Goal: Task Accomplishment & Management: Manage account settings

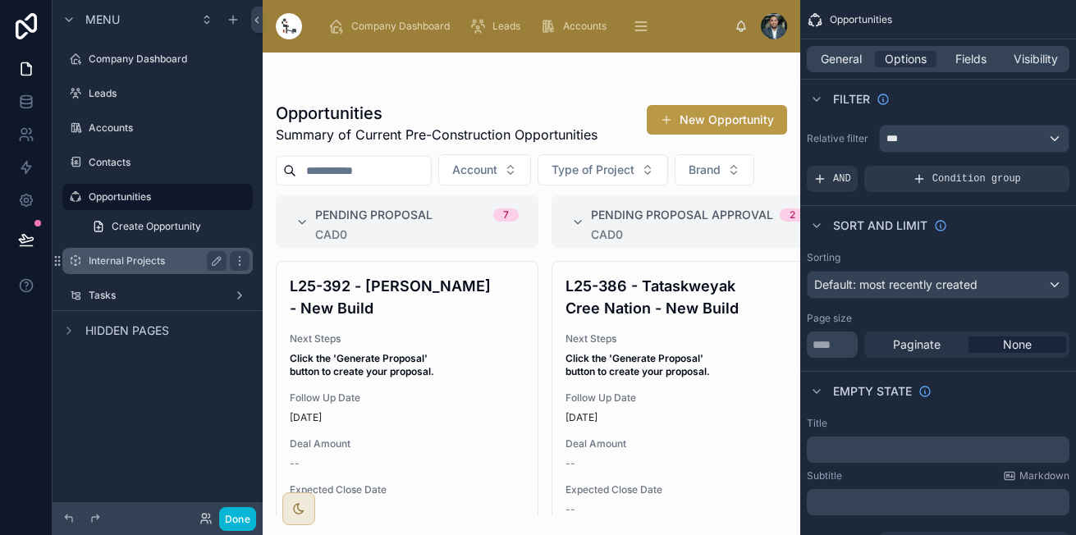
click at [157, 264] on label "Internal Projects" at bounding box center [154, 260] width 131 height 13
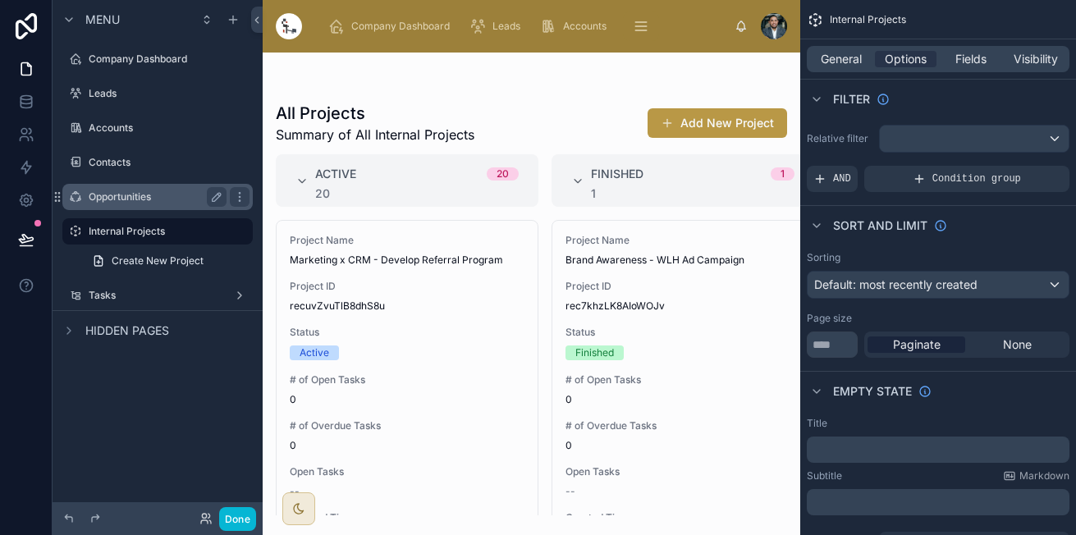
click at [130, 190] on label "Opportunities" at bounding box center [154, 196] width 131 height 13
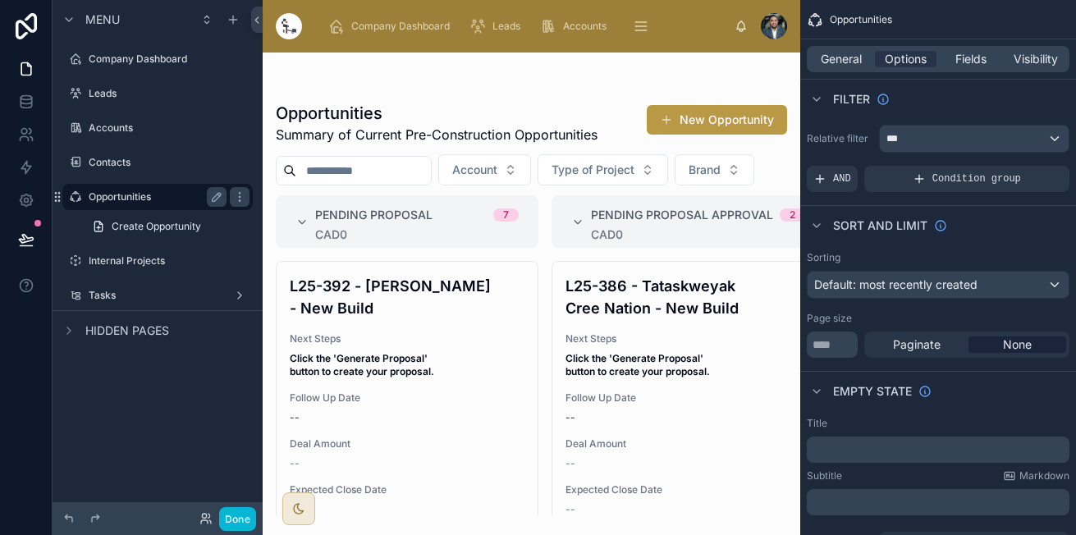
click at [139, 221] on span "Create Opportunity" at bounding box center [156, 226] width 89 height 13
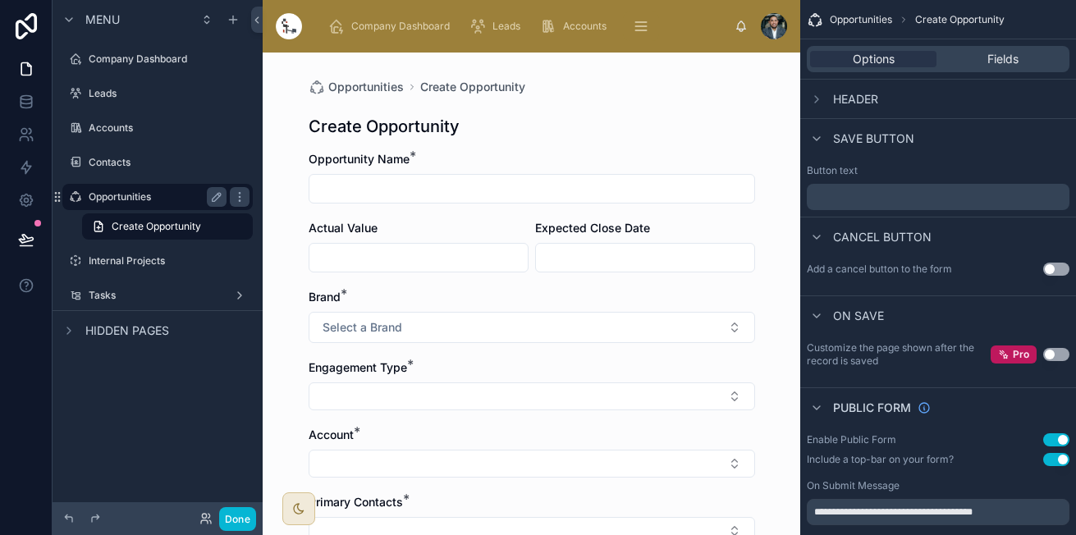
click at [148, 194] on label "Opportunities" at bounding box center [154, 196] width 131 height 13
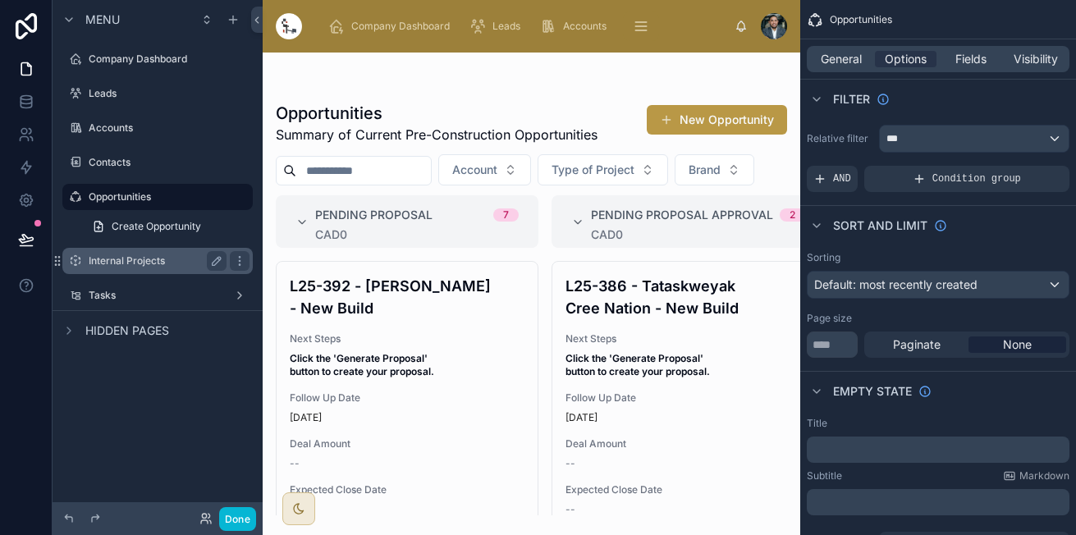
click at [170, 259] on label "Internal Projects" at bounding box center [154, 260] width 131 height 13
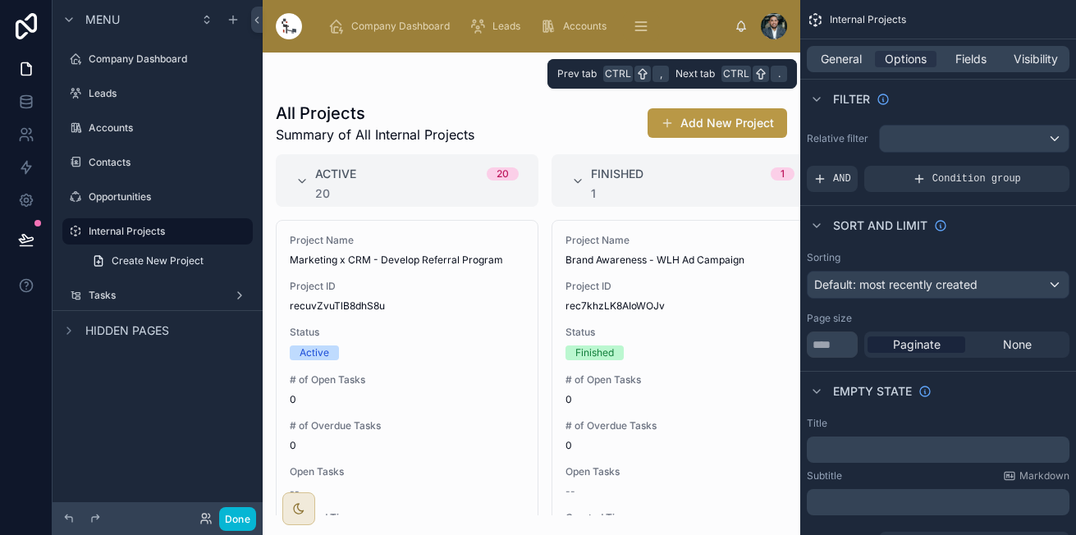
click at [849, 71] on div "General Options Fields Visibility" at bounding box center [937, 59] width 263 height 26
click at [857, 59] on span "General" at bounding box center [840, 59] width 41 height 16
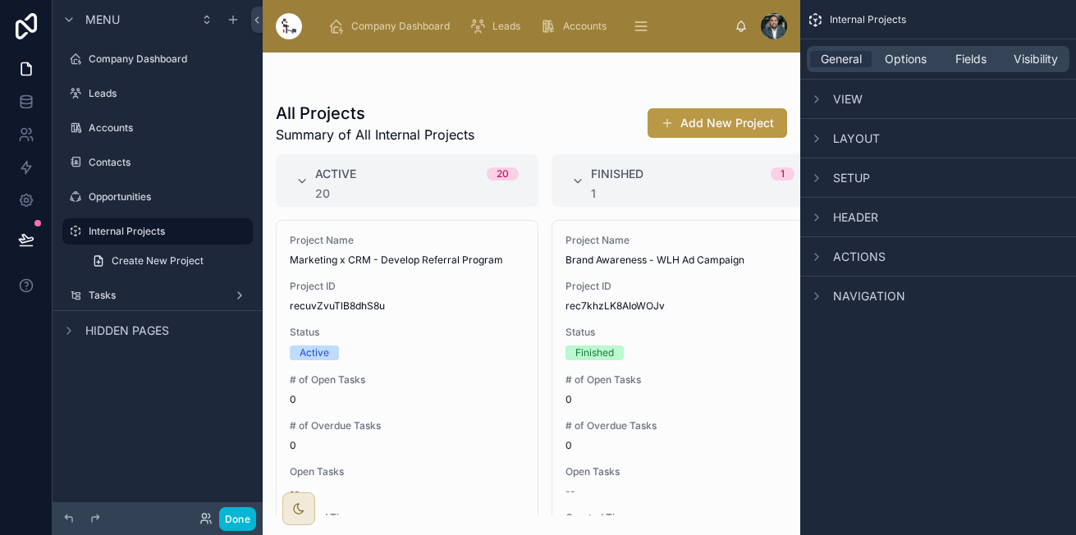
click at [847, 95] on span "View" at bounding box center [848, 99] width 30 height 16
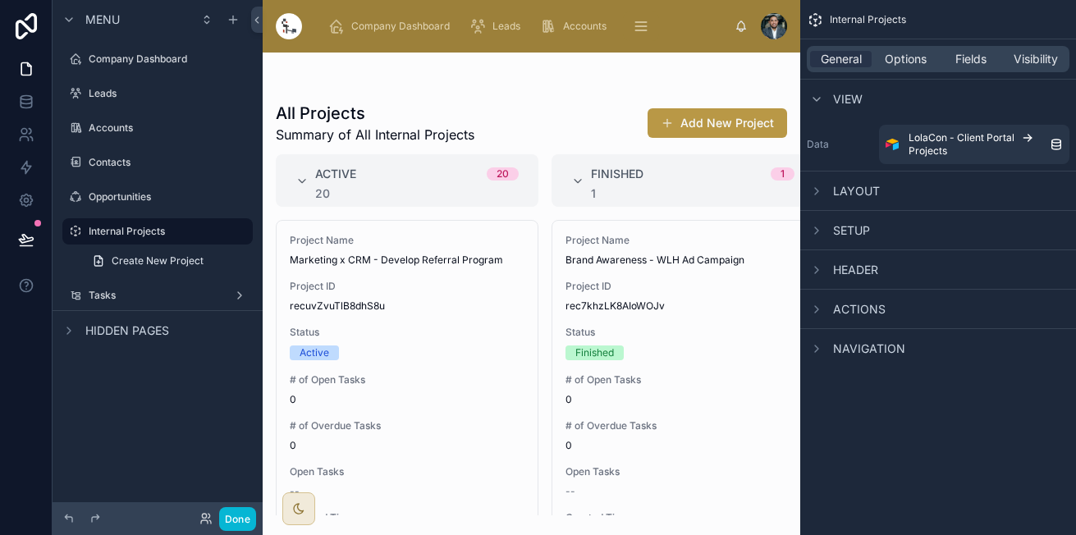
click at [846, 98] on span "View" at bounding box center [848, 99] width 30 height 16
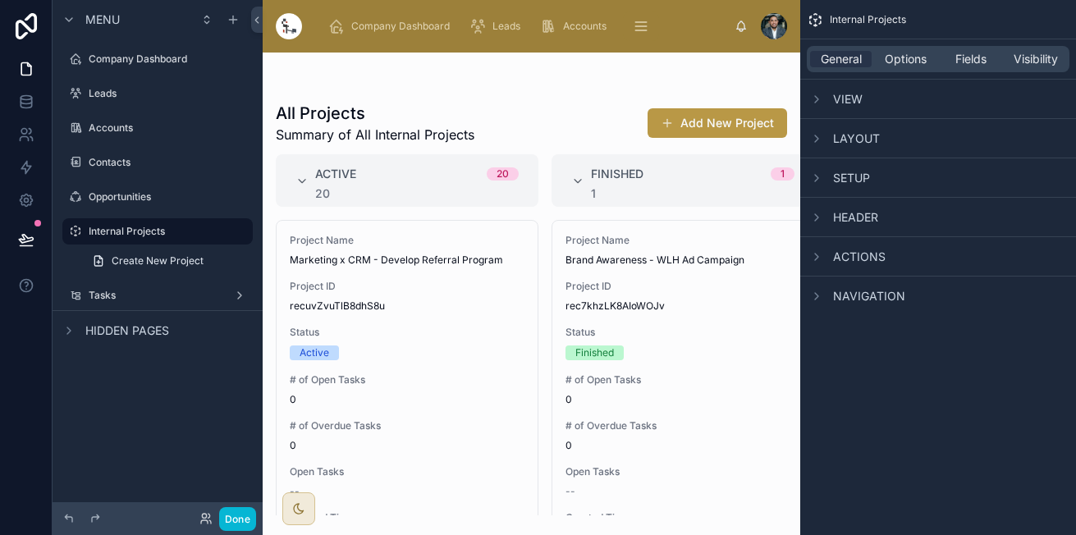
click at [836, 132] on span "Layout" at bounding box center [856, 138] width 47 height 16
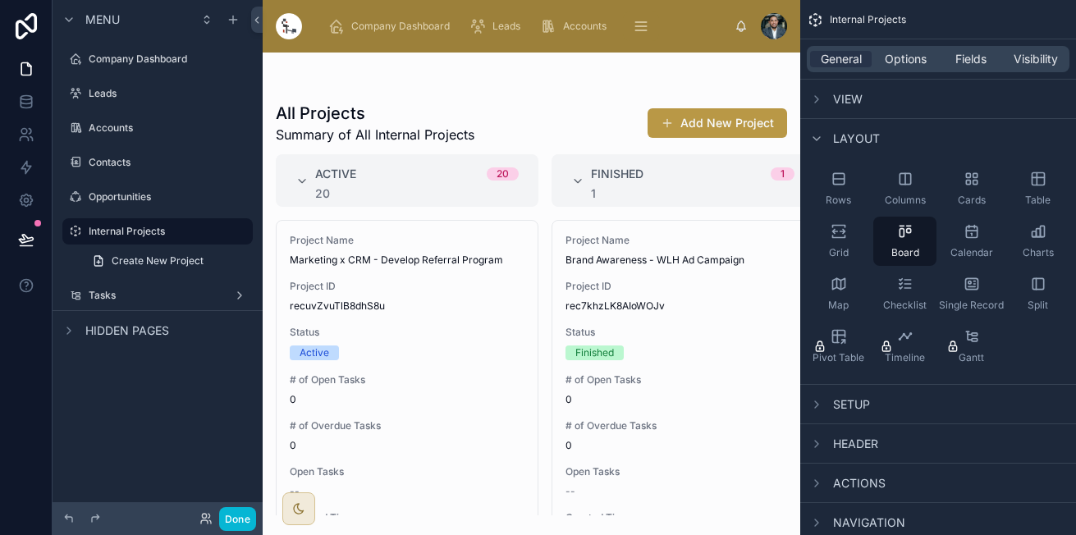
click at [836, 132] on span "Layout" at bounding box center [856, 138] width 47 height 16
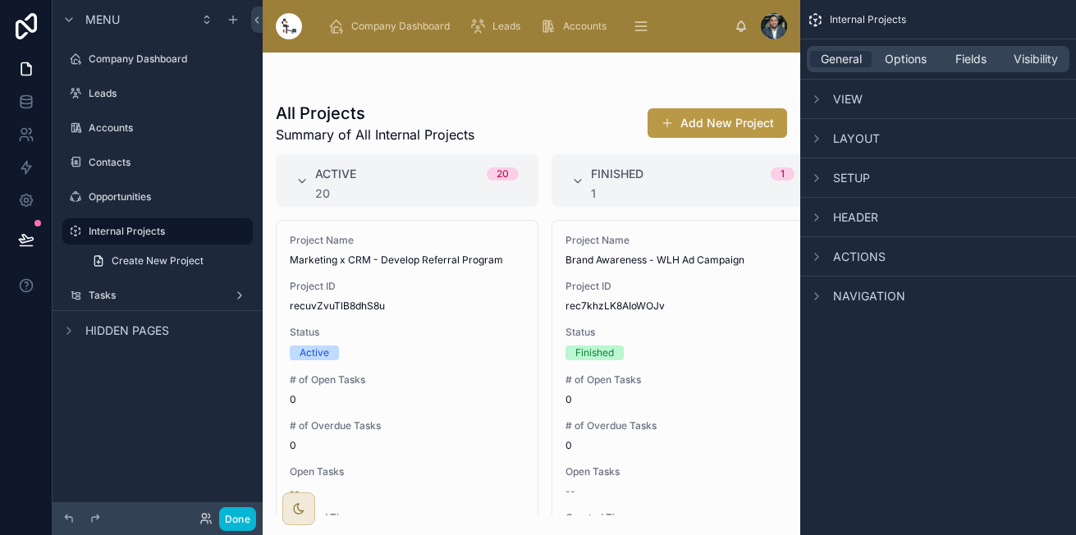
click at [829, 193] on div "Setup" at bounding box center [938, 177] width 276 height 39
click at [854, 180] on span "Setup" at bounding box center [851, 178] width 37 height 16
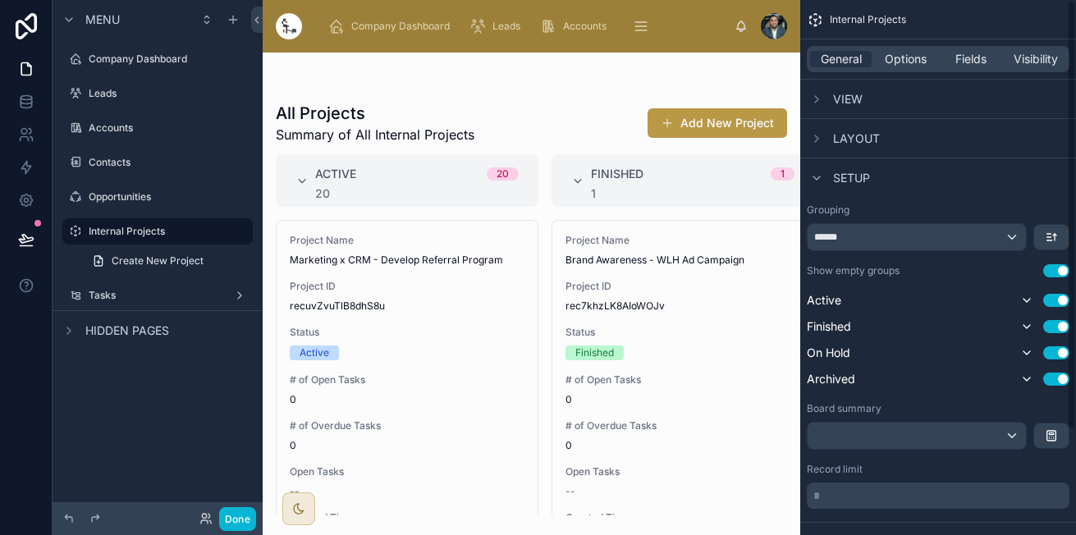
click at [845, 180] on span "Setup" at bounding box center [851, 178] width 37 height 16
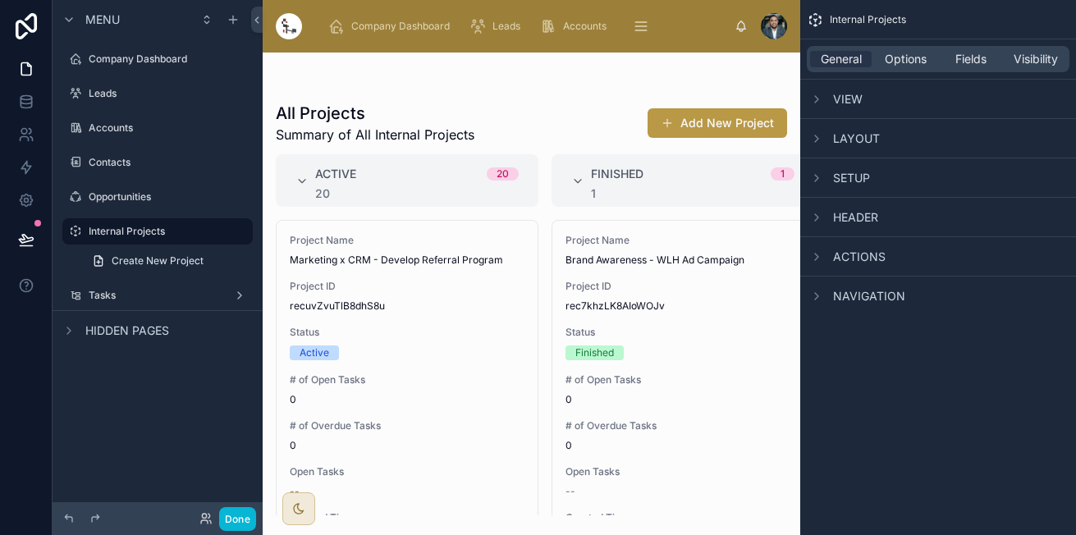
click at [851, 237] on div "Actions" at bounding box center [938, 255] width 276 height 39
click at [858, 229] on div "Header" at bounding box center [938, 216] width 276 height 39
click at [875, 218] on span "Header" at bounding box center [855, 217] width 45 height 16
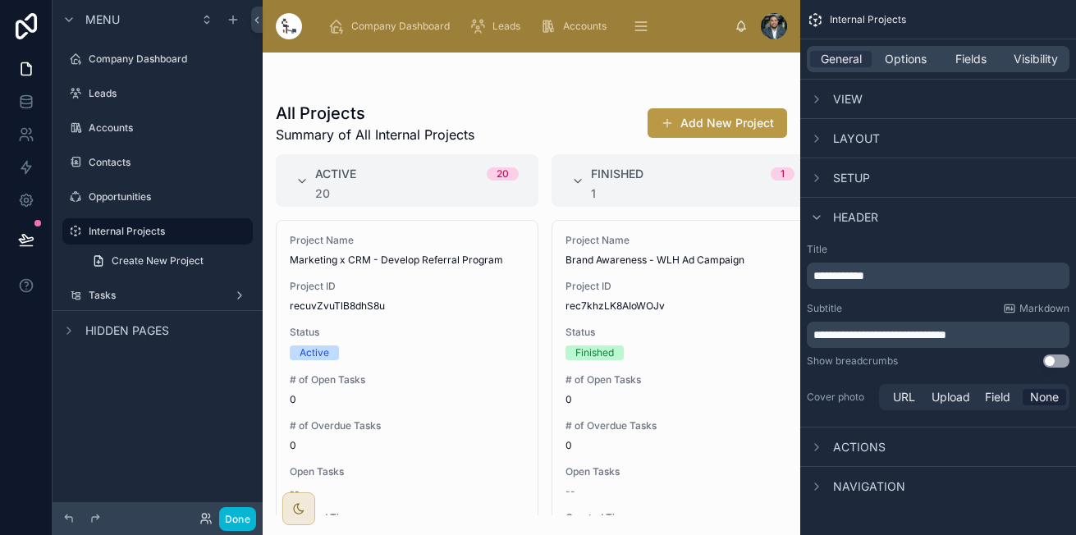
click at [845, 208] on div "Header" at bounding box center [938, 216] width 276 height 39
click at [845, 212] on span "Header" at bounding box center [855, 217] width 45 height 16
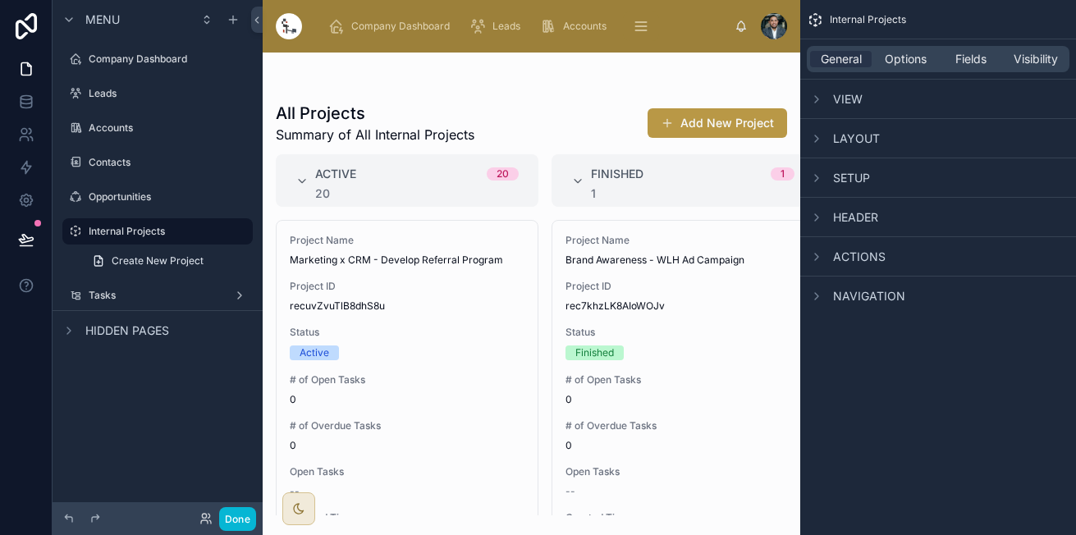
click at [843, 251] on span "Actions" at bounding box center [859, 257] width 53 height 16
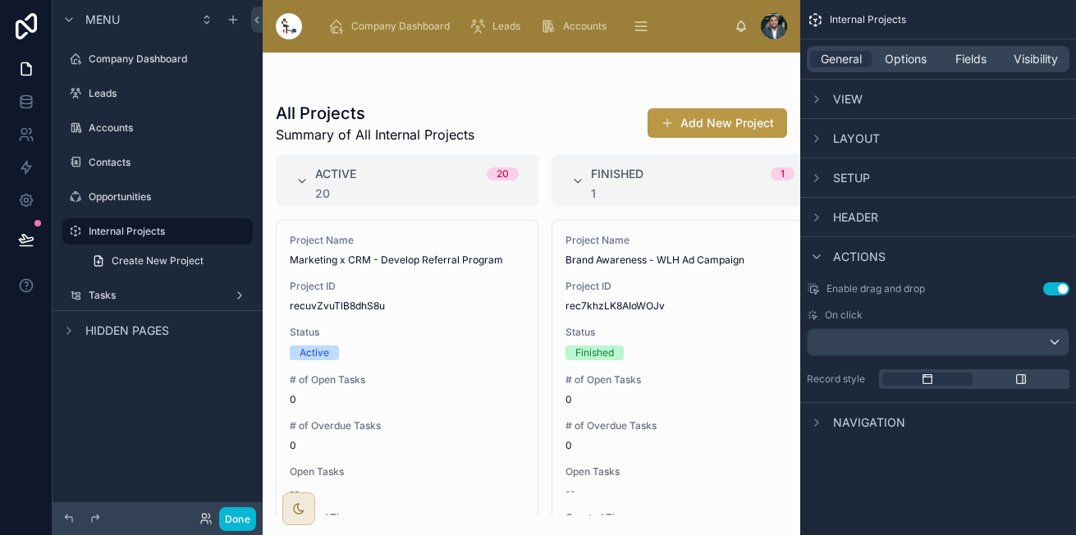
click at [843, 253] on span "Actions" at bounding box center [859, 257] width 53 height 16
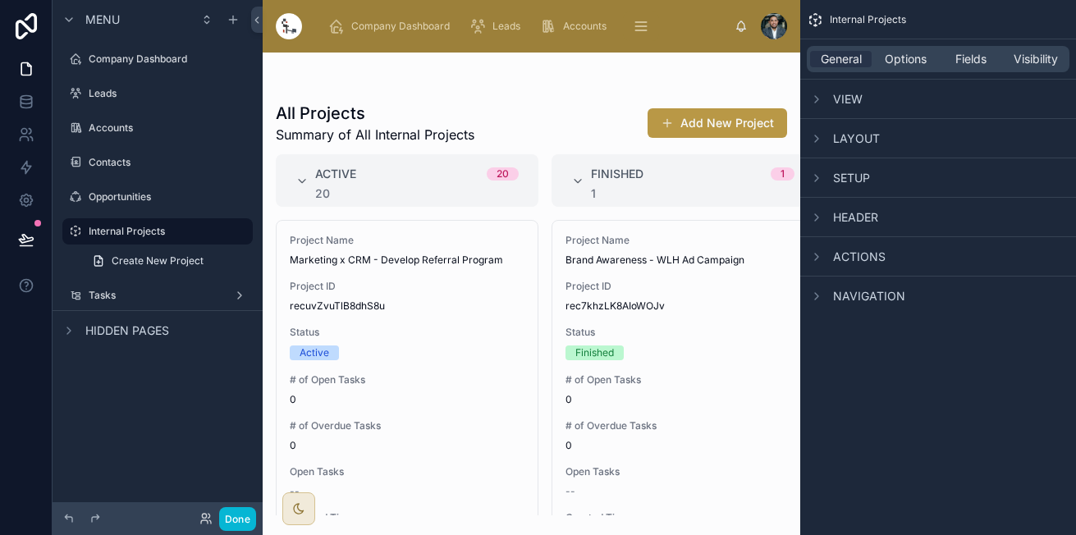
click at [860, 300] on span "Navigation" at bounding box center [869, 296] width 72 height 16
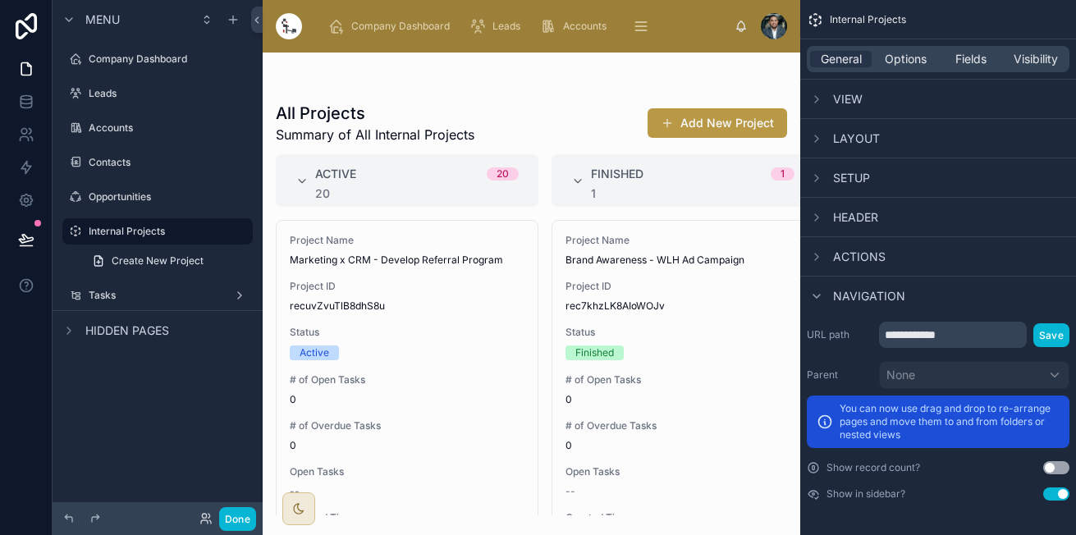
click at [860, 300] on span "Navigation" at bounding box center [869, 296] width 72 height 16
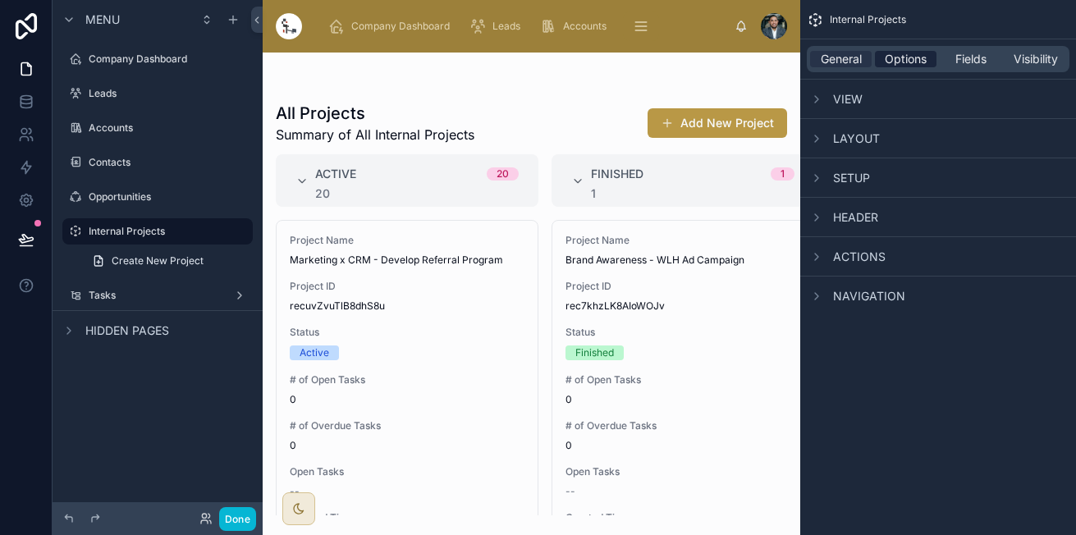
click at [907, 64] on span "Options" at bounding box center [905, 59] width 42 height 16
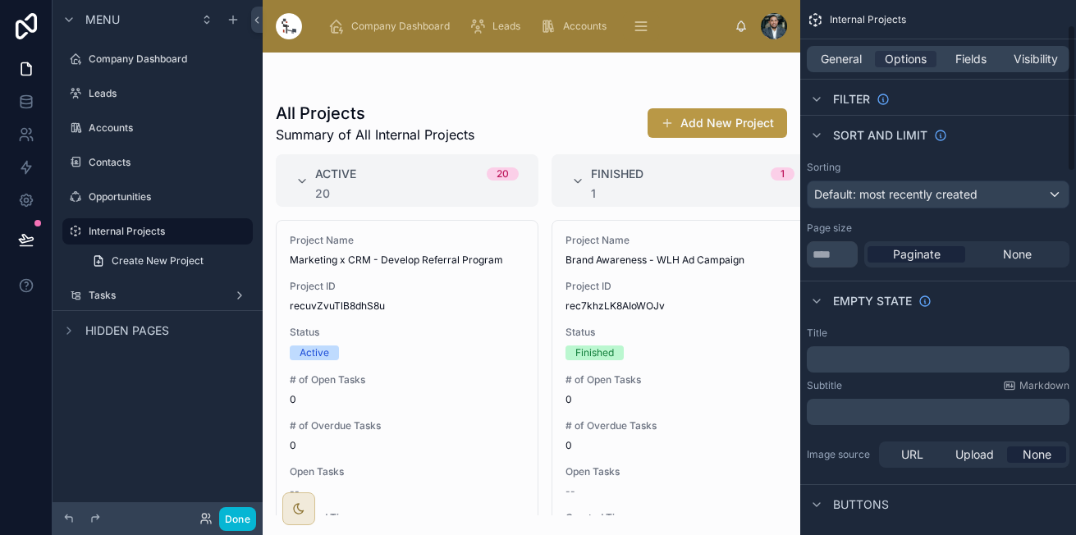
scroll to position [91, 0]
drag, startPoint x: 843, startPoint y: 250, endPoint x: 753, endPoint y: 241, distance: 89.9
click at [753, 241] on div "Company Dashboard Leads Accounts Contacts Opportunities Internal Projects Tasks…" at bounding box center [669, 267] width 813 height 535
type input "****"
click at [1030, 253] on span "None" at bounding box center [1017, 253] width 29 height 16
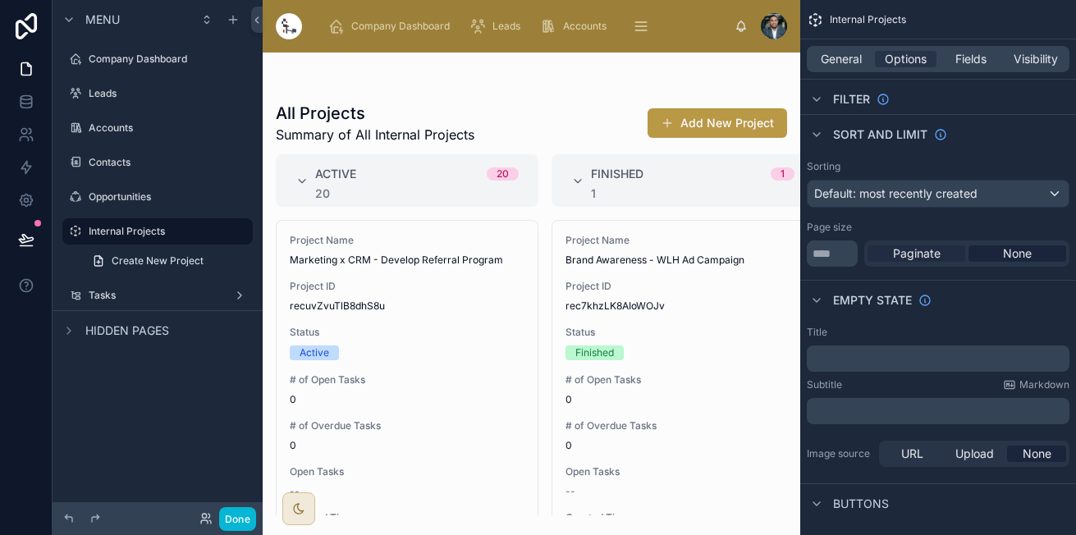
click at [929, 252] on span "Paginate" at bounding box center [917, 253] width 48 height 16
click at [997, 234] on div "Page size **** Paginate None" at bounding box center [937, 244] width 263 height 46
click at [998, 253] on div "None" at bounding box center [1017, 253] width 98 height 16
click at [813, 135] on icon "scrollable content" at bounding box center [816, 134] width 13 height 13
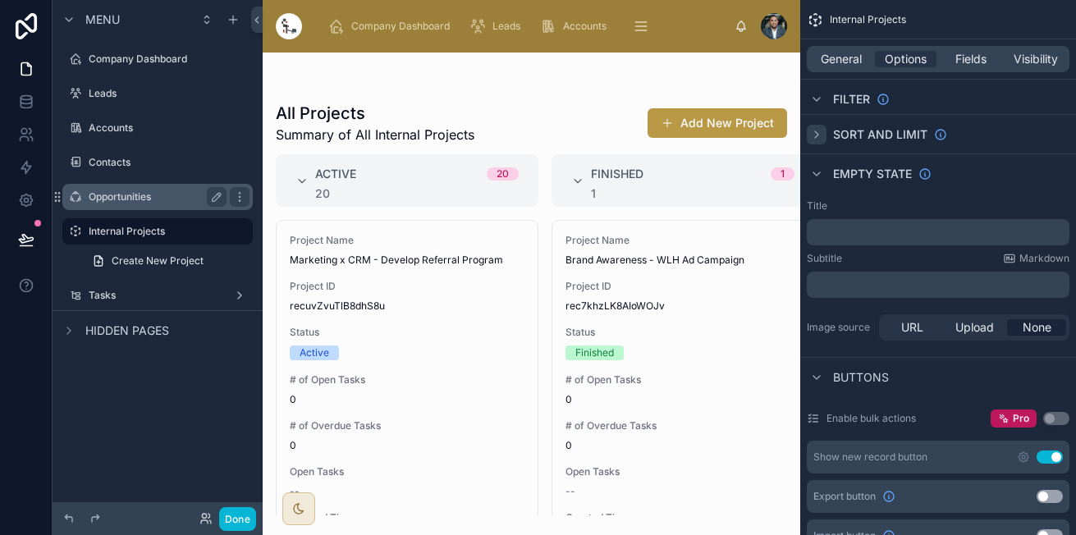
click at [146, 187] on div "Opportunities" at bounding box center [158, 197] width 138 height 20
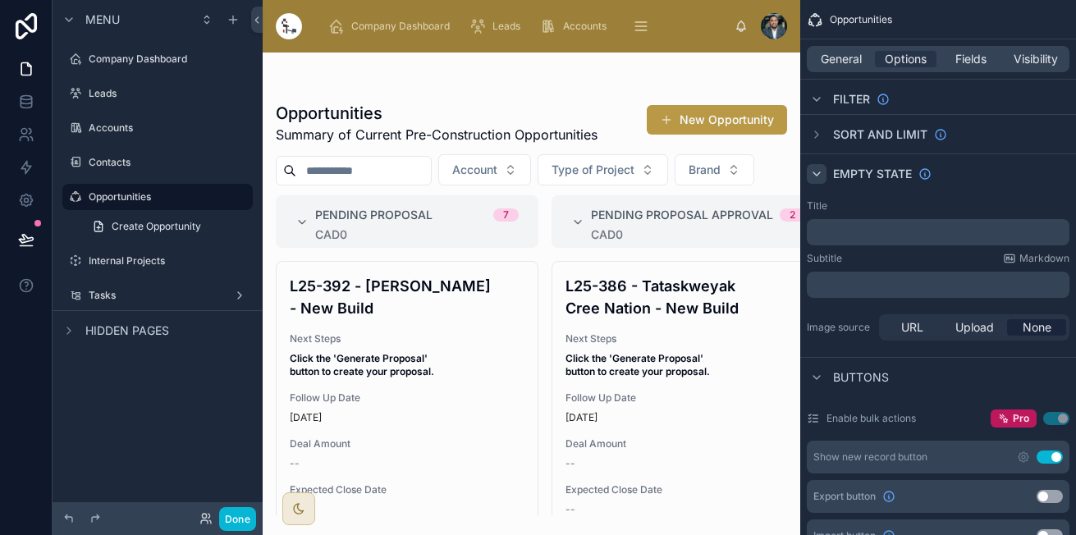
click at [809, 174] on div "scrollable content" at bounding box center [816, 174] width 20 height 20
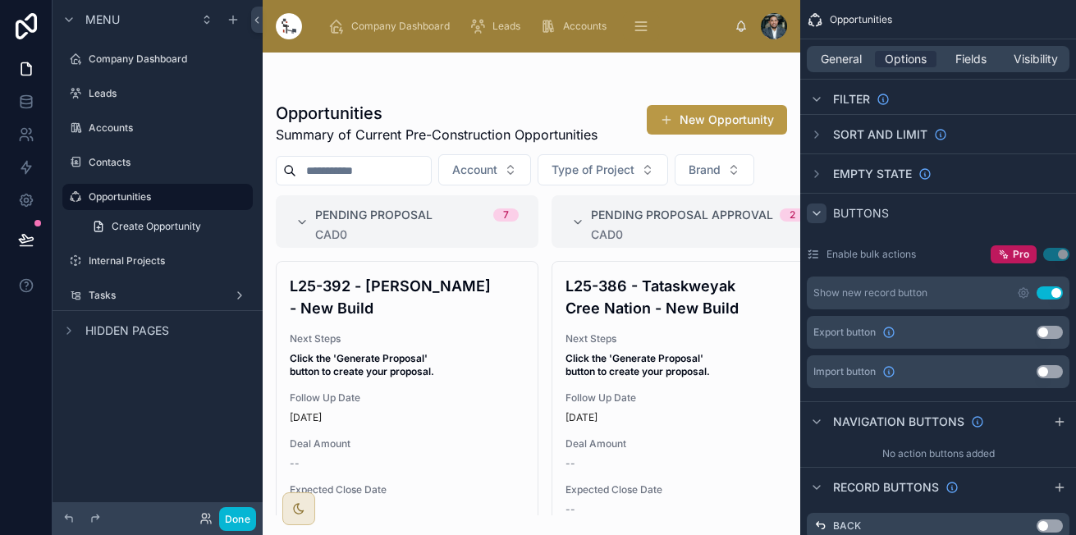
click at [818, 207] on icon "scrollable content" at bounding box center [816, 213] width 13 height 13
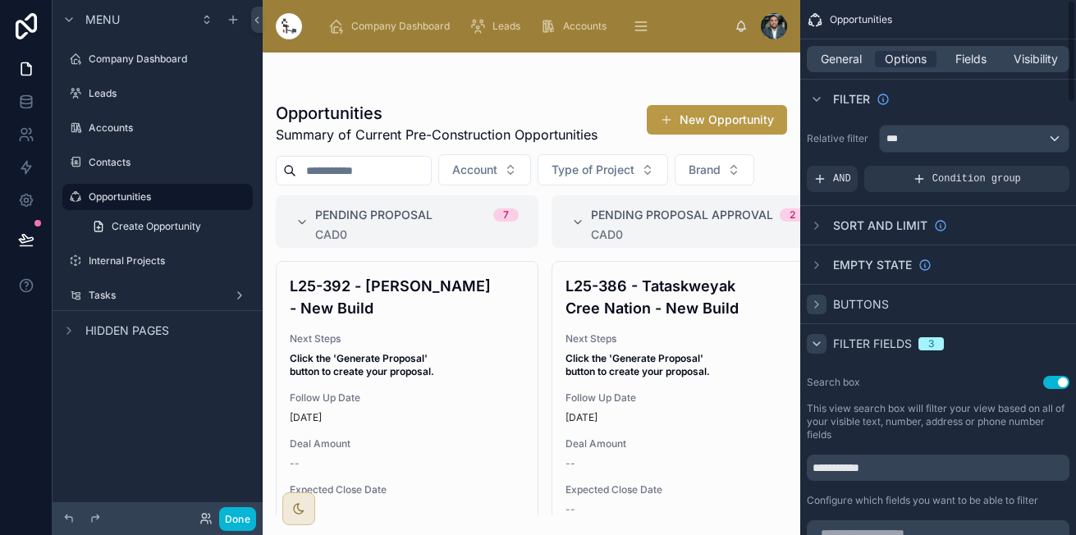
click at [812, 338] on icon "scrollable content" at bounding box center [816, 343] width 13 height 13
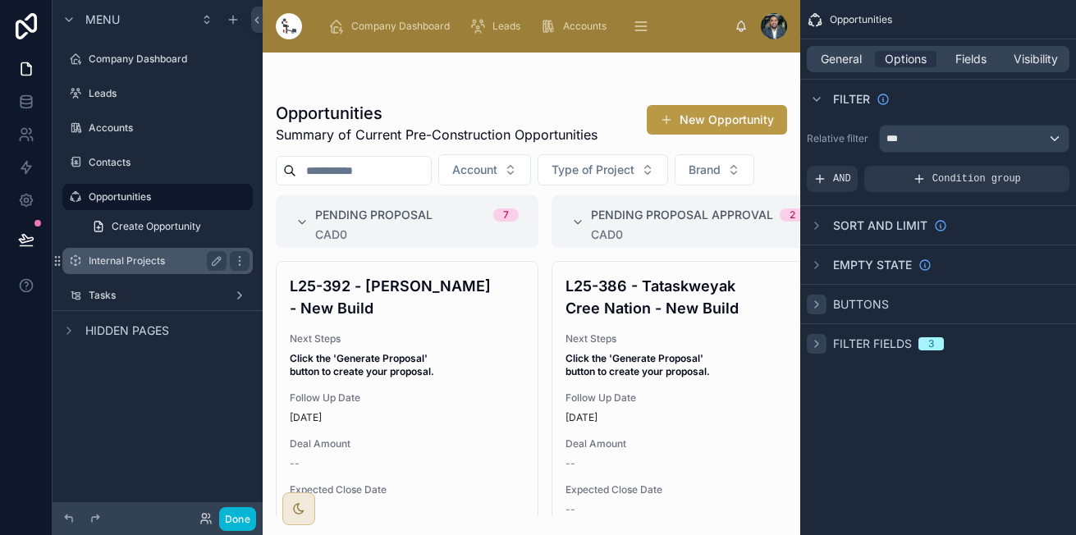
click at [126, 251] on div "Internal Projects" at bounding box center [158, 261] width 138 height 20
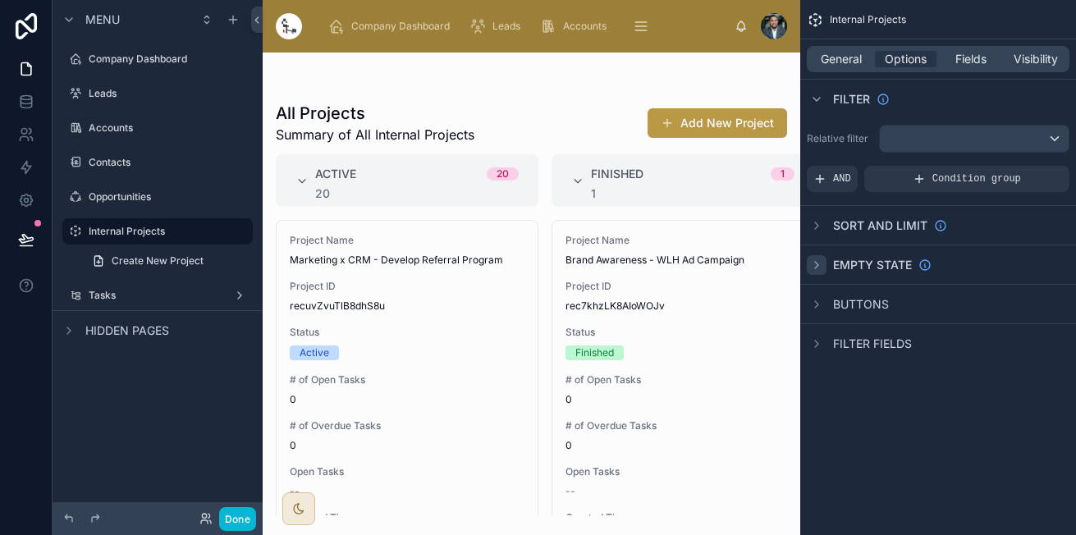
click at [817, 267] on icon "scrollable content" at bounding box center [816, 264] width 13 height 13
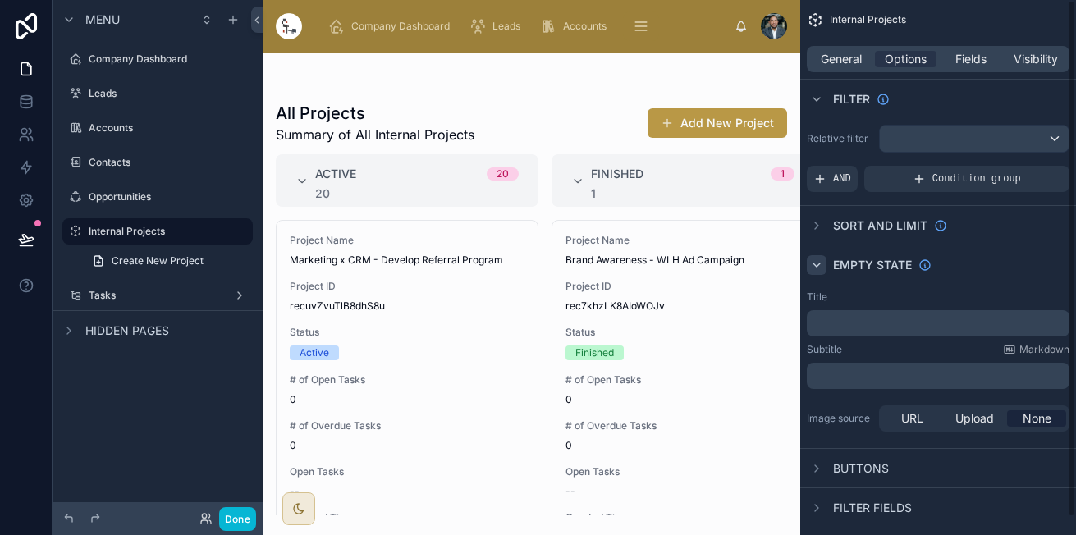
click at [817, 267] on icon "scrollable content" at bounding box center [816, 264] width 13 height 13
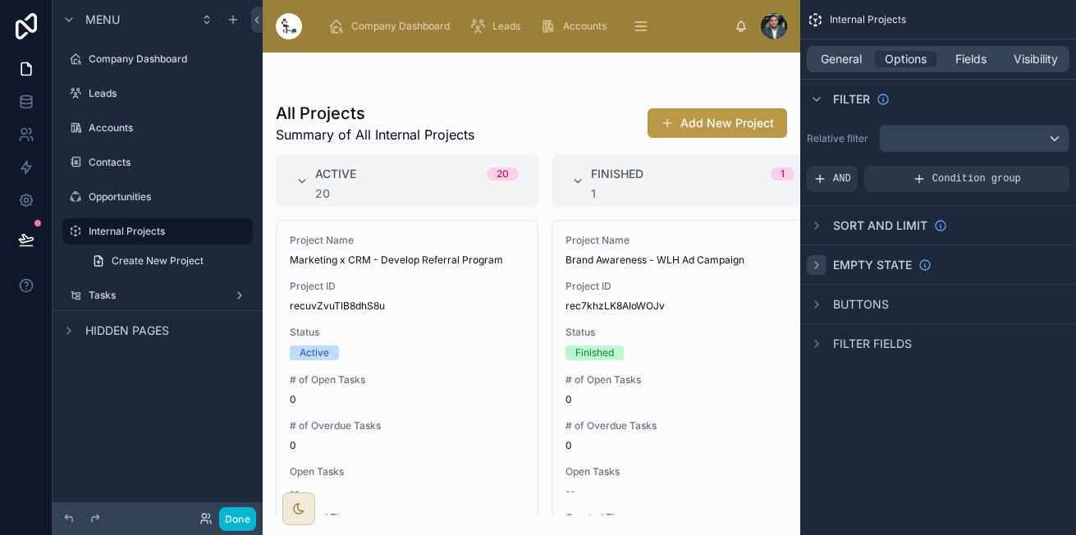
click at [817, 292] on div "Buttons" at bounding box center [938, 303] width 276 height 39
click at [817, 304] on icon "scrollable content" at bounding box center [816, 304] width 3 height 7
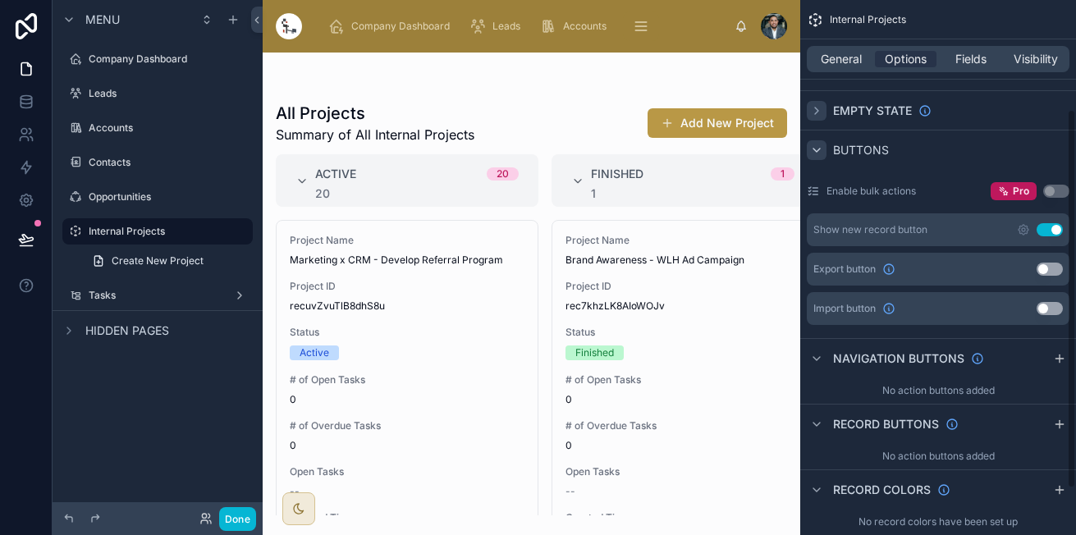
scroll to position [220, 0]
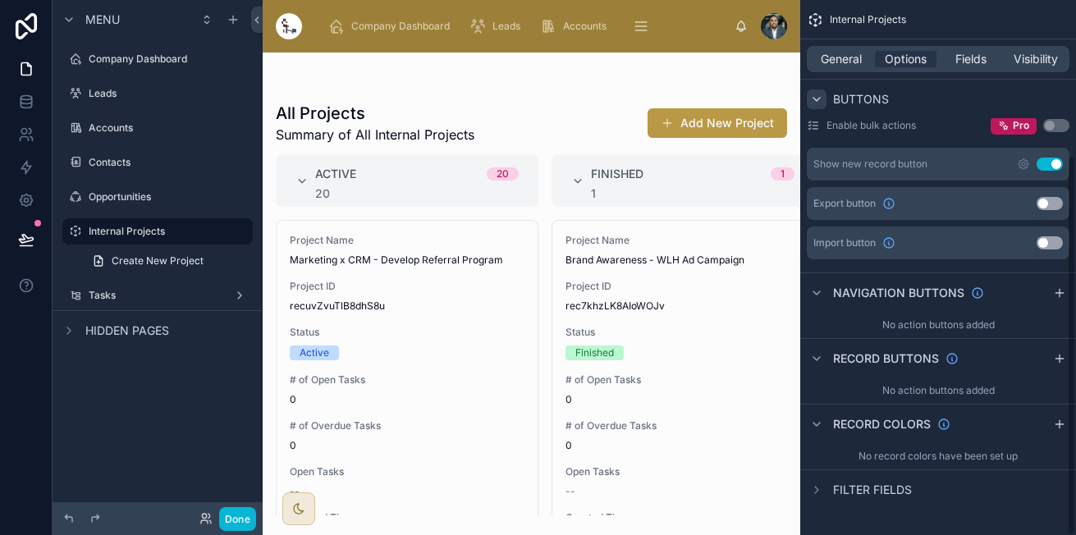
click at [1046, 164] on button "Use setting" at bounding box center [1049, 164] width 26 height 13
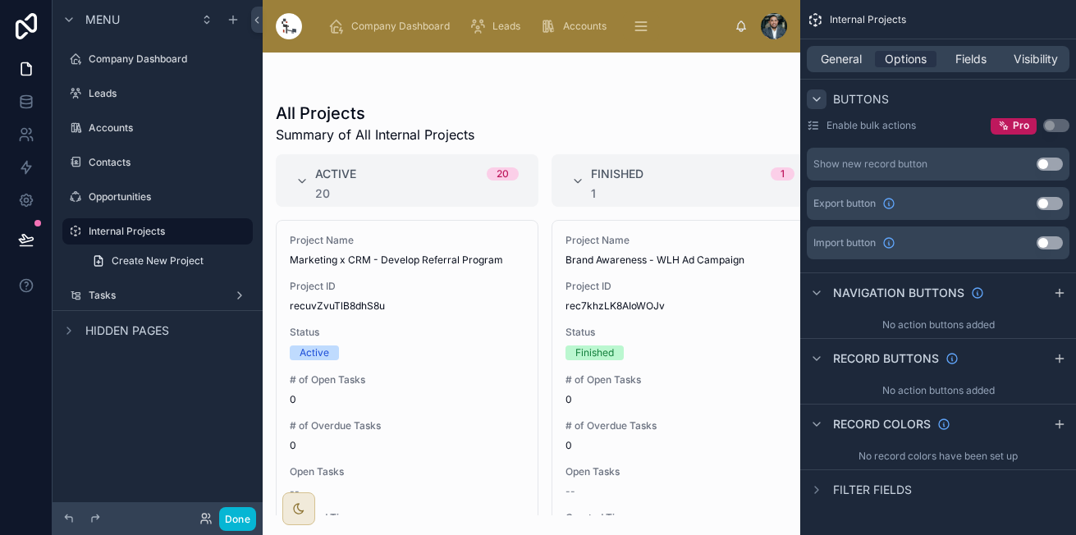
click at [1046, 164] on button "Use setting" at bounding box center [1049, 164] width 26 height 13
click at [823, 96] on div "scrollable content" at bounding box center [816, 99] width 20 height 20
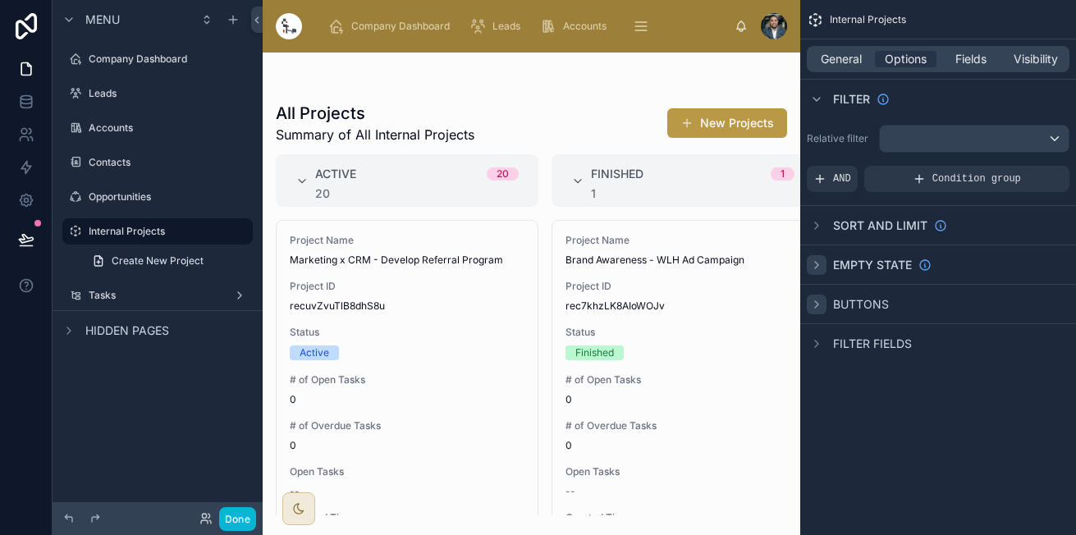
scroll to position [0, 0]
click at [808, 103] on div "scrollable content" at bounding box center [816, 99] width 20 height 20
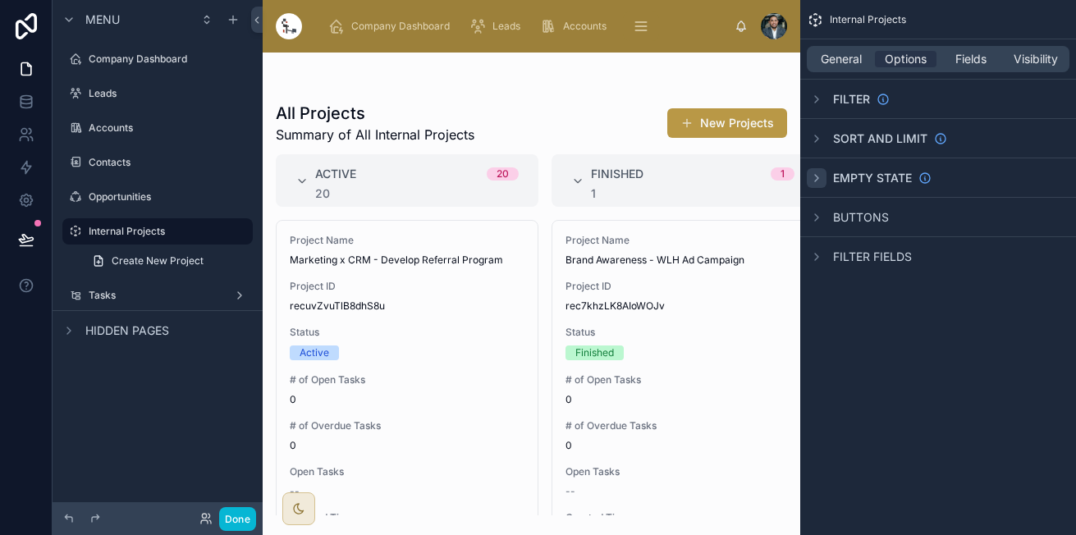
click at [812, 184] on icon "scrollable content" at bounding box center [816, 177] width 13 height 13
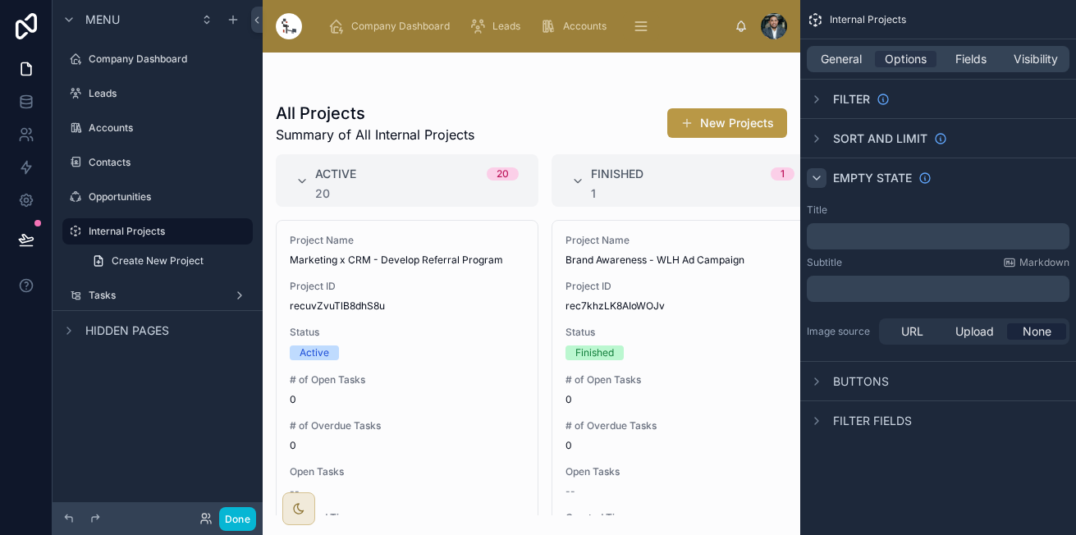
click at [812, 184] on icon "scrollable content" at bounding box center [816, 177] width 13 height 13
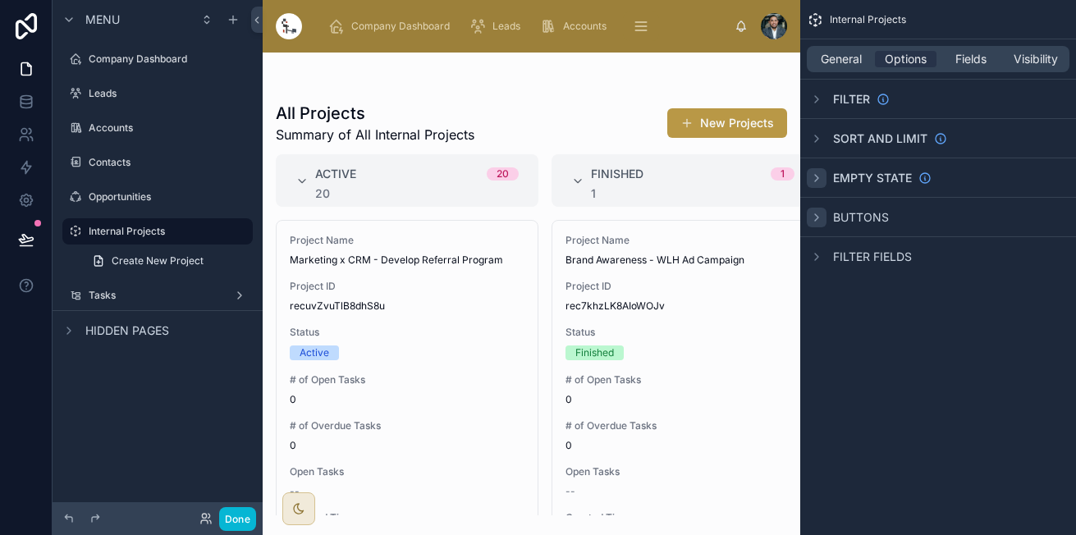
click at [813, 211] on icon "scrollable content" at bounding box center [816, 217] width 13 height 13
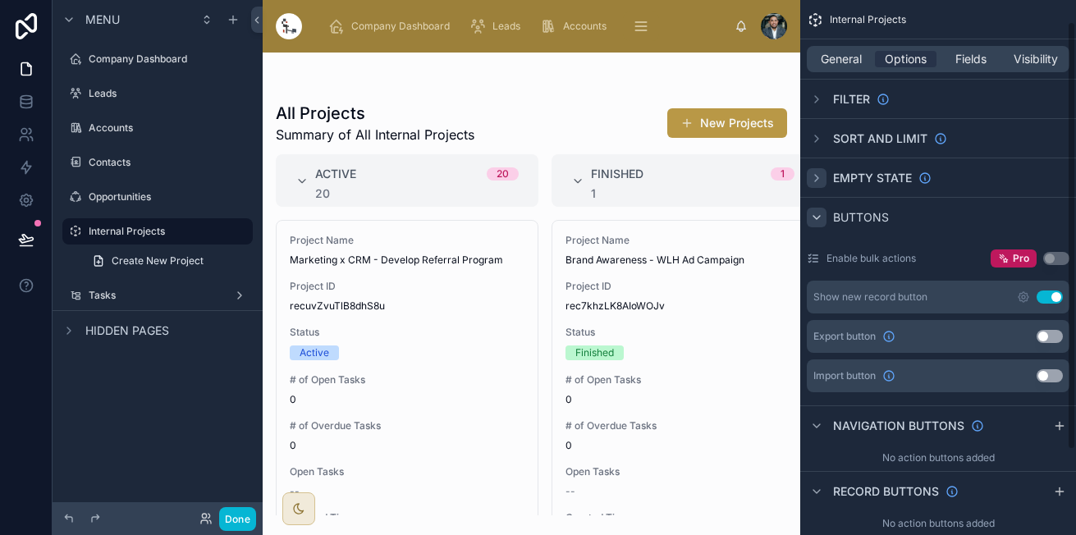
scroll to position [67, 0]
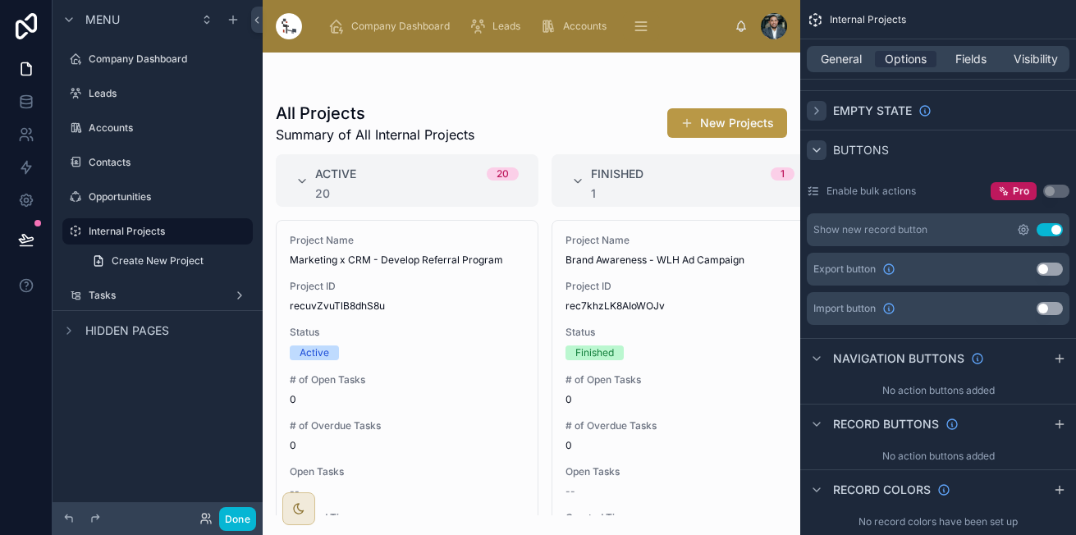
click at [1024, 230] on icon "scrollable content" at bounding box center [1022, 229] width 13 height 13
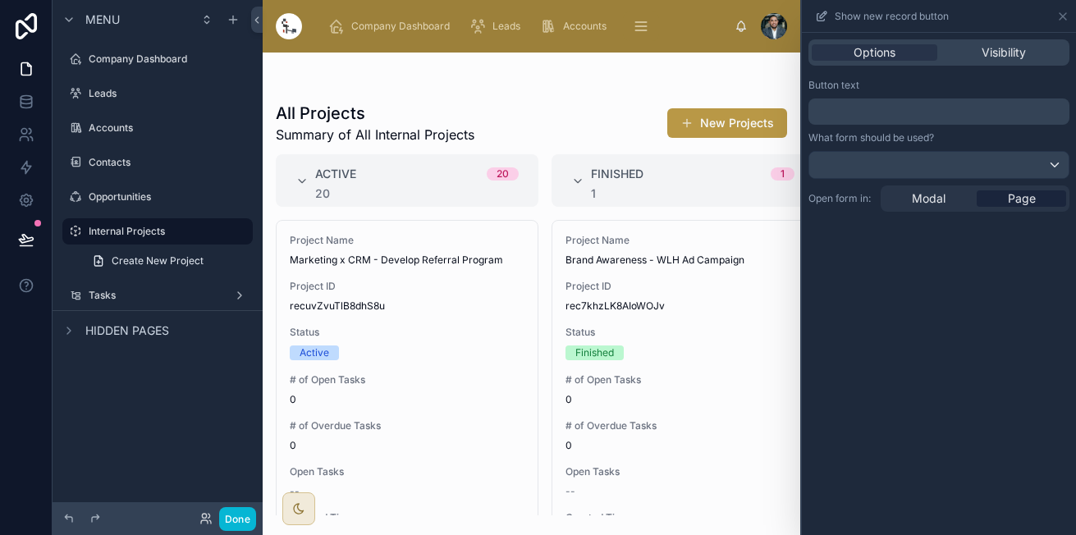
click at [991, 111] on p "﻿" at bounding box center [940, 112] width 251 height 20
drag, startPoint x: 165, startPoint y: 186, endPoint x: 125, endPoint y: 263, distance: 87.0
click at [165, 187] on div "Opportunities" at bounding box center [158, 197] width 184 height 26
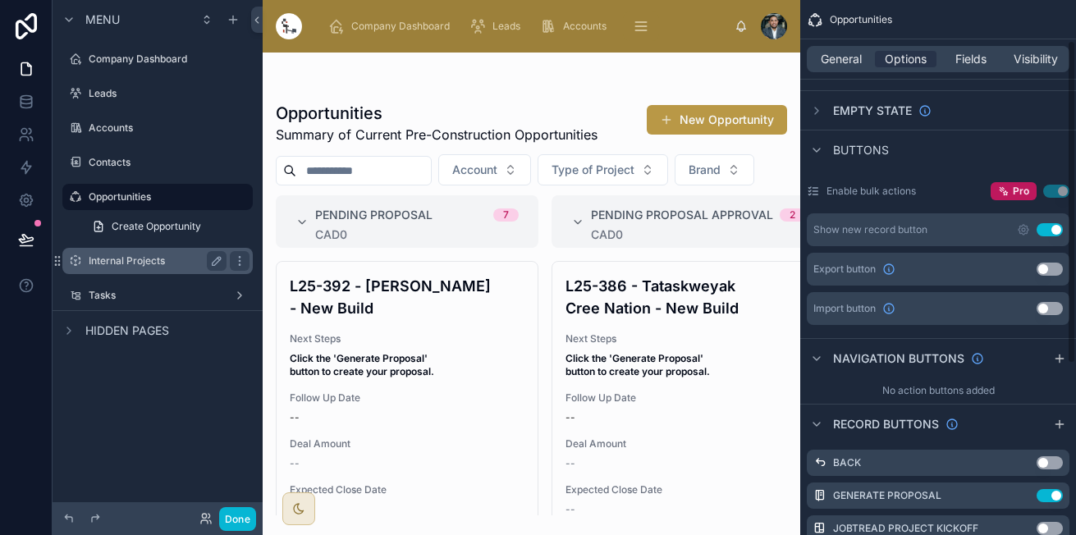
click at [126, 263] on label "Internal Projects" at bounding box center [154, 260] width 131 height 13
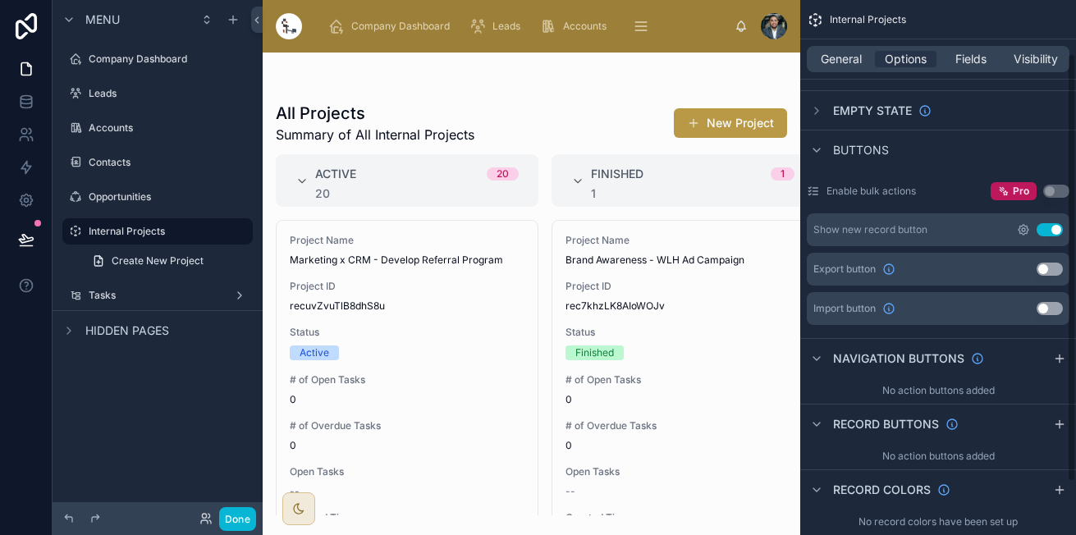
click at [1025, 232] on icon "scrollable content" at bounding box center [1022, 229] width 13 height 13
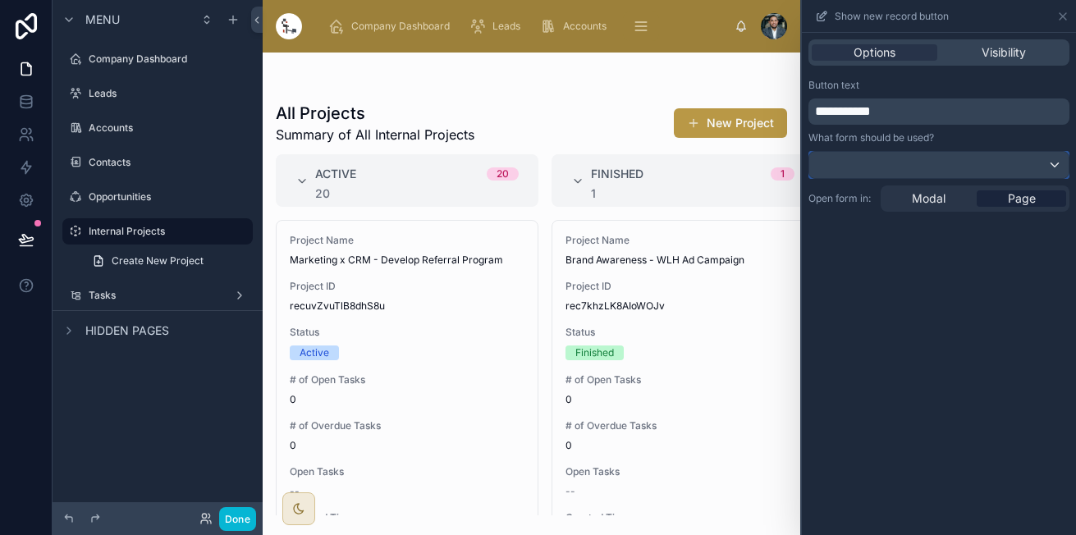
click at [979, 164] on div at bounding box center [938, 165] width 259 height 26
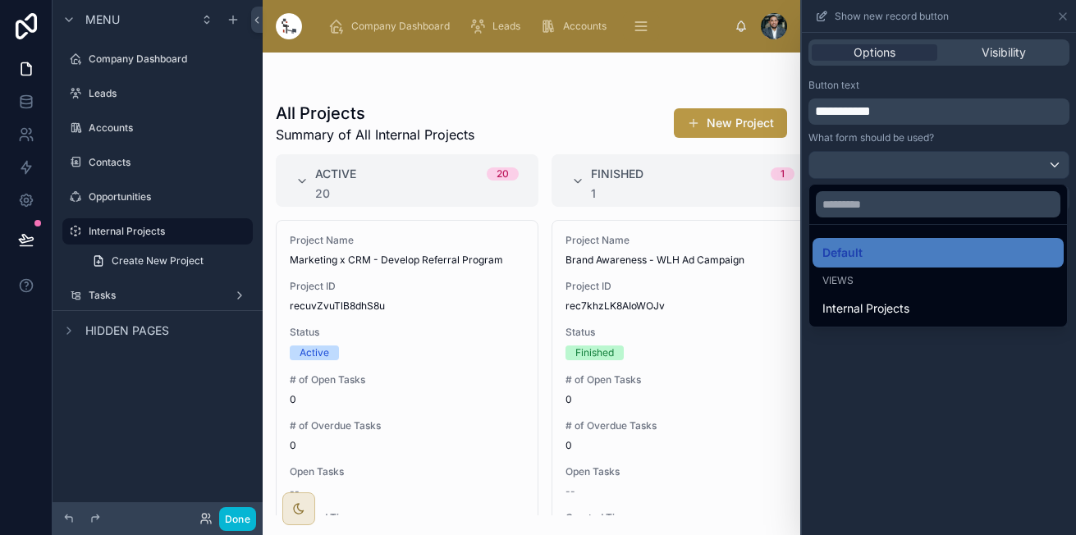
click at [979, 164] on div at bounding box center [939, 267] width 274 height 535
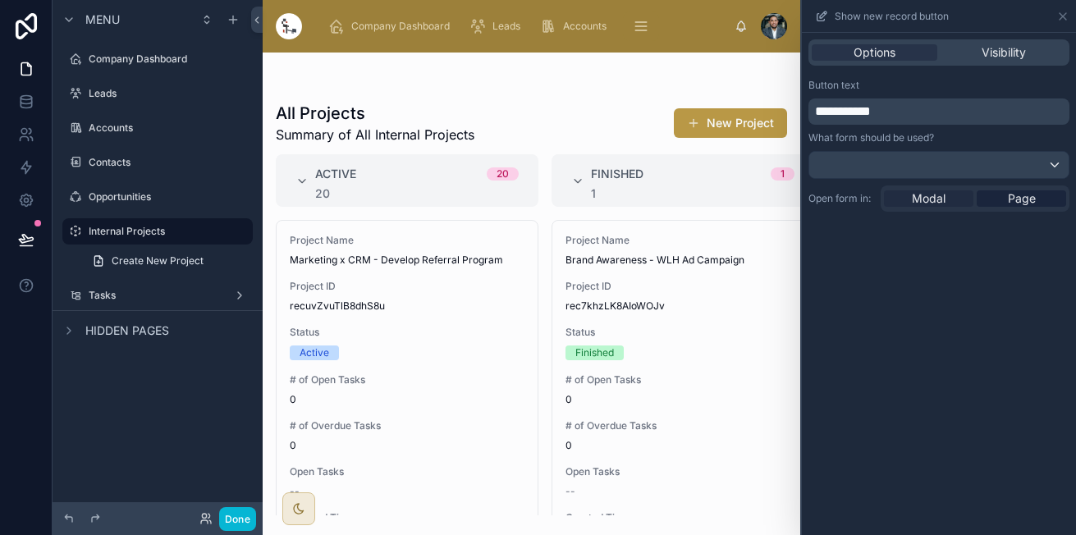
click at [957, 200] on div "Modal" at bounding box center [928, 198] width 89 height 16
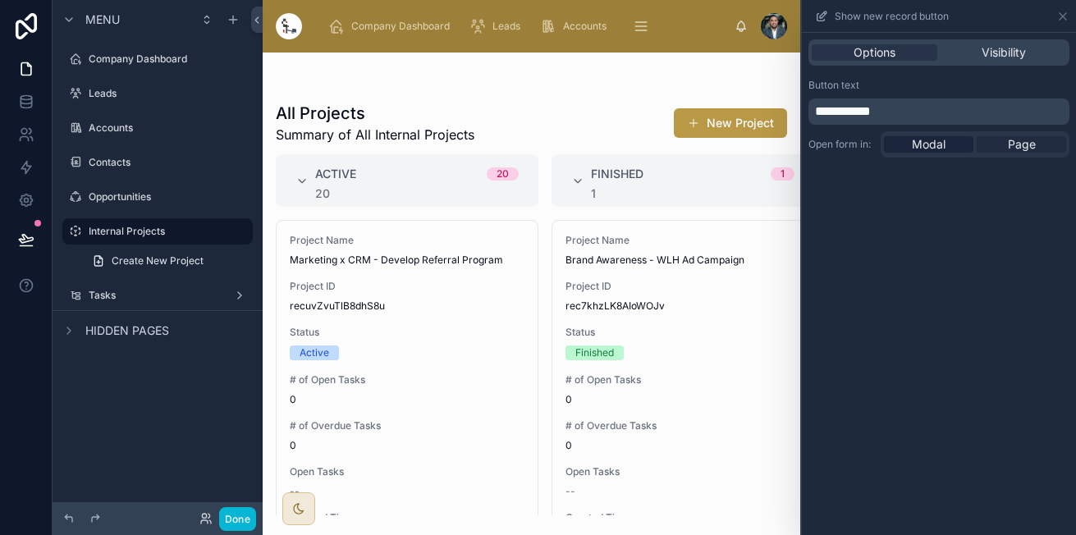
click at [1016, 148] on span "Page" at bounding box center [1021, 144] width 28 height 16
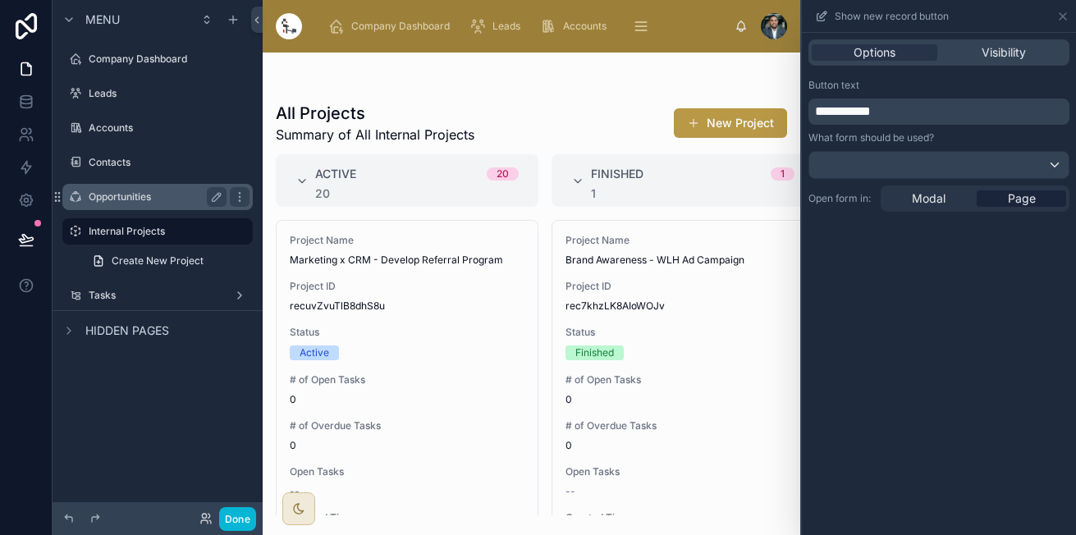
click at [166, 188] on div "Opportunities" at bounding box center [158, 197] width 138 height 20
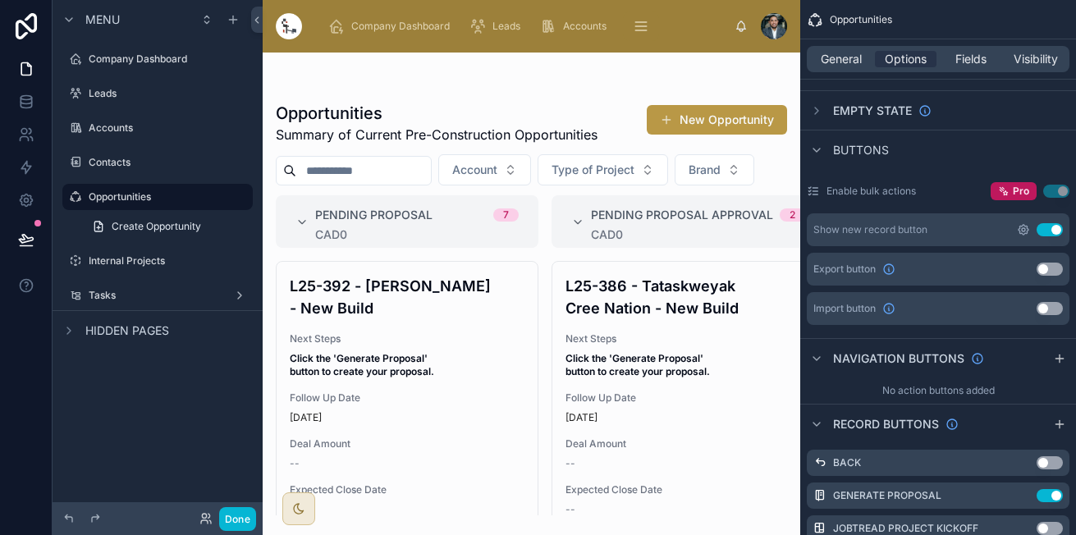
click at [1028, 229] on icon "scrollable content" at bounding box center [1023, 230] width 10 height 10
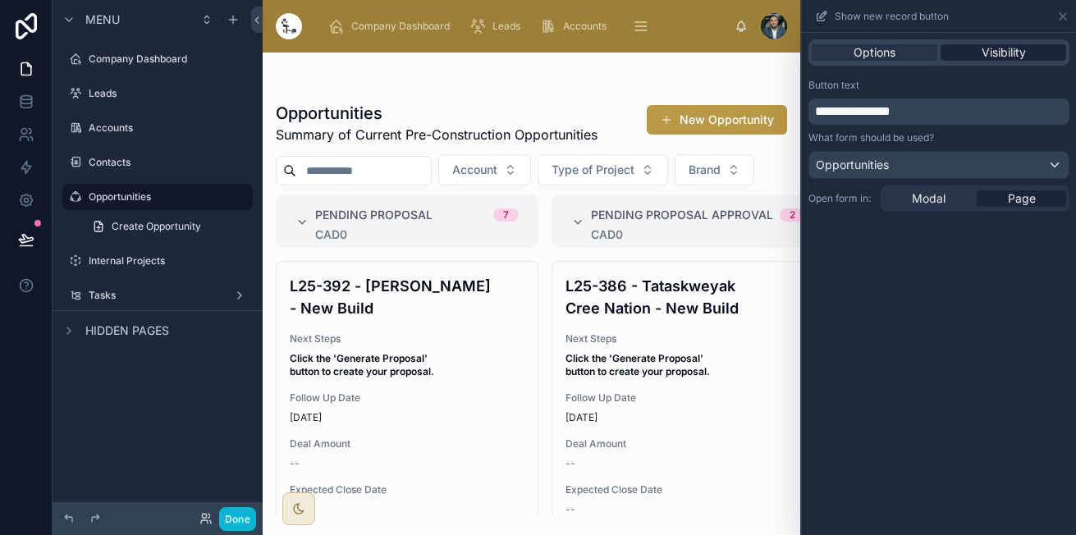
click at [981, 45] on span "Visibility" at bounding box center [1003, 52] width 44 height 16
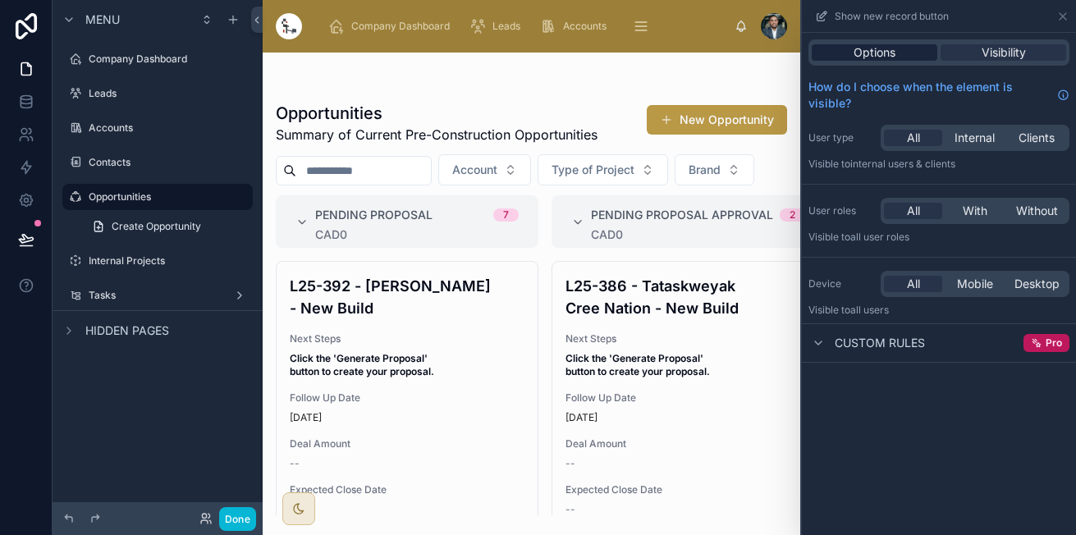
click at [879, 47] on span "Options" at bounding box center [874, 52] width 42 height 16
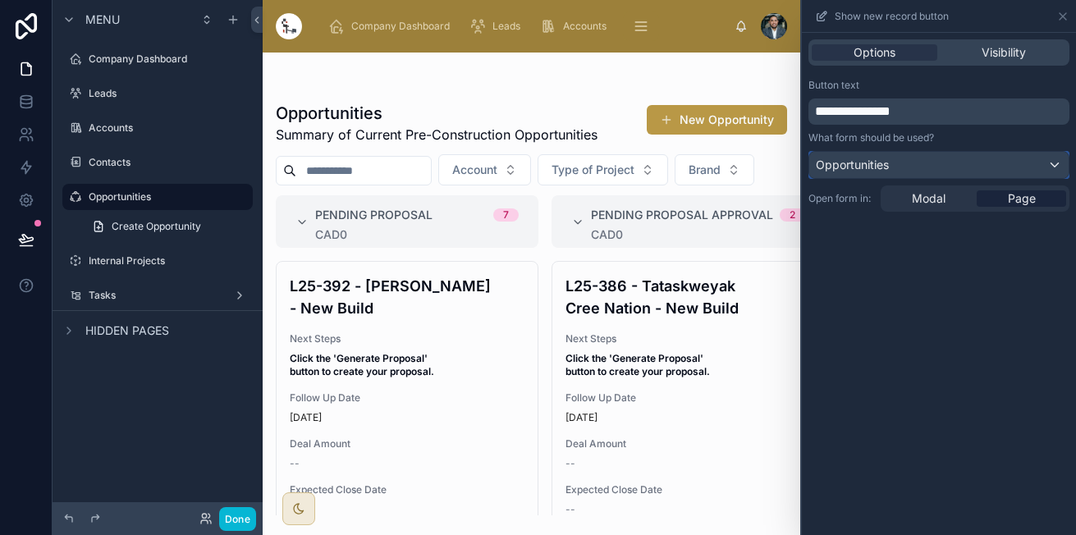
click at [866, 175] on div "Opportunities" at bounding box center [938, 165] width 259 height 26
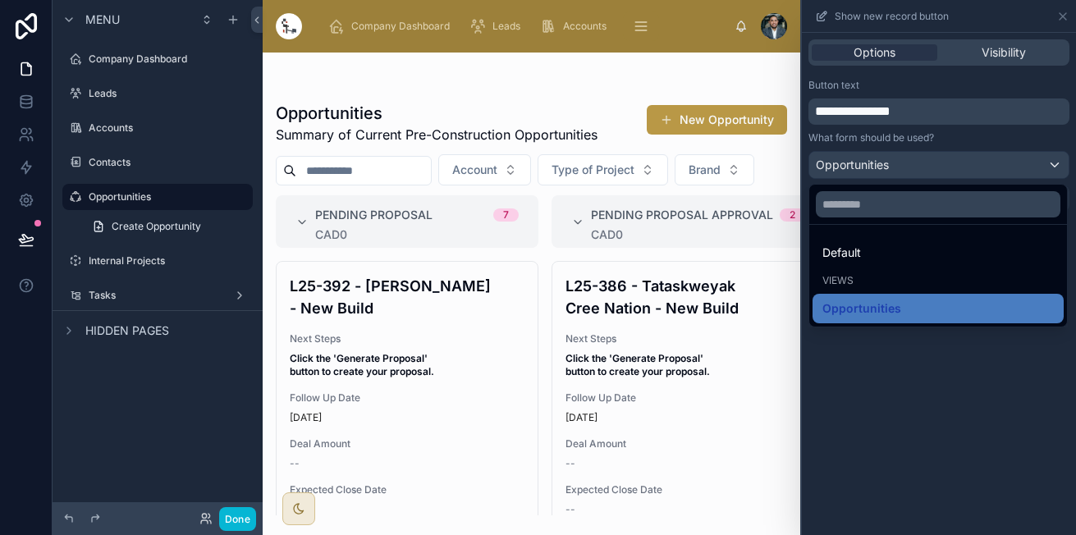
click at [866, 175] on div at bounding box center [939, 267] width 274 height 535
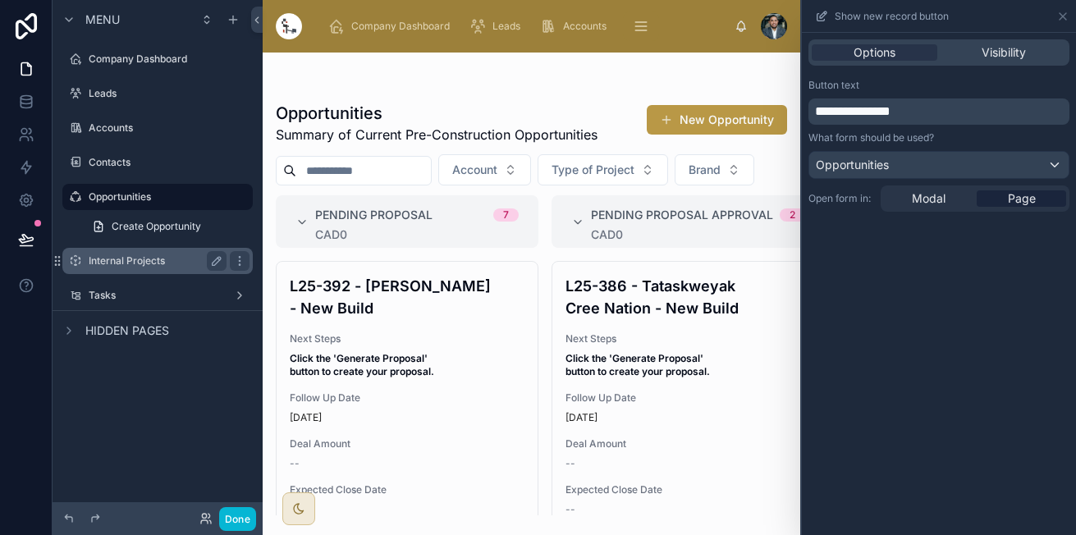
click at [154, 267] on div "Internal Projects" at bounding box center [158, 261] width 138 height 20
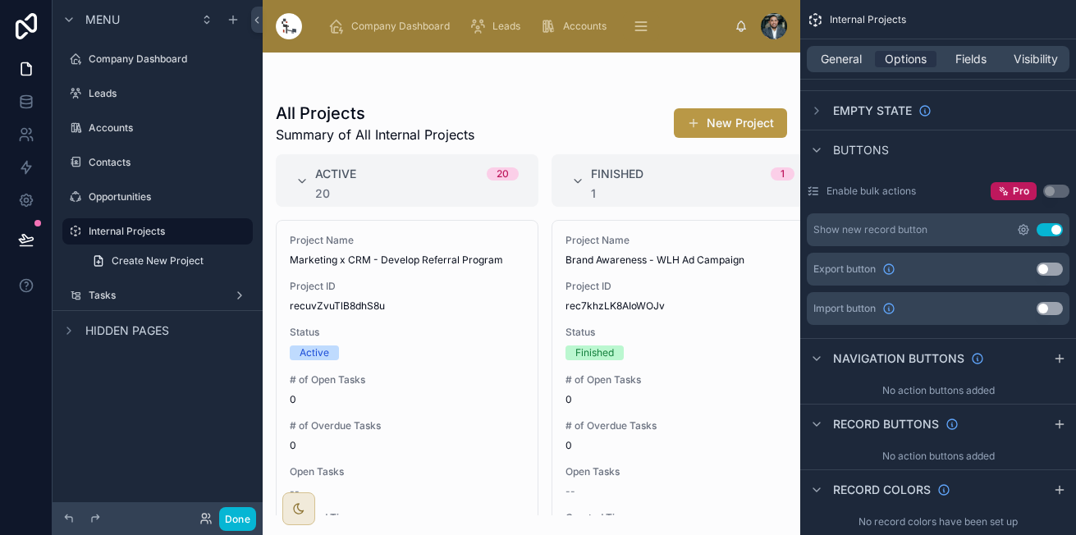
click at [1020, 226] on icon "scrollable content" at bounding box center [1023, 230] width 10 height 10
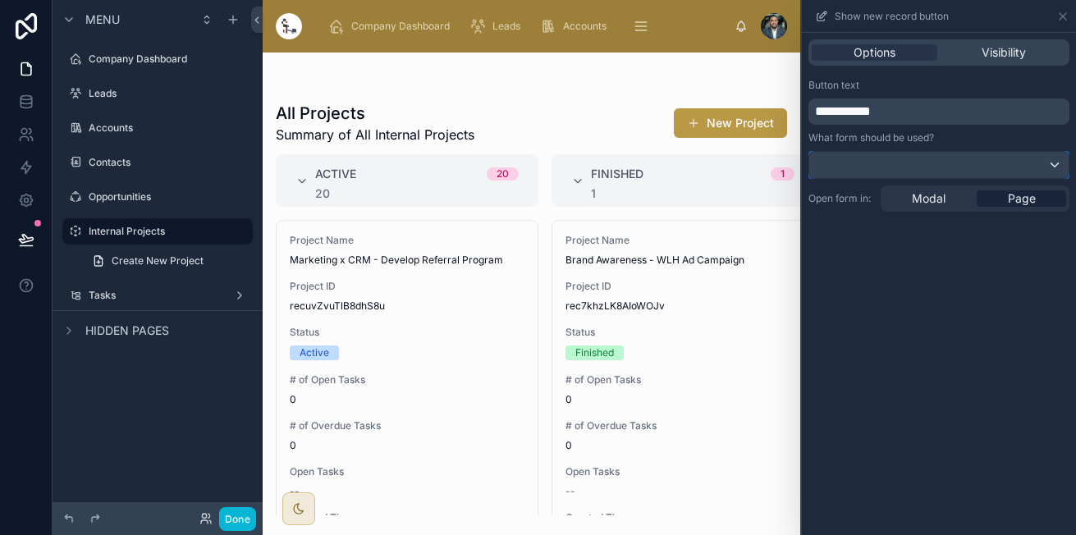
click at [868, 168] on div at bounding box center [938, 165] width 259 height 26
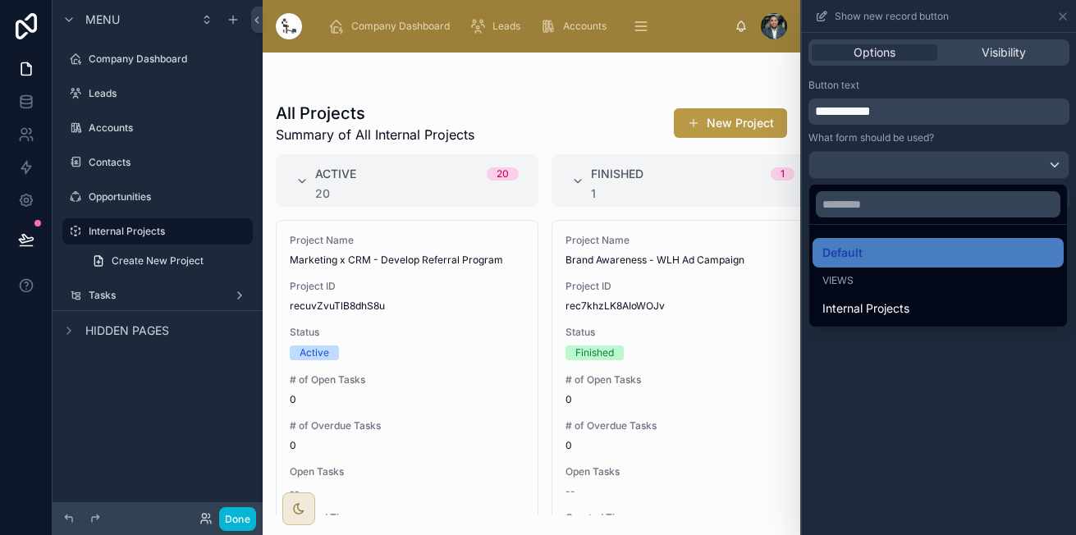
click at [861, 306] on span "Internal Projects" at bounding box center [865, 309] width 87 height 20
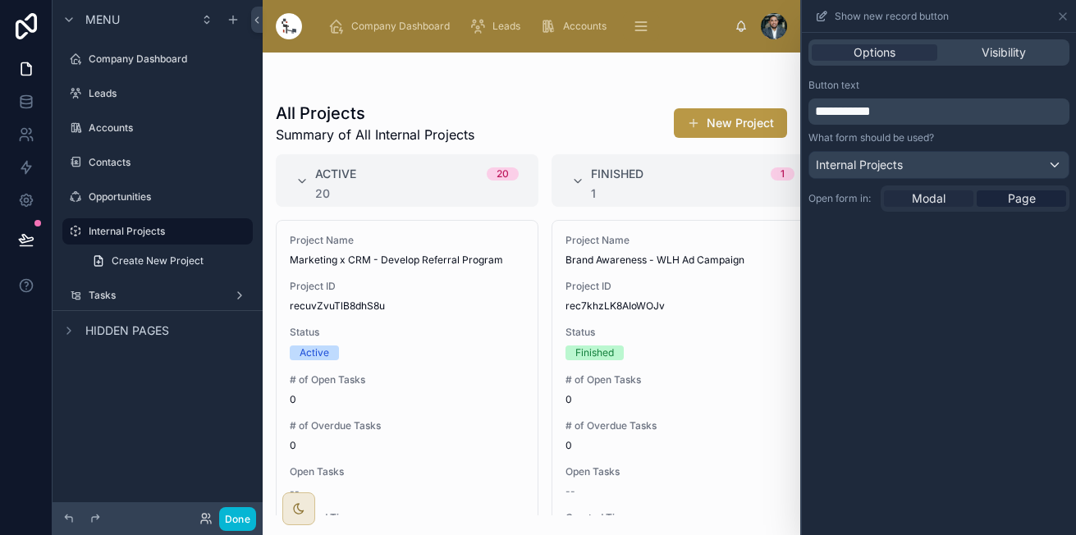
click at [963, 203] on div "Modal" at bounding box center [928, 198] width 89 height 16
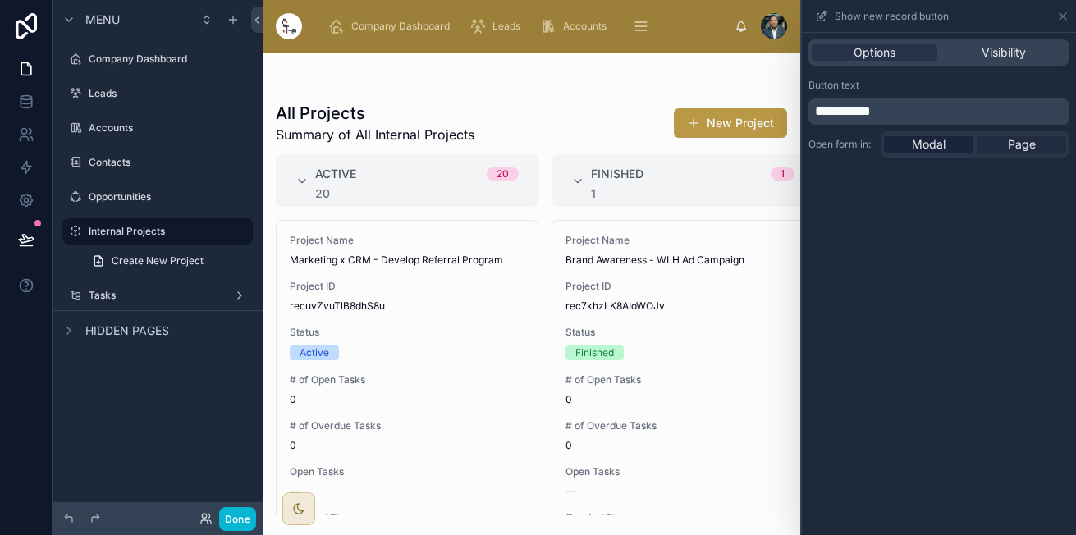
click at [1028, 150] on span "Page" at bounding box center [1021, 144] width 28 height 16
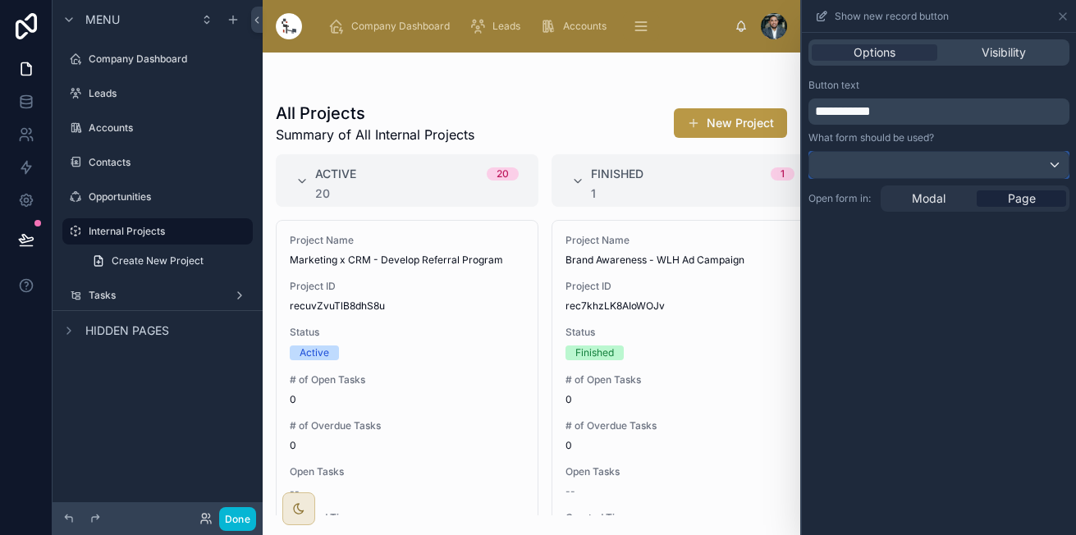
click at [978, 168] on div at bounding box center [938, 165] width 259 height 26
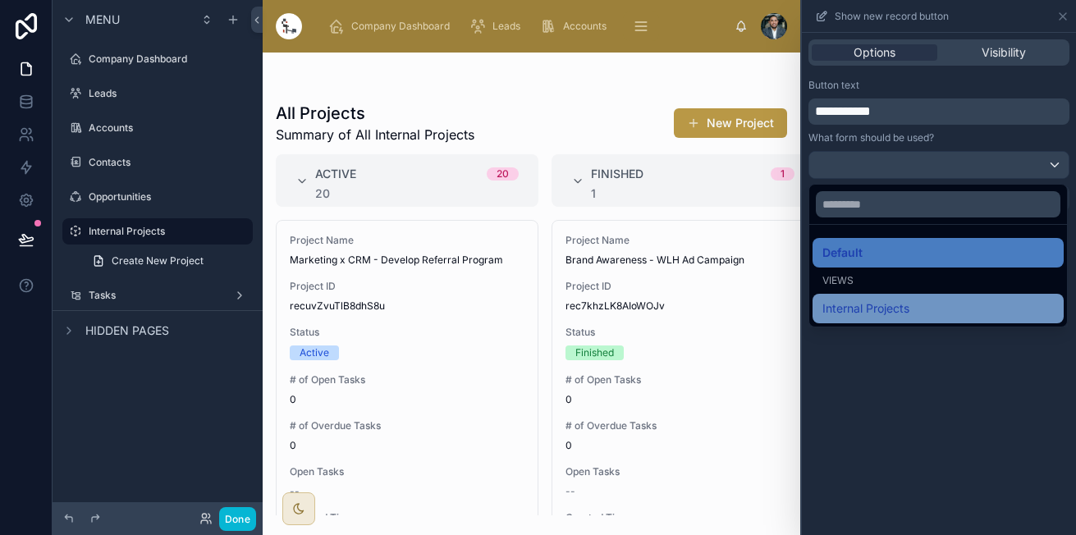
click at [881, 321] on div "Internal Projects" at bounding box center [937, 309] width 251 height 30
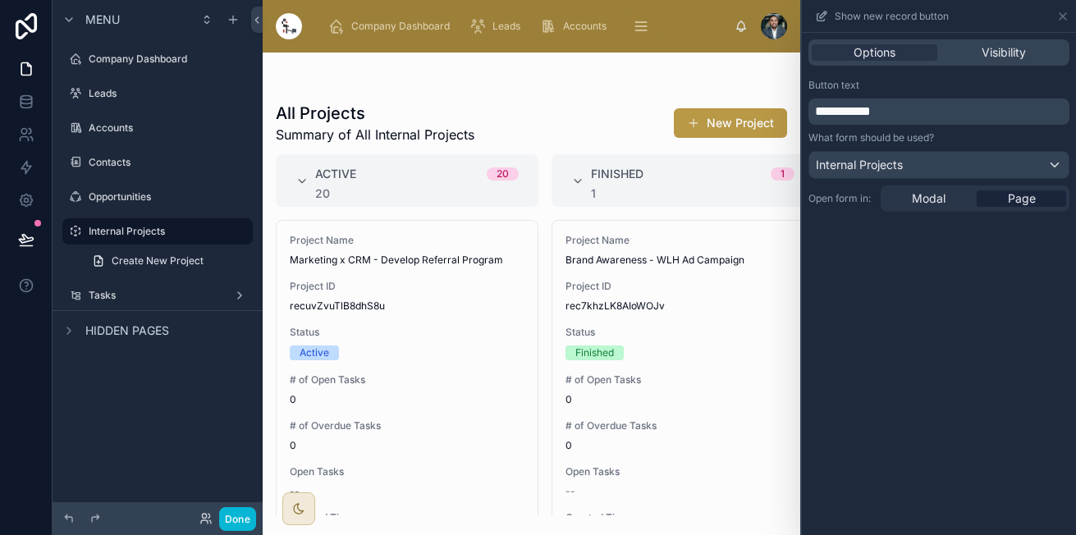
click at [1000, 63] on div "Options Visibility" at bounding box center [938, 52] width 261 height 26
click at [1009, 60] on span "Visibility" at bounding box center [1003, 52] width 44 height 16
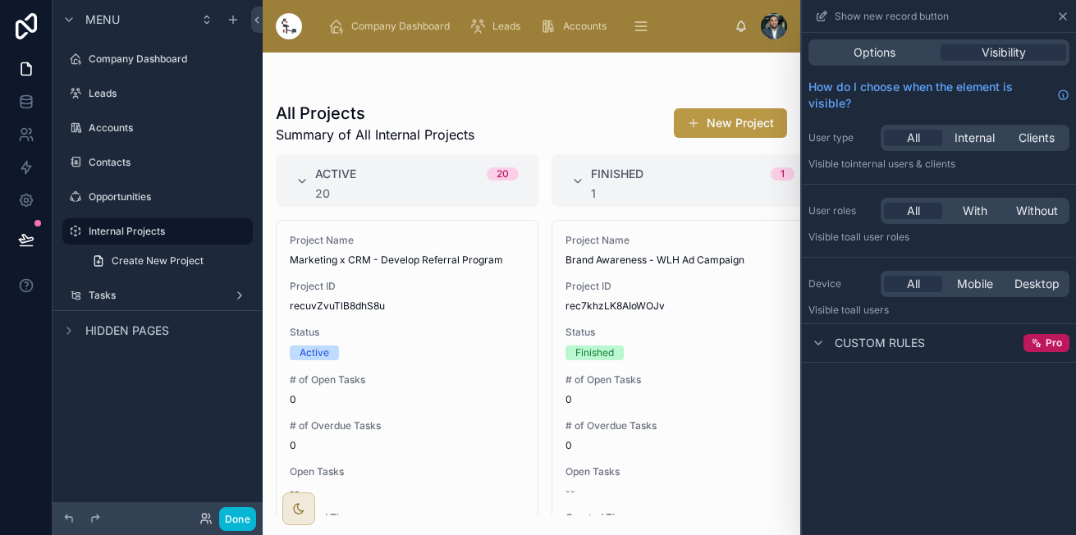
click at [1056, 15] on icon at bounding box center [1062, 16] width 13 height 13
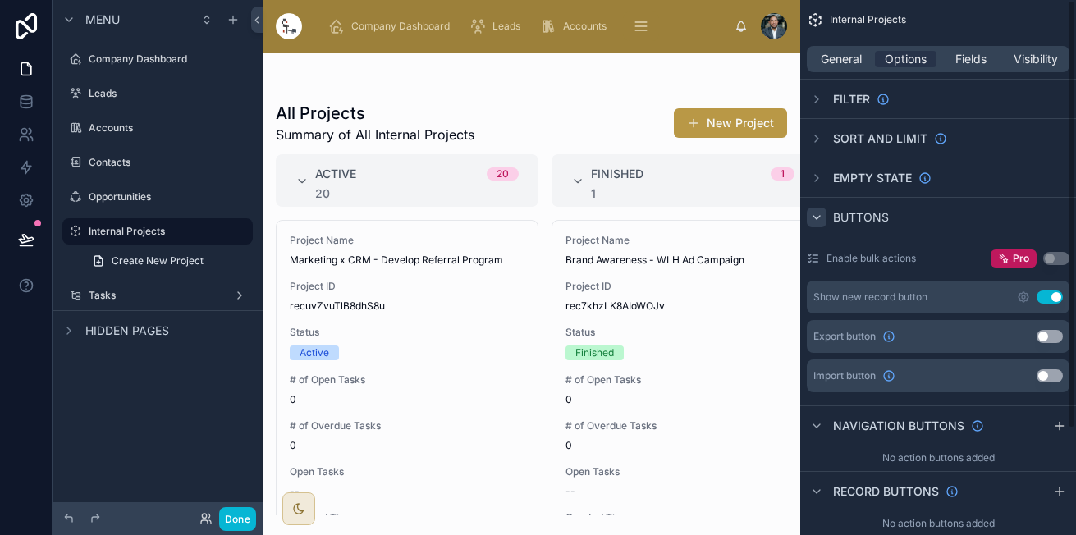
click at [824, 217] on div "scrollable content" at bounding box center [816, 218] width 20 height 20
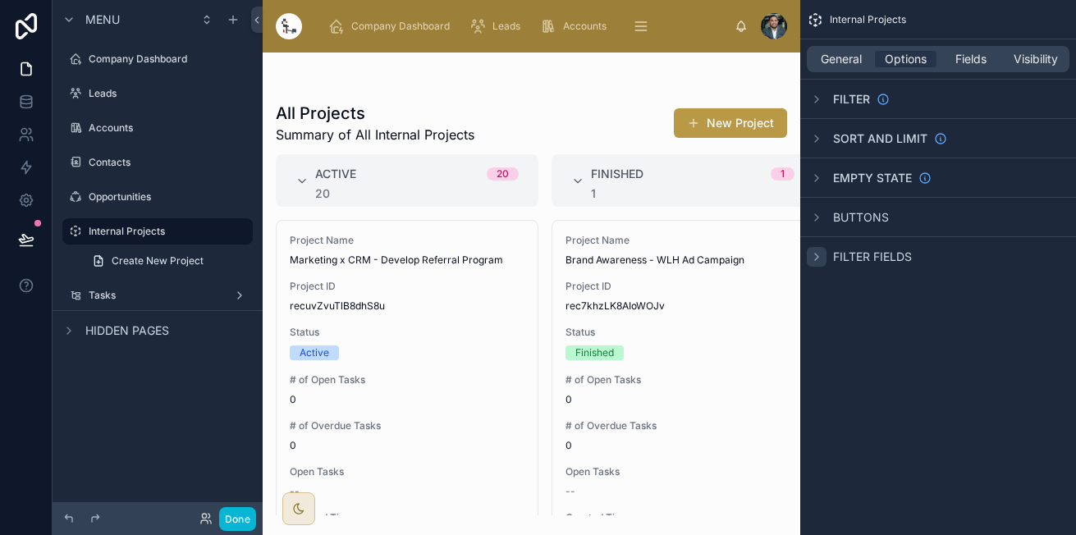
click at [819, 254] on icon "scrollable content" at bounding box center [816, 256] width 13 height 13
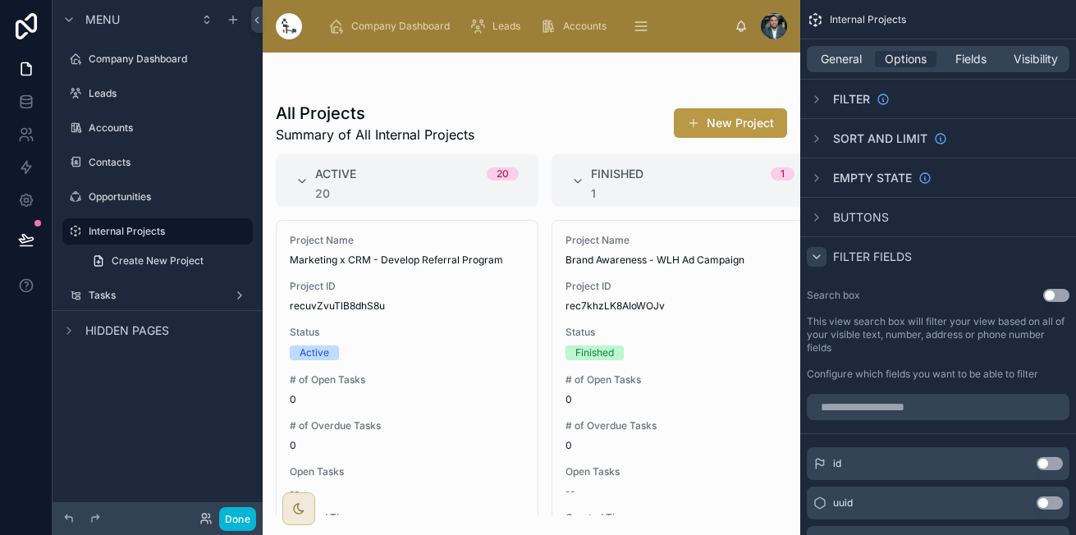
click at [1047, 297] on button "Use setting" at bounding box center [1056, 295] width 26 height 13
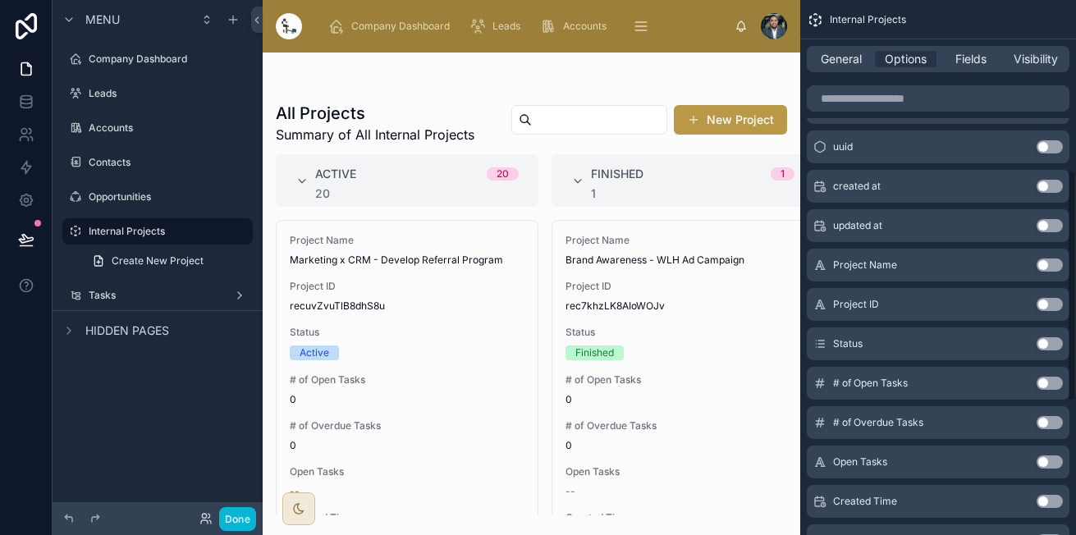
scroll to position [396, 0]
click at [969, 419] on div "# of Overdue Tasks Use setting" at bounding box center [937, 421] width 263 height 33
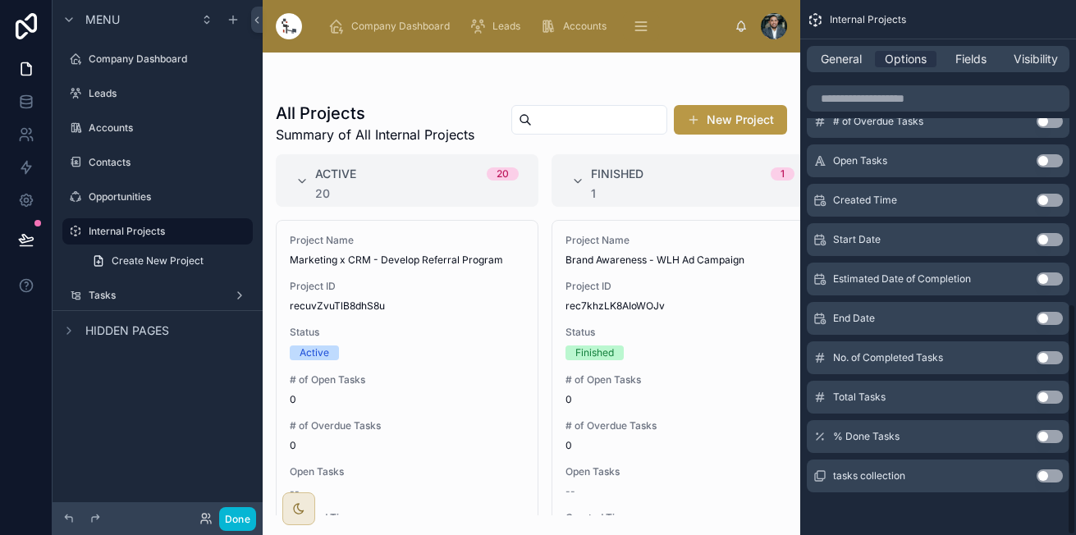
scroll to position [700, 0]
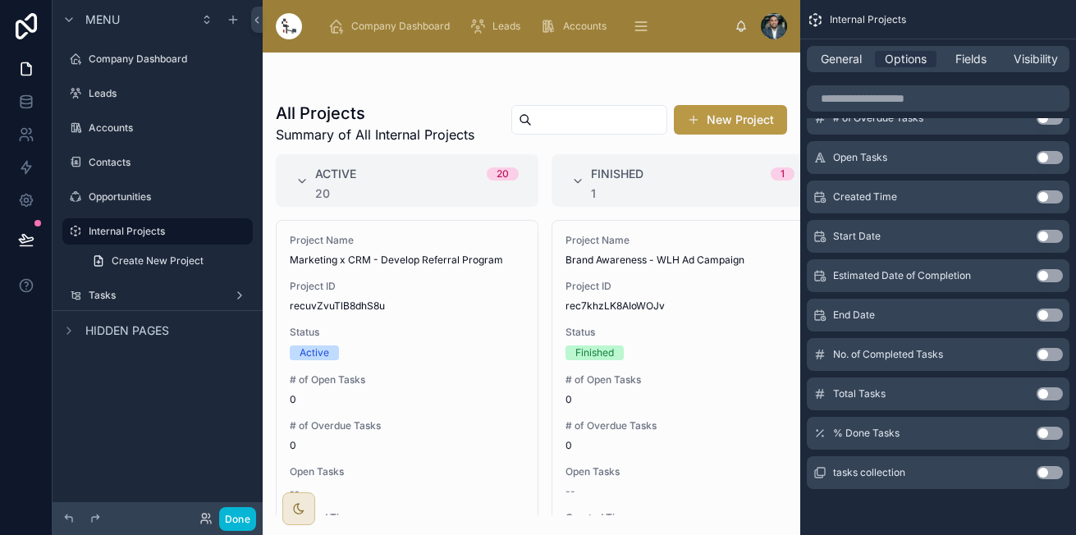
click at [1049, 473] on button "Use setting" at bounding box center [1049, 472] width 26 height 13
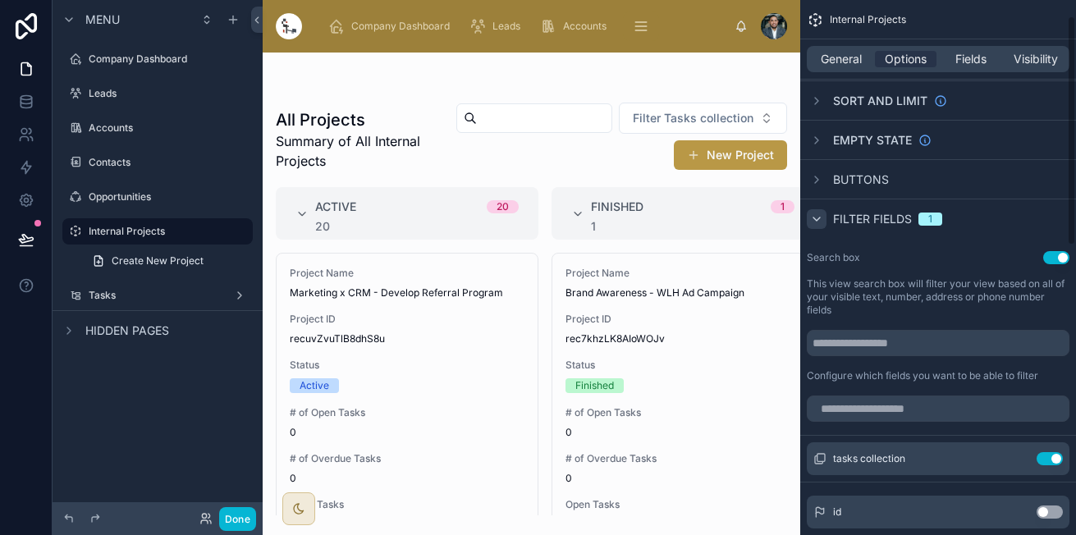
scroll to position [39, 0]
click at [1009, 454] on button "scrollable content" at bounding box center [1016, 457] width 26 height 13
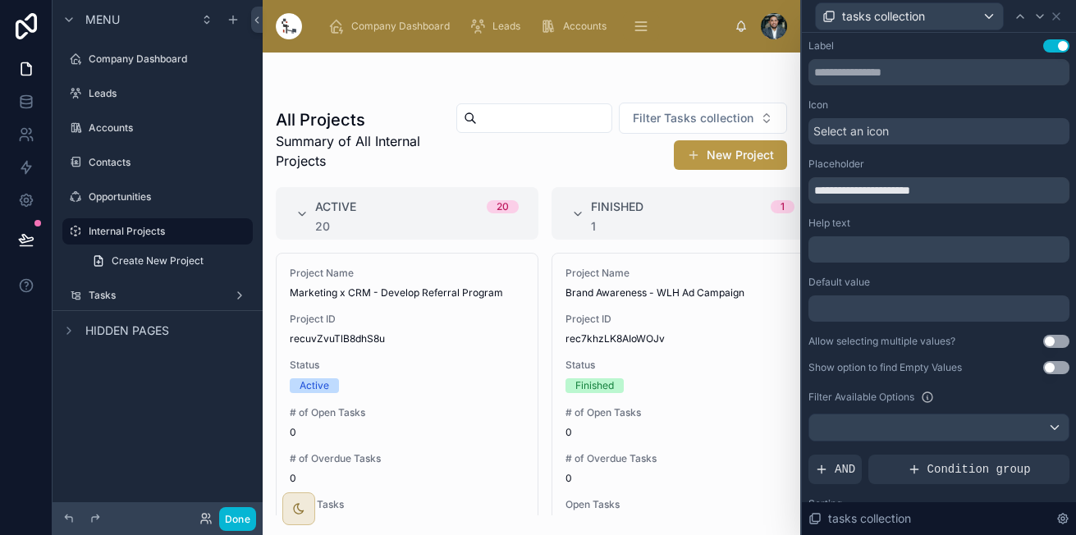
click at [917, 125] on div "Select an icon" at bounding box center [938, 131] width 261 height 26
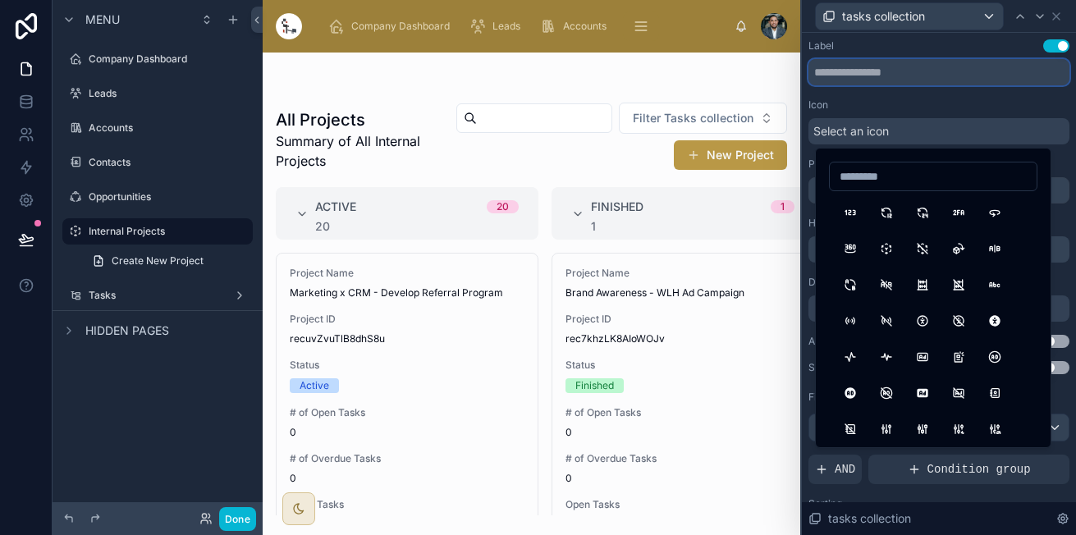
click at [973, 83] on input "text" at bounding box center [938, 72] width 261 height 26
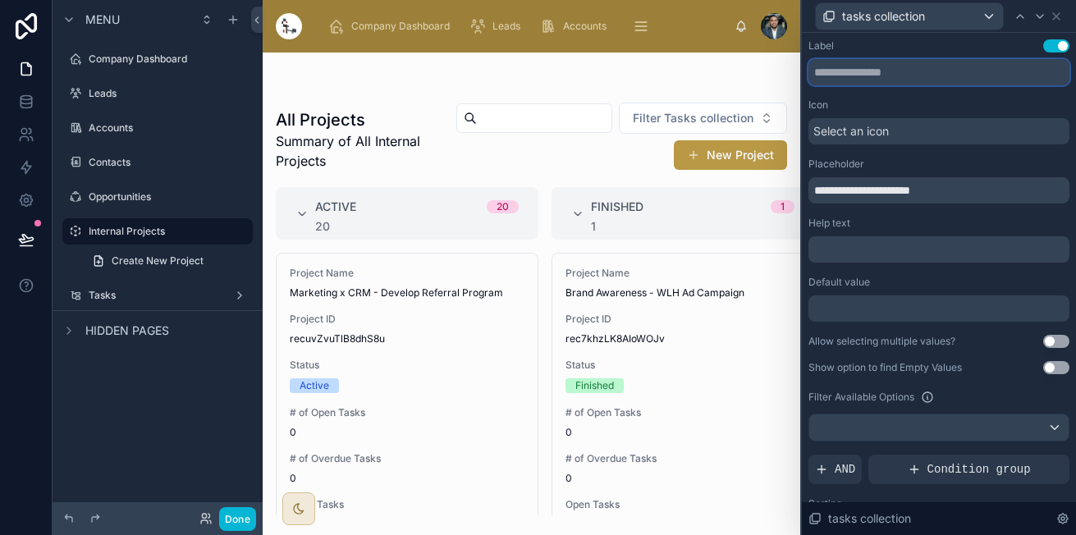
click at [941, 73] on input "text" at bounding box center [938, 72] width 261 height 26
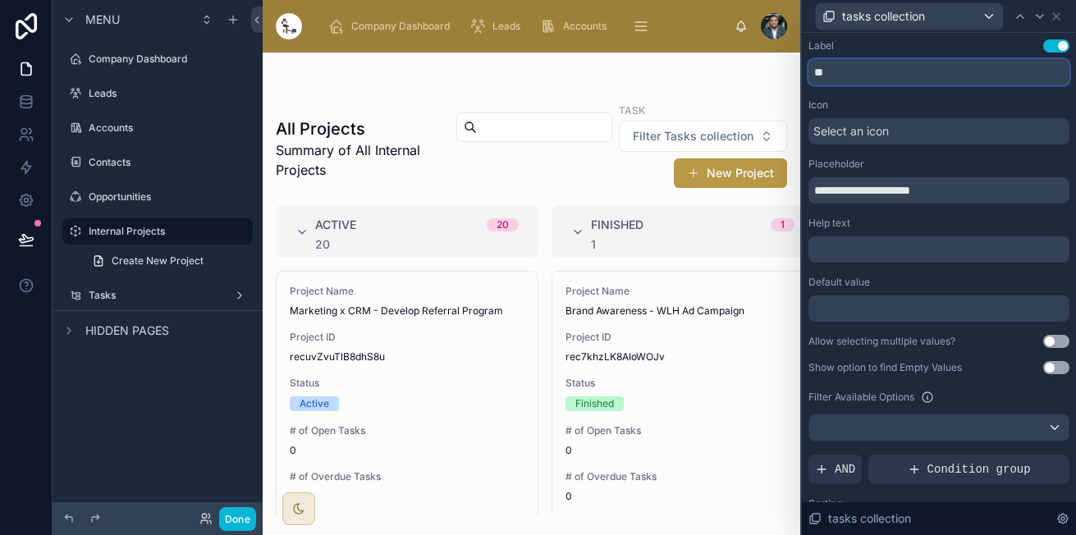
type input "*"
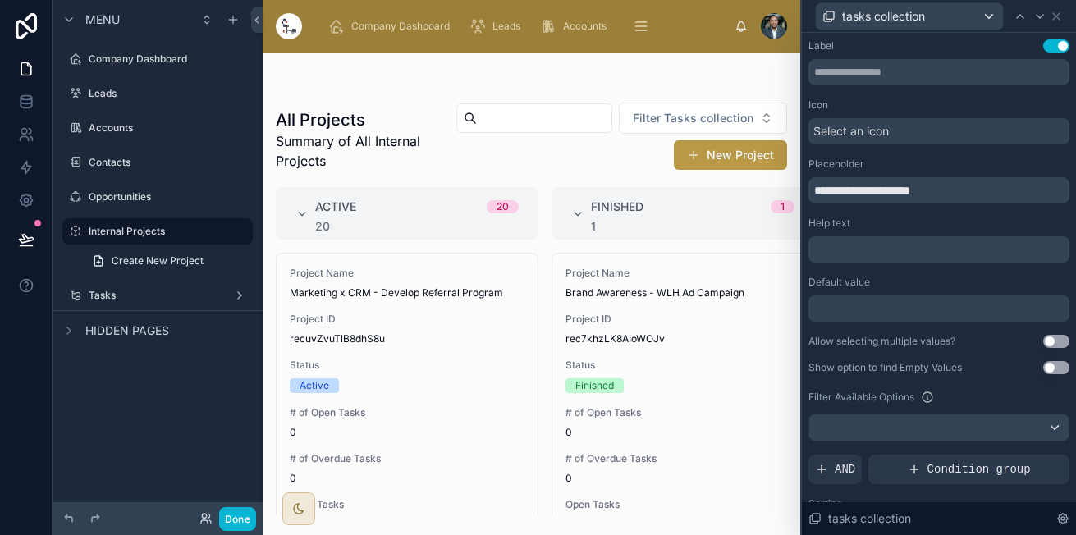
click at [1050, 42] on button "Use setting" at bounding box center [1056, 45] width 26 height 13
click at [955, 194] on input "**********" at bounding box center [938, 190] width 261 height 26
drag, startPoint x: 955, startPoint y: 193, endPoint x: 701, endPoint y: 164, distance: 255.1
click at [701, 164] on div "**********" at bounding box center [538, 267] width 1076 height 535
click at [886, 176] on div "**********" at bounding box center [938, 181] width 261 height 46
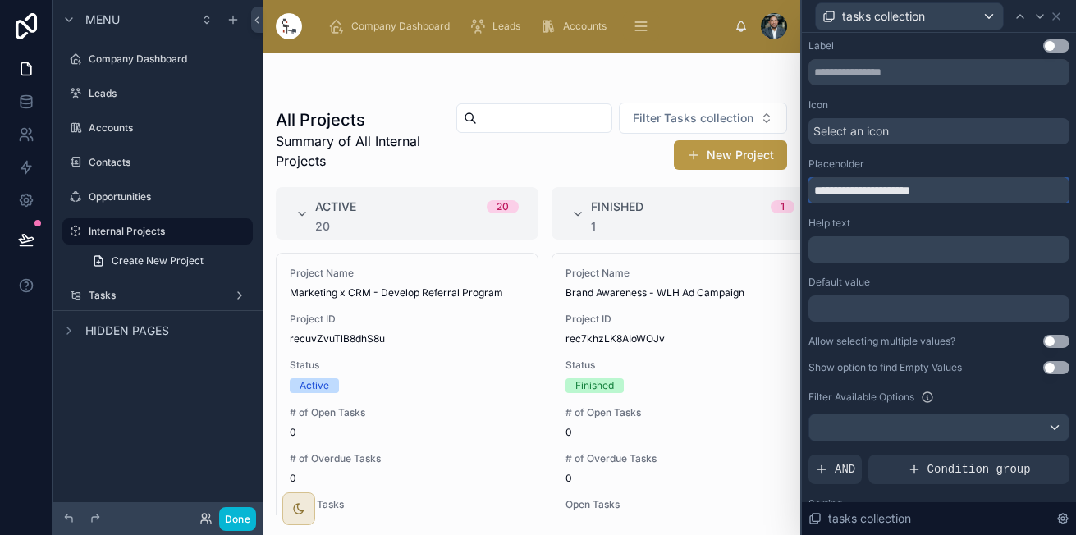
click at [875, 183] on input "**********" at bounding box center [938, 190] width 261 height 26
drag, startPoint x: 873, startPoint y: 190, endPoint x: 929, endPoint y: 187, distance: 56.7
click at [929, 187] on input "**********" at bounding box center [938, 190] width 261 height 26
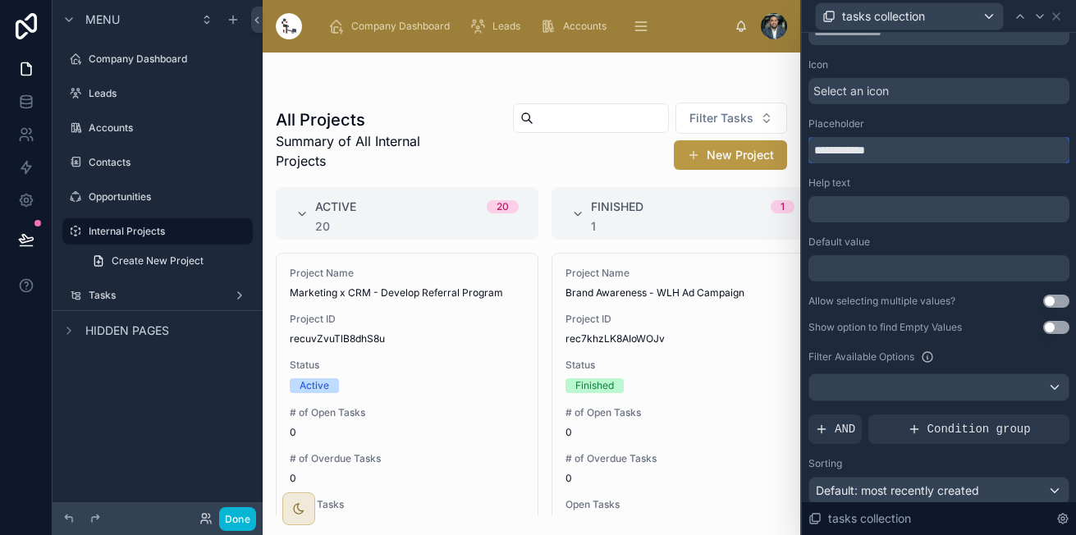
scroll to position [95, 0]
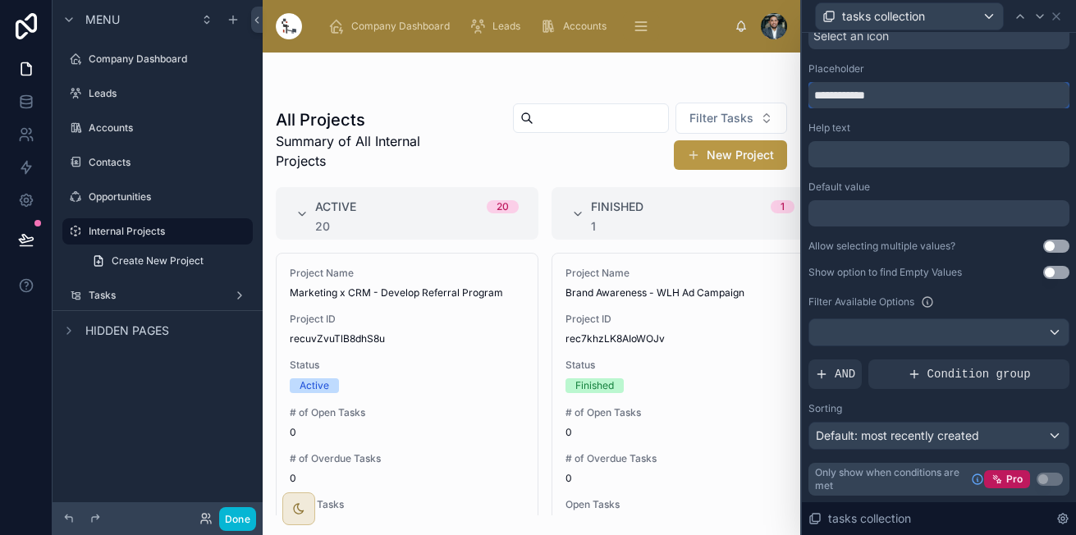
type input "**********"
click at [1043, 244] on button "Use setting" at bounding box center [1056, 246] width 26 height 13
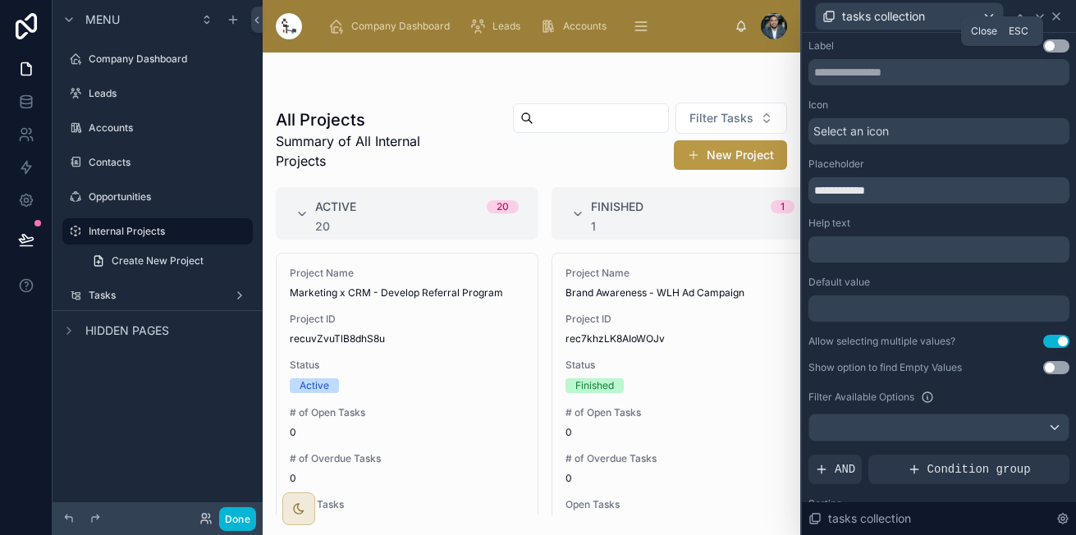
click at [1056, 14] on icon at bounding box center [1055, 16] width 13 height 13
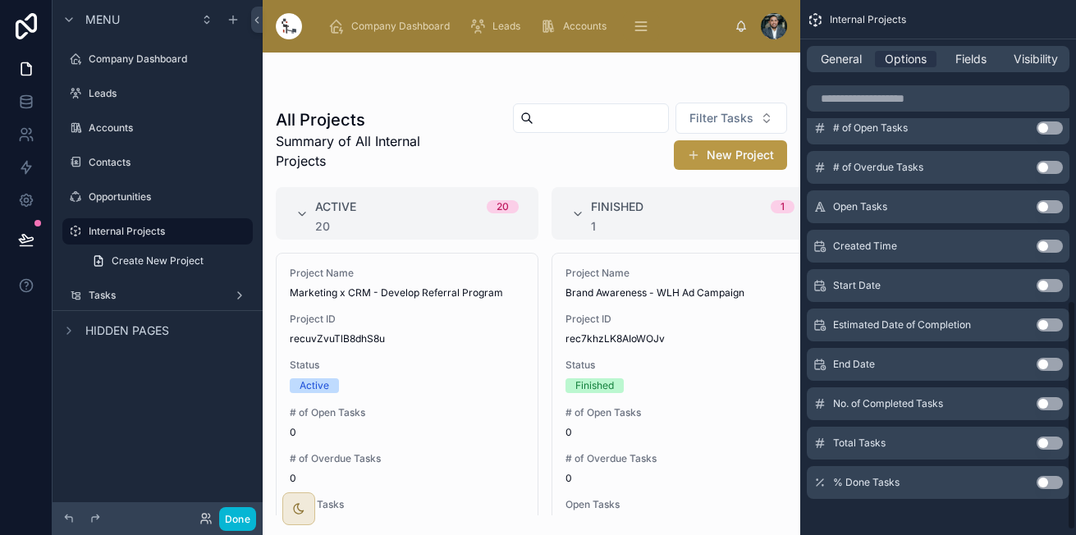
scroll to position [698, 0]
click at [1055, 368] on button "Use setting" at bounding box center [1049, 363] width 26 height 13
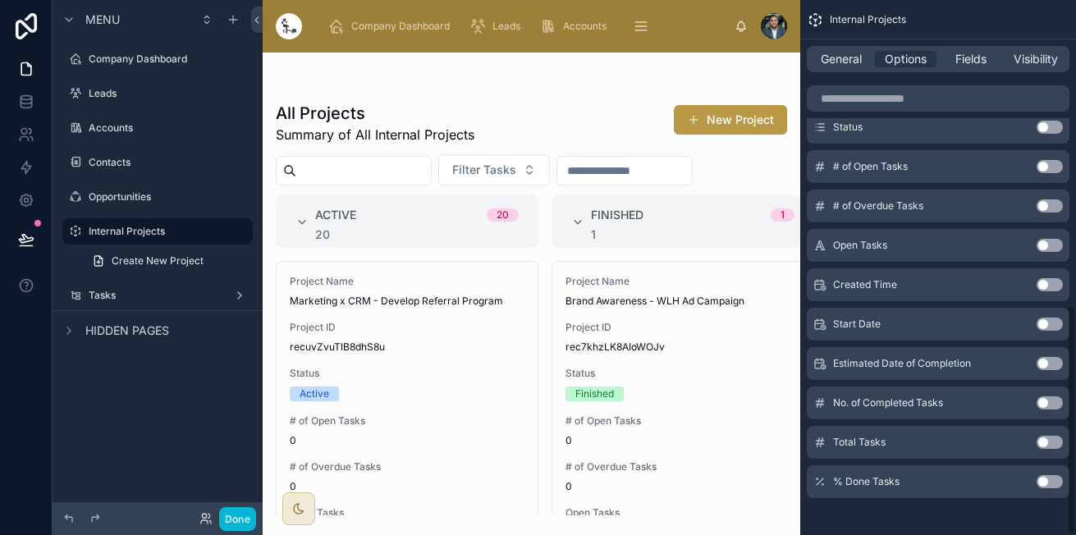
scroll to position [707, 0]
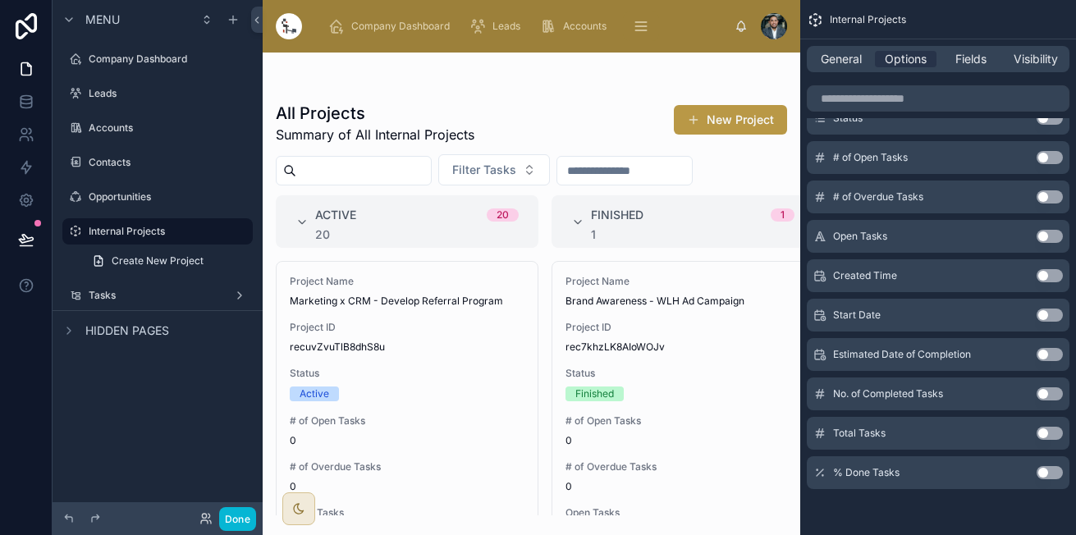
click at [1039, 314] on button "Use setting" at bounding box center [1049, 314] width 26 height 13
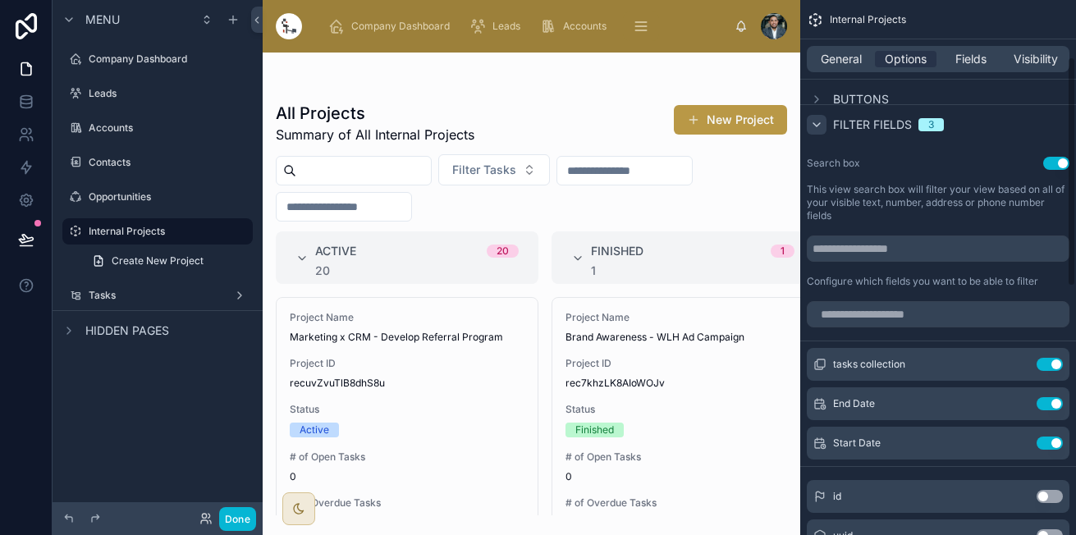
scroll to position [0, 0]
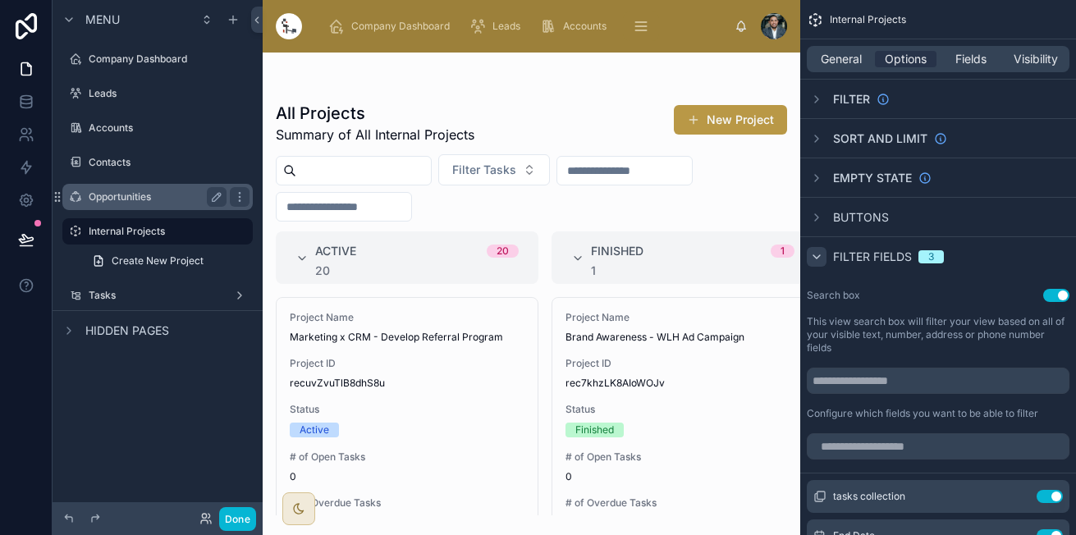
click at [175, 194] on label "Opportunities" at bounding box center [154, 196] width 131 height 13
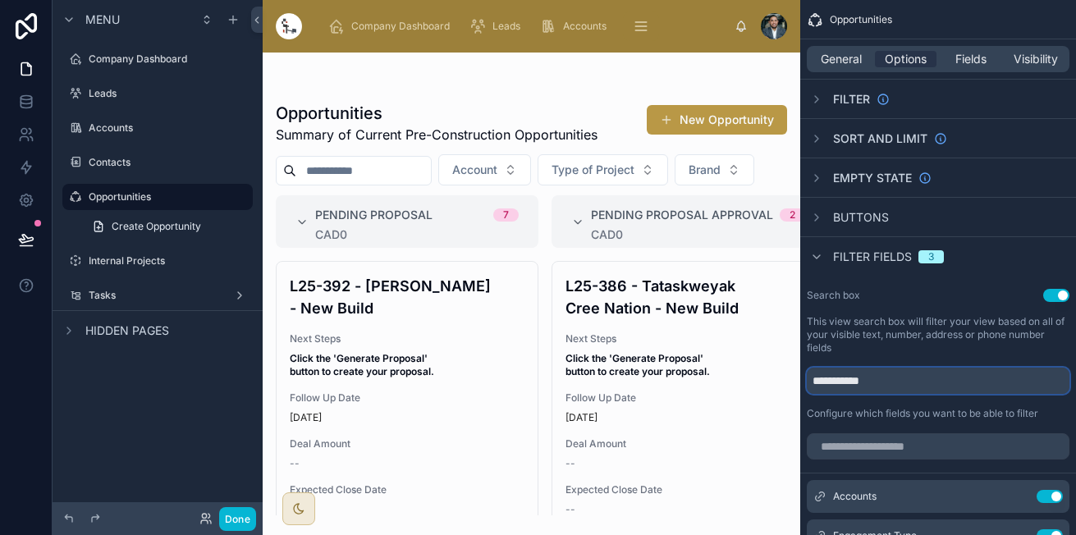
click at [929, 386] on input "**********" at bounding box center [937, 381] width 263 height 26
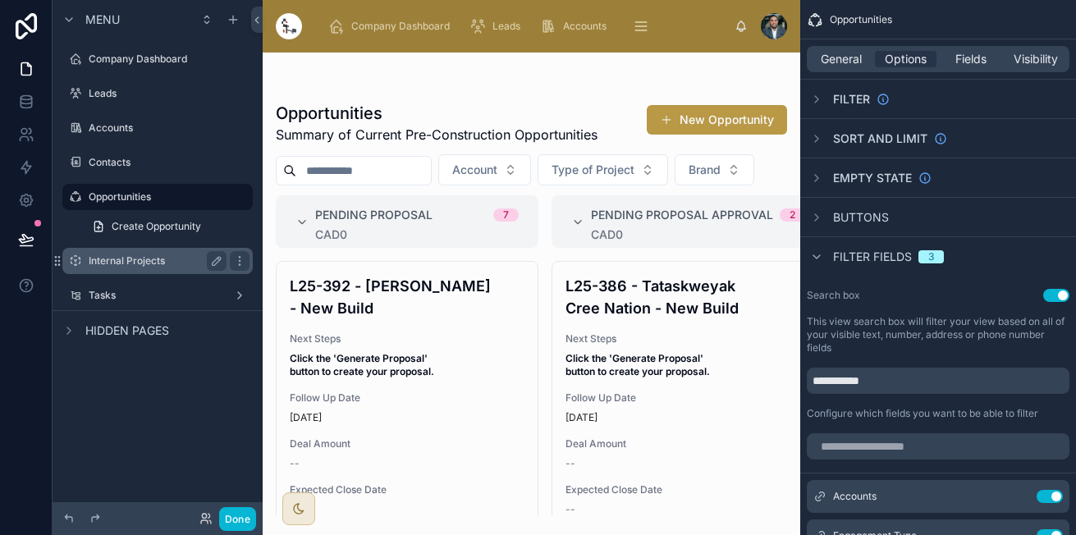
click at [140, 250] on div "Internal Projects" at bounding box center [158, 261] width 184 height 26
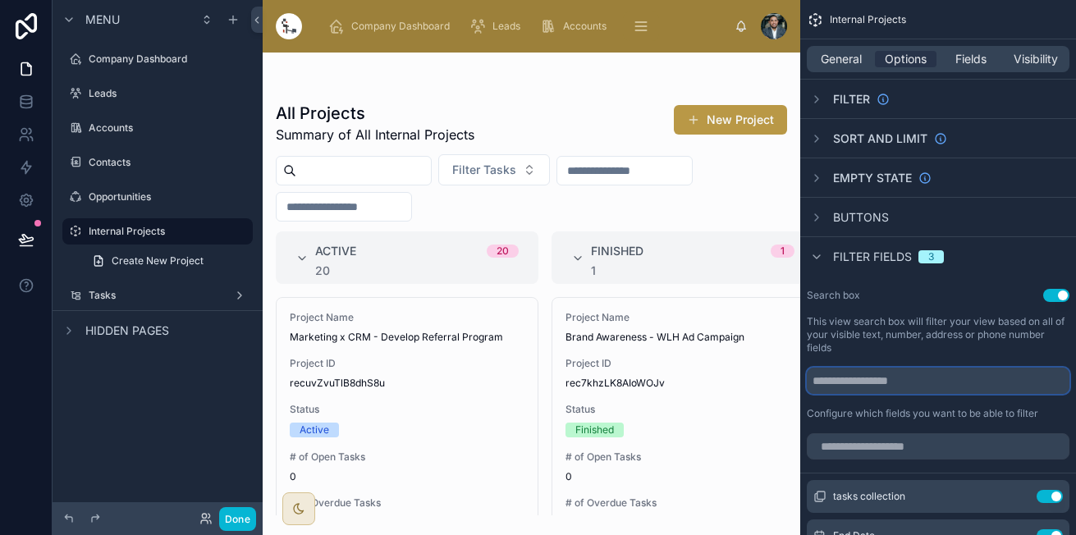
click at [963, 372] on input "scrollable content" at bounding box center [937, 381] width 263 height 26
paste input "**********"
type input "**********"
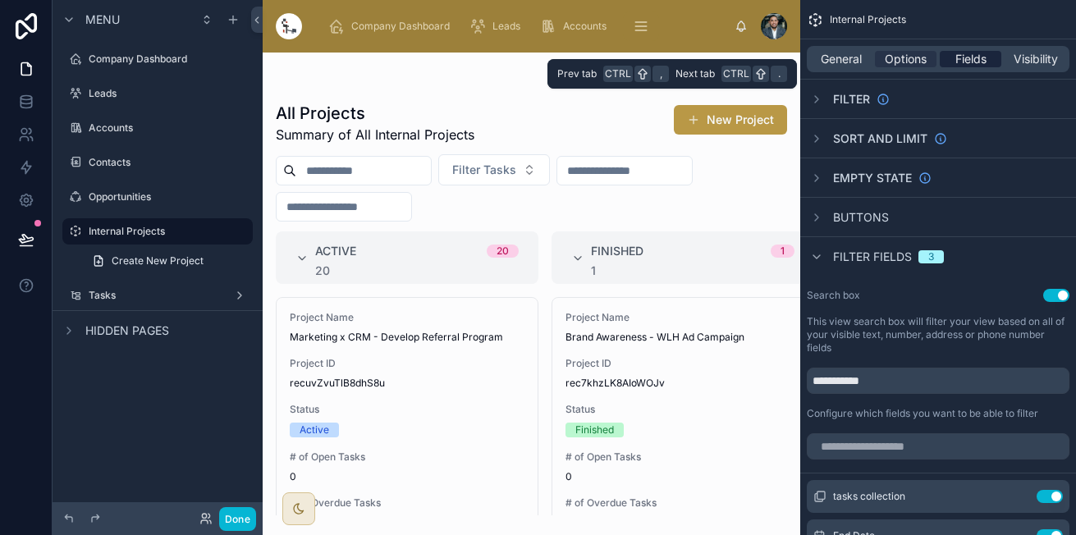
click at [967, 62] on span "Fields" at bounding box center [970, 59] width 31 height 16
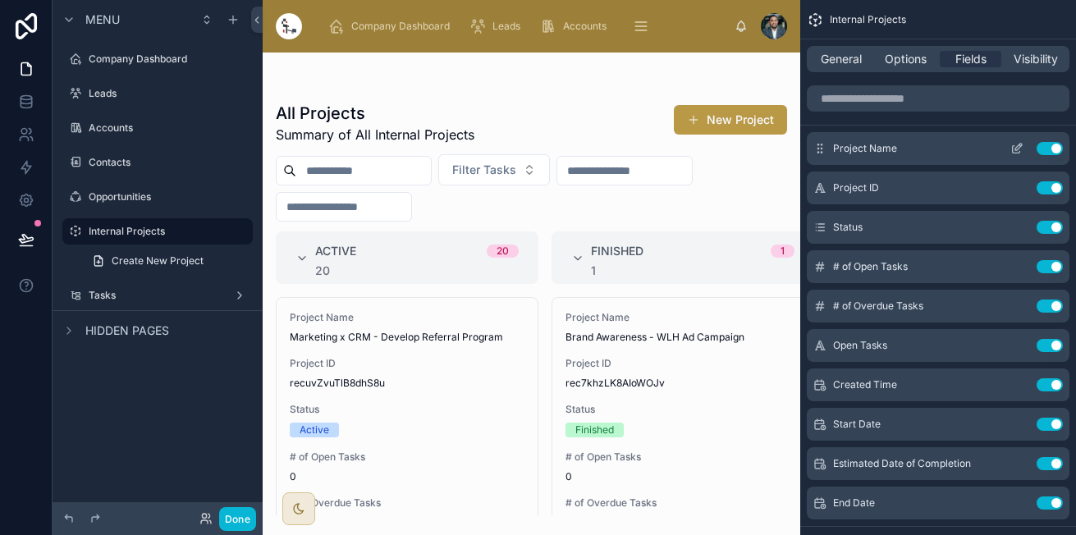
click at [1015, 148] on icon "scrollable content" at bounding box center [1018, 147] width 7 height 7
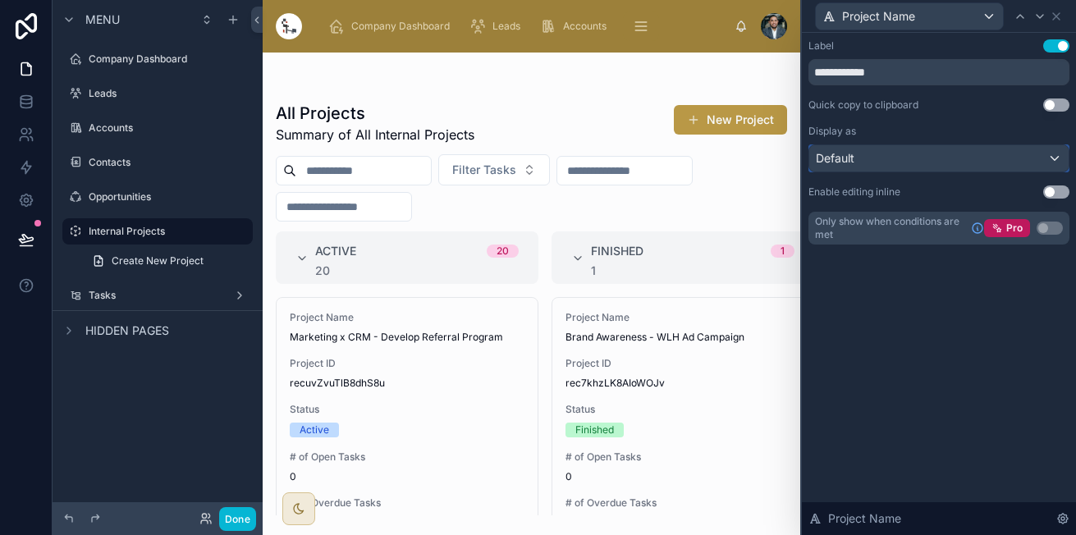
click at [925, 152] on div "Default" at bounding box center [938, 158] width 259 height 26
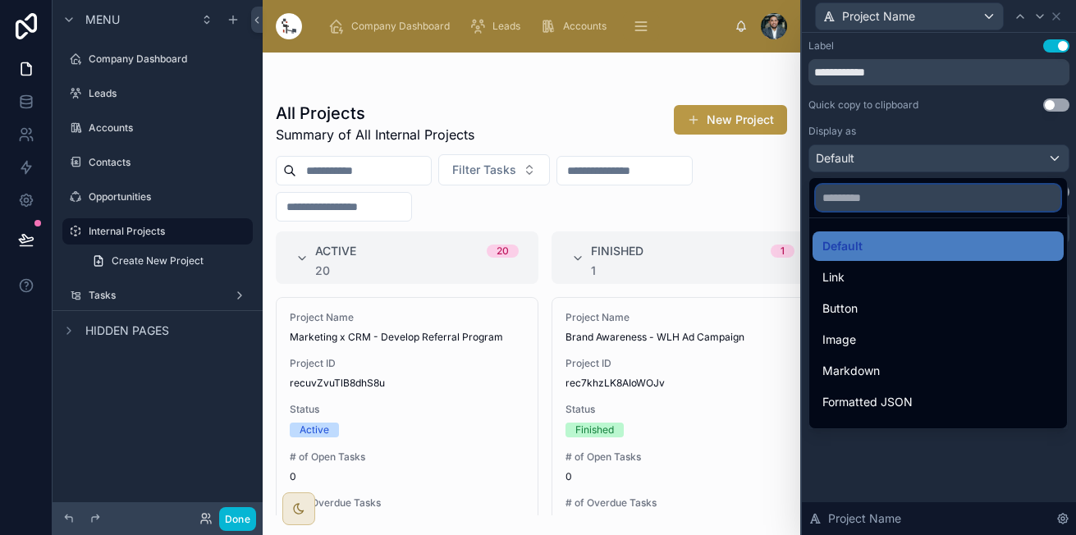
click at [888, 197] on input "text" at bounding box center [937, 198] width 244 height 26
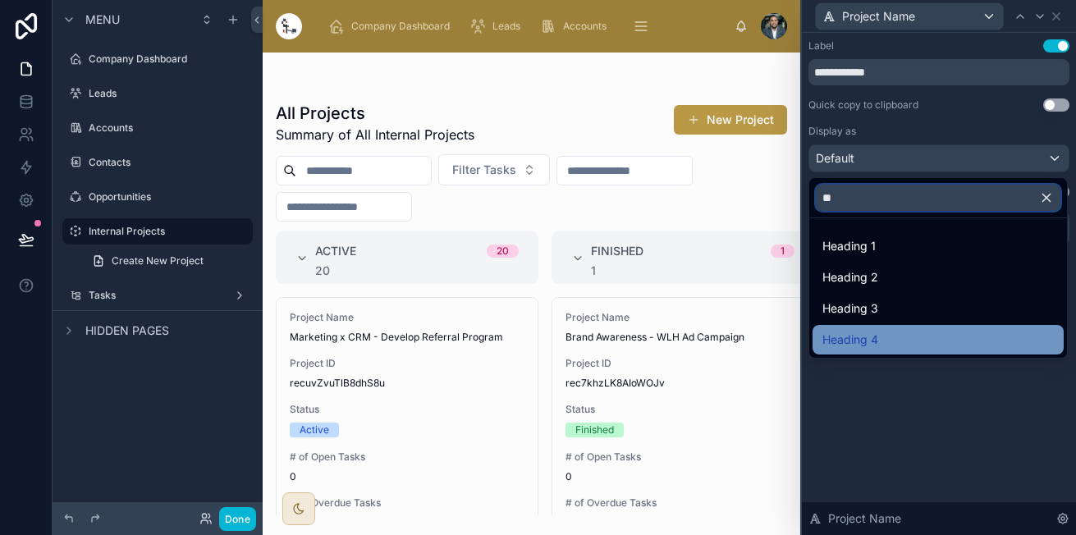
type input "**"
click at [865, 335] on span "Heading 4" at bounding box center [850, 340] width 56 height 20
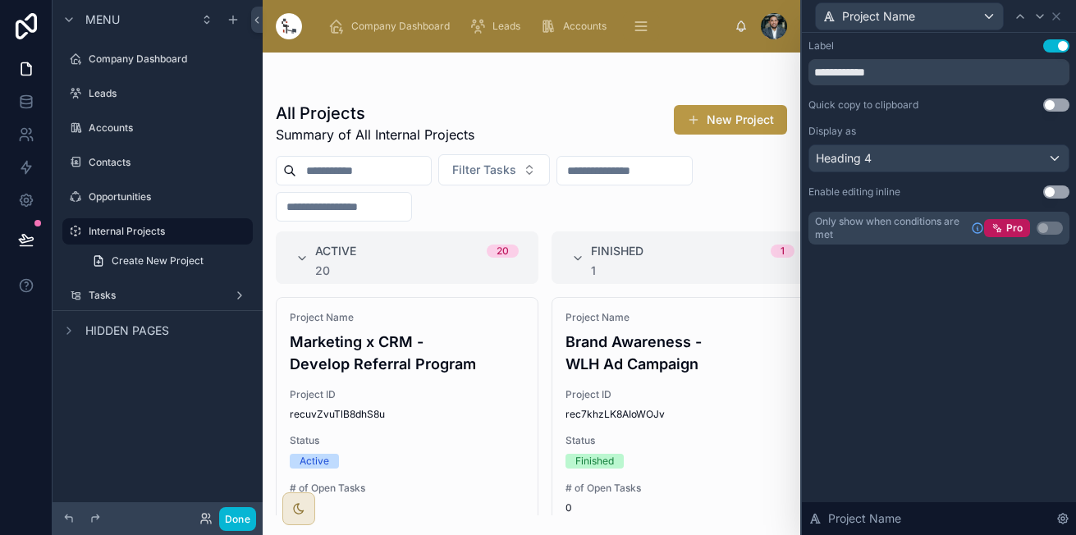
click at [1053, 48] on button "Use setting" at bounding box center [1056, 45] width 26 height 13
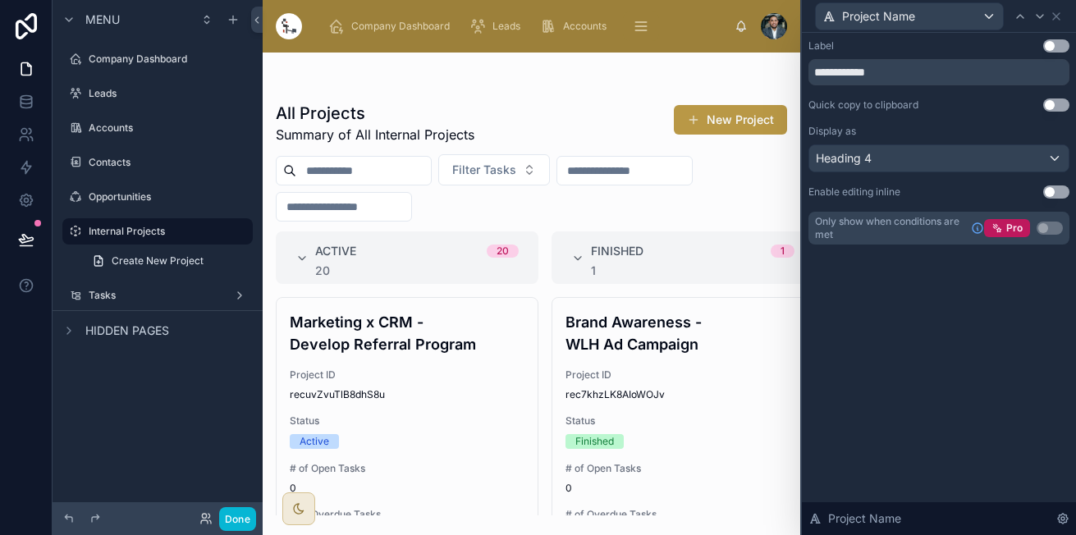
click at [1053, 190] on button "Use setting" at bounding box center [1056, 191] width 26 height 13
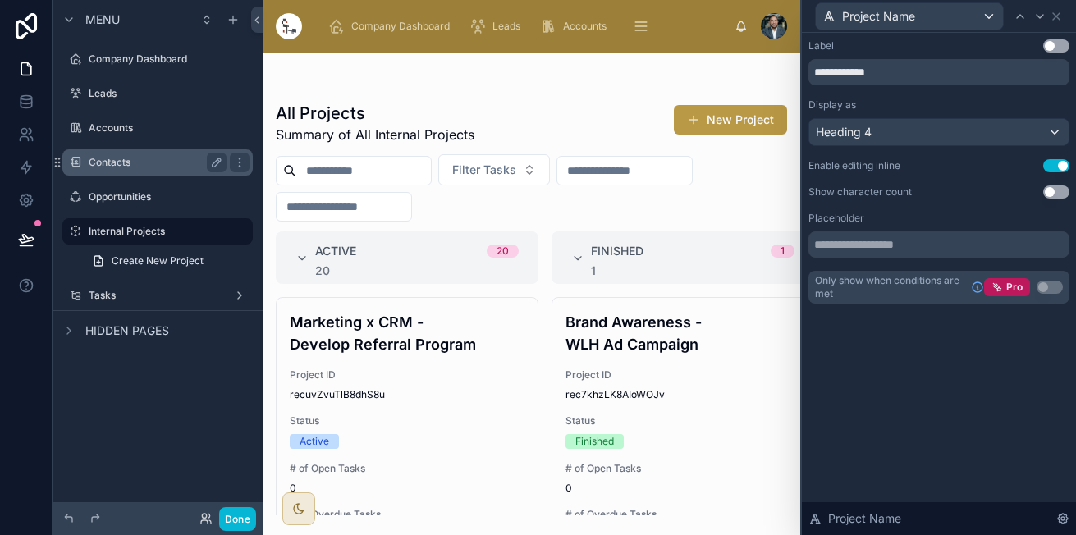
click at [154, 153] on div "Contacts" at bounding box center [158, 163] width 138 height 20
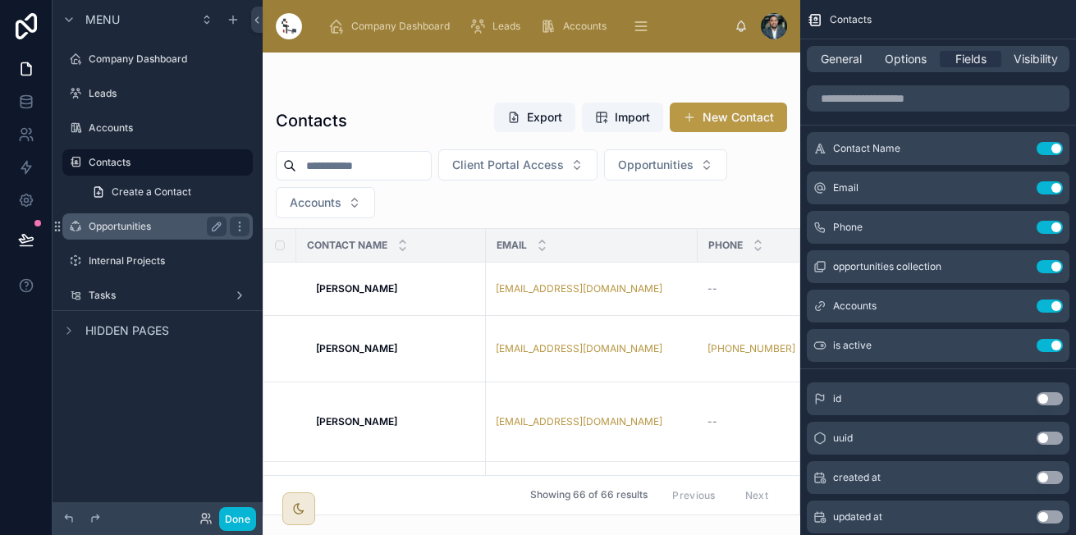
click at [135, 215] on div "Opportunities" at bounding box center [158, 226] width 184 height 26
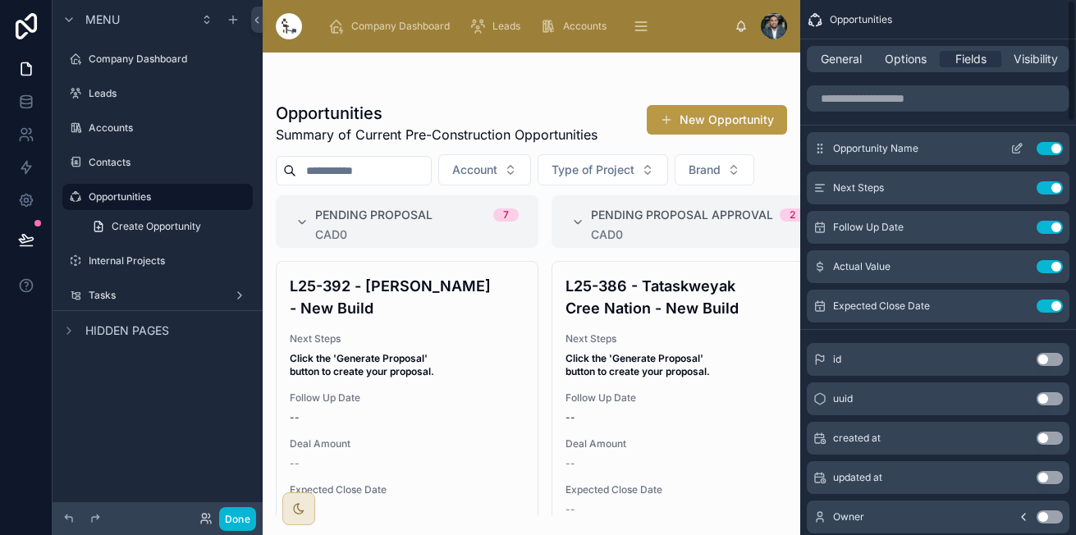
click at [1017, 153] on icon "scrollable content" at bounding box center [1015, 149] width 7 height 7
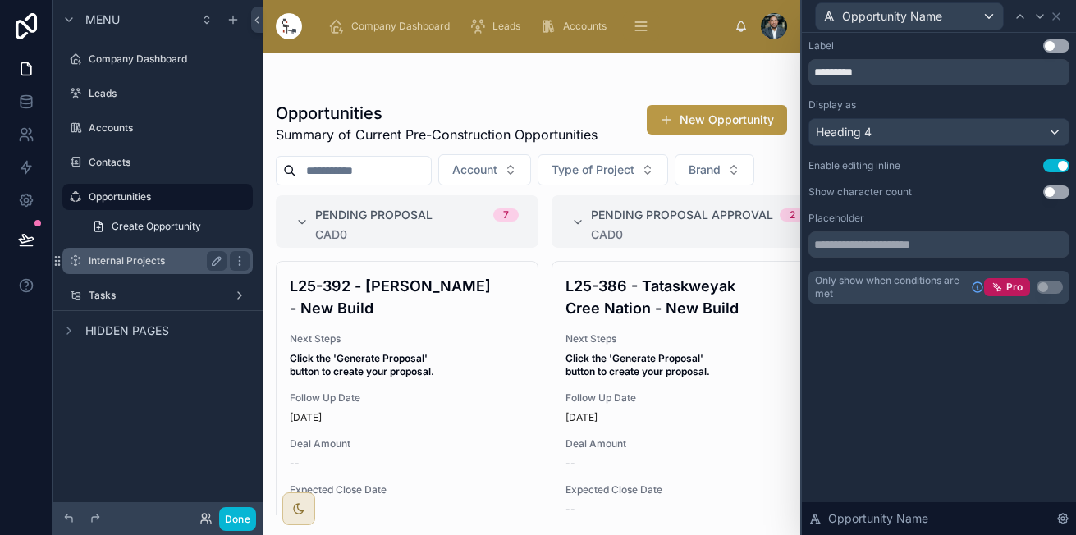
click at [167, 267] on div "Internal Projects" at bounding box center [158, 261] width 138 height 20
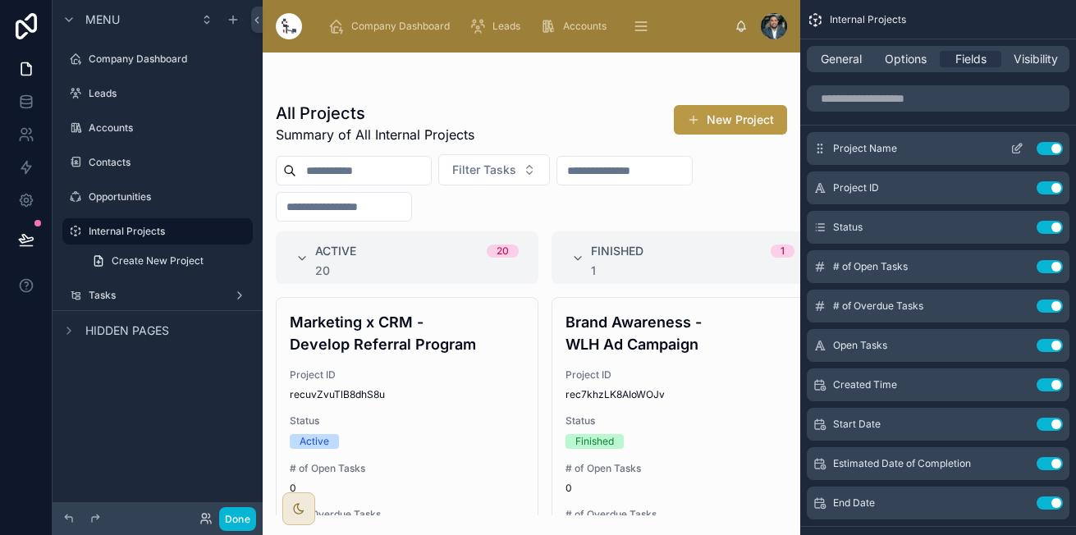
click at [1019, 147] on icon "scrollable content" at bounding box center [1016, 148] width 13 height 13
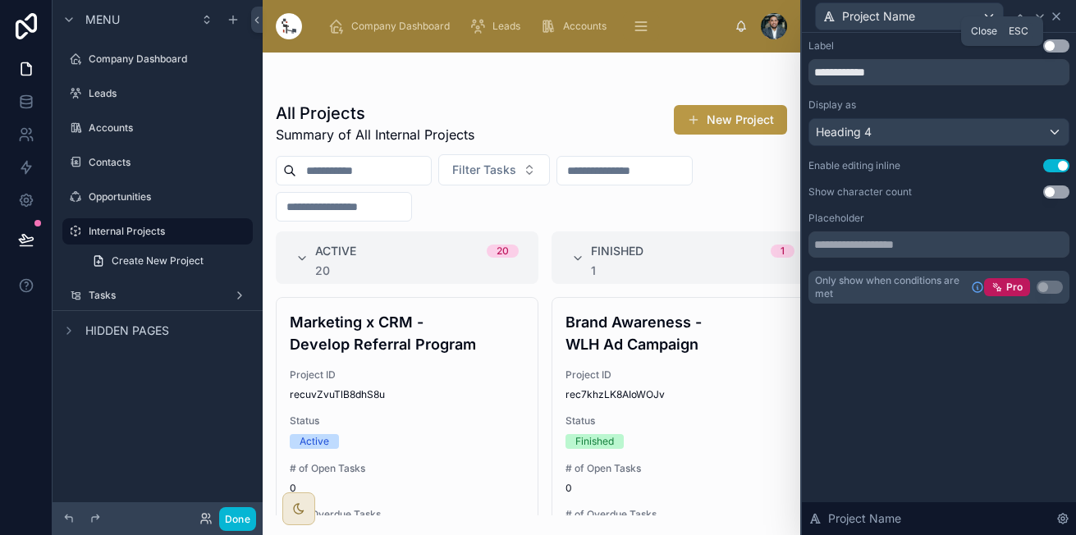
click at [1059, 11] on icon at bounding box center [1055, 16] width 13 height 13
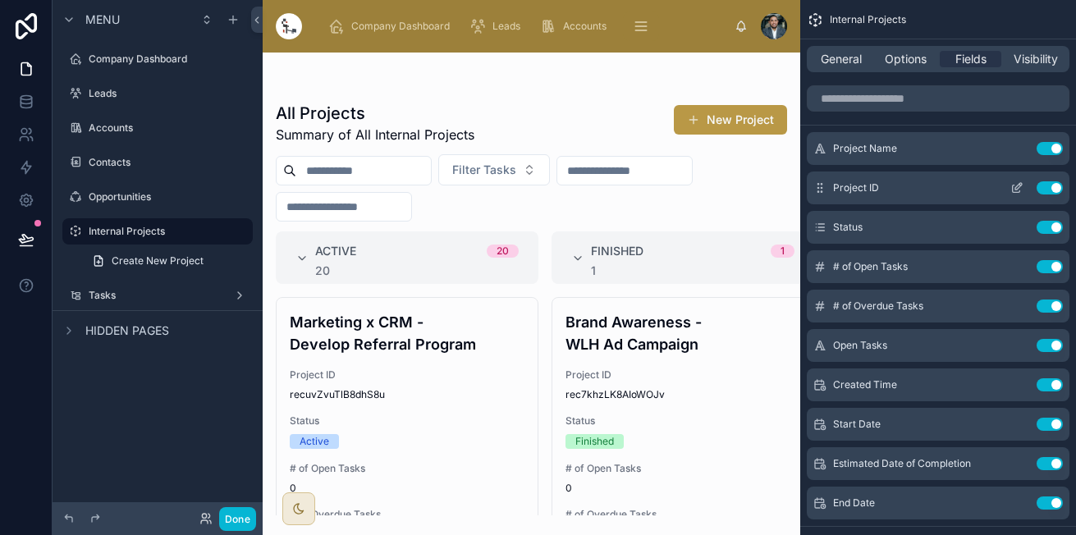
click at [1046, 188] on button "Use setting" at bounding box center [1049, 187] width 26 height 13
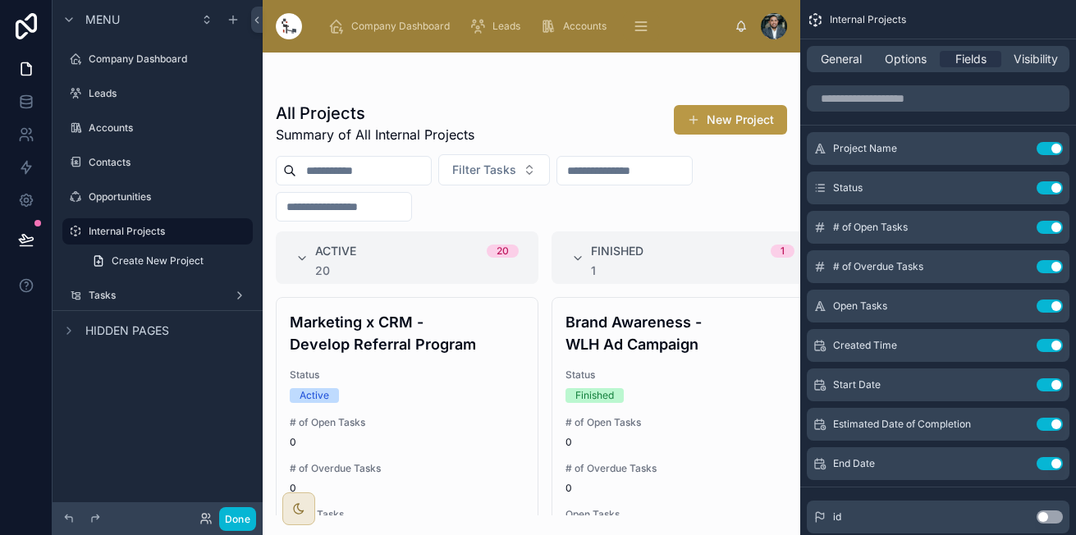
drag, startPoint x: 529, startPoint y: 327, endPoint x: 525, endPoint y: 334, distance: 8.4
click at [525, 334] on div at bounding box center [531, 294] width 537 height 482
click at [1044, 272] on button "Use setting" at bounding box center [1049, 266] width 26 height 13
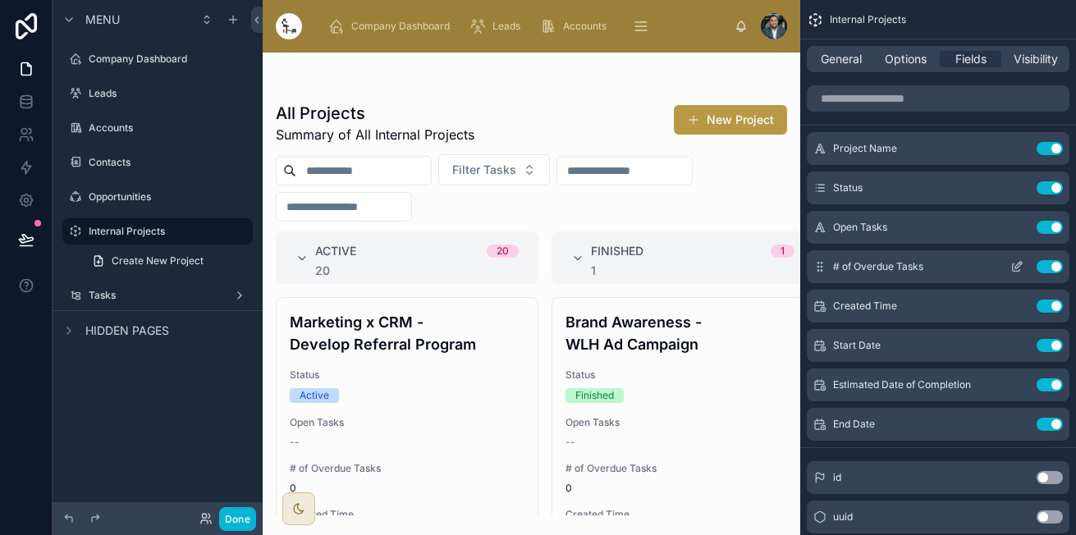
click at [1047, 264] on button "Use setting" at bounding box center [1049, 266] width 26 height 13
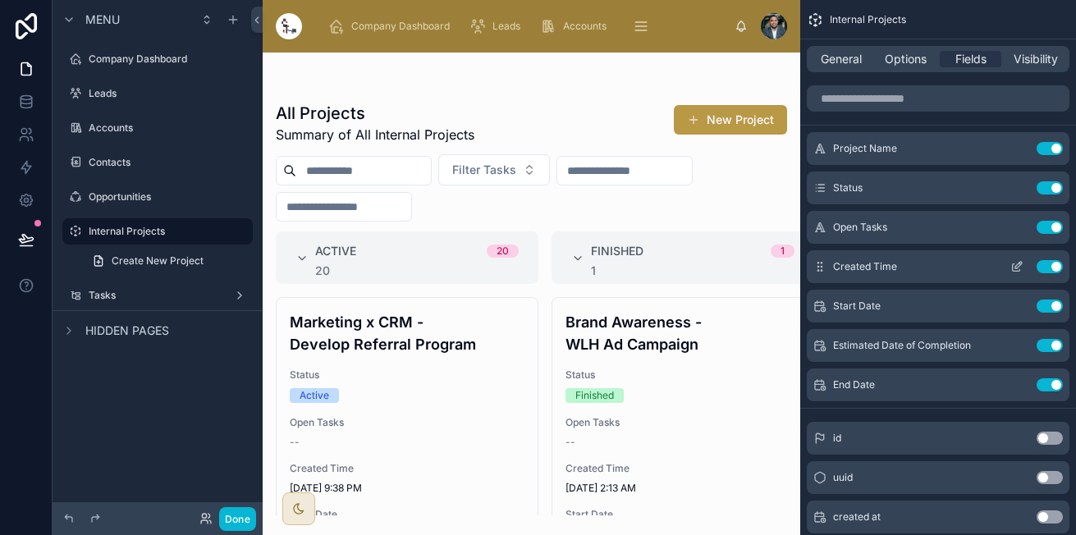
click at [1044, 270] on button "Use setting" at bounding box center [1049, 266] width 26 height 13
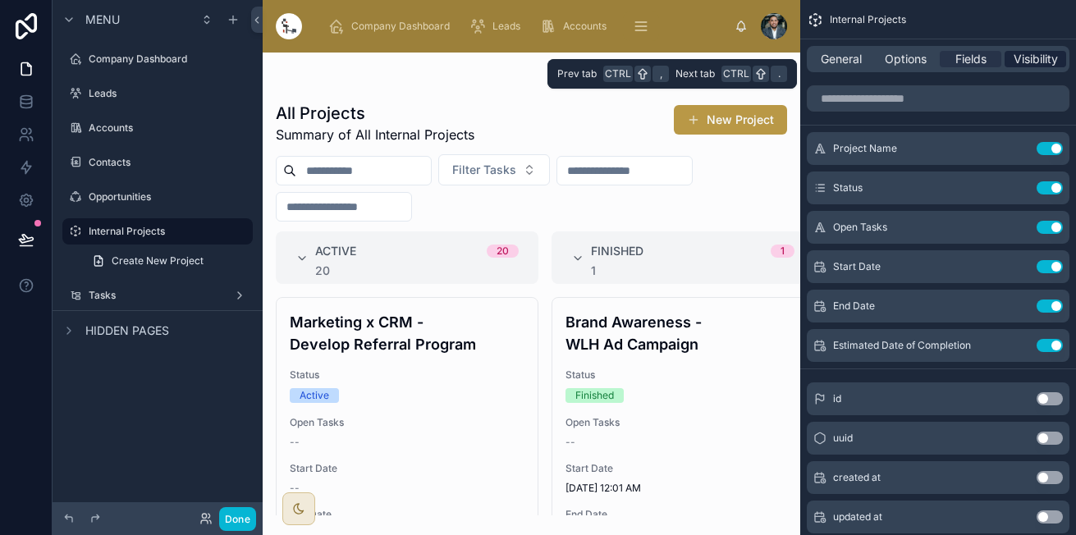
click at [1032, 61] on span "Visibility" at bounding box center [1035, 59] width 44 height 16
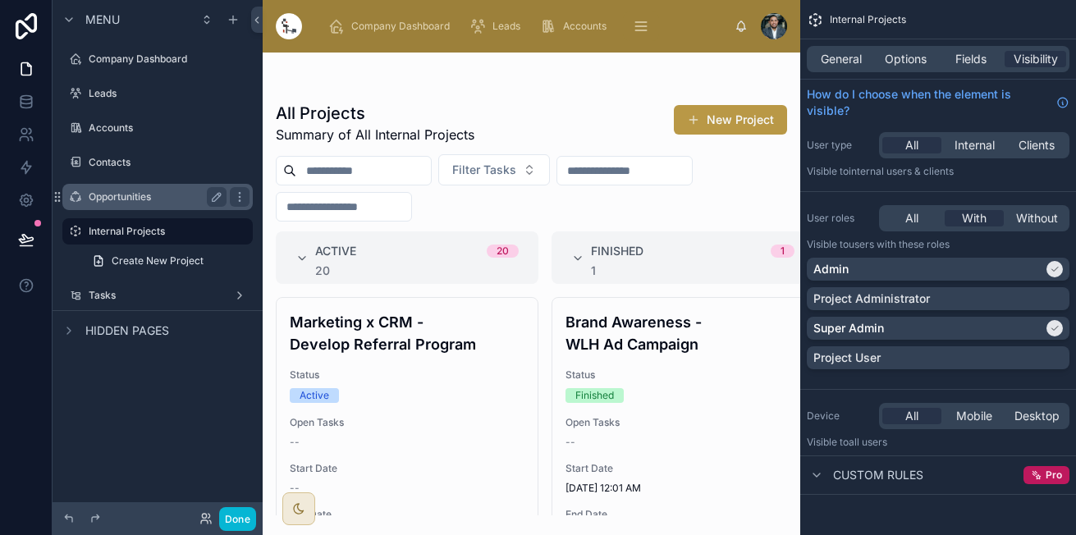
click at [140, 200] on label "Opportunities" at bounding box center [154, 196] width 131 height 13
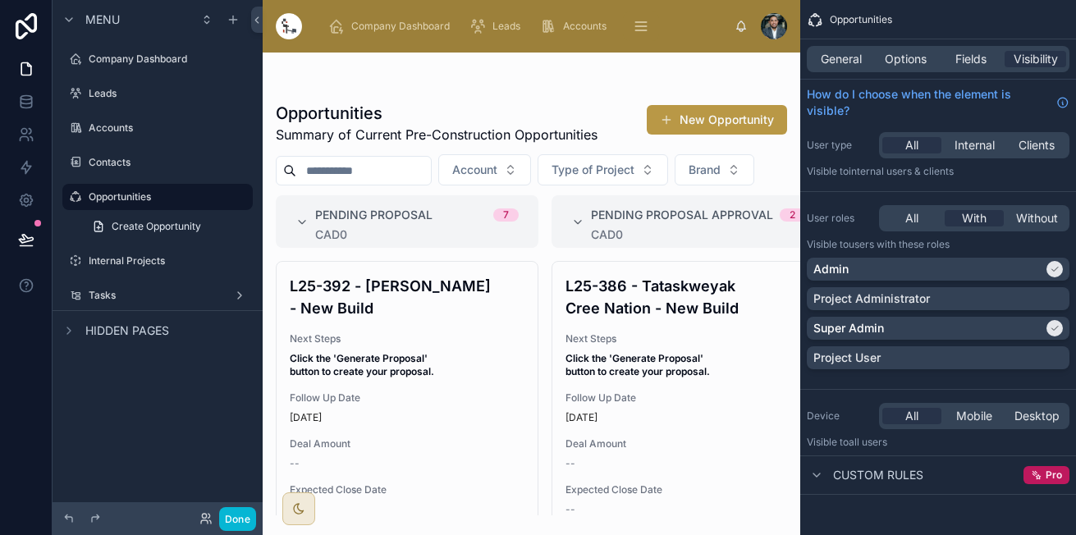
drag, startPoint x: 527, startPoint y: 345, endPoint x: 529, endPoint y: 383, distance: 37.8
click at [529, 383] on div at bounding box center [531, 294] width 537 height 482
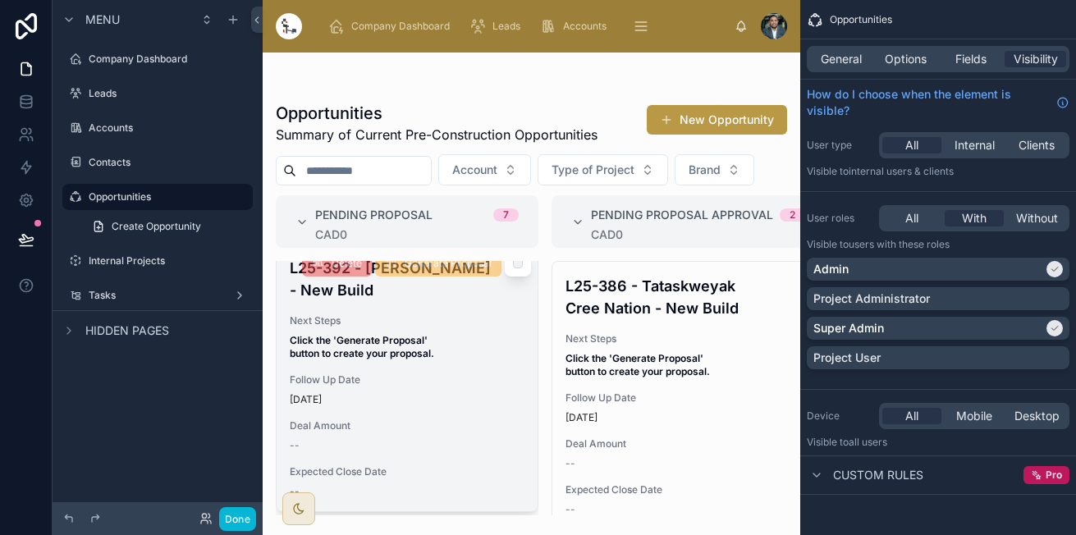
scroll to position [18, 0]
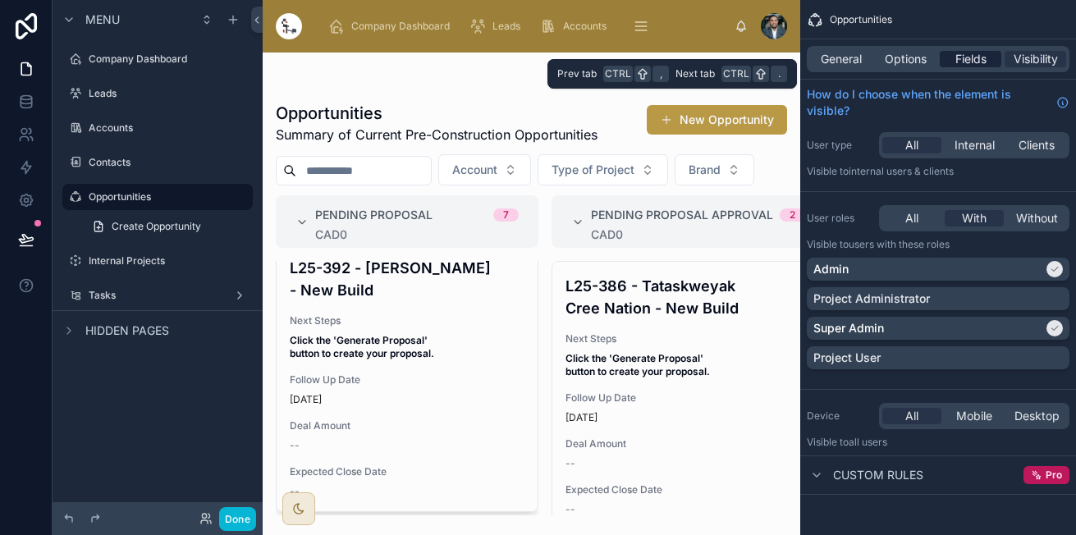
click at [974, 59] on span "Fields" at bounding box center [970, 59] width 31 height 16
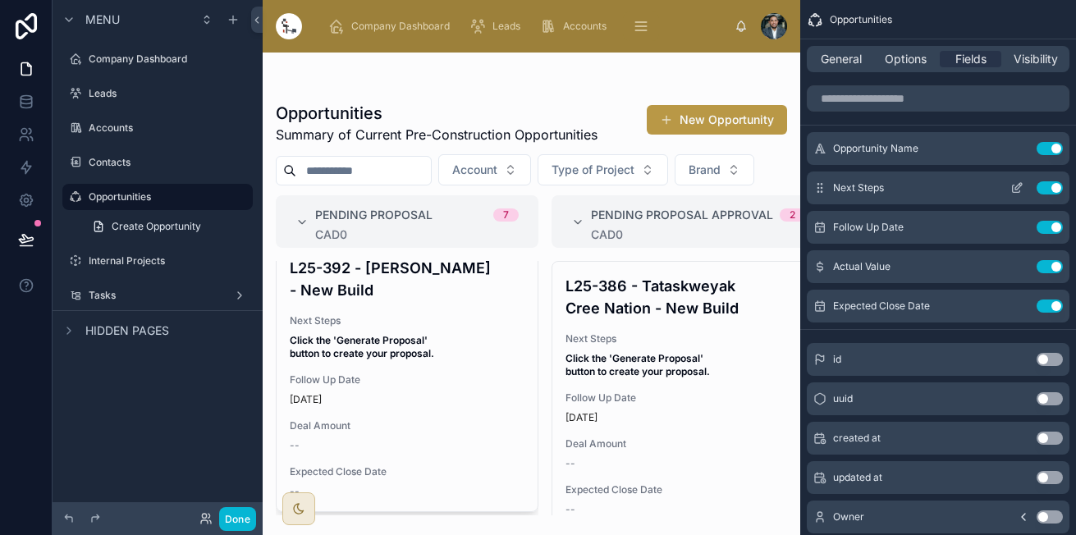
click at [1016, 187] on icon "scrollable content" at bounding box center [1016, 187] width 13 height 13
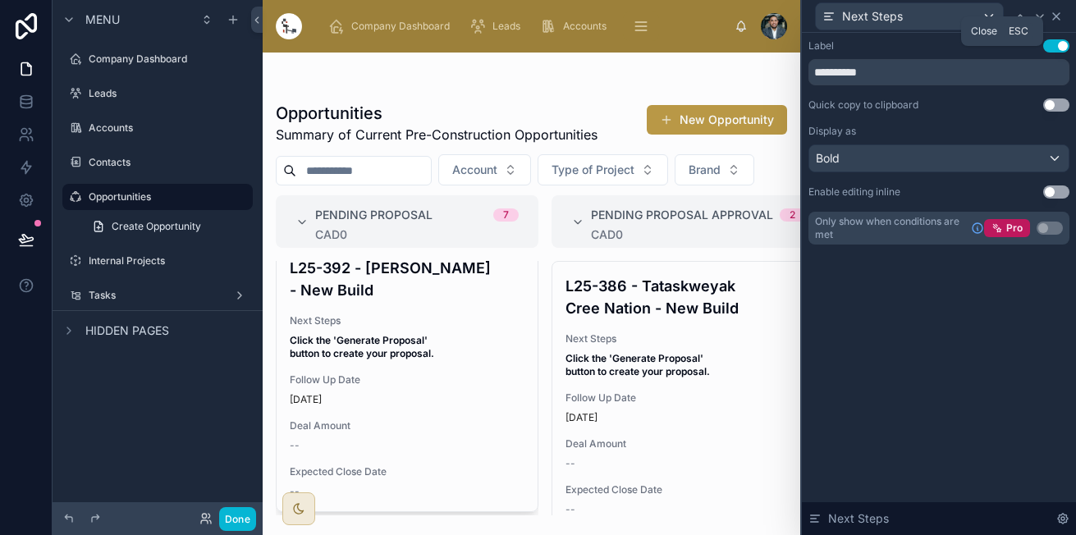
click at [1062, 15] on icon at bounding box center [1055, 16] width 13 height 13
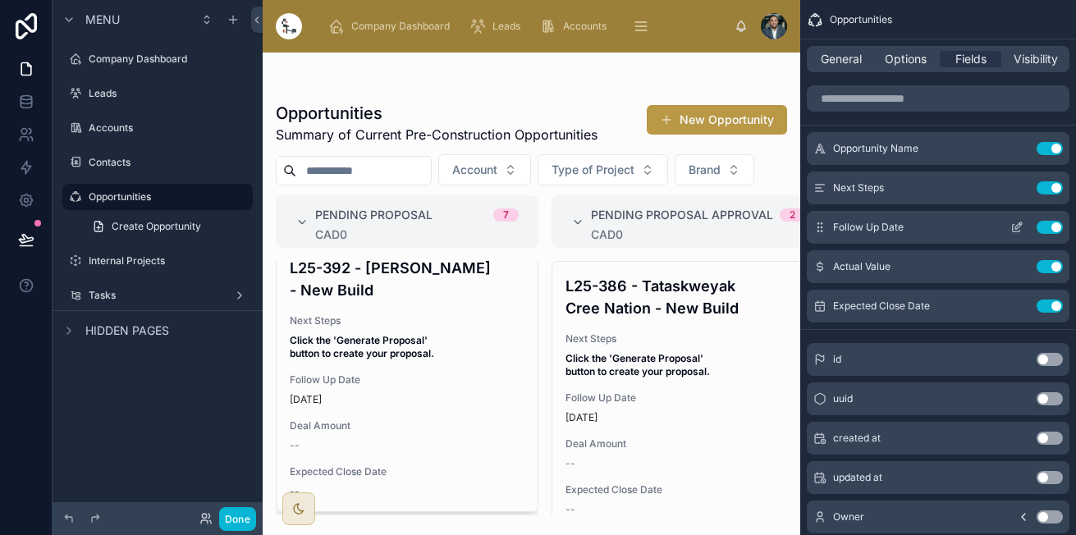
click at [1019, 232] on icon "scrollable content" at bounding box center [1016, 227] width 13 height 13
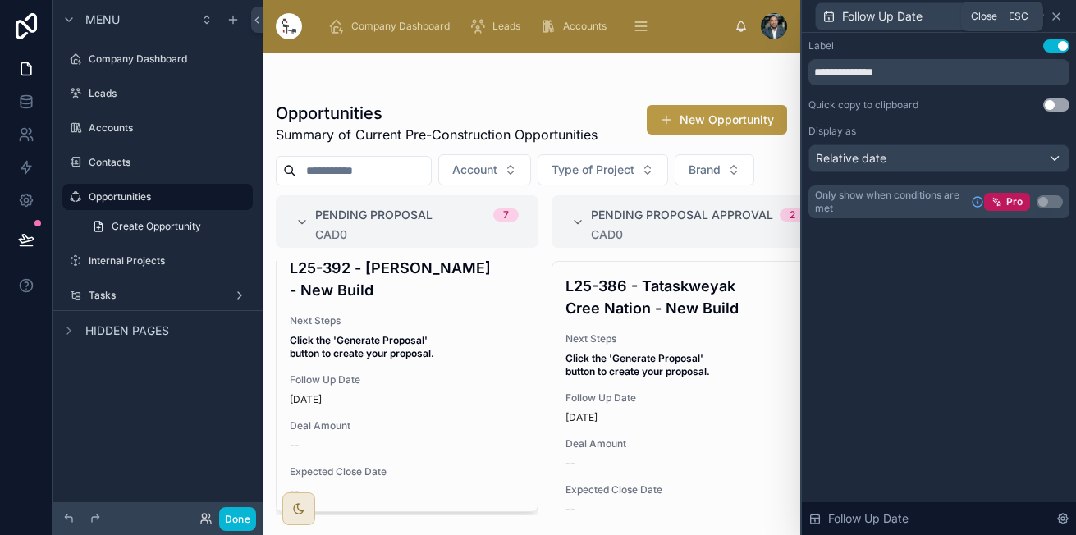
click at [1057, 20] on icon at bounding box center [1055, 16] width 13 height 13
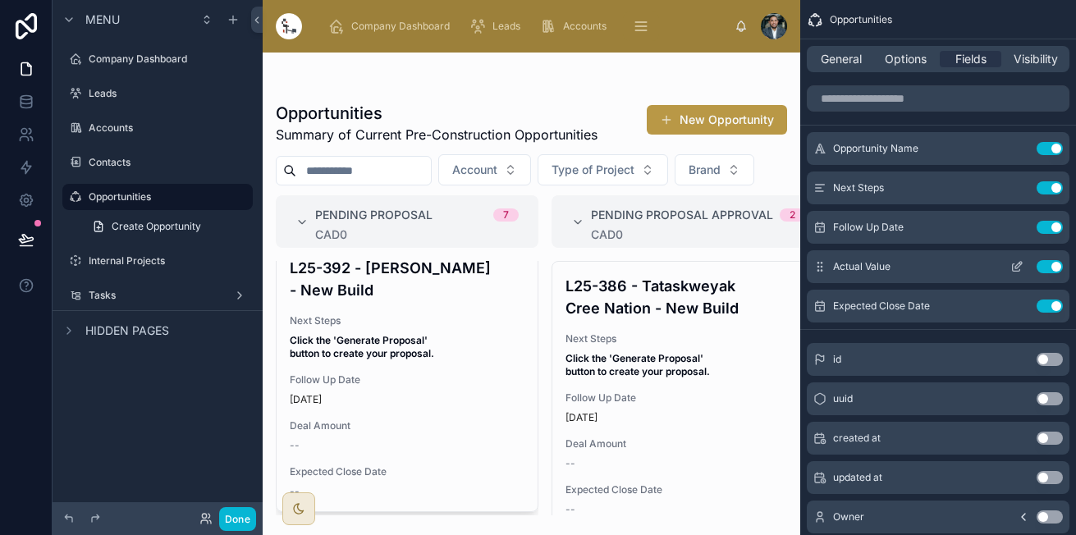
click at [1016, 263] on icon "scrollable content" at bounding box center [1016, 266] width 13 height 13
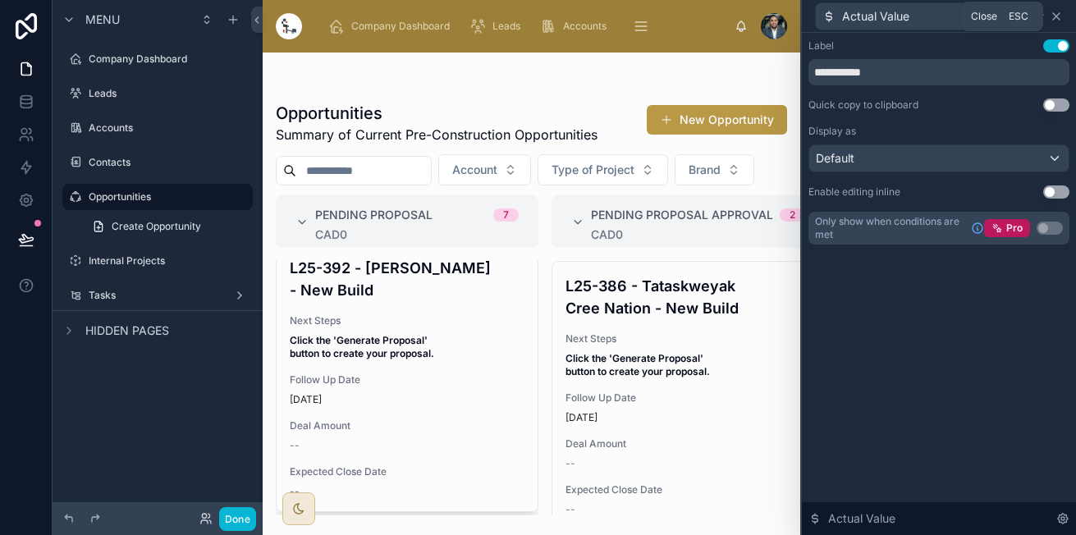
click at [1059, 19] on icon at bounding box center [1056, 16] width 7 height 7
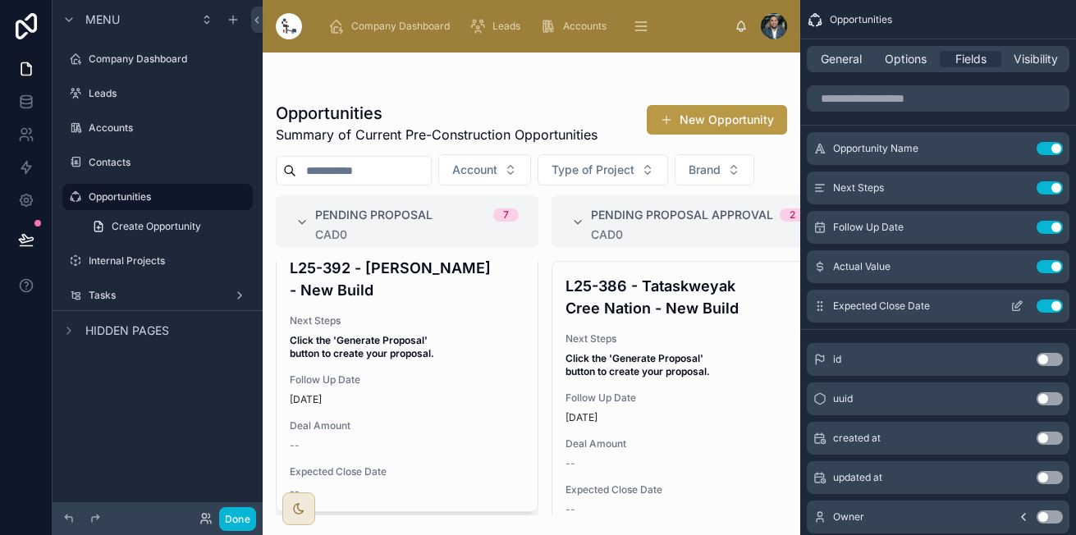
click at [1014, 306] on icon "scrollable content" at bounding box center [1016, 305] width 13 height 13
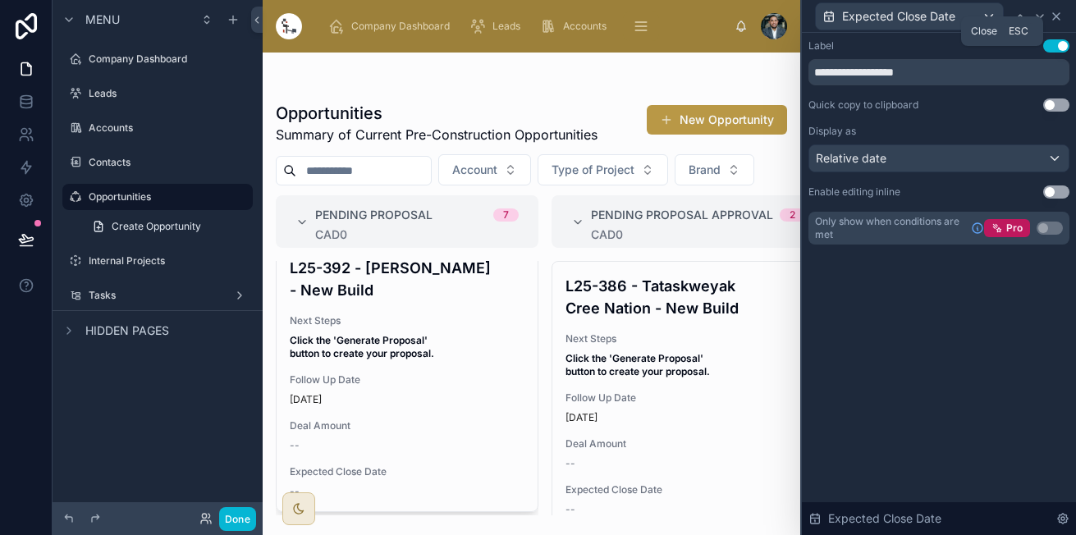
click at [1053, 17] on icon at bounding box center [1055, 16] width 13 height 13
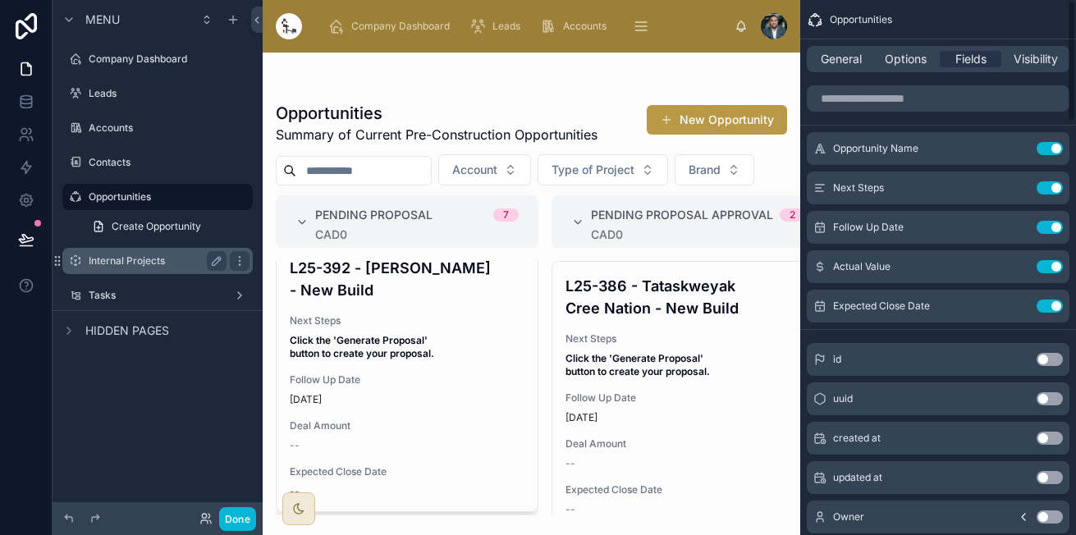
click at [162, 266] on label "Internal Projects" at bounding box center [154, 260] width 131 height 13
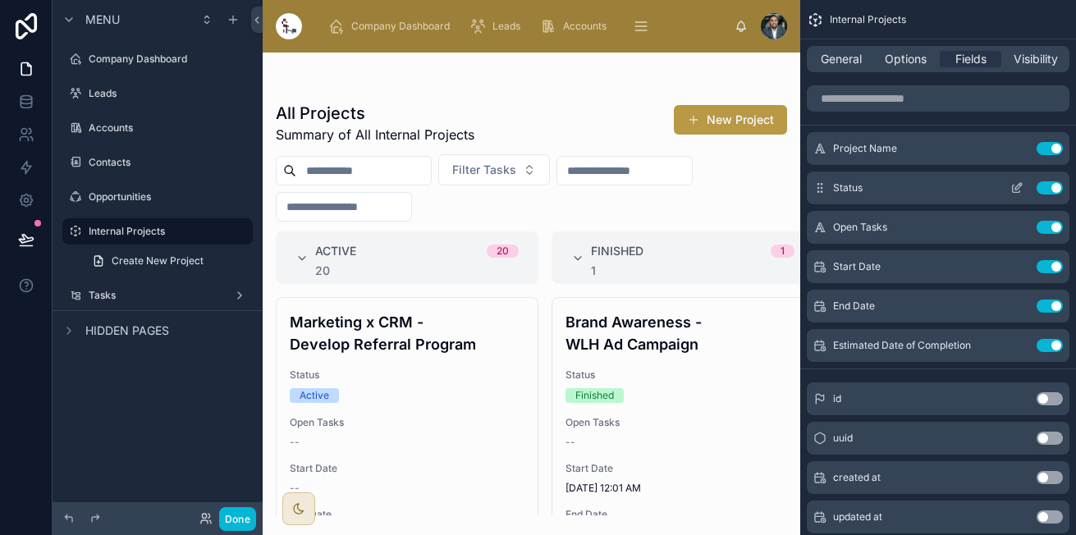
click at [1019, 188] on icon "scrollable content" at bounding box center [1016, 187] width 13 height 13
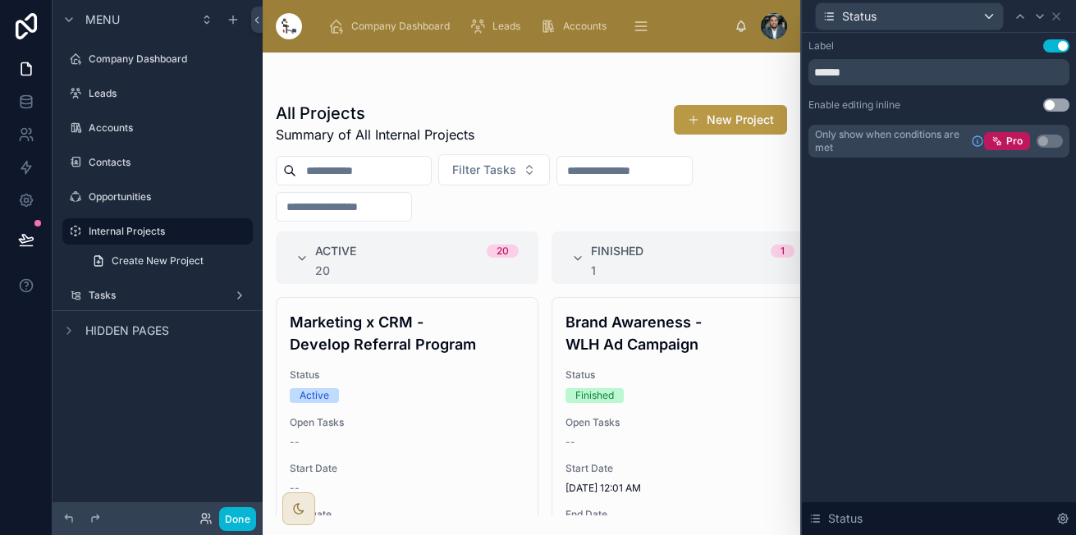
click at [1050, 112] on div "Label Use setting ****** Enable editing inline Use setting Only show when condi…" at bounding box center [938, 98] width 261 height 118
click at [1052, 107] on button "Use setting" at bounding box center [1056, 104] width 26 height 13
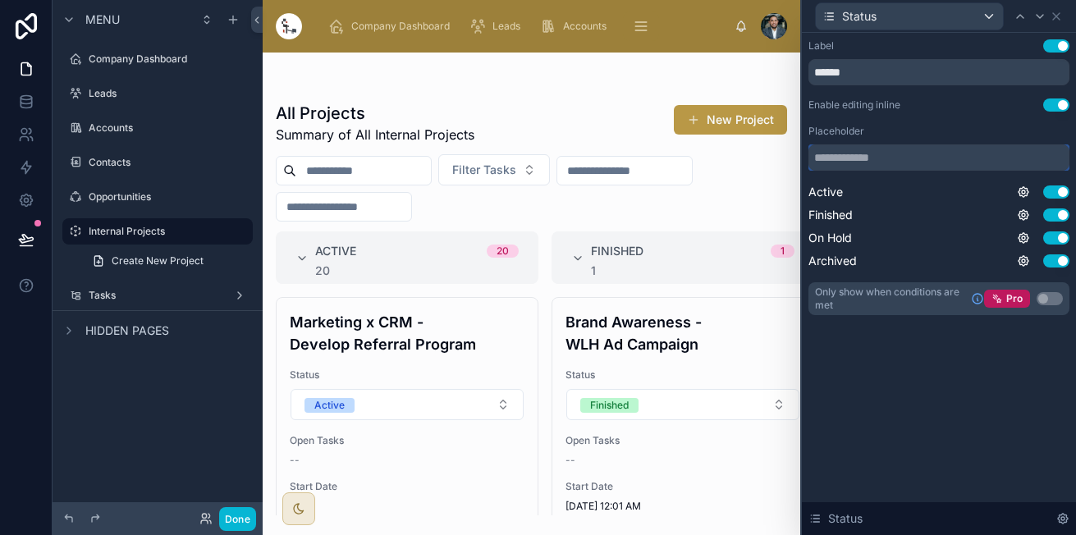
click at [971, 154] on input "text" at bounding box center [938, 157] width 261 height 26
click at [1053, 105] on button "Use setting" at bounding box center [1056, 104] width 26 height 13
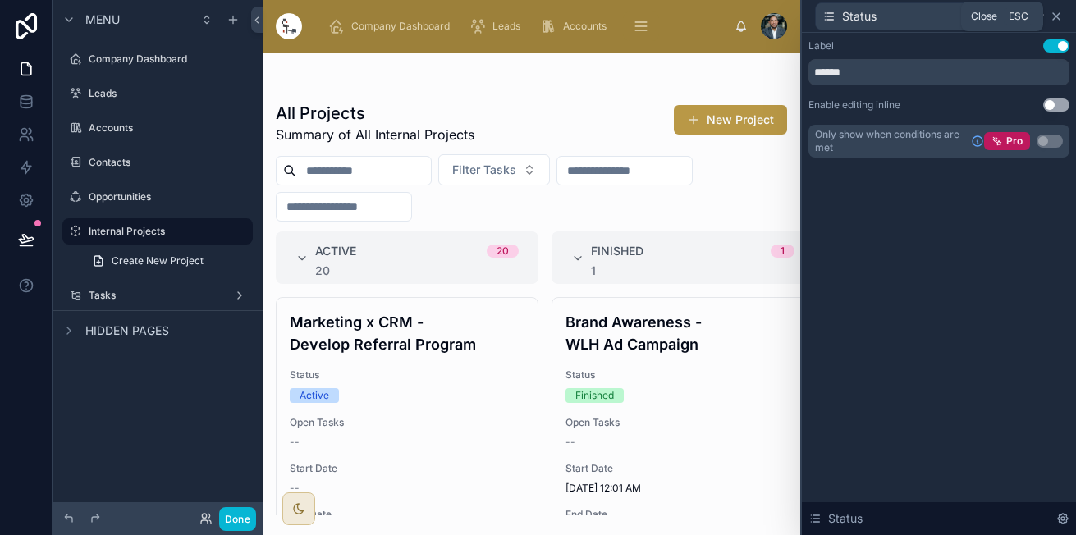
click at [1057, 18] on icon at bounding box center [1055, 16] width 13 height 13
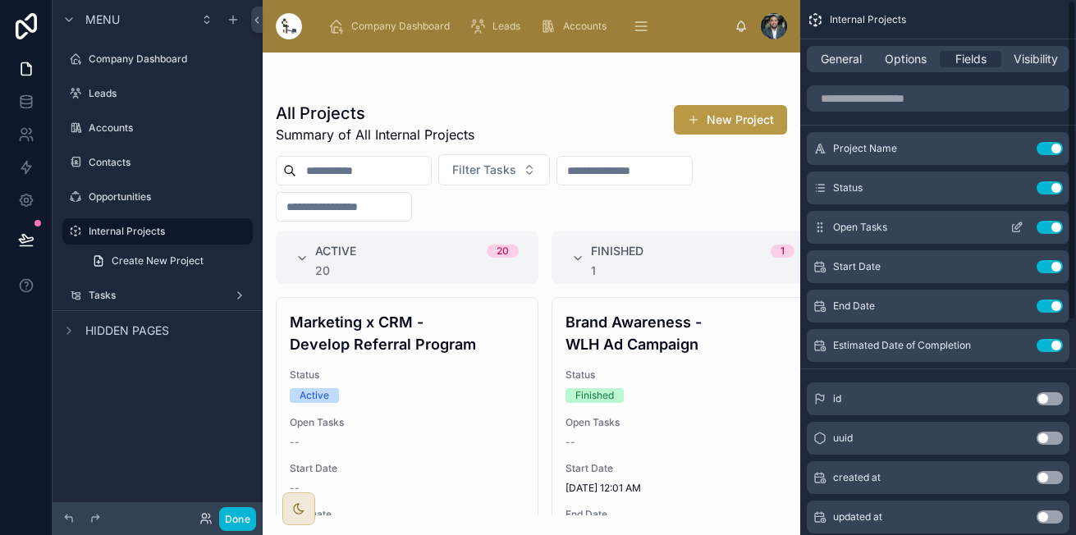
click at [1012, 221] on icon "scrollable content" at bounding box center [1016, 227] width 13 height 13
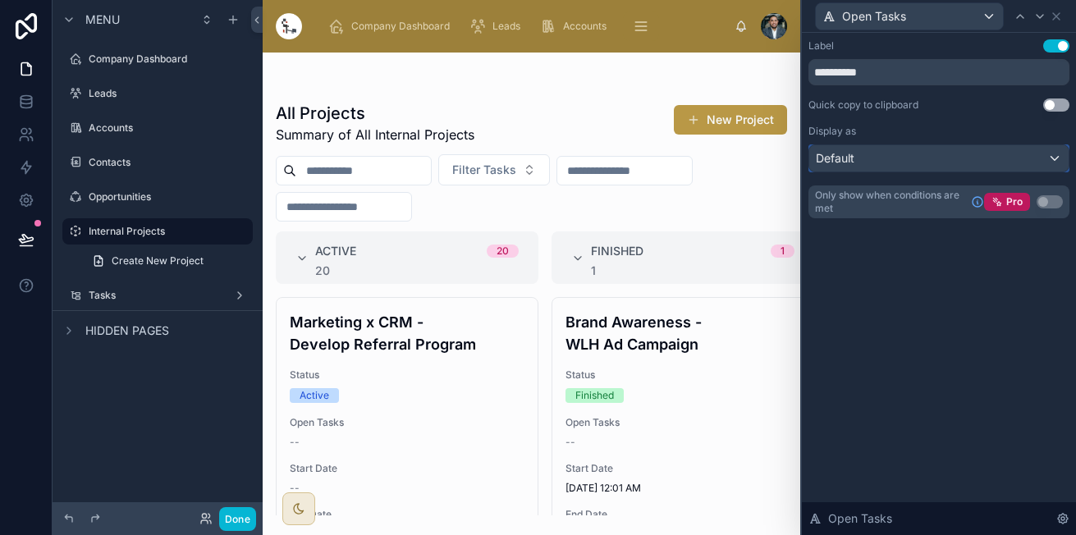
click at [1002, 166] on div "Default" at bounding box center [938, 158] width 259 height 26
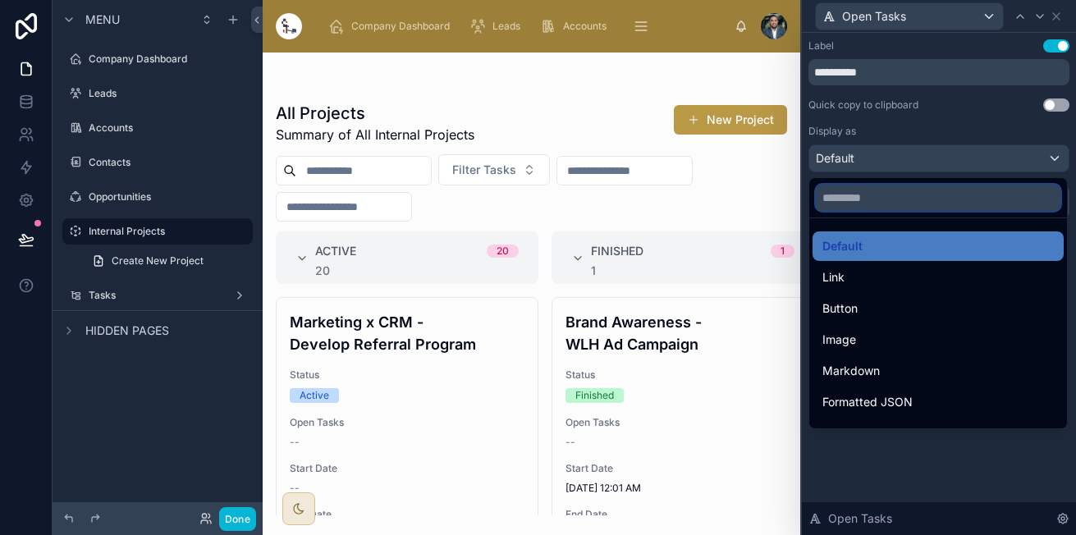
click at [929, 203] on input "text" at bounding box center [937, 198] width 244 height 26
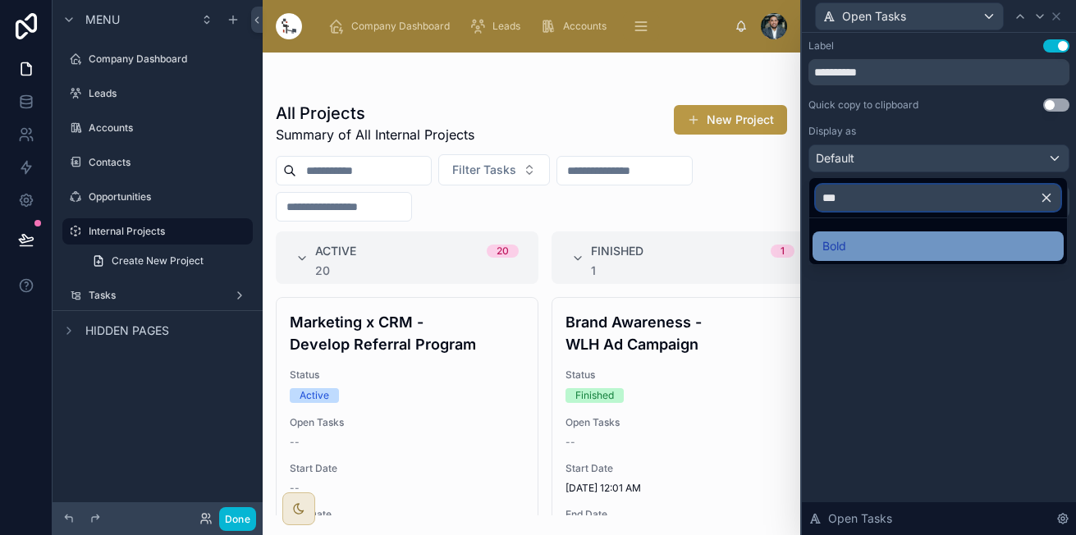
type input "***"
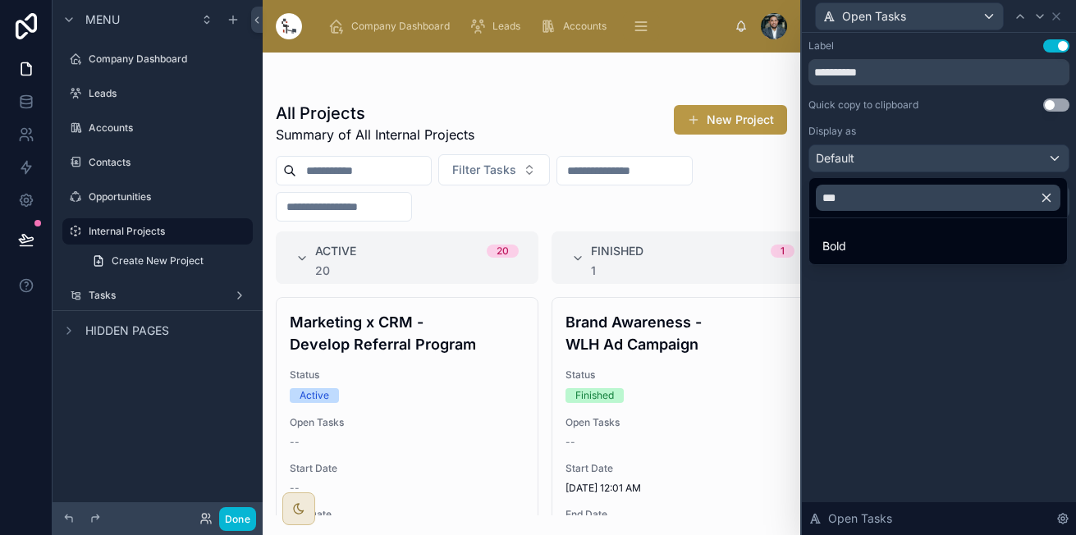
drag, startPoint x: 897, startPoint y: 231, endPoint x: 999, endPoint y: 132, distance: 142.7
click at [897, 231] on div "Bold" at bounding box center [937, 246] width 251 height 30
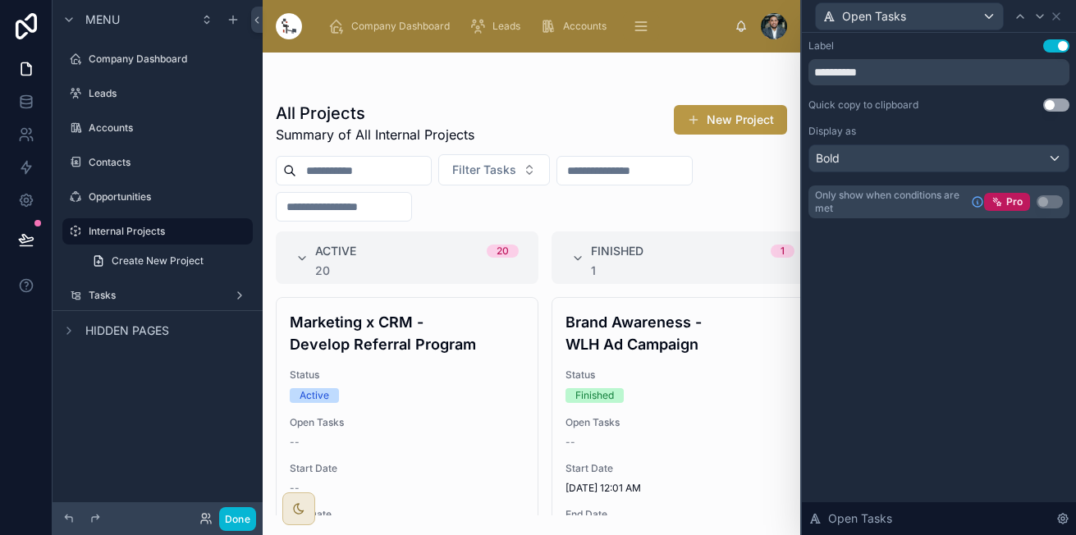
drag, startPoint x: 532, startPoint y: 323, endPoint x: 535, endPoint y: 333, distance: 10.4
click at [535, 333] on div at bounding box center [531, 294] width 537 height 482
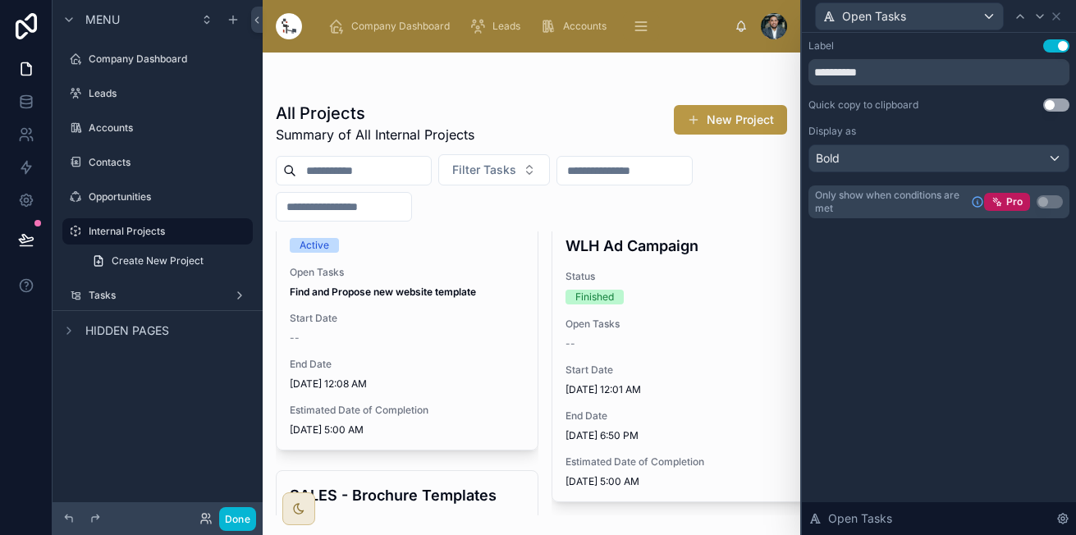
scroll to position [701, 0]
click at [1058, 18] on icon at bounding box center [1056, 16] width 7 height 7
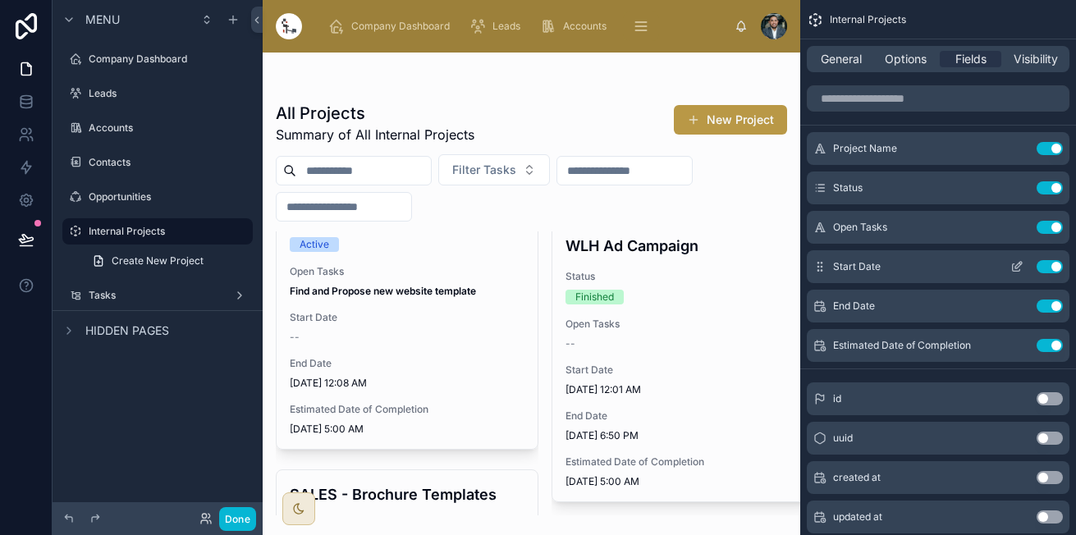
click at [1016, 264] on icon "scrollable content" at bounding box center [1016, 266] width 13 height 13
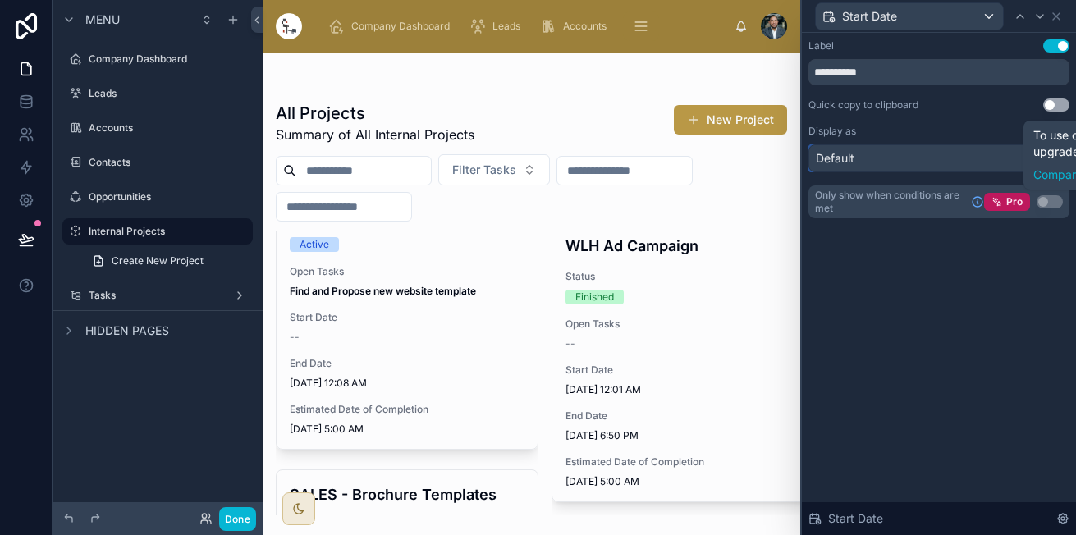
click at [1012, 156] on div "Default" at bounding box center [938, 158] width 259 height 26
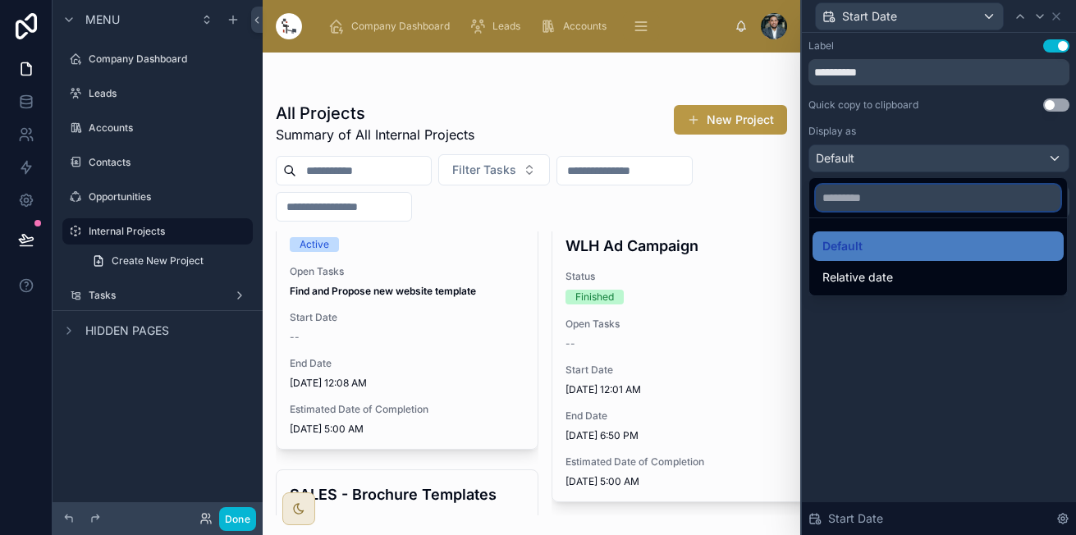
click at [930, 201] on input "text" at bounding box center [937, 198] width 244 height 26
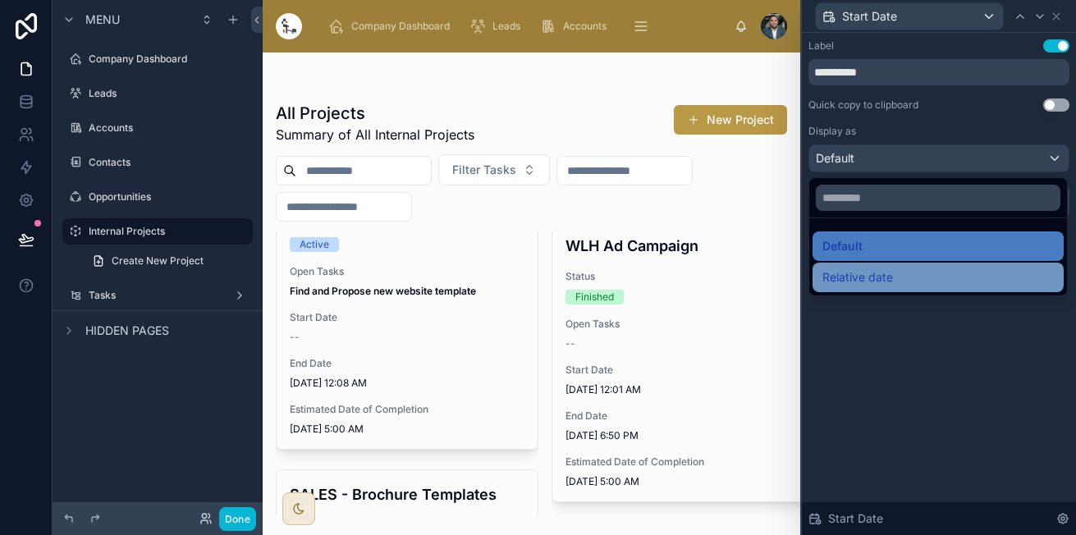
click at [890, 267] on span "Relative date" at bounding box center [857, 277] width 71 height 20
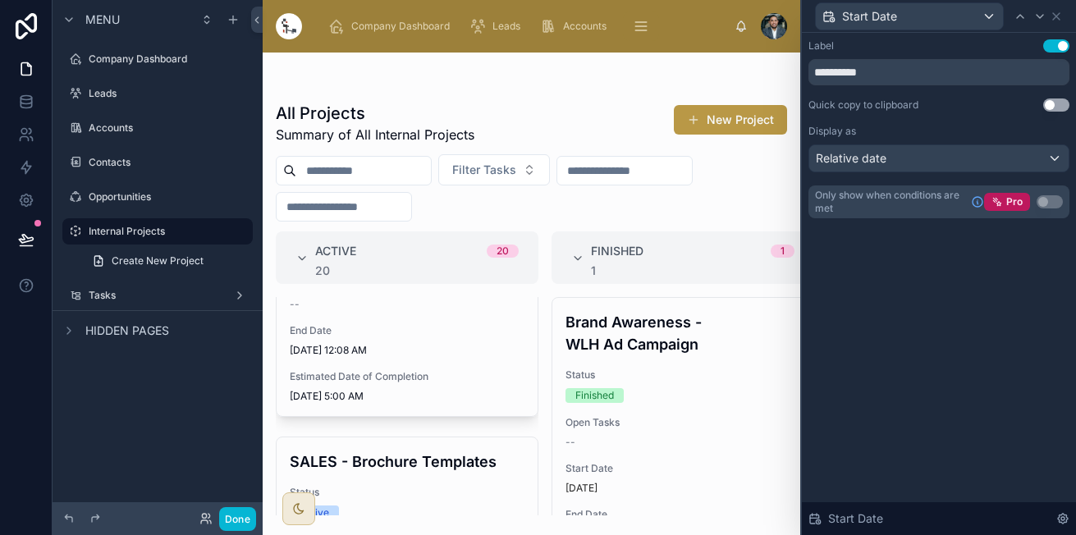
scroll to position [831, 0]
click at [925, 157] on div "Relative date" at bounding box center [938, 158] width 259 height 26
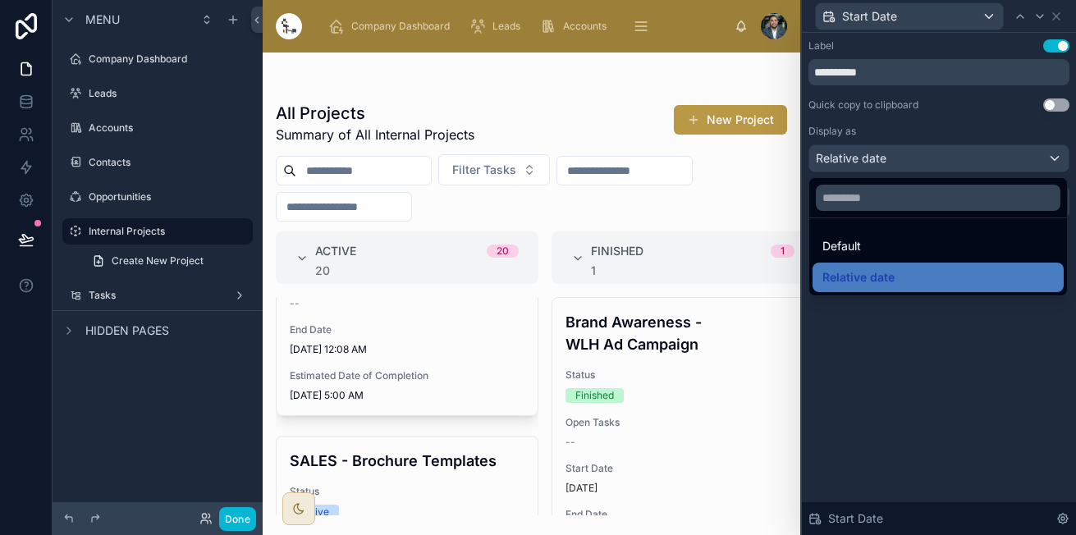
click at [868, 240] on div "Default" at bounding box center [937, 246] width 231 height 20
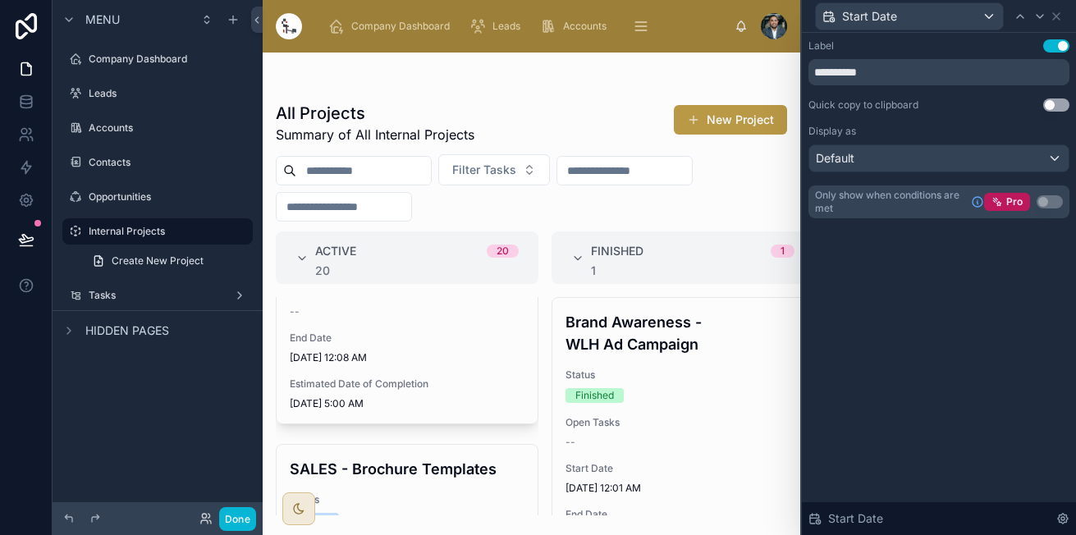
scroll to position [824, 0]
click at [899, 171] on button "Default" at bounding box center [938, 158] width 261 height 28
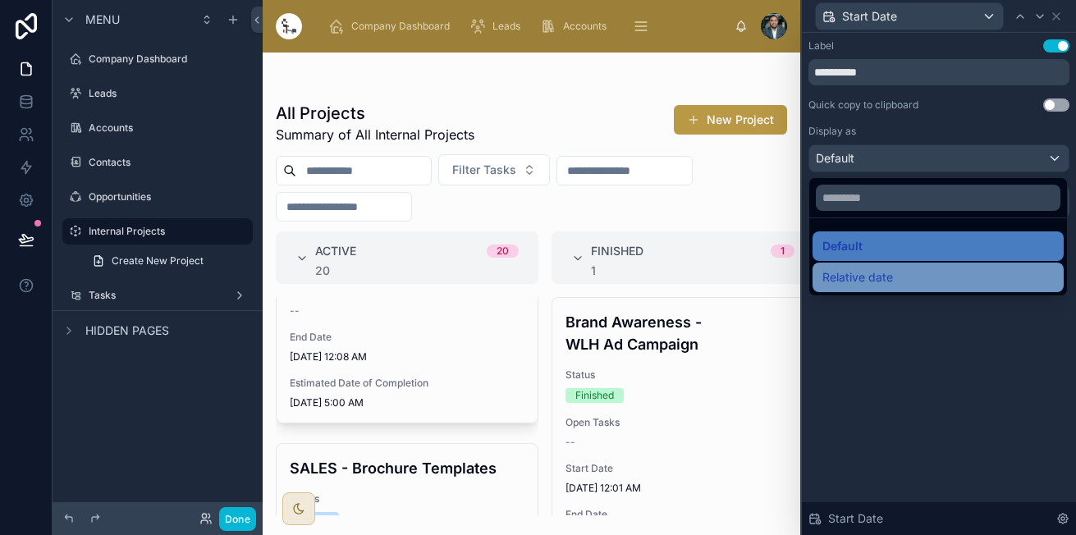
click at [859, 276] on span "Relative date" at bounding box center [857, 277] width 71 height 20
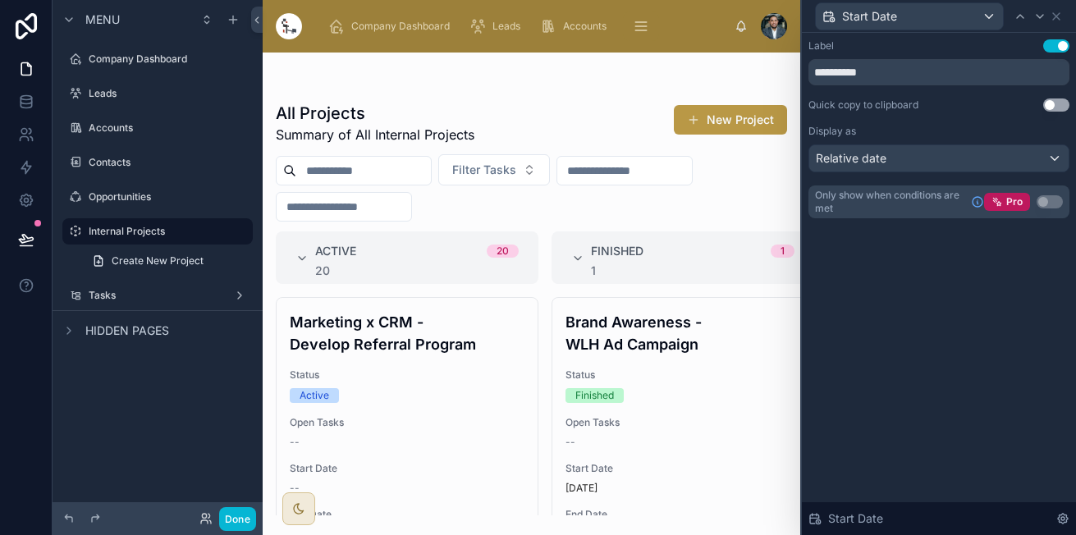
click at [1063, 15] on div "Start Date" at bounding box center [938, 16] width 261 height 32
click at [1061, 16] on icon at bounding box center [1055, 16] width 13 height 13
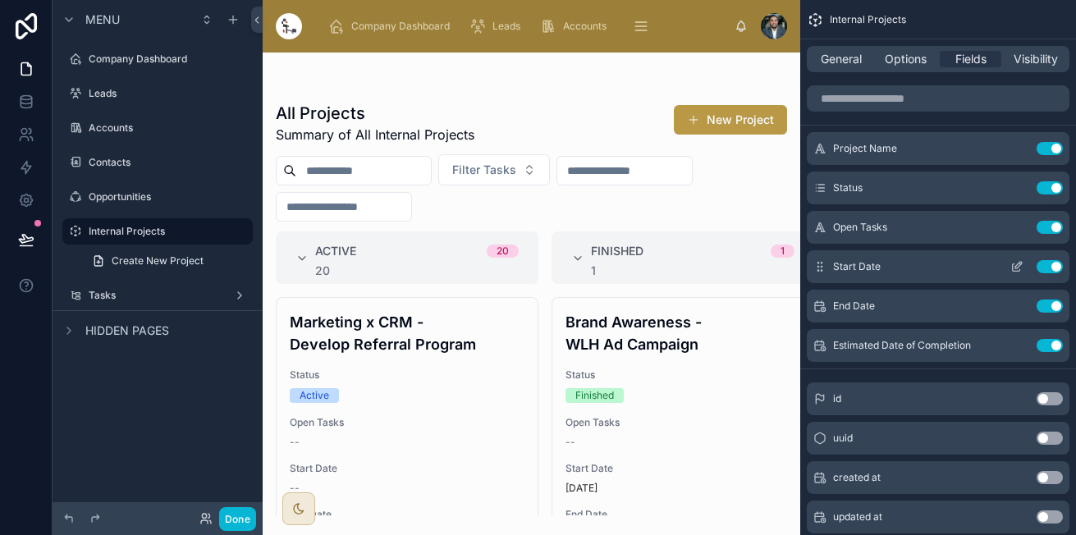
click at [1019, 268] on icon "scrollable content" at bounding box center [1016, 266] width 13 height 13
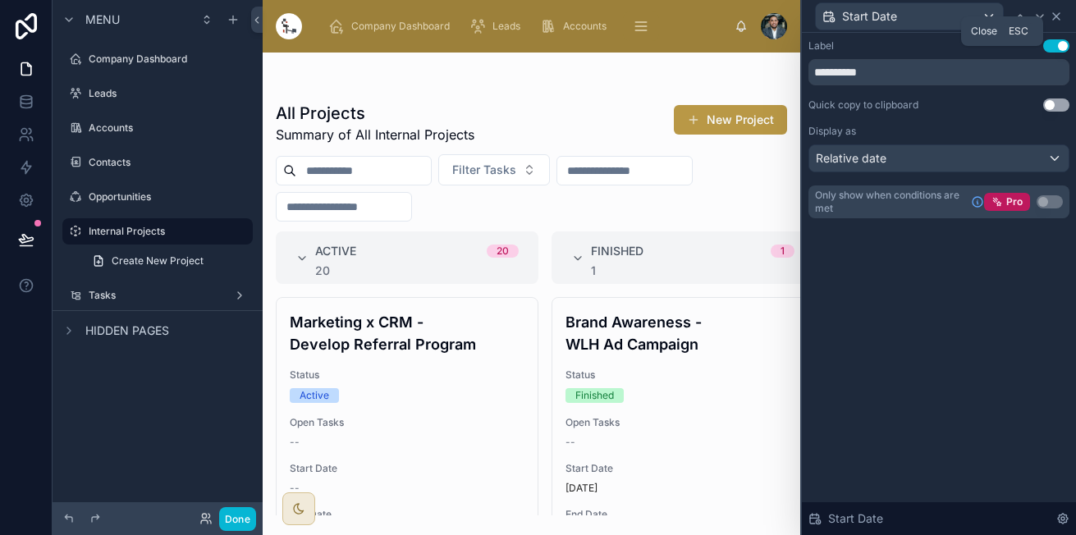
click at [1051, 14] on icon at bounding box center [1055, 16] width 13 height 13
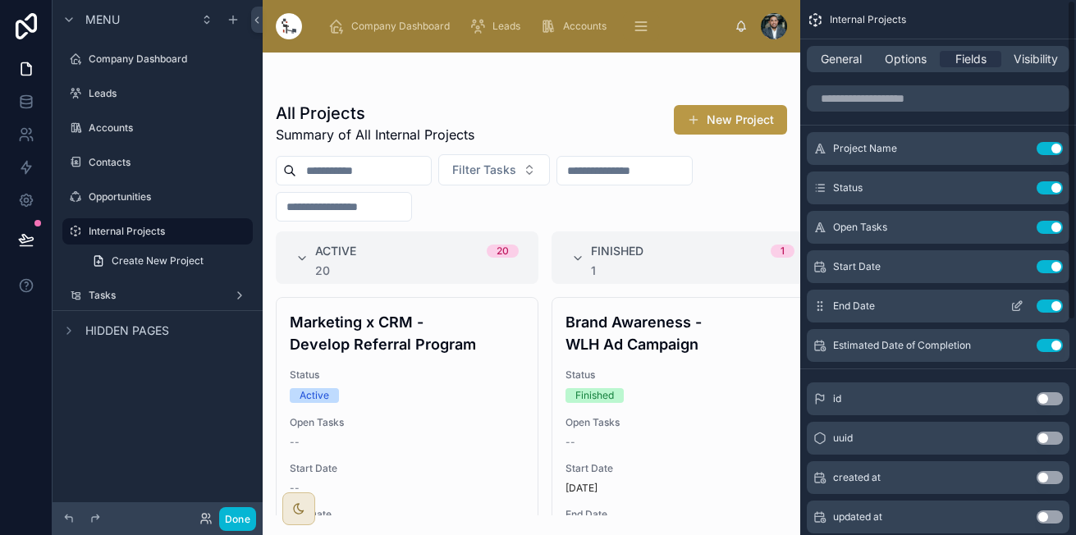
click at [1012, 303] on icon "scrollable content" at bounding box center [1016, 305] width 13 height 13
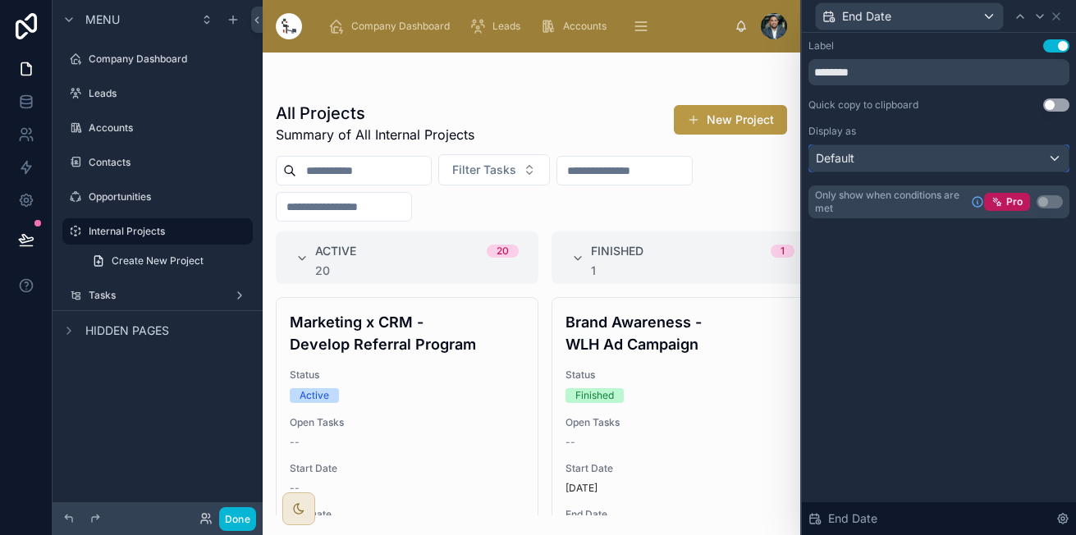
click at [1046, 161] on div "Default" at bounding box center [938, 158] width 259 height 26
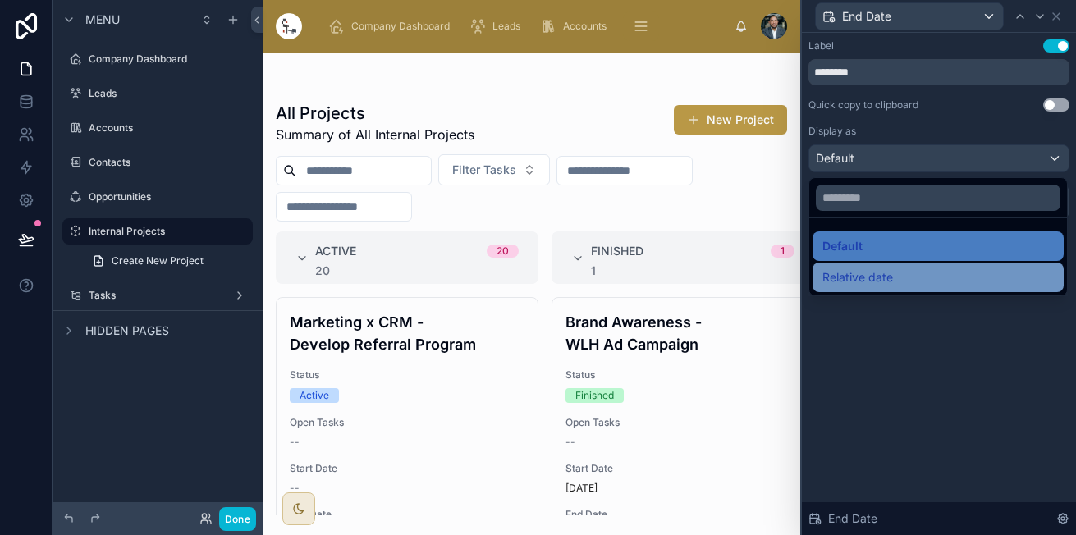
click at [914, 263] on div "Relative date" at bounding box center [937, 278] width 251 height 30
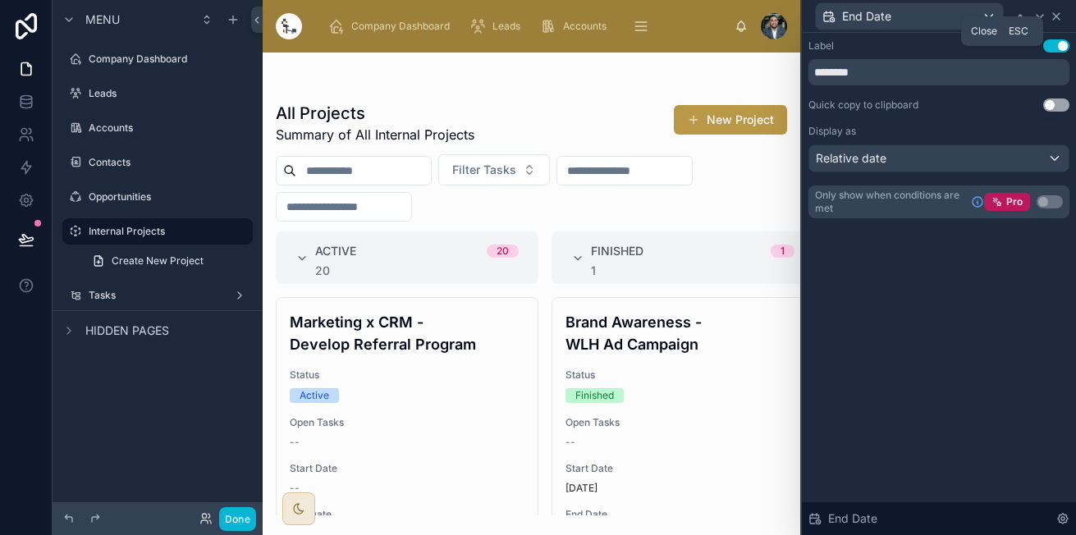
click at [1060, 17] on icon at bounding box center [1055, 16] width 13 height 13
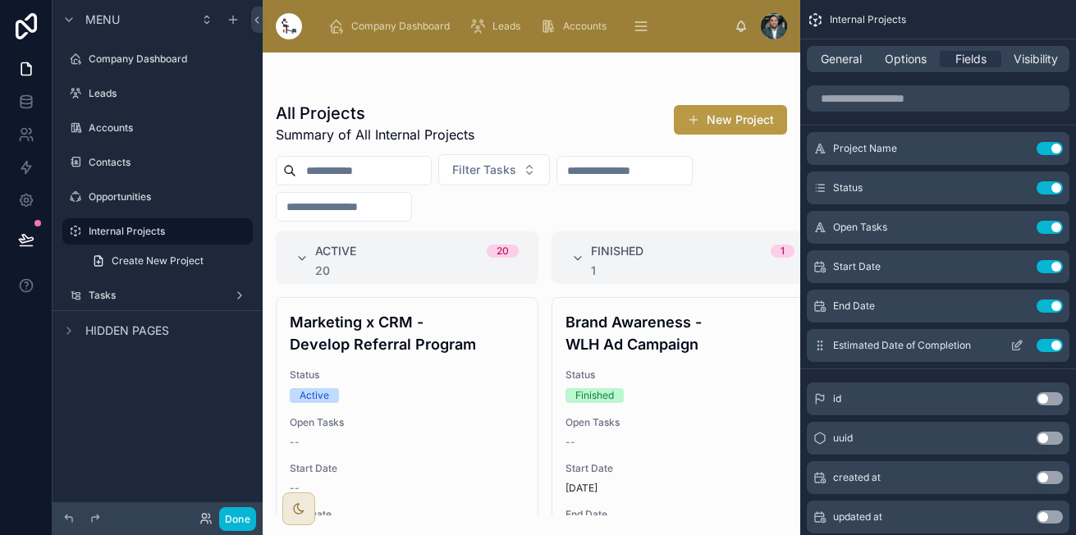
click at [1016, 345] on icon "scrollable content" at bounding box center [1016, 345] width 13 height 13
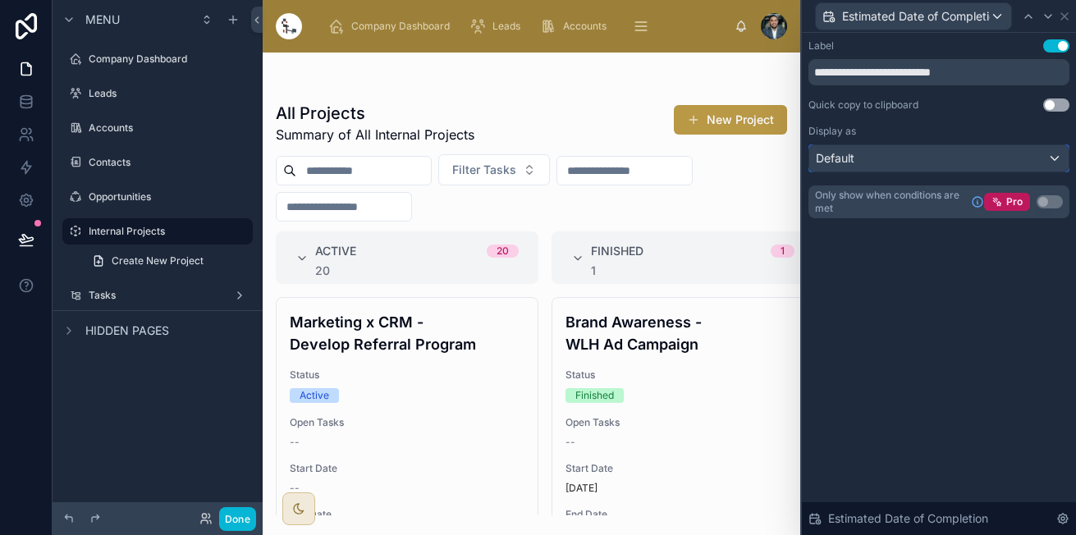
click at [1035, 148] on div "Default" at bounding box center [938, 158] width 259 height 26
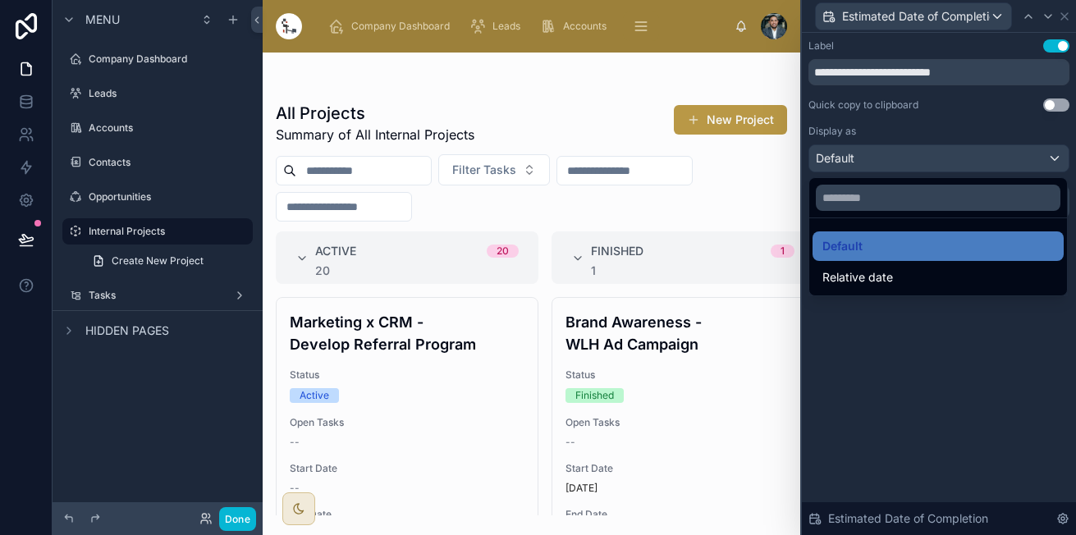
click at [852, 292] on ul "Default Relative date" at bounding box center [938, 256] width 258 height 77
drag, startPoint x: 879, startPoint y: 268, endPoint x: 1064, endPoint y: 74, distance: 268.1
click at [880, 267] on span "Relative date" at bounding box center [857, 277] width 71 height 20
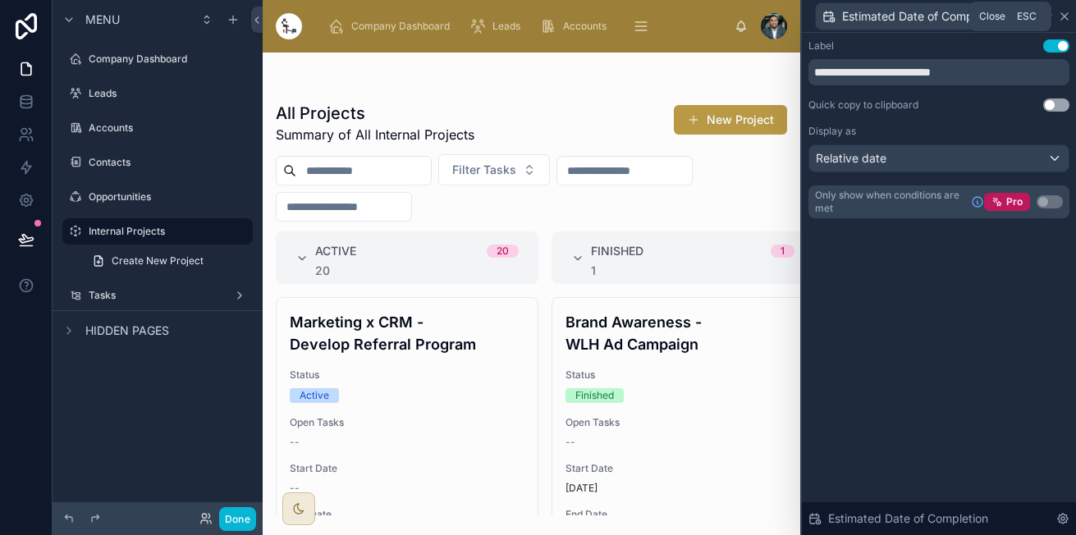
click at [1062, 10] on icon at bounding box center [1063, 16] width 13 height 13
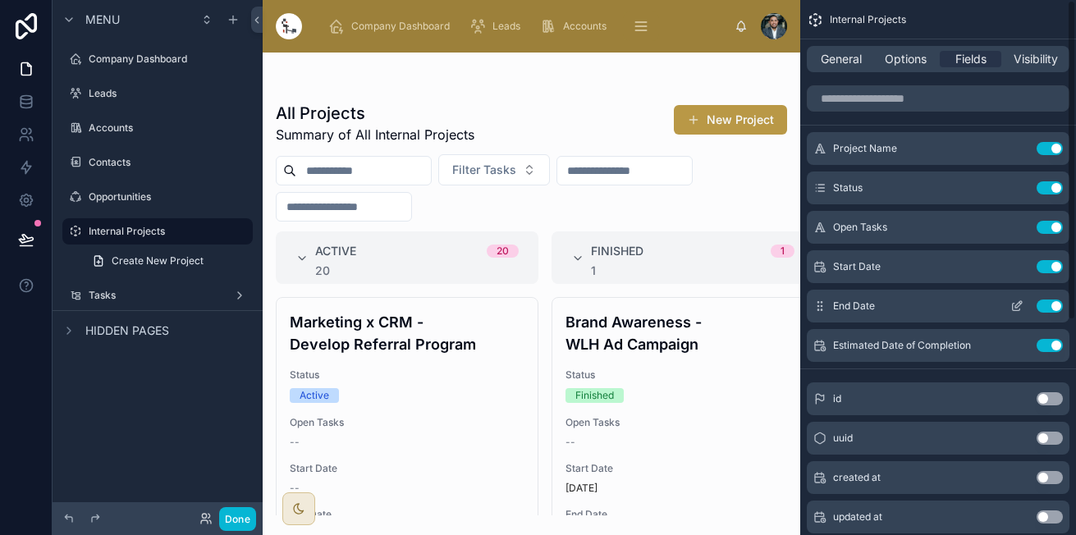
click at [1019, 308] on icon "scrollable content" at bounding box center [1015, 307] width 7 height 7
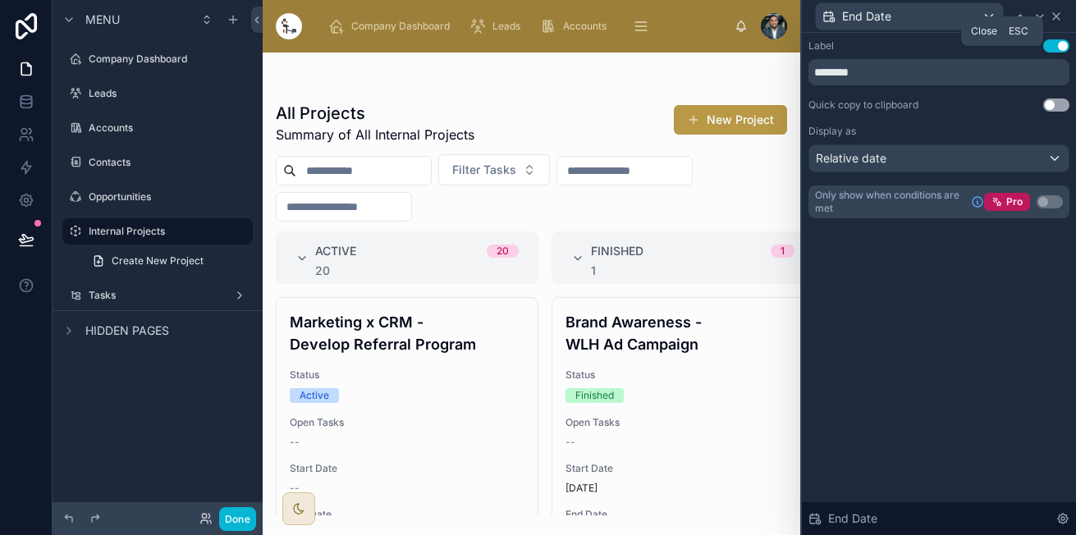
click at [1052, 11] on icon at bounding box center [1055, 16] width 13 height 13
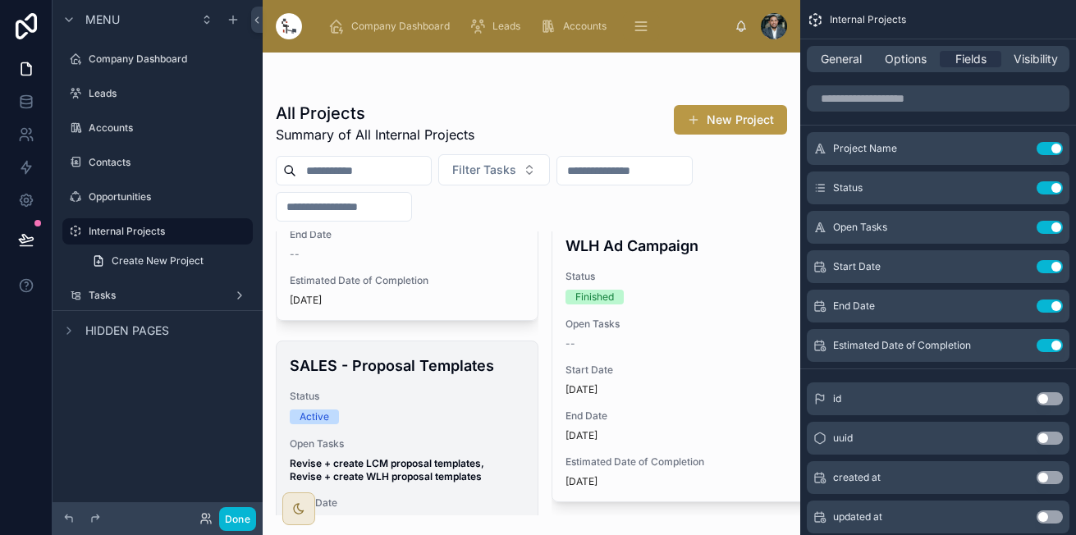
scroll to position [1142, 0]
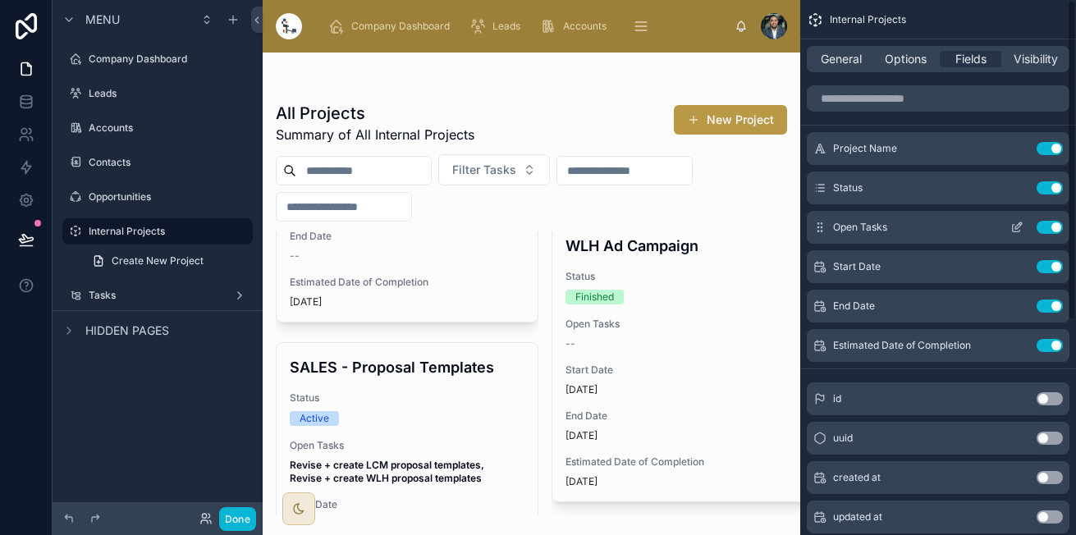
click at [1013, 227] on icon "scrollable content" at bounding box center [1016, 227] width 13 height 13
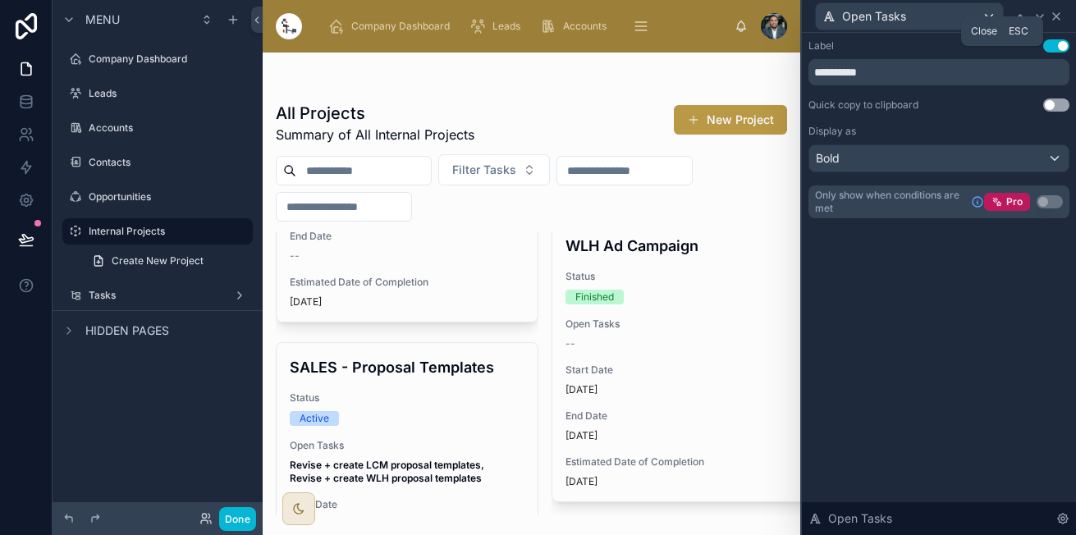
click at [1061, 21] on icon at bounding box center [1055, 16] width 13 height 13
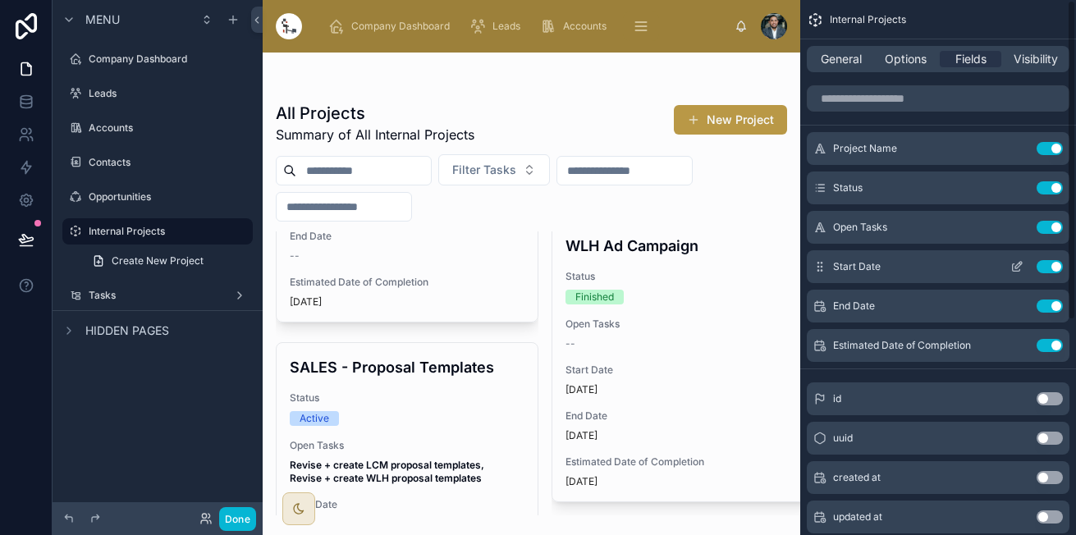
click at [1011, 270] on icon "scrollable content" at bounding box center [1016, 266] width 13 height 13
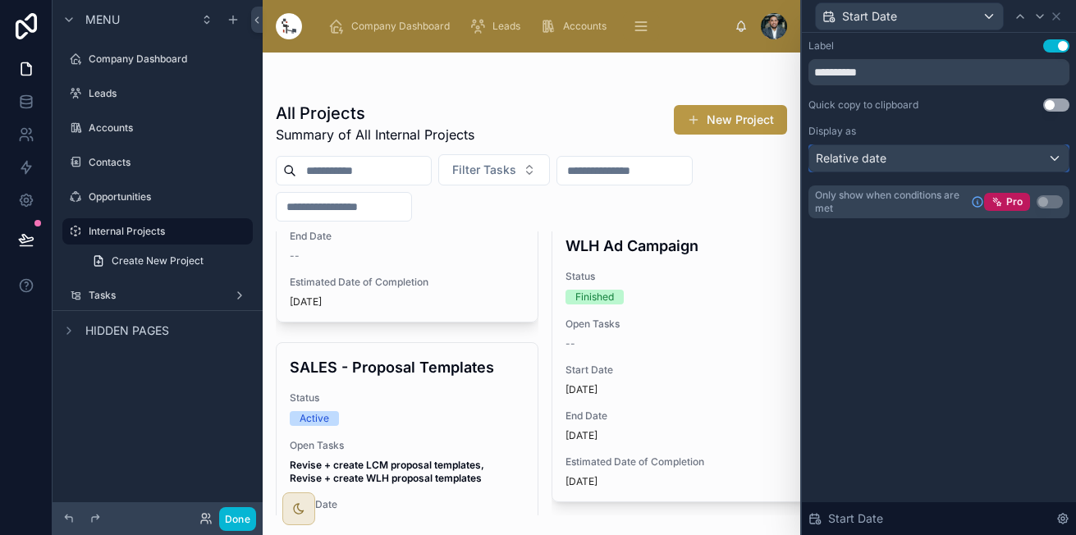
click at [995, 152] on div "Relative date" at bounding box center [938, 158] width 259 height 26
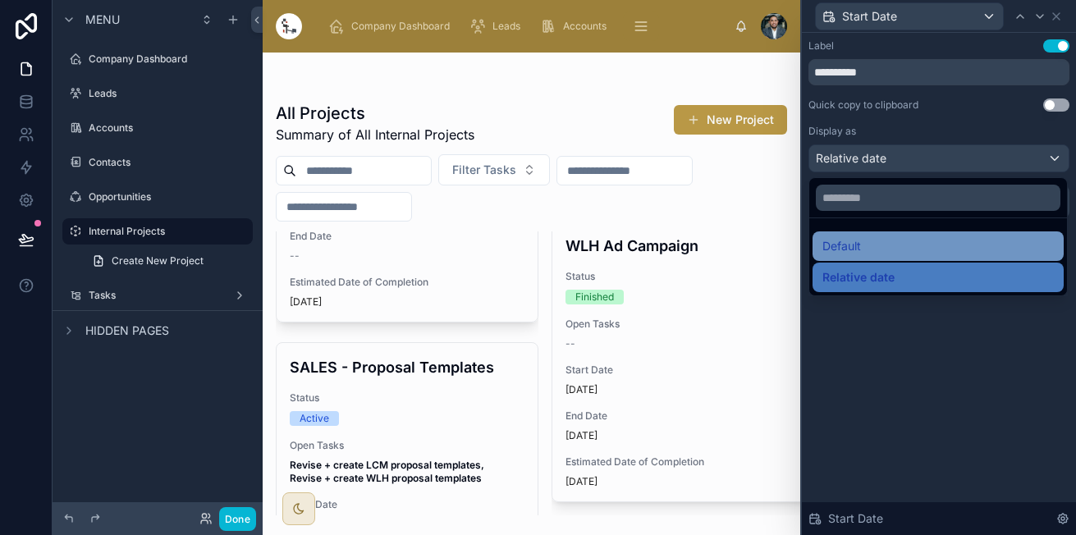
click at [827, 249] on span "Default" at bounding box center [841, 246] width 39 height 20
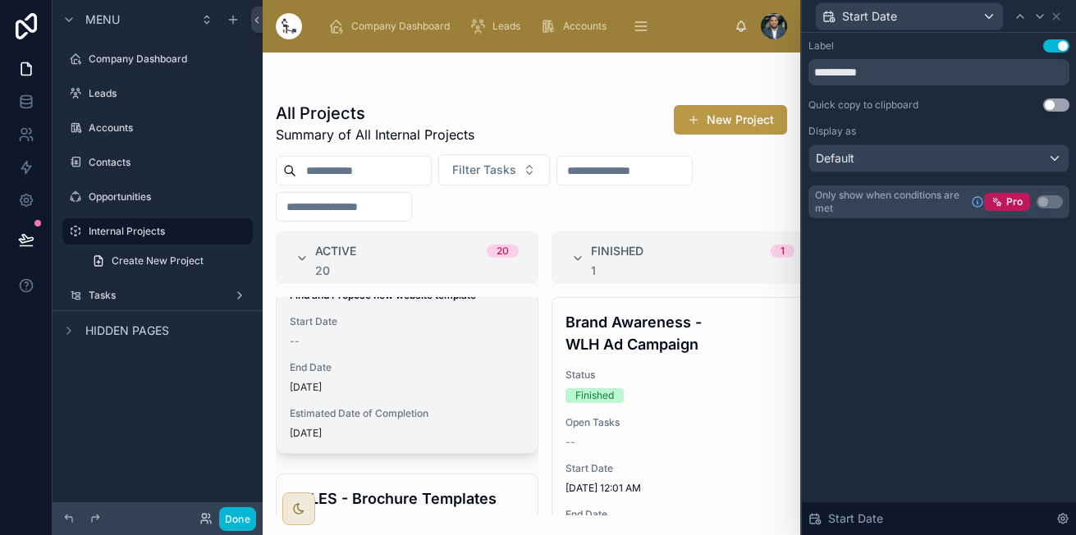
scroll to position [792, 0]
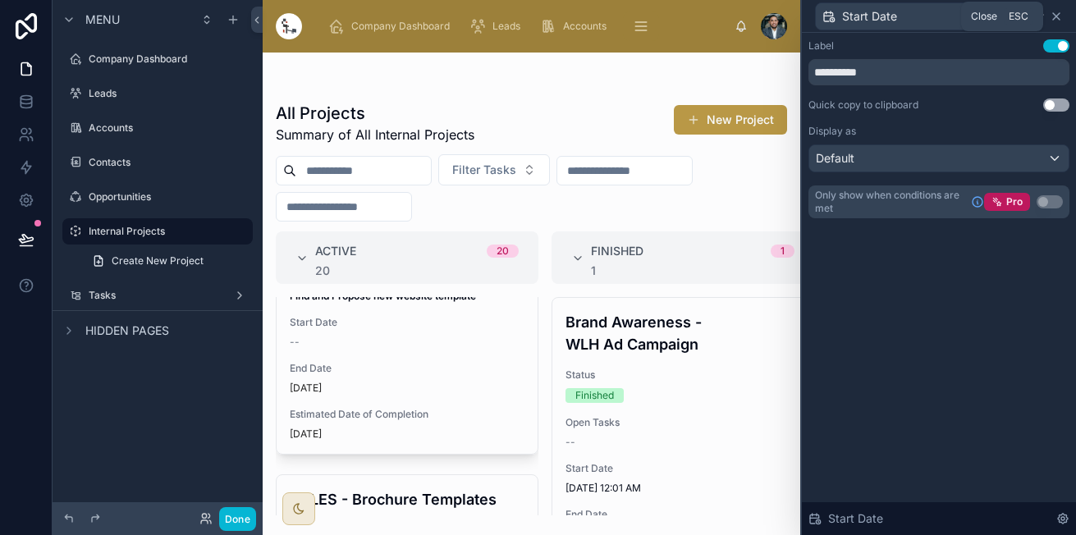
click at [1057, 16] on icon at bounding box center [1056, 16] width 7 height 7
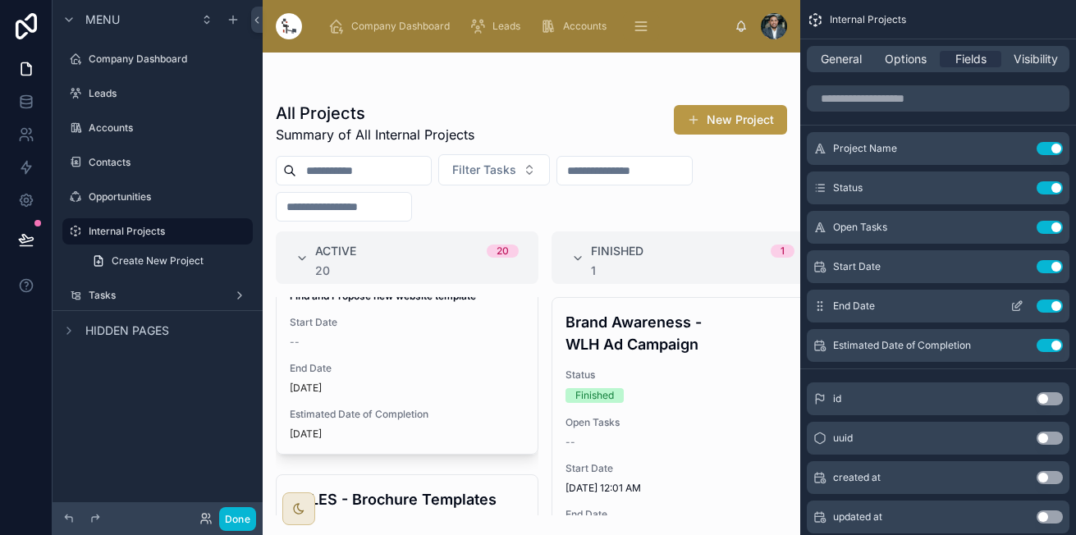
click at [1012, 306] on icon "scrollable content" at bounding box center [1015, 307] width 7 height 7
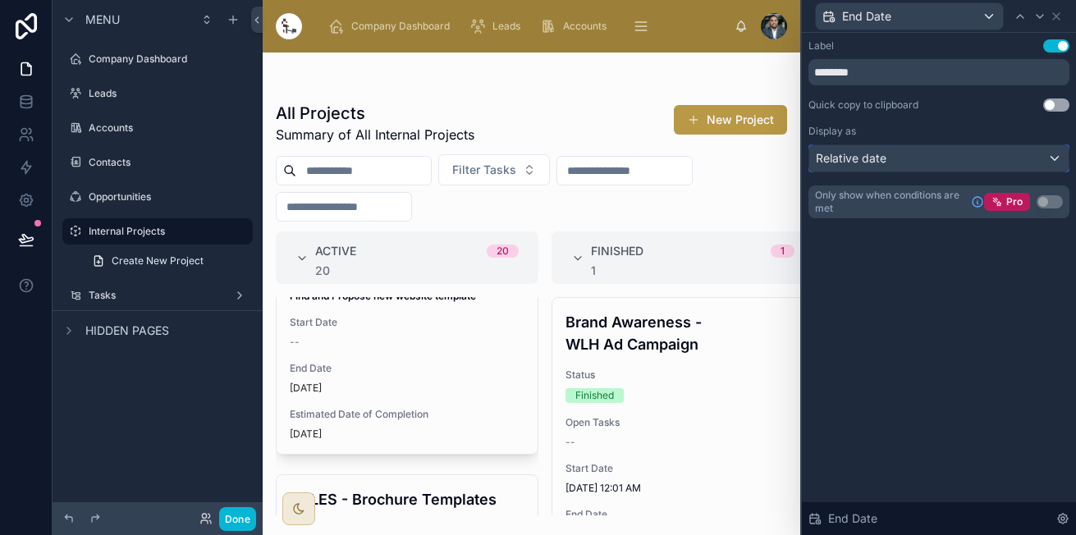
click at [973, 162] on div "Relative date" at bounding box center [938, 158] width 259 height 26
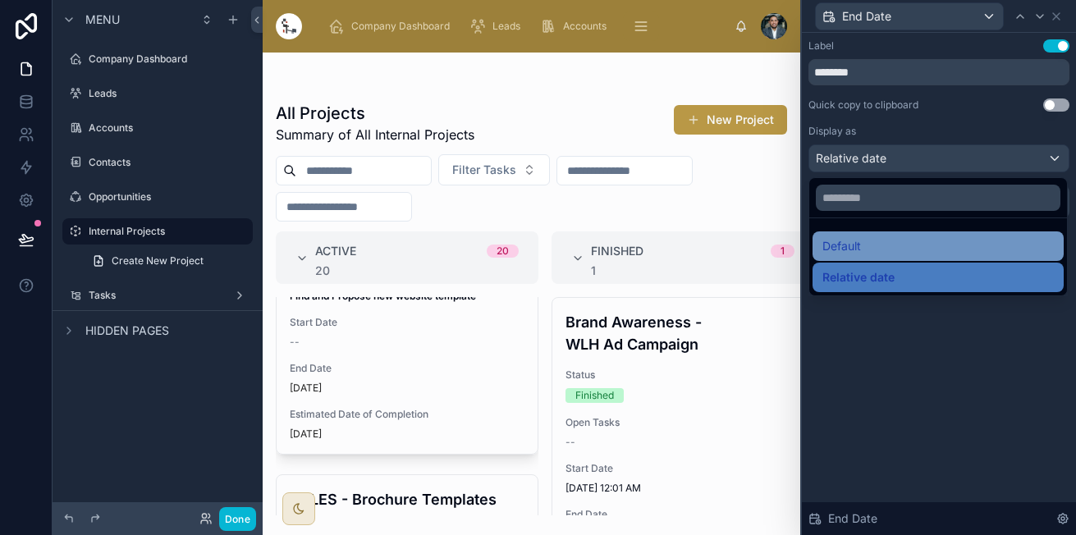
click at [885, 245] on div "Default" at bounding box center [937, 246] width 231 height 20
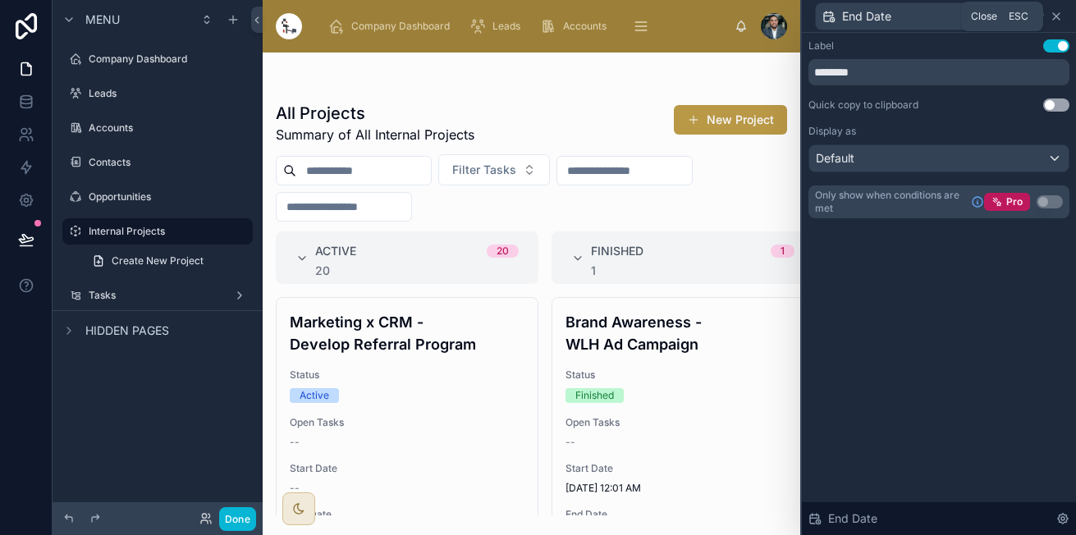
click at [1058, 14] on icon at bounding box center [1056, 16] width 7 height 7
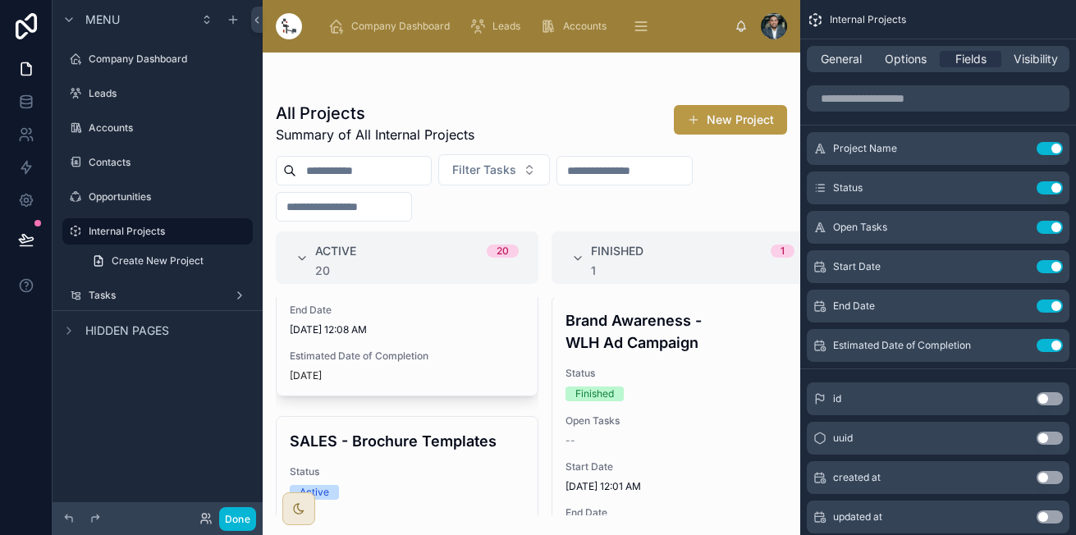
scroll to position [838, 0]
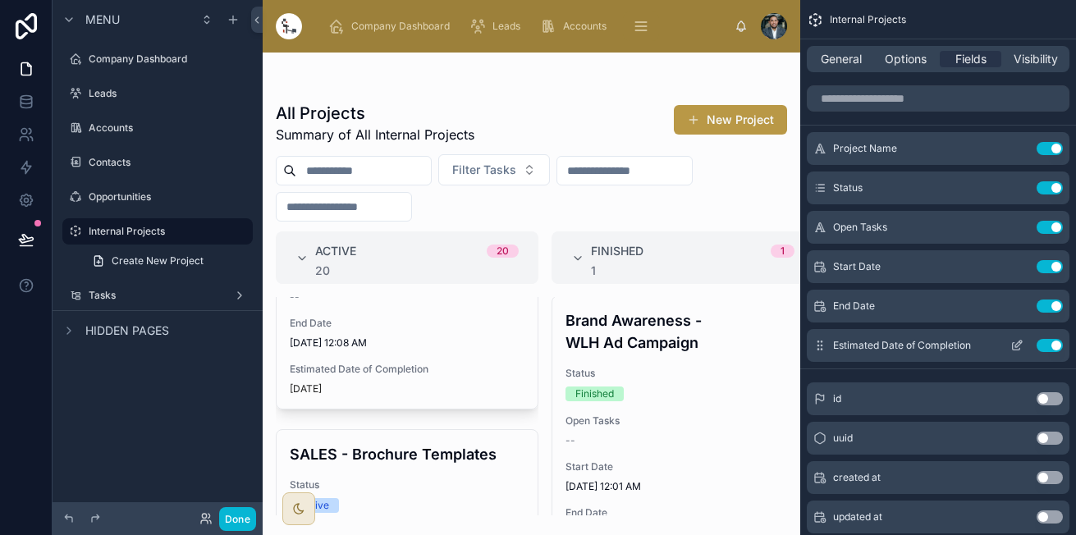
click at [1014, 346] on icon "scrollable content" at bounding box center [1016, 345] width 13 height 13
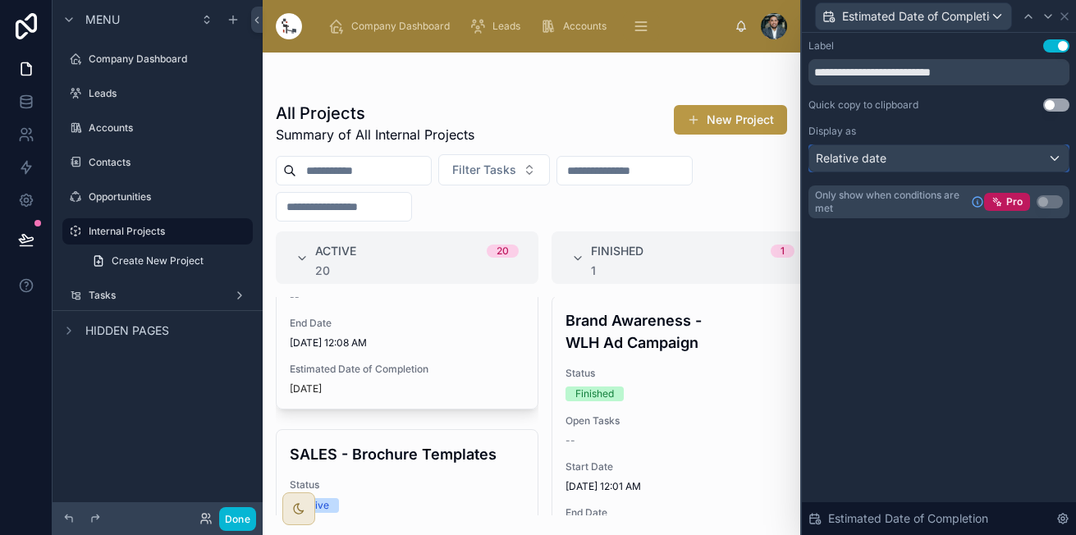
drag, startPoint x: 951, startPoint y: 150, endPoint x: 961, endPoint y: 151, distance: 10.7
click at [961, 151] on div "Relative date" at bounding box center [938, 158] width 259 height 26
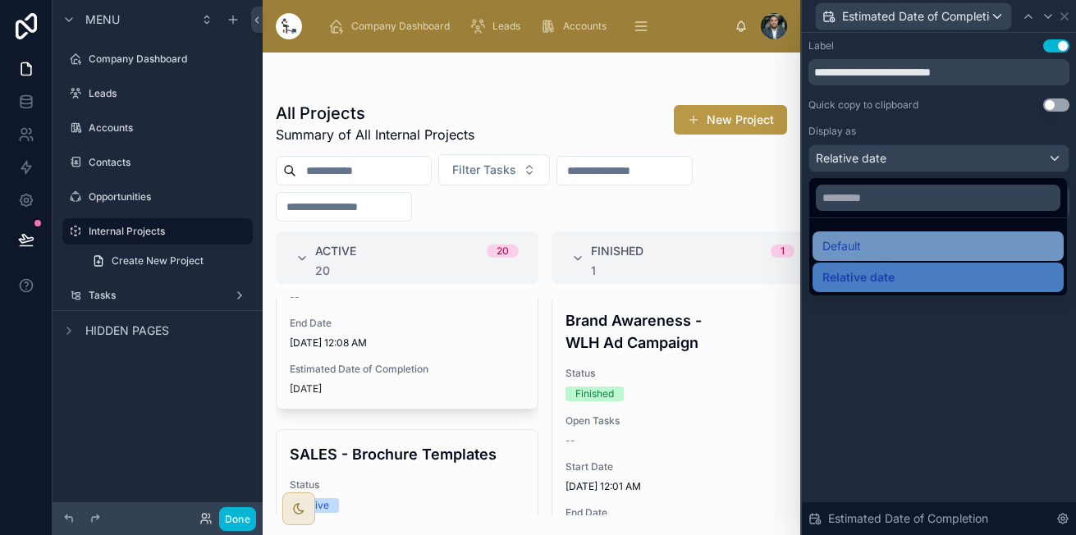
click at [870, 250] on div "Default" at bounding box center [937, 246] width 231 height 20
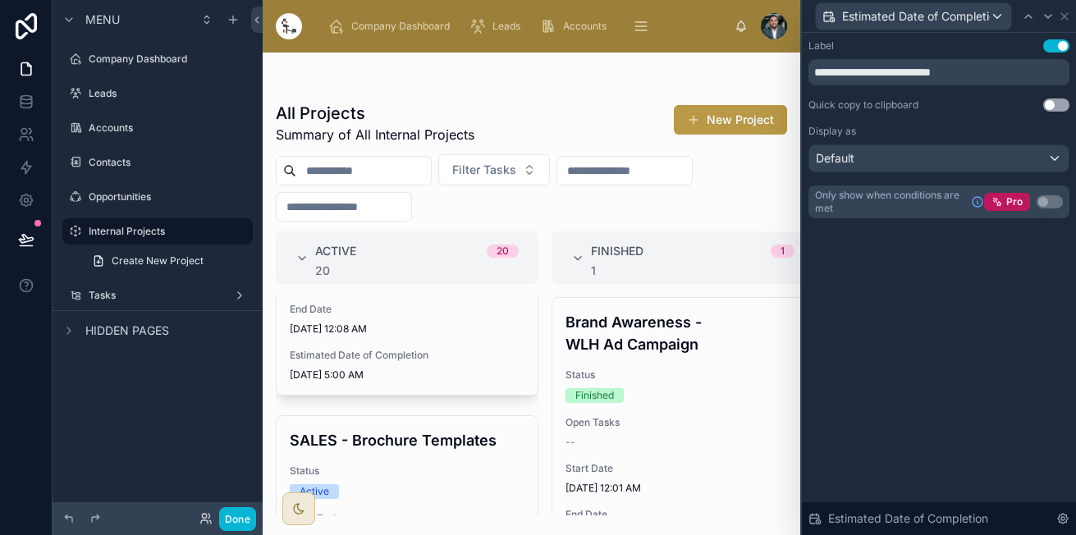
scroll to position [852, 0]
click at [1063, 16] on icon at bounding box center [1064, 16] width 7 height 7
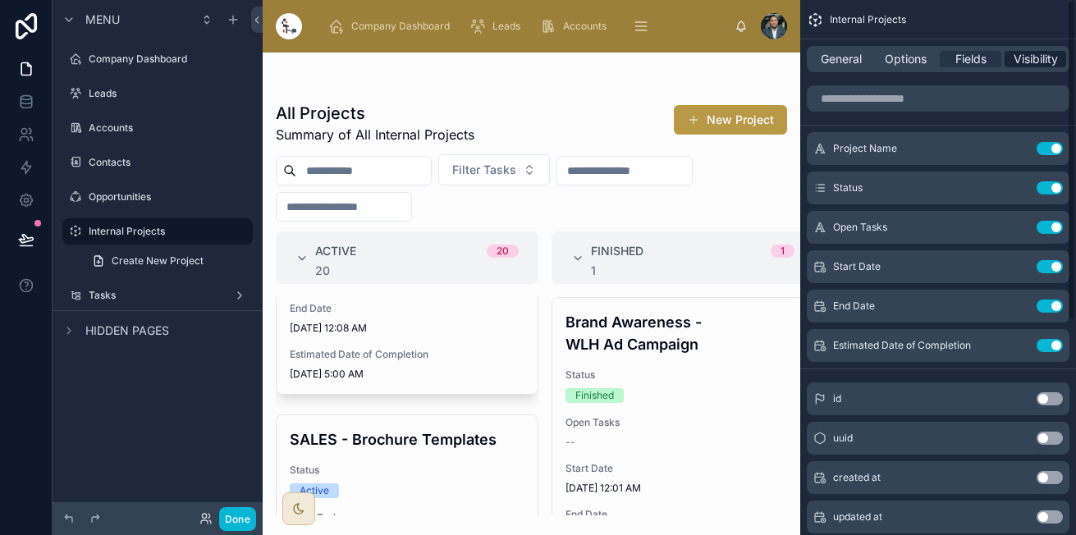
click at [1027, 51] on div "General Options Fields Visibility" at bounding box center [937, 59] width 263 height 26
click at [1025, 53] on span "Visibility" at bounding box center [1035, 59] width 44 height 16
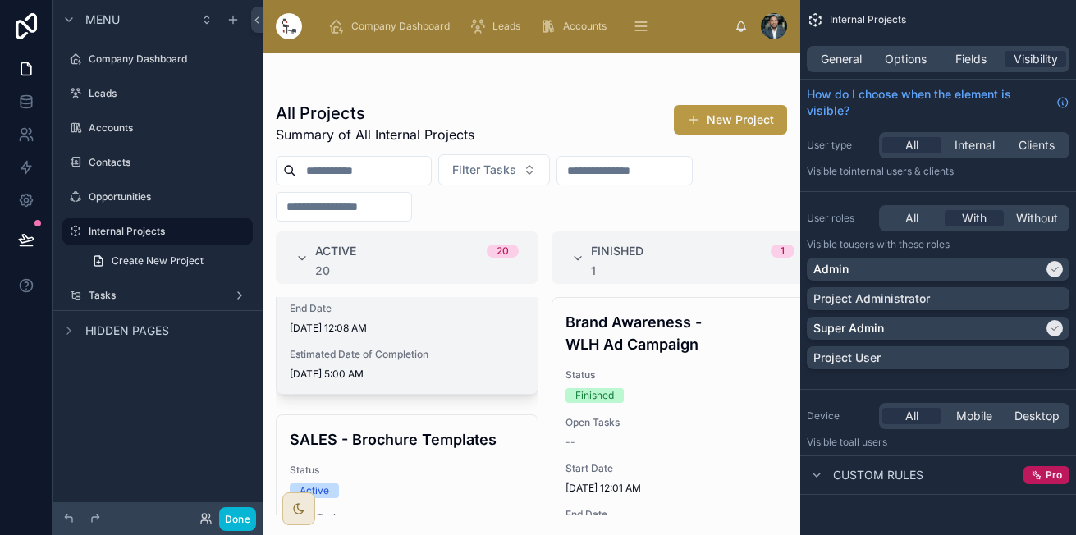
click at [467, 360] on span "Estimated Date of Completion" at bounding box center [407, 354] width 235 height 13
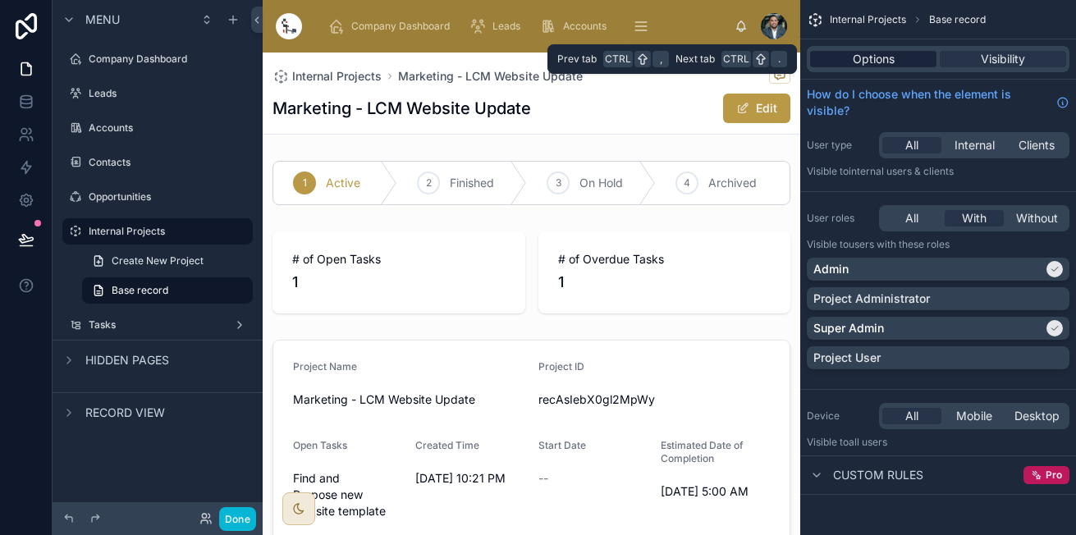
click at [901, 57] on div "Options" at bounding box center [873, 59] width 126 height 16
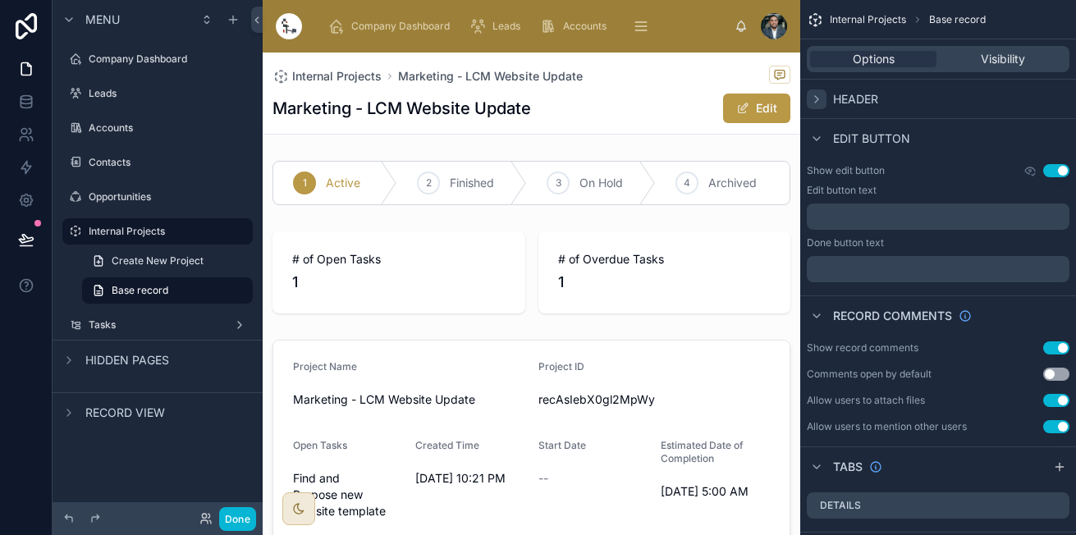
click at [825, 99] on div "Header" at bounding box center [841, 99] width 71 height 20
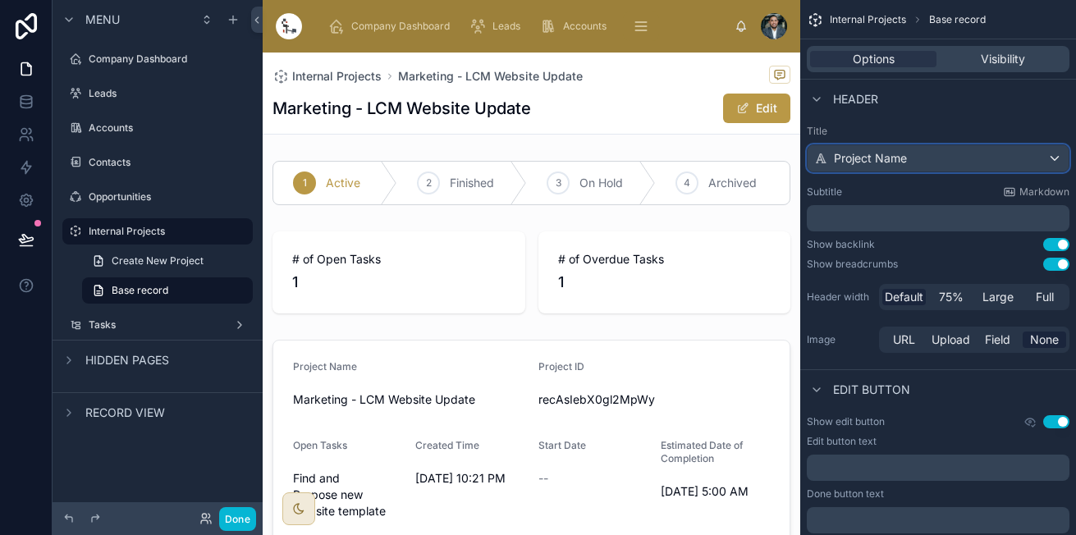
click at [926, 149] on div "Project Name" at bounding box center [937, 158] width 261 height 26
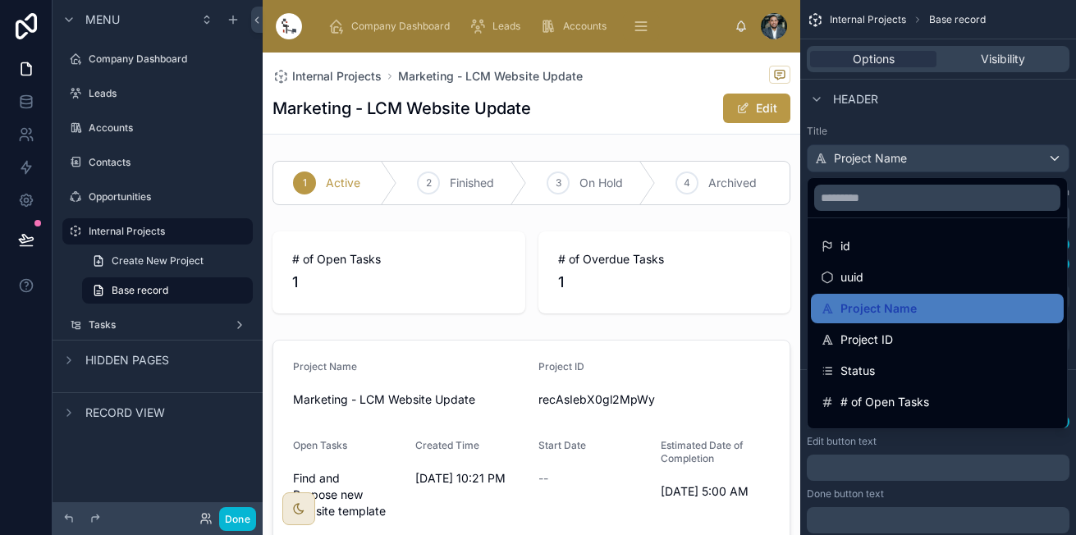
click at [926, 149] on div "scrollable content" at bounding box center [538, 267] width 1076 height 535
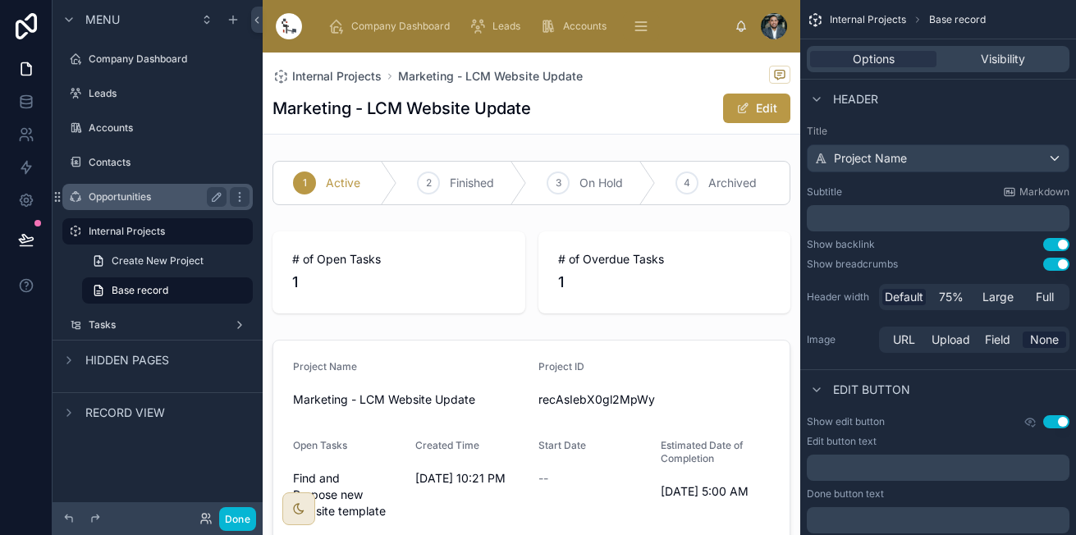
click at [156, 193] on label "Opportunities" at bounding box center [154, 196] width 131 height 13
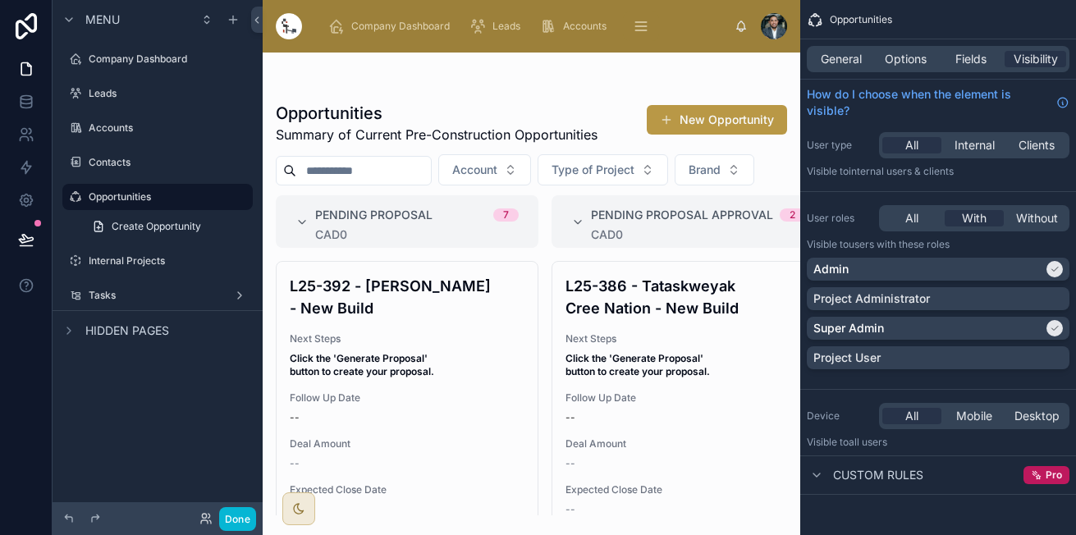
click at [425, 372] on div at bounding box center [531, 294] width 537 height 482
click at [425, 345] on span "Next Steps" at bounding box center [407, 338] width 235 height 13
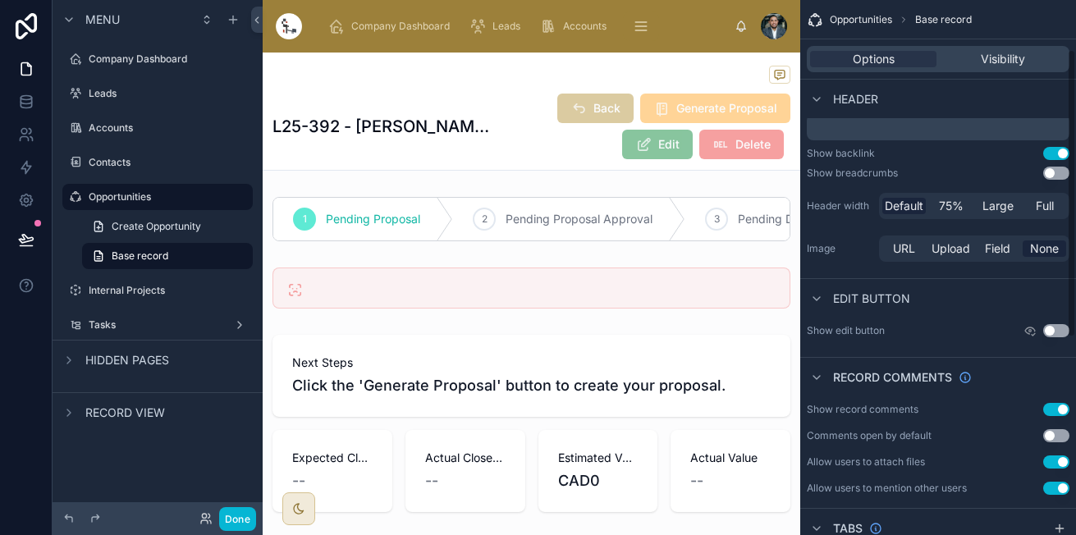
scroll to position [93, 0]
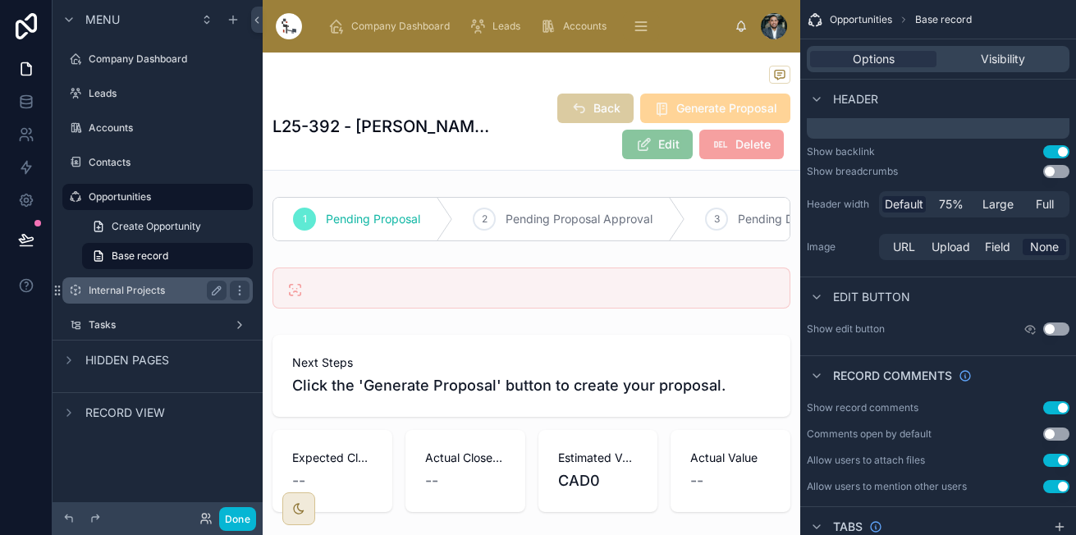
click at [117, 296] on label "Internal Projects" at bounding box center [154, 290] width 131 height 13
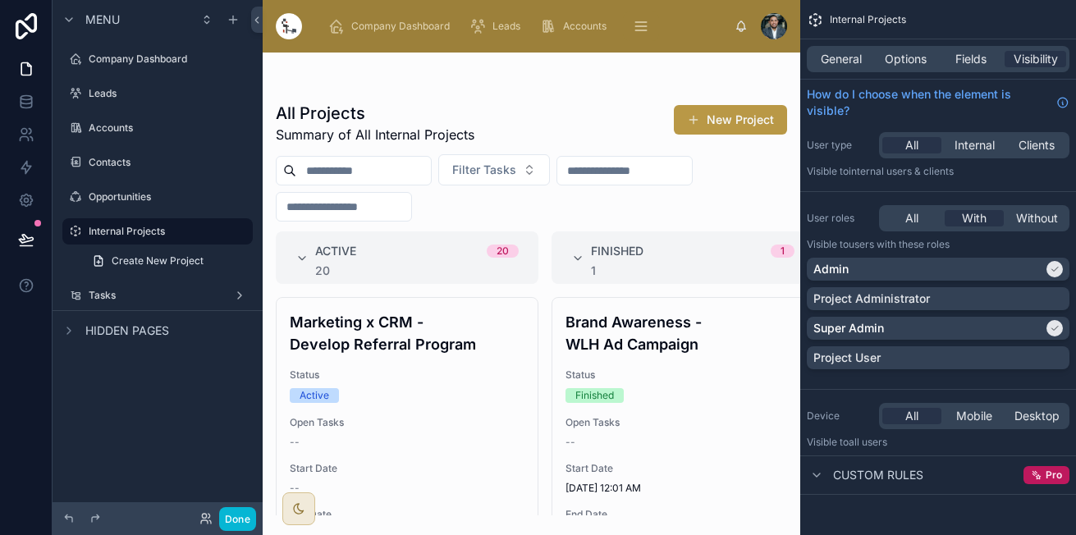
click at [367, 331] on div at bounding box center [531, 294] width 537 height 482
click at [367, 331] on h4 "Marketing x CRM - Develop Referral Program" at bounding box center [407, 333] width 235 height 44
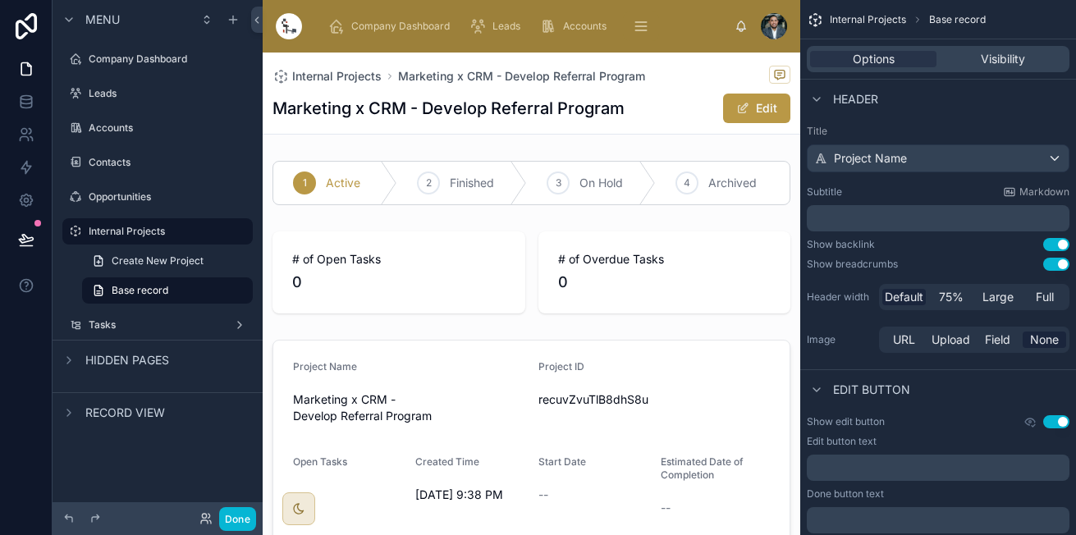
click at [367, 331] on div "1 Active 2 Finished 3 On Hold 4 Archived # of Open Tasks 0 # of Overdue Tasks 0…" at bounding box center [531, 397] width 537 height 486
click at [1052, 267] on button "Use setting" at bounding box center [1056, 264] width 26 height 13
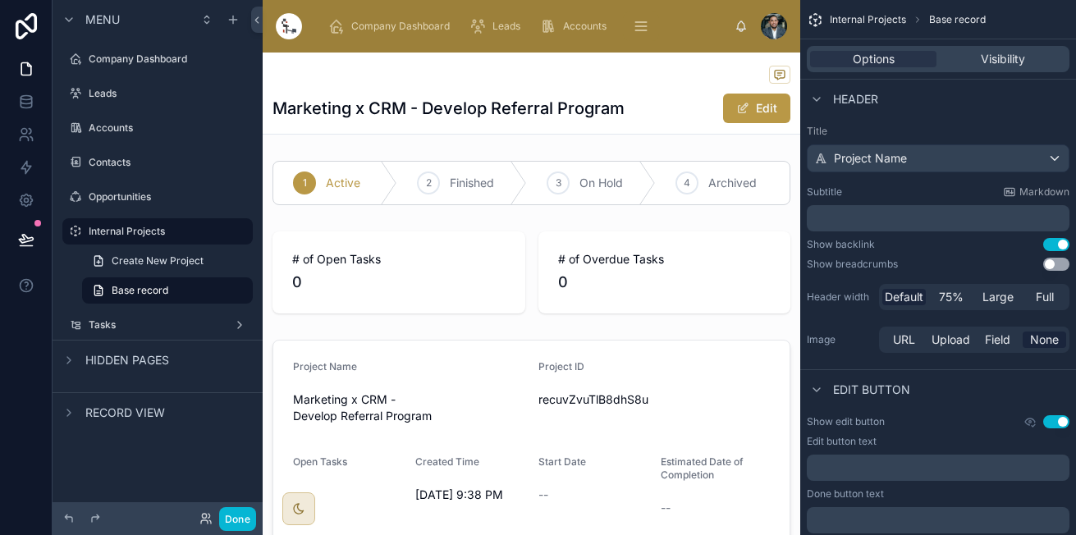
click at [1058, 240] on button "Use setting" at bounding box center [1056, 244] width 26 height 13
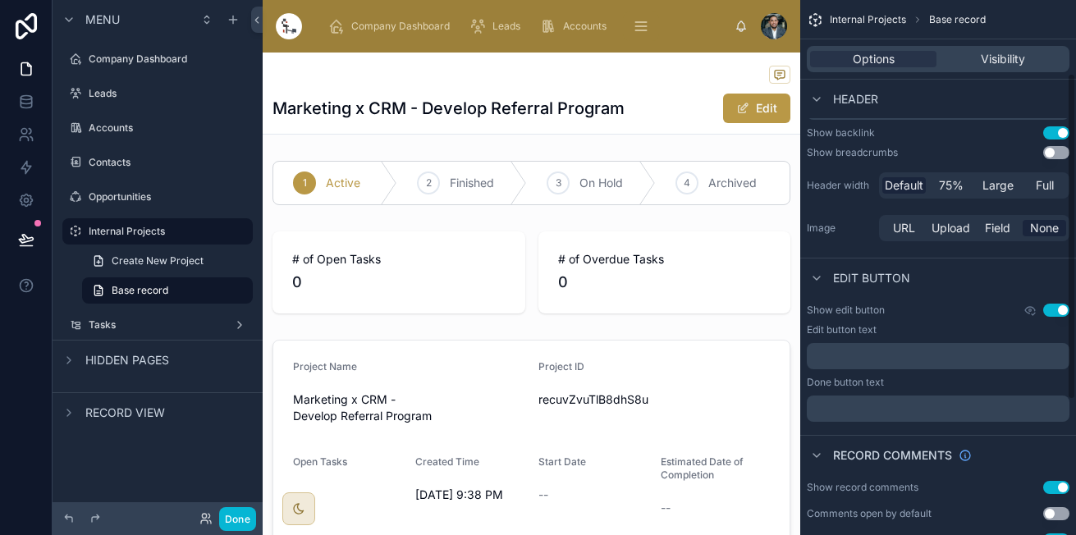
scroll to position [120, 0]
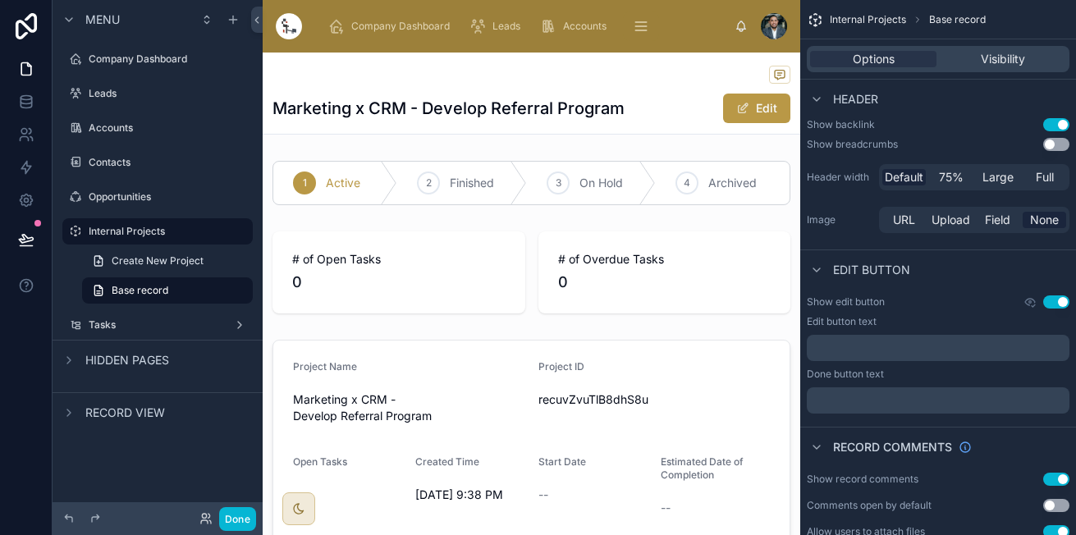
click at [861, 228] on div "Image URL Upload Field None" at bounding box center [937, 220] width 263 height 26
click at [102, 209] on div "Opportunities" at bounding box center [158, 197] width 184 height 26
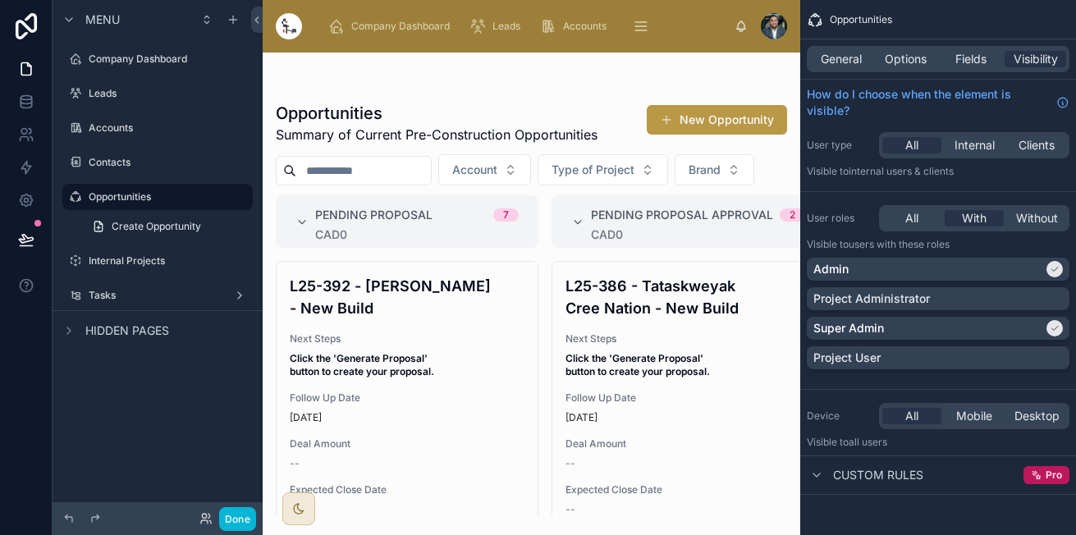
click at [432, 409] on div at bounding box center [531, 294] width 537 height 482
click at [432, 377] on strong "Click the 'Generate Proposal' button to create your proposal." at bounding box center [362, 364] width 144 height 25
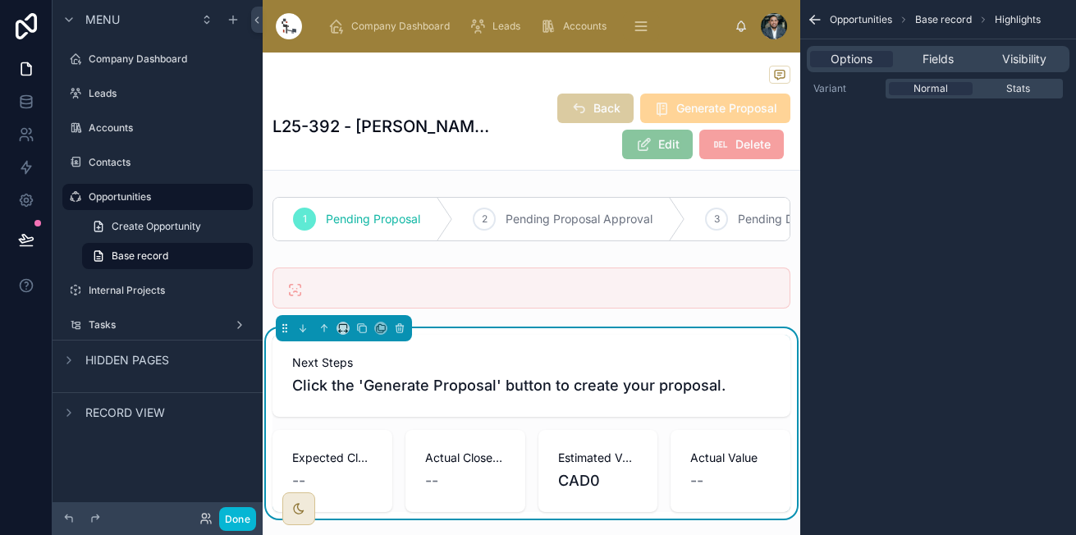
click at [497, 93] on div "Back Generate Proposal Edit Delete" at bounding box center [640, 126] width 299 height 67
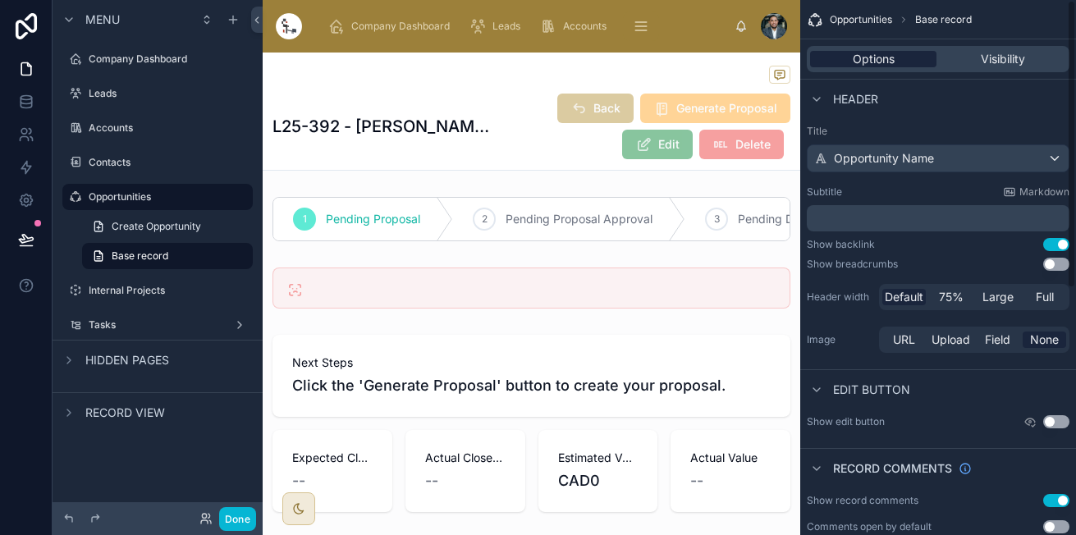
click at [892, 51] on span "Options" at bounding box center [873, 59] width 42 height 16
click at [820, 95] on icon "scrollable content" at bounding box center [816, 99] width 13 height 13
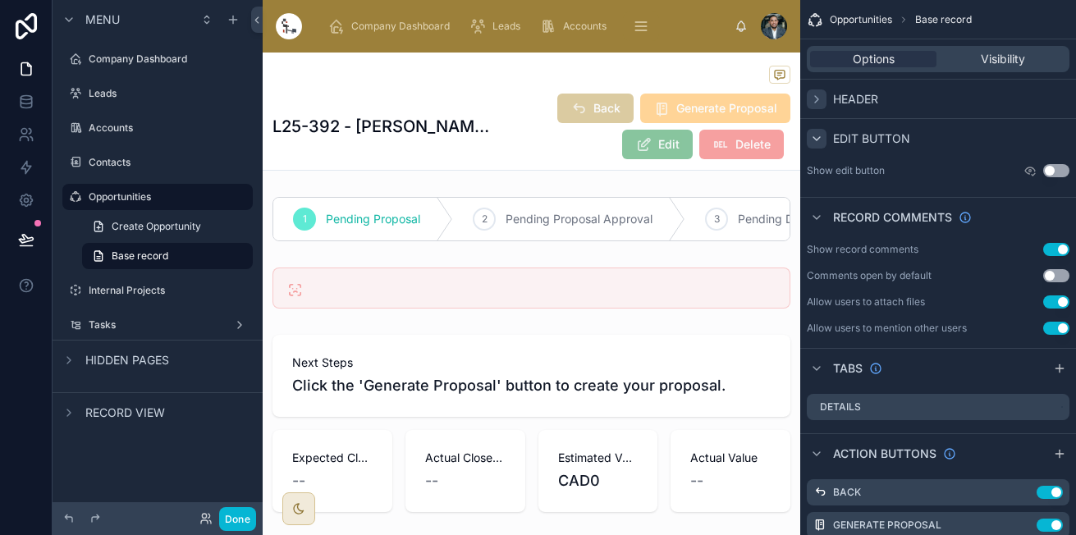
click at [813, 138] on icon "scrollable content" at bounding box center [816, 138] width 13 height 13
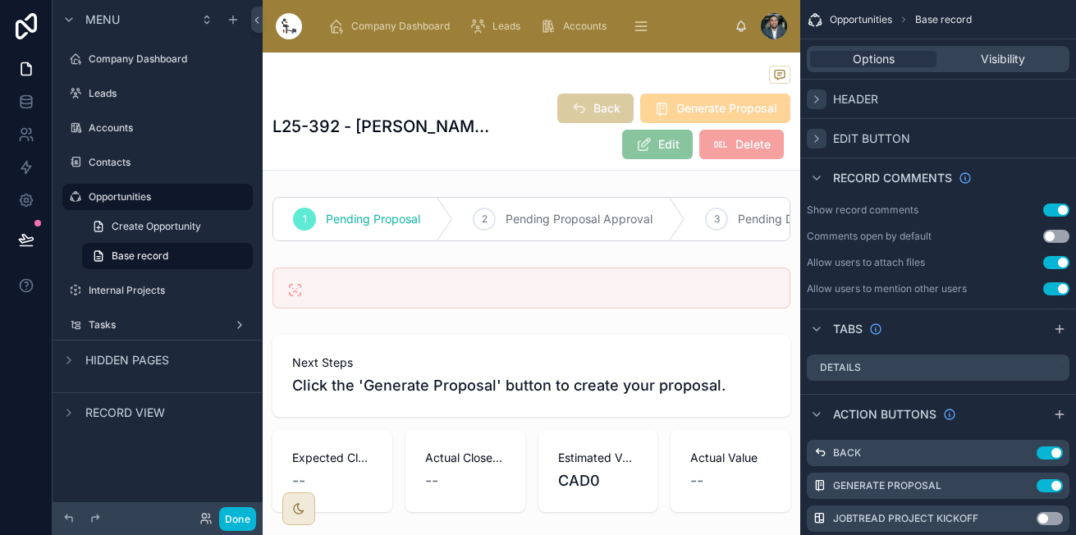
click at [813, 138] on icon "scrollable content" at bounding box center [816, 138] width 13 height 13
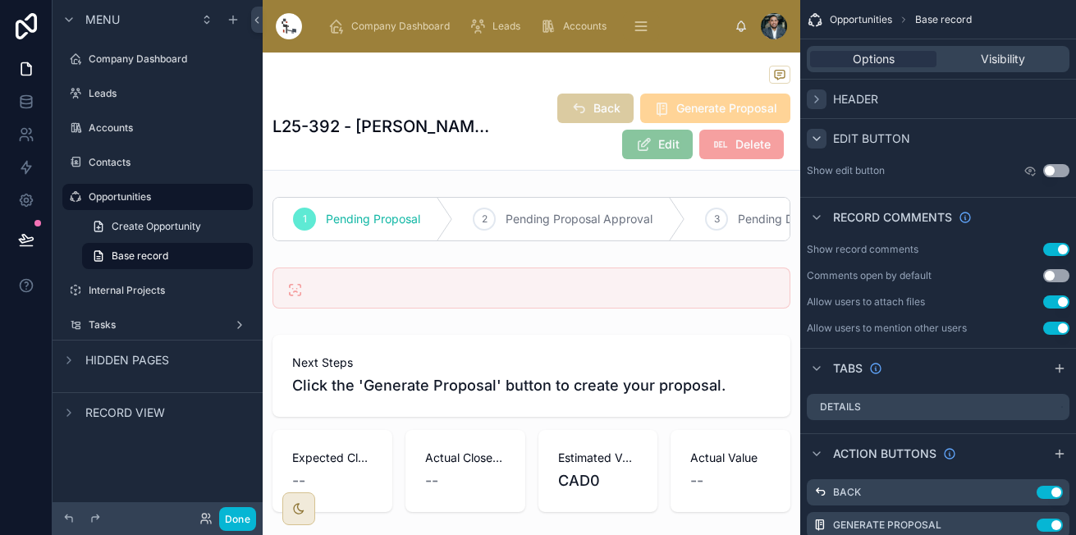
click at [813, 138] on icon "scrollable content" at bounding box center [816, 138] width 13 height 13
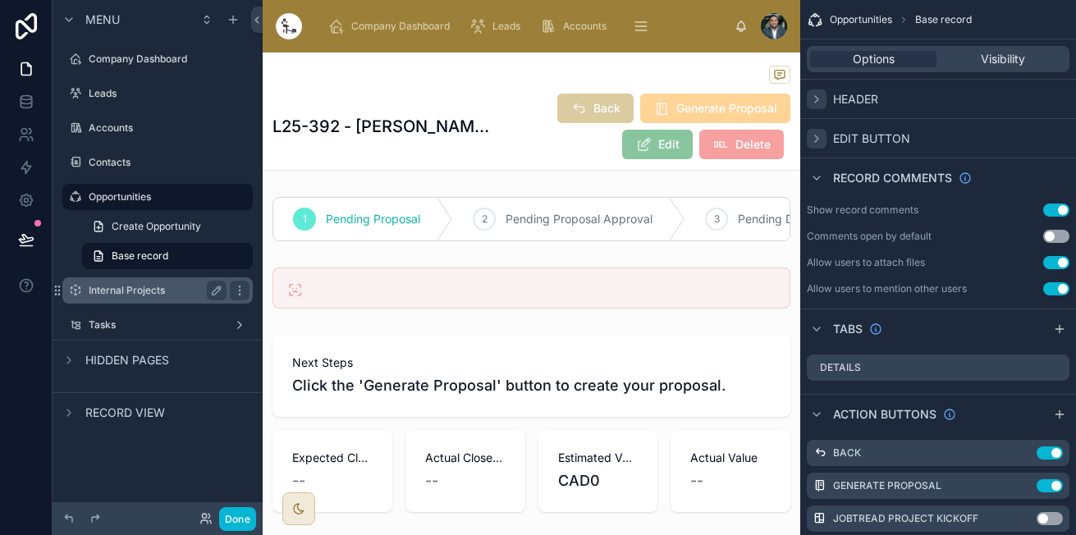
click at [124, 292] on label "Internal Projects" at bounding box center [154, 290] width 131 height 13
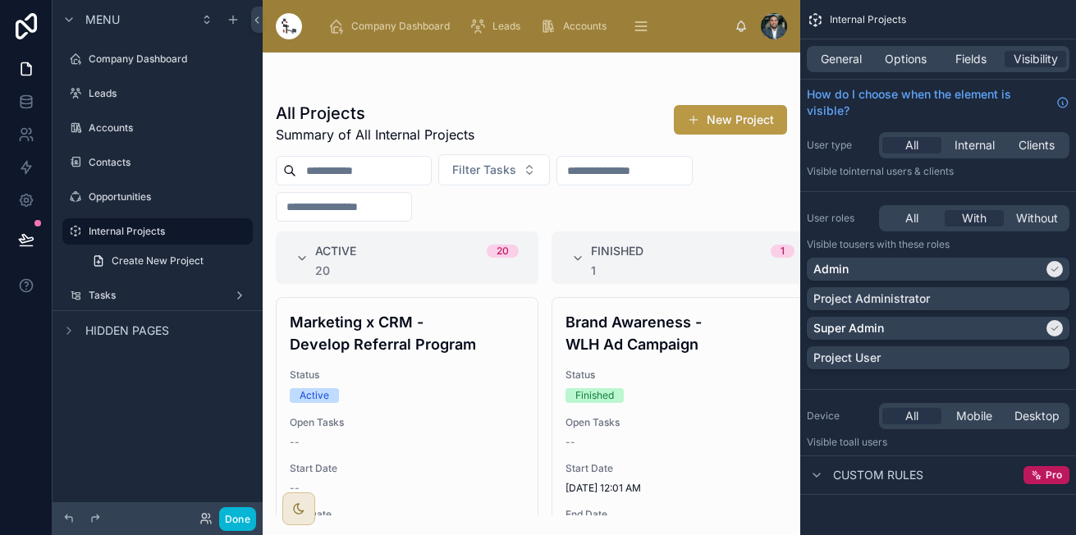
click at [386, 409] on div at bounding box center [531, 294] width 537 height 482
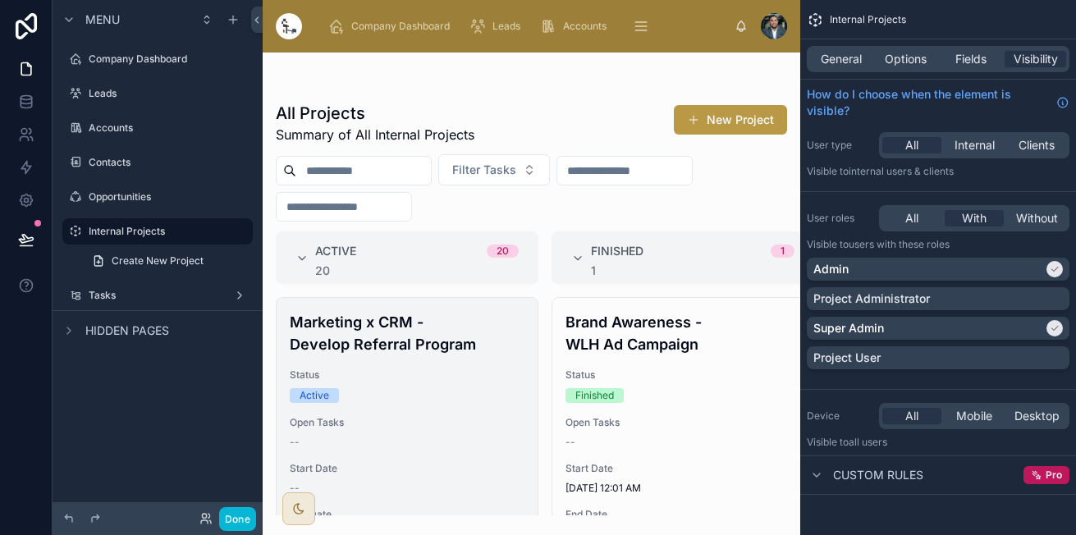
click at [425, 367] on div "Marketing x CRM - Develop Referral Program Status Active Open Tasks -- Start Da…" at bounding box center [406, 449] width 261 height 302
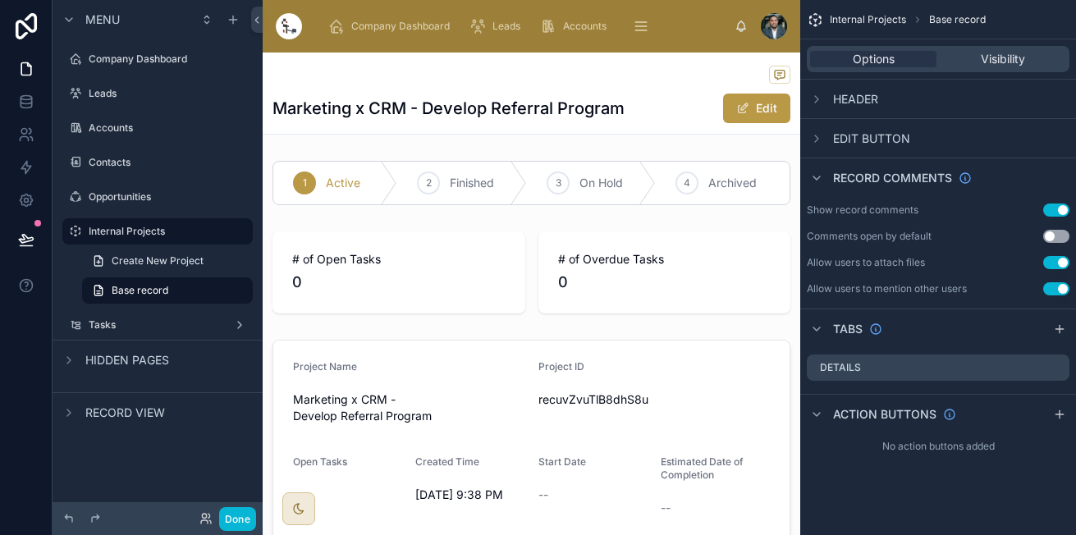
click at [425, 367] on div at bounding box center [531, 486] width 537 height 307
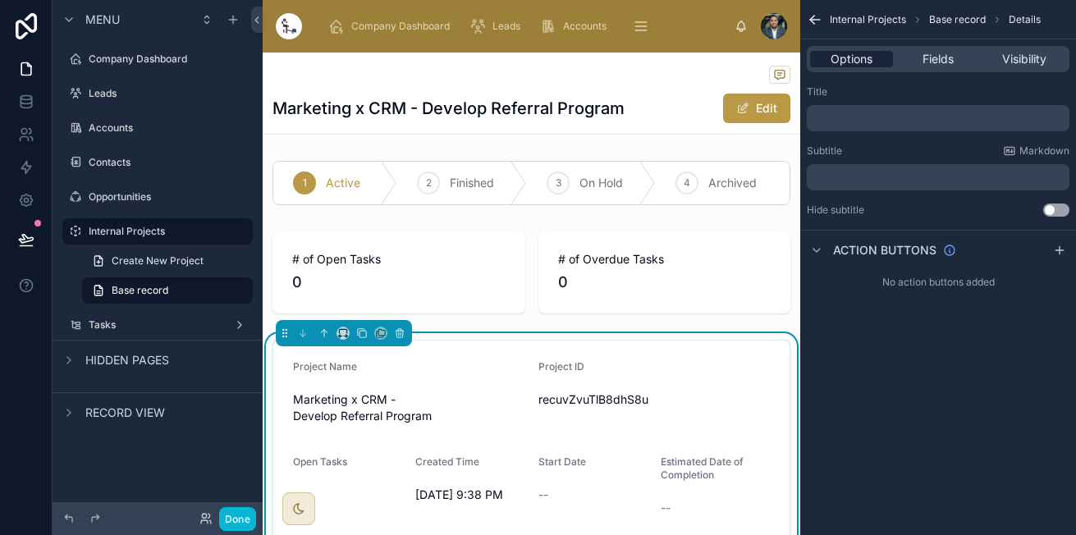
click at [884, 53] on div "Options" at bounding box center [851, 59] width 83 height 16
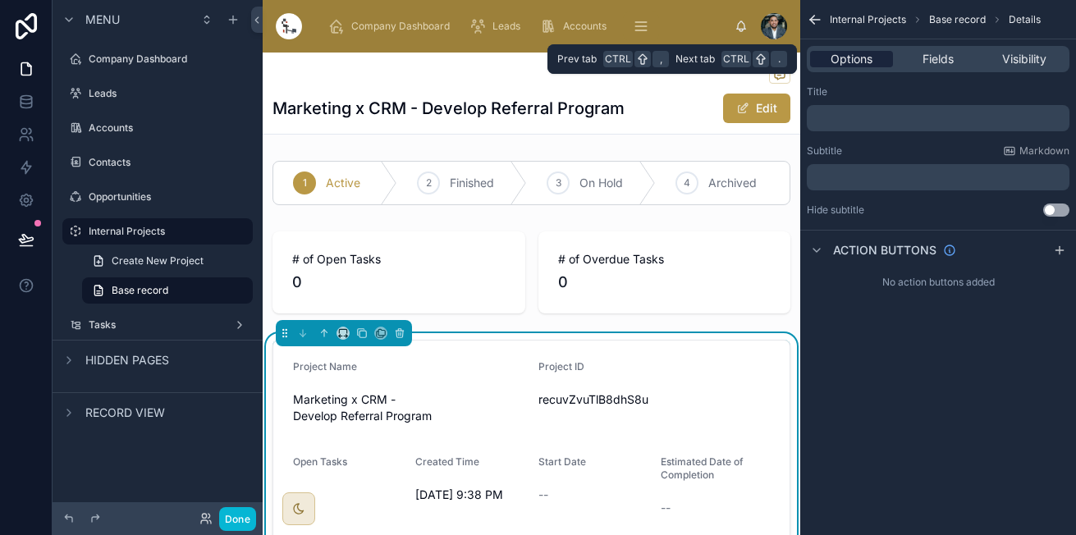
click at [874, 53] on div "Options" at bounding box center [851, 59] width 83 height 16
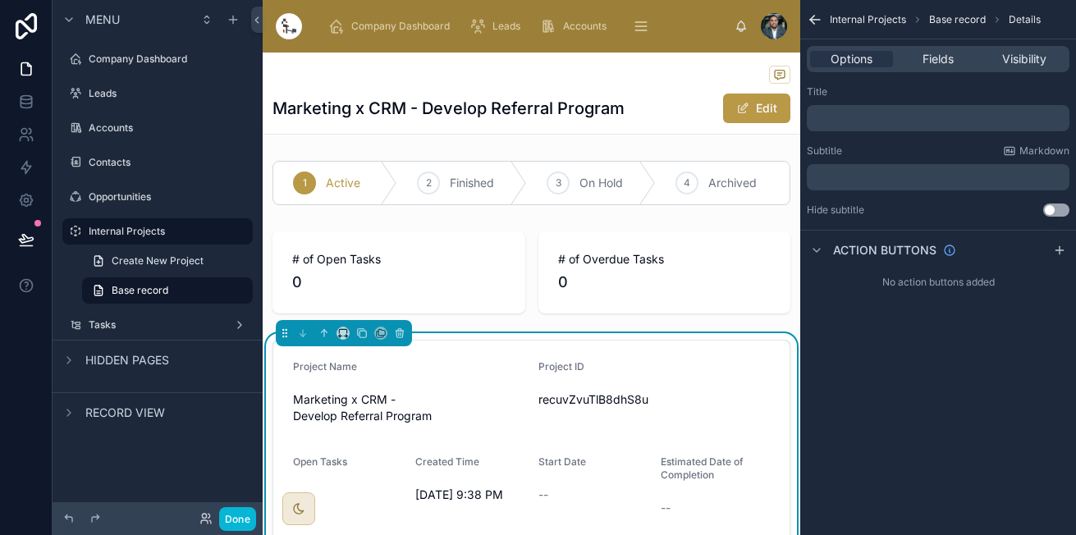
click at [450, 74] on div at bounding box center [531, 76] width 518 height 21
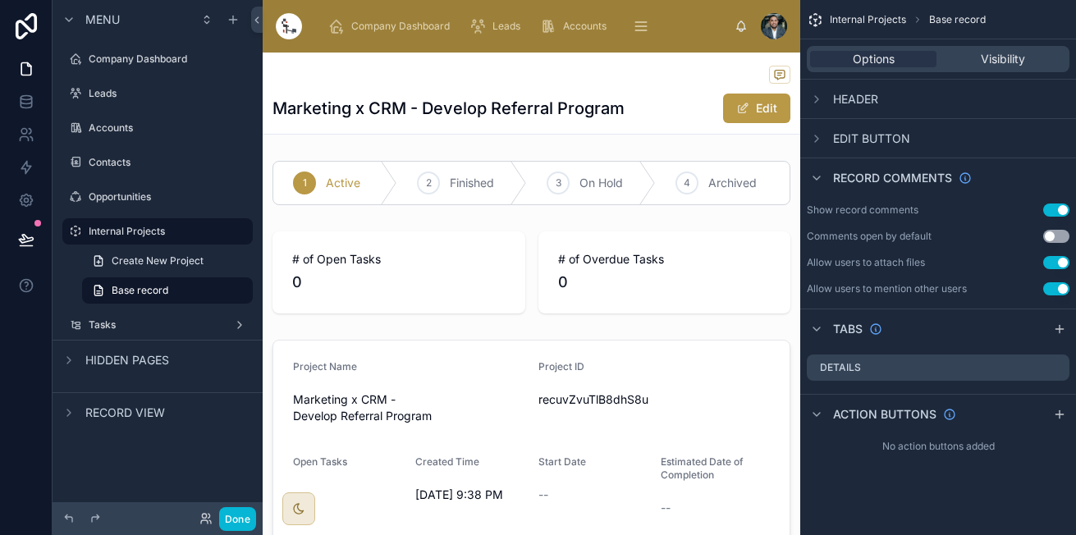
click at [820, 150] on div "Edit button" at bounding box center [938, 137] width 276 height 39
click at [816, 135] on icon "scrollable content" at bounding box center [816, 138] width 13 height 13
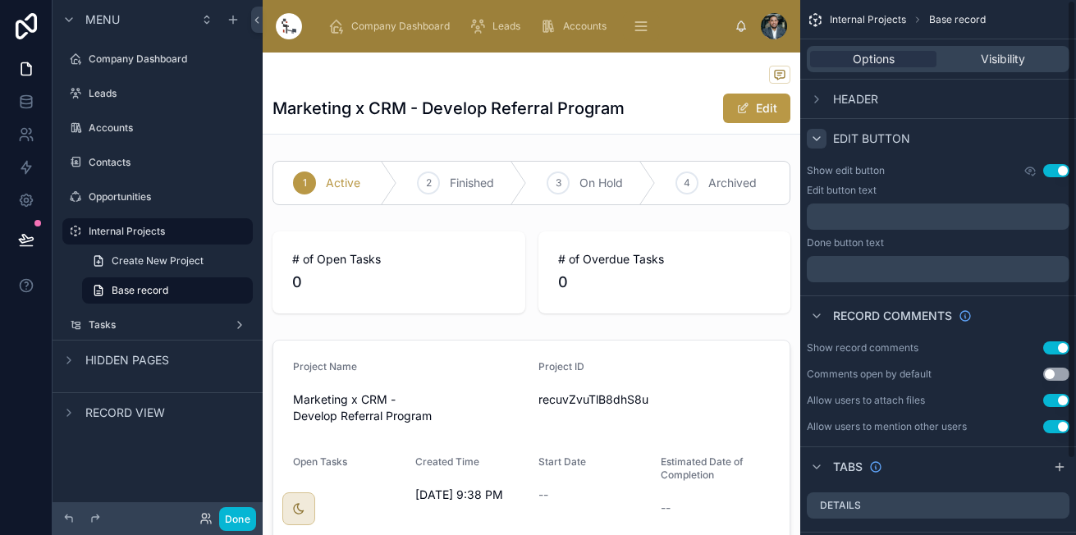
click at [1059, 167] on button "Use setting" at bounding box center [1056, 170] width 26 height 13
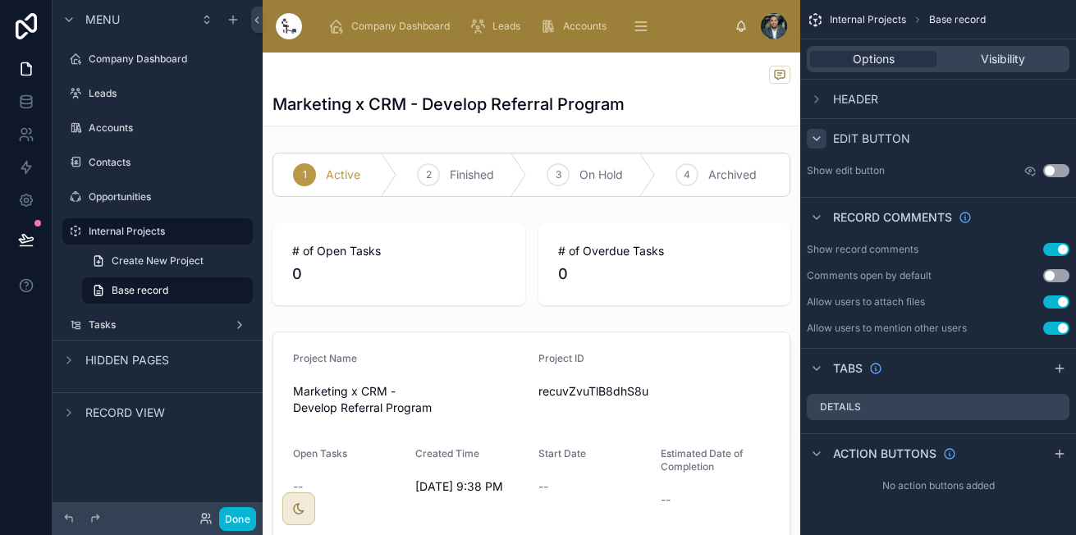
click at [828, 137] on div "Edit button" at bounding box center [857, 139] width 103 height 20
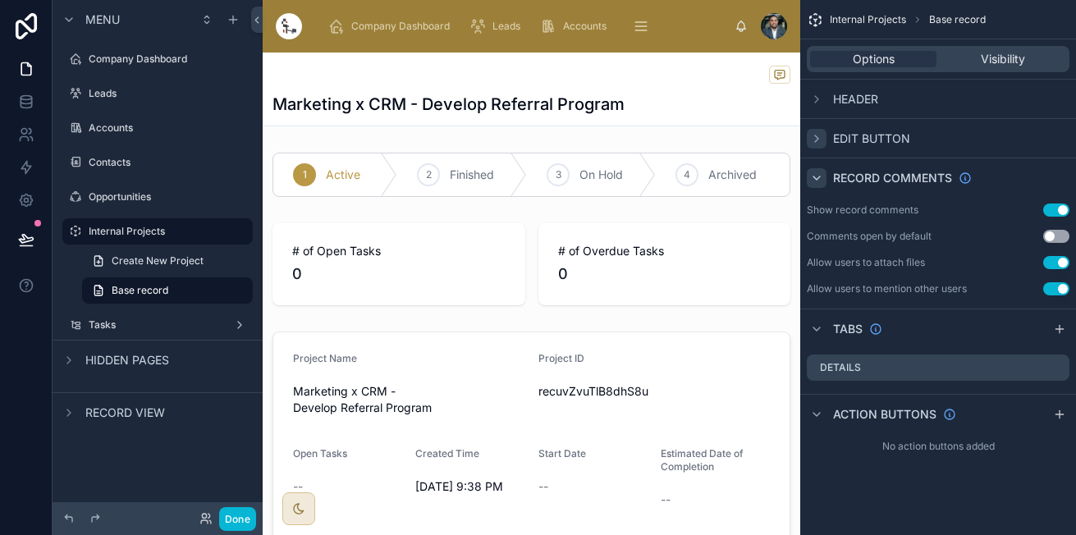
click at [825, 177] on div "scrollable content" at bounding box center [816, 178] width 20 height 20
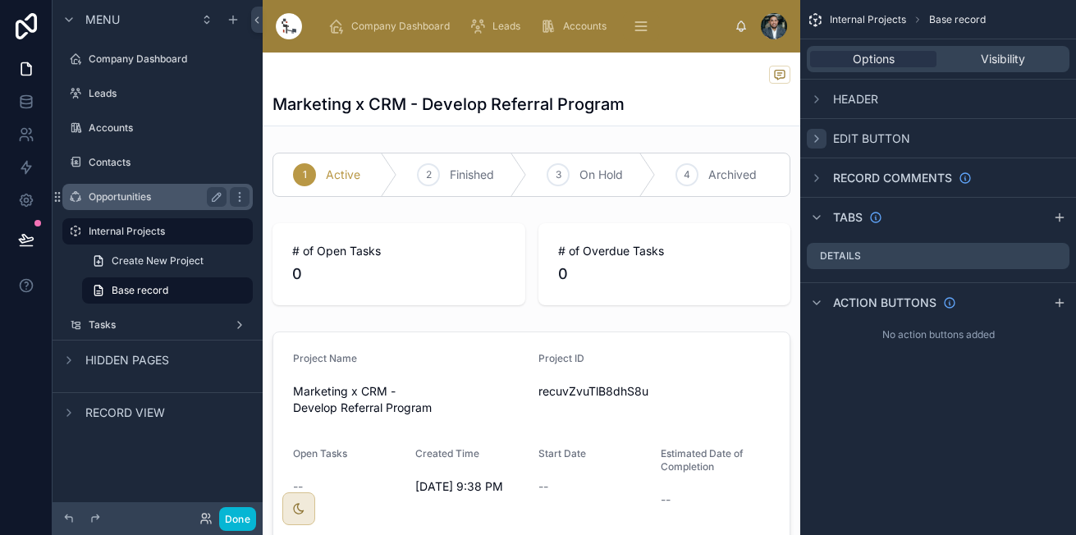
click at [152, 202] on label "Opportunities" at bounding box center [154, 196] width 131 height 13
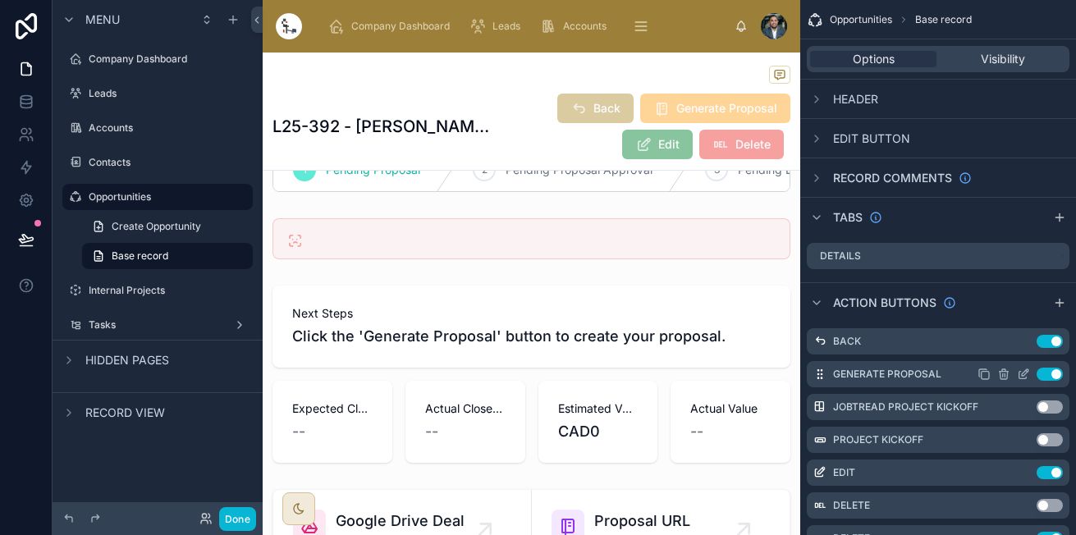
scroll to position [56, 0]
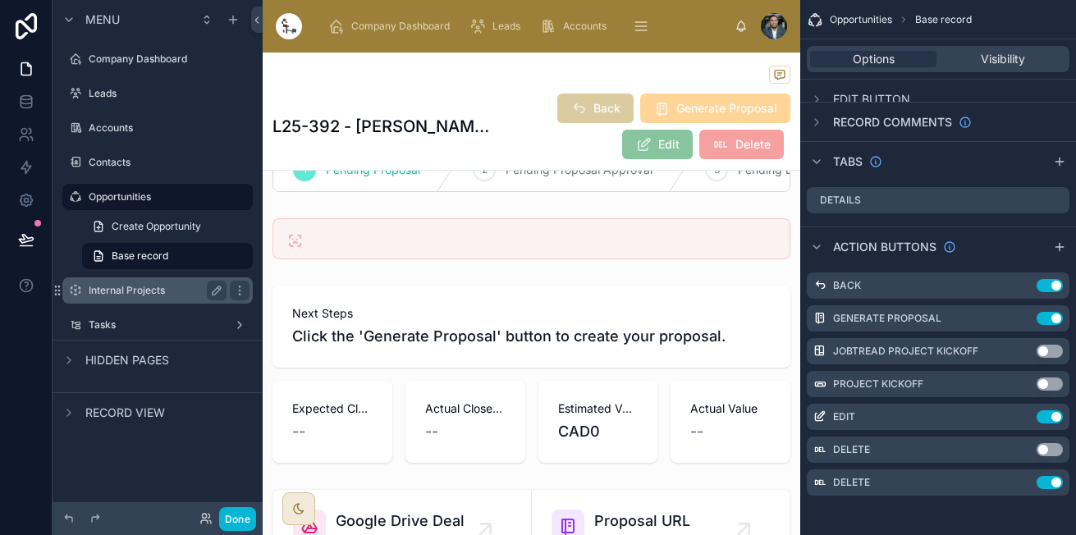
click at [136, 288] on label "Internal Projects" at bounding box center [154, 290] width 131 height 13
click at [136, 312] on div "Tasks" at bounding box center [158, 325] width 184 height 26
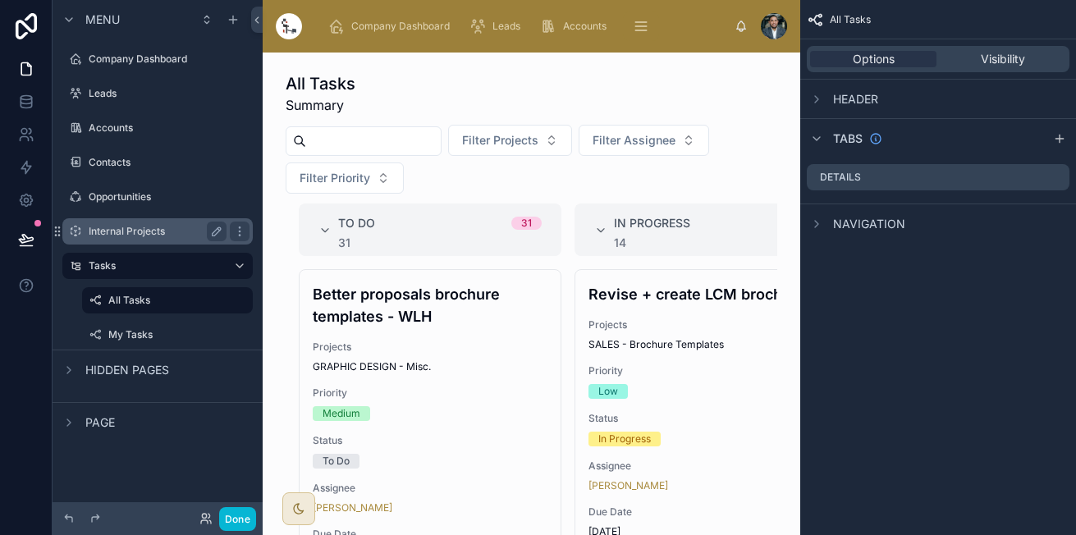
click at [144, 238] on div "Internal Projects" at bounding box center [158, 232] width 138 height 20
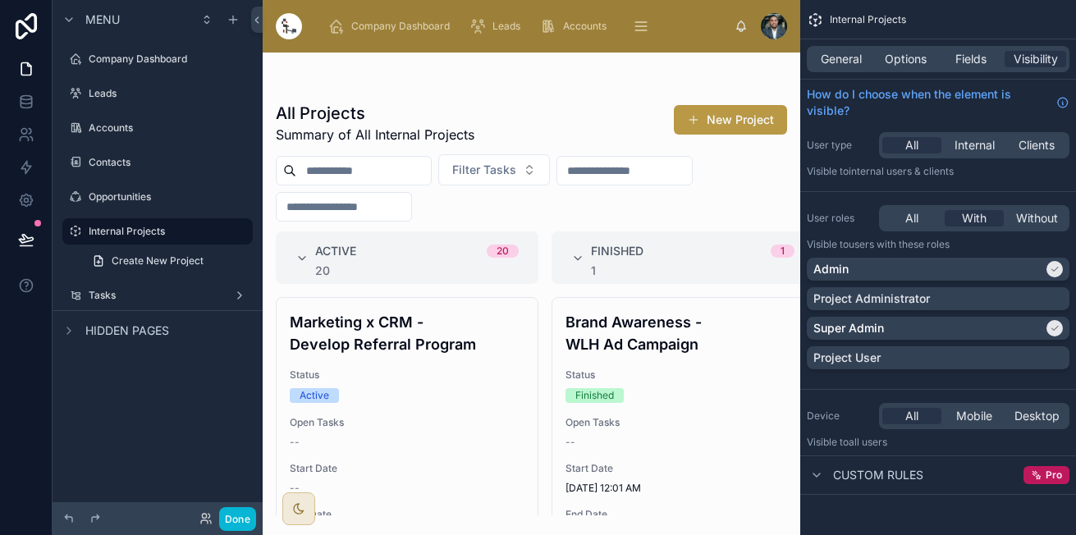
click at [379, 420] on div at bounding box center [531, 294] width 537 height 482
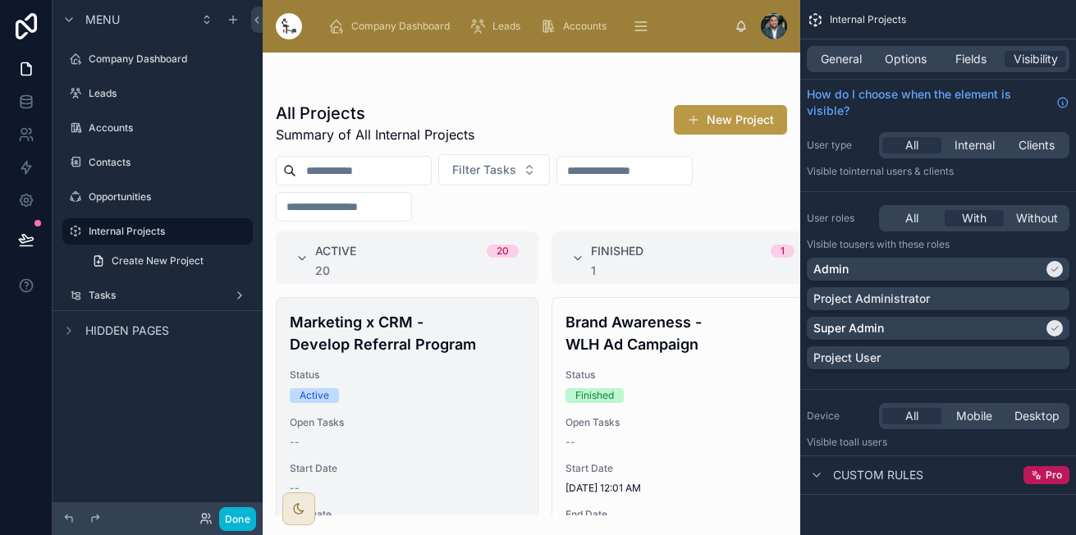
click at [468, 334] on h4 "Marketing x CRM - Develop Referral Program" at bounding box center [407, 333] width 235 height 44
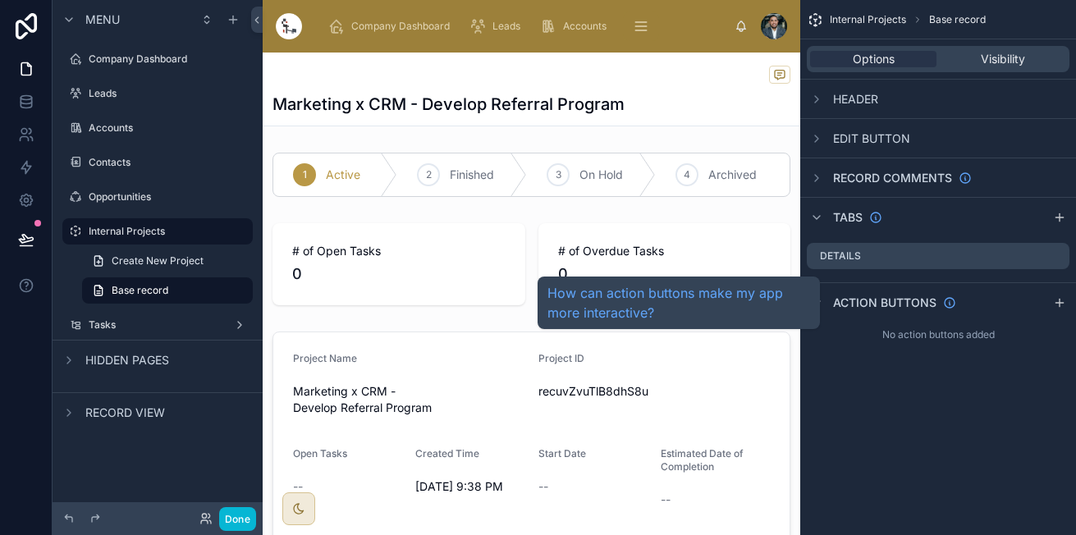
click at [879, 307] on span "Action buttons" at bounding box center [884, 303] width 103 height 16
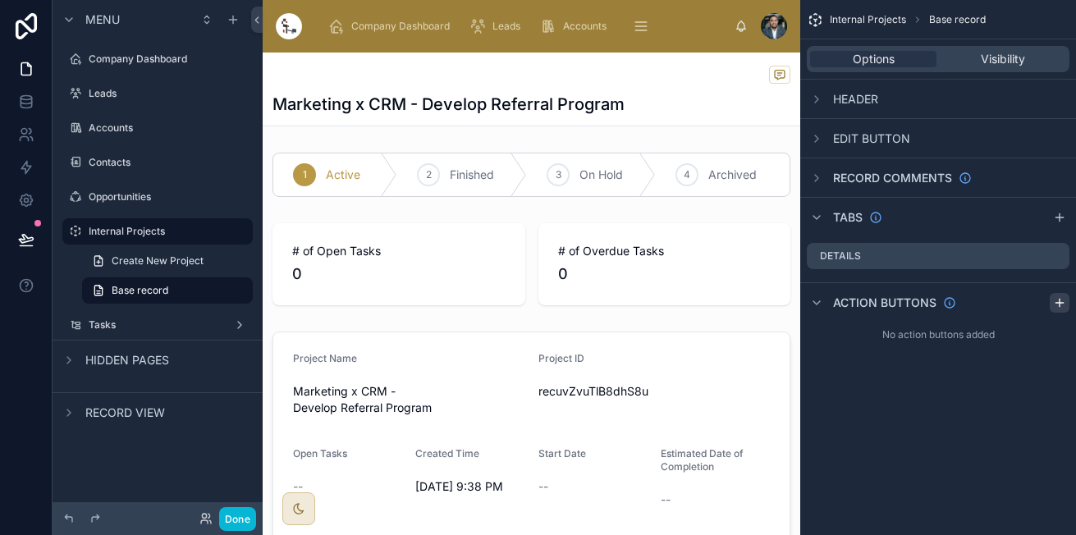
click at [1058, 304] on icon "scrollable content" at bounding box center [1059, 302] width 13 height 13
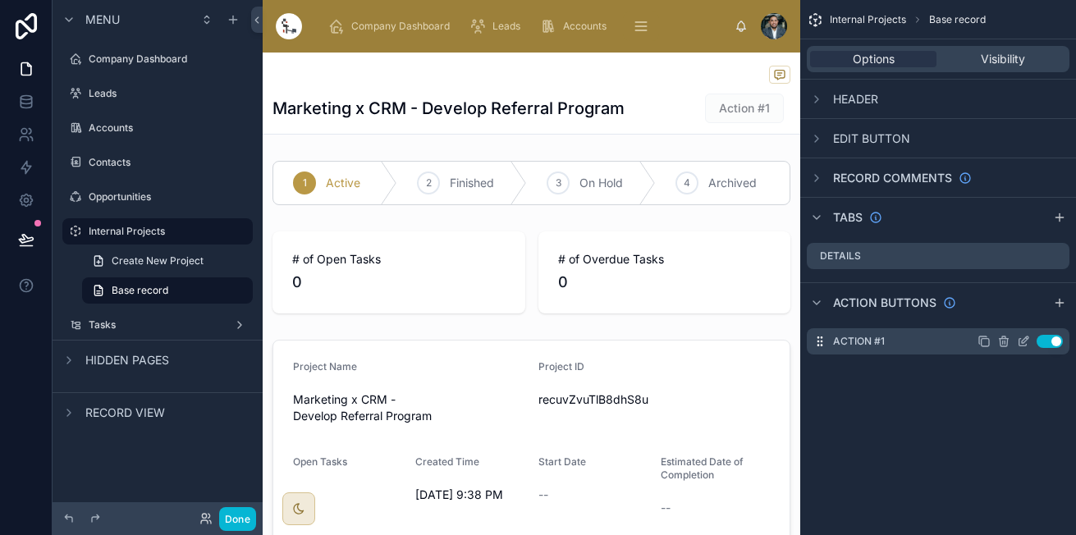
click at [1025, 339] on icon "scrollable content" at bounding box center [1022, 341] width 13 height 13
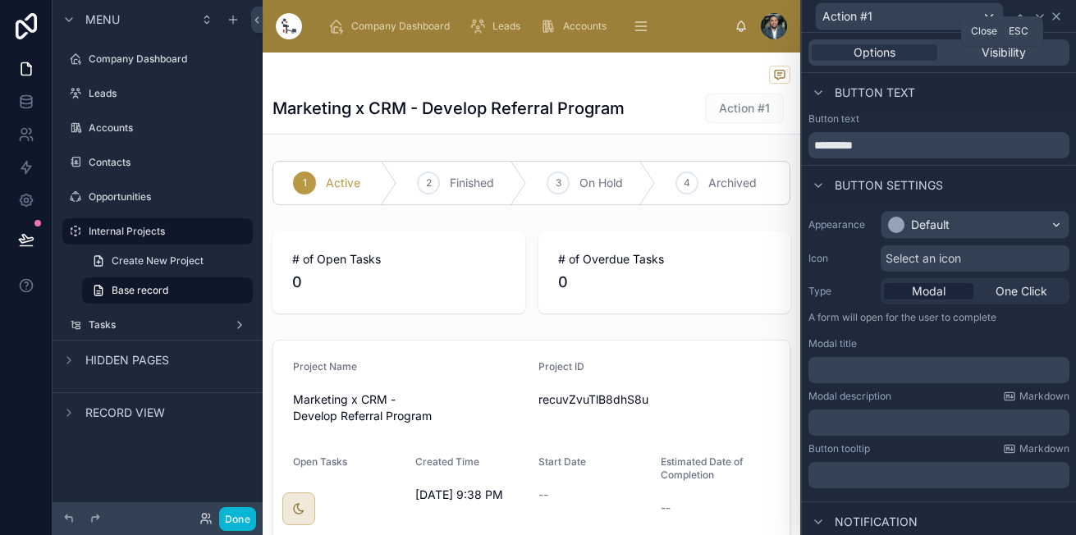
click at [1057, 19] on icon at bounding box center [1055, 16] width 13 height 13
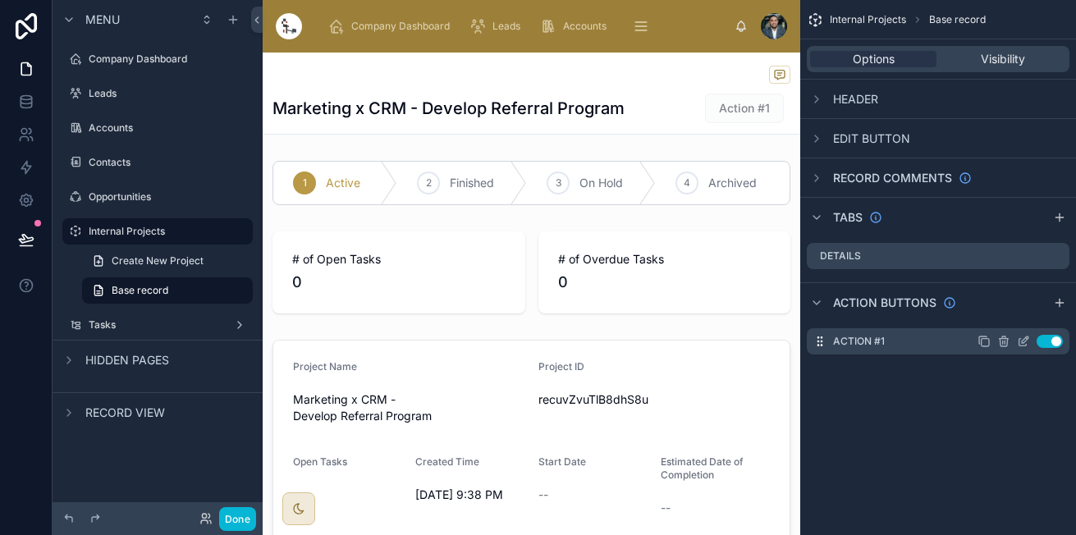
click at [1001, 339] on icon "scrollable content" at bounding box center [1003, 339] width 9 height 0
click at [820, 135] on icon "scrollable content" at bounding box center [816, 138] width 13 height 13
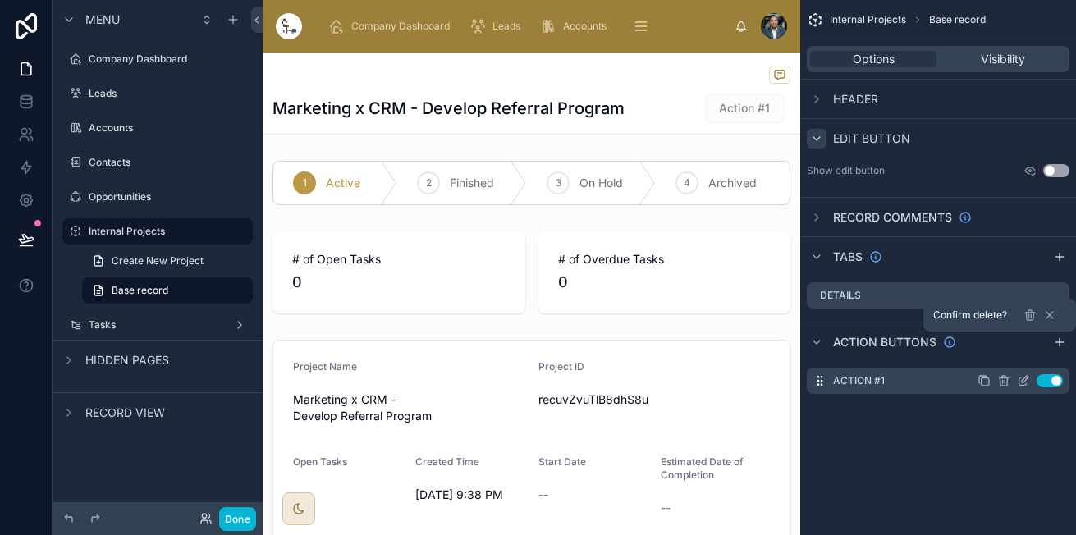
click at [1057, 171] on button "Use setting" at bounding box center [1056, 170] width 26 height 13
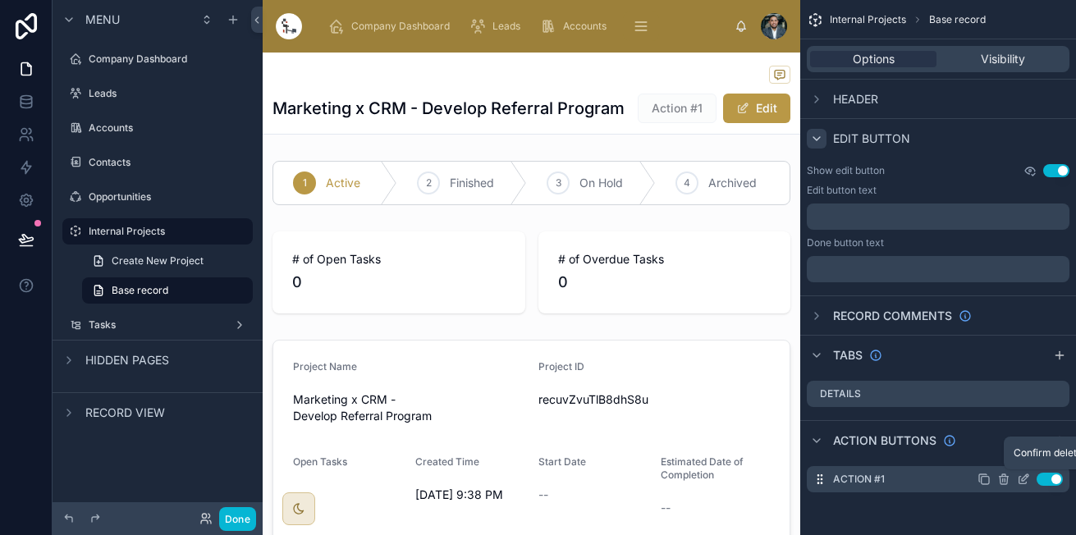
click at [1027, 174] on icon "scrollable content" at bounding box center [1029, 170] width 13 height 13
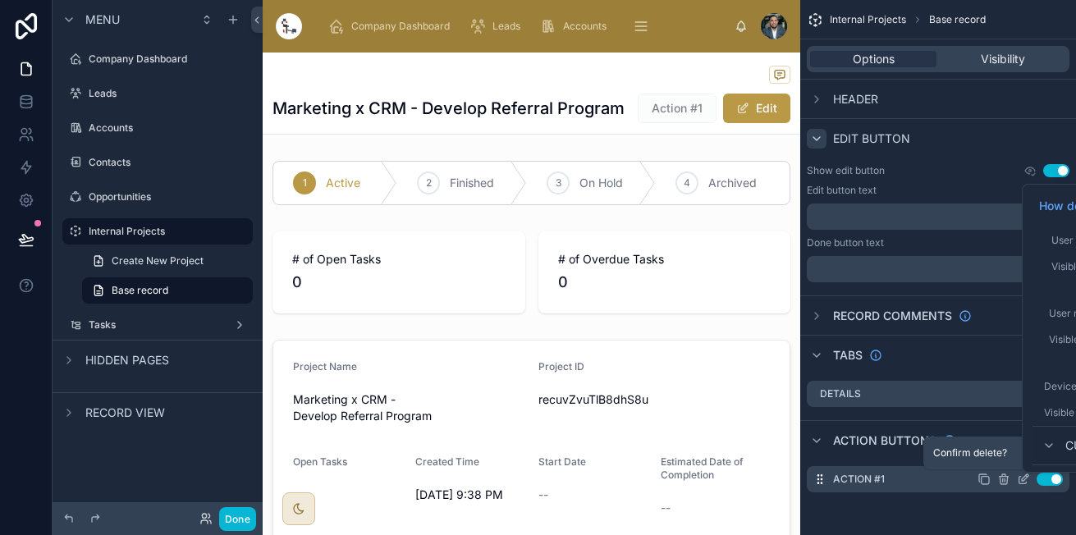
click at [971, 161] on div "Show edit button Use setting Edit button text ﻿ Done button text ﻿" at bounding box center [938, 223] width 276 height 131
click at [920, 219] on p "﻿" at bounding box center [939, 216] width 253 height 13
click at [993, 169] on div "Show edit button Use setting" at bounding box center [937, 170] width 263 height 13
click at [924, 273] on p "﻿" at bounding box center [939, 269] width 253 height 13
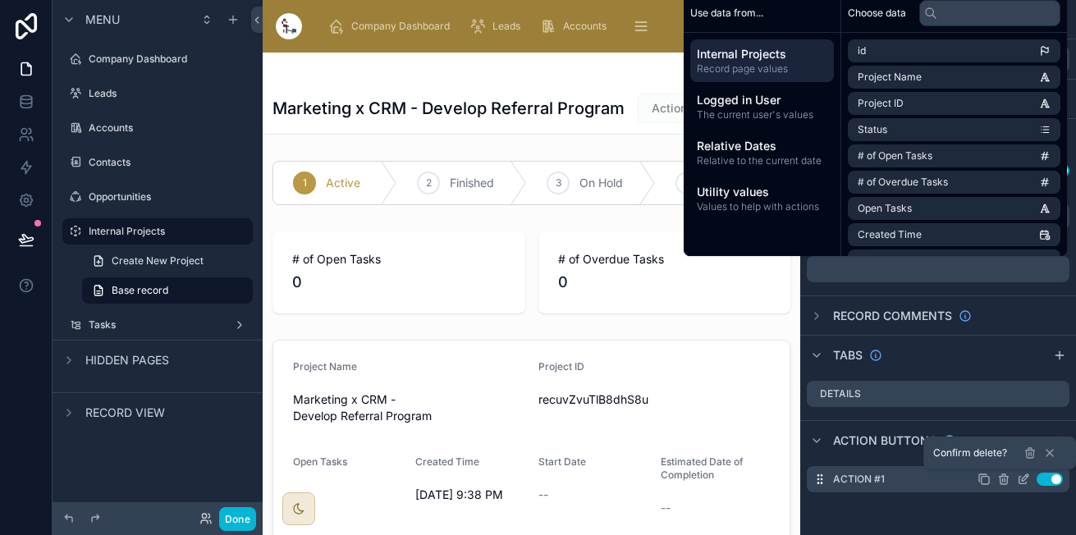
click at [1030, 337] on div "Tabs" at bounding box center [938, 354] width 276 height 39
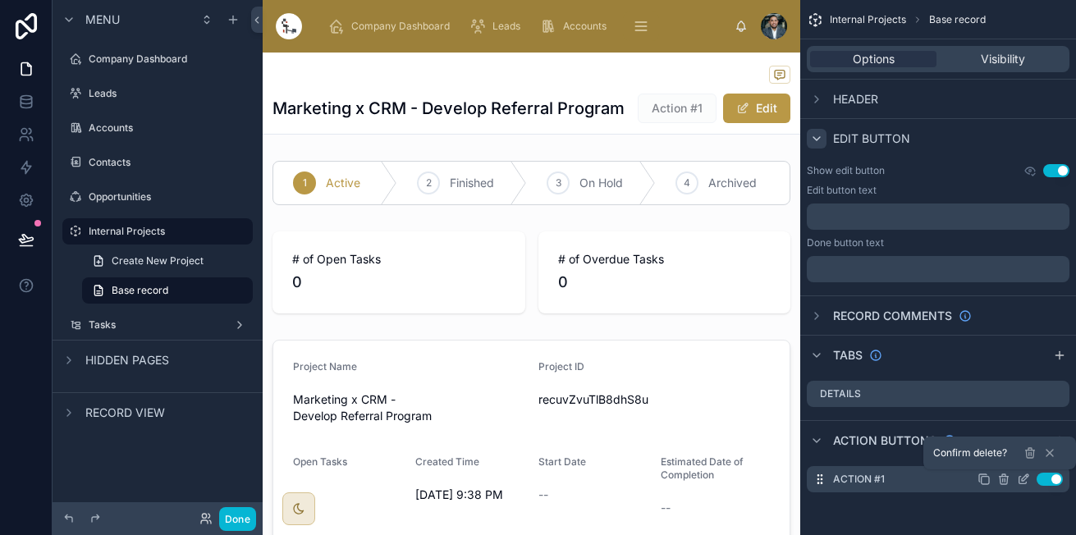
click at [1003, 478] on icon "scrollable content" at bounding box center [1003, 479] width 0 height 3
click at [1031, 451] on icon at bounding box center [1029, 452] width 13 height 13
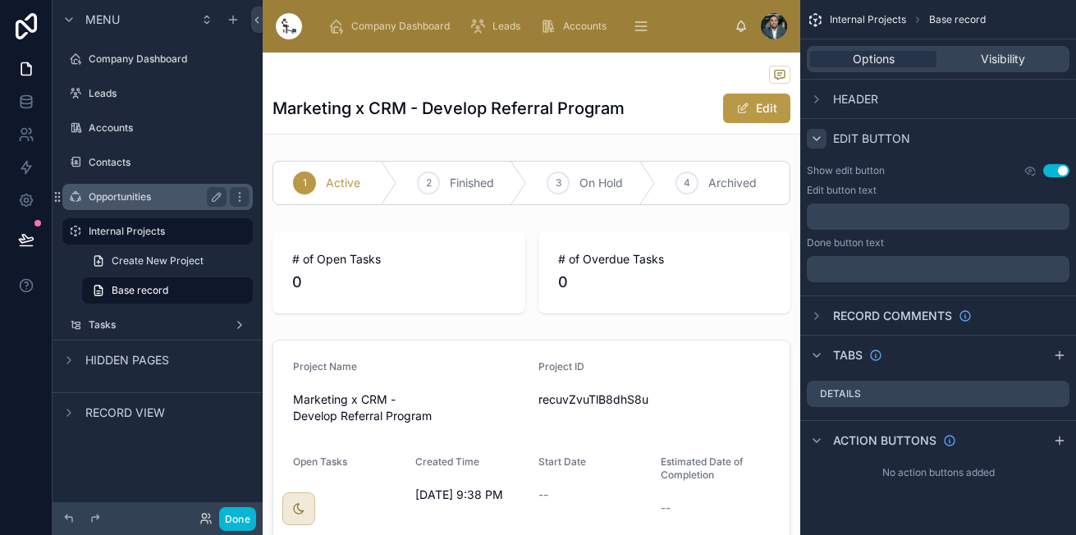
click at [144, 194] on label "Opportunities" at bounding box center [154, 196] width 131 height 13
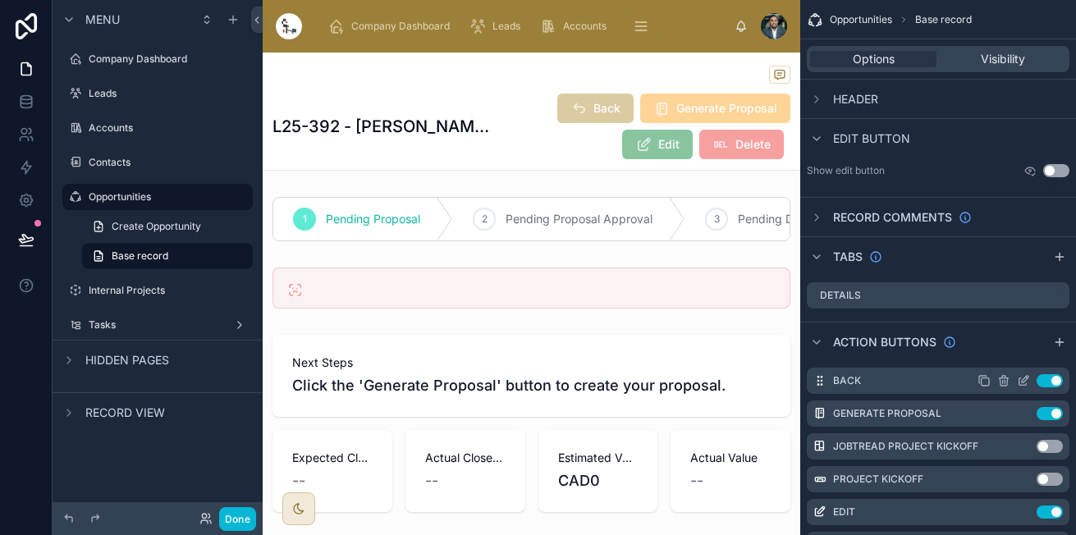
click at [1020, 381] on icon "scrollable content" at bounding box center [1022, 380] width 13 height 13
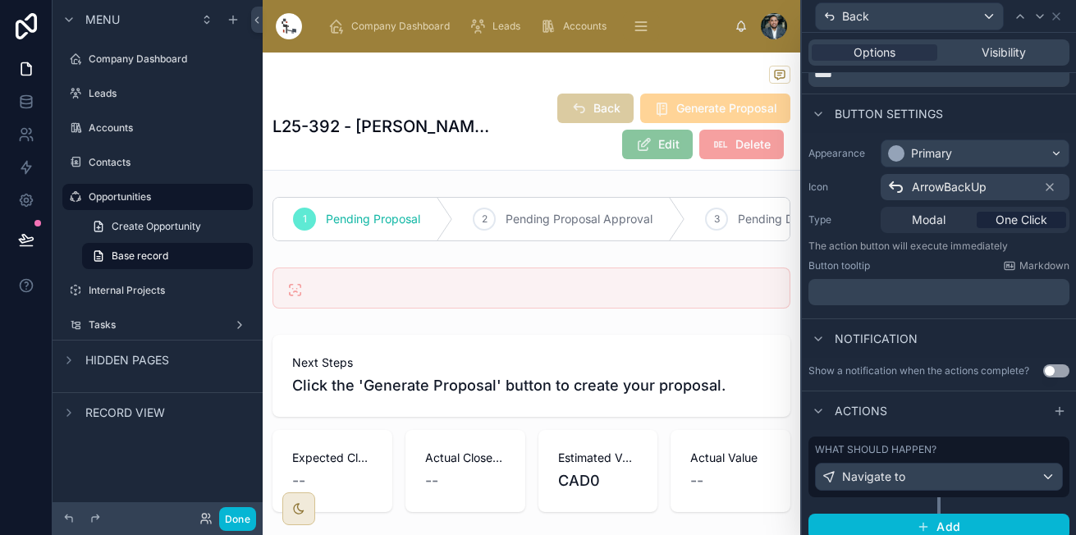
scroll to position [83, 0]
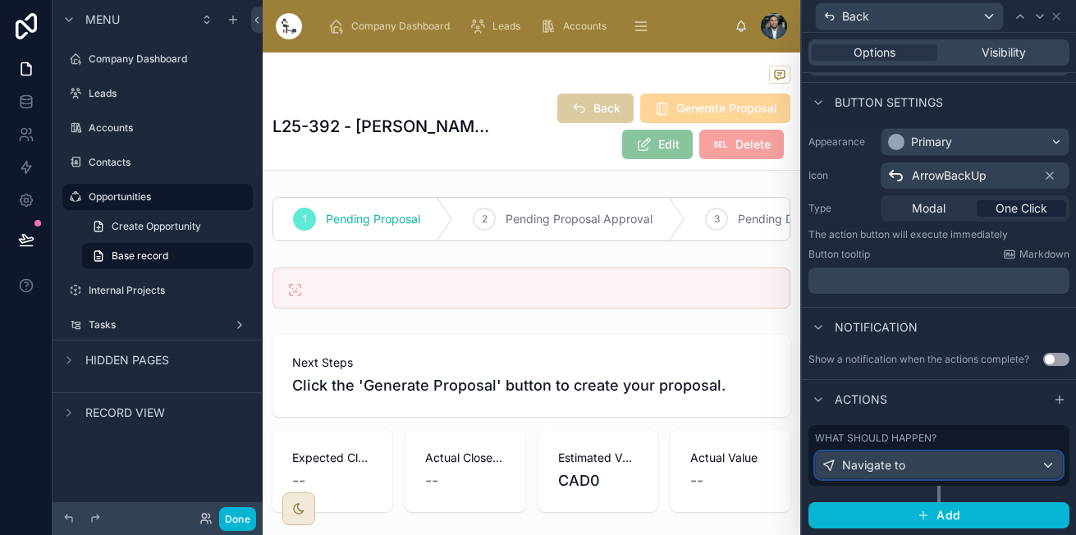
click at [1030, 461] on div "Navigate to" at bounding box center [938, 465] width 246 height 26
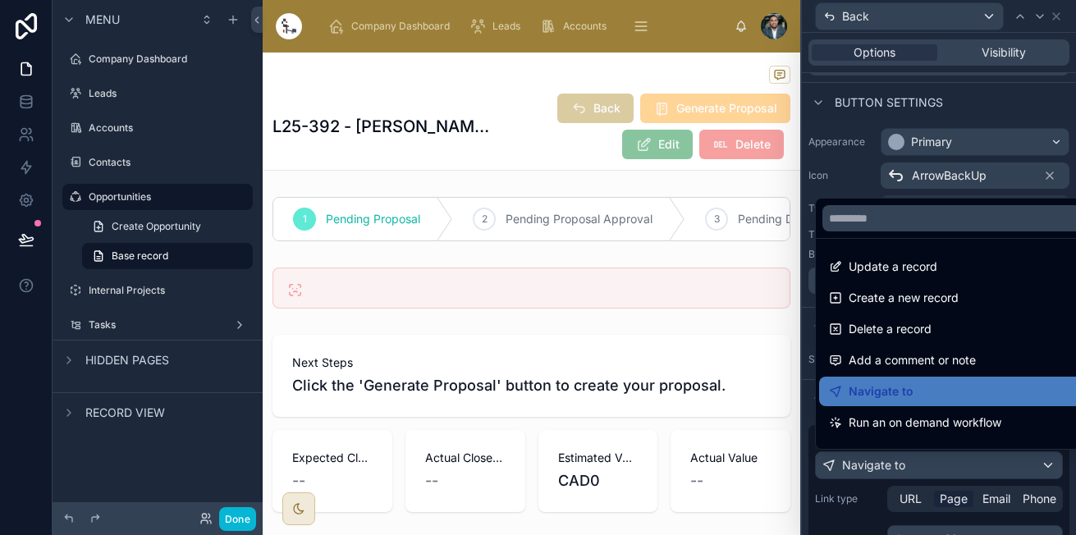
click at [1069, 510] on div at bounding box center [939, 267] width 274 height 535
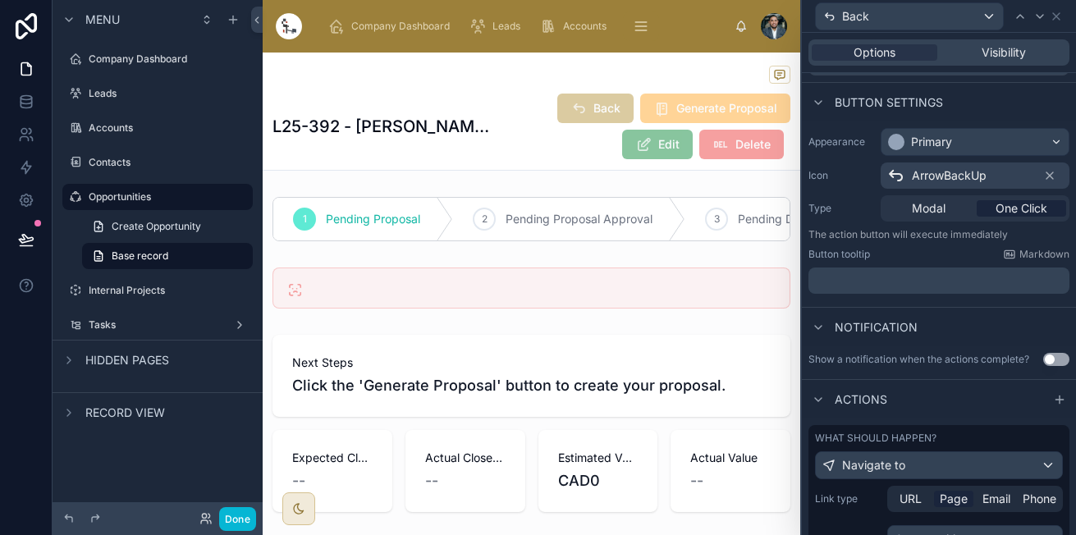
scroll to position [233, 0]
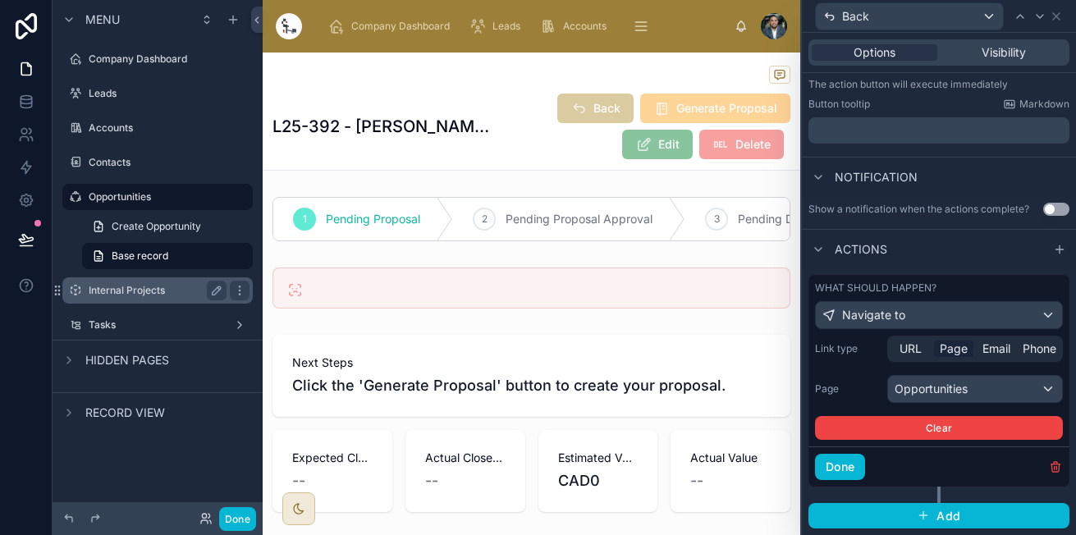
click at [134, 295] on label "Internal Projects" at bounding box center [154, 290] width 131 height 13
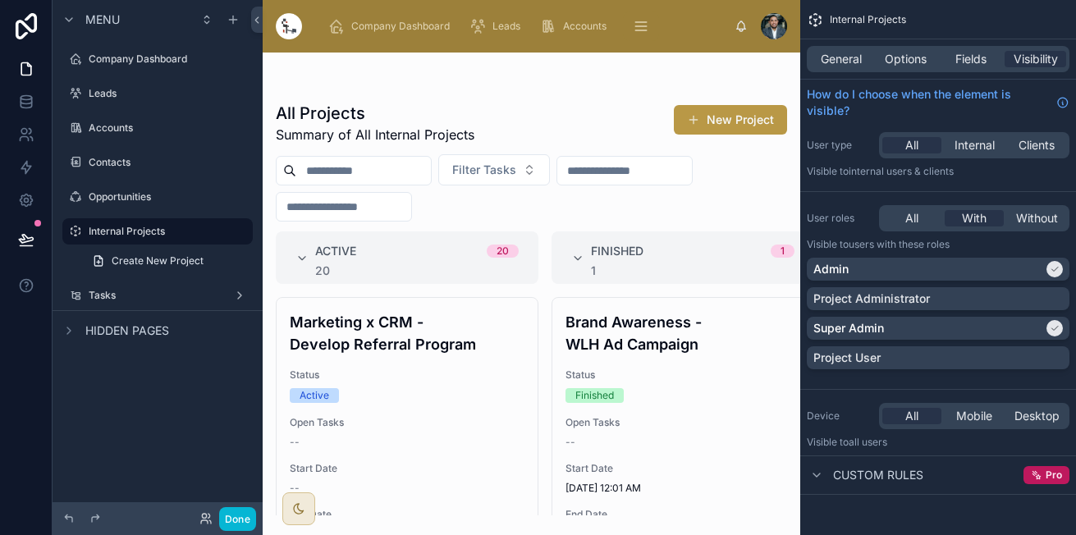
click at [458, 367] on div at bounding box center [531, 294] width 537 height 482
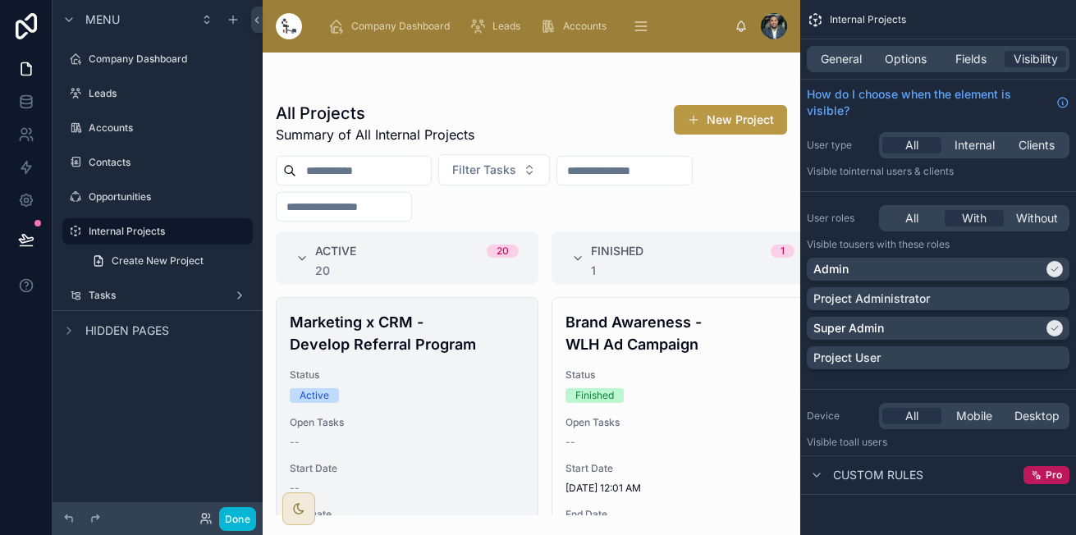
click at [446, 341] on h4 "Marketing x CRM - Develop Referral Program" at bounding box center [407, 333] width 235 height 44
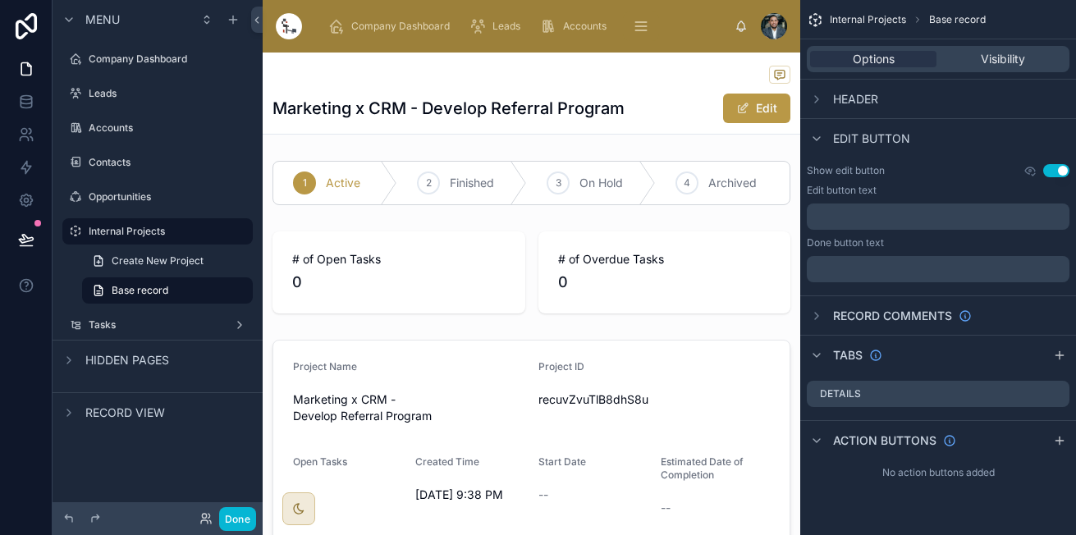
click at [1053, 171] on button "Use setting" at bounding box center [1056, 170] width 26 height 13
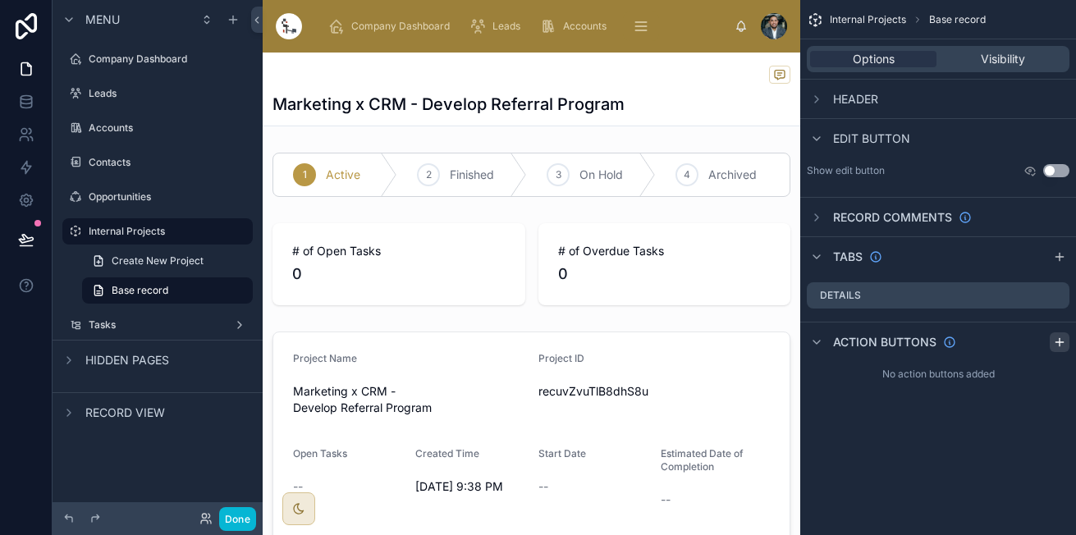
click at [1053, 336] on div "scrollable content" at bounding box center [1059, 342] width 20 height 20
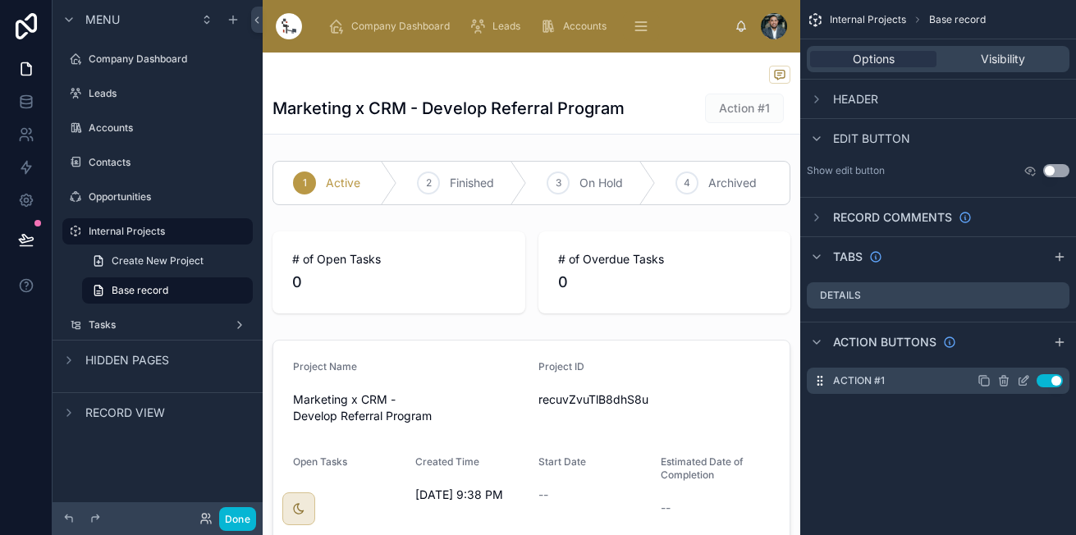
click at [1022, 379] on icon "scrollable content" at bounding box center [1022, 380] width 13 height 13
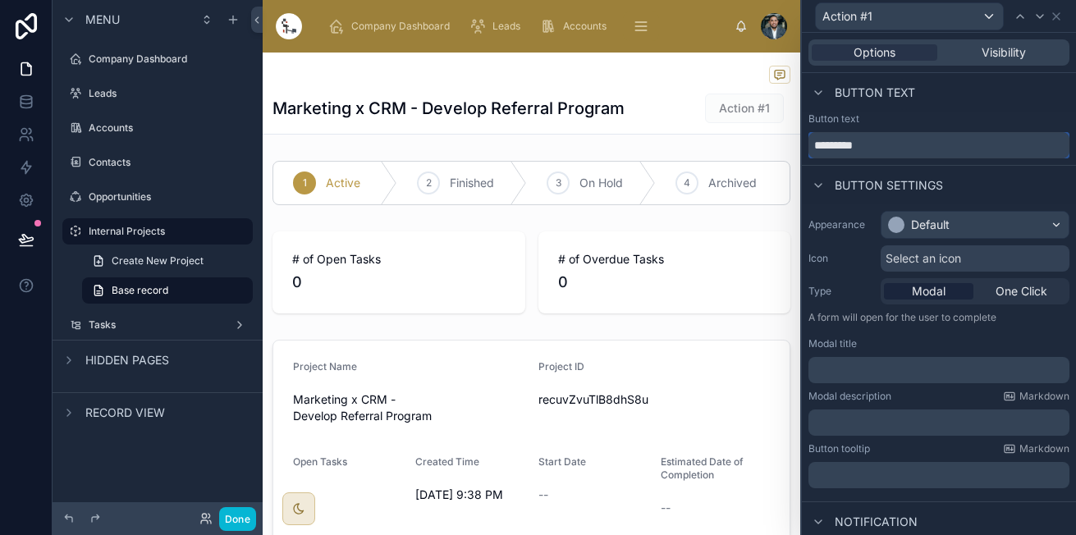
drag, startPoint x: 909, startPoint y: 140, endPoint x: 564, endPoint y: 112, distance: 345.7
click at [564, 112] on div "Action #1 Options Visibility Button text Button text ********* Button settings …" at bounding box center [538, 267] width 1076 height 535
type input "****"
click at [954, 251] on span "Select an icon" at bounding box center [922, 258] width 75 height 16
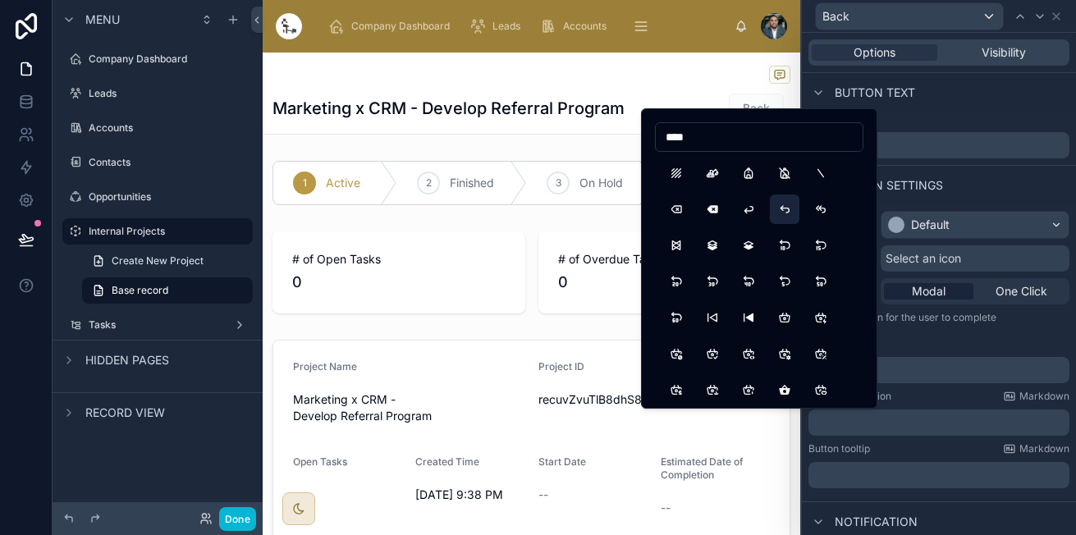
type input "****"
click at [779, 210] on button "ArrowBackUp" at bounding box center [785, 209] width 30 height 30
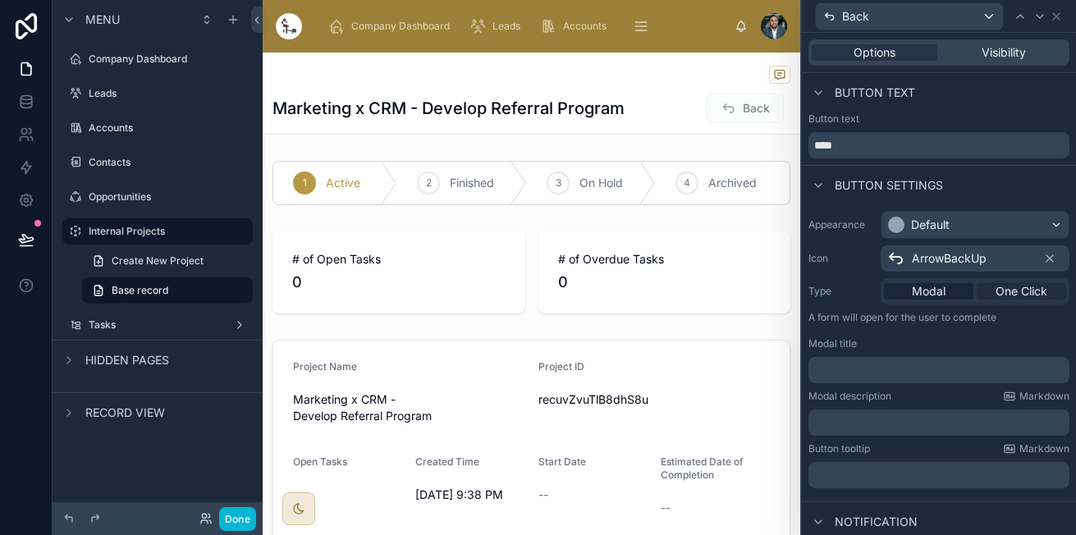
click at [1016, 290] on span "One Click" at bounding box center [1021, 291] width 52 height 16
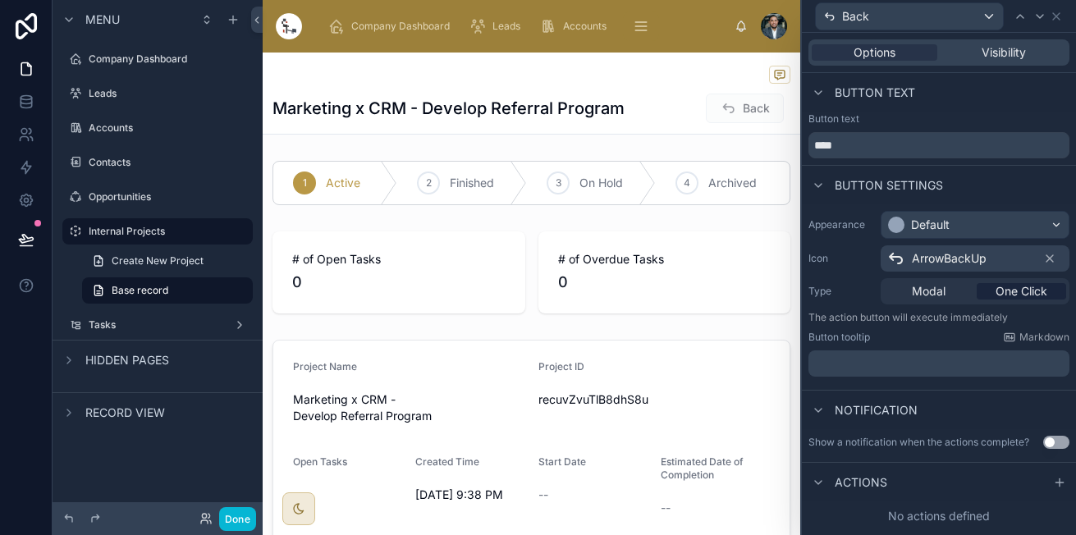
click at [962, 371] on p "﻿" at bounding box center [940, 363] width 251 height 16
drag, startPoint x: 961, startPoint y: 381, endPoint x: 961, endPoint y: 390, distance: 9.0
click at [961, 389] on div "Appearance Default Icon ArrowBackUp Type Modal One Click The action button will…" at bounding box center [939, 296] width 274 height 185
click at [844, 476] on span "Actions" at bounding box center [860, 482] width 53 height 16
click at [867, 482] on span "Actions" at bounding box center [860, 482] width 53 height 16
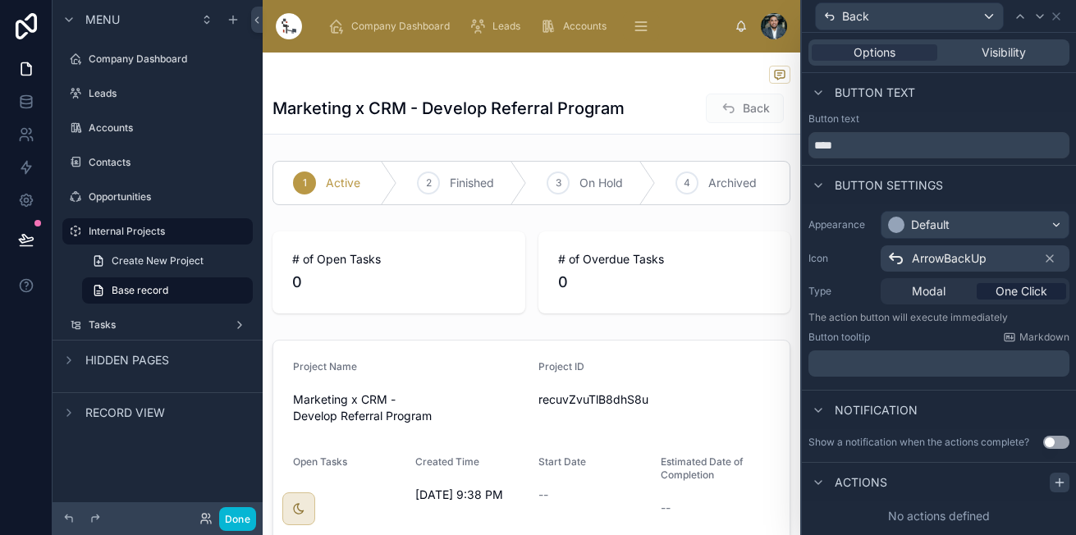
click at [1054, 486] on icon at bounding box center [1059, 482] width 13 height 13
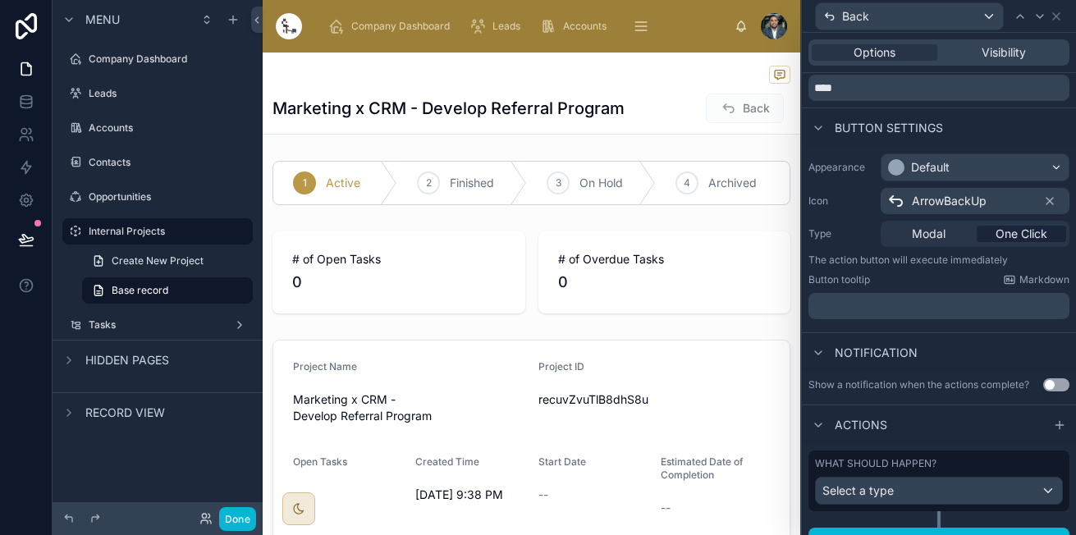
scroll to position [83, 0]
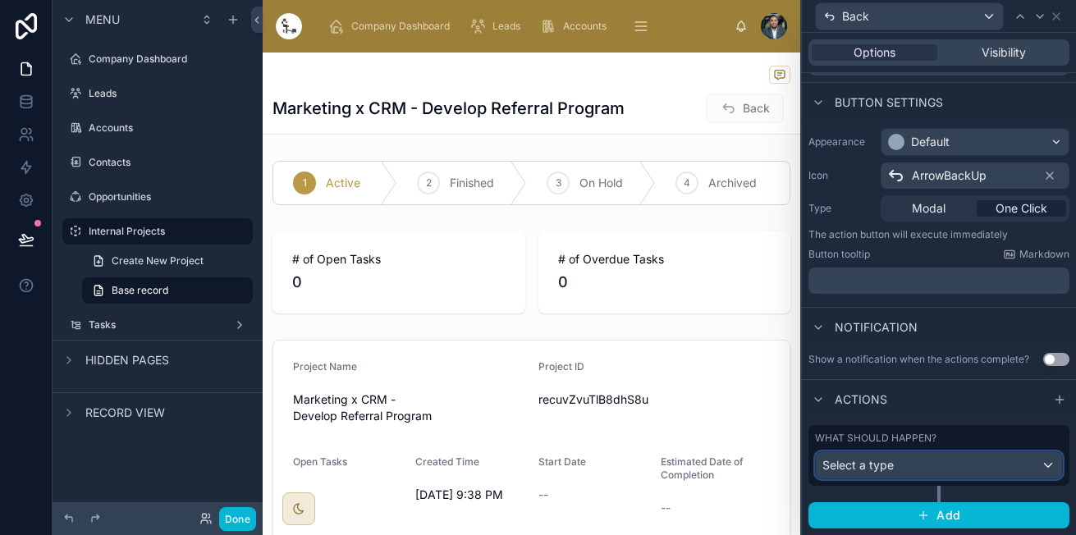
click at [920, 463] on div "Select a type" at bounding box center [938, 465] width 246 height 26
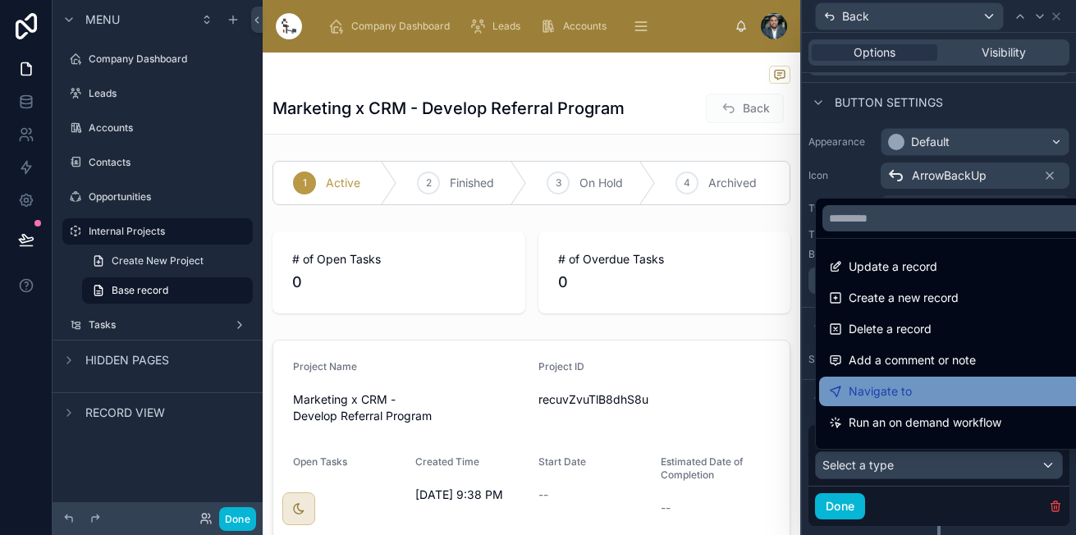
click at [892, 395] on span "Navigate to" at bounding box center [879, 391] width 63 height 20
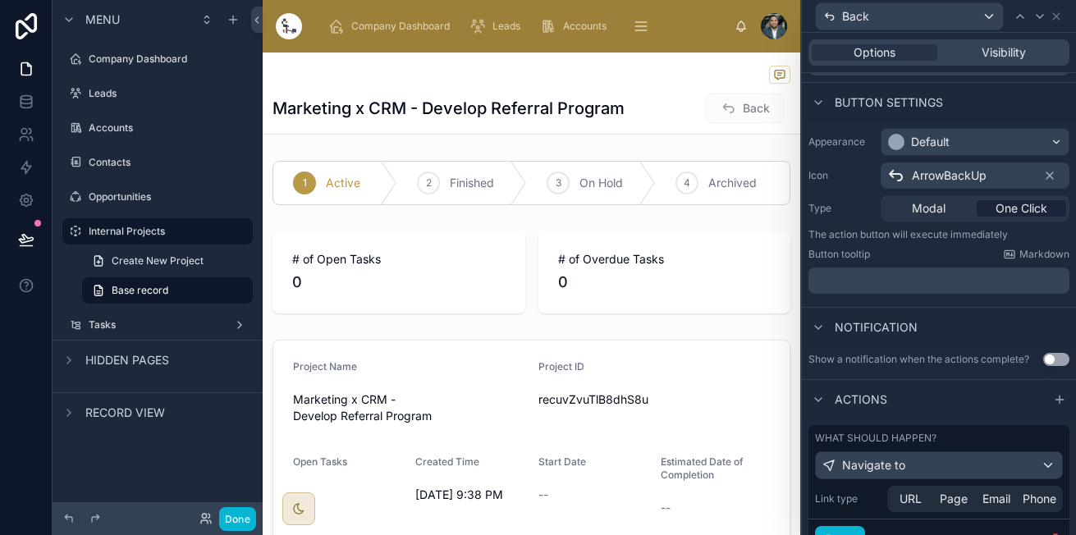
scroll to position [155, 0]
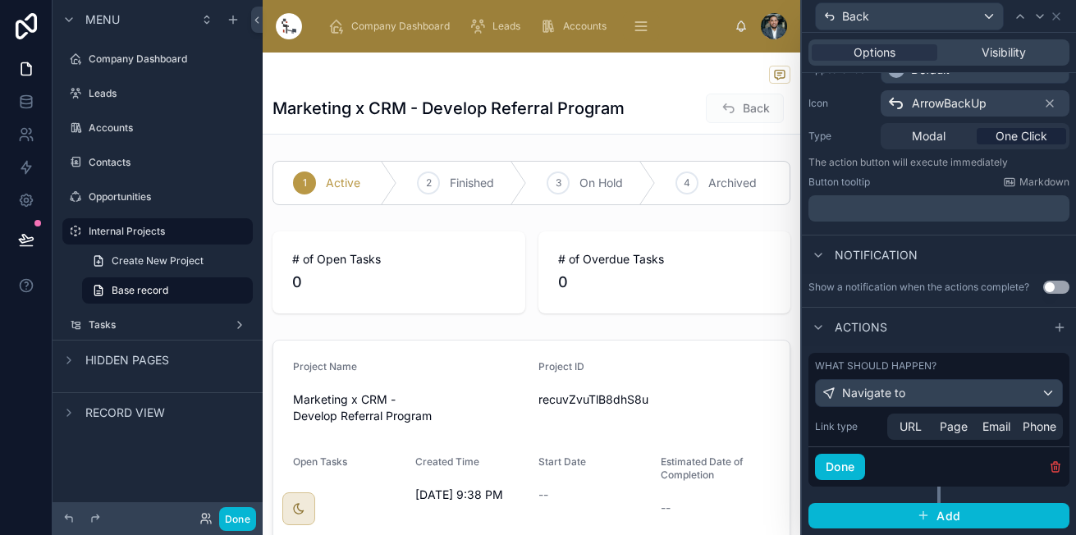
click at [948, 440] on div "Link type URL Page Email Phone" at bounding box center [938, 429] width 261 height 33
click at [948, 432] on span "Page" at bounding box center [953, 426] width 28 height 16
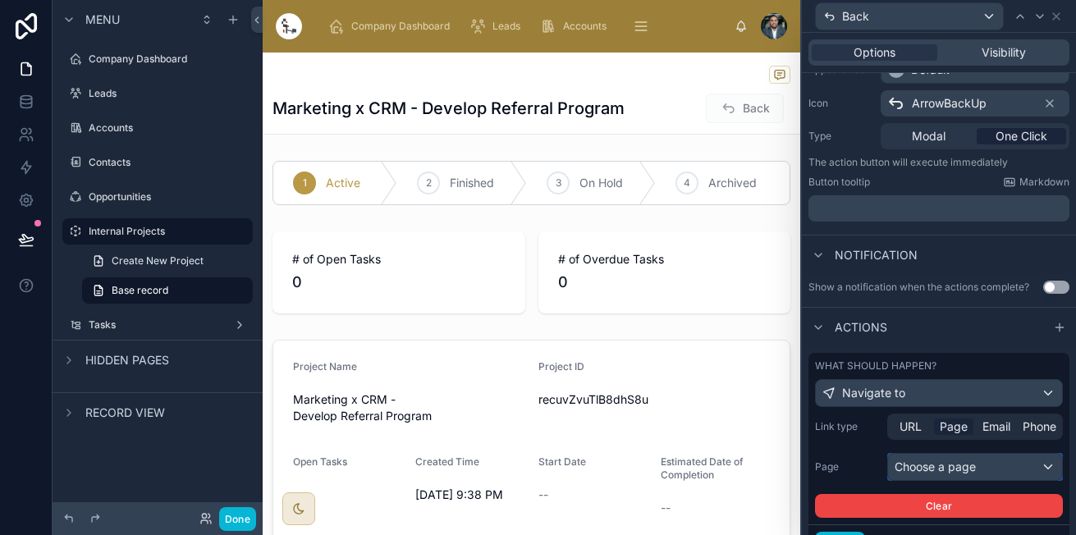
click at [945, 468] on div "Choose a page" at bounding box center [975, 467] width 174 height 26
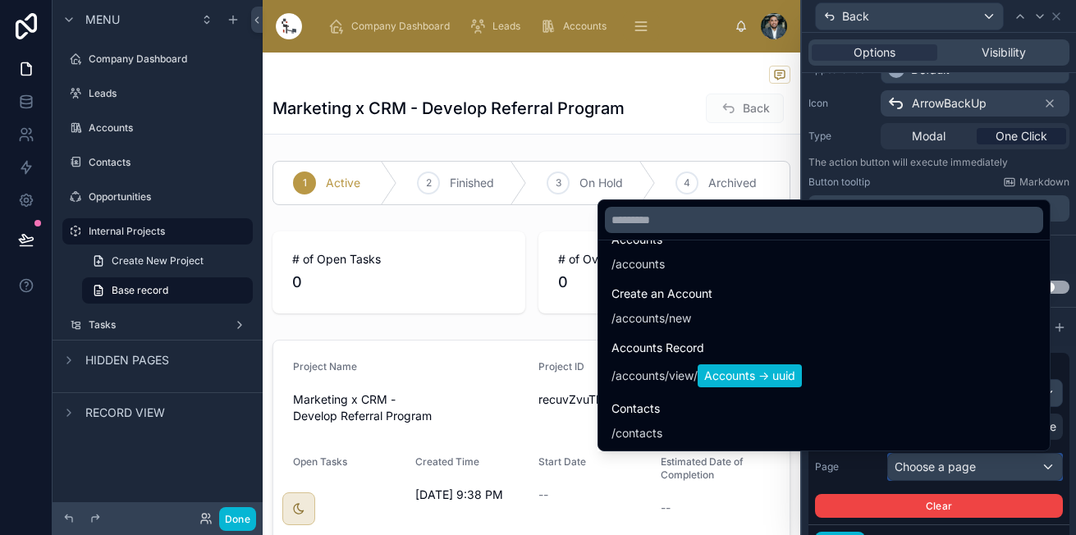
scroll to position [307, 0]
click at [794, 228] on input "text" at bounding box center [824, 220] width 438 height 26
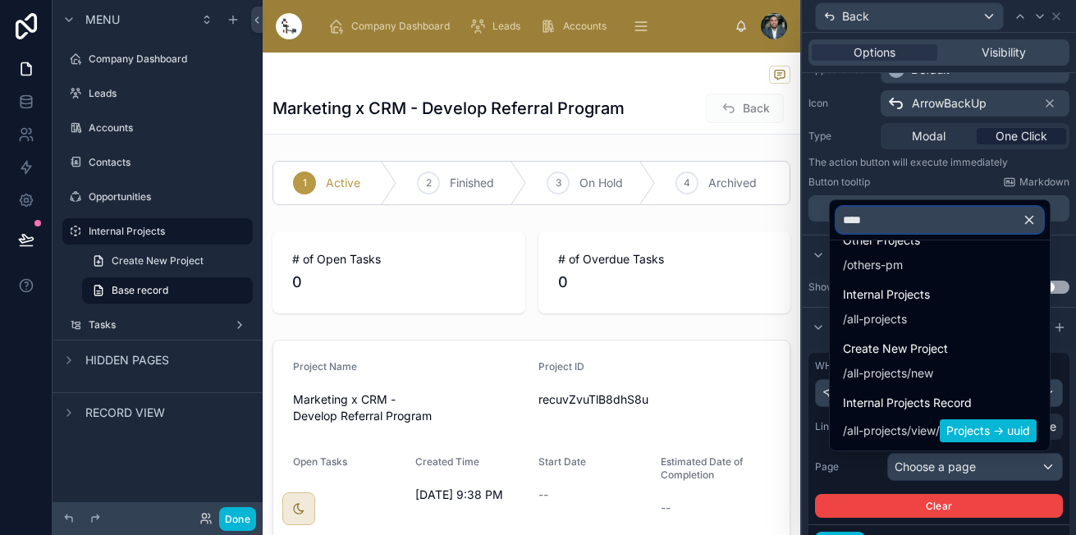
scroll to position [136, 0]
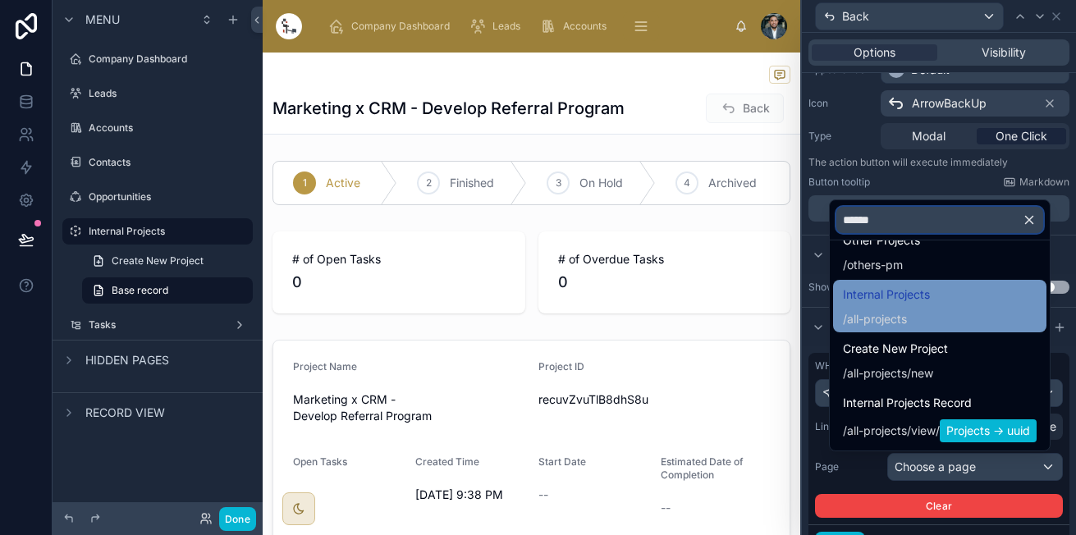
type input "******"
click at [894, 304] on span "Internal Projects" at bounding box center [886, 295] width 87 height 20
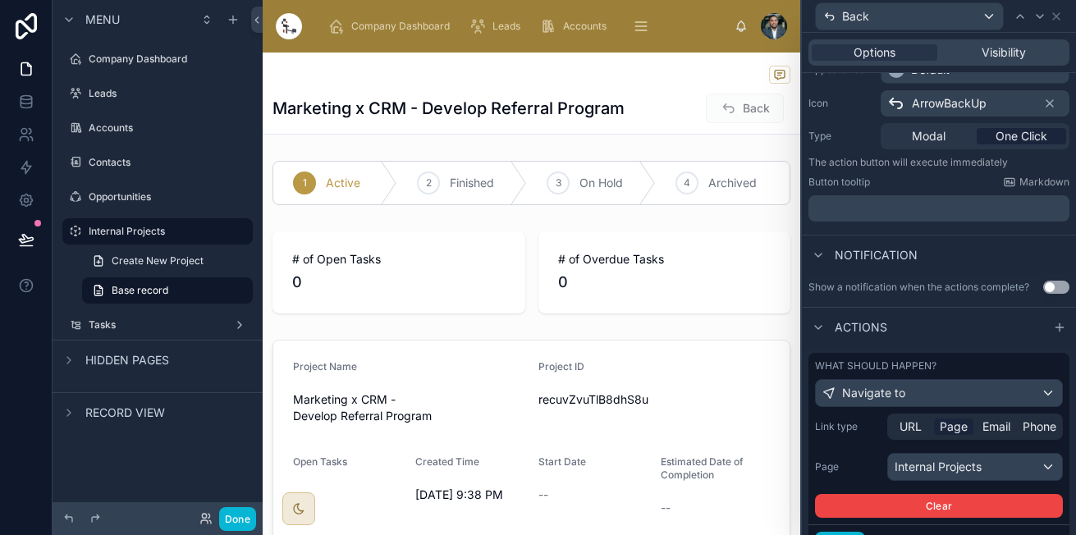
scroll to position [0, 0]
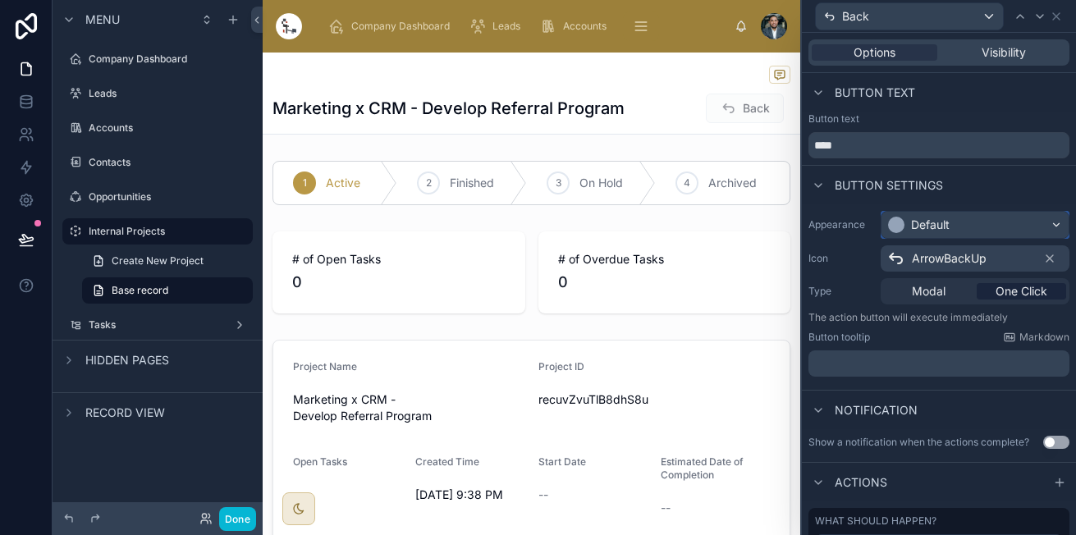
click at [945, 216] on div "Default" at bounding box center [974, 225] width 187 height 26
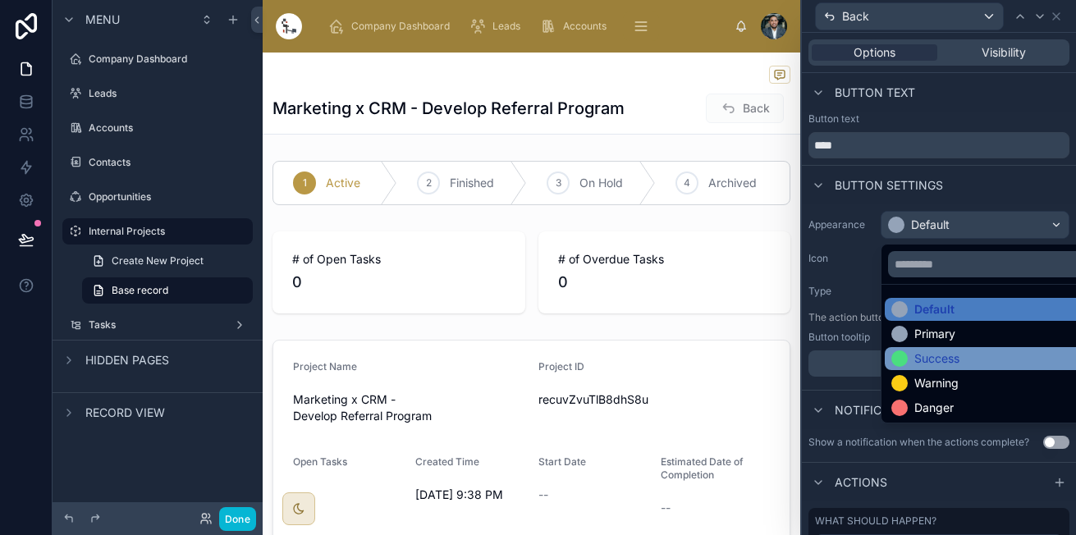
click at [952, 357] on div "Success" at bounding box center [936, 358] width 45 height 16
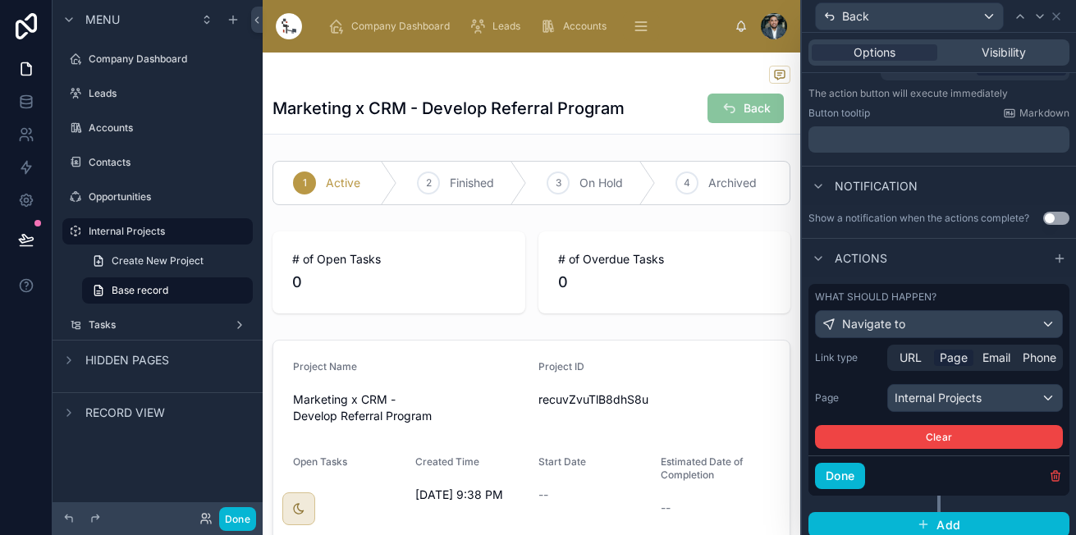
scroll to position [233, 0]
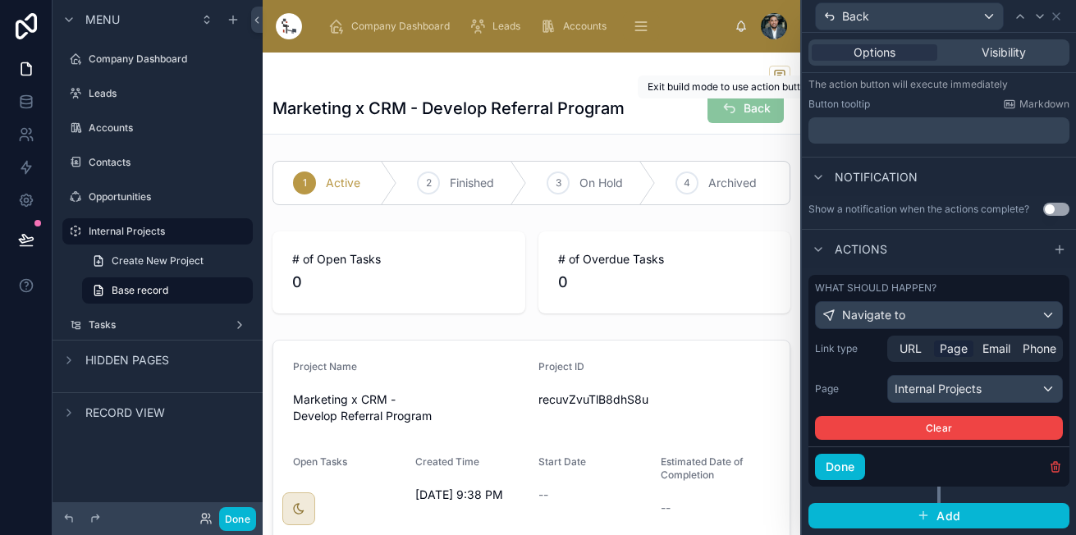
click at [753, 104] on span "Back" at bounding box center [745, 110] width 76 height 16
drag, startPoint x: 743, startPoint y: 108, endPoint x: 594, endPoint y: 95, distance: 149.9
click at [598, 96] on div "Marketing x CRM - Develop Referral Program Back" at bounding box center [531, 108] width 518 height 31
click at [861, 466] on button "Done" at bounding box center [840, 467] width 50 height 26
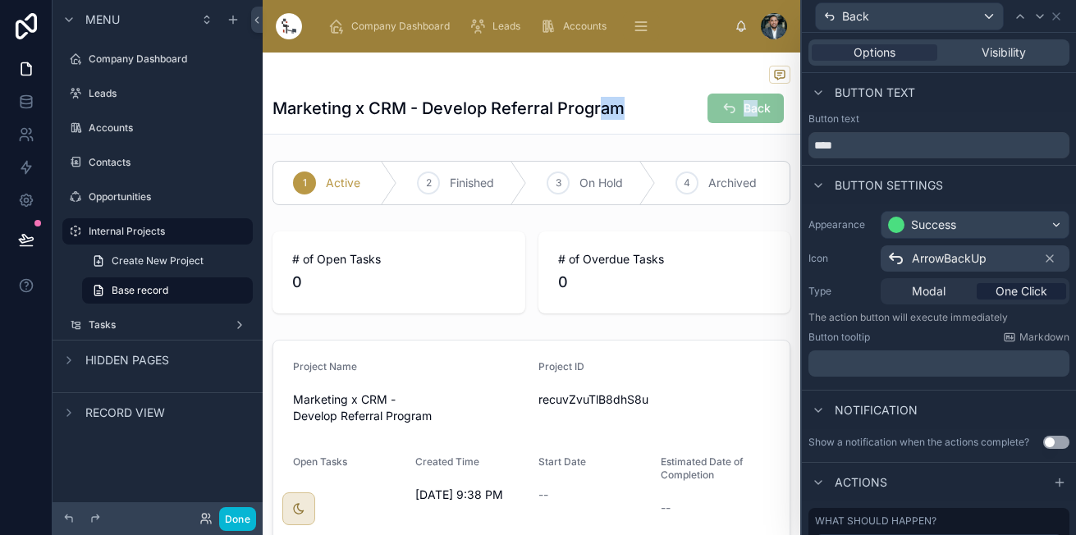
scroll to position [83, 0]
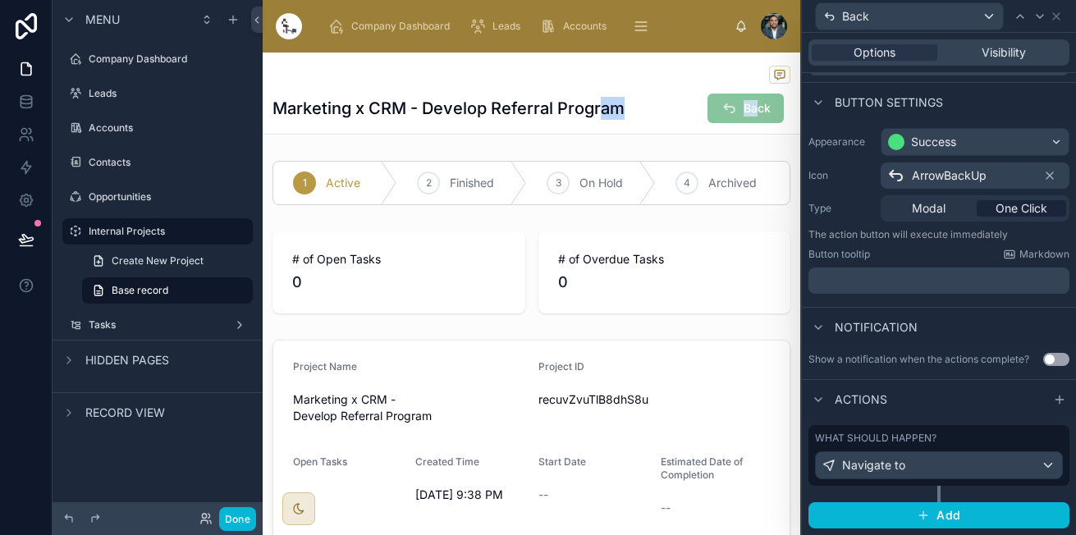
click at [1043, 359] on button "Use setting" at bounding box center [1056, 359] width 26 height 13
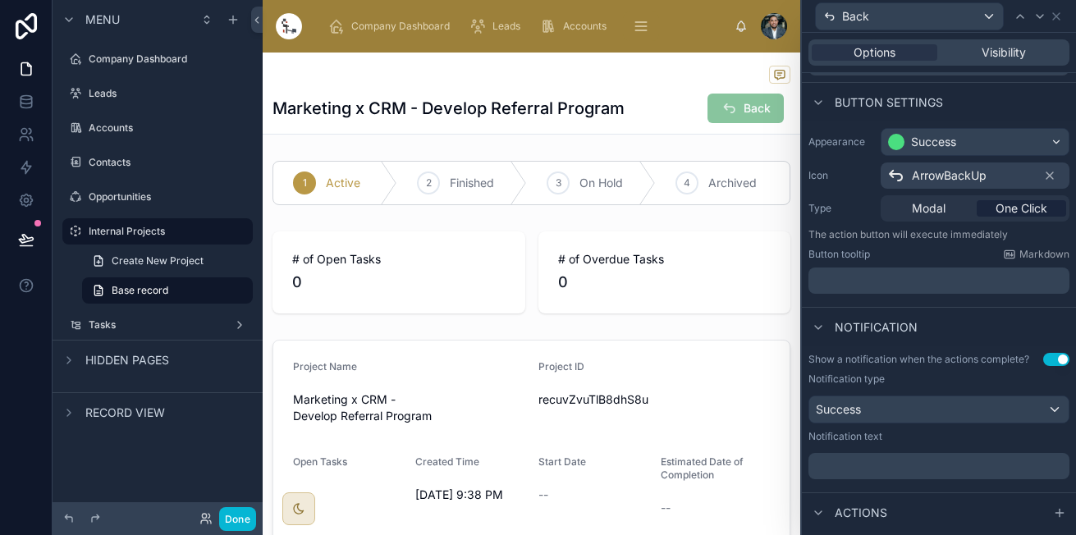
click at [1043, 359] on button "Use setting" at bounding box center [1056, 359] width 26 height 13
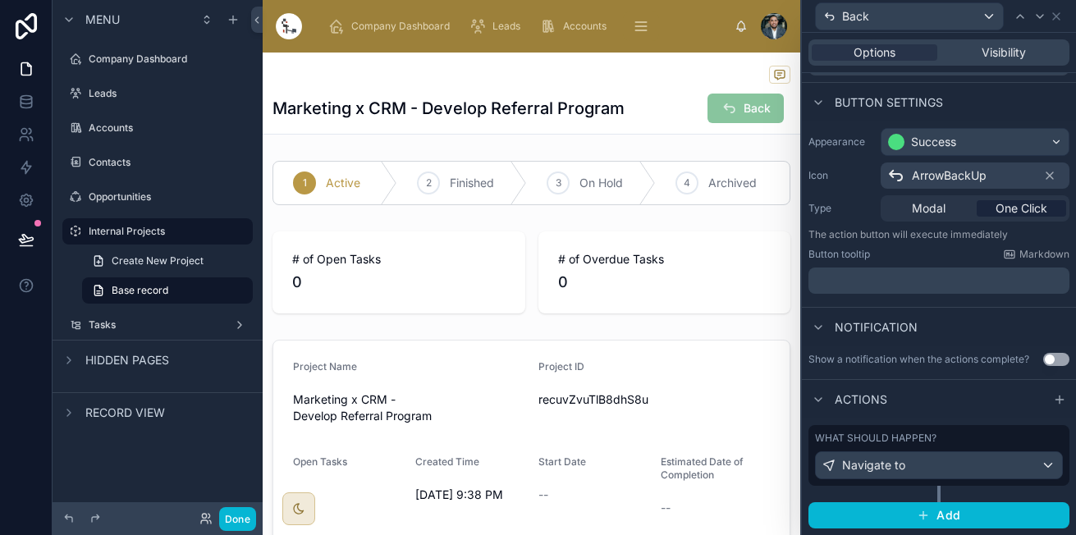
click at [1043, 359] on button "Use setting" at bounding box center [1056, 359] width 26 height 13
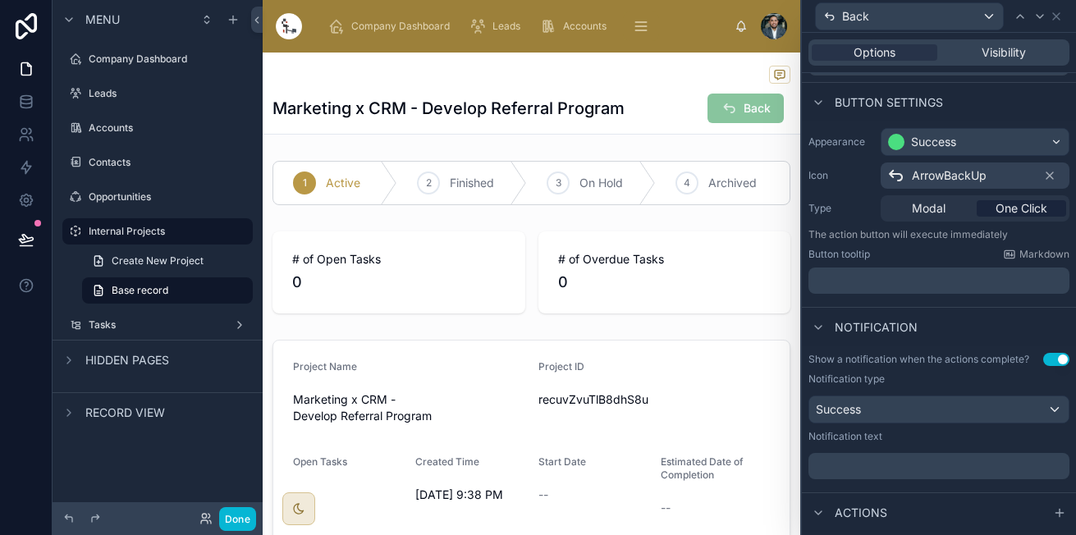
click at [1043, 359] on button "Use setting" at bounding box center [1056, 359] width 26 height 13
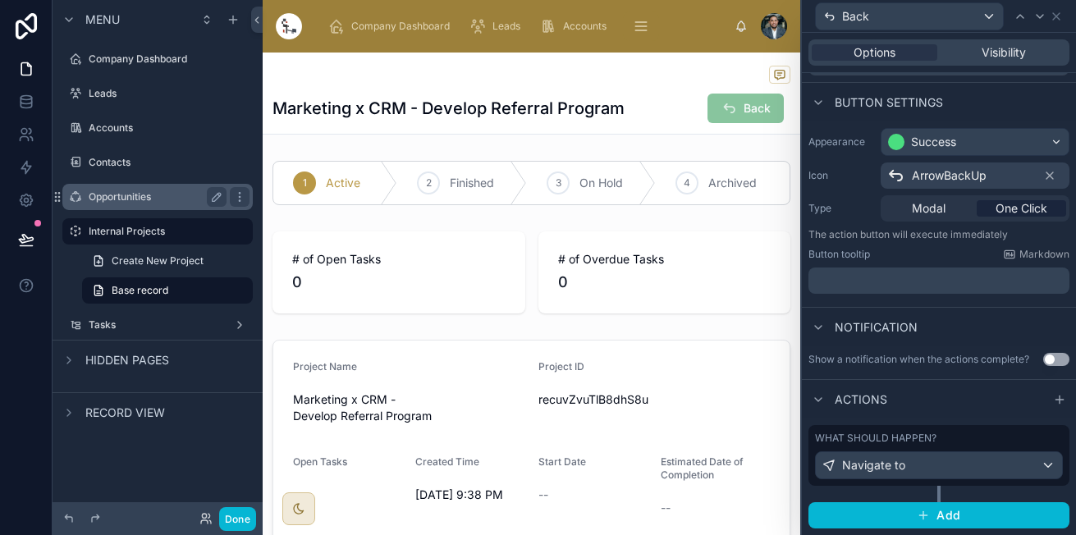
click at [136, 197] on label "Opportunities" at bounding box center [154, 196] width 131 height 13
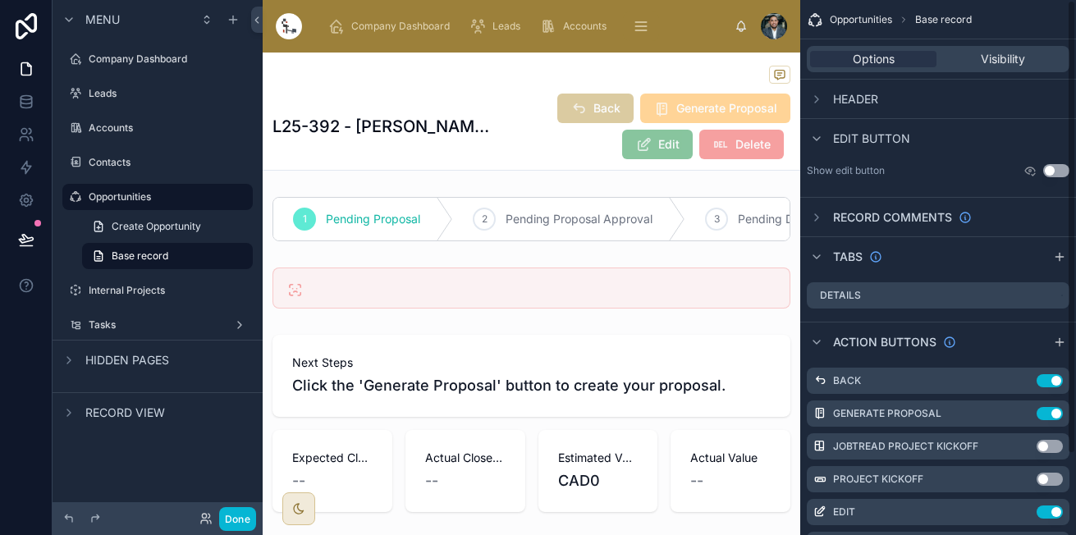
scroll to position [95, 0]
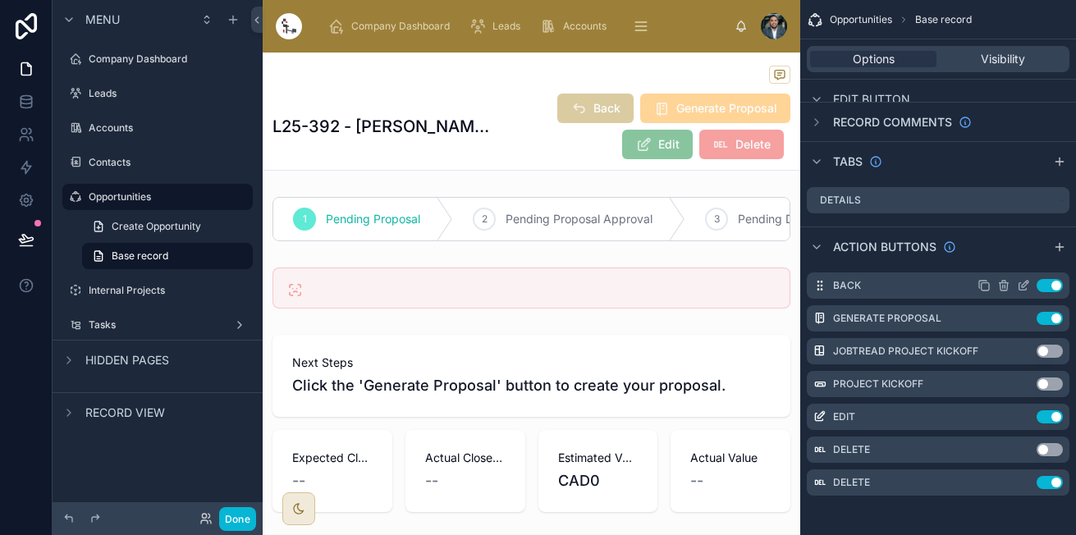
click at [1021, 286] on icon "scrollable content" at bounding box center [1022, 285] width 13 height 13
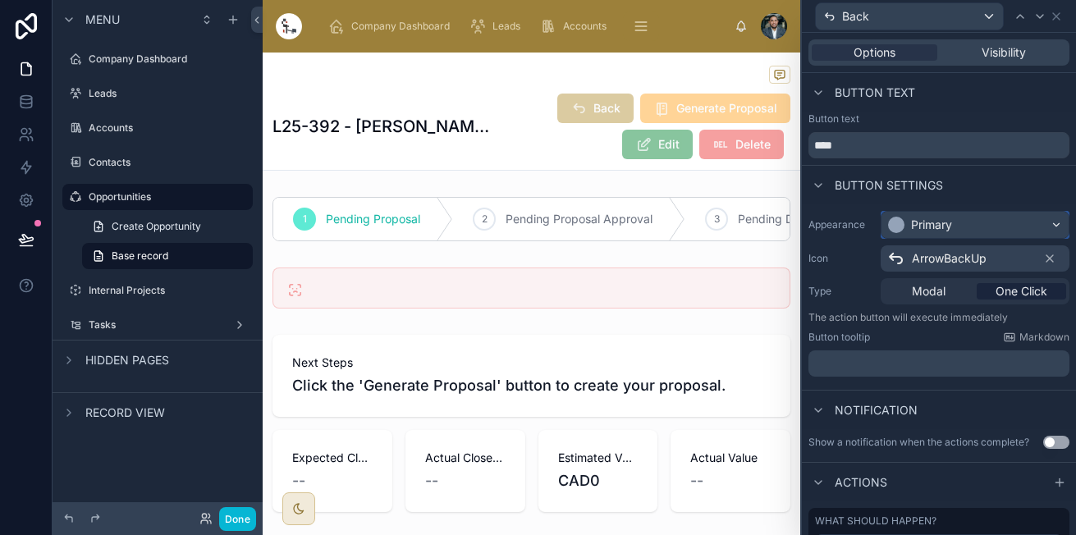
click at [973, 228] on div "Primary" at bounding box center [974, 225] width 187 height 26
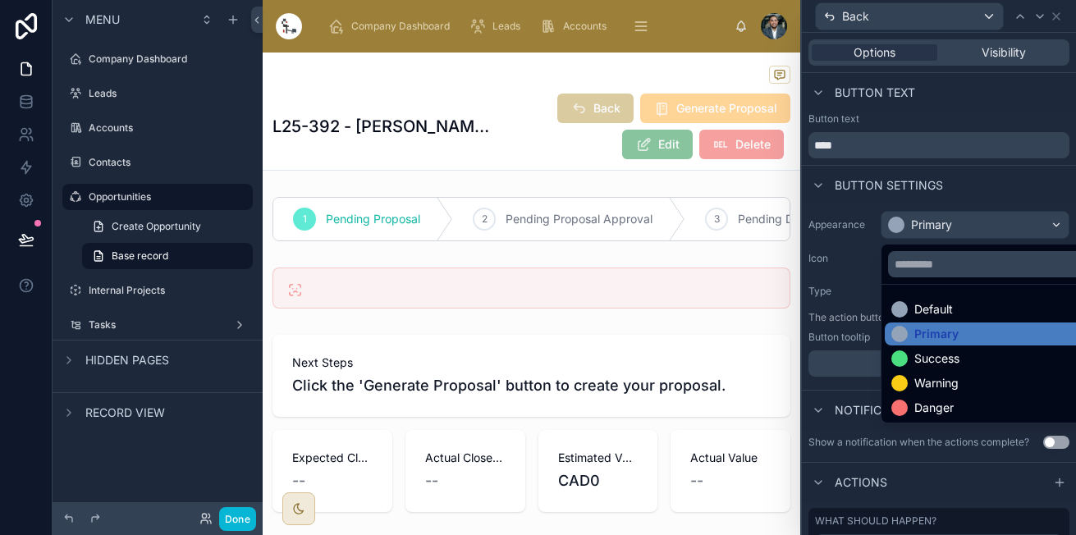
click at [973, 228] on div at bounding box center [939, 267] width 274 height 535
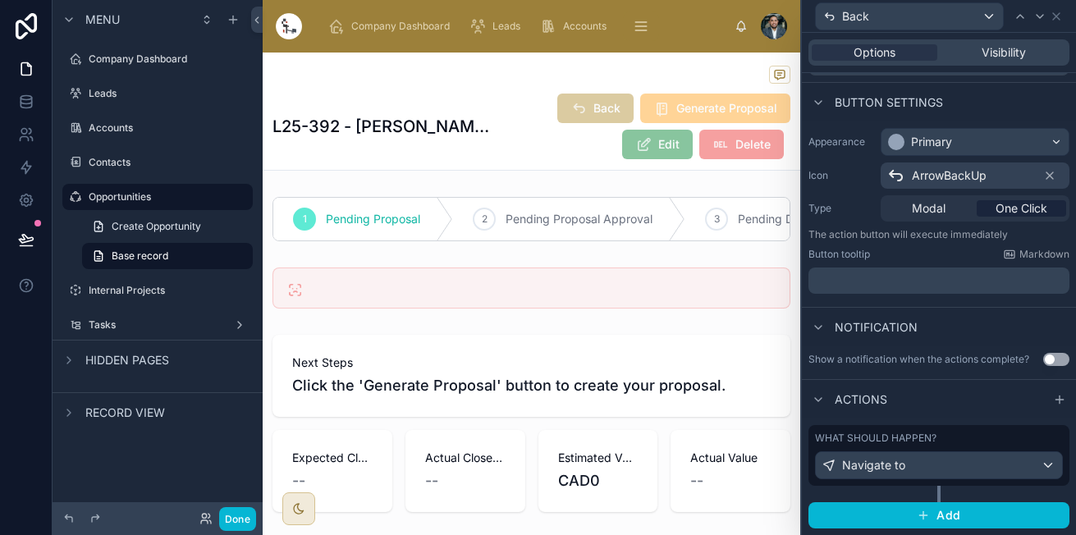
scroll to position [0, 0]
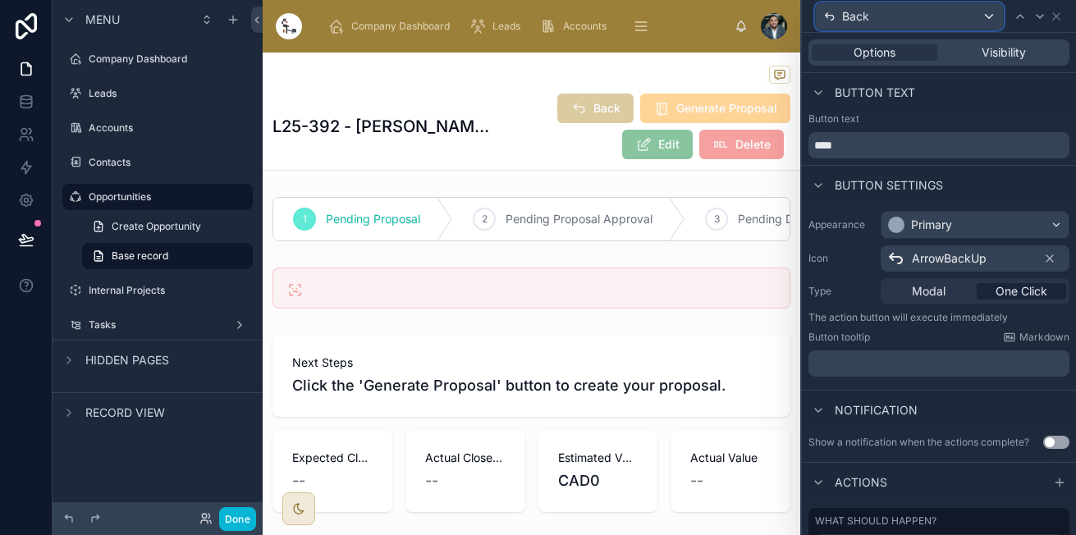
click at [954, 16] on div "Back" at bounding box center [908, 16] width 187 height 26
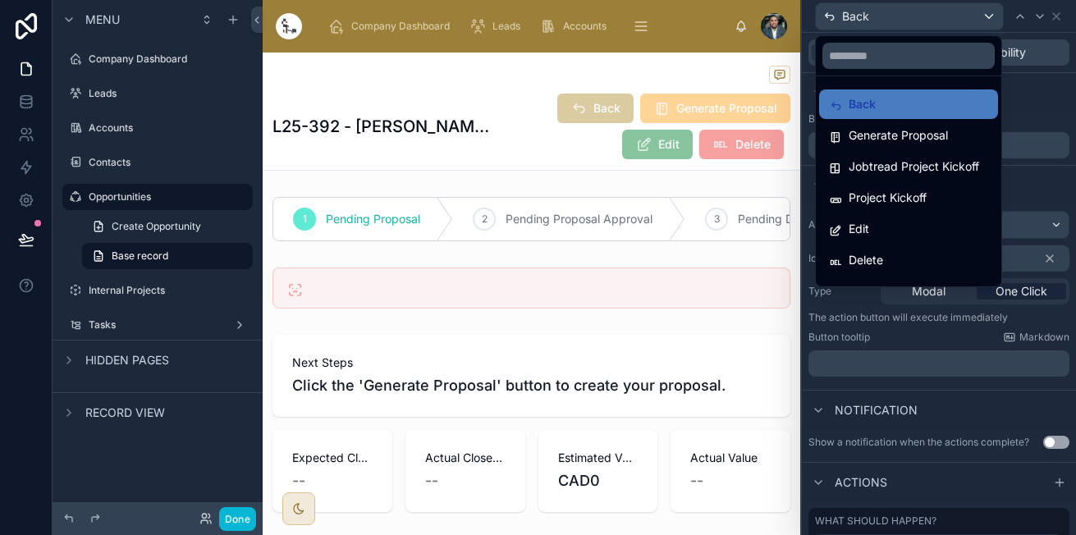
click at [821, 16] on div at bounding box center [939, 267] width 274 height 535
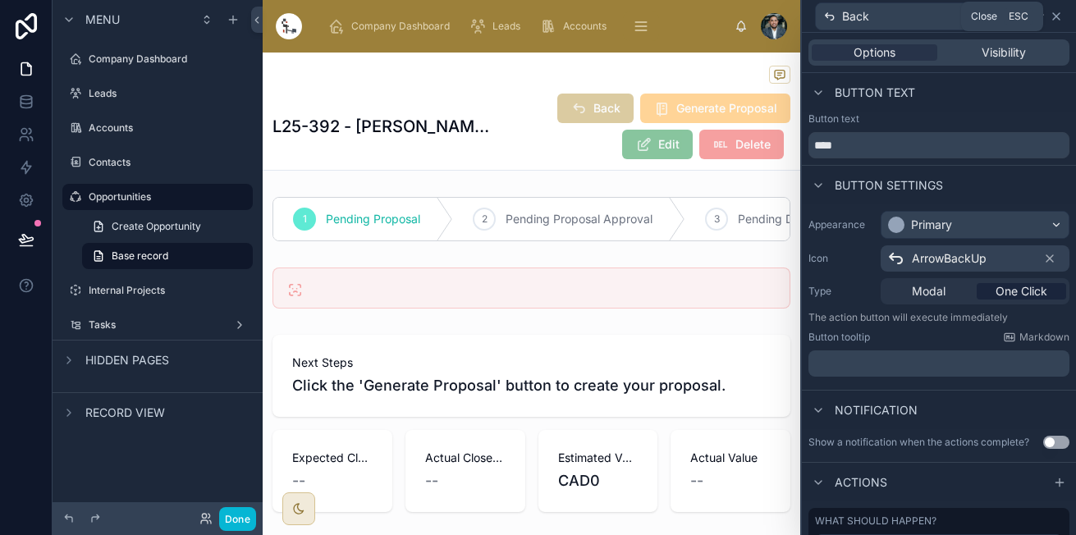
click at [1056, 21] on icon at bounding box center [1055, 16] width 13 height 13
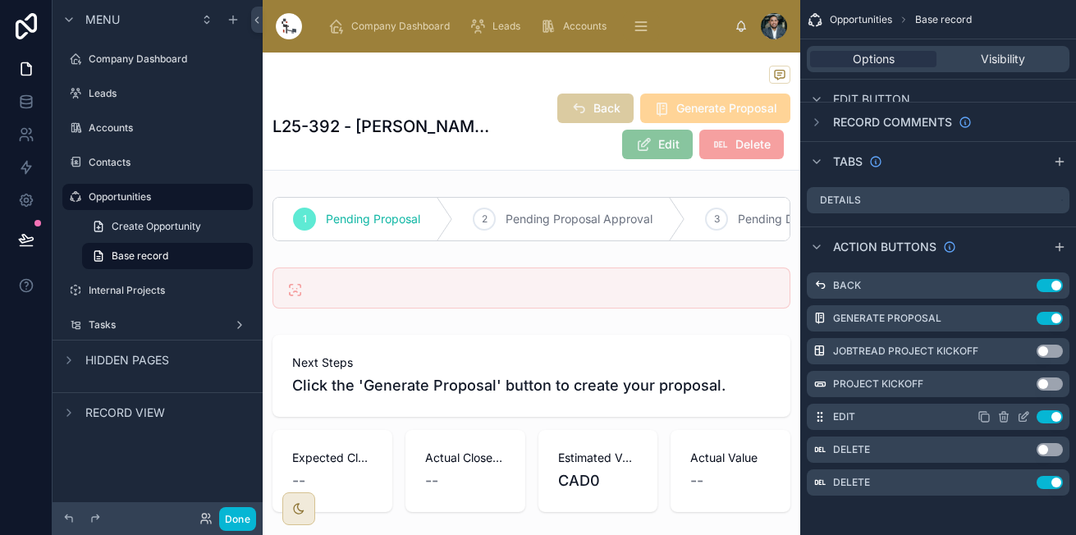
click at [1027, 420] on icon "scrollable content" at bounding box center [1022, 416] width 13 height 13
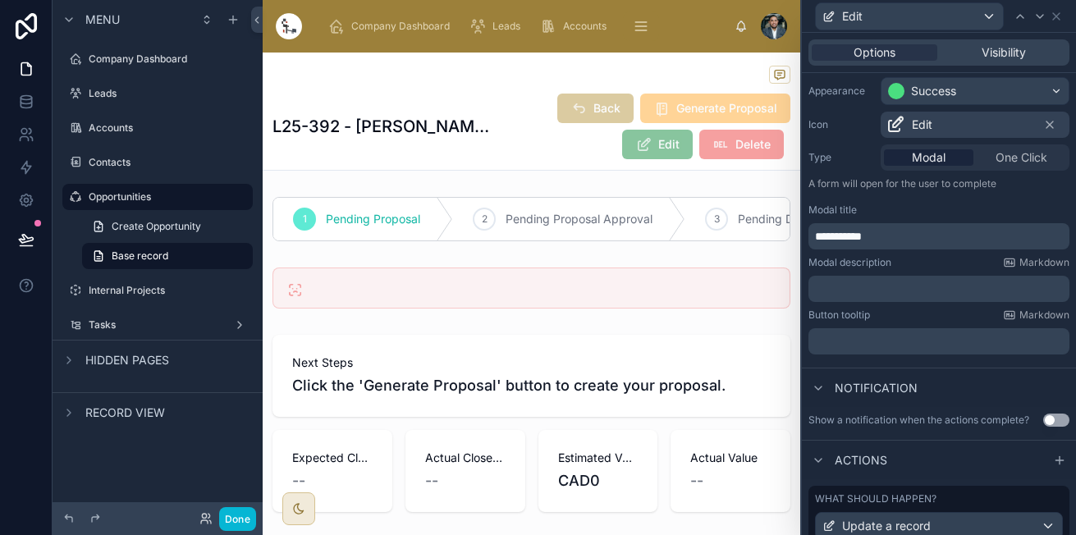
scroll to position [135, 0]
click at [866, 317] on label "Button tooltip" at bounding box center [839, 314] width 62 height 13
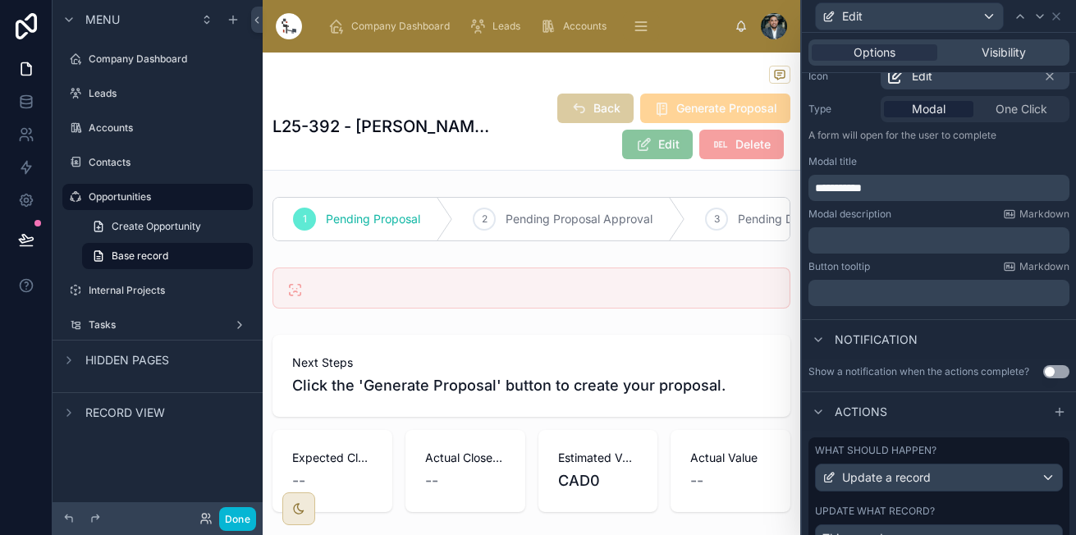
scroll to position [255, 0]
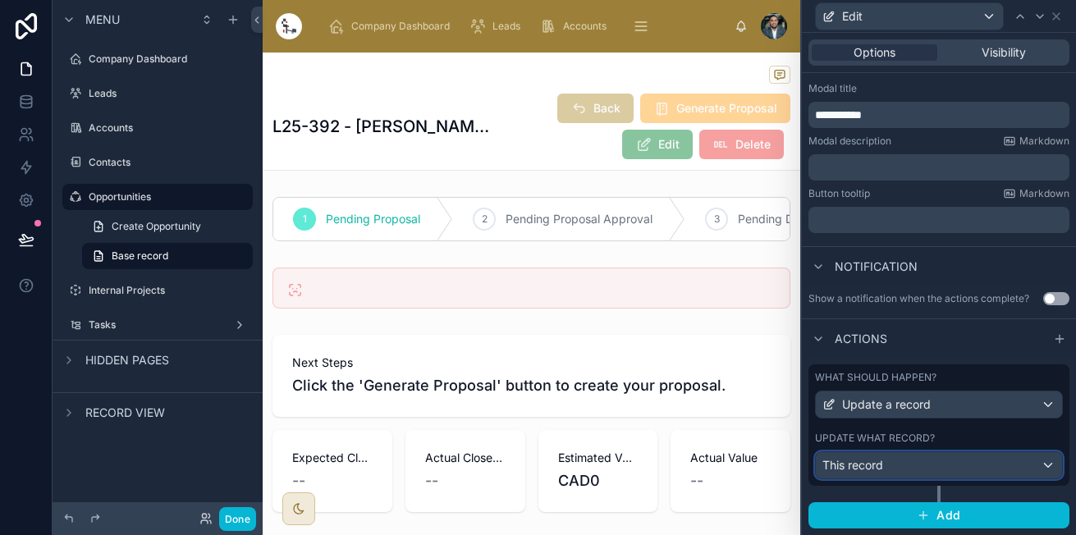
click at [1030, 462] on div "This record" at bounding box center [938, 465] width 246 height 26
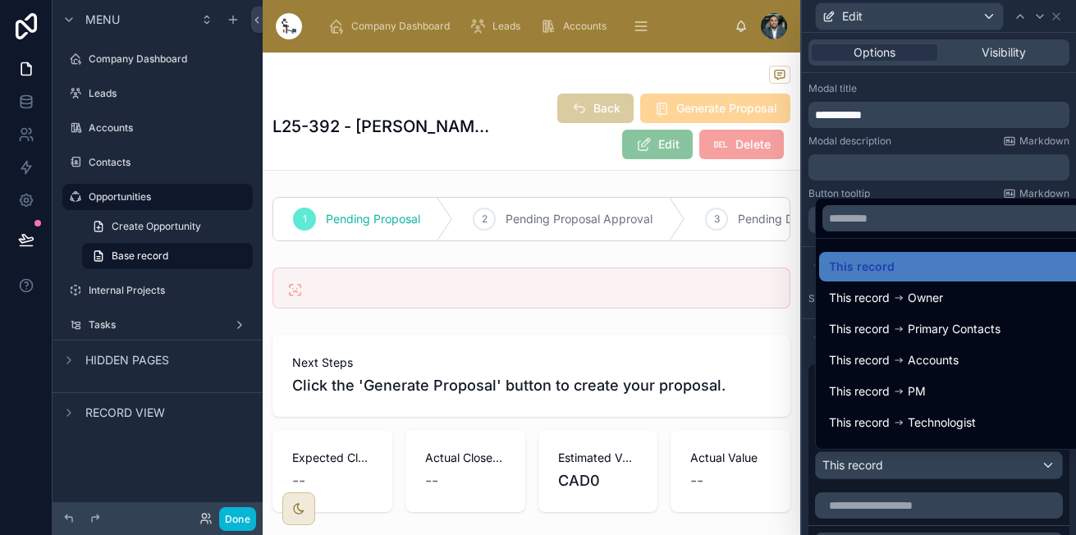
click at [1030, 462] on div at bounding box center [939, 267] width 274 height 535
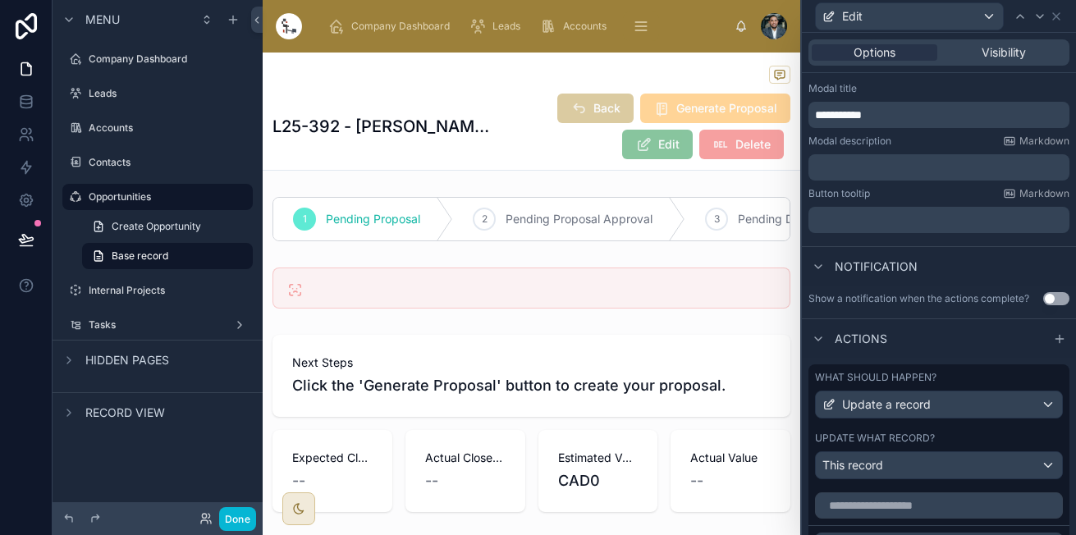
scroll to position [0, 0]
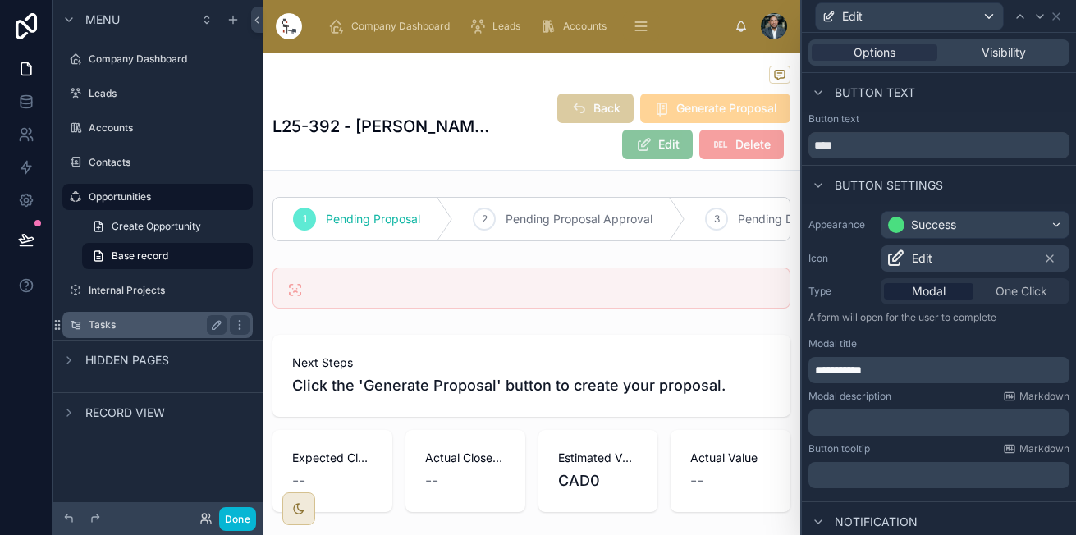
drag, startPoint x: 98, startPoint y: 294, endPoint x: 138, endPoint y: 294, distance: 39.4
click at [98, 294] on label "Internal Projects" at bounding box center [169, 290] width 161 height 13
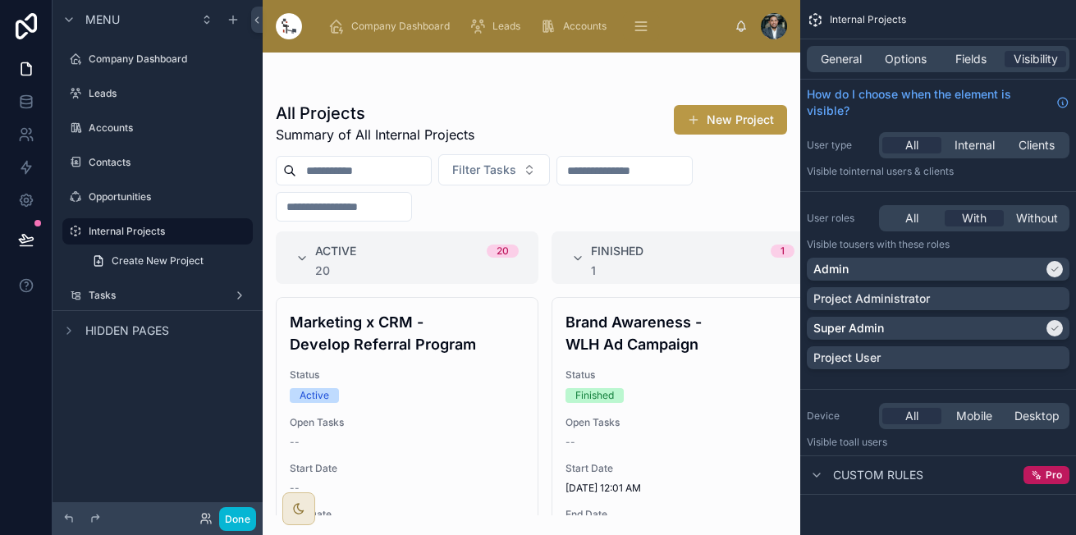
click at [426, 420] on div at bounding box center [531, 294] width 537 height 482
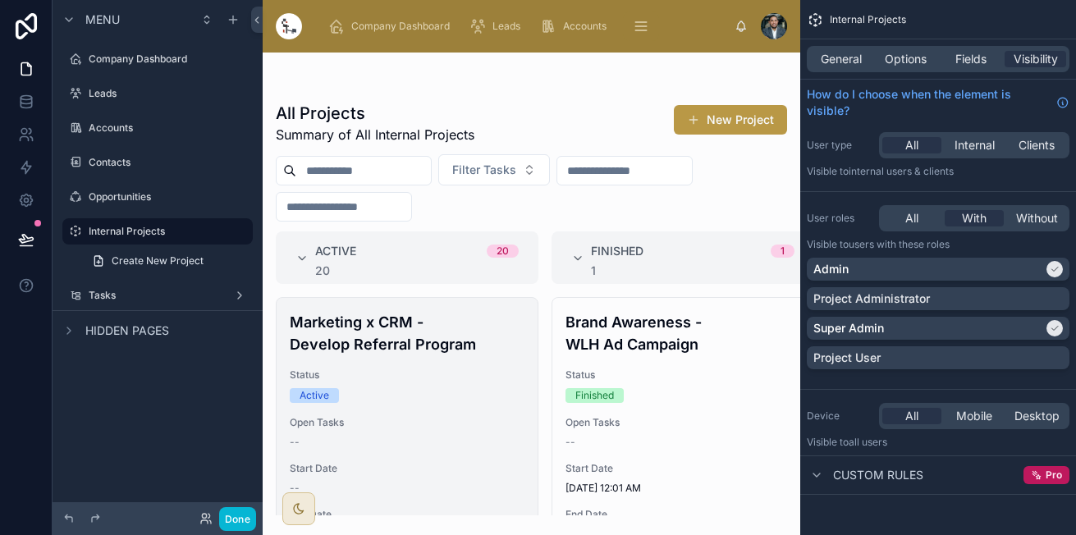
click at [424, 350] on h4 "Marketing x CRM - Develop Referral Program" at bounding box center [407, 333] width 235 height 44
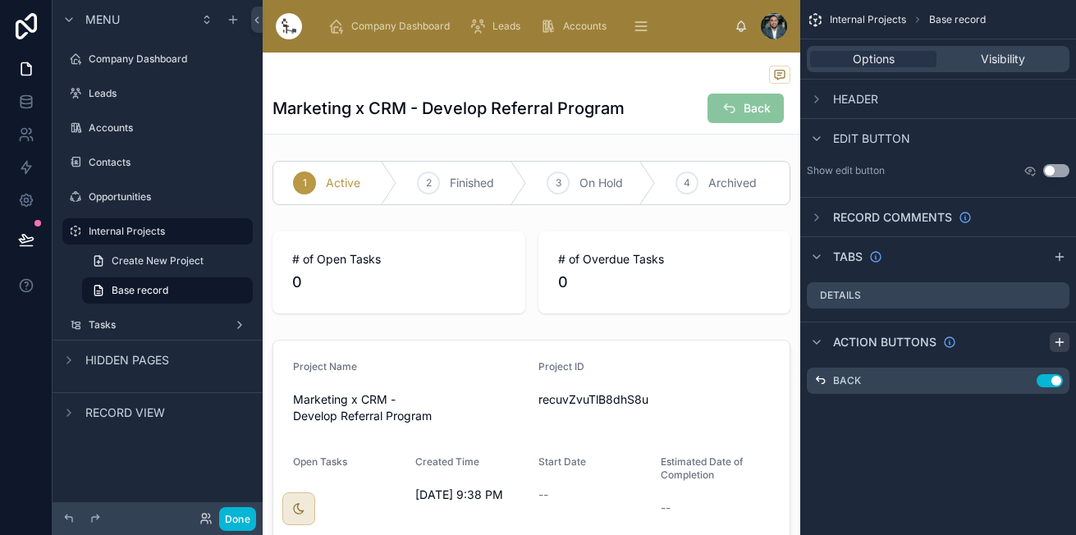
click at [1055, 343] on icon "scrollable content" at bounding box center [1059, 342] width 13 height 13
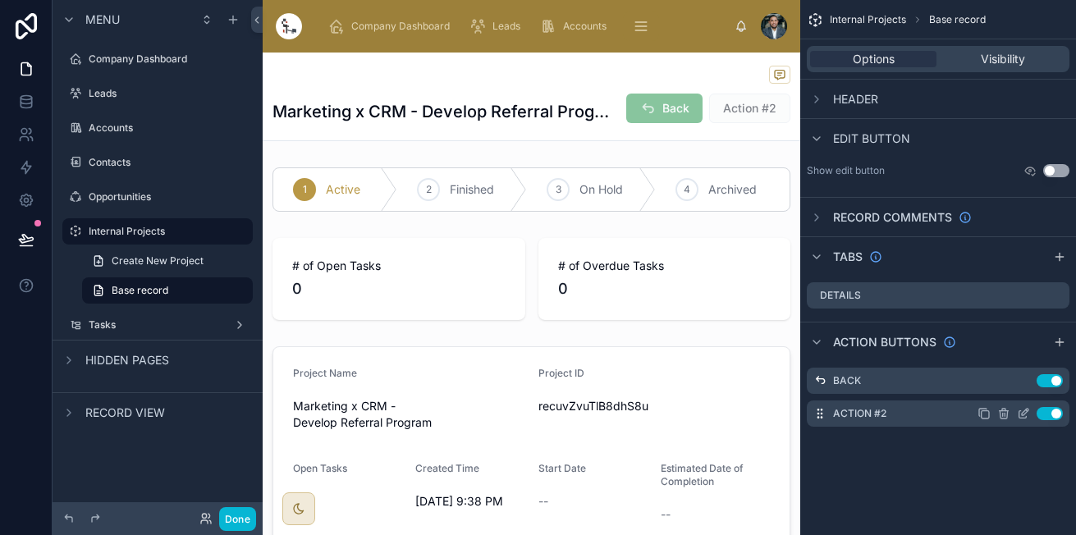
click at [1019, 413] on icon "scrollable content" at bounding box center [1022, 414] width 7 height 7
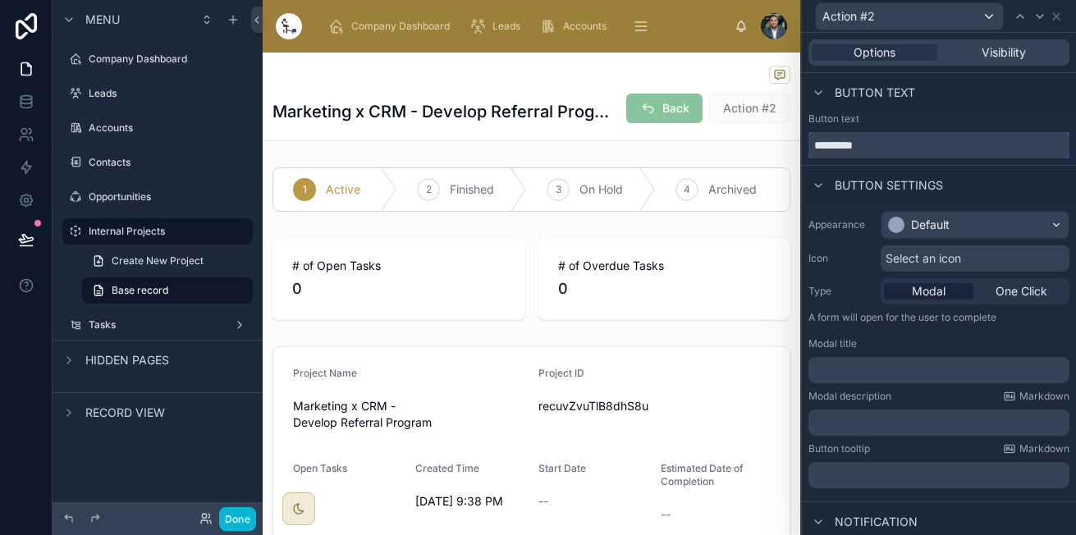
drag, startPoint x: 880, startPoint y: 136, endPoint x: 736, endPoint y: 132, distance: 144.4
click at [736, 132] on div "Action #2 Options Visibility Button text Button text ********* Button settings …" at bounding box center [538, 267] width 1076 height 535
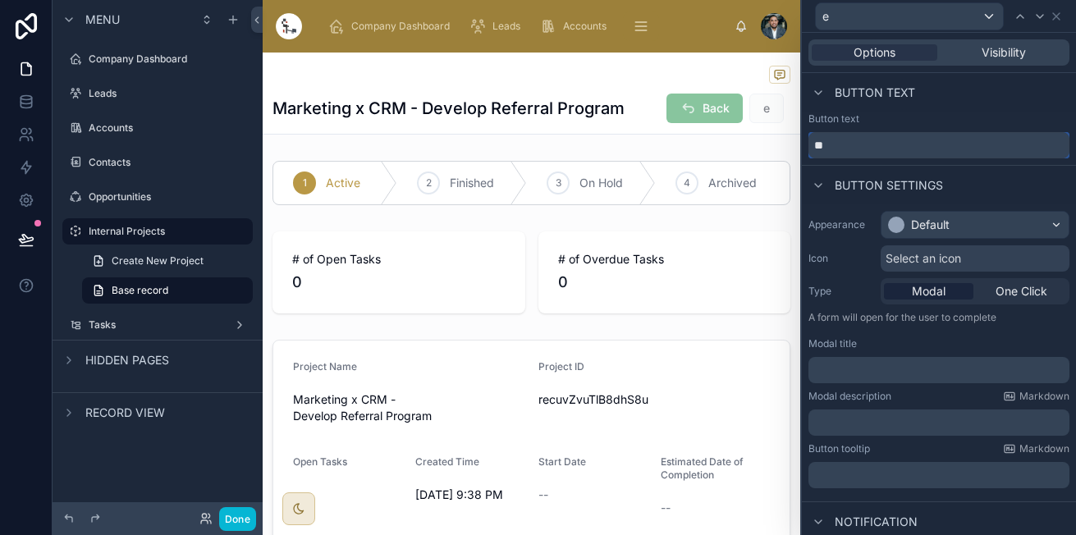
type input "*"
type input "****"
click at [933, 221] on div "Default" at bounding box center [930, 225] width 39 height 16
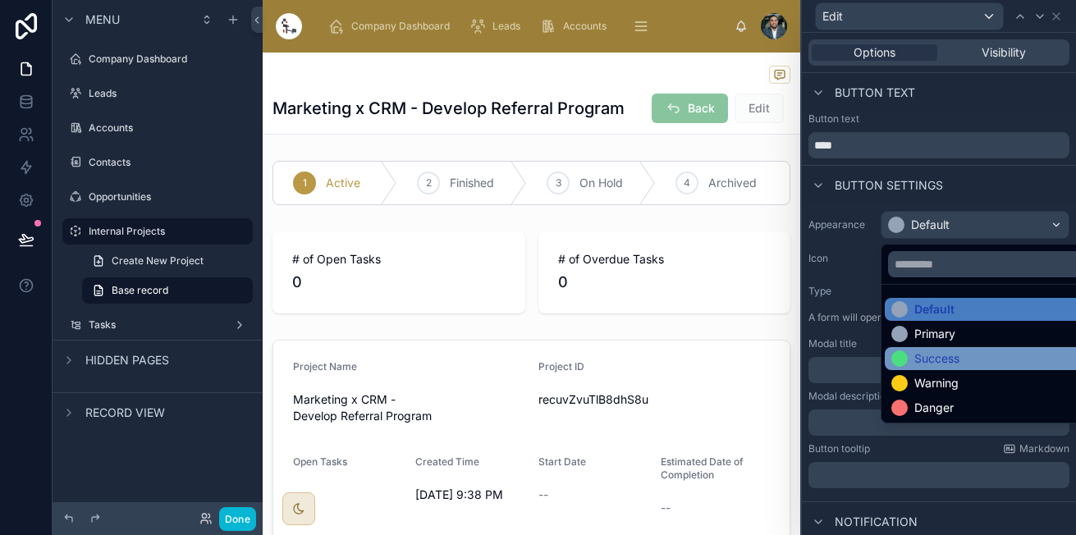
click at [897, 356] on div at bounding box center [899, 358] width 16 height 16
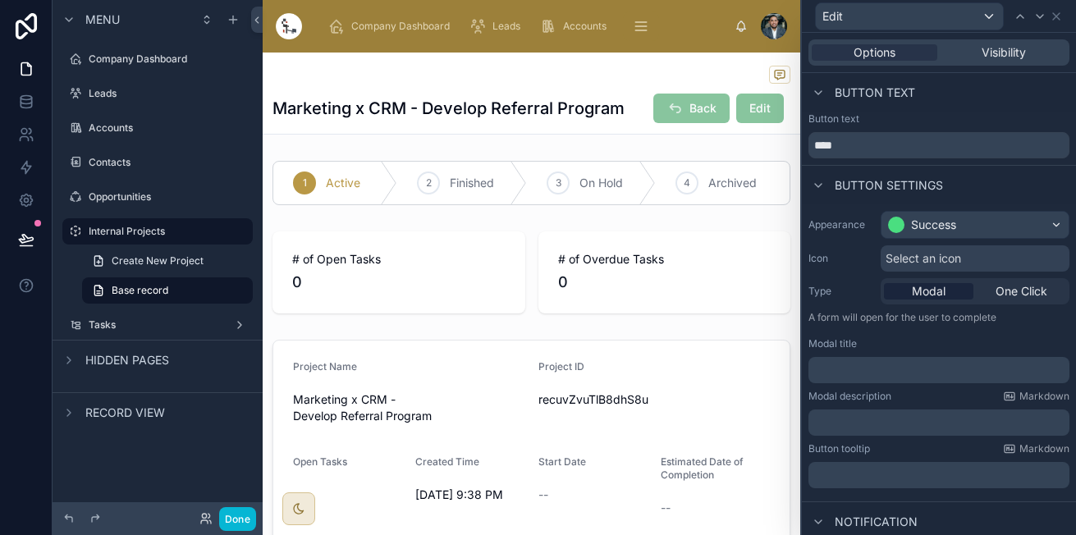
click at [934, 284] on span "Modal" at bounding box center [928, 291] width 34 height 16
click at [975, 257] on div "Select an icon" at bounding box center [974, 258] width 189 height 26
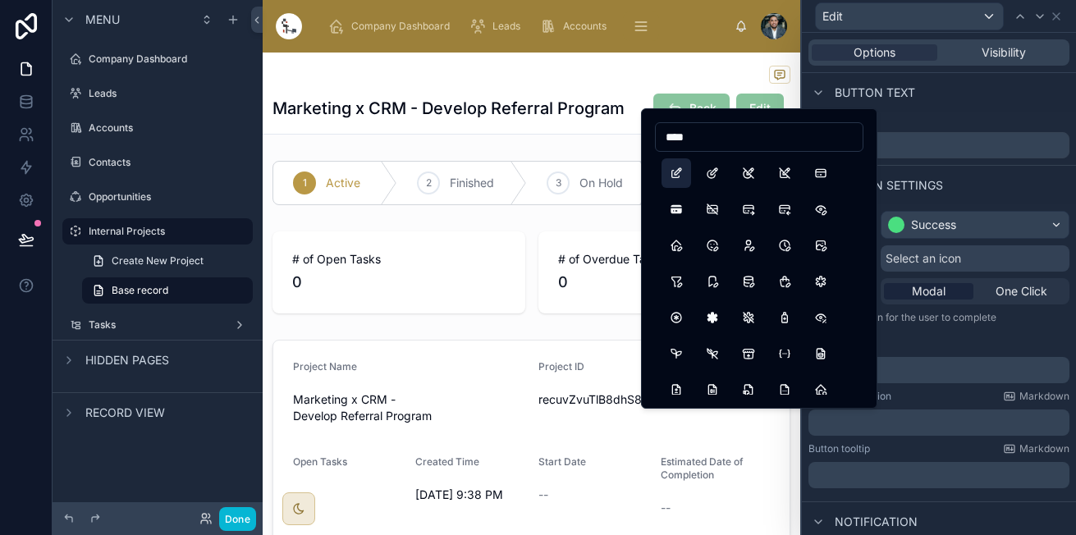
type input "****"
click at [668, 170] on button "Edit" at bounding box center [676, 173] width 30 height 30
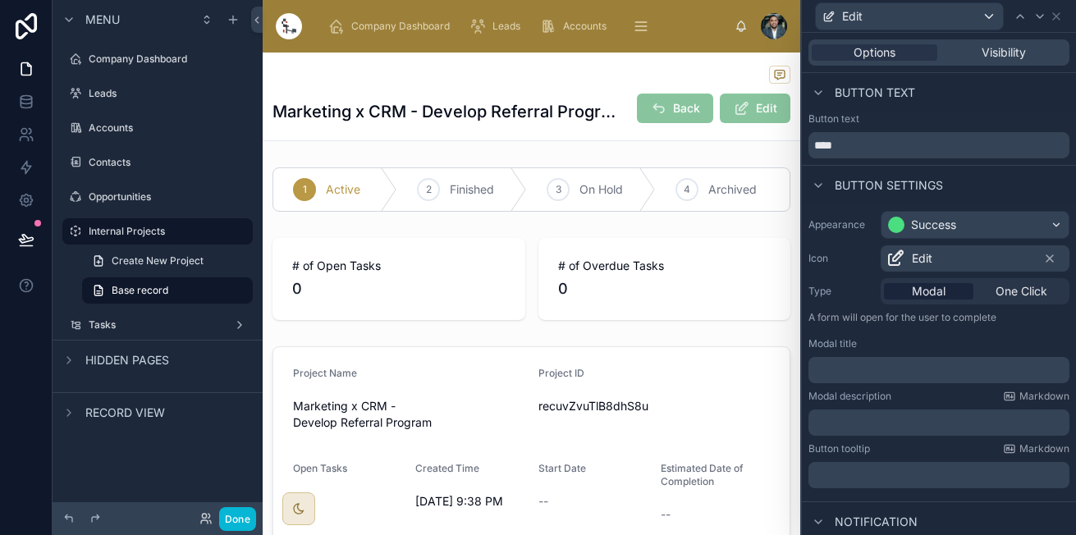
scroll to position [107, 0]
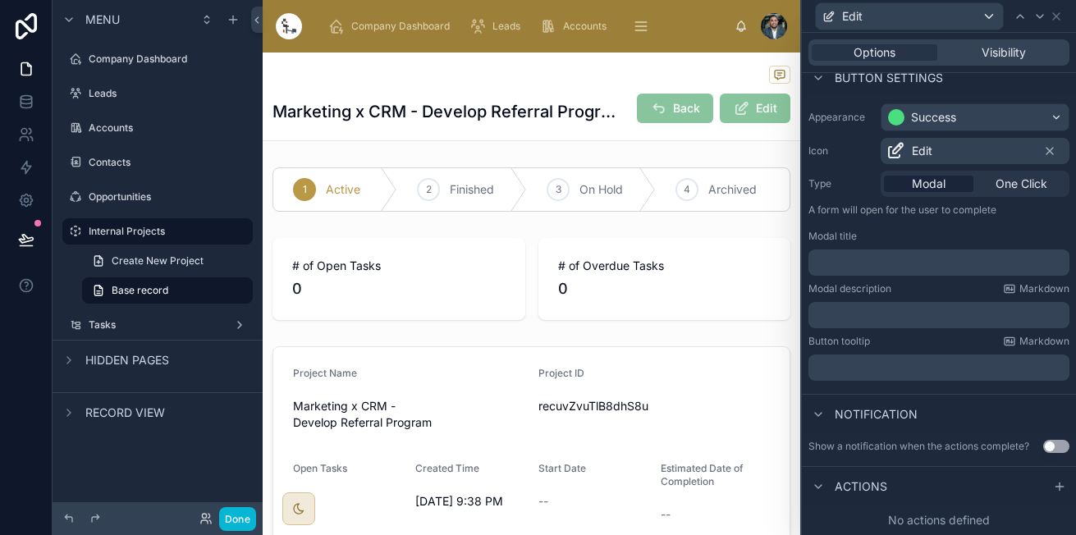
click at [922, 265] on p "﻿" at bounding box center [940, 262] width 251 height 16
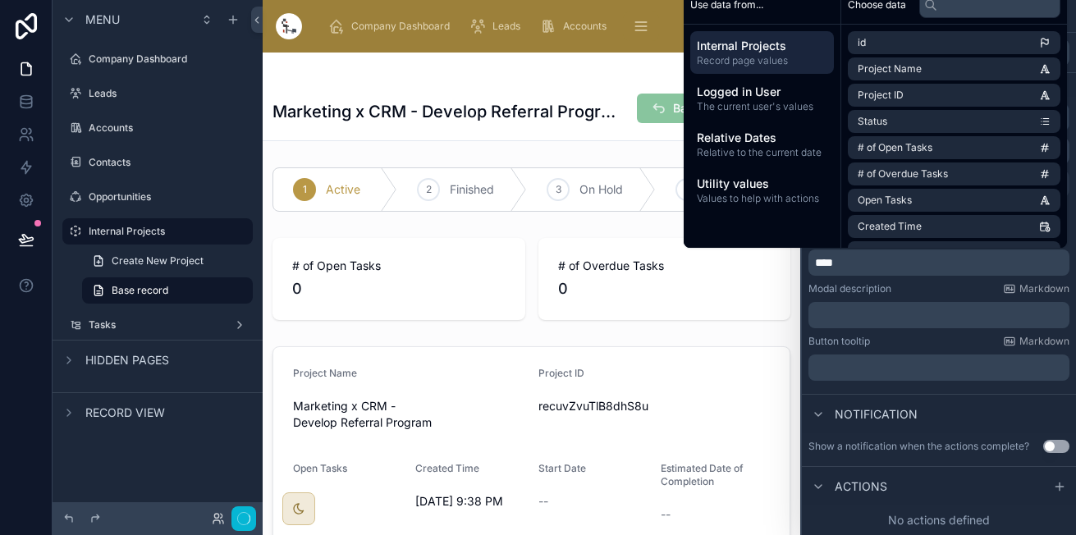
click at [911, 295] on div "Modal description Markdown ﻿" at bounding box center [938, 305] width 261 height 46
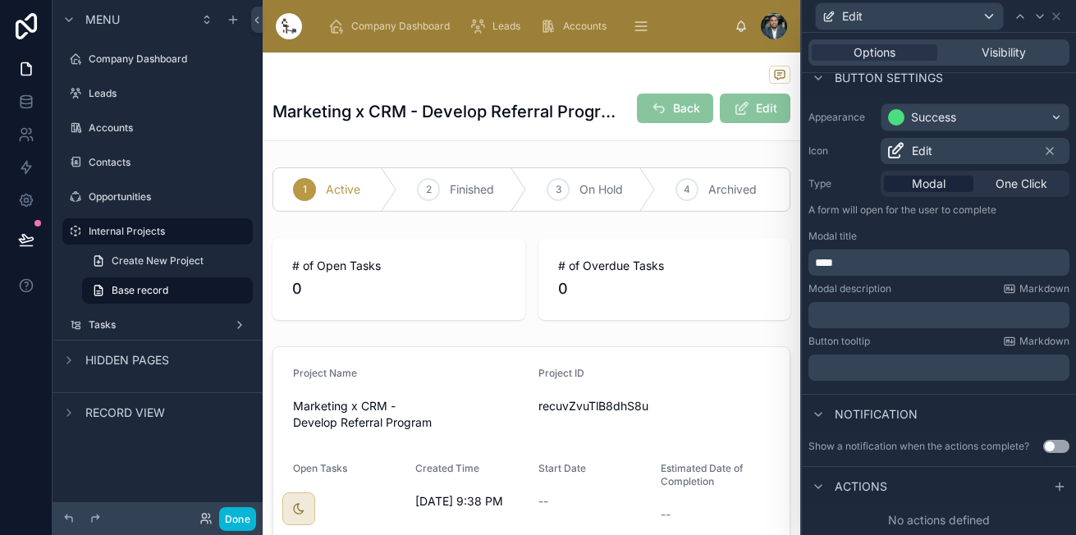
click at [861, 484] on span "Actions" at bounding box center [860, 486] width 53 height 16
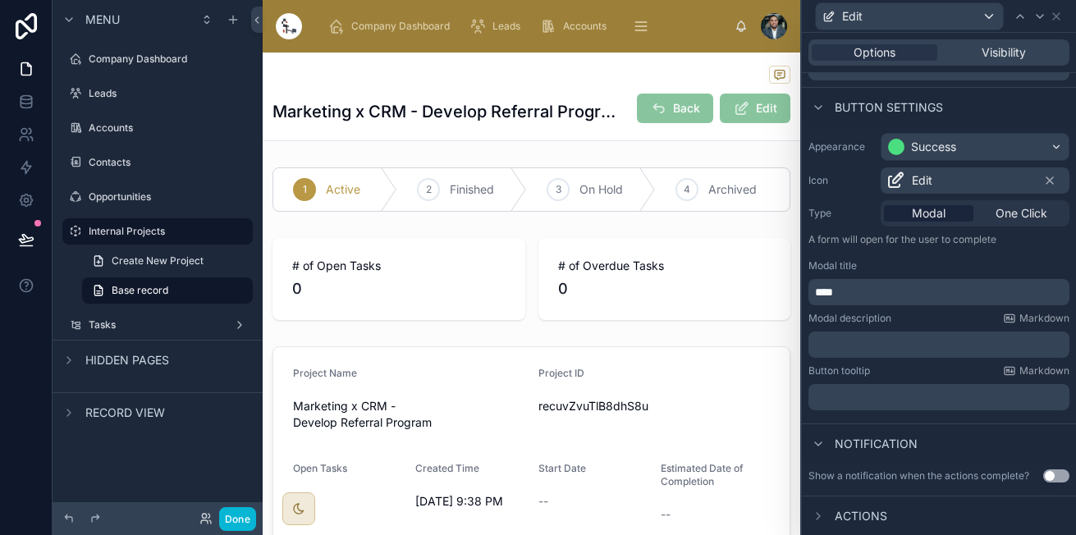
scroll to position [78, 0]
click at [865, 508] on span "Actions" at bounding box center [860, 516] width 53 height 16
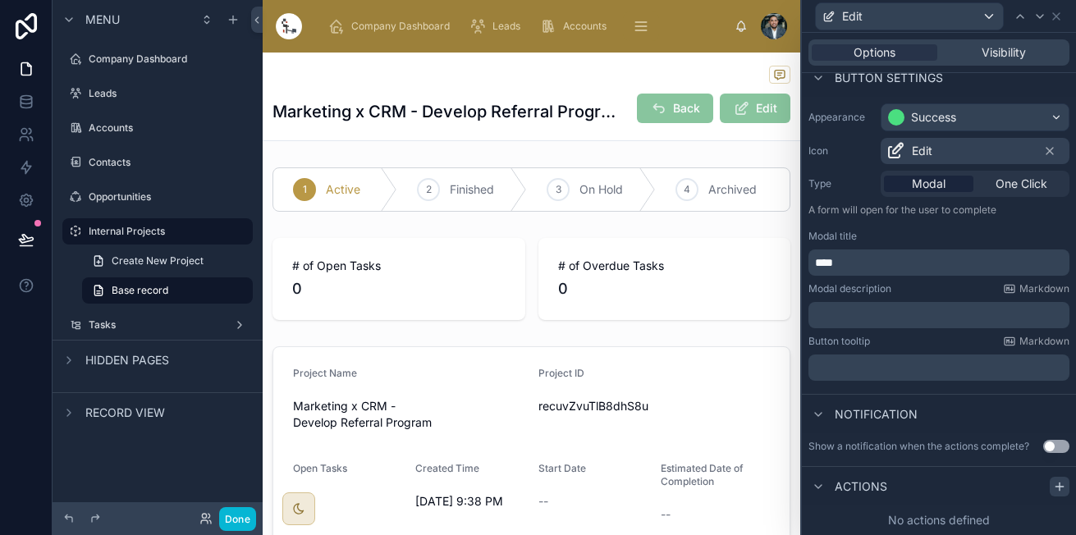
click at [1053, 488] on icon at bounding box center [1059, 486] width 13 height 13
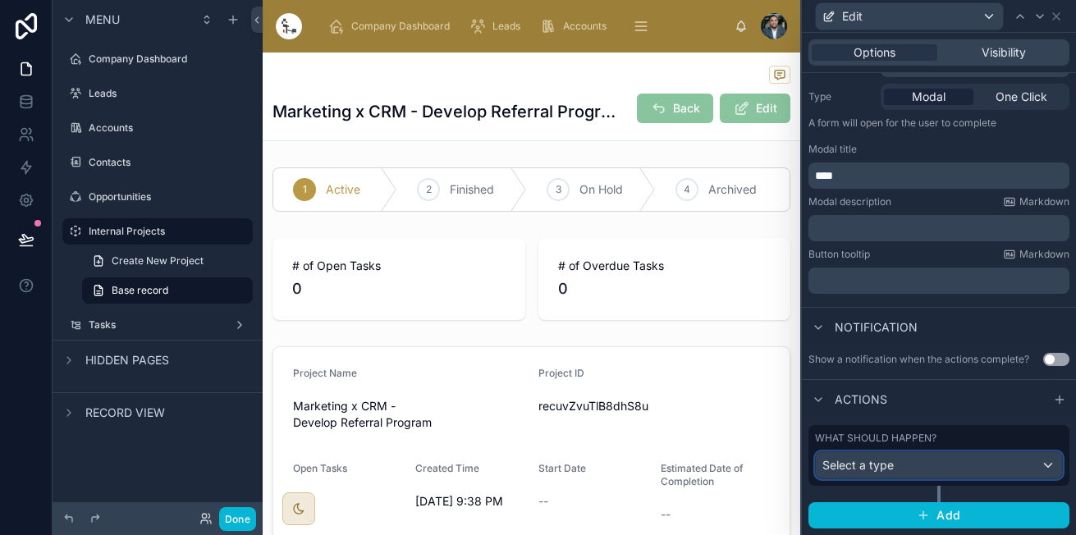
click at [895, 463] on div "Select a type" at bounding box center [938, 465] width 246 height 26
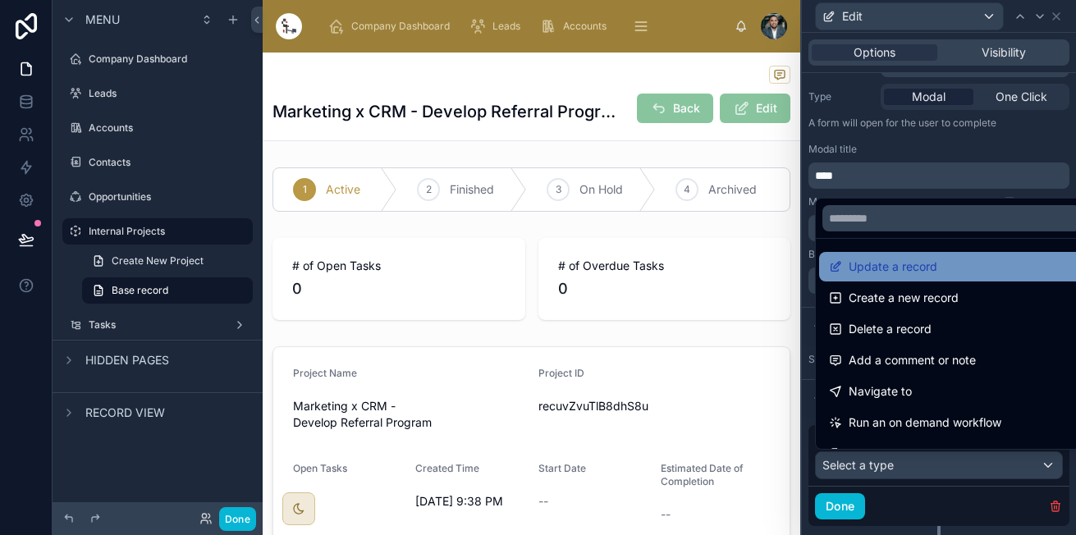
click at [902, 262] on span "Update a record" at bounding box center [892, 267] width 89 height 20
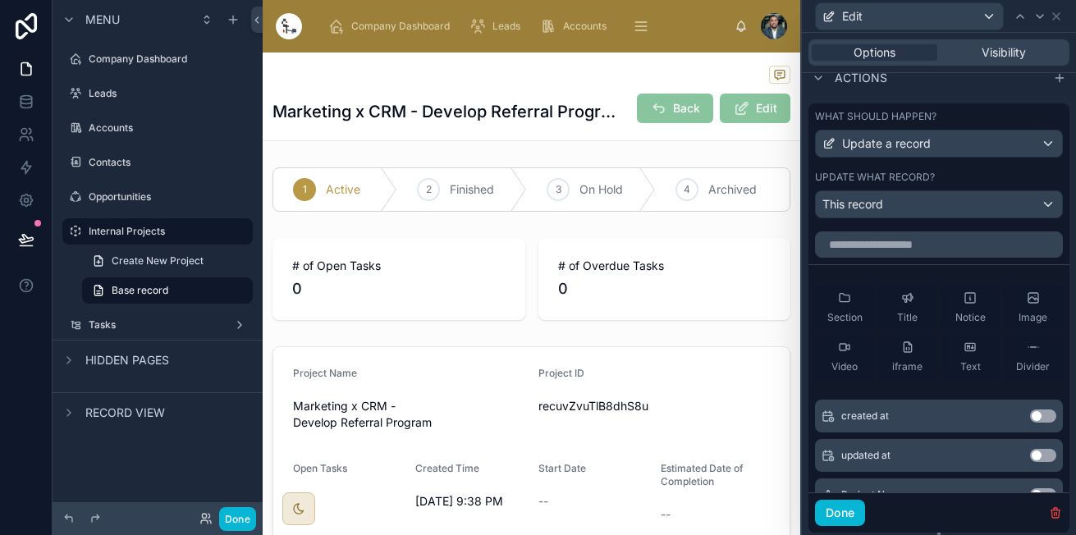
scroll to position [562, 0]
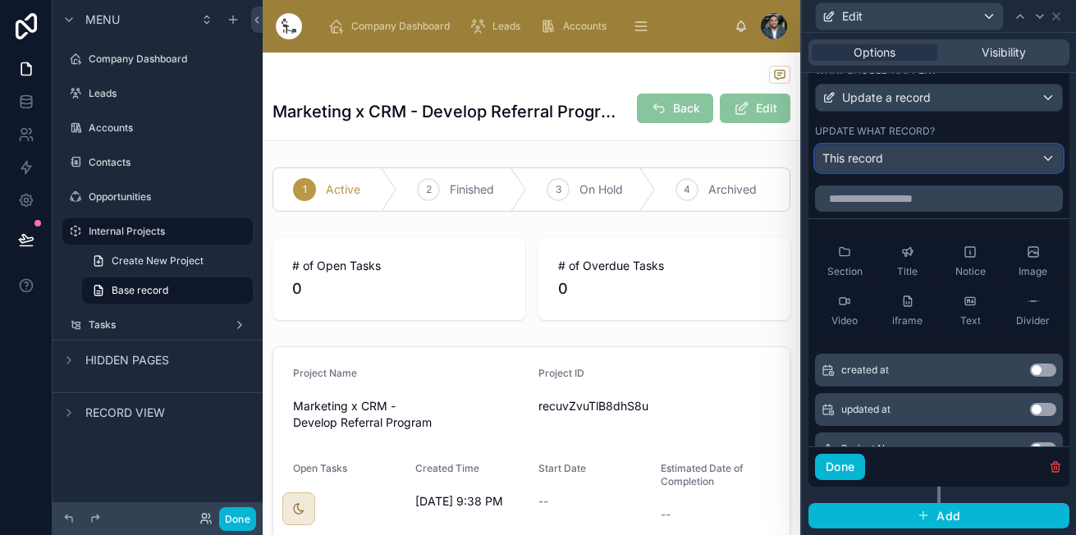
click at [968, 163] on div "This record" at bounding box center [938, 158] width 246 height 26
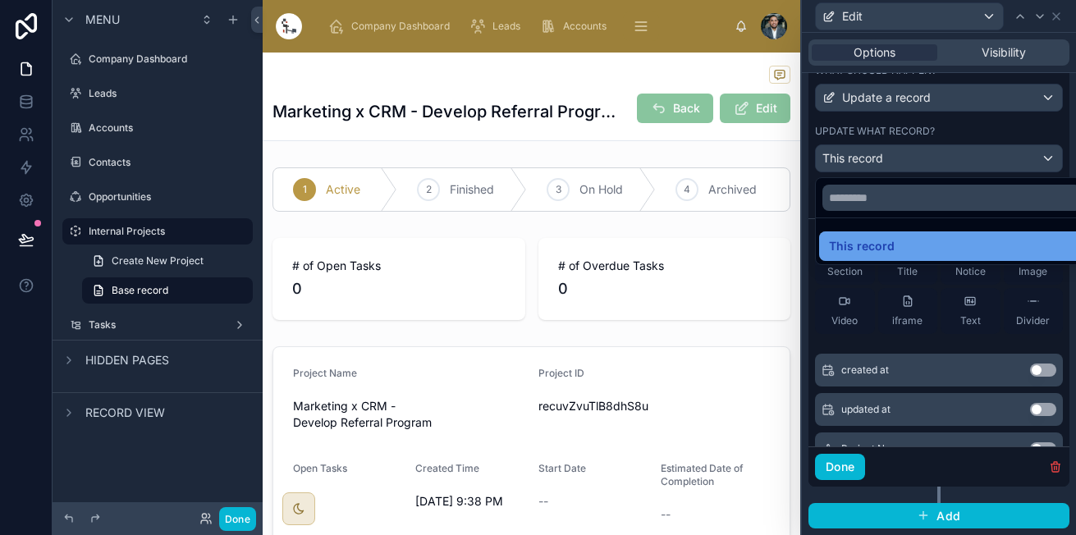
click at [879, 248] on span "This record" at bounding box center [862, 246] width 66 height 20
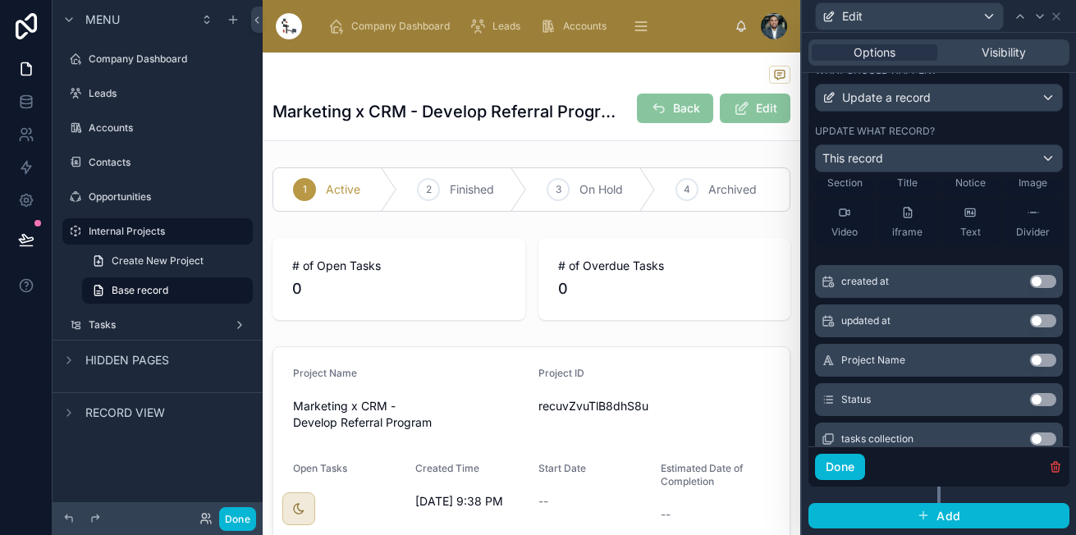
scroll to position [0, 0]
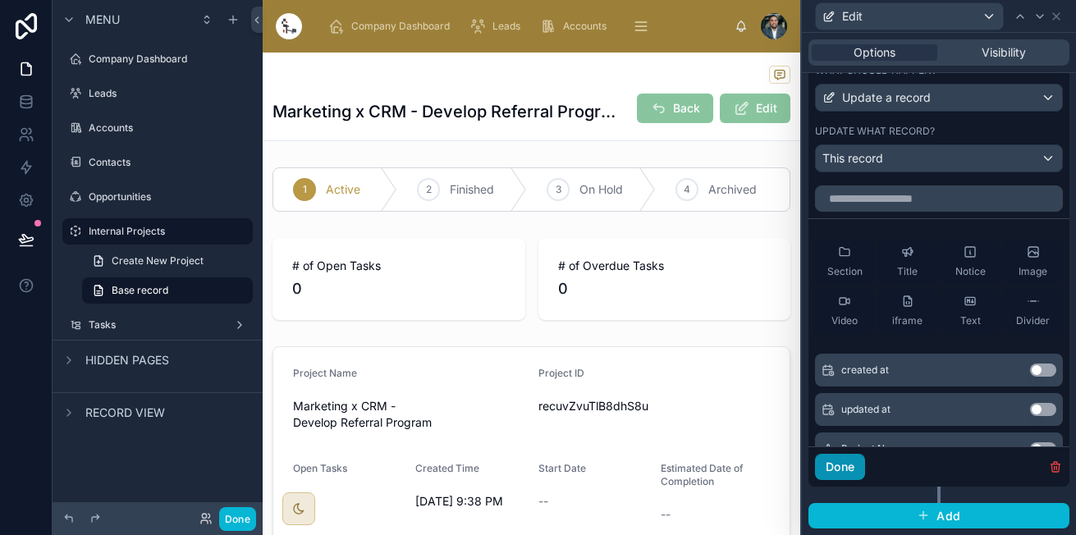
click at [828, 464] on button "Done" at bounding box center [840, 467] width 50 height 26
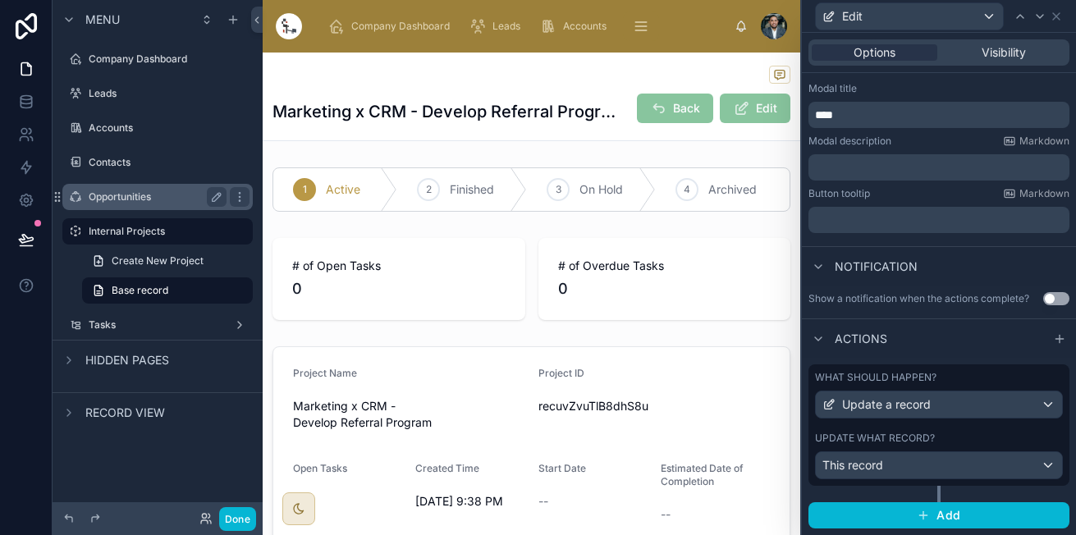
click at [143, 201] on label "Opportunities" at bounding box center [154, 196] width 131 height 13
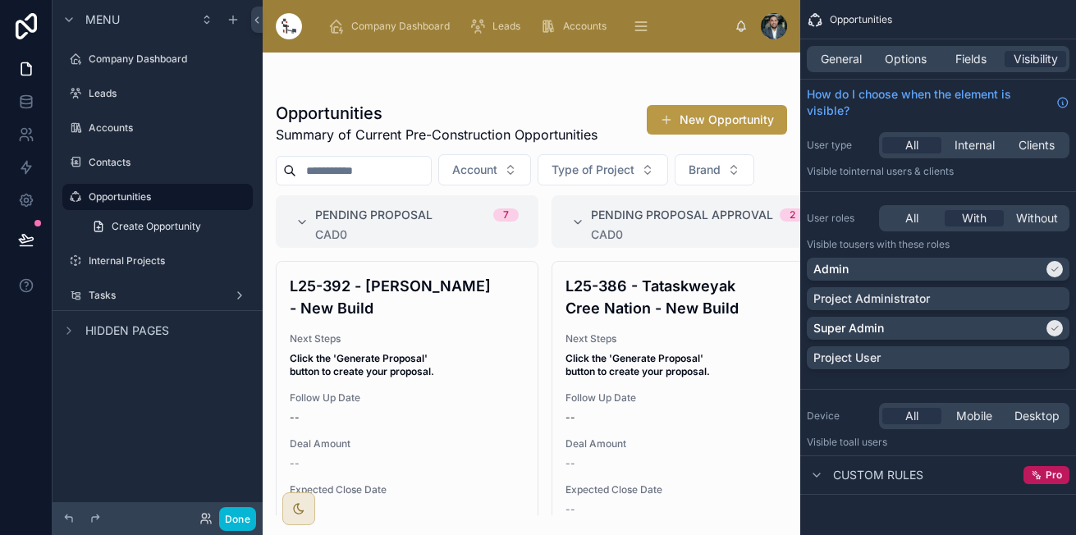
click at [341, 328] on div at bounding box center [531, 294] width 537 height 482
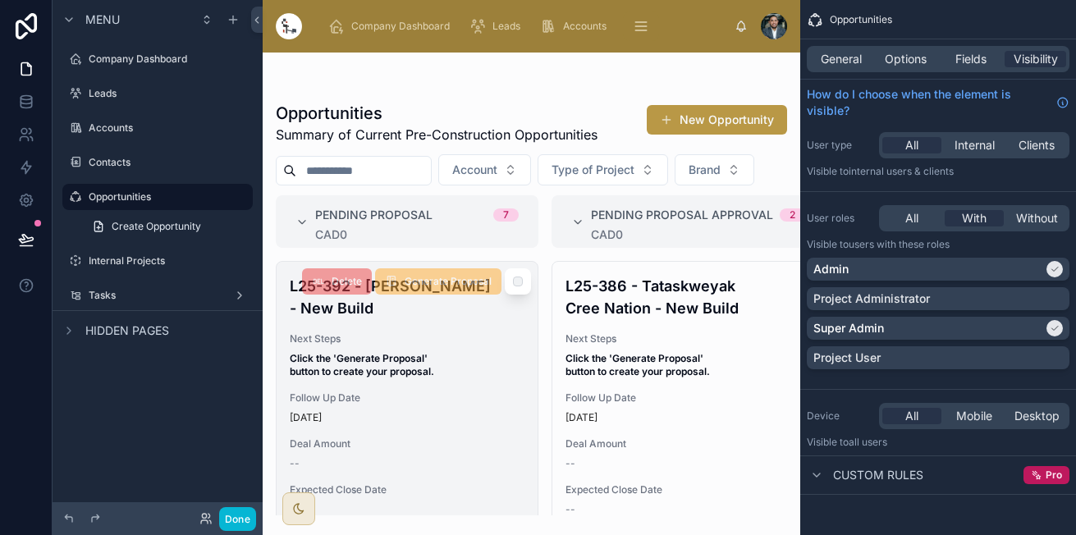
click at [413, 345] on span "Next Steps" at bounding box center [407, 338] width 235 height 13
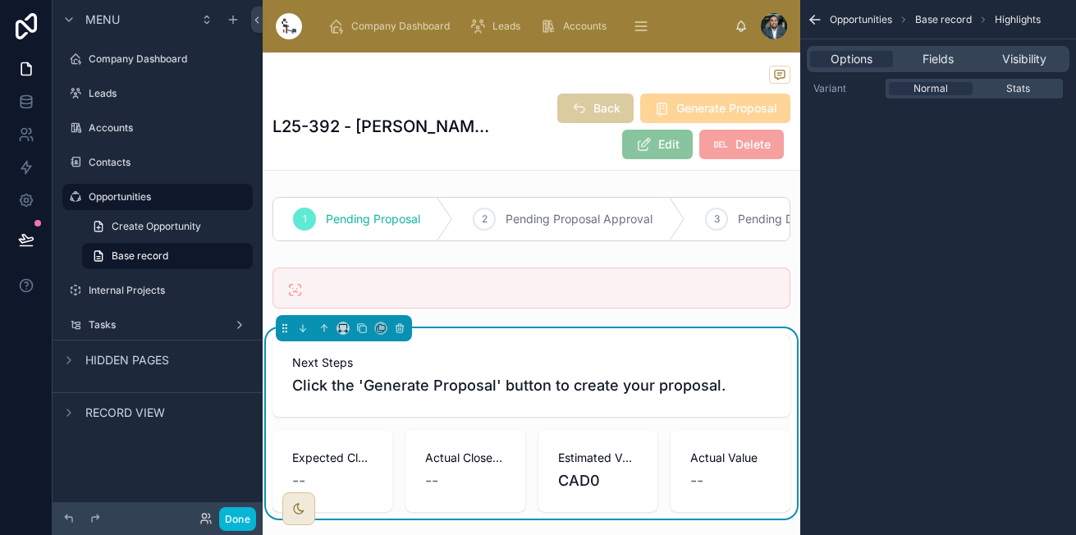
click at [462, 55] on div "L25-392 - Fareea Surtie - New Build Back Generate Proposal Edit Delete" at bounding box center [531, 111] width 518 height 117
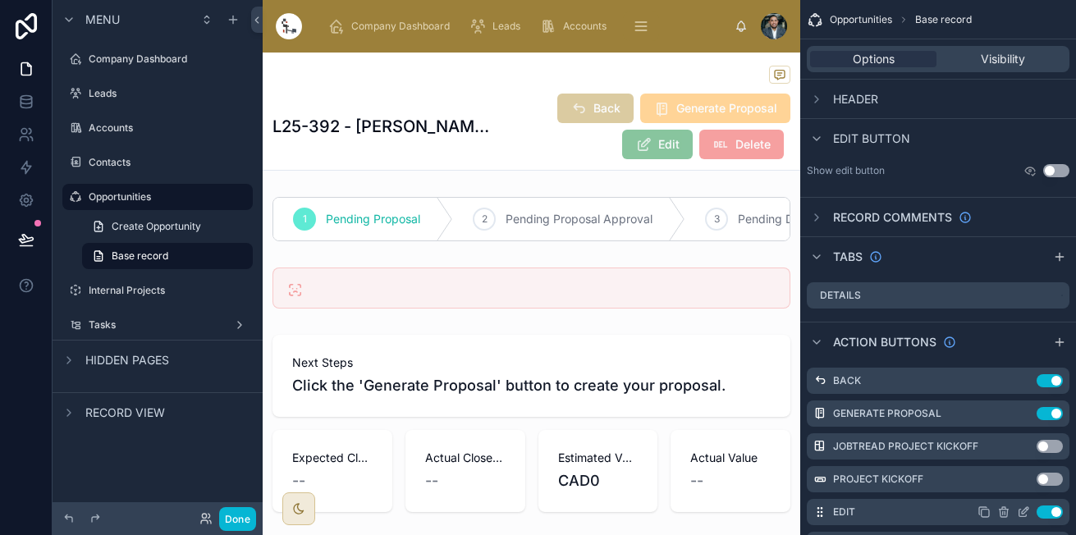
click at [1016, 511] on div "Use setting" at bounding box center [1019, 511] width 85 height 13
click at [1021, 514] on icon "scrollable content" at bounding box center [1022, 511] width 13 height 13
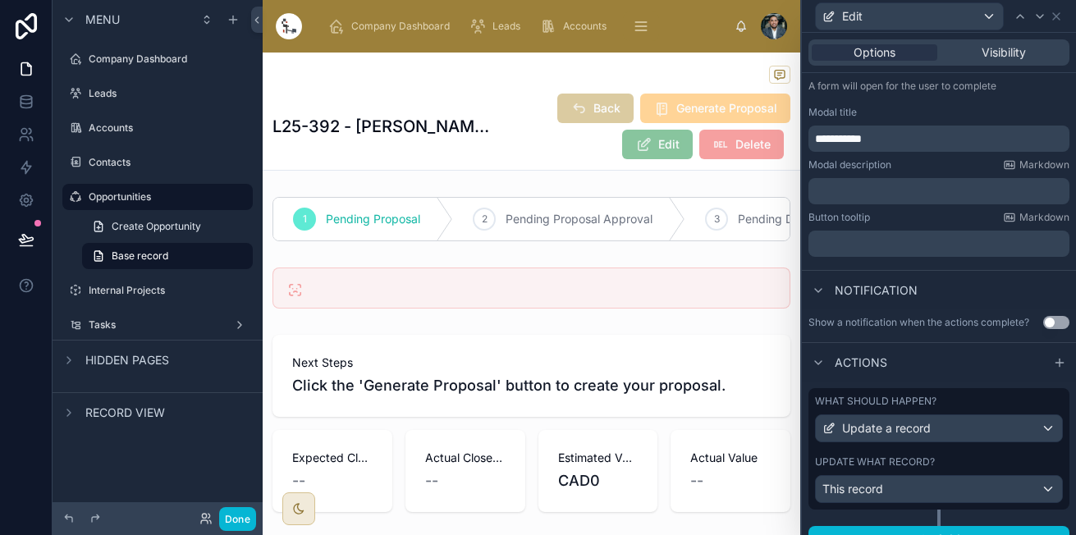
scroll to position [255, 0]
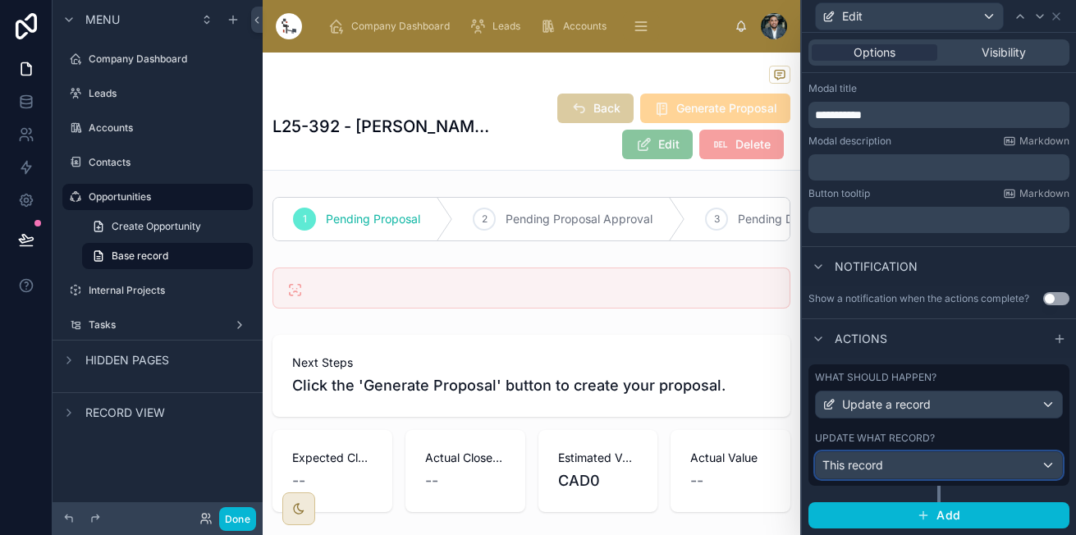
click at [1007, 468] on div "This record" at bounding box center [938, 465] width 246 height 26
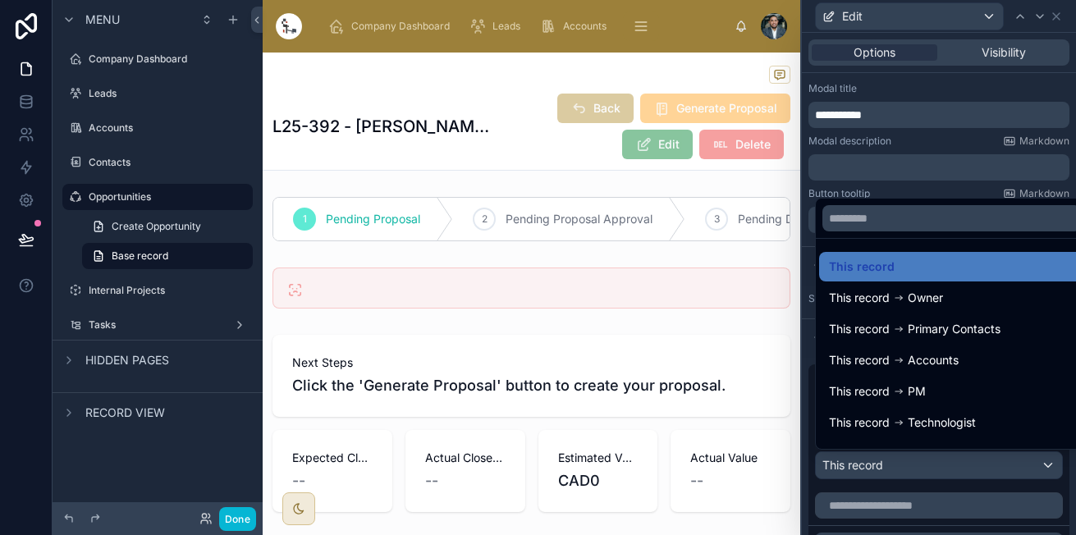
drag, startPoint x: 1050, startPoint y: 503, endPoint x: 1048, endPoint y: 534, distance: 31.3
click at [1048, 534] on div at bounding box center [939, 267] width 274 height 535
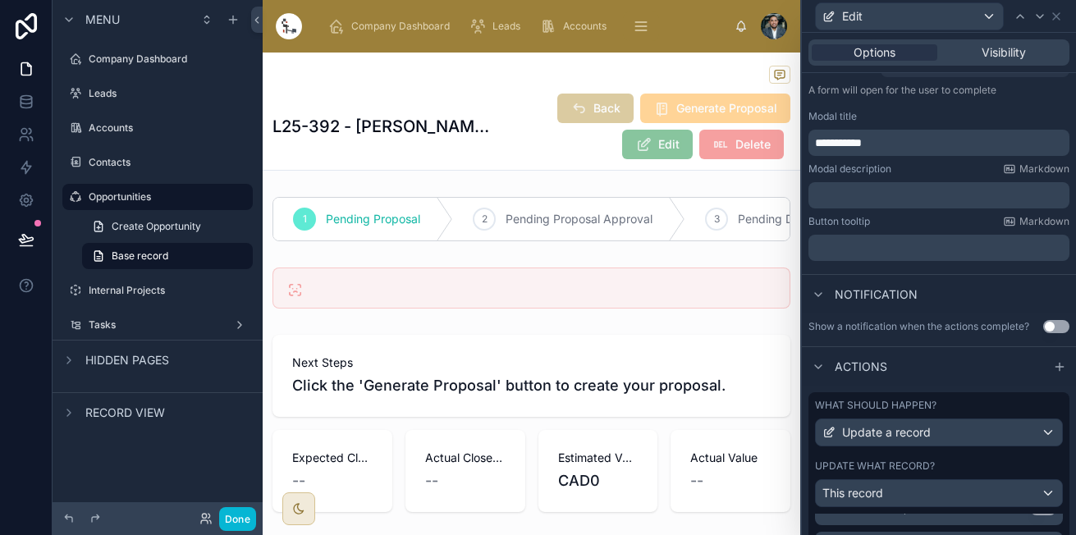
scroll to position [0, 0]
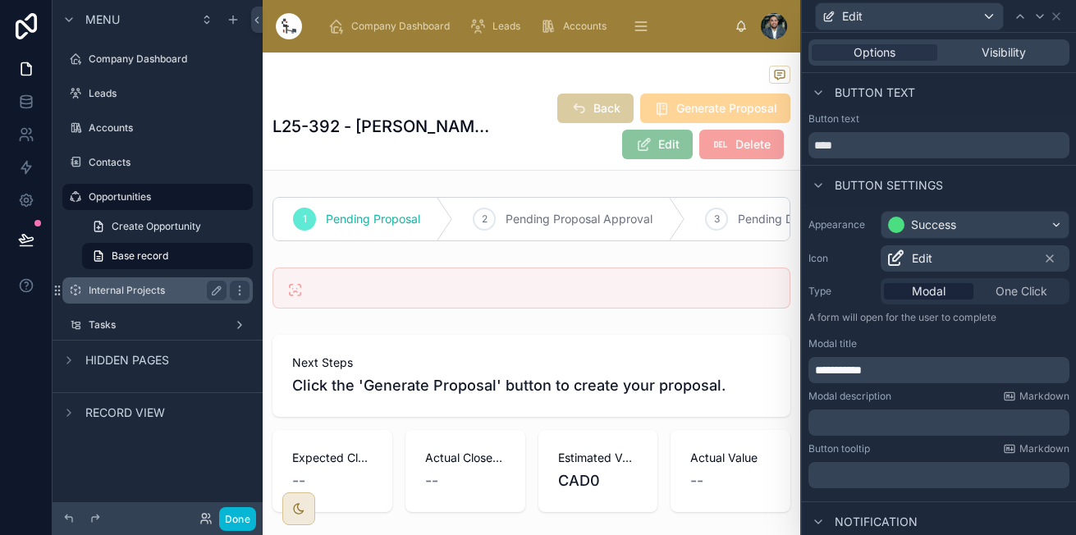
click at [116, 293] on label "Internal Projects" at bounding box center [154, 290] width 131 height 13
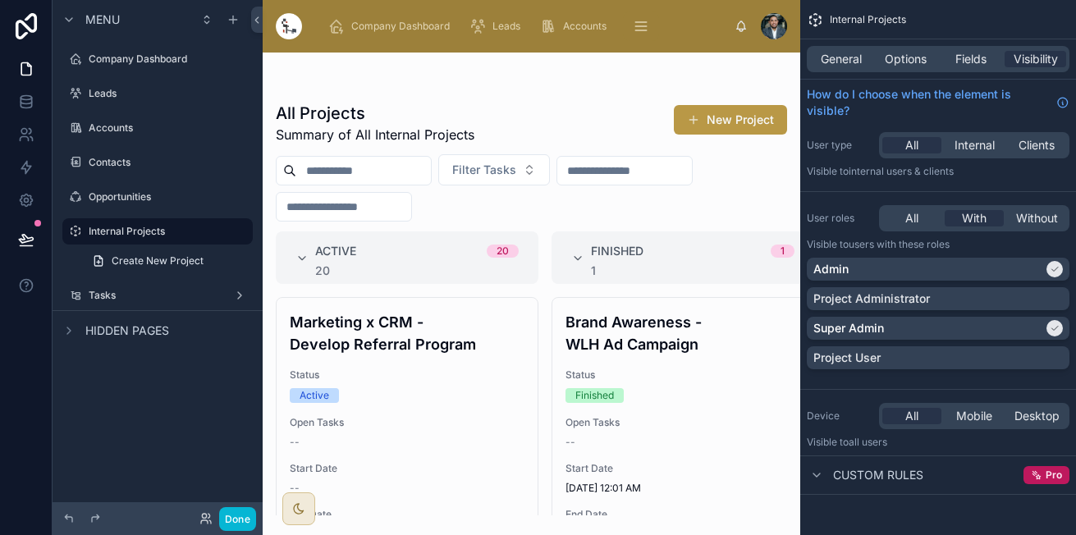
click at [442, 399] on div at bounding box center [531, 294] width 537 height 482
click at [442, 399] on div "Active" at bounding box center [407, 395] width 235 height 15
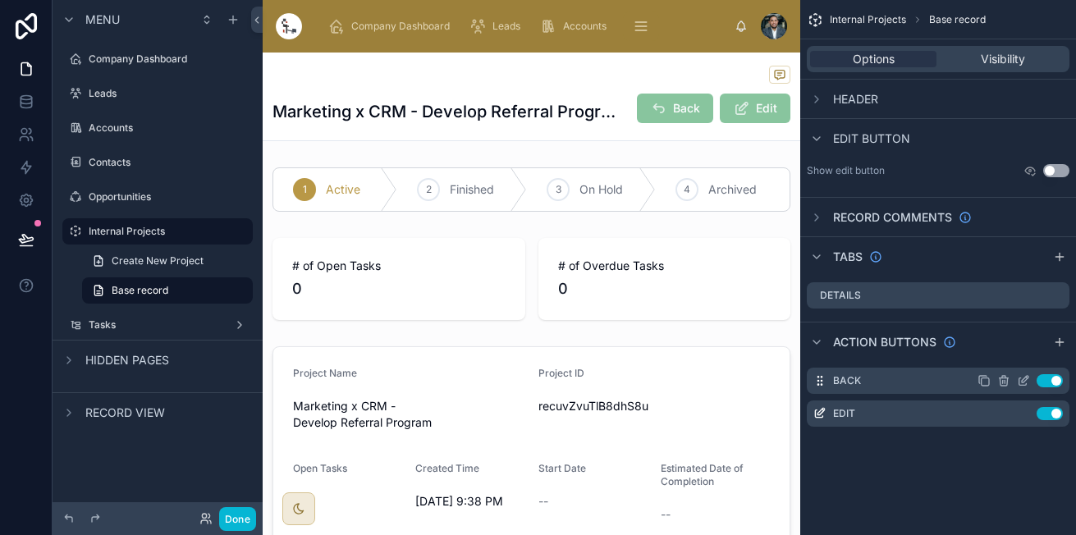
click at [1019, 379] on icon "scrollable content" at bounding box center [1022, 381] width 7 height 7
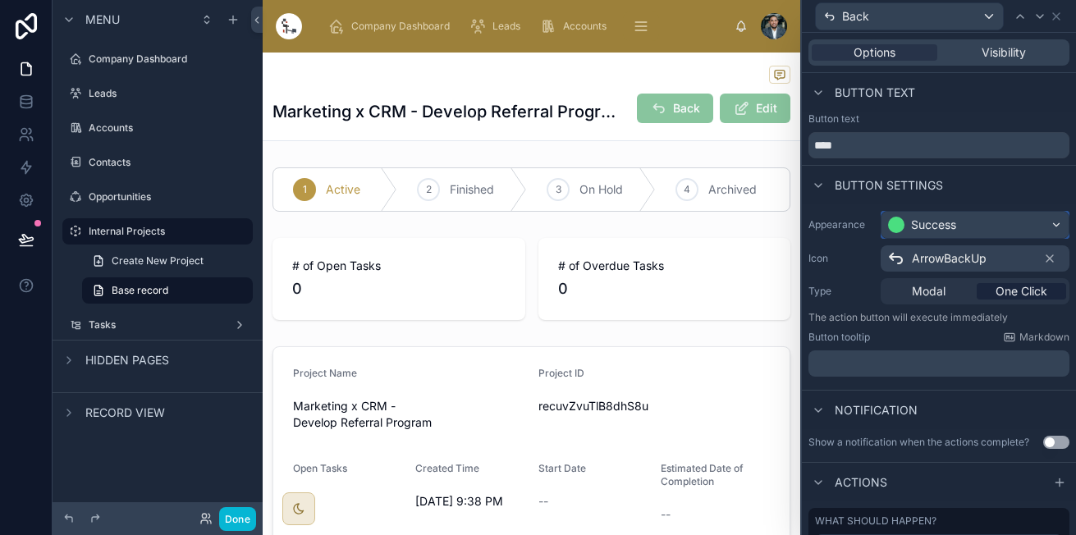
click at [980, 222] on div "Success" at bounding box center [974, 225] width 187 height 26
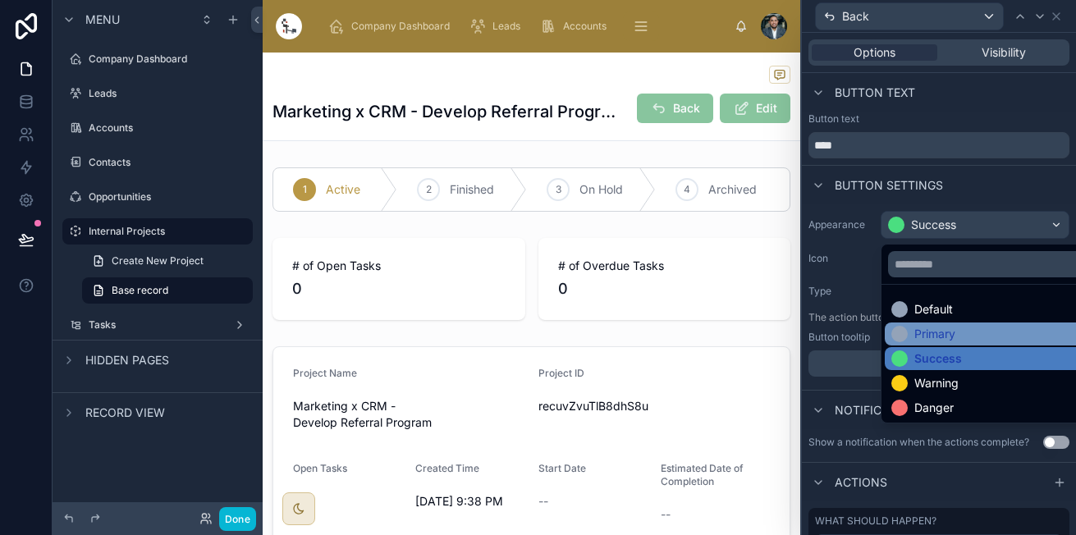
click at [946, 332] on div "Primary" at bounding box center [934, 334] width 41 height 16
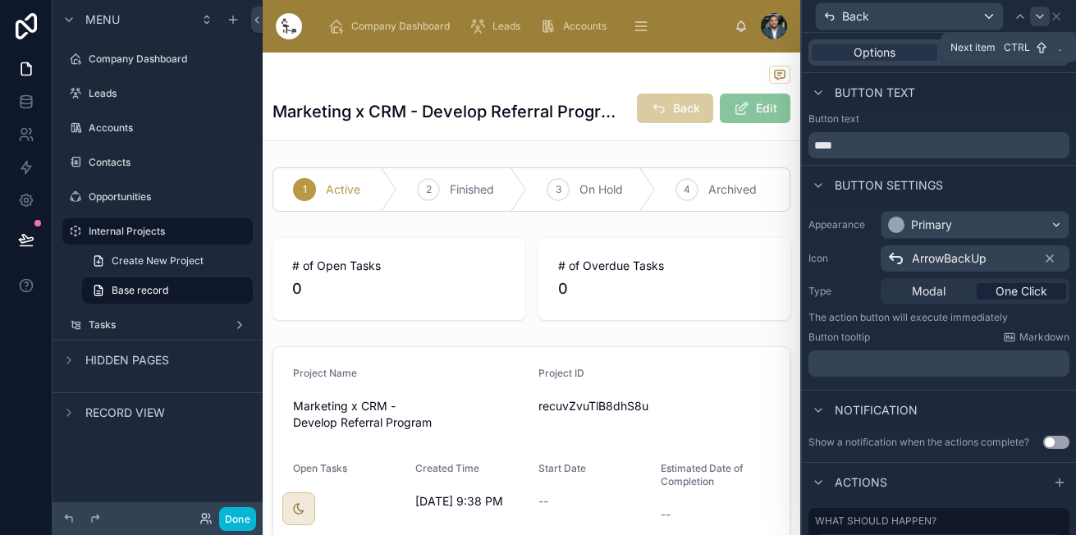
click at [1044, 17] on icon at bounding box center [1039, 16] width 13 height 13
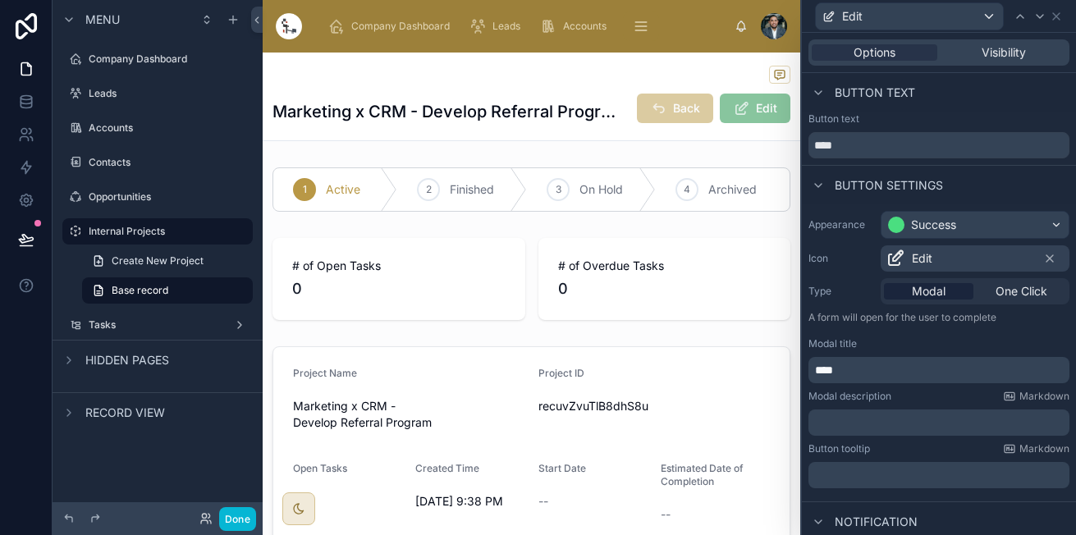
click at [867, 367] on p "****" at bounding box center [940, 370] width 251 height 16
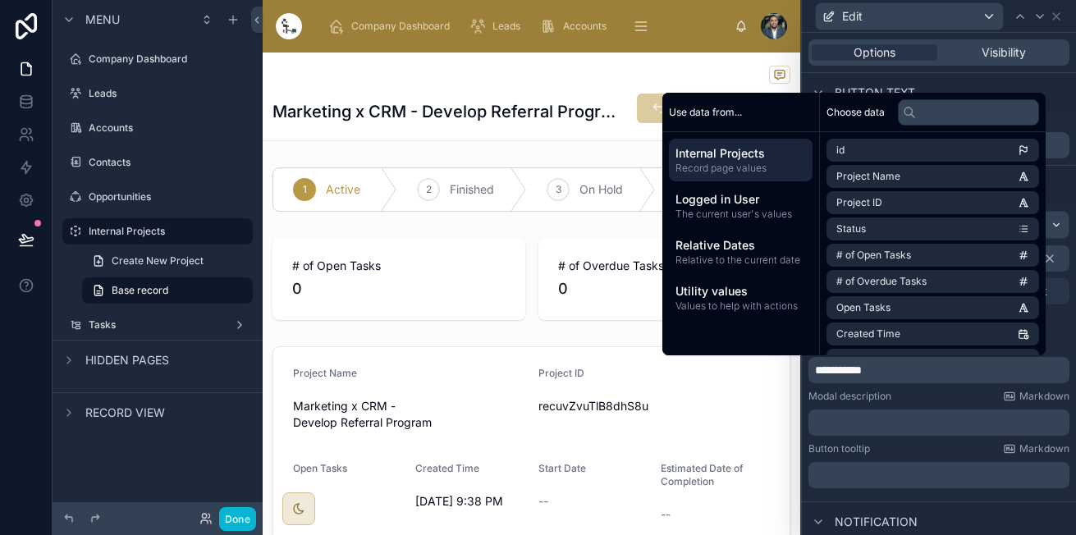
click at [894, 387] on div "**********" at bounding box center [939, 349] width 274 height 290
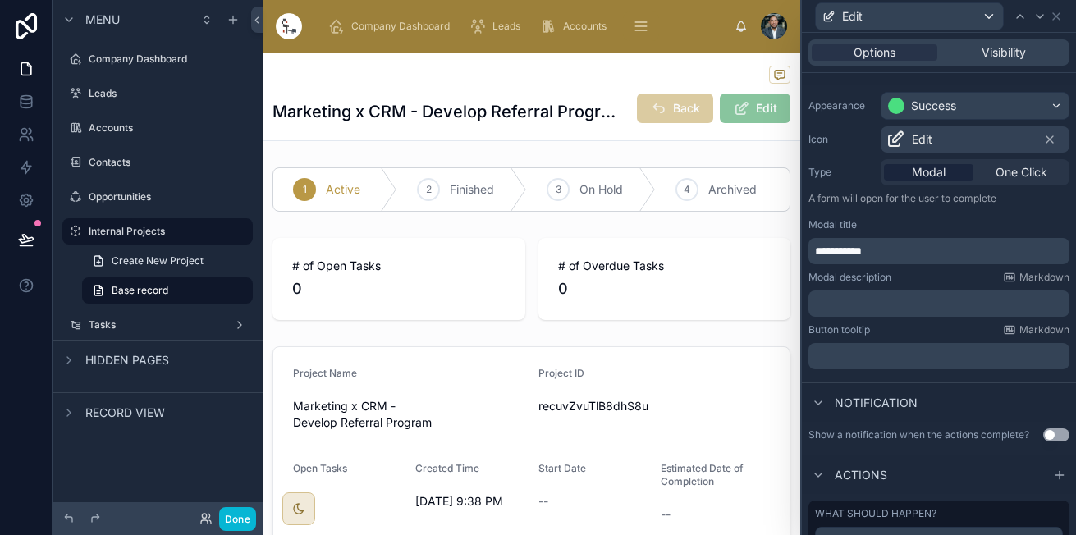
scroll to position [255, 0]
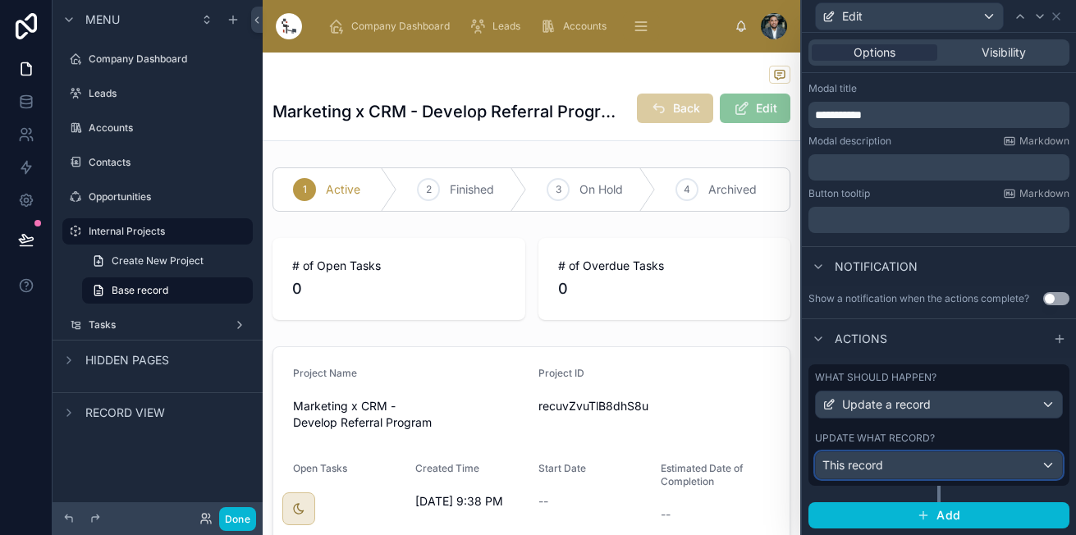
click at [957, 468] on div "This record" at bounding box center [938, 465] width 246 height 26
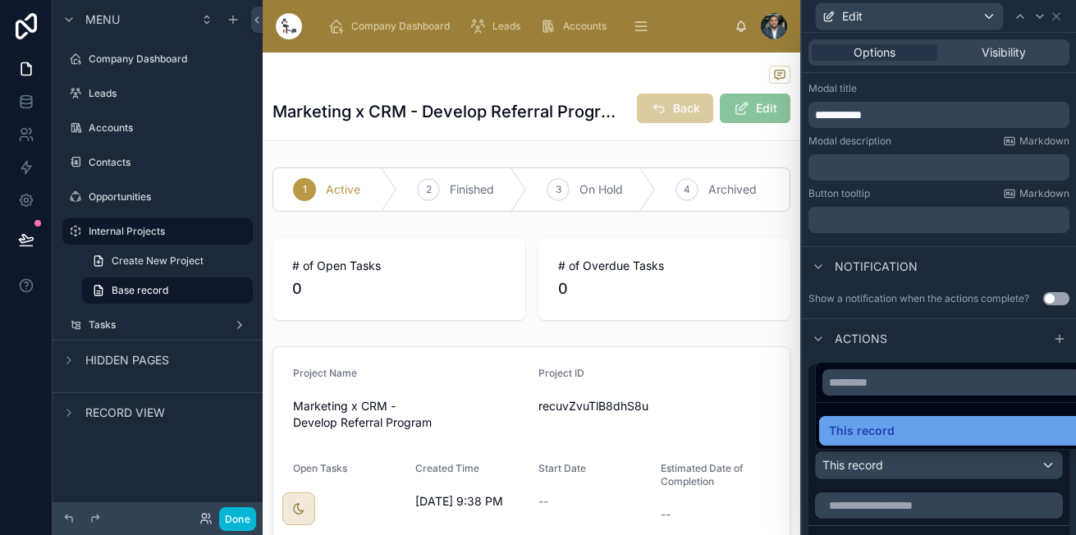
click at [975, 422] on div "This record" at bounding box center [951, 431] width 245 height 20
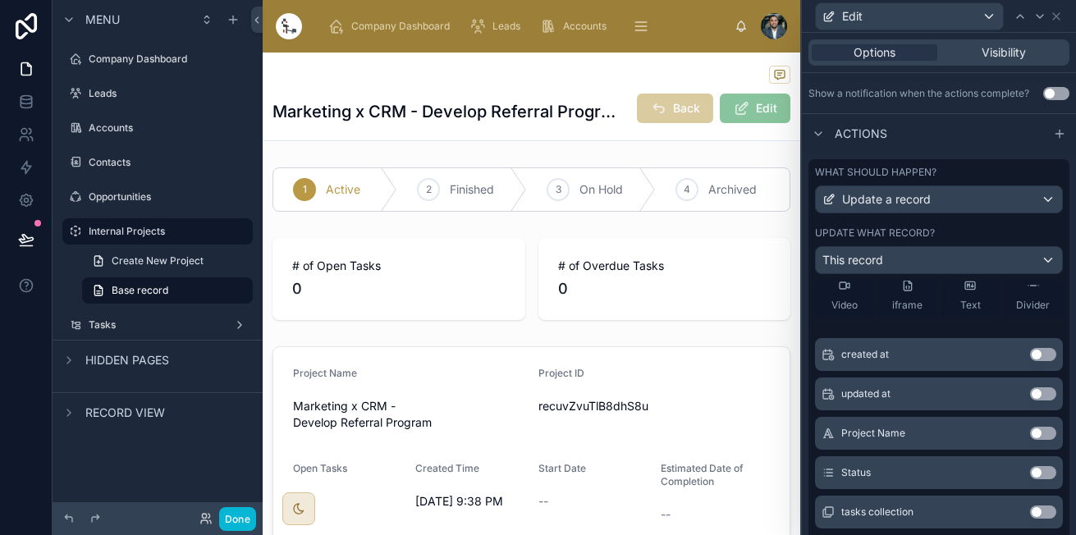
scroll to position [0, 0]
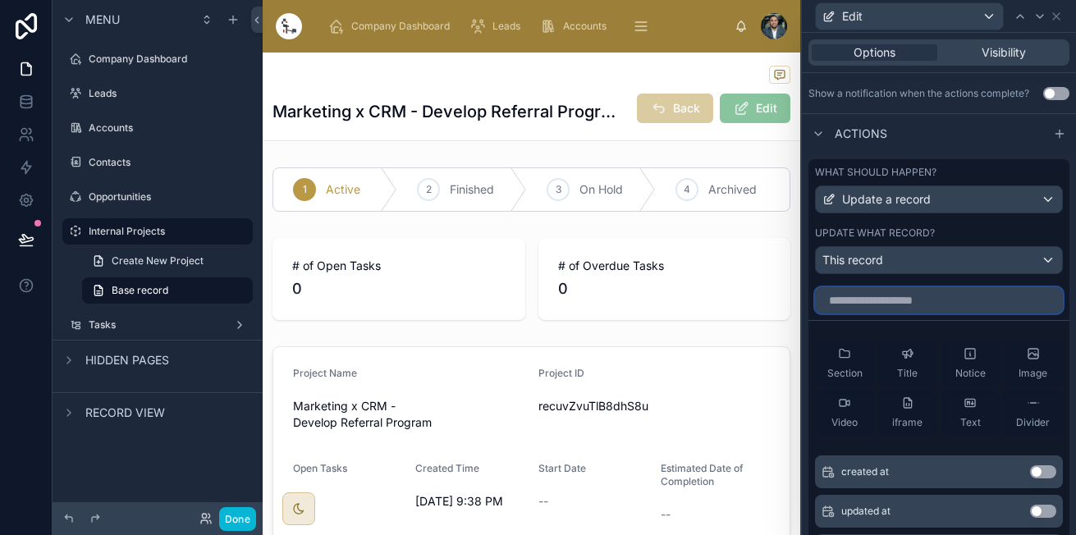
click at [943, 299] on input "text" at bounding box center [939, 300] width 248 height 26
type input "*"
click at [943, 299] on input "*" at bounding box center [939, 300] width 248 height 26
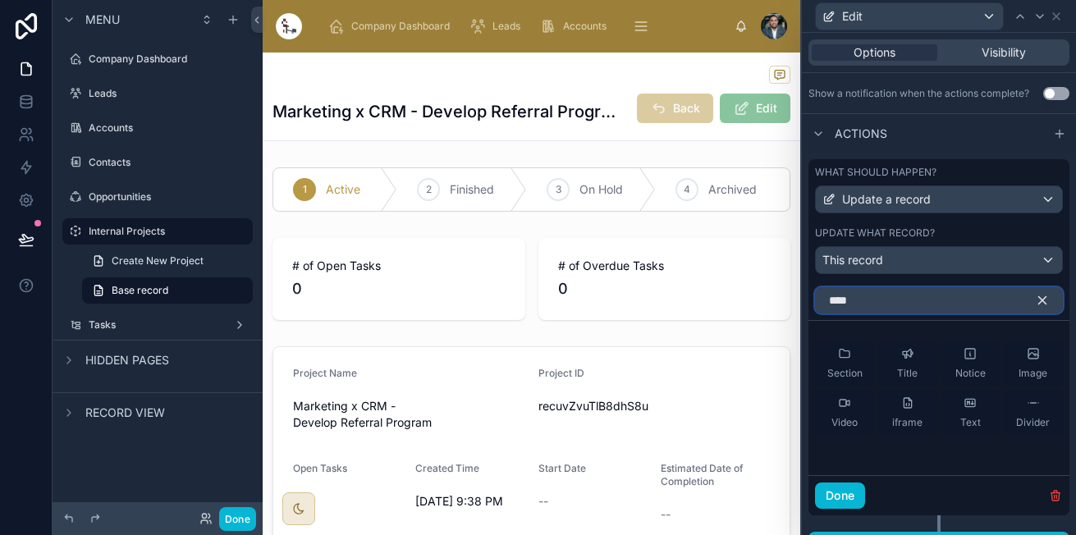
scroll to position [489, 0]
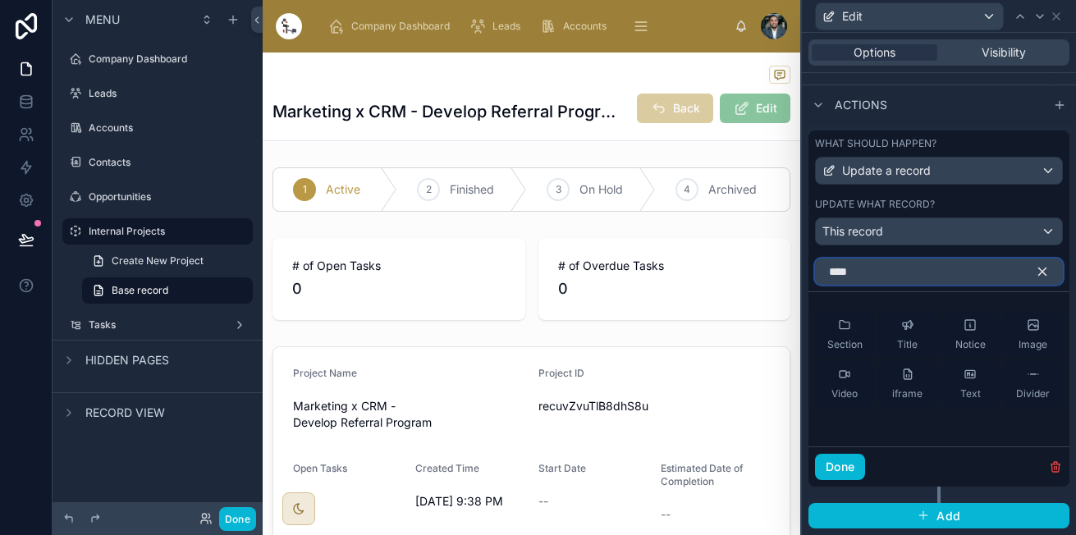
type input "****"
click at [1035, 267] on icon "button" at bounding box center [1042, 271] width 15 height 15
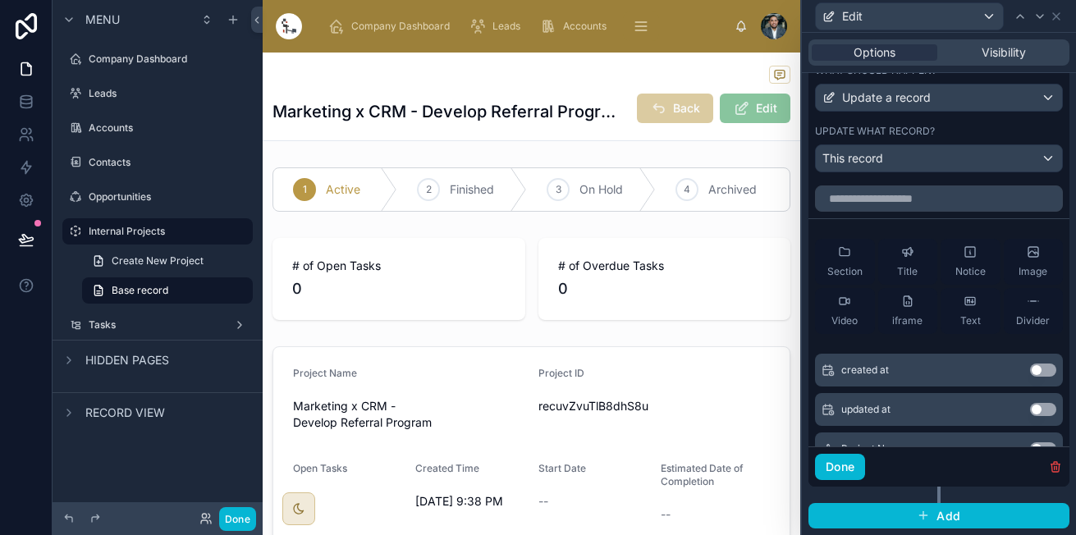
scroll to position [117, 0]
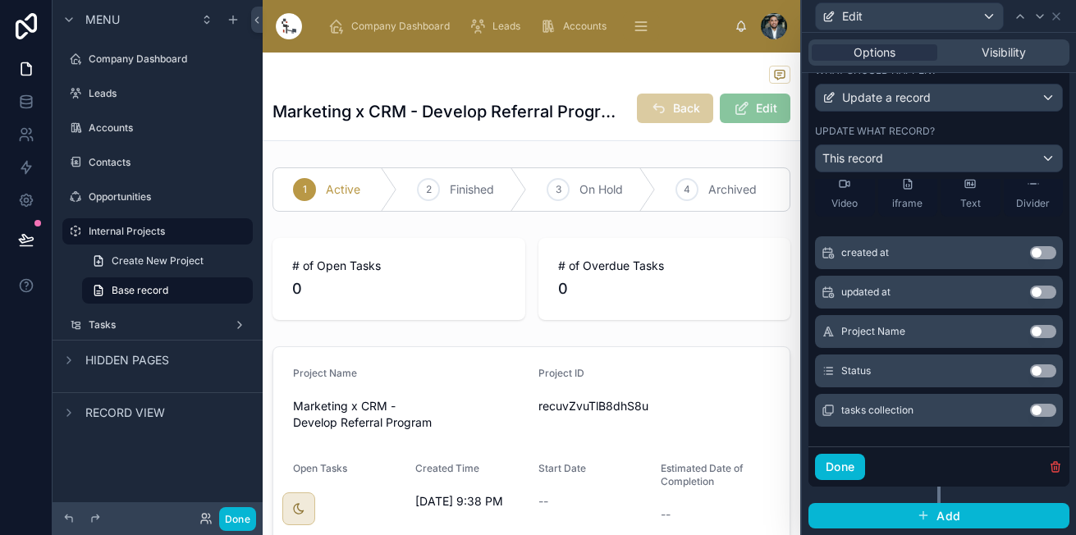
click at [1030, 253] on button "Use setting" at bounding box center [1043, 252] width 26 height 13
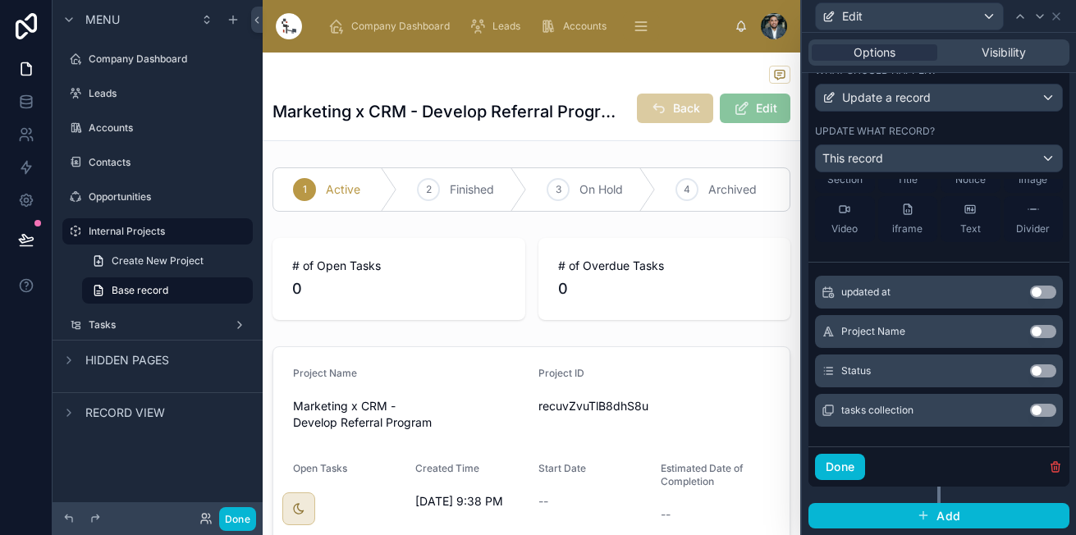
scroll to position [130, 0]
click at [1030, 295] on button "Use setting" at bounding box center [1043, 292] width 26 height 13
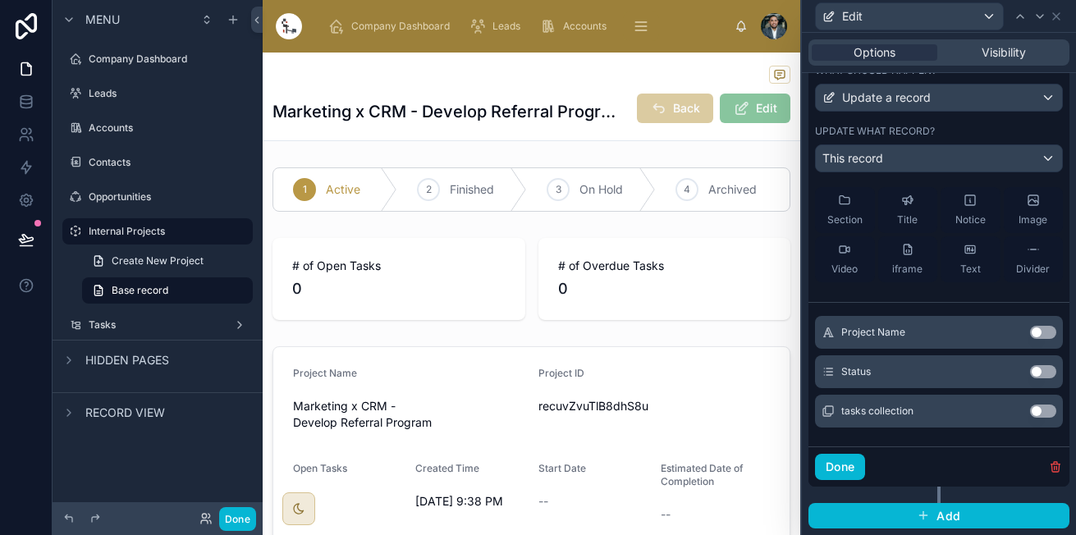
scroll to position [131, 0]
click at [1030, 337] on button "Use setting" at bounding box center [1043, 331] width 26 height 13
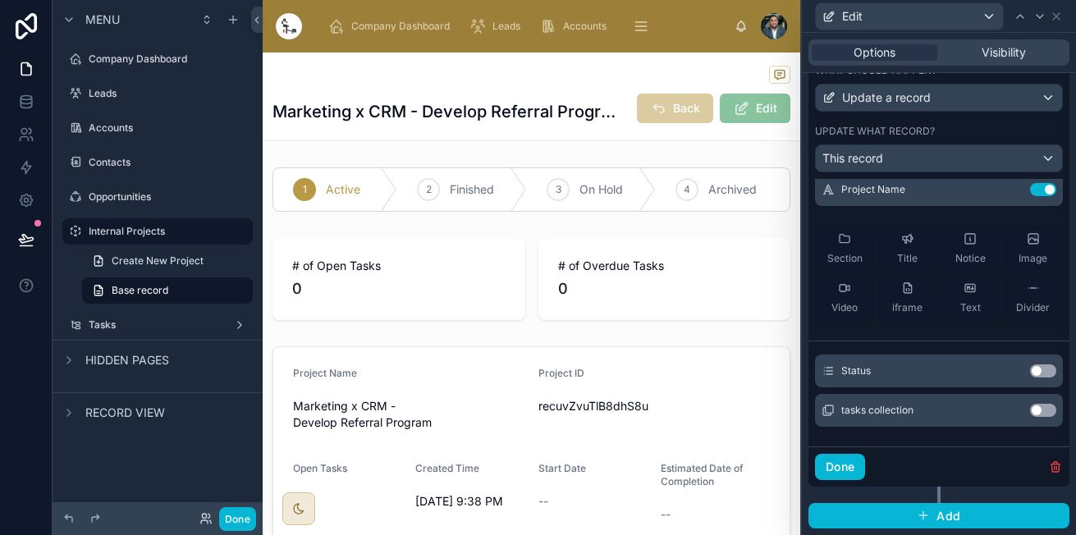
click at [1030, 373] on button "Use setting" at bounding box center [1043, 370] width 26 height 13
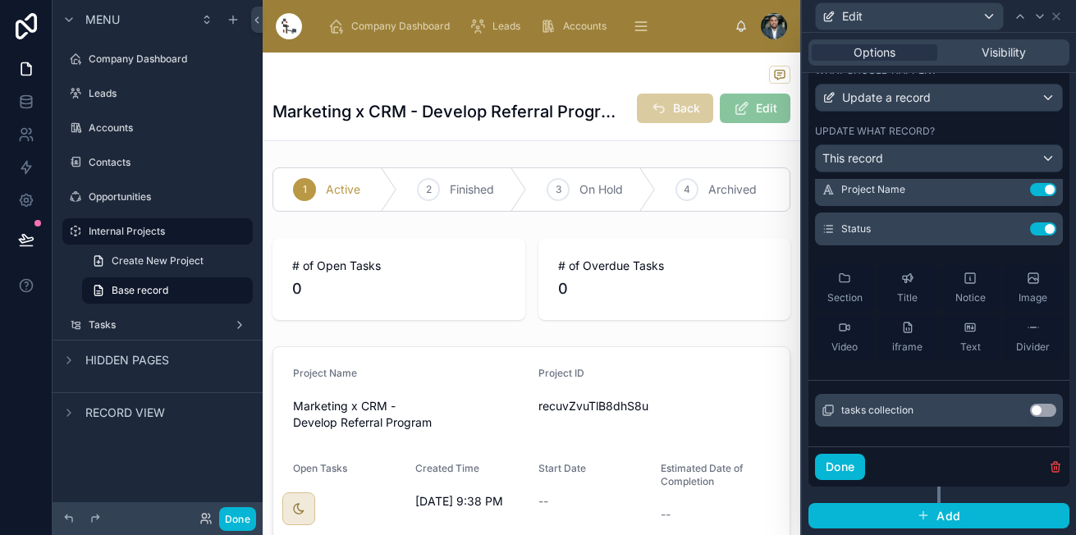
click at [1012, 417] on div "tasks collection Use setting" at bounding box center [939, 410] width 248 height 33
click at [1019, 403] on div "tasks collection Use setting" at bounding box center [939, 410] width 248 height 33
click at [1030, 409] on button "Use setting" at bounding box center [1043, 410] width 26 height 13
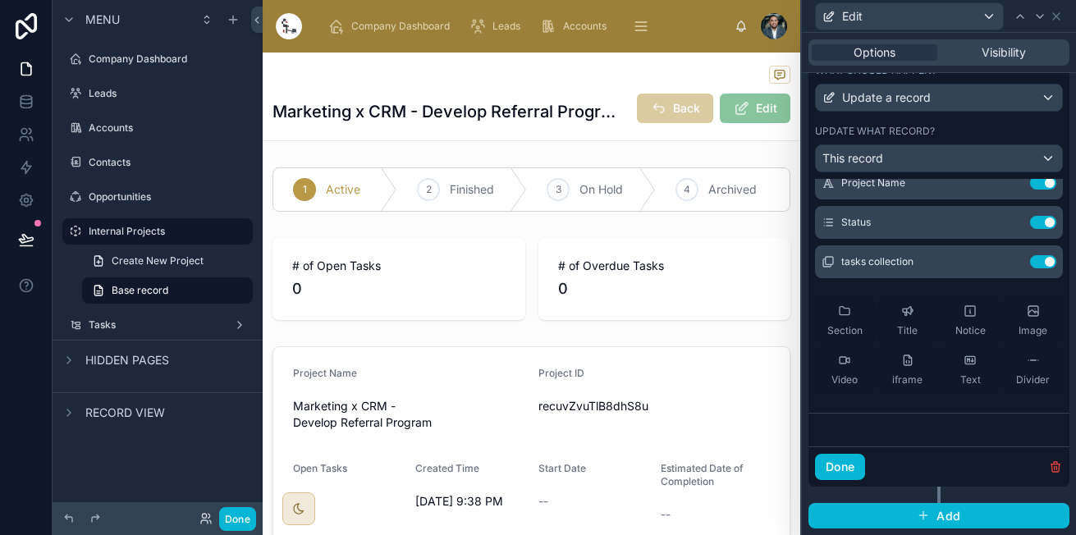
scroll to position [0, 0]
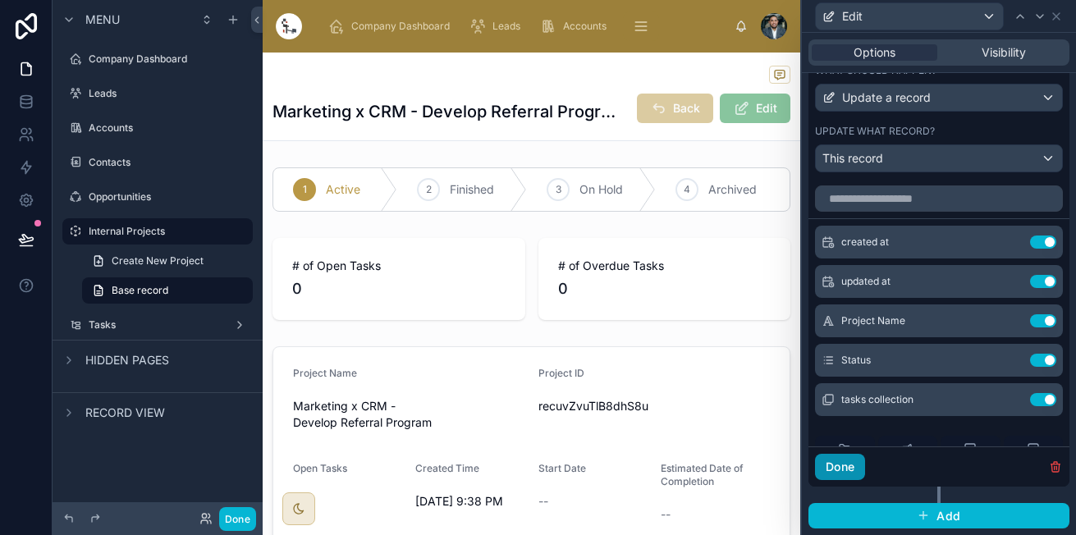
click at [836, 478] on button "Done" at bounding box center [840, 467] width 50 height 26
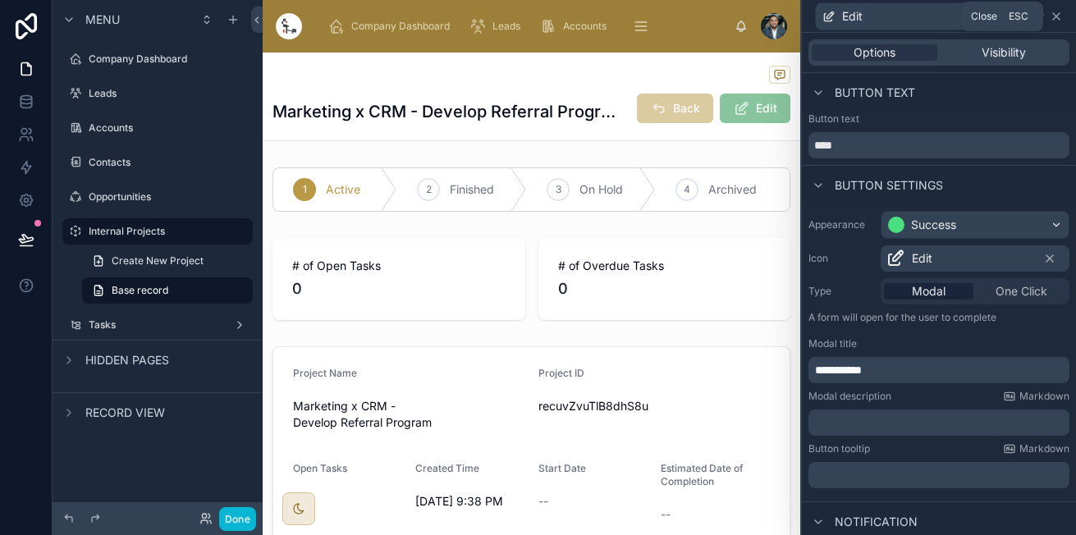
click at [1055, 21] on icon at bounding box center [1055, 16] width 13 height 13
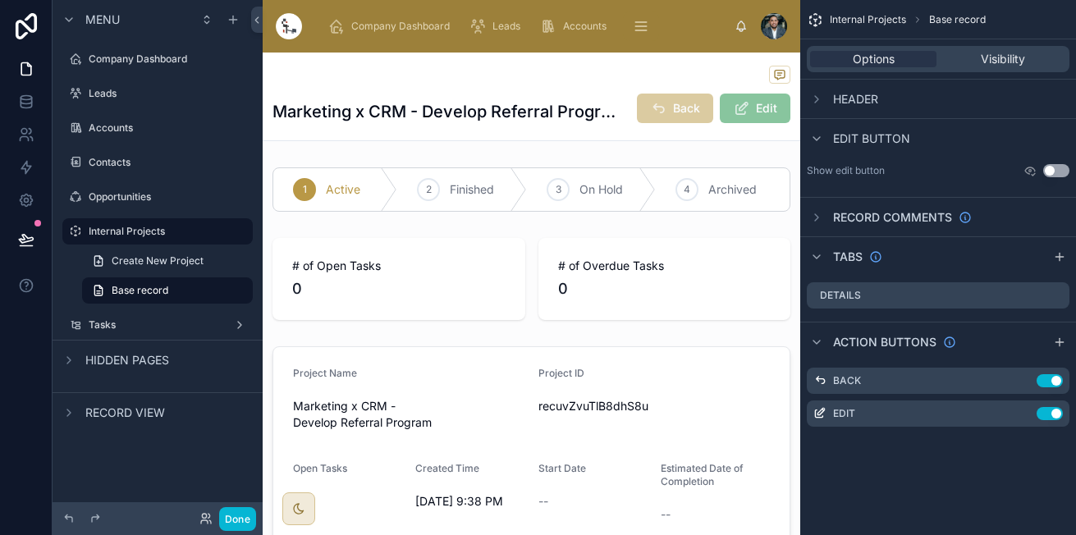
click at [1071, 343] on div "Action buttons" at bounding box center [938, 341] width 276 height 39
click at [1062, 342] on icon "scrollable content" at bounding box center [1058, 342] width 7 height 0
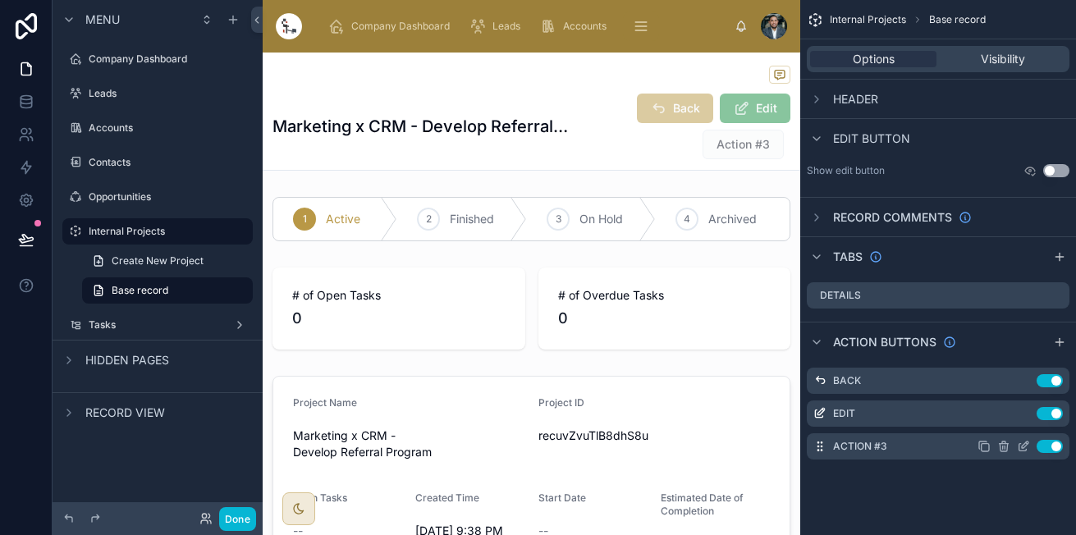
click at [1025, 441] on icon "scrollable content" at bounding box center [1022, 446] width 13 height 13
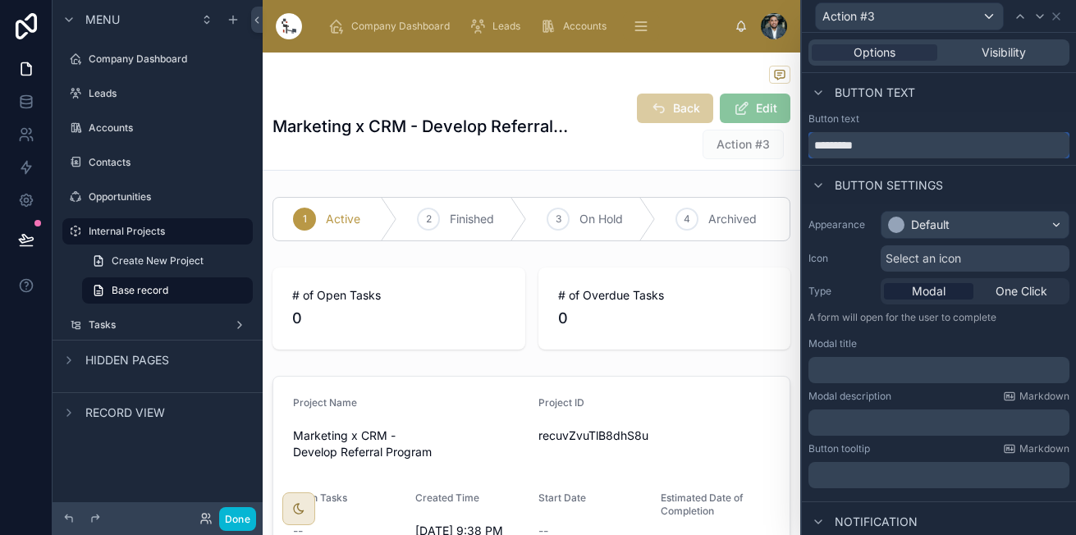
click at [911, 134] on input "*********" at bounding box center [938, 145] width 261 height 26
type input "*"
type input "******"
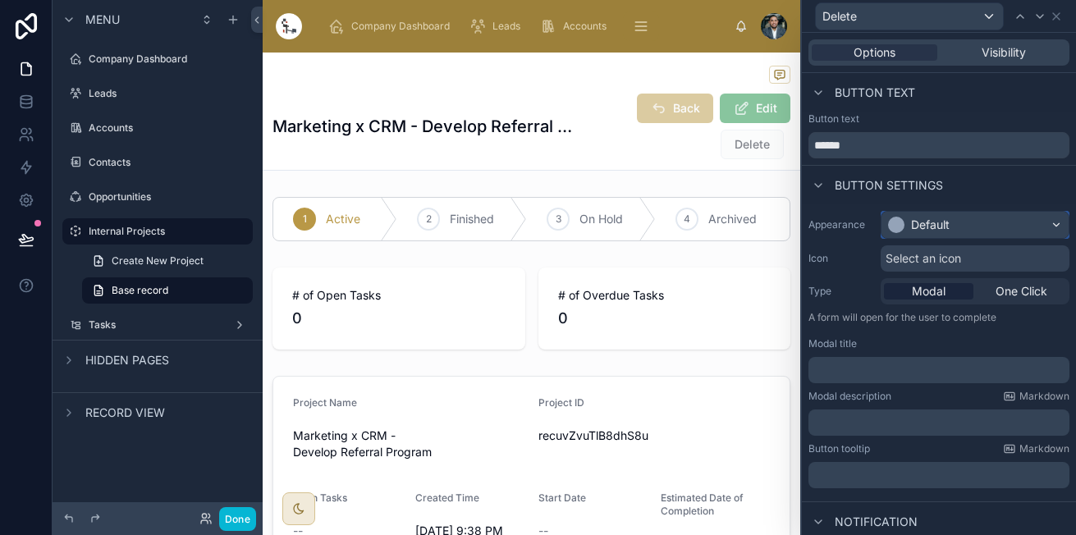
click at [969, 221] on div "Default" at bounding box center [974, 225] width 187 height 26
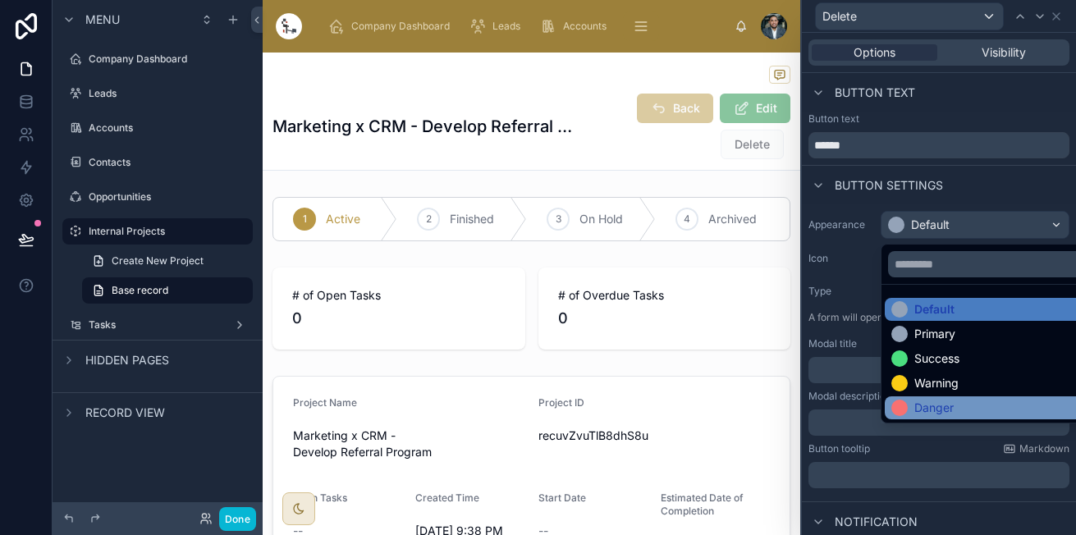
click at [911, 396] on div "Danger" at bounding box center [987, 407] width 206 height 23
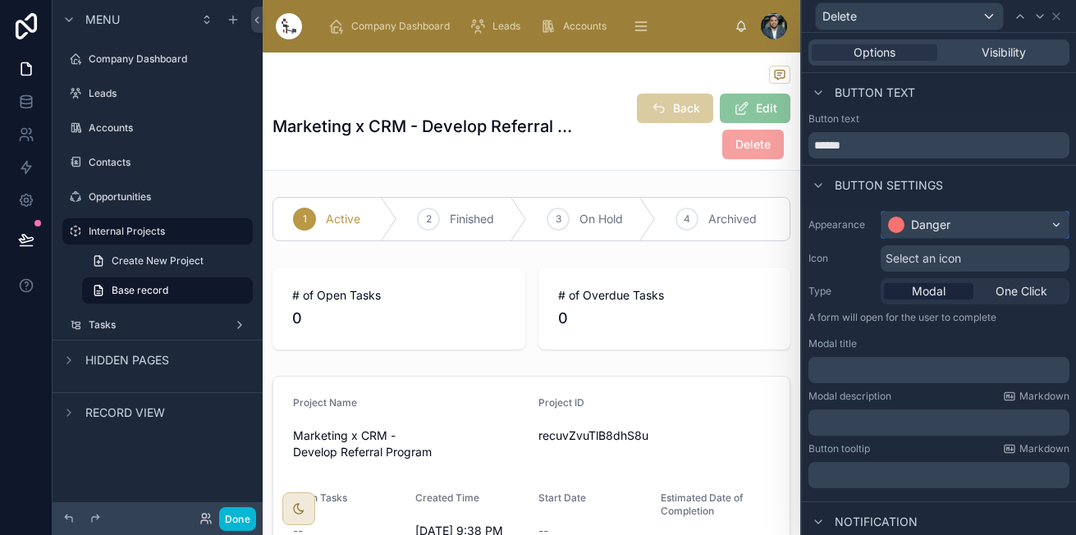
click at [987, 221] on div "Danger" at bounding box center [974, 225] width 187 height 26
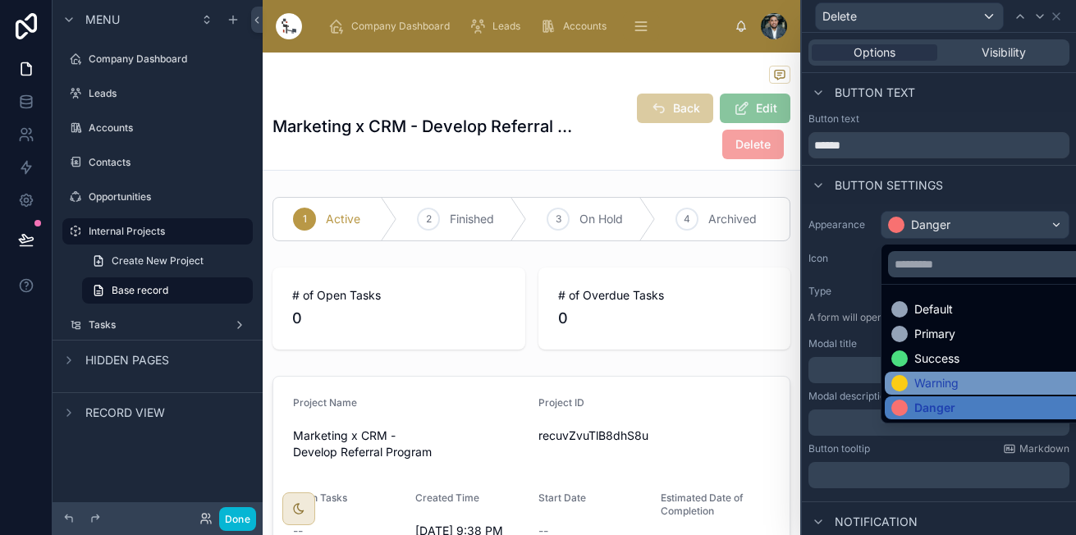
click at [933, 377] on div "Warning" at bounding box center [936, 383] width 44 height 16
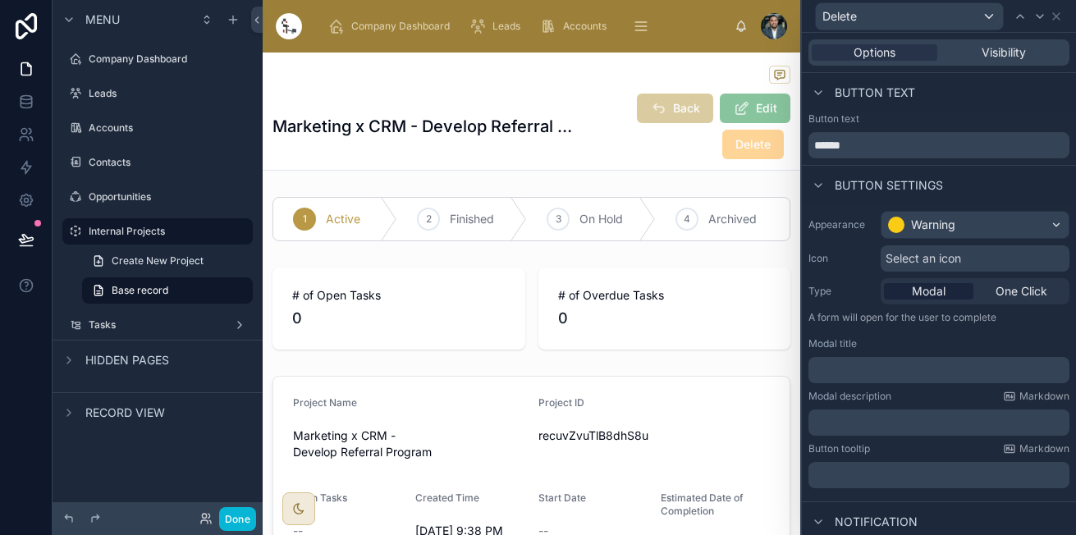
click at [975, 184] on div "Button settings" at bounding box center [939, 184] width 274 height 39
click at [101, 196] on label "Opportunities" at bounding box center [154, 196] width 131 height 13
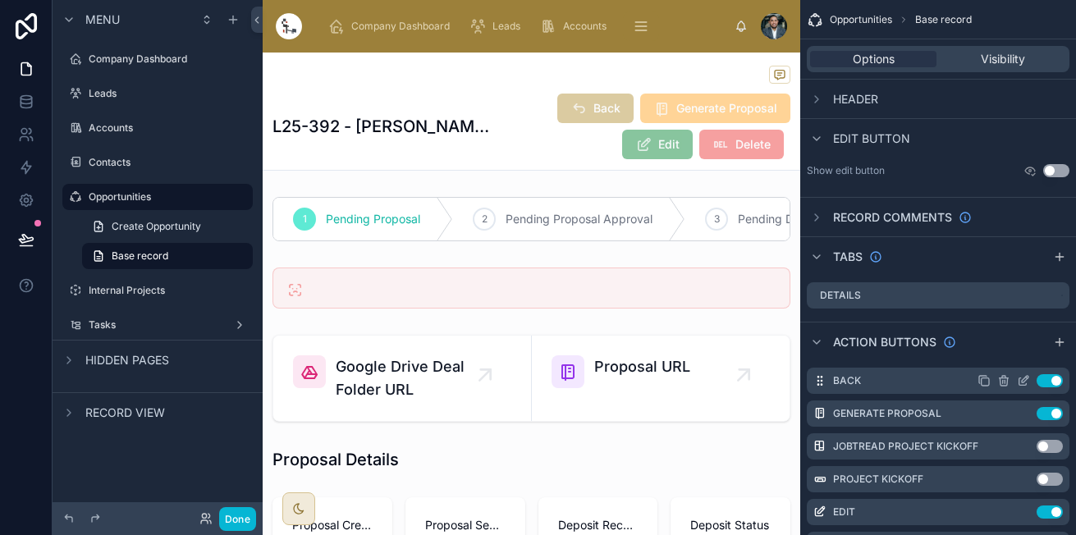
scroll to position [95, 0]
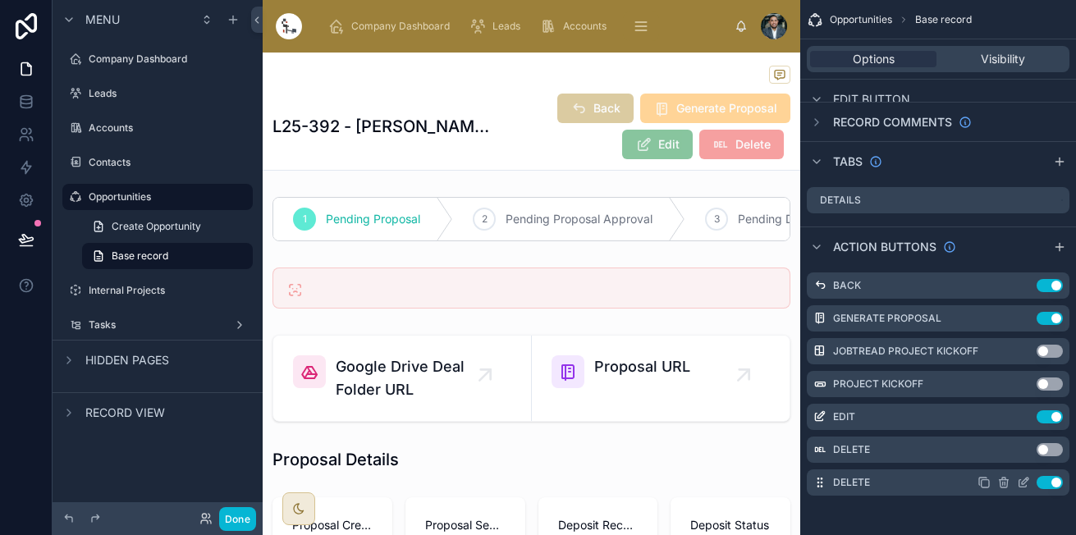
click at [1024, 485] on icon "scrollable content" at bounding box center [1022, 482] width 13 height 13
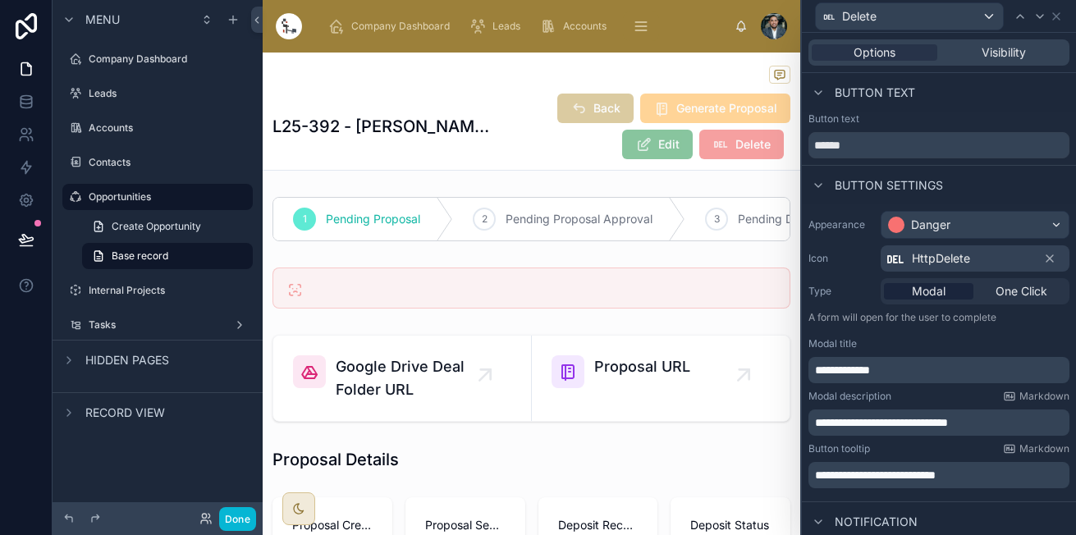
click at [913, 423] on span "**********" at bounding box center [881, 422] width 133 height 11
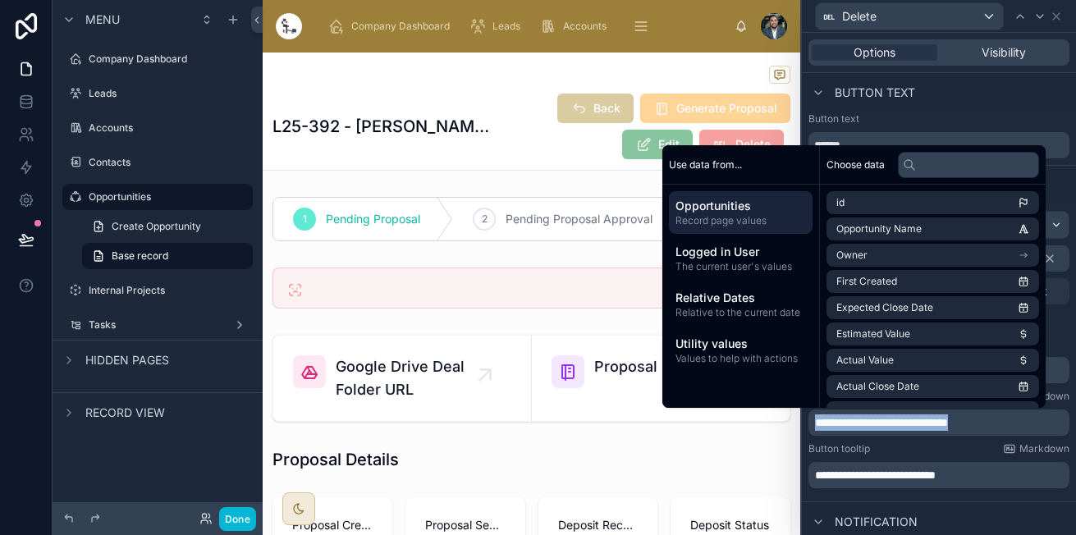
copy span "**********"
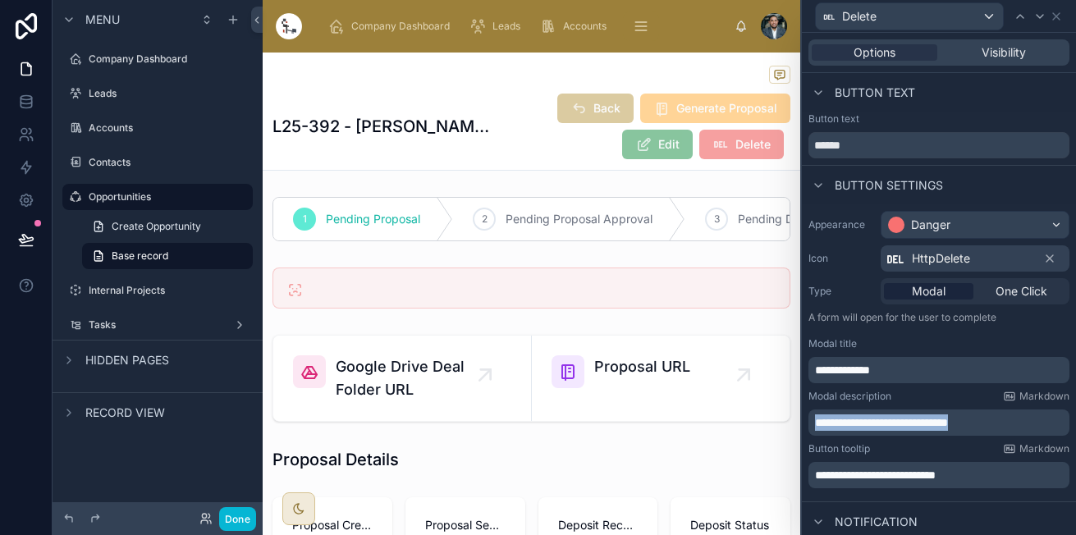
click at [888, 475] on span "**********" at bounding box center [875, 474] width 121 height 11
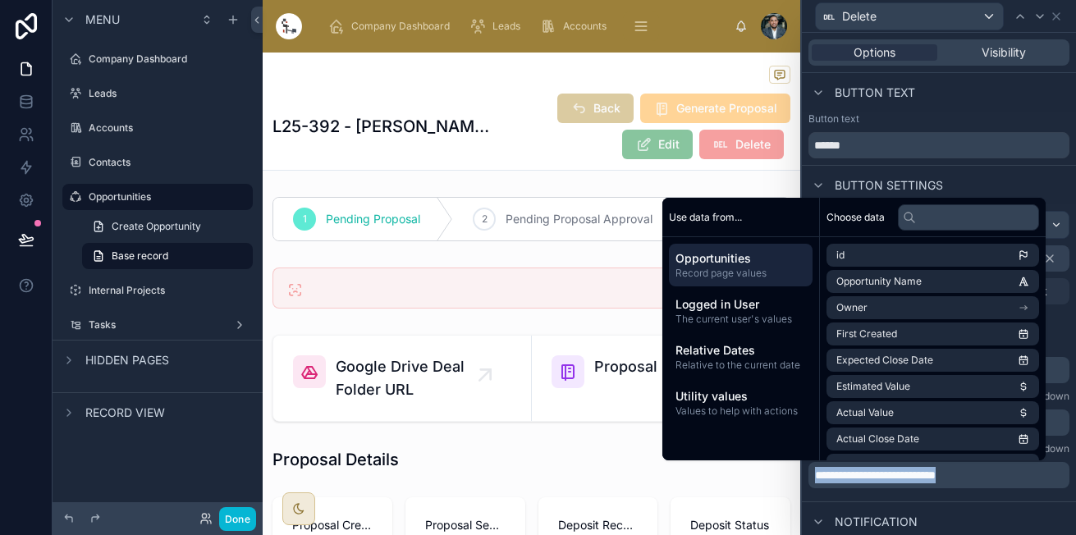
copy span "**********"
click at [964, 500] on div "**********" at bounding box center [939, 352] width 274 height 297
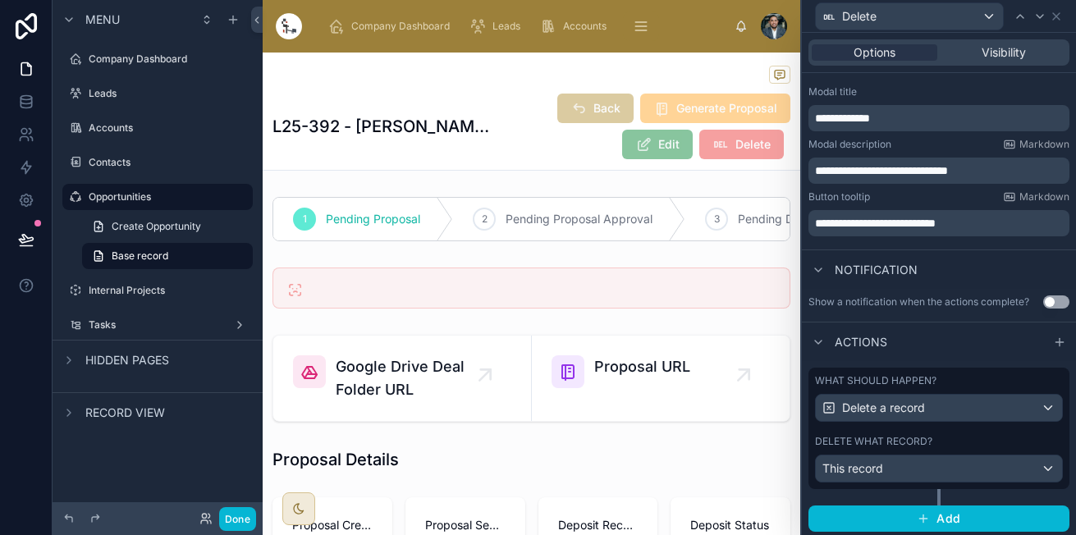
scroll to position [252, 0]
click at [1017, 468] on div "This record" at bounding box center [938, 468] width 246 height 26
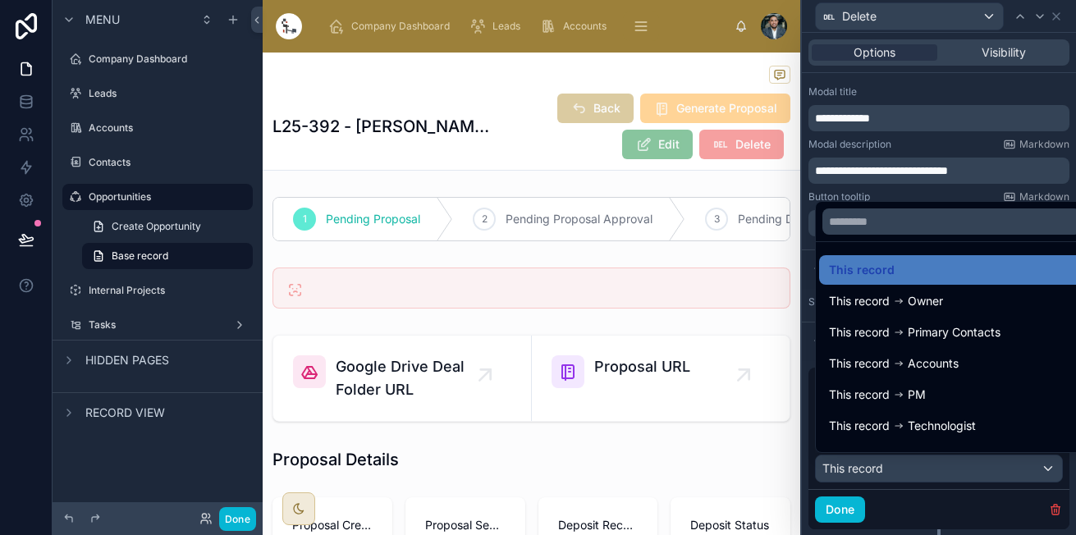
click at [1013, 469] on div at bounding box center [939, 267] width 274 height 535
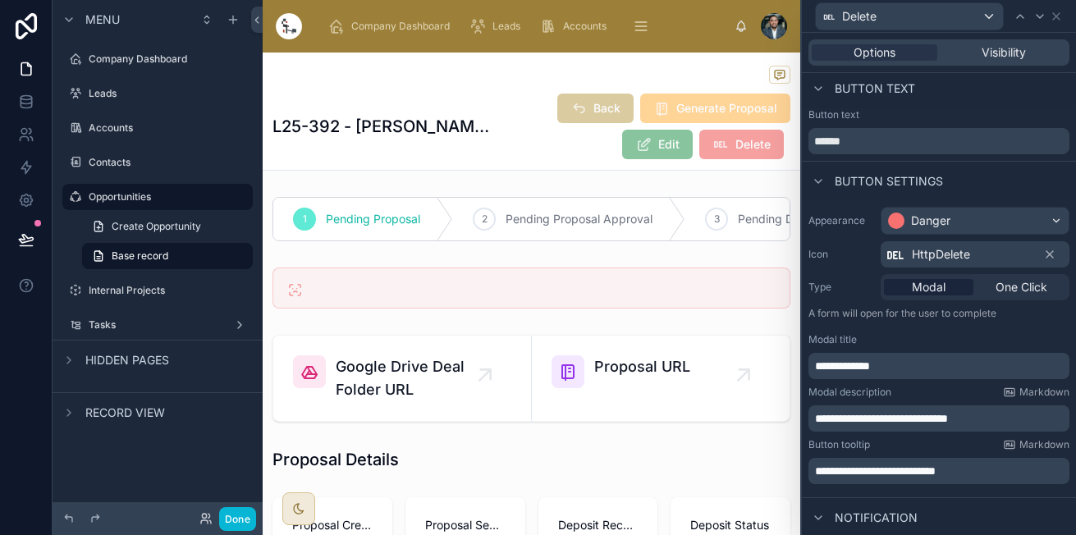
scroll to position [0, 0]
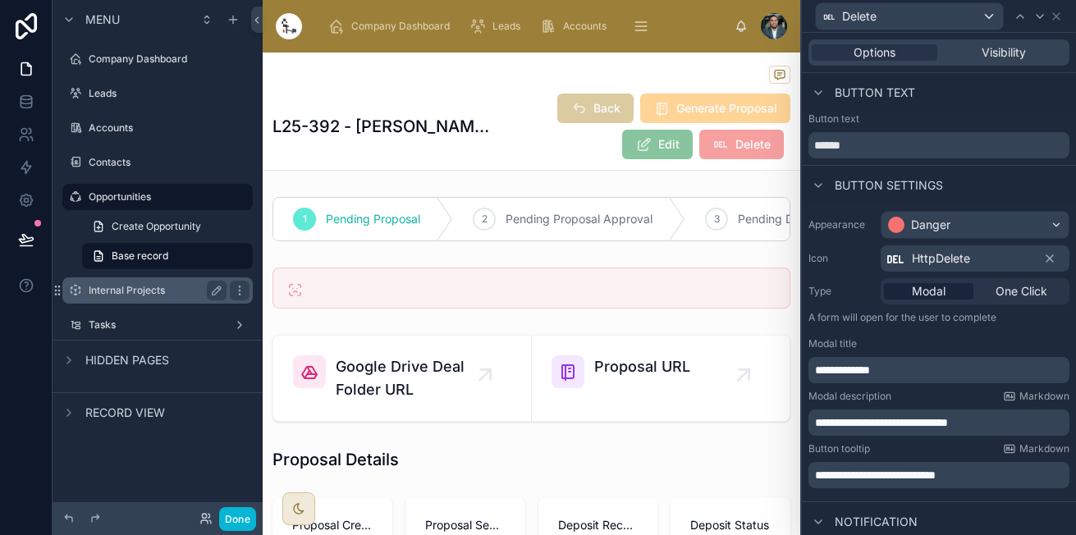
click at [140, 285] on label "Internal Projects" at bounding box center [154, 290] width 131 height 13
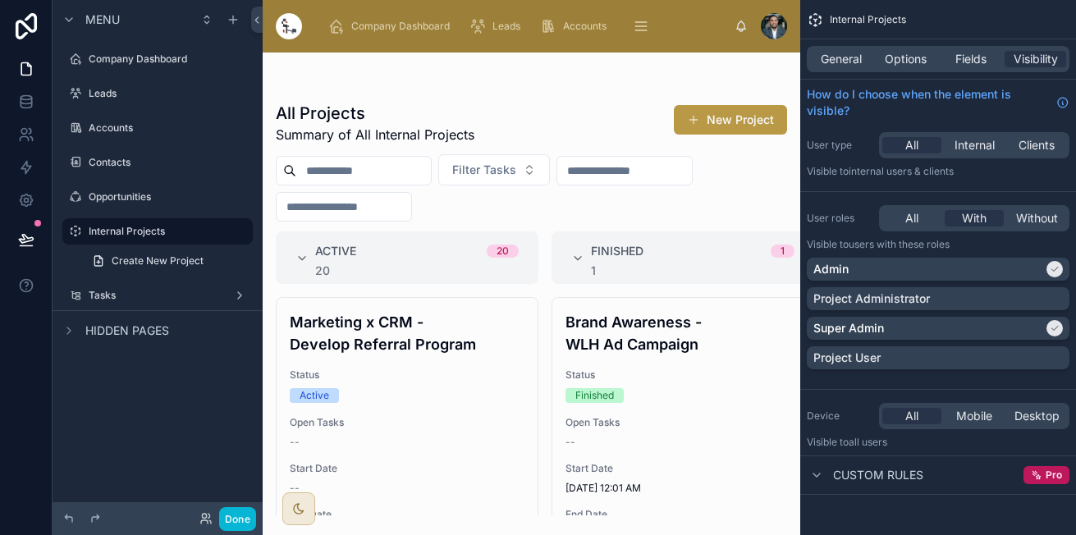
click at [482, 386] on div at bounding box center [531, 294] width 537 height 482
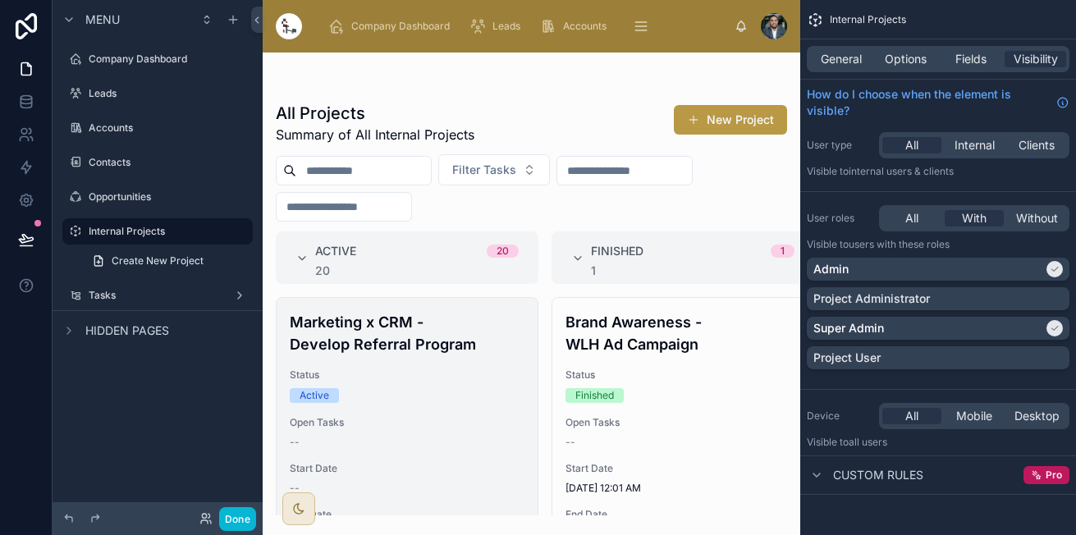
click at [377, 352] on h4 "Marketing x CRM - Develop Referral Program" at bounding box center [407, 333] width 235 height 44
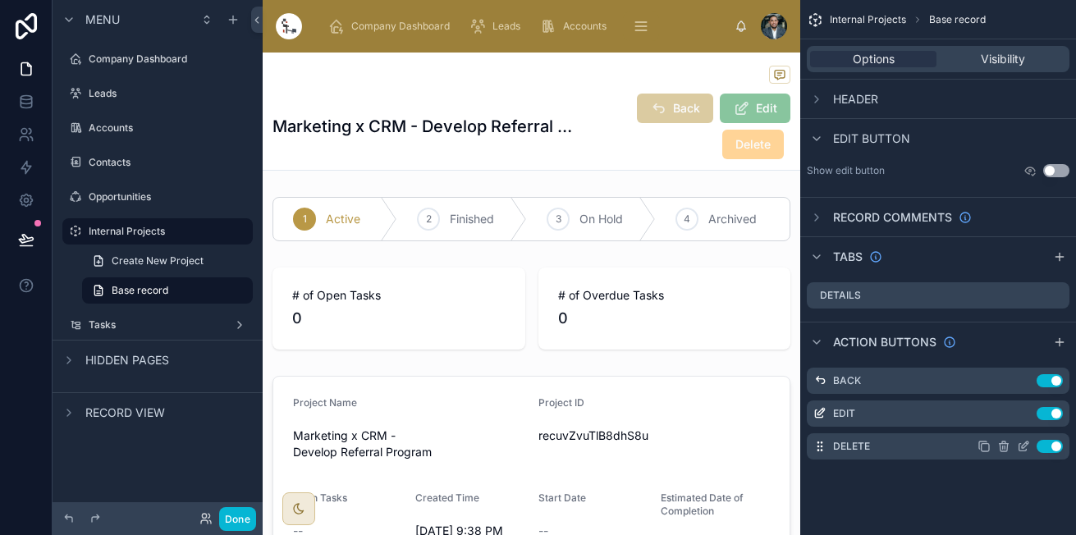
click at [1024, 442] on icon "scrollable content" at bounding box center [1022, 446] width 13 height 13
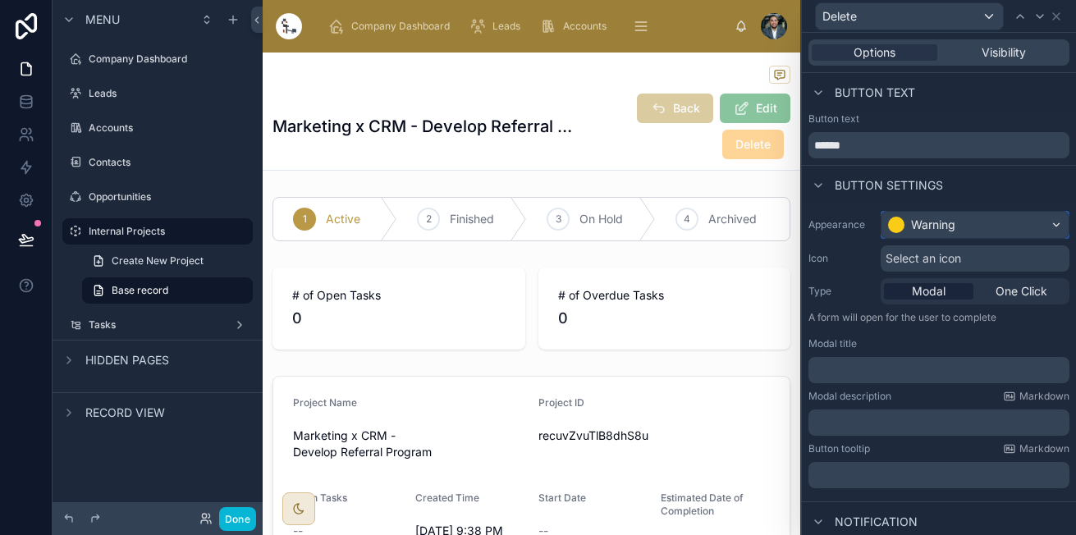
click at [1017, 221] on div "Warning" at bounding box center [974, 225] width 187 height 26
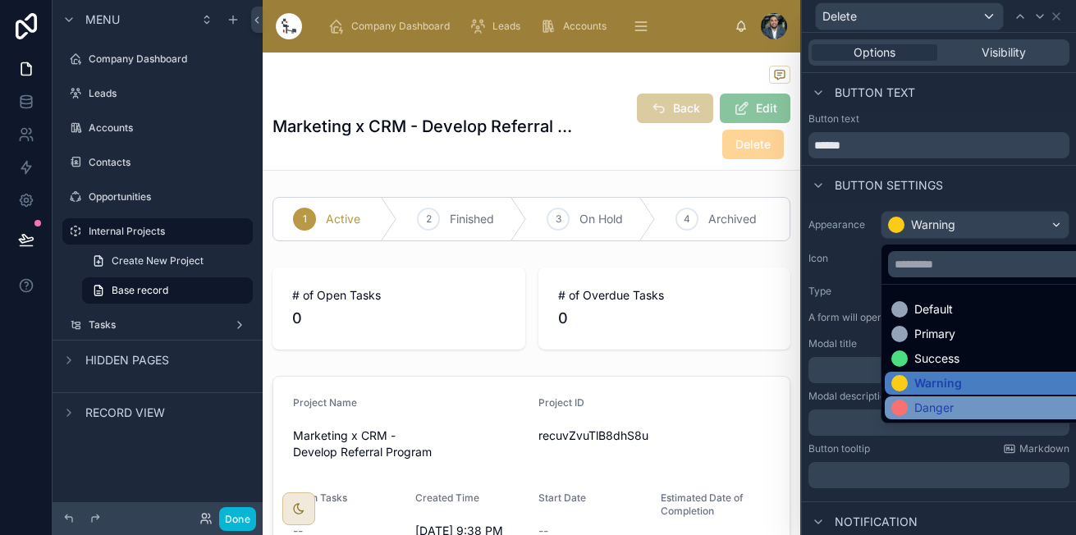
click at [909, 399] on div "Danger" at bounding box center [987, 407] width 206 height 23
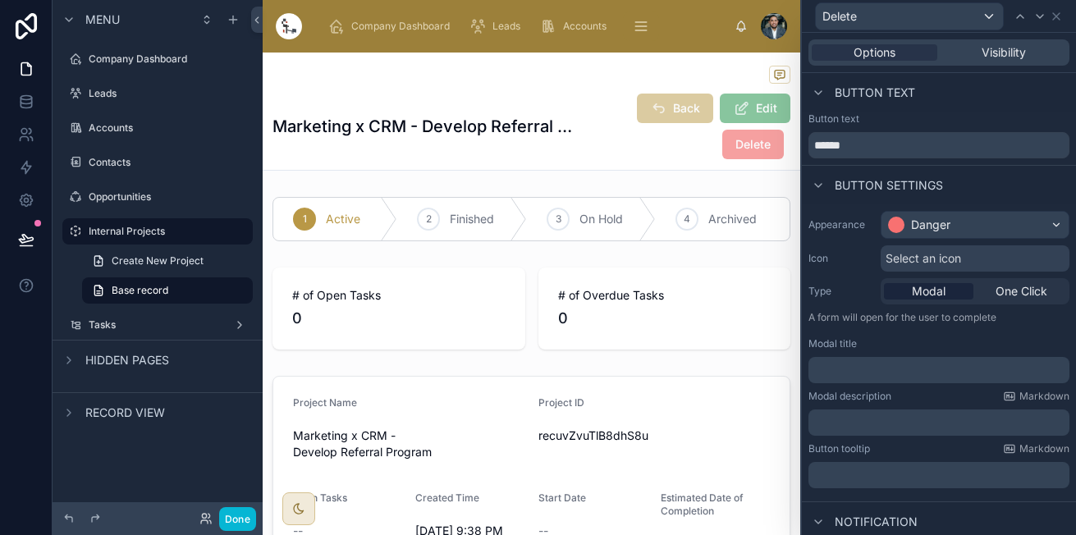
click at [962, 263] on div "Select an icon" at bounding box center [974, 258] width 189 height 26
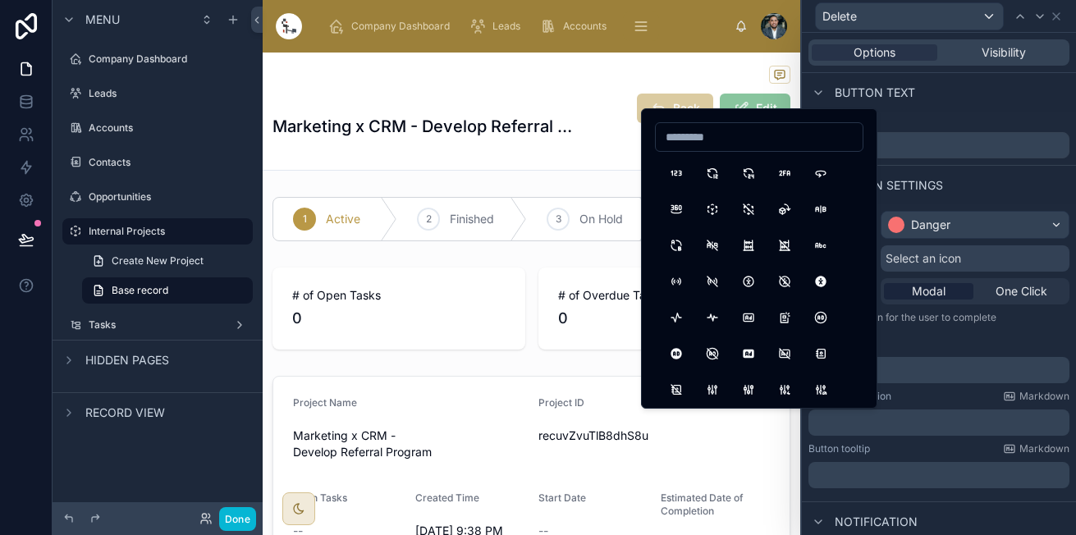
type input "*"
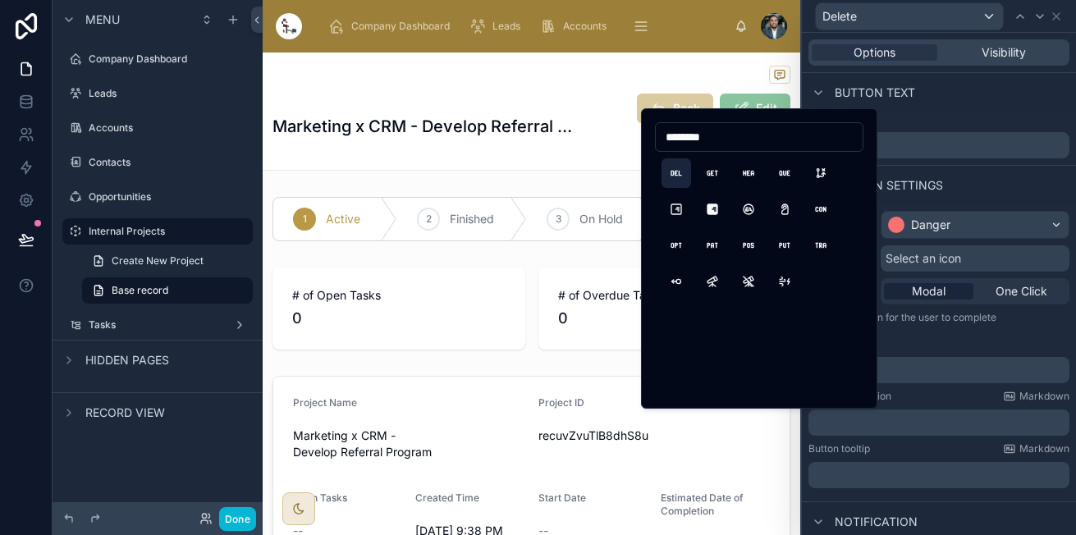
type input "********"
click at [675, 173] on button "HttpDelete" at bounding box center [676, 173] width 30 height 30
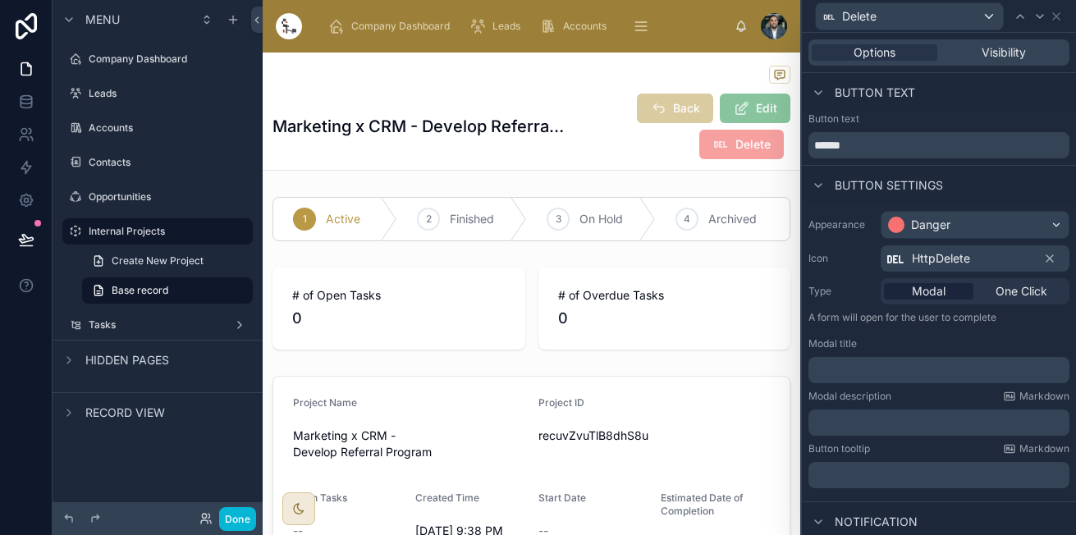
click at [889, 371] on p "﻿" at bounding box center [940, 370] width 251 height 16
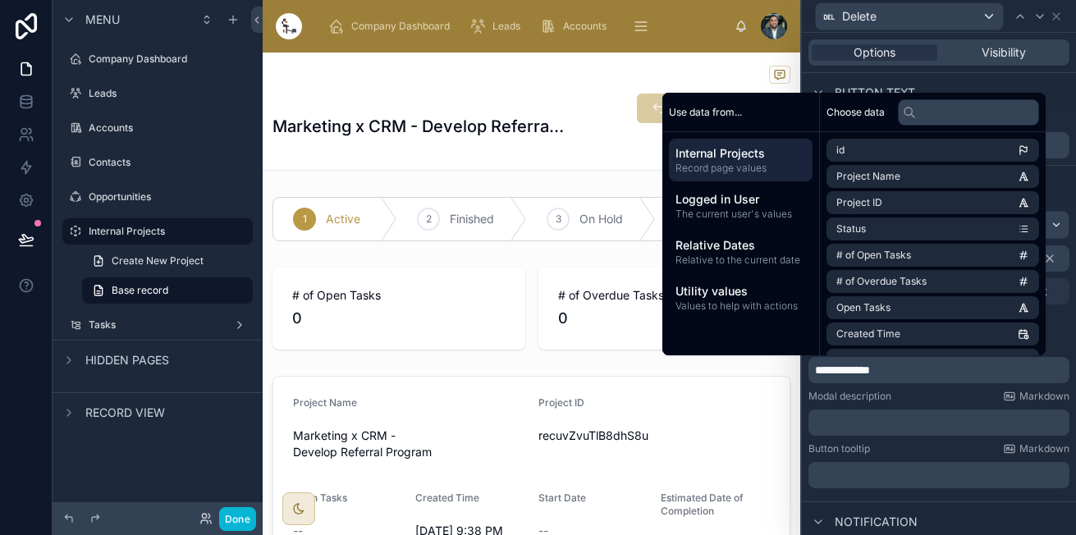
click at [871, 419] on p "﻿" at bounding box center [940, 422] width 251 height 16
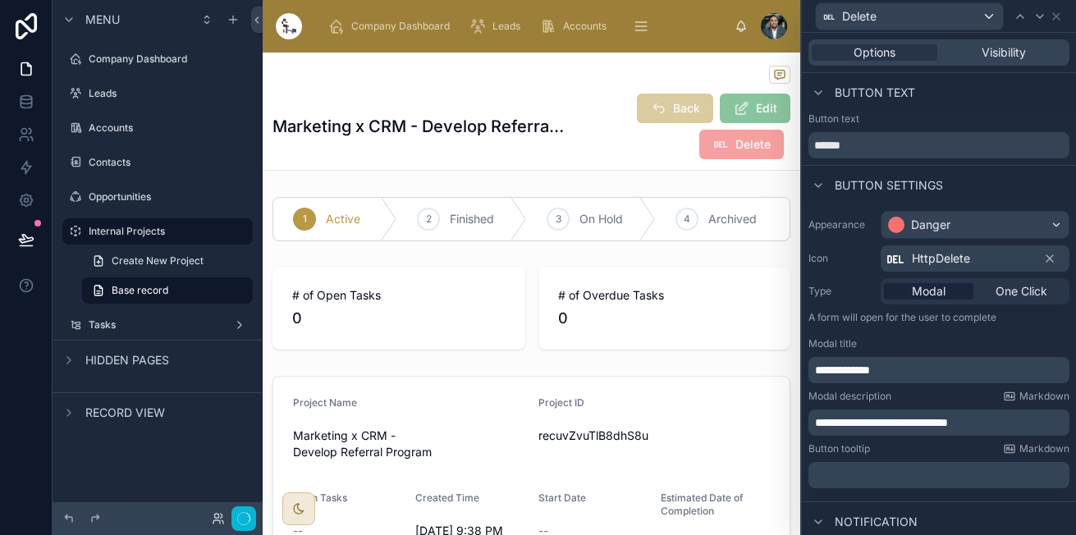
click at [861, 486] on div "﻿" at bounding box center [938, 475] width 261 height 26
click at [870, 482] on p "﻿" at bounding box center [940, 475] width 251 height 16
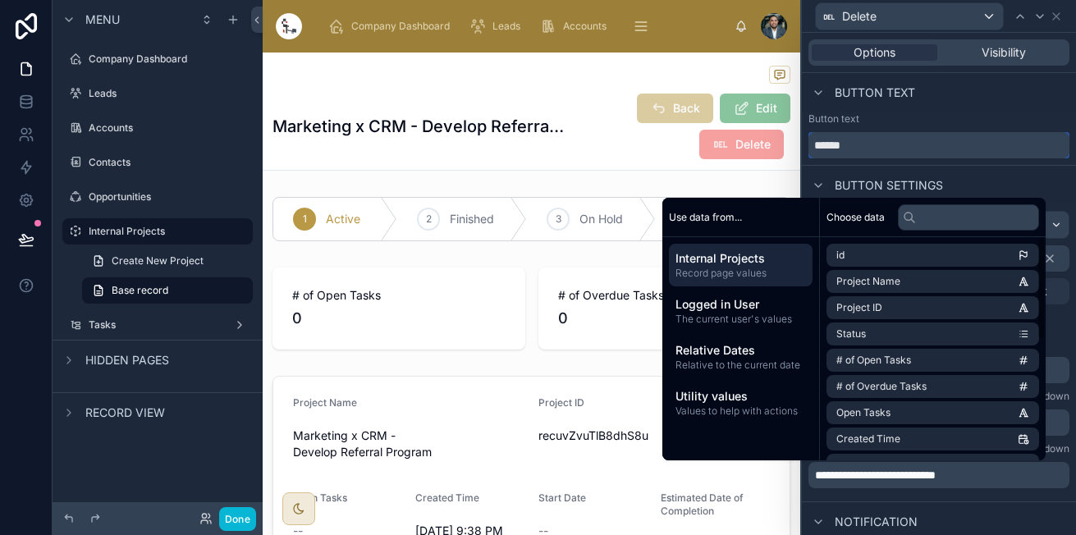
click at [993, 158] on div "Button text ******" at bounding box center [939, 138] width 274 height 53
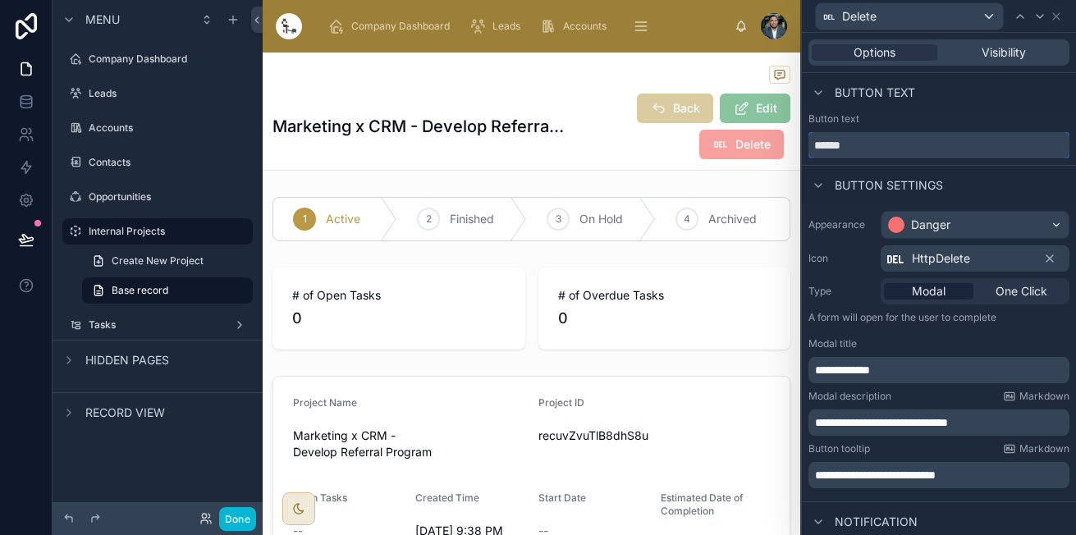
scroll to position [107, 0]
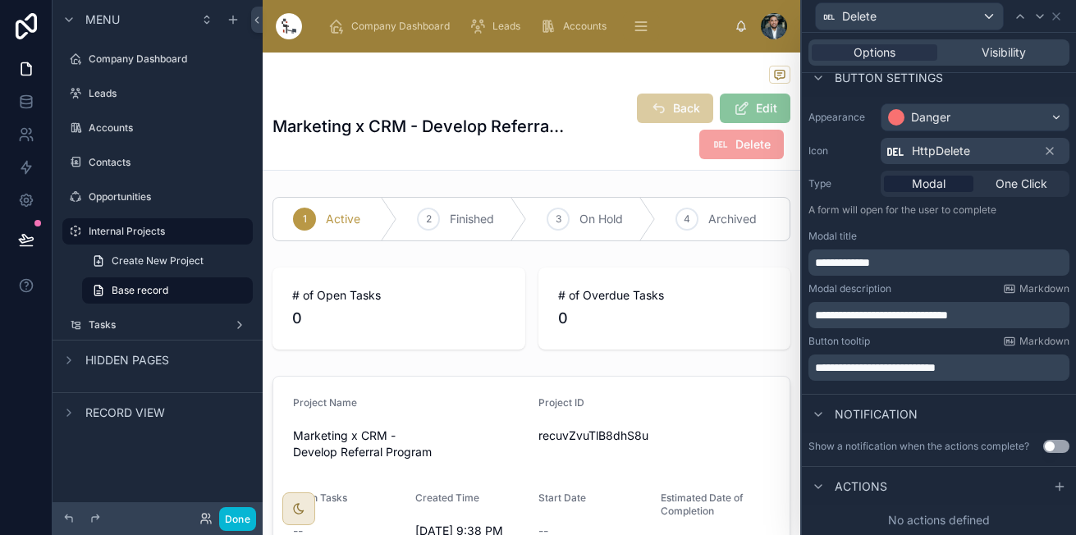
click at [884, 484] on span "Actions" at bounding box center [860, 486] width 53 height 16
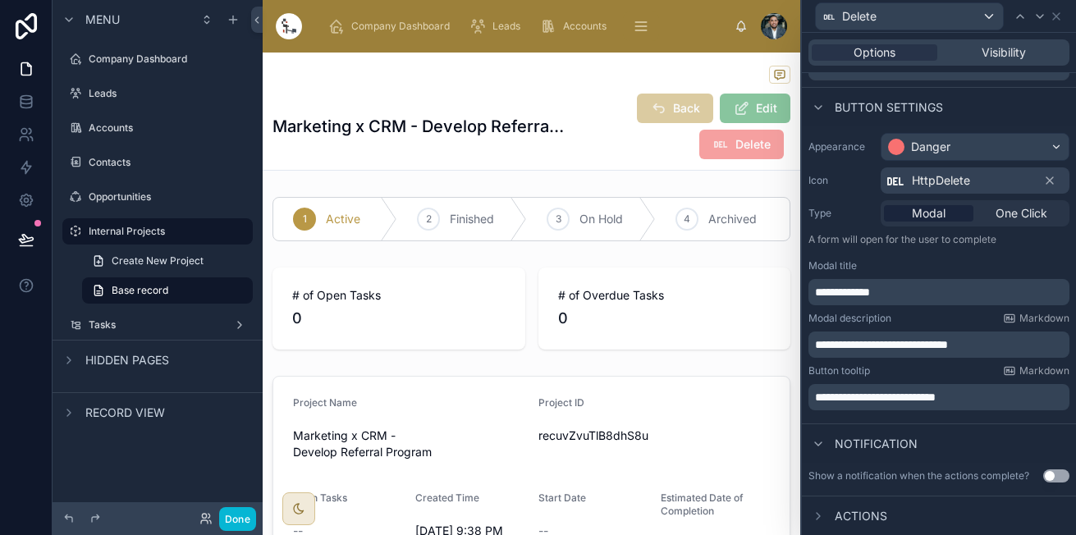
click at [1010, 518] on div "Actions" at bounding box center [939, 515] width 274 height 39
click at [875, 508] on span "Actions" at bounding box center [860, 516] width 53 height 16
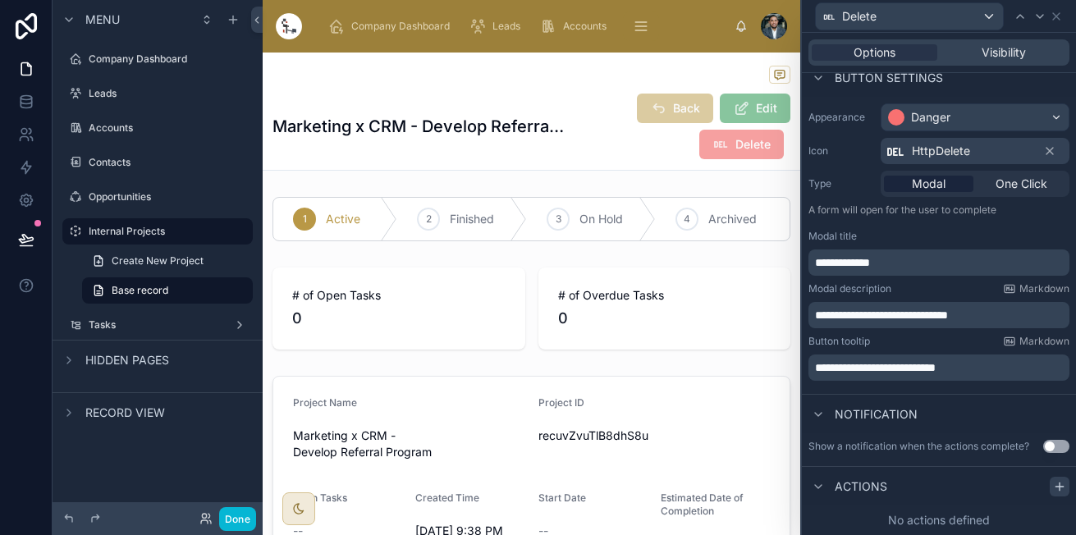
click at [1053, 482] on icon at bounding box center [1059, 486] width 13 height 13
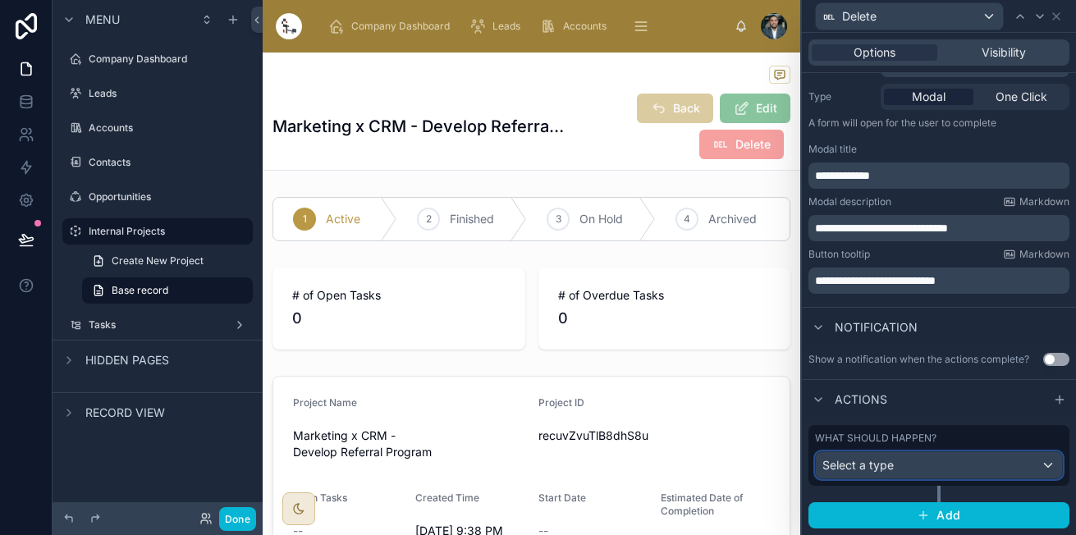
click at [920, 463] on div "Select a type" at bounding box center [938, 465] width 246 height 26
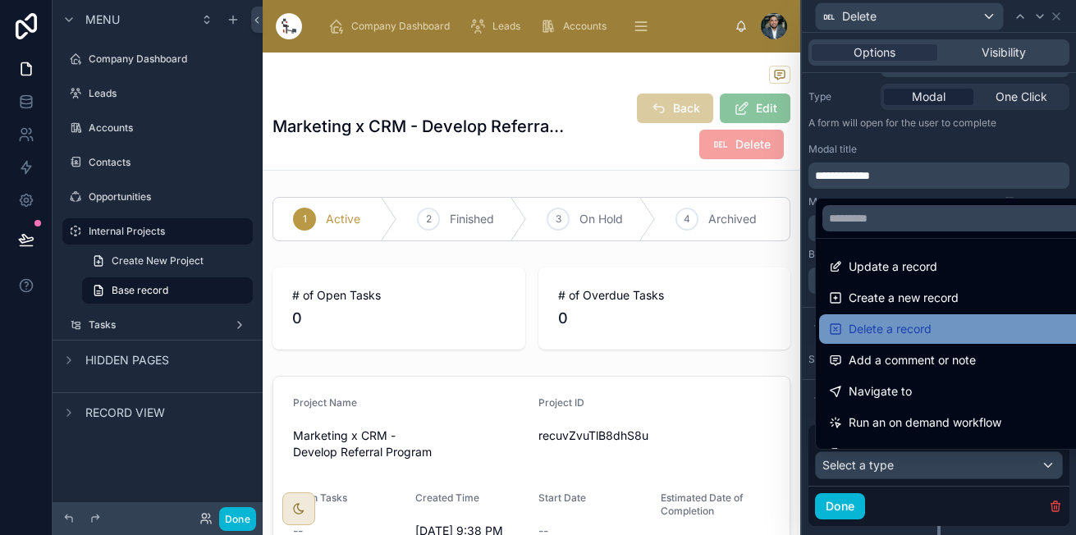
click at [879, 337] on span "Delete a record" at bounding box center [889, 329] width 83 height 20
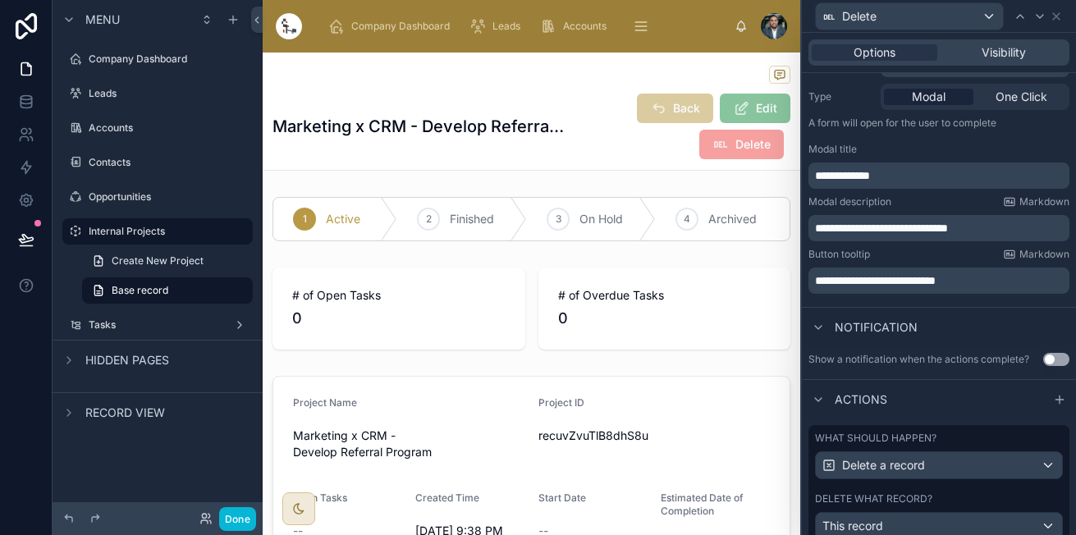
scroll to position [295, 0]
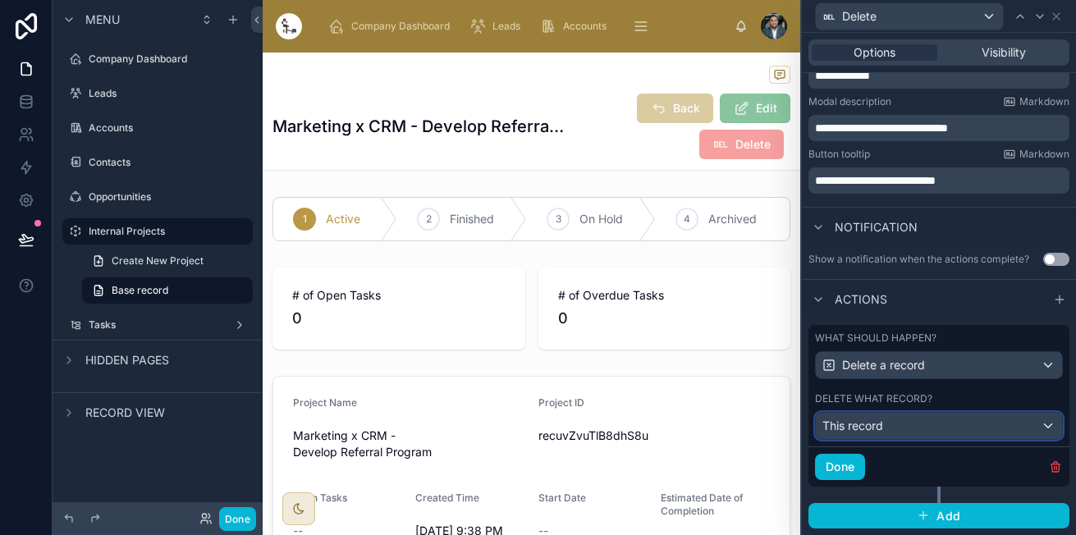
click at [895, 427] on div "This record" at bounding box center [938, 426] width 246 height 26
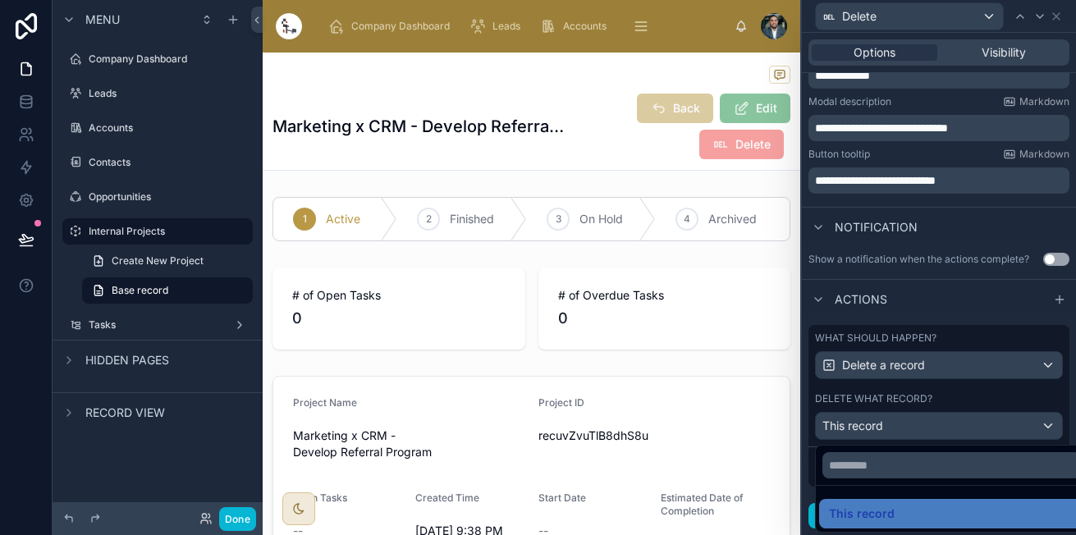
click at [895, 427] on div at bounding box center [939, 267] width 274 height 535
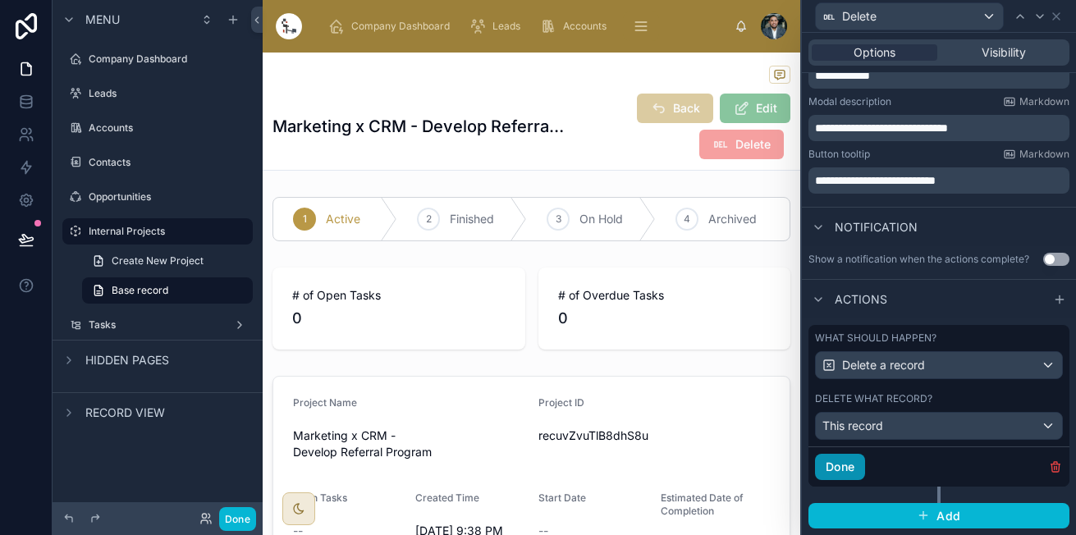
click at [836, 461] on button "Done" at bounding box center [840, 467] width 50 height 26
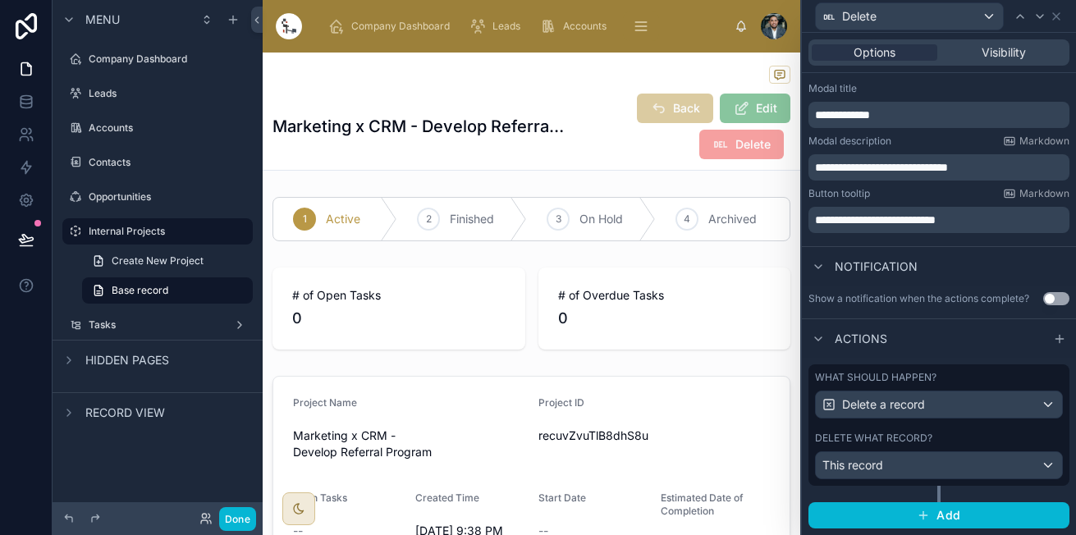
click at [1062, 23] on div "Delete" at bounding box center [938, 16] width 261 height 32
click at [1056, 23] on div "Delete" at bounding box center [938, 16] width 261 height 32
click at [1052, 13] on icon at bounding box center [1055, 16] width 13 height 13
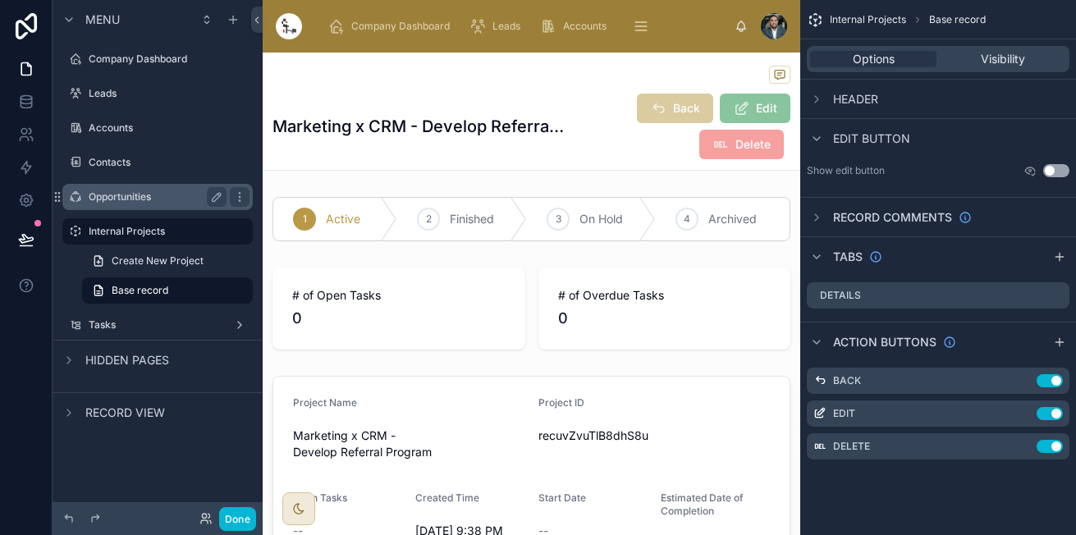
click at [148, 199] on label "Opportunities" at bounding box center [154, 196] width 131 height 13
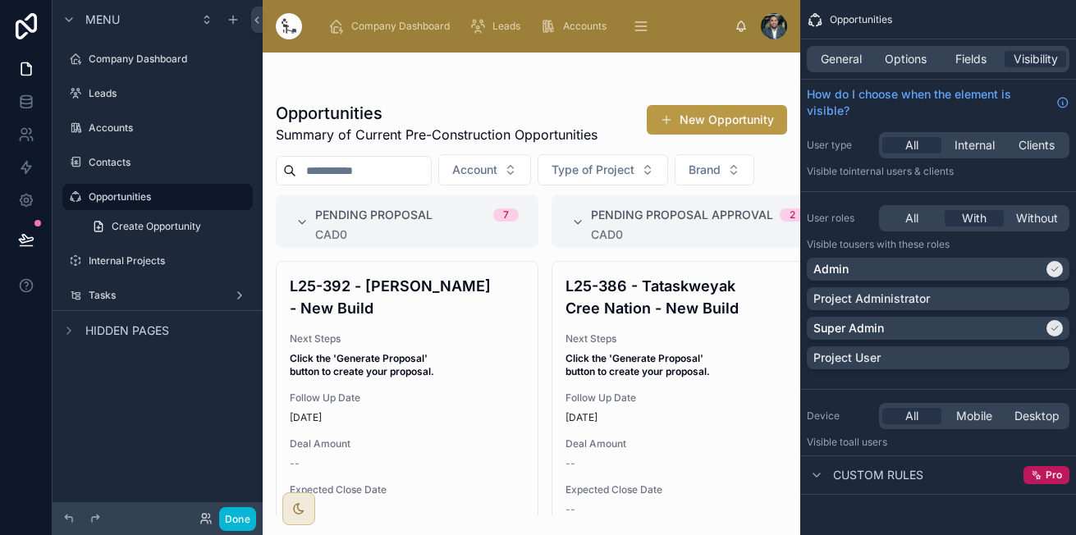
click at [428, 293] on div at bounding box center [531, 294] width 537 height 482
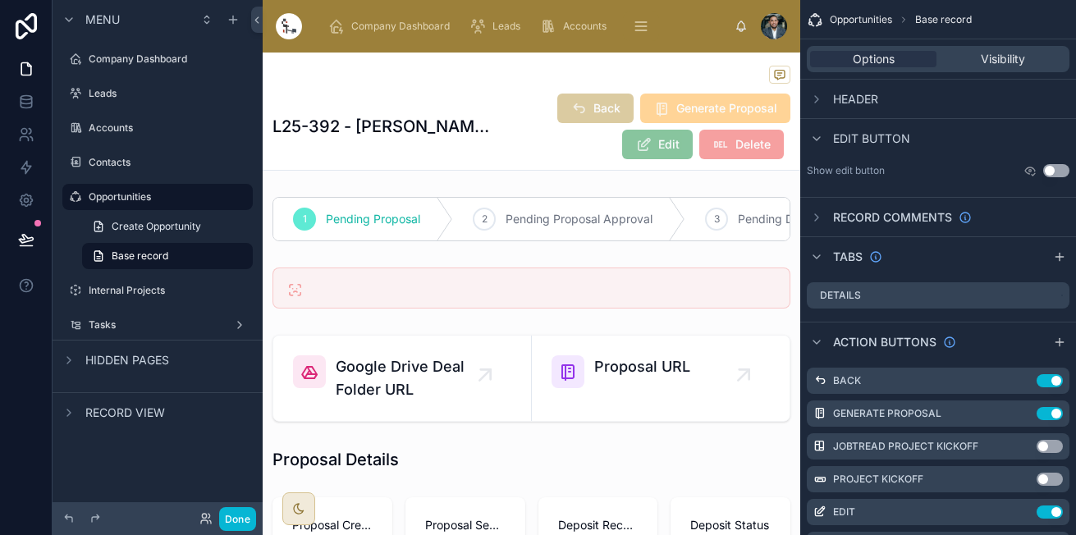
click at [491, 100] on div "Back Generate Proposal Edit Delete" at bounding box center [640, 126] width 299 height 67
click at [813, 137] on icon "scrollable content" at bounding box center [816, 138] width 7 height 3
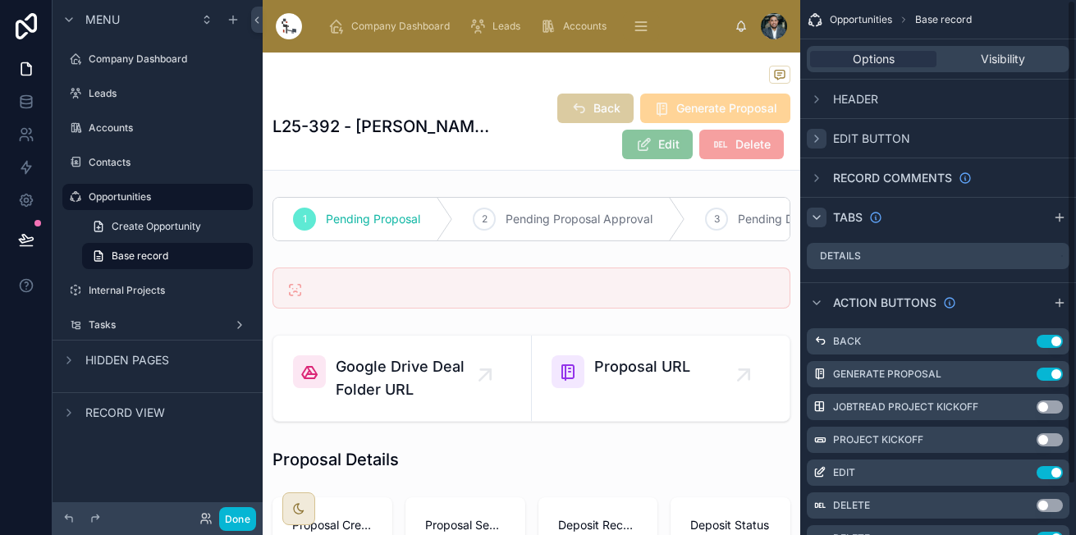
click at [811, 211] on icon "scrollable content" at bounding box center [816, 217] width 13 height 13
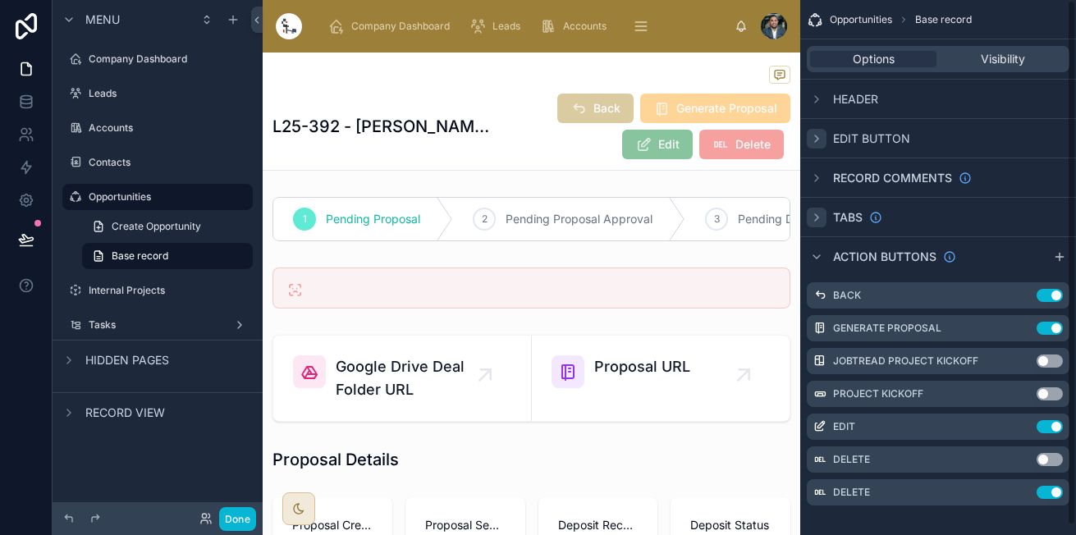
click at [822, 211] on icon "scrollable content" at bounding box center [816, 217] width 13 height 13
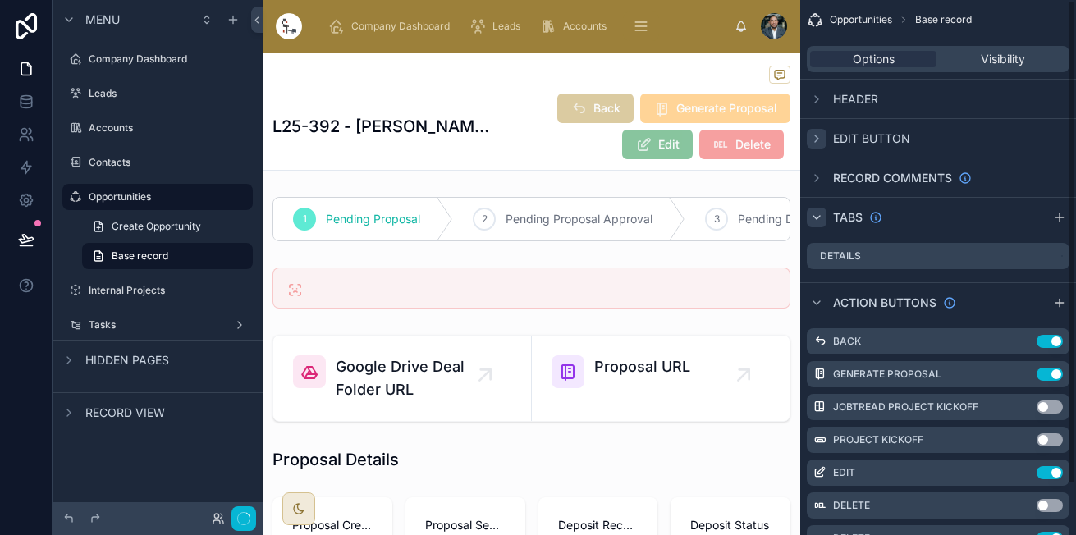
click at [822, 211] on icon "scrollable content" at bounding box center [816, 217] width 13 height 13
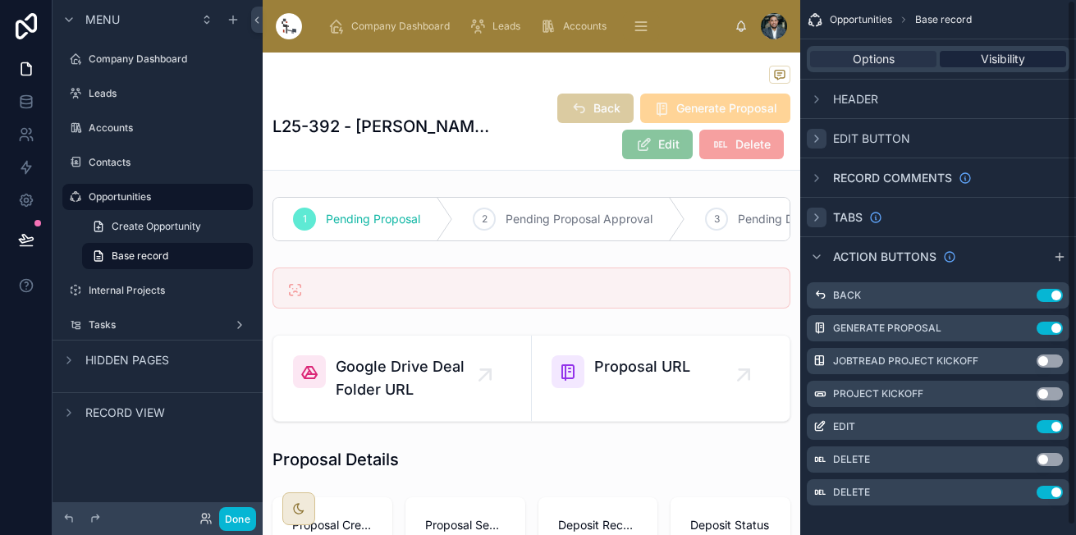
click at [980, 55] on span "Visibility" at bounding box center [1002, 59] width 44 height 16
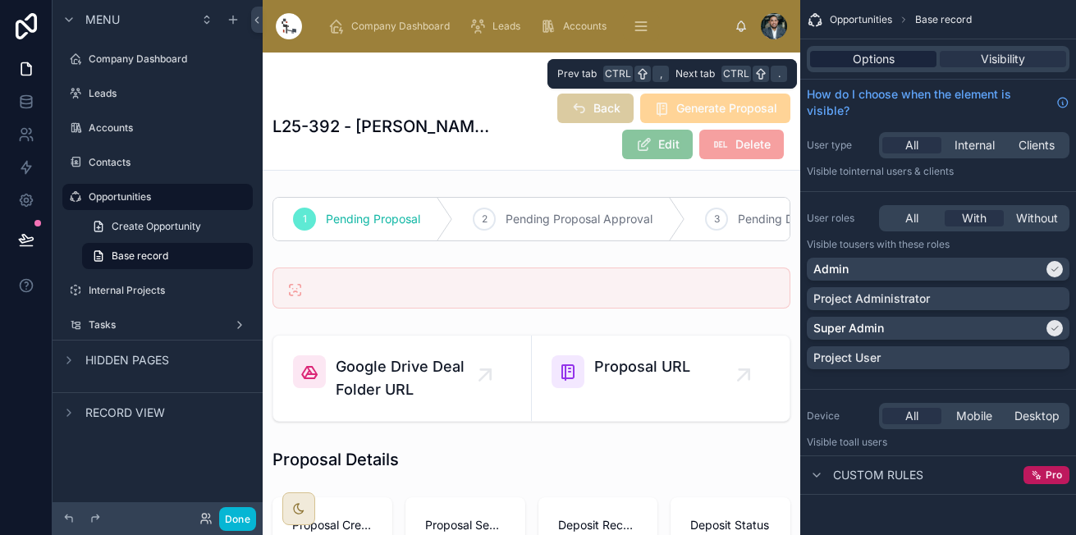
click at [902, 59] on div "Options" at bounding box center [873, 59] width 126 height 16
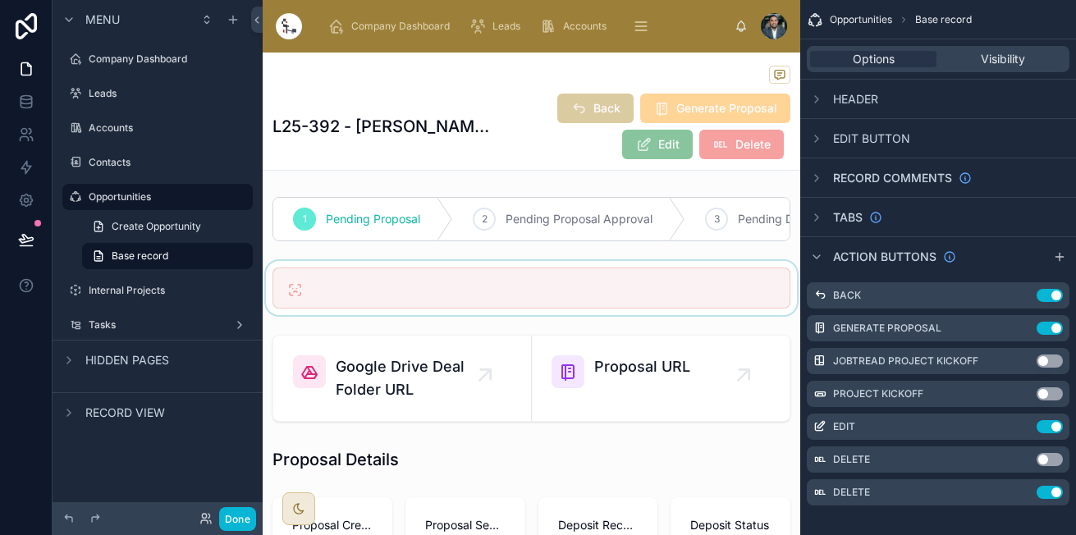
click at [418, 287] on div at bounding box center [531, 288] width 537 height 54
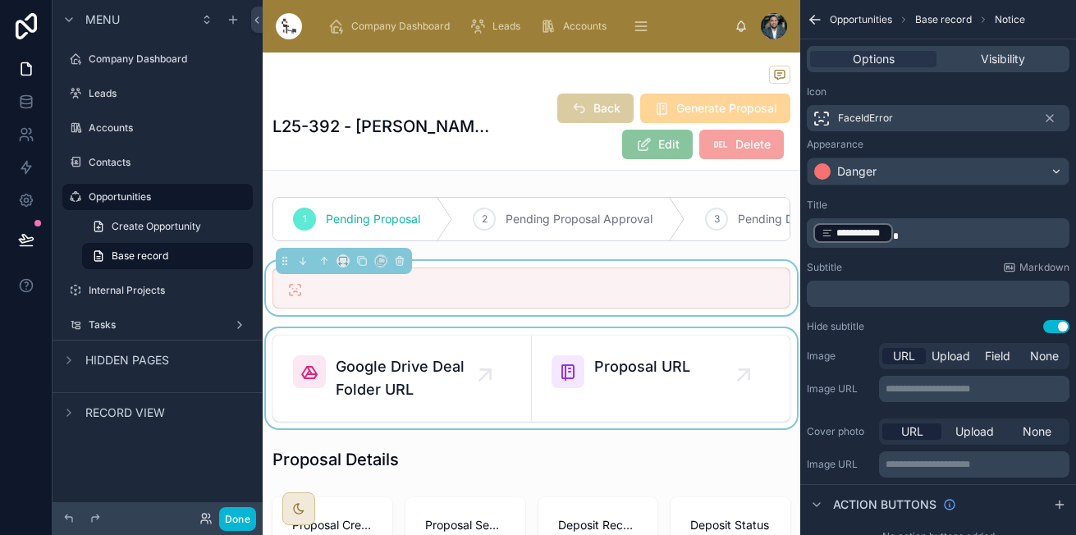
click at [489, 391] on div at bounding box center [531, 378] width 537 height 100
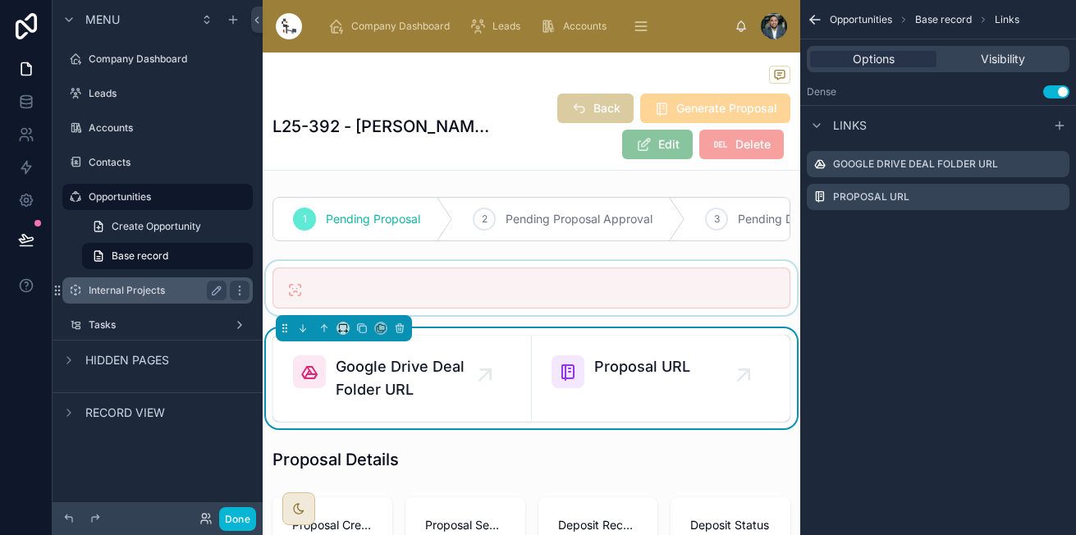
click at [148, 289] on label "Internal Projects" at bounding box center [154, 290] width 131 height 13
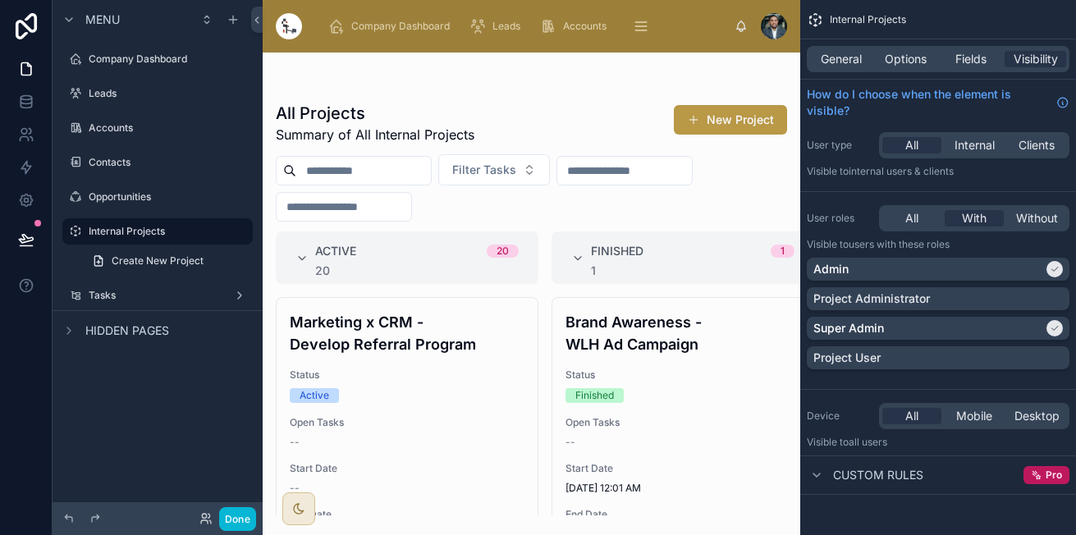
click at [428, 412] on div at bounding box center [531, 294] width 537 height 482
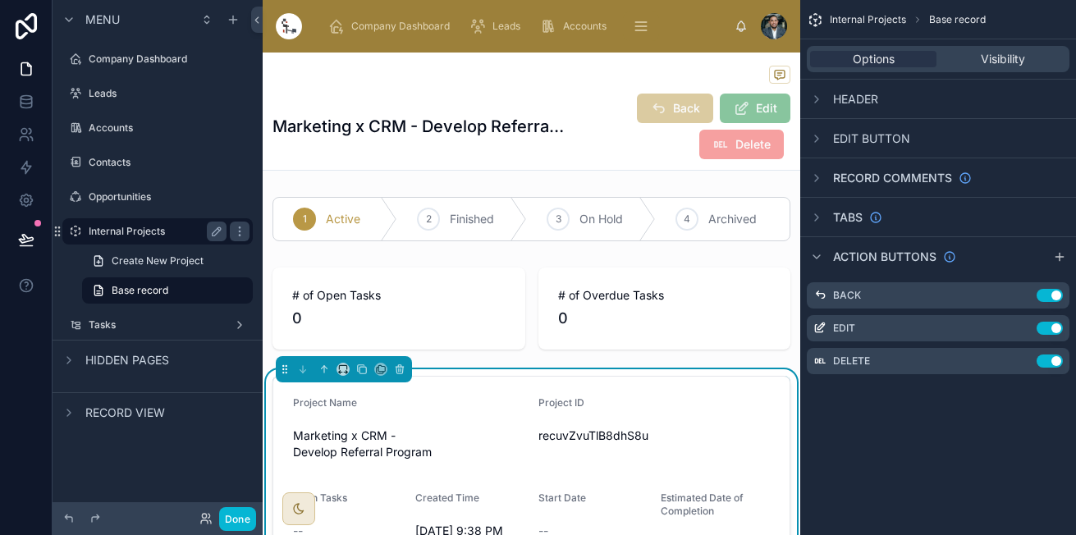
drag, startPoint x: 146, startPoint y: 203, endPoint x: 162, endPoint y: 258, distance: 56.6
click at [146, 203] on div "Opportunities" at bounding box center [169, 196] width 161 height 13
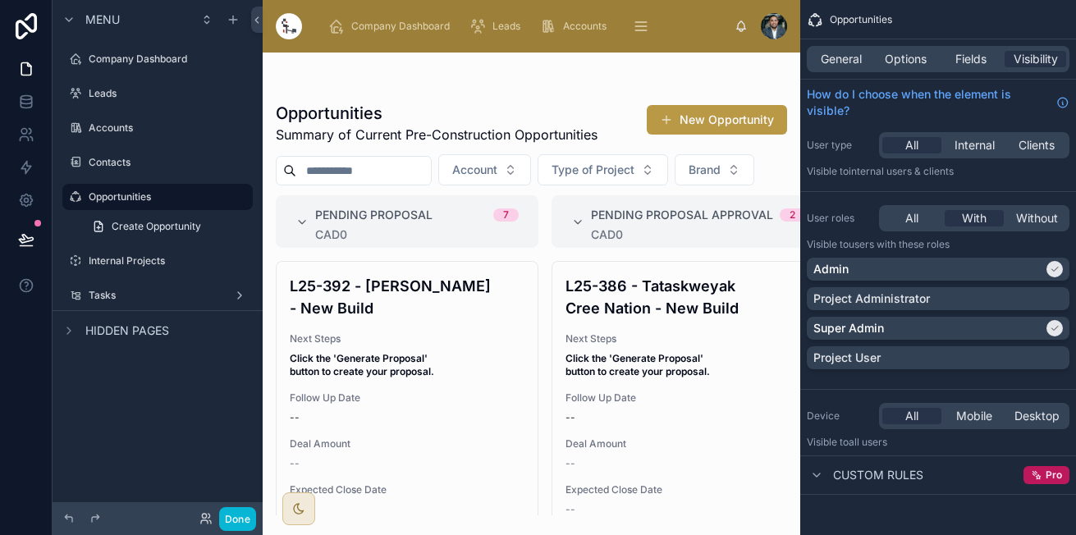
click at [441, 358] on div at bounding box center [531, 294] width 537 height 482
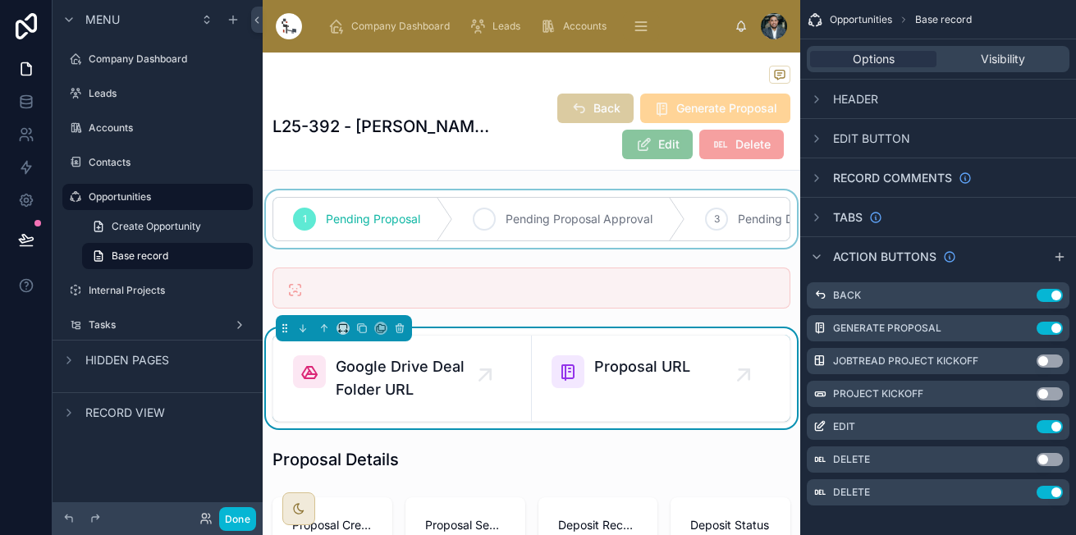
click at [514, 199] on div at bounding box center [531, 218] width 537 height 57
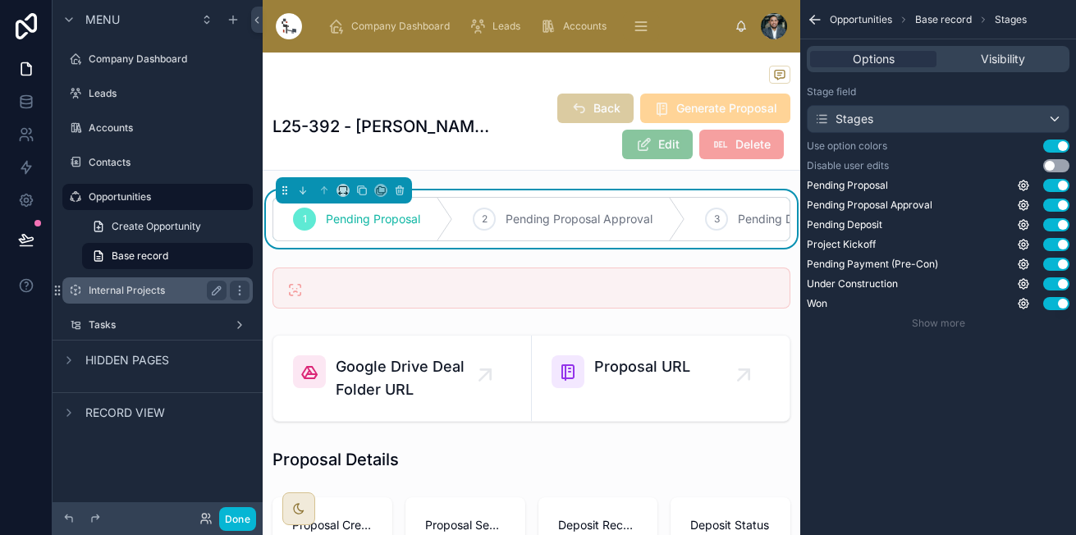
click at [126, 288] on label "Internal Projects" at bounding box center [154, 290] width 131 height 13
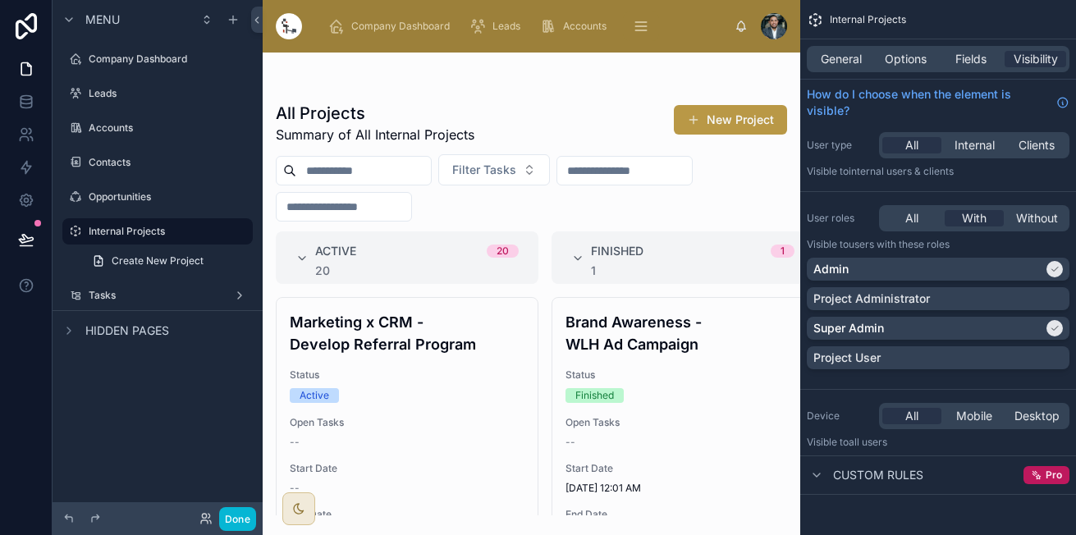
click at [436, 348] on div at bounding box center [531, 294] width 537 height 482
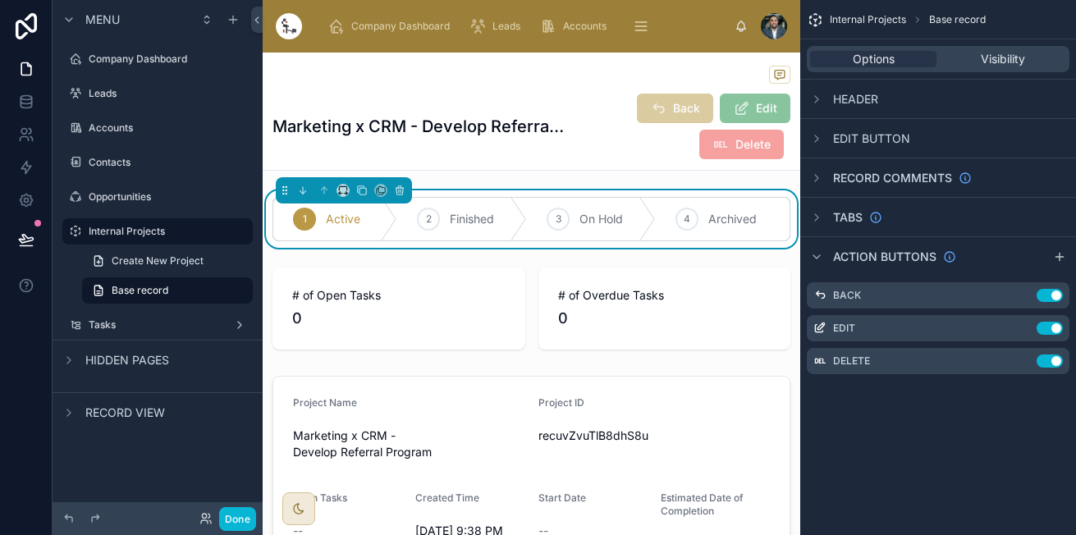
click at [532, 248] on div "1 Active 2 Finished 3 On Hold 4 Archived" at bounding box center [531, 218] width 537 height 57
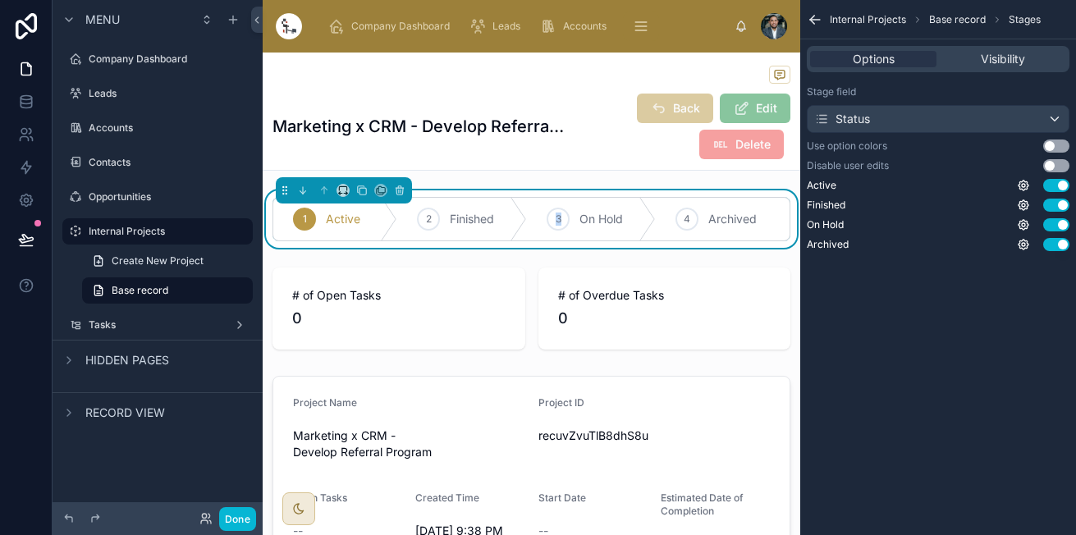
click at [532, 248] on div "1 Active 2 Finished 3 On Hold 4 Archived" at bounding box center [531, 218] width 537 height 57
click at [1057, 146] on button "Use setting" at bounding box center [1056, 145] width 26 height 13
click at [1050, 112] on div "Status" at bounding box center [937, 119] width 261 height 26
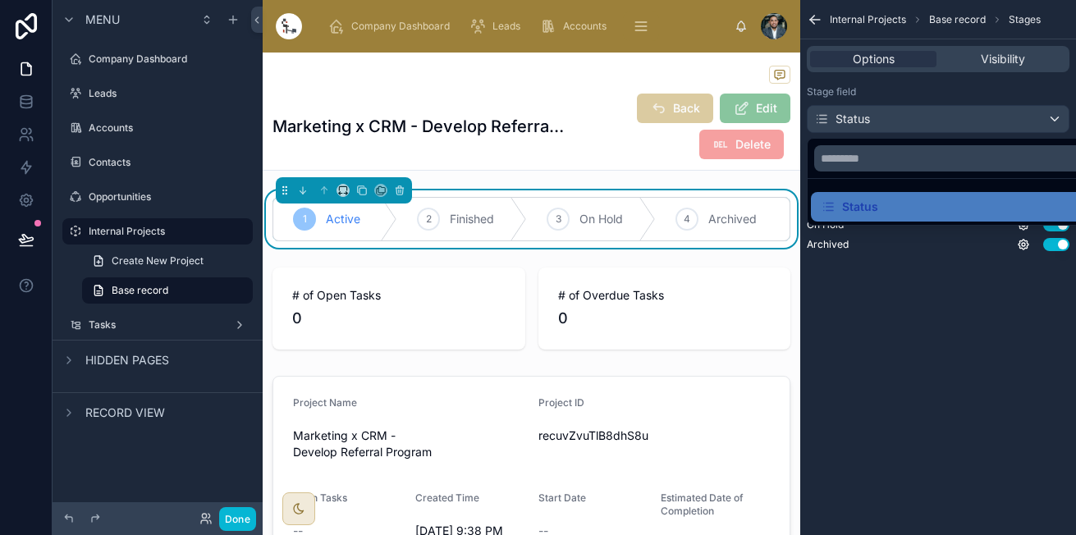
click at [1050, 112] on div "scrollable content" at bounding box center [538, 267] width 1076 height 535
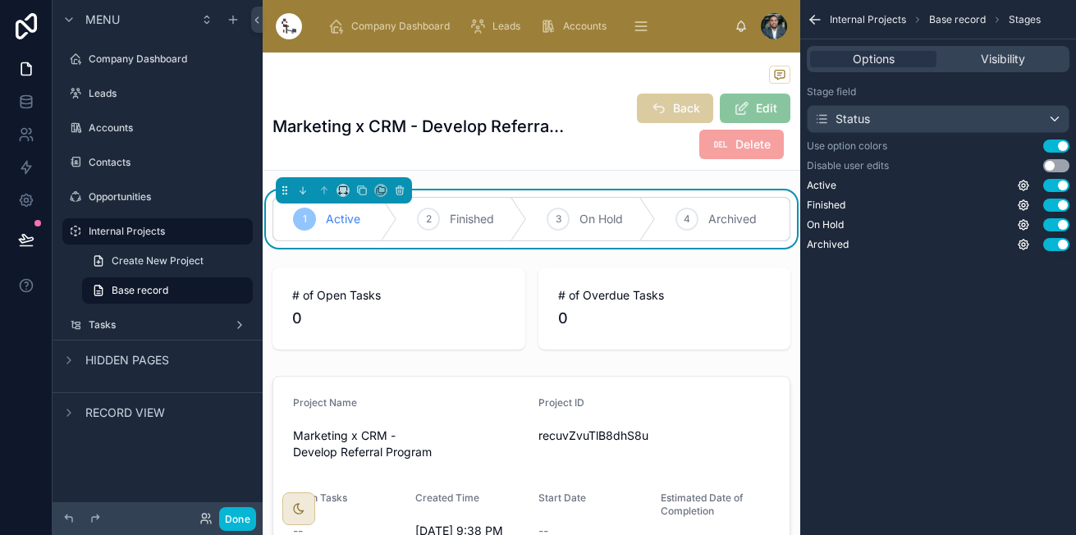
drag, startPoint x: 116, startPoint y: 200, endPoint x: 144, endPoint y: 243, distance: 50.5
click at [116, 201] on label "Opportunities" at bounding box center [169, 196] width 161 height 13
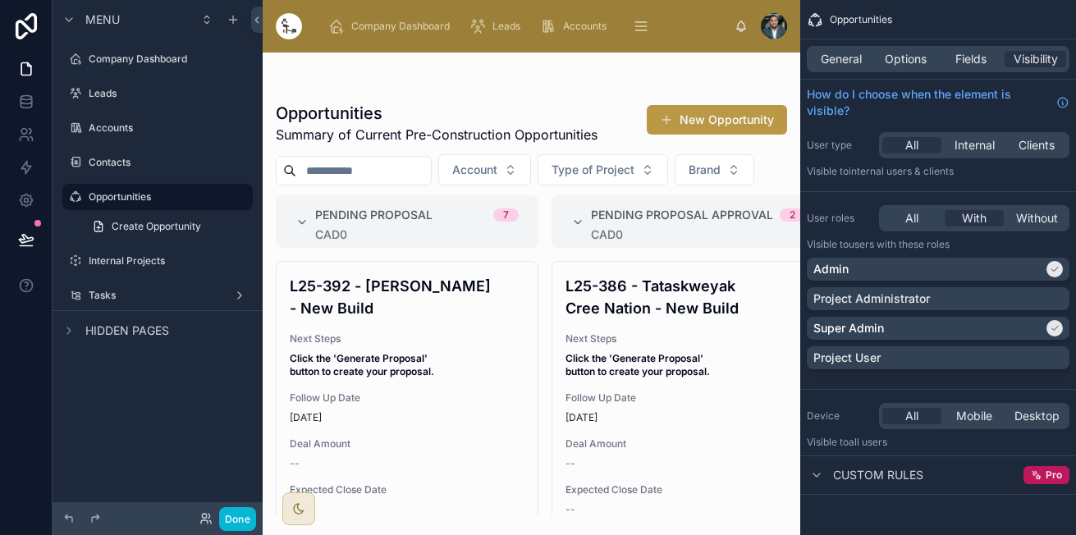
click at [381, 395] on div at bounding box center [531, 294] width 537 height 482
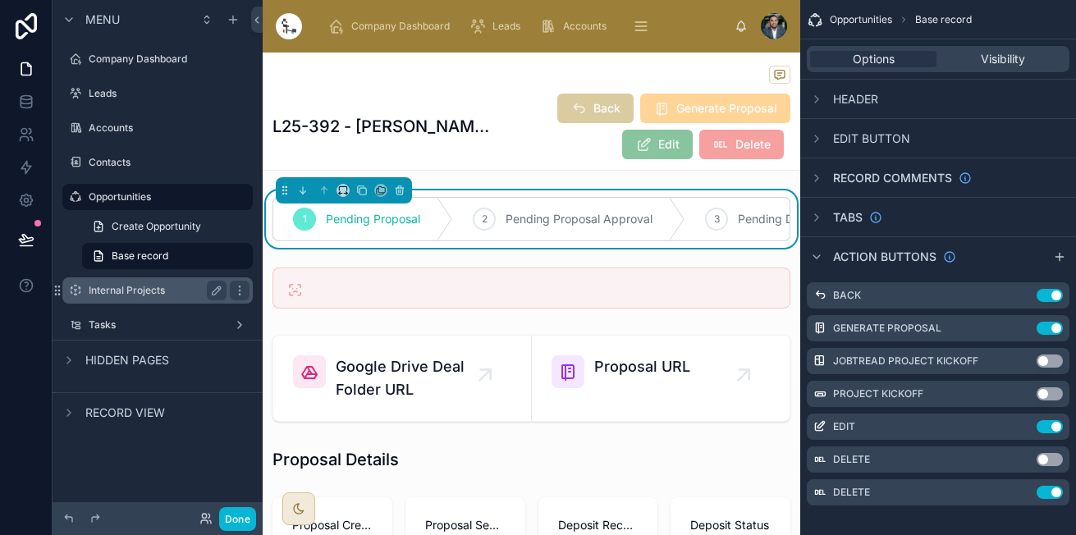
click at [161, 292] on label "Internal Projects" at bounding box center [154, 290] width 131 height 13
click at [161, 318] on label "Tasks" at bounding box center [158, 324] width 138 height 13
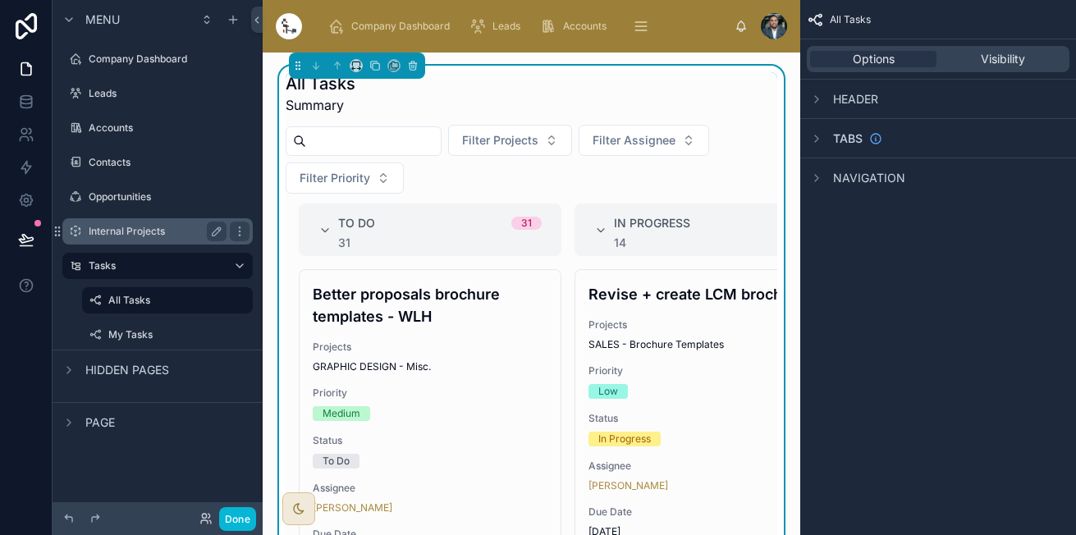
click at [148, 229] on label "Internal Projects" at bounding box center [154, 231] width 131 height 13
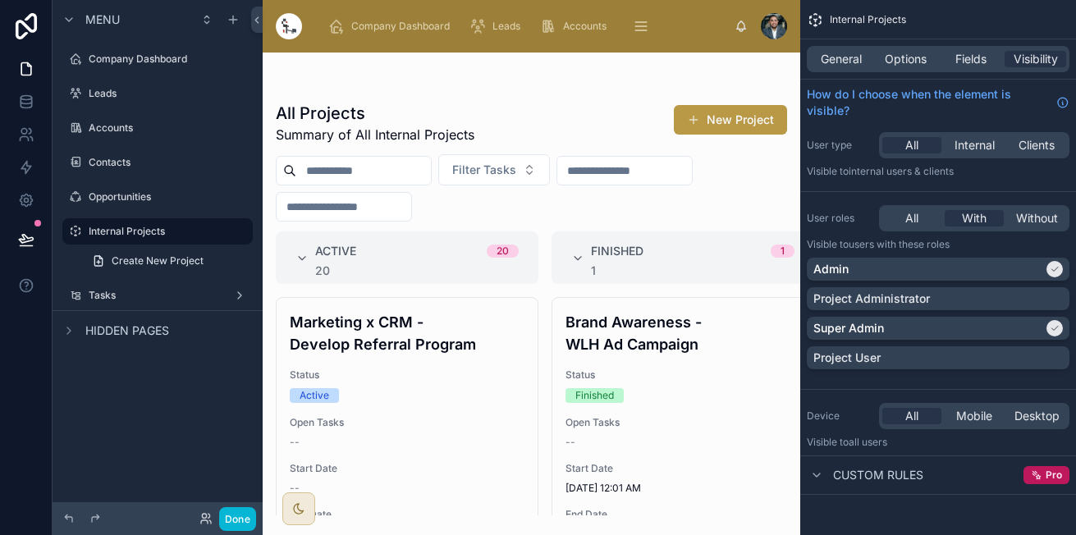
click at [409, 368] on div at bounding box center [531, 294] width 537 height 482
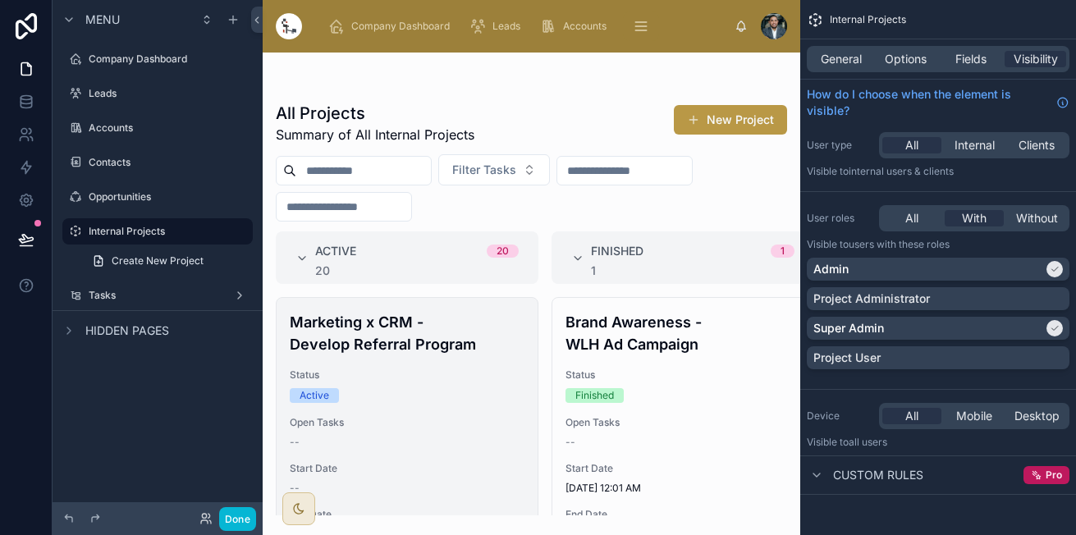
click at [369, 377] on span "Status" at bounding box center [407, 374] width 235 height 13
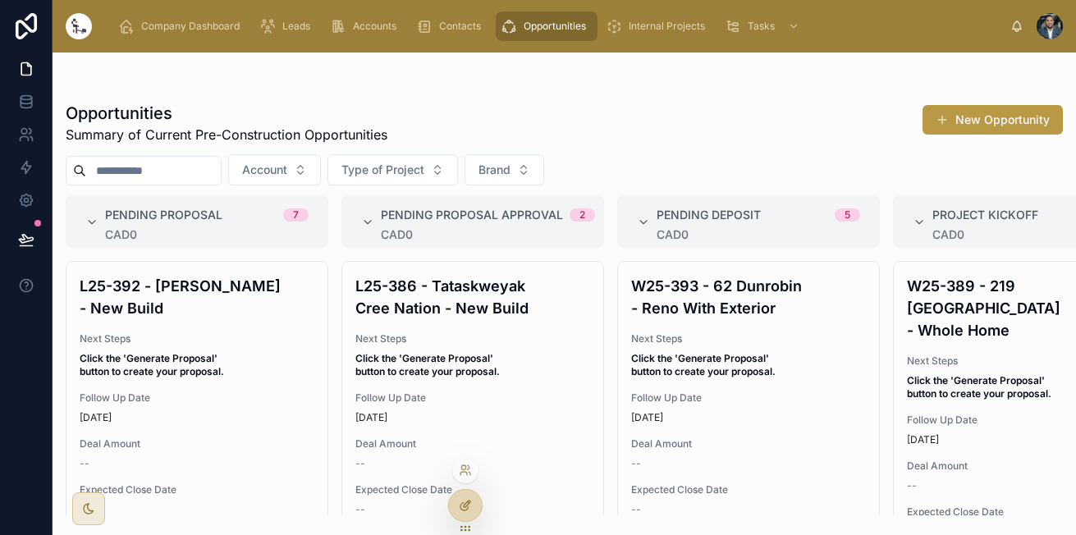
click at [470, 500] on icon at bounding box center [465, 505] width 13 height 13
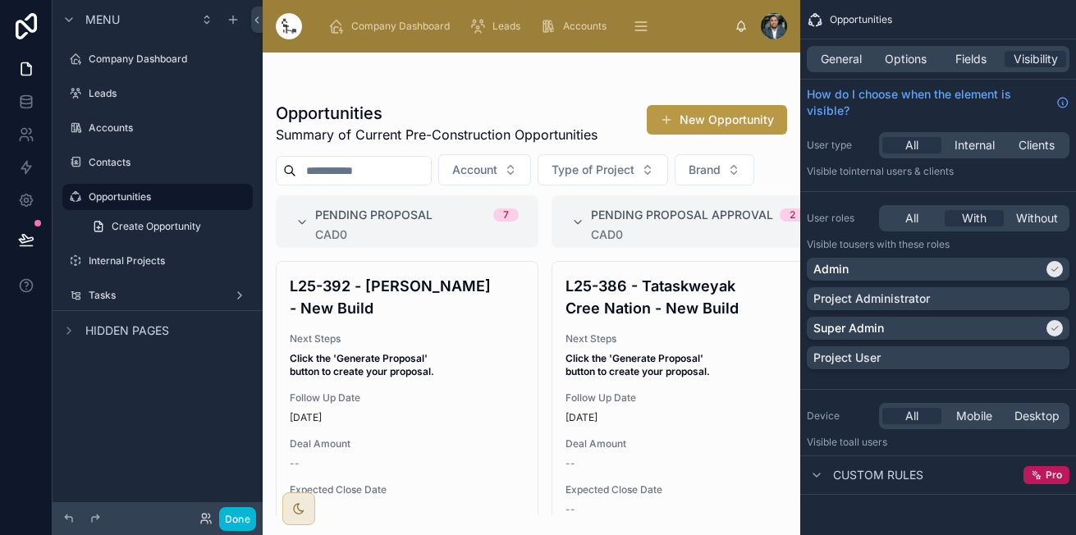
click at [487, 348] on div at bounding box center [531, 294] width 537 height 482
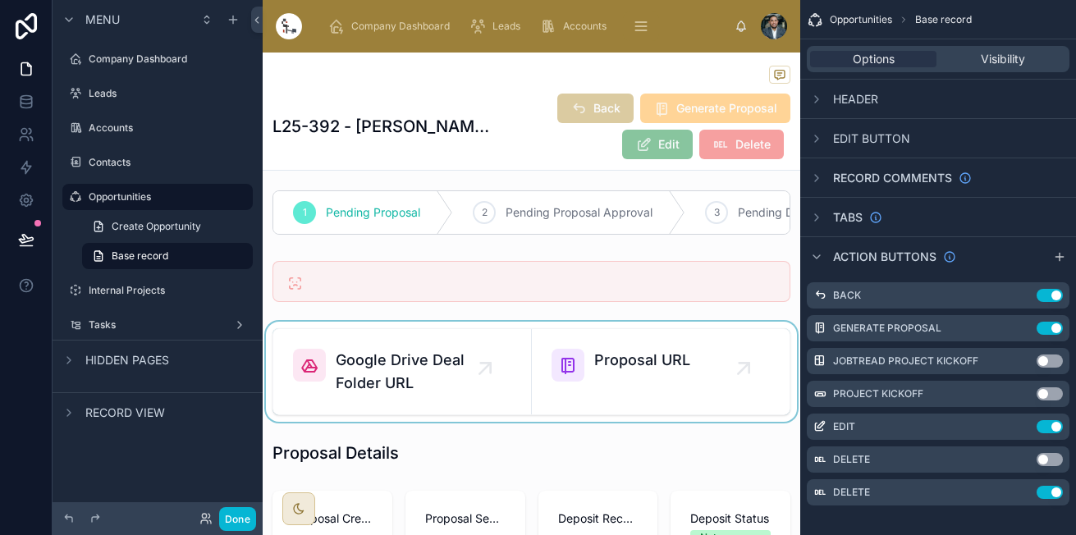
scroll to position [7, 0]
click at [478, 286] on div at bounding box center [531, 280] width 537 height 54
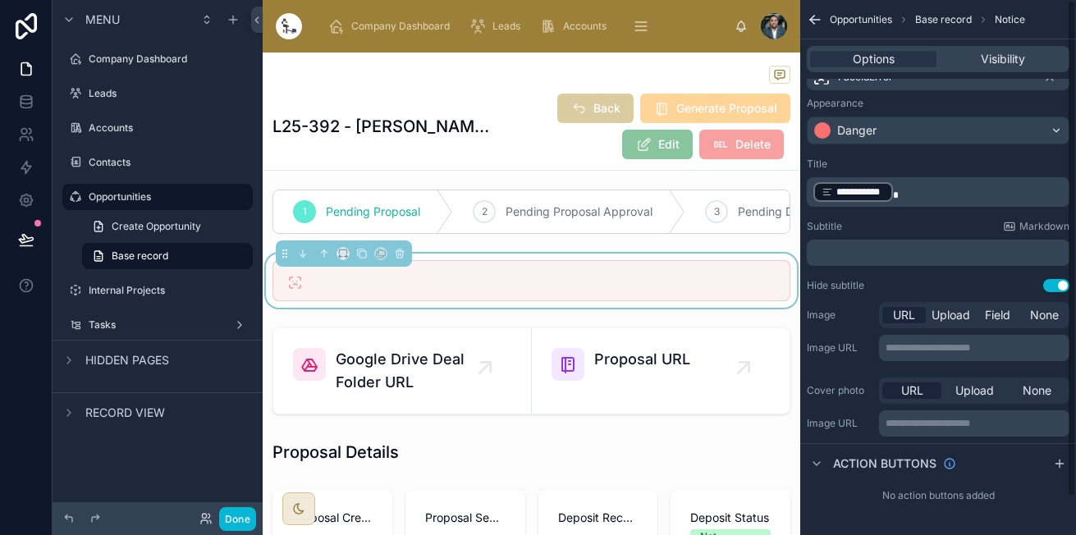
scroll to position [0, 0]
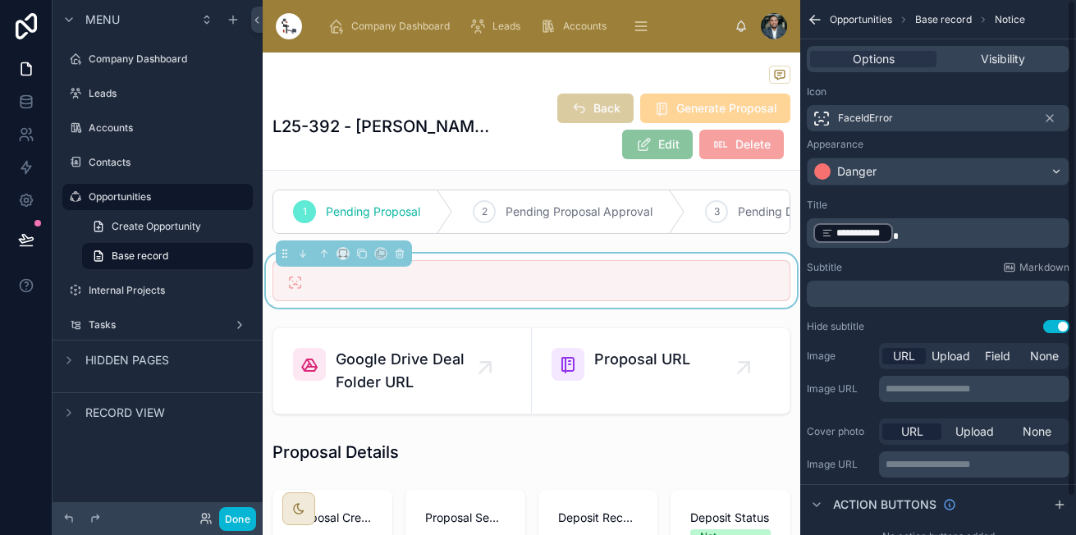
click at [922, 237] on p "**********" at bounding box center [939, 233] width 253 height 23
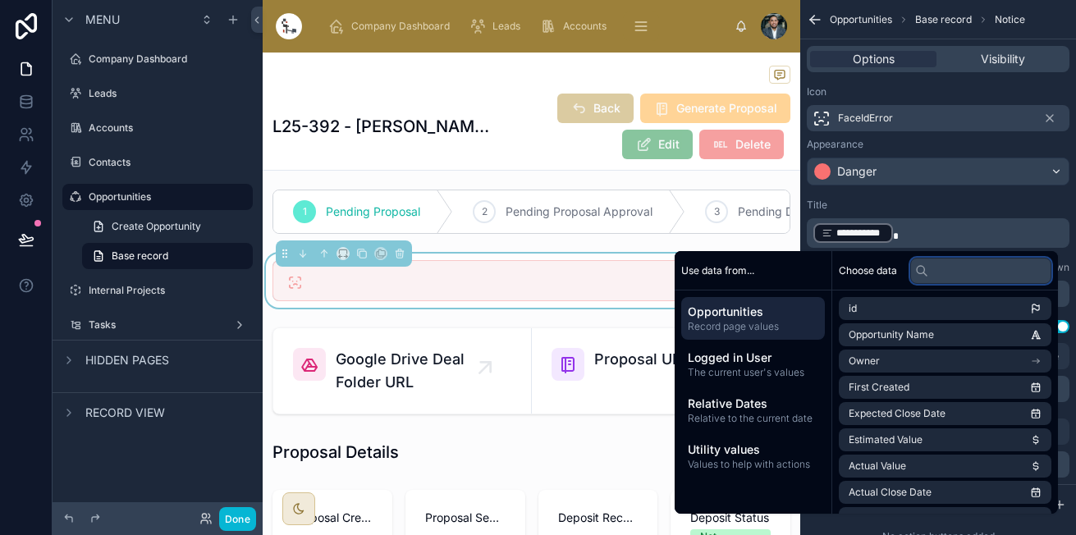
click at [929, 272] on input "text" at bounding box center [980, 271] width 141 height 26
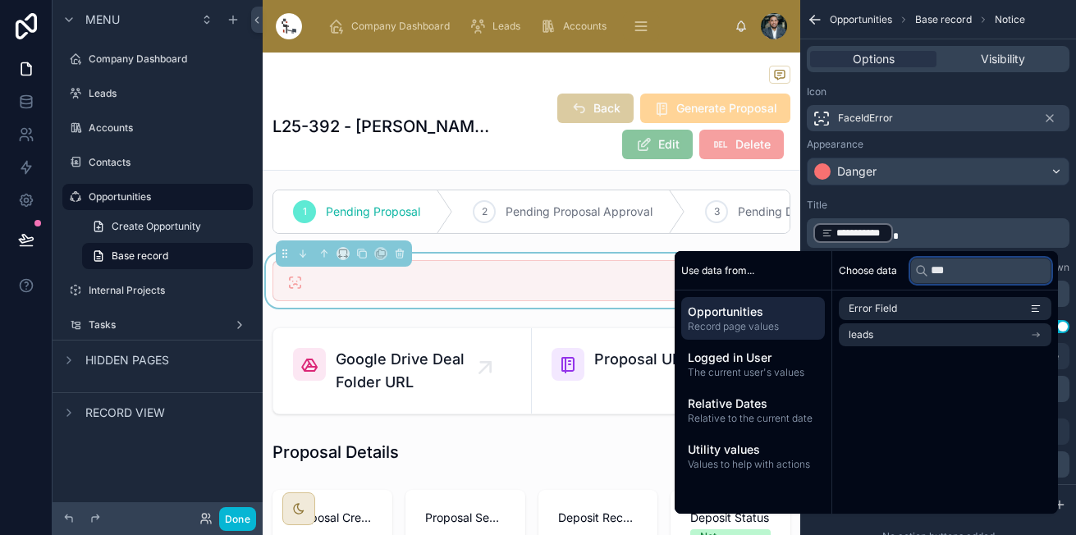
type input "***"
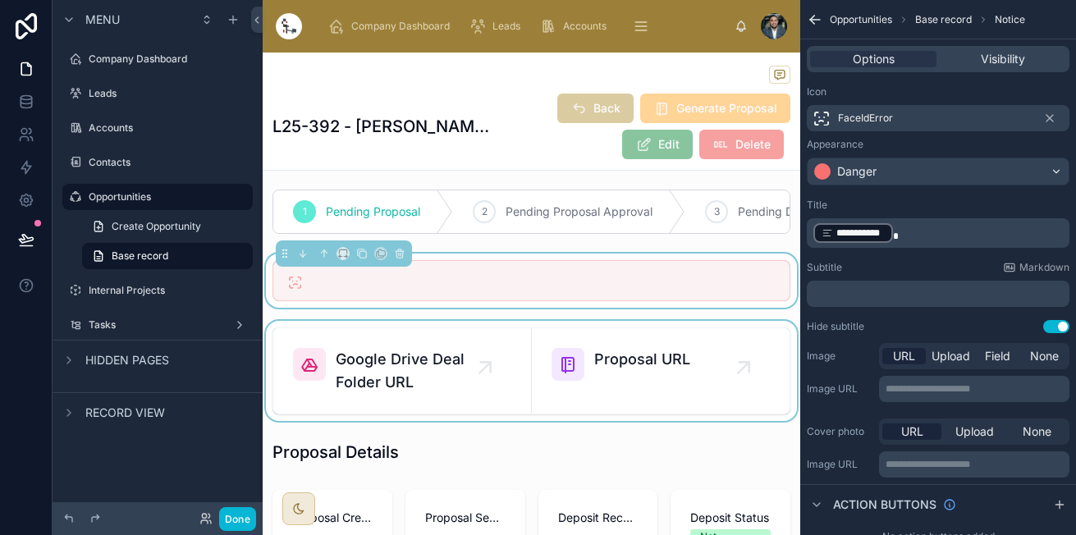
click at [477, 349] on div at bounding box center [531, 371] width 537 height 100
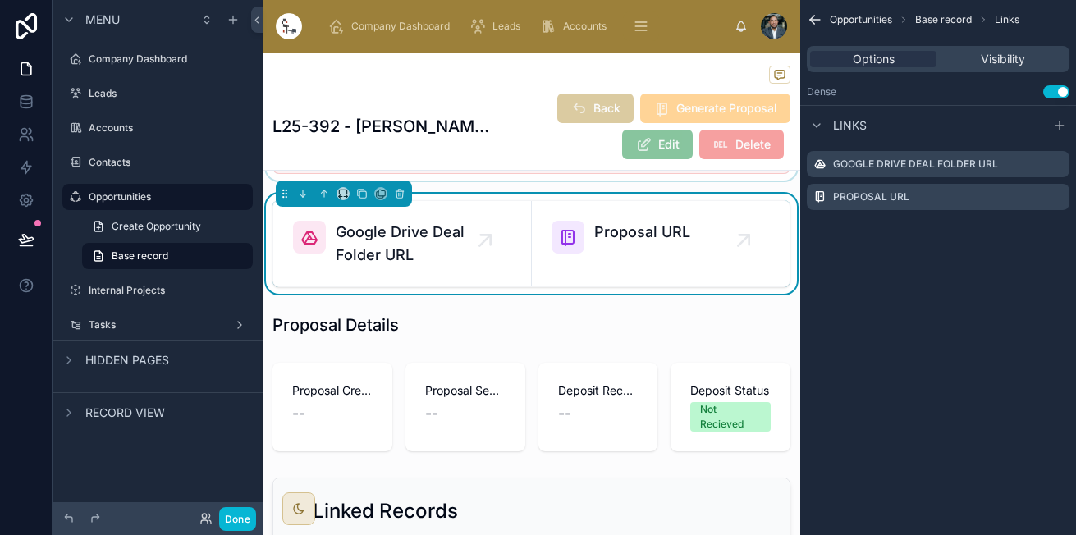
scroll to position [135, 0]
click at [477, 342] on div at bounding box center [531, 324] width 537 height 36
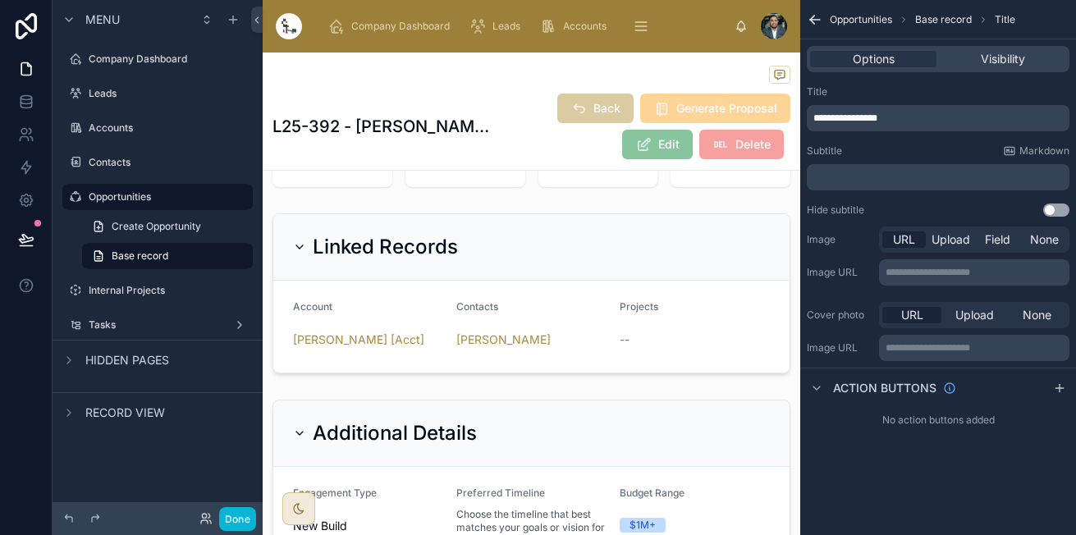
scroll to position [400, 0]
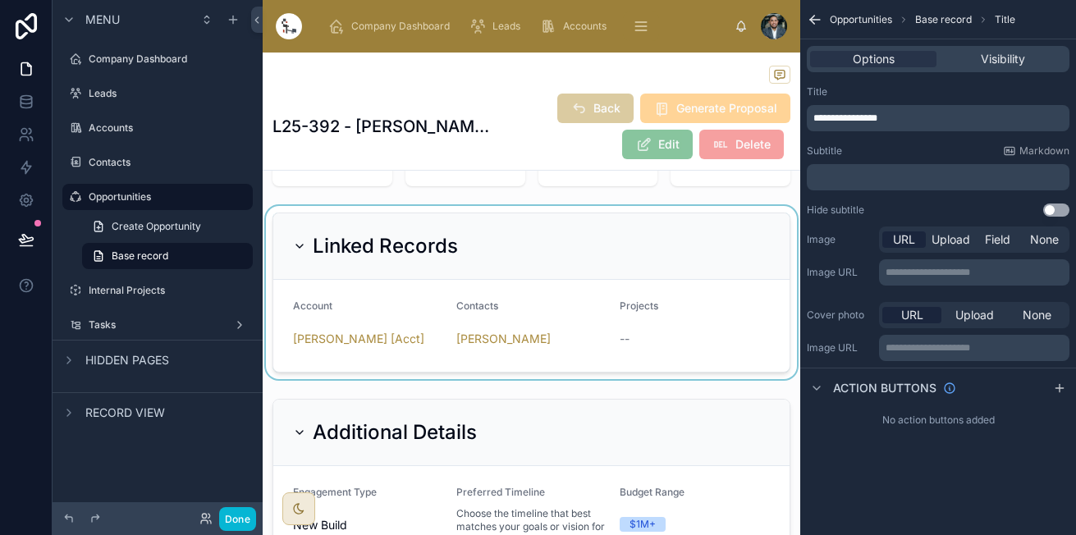
click at [532, 272] on div at bounding box center [531, 292] width 537 height 173
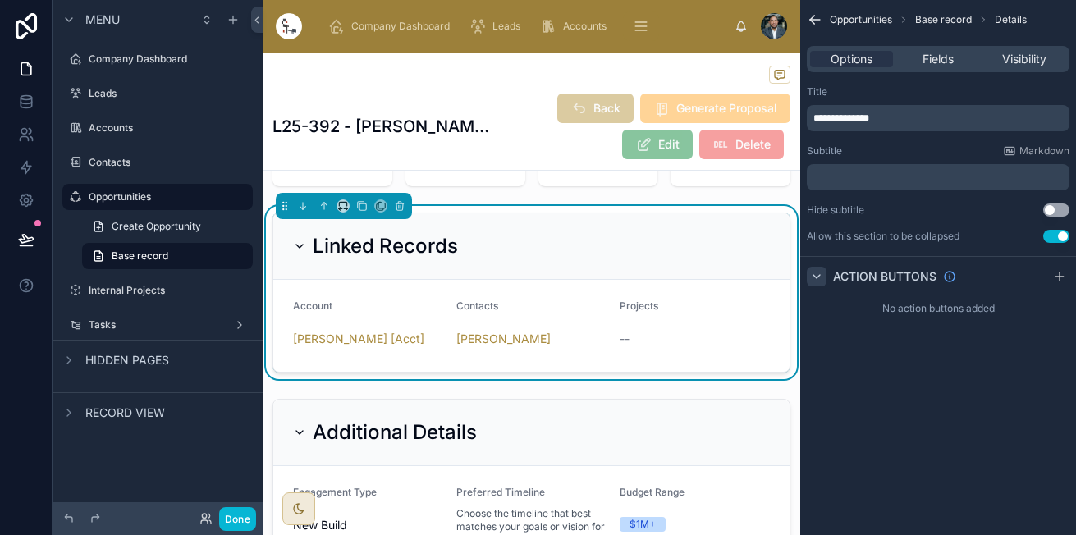
click at [815, 273] on icon "scrollable content" at bounding box center [816, 276] width 13 height 13
click at [815, 273] on icon "scrollable content" at bounding box center [816, 276] width 3 height 7
click at [935, 55] on span "Fields" at bounding box center [937, 59] width 31 height 16
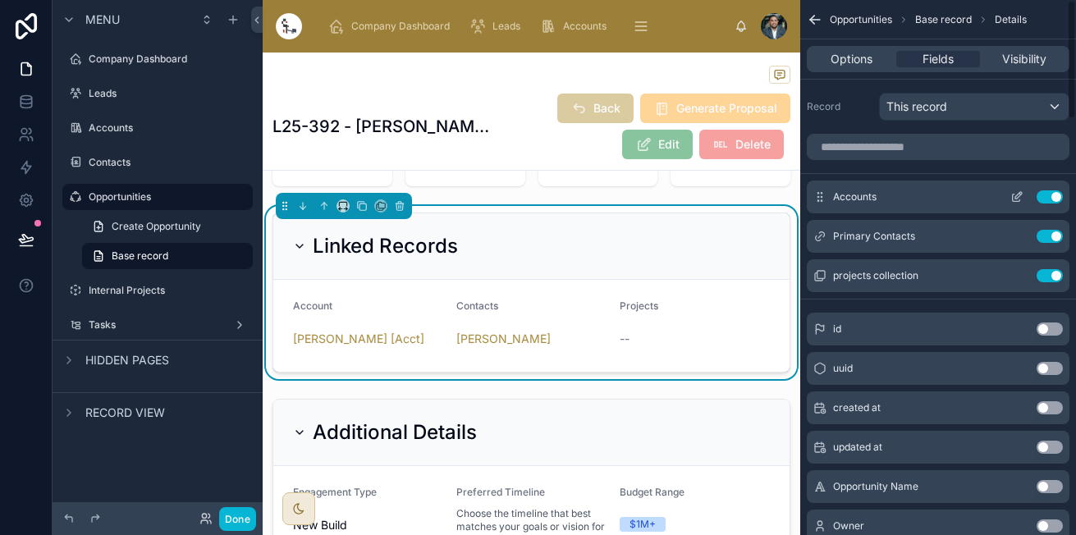
click at [1020, 198] on icon "scrollable content" at bounding box center [1016, 196] width 13 height 13
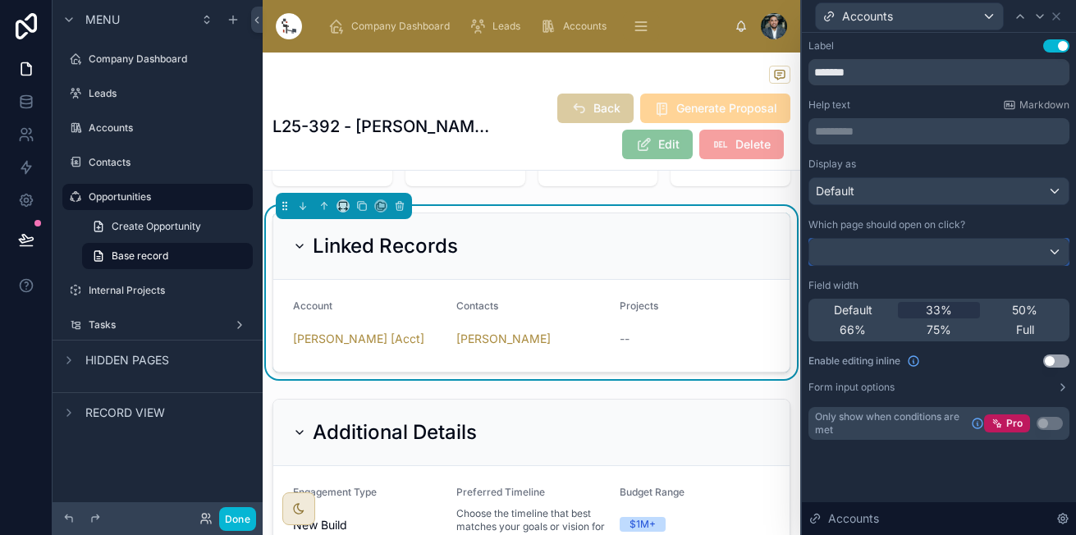
click at [1004, 249] on div at bounding box center [938, 252] width 259 height 26
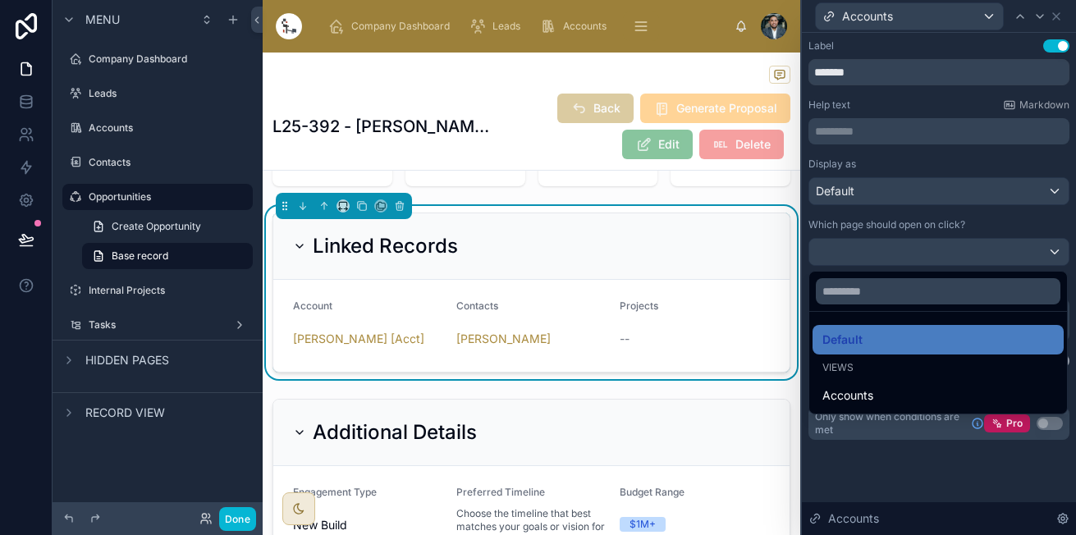
click at [1004, 249] on div at bounding box center [939, 267] width 274 height 535
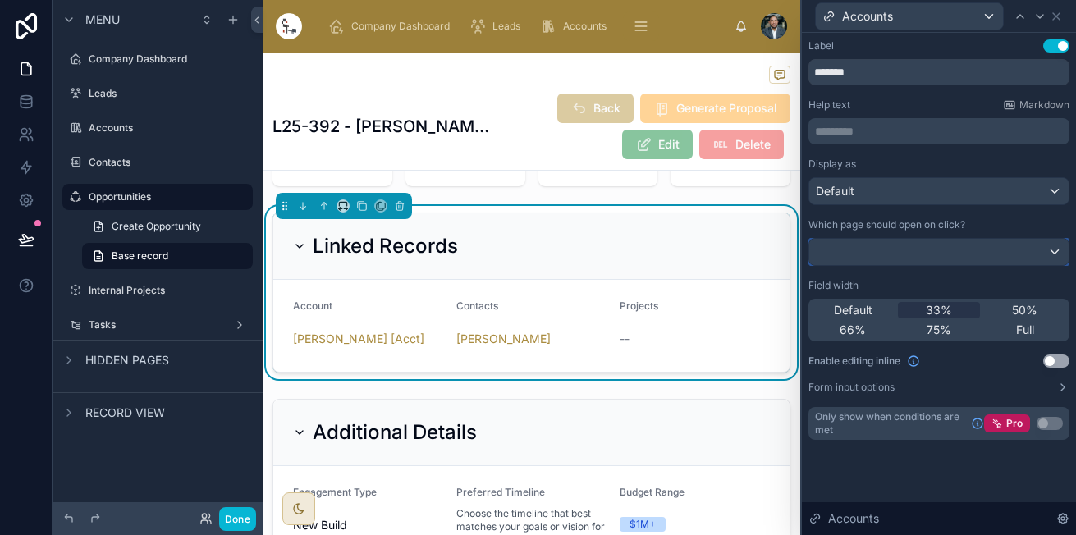
click at [1004, 249] on div at bounding box center [938, 252] width 259 height 26
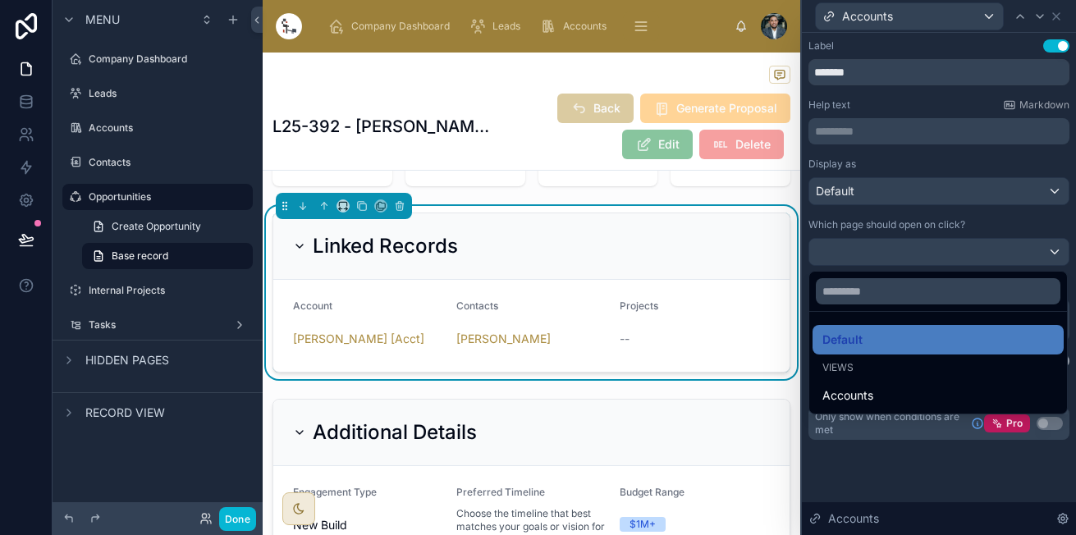
click at [1004, 249] on div at bounding box center [939, 267] width 274 height 535
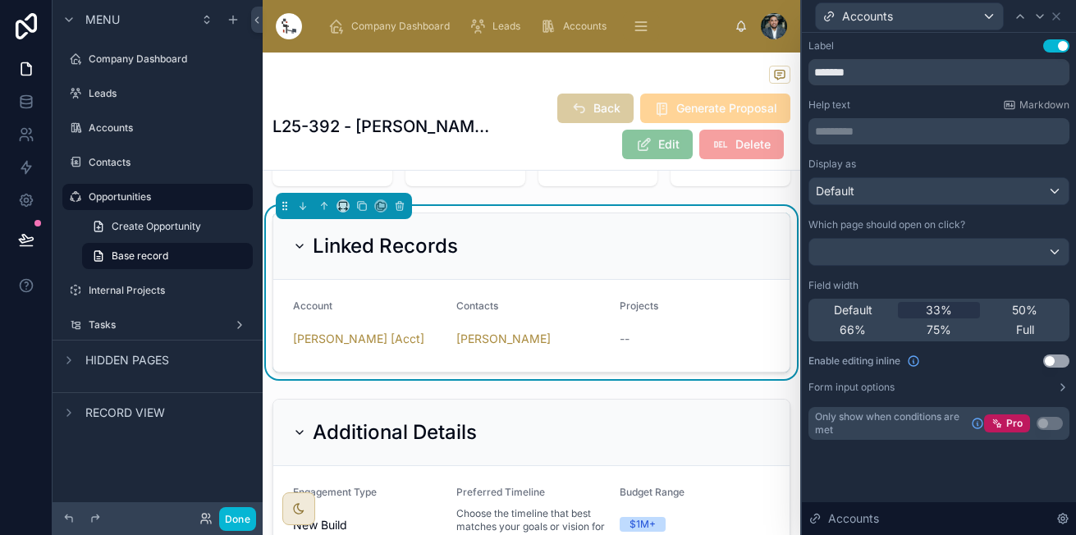
scroll to position [104, 0]
click at [1048, 12] on div at bounding box center [1040, 17] width 20 height 20
click at [1035, 12] on icon at bounding box center [1039, 16] width 13 height 13
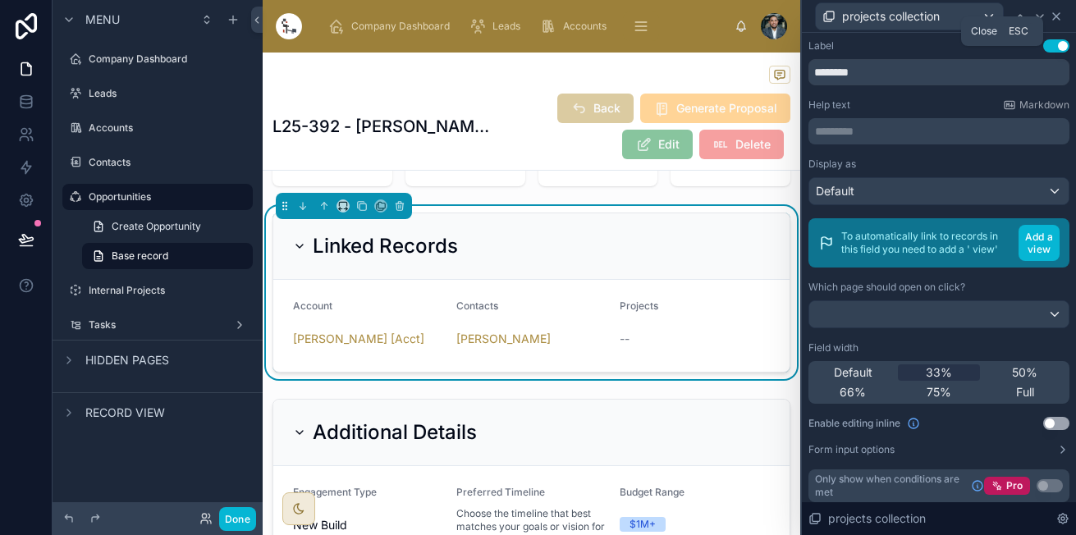
click at [1059, 14] on icon at bounding box center [1055, 16] width 13 height 13
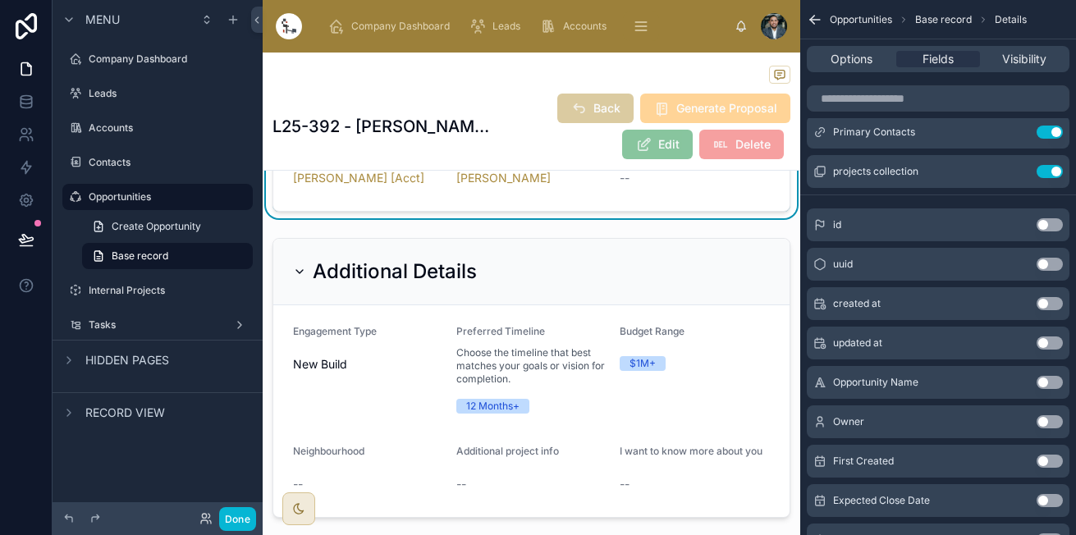
scroll to position [561, 0]
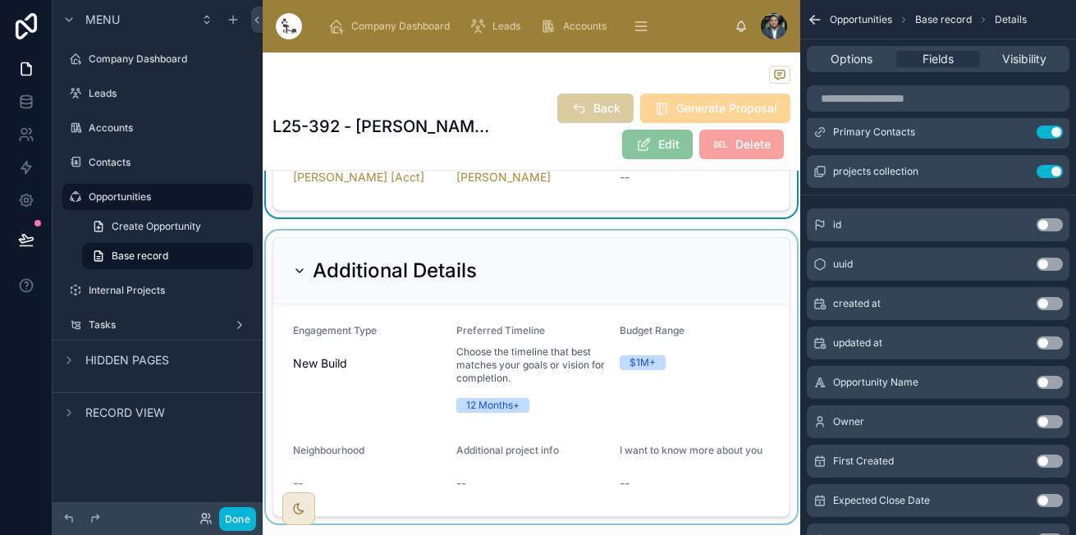
click at [500, 290] on div at bounding box center [531, 377] width 537 height 293
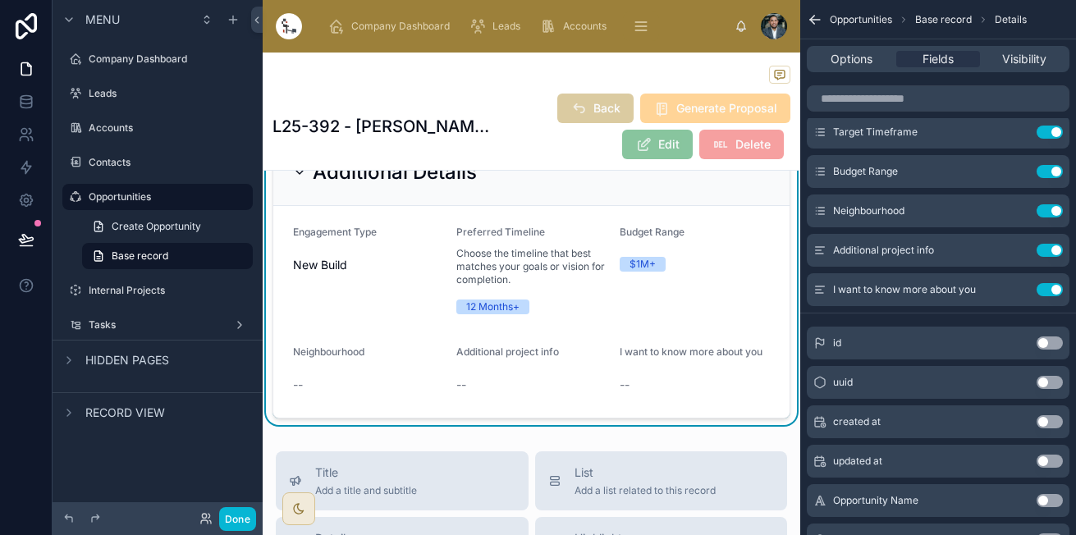
scroll to position [656, 0]
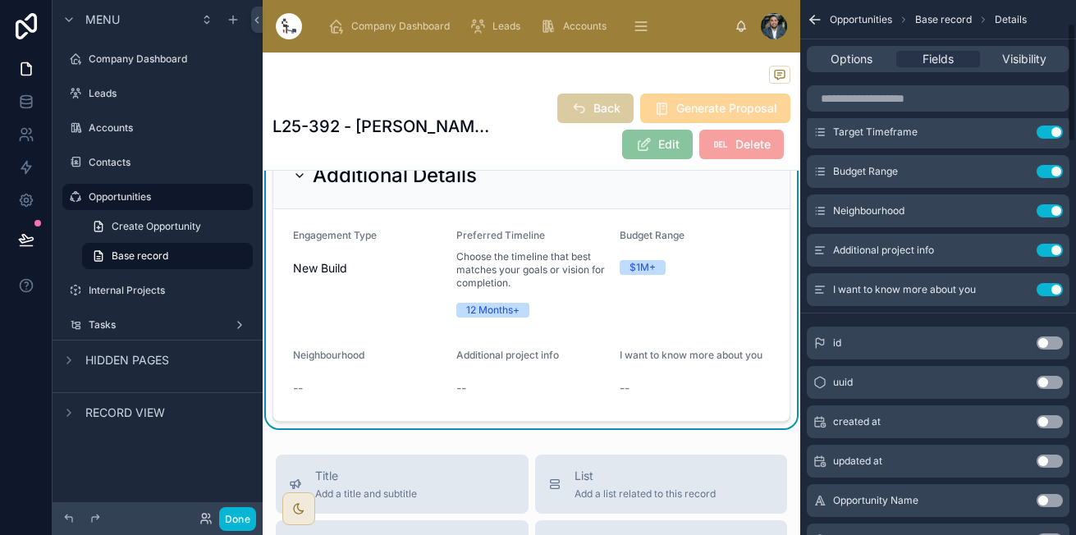
click at [636, 226] on form "Engagement Type New Build Preferred Timeline Choose the timeline that best matc…" at bounding box center [531, 315] width 516 height 212
click at [705, 189] on div "Additional Details" at bounding box center [531, 175] width 477 height 26
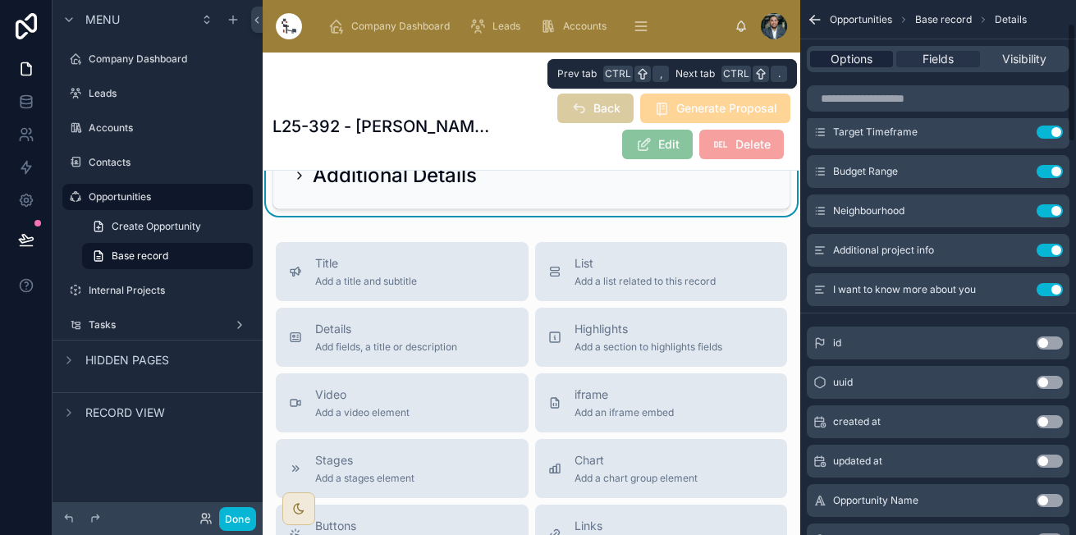
click at [853, 59] on span "Options" at bounding box center [851, 59] width 42 height 16
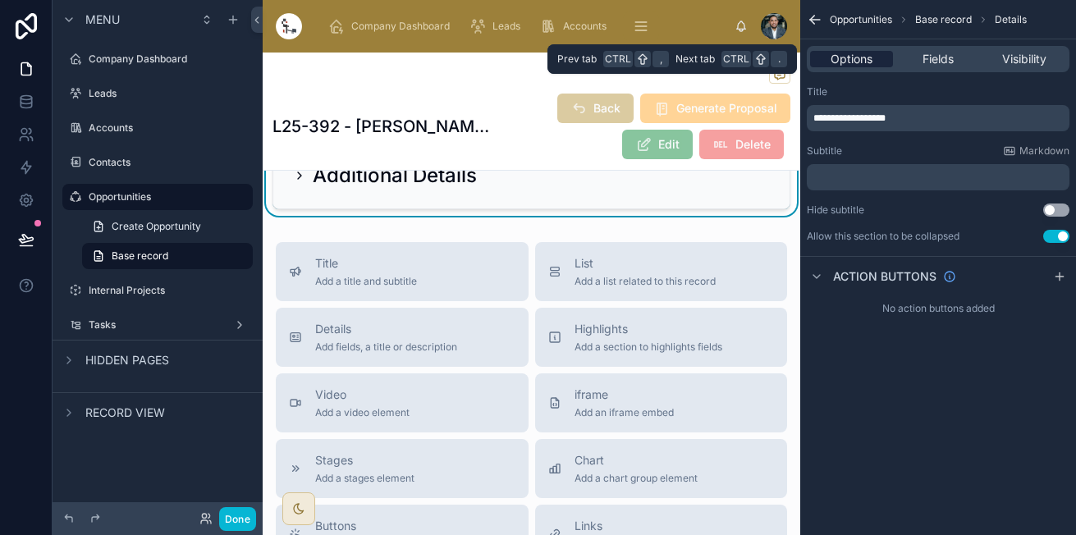
scroll to position [0, 0]
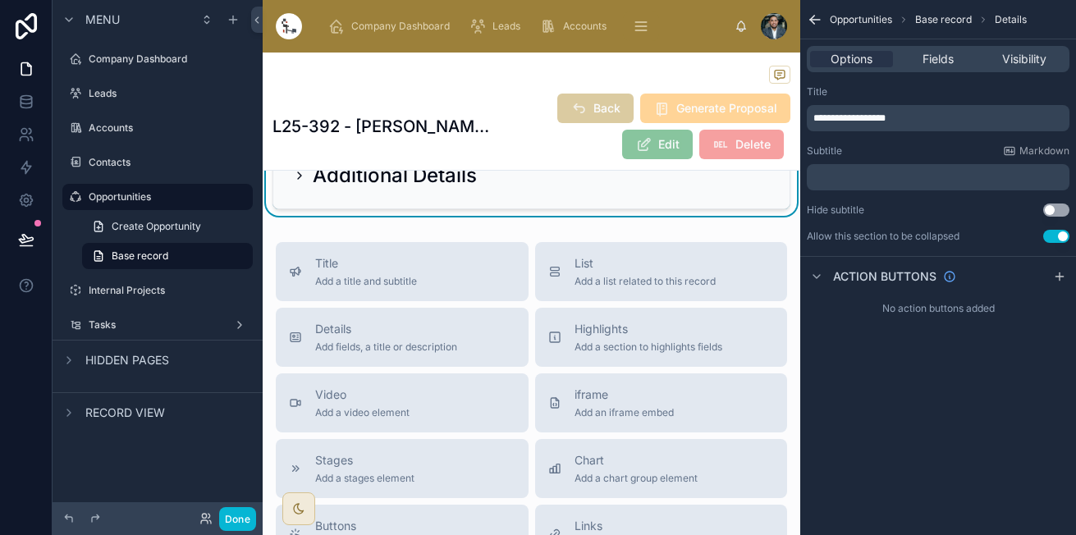
click at [318, 176] on h2 "Additional Details" at bounding box center [395, 175] width 164 height 26
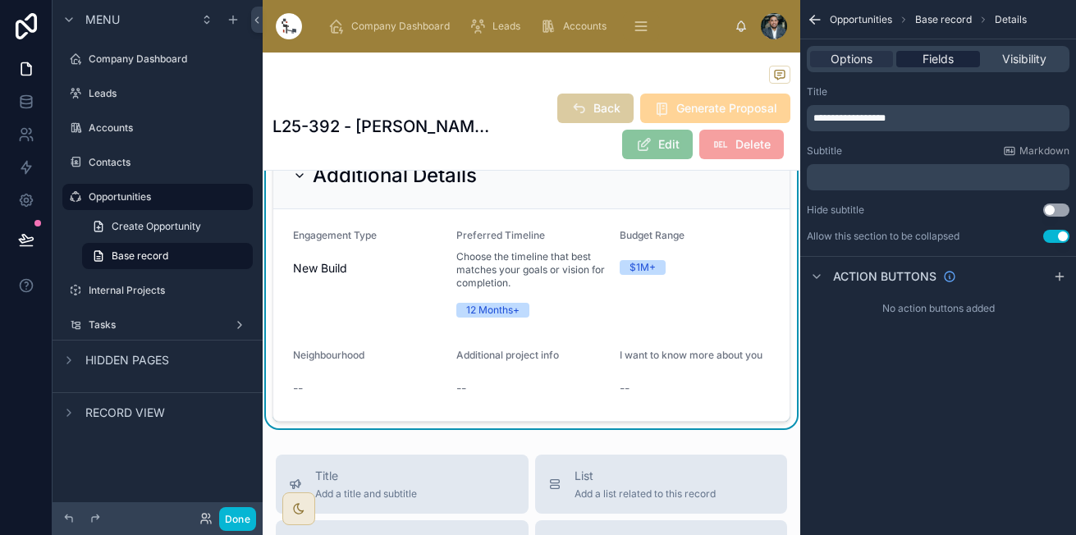
click at [922, 53] on span "Fields" at bounding box center [937, 59] width 31 height 16
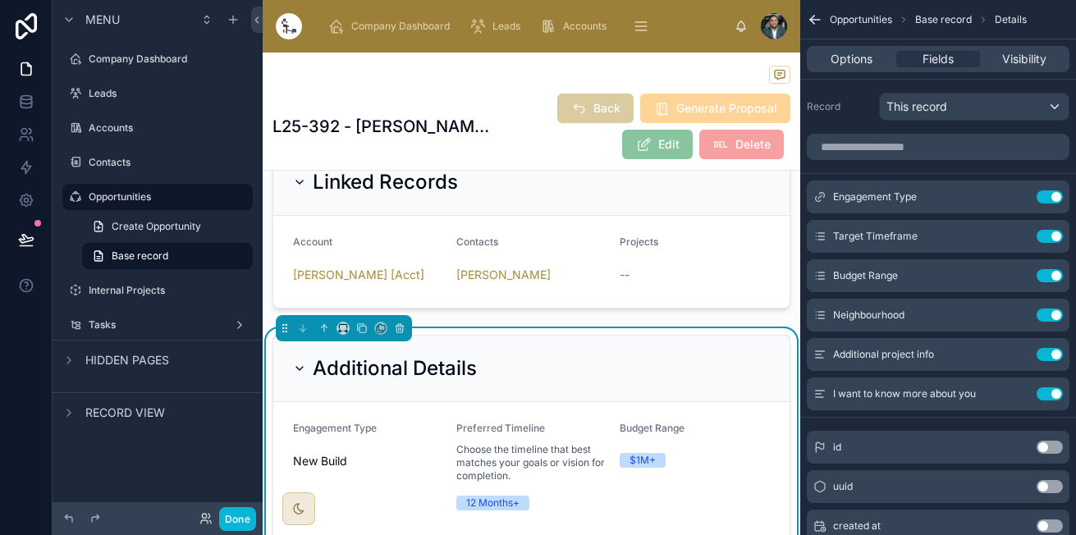
scroll to position [463, 0]
click at [516, 82] on div at bounding box center [531, 76] width 518 height 21
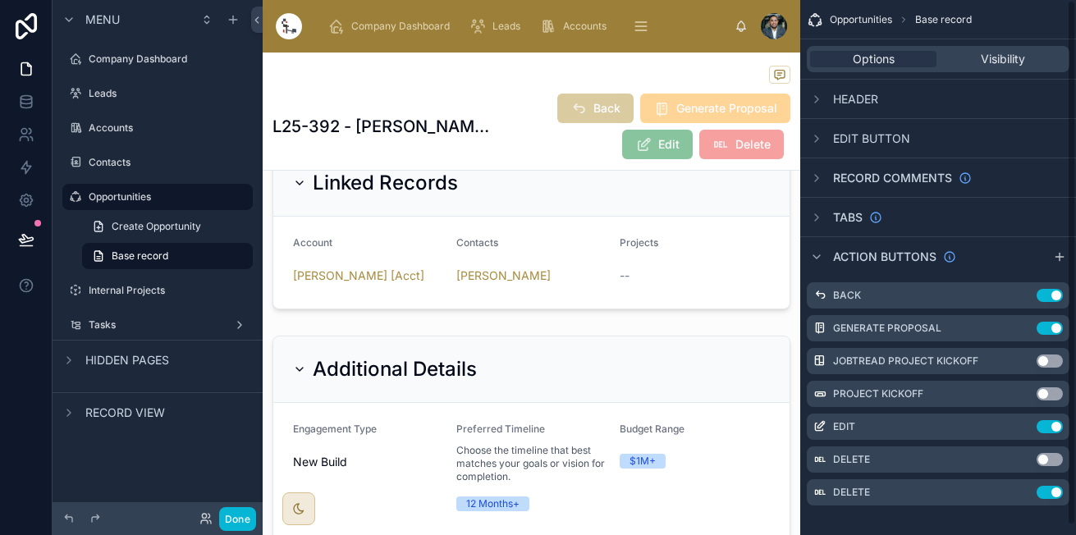
click at [992, 47] on div "Options Visibility" at bounding box center [937, 59] width 263 height 26
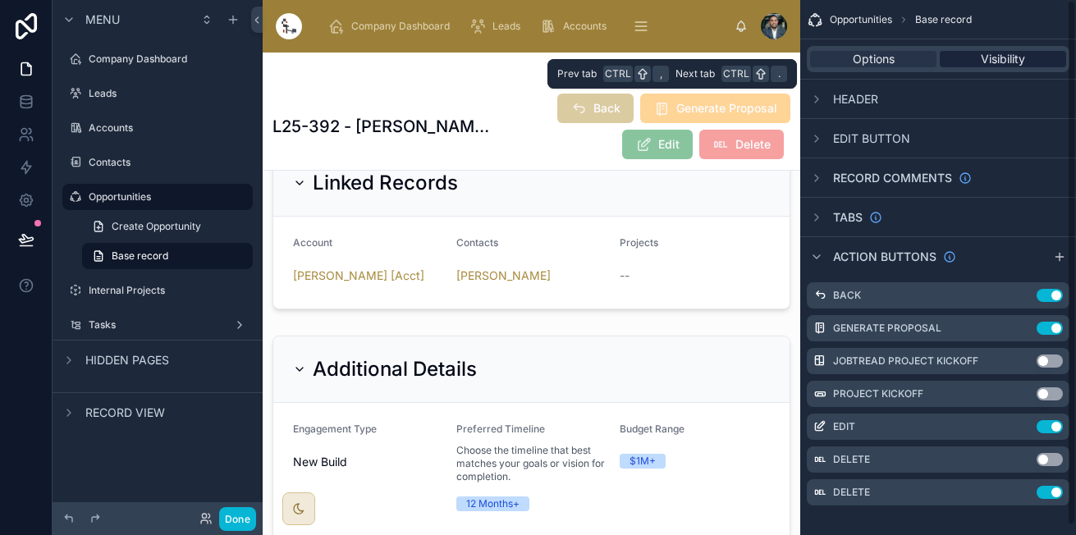
click at [992, 51] on div "Options Visibility" at bounding box center [937, 59] width 263 height 26
click at [990, 56] on span "Visibility" at bounding box center [1002, 59] width 44 height 16
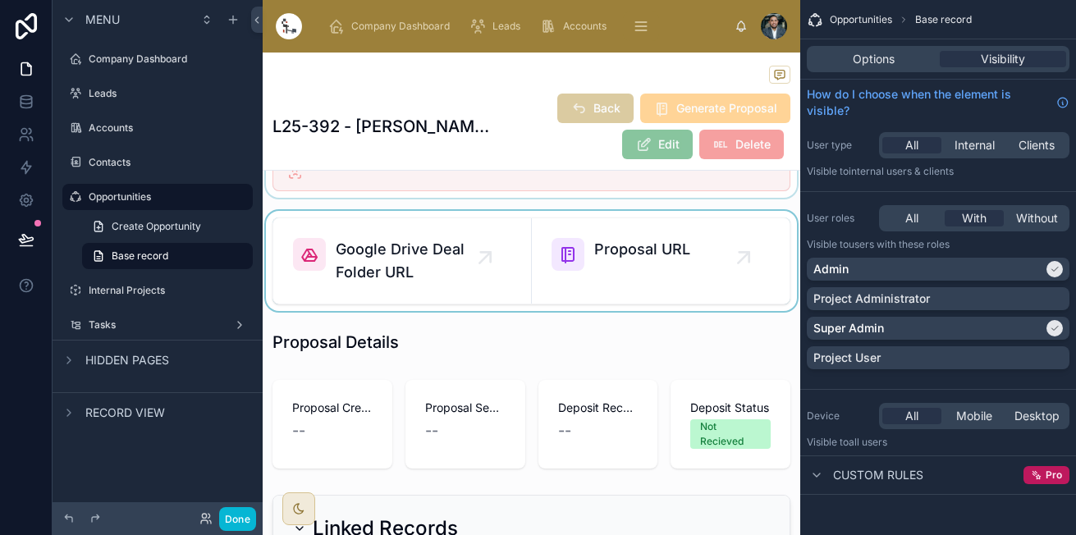
scroll to position [0, 0]
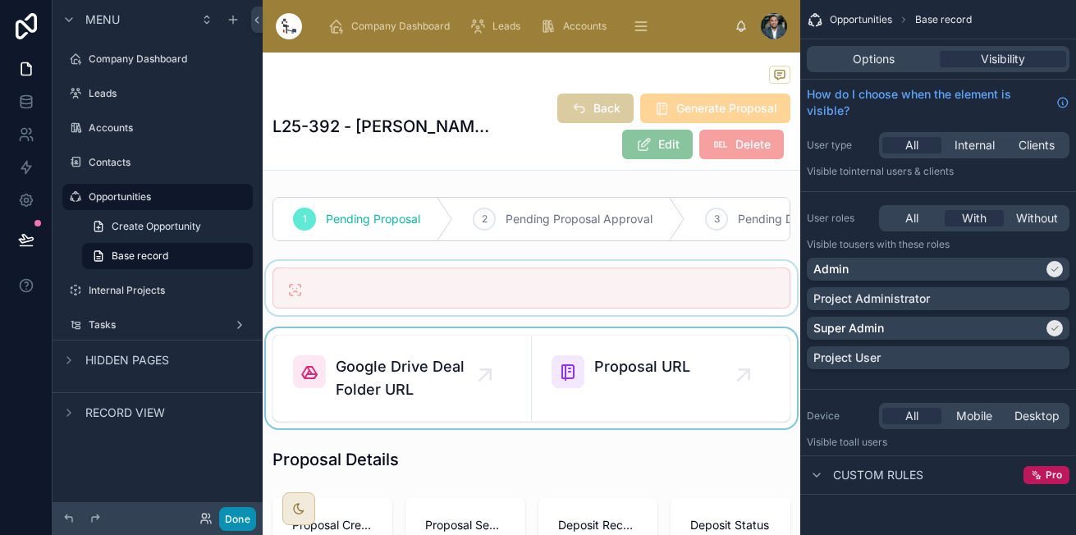
click at [240, 521] on button "Done" at bounding box center [237, 519] width 37 height 24
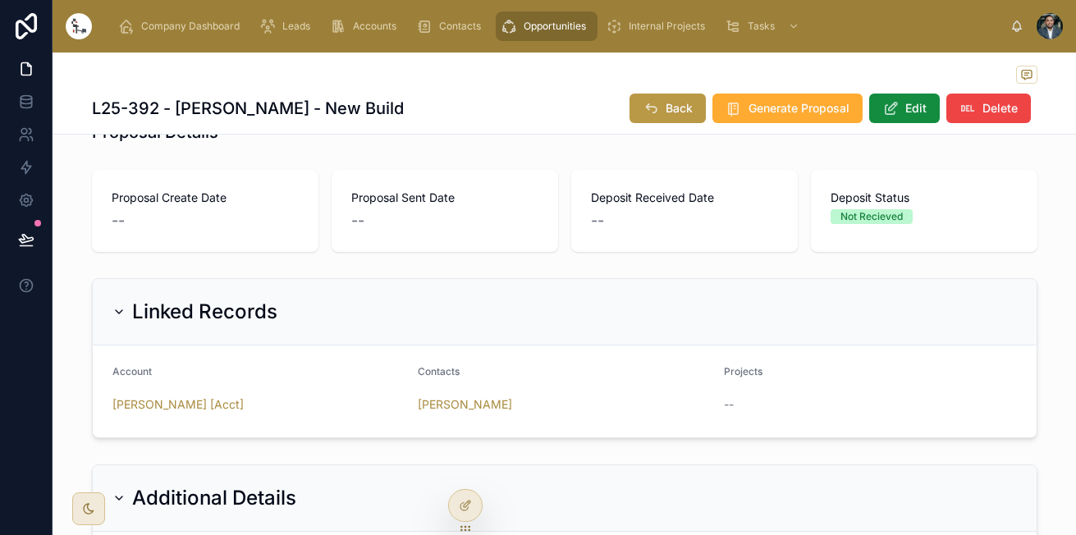
scroll to position [218, 0]
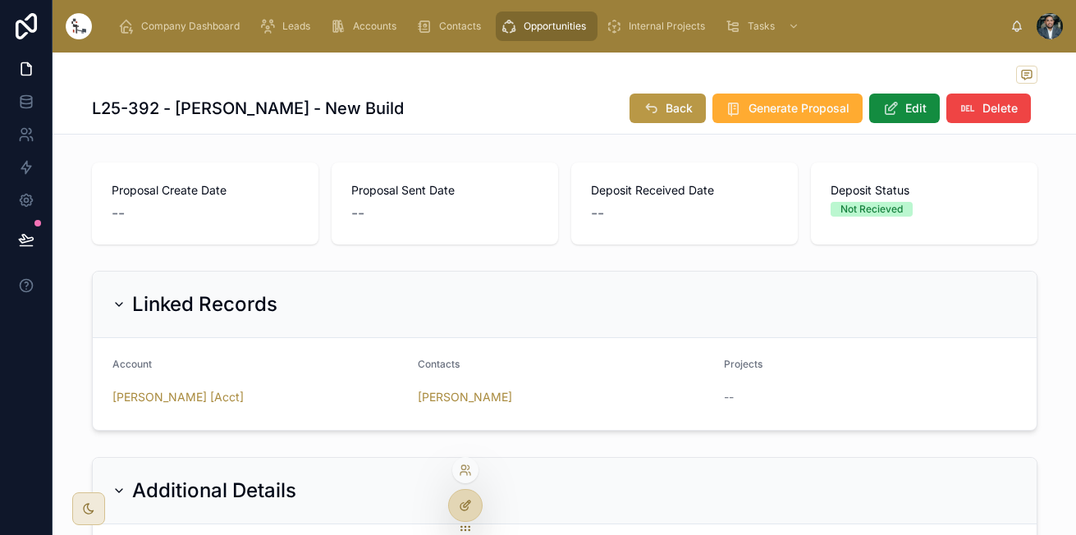
click at [467, 495] on div at bounding box center [465, 505] width 33 height 31
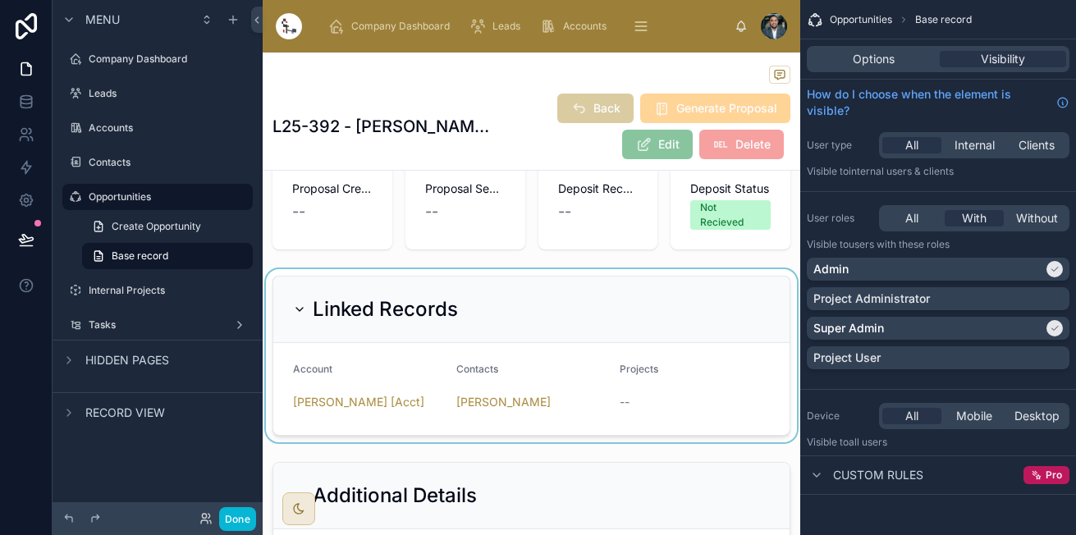
scroll to position [339, 0]
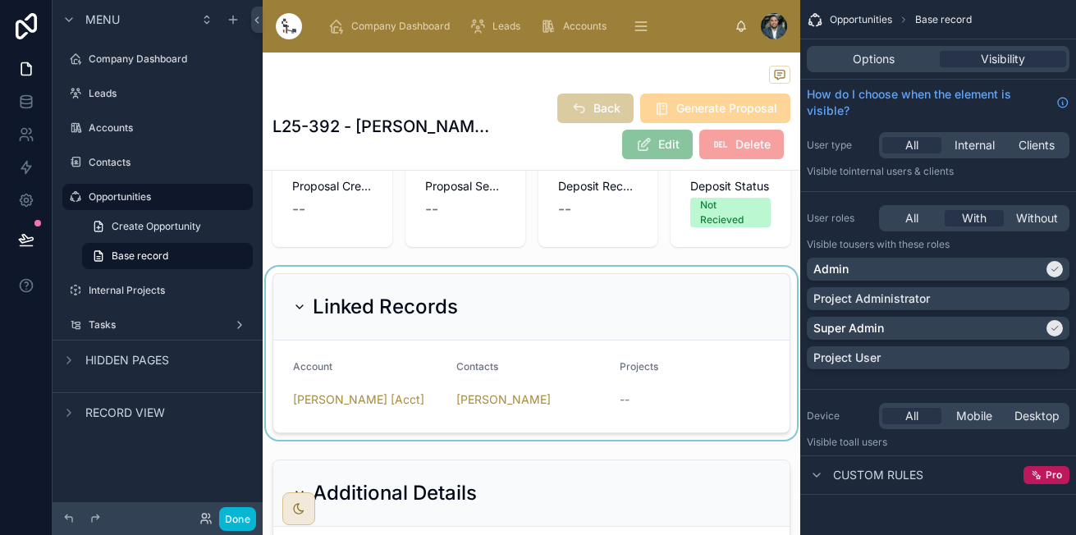
click at [428, 381] on div at bounding box center [531, 353] width 537 height 173
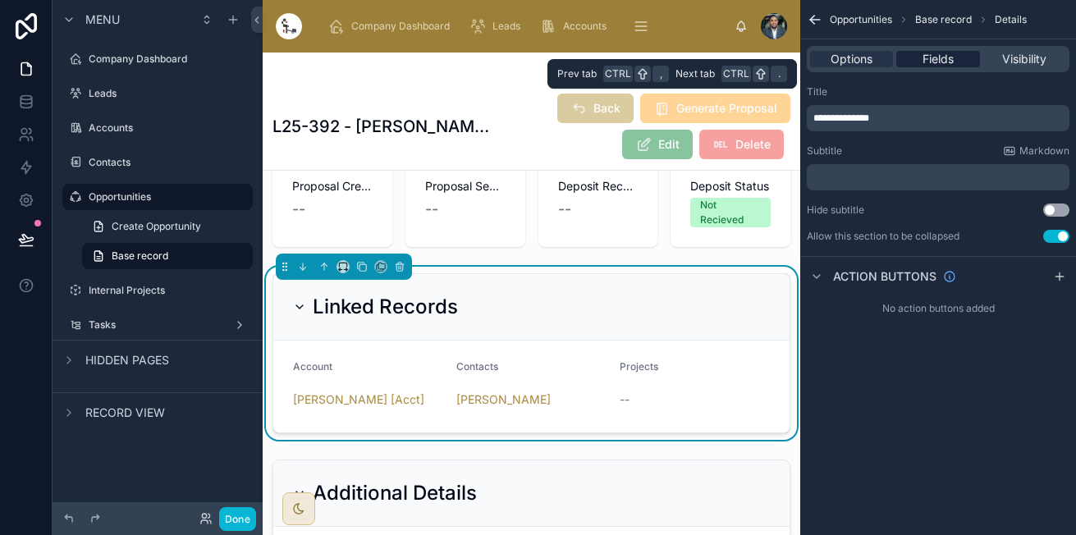
click at [930, 60] on span "Fields" at bounding box center [937, 59] width 31 height 16
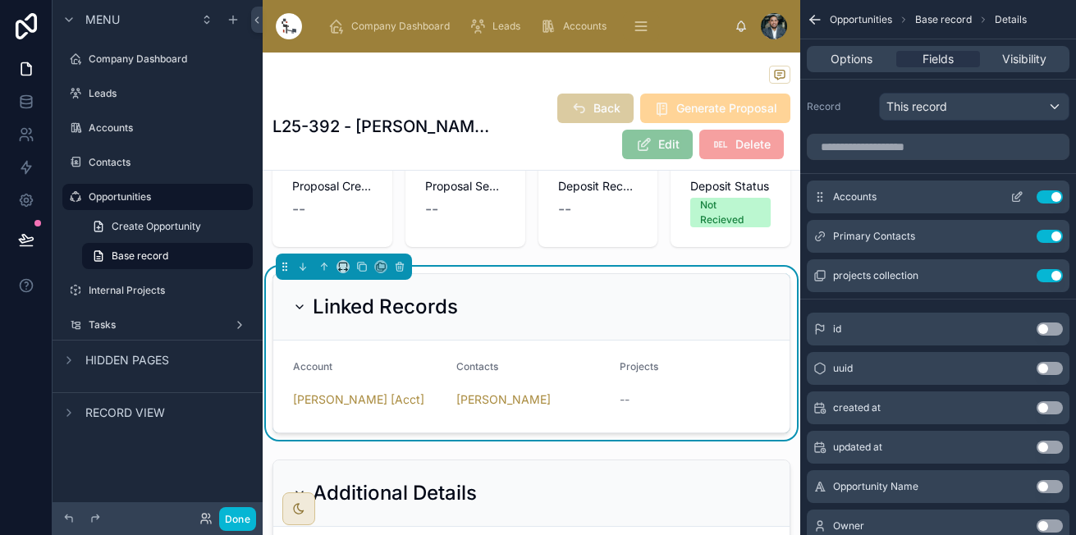
click at [1016, 199] on icon "scrollable content" at bounding box center [1018, 195] width 7 height 7
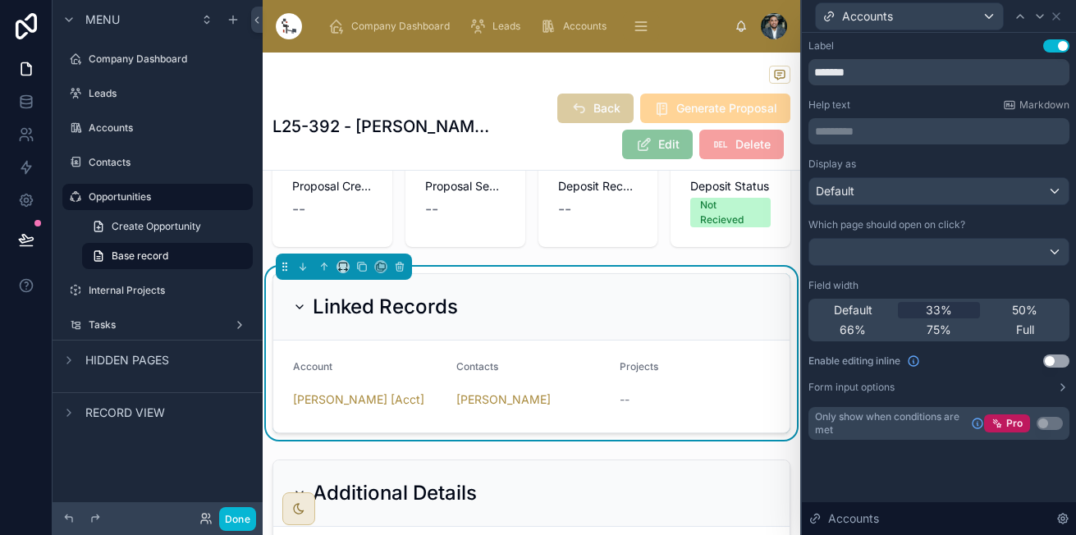
scroll to position [236, 0]
click at [1051, 15] on icon at bounding box center [1055, 16] width 13 height 13
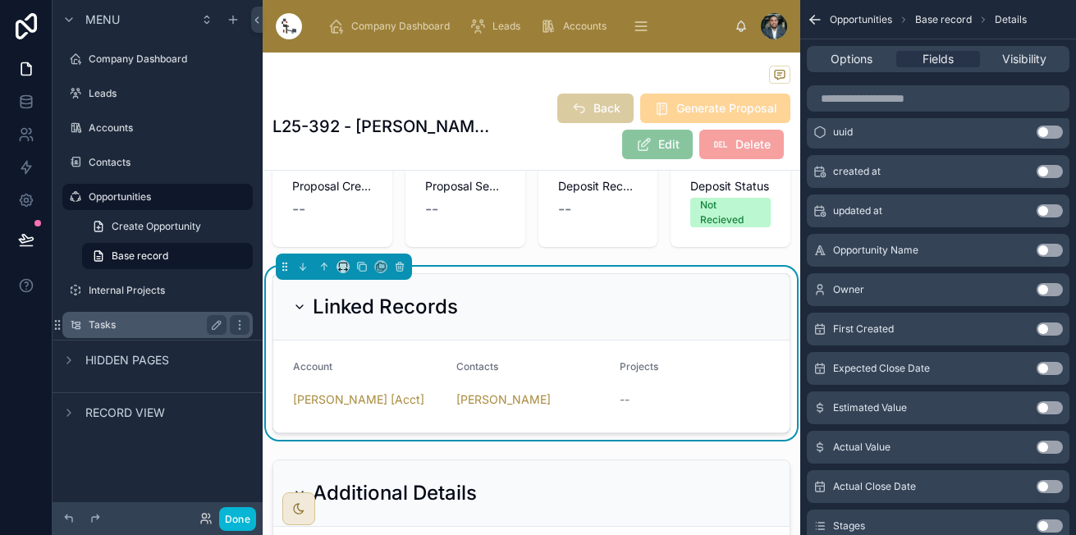
click at [159, 327] on label "Tasks" at bounding box center [154, 324] width 131 height 13
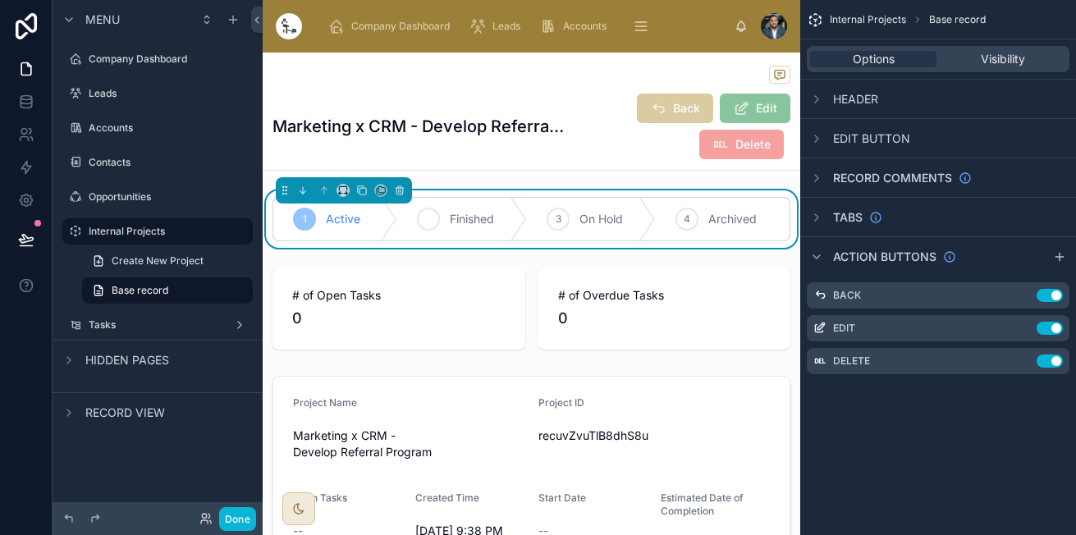
click at [453, 222] on span "Finished" at bounding box center [472, 219] width 44 height 16
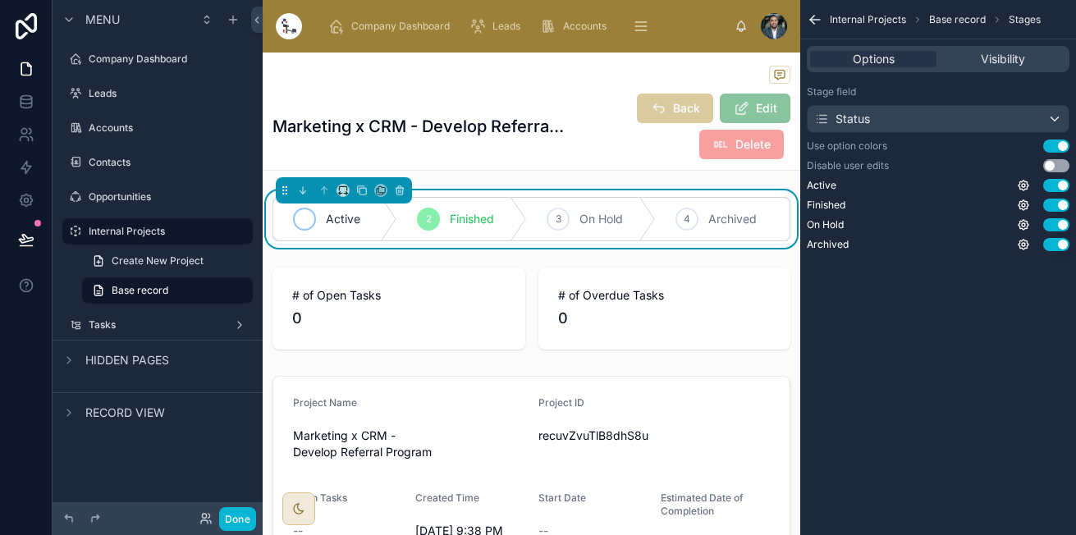
click at [362, 226] on div "Active" at bounding box center [335, 219] width 124 height 43
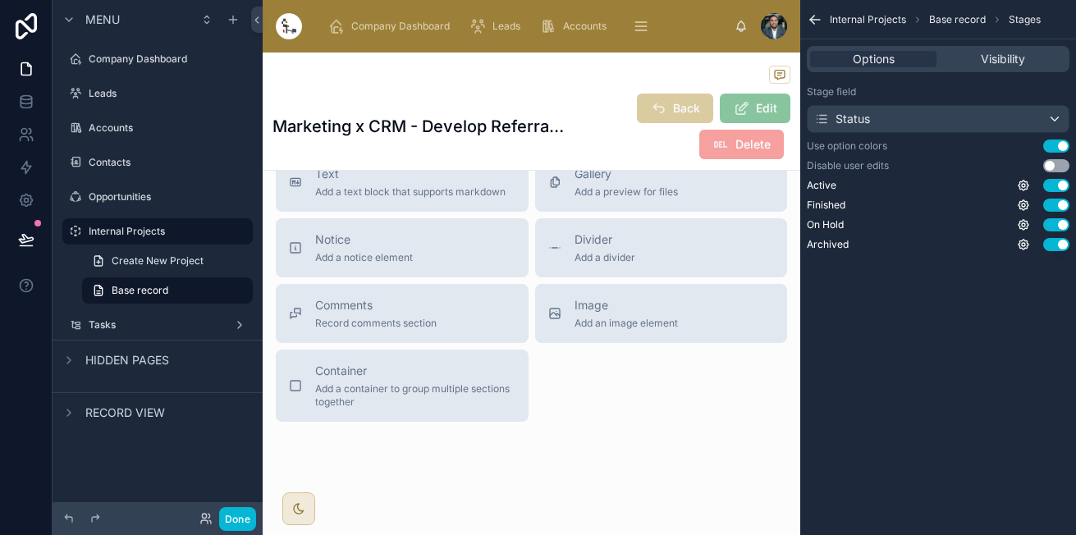
scroll to position [908, 0]
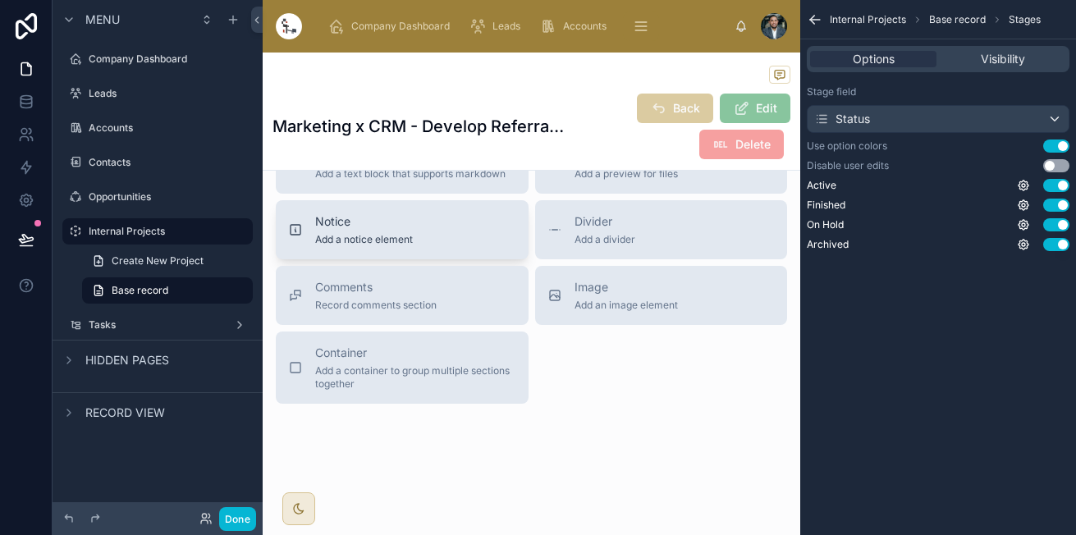
drag, startPoint x: 395, startPoint y: 376, endPoint x: 448, endPoint y: 228, distance: 156.7
click at [448, 228] on div "Title Add a title and subtitle List Add a list related to this record Details A…" at bounding box center [531, 104] width 537 height 597
click at [391, 385] on span "Add a container to group multiple sections together" at bounding box center [415, 377] width 200 height 26
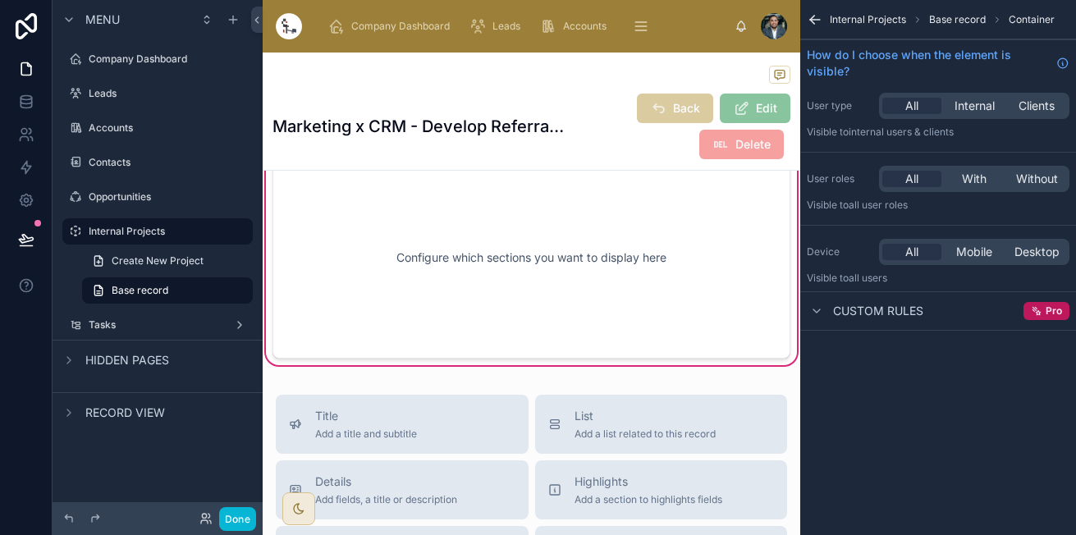
scroll to position [518, 0]
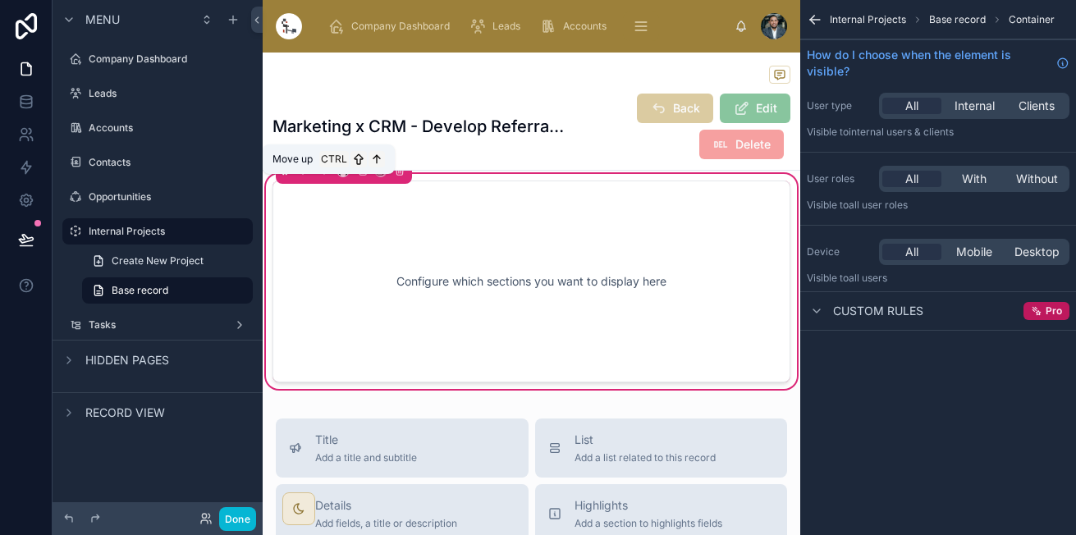
click at [325, 176] on icon at bounding box center [323, 170] width 11 height 11
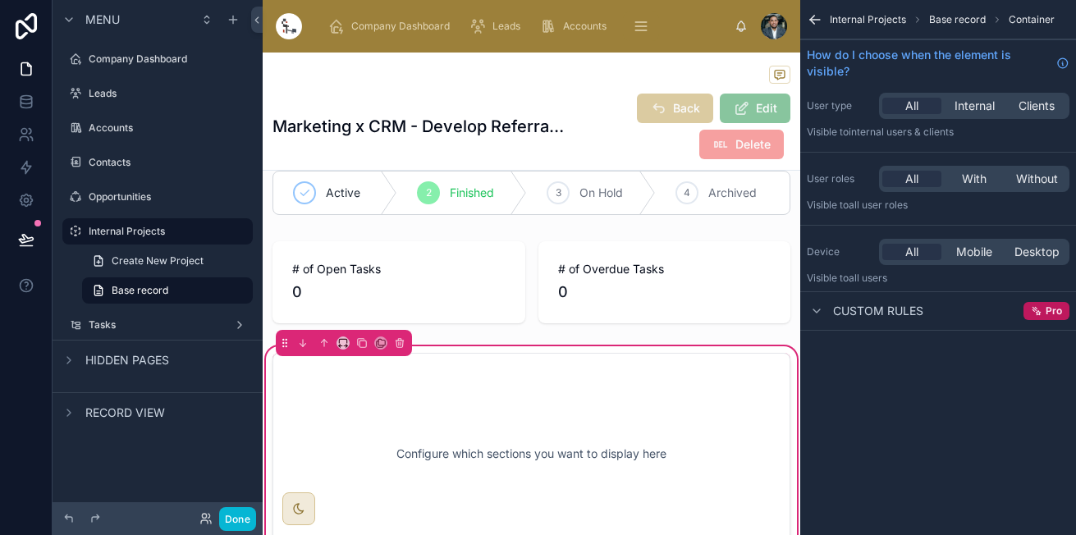
scroll to position [0, 0]
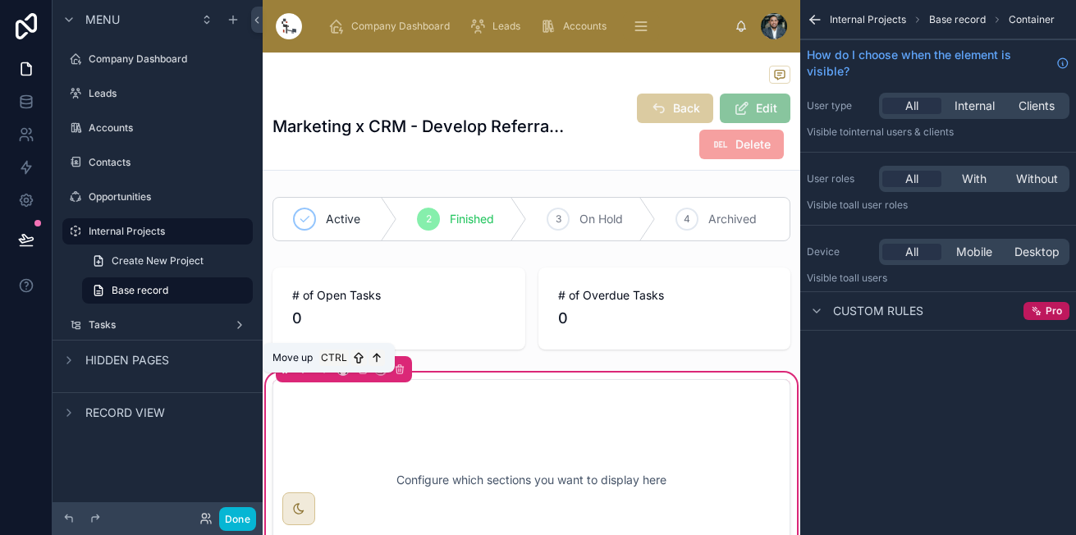
click at [326, 375] on icon at bounding box center [323, 368] width 11 height 11
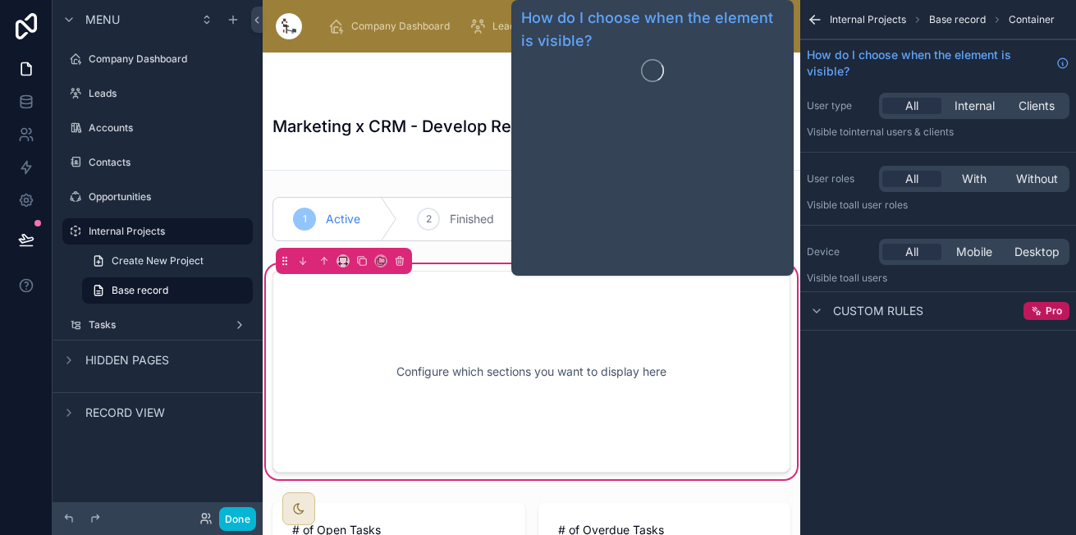
click at [578, 332] on div "Configure which sections you want to display here" at bounding box center [531, 372] width 464 height 148
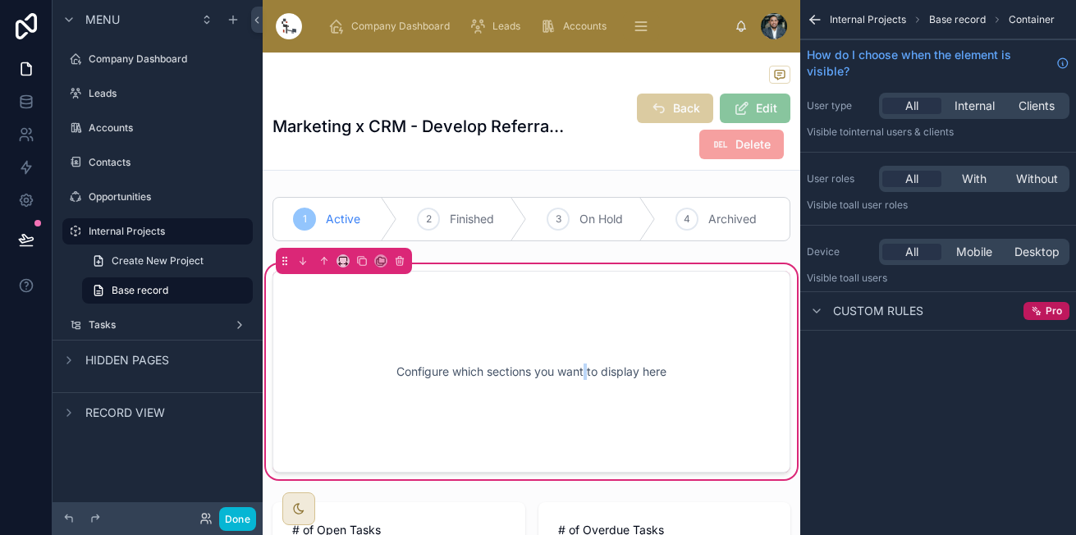
click at [578, 332] on div "Configure which sections you want to display here" at bounding box center [531, 372] width 464 height 148
click at [492, 372] on div "Configure which sections you want to display here" at bounding box center [531, 372] width 464 height 148
drag, startPoint x: 492, startPoint y: 372, endPoint x: 325, endPoint y: 347, distance: 169.2
click at [325, 347] on div "Configure which sections you want to display here" at bounding box center [531, 372] width 464 height 148
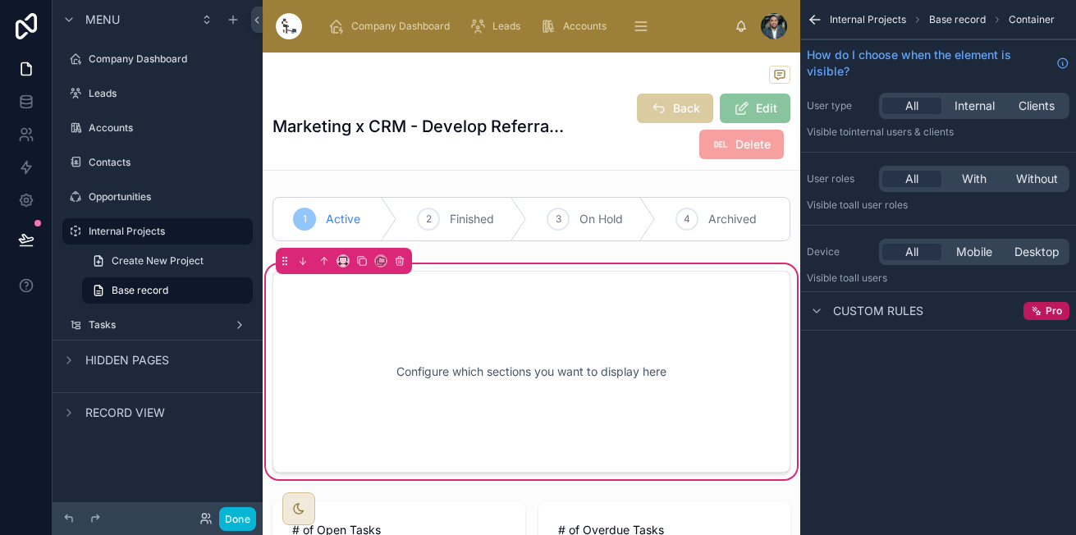
click at [486, 431] on div "Configure which sections you want to display here" at bounding box center [531, 372] width 464 height 148
click at [944, 20] on span "Base record" at bounding box center [957, 19] width 57 height 13
click at [715, 311] on div "Configure which sections you want to display here" at bounding box center [531, 372] width 464 height 148
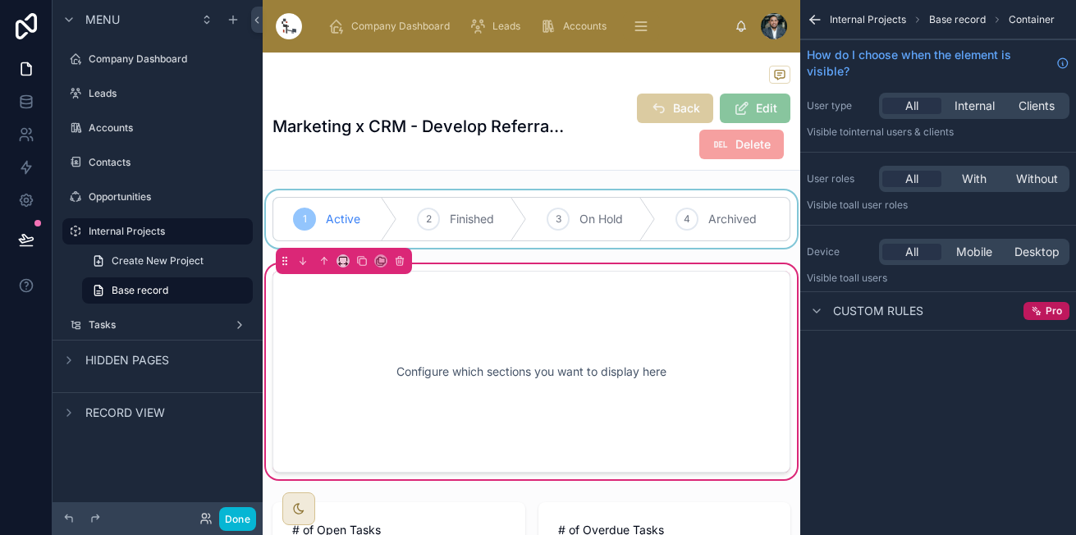
drag, startPoint x: 715, startPoint y: 311, endPoint x: 774, endPoint y: 243, distance: 90.7
click at [774, 243] on div at bounding box center [531, 218] width 537 height 57
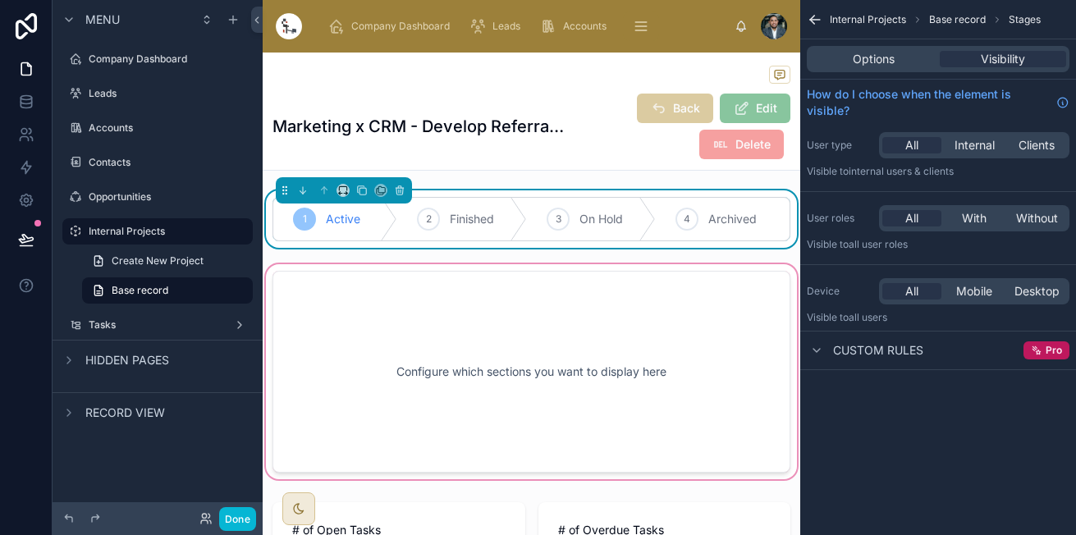
click at [725, 331] on div at bounding box center [531, 372] width 537 height 222
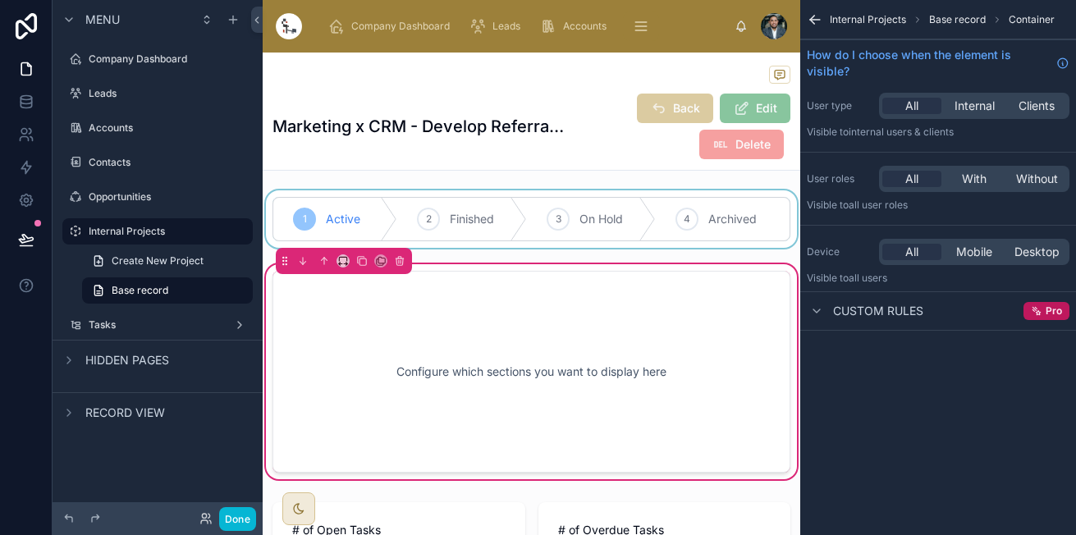
click at [951, 21] on span "Base record" at bounding box center [957, 19] width 57 height 13
click at [973, 13] on span "Base record" at bounding box center [957, 19] width 57 height 13
click at [815, 20] on icon "scrollable content" at bounding box center [815, 20] width 10 height 0
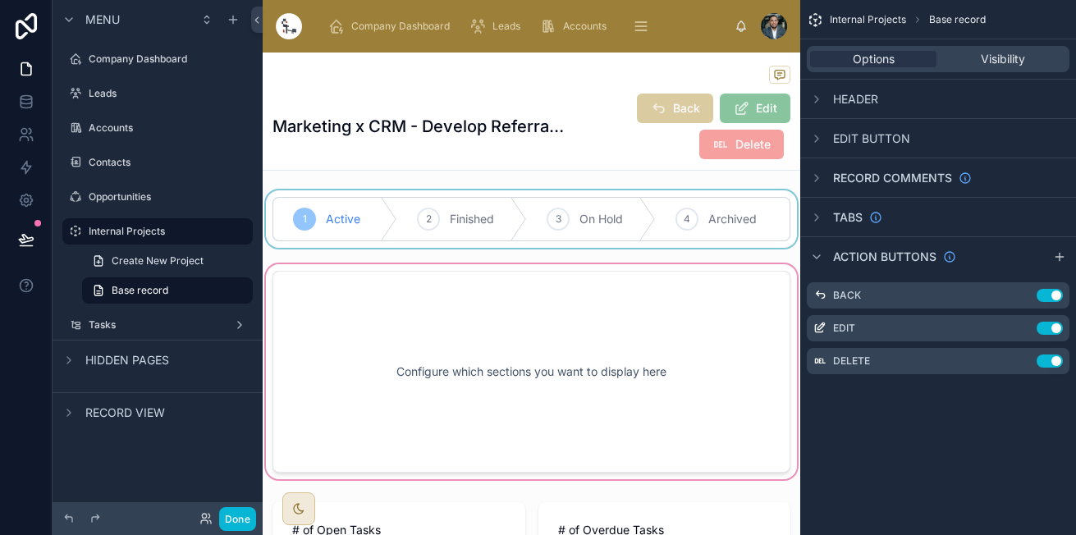
click at [677, 350] on div at bounding box center [531, 372] width 537 height 222
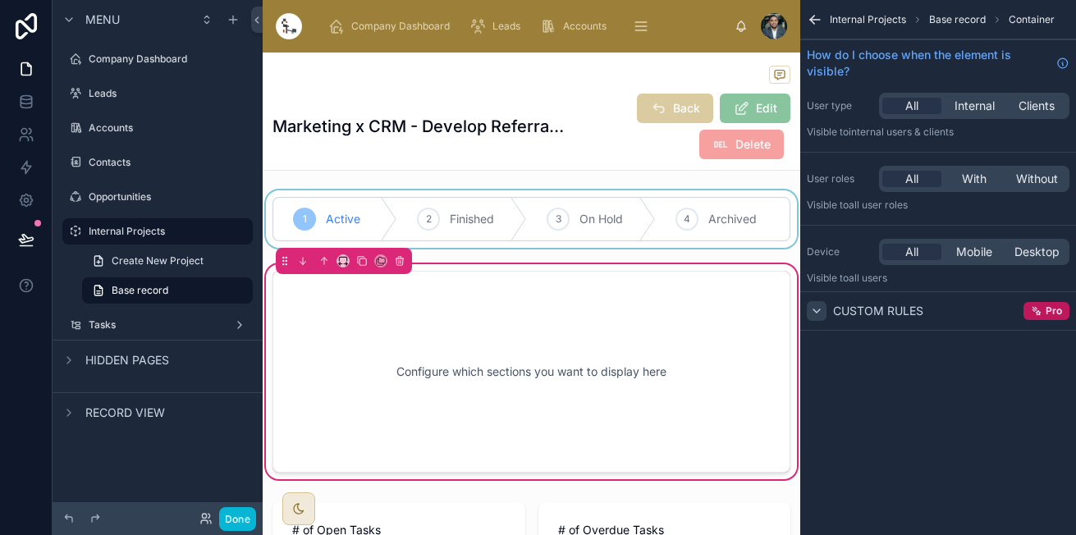
click at [814, 313] on icon "scrollable content" at bounding box center [816, 310] width 13 height 13
click at [838, 311] on span "Custom rules" at bounding box center [878, 311] width 90 height 16
click at [686, 373] on div "Configure which sections you want to display here" at bounding box center [531, 372] width 464 height 148
click at [396, 265] on icon at bounding box center [399, 261] width 7 height 7
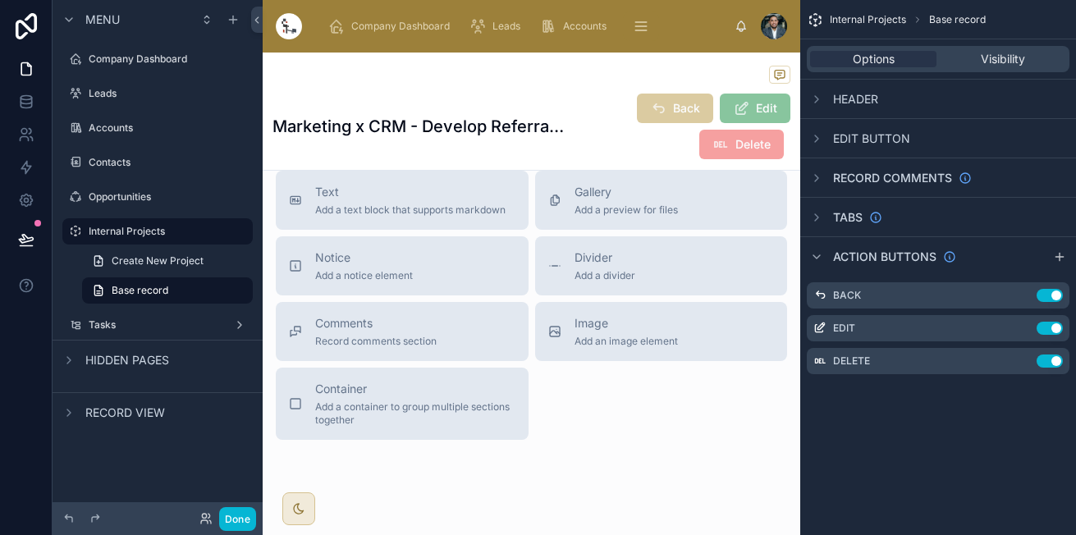
click at [396, 266] on span "Notice" at bounding box center [364, 257] width 98 height 16
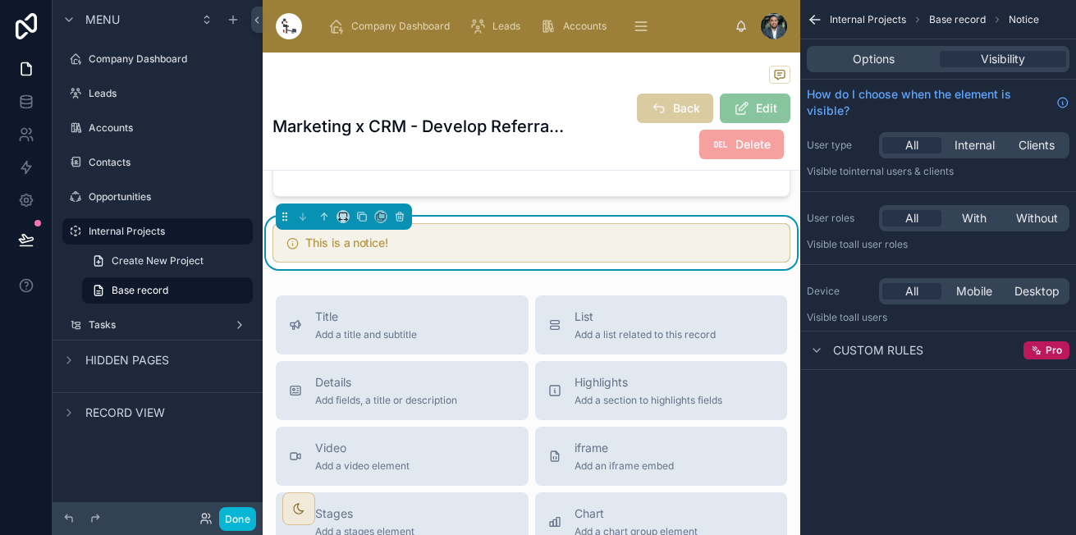
scroll to position [434, 0]
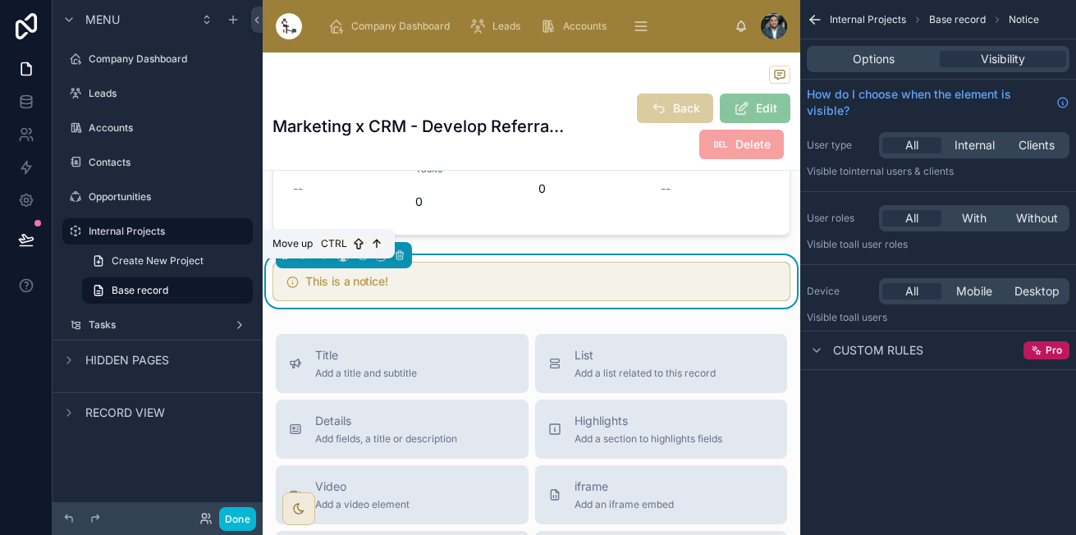
click at [325, 261] on icon at bounding box center [323, 254] width 11 height 11
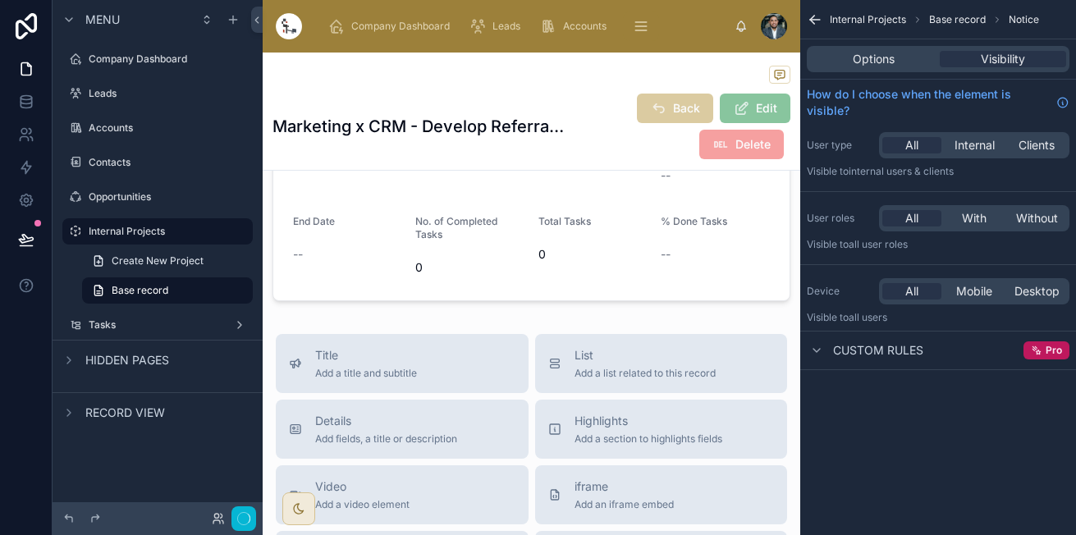
click at [325, 268] on div at bounding box center [531, 154] width 537 height 307
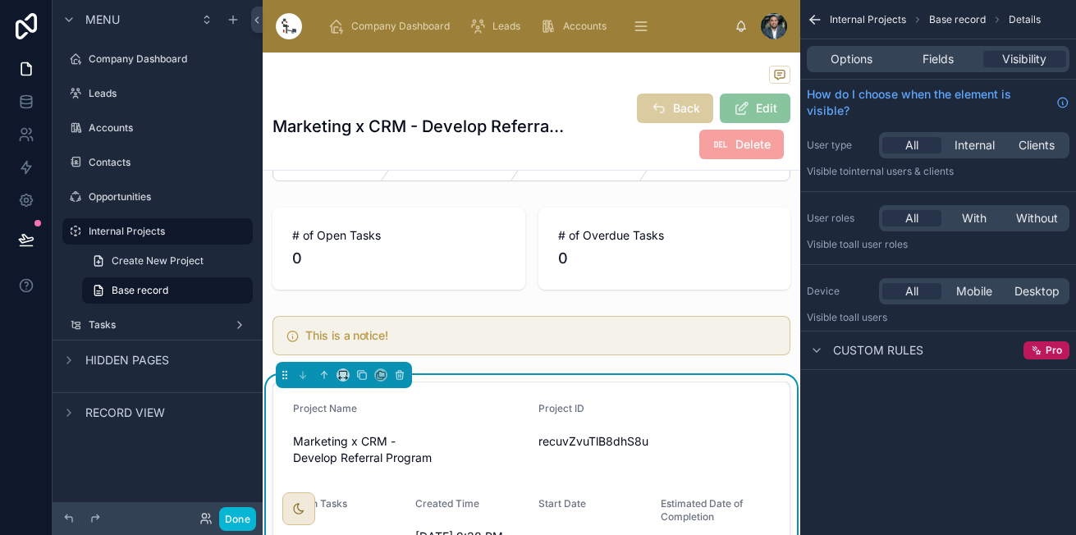
scroll to position [0, 0]
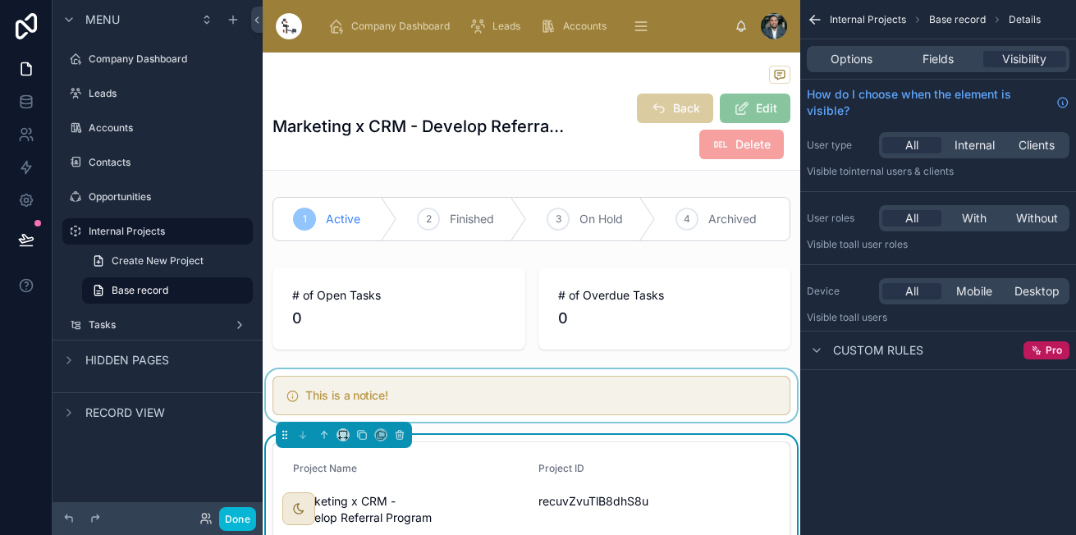
click at [328, 392] on div at bounding box center [531, 395] width 537 height 53
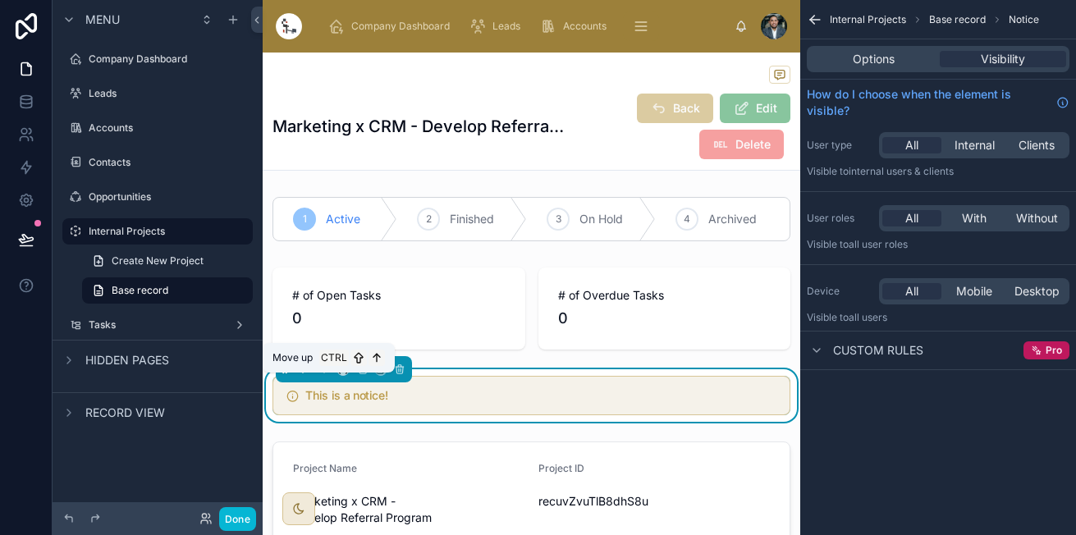
click at [329, 375] on button at bounding box center [324, 369] width 18 height 18
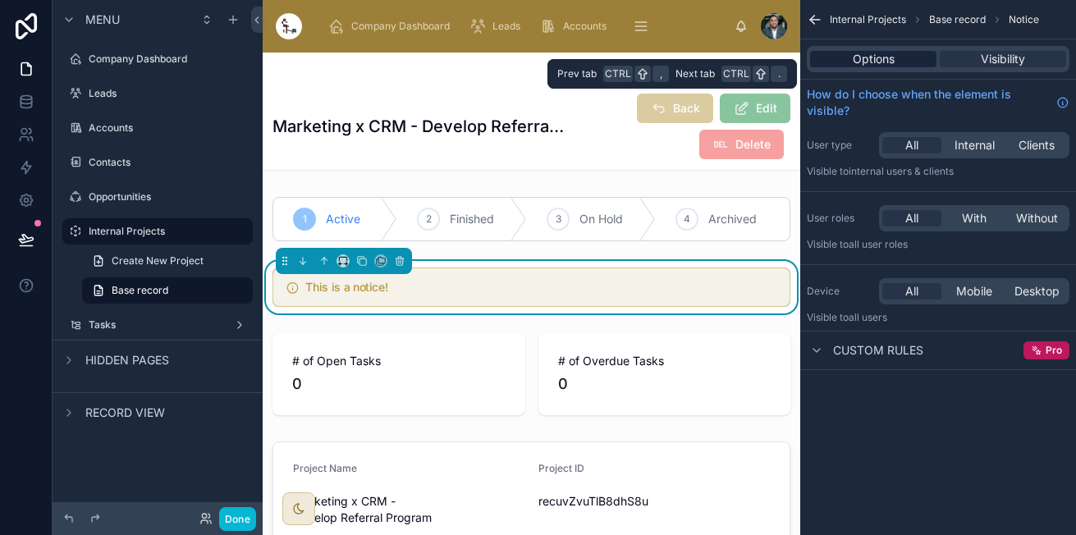
click at [912, 65] on div "Options" at bounding box center [873, 59] width 126 height 16
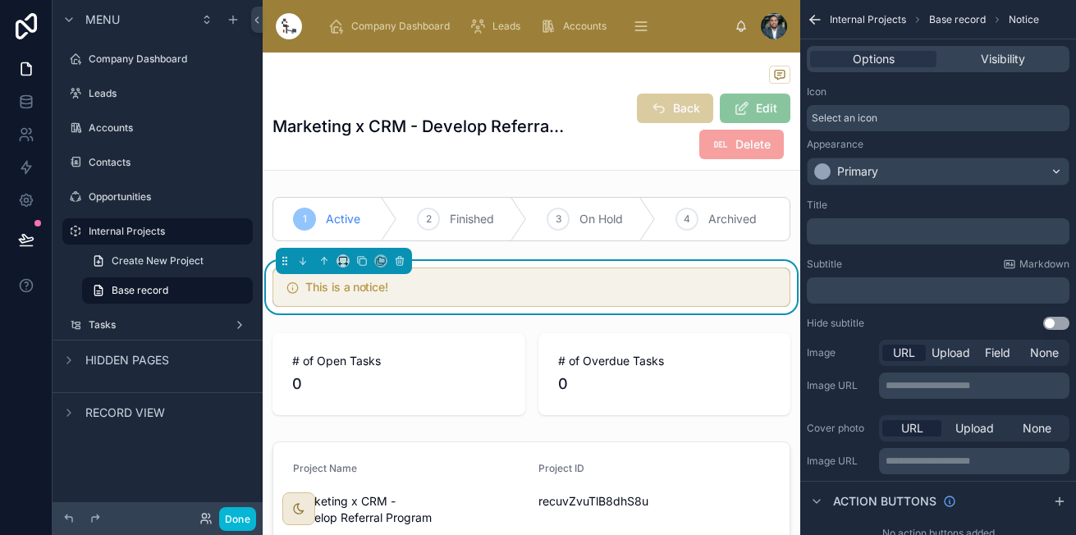
click at [897, 112] on div "Select an icon" at bounding box center [937, 118] width 263 height 26
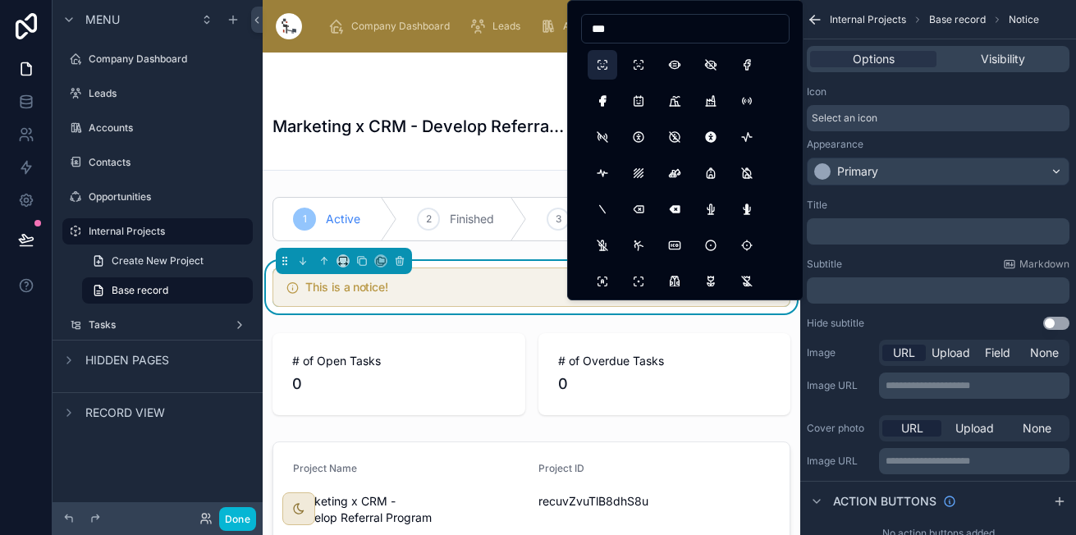
type input "***"
click at [607, 66] on button "FaceId" at bounding box center [602, 65] width 30 height 30
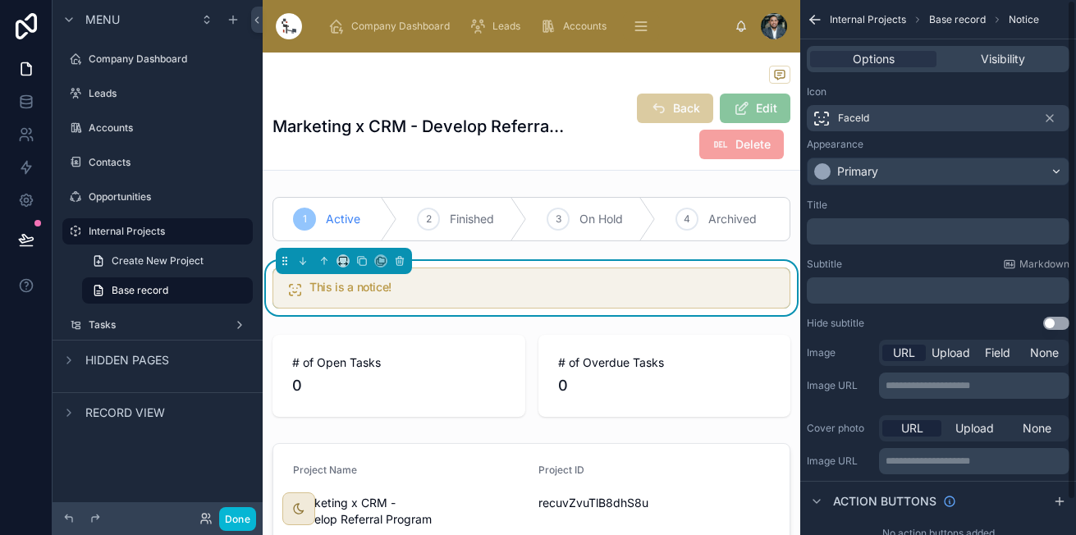
click at [879, 116] on div "FaceId" at bounding box center [937, 118] width 263 height 26
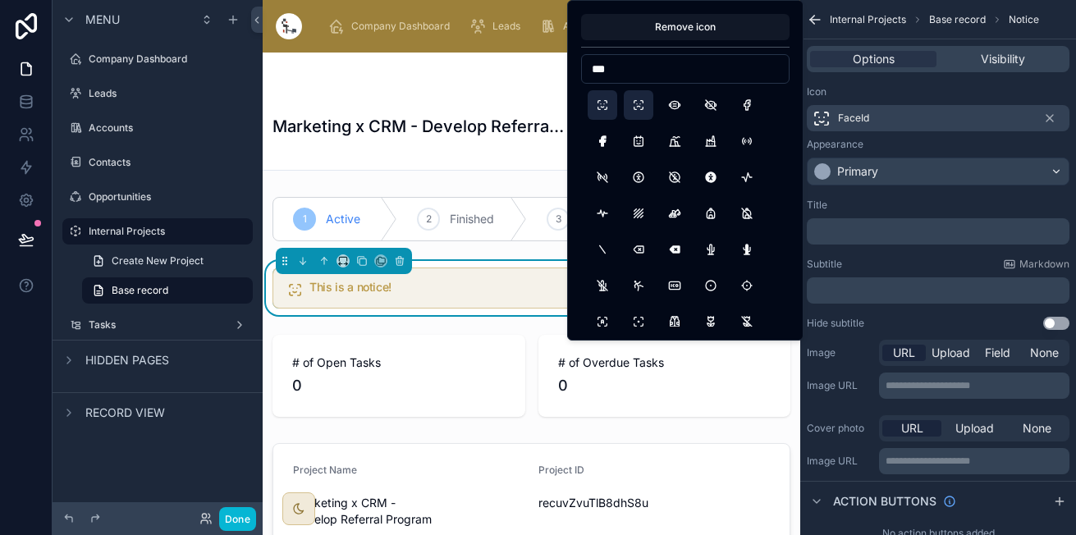
type input "***"
click at [642, 103] on button "FaceIdError" at bounding box center [638, 105] width 30 height 30
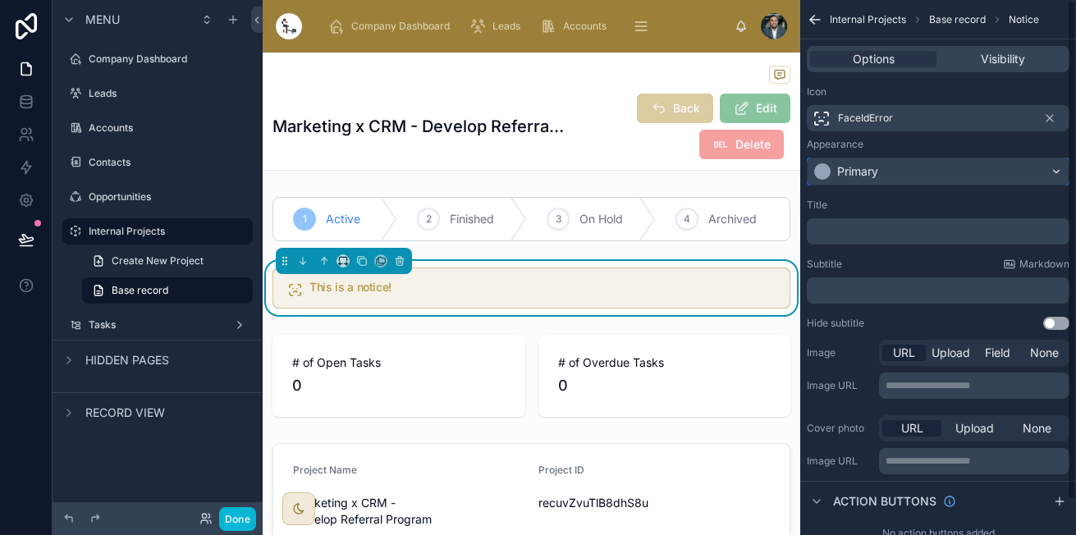
click at [918, 169] on div "Primary" at bounding box center [937, 171] width 261 height 26
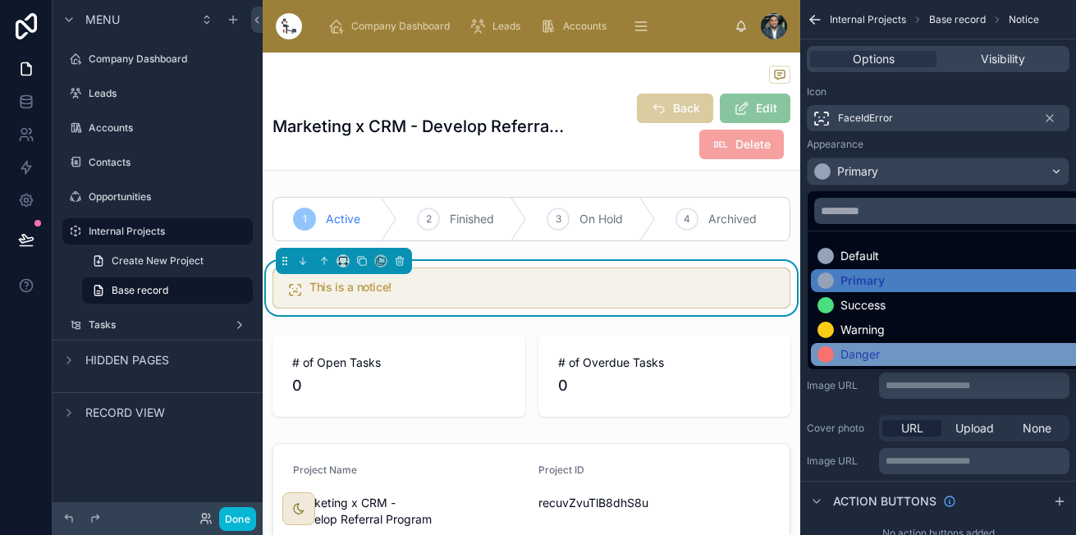
click at [852, 347] on div "Danger" at bounding box center [859, 354] width 39 height 16
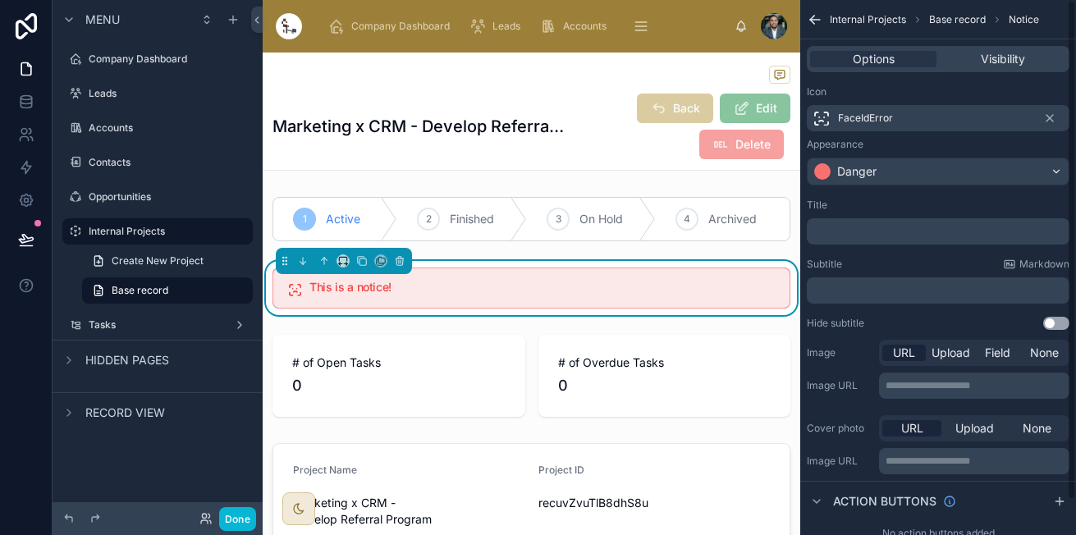
click at [874, 221] on div "﻿" at bounding box center [937, 231] width 263 height 26
click at [868, 232] on p "﻿" at bounding box center [939, 231] width 253 height 13
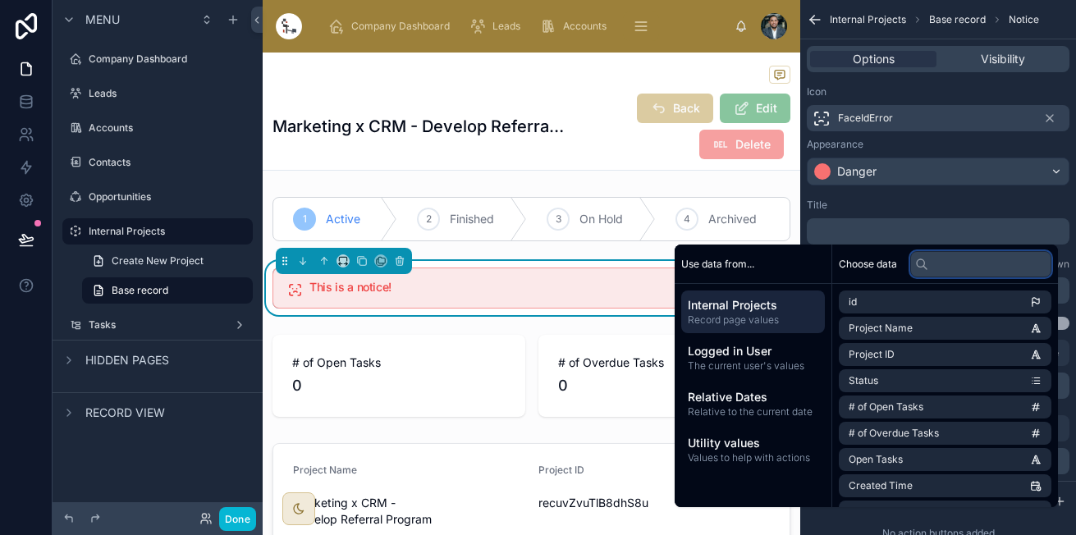
click at [947, 265] on input "text" at bounding box center [980, 264] width 141 height 26
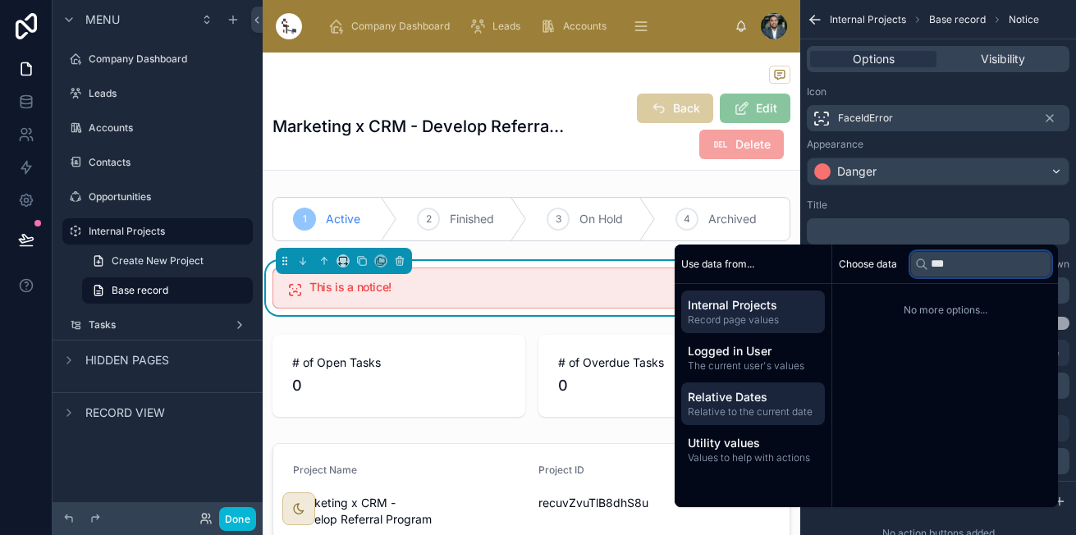
type input "***"
click at [744, 391] on span "Relative Dates" at bounding box center [752, 397] width 130 height 16
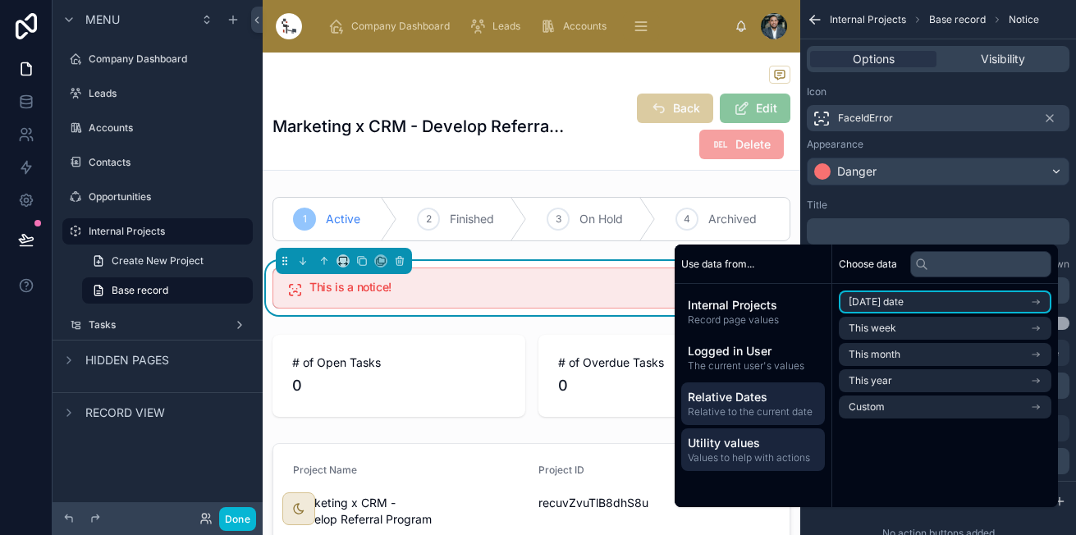
click at [741, 448] on span "Utility values" at bounding box center [752, 443] width 130 height 16
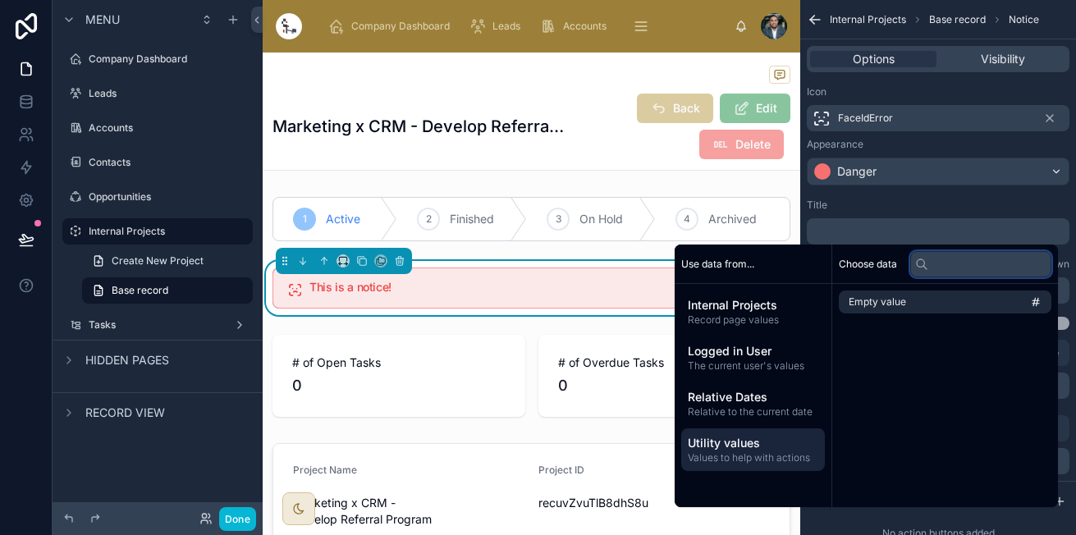
click at [960, 272] on input "text" at bounding box center [980, 264] width 141 height 26
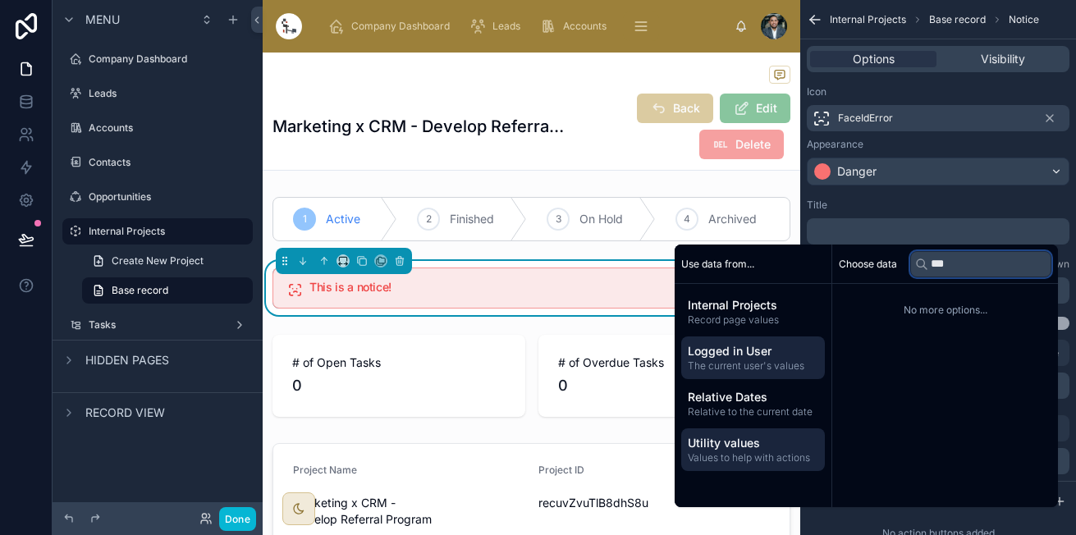
type input "***"
click at [748, 351] on span "Logged in User" at bounding box center [752, 351] width 130 height 16
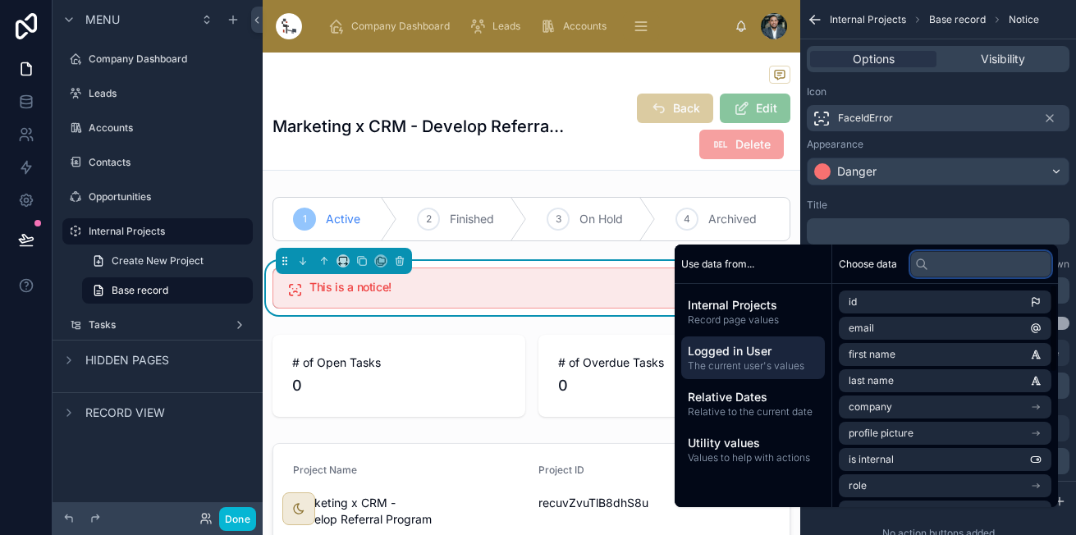
click at [959, 257] on input "text" at bounding box center [980, 264] width 141 height 26
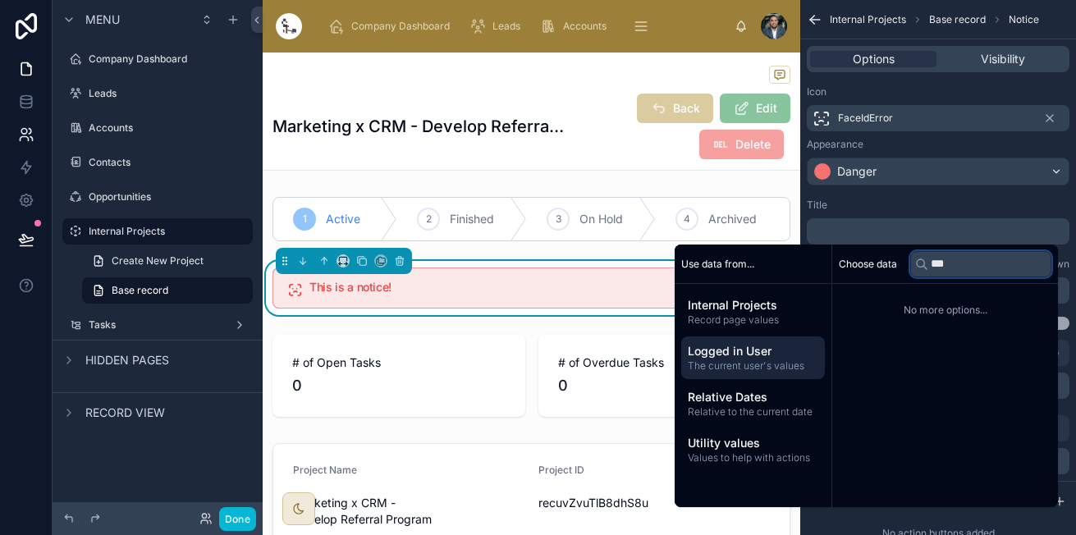
type input "***"
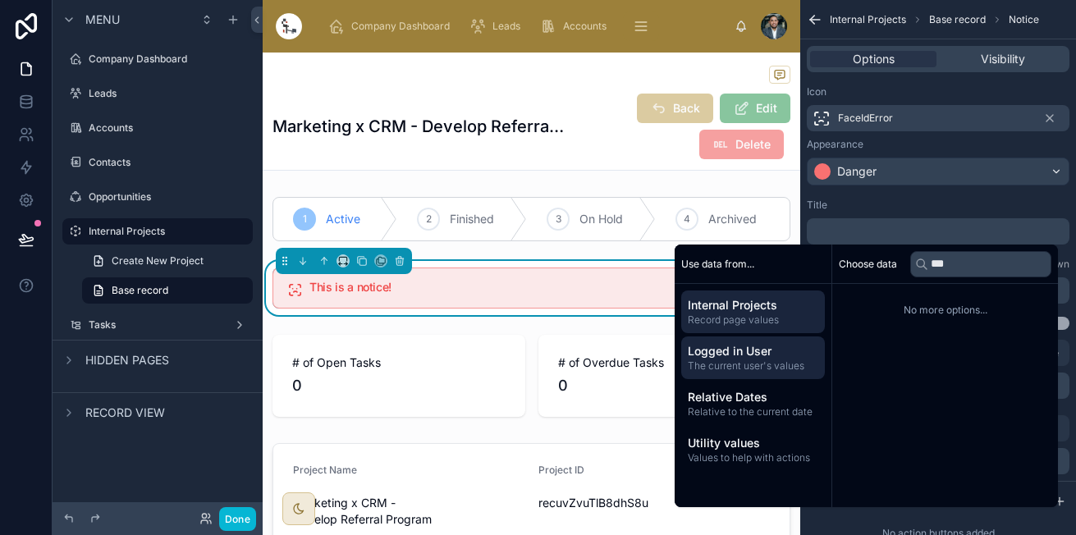
click at [724, 305] on span "Internal Projects" at bounding box center [752, 305] width 130 height 16
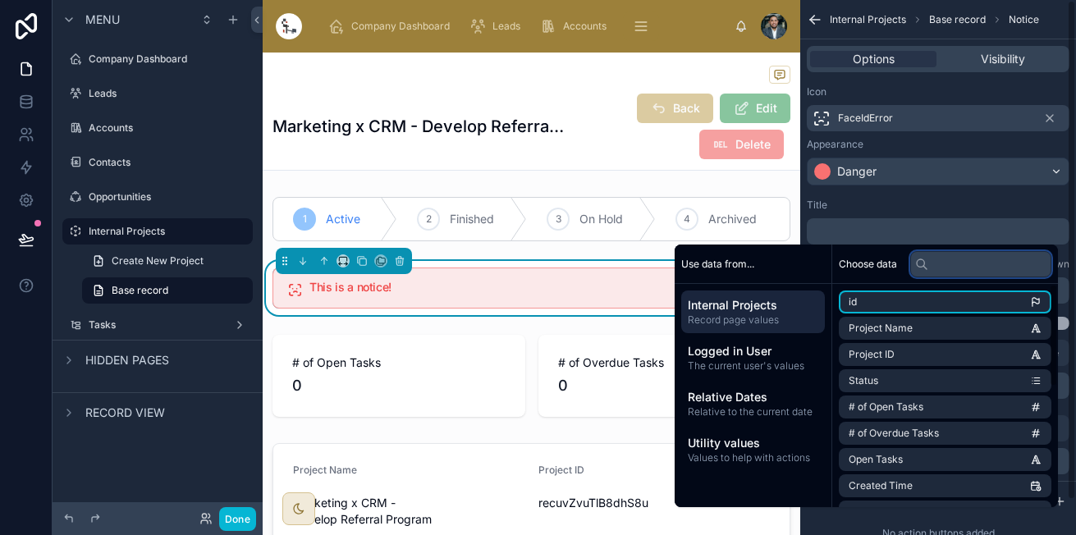
click at [975, 266] on input "text" at bounding box center [980, 264] width 141 height 26
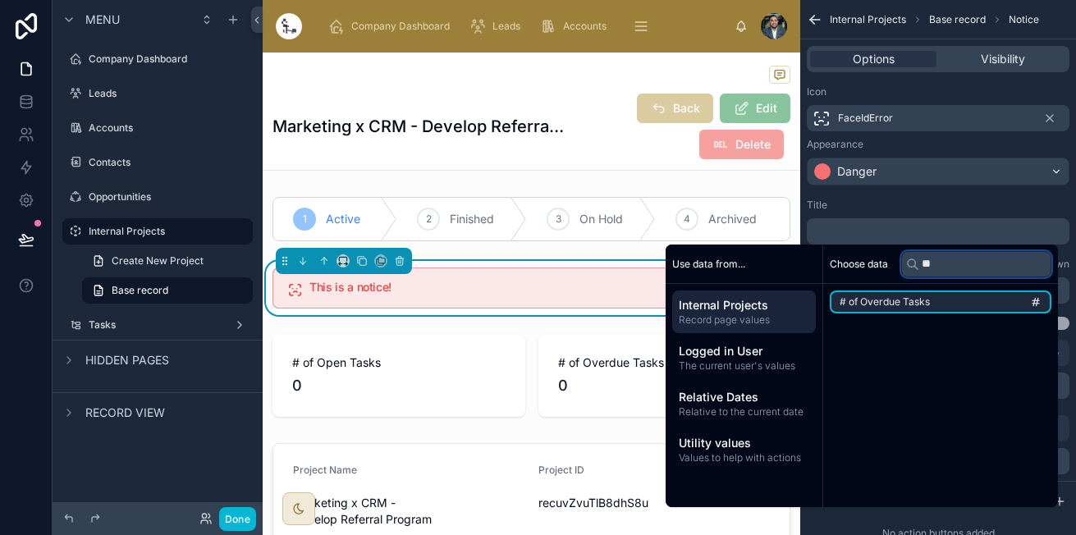
type input "***"
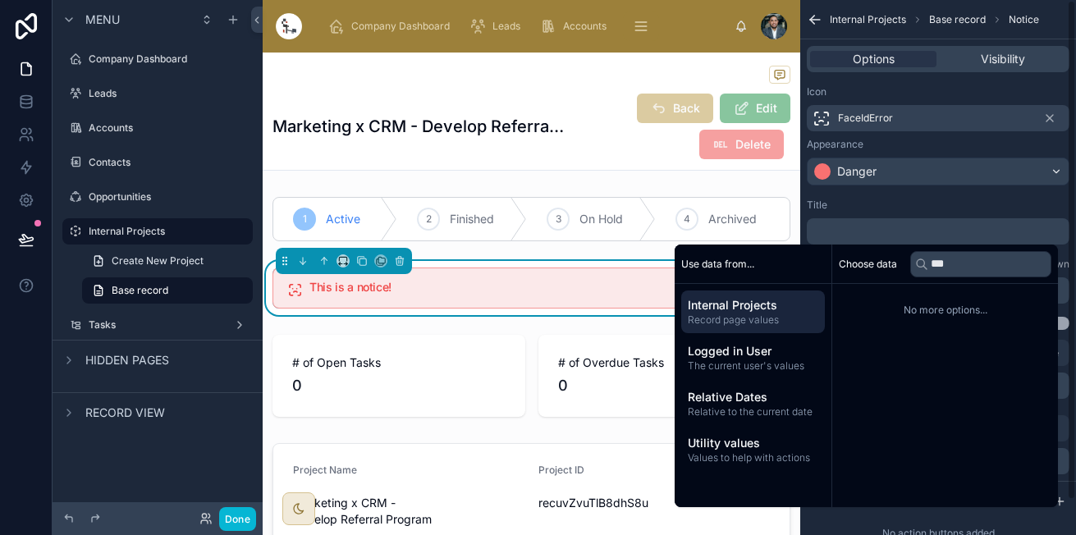
click at [955, 192] on div "Title ﻿ Subtitle Markdown ﻿ Hide subtitle Use setting" at bounding box center [938, 264] width 276 height 144
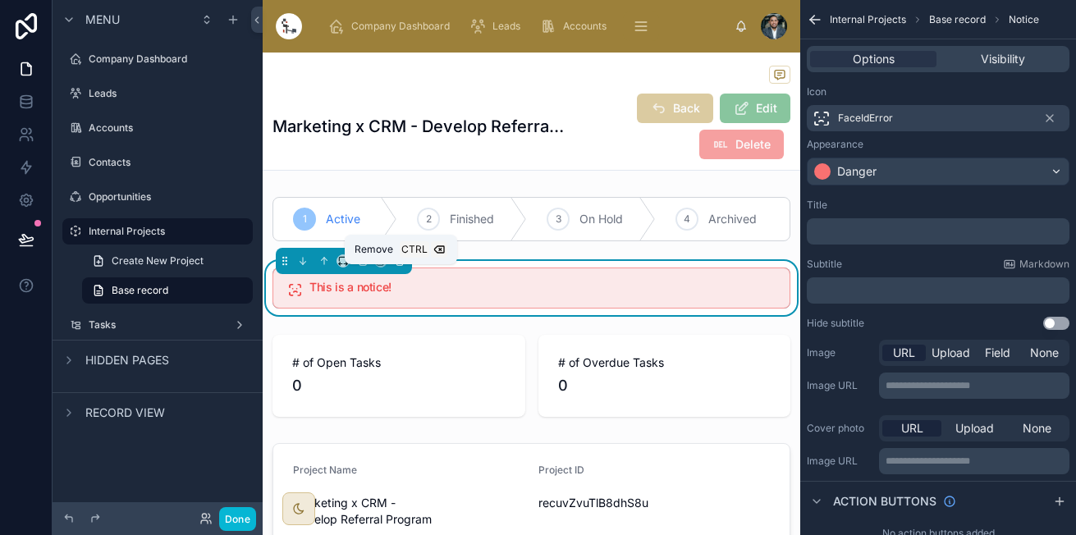
click at [397, 265] on icon at bounding box center [399, 261] width 7 height 7
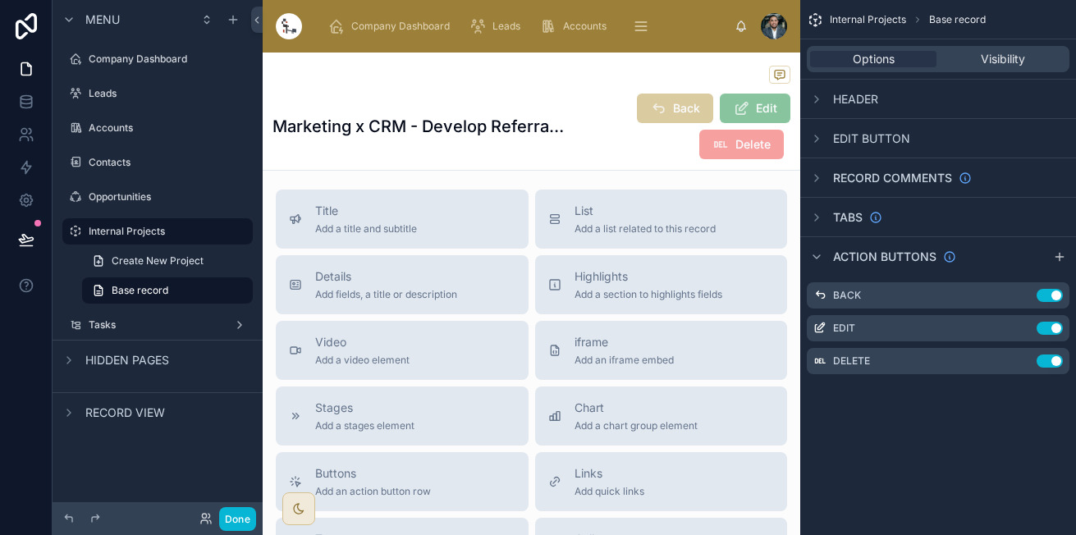
scroll to position [514, 0]
click at [454, 300] on span "Add fields, a title or description" at bounding box center [386, 293] width 142 height 13
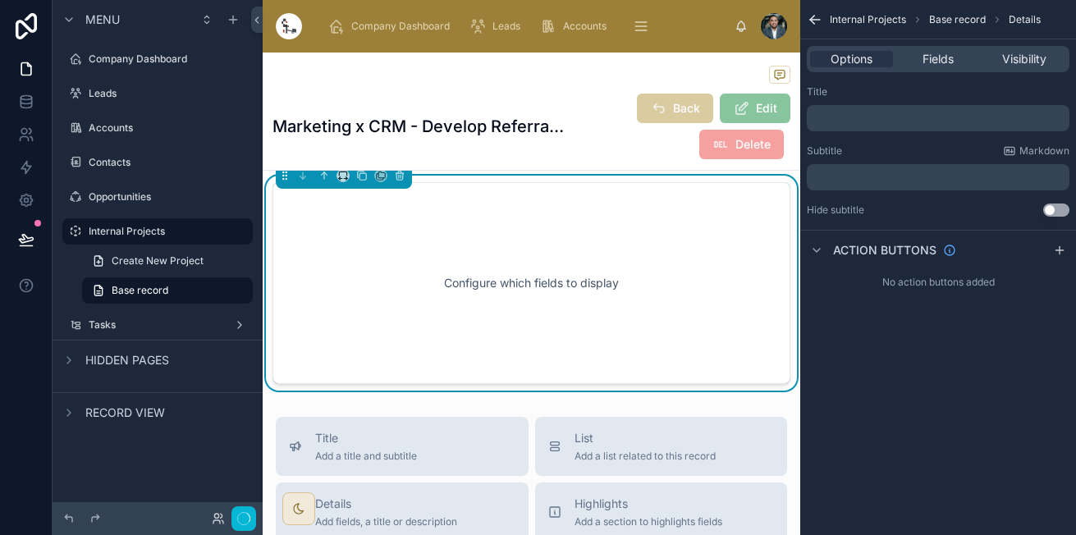
scroll to position [515, 0]
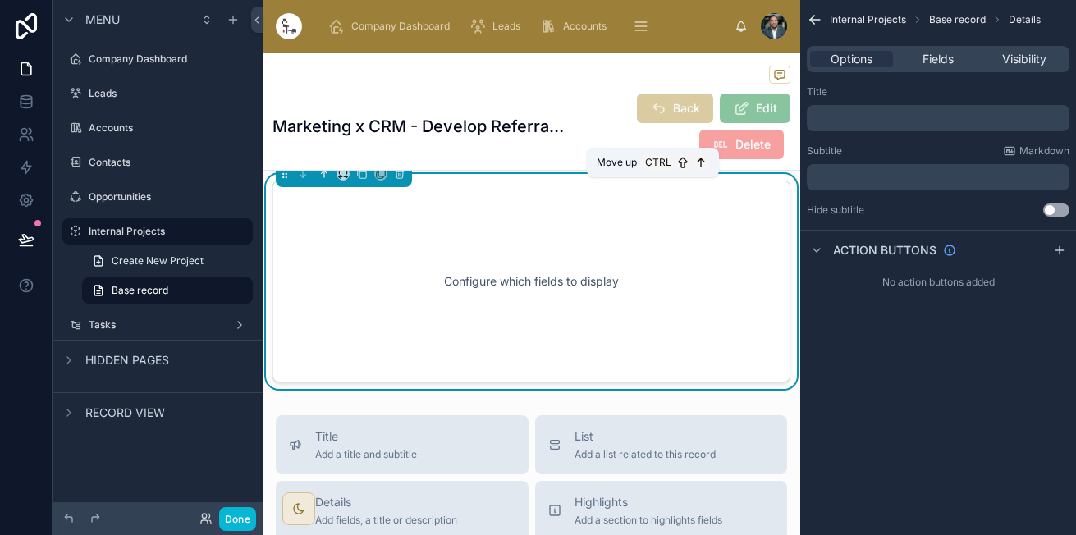
click at [329, 180] on icon at bounding box center [323, 173] width 11 height 11
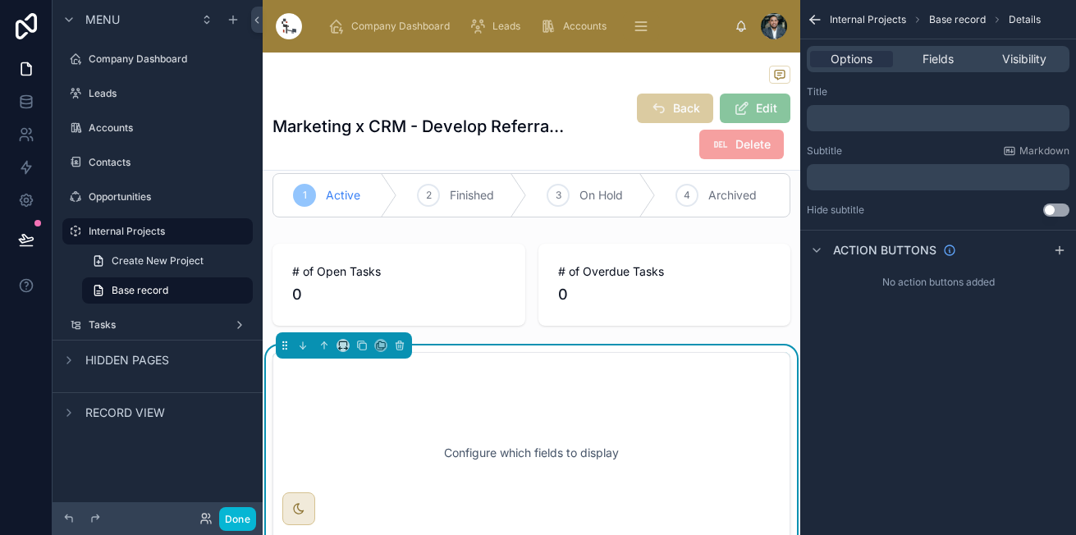
scroll to position [23, 0]
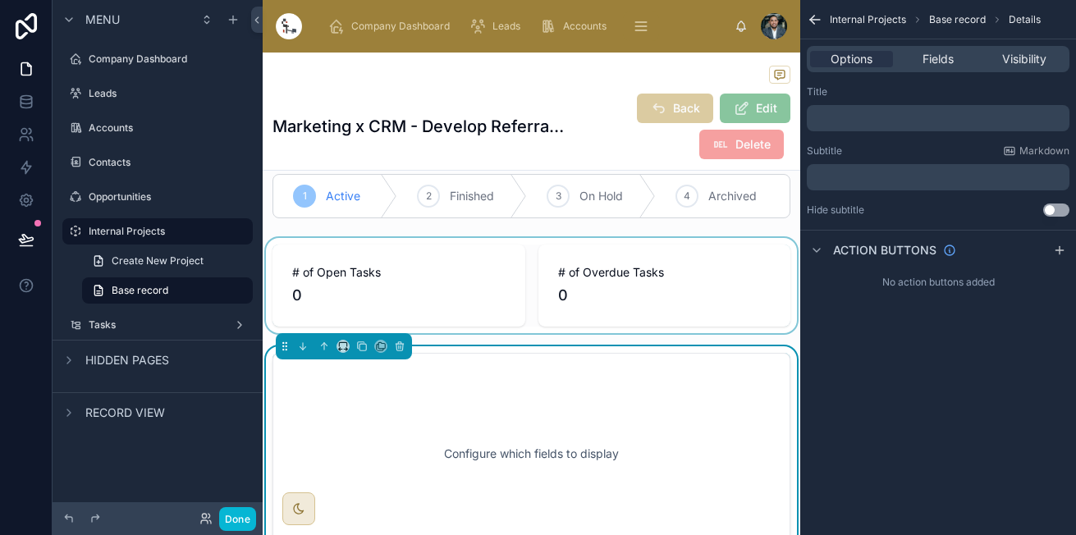
click at [565, 312] on div at bounding box center [531, 285] width 537 height 95
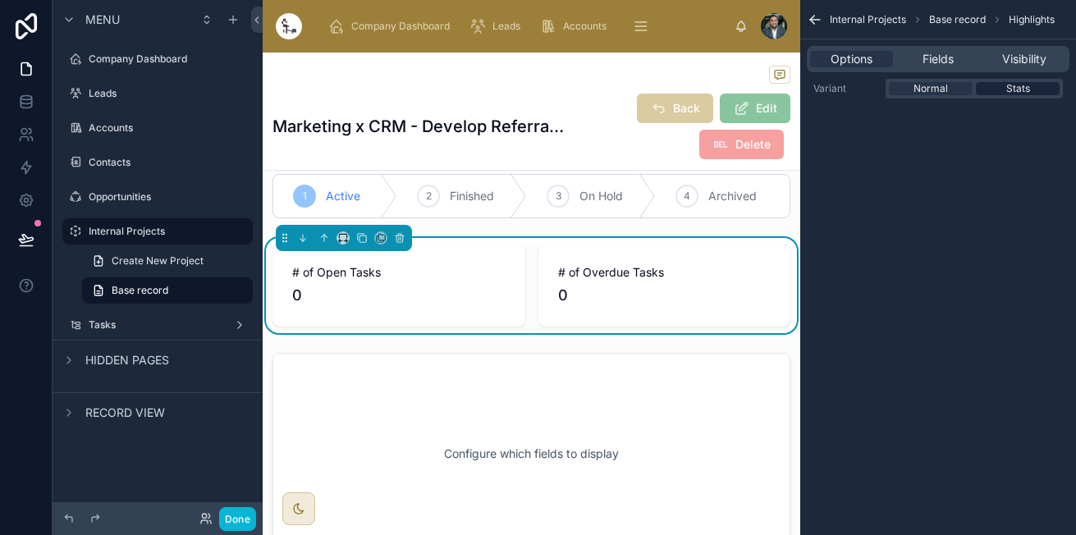
click at [1022, 87] on span "Stats" at bounding box center [1018, 88] width 24 height 13
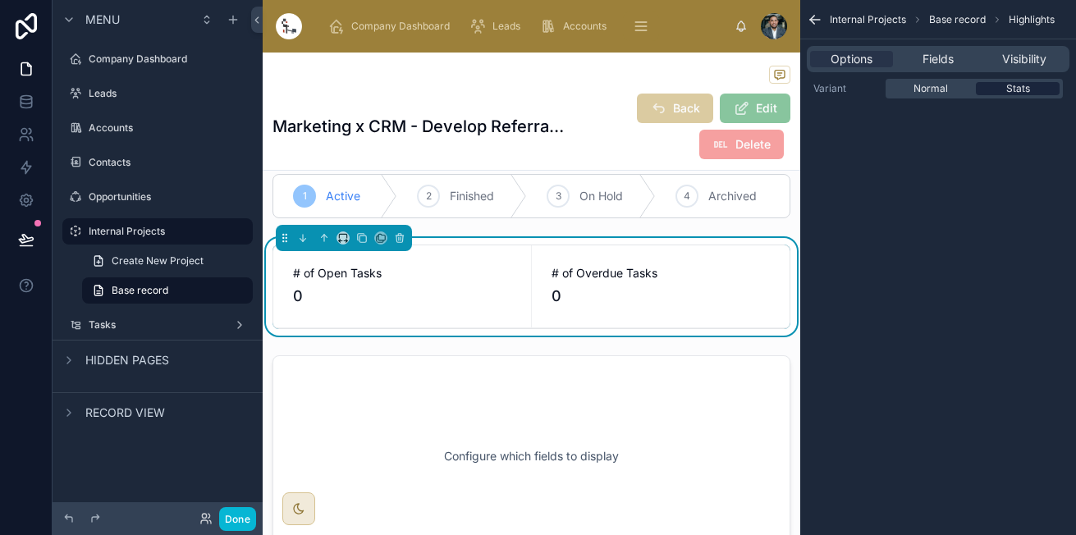
click at [1022, 87] on span "Stats" at bounding box center [1018, 88] width 24 height 13
click at [944, 71] on div "Options Fields Visibility" at bounding box center [937, 59] width 263 height 26
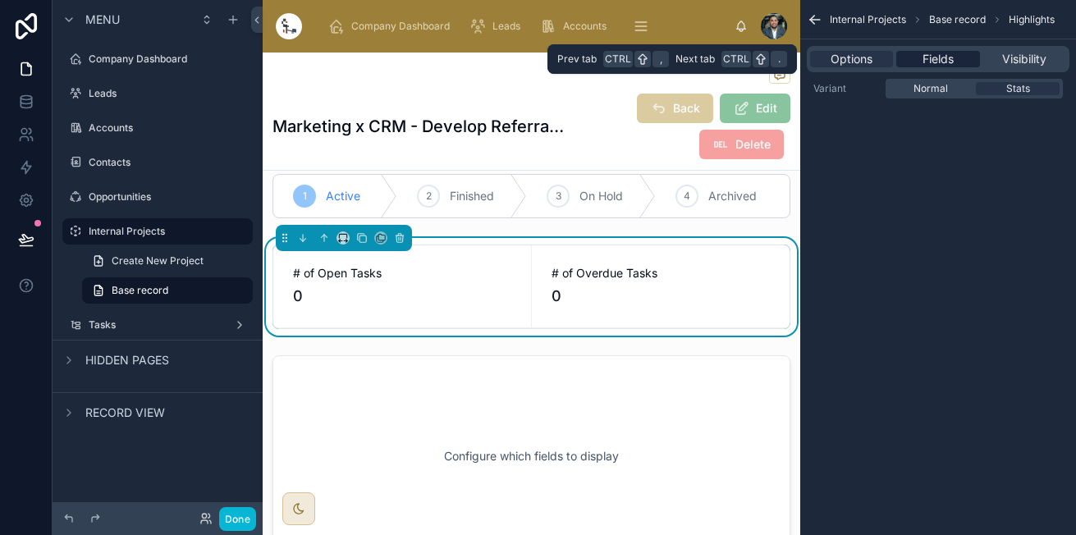
click at [944, 66] on span "Fields" at bounding box center [937, 59] width 31 height 16
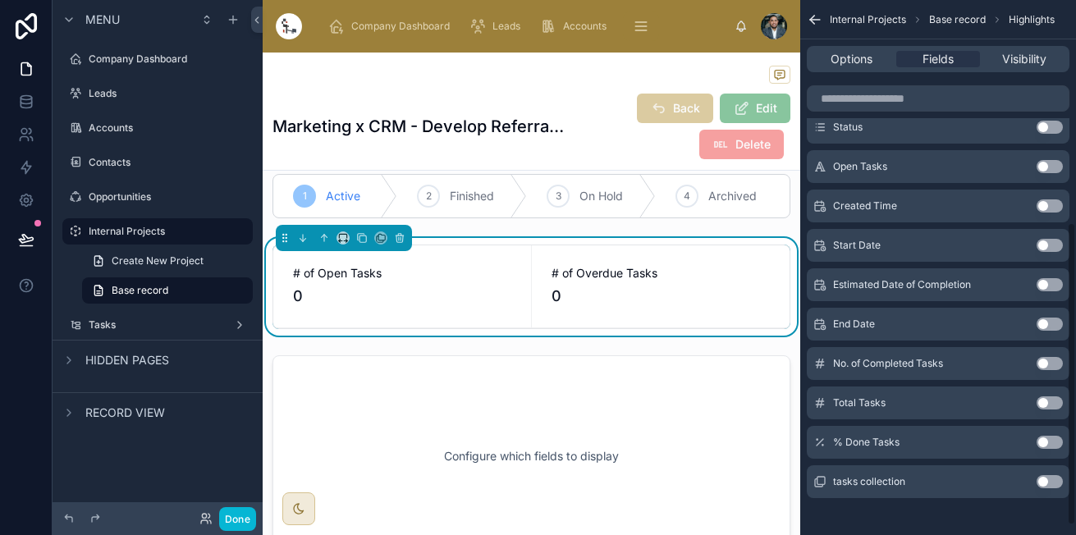
scroll to position [400, 0]
click at [1049, 366] on button "Use setting" at bounding box center [1049, 362] width 26 height 13
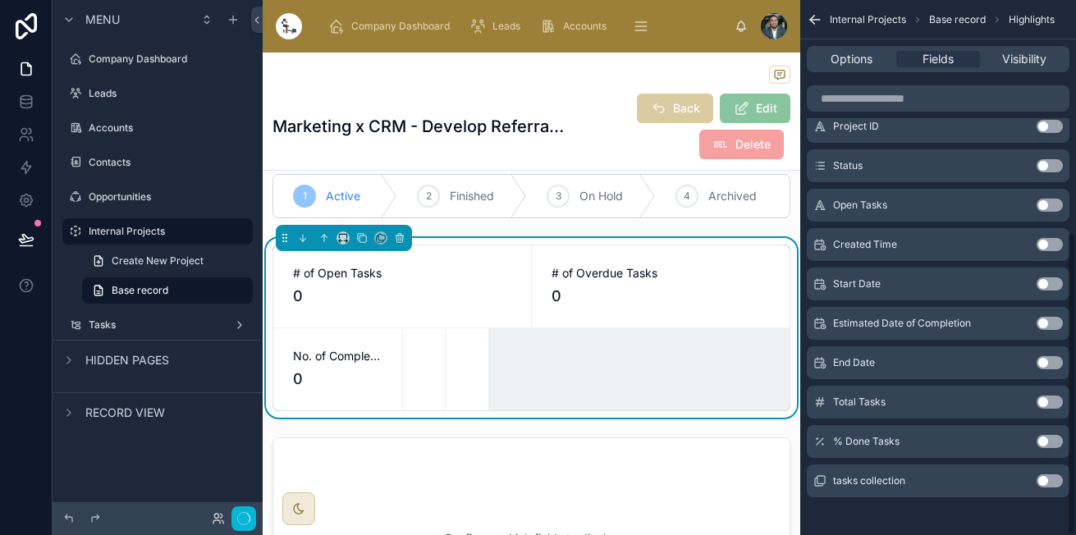
scroll to position [408, 0]
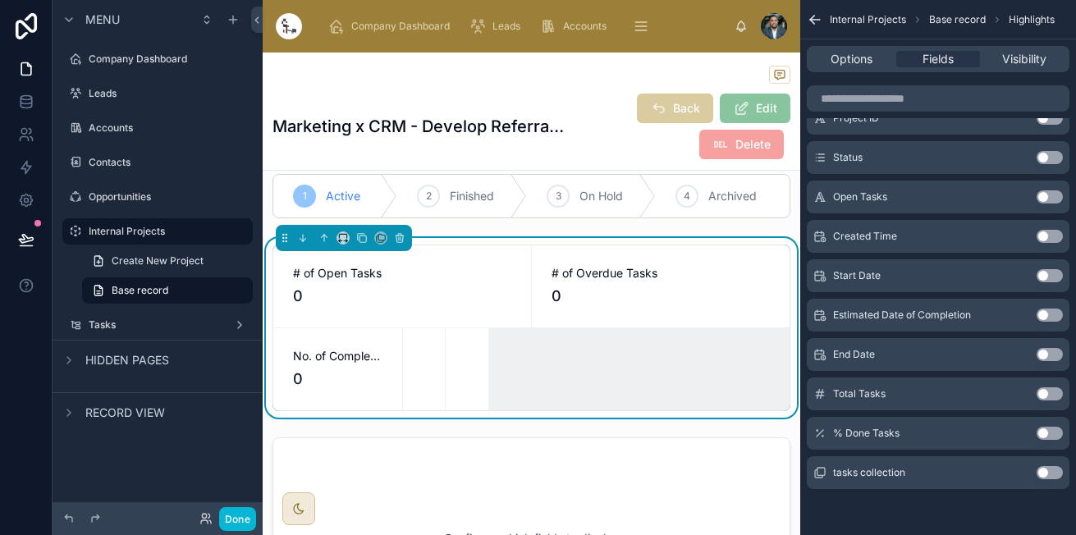
click at [1048, 397] on button "Use setting" at bounding box center [1049, 393] width 26 height 13
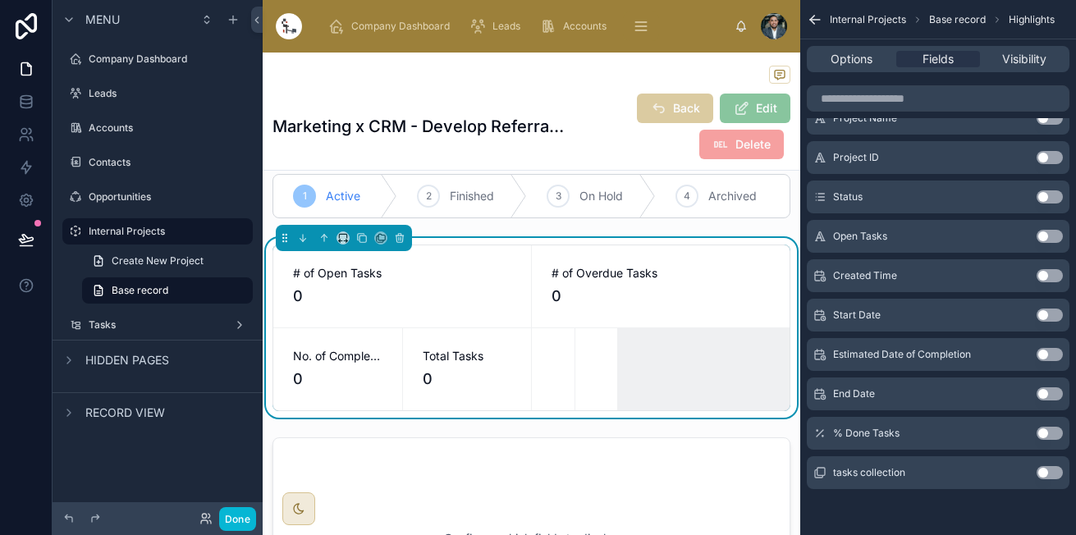
click at [1042, 432] on button "Use setting" at bounding box center [1049, 433] width 26 height 13
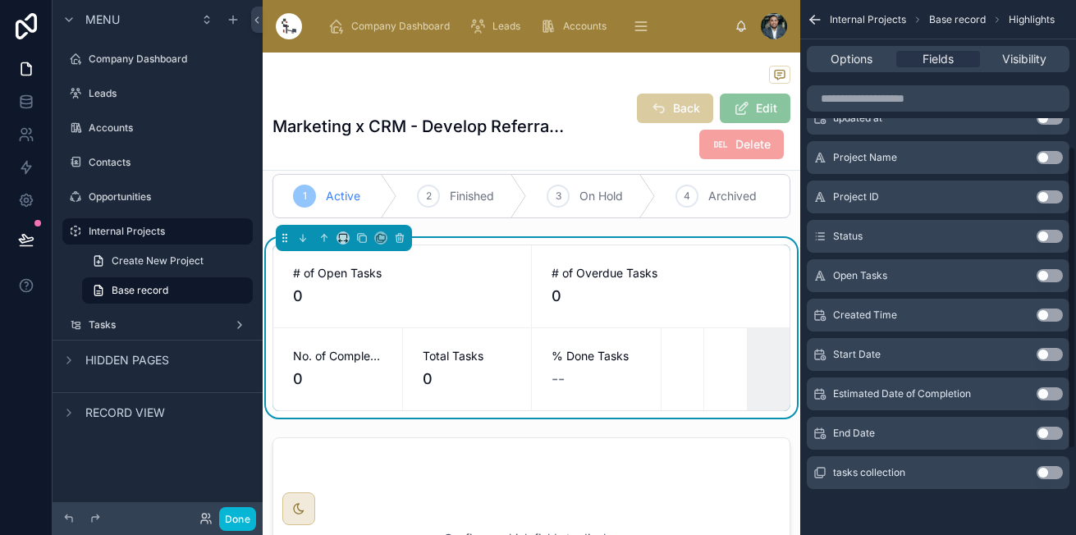
scroll to position [0, 0]
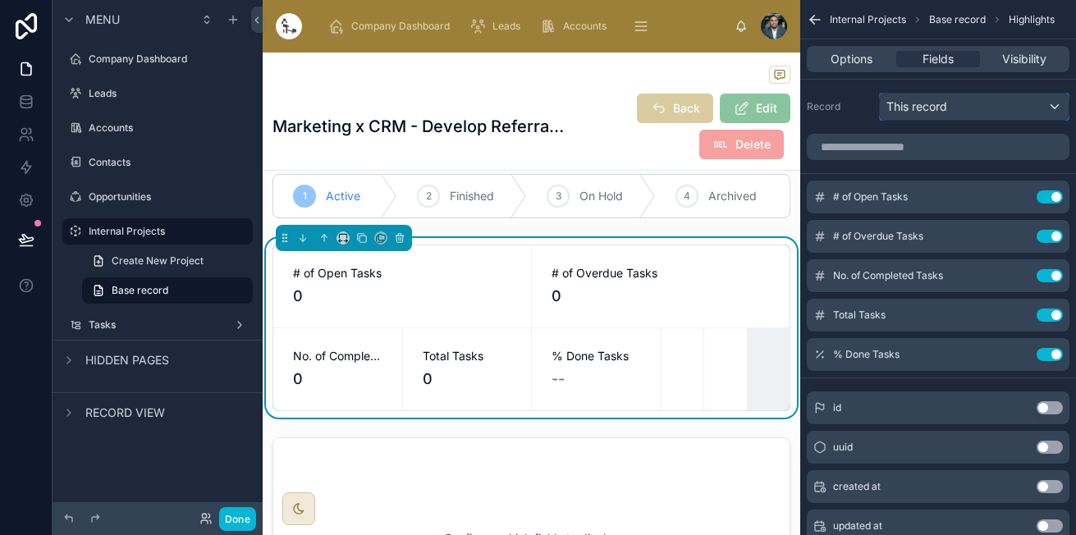
click at [1025, 106] on div "This record" at bounding box center [973, 107] width 189 height 26
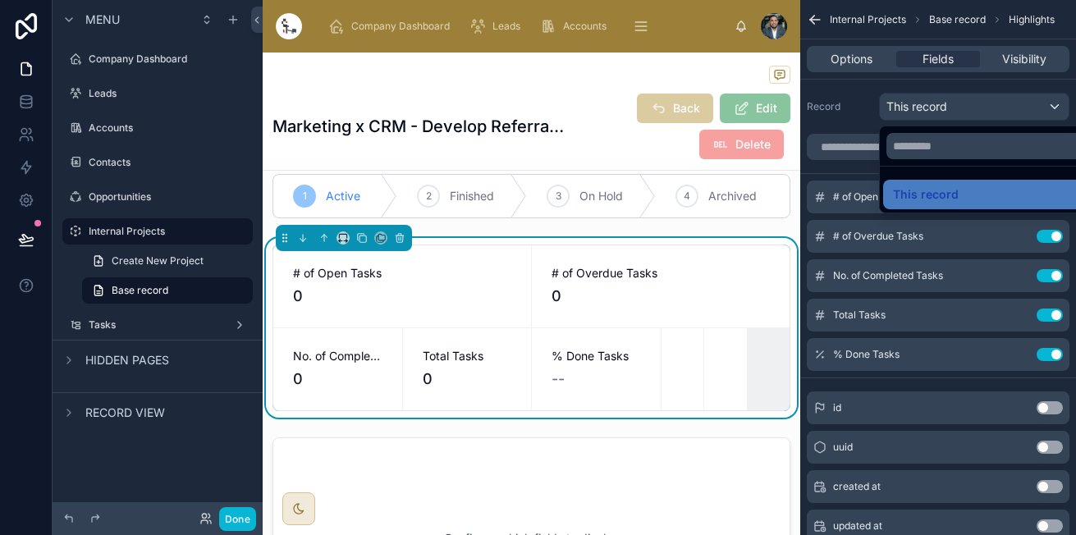
click at [1025, 106] on div "scrollable content" at bounding box center [538, 267] width 1076 height 535
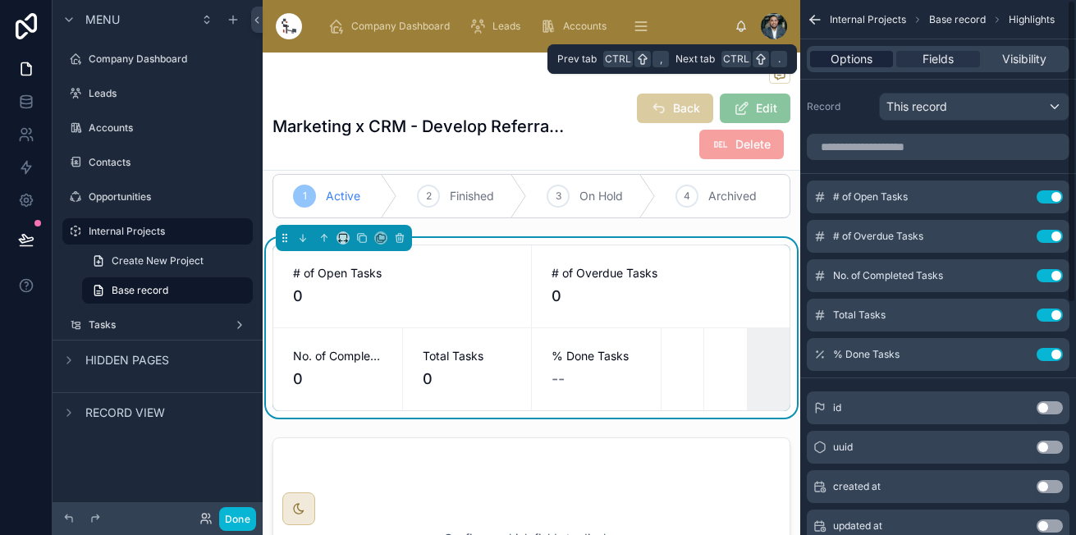
click at [864, 63] on span "Options" at bounding box center [851, 59] width 42 height 16
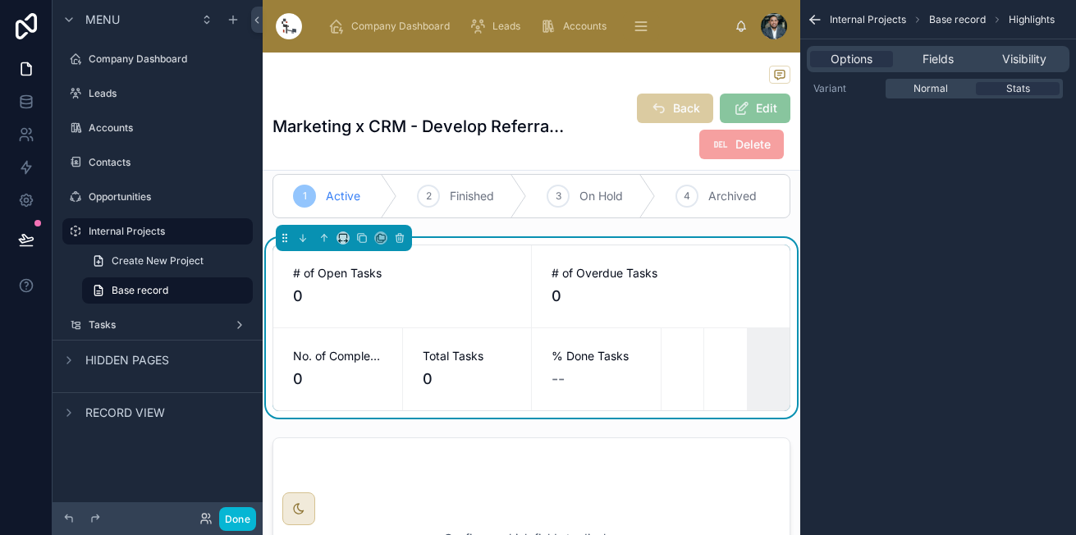
click at [944, 98] on div "Internal Projects Base record Highlights Options Fields Visibility Variant Norm…" at bounding box center [938, 62] width 276 height 125
click at [944, 91] on span "Normal" at bounding box center [930, 88] width 34 height 13
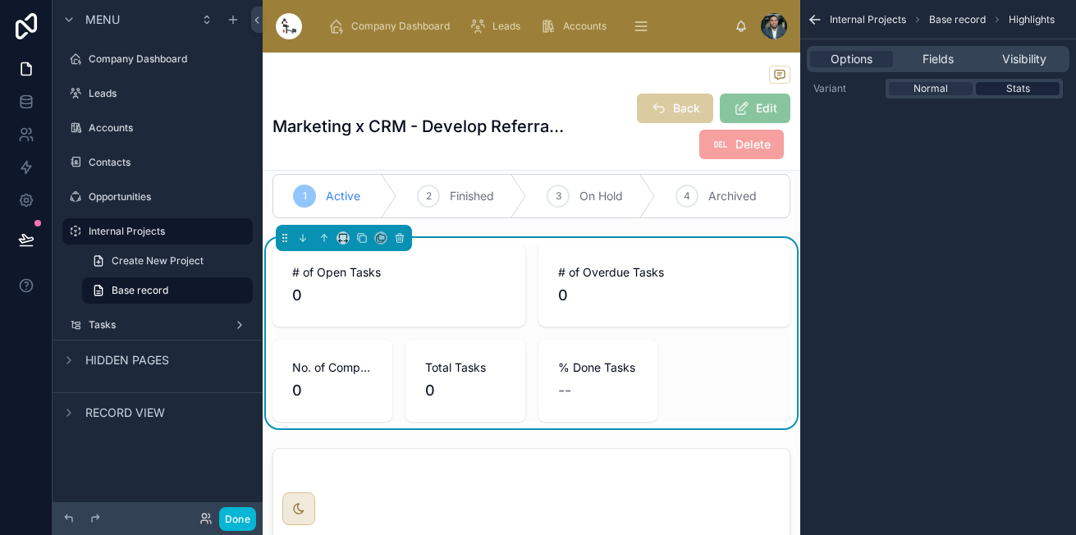
click at [1048, 88] on div "Stats" at bounding box center [1017, 88] width 84 height 13
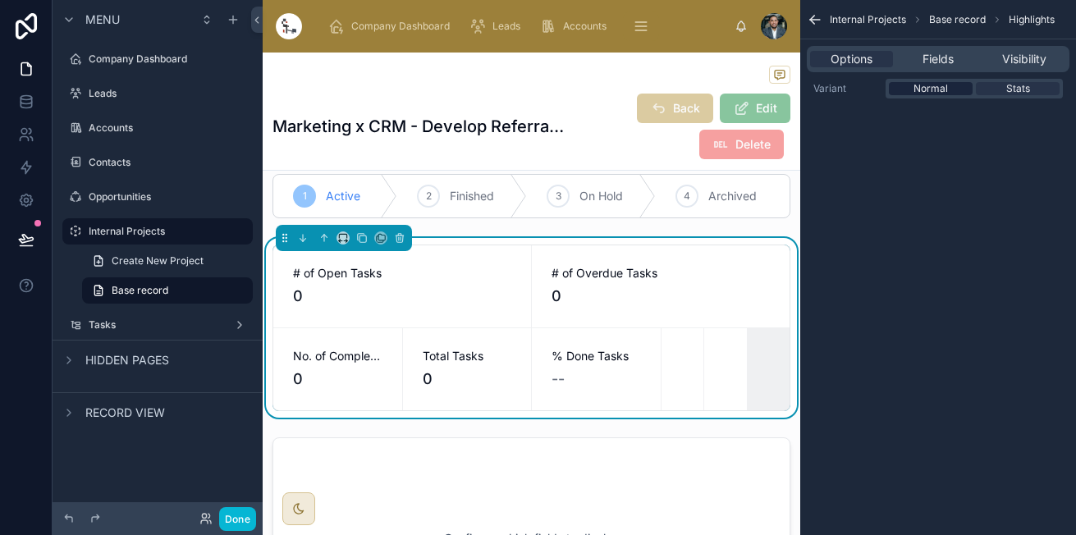
click at [940, 94] on span "Normal" at bounding box center [930, 88] width 34 height 13
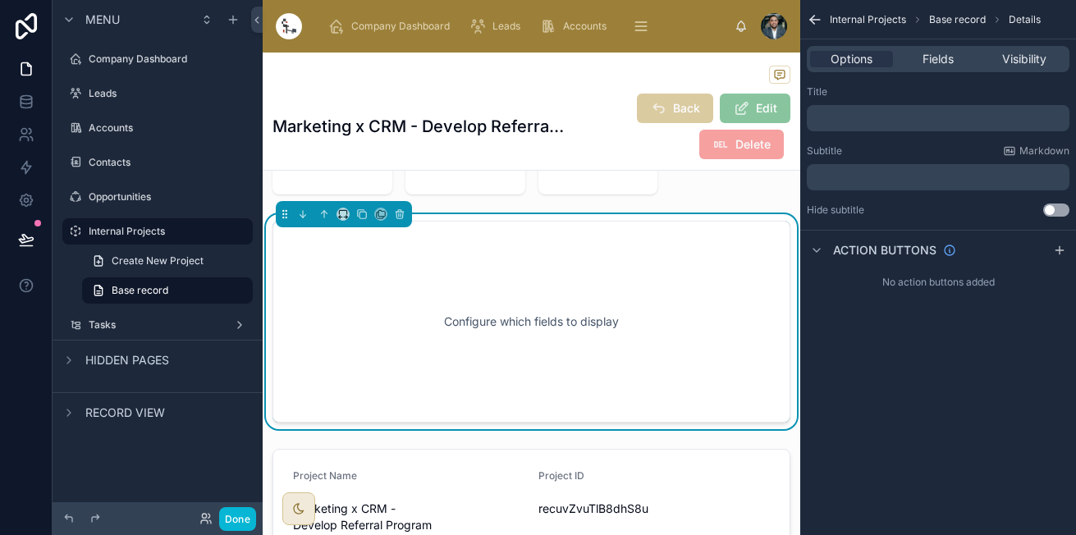
scroll to position [251, 0]
click at [843, 121] on p "﻿" at bounding box center [939, 118] width 253 height 13
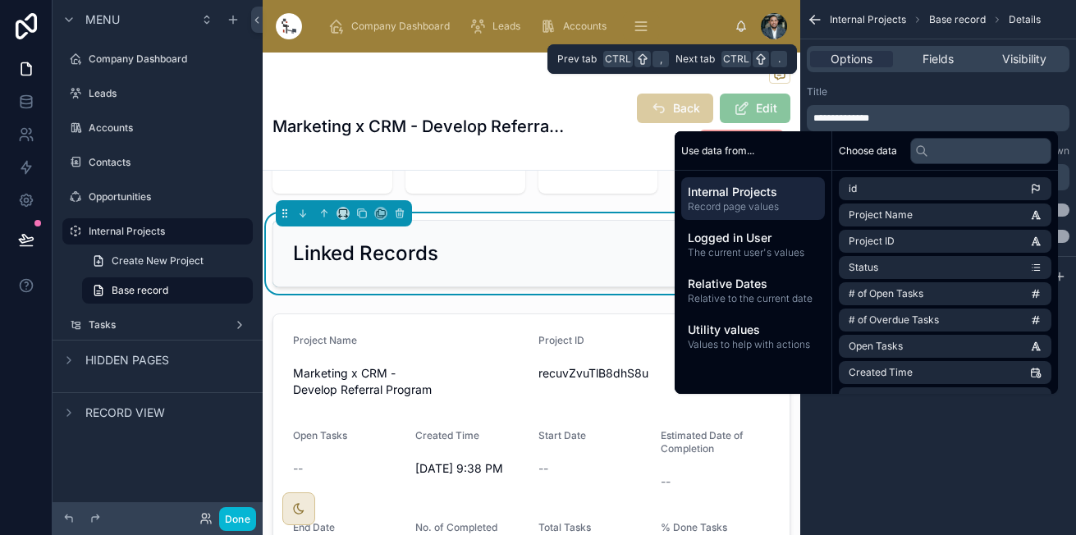
click at [939, 74] on div "Options Fields Visibility" at bounding box center [938, 58] width 276 height 39
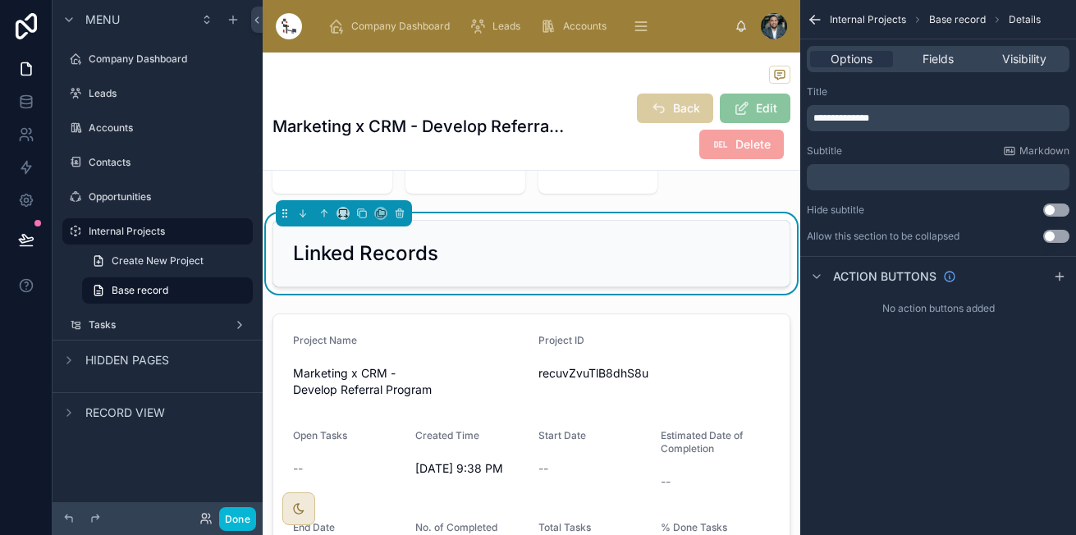
click at [1052, 232] on button "Use setting" at bounding box center [1056, 236] width 26 height 13
click at [929, 68] on div "Options Fields Visibility" at bounding box center [937, 59] width 263 height 26
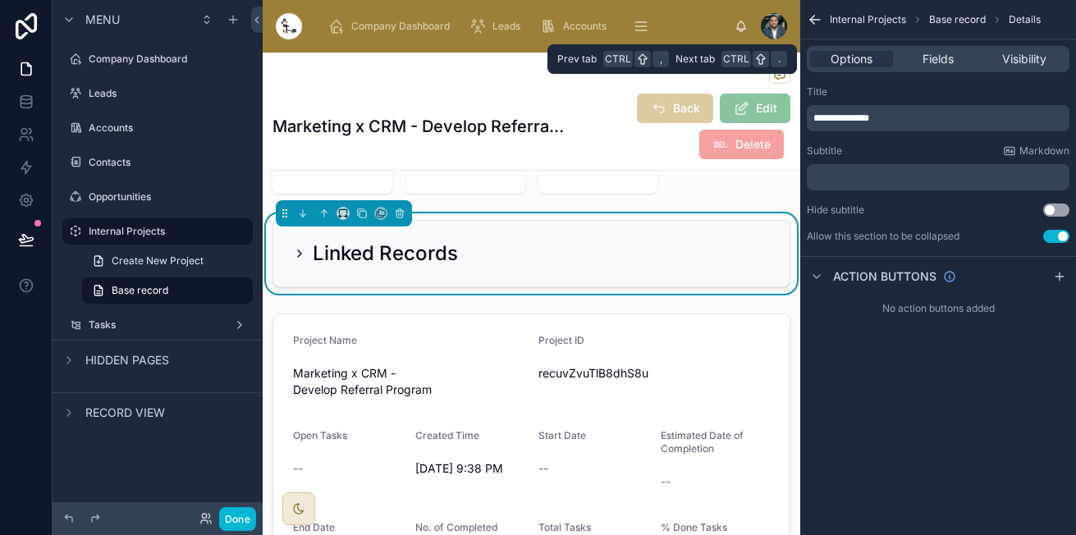
click at [963, 50] on div "Options Fields Visibility" at bounding box center [937, 59] width 263 height 26
click at [948, 57] on span "Fields" at bounding box center [937, 59] width 31 height 16
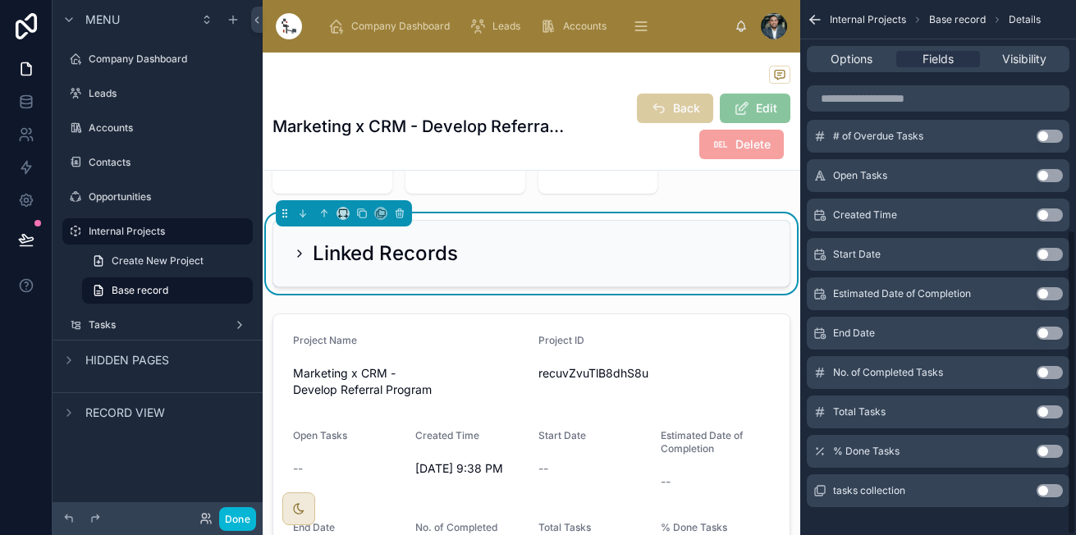
scroll to position [400, 0]
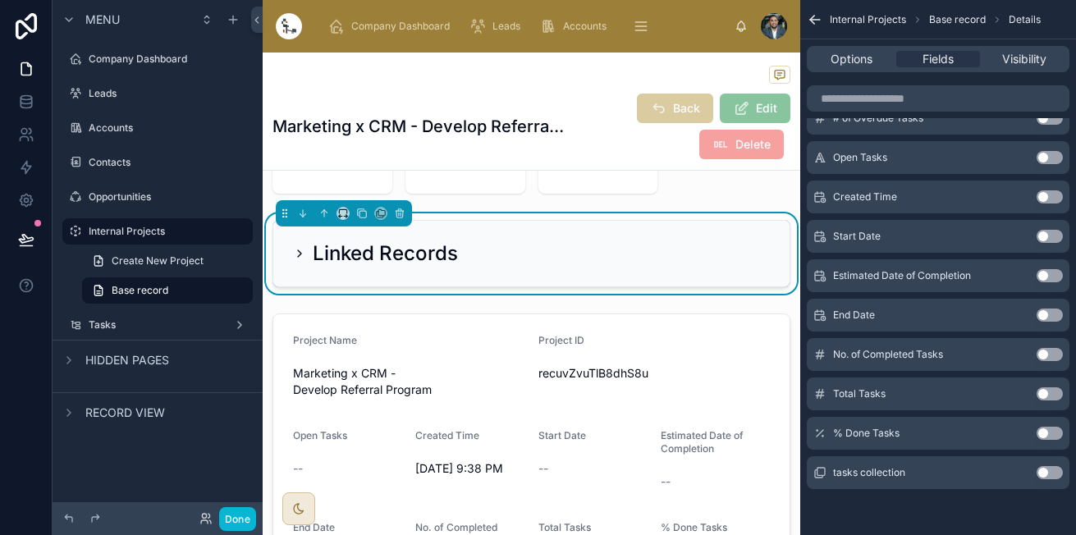
click at [1048, 476] on button "Use setting" at bounding box center [1049, 472] width 26 height 13
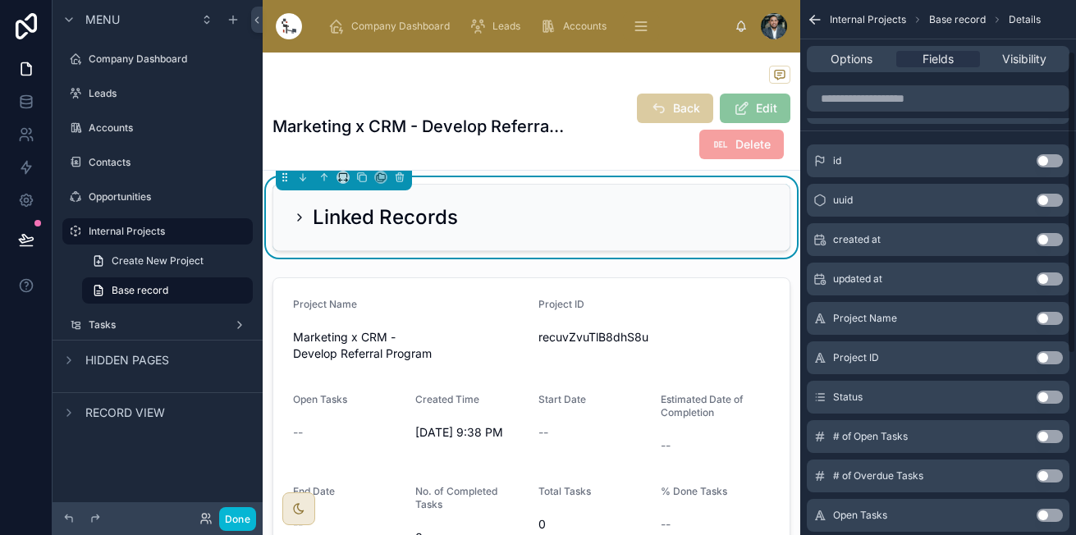
scroll to position [0, 0]
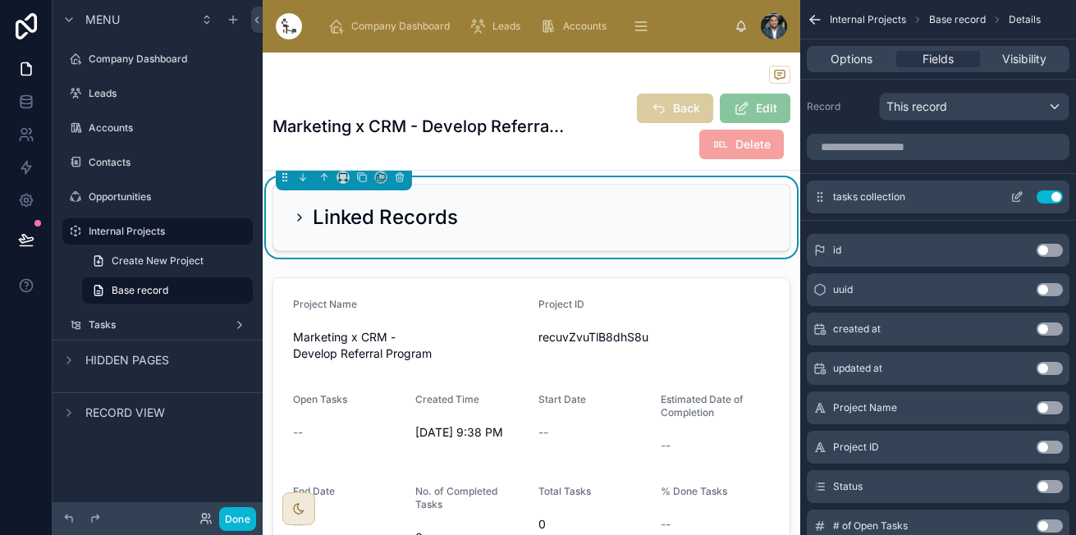
click at [1012, 192] on icon "scrollable content" at bounding box center [1016, 196] width 13 height 13
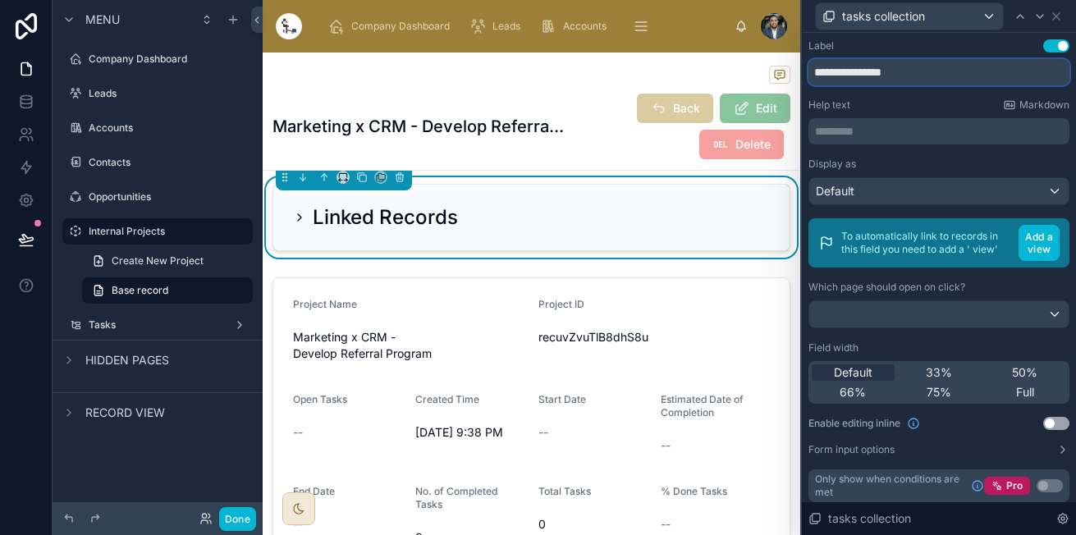
drag, startPoint x: 922, startPoint y: 76, endPoint x: 847, endPoint y: 75, distance: 75.5
click at [847, 75] on input "**********" at bounding box center [938, 72] width 261 height 26
type input "*****"
click at [296, 224] on icon at bounding box center [299, 217] width 13 height 13
click at [302, 224] on icon at bounding box center [299, 217] width 13 height 13
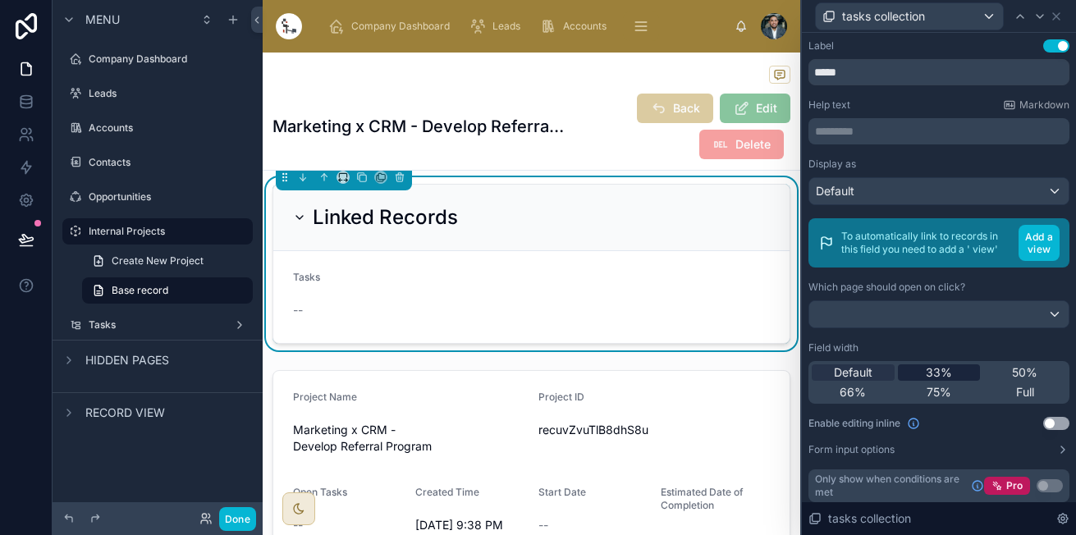
click at [939, 381] on span "33%" at bounding box center [938, 372] width 26 height 16
click at [860, 381] on span "Default" at bounding box center [853, 372] width 39 height 16
click at [914, 381] on div "33%" at bounding box center [938, 372] width 83 height 16
click at [851, 393] on div "Default 33% 50% 66% 75% Full" at bounding box center [938, 382] width 261 height 43
click at [861, 381] on span "Default" at bounding box center [853, 372] width 39 height 16
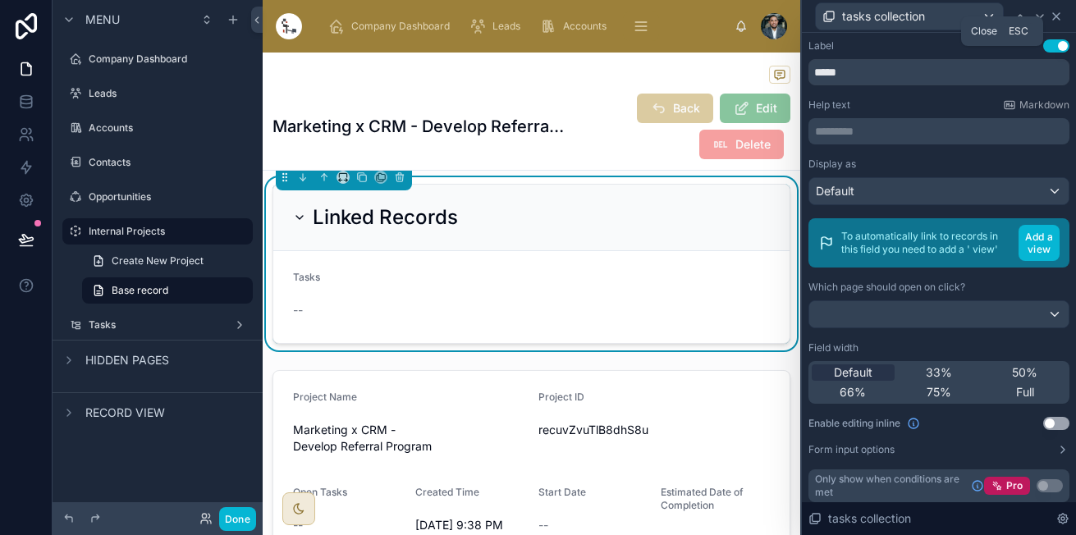
click at [1053, 14] on icon at bounding box center [1056, 16] width 7 height 7
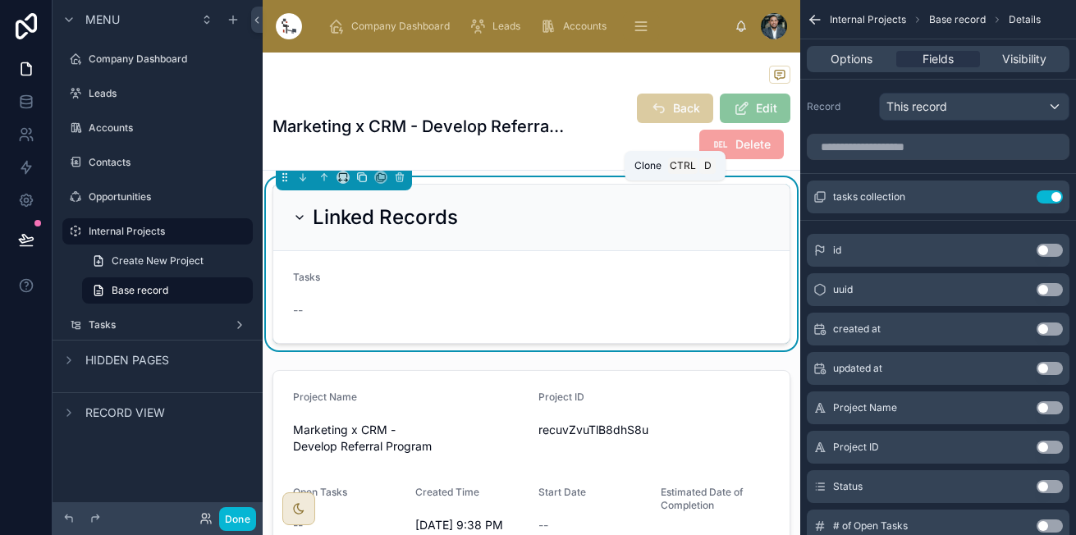
click at [359, 183] on icon at bounding box center [361, 176] width 11 height 11
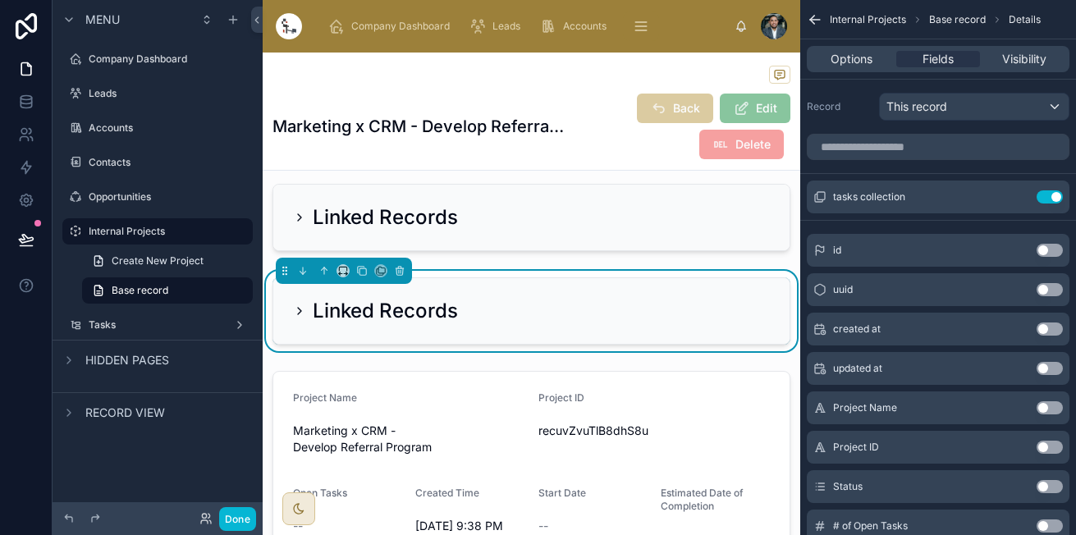
click at [305, 317] on icon at bounding box center [299, 310] width 13 height 13
click at [299, 317] on icon at bounding box center [299, 310] width 13 height 13
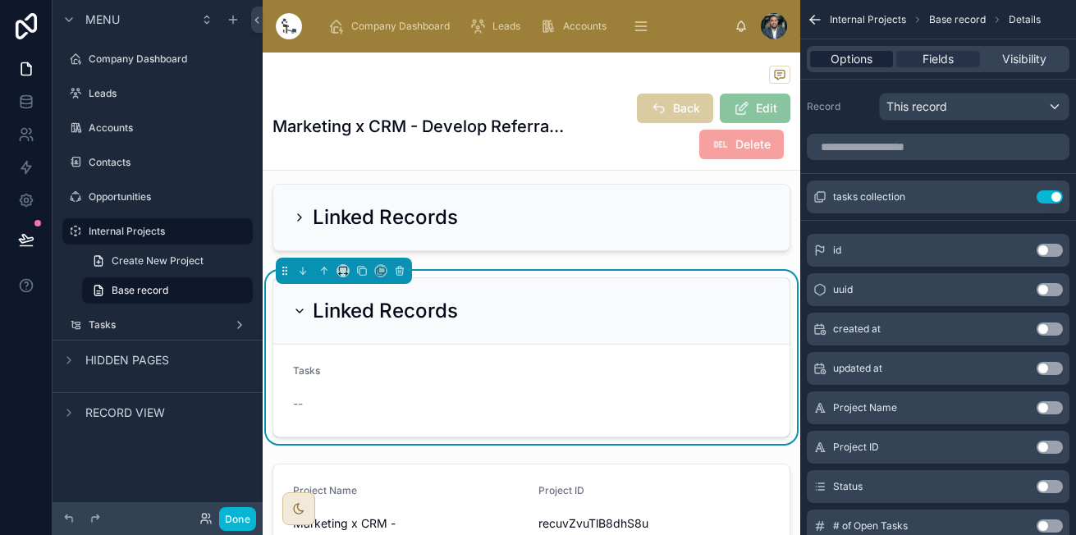
click at [870, 53] on span "Options" at bounding box center [851, 59] width 42 height 16
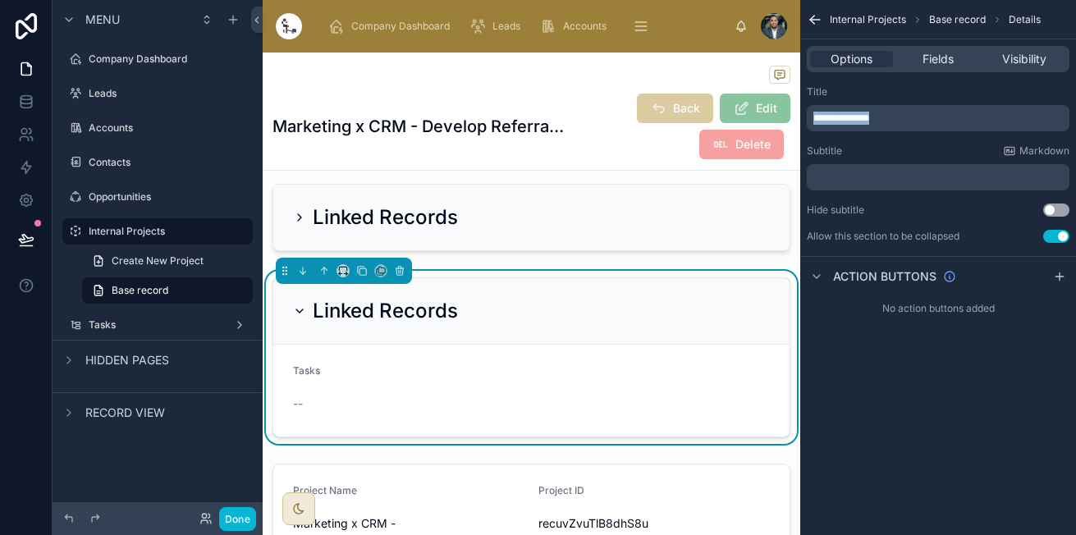
drag, startPoint x: 966, startPoint y: 113, endPoint x: 687, endPoint y: 130, distance: 279.4
click at [687, 130] on div "Company Dashboard Leads Accounts Contacts Opportunities Internal Projects Tasks…" at bounding box center [669, 267] width 813 height 535
click at [927, 67] on div "Options Fields Visibility" at bounding box center [937, 59] width 263 height 26
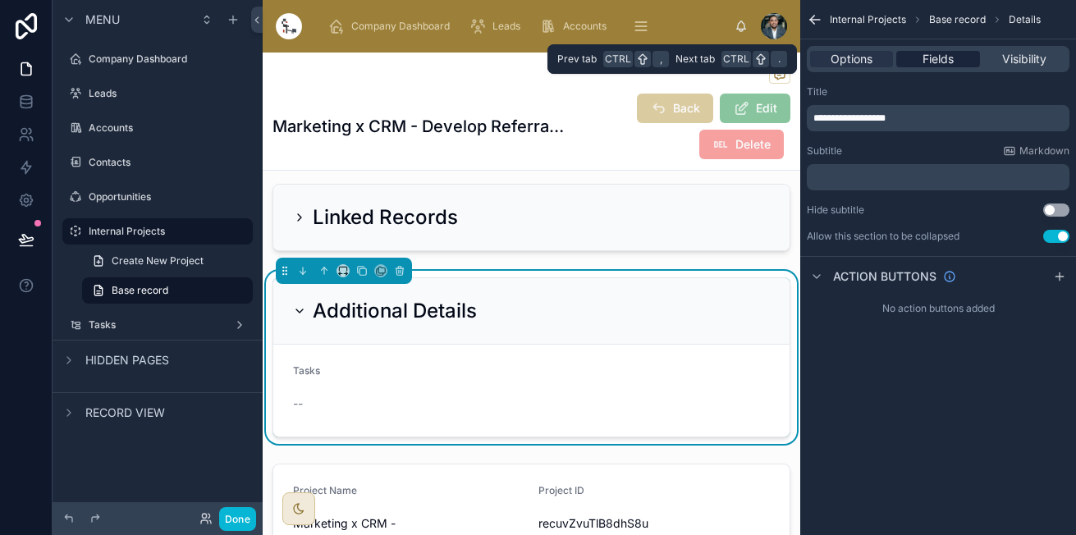
click at [937, 64] on span "Fields" at bounding box center [937, 59] width 31 height 16
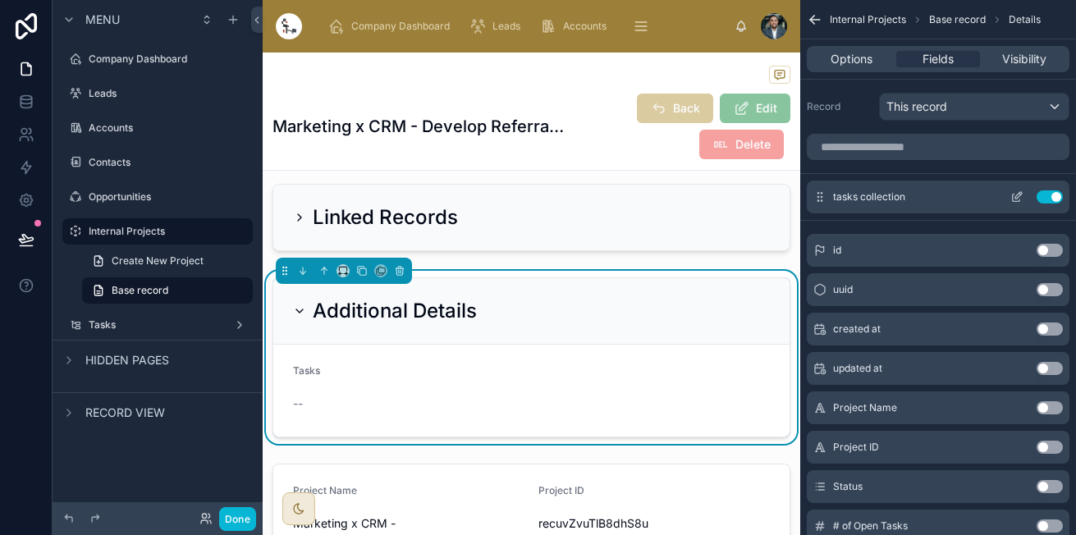
click at [1044, 199] on button "Use setting" at bounding box center [1049, 196] width 26 height 13
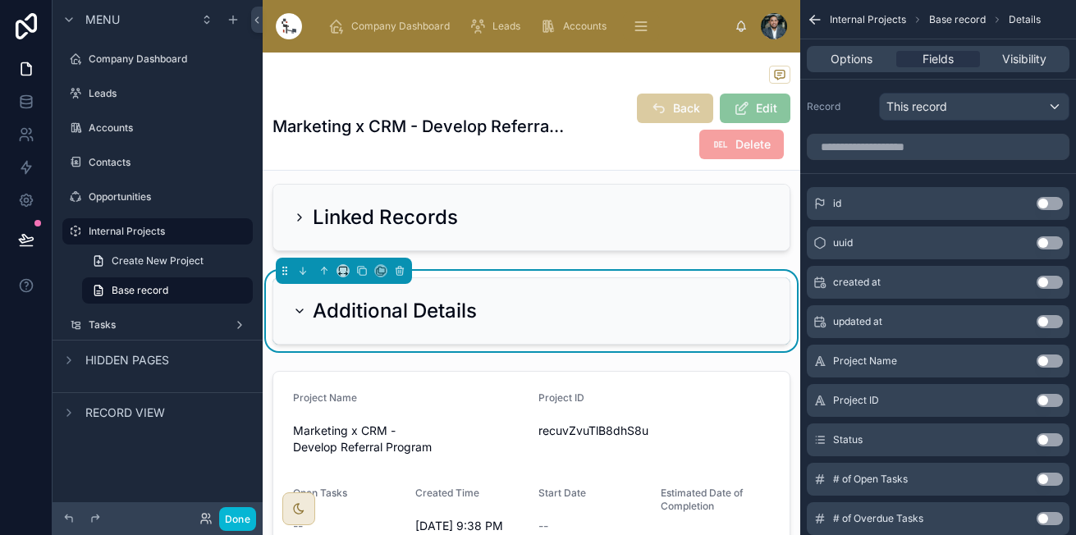
click at [1053, 205] on button "Use setting" at bounding box center [1049, 203] width 26 height 13
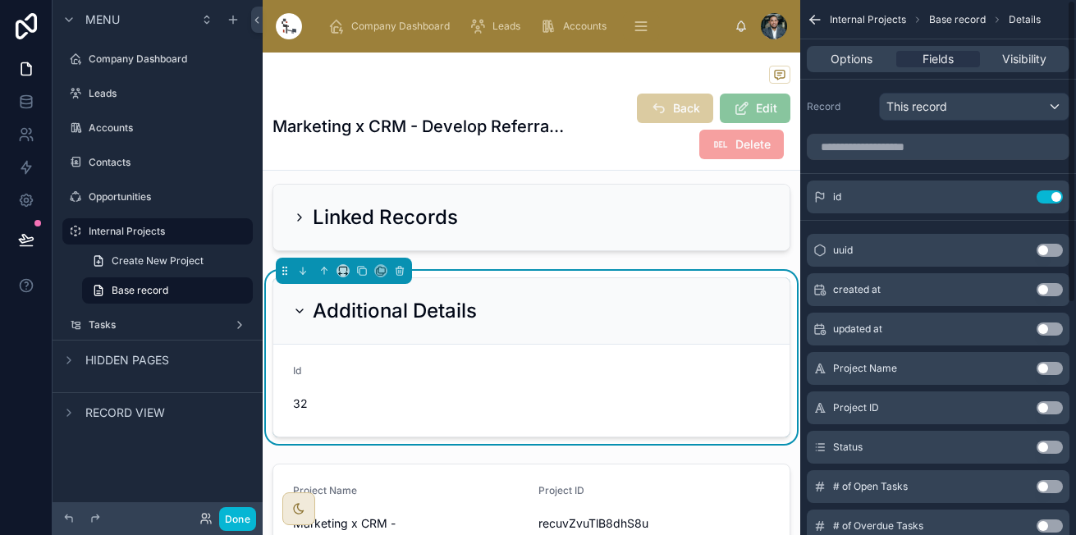
click at [1053, 256] on button "Use setting" at bounding box center [1049, 250] width 26 height 13
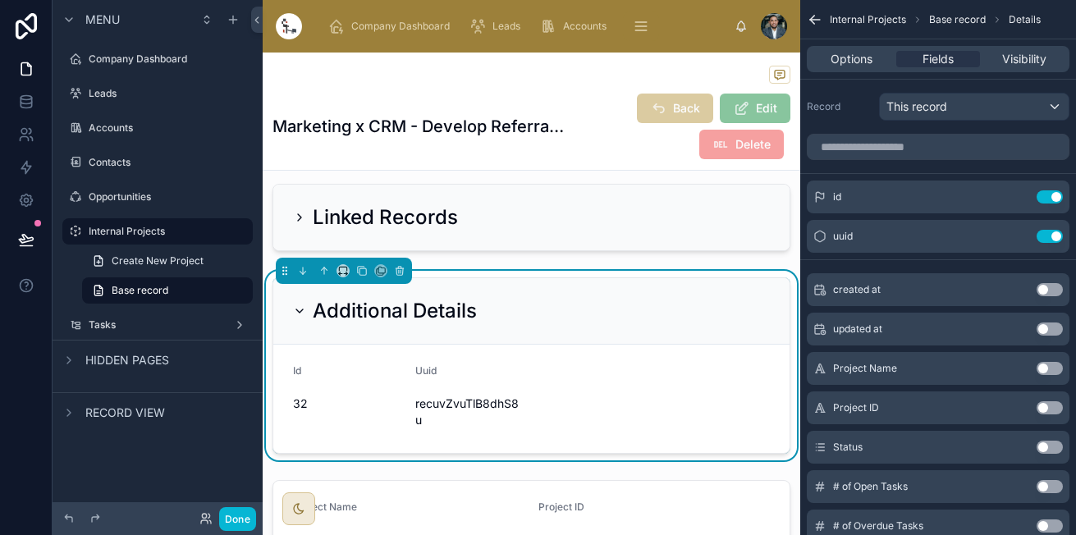
click at [1058, 287] on button "Use setting" at bounding box center [1049, 289] width 26 height 13
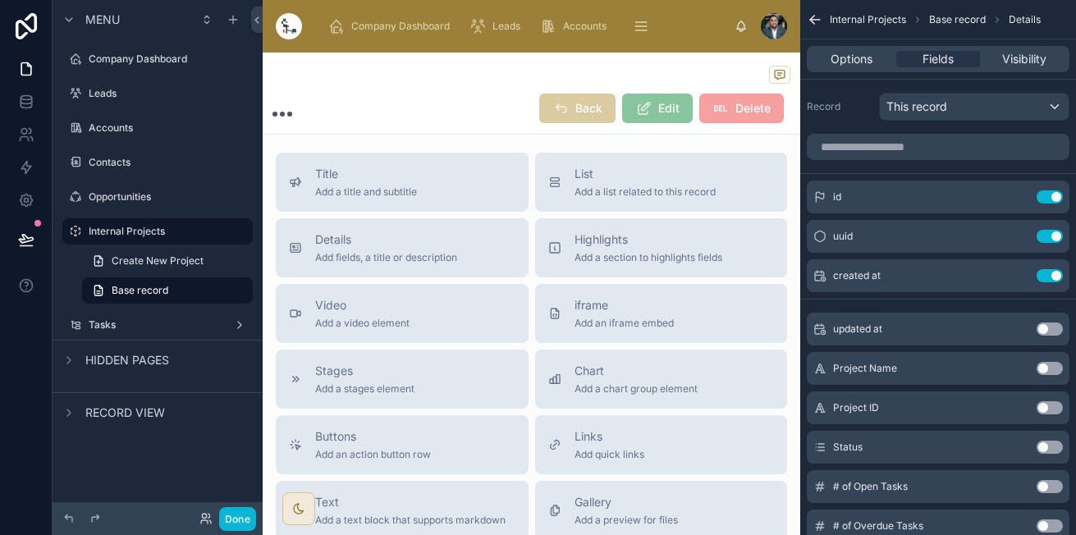
click at [1047, 332] on button "Use setting" at bounding box center [1049, 328] width 26 height 13
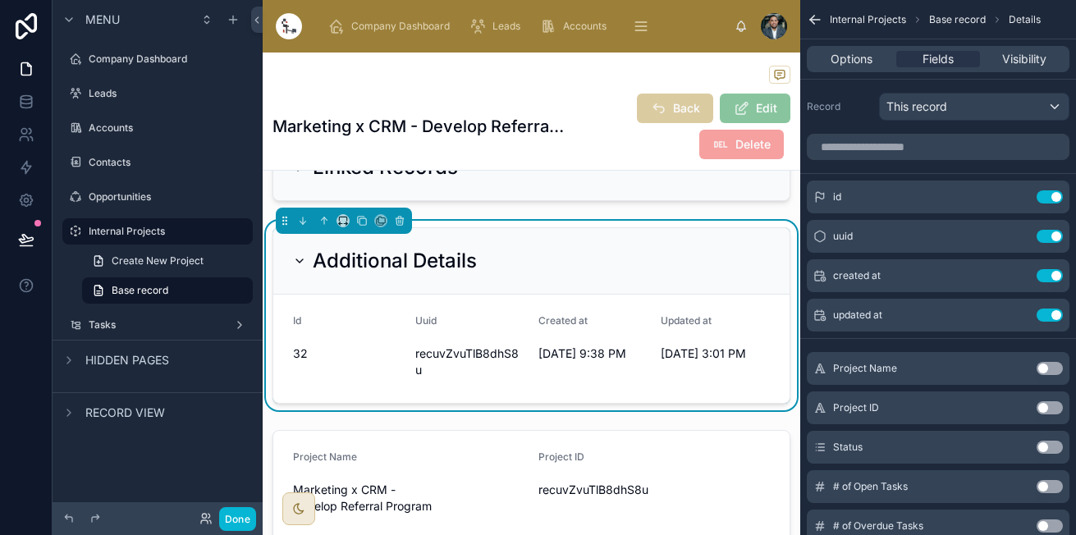
scroll to position [339, 0]
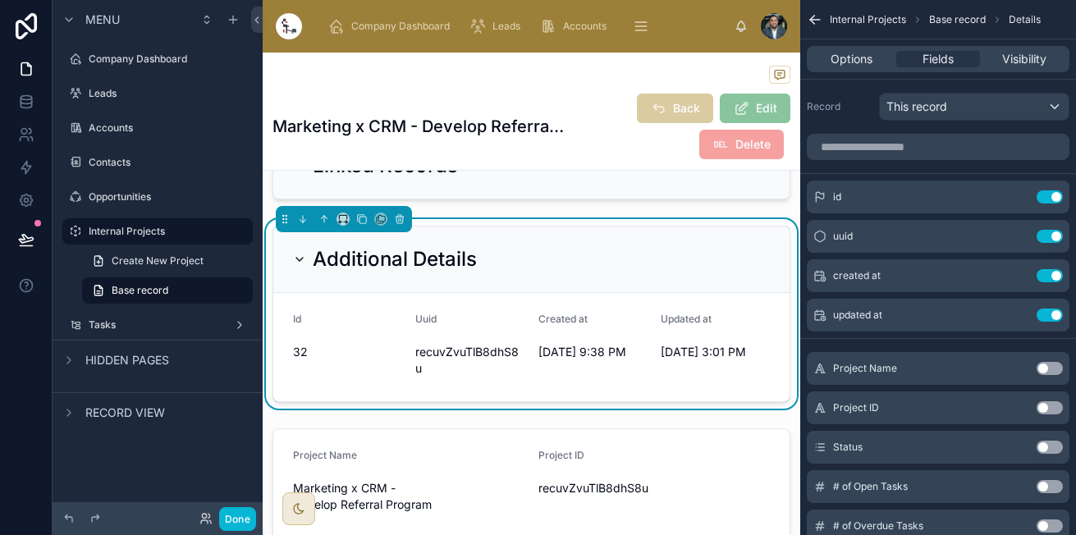
click at [1039, 368] on button "Use setting" at bounding box center [1049, 368] width 26 height 13
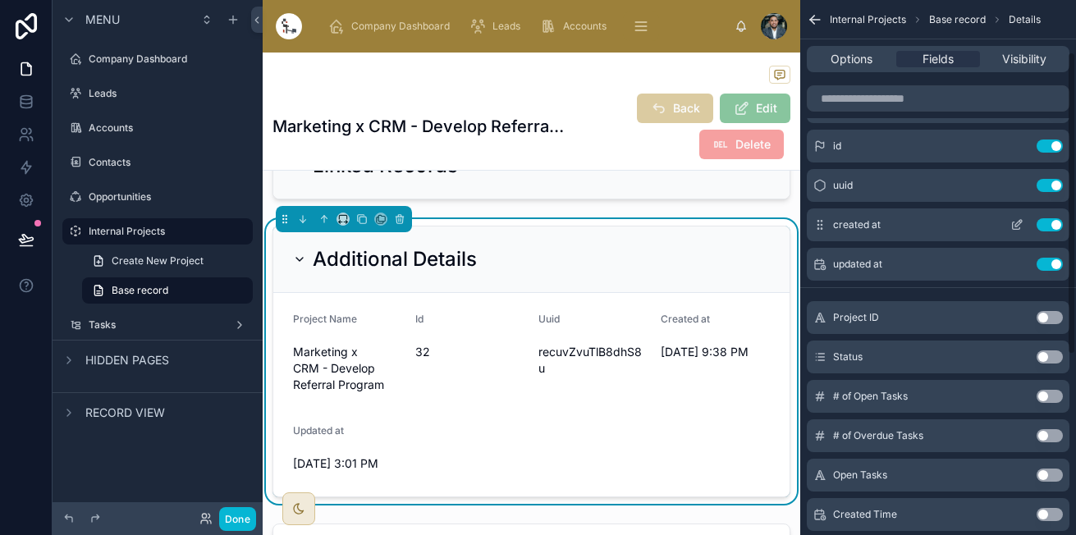
scroll to position [91, 0]
click at [1043, 317] on button "Use setting" at bounding box center [1049, 316] width 26 height 13
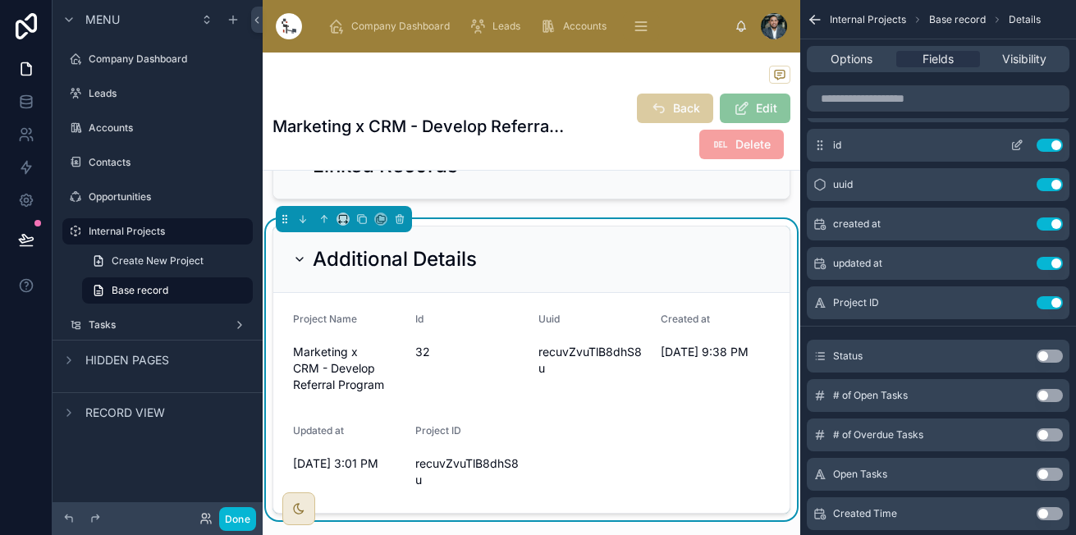
click at [1055, 142] on button "Use setting" at bounding box center [1049, 145] width 26 height 13
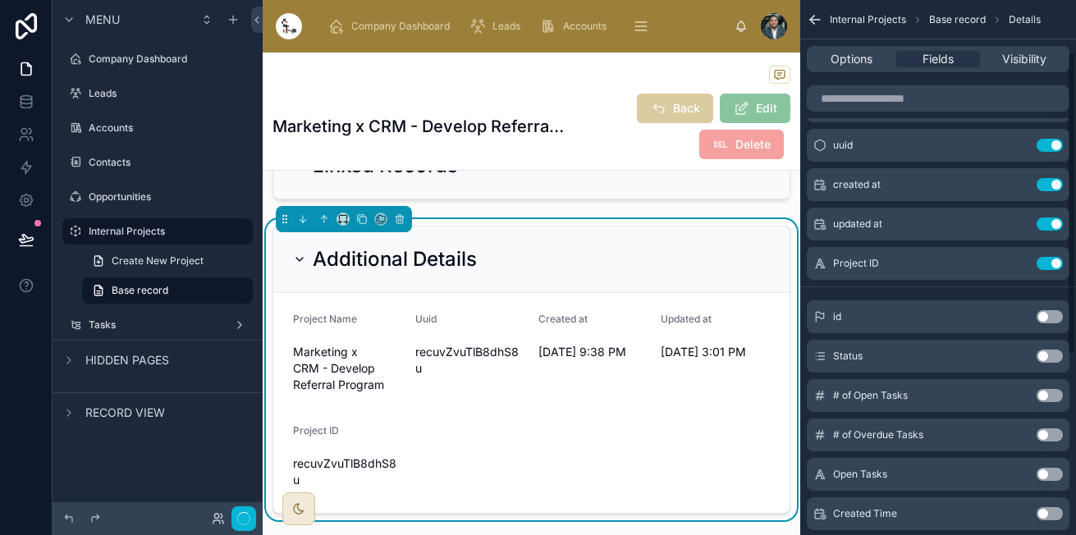
click at [1055, 142] on button "Use setting" at bounding box center [1049, 145] width 26 height 13
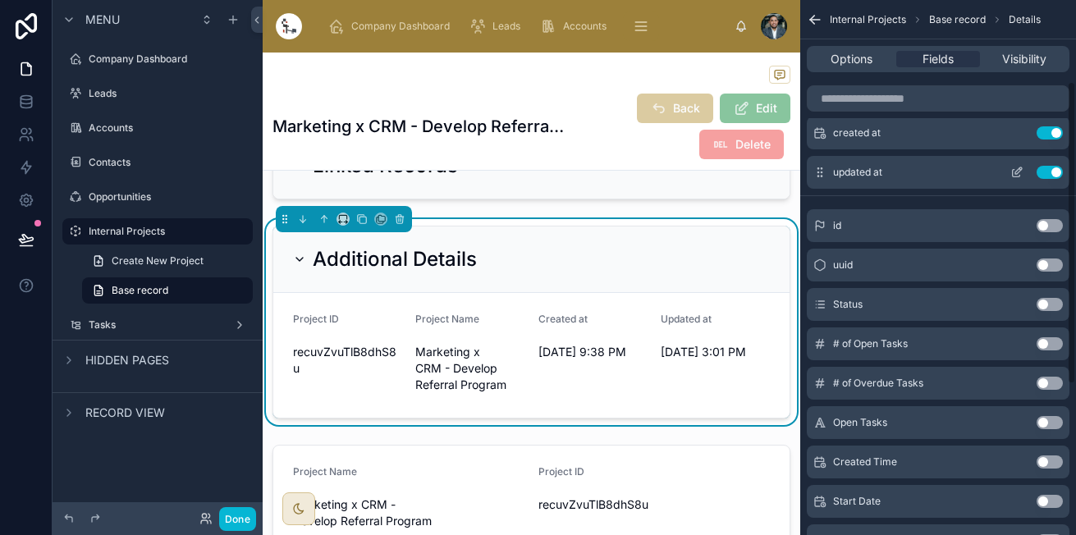
scroll to position [144, 0]
click at [1052, 303] on button "Use setting" at bounding box center [1049, 303] width 26 height 13
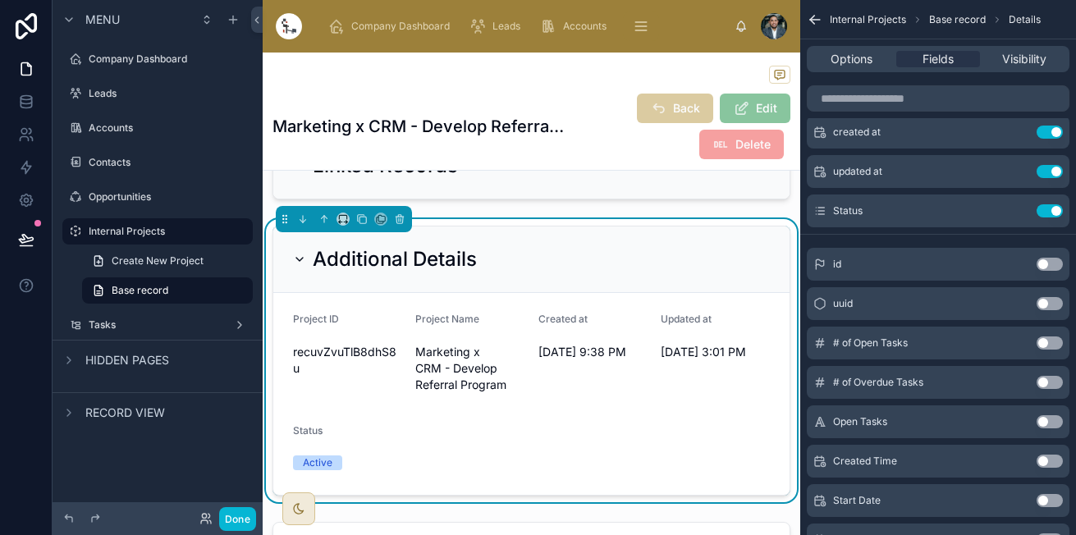
click at [1041, 344] on button "Use setting" at bounding box center [1049, 342] width 26 height 13
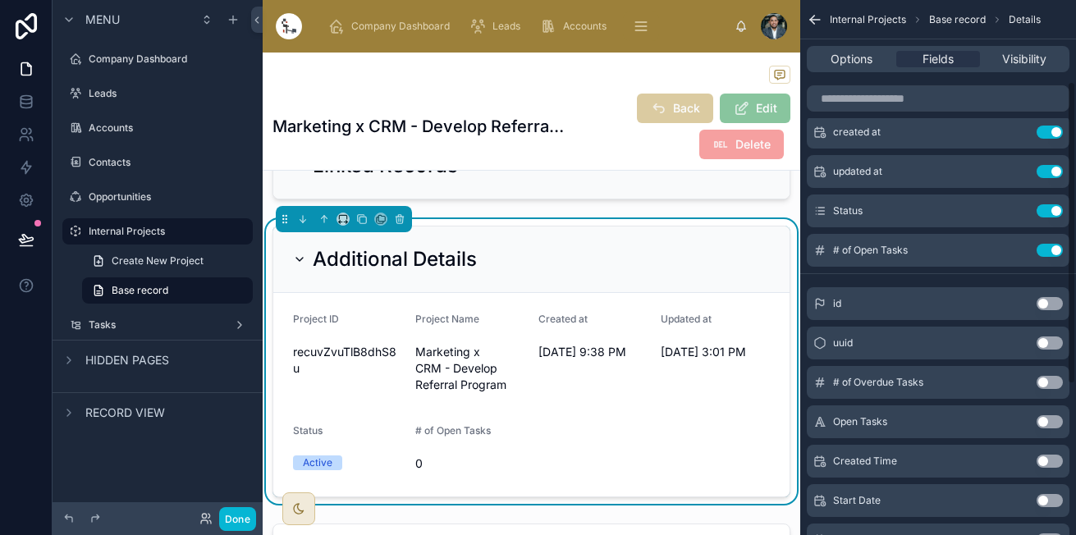
click at [1045, 375] on div "# of Overdue Tasks Use setting" at bounding box center [937, 382] width 263 height 33
click at [1045, 380] on button "Use setting" at bounding box center [1049, 382] width 26 height 13
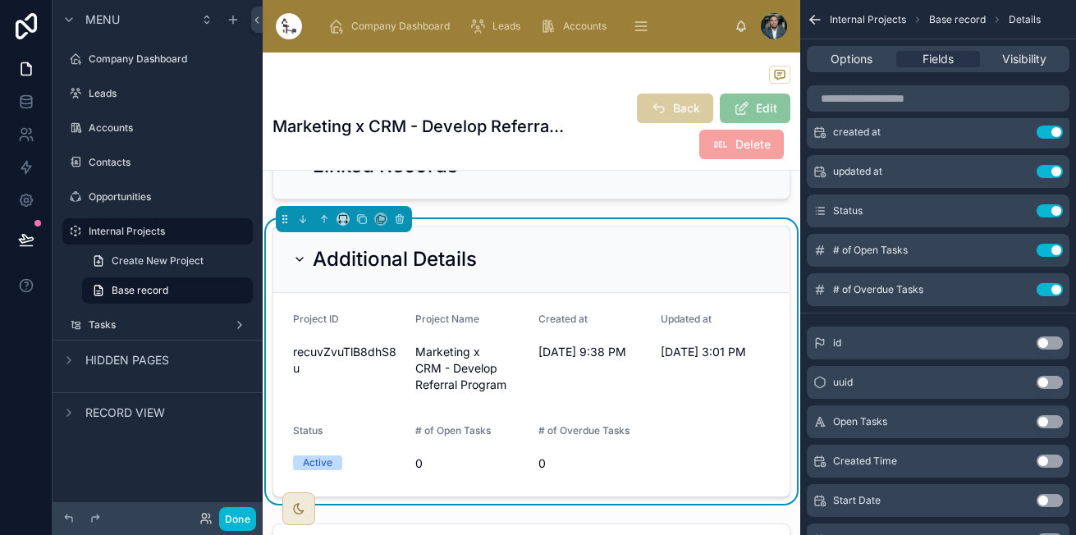
click at [1044, 413] on div "Open Tasks Use setting" at bounding box center [937, 421] width 263 height 33
click at [1044, 418] on button "Use setting" at bounding box center [1049, 421] width 26 height 13
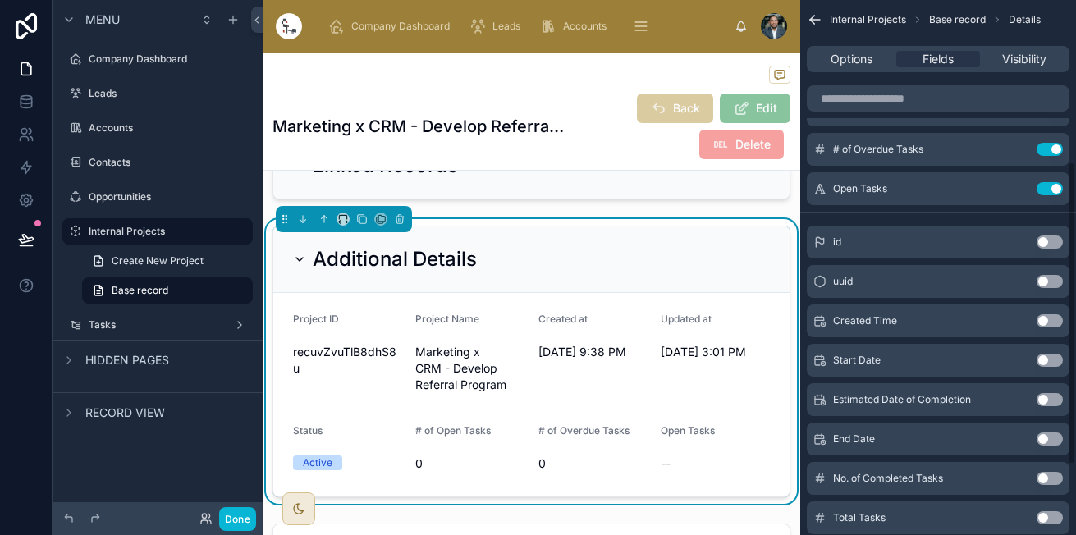
scroll to position [285, 0]
click at [970, 416] on div "id Use setting uuid Use setting Created Time Use setting Start Date Use setting…" at bounding box center [938, 415] width 276 height 394
click at [1053, 360] on button "Use setting" at bounding box center [1049, 359] width 26 height 13
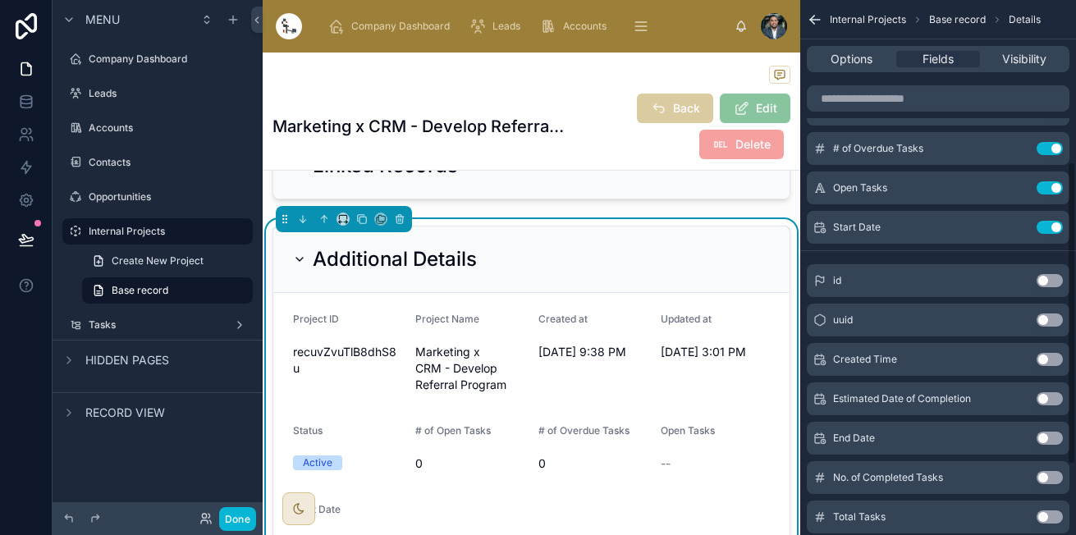
click at [1043, 397] on button "Use setting" at bounding box center [1049, 398] width 26 height 13
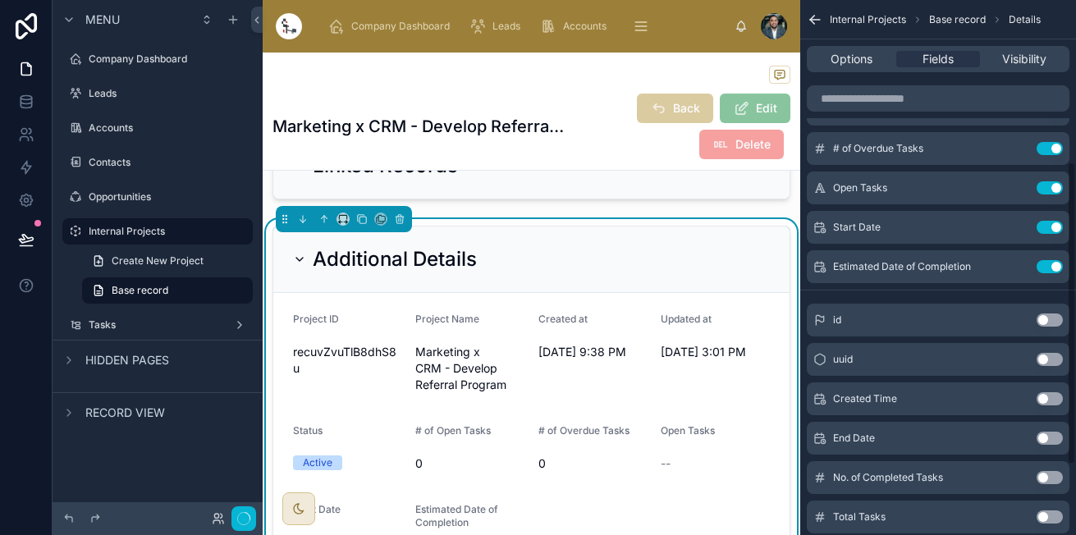
click at [1047, 435] on button "Use setting" at bounding box center [1049, 438] width 26 height 13
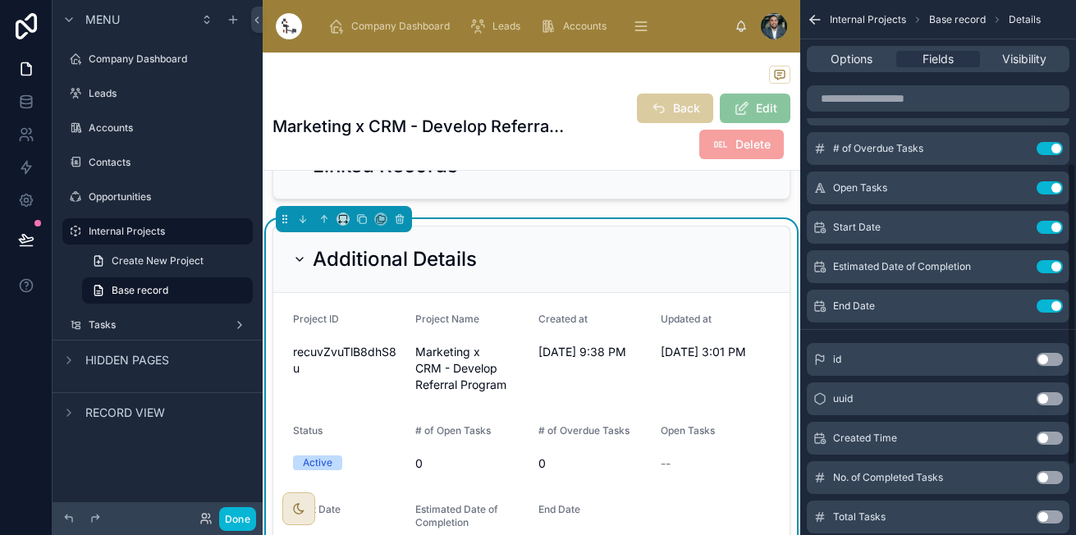
scroll to position [408, 0]
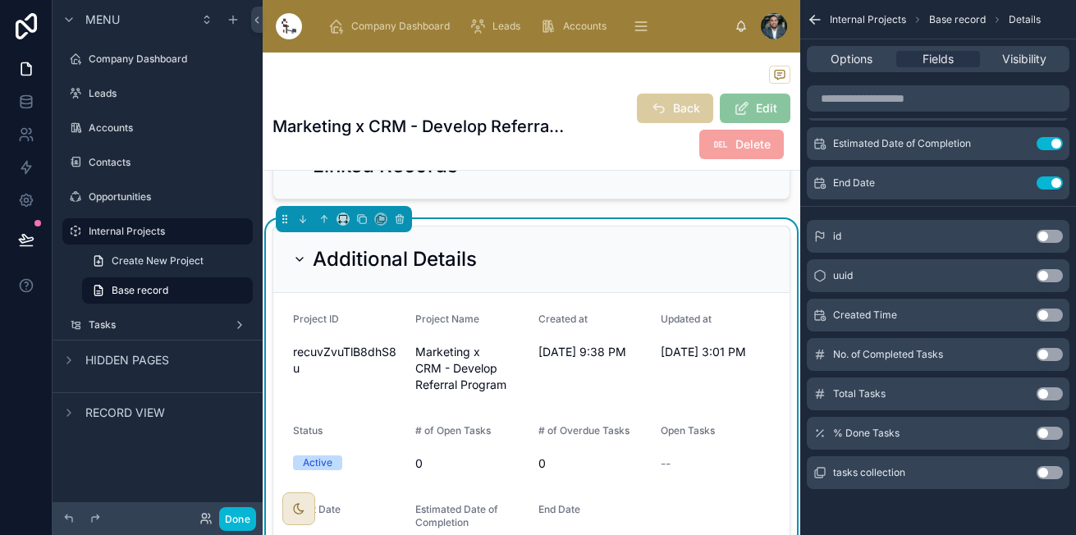
click at [1045, 434] on button "Use setting" at bounding box center [1049, 433] width 26 height 13
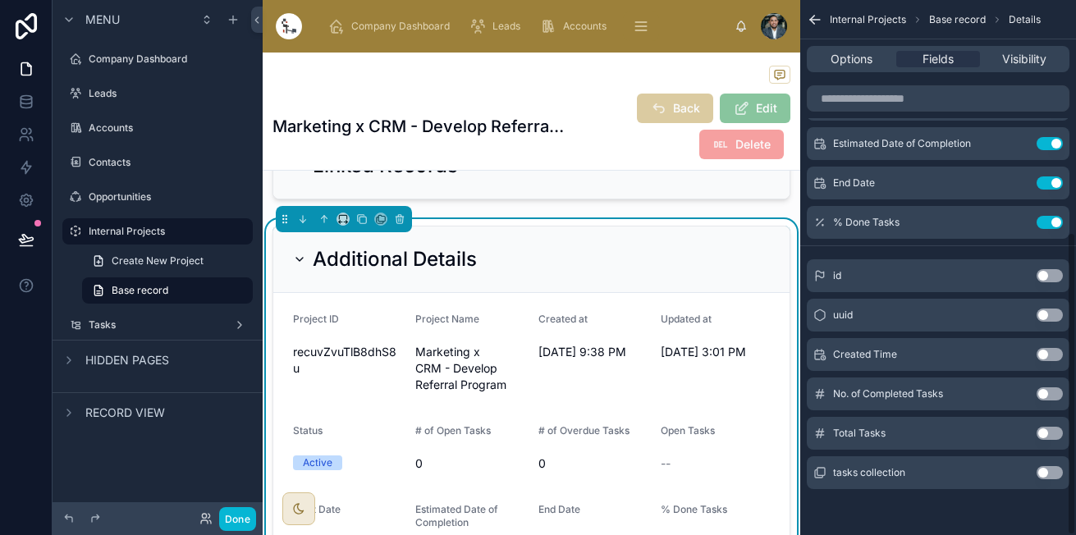
click at [1045, 470] on button "Use setting" at bounding box center [1049, 472] width 26 height 13
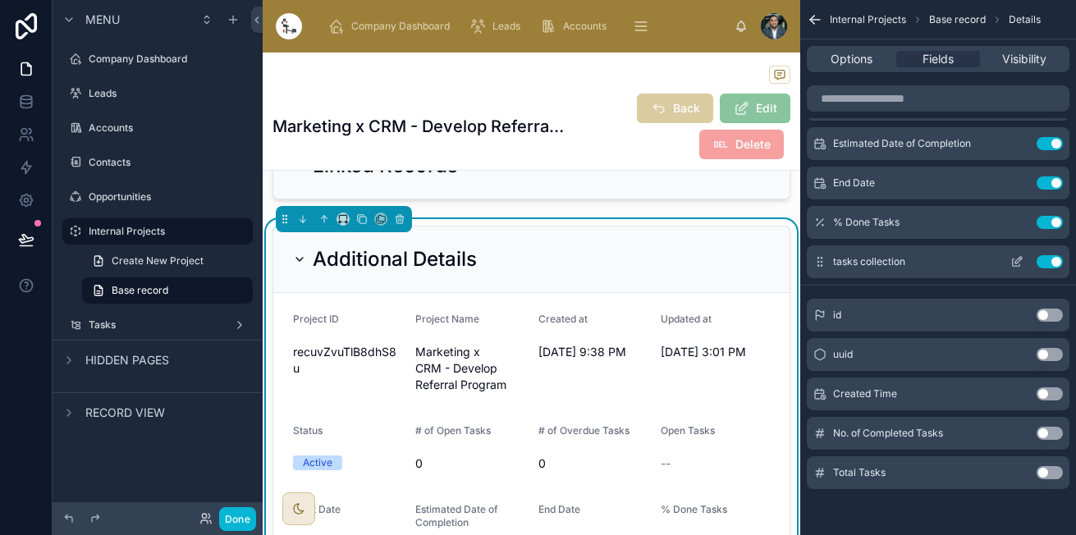
click at [1016, 263] on icon "scrollable content" at bounding box center [1016, 261] width 13 height 13
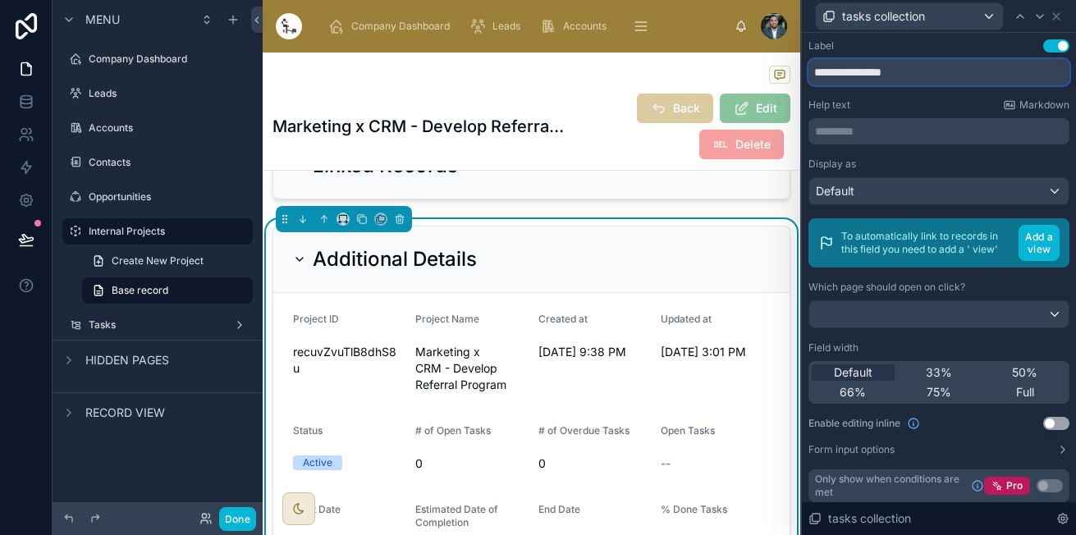
drag, startPoint x: 934, startPoint y: 77, endPoint x: 849, endPoint y: 69, distance: 84.9
click at [849, 69] on input "**********" at bounding box center [938, 72] width 261 height 26
type input "*****"
click at [957, 381] on div "33%" at bounding box center [938, 372] width 83 height 16
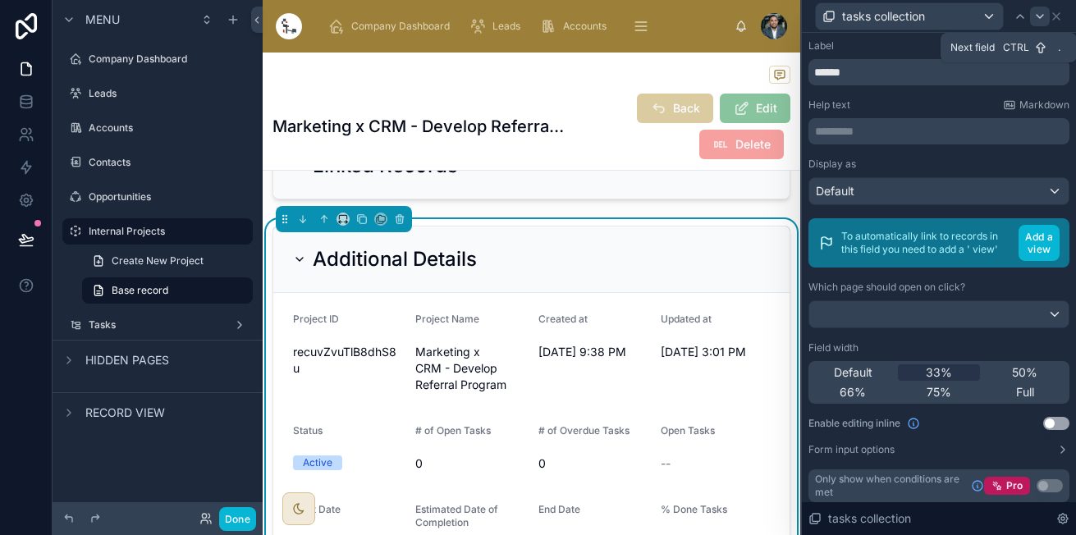
click at [1034, 16] on icon at bounding box center [1039, 16] width 13 height 13
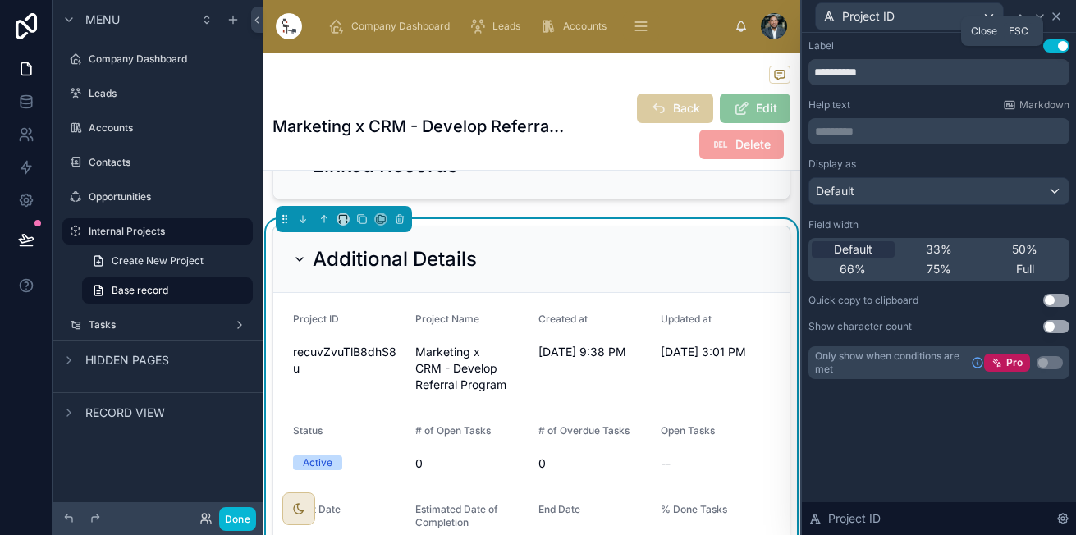
click at [1053, 16] on icon at bounding box center [1055, 16] width 13 height 13
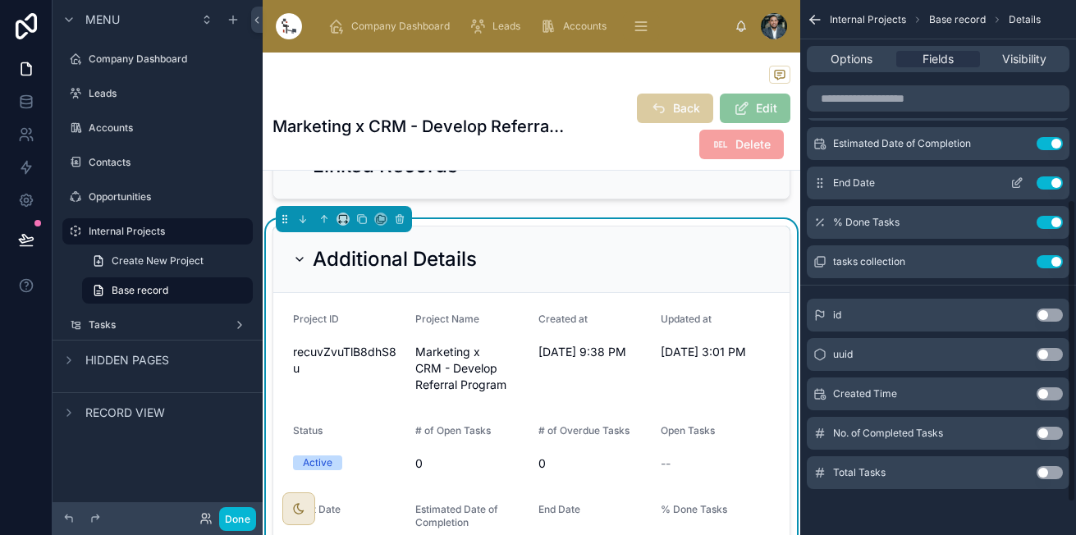
scroll to position [0, 0]
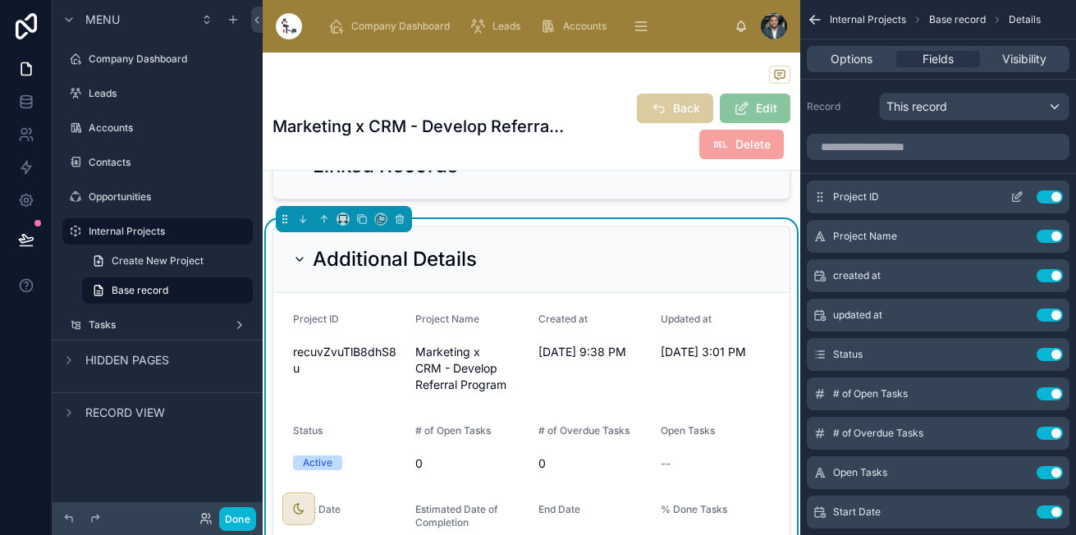
click at [1014, 198] on icon "scrollable content" at bounding box center [1016, 196] width 13 height 13
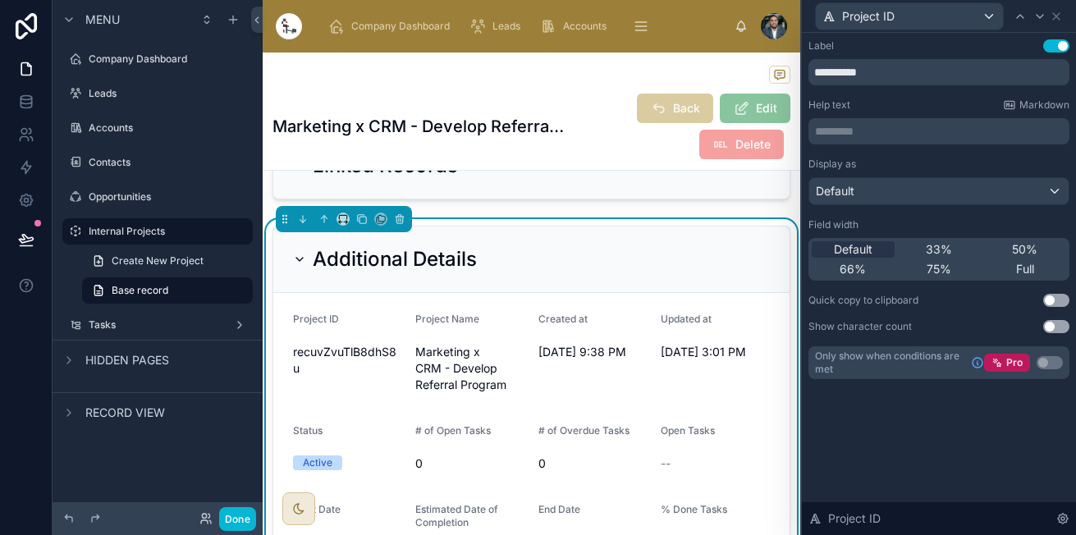
click at [962, 240] on div "Default 33% 50% 66% 75% Full" at bounding box center [938, 259] width 261 height 43
click at [944, 244] on span "33%" at bounding box center [938, 249] width 26 height 16
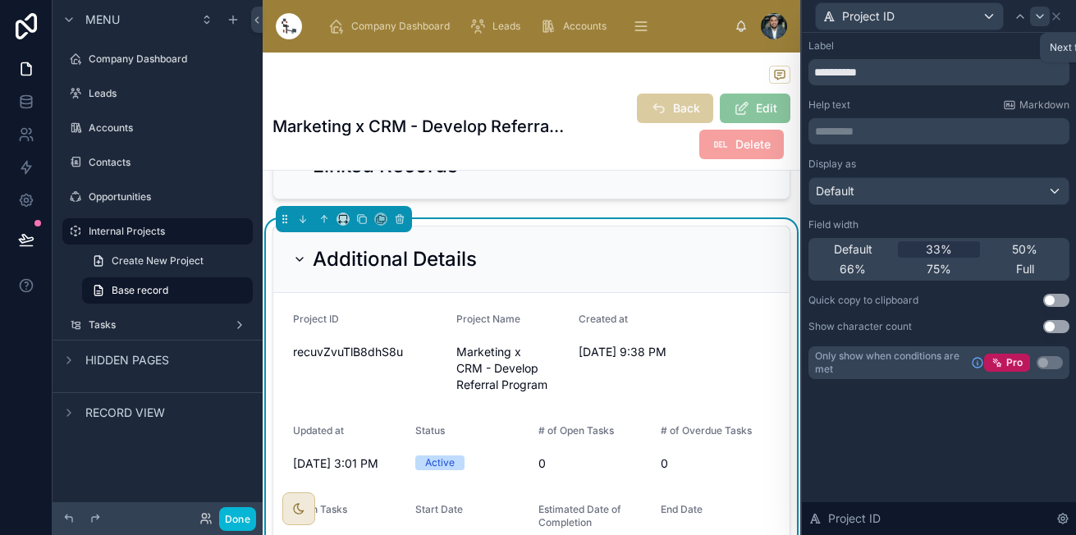
click at [1039, 11] on icon at bounding box center [1039, 16] width 13 height 13
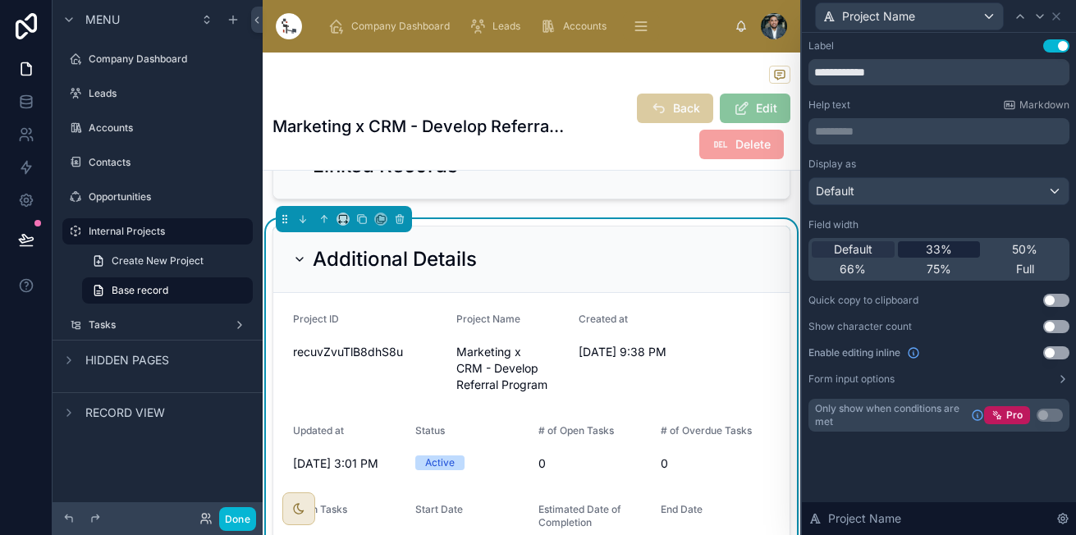
click at [945, 248] on span "33%" at bounding box center [938, 249] width 26 height 16
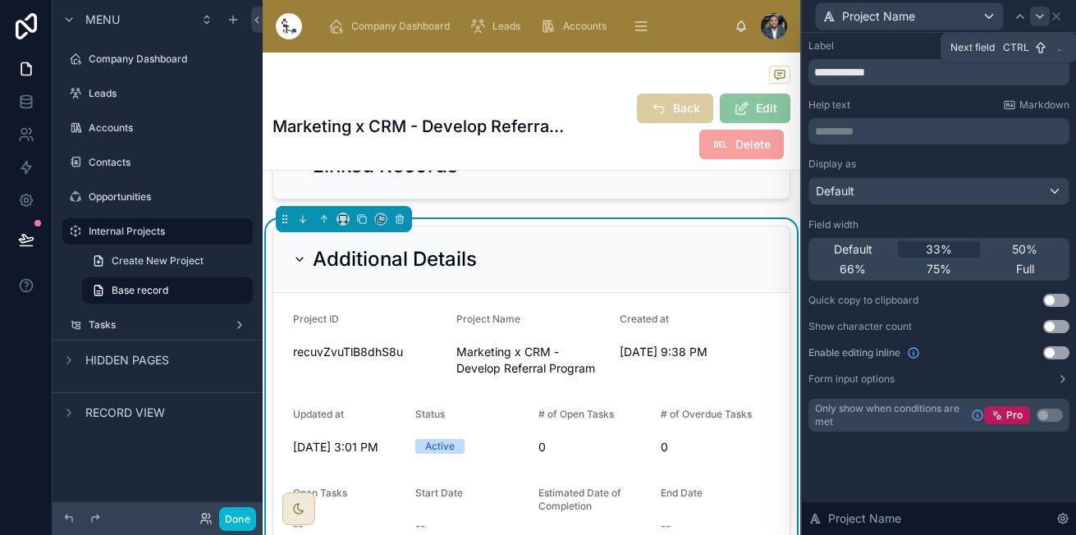
click at [1038, 21] on icon at bounding box center [1039, 16] width 13 height 13
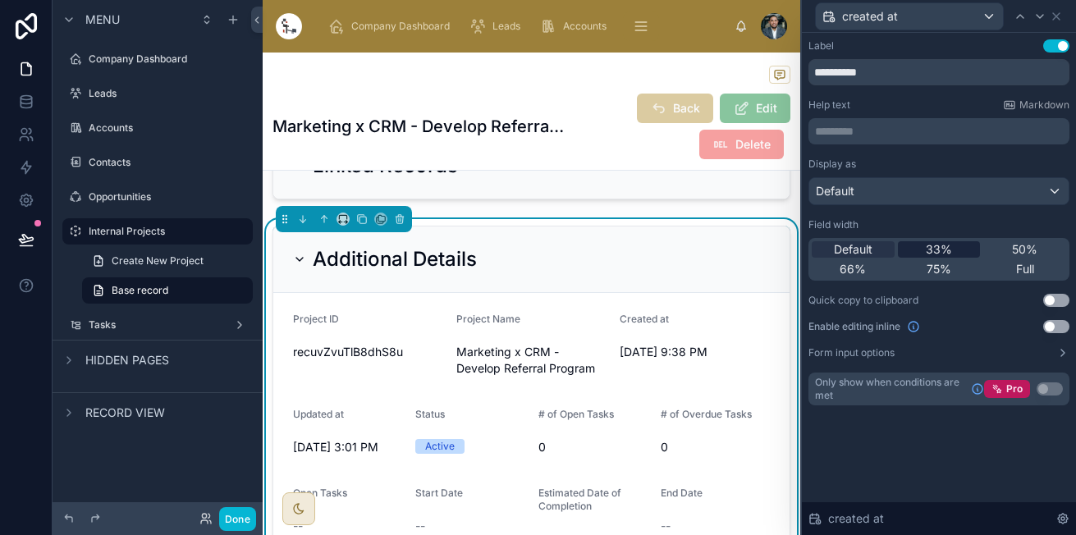
click at [943, 253] on span "33%" at bounding box center [938, 249] width 26 height 16
click at [1039, 13] on icon at bounding box center [1039, 16] width 13 height 13
click at [942, 247] on span "33%" at bounding box center [938, 249] width 26 height 16
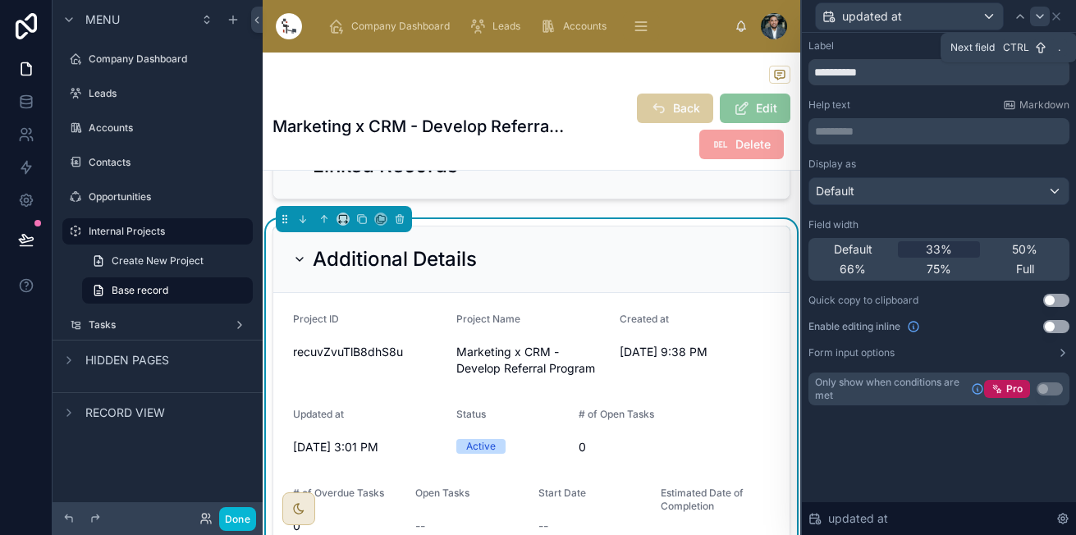
click at [1035, 21] on icon at bounding box center [1039, 16] width 13 height 13
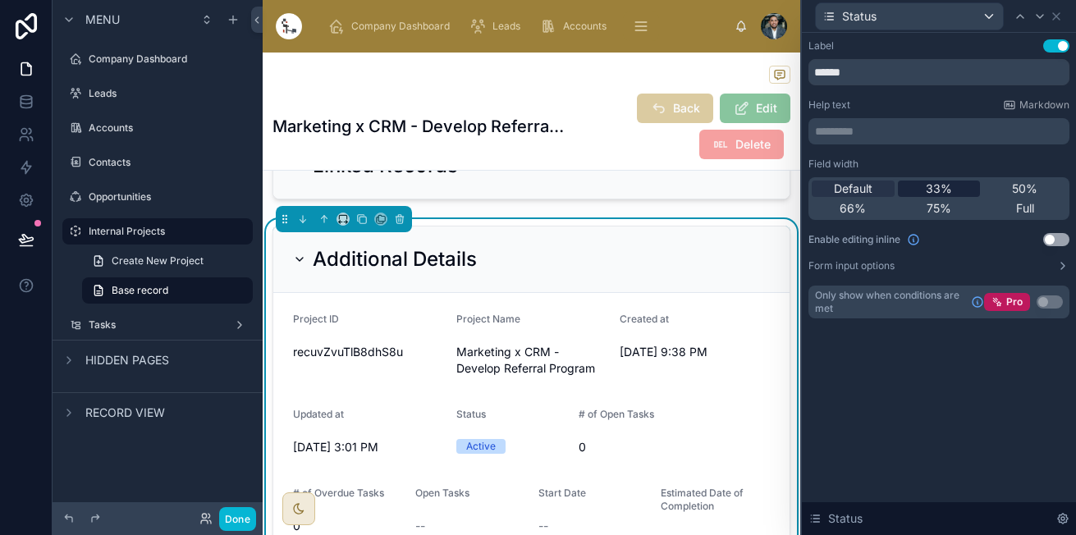
click at [966, 184] on div "33%" at bounding box center [938, 188] width 83 height 16
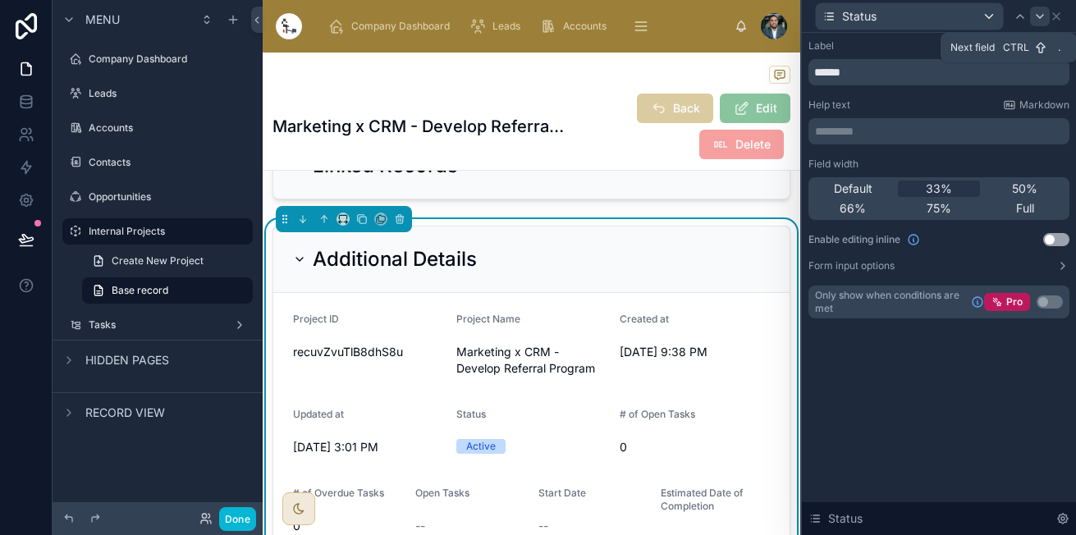
click at [1038, 13] on icon at bounding box center [1039, 16] width 13 height 13
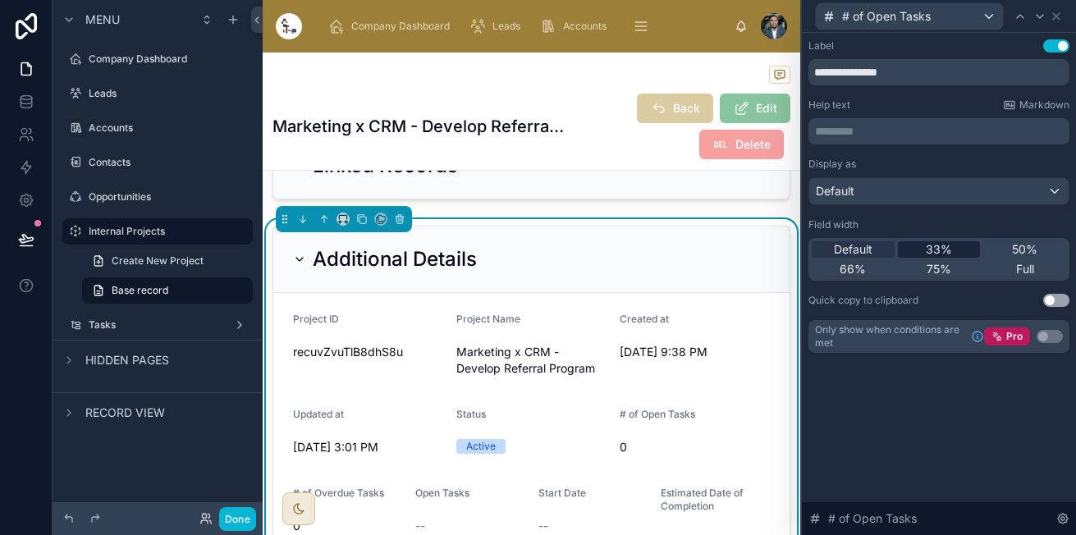
click at [943, 246] on span "33%" at bounding box center [938, 249] width 26 height 16
click at [1041, 21] on icon at bounding box center [1039, 16] width 13 height 13
click at [939, 247] on span "33%" at bounding box center [938, 249] width 26 height 16
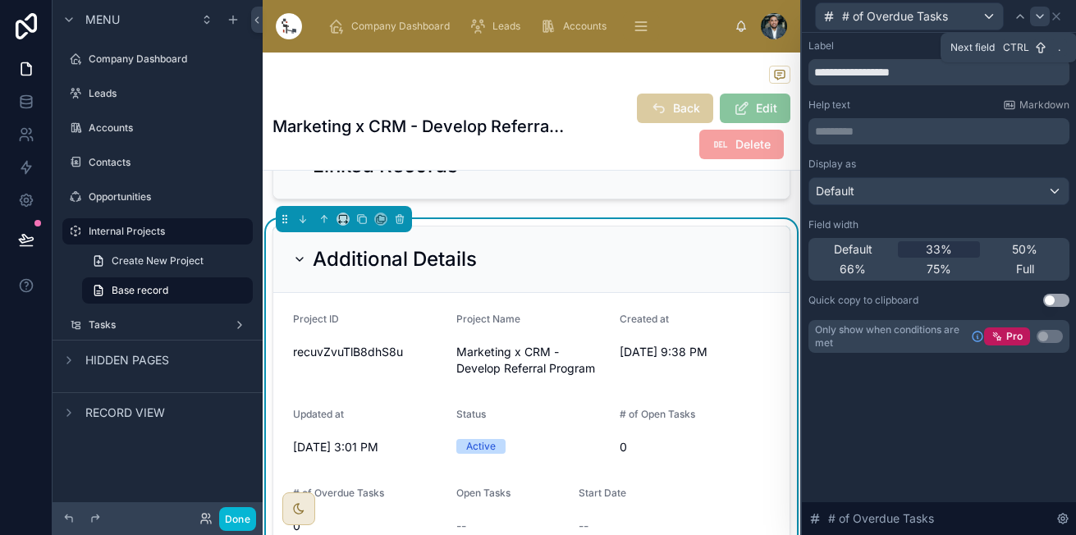
click at [1044, 11] on icon at bounding box center [1039, 16] width 13 height 13
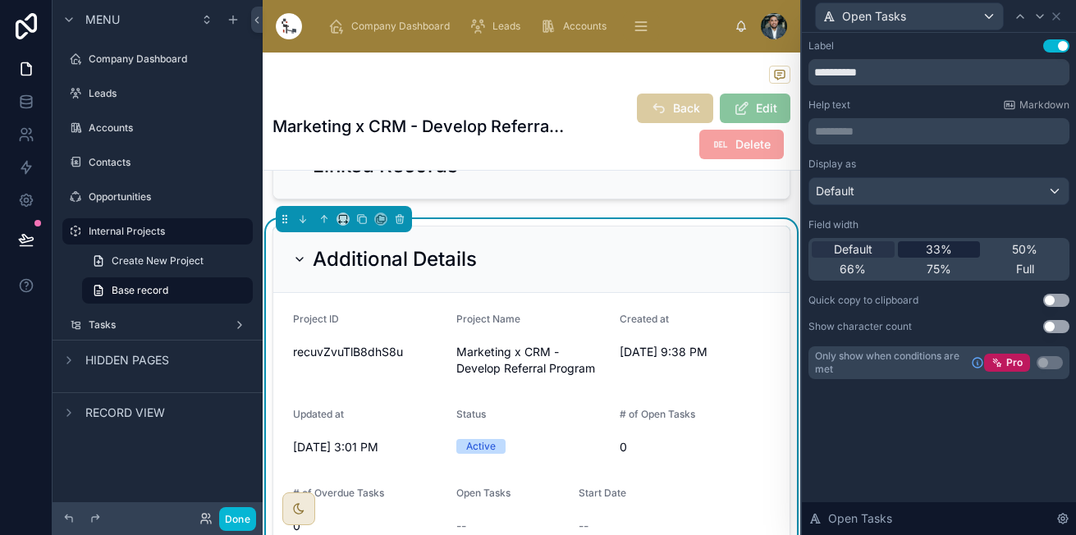
click at [952, 252] on div "33%" at bounding box center [938, 249] width 83 height 16
click at [1040, 19] on icon at bounding box center [1039, 16] width 13 height 13
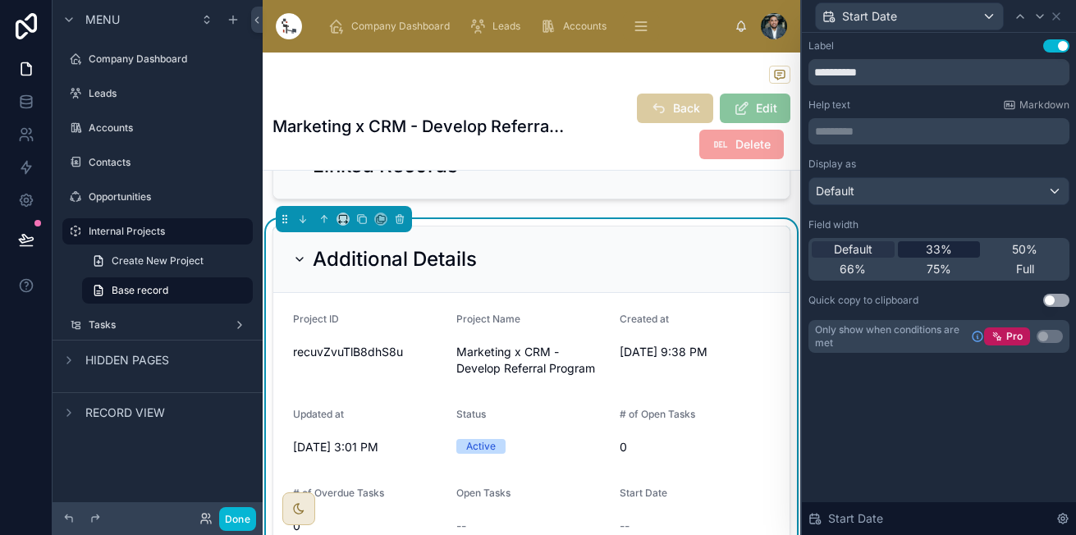
click at [957, 242] on div "33%" at bounding box center [938, 249] width 83 height 16
click at [1042, 19] on icon at bounding box center [1039, 16] width 13 height 13
click at [956, 251] on div "33%" at bounding box center [938, 249] width 83 height 16
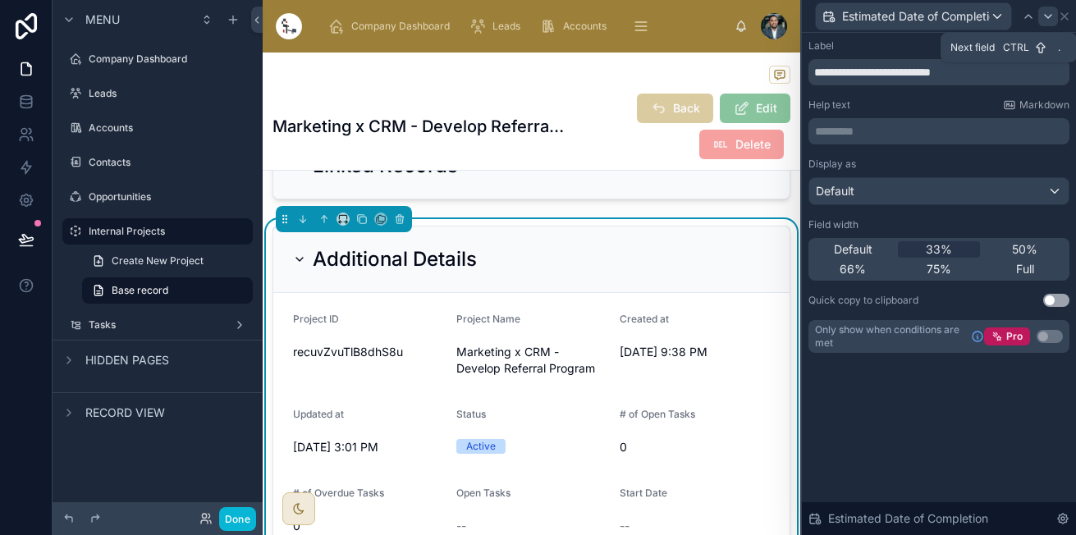
click at [1038, 18] on div at bounding box center [1048, 17] width 20 height 20
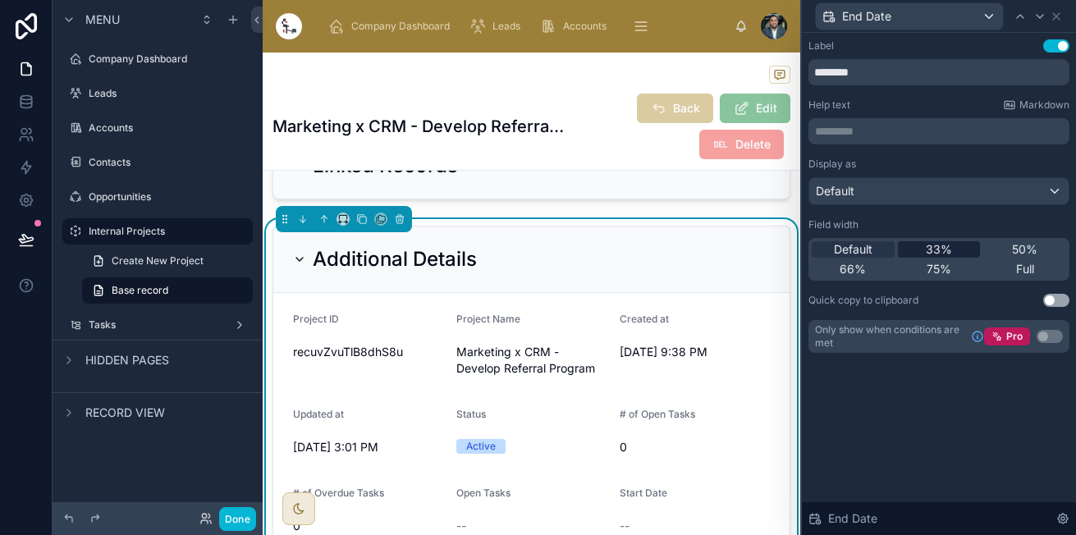
click at [946, 248] on span "33%" at bounding box center [938, 249] width 26 height 16
click at [1041, 14] on icon at bounding box center [1039, 16] width 13 height 13
click at [951, 244] on span "33%" at bounding box center [938, 249] width 26 height 16
click at [1035, 19] on icon at bounding box center [1039, 16] width 13 height 13
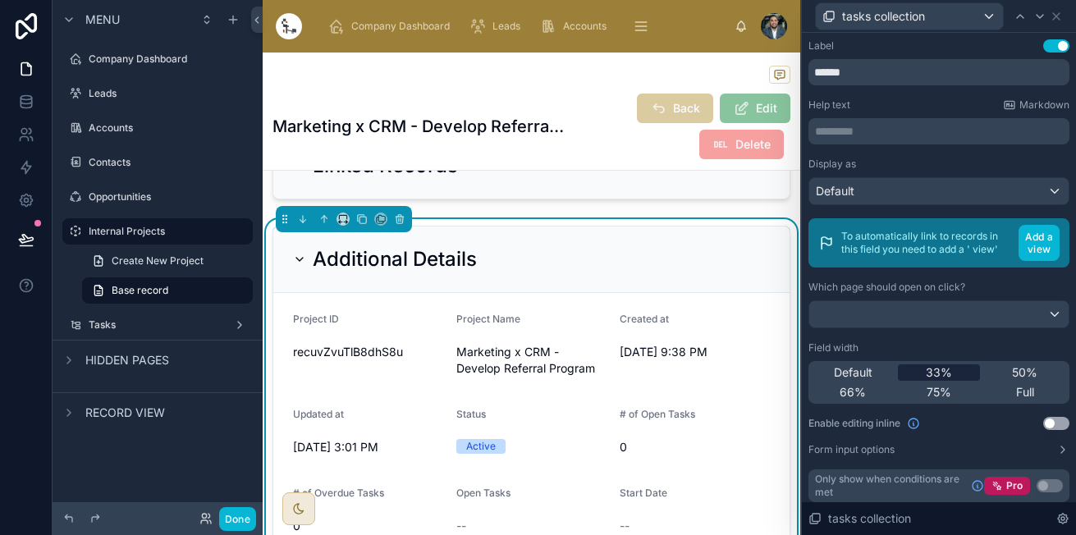
click at [930, 381] on span "33%" at bounding box center [938, 372] width 26 height 16
click at [1057, 18] on icon at bounding box center [1055, 16] width 13 height 13
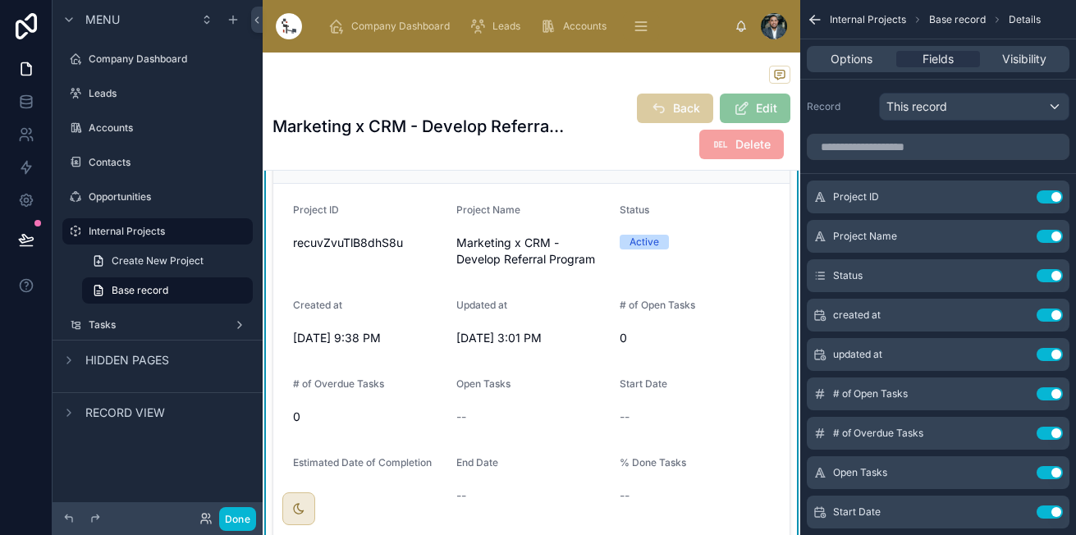
scroll to position [448, 0]
click at [1047, 308] on button "Use setting" at bounding box center [1049, 314] width 26 height 13
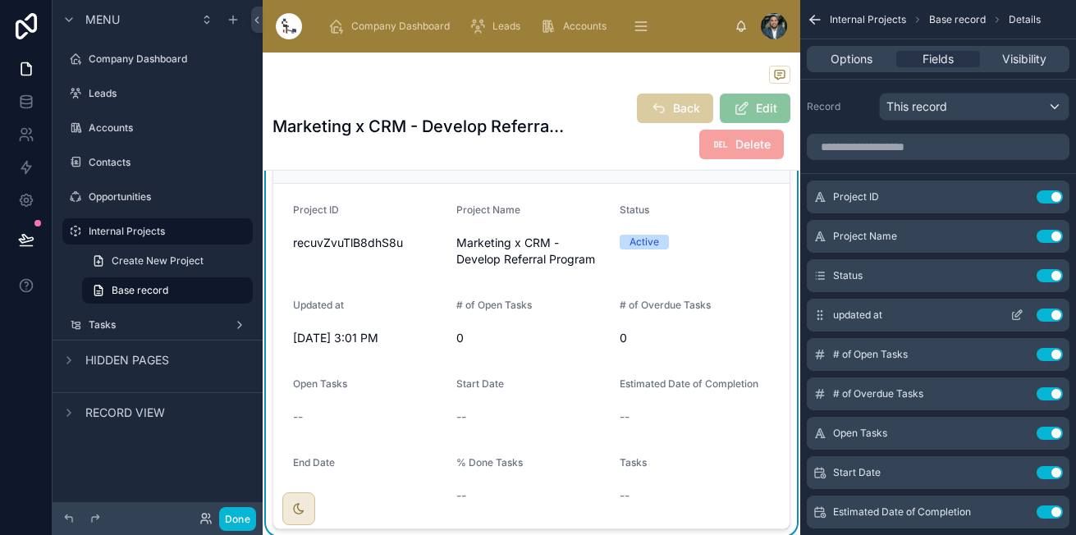
click at [1044, 315] on button "Use setting" at bounding box center [1049, 314] width 26 height 13
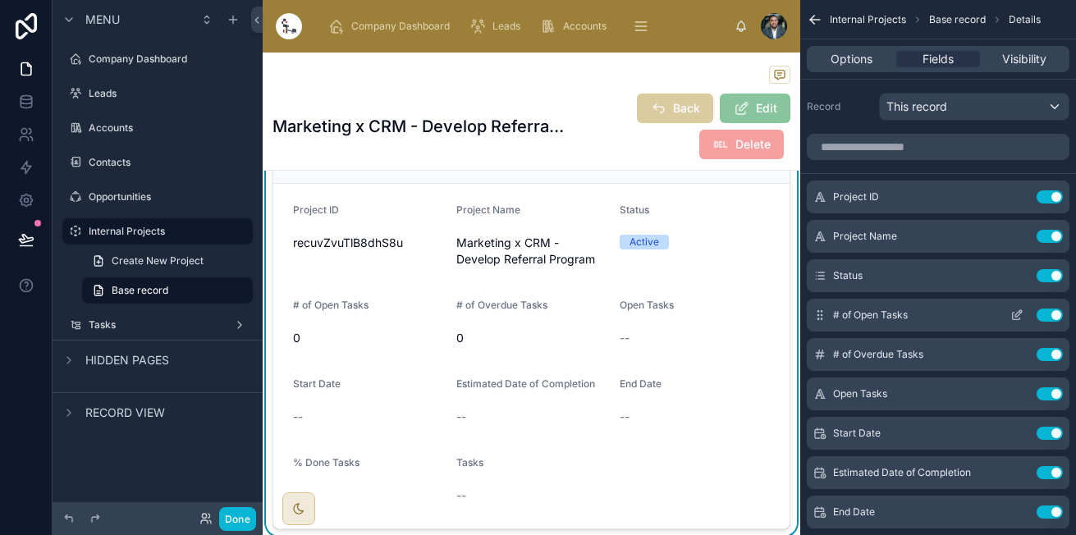
click at [1046, 316] on button "Use setting" at bounding box center [1049, 314] width 26 height 13
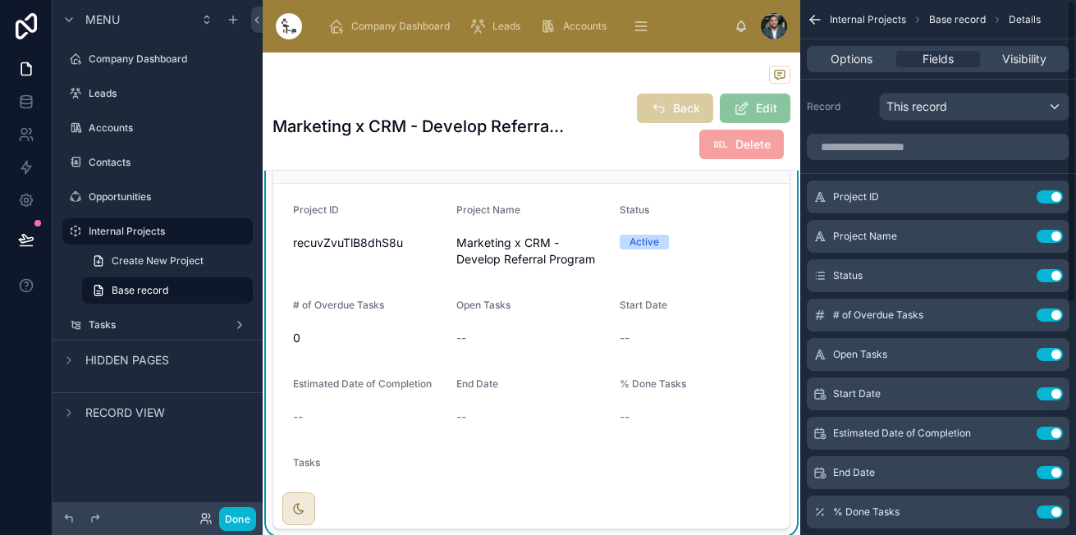
click at [1046, 316] on button "Use setting" at bounding box center [1049, 314] width 26 height 13
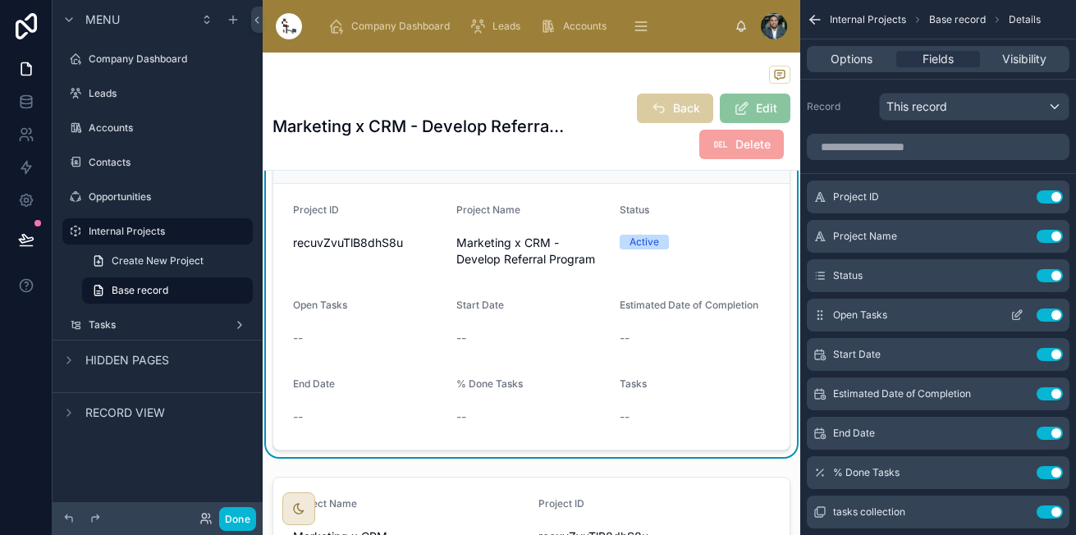
click at [1016, 312] on icon "scrollable content" at bounding box center [1016, 314] width 13 height 13
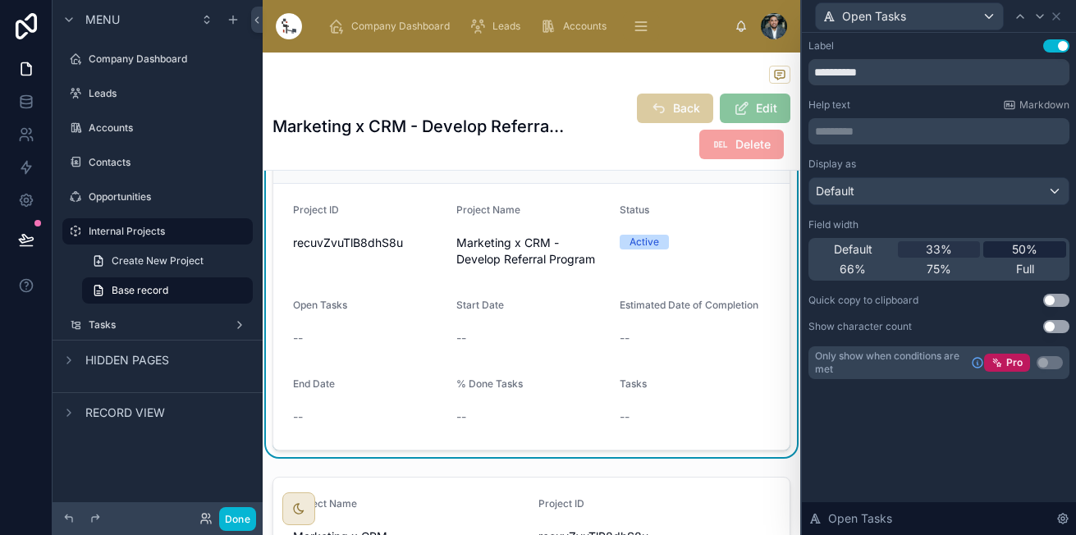
click at [1024, 247] on span "50%" at bounding box center [1024, 249] width 25 height 16
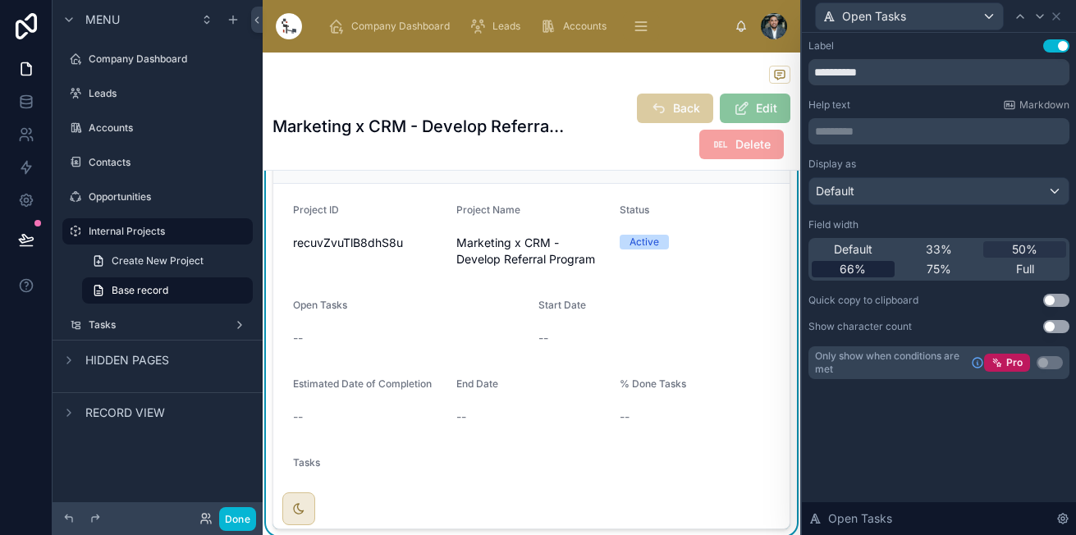
click at [847, 266] on span "66%" at bounding box center [852, 269] width 26 height 16
click at [941, 262] on span "75%" at bounding box center [938, 269] width 25 height 16
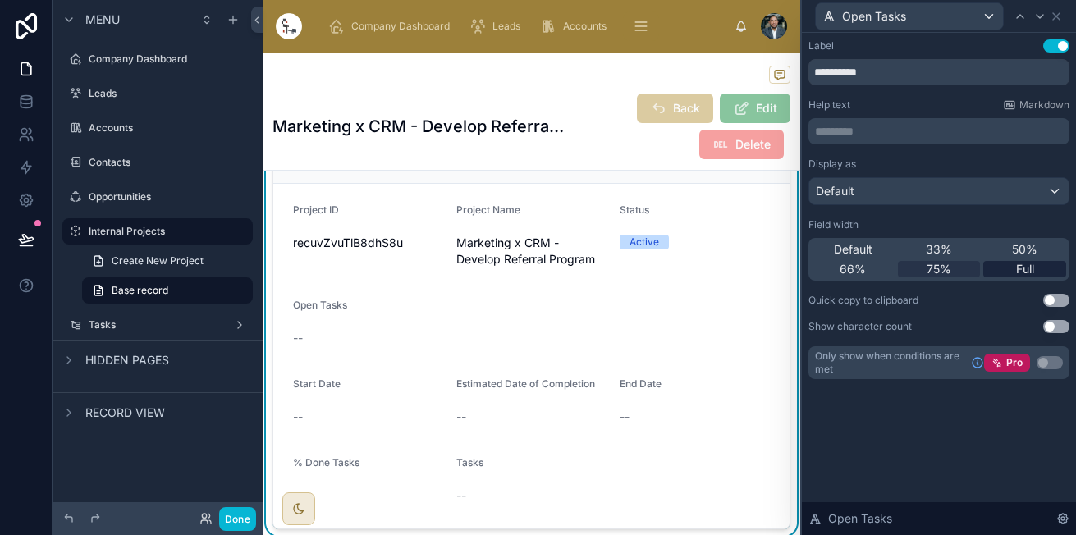
click at [1032, 263] on span "Full" at bounding box center [1025, 269] width 18 height 16
click at [1057, 18] on icon at bounding box center [1055, 16] width 13 height 13
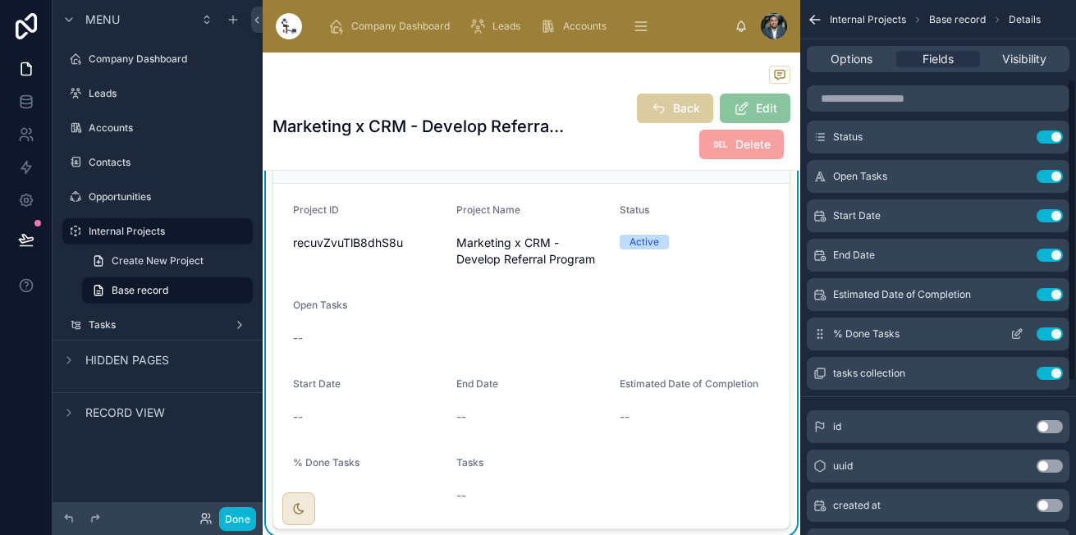
scroll to position [139, 0]
click at [1039, 336] on button "Use setting" at bounding box center [1049, 333] width 26 height 13
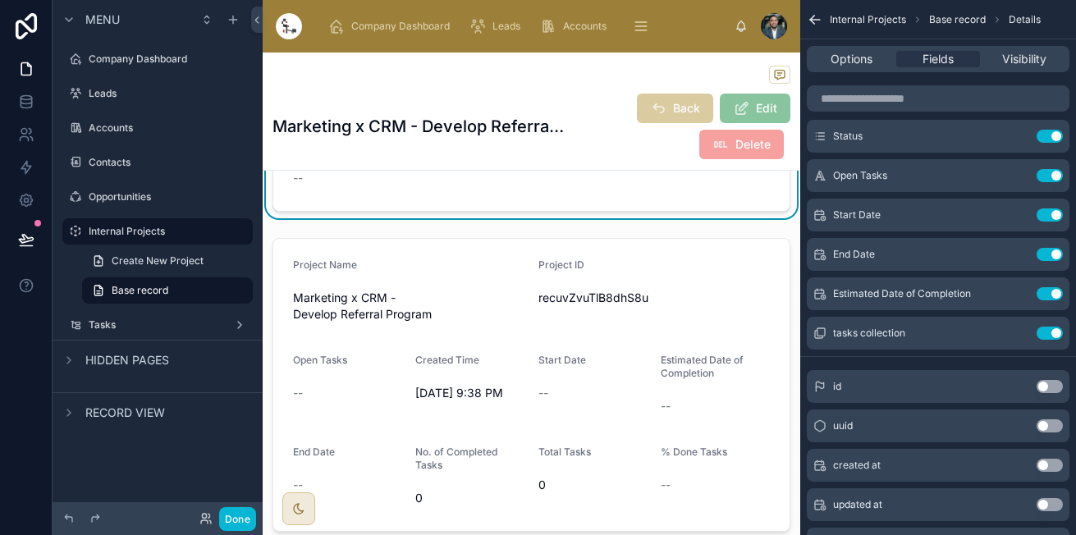
scroll to position [762, 0]
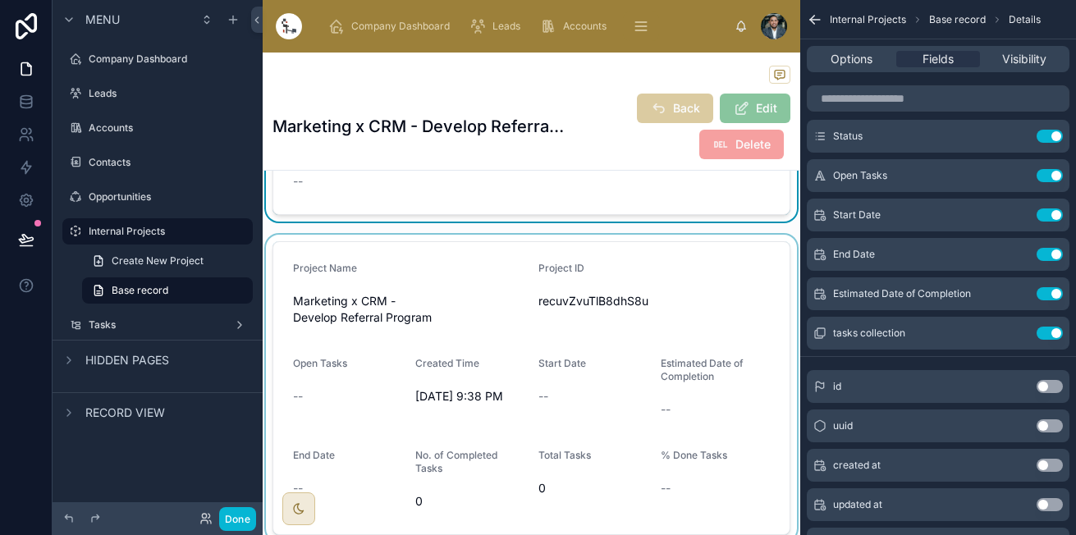
click at [713, 317] on div at bounding box center [531, 388] width 537 height 307
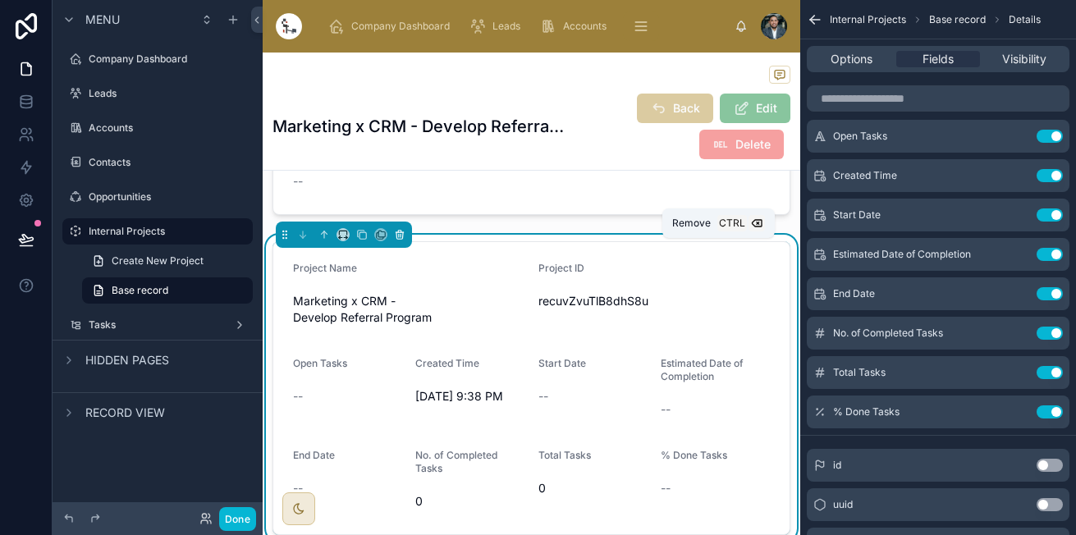
click at [400, 237] on icon at bounding box center [400, 235] width 0 height 3
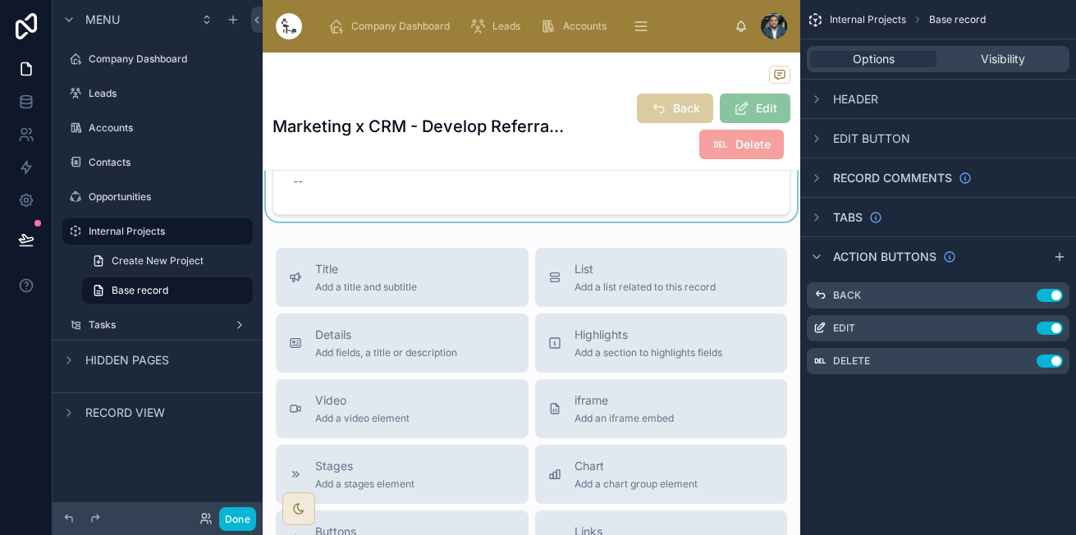
scroll to position [0, 0]
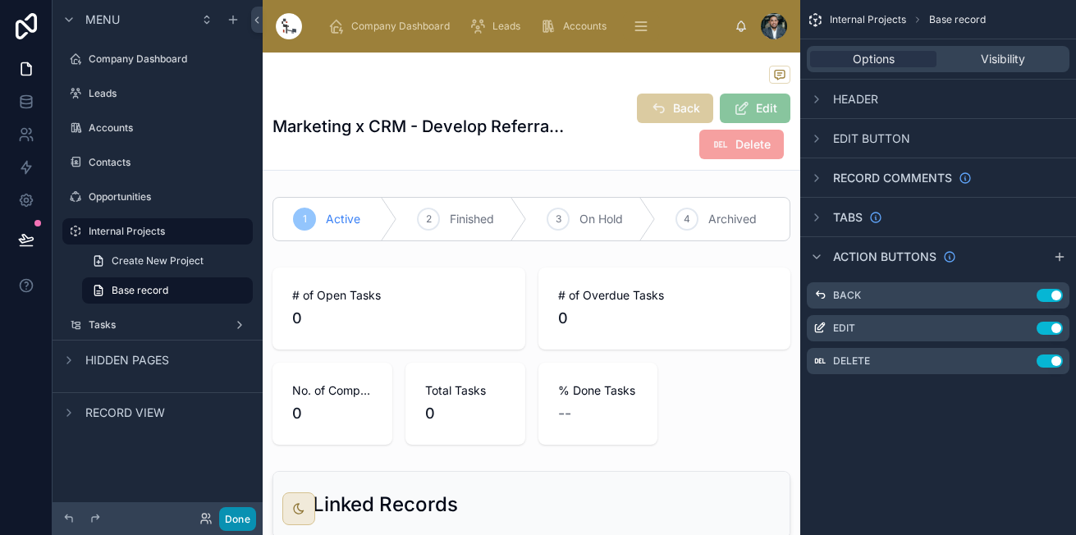
click at [232, 527] on button "Done" at bounding box center [237, 519] width 37 height 24
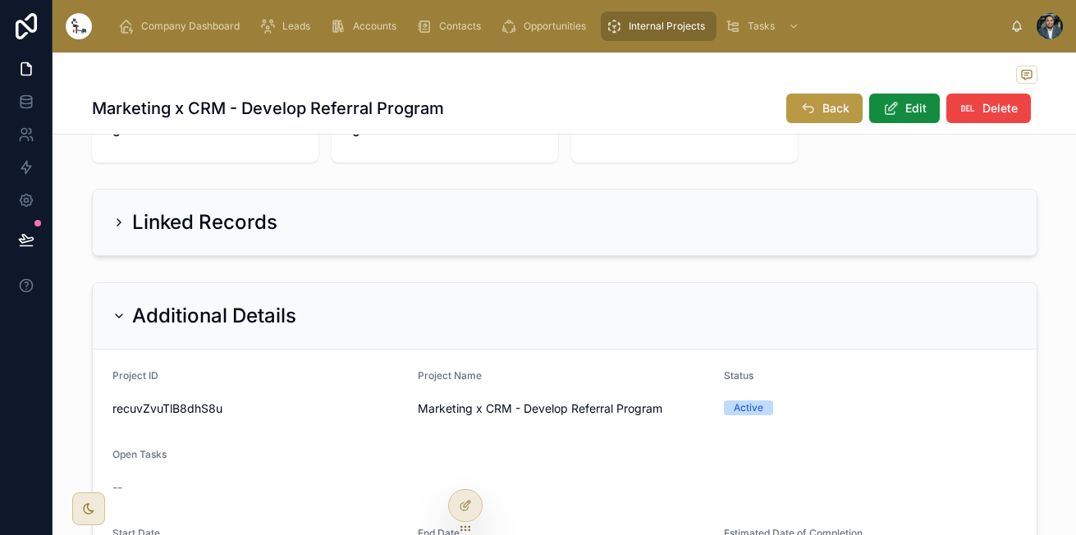
scroll to position [501, 0]
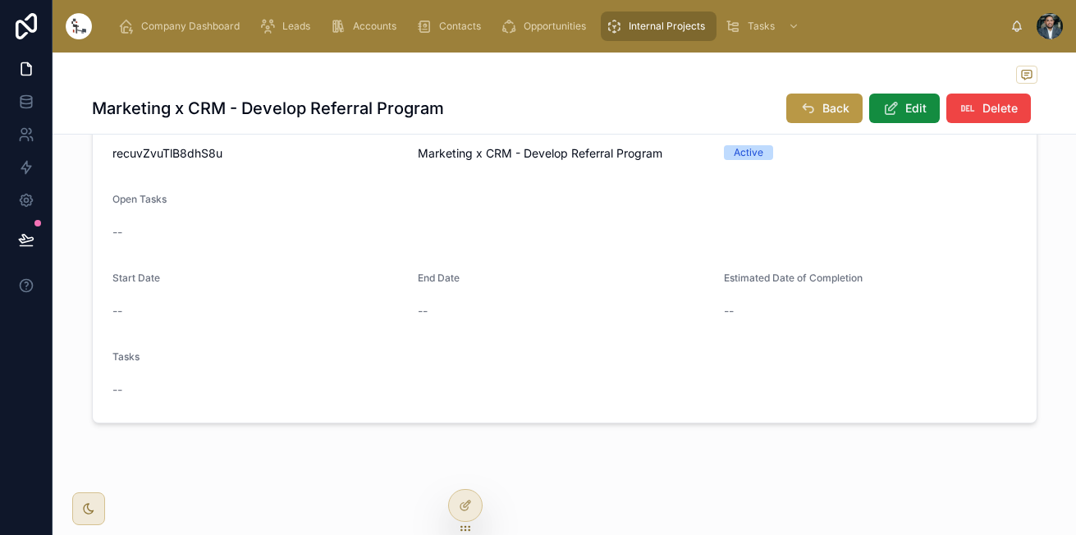
click at [641, 27] on span "Internal Projects" at bounding box center [666, 26] width 76 height 13
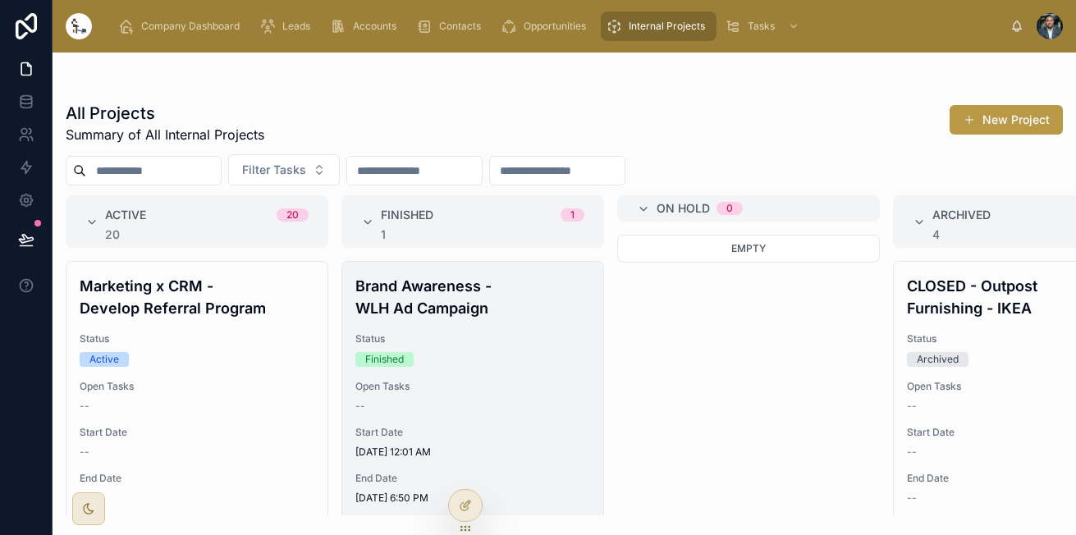
scroll to position [2, 0]
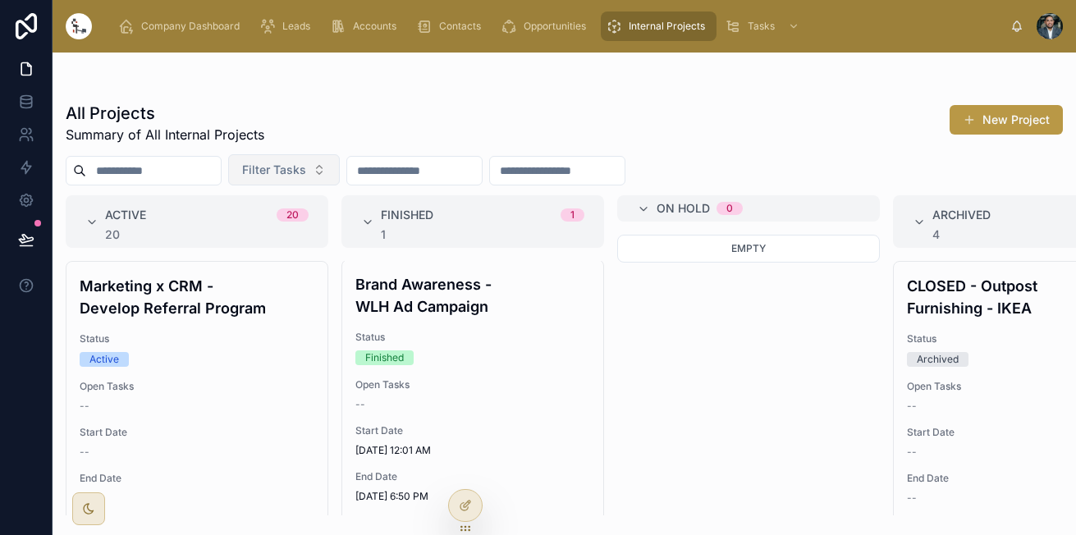
click at [285, 178] on button "Filter Tasks" at bounding box center [284, 169] width 112 height 31
type input "*"
click at [760, 98] on div "All Projects Summary of All Internal Projects New Project Filter Tasks Active 2…" at bounding box center [564, 303] width 1023 height 423
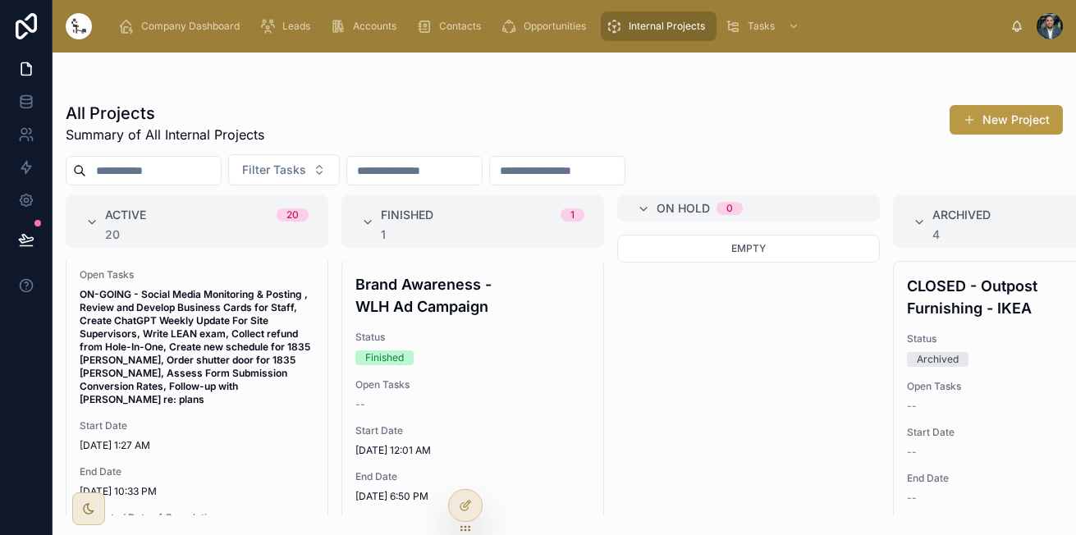
scroll to position [2361, 0]
click at [239, 393] on span "ON-GOING - Social Media Monitoring & Posting , Review and Develop Business Card…" at bounding box center [197, 346] width 235 height 118
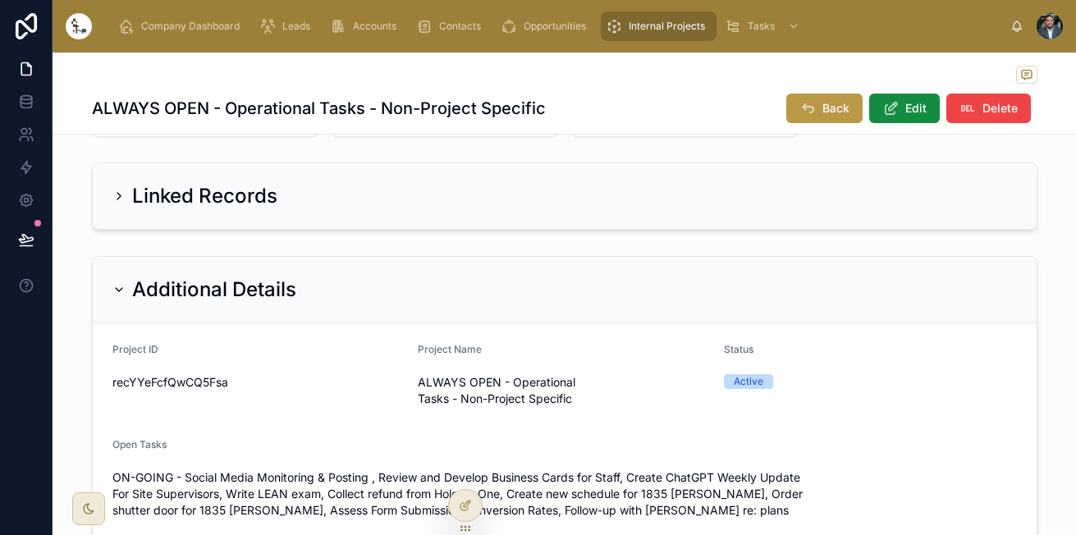
scroll to position [273, 0]
click at [104, 192] on div "Linked Records" at bounding box center [564, 195] width 943 height 66
click at [114, 198] on icon at bounding box center [118, 195] width 13 height 13
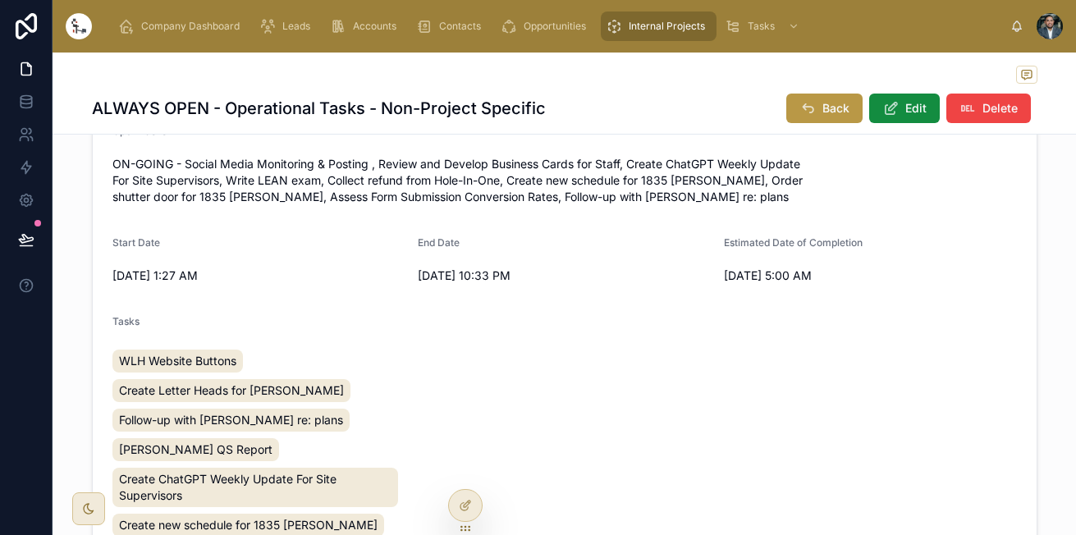
scroll to position [1227, 0]
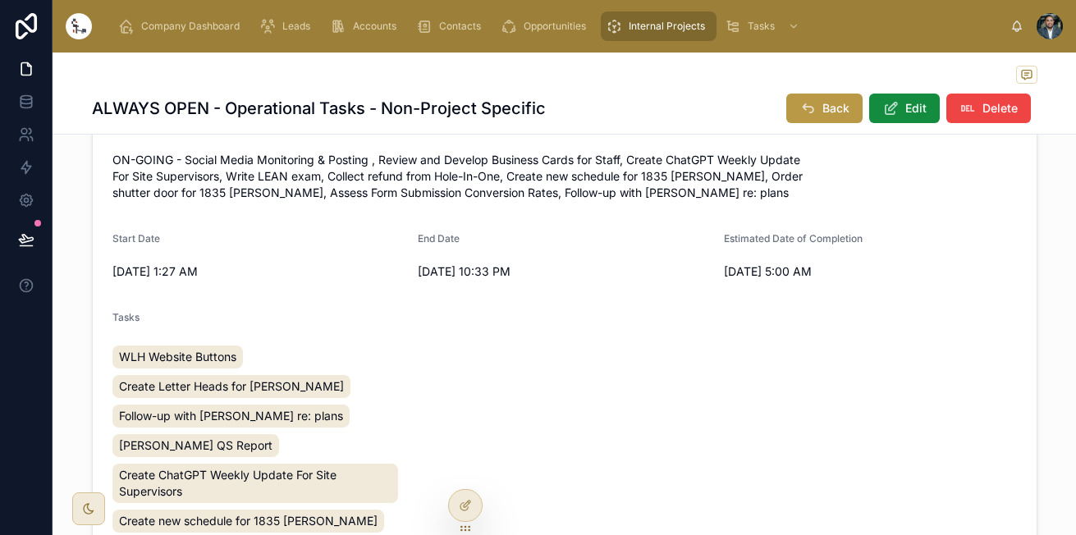
click at [224, 349] on span "WLH Website Buttons" at bounding box center [177, 357] width 117 height 16
click at [366, 152] on span "ON-GOING - Social Media Monitoring & Posting , Review and Develop Business Card…" at bounding box center [564, 176] width 904 height 49
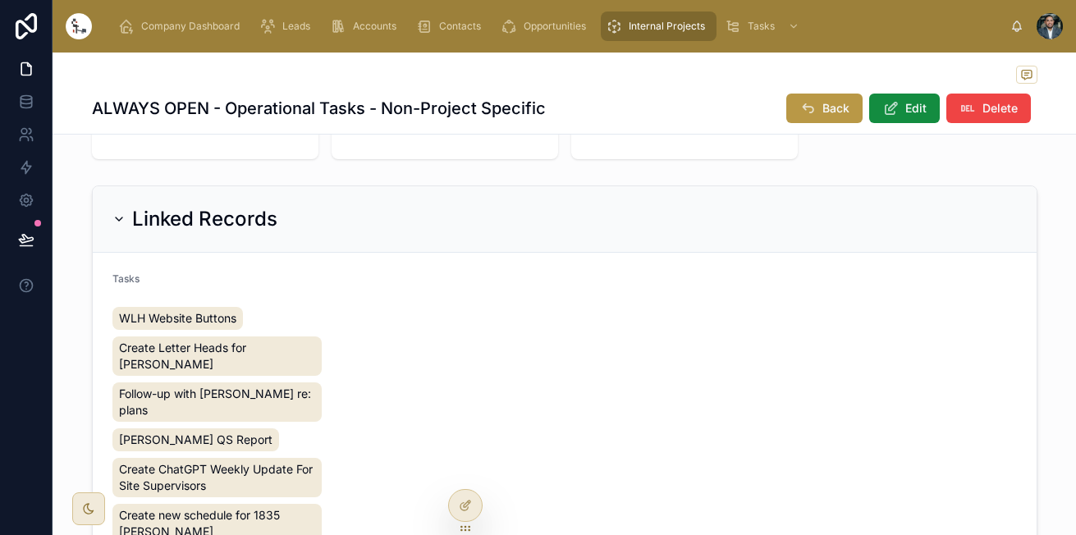
scroll to position [285, 0]
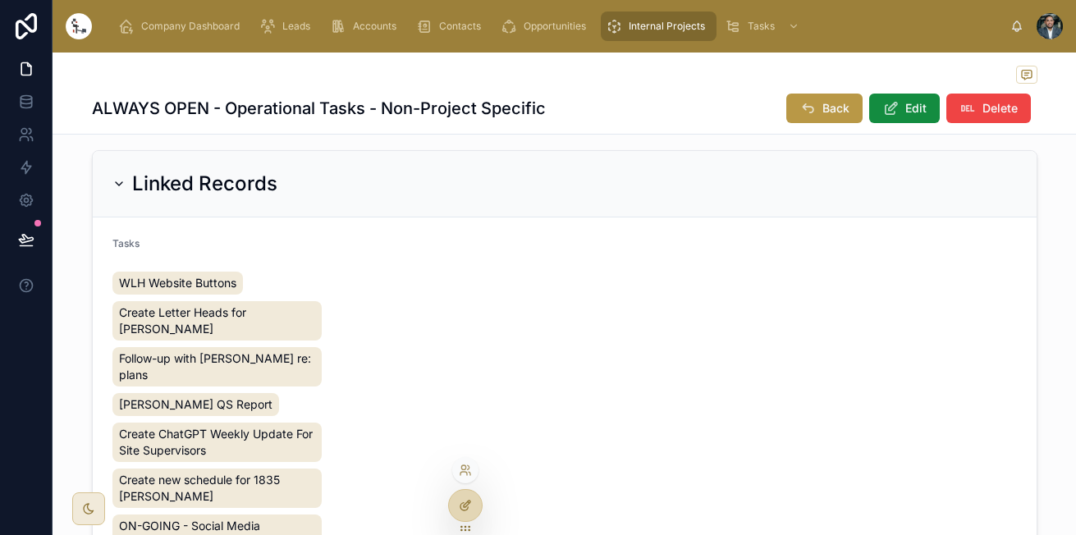
click at [473, 501] on div at bounding box center [465, 505] width 33 height 31
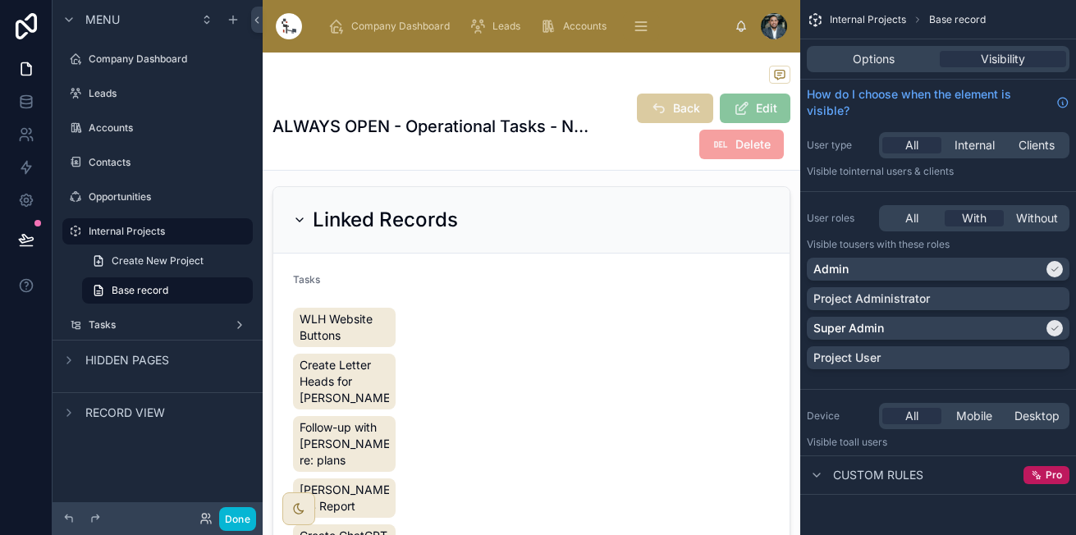
click at [907, 72] on div "Options Visibility" at bounding box center [938, 58] width 276 height 39
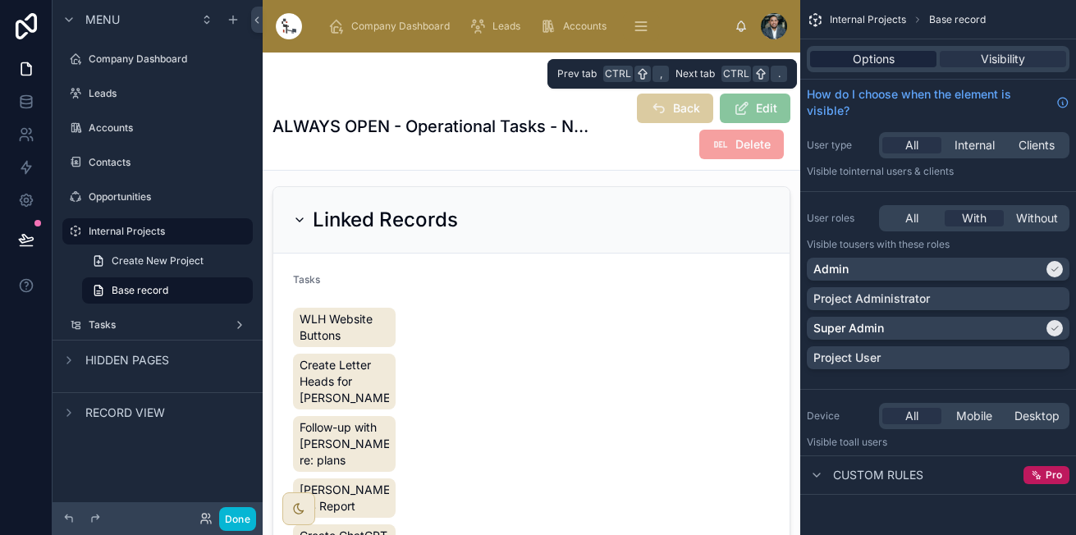
click at [891, 63] on span "Options" at bounding box center [873, 59] width 42 height 16
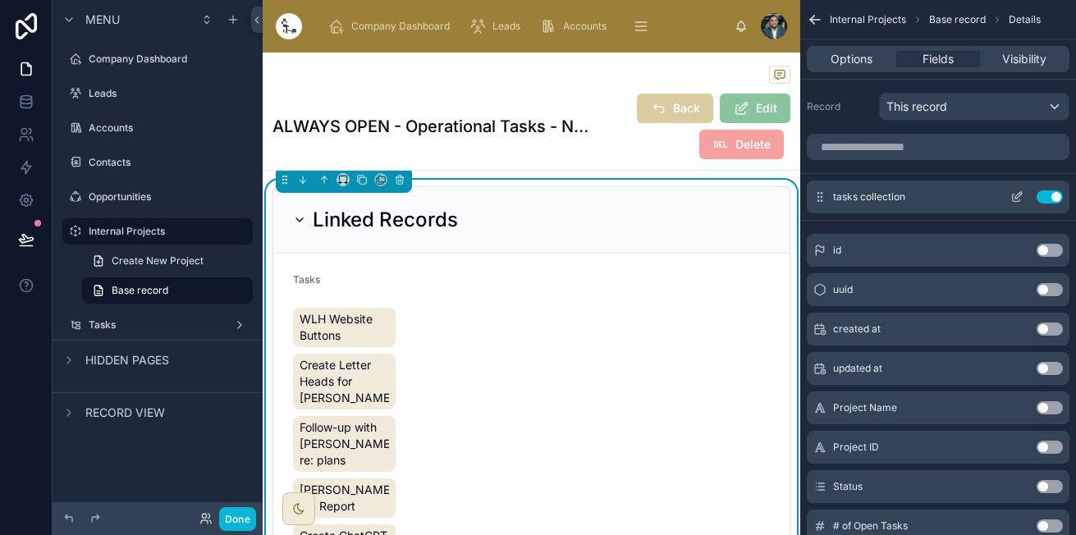
click at [1014, 198] on icon "scrollable content" at bounding box center [1016, 196] width 13 height 13
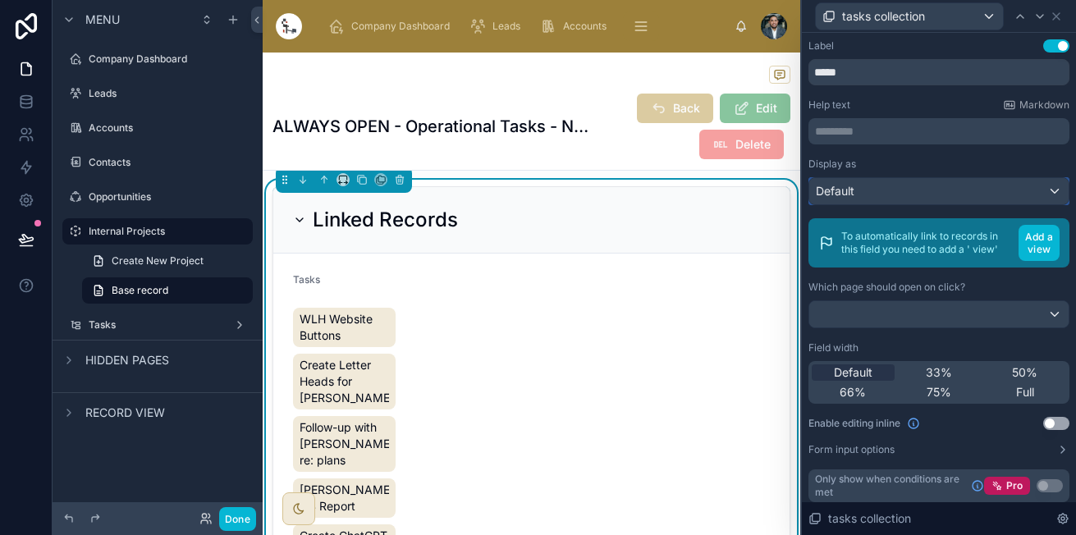
click at [880, 186] on div "Default" at bounding box center [938, 191] width 259 height 26
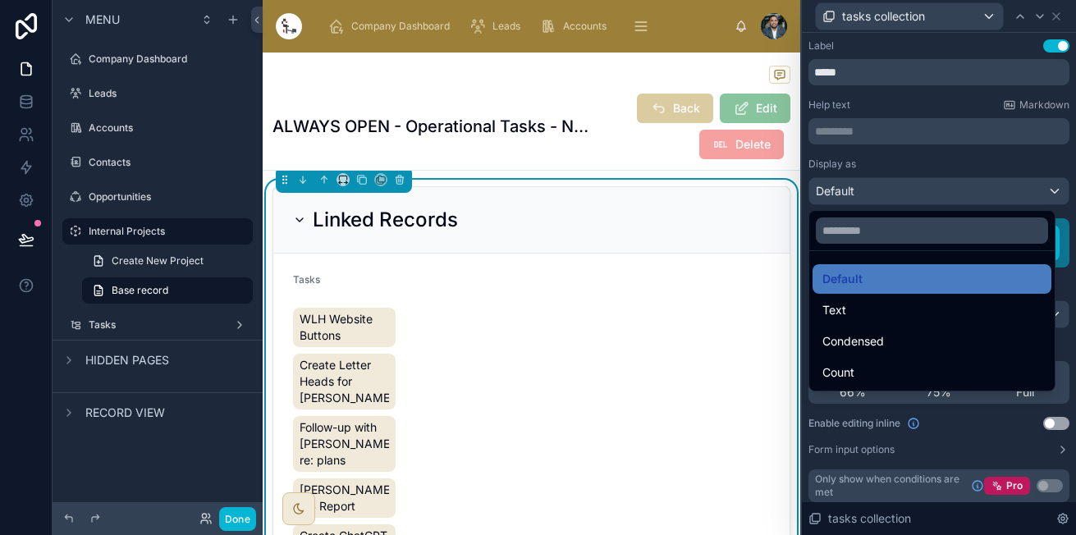
click at [880, 186] on div at bounding box center [939, 267] width 274 height 535
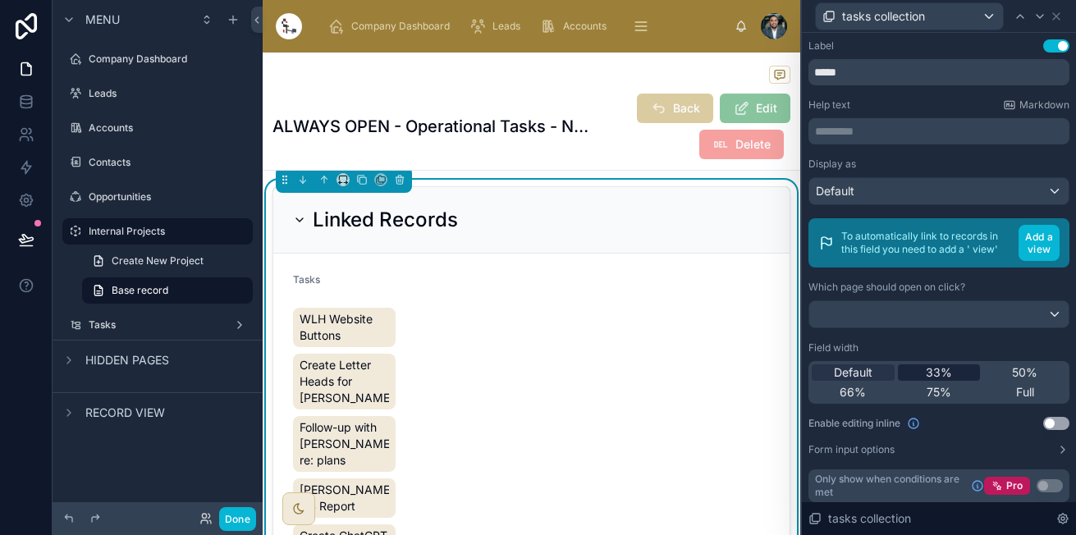
click at [925, 381] on span "33%" at bounding box center [938, 372] width 26 height 16
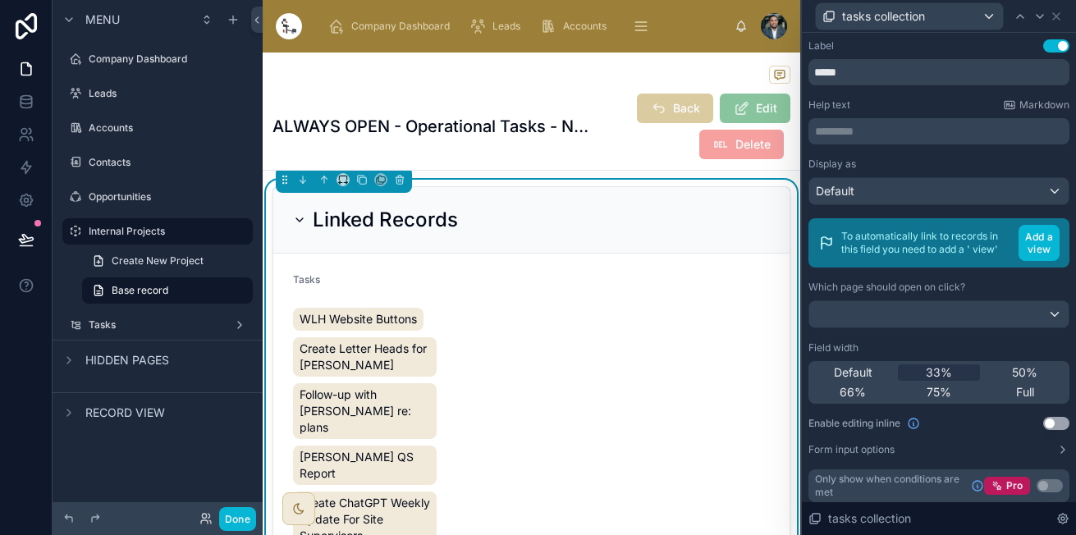
click at [1006, 376] on div "Default 33% 50% 66% 75% Full" at bounding box center [938, 382] width 261 height 43
click at [1012, 381] on span "50%" at bounding box center [1024, 372] width 25 height 16
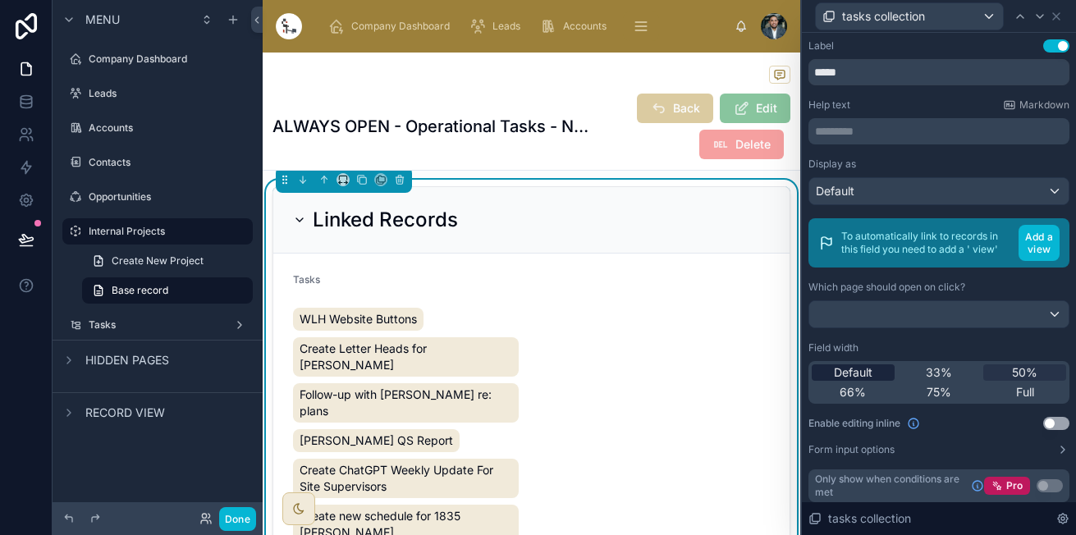
click at [834, 379] on span "Default" at bounding box center [853, 372] width 39 height 16
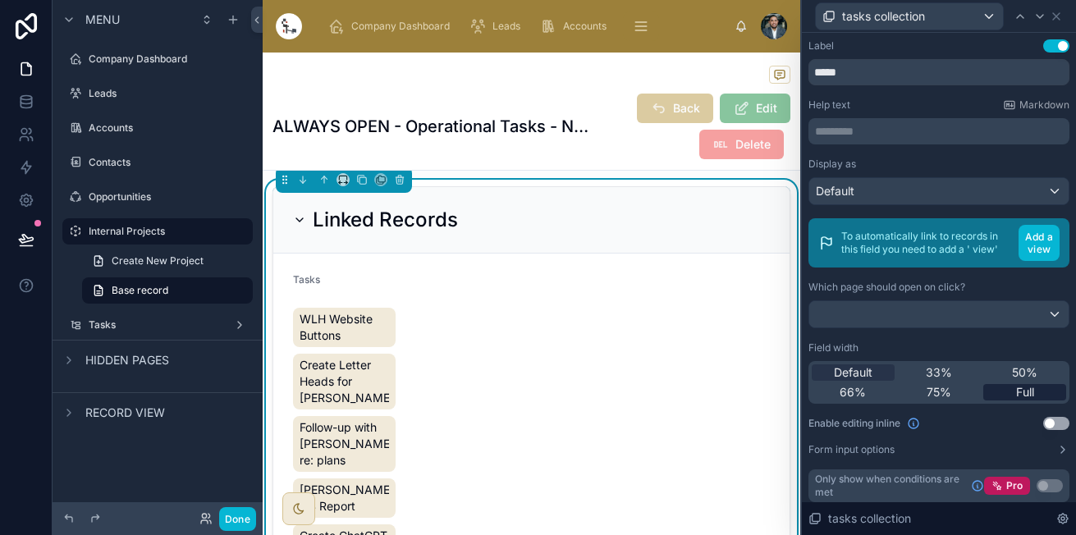
click at [1016, 396] on span "Full" at bounding box center [1025, 392] width 18 height 16
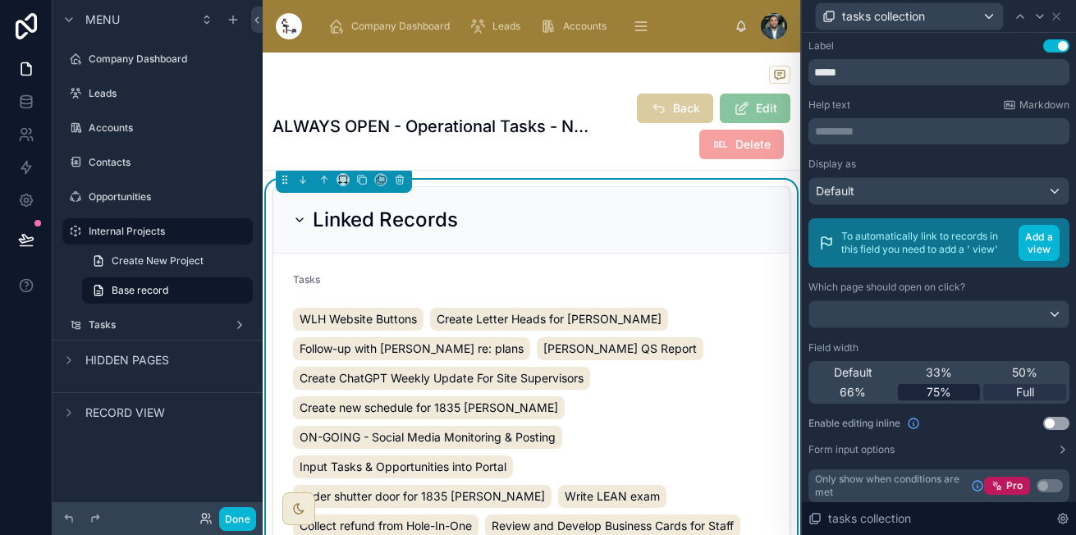
click at [926, 400] on span "75%" at bounding box center [938, 392] width 25 height 16
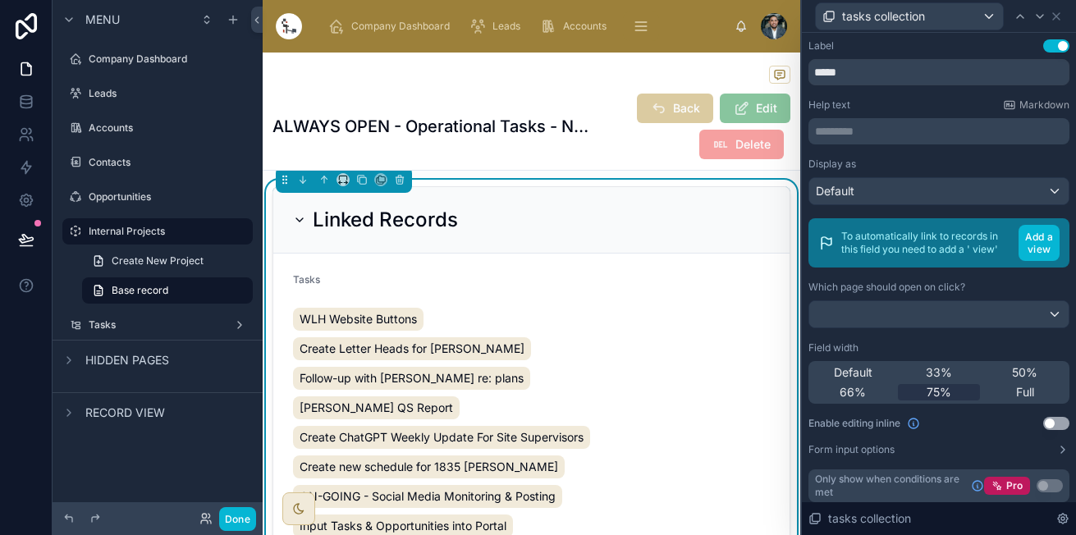
click at [874, 404] on div "Default 33% 50% 66% 75% Full" at bounding box center [938, 382] width 261 height 43
click at [858, 400] on span "66%" at bounding box center [852, 392] width 26 height 16
click at [1013, 381] on span "50%" at bounding box center [1024, 372] width 25 height 16
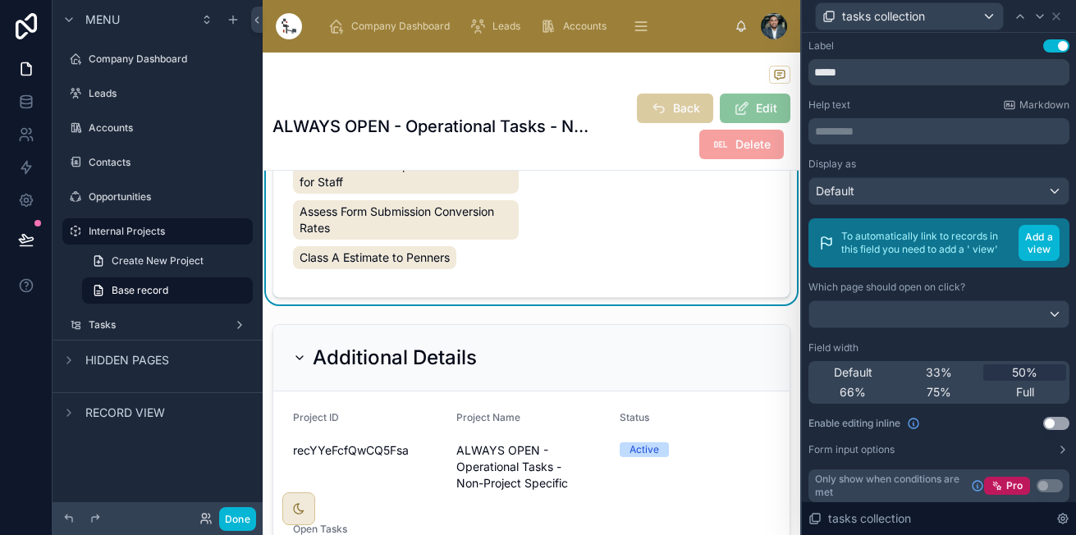
scroll to position [819, 0]
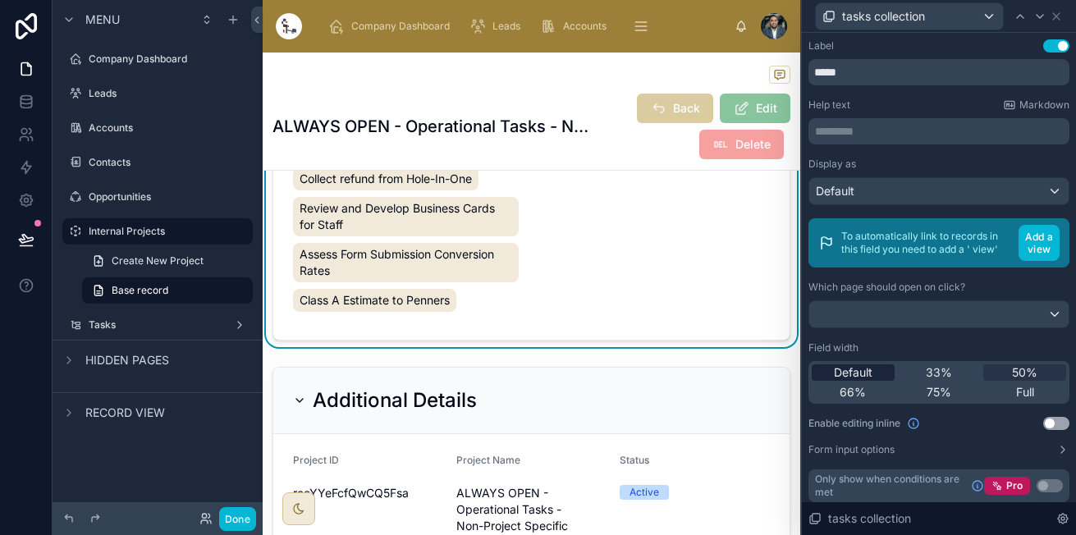
click at [854, 381] on span "Default" at bounding box center [853, 372] width 39 height 16
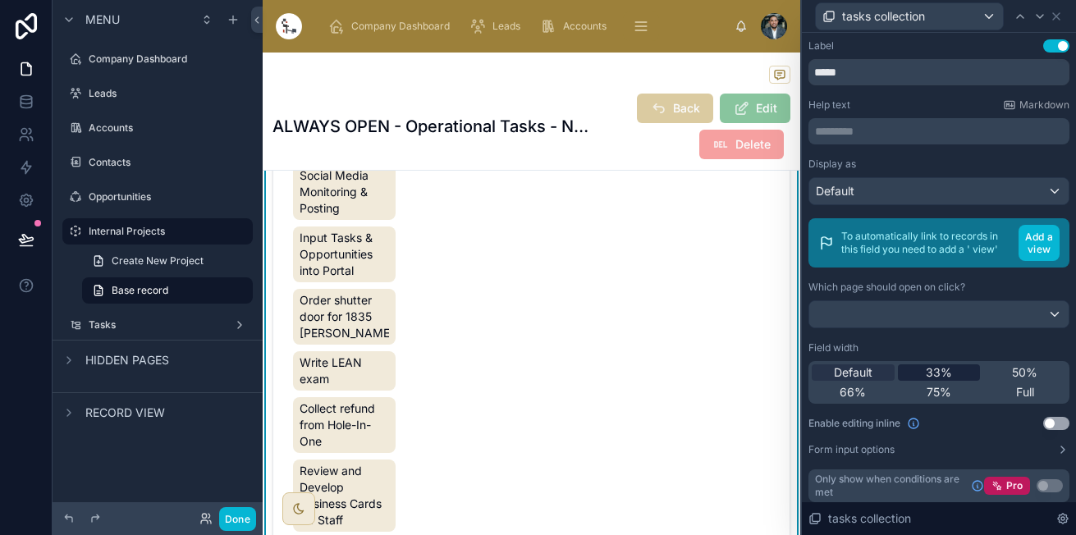
click at [949, 381] on div "33%" at bounding box center [938, 372] width 83 height 16
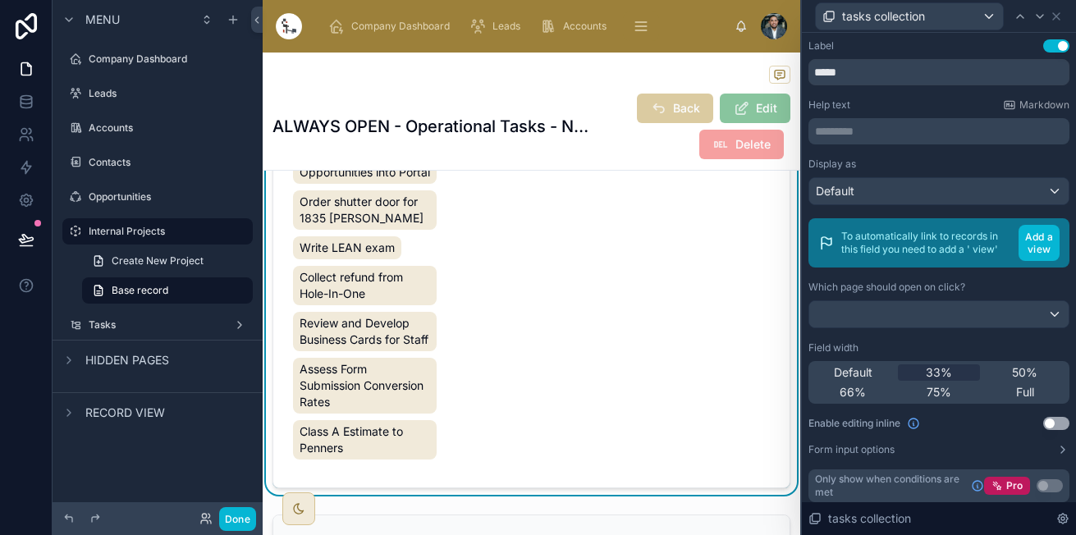
click at [1012, 375] on div "Default 33% 50% 66% 75% Full" at bounding box center [938, 382] width 261 height 43
click at [1012, 379] on span "50%" at bounding box center [1024, 372] width 25 height 16
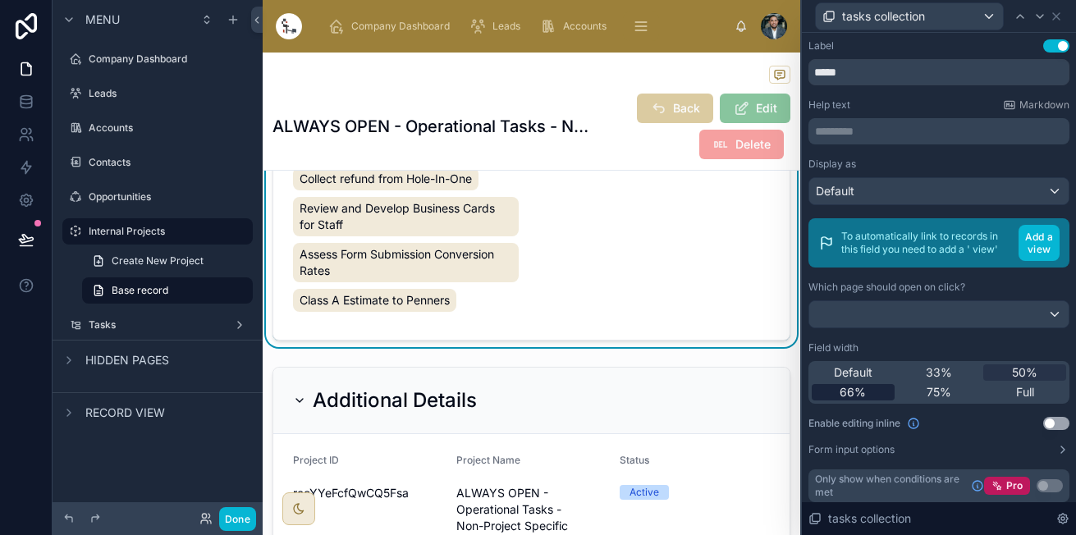
click at [867, 400] on div "66%" at bounding box center [852, 392] width 83 height 16
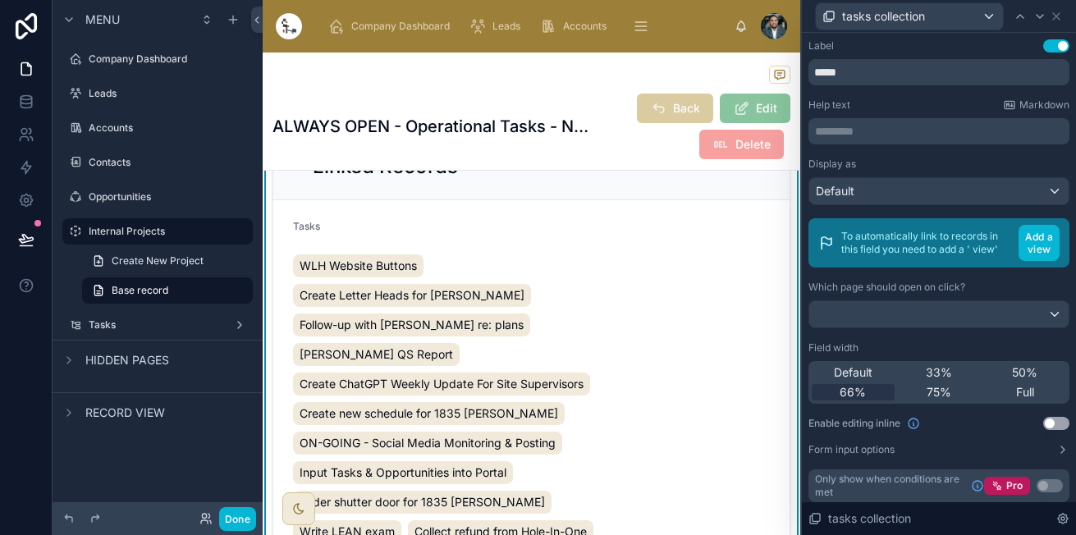
scroll to position [336, 0]
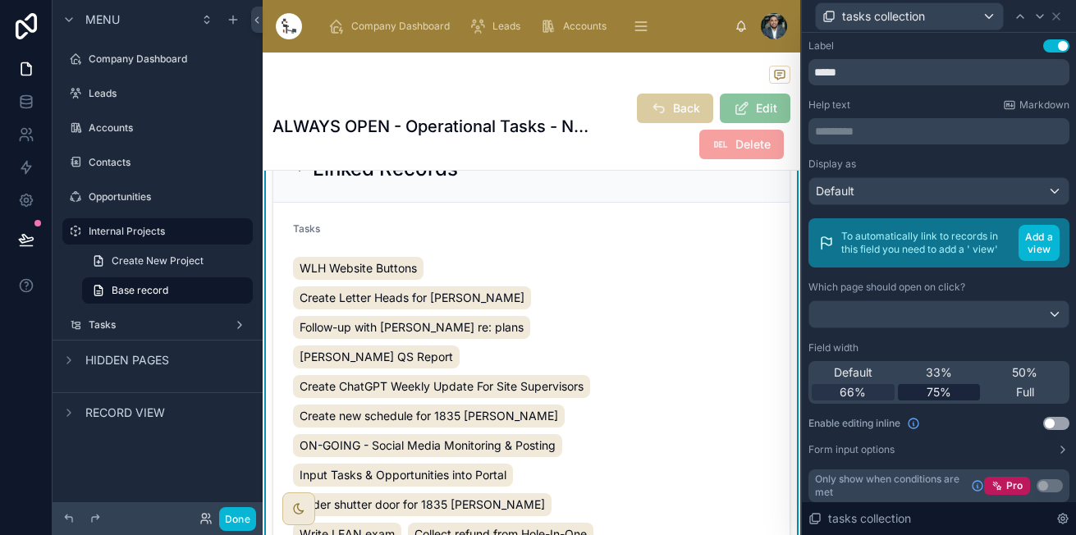
click at [938, 400] on span "75%" at bounding box center [938, 392] width 25 height 16
click at [853, 400] on span "66%" at bounding box center [852, 392] width 26 height 16
click at [940, 395] on div "Default 33% 50% 66% 75% Full" at bounding box center [938, 382] width 261 height 43
click at [1003, 400] on div "Full" at bounding box center [1024, 392] width 83 height 16
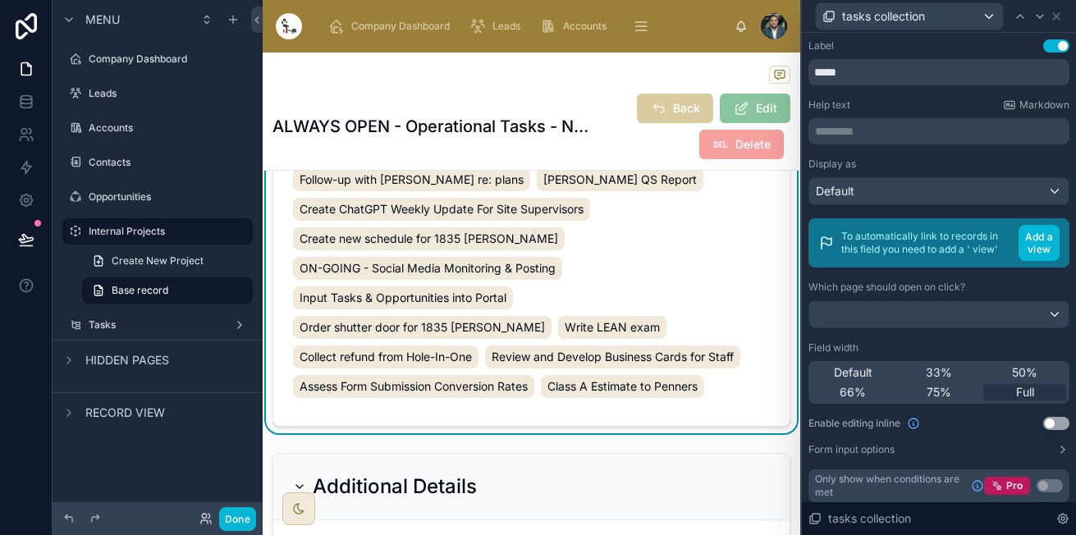
scroll to position [453, 0]
click at [894, 184] on div "Default" at bounding box center [938, 191] width 259 height 26
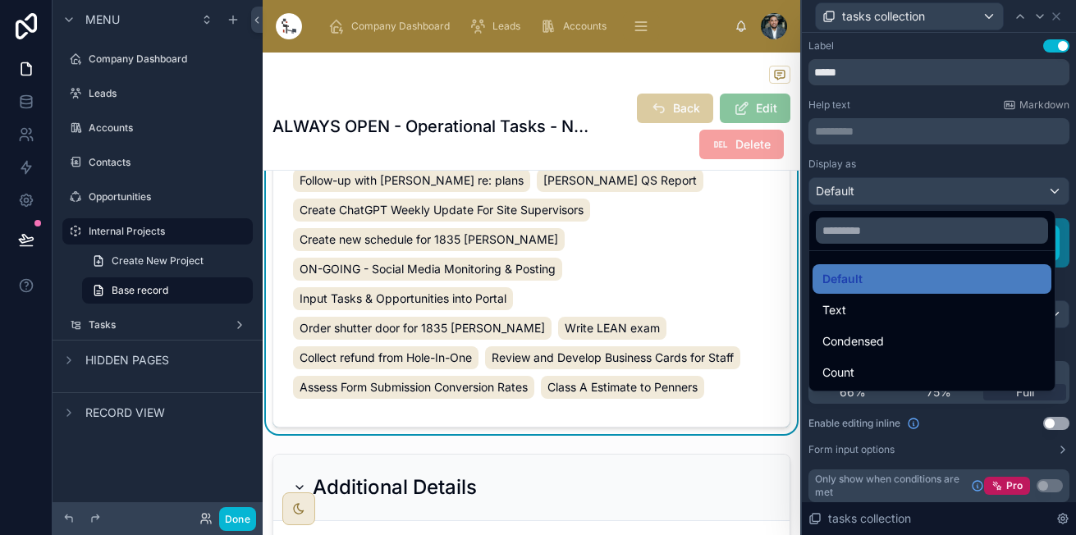
click at [894, 184] on div at bounding box center [939, 267] width 274 height 535
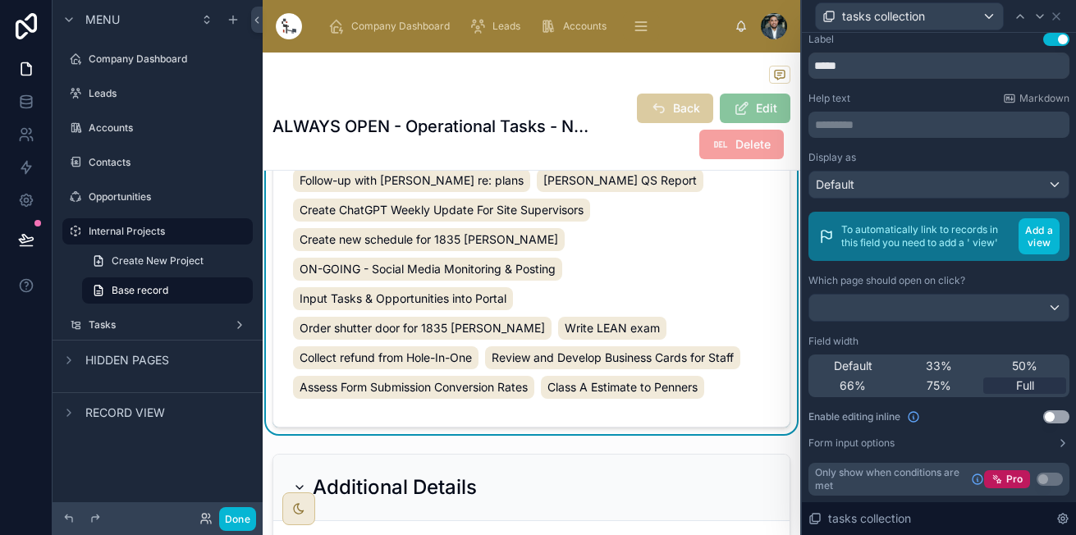
scroll to position [0, 0]
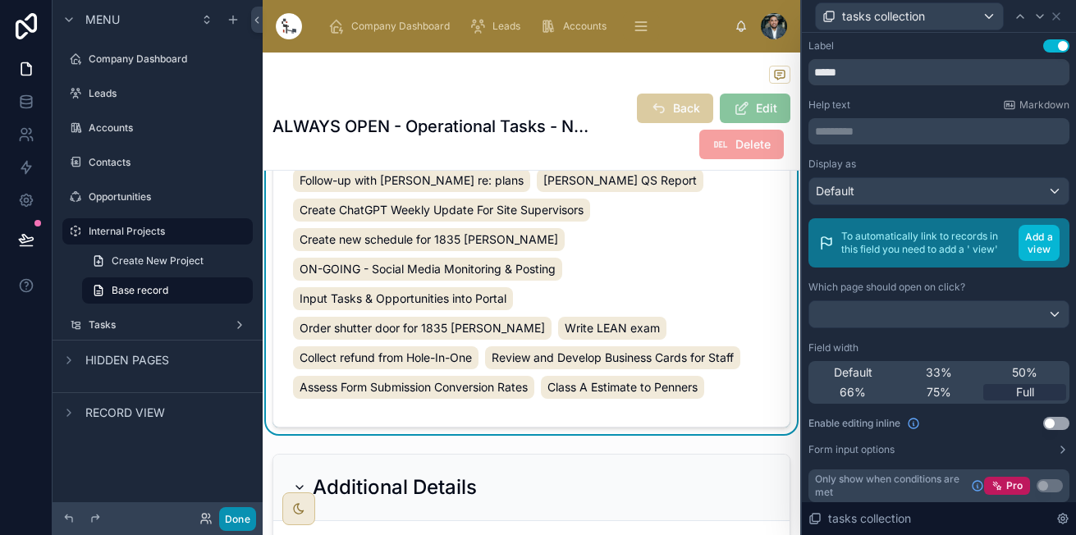
click at [230, 512] on button "Done" at bounding box center [237, 519] width 37 height 24
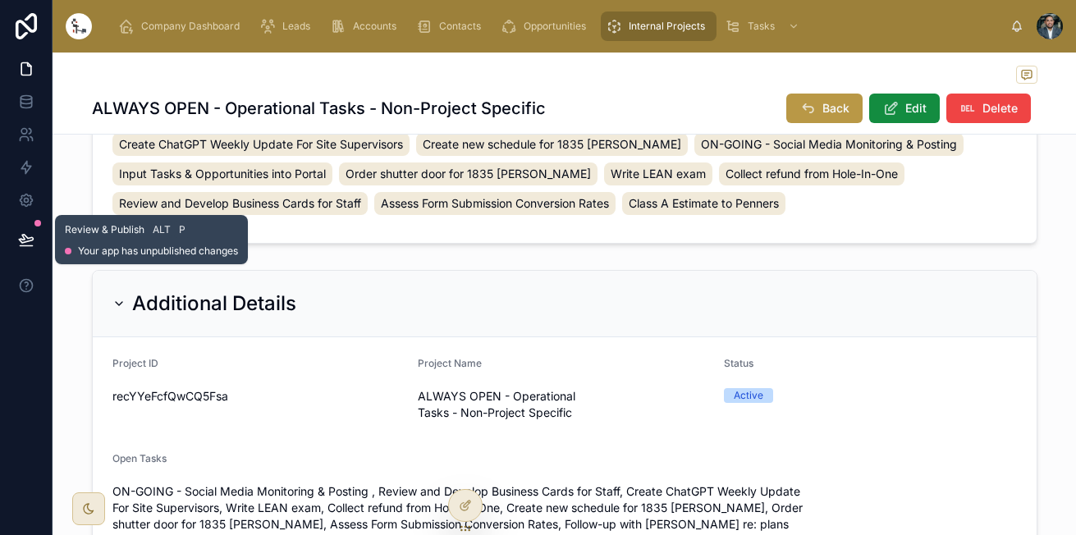
click at [16, 242] on button at bounding box center [26, 240] width 36 height 46
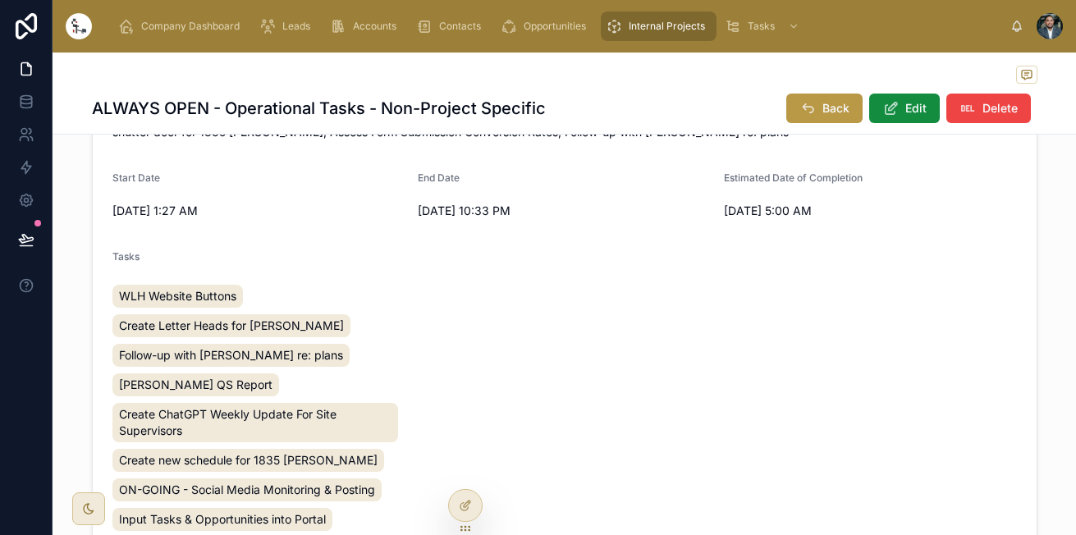
scroll to position [847, 0]
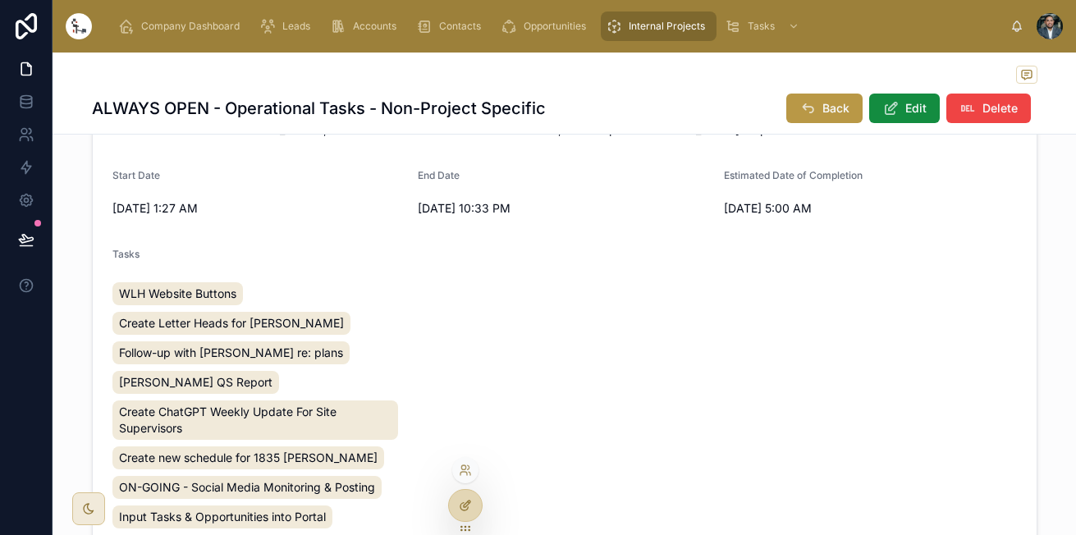
click at [468, 505] on icon at bounding box center [465, 505] width 13 height 13
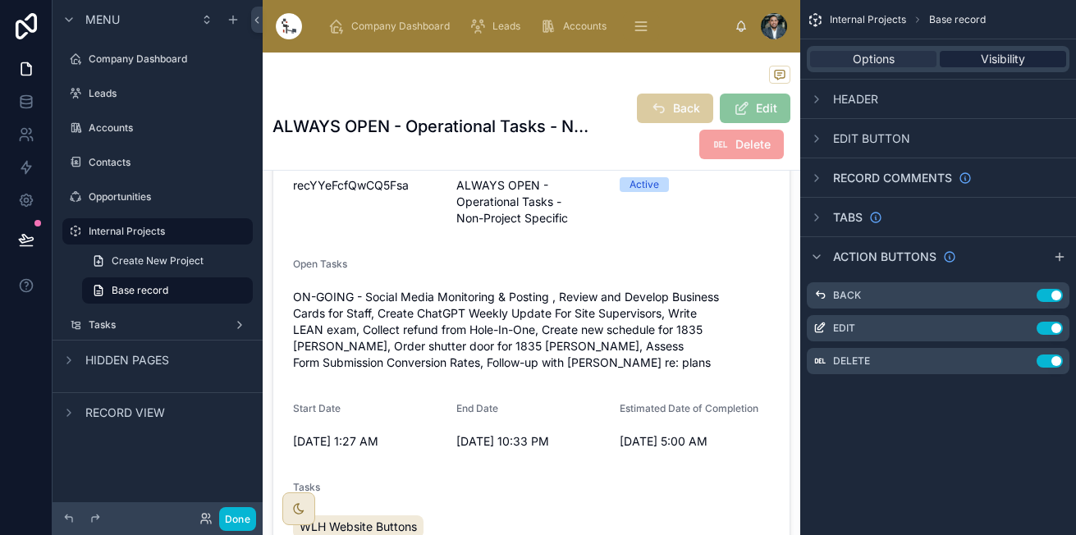
click at [981, 57] on span "Visibility" at bounding box center [1002, 59] width 44 height 16
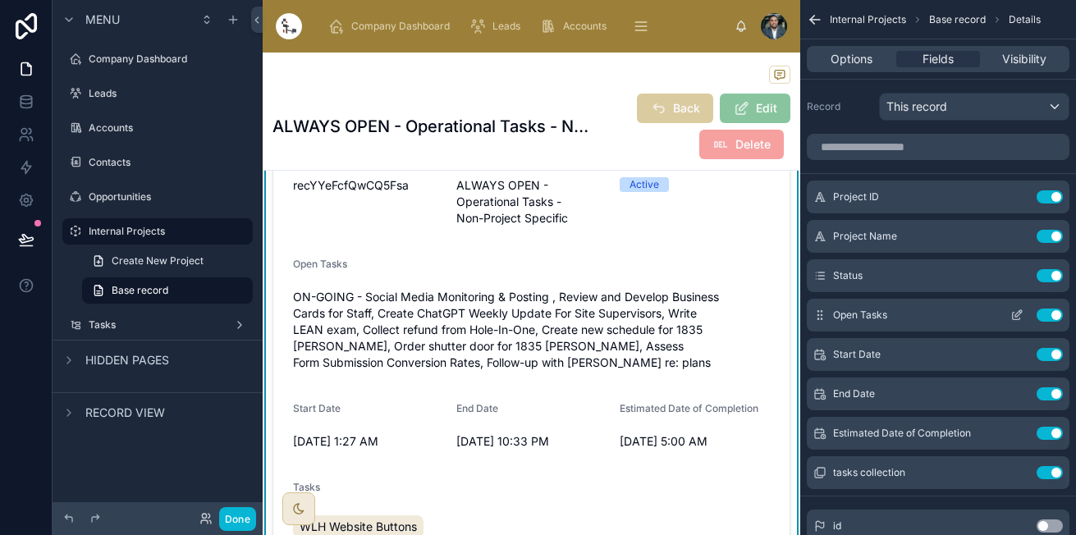
click at [1015, 318] on icon "scrollable content" at bounding box center [1016, 314] width 13 height 13
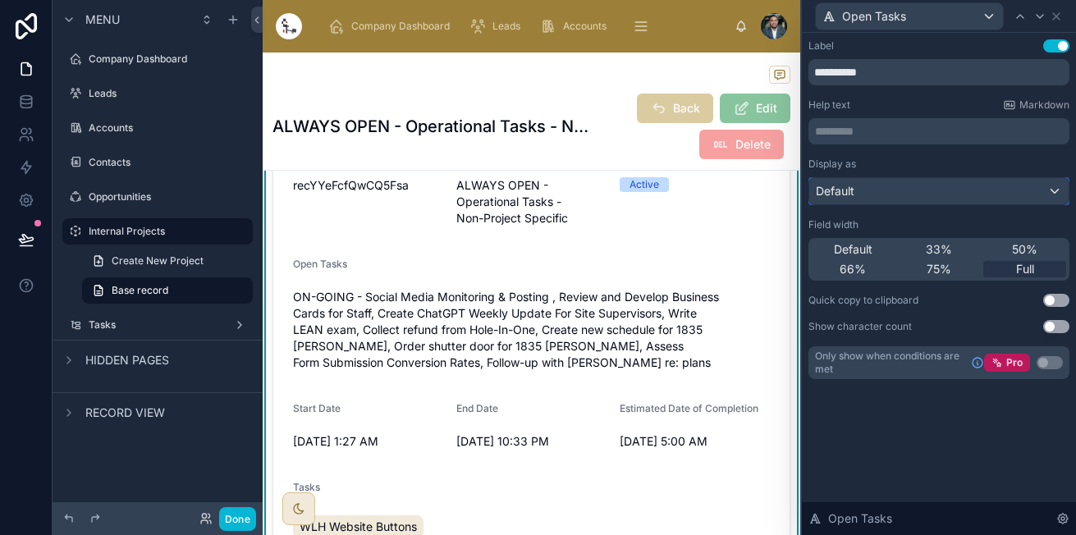
click at [933, 197] on div "Default" at bounding box center [938, 191] width 259 height 26
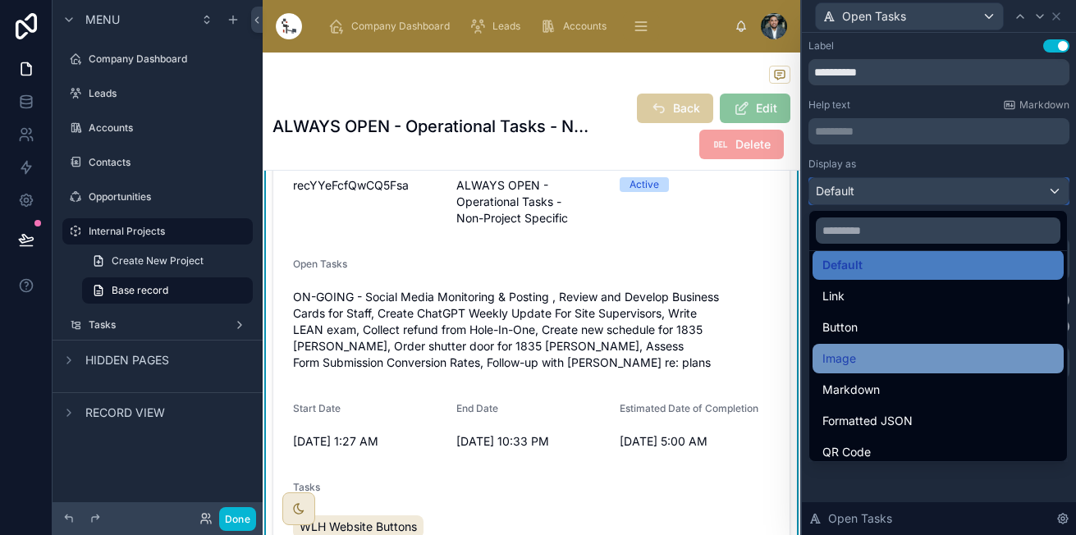
scroll to position [0, 0]
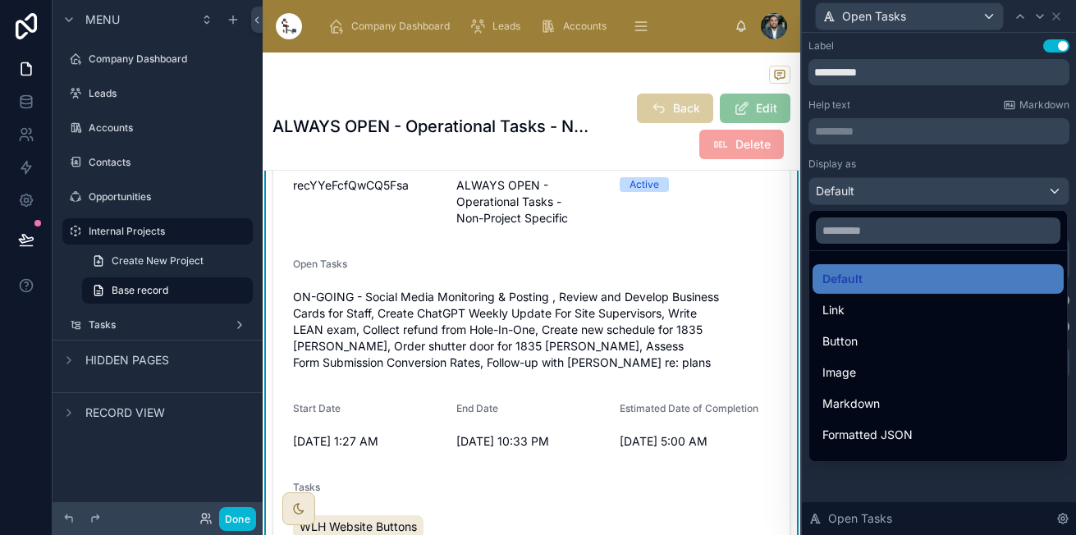
click at [945, 149] on div at bounding box center [939, 267] width 274 height 535
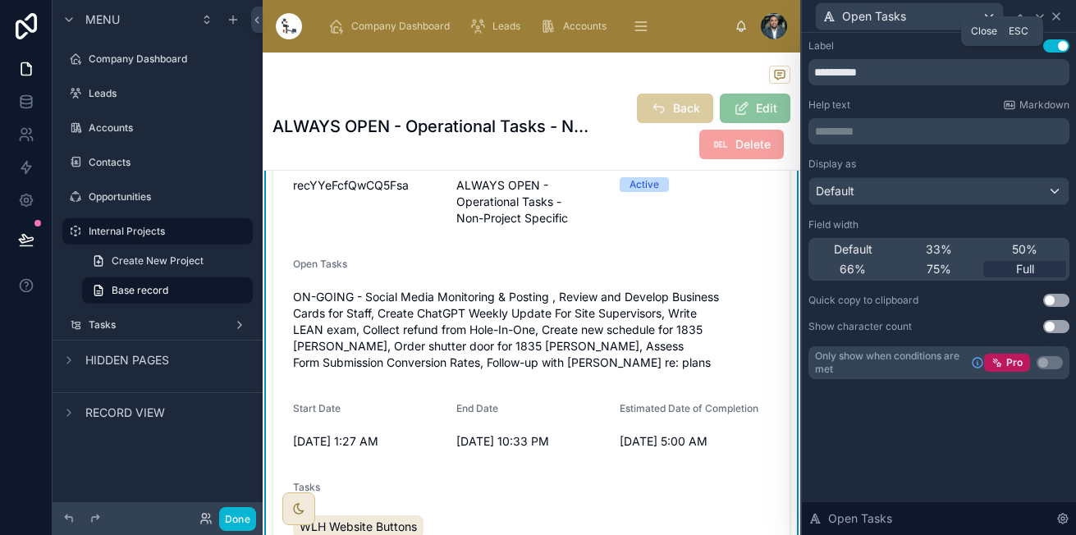
click at [1061, 16] on icon at bounding box center [1055, 16] width 13 height 13
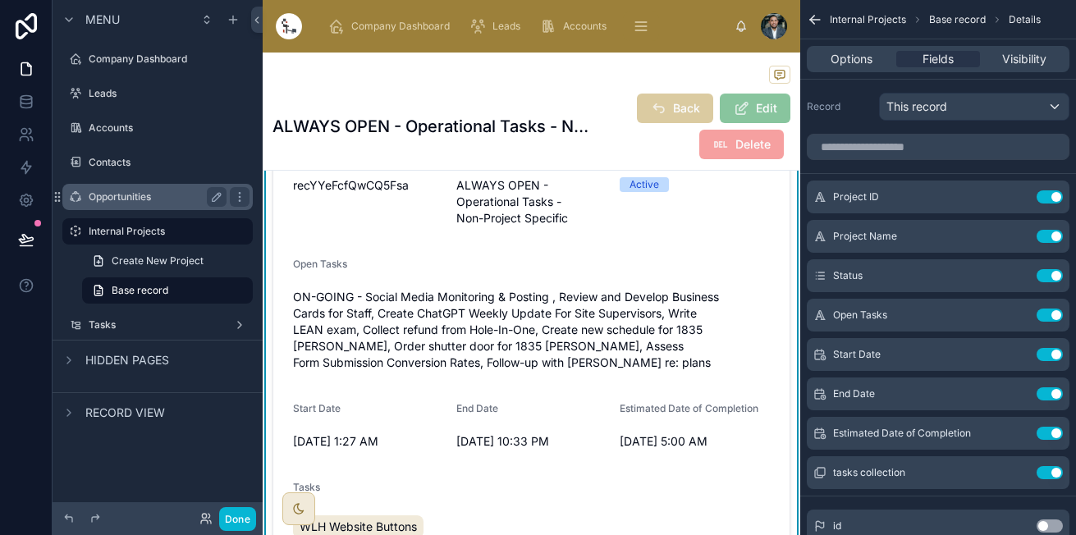
click at [131, 204] on div "Opportunities" at bounding box center [158, 197] width 138 height 20
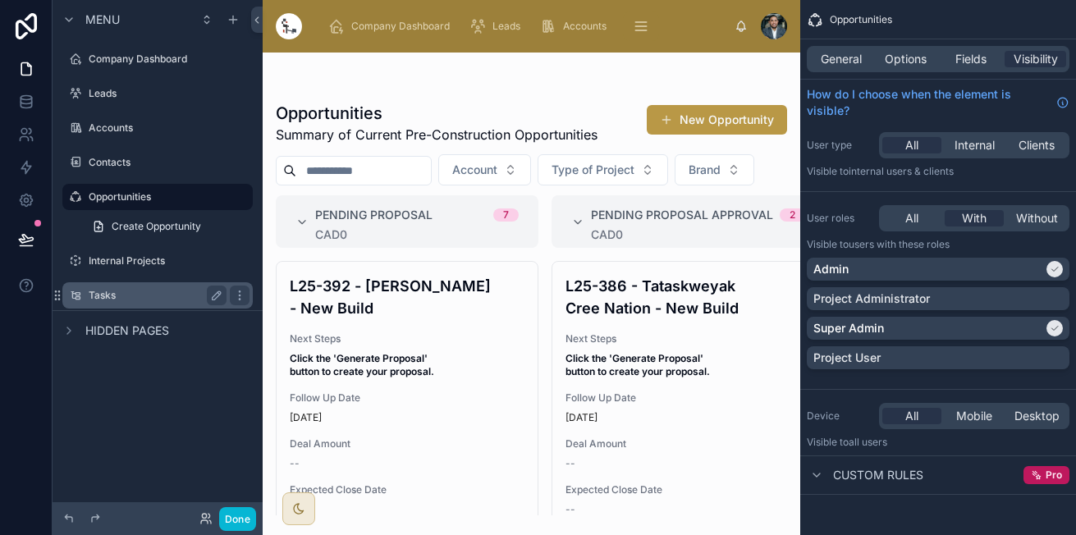
click at [130, 285] on div "Tasks" at bounding box center [158, 295] width 138 height 20
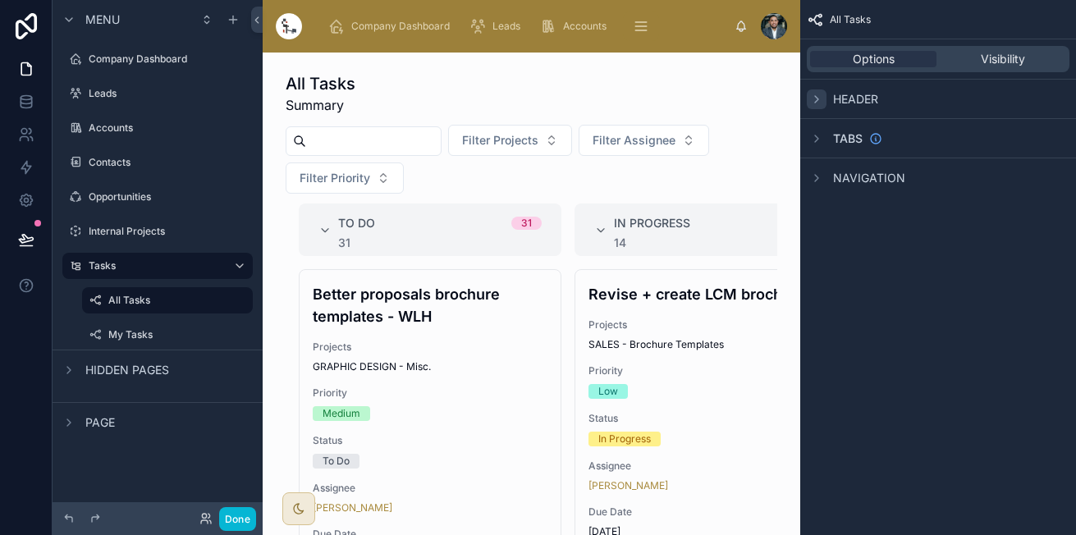
click at [816, 95] on icon "scrollable content" at bounding box center [816, 99] width 13 height 13
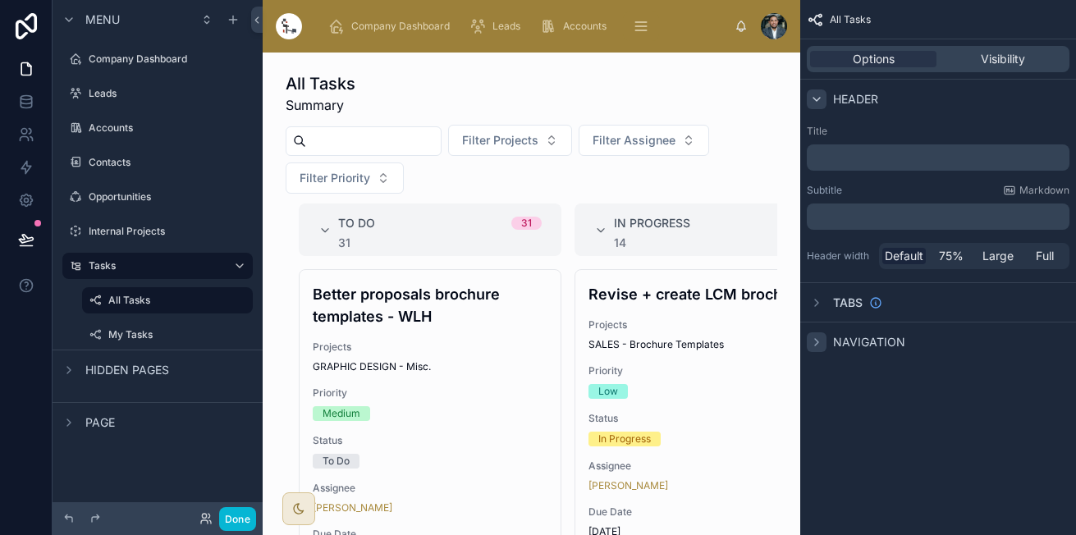
click at [825, 336] on div "scrollable content" at bounding box center [816, 342] width 20 height 20
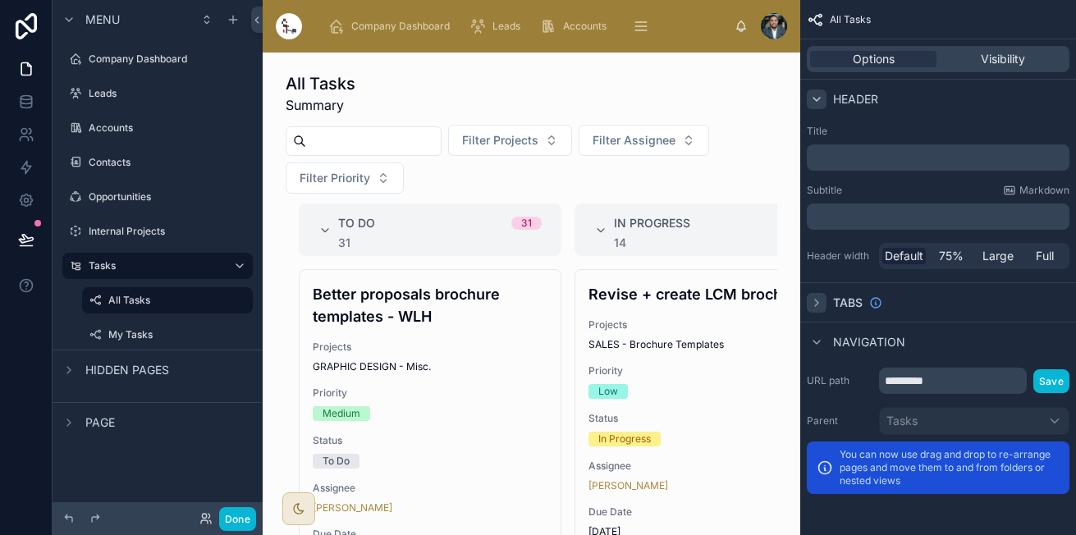
click at [813, 296] on div "Tabs" at bounding box center [843, 303] width 75 height 20
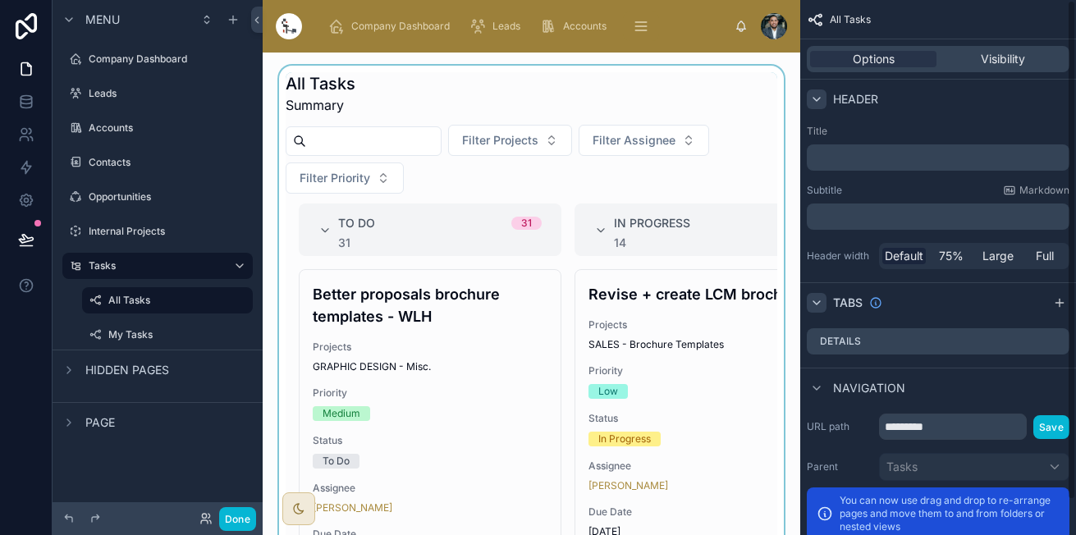
click at [586, 290] on div at bounding box center [531, 339] width 511 height 546
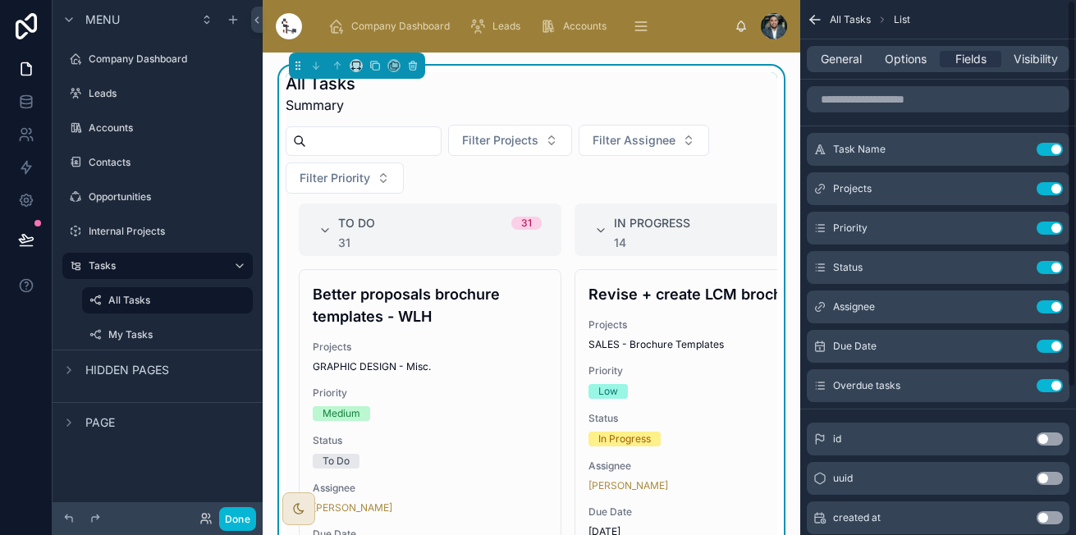
click at [700, 106] on div "All Tasks Summary" at bounding box center [530, 93] width 491 height 43
click at [845, 46] on div "General Options Fields Visibility" at bounding box center [937, 59] width 263 height 26
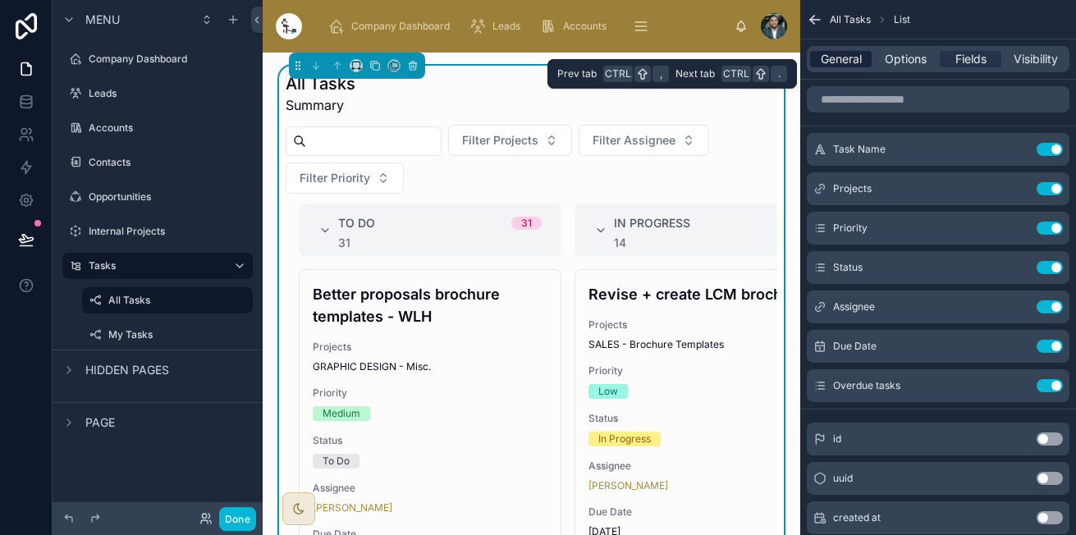
click at [845, 58] on span "General" at bounding box center [840, 59] width 41 height 16
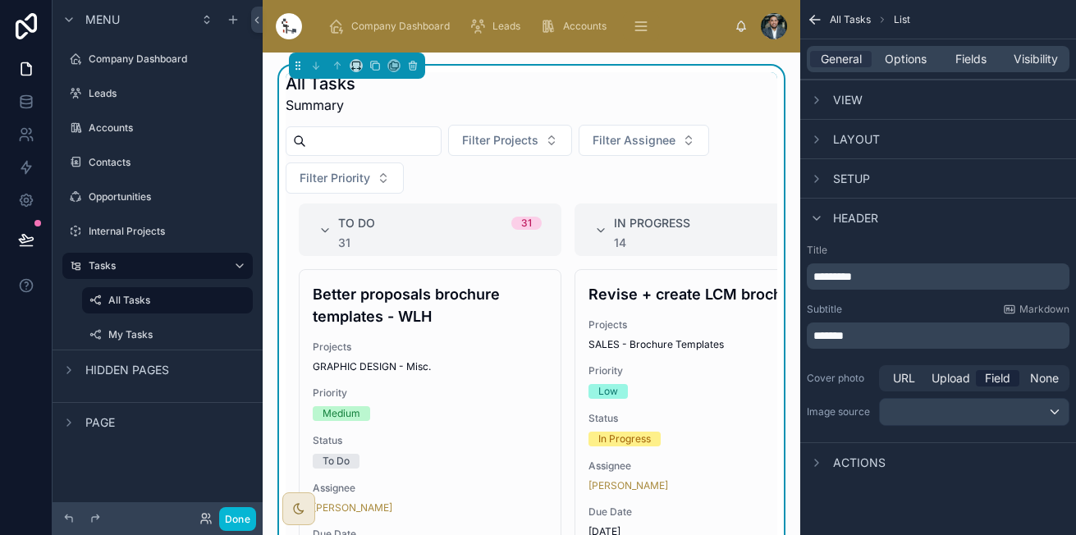
click at [852, 180] on span "Setup" at bounding box center [851, 179] width 37 height 16
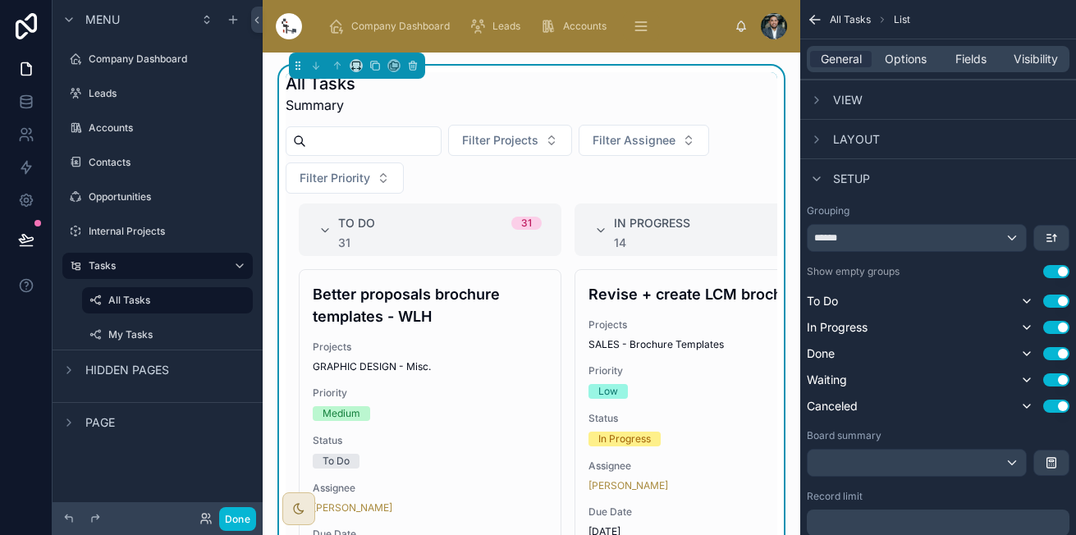
scroll to position [7, 0]
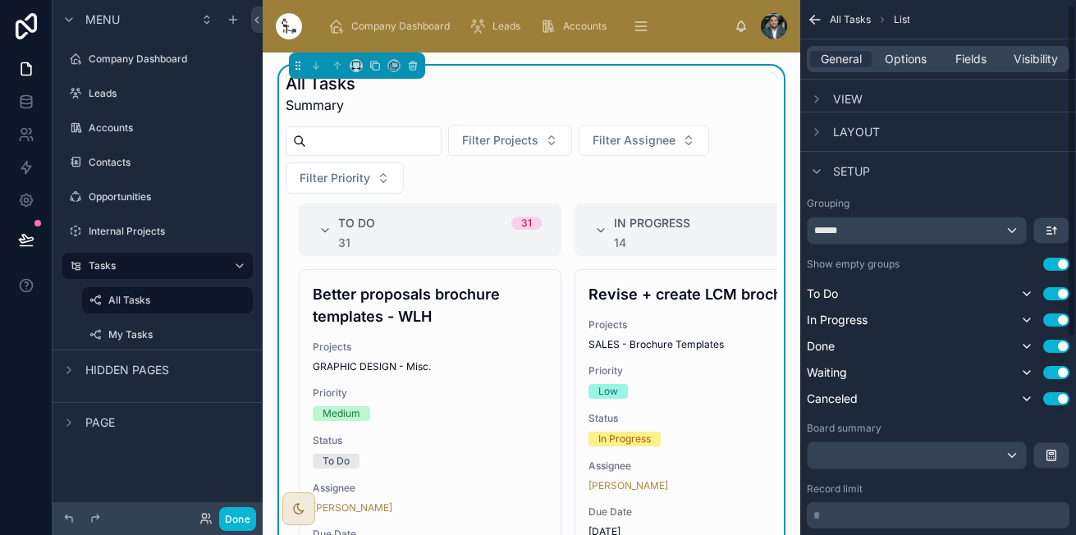
click at [857, 136] on span "Layout" at bounding box center [856, 132] width 47 height 16
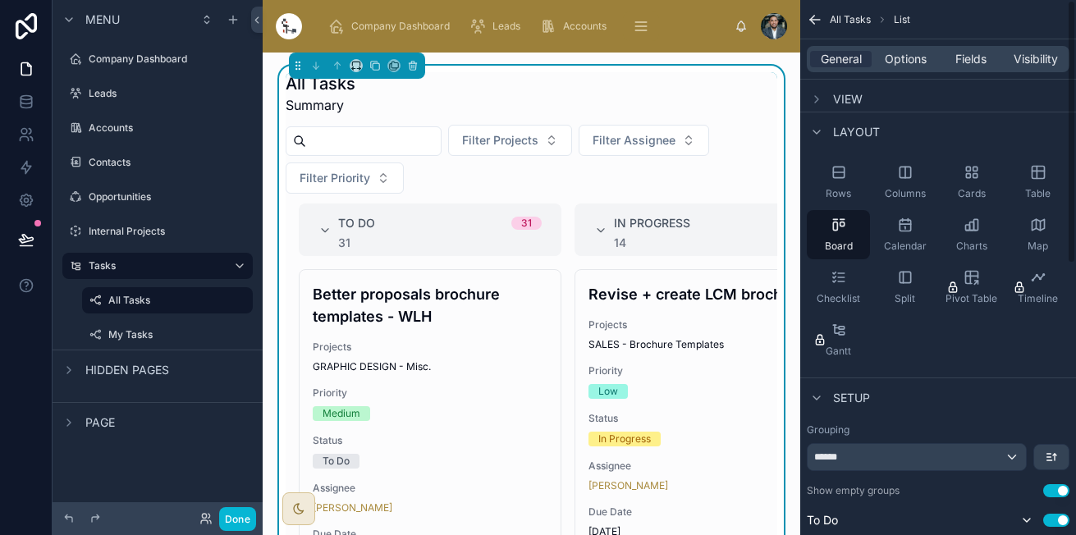
scroll to position [0, 0]
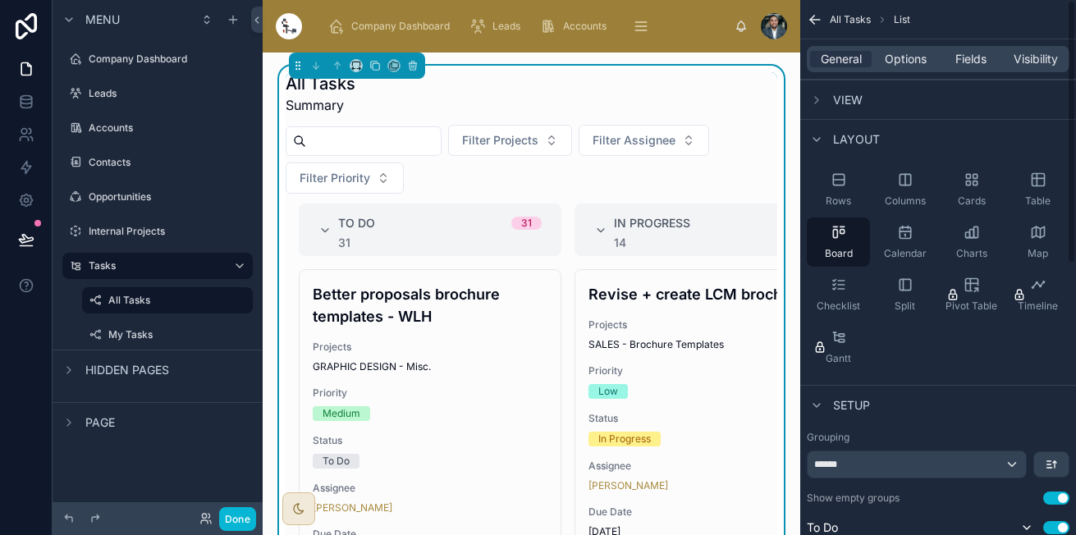
click at [862, 103] on div "View" at bounding box center [938, 99] width 276 height 39
click at [893, 53] on span "Options" at bounding box center [905, 59] width 42 height 16
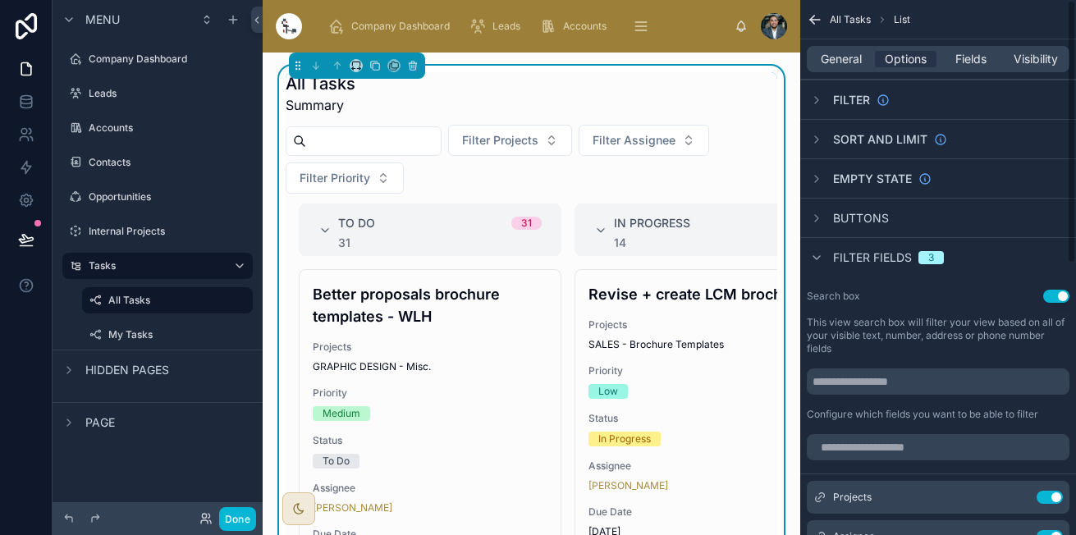
click at [911, 215] on div "Buttons" at bounding box center [938, 217] width 276 height 39
click at [849, 205] on div "Buttons" at bounding box center [938, 217] width 276 height 39
click at [857, 208] on div "Buttons" at bounding box center [847, 218] width 82 height 20
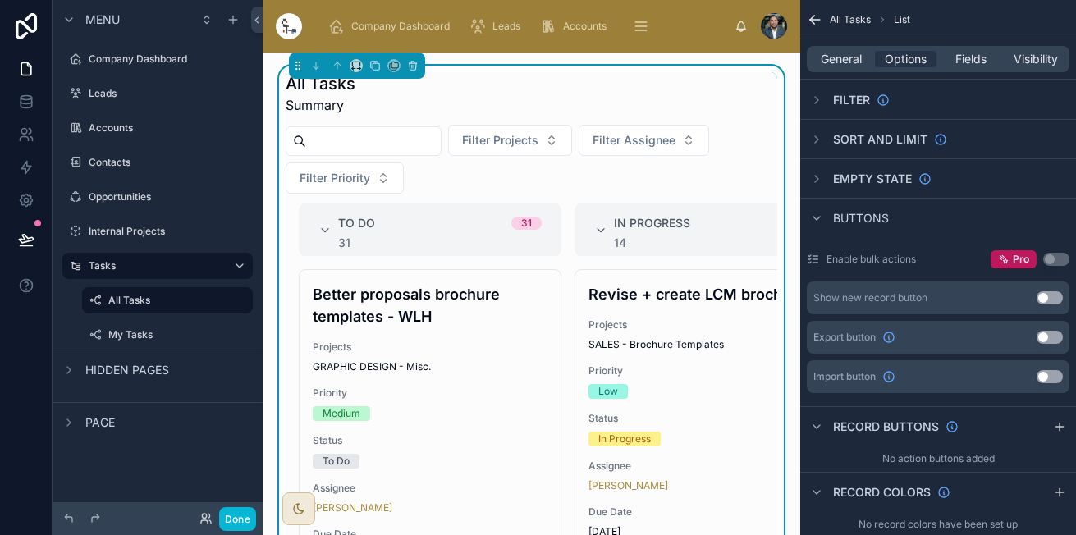
scroll to position [2, 0]
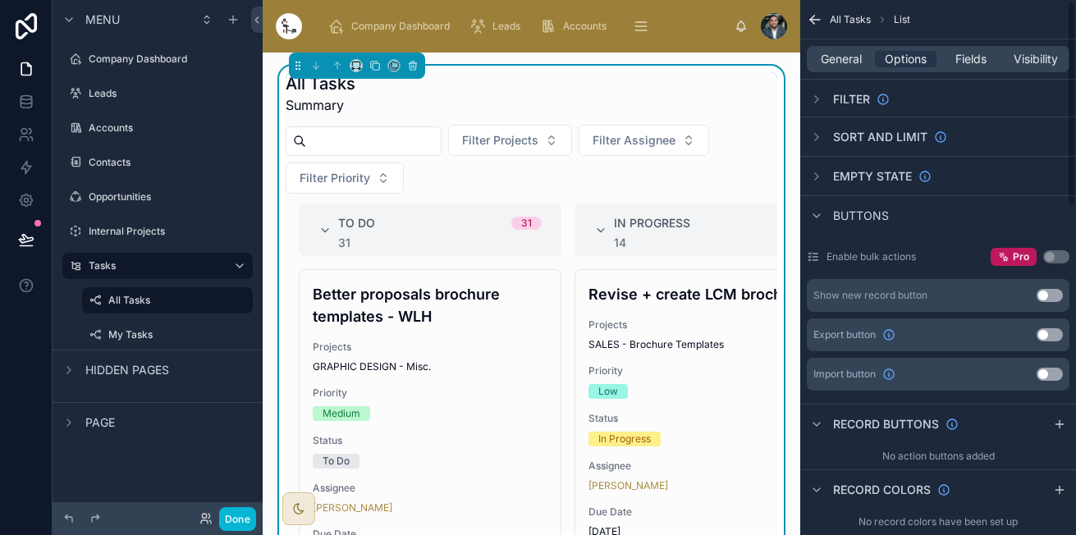
click at [1049, 297] on button "Use setting" at bounding box center [1049, 295] width 26 height 13
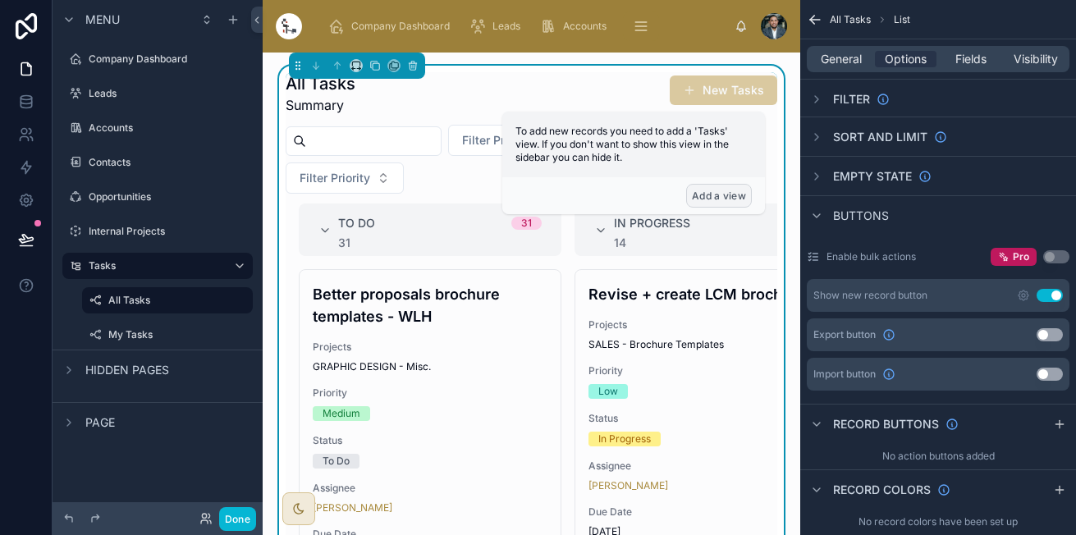
click at [729, 193] on button "Add a view" at bounding box center [719, 196] width 66 height 24
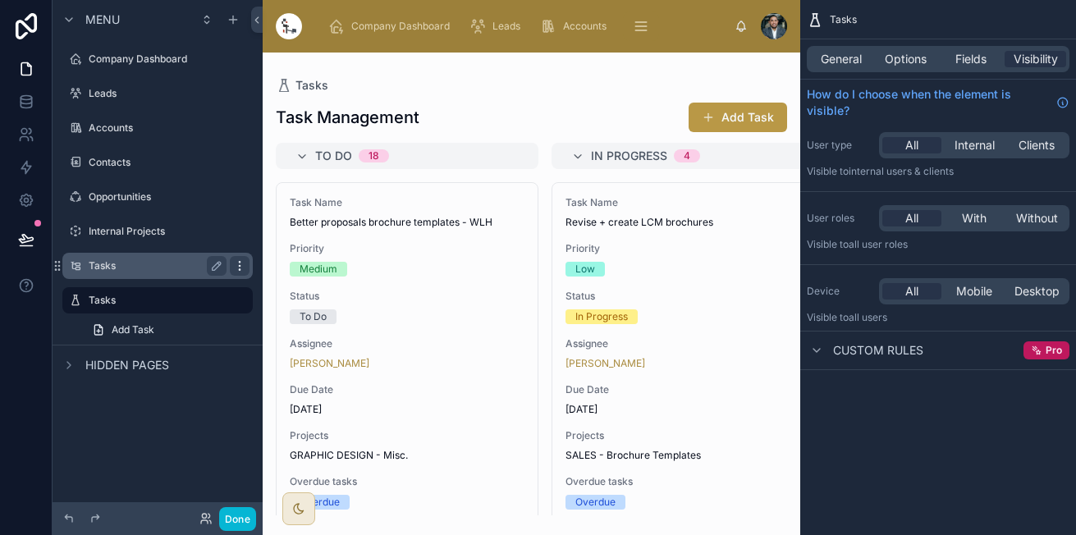
click at [238, 266] on icon "scrollable content" at bounding box center [239, 265] width 13 height 13
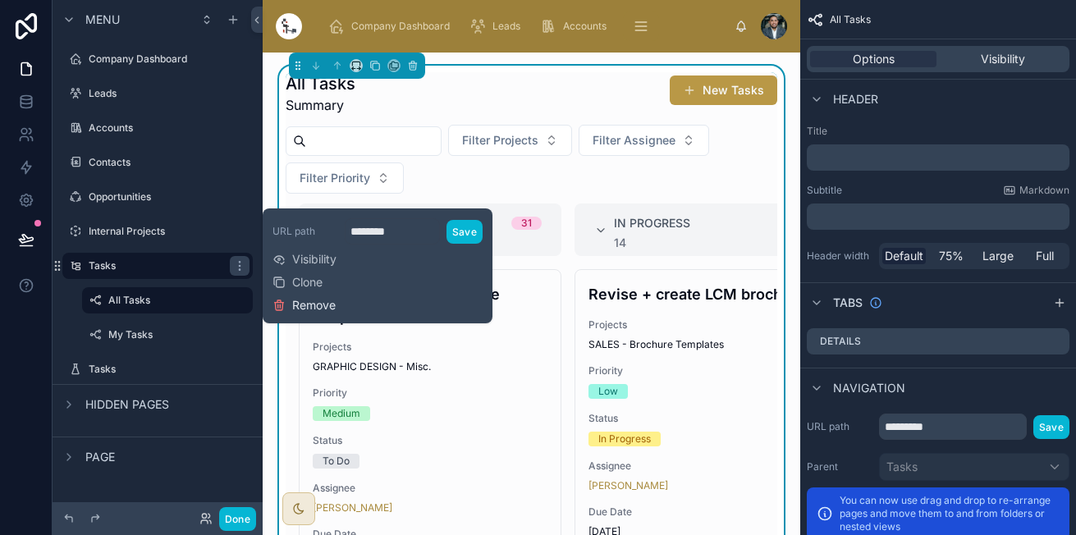
click at [295, 308] on span "Remove" at bounding box center [313, 305] width 43 height 16
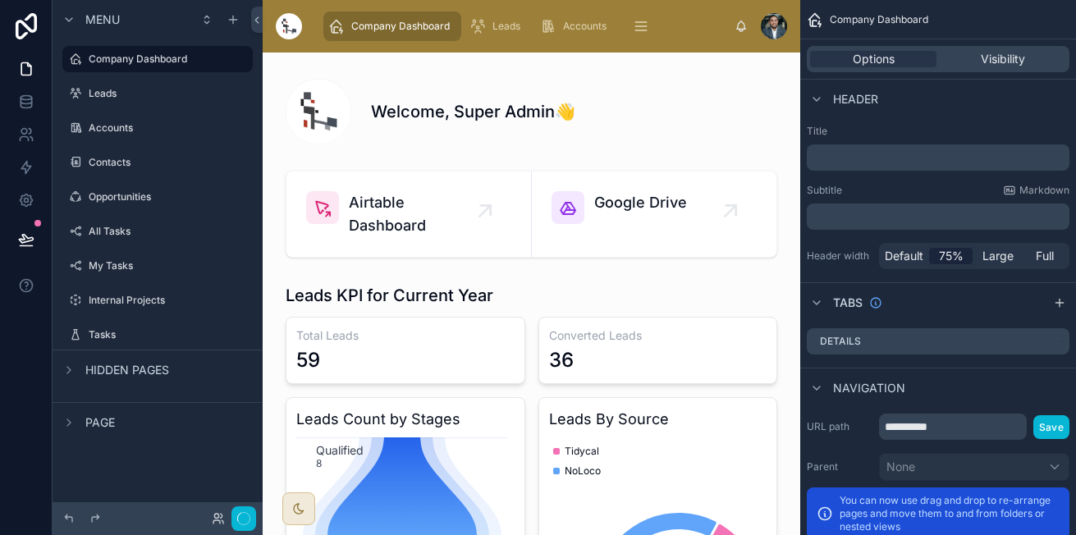
click at [137, 321] on div "Tasks" at bounding box center [158, 335] width 210 height 30
click at [133, 331] on label "Tasks" at bounding box center [154, 334] width 131 height 13
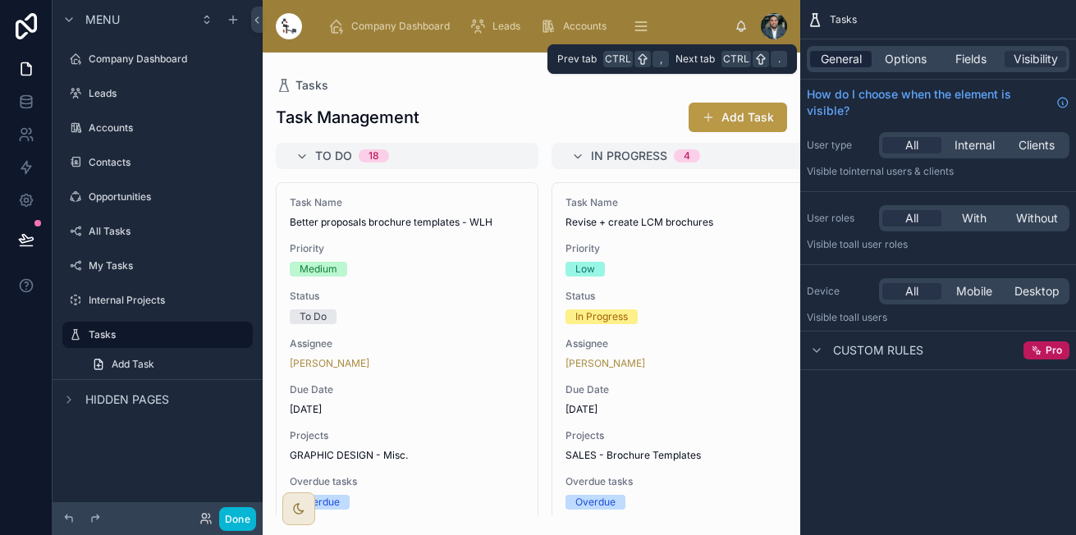
click at [854, 53] on span "General" at bounding box center [840, 59] width 41 height 16
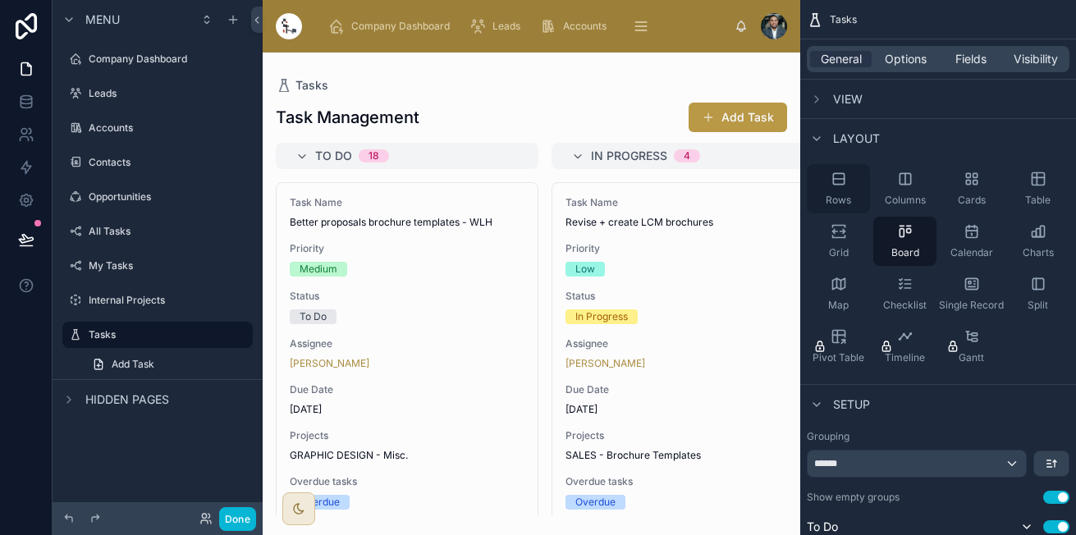
click at [840, 190] on div "Rows" at bounding box center [837, 188] width 63 height 49
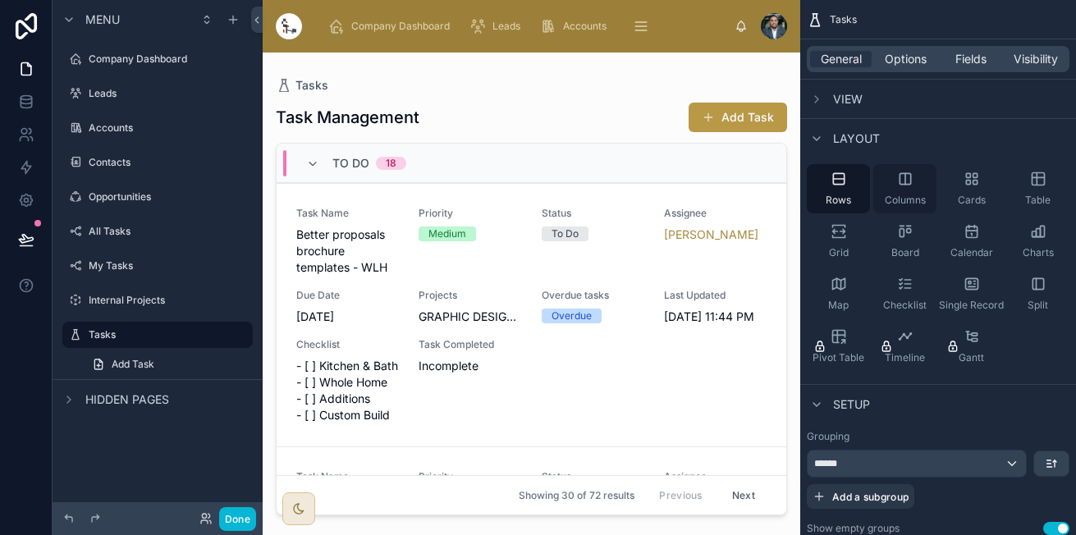
click at [900, 179] on icon "scrollable content" at bounding box center [905, 179] width 16 height 16
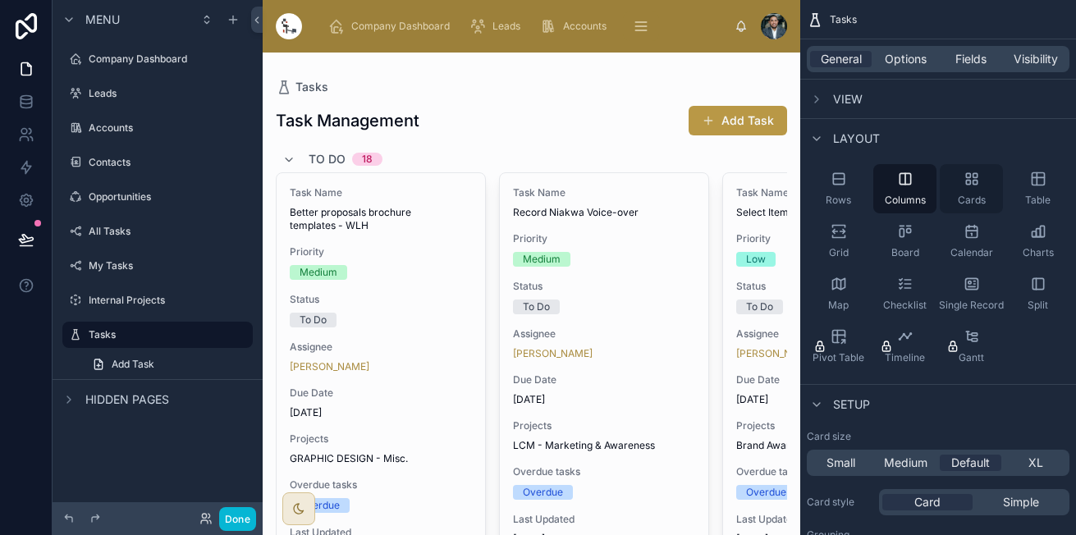
click at [971, 197] on span "Cards" at bounding box center [971, 200] width 28 height 13
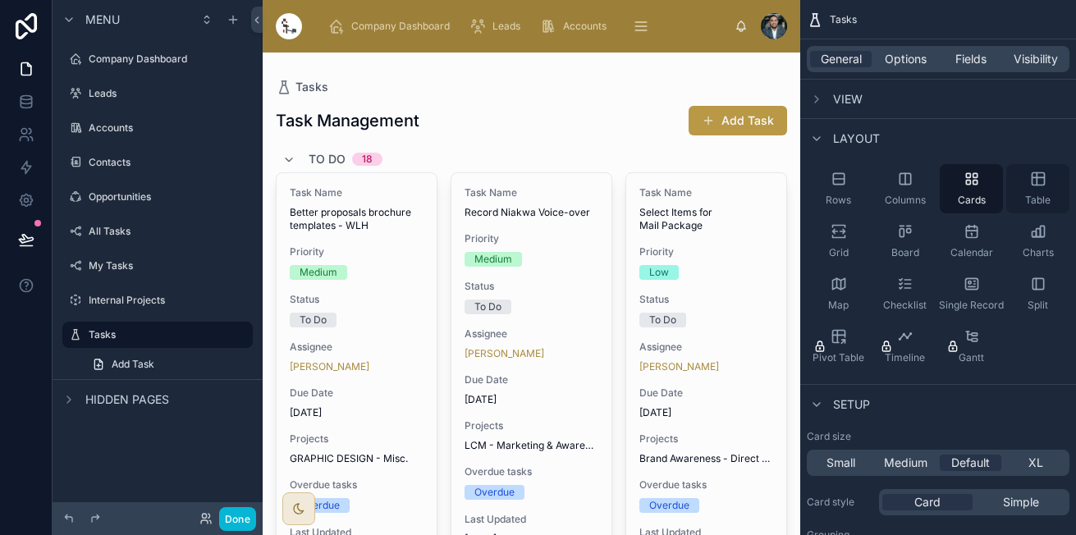
click at [1030, 185] on icon "scrollable content" at bounding box center [1038, 179] width 16 height 16
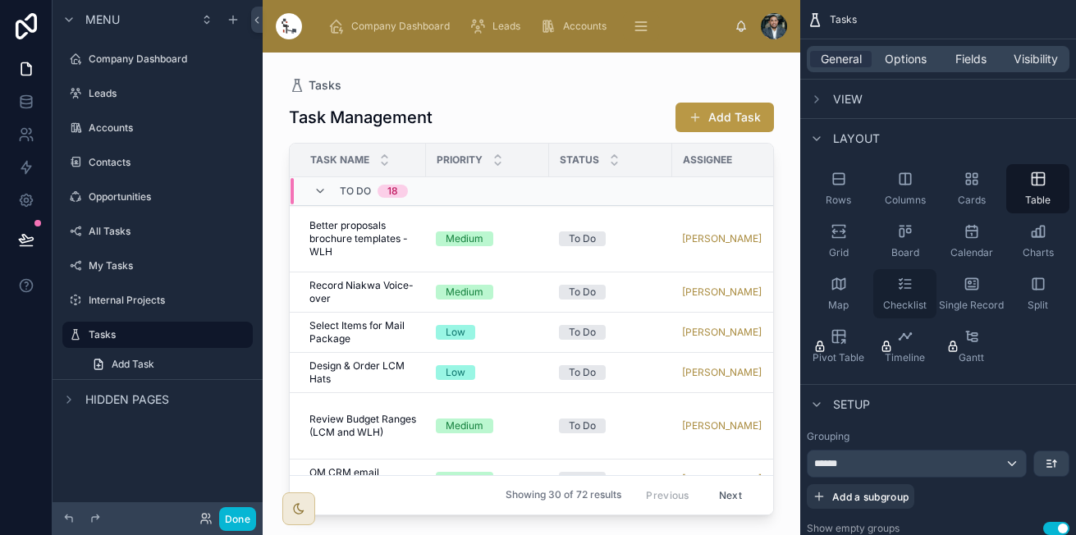
click at [920, 287] on div "Checklist" at bounding box center [904, 293] width 63 height 49
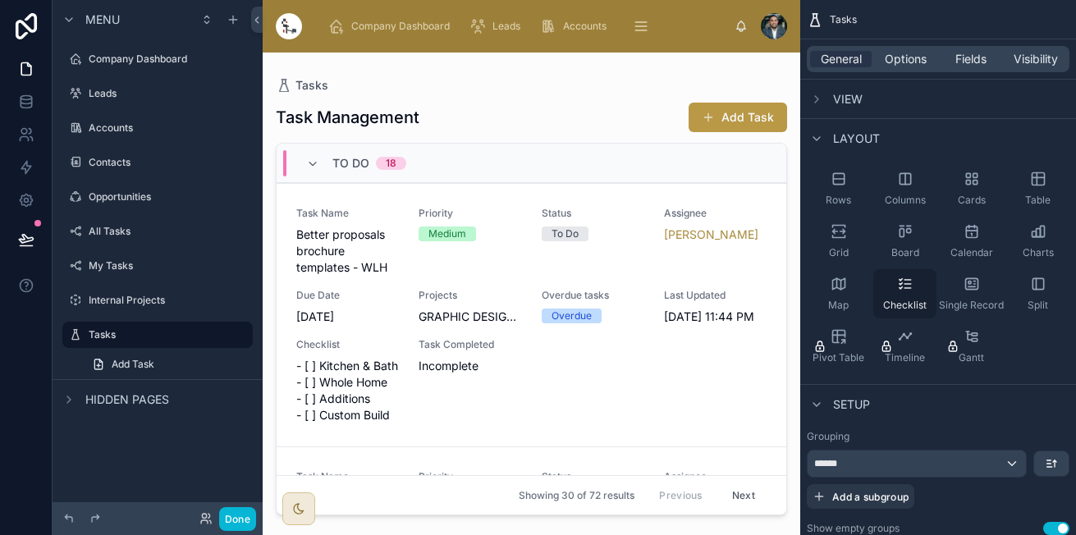
click at [920, 287] on div "Checklist" at bounding box center [904, 293] width 63 height 49
click at [847, 289] on div "Map" at bounding box center [837, 293] width 63 height 49
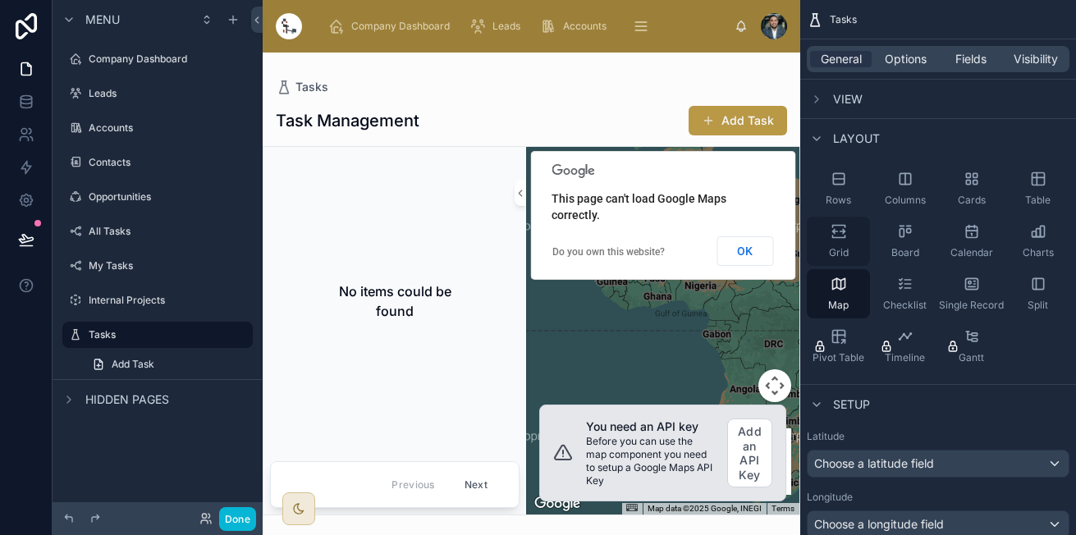
click at [843, 231] on icon "scrollable content" at bounding box center [841, 232] width 5 height 4
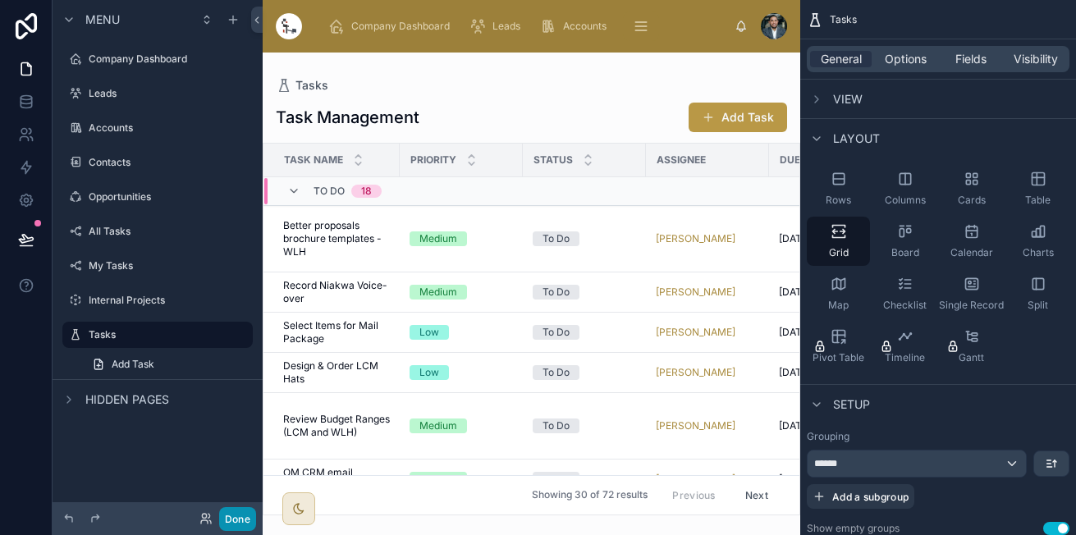
click at [243, 521] on button "Done" at bounding box center [237, 519] width 37 height 24
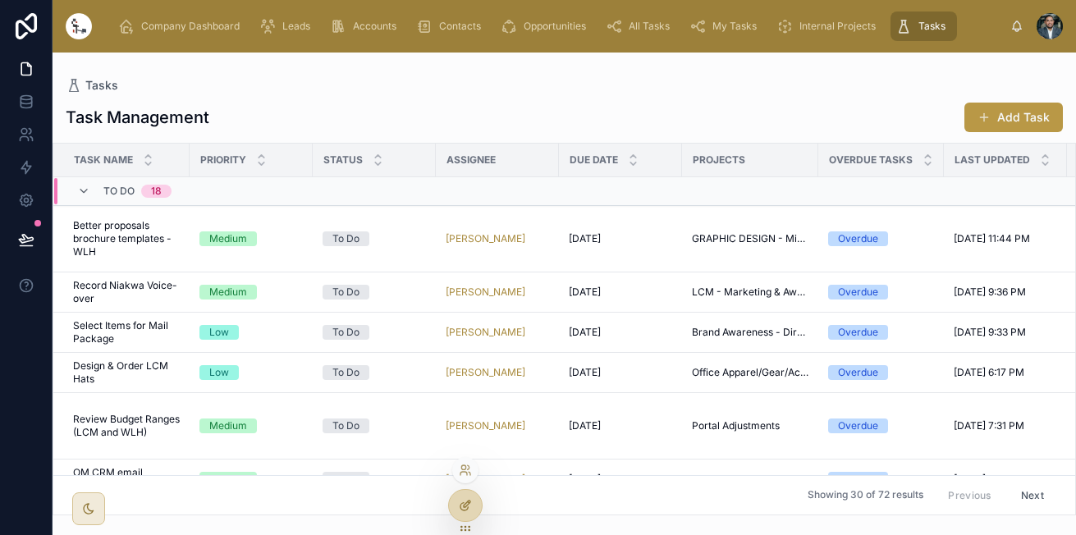
click at [468, 496] on div at bounding box center [465, 505] width 33 height 31
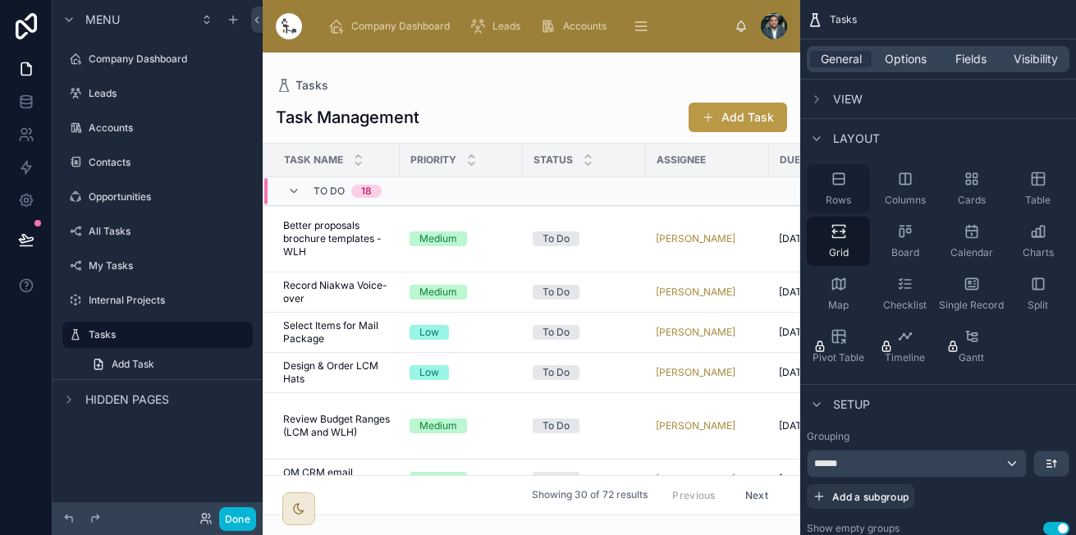
click at [832, 205] on span "Rows" at bounding box center [837, 200] width 25 height 13
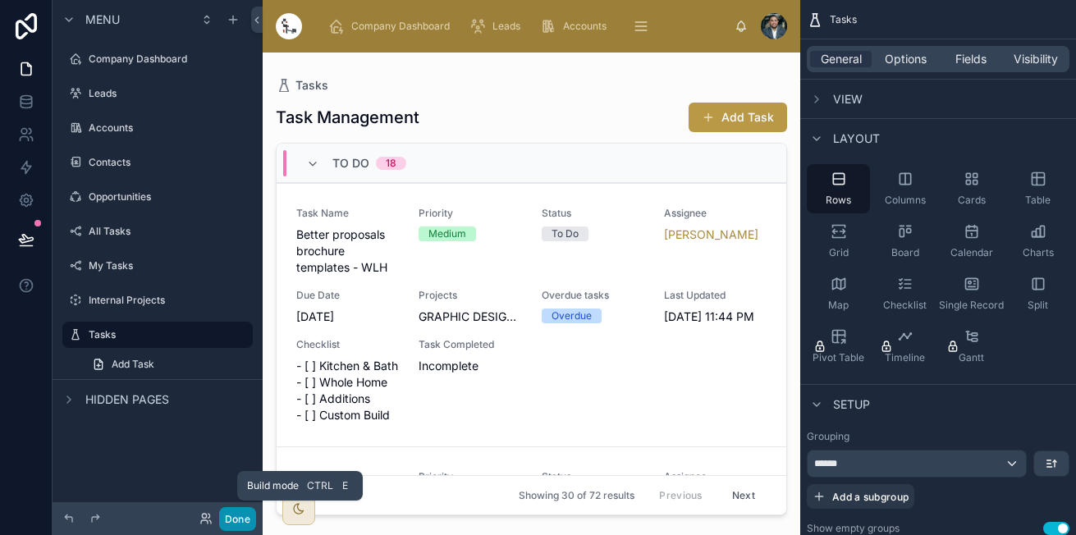
click at [234, 522] on button "Done" at bounding box center [237, 519] width 37 height 24
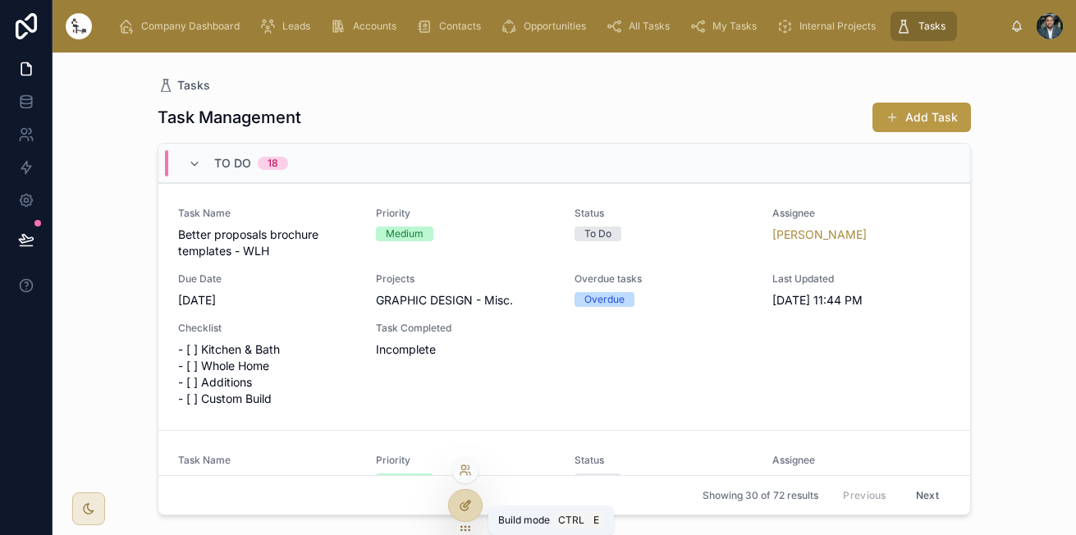
click at [475, 496] on div at bounding box center [465, 505] width 33 height 31
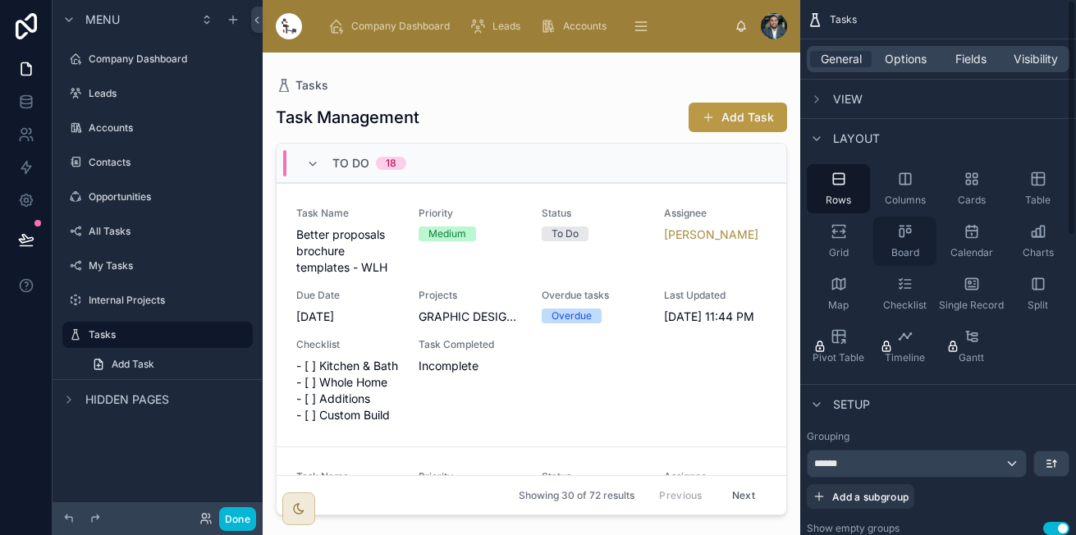
click at [909, 236] on icon "scrollable content" at bounding box center [905, 231] width 16 height 16
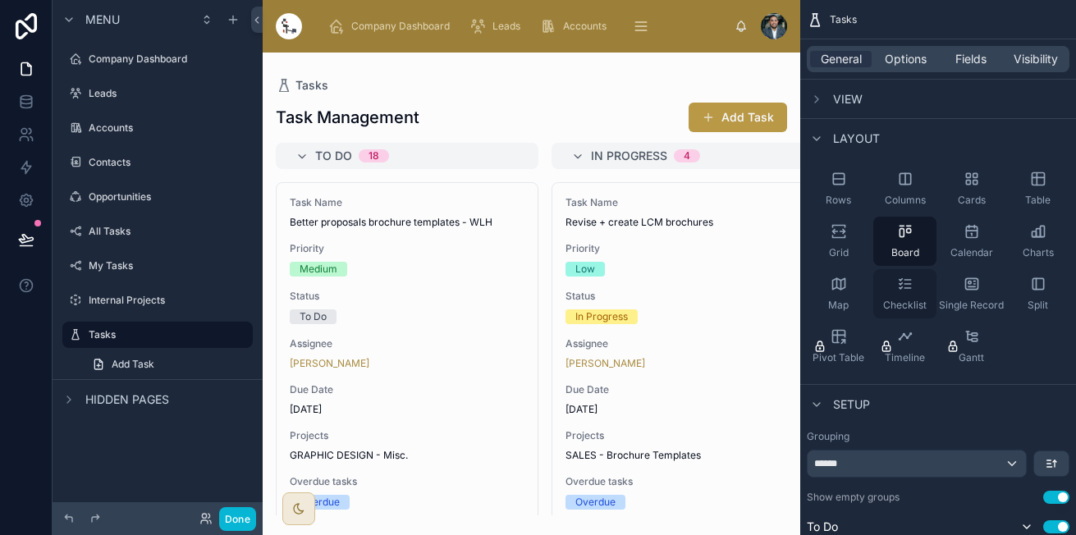
click at [909, 301] on span "Checklist" at bounding box center [904, 305] width 43 height 13
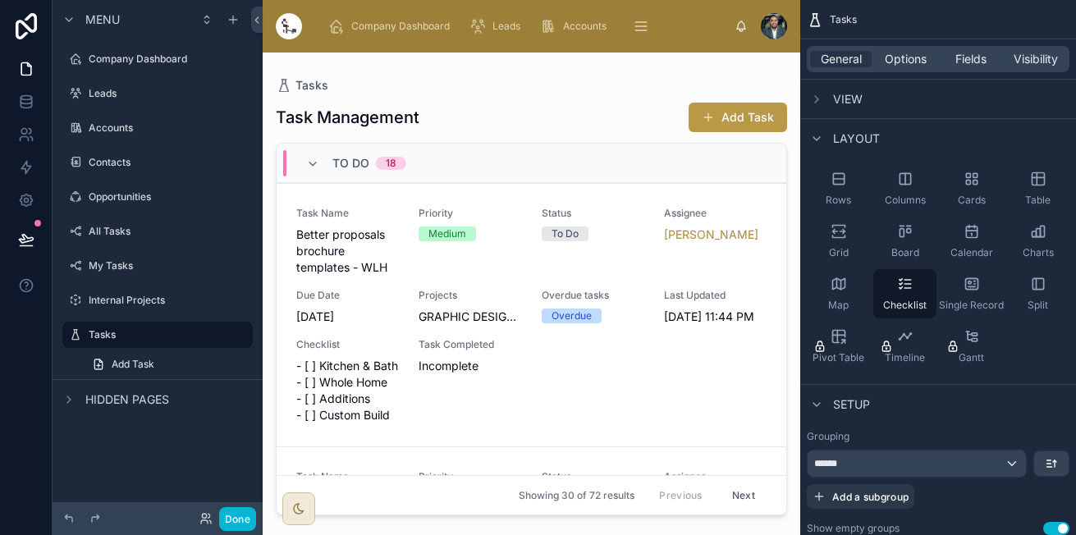
drag, startPoint x: 780, startPoint y: 171, endPoint x: 776, endPoint y: 199, distance: 27.4
click at [776, 199] on div at bounding box center [531, 284] width 537 height 463
click at [982, 186] on div "Cards" at bounding box center [970, 188] width 63 height 49
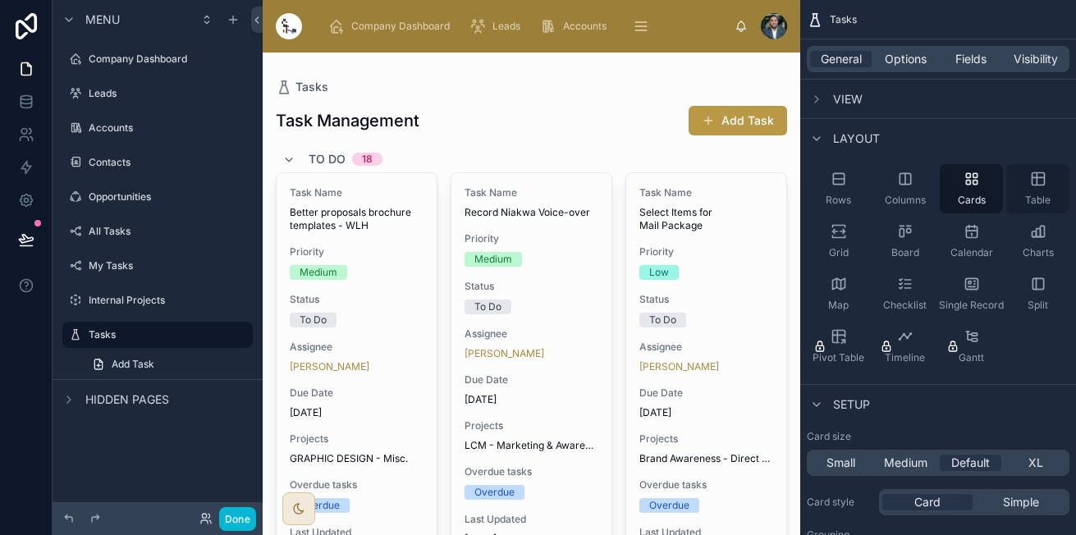
click at [1047, 183] on div "Table" at bounding box center [1037, 188] width 63 height 49
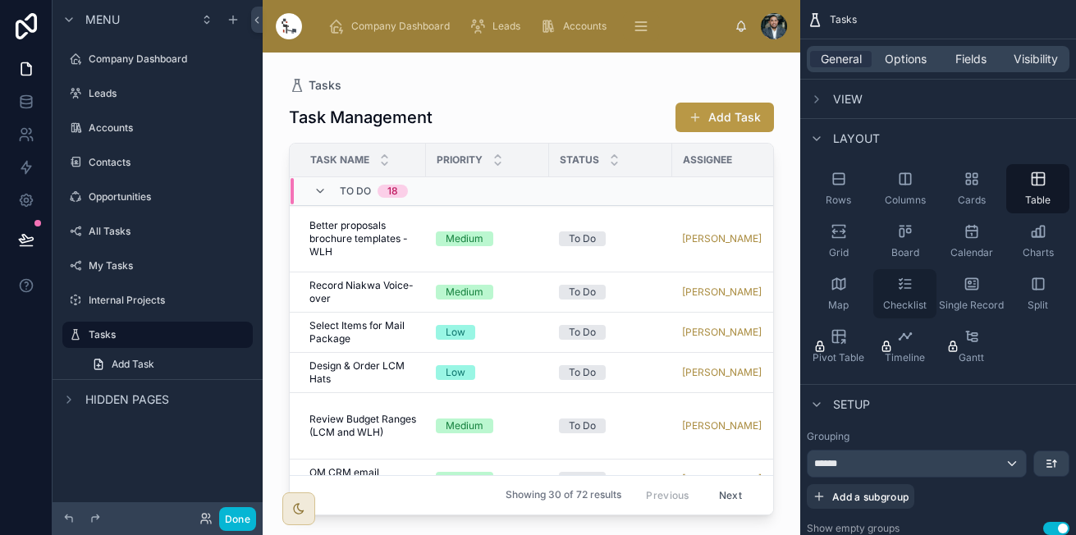
click at [908, 275] on div "Checklist" at bounding box center [904, 293] width 63 height 49
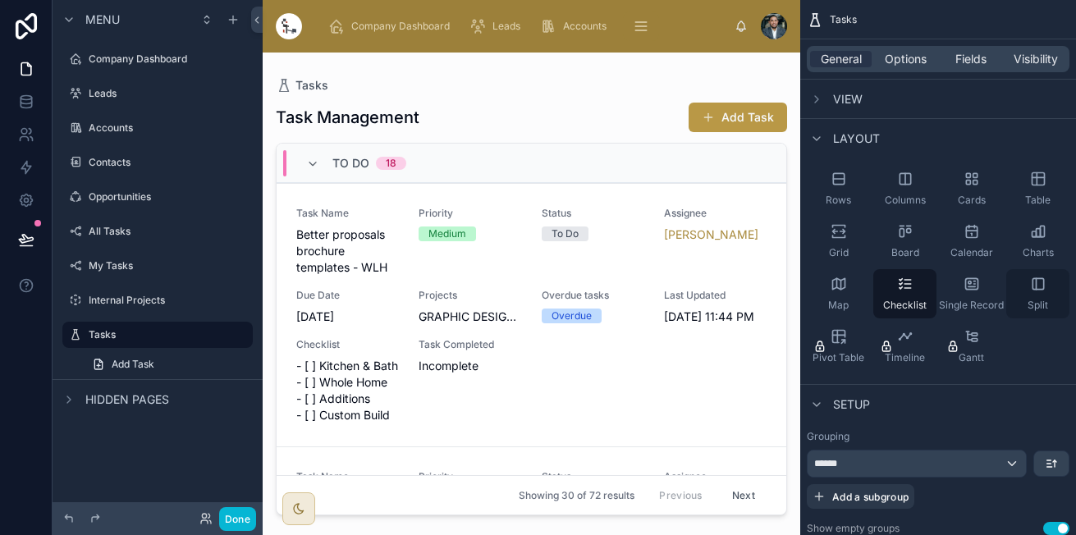
click at [1044, 302] on span "Split" at bounding box center [1037, 305] width 21 height 13
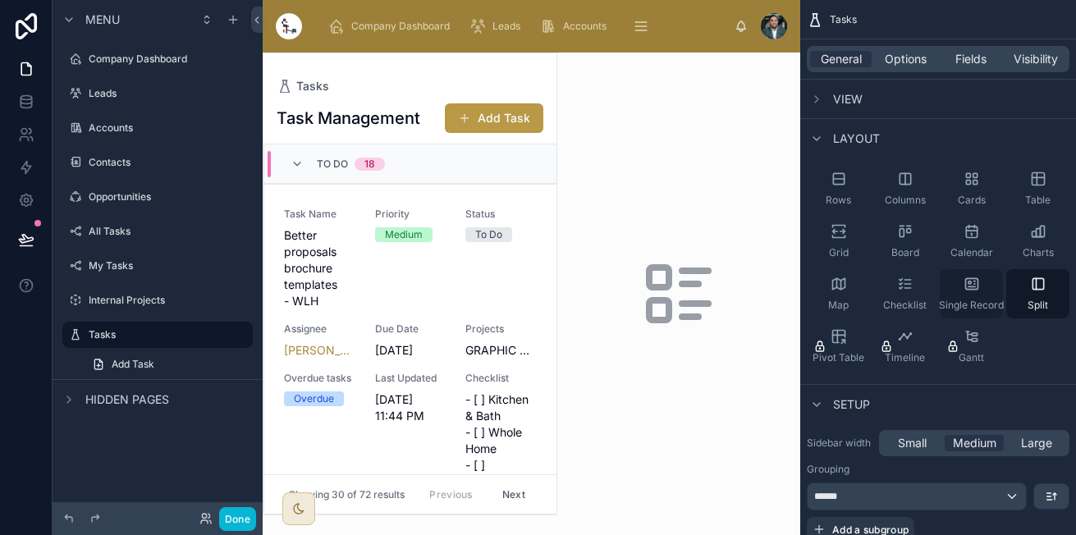
click at [957, 301] on span "Single Record" at bounding box center [971, 305] width 65 height 13
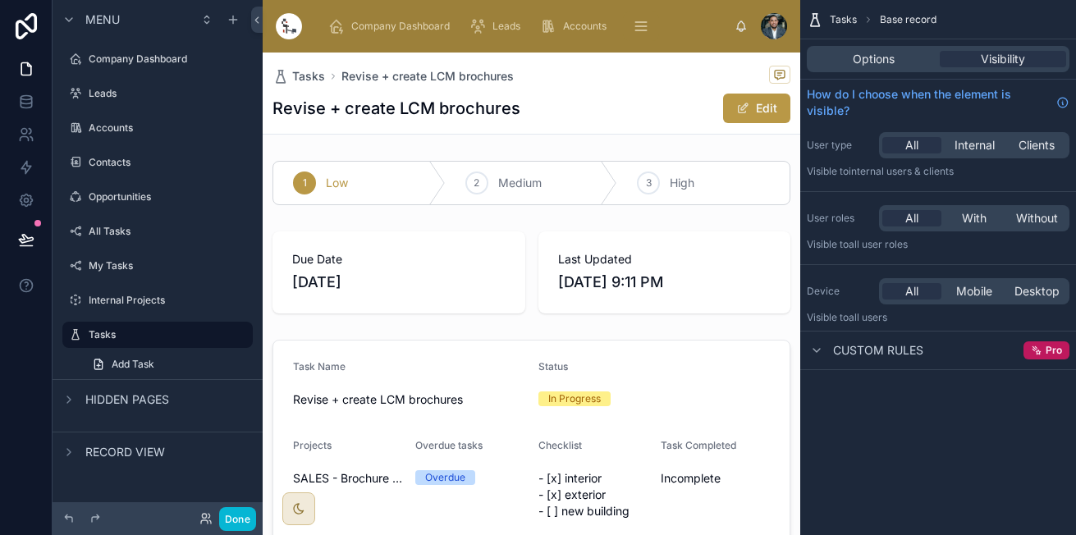
click at [884, 50] on div "Options Visibility" at bounding box center [937, 59] width 263 height 26
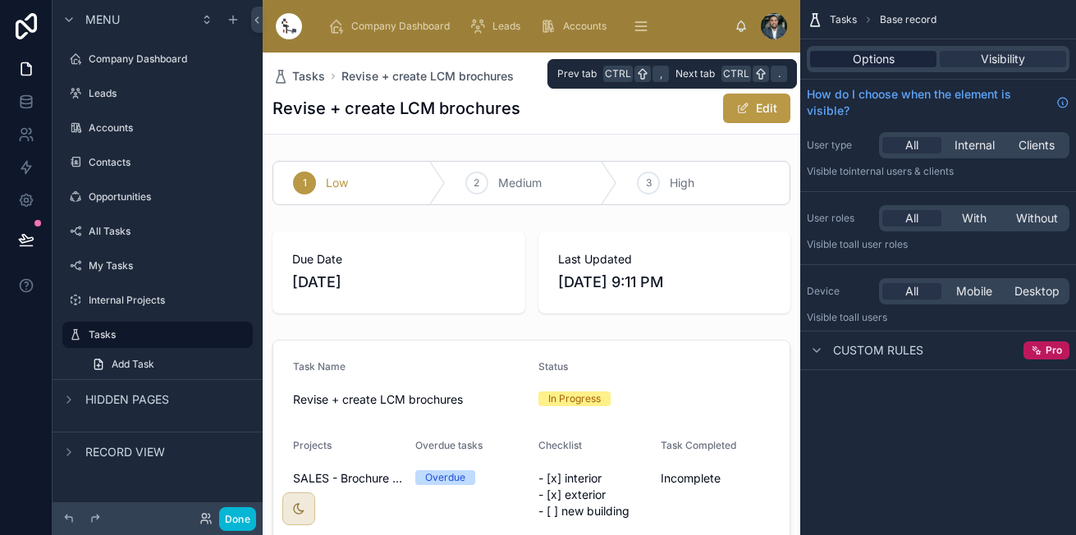
click at [884, 58] on span "Options" at bounding box center [873, 59] width 42 height 16
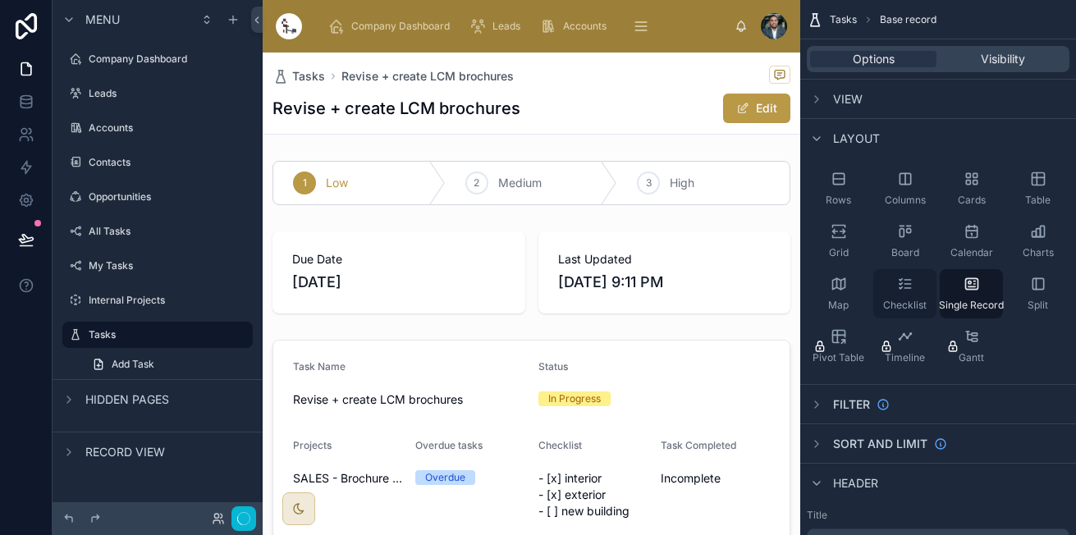
click at [913, 299] on span "Checklist" at bounding box center [904, 305] width 43 height 13
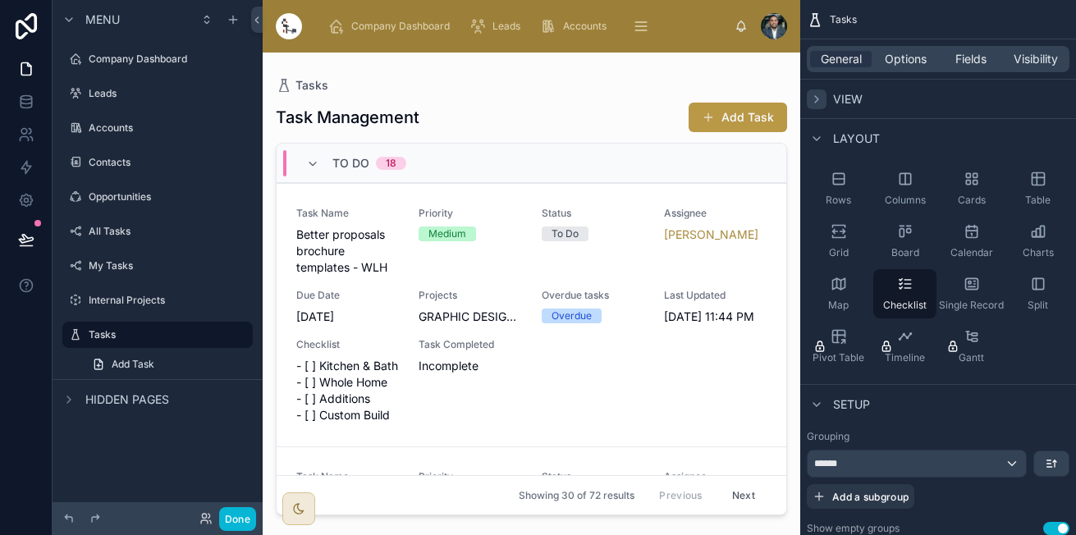
click at [820, 98] on icon "scrollable content" at bounding box center [816, 99] width 13 height 13
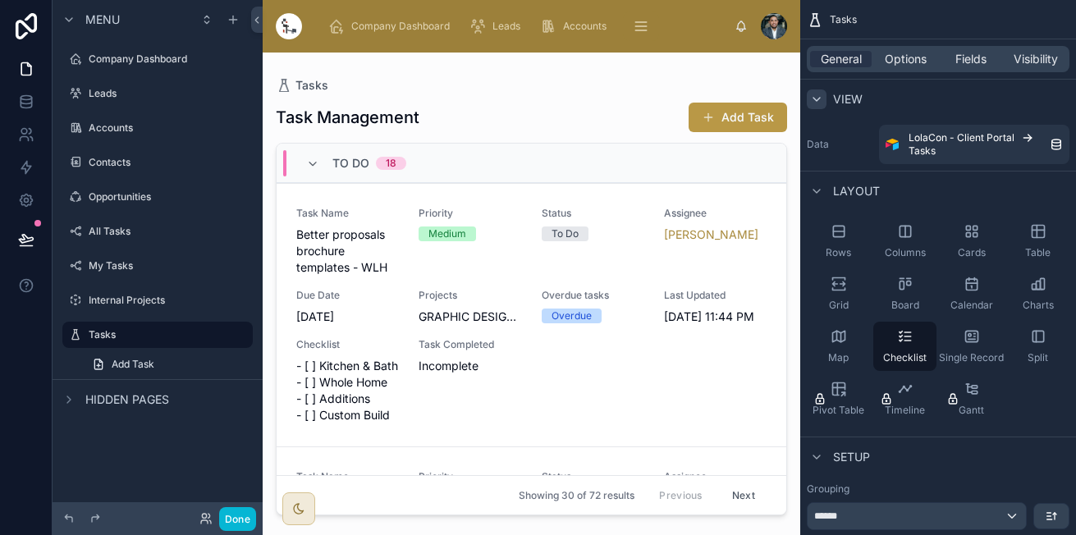
click at [827, 185] on div "Layout" at bounding box center [842, 191] width 73 height 20
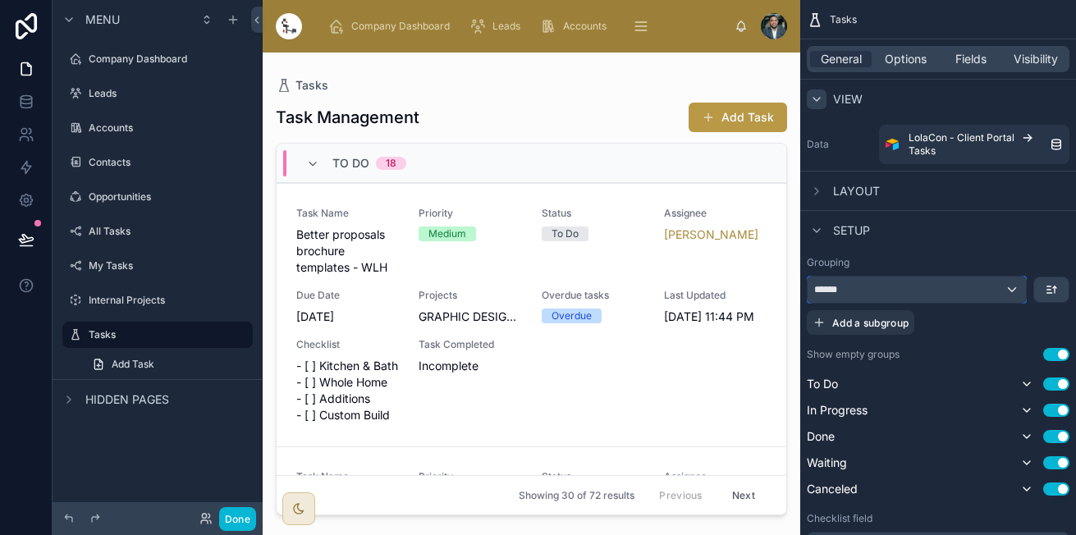
click at [952, 289] on div "******" at bounding box center [916, 289] width 218 height 26
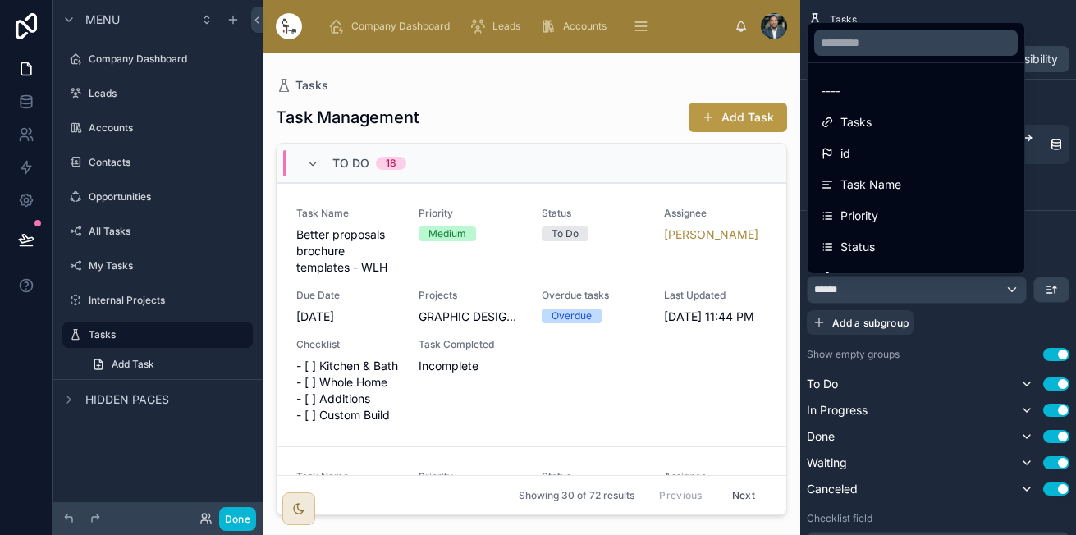
click at [952, 289] on div "scrollable content" at bounding box center [538, 267] width 1076 height 535
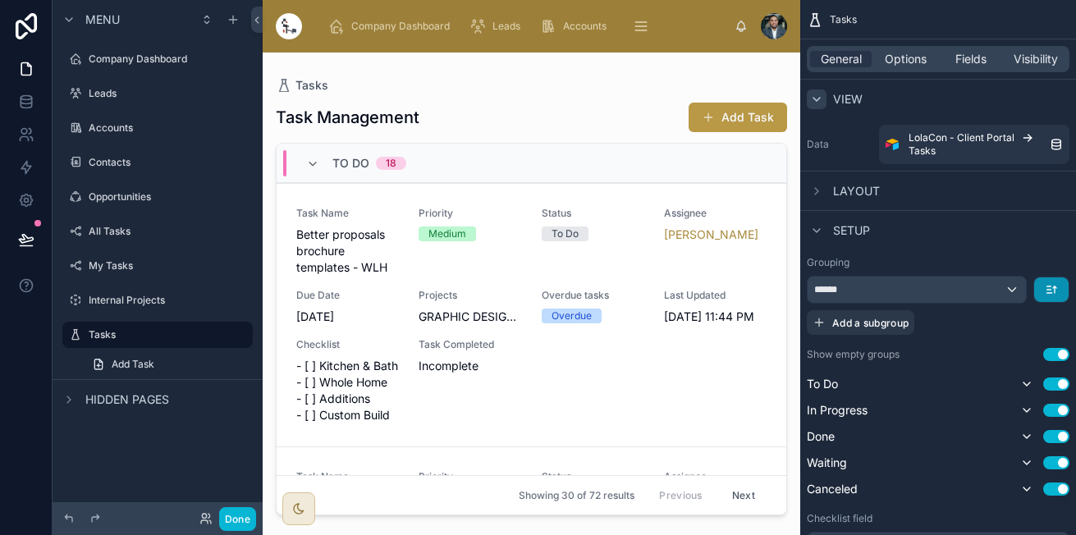
click at [1056, 281] on button "scrollable content" at bounding box center [1051, 289] width 34 height 25
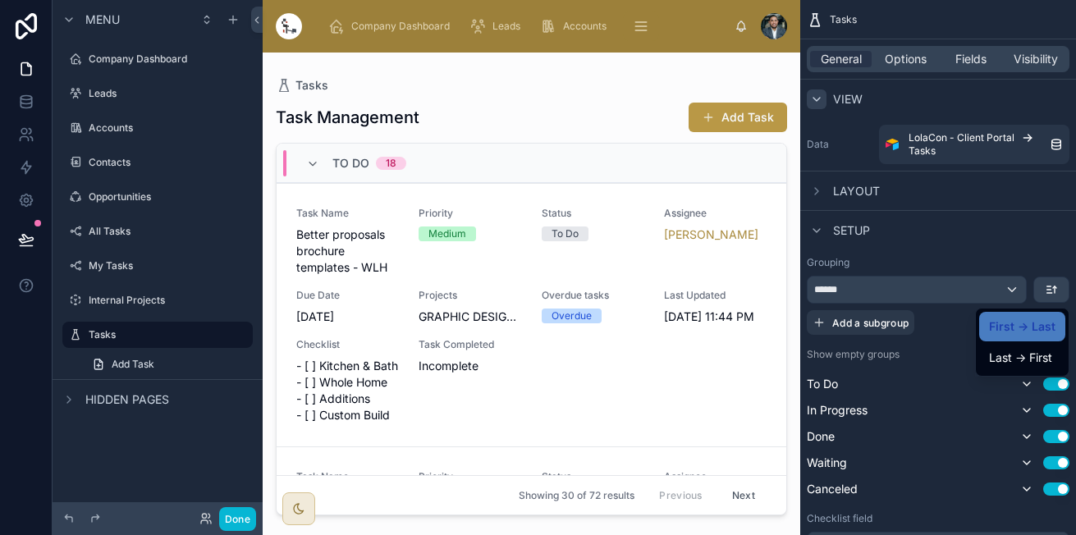
click at [1056, 281] on div "scrollable content" at bounding box center [538, 267] width 1076 height 535
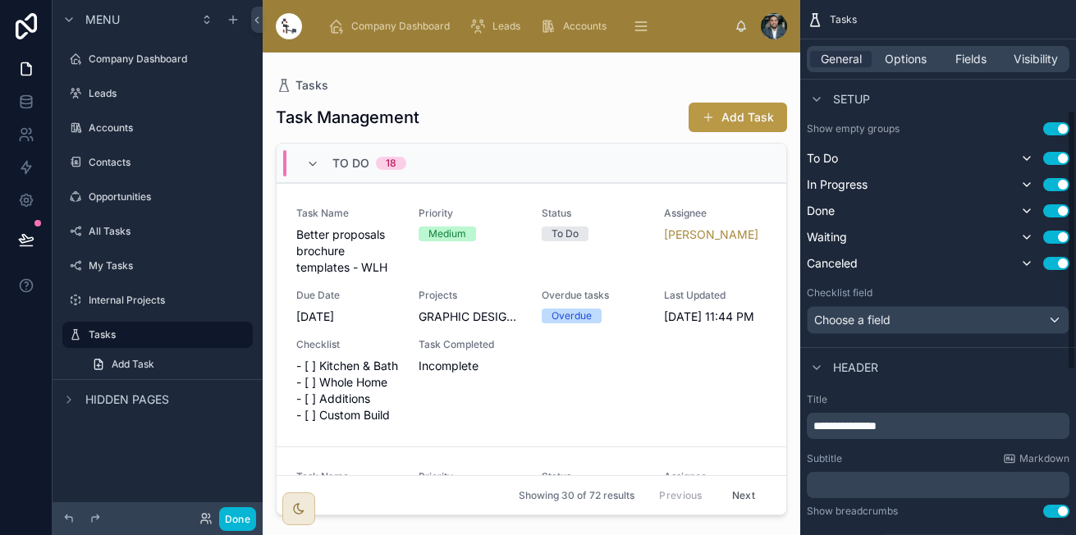
scroll to position [226, 0]
click at [890, 319] on span "Choose a field" at bounding box center [852, 319] width 76 height 14
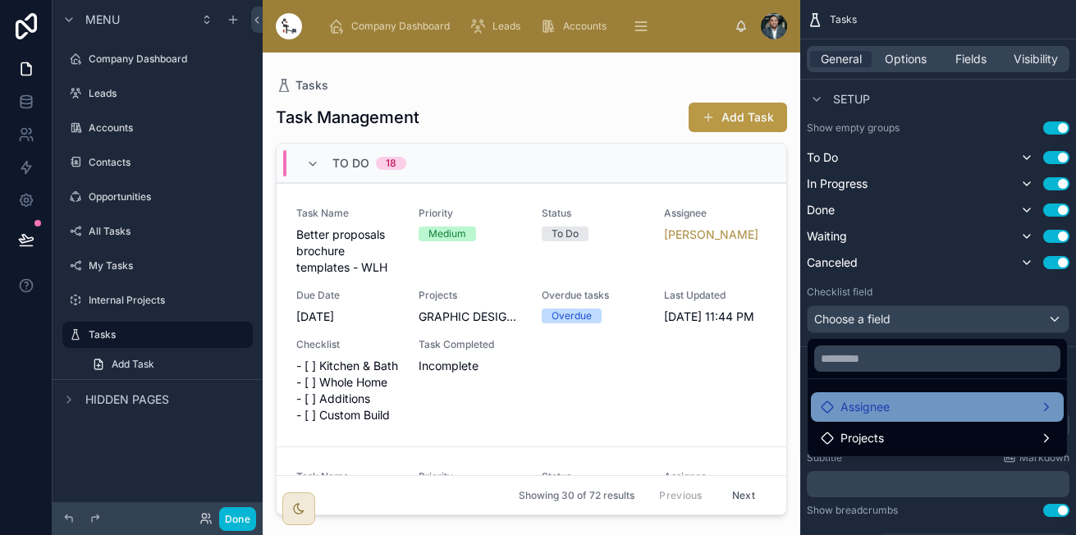
click at [911, 399] on div "Assignee" at bounding box center [936, 407] width 233 height 20
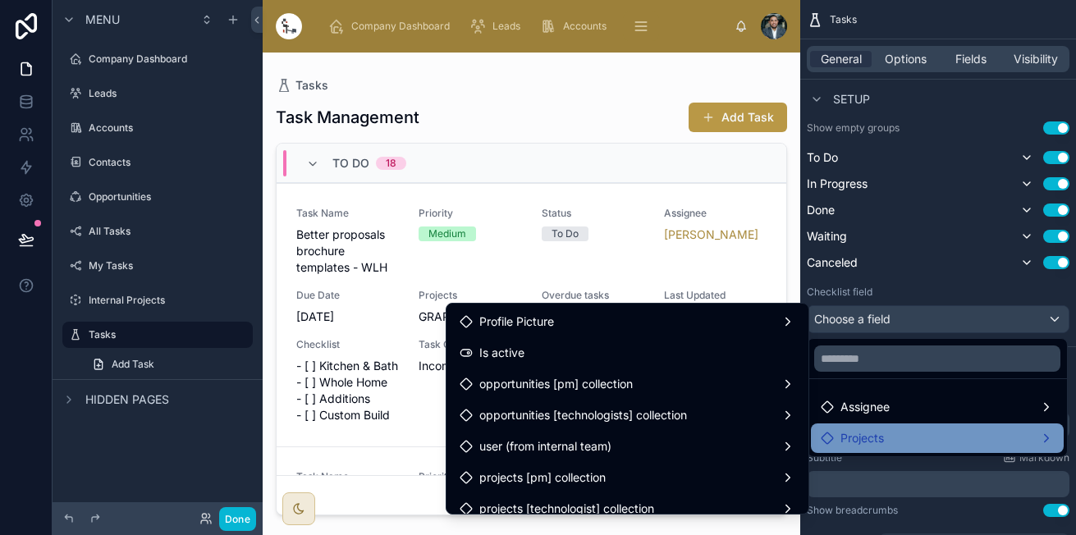
click at [901, 436] on div "Projects" at bounding box center [936, 438] width 233 height 20
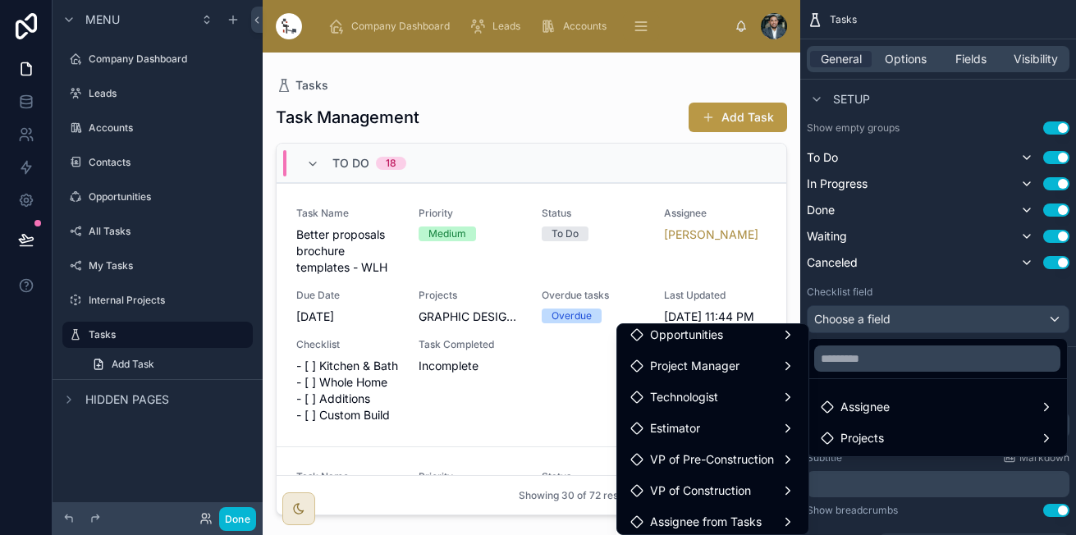
scroll to position [0, 0]
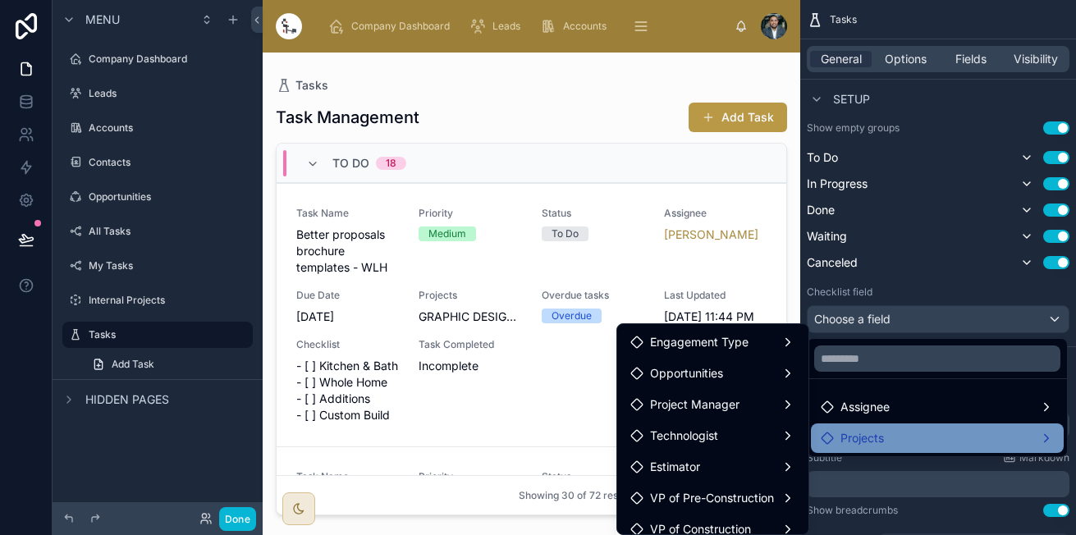
click at [882, 428] on span "Projects" at bounding box center [861, 438] width 43 height 20
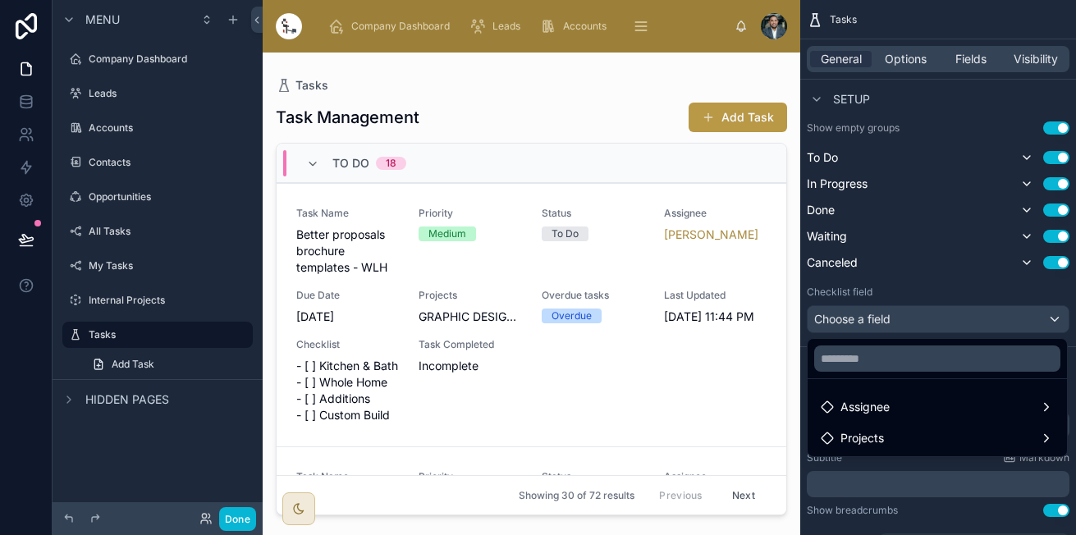
drag, startPoint x: 25, startPoint y: 97, endPoint x: 12, endPoint y: 94, distance: 12.7
click at [12, 94] on div "scrollable content" at bounding box center [538, 267] width 1076 height 535
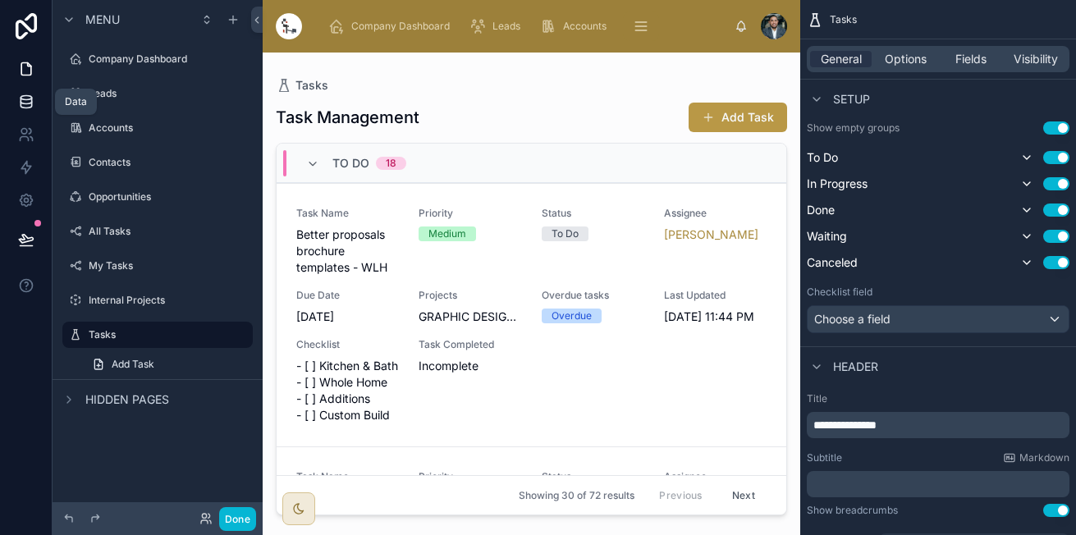
click at [12, 94] on link at bounding box center [26, 101] width 52 height 33
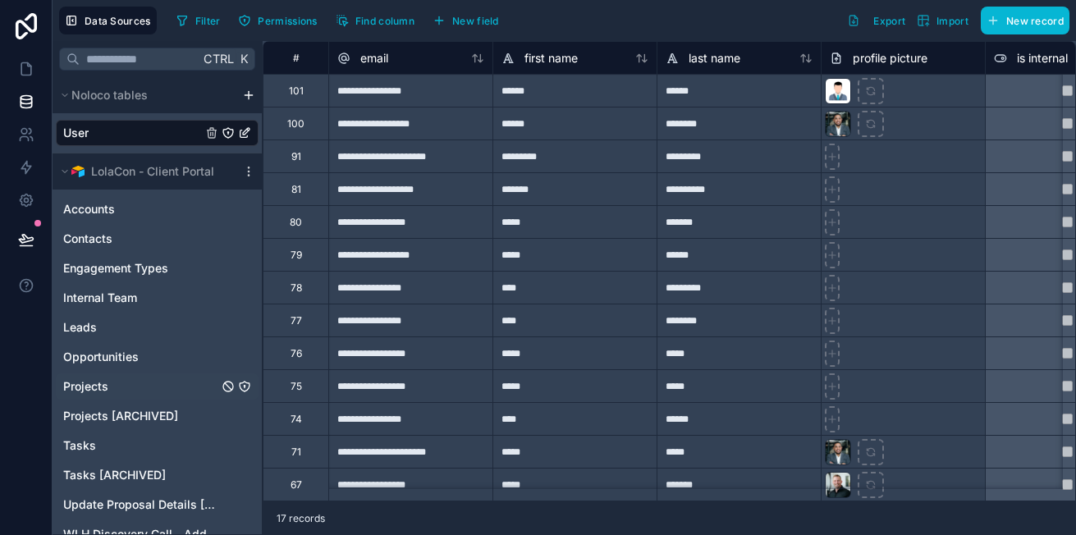
click at [147, 391] on link "Projects" at bounding box center [140, 386] width 155 height 16
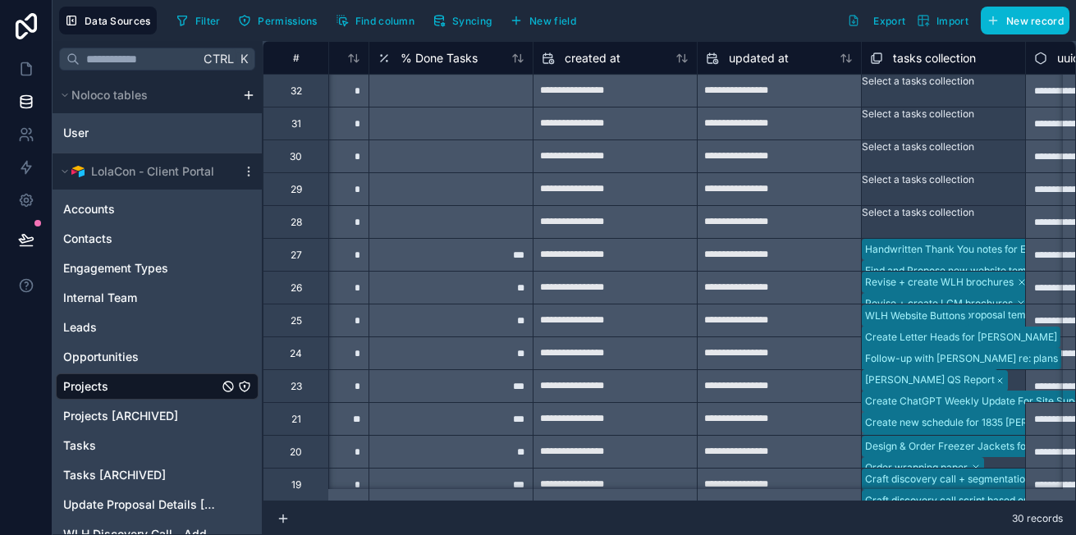
scroll to position [0, 2055]
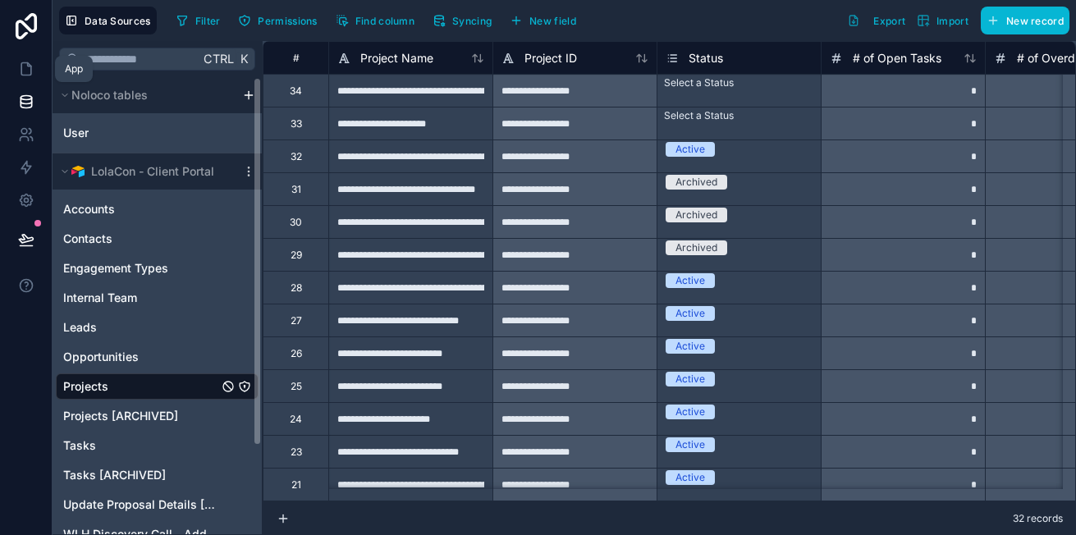
drag, startPoint x: 30, startPoint y: 67, endPoint x: 78, endPoint y: 64, distance: 47.7
click at [30, 67] on icon at bounding box center [26, 69] width 10 height 12
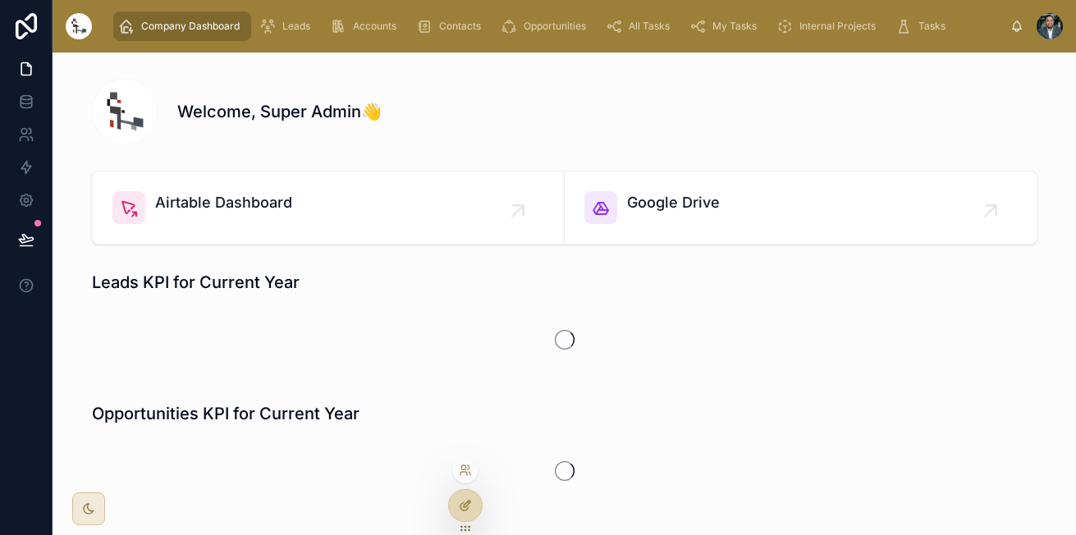
click at [460, 502] on icon at bounding box center [465, 505] width 13 height 13
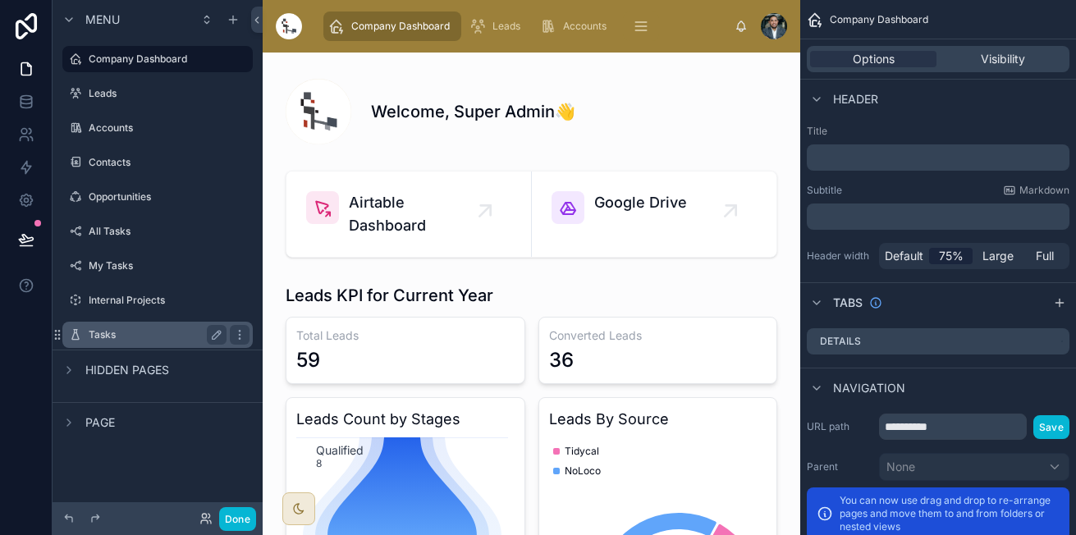
click at [138, 343] on div "Tasks" at bounding box center [158, 335] width 138 height 20
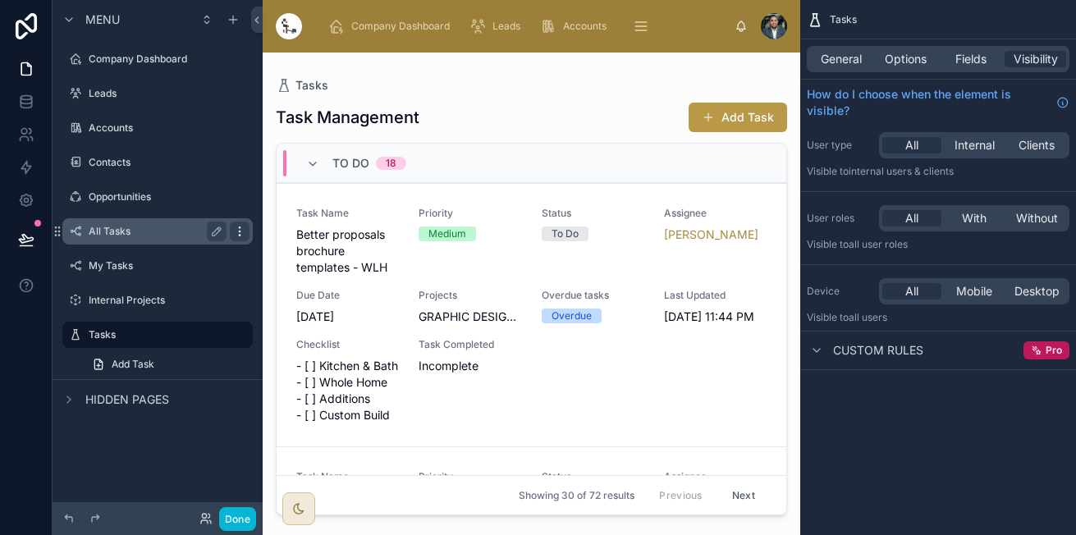
click at [238, 232] on icon "scrollable content" at bounding box center [239, 231] width 13 height 13
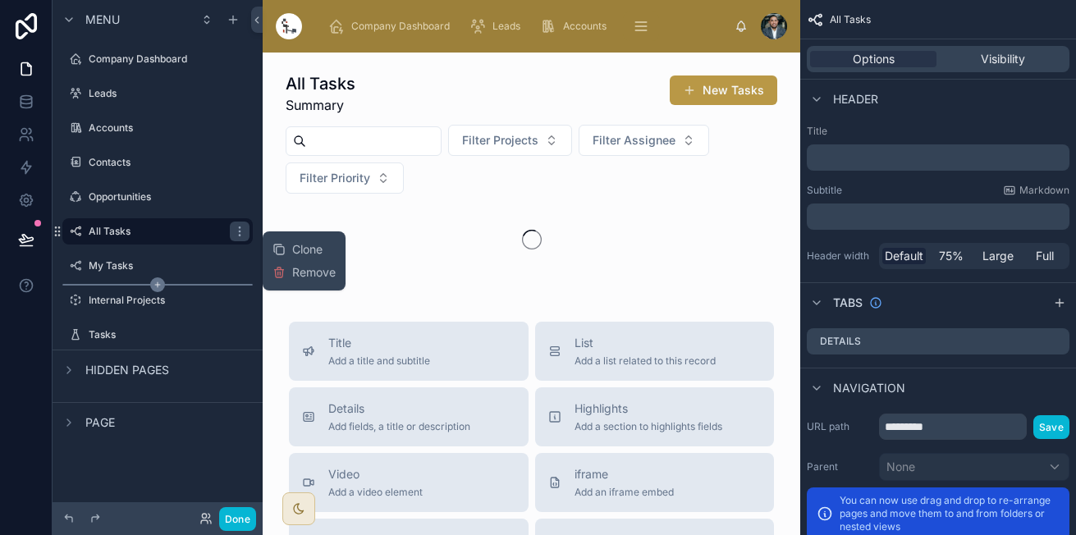
click at [293, 269] on span "Remove" at bounding box center [313, 272] width 43 height 16
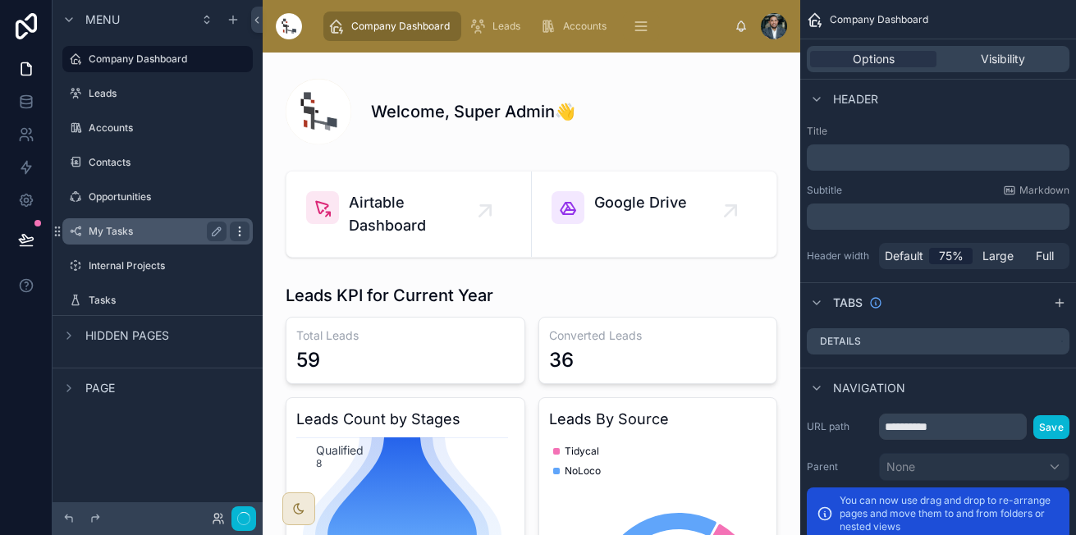
click at [245, 232] on icon "scrollable content" at bounding box center [239, 231] width 13 height 13
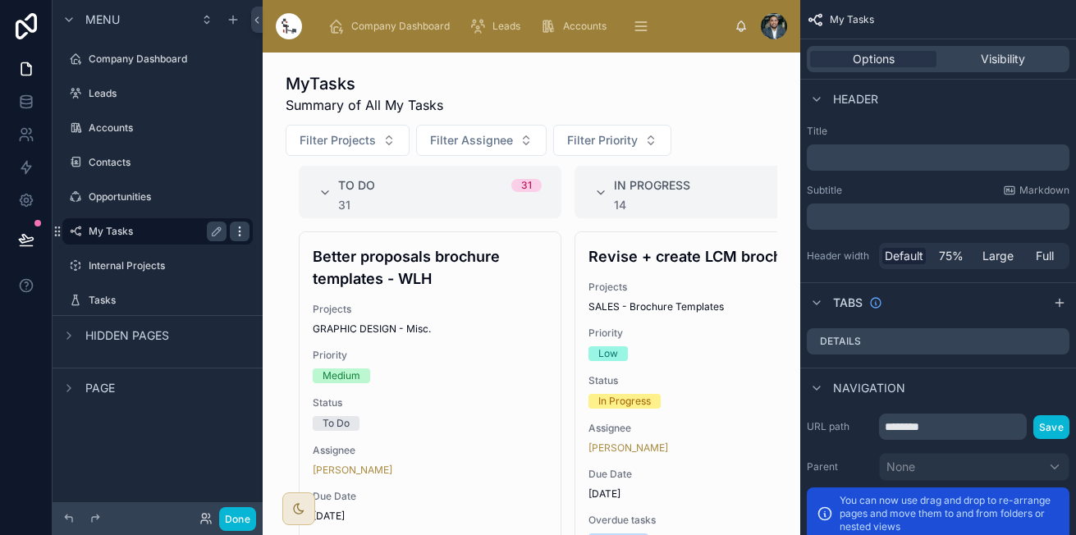
click at [240, 230] on icon "scrollable content" at bounding box center [239, 231] width 13 height 13
click at [276, 244] on icon at bounding box center [278, 243] width 7 height 7
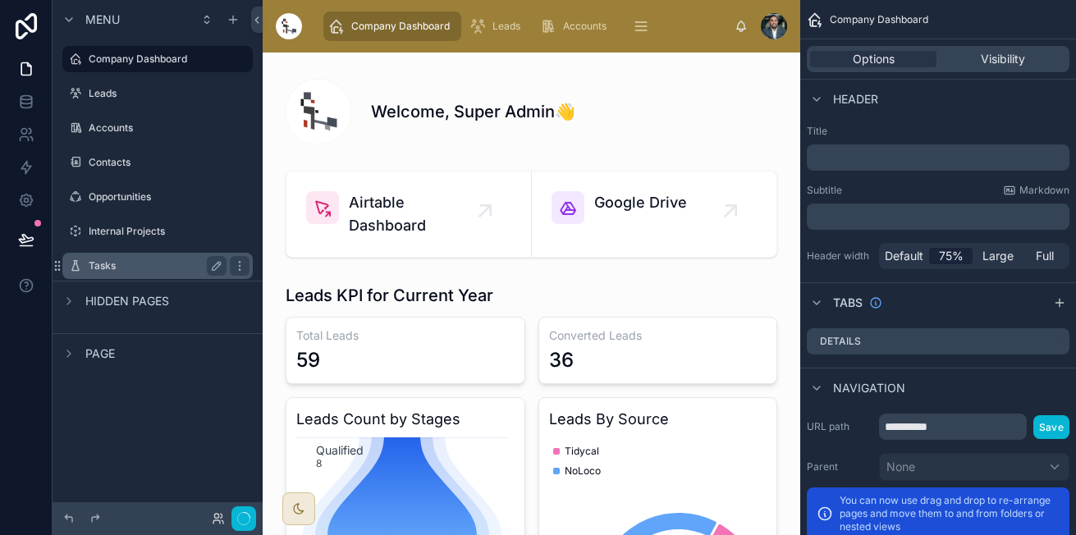
click at [175, 259] on label "Tasks" at bounding box center [154, 265] width 131 height 13
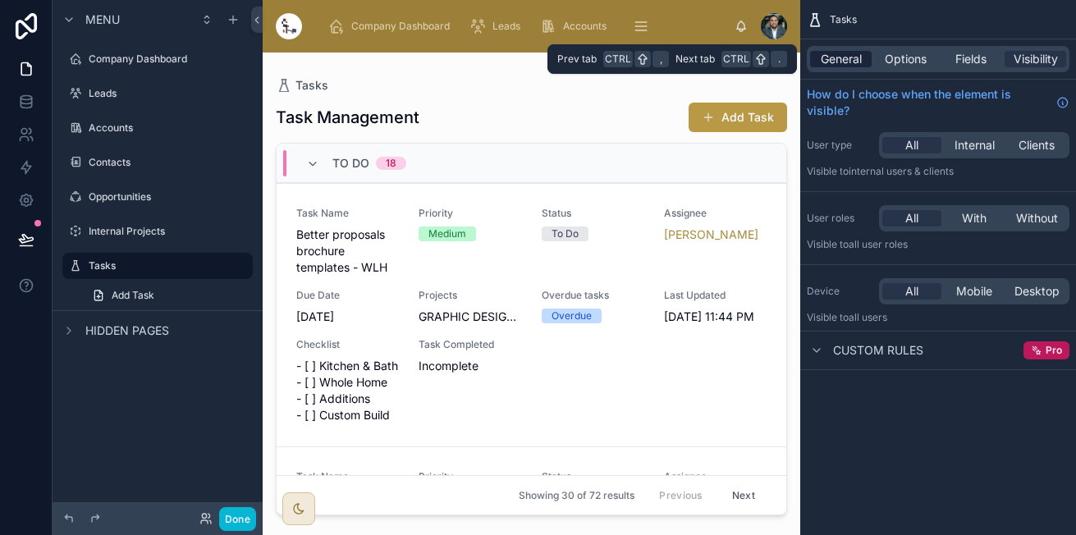
click at [849, 55] on span "General" at bounding box center [840, 59] width 41 height 16
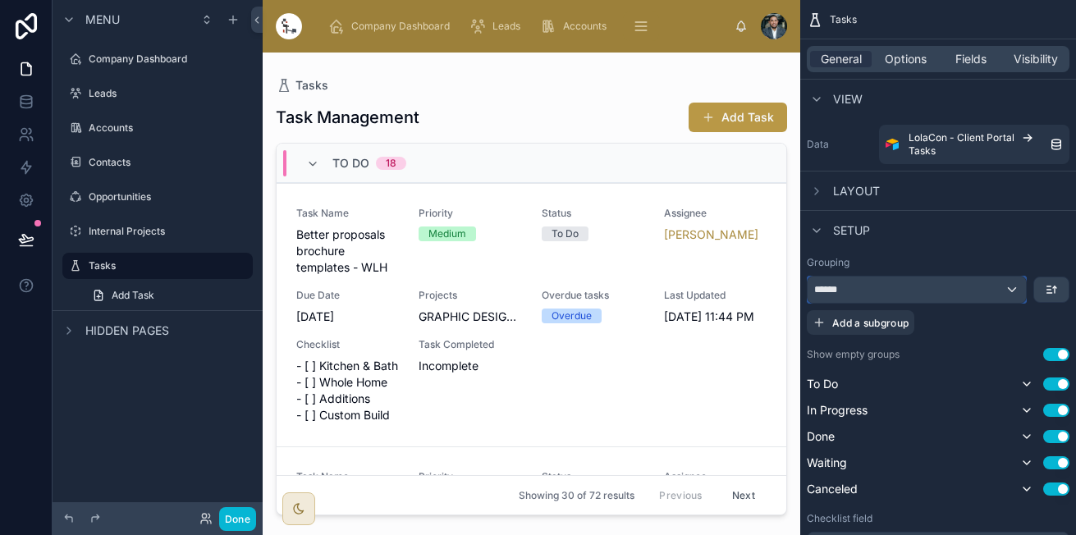
click at [935, 292] on div "******" at bounding box center [916, 289] width 218 height 26
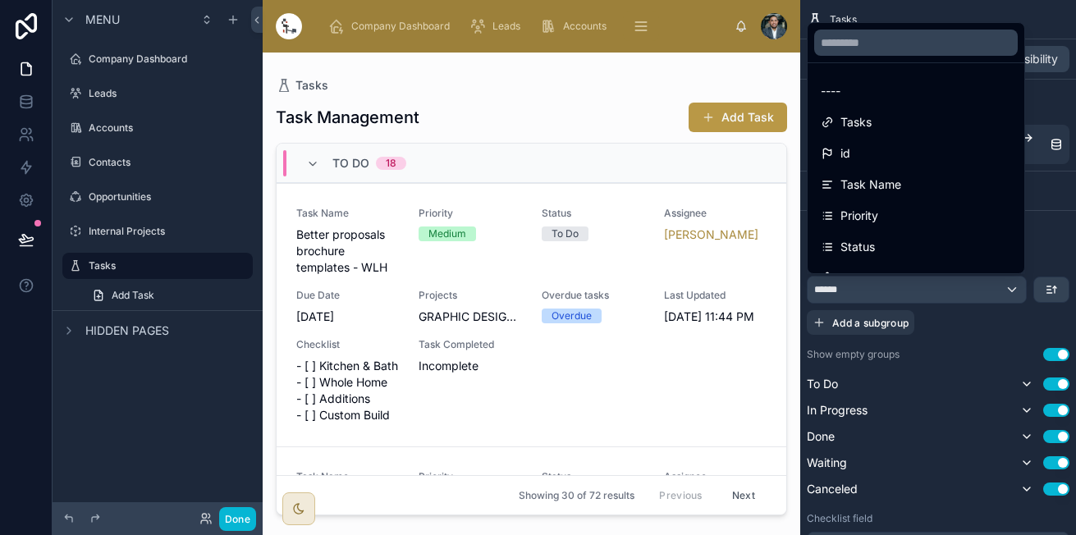
click at [935, 292] on div "scrollable content" at bounding box center [538, 267] width 1076 height 535
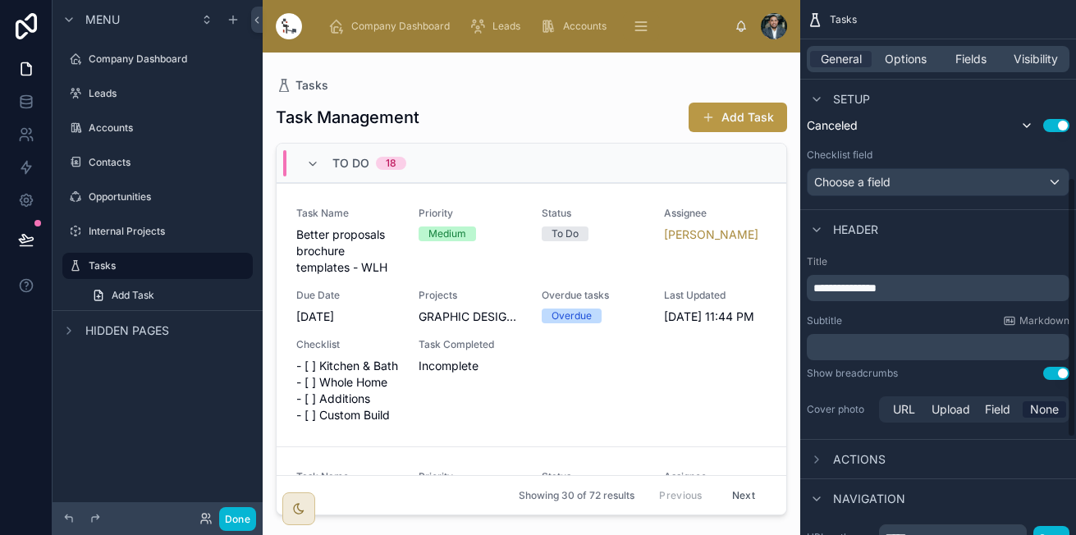
scroll to position [364, 0]
click at [939, 170] on div "Choose a field" at bounding box center [937, 181] width 261 height 26
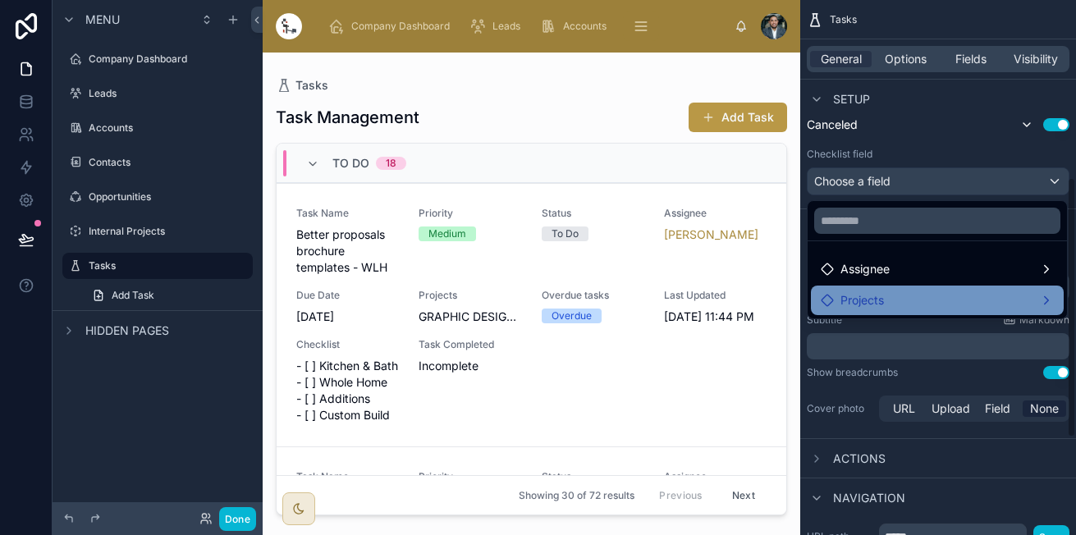
click at [930, 286] on div "Projects" at bounding box center [937, 300] width 253 height 30
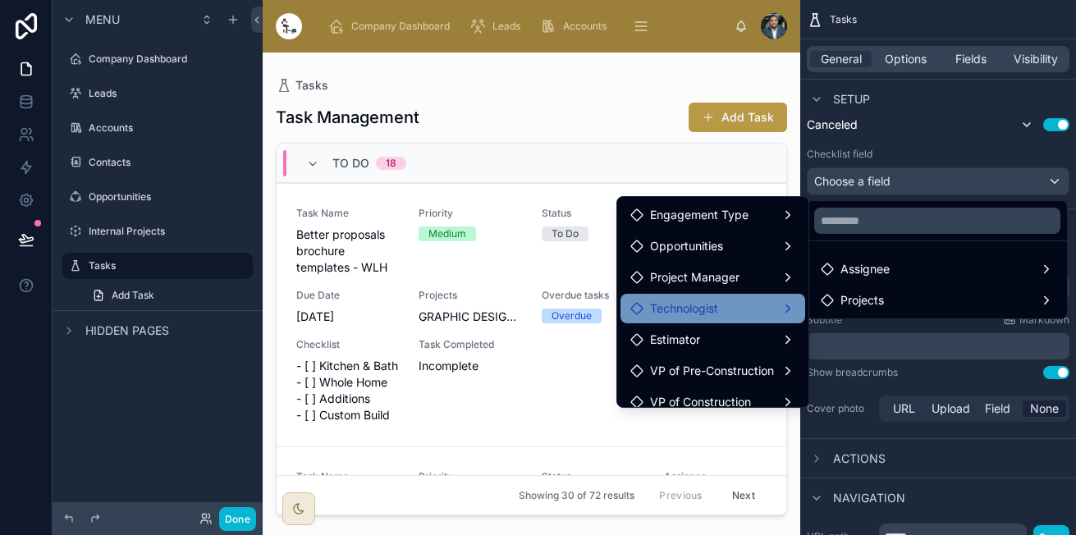
scroll to position [107, 0]
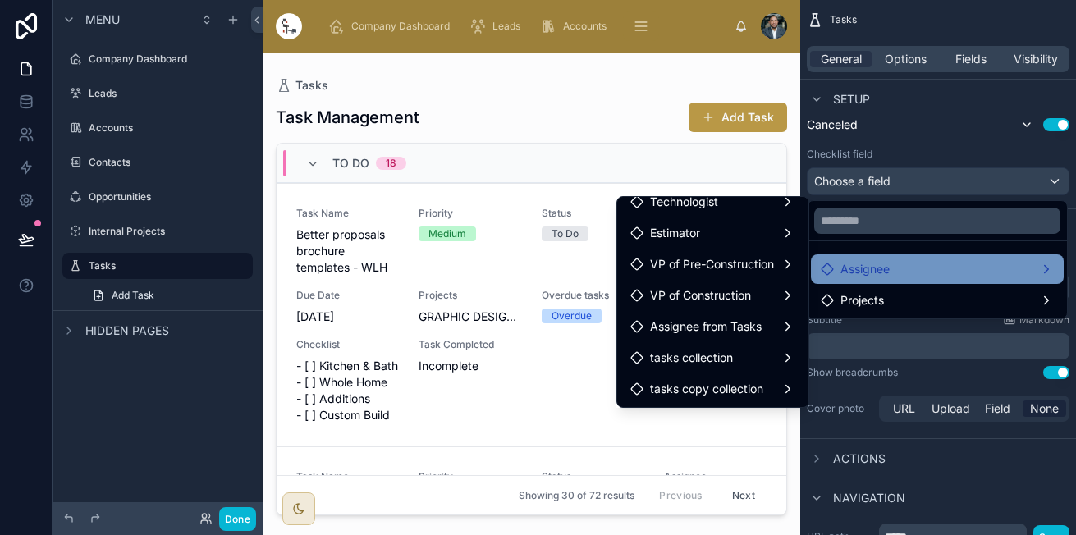
click at [879, 258] on div "Assignee" at bounding box center [937, 269] width 253 height 30
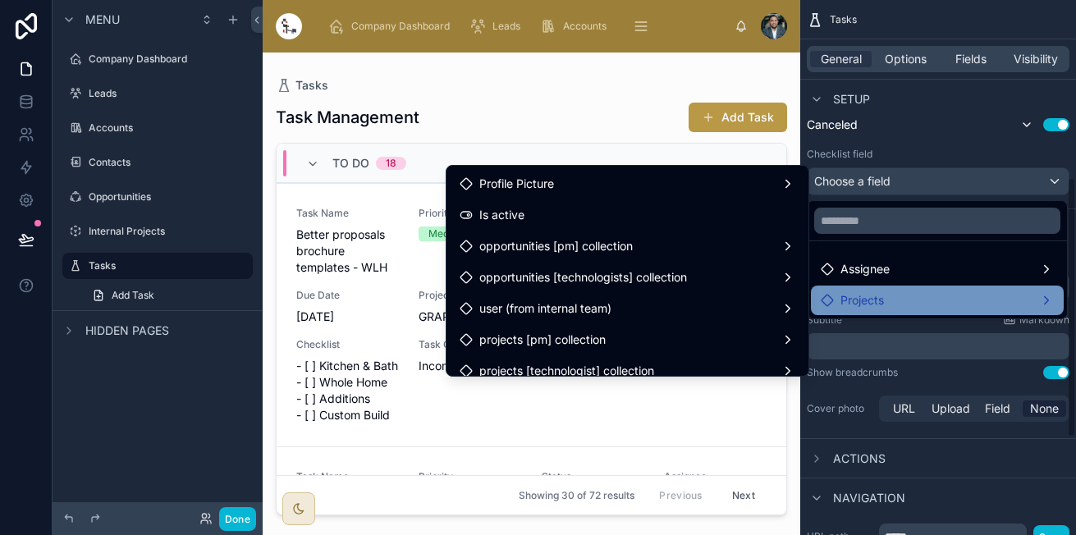
click at [879, 295] on span "Projects" at bounding box center [861, 300] width 43 height 20
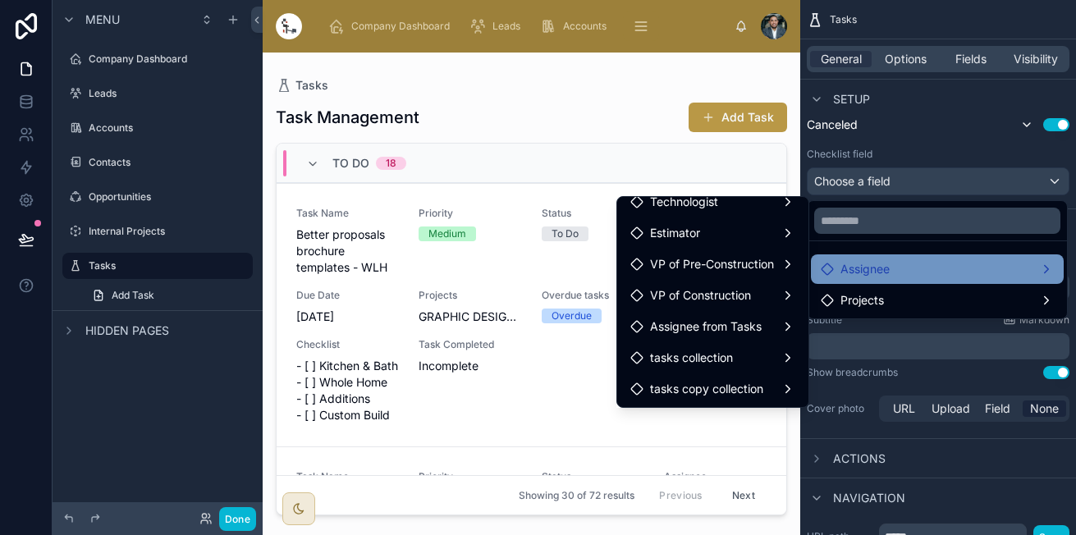
click at [866, 263] on span "Assignee" at bounding box center [864, 269] width 49 height 20
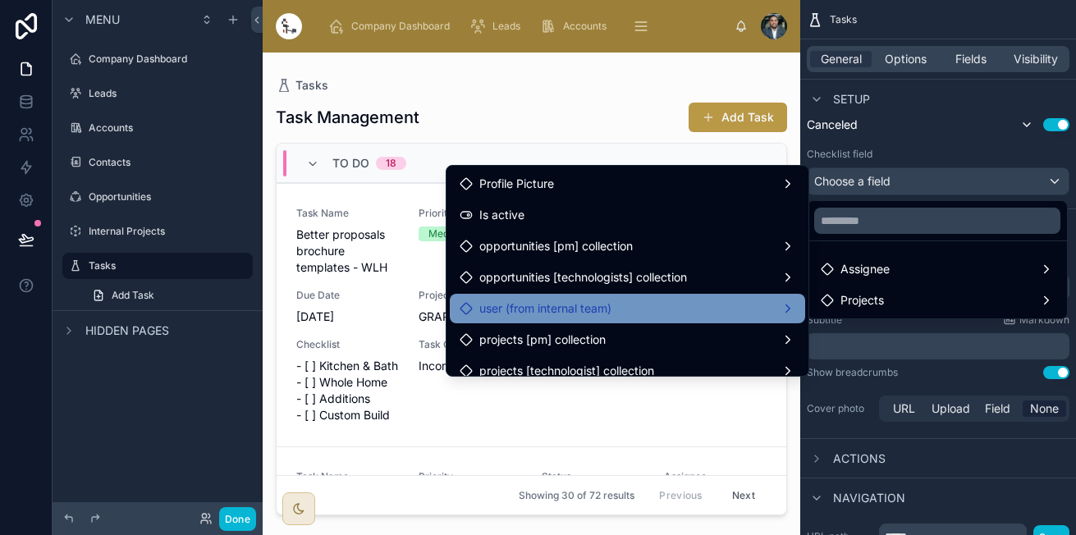
click at [658, 299] on div "user (from internal team)" at bounding box center [627, 309] width 336 height 20
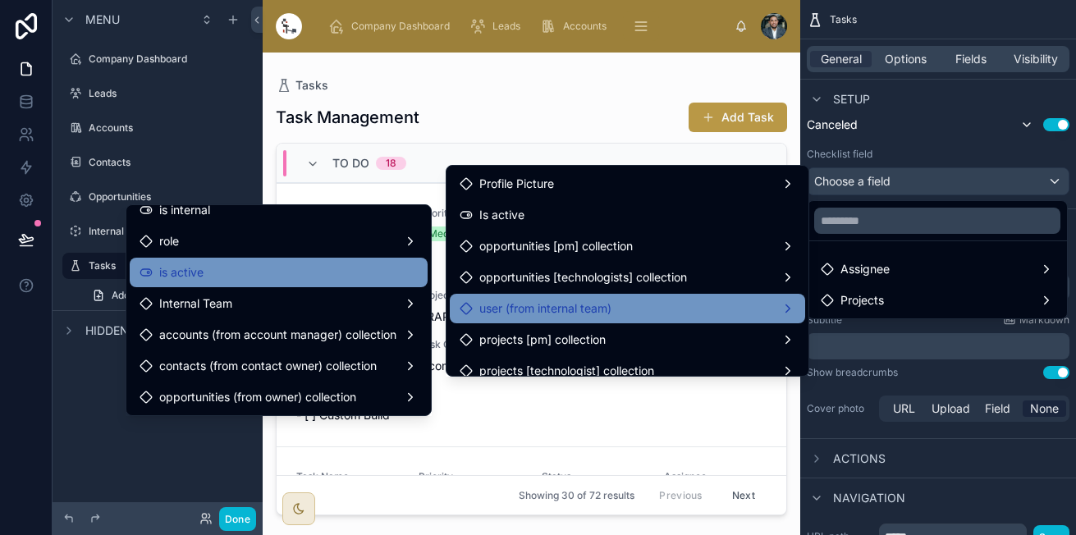
scroll to position [75, 0]
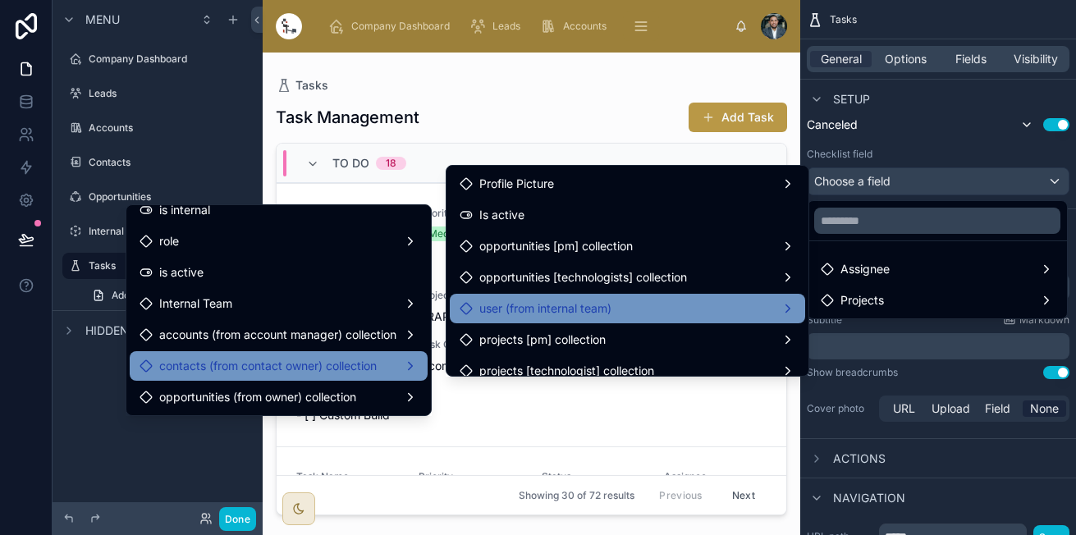
click at [300, 370] on span "contacts (from contact owner) collection" at bounding box center [267, 366] width 217 height 20
click at [331, 375] on span "contacts (from contact owner) collection" at bounding box center [267, 366] width 217 height 20
click at [356, 369] on span "contacts (from contact owner) collection" at bounding box center [267, 366] width 217 height 20
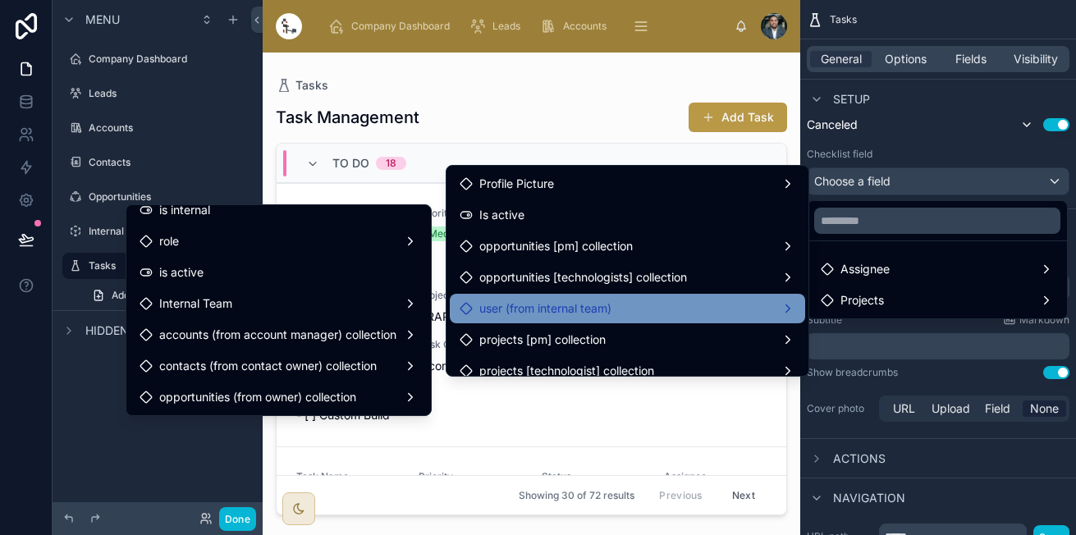
drag, startPoint x: 531, startPoint y: 219, endPoint x: 904, endPoint y: 231, distance: 373.5
click at [530, 219] on div "Is active" at bounding box center [627, 215] width 336 height 20
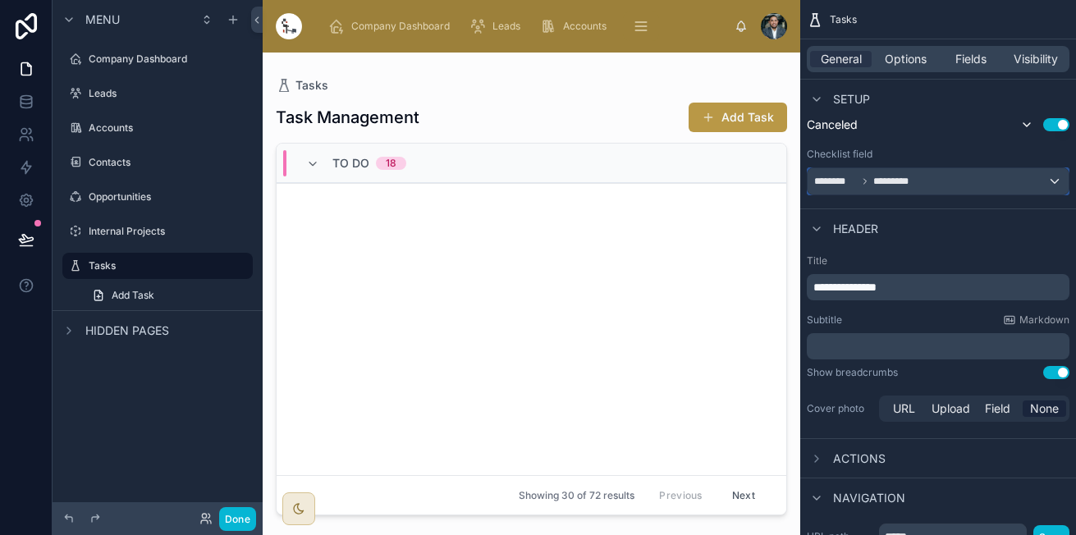
click at [945, 176] on div "******** *********" at bounding box center [937, 181] width 261 height 26
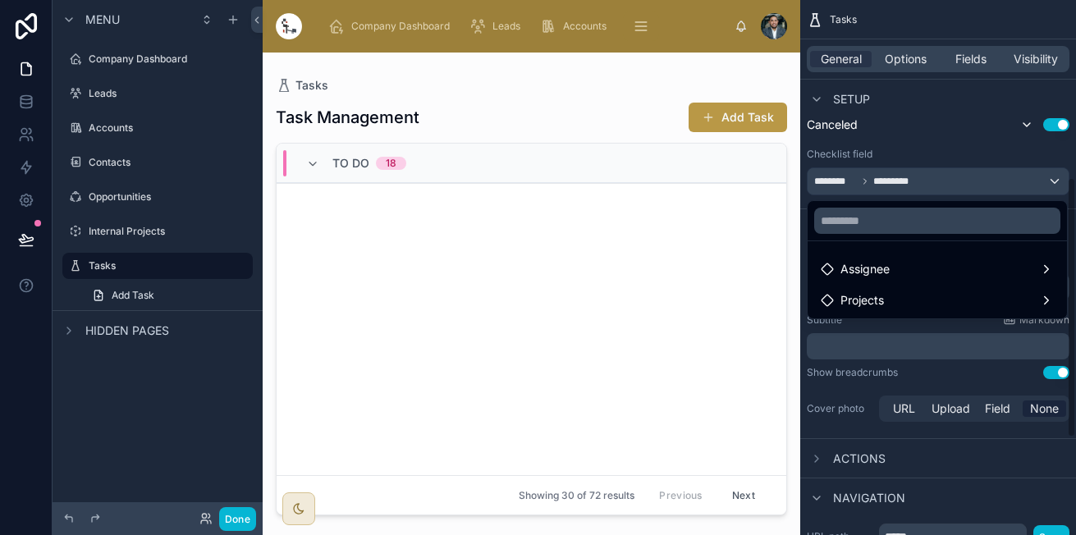
click at [979, 160] on div "scrollable content" at bounding box center [538, 267] width 1076 height 535
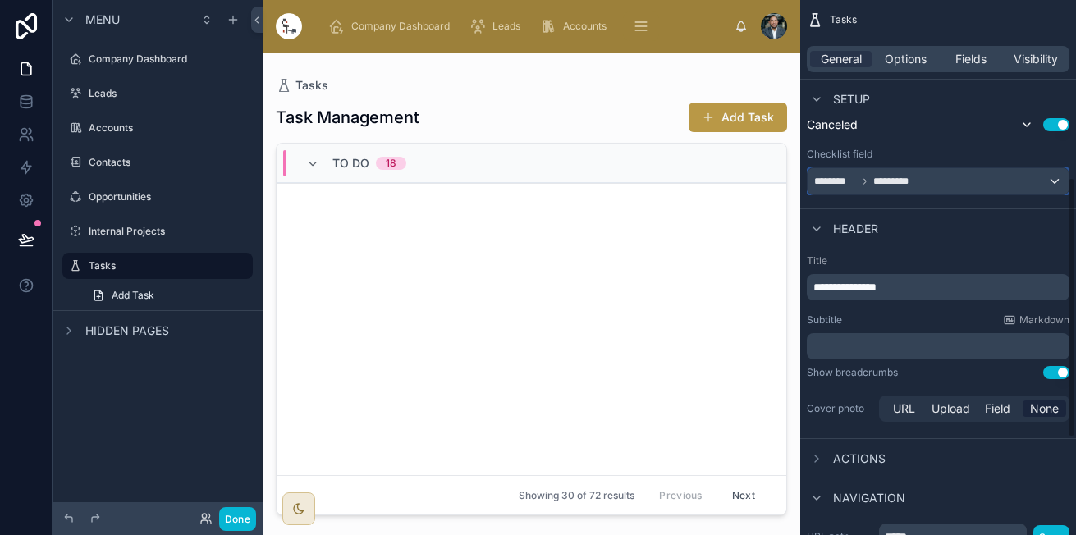
click at [939, 180] on div "******** *********" at bounding box center [937, 181] width 261 height 26
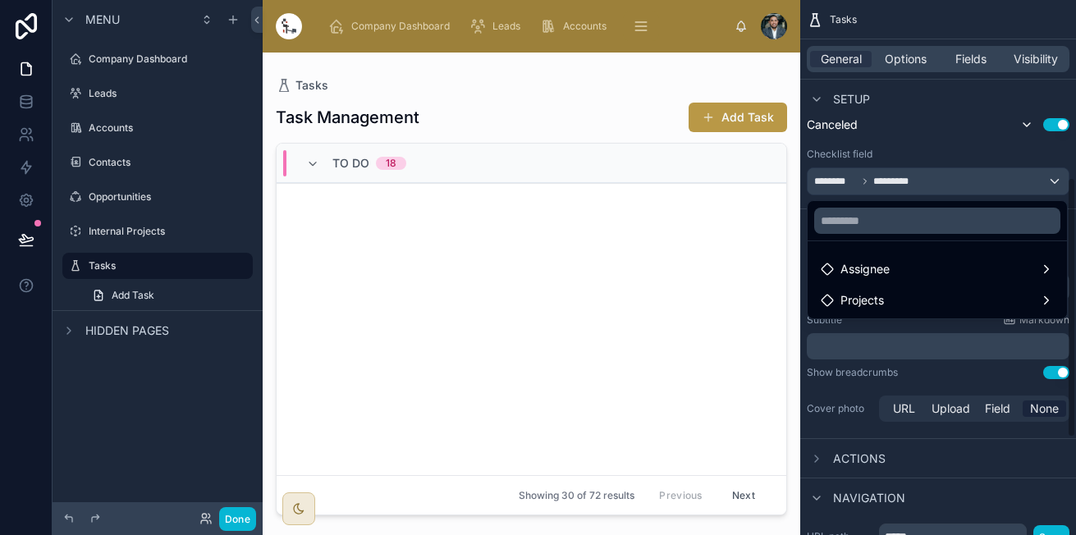
click at [1063, 121] on div "scrollable content" at bounding box center [538, 267] width 1076 height 535
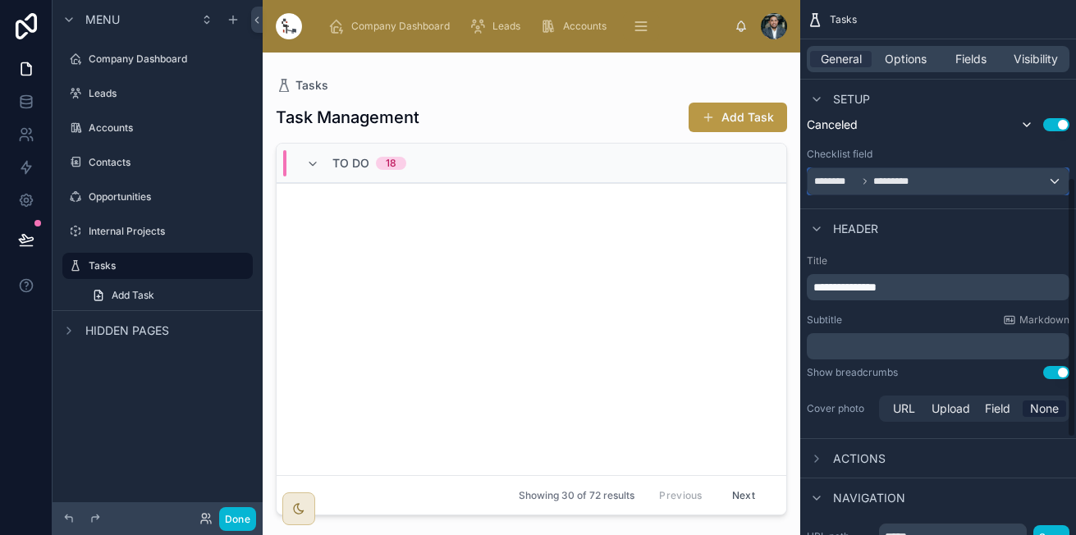
drag, startPoint x: 958, startPoint y: 169, endPoint x: 945, endPoint y: 196, distance: 30.1
click at [945, 196] on div "Grouping ****** Add a subgroup Show empty groups Use setting To Do Use setting …" at bounding box center [938, 43] width 276 height 317
click at [962, 190] on div "Grouping ****** Add a subgroup Show empty groups Use setting To Do Use setting …" at bounding box center [938, 43] width 276 height 317
click at [967, 190] on div "******** *********" at bounding box center [937, 181] width 261 height 26
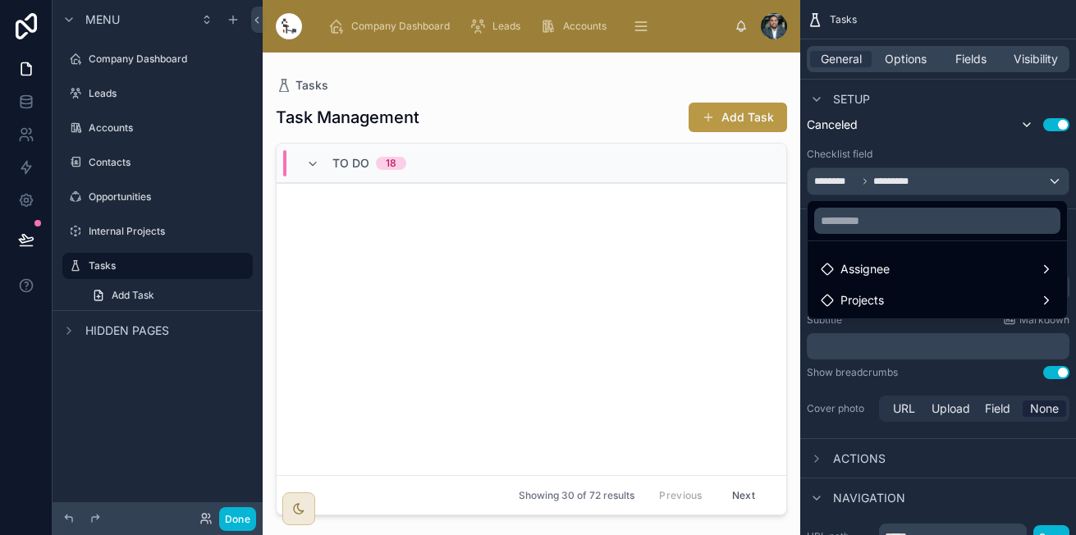
click at [937, 284] on ul "Assignee Projects" at bounding box center [936, 279] width 259 height 77
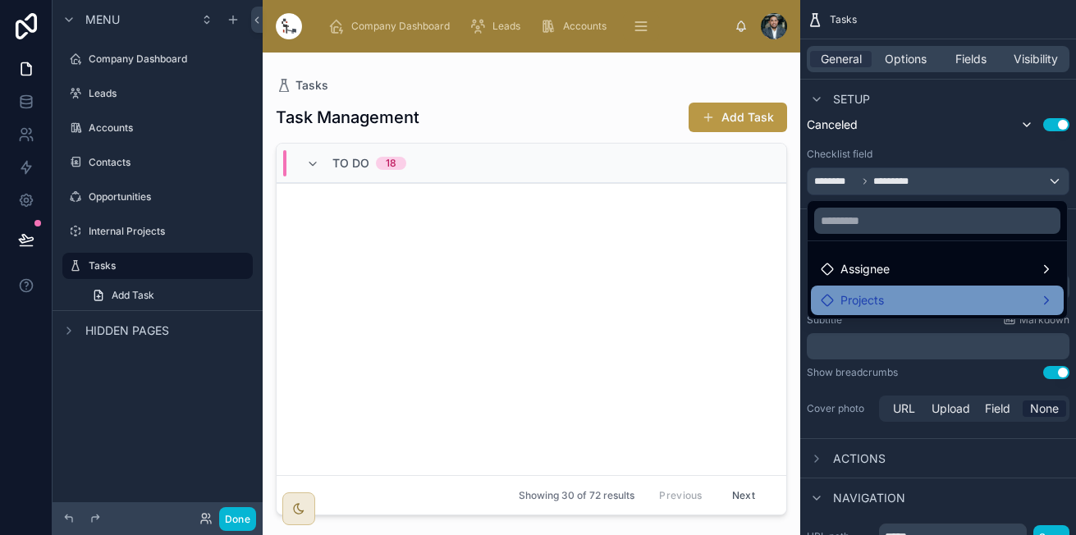
click at [917, 300] on div "Projects" at bounding box center [936, 300] width 233 height 20
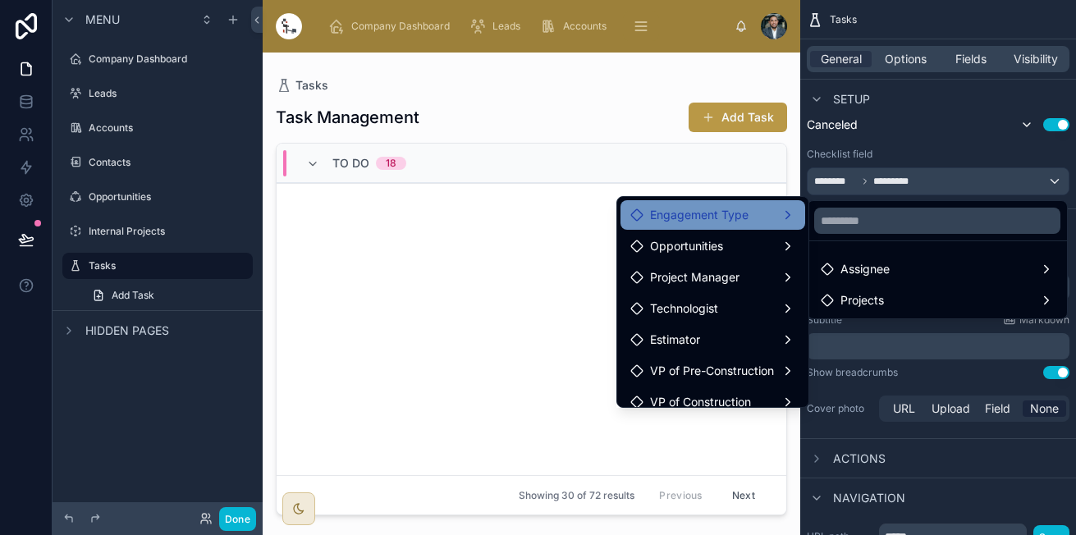
click at [715, 227] on div "Engagement Type" at bounding box center [712, 215] width 185 height 30
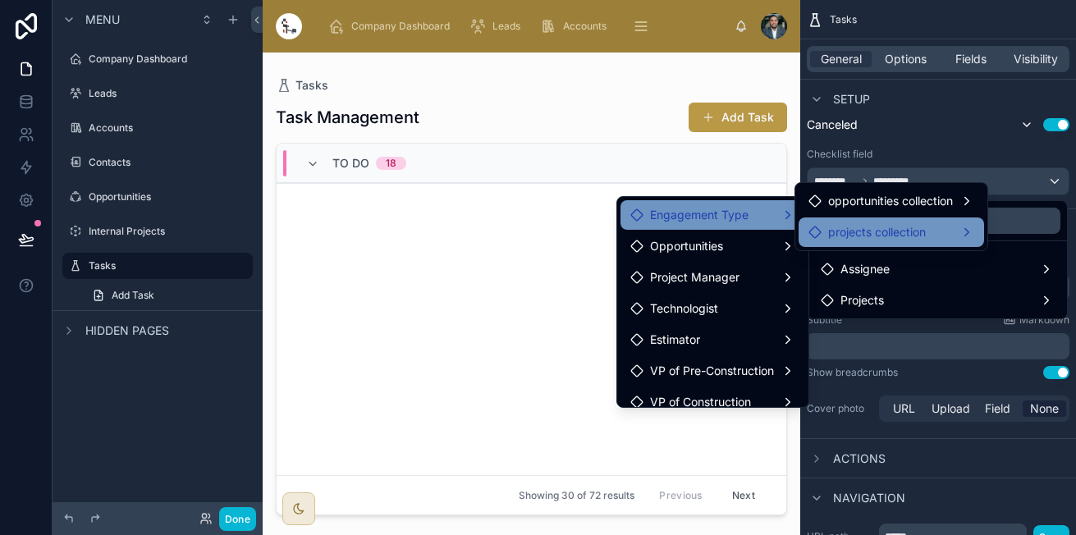
click at [838, 228] on span "projects collection" at bounding box center [877, 232] width 98 height 20
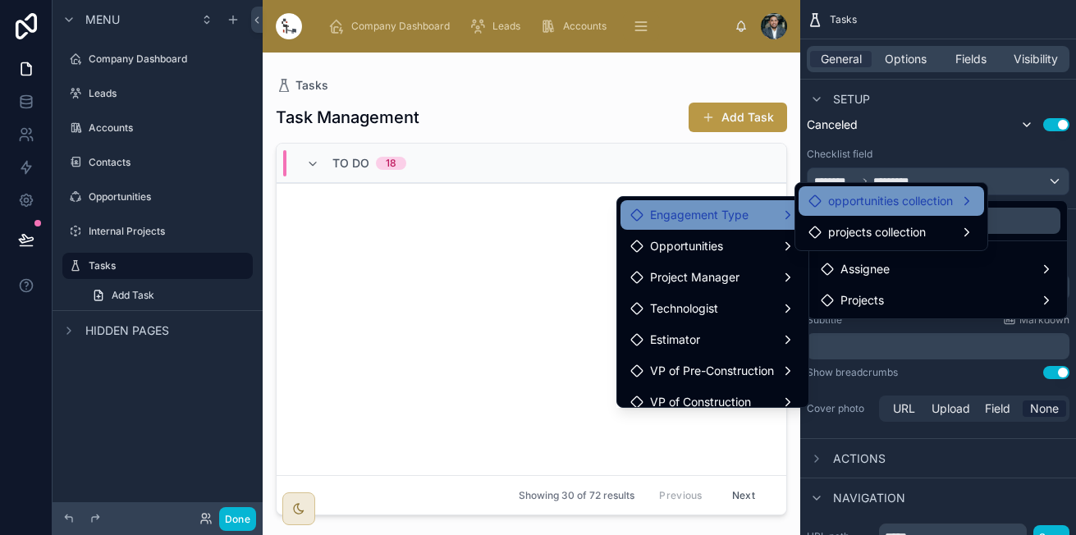
click at [863, 200] on span "opportunities collection" at bounding box center [890, 201] width 125 height 20
click at [782, 212] on div "Engagement Type" at bounding box center [712, 215] width 165 height 20
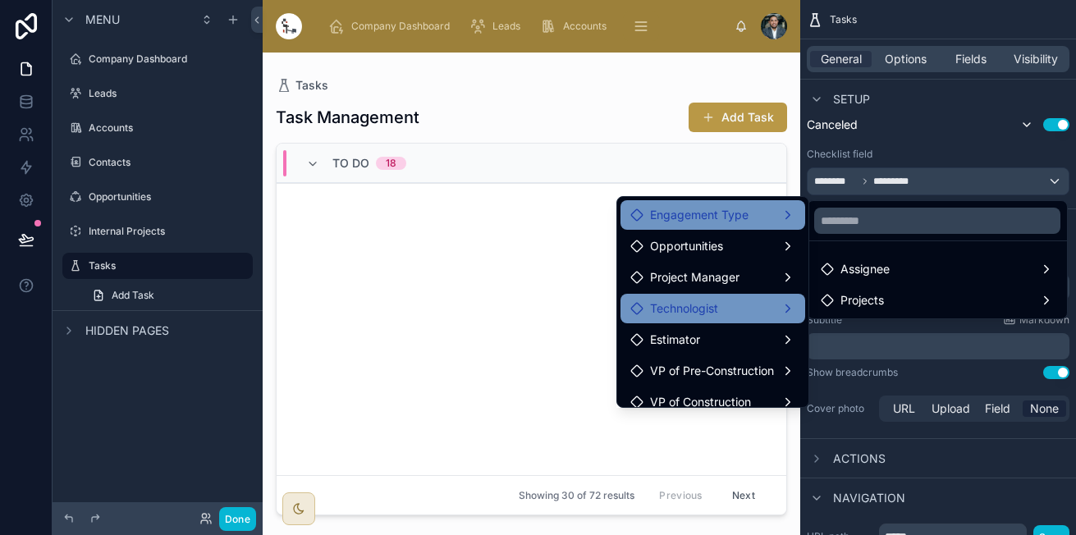
scroll to position [107, 0]
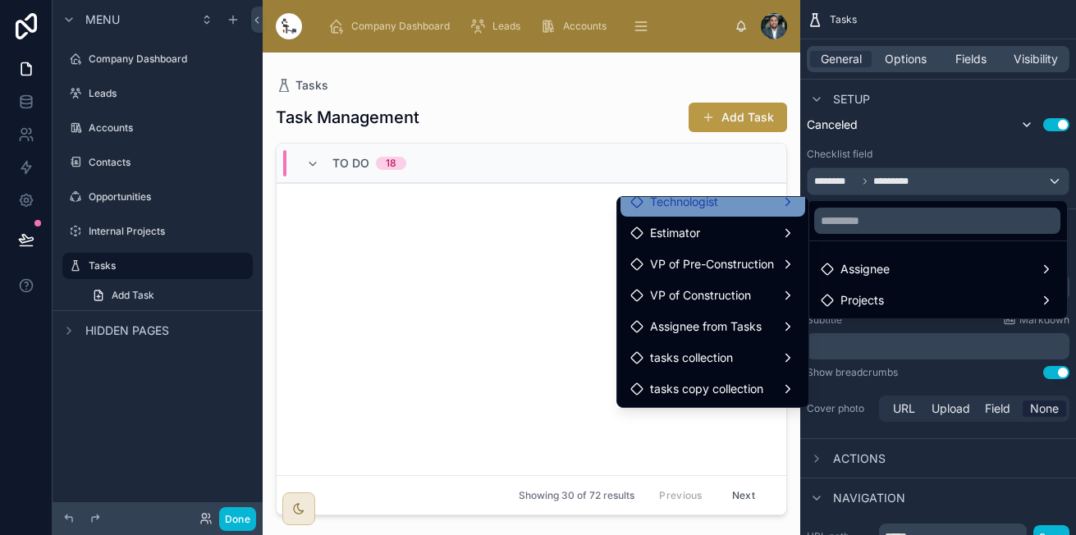
click at [738, 309] on div "VP of Construction" at bounding box center [712, 296] width 185 height 30
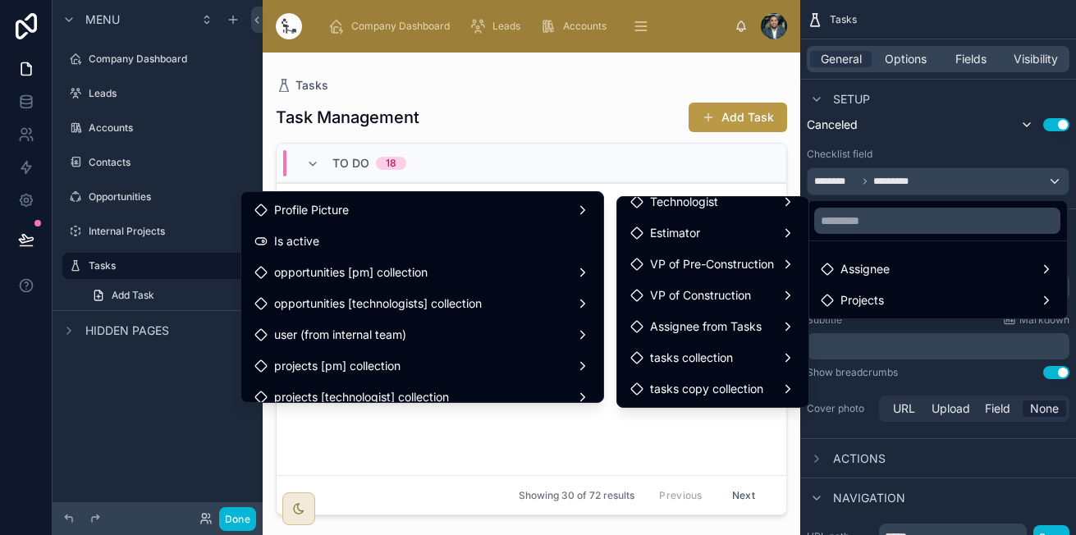
click at [897, 249] on ul "Assignee Projects" at bounding box center [936, 279] width 259 height 77
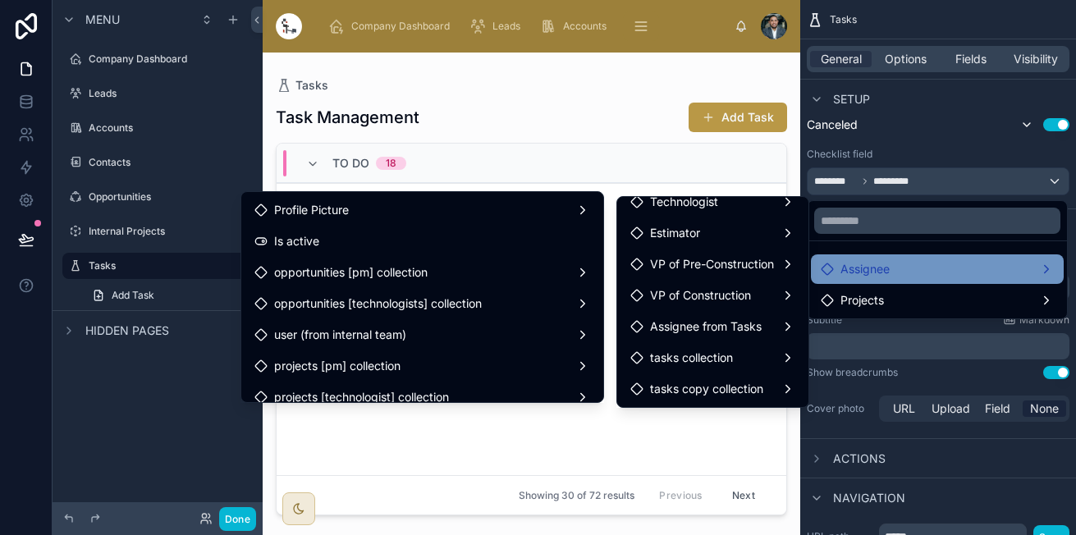
click at [872, 276] on span "Assignee" at bounding box center [864, 269] width 49 height 20
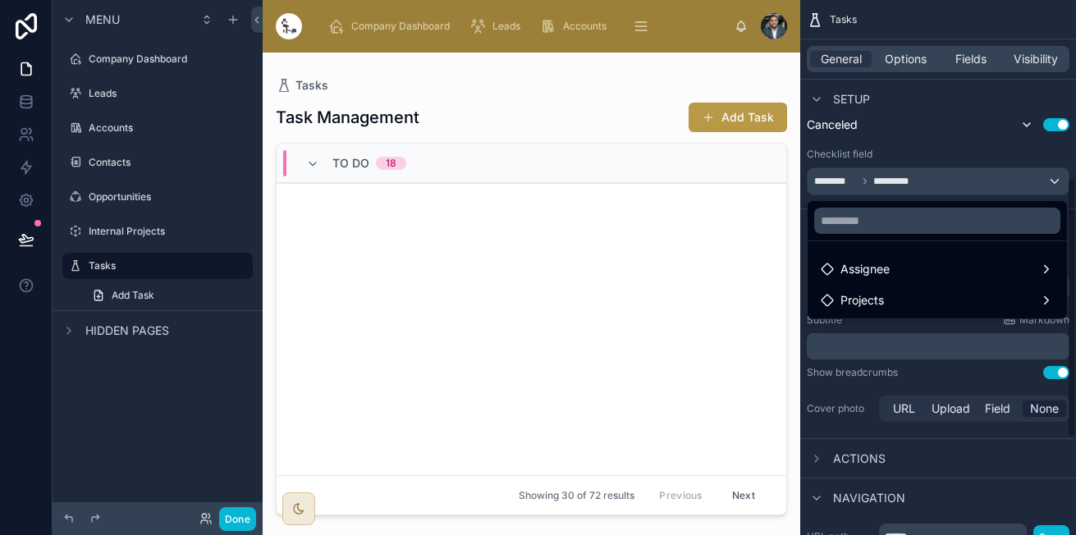
click at [888, 368] on div "scrollable content" at bounding box center [538, 267] width 1076 height 535
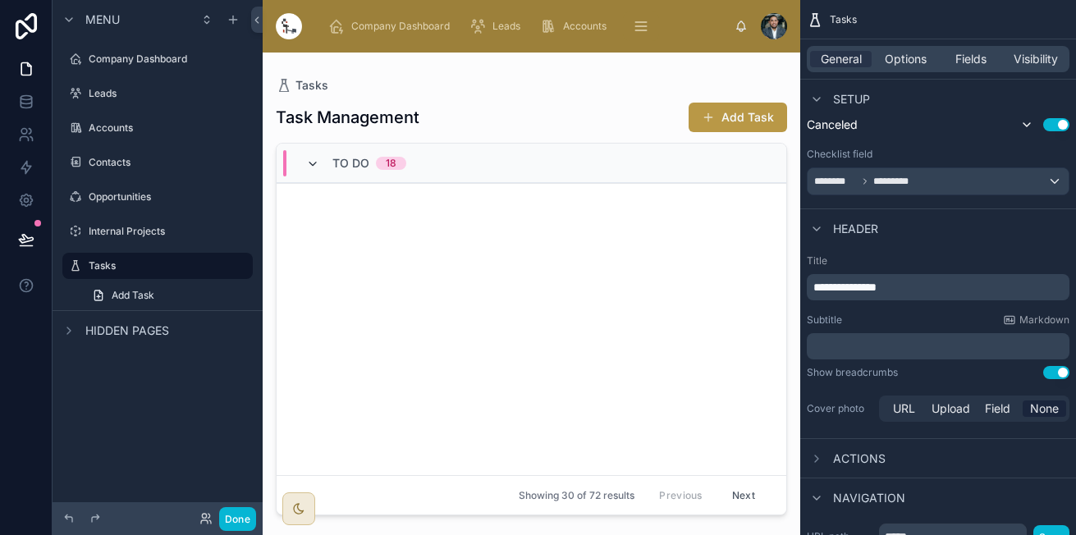
click at [315, 165] on icon at bounding box center [312, 164] width 13 height 13
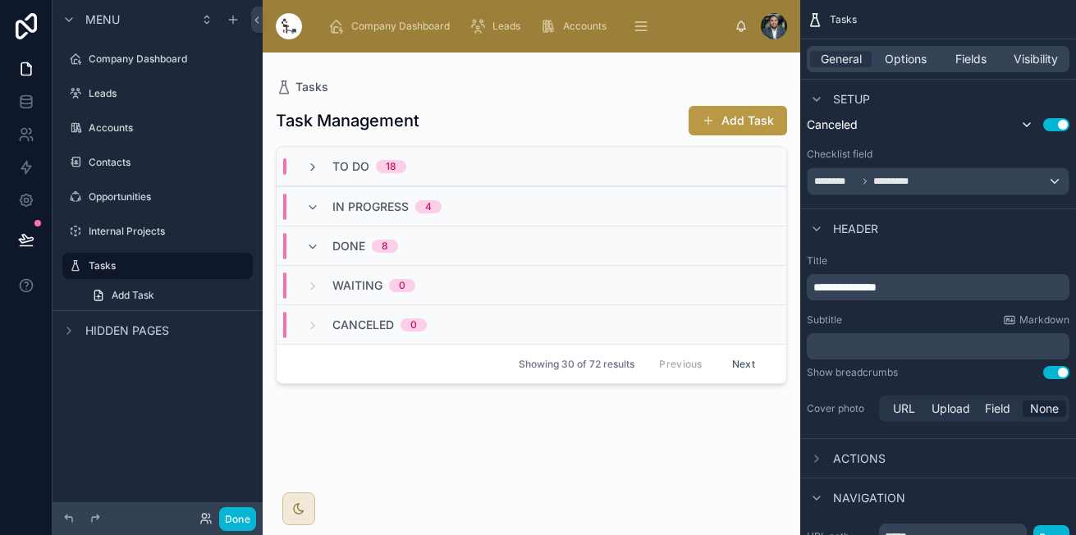
click at [315, 165] on icon at bounding box center [312, 167] width 13 height 13
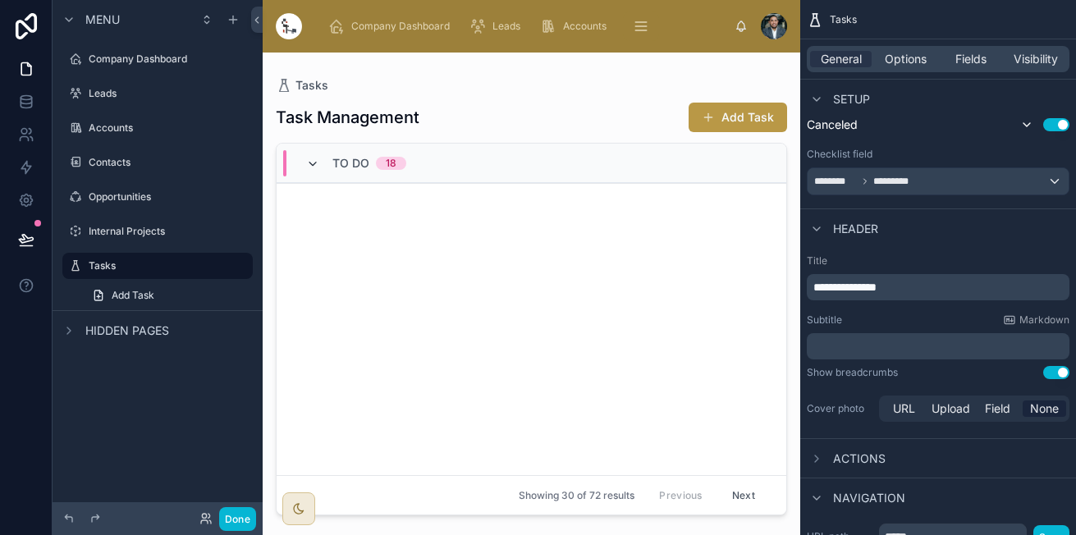
click at [314, 165] on icon at bounding box center [312, 164] width 13 height 13
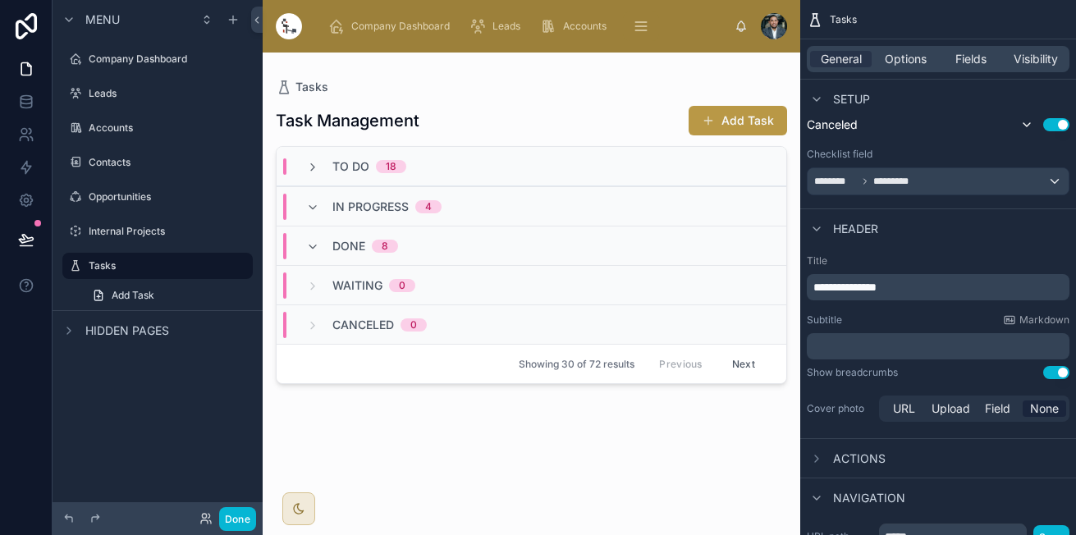
click at [314, 165] on icon at bounding box center [312, 167] width 13 height 13
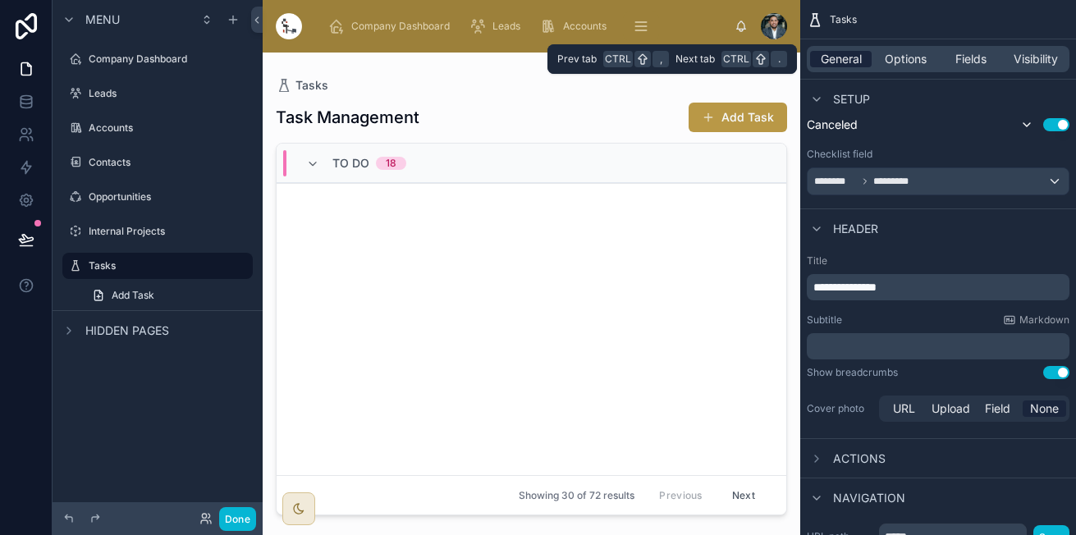
click at [820, 56] on span "General" at bounding box center [840, 59] width 41 height 16
click at [921, 60] on span "Options" at bounding box center [905, 59] width 42 height 16
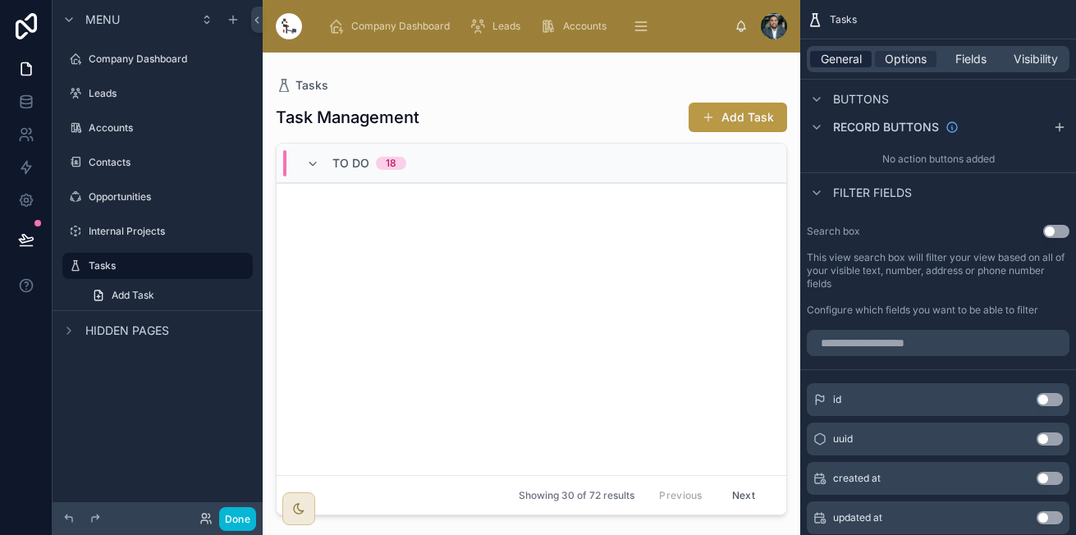
click at [839, 59] on span "General" at bounding box center [840, 59] width 41 height 16
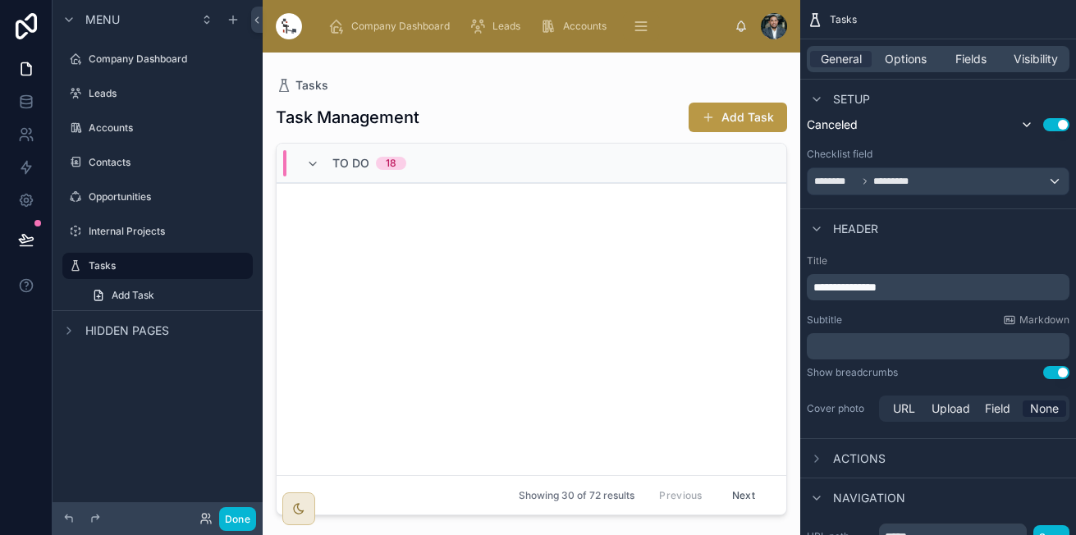
scroll to position [0, 0]
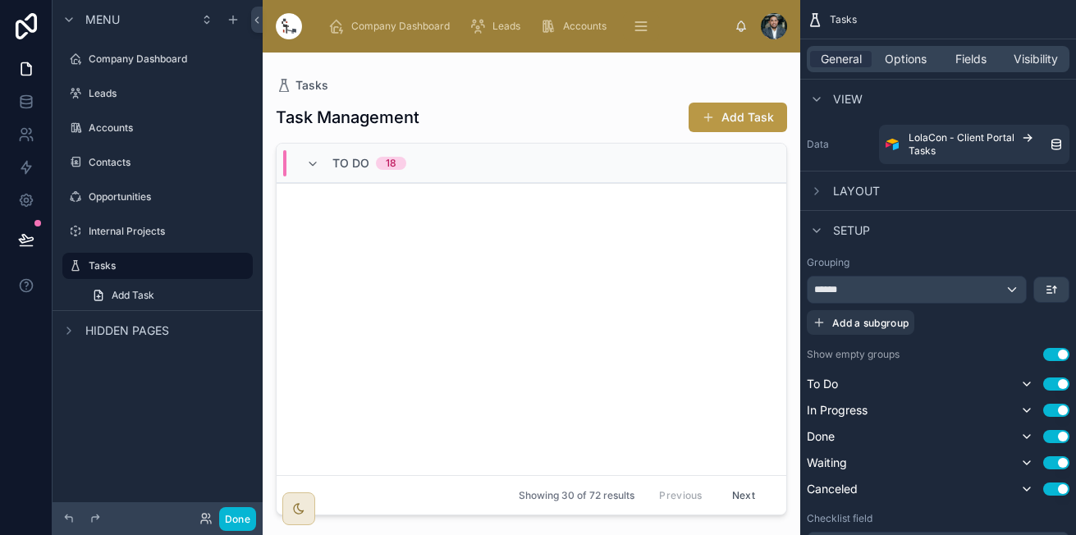
click at [861, 196] on span "Layout" at bounding box center [856, 191] width 47 height 16
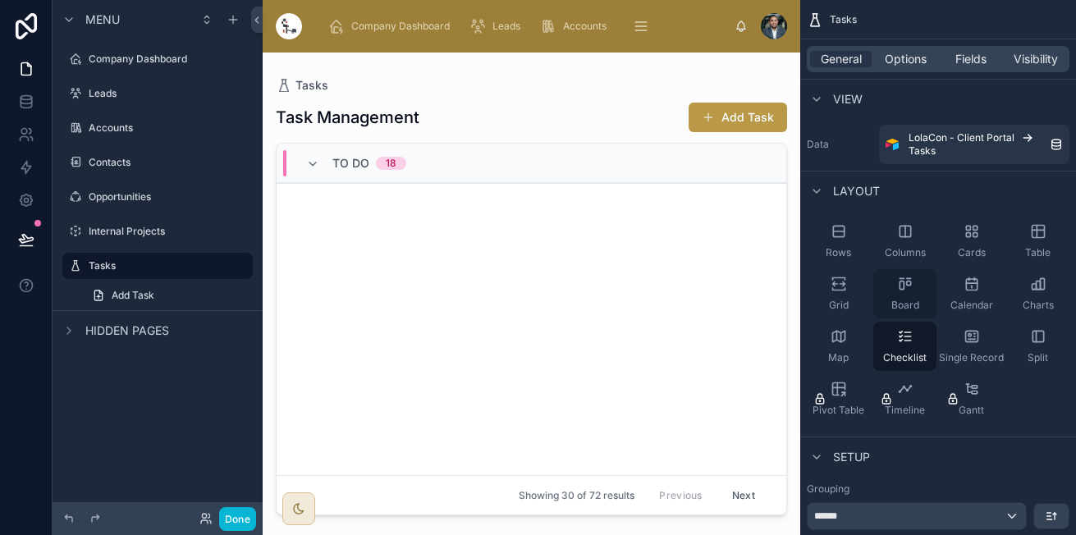
click at [898, 290] on icon "scrollable content" at bounding box center [905, 284] width 16 height 16
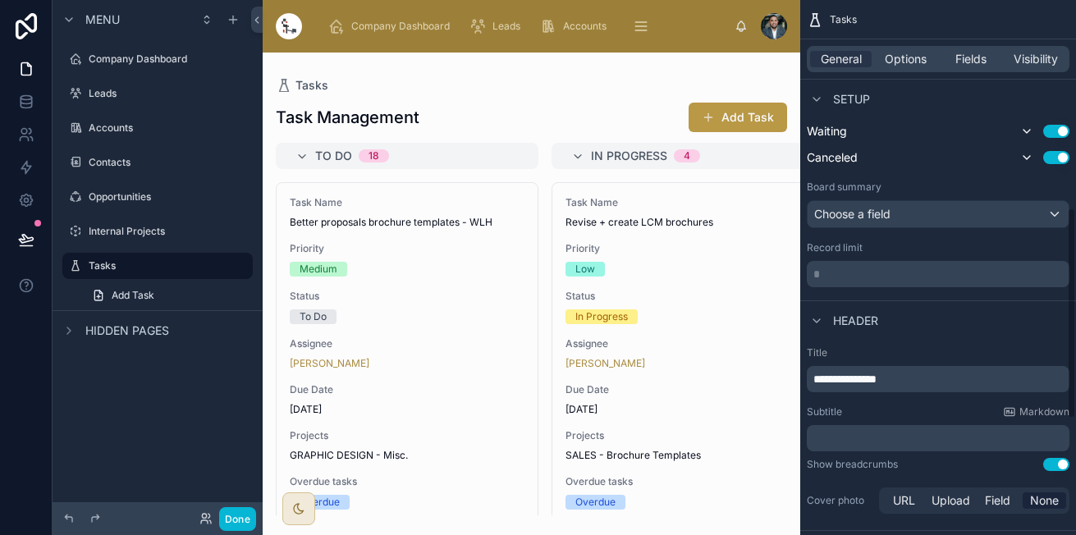
scroll to position [525, 0]
click at [866, 220] on div "Choose a field" at bounding box center [937, 216] width 261 height 26
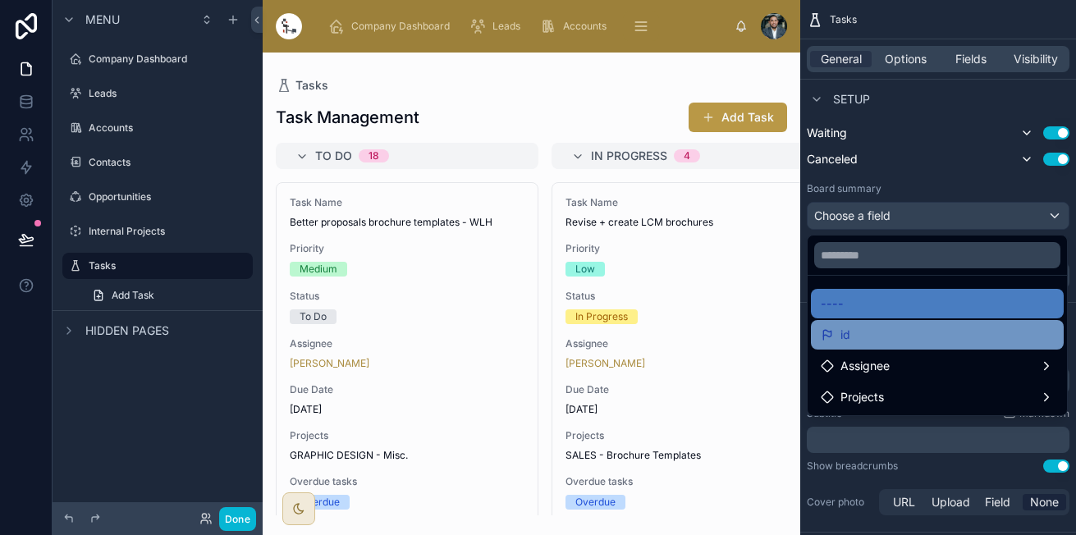
click at [857, 346] on div "id" at bounding box center [937, 335] width 253 height 30
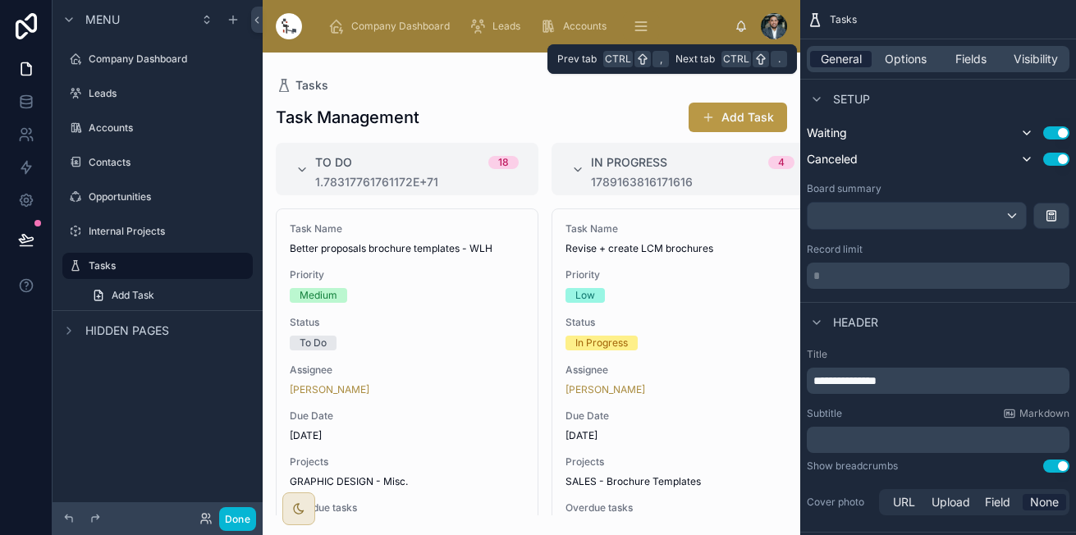
click at [856, 63] on span "General" at bounding box center [840, 59] width 41 height 16
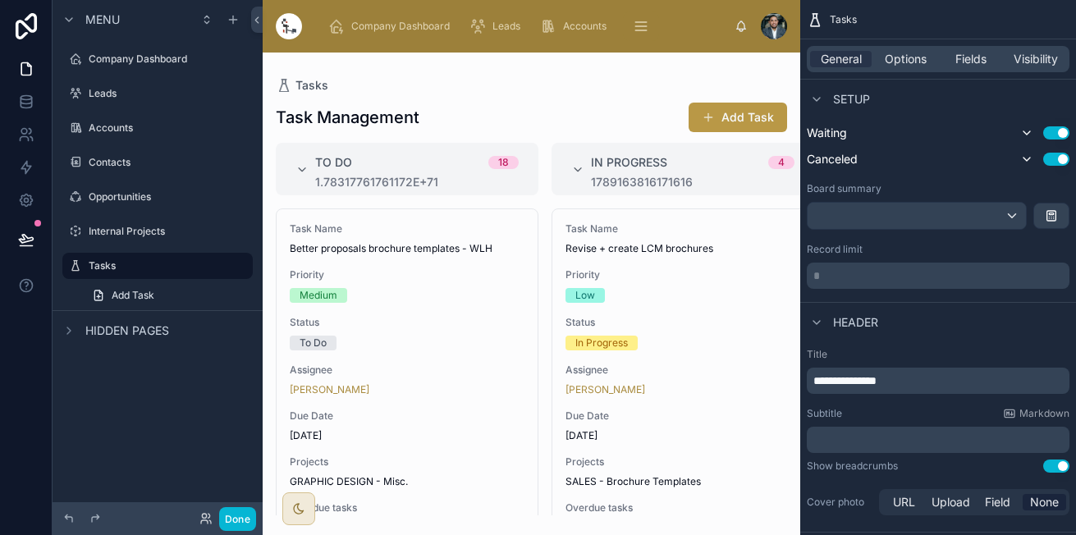
click at [852, 92] on span "Setup" at bounding box center [851, 99] width 37 height 16
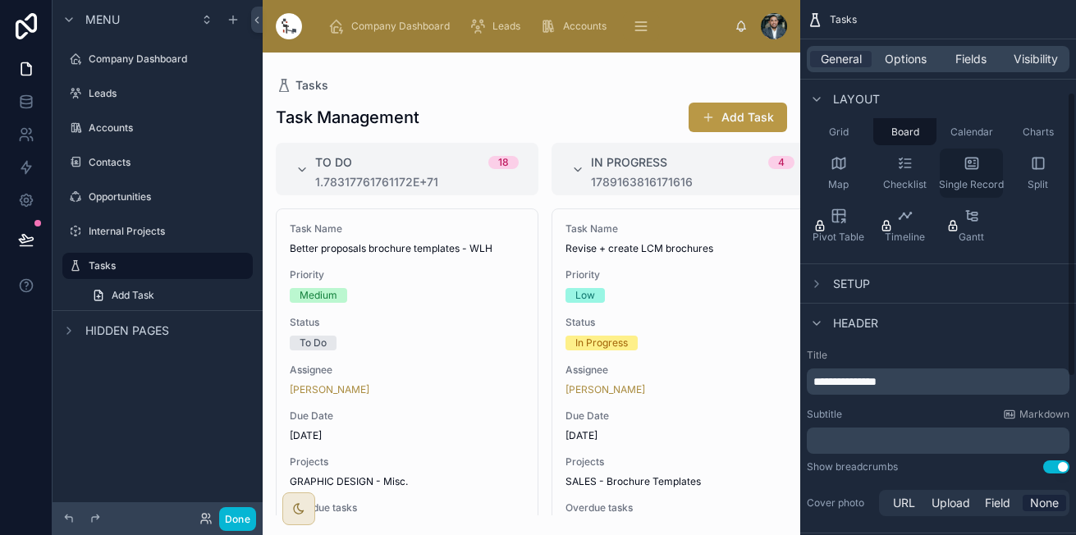
scroll to position [175, 0]
click at [876, 276] on div "Setup" at bounding box center [938, 281] width 276 height 39
click at [864, 274] on span "Setup" at bounding box center [851, 282] width 37 height 16
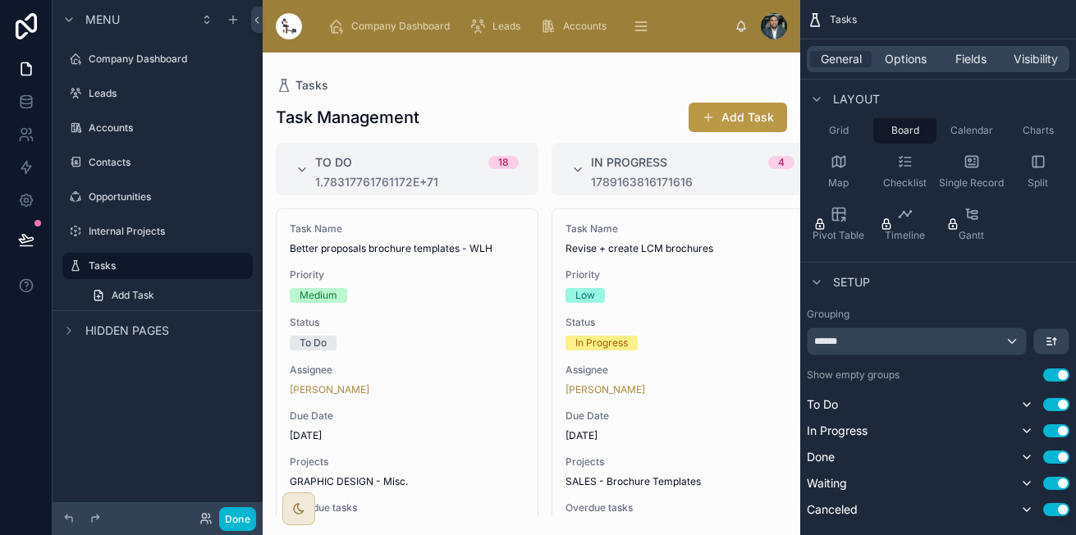
scroll to position [285, 0]
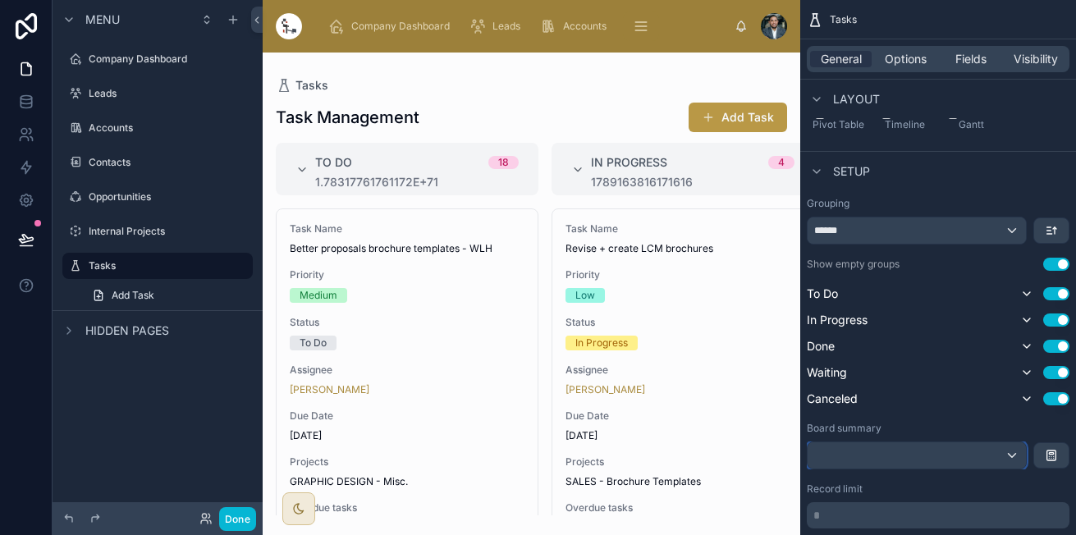
click at [938, 454] on div "scrollable content" at bounding box center [916, 455] width 218 height 26
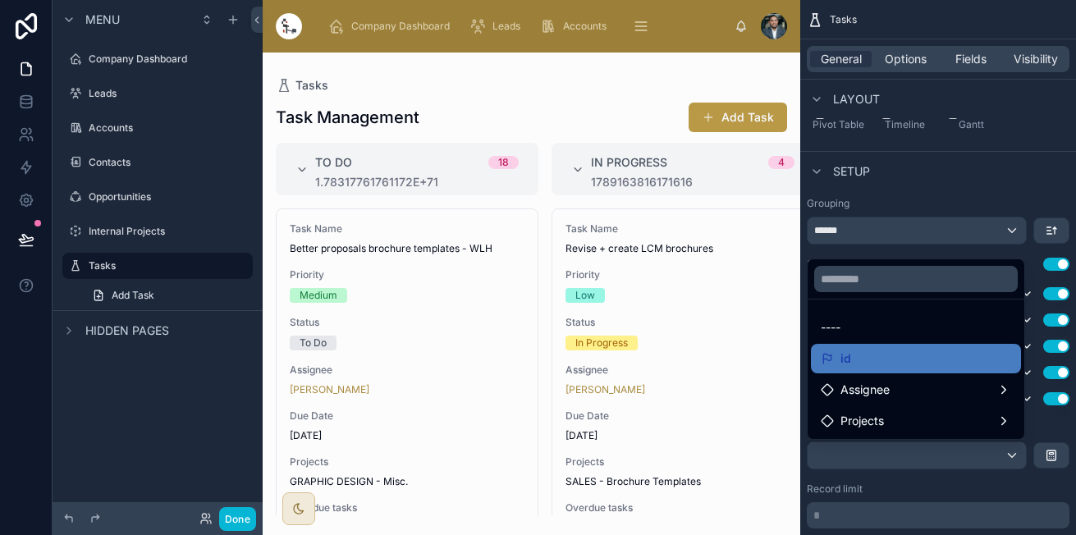
drag, startPoint x: 941, startPoint y: 350, endPoint x: 961, endPoint y: 363, distance: 23.2
click at [941, 349] on div "id" at bounding box center [915, 359] width 190 height 20
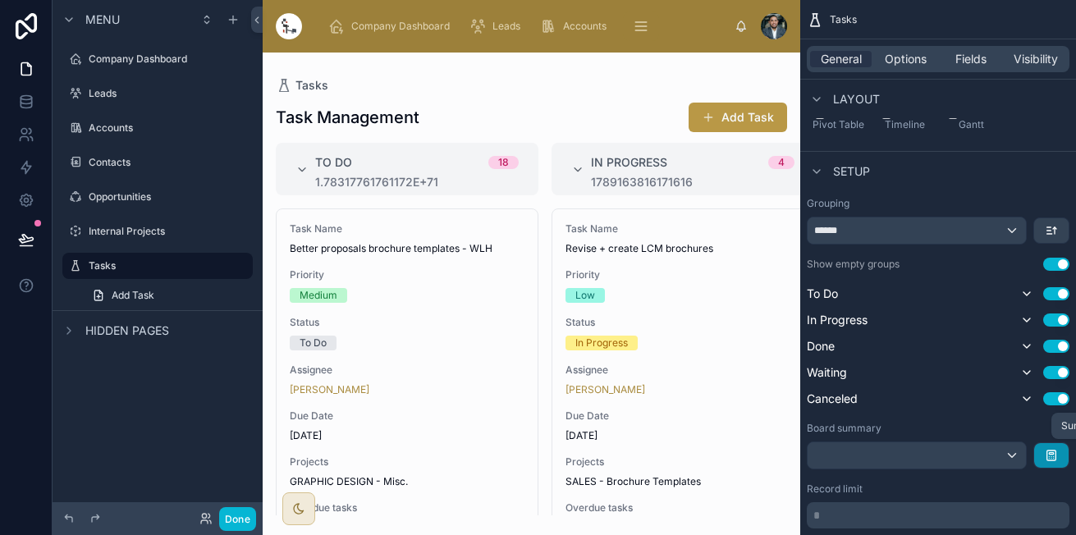
click at [1048, 446] on button "scrollable content" at bounding box center [1051, 455] width 34 height 25
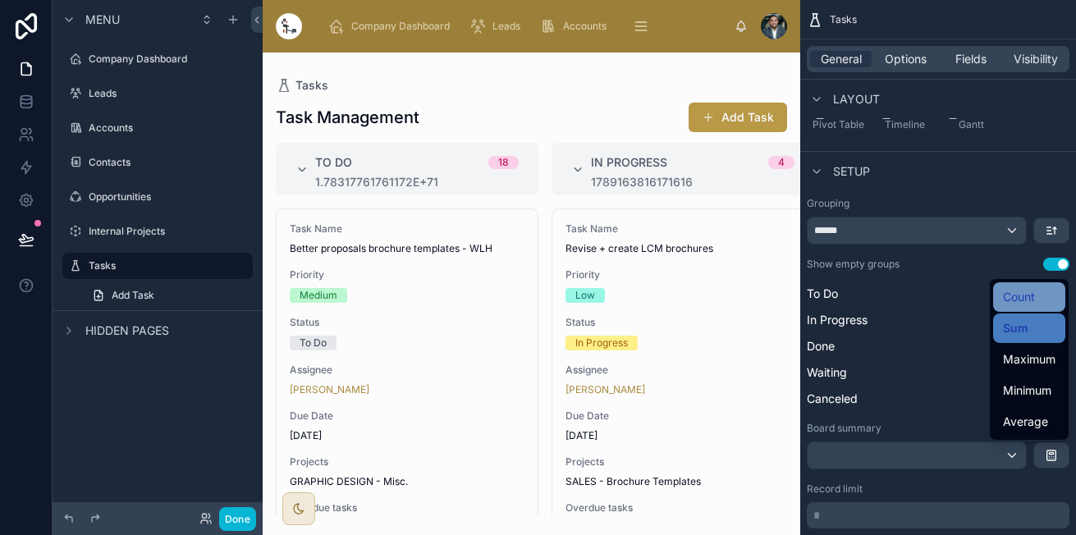
click at [1025, 301] on span "Count" at bounding box center [1019, 297] width 32 height 20
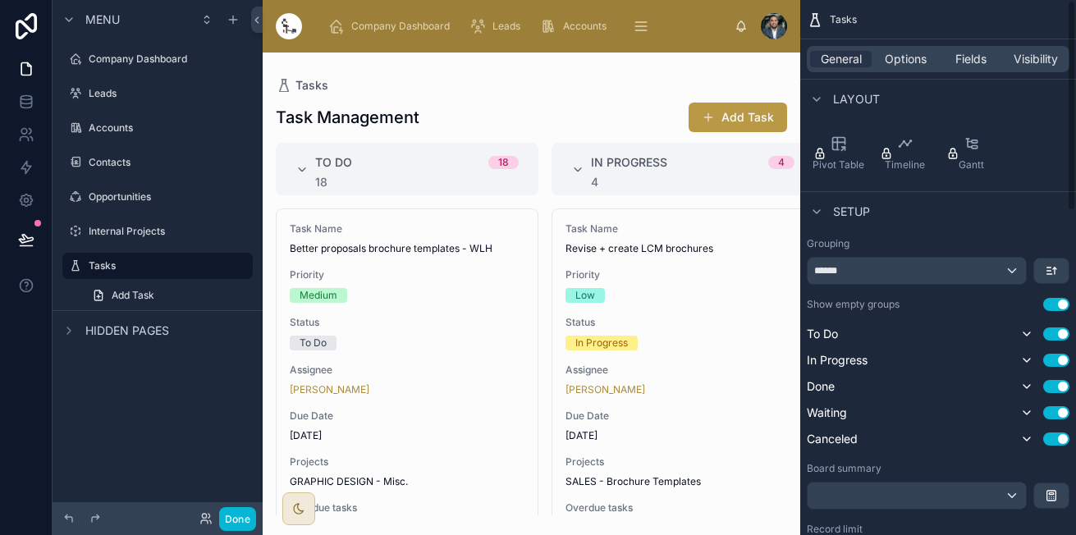
scroll to position [0, 0]
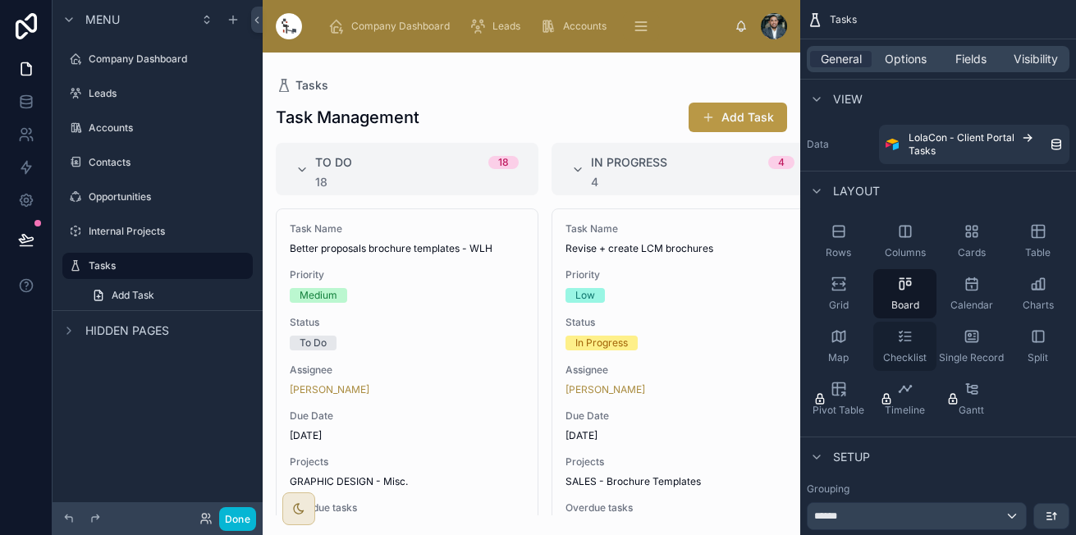
click at [903, 345] on div "Checklist" at bounding box center [904, 346] width 63 height 49
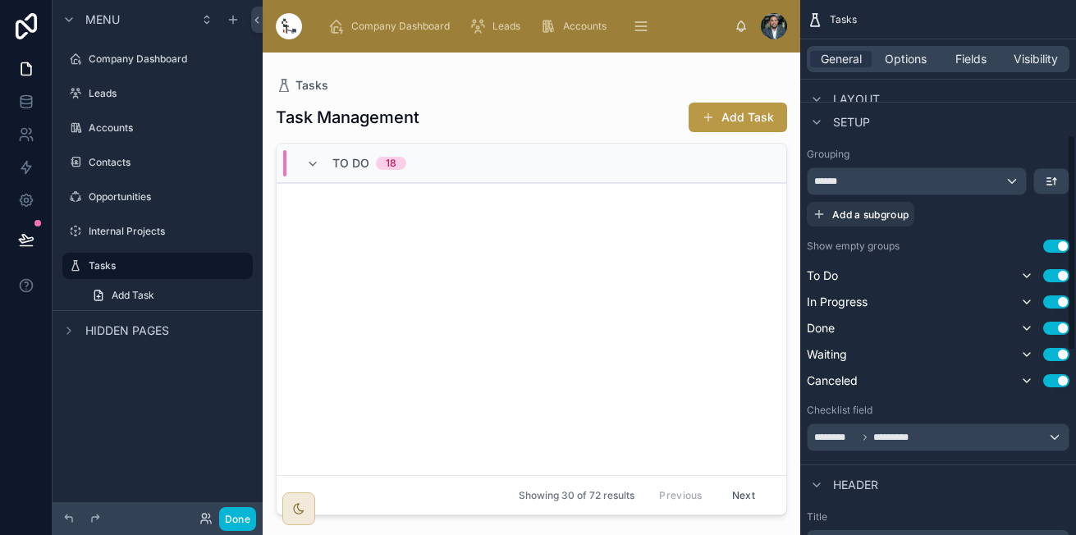
scroll to position [336, 0]
click at [854, 441] on span "********" at bounding box center [835, 436] width 43 height 13
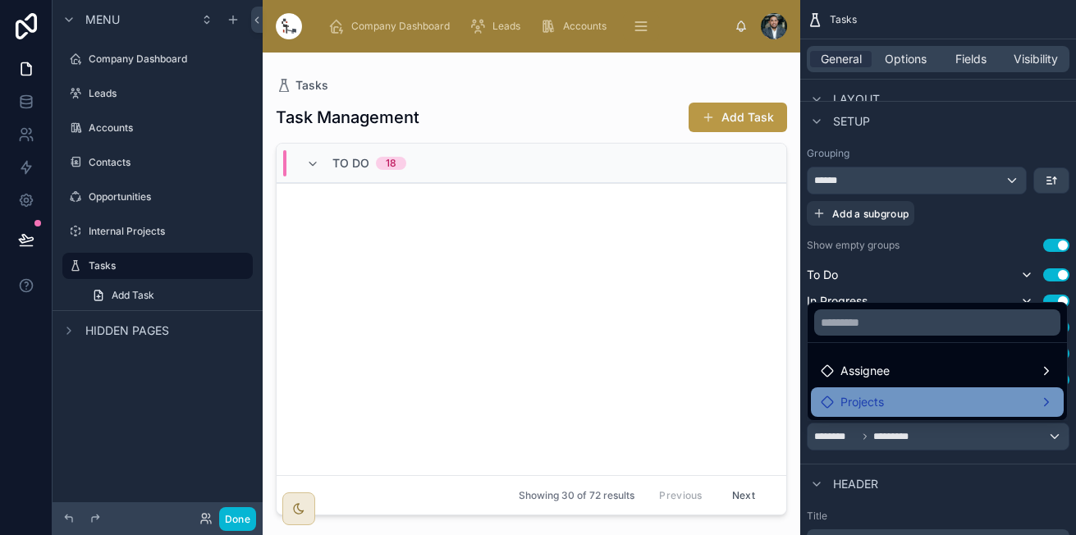
click at [953, 396] on div "Projects" at bounding box center [936, 402] width 233 height 20
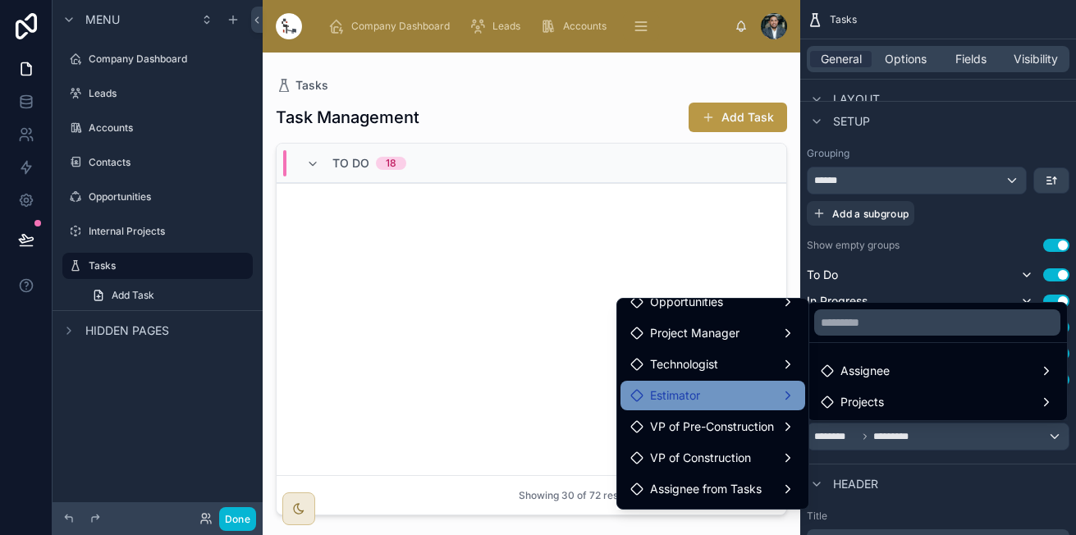
scroll to position [0, 0]
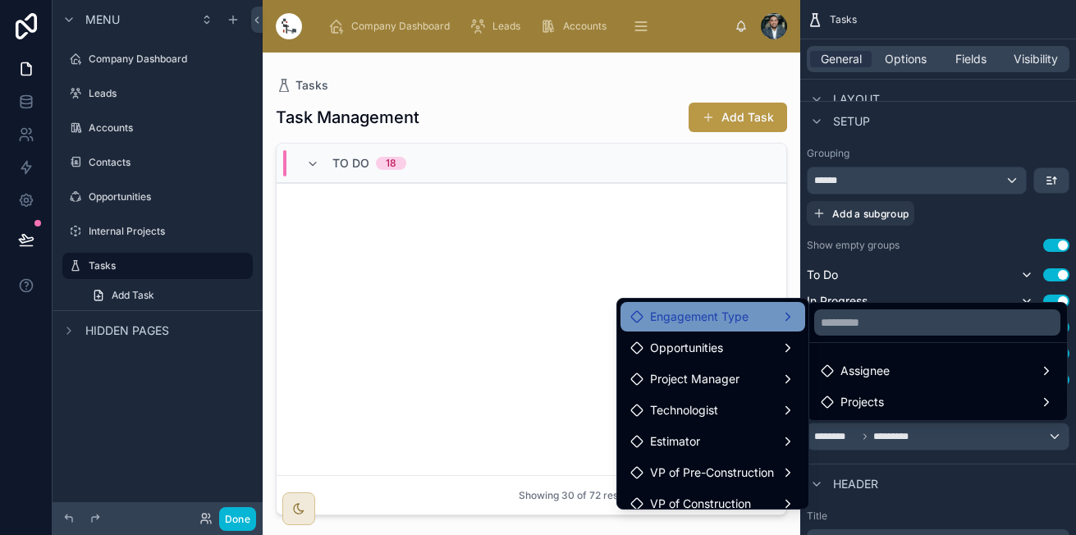
click at [767, 313] on div "Engagement Type" at bounding box center [712, 317] width 165 height 20
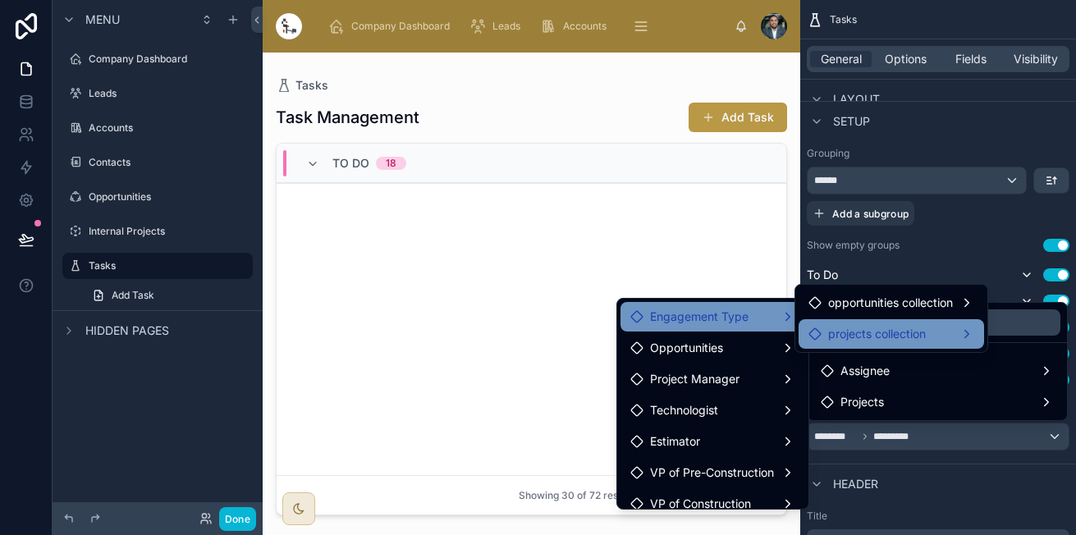
click at [875, 331] on span "projects collection" at bounding box center [877, 334] width 98 height 20
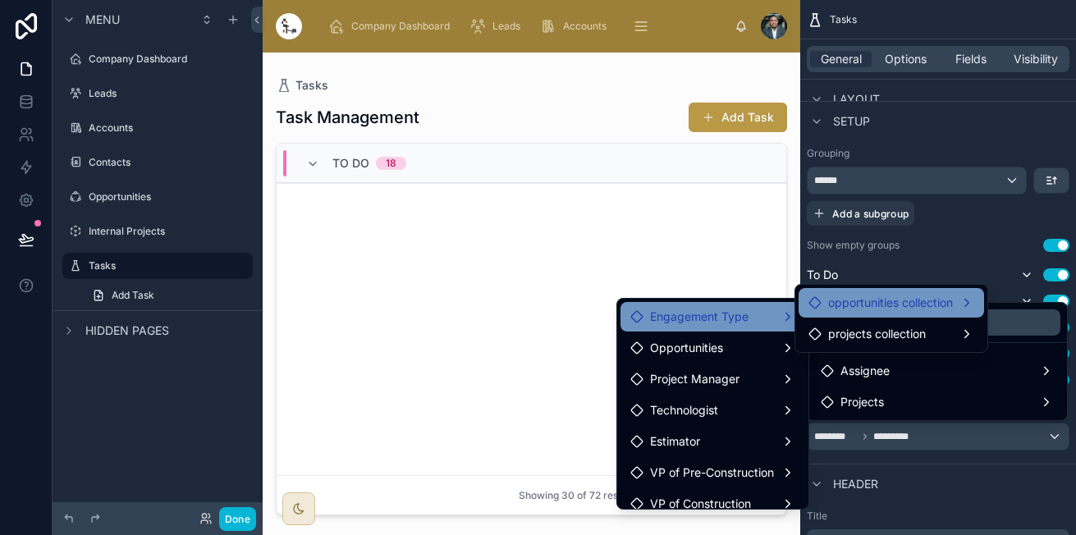
click at [913, 304] on span "opportunities collection" at bounding box center [890, 303] width 125 height 20
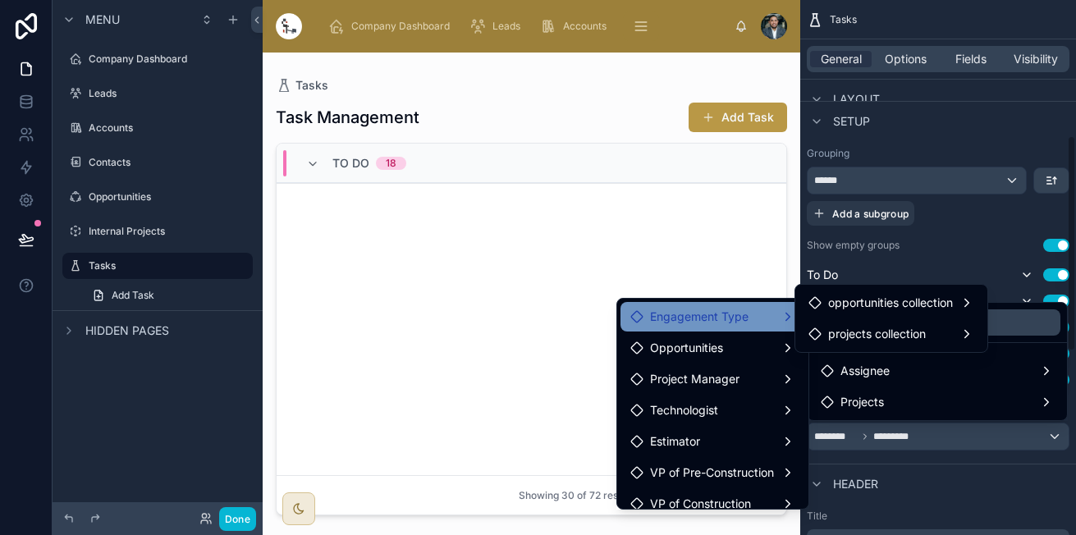
click at [934, 489] on div "scrollable content" at bounding box center [538, 267] width 1076 height 535
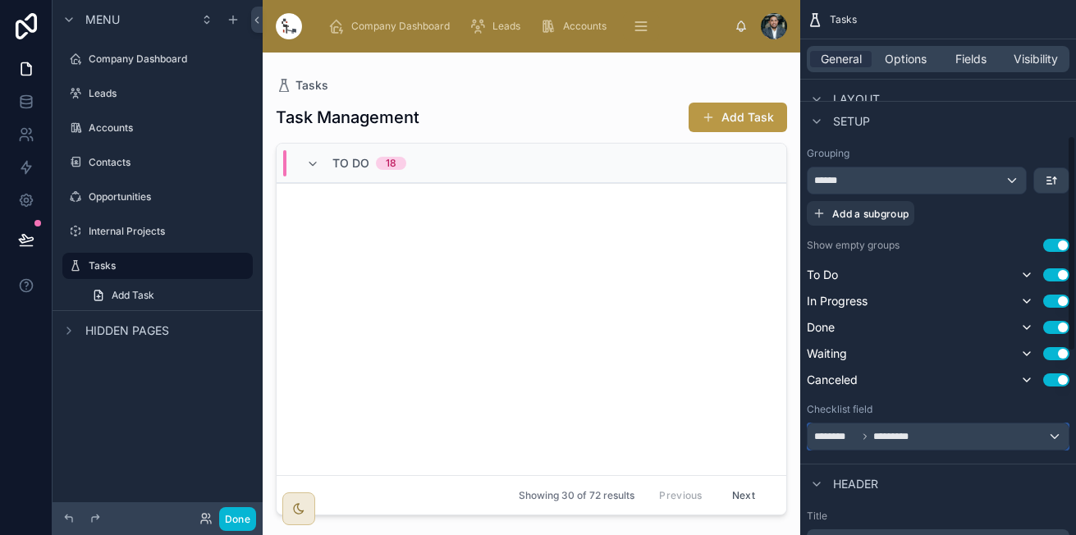
click at [1061, 438] on div "******** *********" at bounding box center [937, 436] width 261 height 26
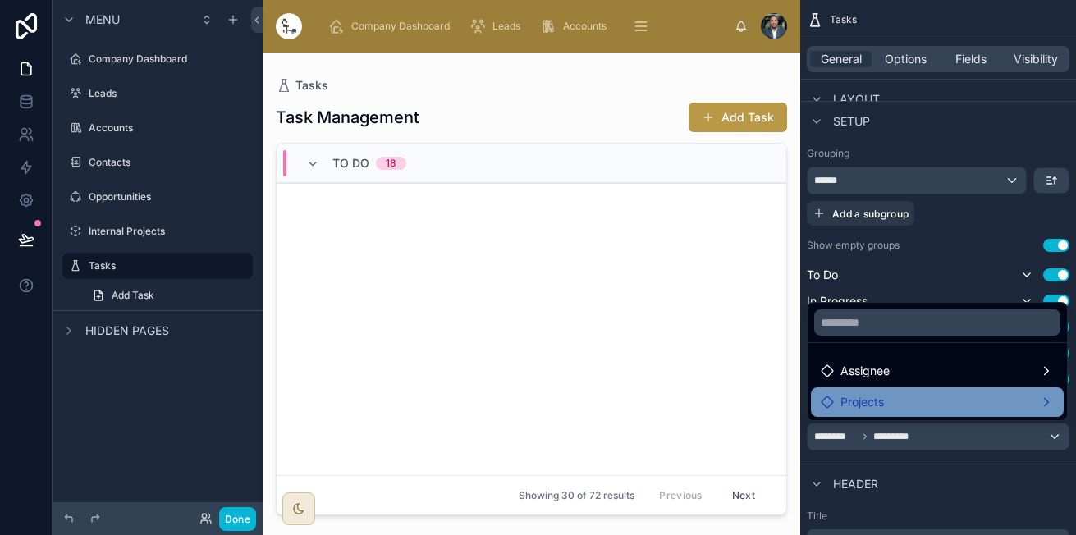
click at [862, 396] on span "Projects" at bounding box center [861, 402] width 43 height 20
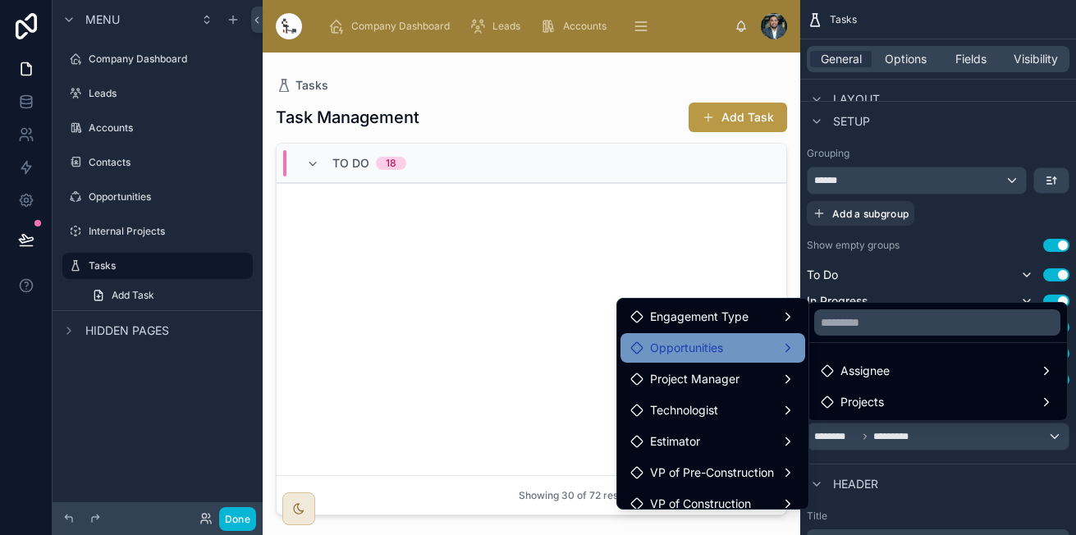
click at [706, 350] on span "Opportunities" at bounding box center [686, 348] width 73 height 20
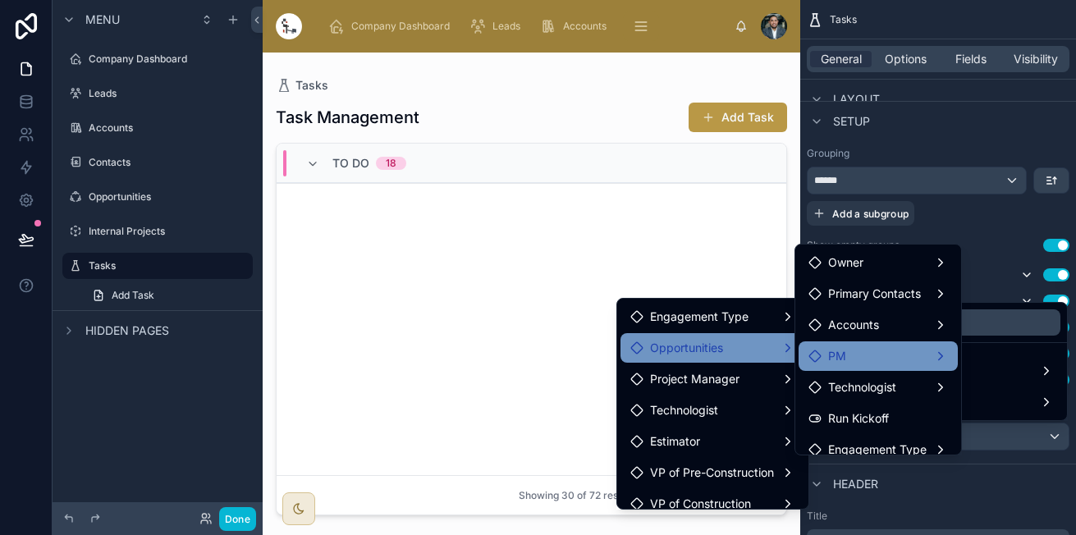
scroll to position [107, 0]
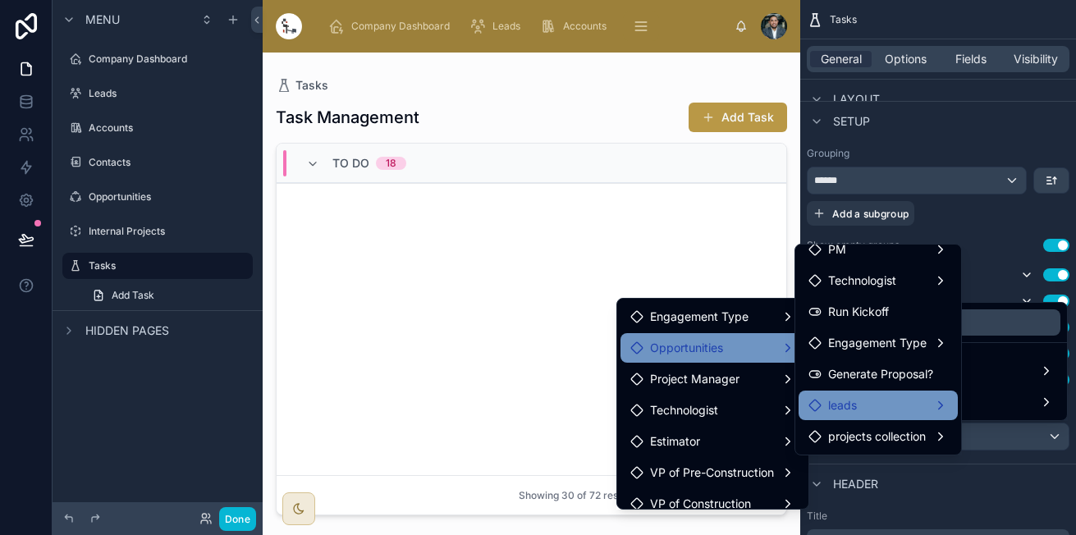
click at [852, 400] on span "leads" at bounding box center [842, 405] width 29 height 20
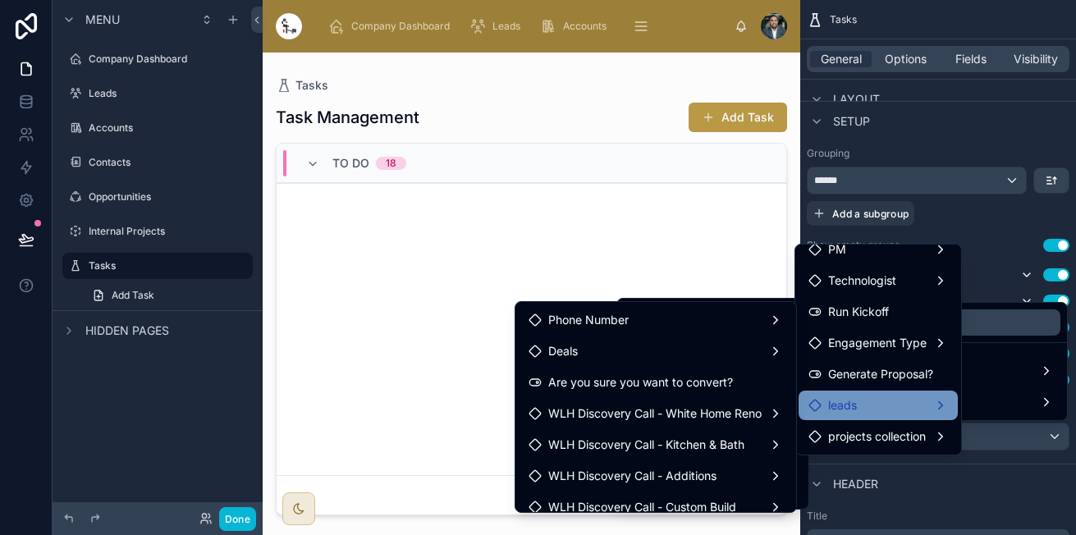
click at [852, 400] on span "leads" at bounding box center [842, 405] width 29 height 20
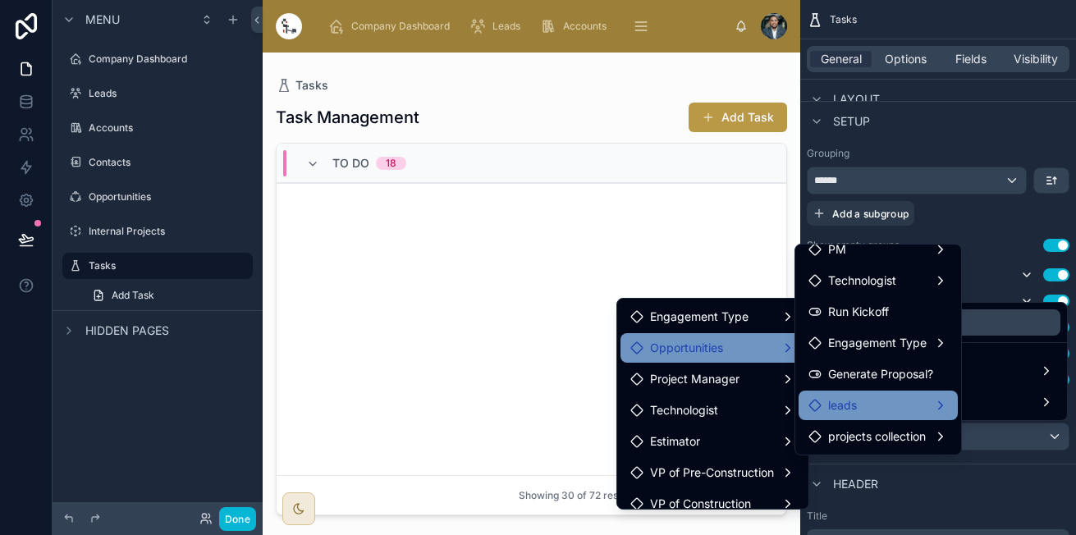
click at [857, 409] on div "leads" at bounding box center [877, 405] width 139 height 20
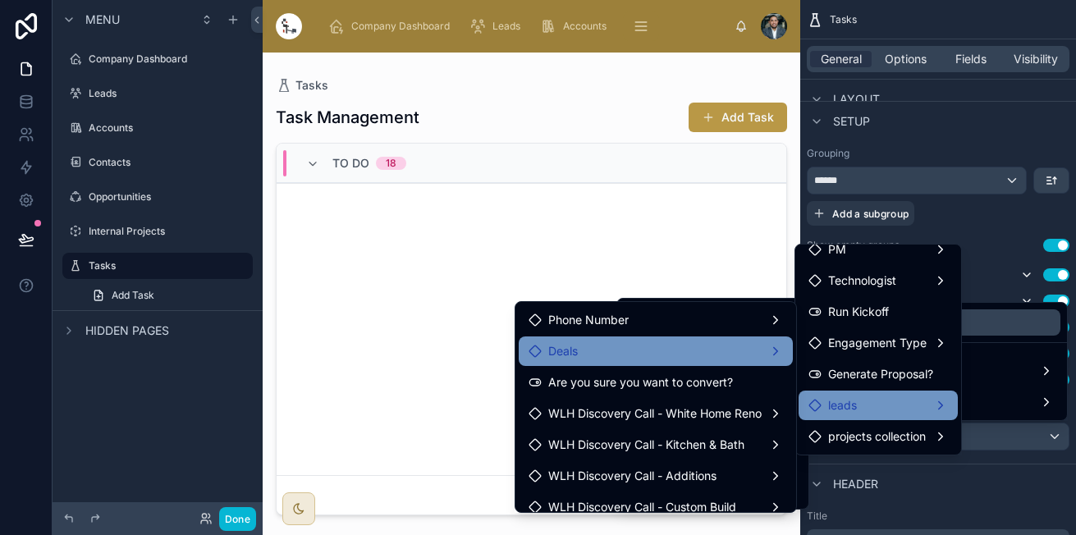
click at [691, 347] on div "Deals" at bounding box center [655, 351] width 254 height 20
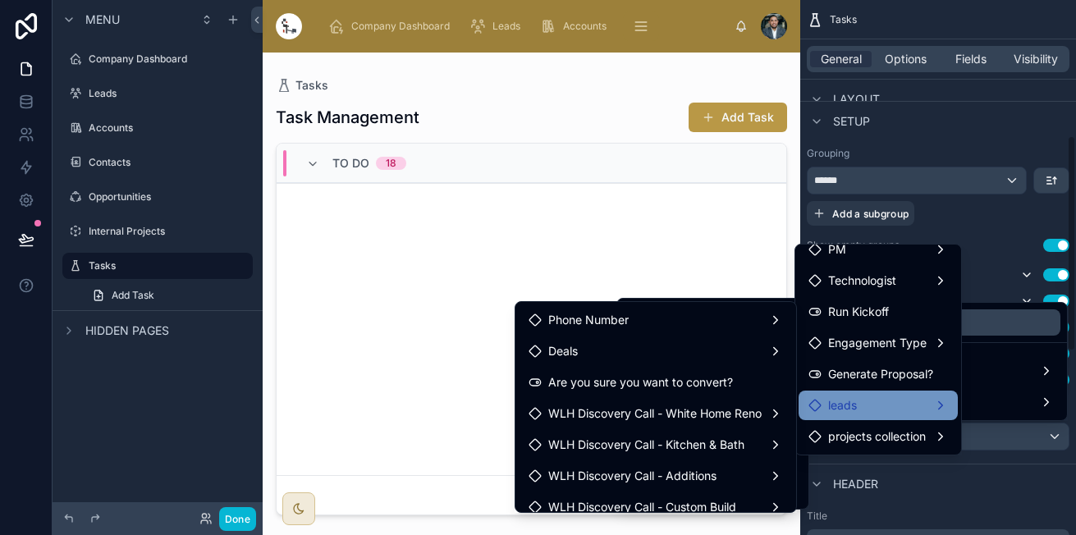
click at [925, 488] on div "scrollable content" at bounding box center [538, 267] width 1076 height 535
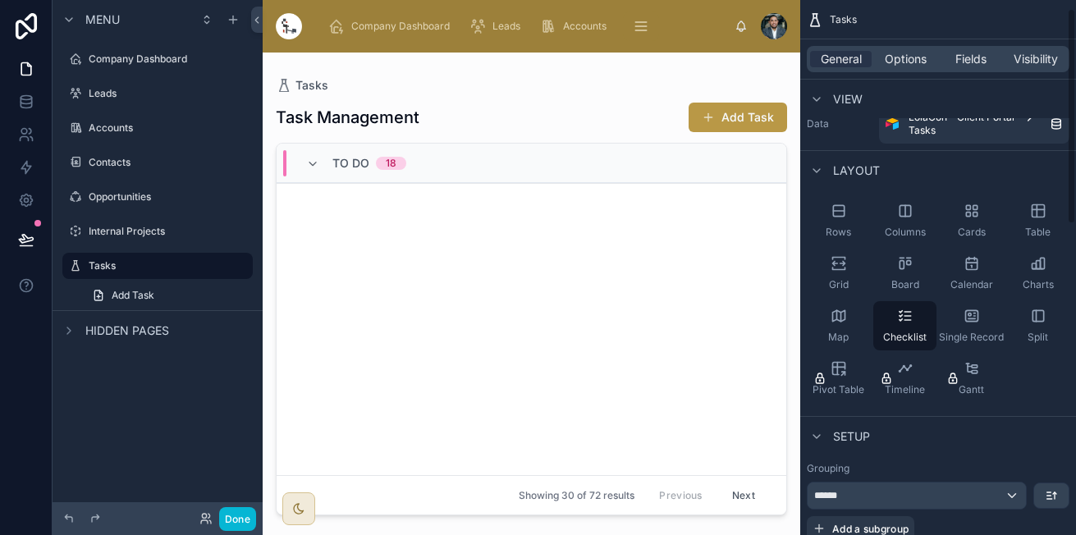
scroll to position [22, 0]
click at [871, 209] on div "Rows Columns Cards Table Grid Board Calendar Charts Map Checklist Single Record…" at bounding box center [938, 298] width 276 height 220
click at [847, 209] on div "Rows" at bounding box center [837, 218] width 63 height 49
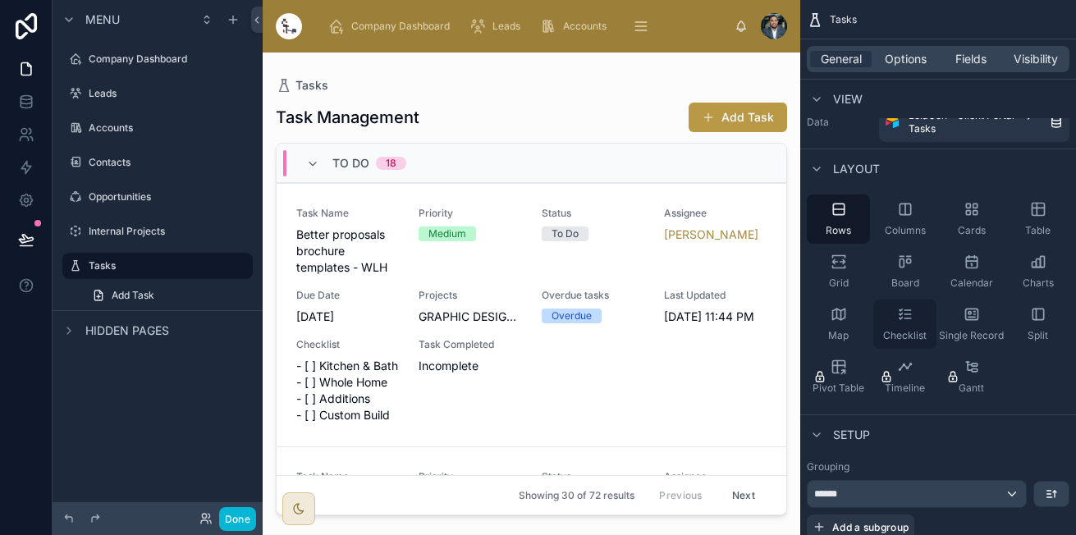
click at [900, 320] on icon "scrollable content" at bounding box center [905, 314] width 16 height 16
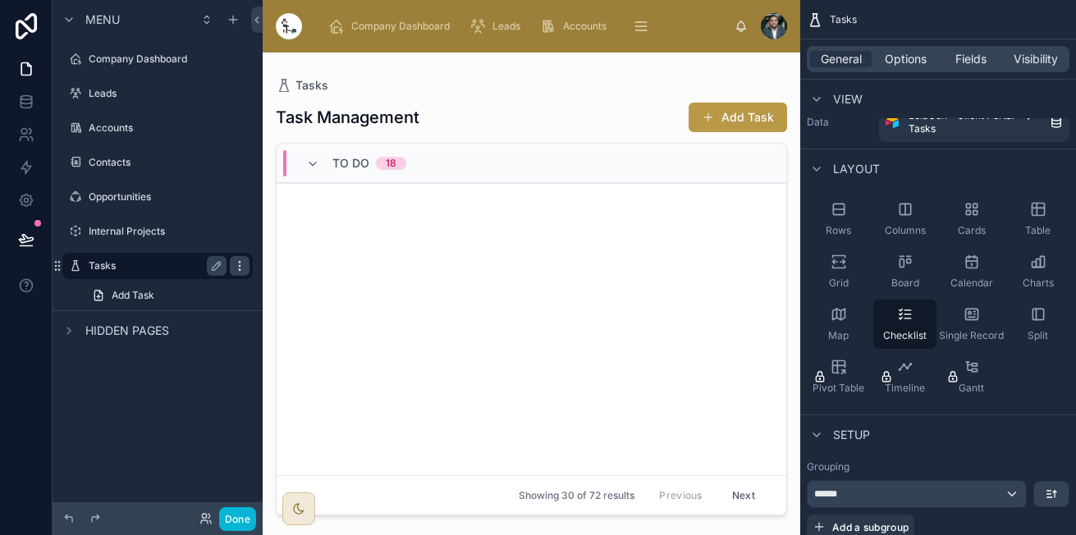
click at [241, 263] on icon "scrollable content" at bounding box center [239, 265] width 13 height 13
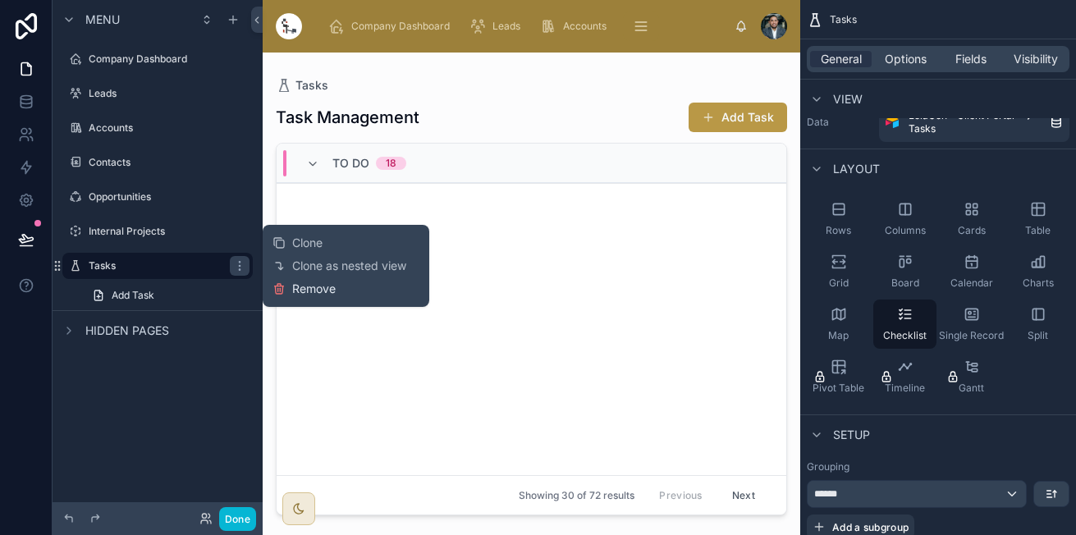
click at [299, 293] on span "Remove" at bounding box center [313, 289] width 43 height 16
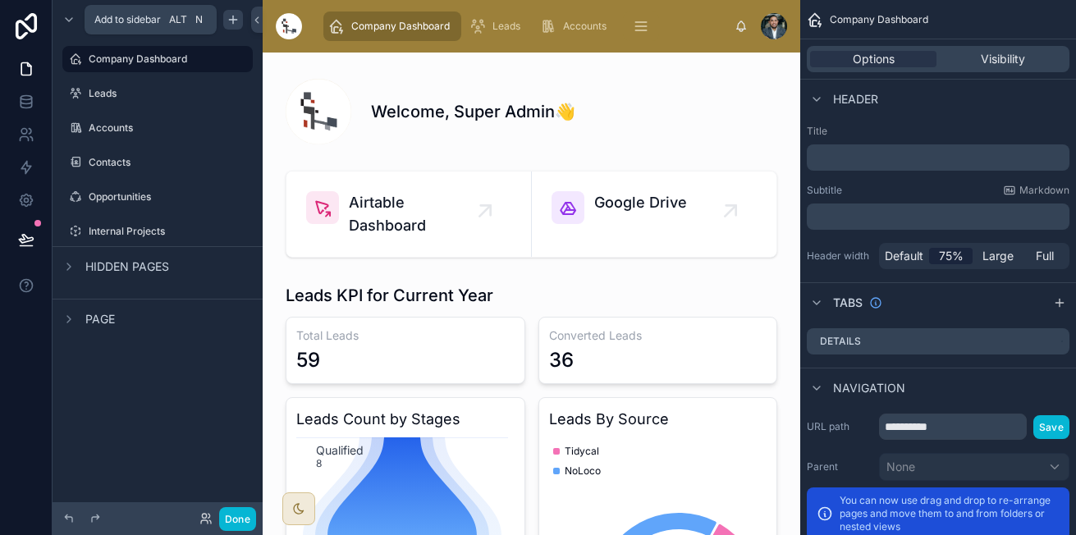
click at [234, 20] on icon "scrollable content" at bounding box center [232, 20] width 7 height 0
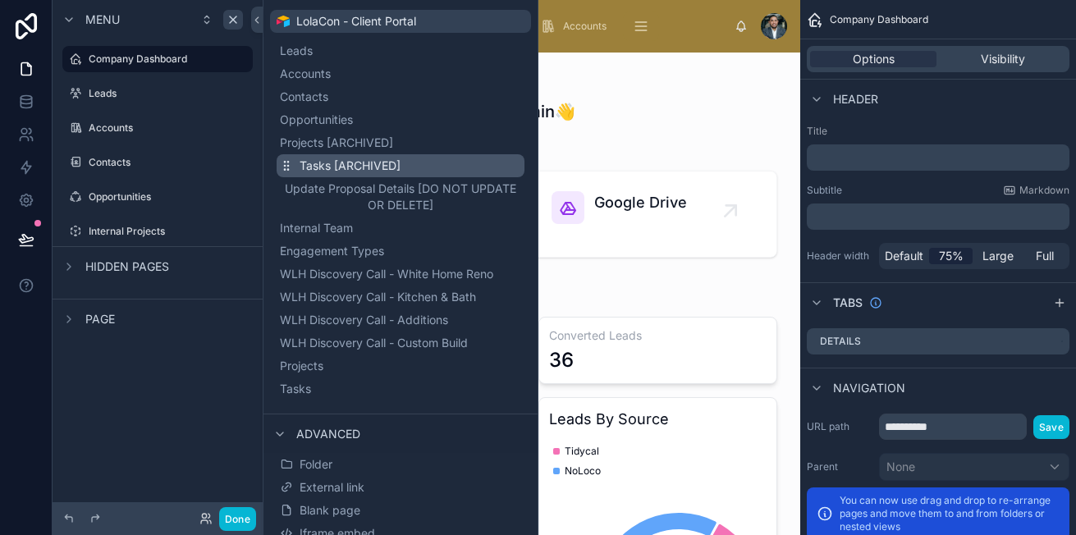
scroll to position [145, 0]
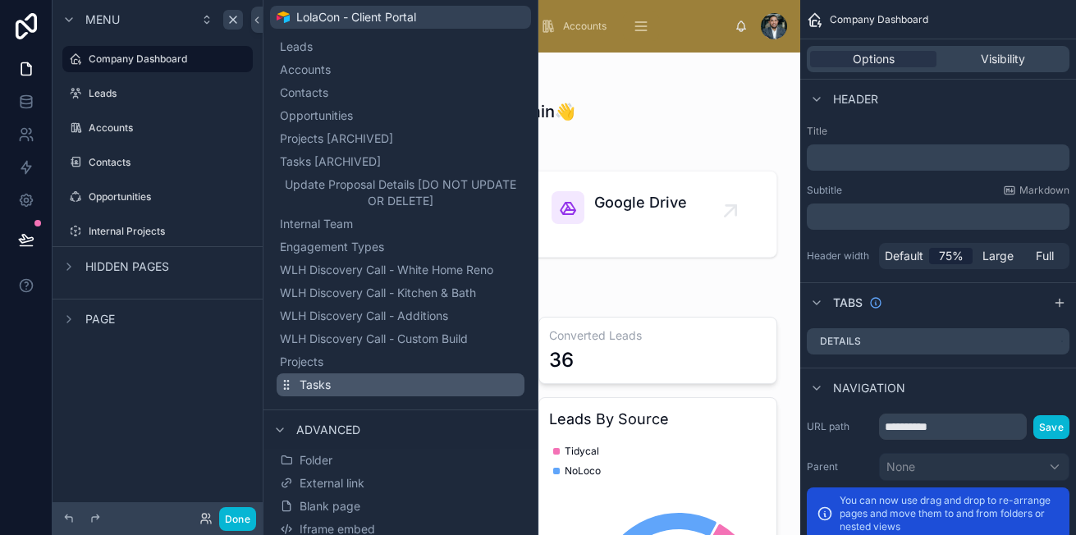
click at [315, 377] on span "Tasks" at bounding box center [314, 385] width 31 height 16
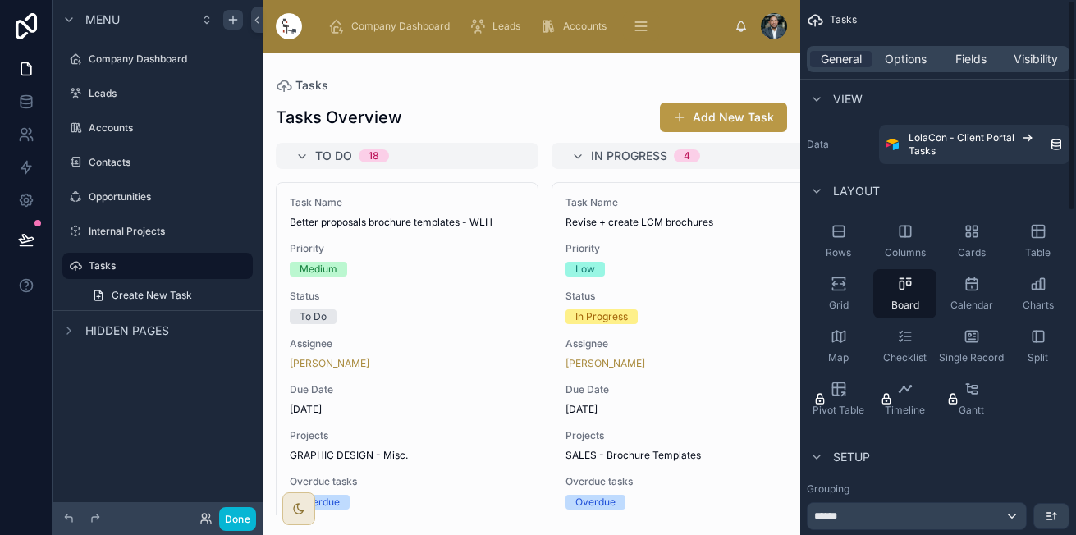
click at [918, 372] on div "Rows Columns Cards Table Grid Board Calendar Charts Map Checklist Single Record…" at bounding box center [938, 320] width 276 height 220
click at [906, 358] on span "Checklist" at bounding box center [904, 357] width 43 height 13
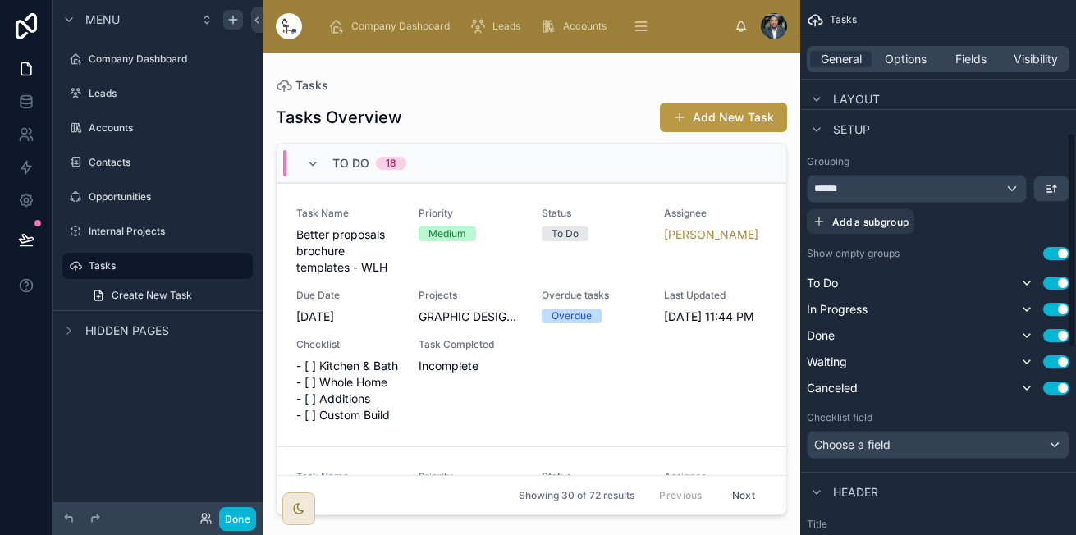
scroll to position [328, 0]
click at [1007, 190] on div "******" at bounding box center [916, 188] width 218 height 26
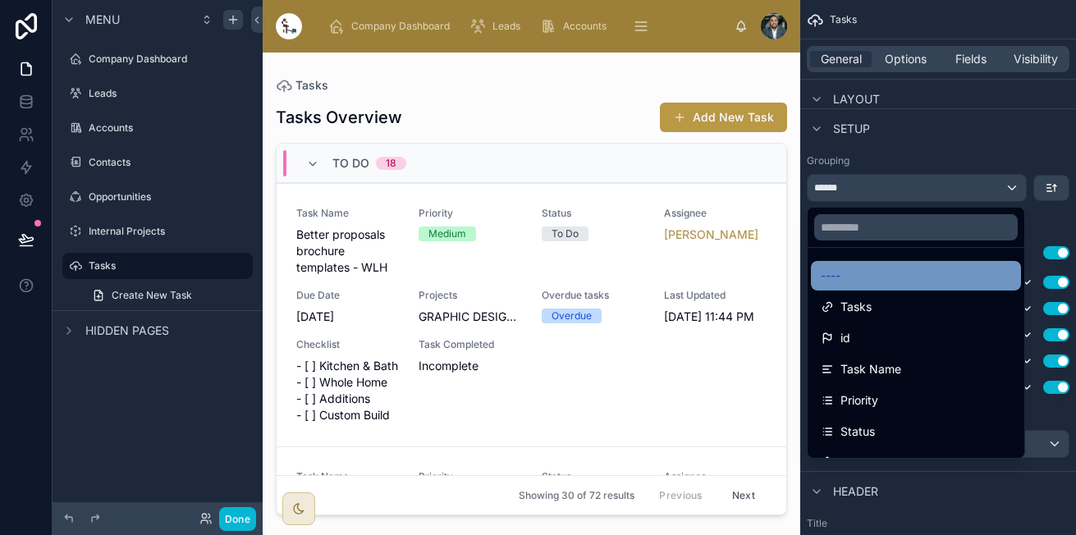
click at [825, 280] on span "----" at bounding box center [830, 276] width 20 height 20
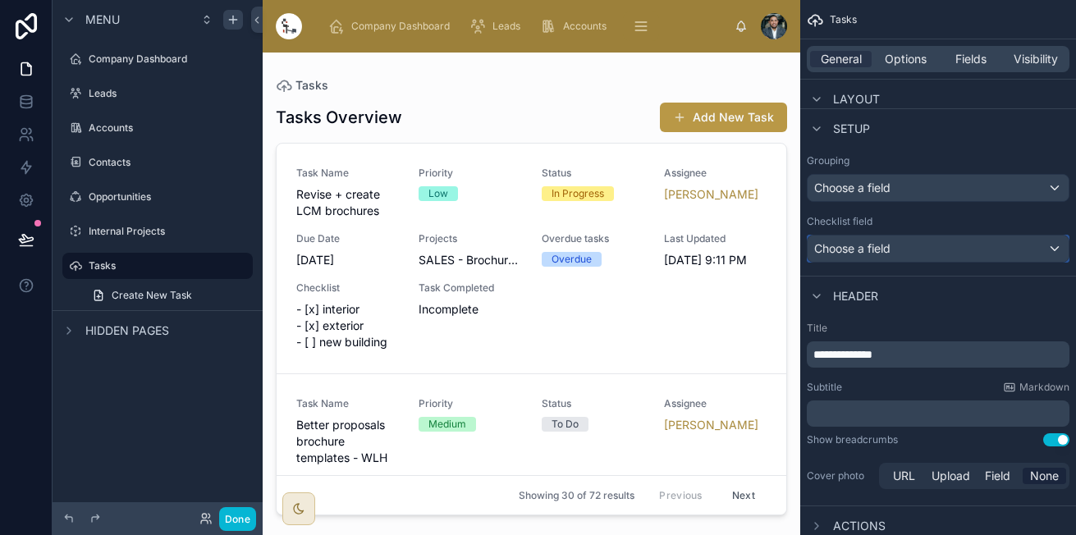
click at [936, 251] on div "Choose a field" at bounding box center [937, 248] width 261 height 26
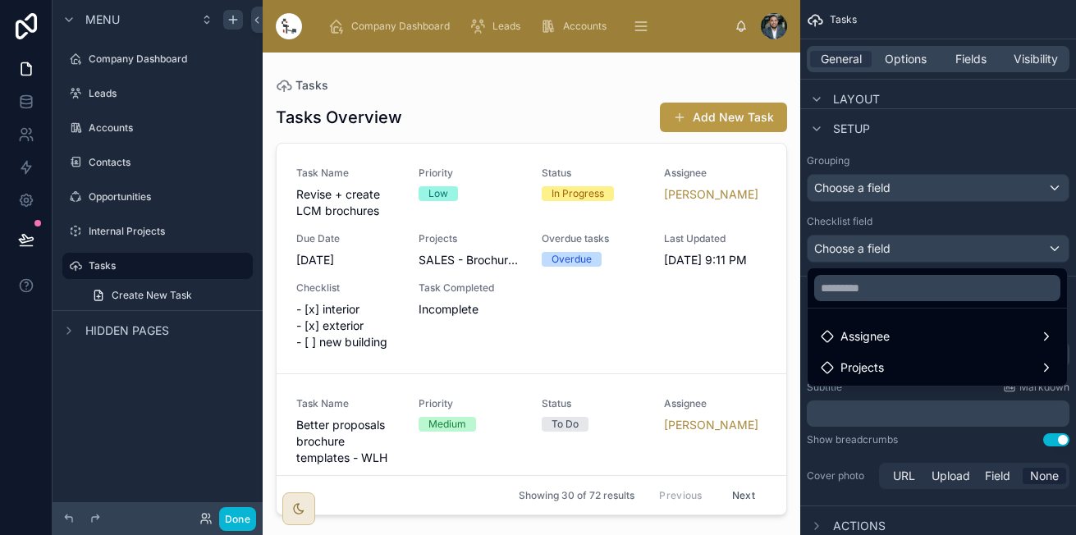
click at [931, 262] on div "scrollable content" at bounding box center [538, 267] width 1076 height 535
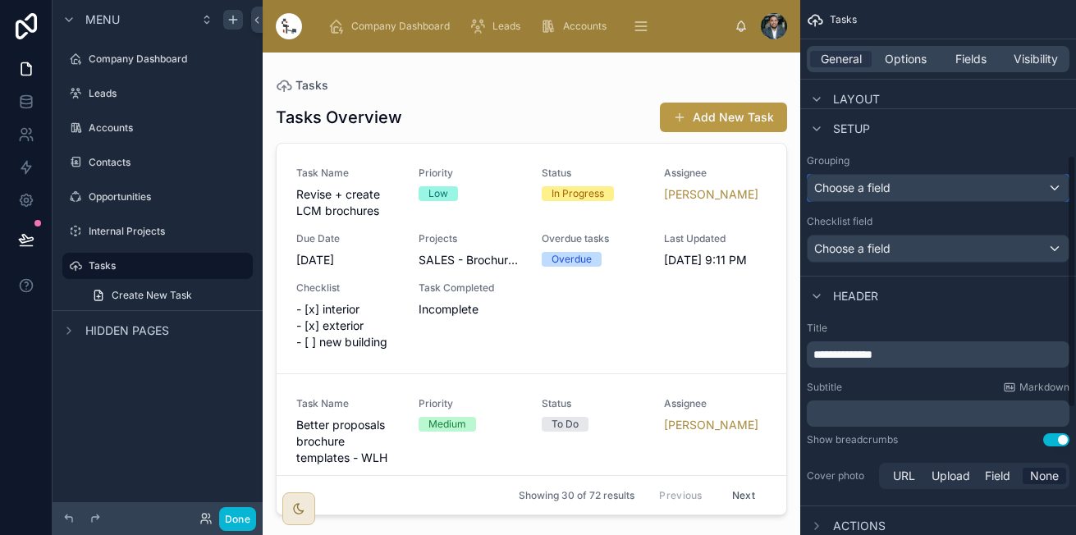
click at [879, 185] on div "Choose a field" at bounding box center [937, 188] width 261 height 26
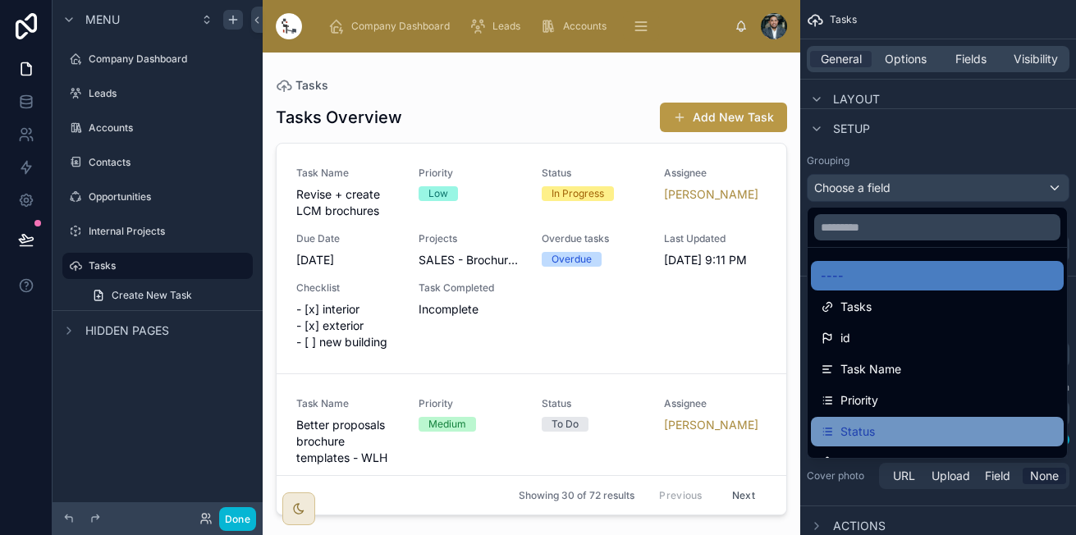
click at [874, 426] on span "Status" at bounding box center [857, 432] width 34 height 20
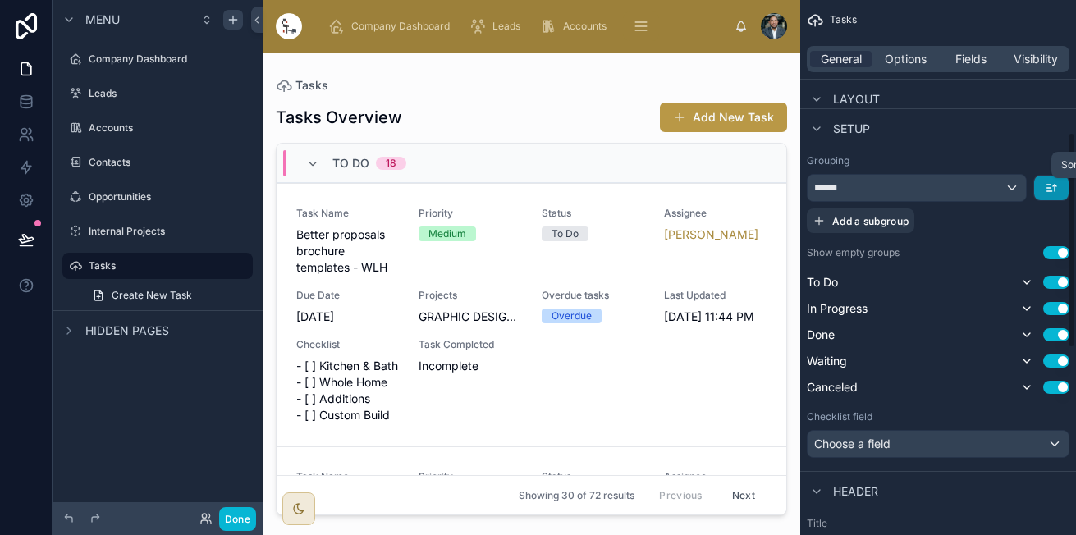
click at [1054, 190] on icon "scrollable content" at bounding box center [1054, 188] width 0 height 7
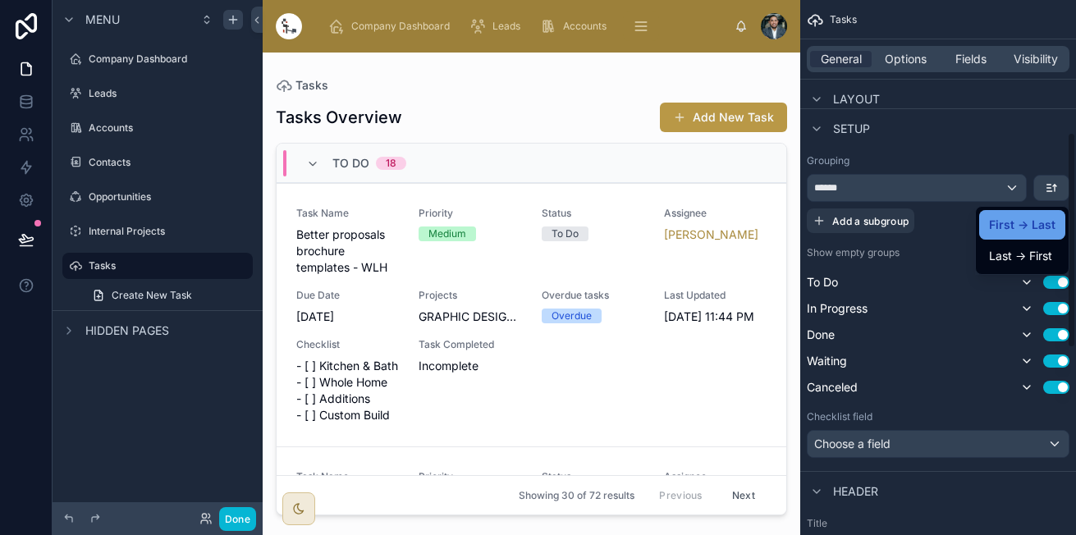
click at [1032, 213] on div "First -> Last" at bounding box center [1022, 225] width 86 height 30
click at [897, 459] on div "Grouping ****** Add a subgroup Show empty groups Use setting To Do Use setting …" at bounding box center [938, 306] width 276 height 317
click at [904, 457] on button "Choose a field" at bounding box center [937, 444] width 263 height 28
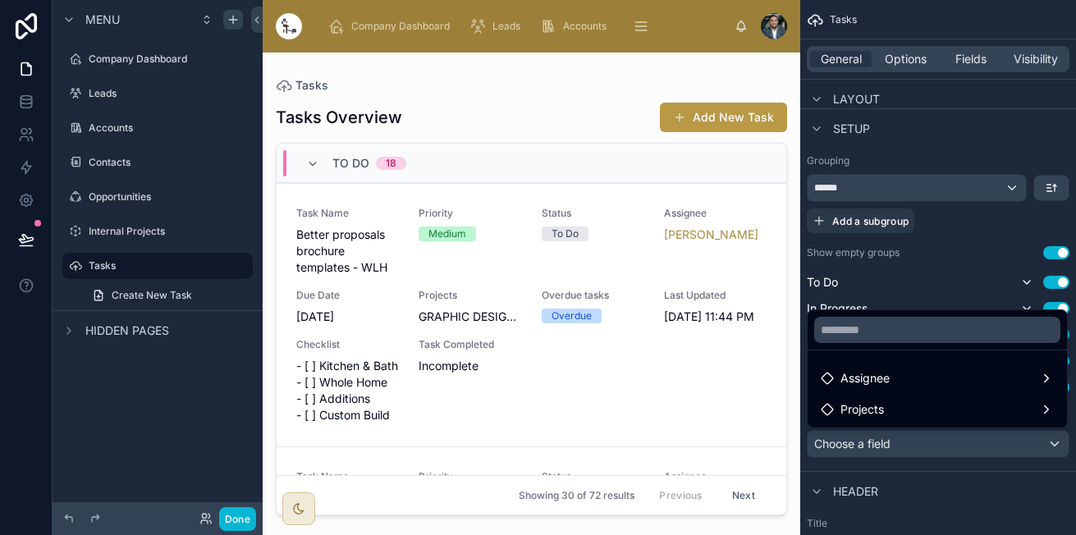
click at [918, 448] on div "scrollable content" at bounding box center [538, 267] width 1076 height 535
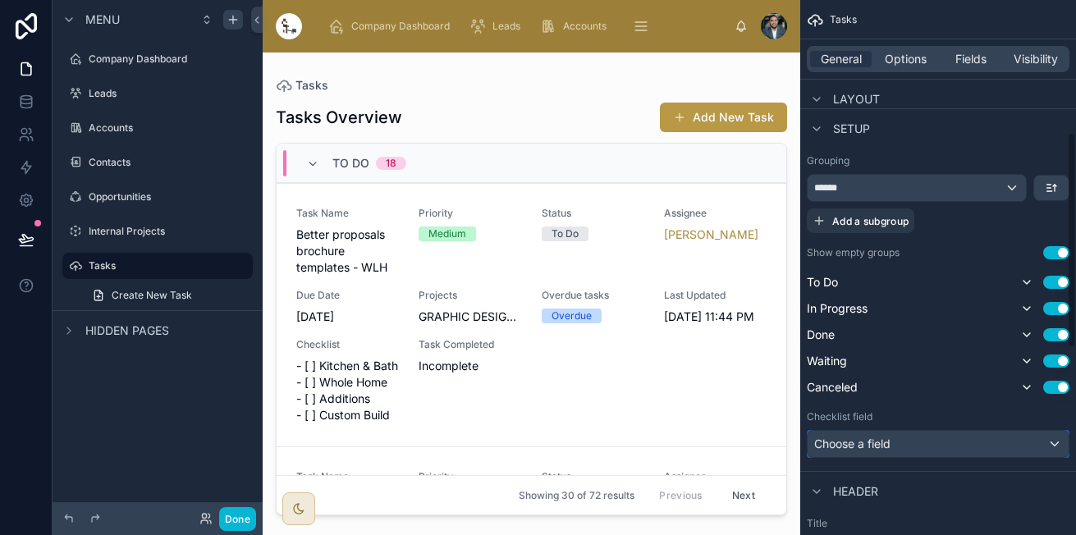
click at [918, 448] on div "Choose a field" at bounding box center [937, 444] width 261 height 26
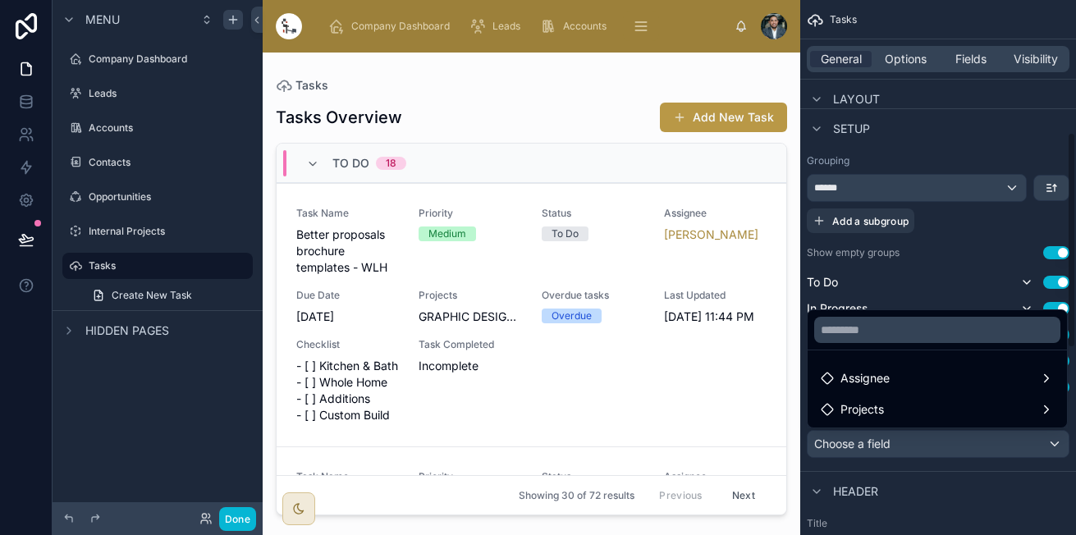
click at [918, 448] on div "scrollable content" at bounding box center [538, 267] width 1076 height 535
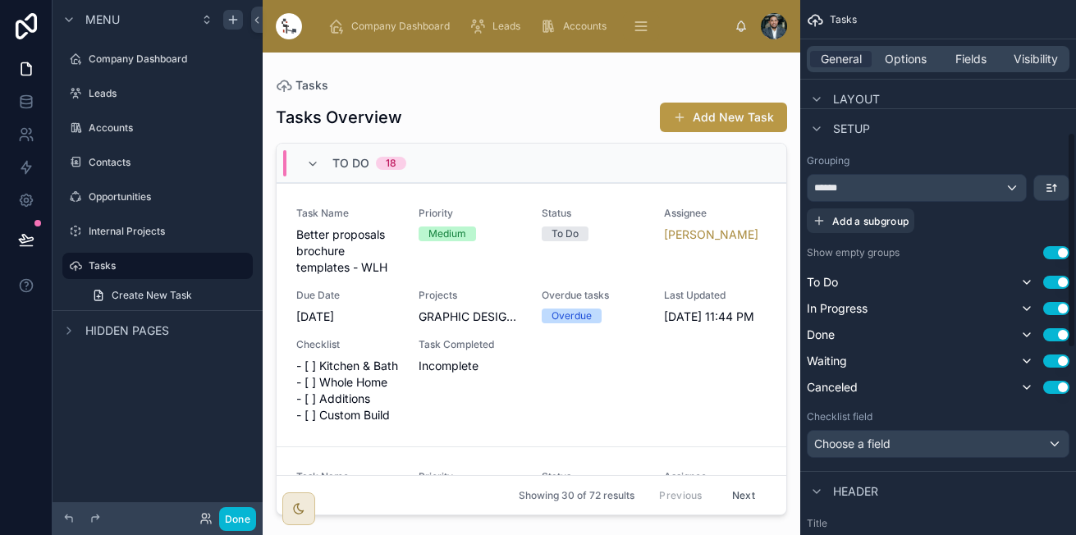
scroll to position [532, 0]
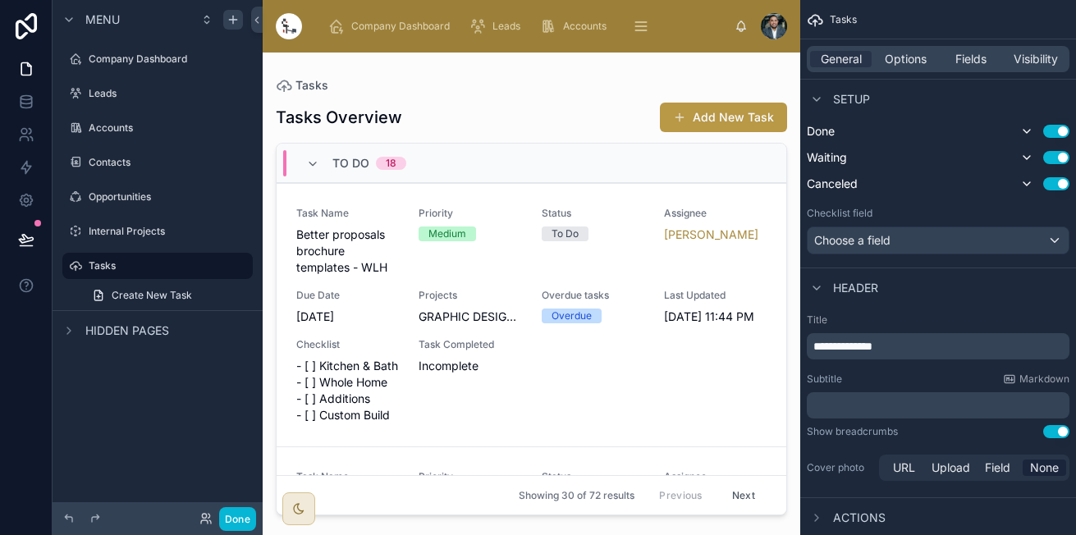
click at [916, 353] on p "**********" at bounding box center [939, 346] width 253 height 16
drag, startPoint x: 916, startPoint y: 353, endPoint x: 844, endPoint y: 354, distance: 72.2
click at [844, 354] on div "**********" at bounding box center [937, 346] width 263 height 26
click at [865, 409] on p "﻿" at bounding box center [939, 405] width 253 height 16
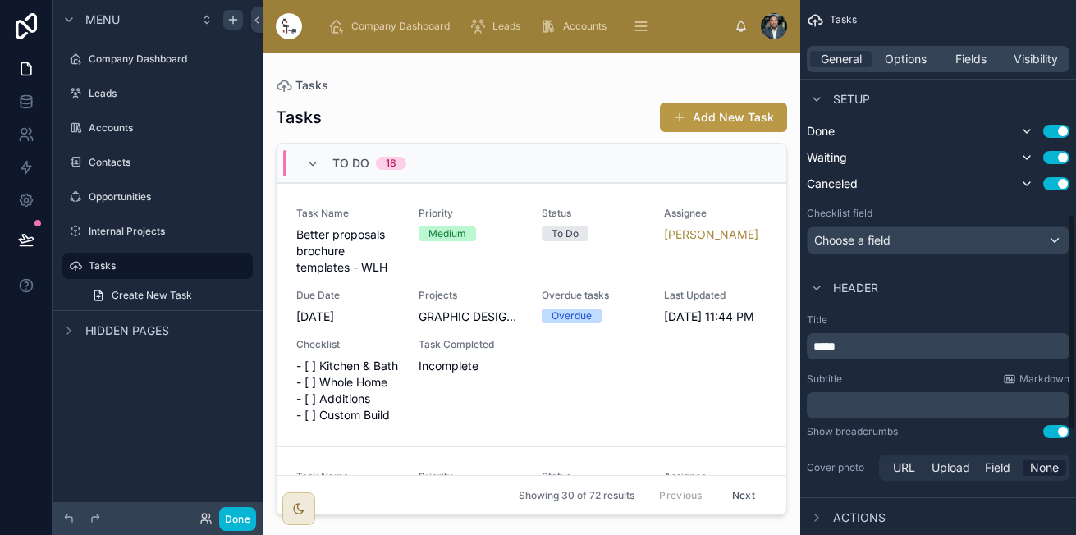
click at [865, 409] on p "﻿" at bounding box center [939, 405] width 253 height 16
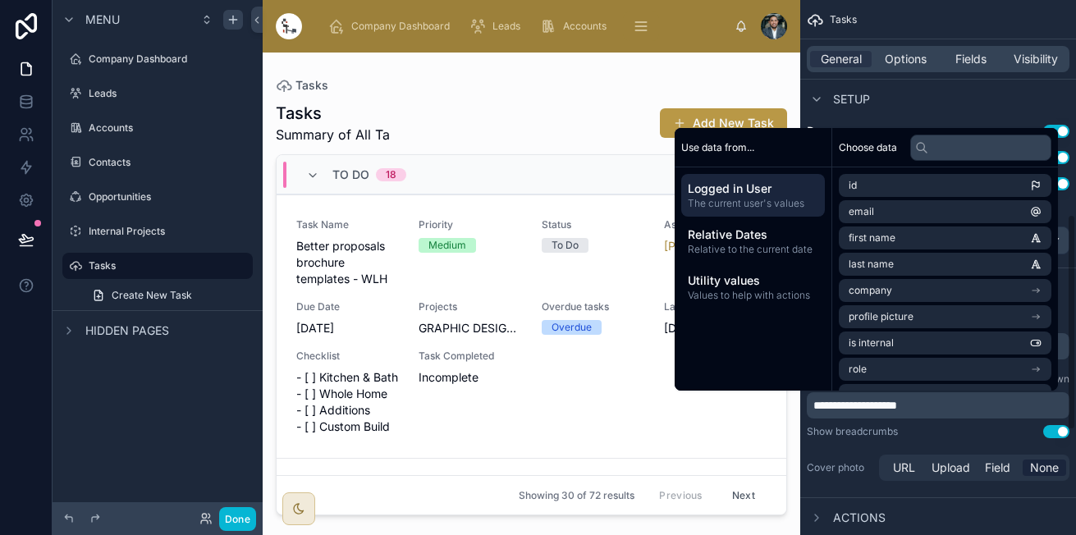
click at [920, 437] on div "Show breadcrumbs Use setting" at bounding box center [937, 431] width 263 height 13
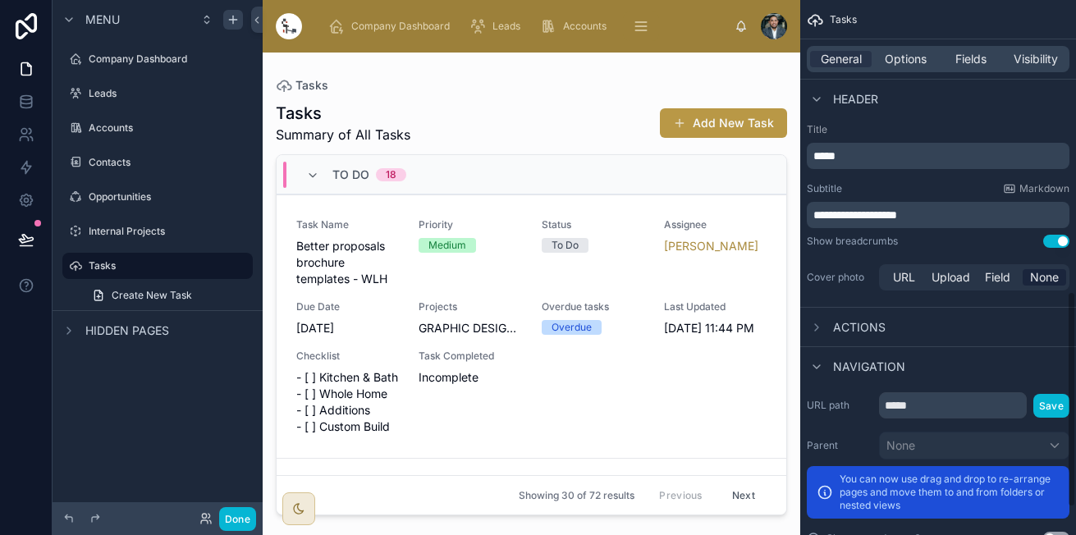
click at [854, 327] on span "Actions" at bounding box center [859, 327] width 53 height 16
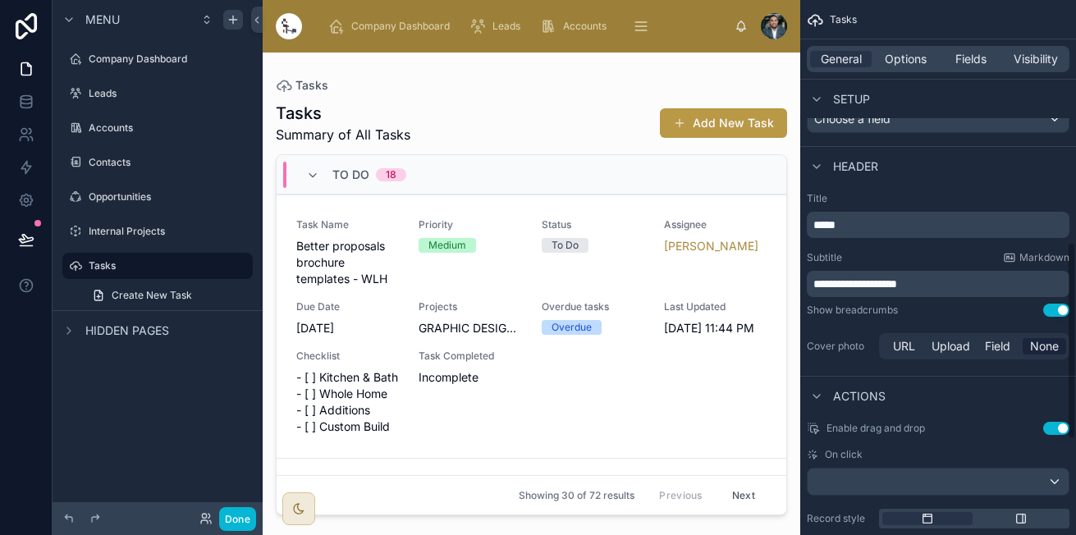
scroll to position [917, 0]
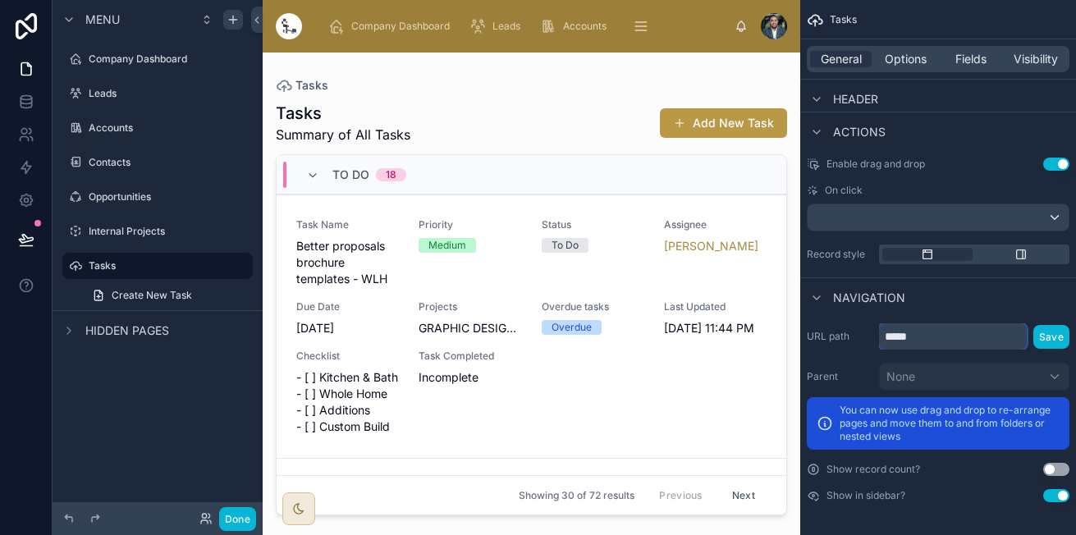
click at [946, 345] on input "*****" at bounding box center [953, 336] width 148 height 26
click at [957, 296] on div "Navigation" at bounding box center [938, 296] width 276 height 39
click at [884, 334] on input "*****" at bounding box center [953, 336] width 148 height 26
type input "*********"
click at [1061, 337] on button "Save" at bounding box center [1051, 337] width 36 height 24
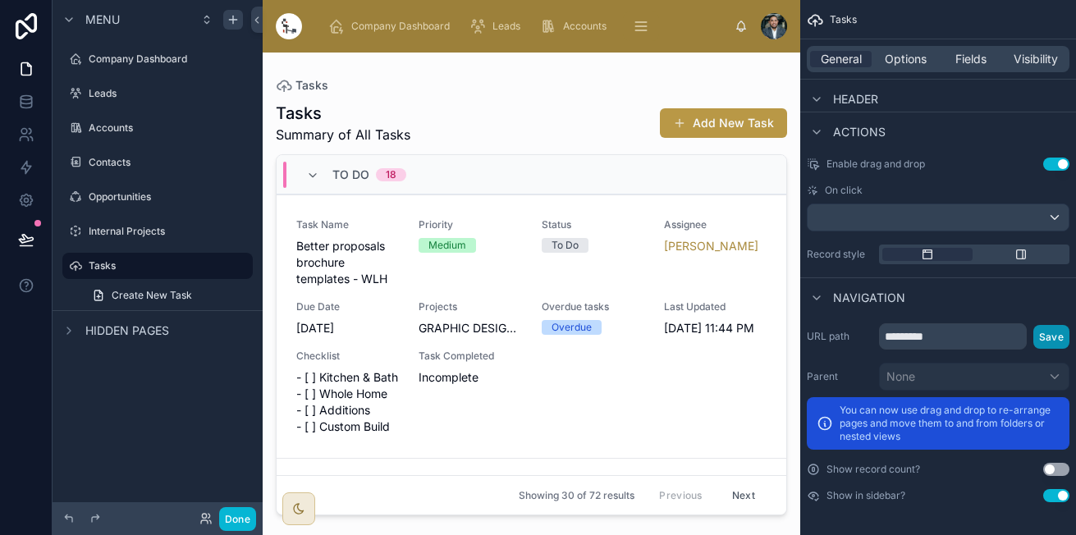
click at [1061, 337] on button "Save" at bounding box center [1051, 337] width 36 height 24
click at [916, 55] on span "Options" at bounding box center [905, 59] width 42 height 16
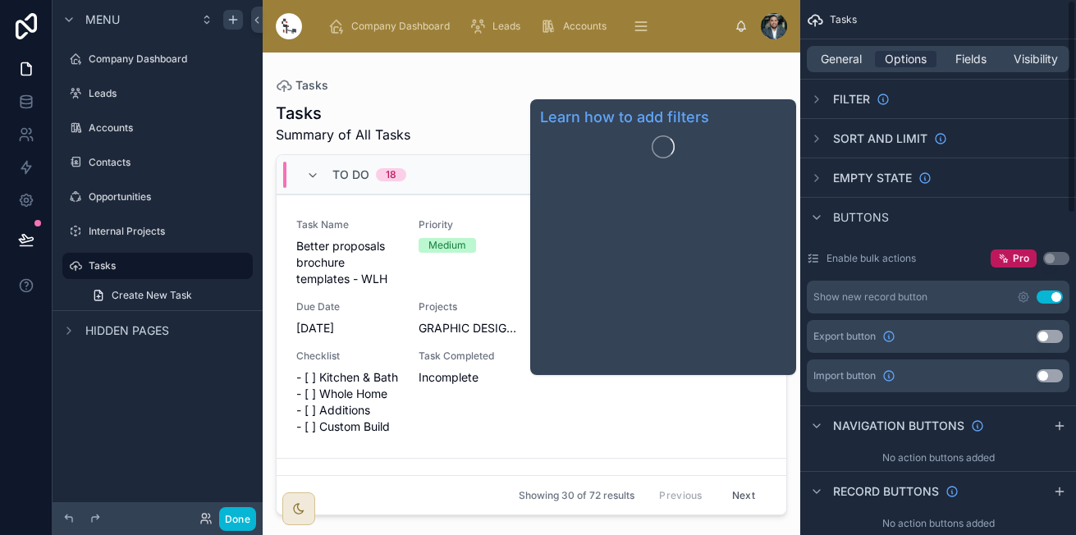
click at [866, 91] on span "Filter" at bounding box center [851, 99] width 37 height 16
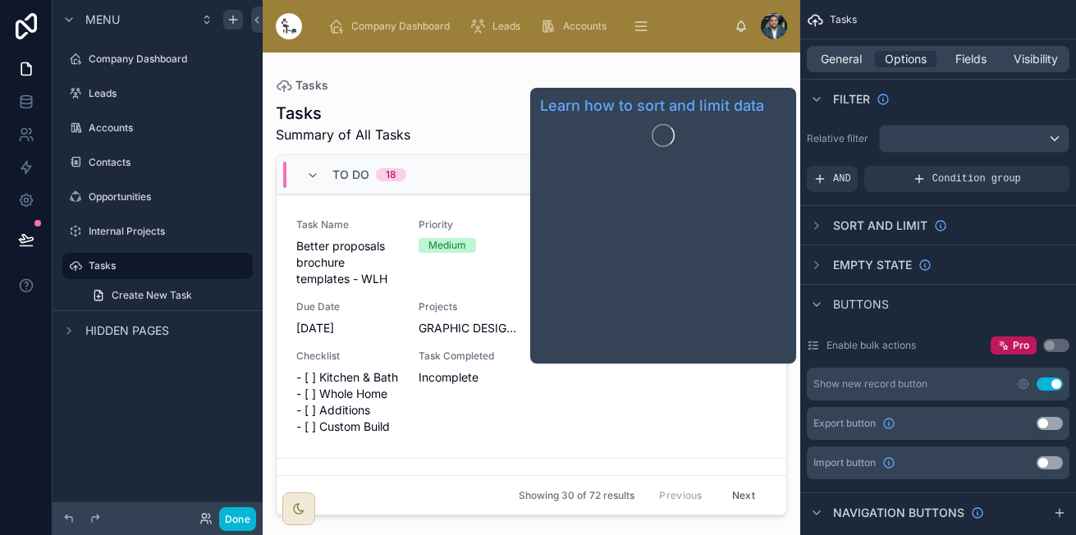
click at [881, 225] on span "Sort And Limit" at bounding box center [880, 225] width 94 height 16
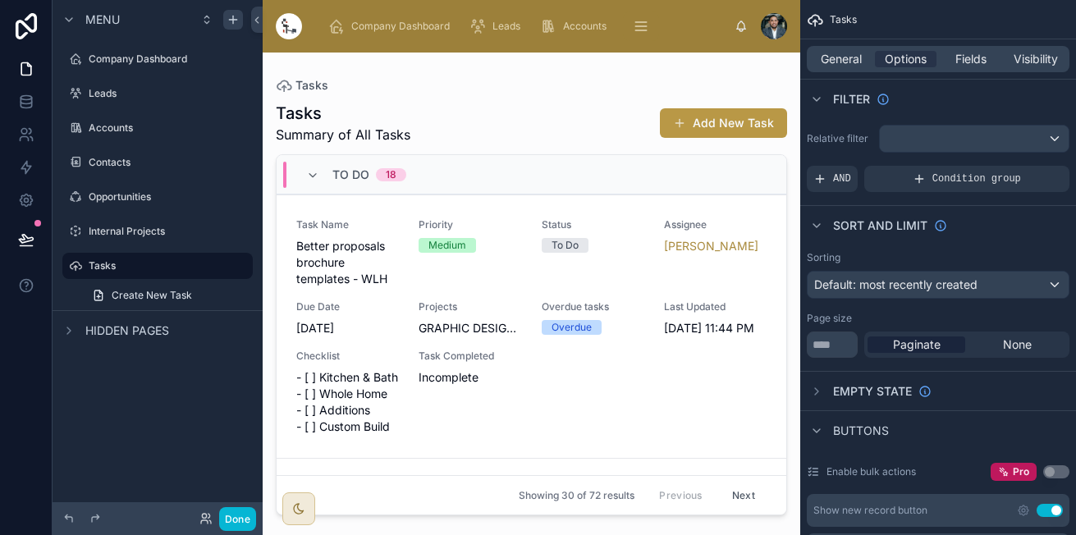
scroll to position [17, 0]
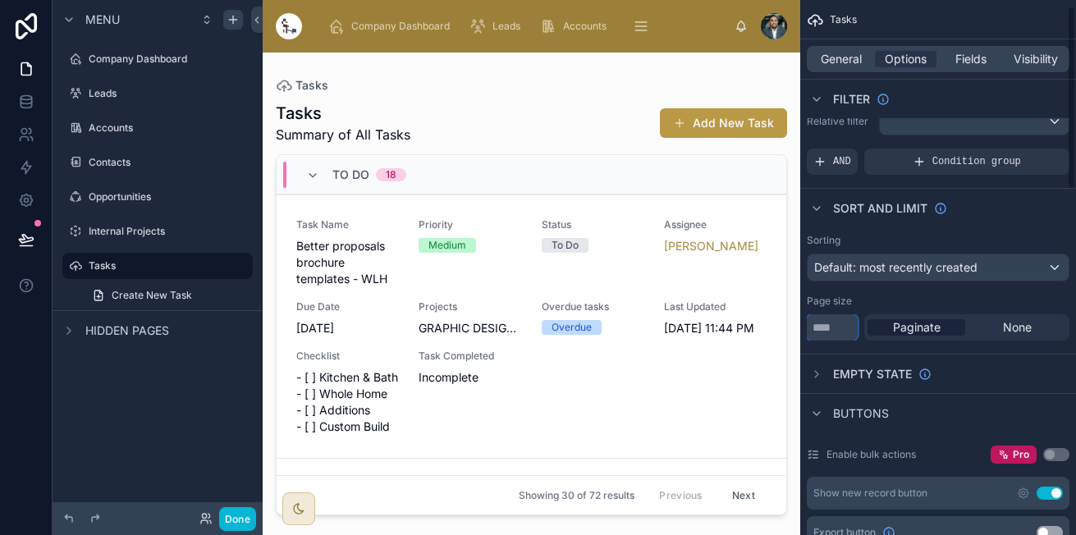
click at [834, 321] on input "**" at bounding box center [831, 327] width 51 height 26
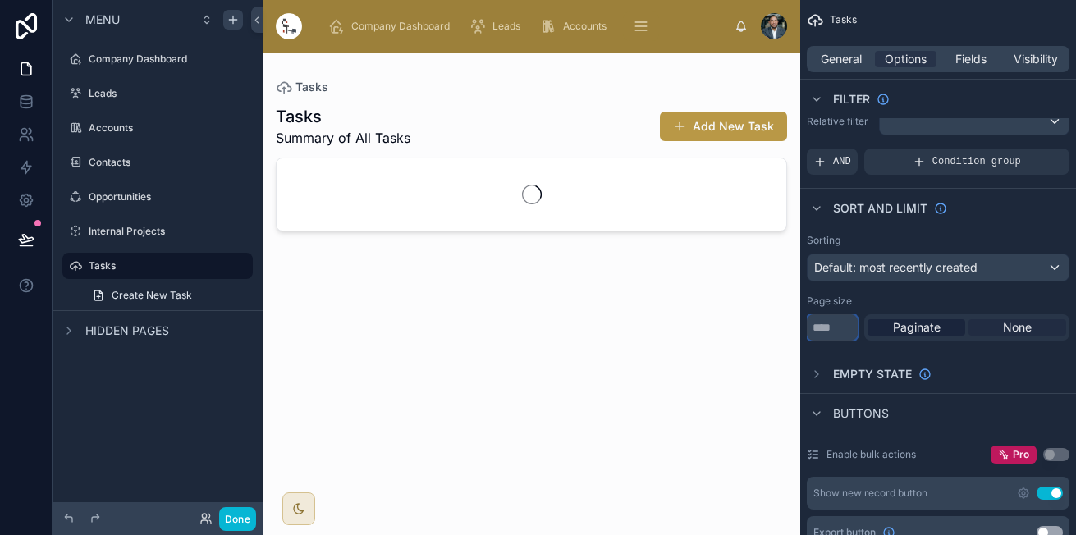
type input "****"
click at [1011, 327] on span "None" at bounding box center [1017, 327] width 29 height 16
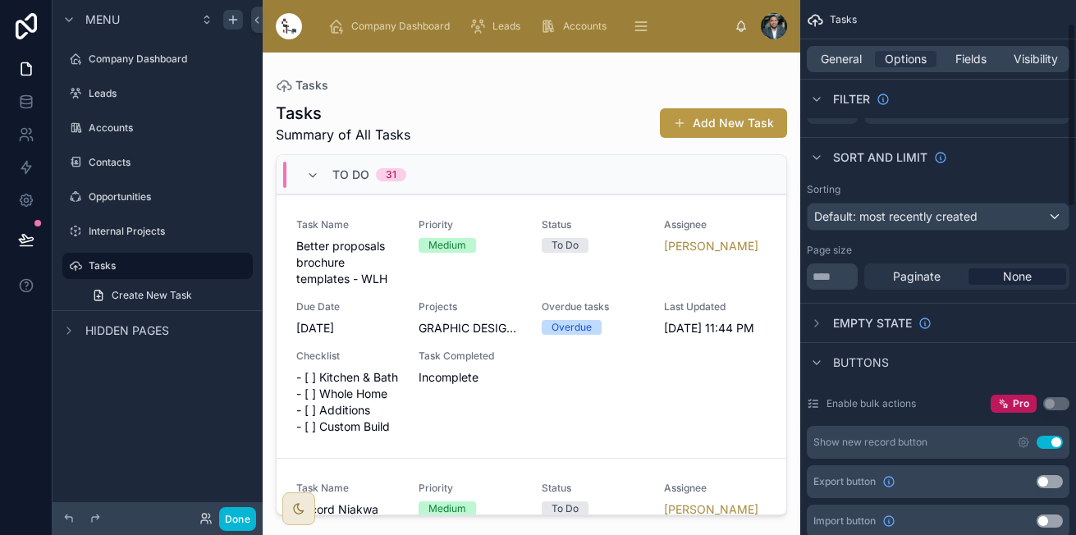
scroll to position [69, 0]
click at [820, 328] on icon "scrollable content" at bounding box center [816, 322] width 13 height 13
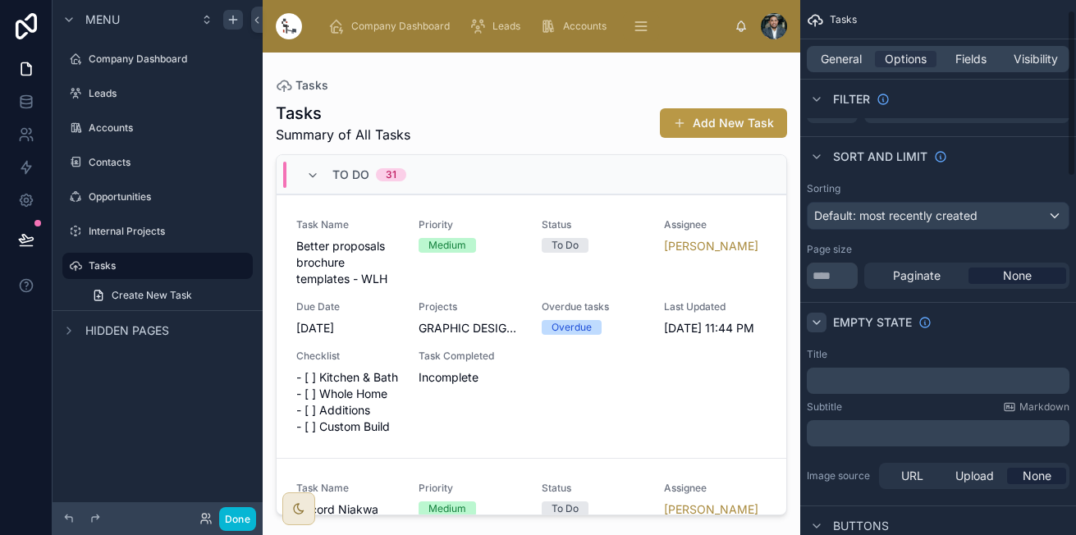
scroll to position [33, 0]
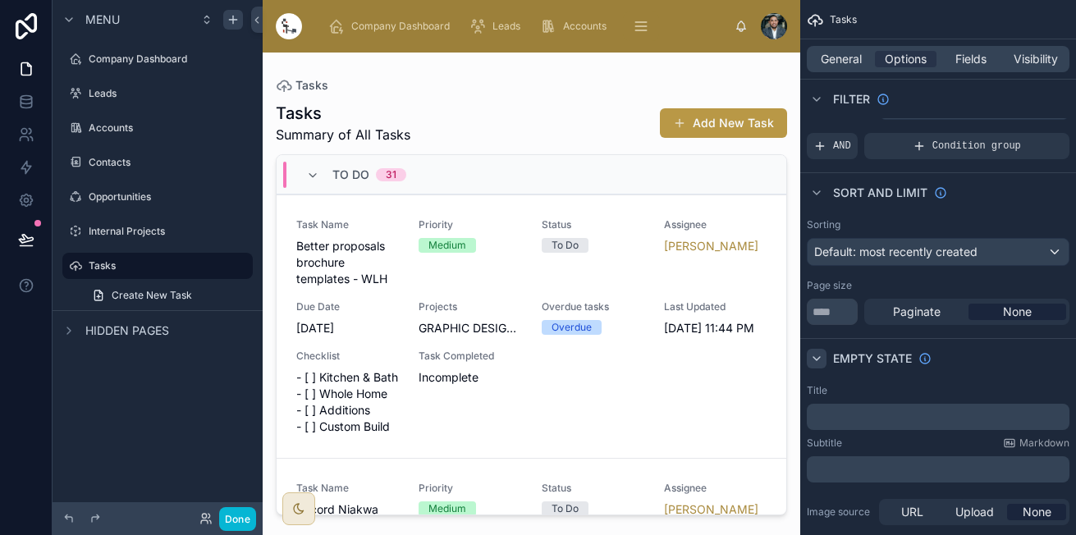
click at [815, 365] on div "scrollable content" at bounding box center [816, 359] width 20 height 20
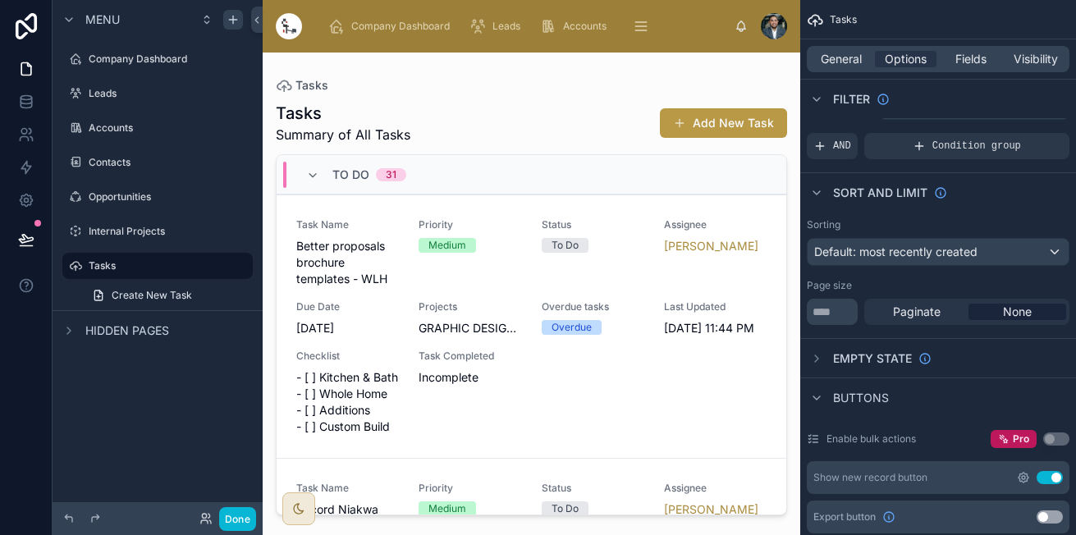
click at [1025, 479] on icon "scrollable content" at bounding box center [1022, 477] width 3 height 3
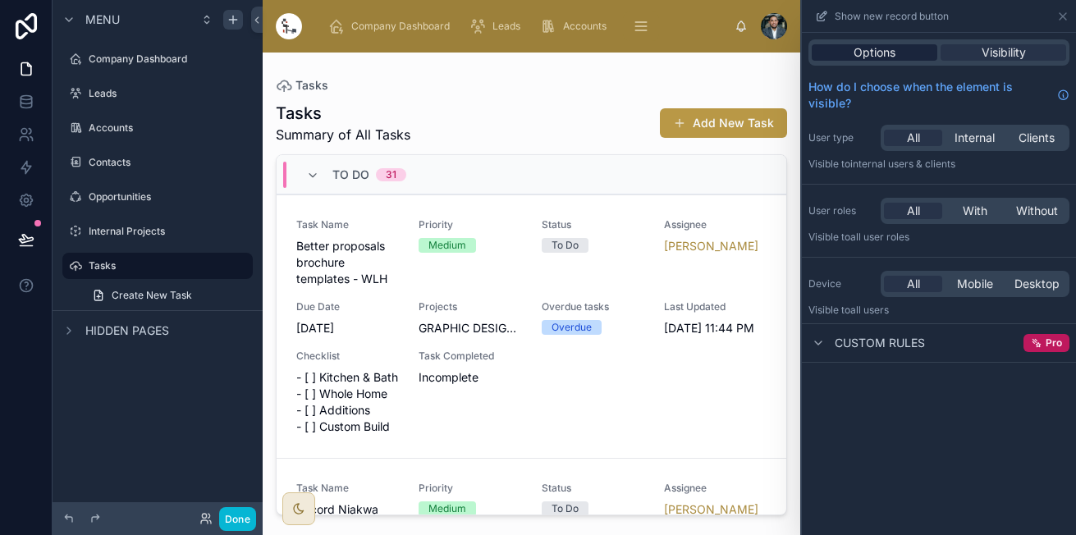
click at [912, 53] on div "Options" at bounding box center [874, 52] width 126 height 16
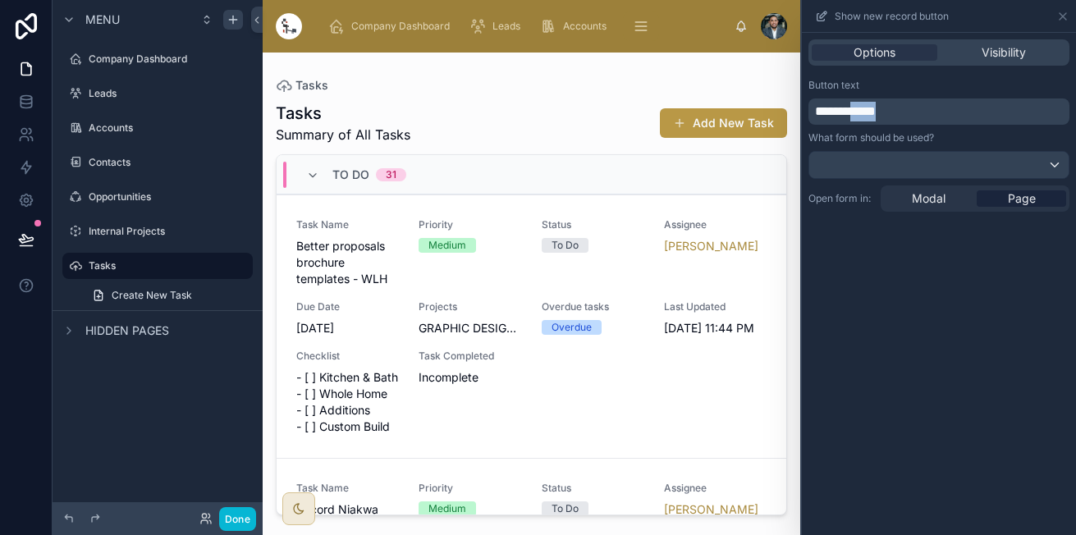
drag, startPoint x: 933, startPoint y: 114, endPoint x: 875, endPoint y: 110, distance: 58.4
click at [873, 109] on p "**********" at bounding box center [940, 112] width 251 height 20
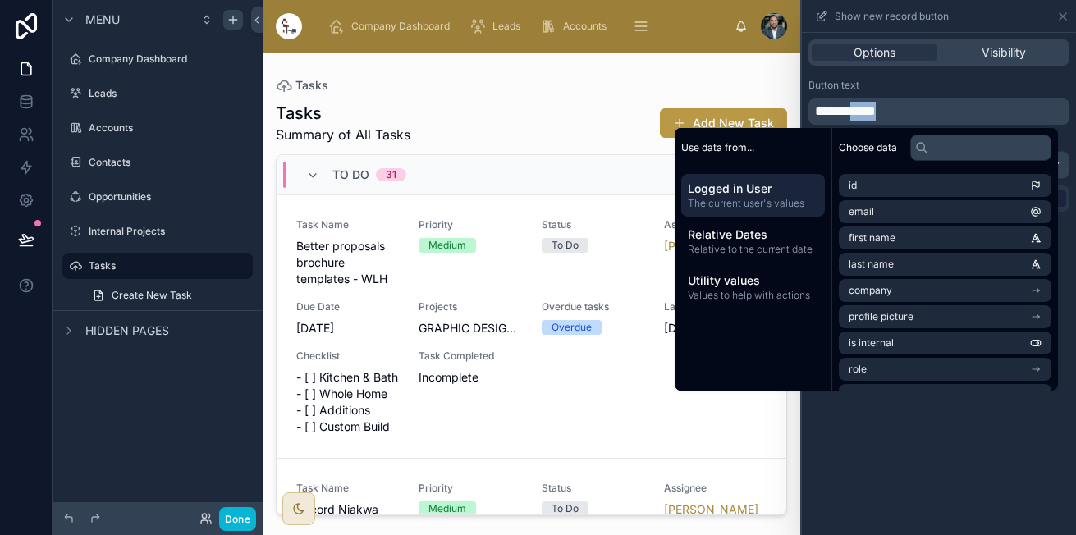
click at [916, 114] on p "**********" at bounding box center [940, 112] width 251 height 20
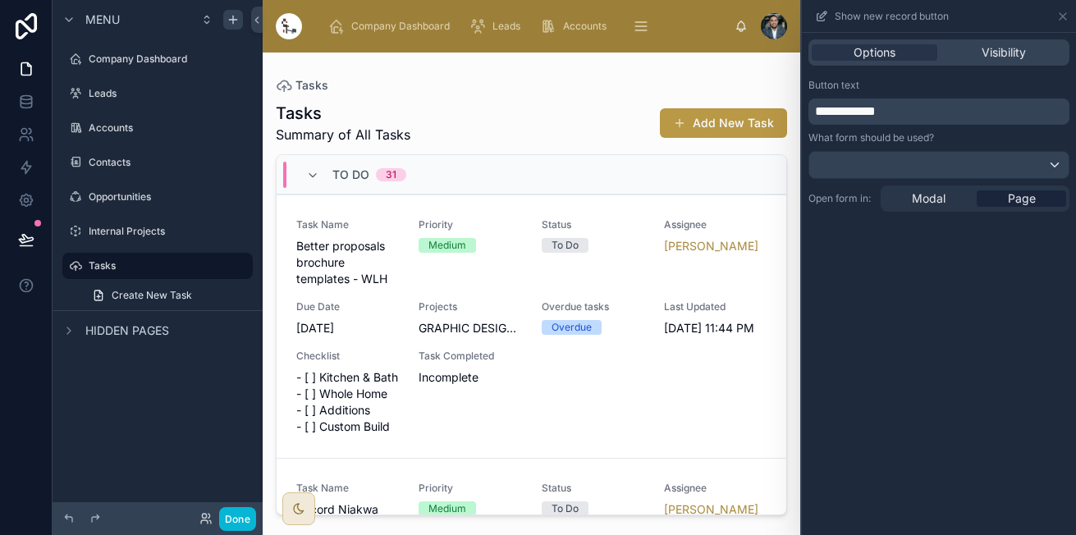
click at [979, 97] on div "**********" at bounding box center [938, 102] width 261 height 46
click at [980, 152] on div at bounding box center [938, 165] width 259 height 26
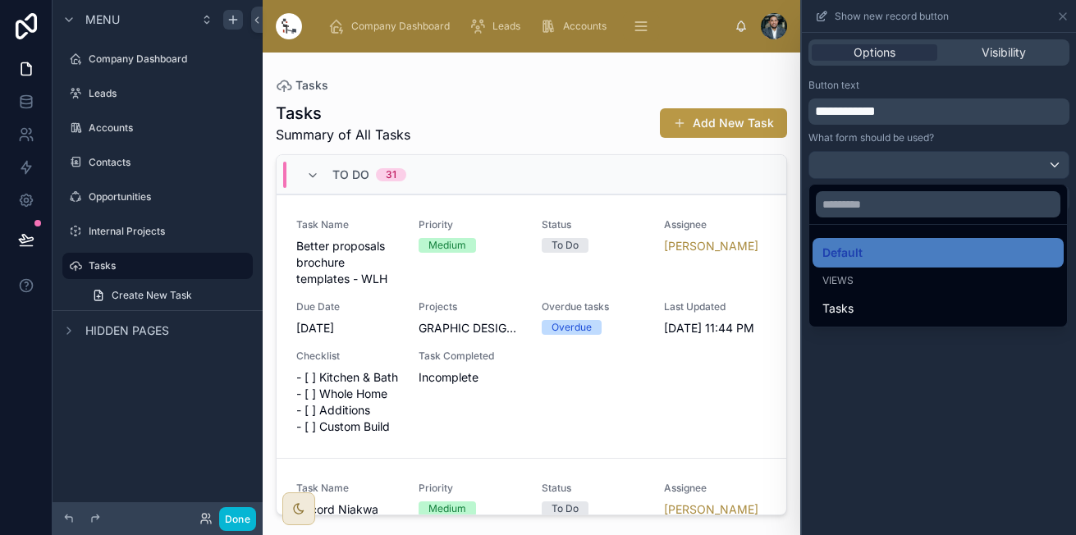
click at [979, 153] on div at bounding box center [939, 267] width 274 height 535
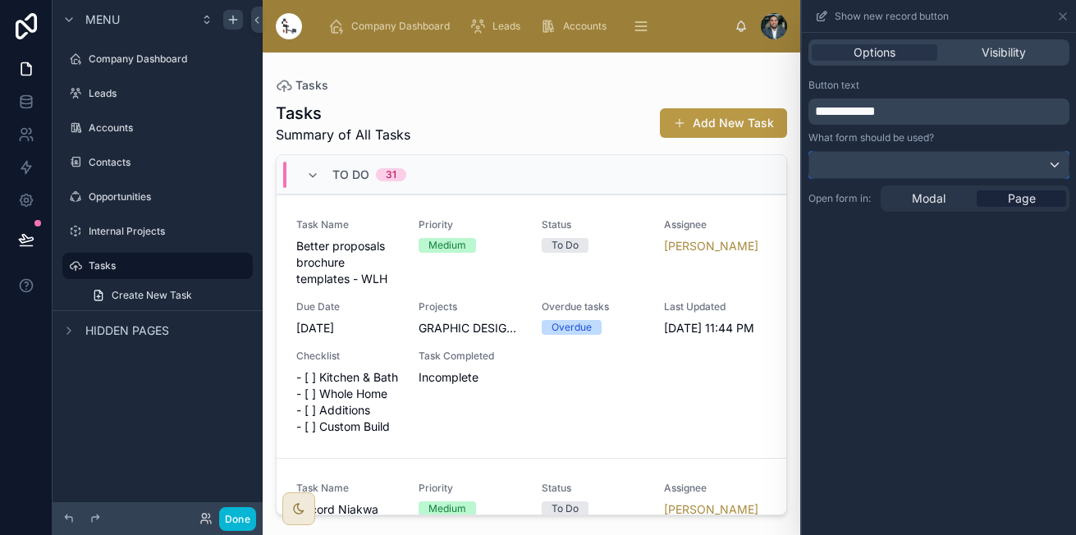
click at [966, 160] on div at bounding box center [938, 165] width 259 height 26
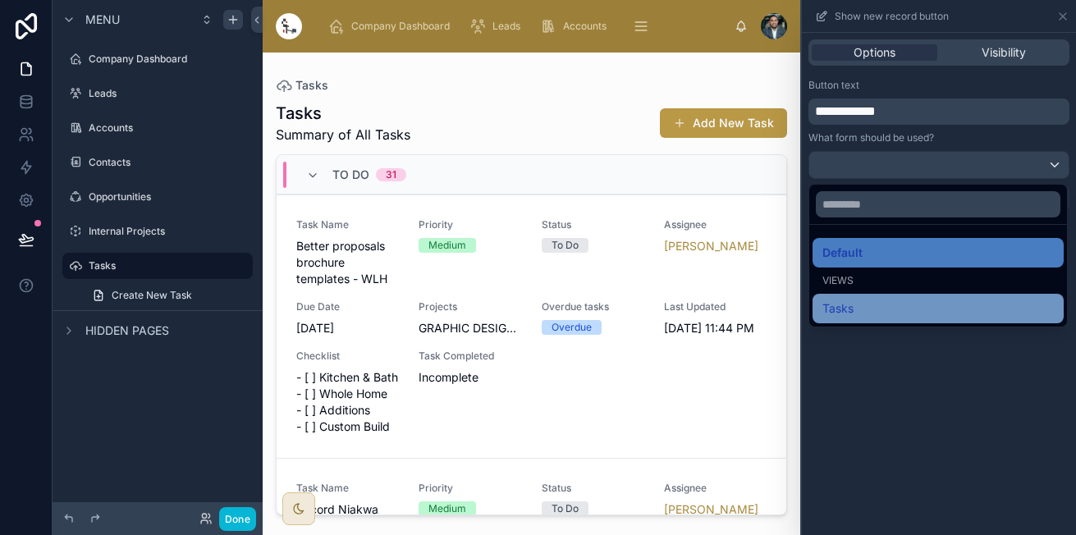
click at [847, 319] on div "Tasks" at bounding box center [937, 309] width 251 height 30
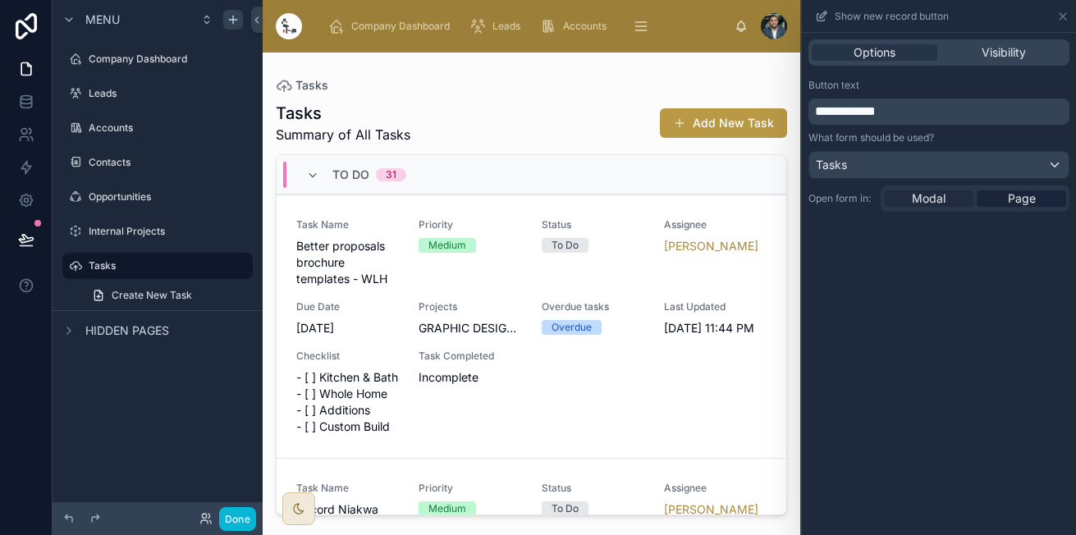
click at [945, 202] on div "Modal" at bounding box center [928, 198] width 89 height 16
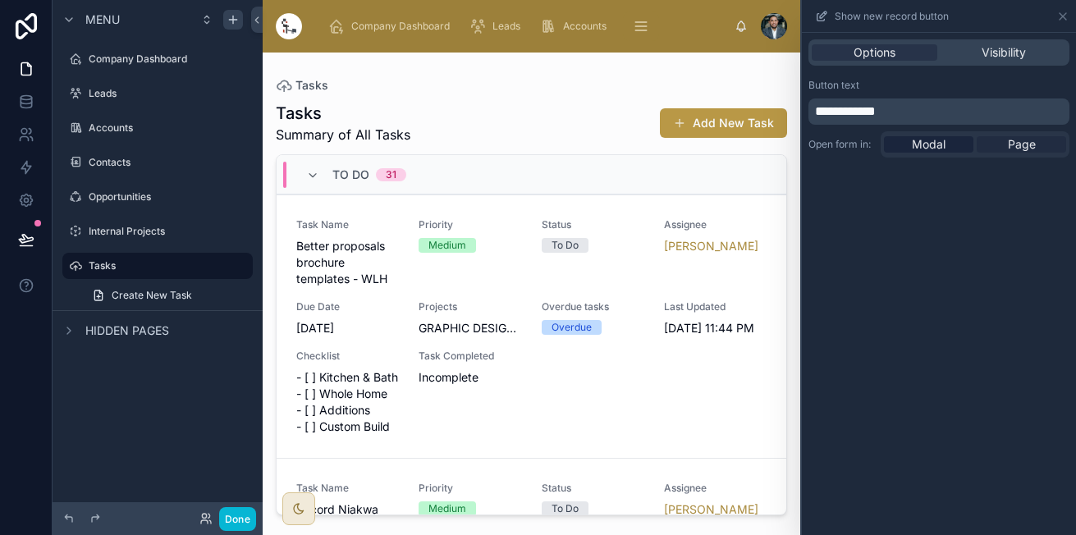
click at [1007, 141] on span "Page" at bounding box center [1021, 144] width 28 height 16
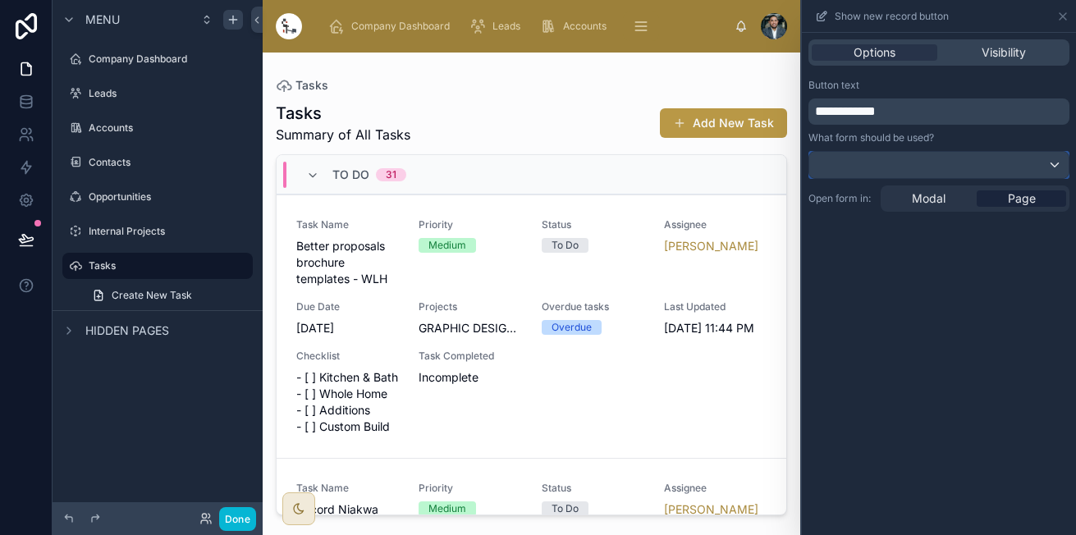
click at [905, 172] on div at bounding box center [938, 165] width 259 height 26
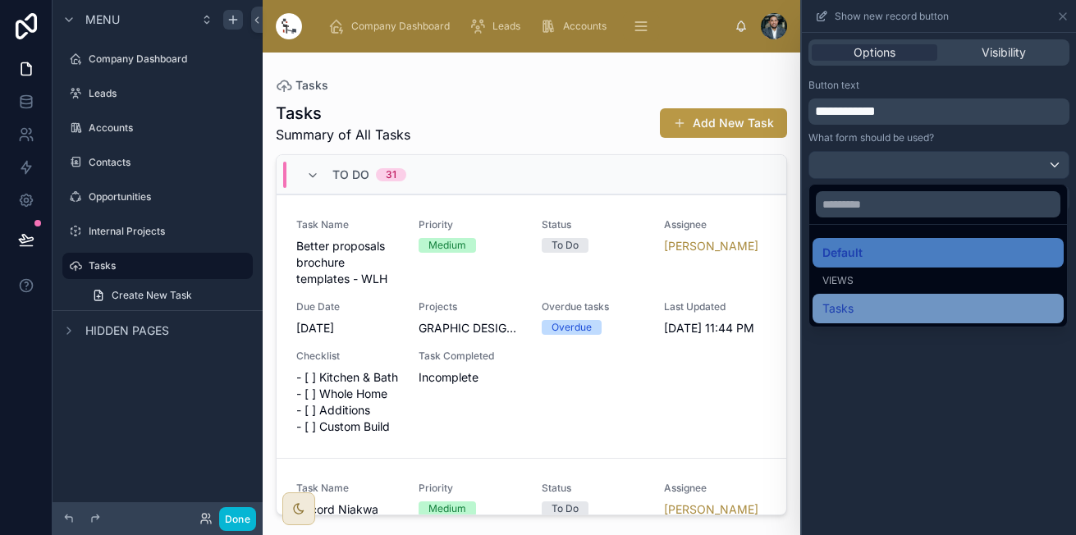
click at [824, 308] on span "Tasks" at bounding box center [837, 309] width 31 height 20
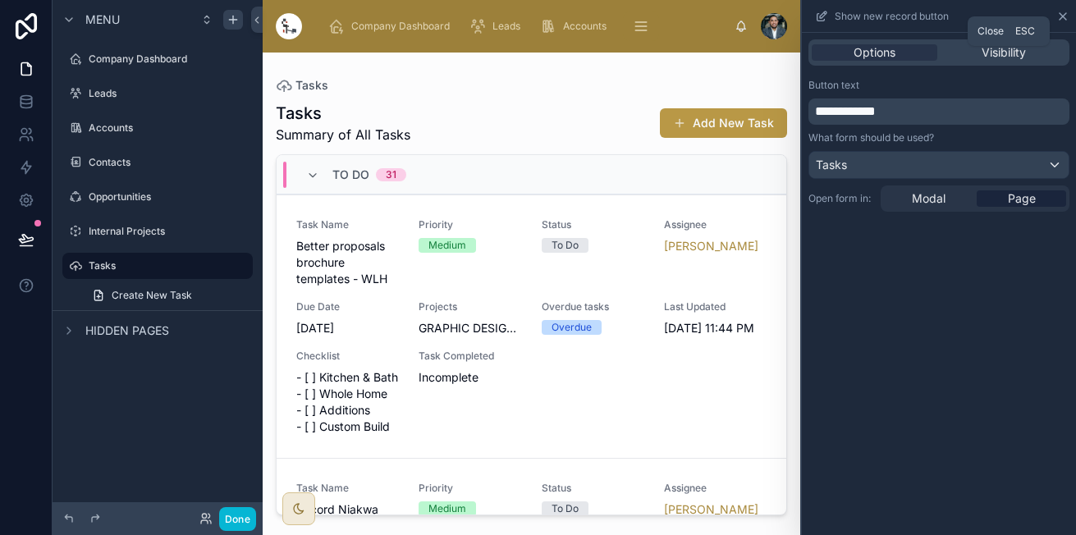
click at [1062, 11] on icon at bounding box center [1062, 16] width 13 height 13
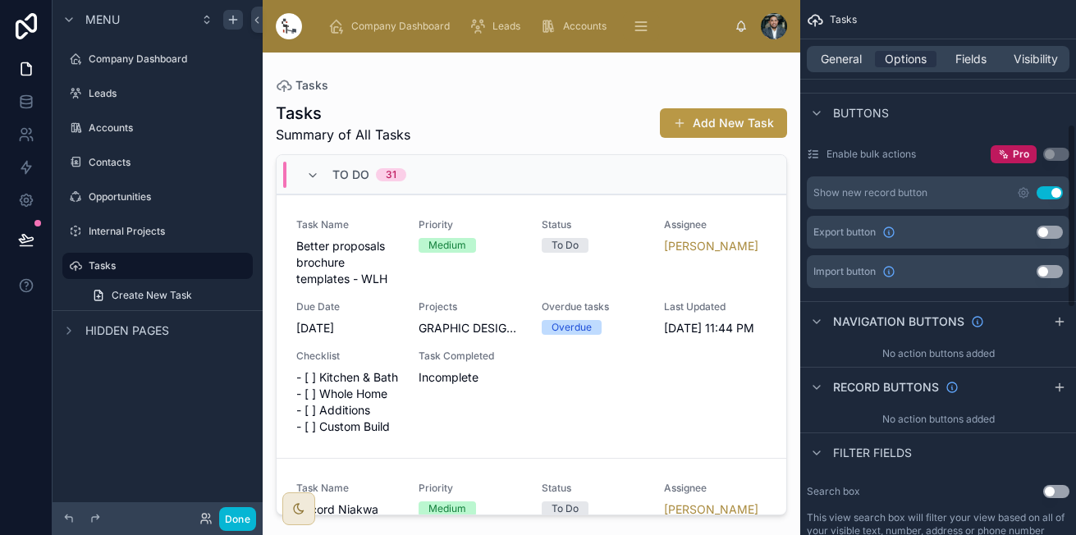
scroll to position [362, 0]
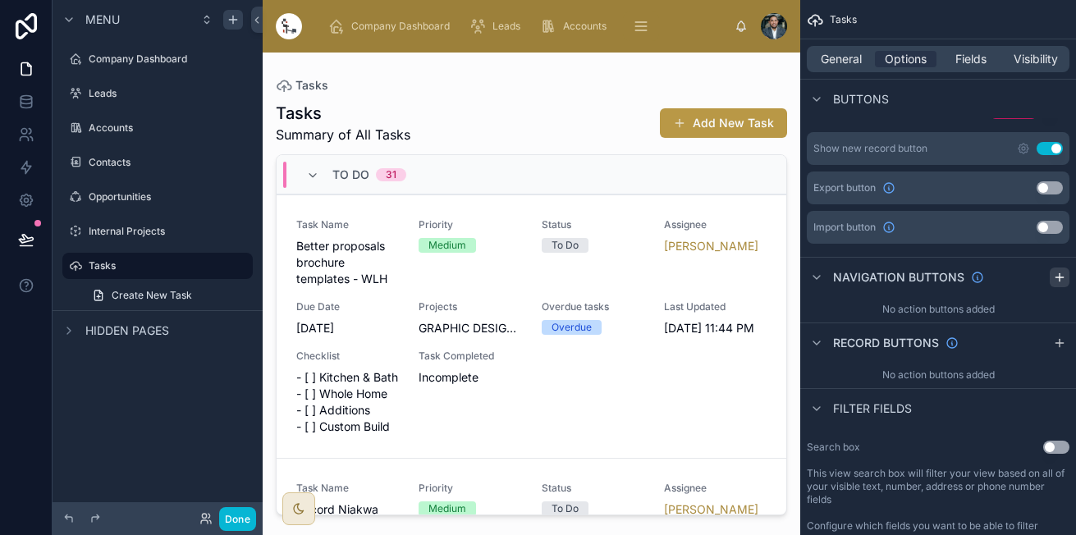
click at [1057, 274] on icon "scrollable content" at bounding box center [1059, 277] width 13 height 13
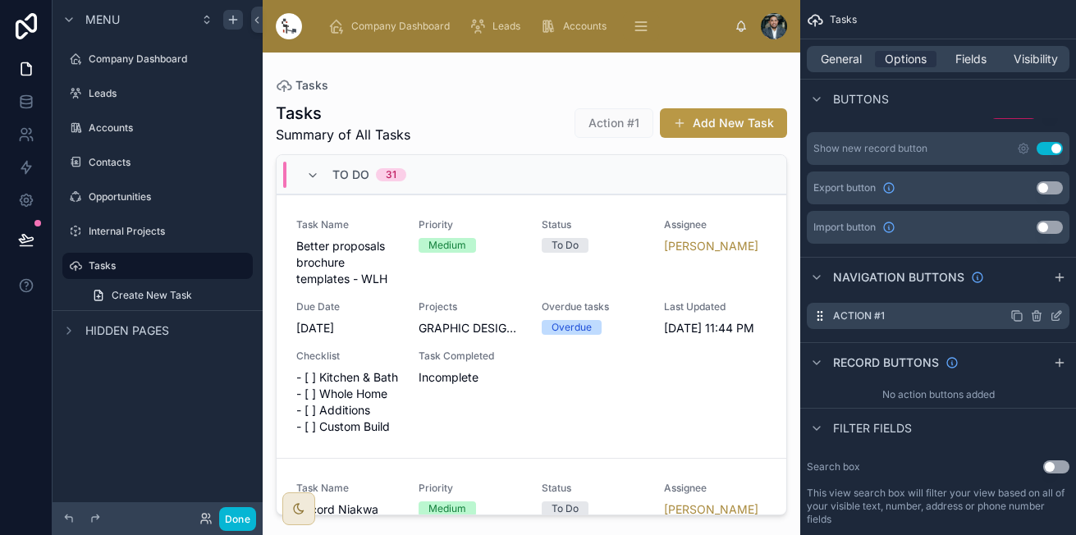
click at [961, 308] on div "Action #1" at bounding box center [937, 316] width 263 height 26
click at [1030, 314] on icon "scrollable content" at bounding box center [1036, 315] width 13 height 13
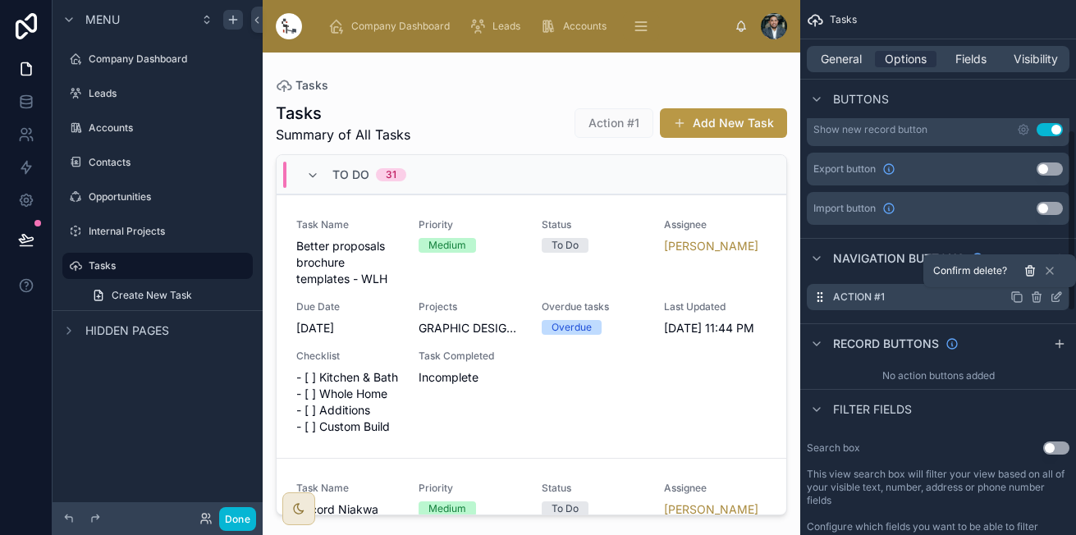
click at [1032, 270] on icon at bounding box center [1029, 270] width 13 height 13
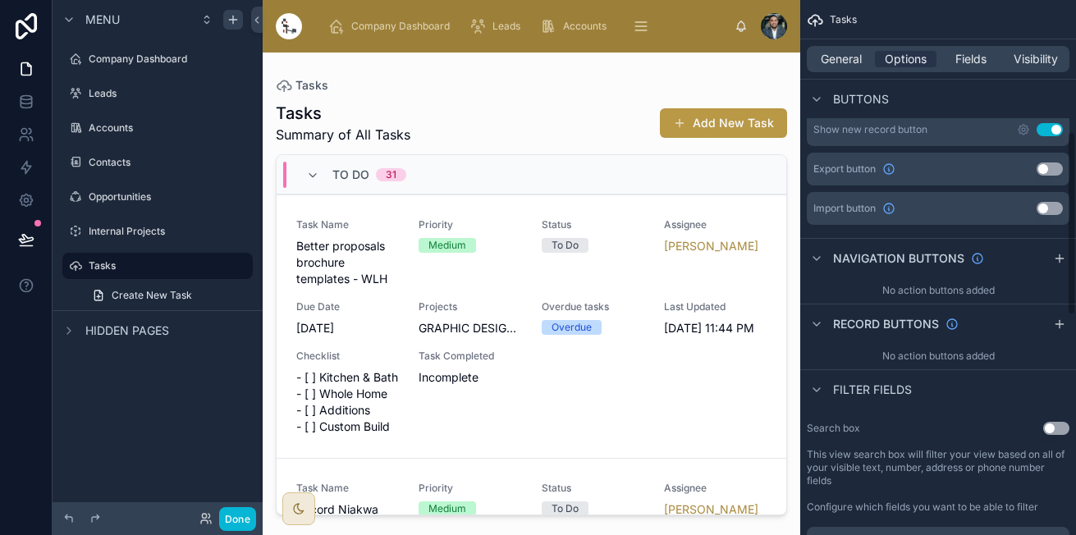
scroll to position [469, 0]
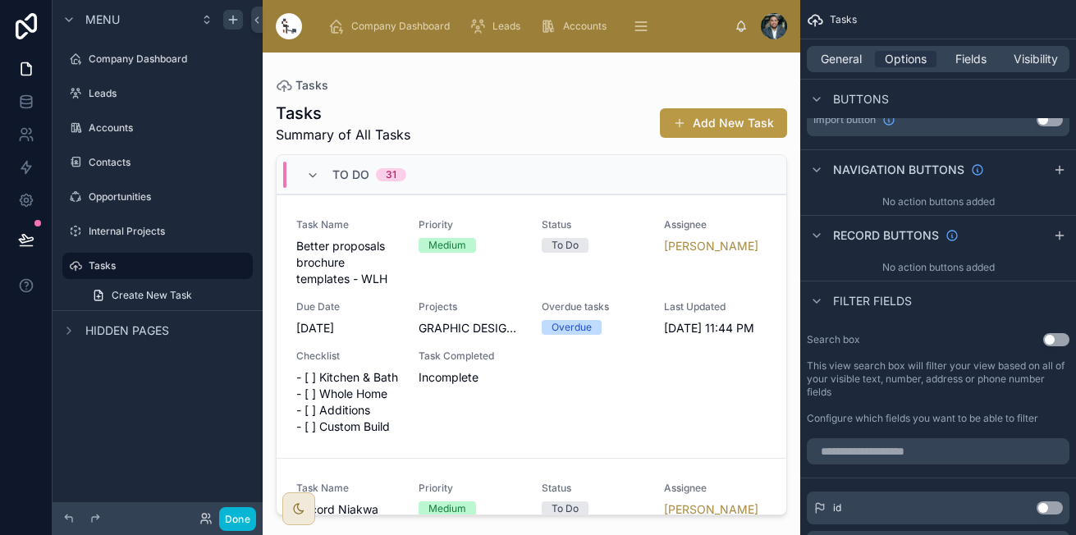
click at [1060, 346] on div "Search box Use setting This view search box will filter your view based on all …" at bounding box center [938, 379] width 276 height 105
click at [1059, 345] on button "Use setting" at bounding box center [1056, 339] width 26 height 13
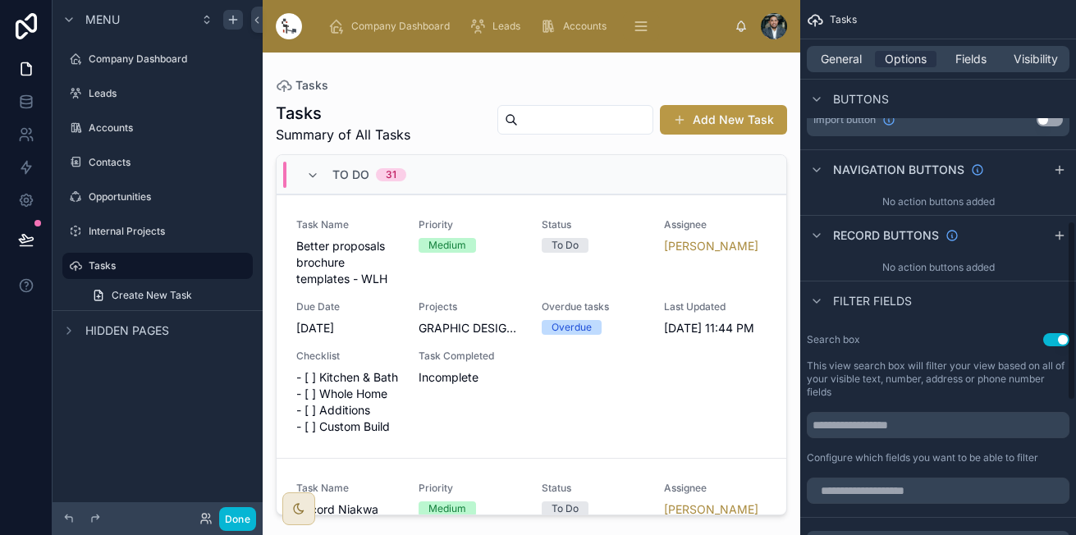
scroll to position [656, 0]
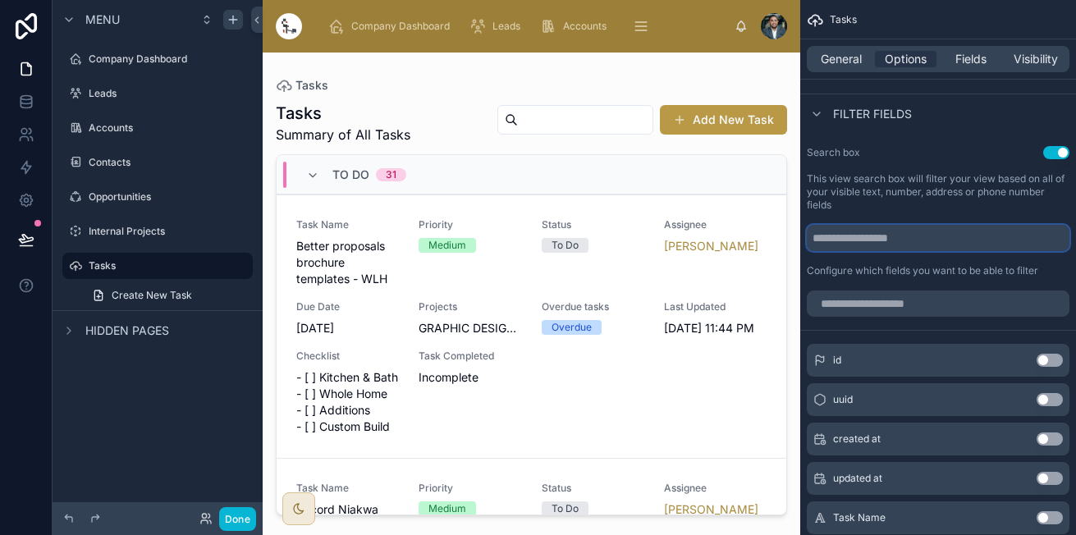
click at [956, 237] on input "scrollable content" at bounding box center [937, 238] width 263 height 26
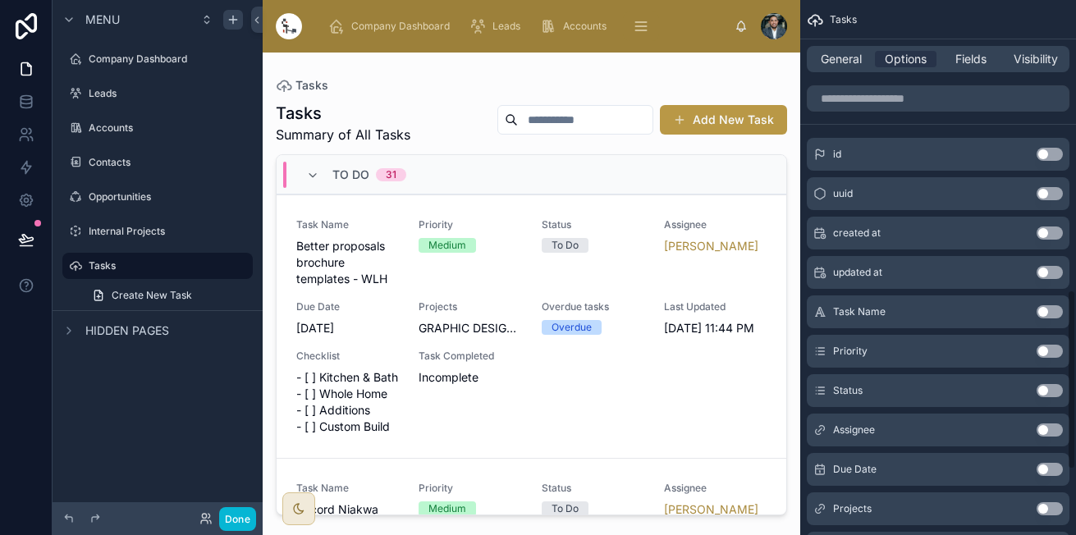
scroll to position [863, 0]
type input "**********"
click at [1052, 307] on button "Use setting" at bounding box center [1049, 310] width 26 height 13
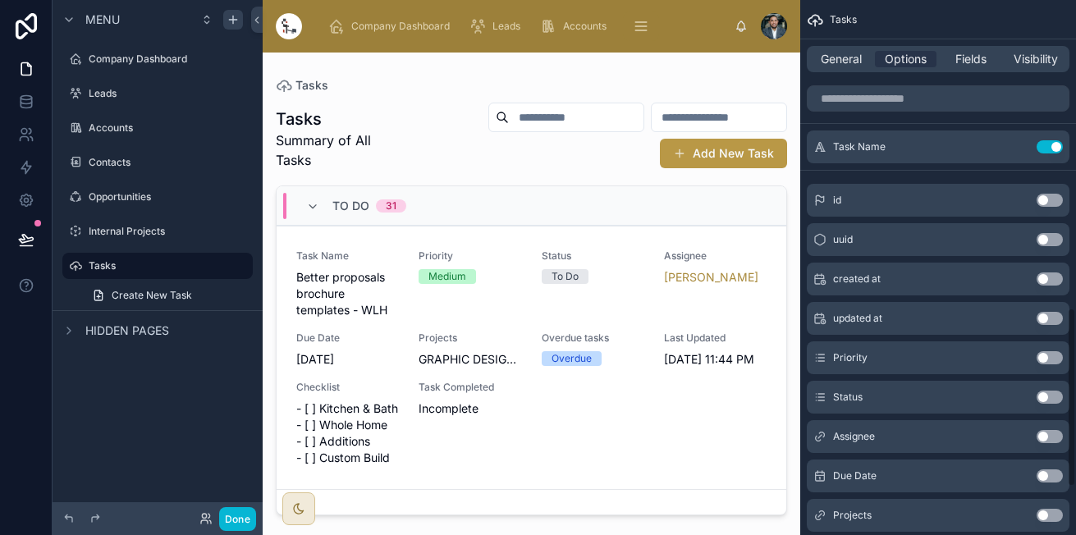
scroll to position [931, 0]
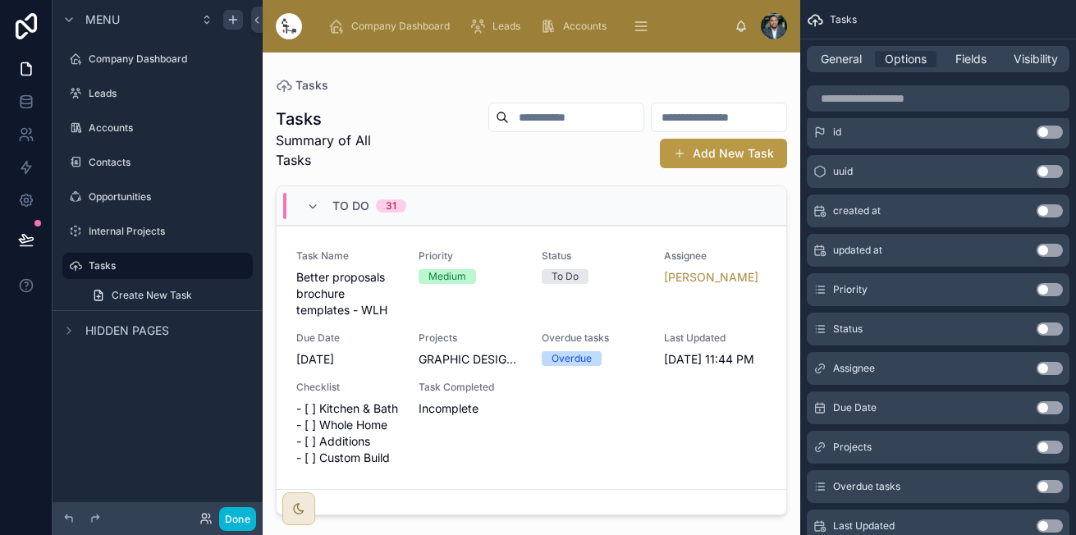
click at [1050, 452] on button "Use setting" at bounding box center [1049, 447] width 26 height 13
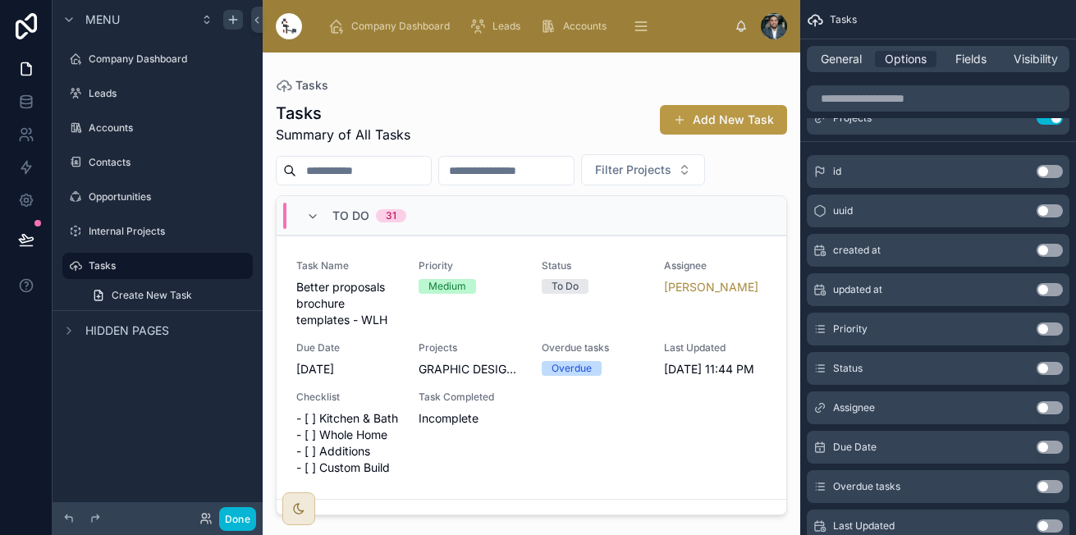
click at [1045, 400] on div "Assignee Use setting" at bounding box center [937, 407] width 263 height 33
click at [1046, 405] on button "Use setting" at bounding box center [1049, 407] width 26 height 13
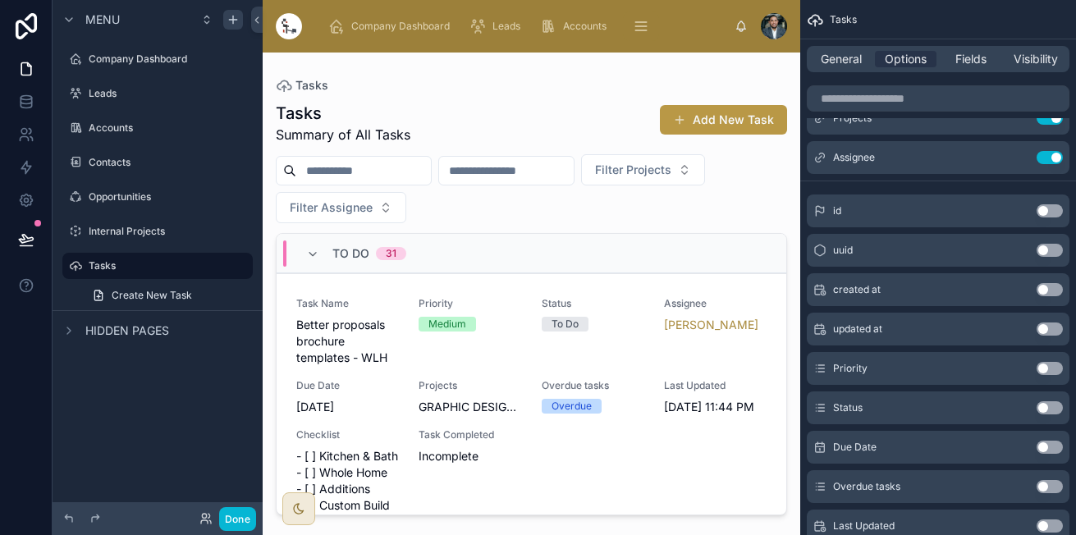
click at [1049, 365] on button "Use setting" at bounding box center [1049, 368] width 26 height 13
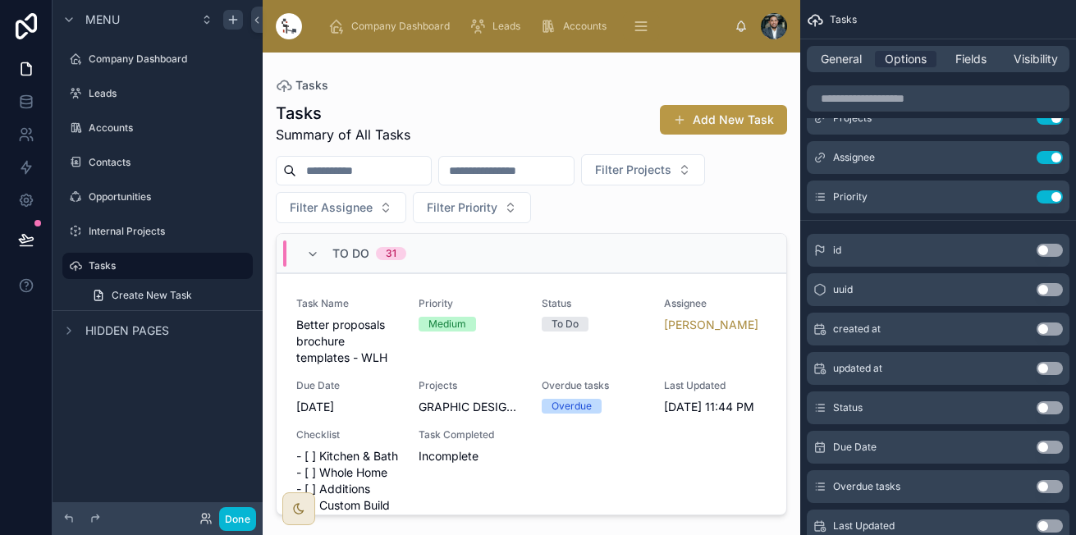
click at [1048, 405] on button "Use setting" at bounding box center [1049, 407] width 26 height 13
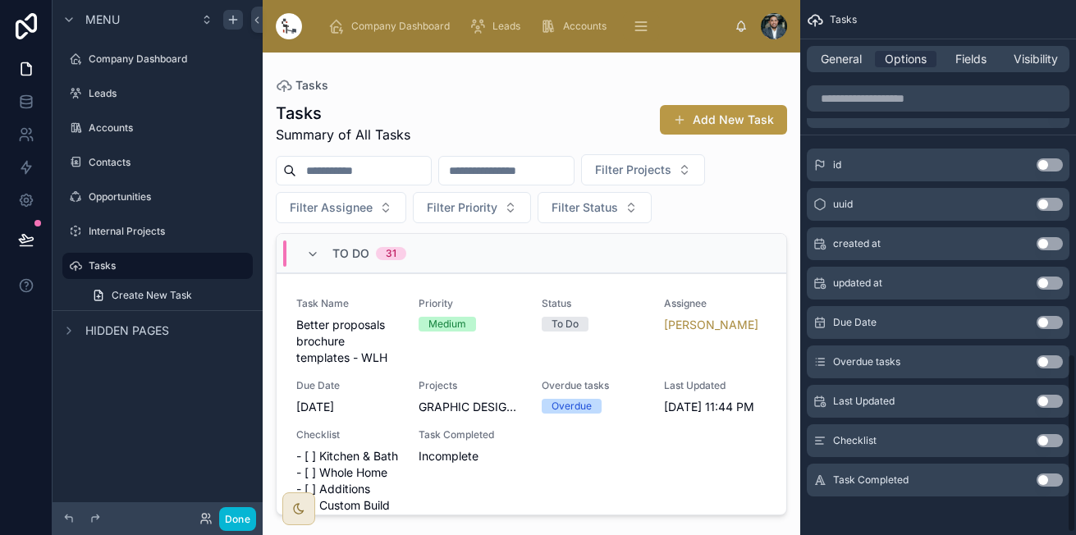
scroll to position [1057, 0]
click at [1048, 405] on button "Use setting" at bounding box center [1049, 400] width 26 height 13
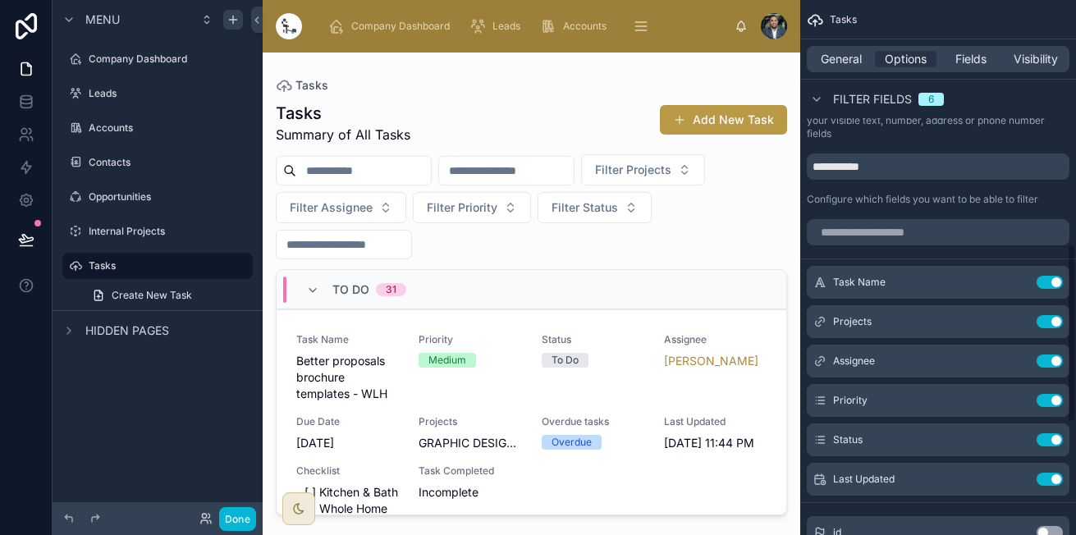
scroll to position [727, 0]
click at [1053, 479] on button "Use setting" at bounding box center [1049, 479] width 26 height 13
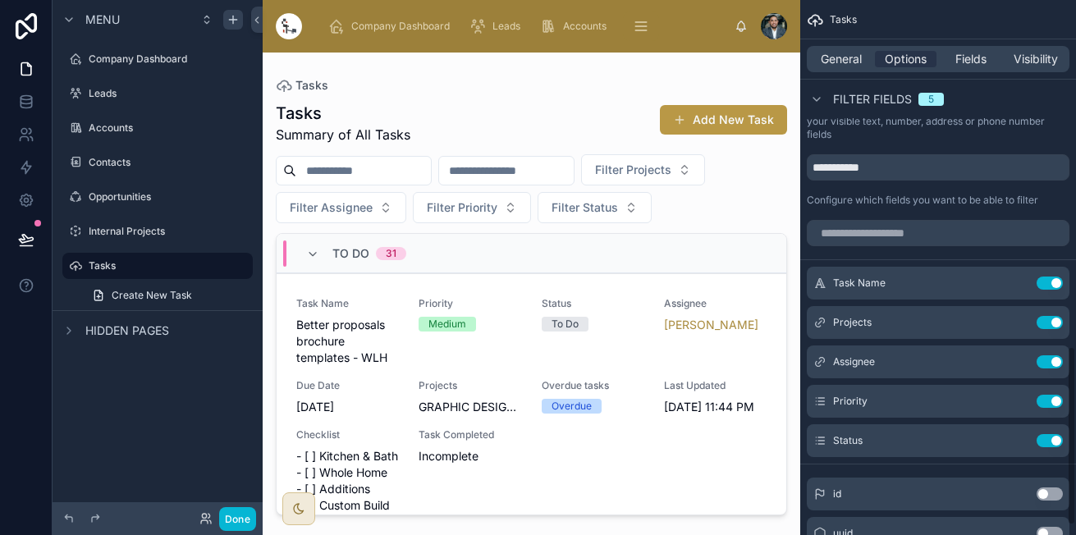
scroll to position [1063, 0]
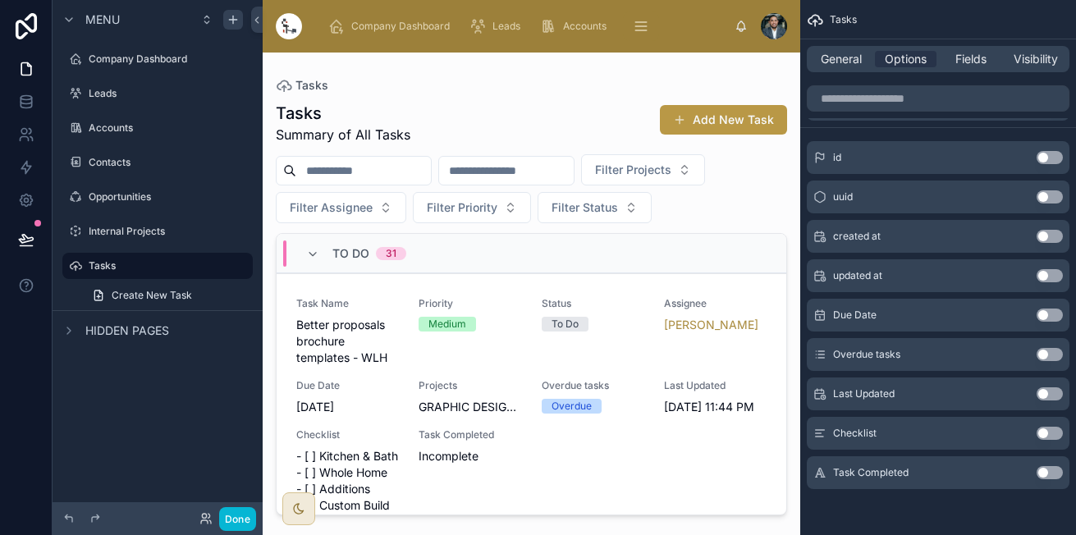
click at [1043, 318] on button "Use setting" at bounding box center [1049, 314] width 26 height 13
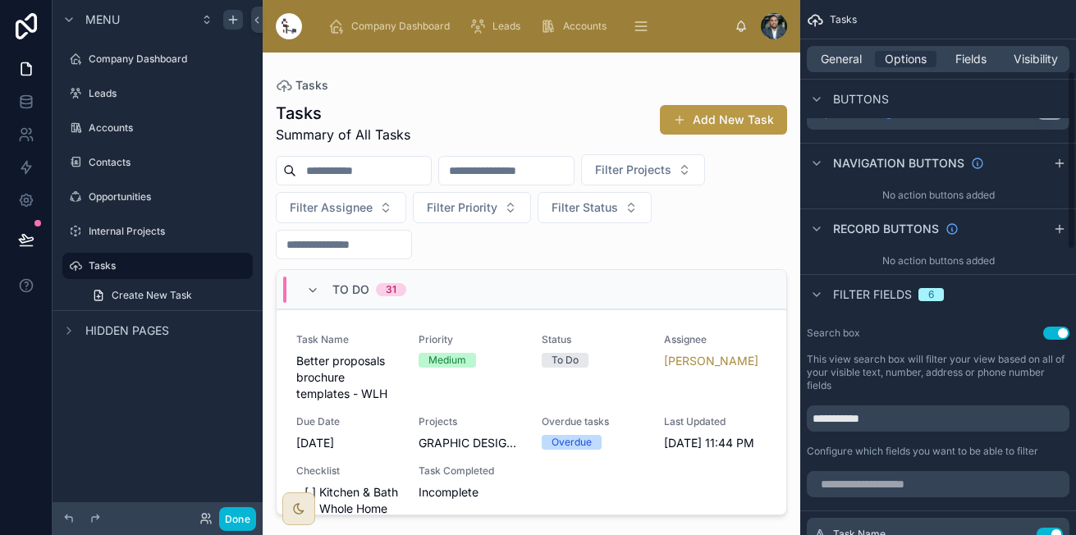
scroll to position [0, 0]
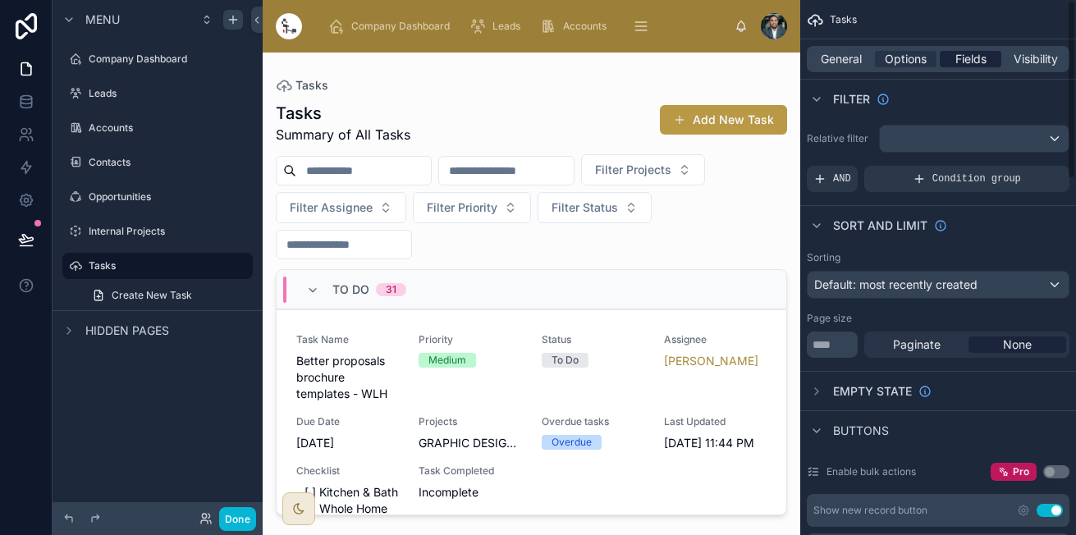
click at [966, 64] on span "Fields" at bounding box center [970, 59] width 31 height 16
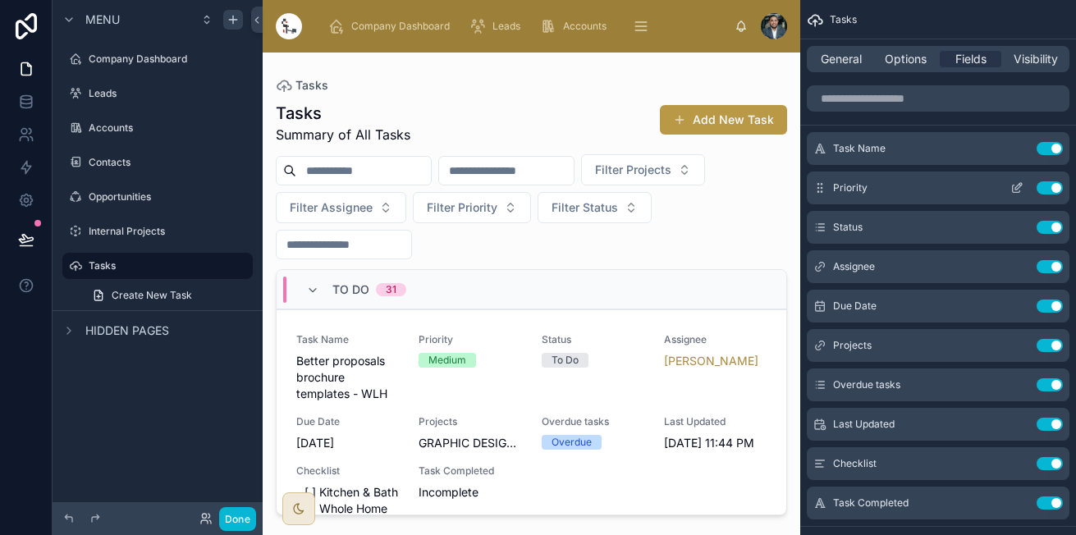
click at [1051, 187] on button "Use setting" at bounding box center [1049, 187] width 26 height 13
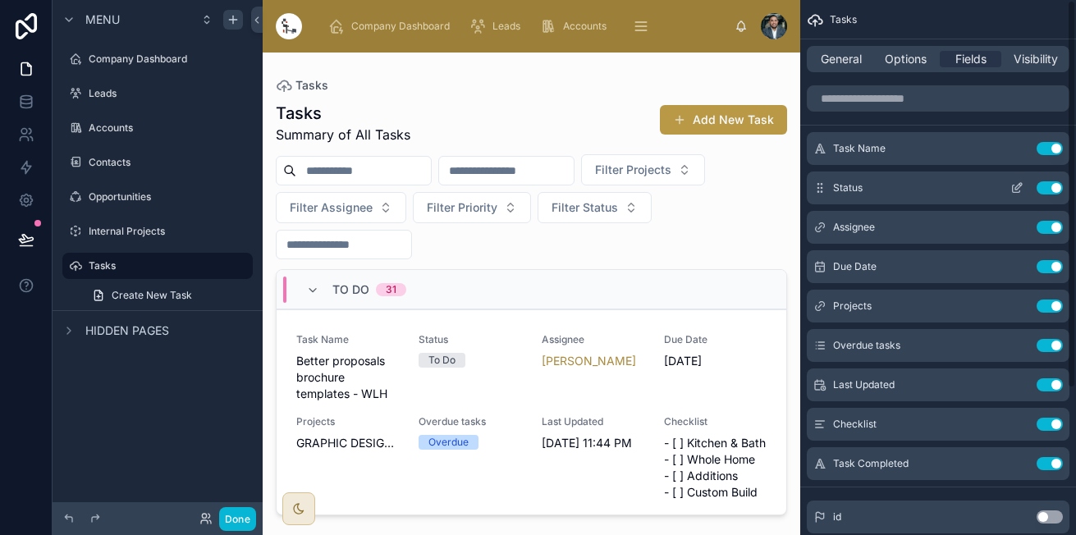
click at [1048, 191] on button "Use setting" at bounding box center [1049, 187] width 26 height 13
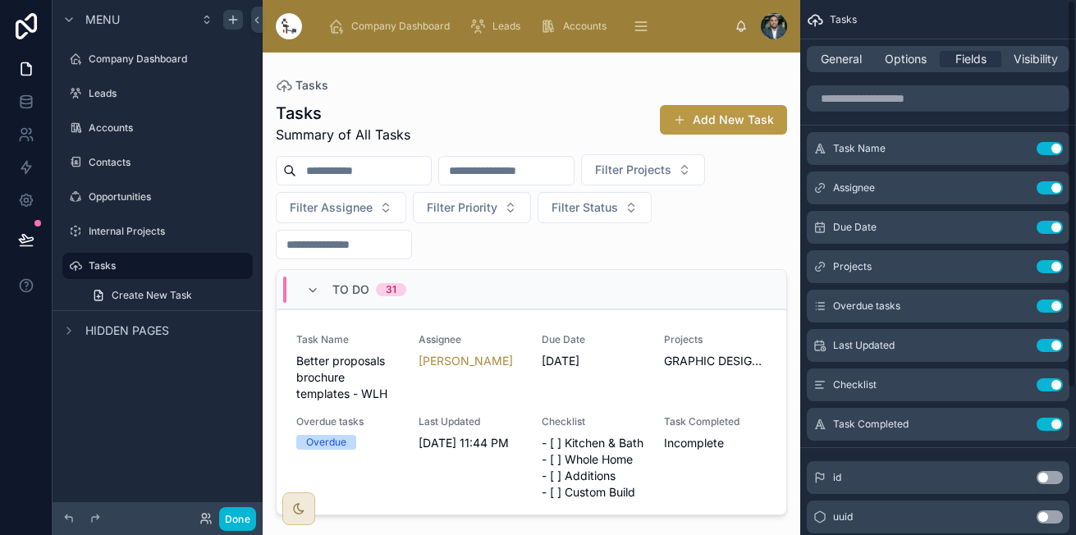
click at [1048, 191] on button "Use setting" at bounding box center [1049, 187] width 26 height 13
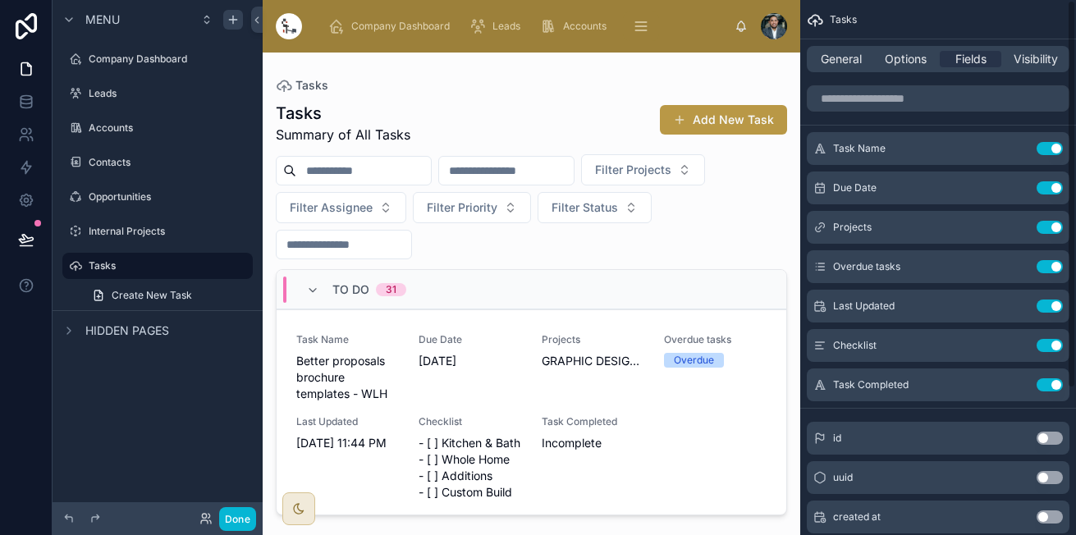
click at [1048, 191] on button "Use setting" at bounding box center [1049, 187] width 26 height 13
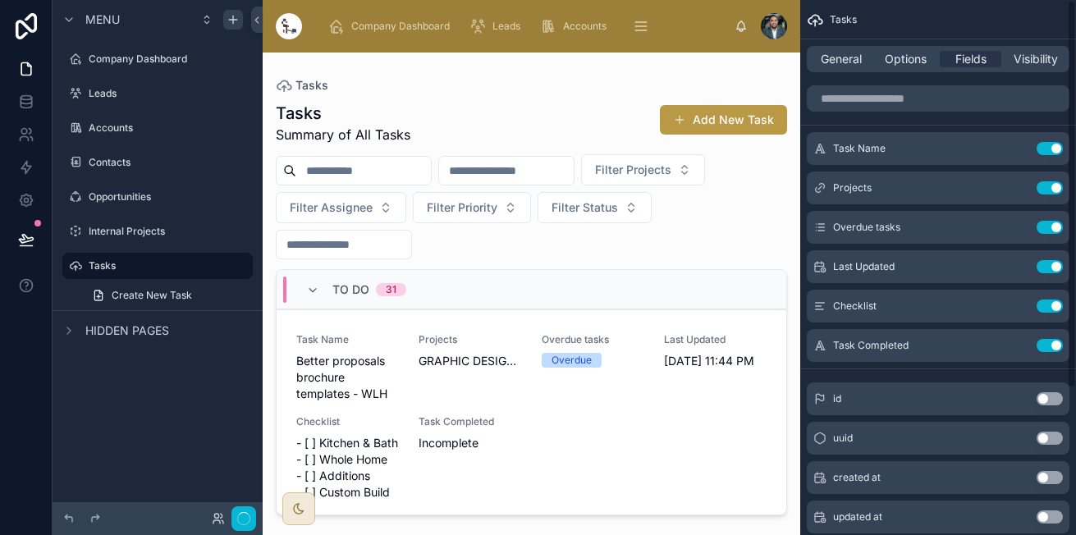
click at [1048, 191] on button "Use setting" at bounding box center [1049, 187] width 26 height 13
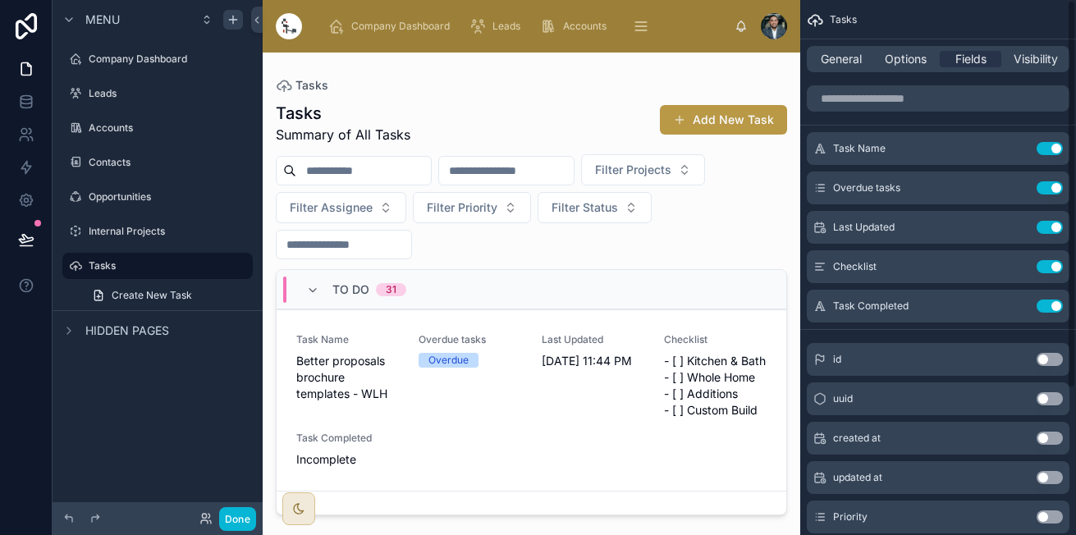
click at [1048, 191] on button "Use setting" at bounding box center [1049, 187] width 26 height 13
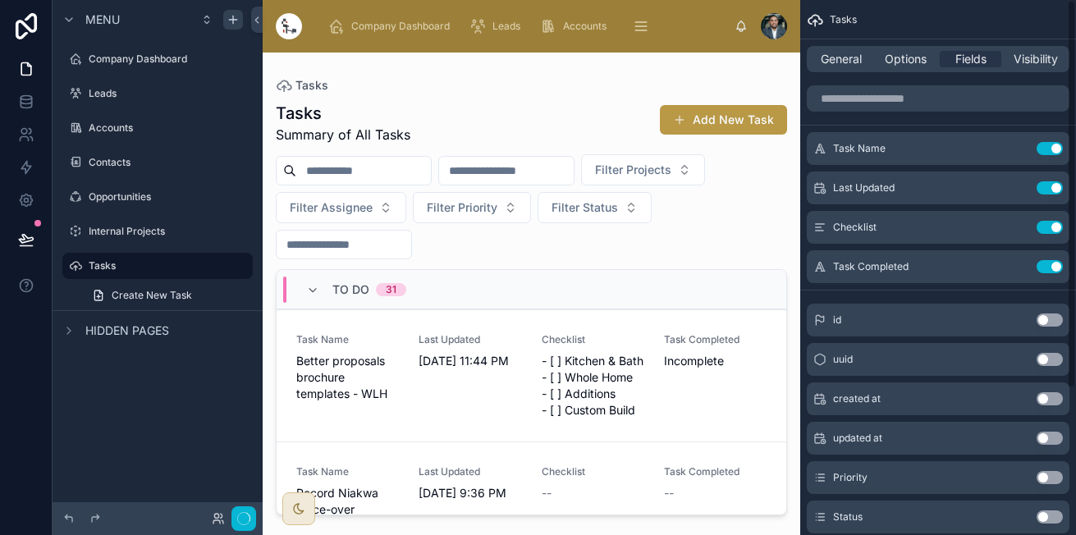
click at [1048, 191] on button "Use setting" at bounding box center [1049, 187] width 26 height 13
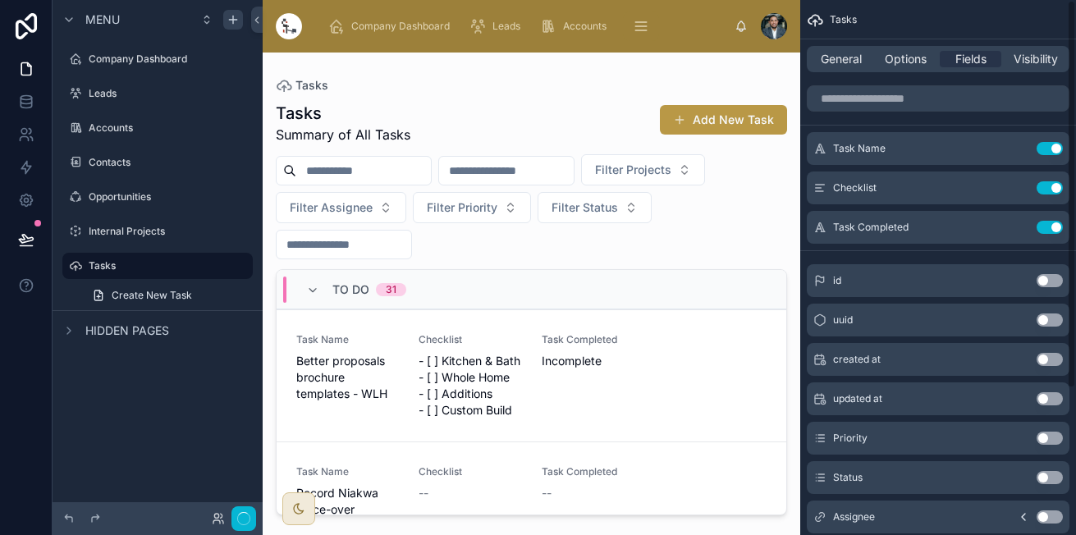
click at [1048, 191] on button "Use setting" at bounding box center [1049, 187] width 26 height 13
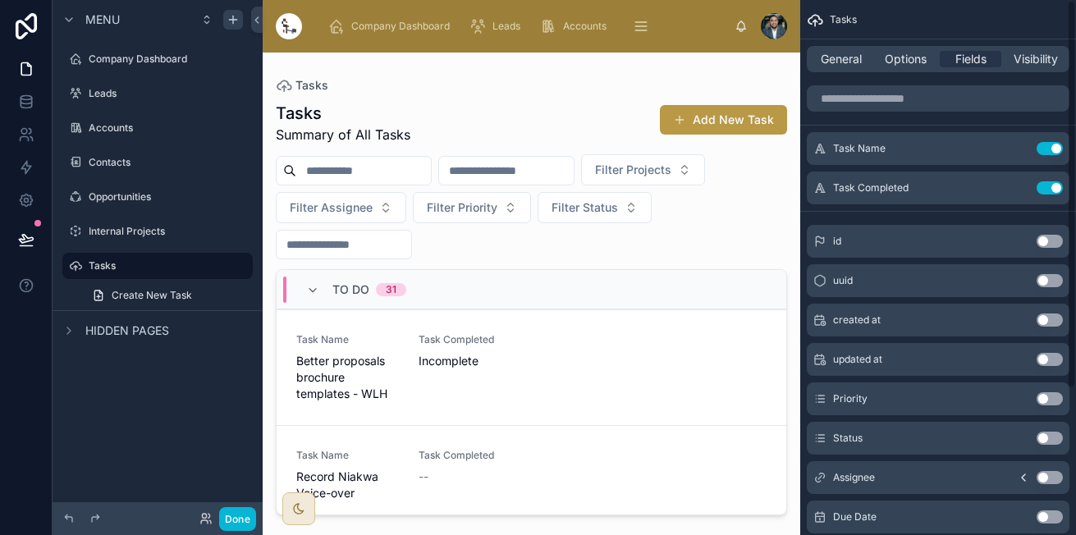
click at [1048, 191] on button "Use setting" at bounding box center [1049, 187] width 26 height 13
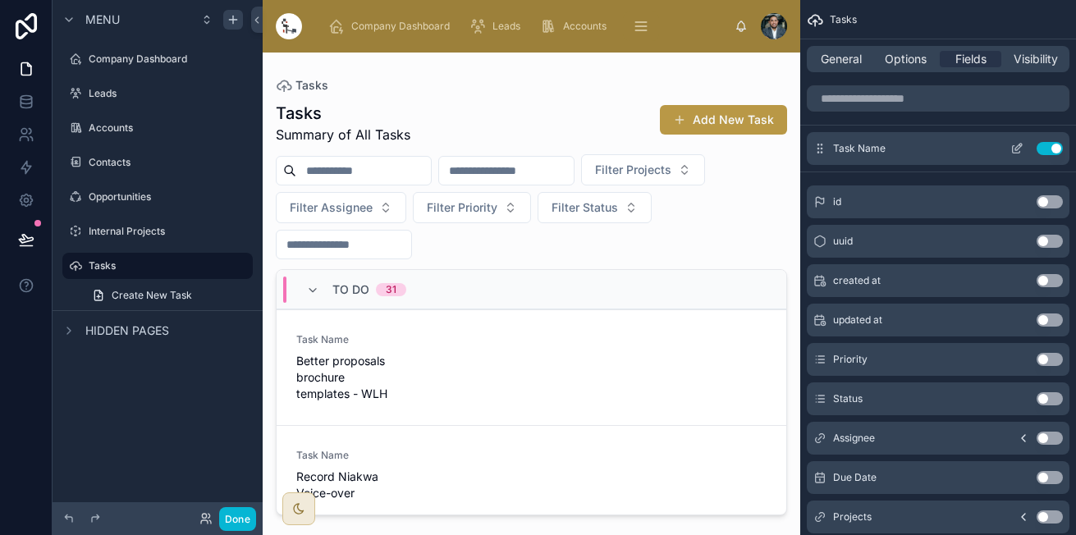
click at [1012, 144] on icon "scrollable content" at bounding box center [1016, 148] width 13 height 13
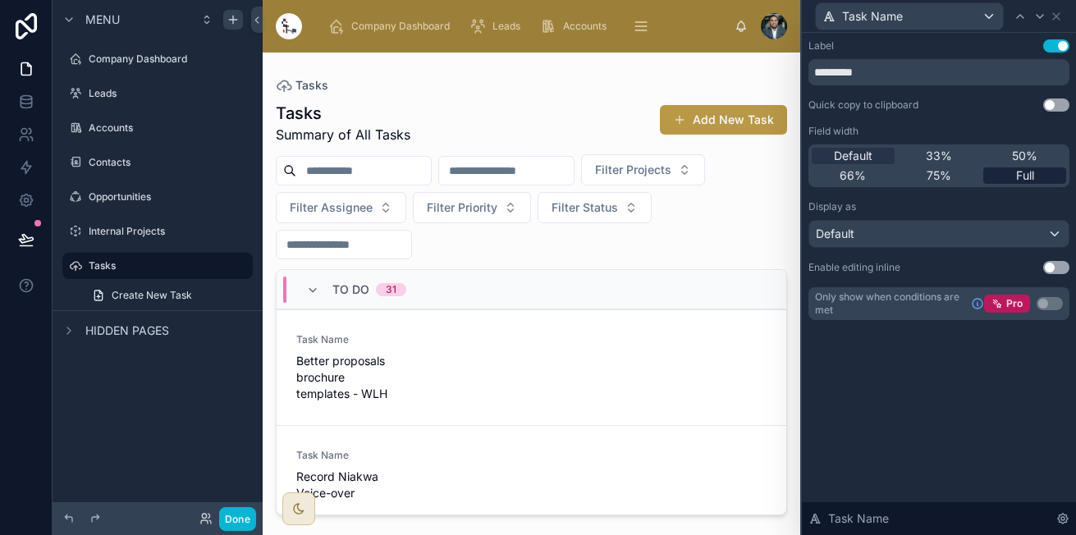
click at [1044, 167] on div "Full" at bounding box center [1024, 175] width 83 height 16
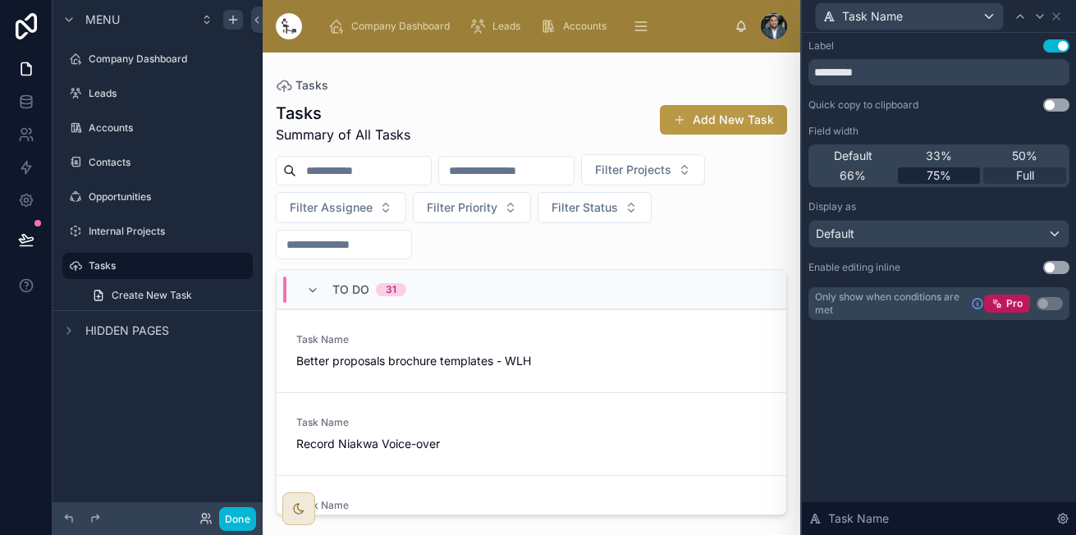
click at [931, 170] on span "75%" at bounding box center [938, 175] width 25 height 16
click at [1014, 174] on div "Full" at bounding box center [1024, 175] width 83 height 16
click at [1058, 107] on button "Use setting" at bounding box center [1056, 104] width 26 height 13
drag, startPoint x: 998, startPoint y: 68, endPoint x: 753, endPoint y: 62, distance: 245.4
click at [753, 62] on div "Task Name Label Use setting ********* Quick copy to clipboard Use setting Field…" at bounding box center [538, 267] width 1076 height 535
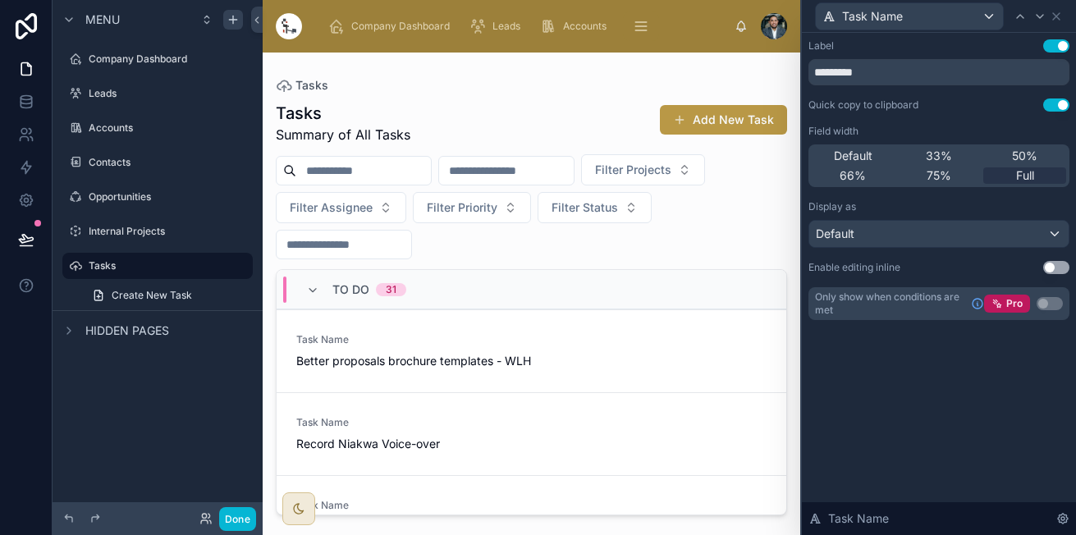
click at [1051, 46] on button "Use setting" at bounding box center [1056, 45] width 26 height 13
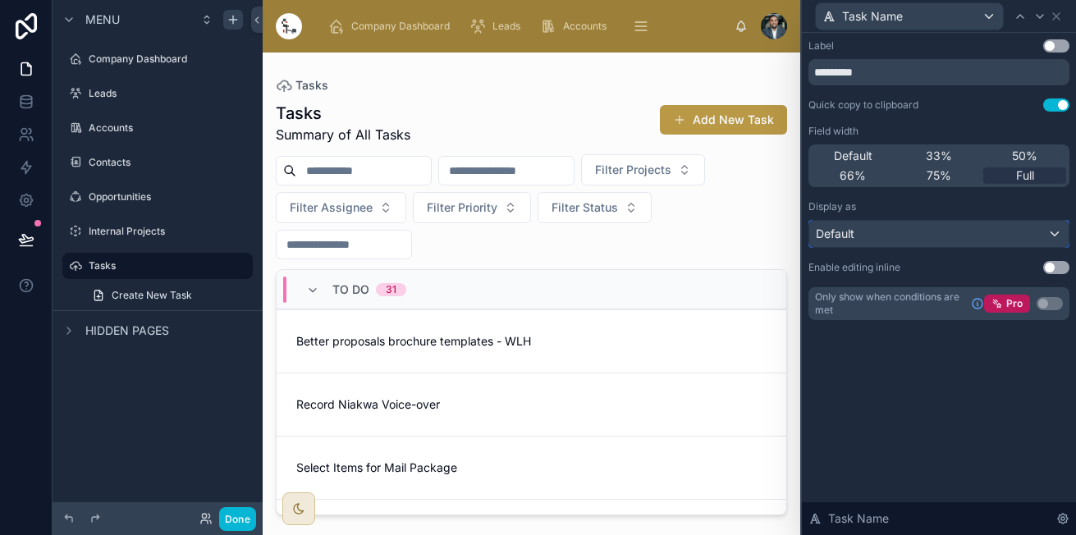
click at [900, 238] on div "Default" at bounding box center [938, 234] width 259 height 26
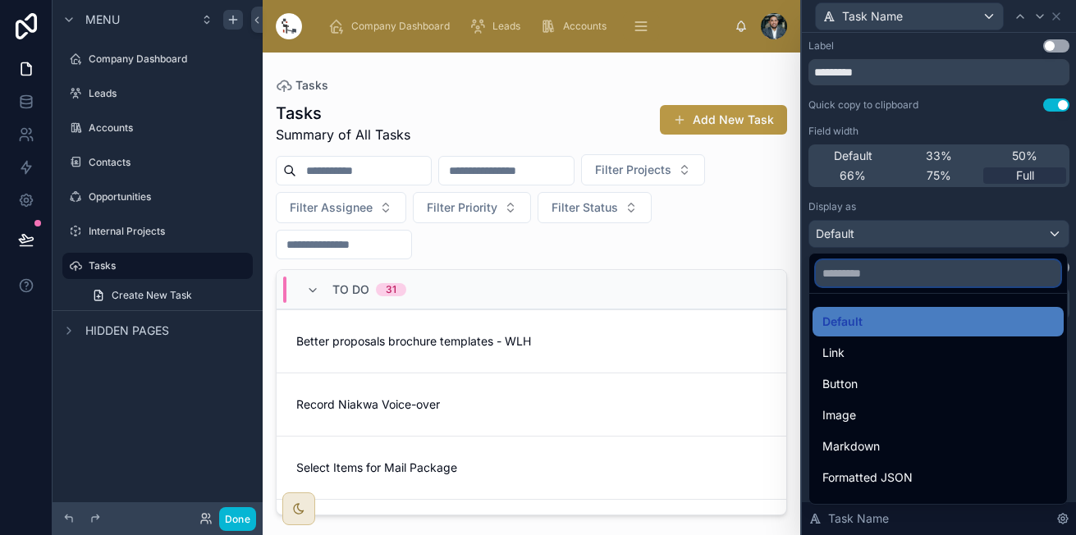
click at [892, 263] on input "text" at bounding box center [937, 273] width 244 height 26
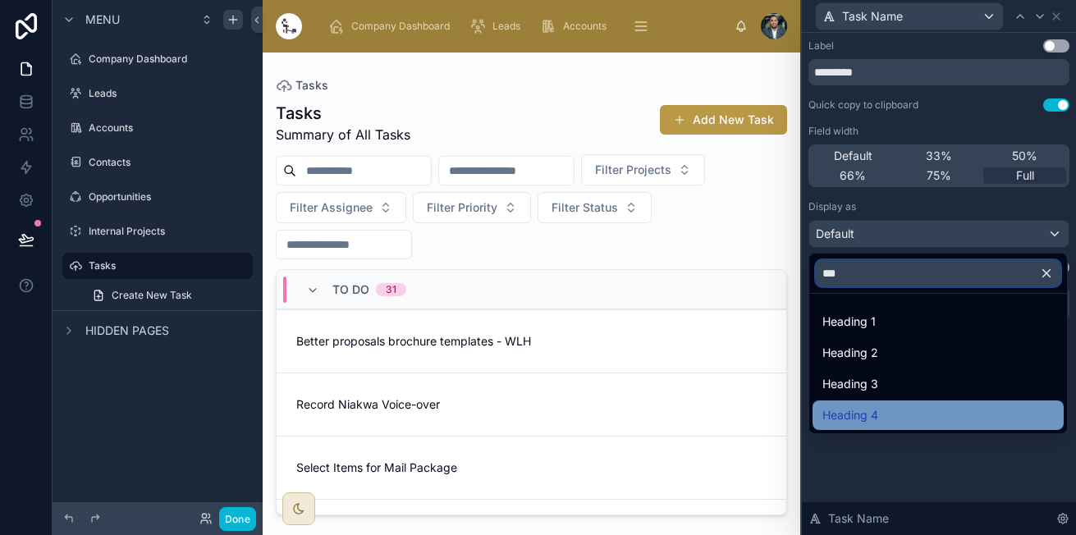
type input "***"
click at [875, 416] on span "Heading 4" at bounding box center [850, 415] width 56 height 20
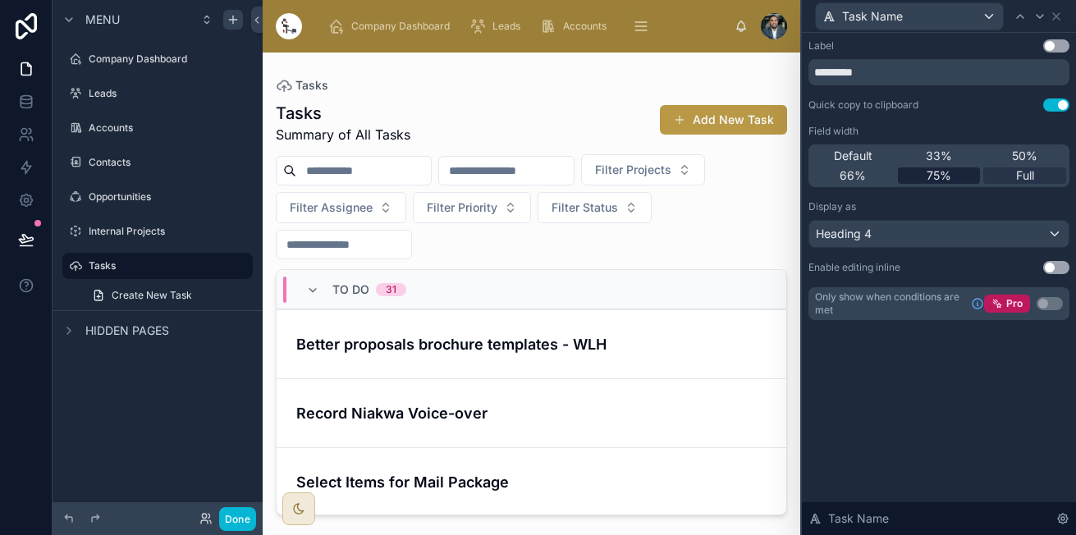
click at [939, 180] on span "75%" at bounding box center [938, 175] width 25 height 16
click at [1052, 18] on icon at bounding box center [1055, 16] width 13 height 13
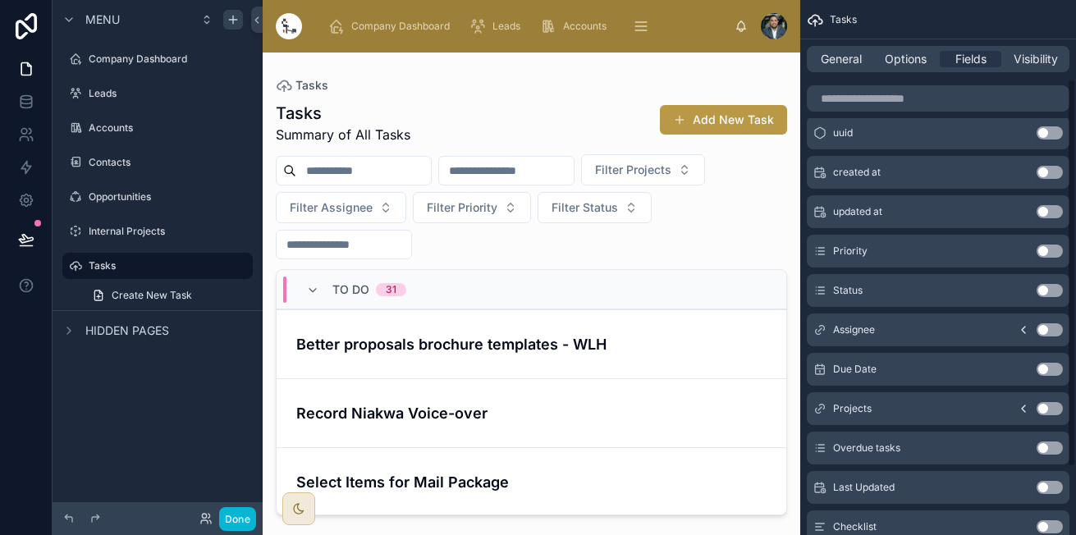
scroll to position [109, 0]
click at [1046, 409] on button "Use setting" at bounding box center [1049, 407] width 26 height 13
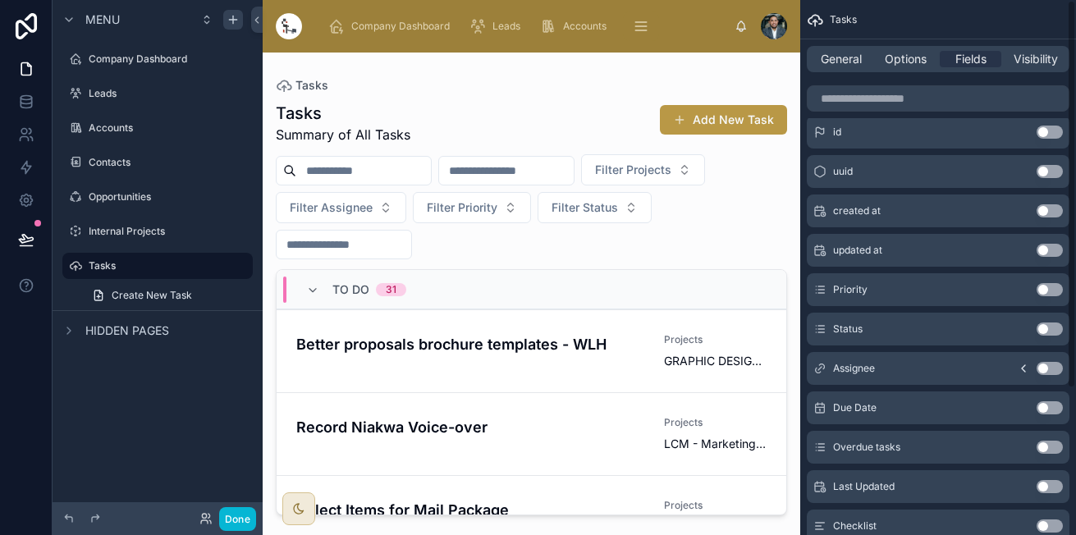
scroll to position [0, 0]
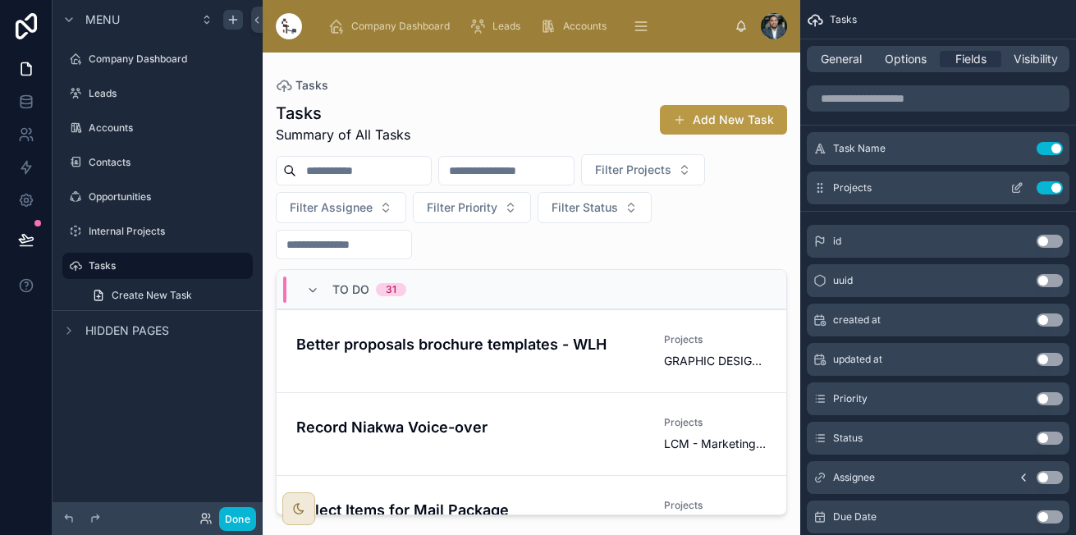
click at [1018, 186] on icon "scrollable content" at bounding box center [1016, 187] width 13 height 13
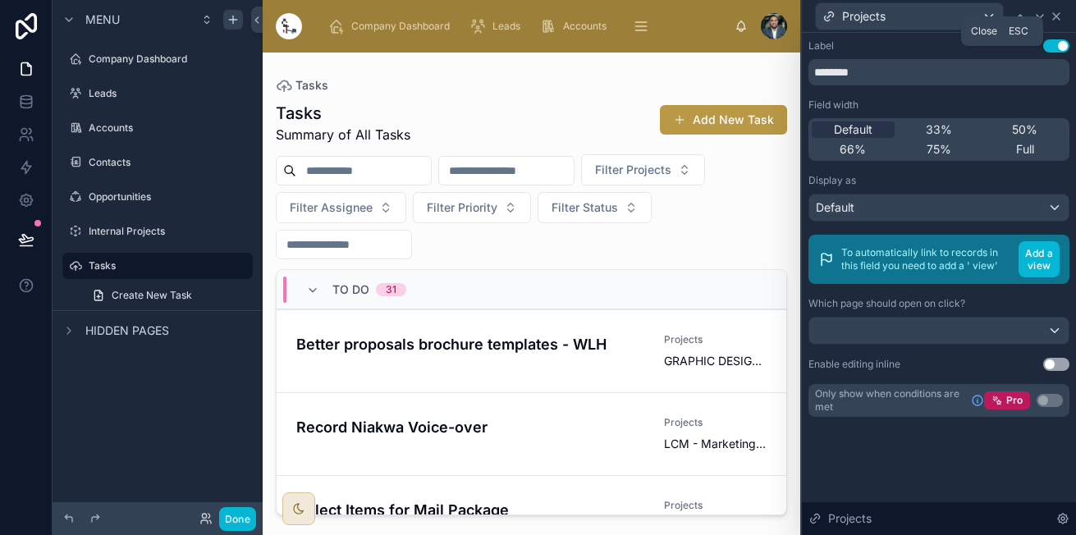
click at [1059, 13] on icon at bounding box center [1056, 16] width 7 height 7
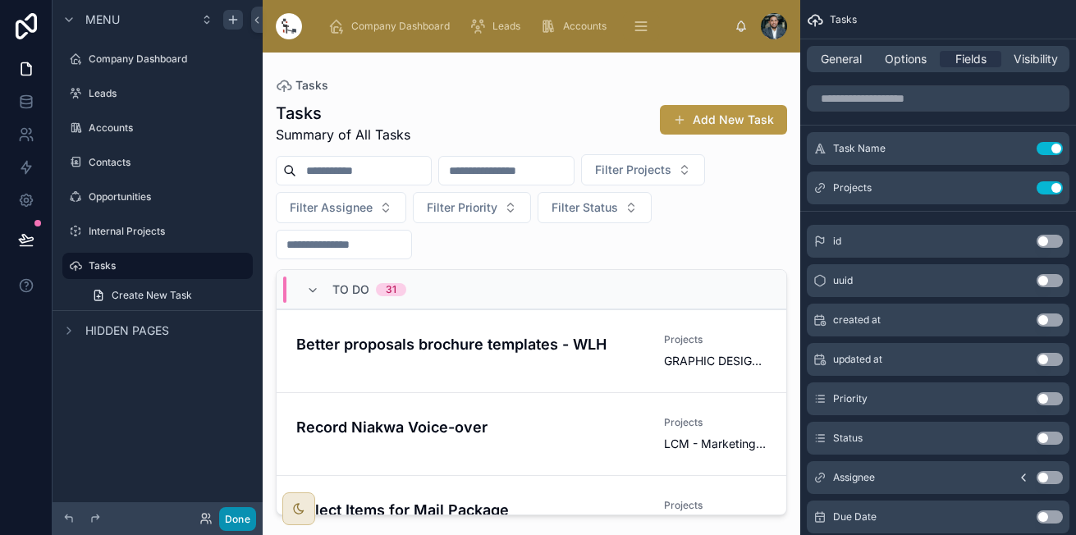
click at [226, 518] on button "Done" at bounding box center [237, 519] width 37 height 24
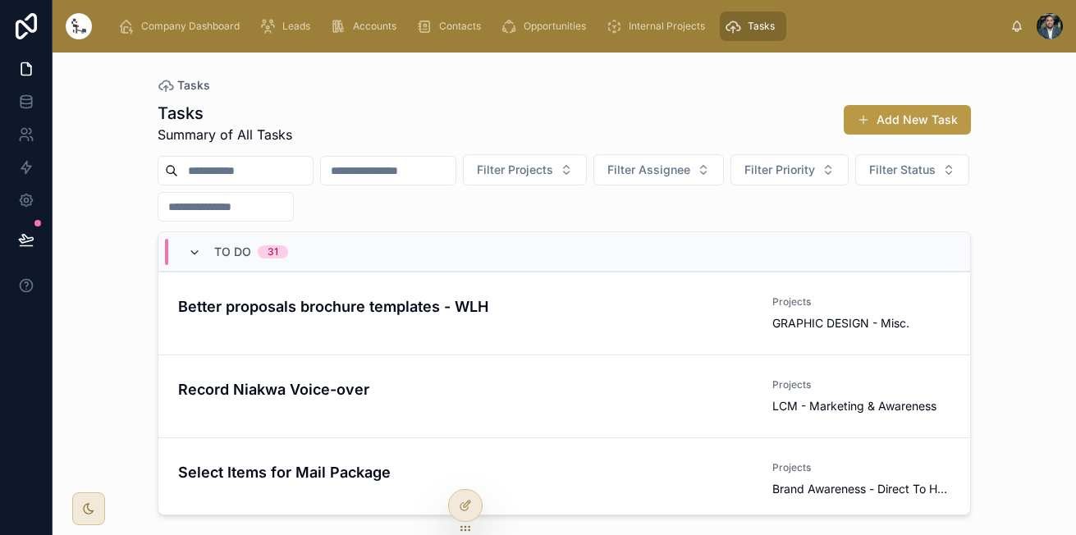
click at [190, 250] on icon at bounding box center [194, 252] width 13 height 13
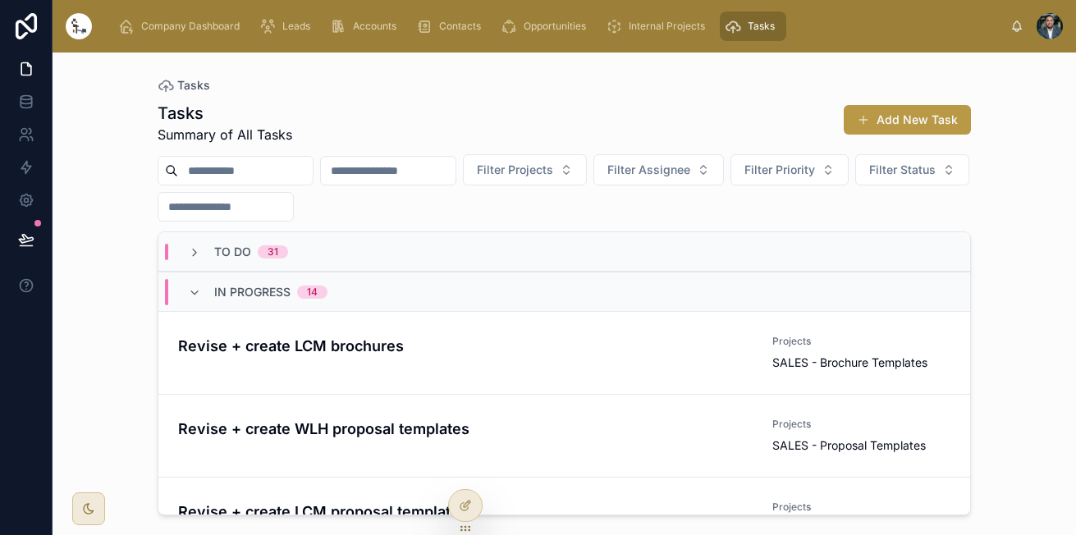
click at [190, 250] on icon at bounding box center [194, 252] width 13 height 13
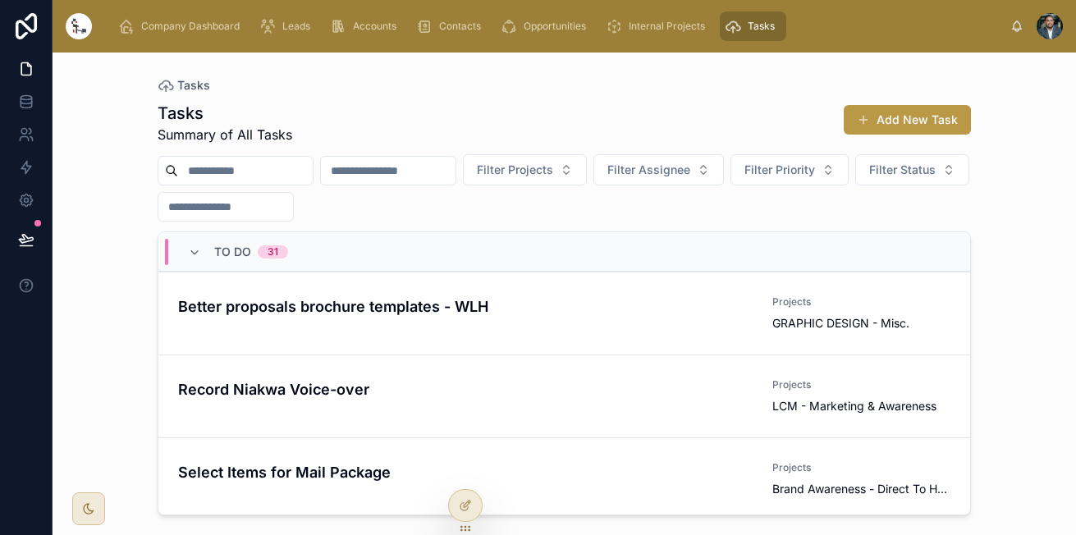
click at [455, 166] on input "text" at bounding box center [388, 170] width 135 height 23
click at [553, 162] on span "Filter Projects" at bounding box center [515, 170] width 76 height 16
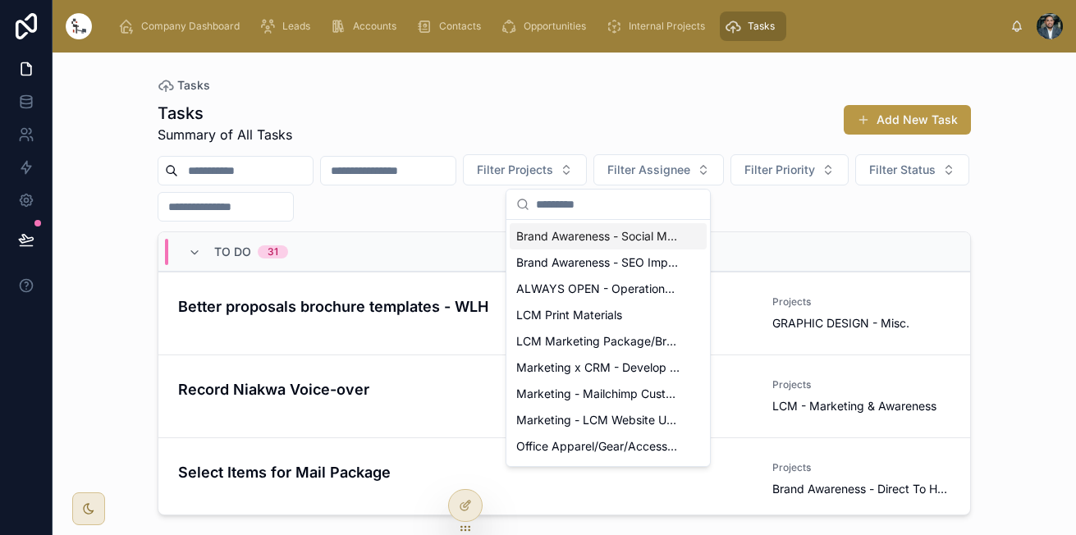
click at [598, 229] on span "Brand Awareness - Social Media Post Strategy (IG/FB/LI)" at bounding box center [598, 236] width 164 height 16
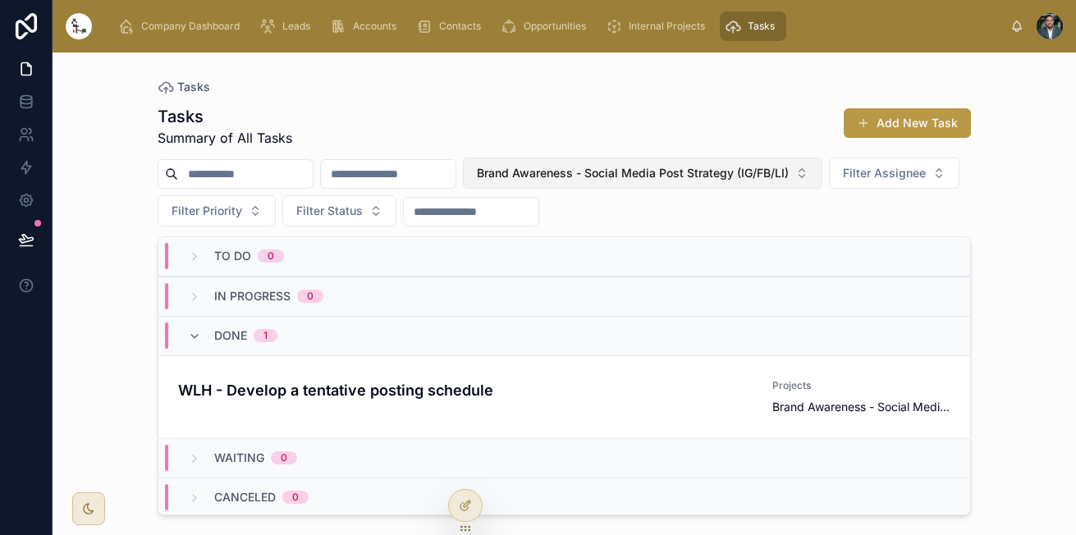
click at [788, 165] on span "Brand Awareness - Social Media Post Strategy (IG/FB/LI)" at bounding box center [633, 173] width 312 height 16
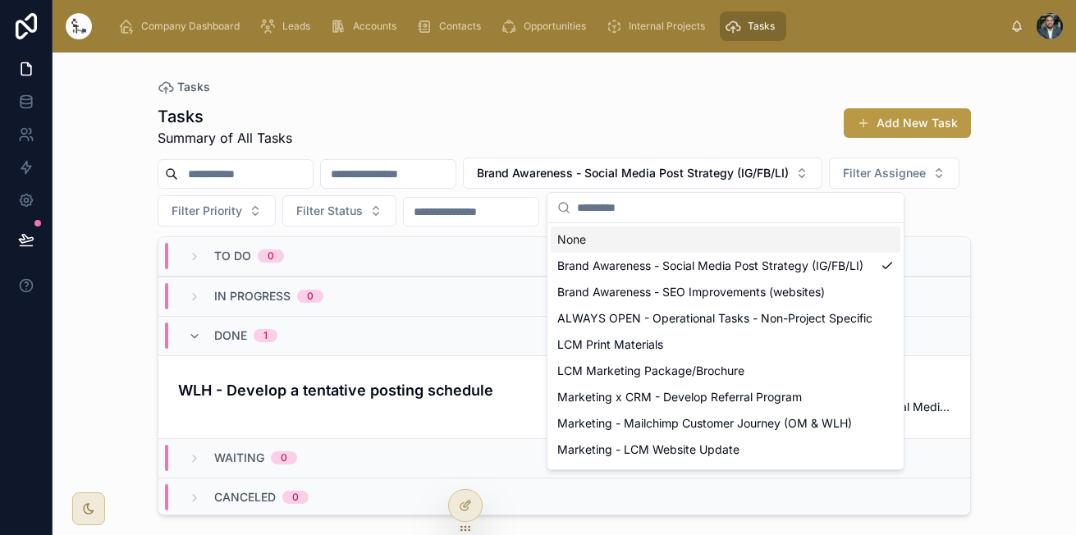
click at [694, 249] on div "None" at bounding box center [724, 239] width 349 height 26
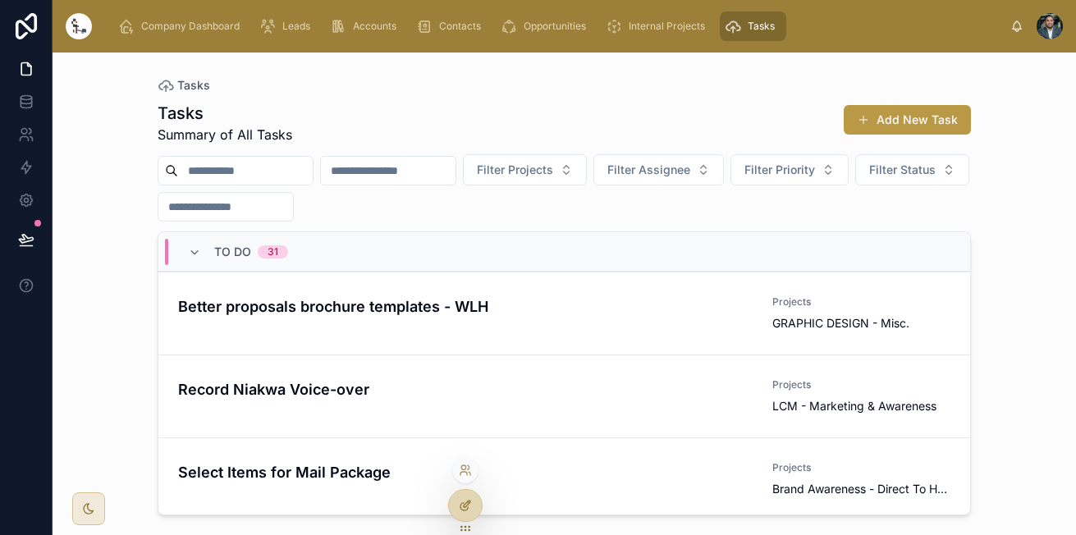
click at [479, 506] on div at bounding box center [465, 505] width 33 height 31
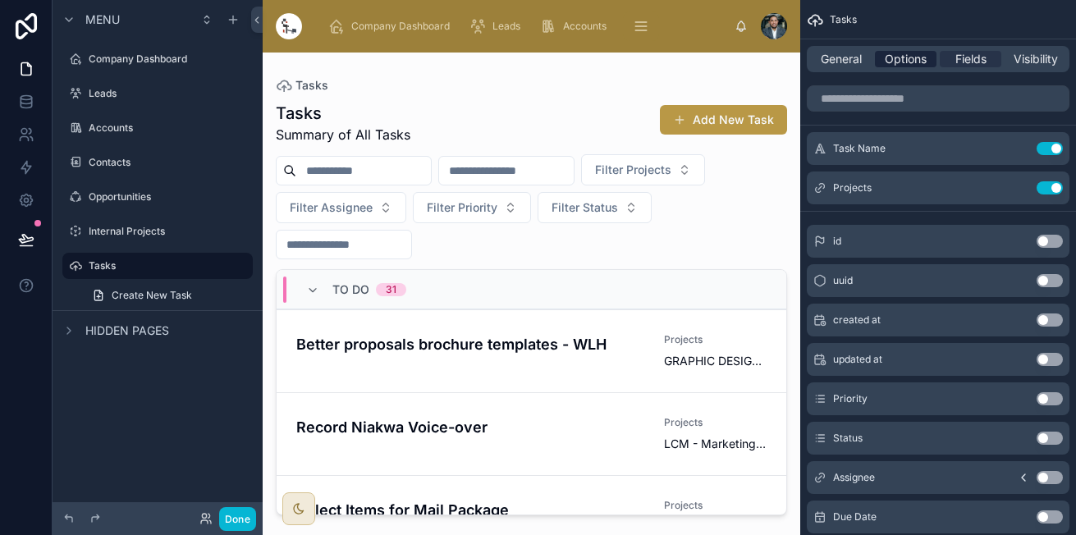
click at [930, 57] on div "Options" at bounding box center [906, 59] width 62 height 16
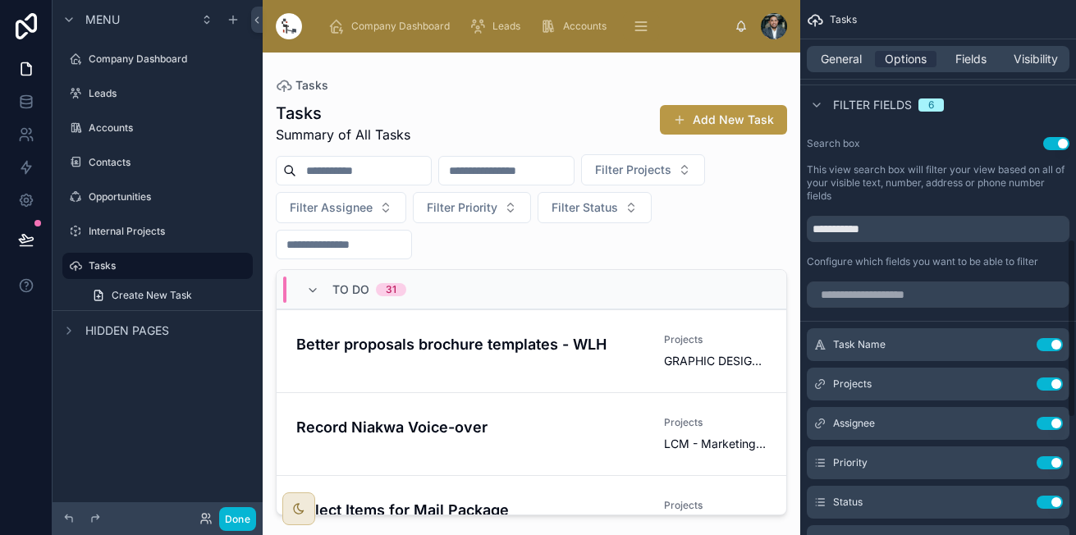
scroll to position [666, 0]
click at [1053, 343] on button "Use setting" at bounding box center [1049, 343] width 26 height 13
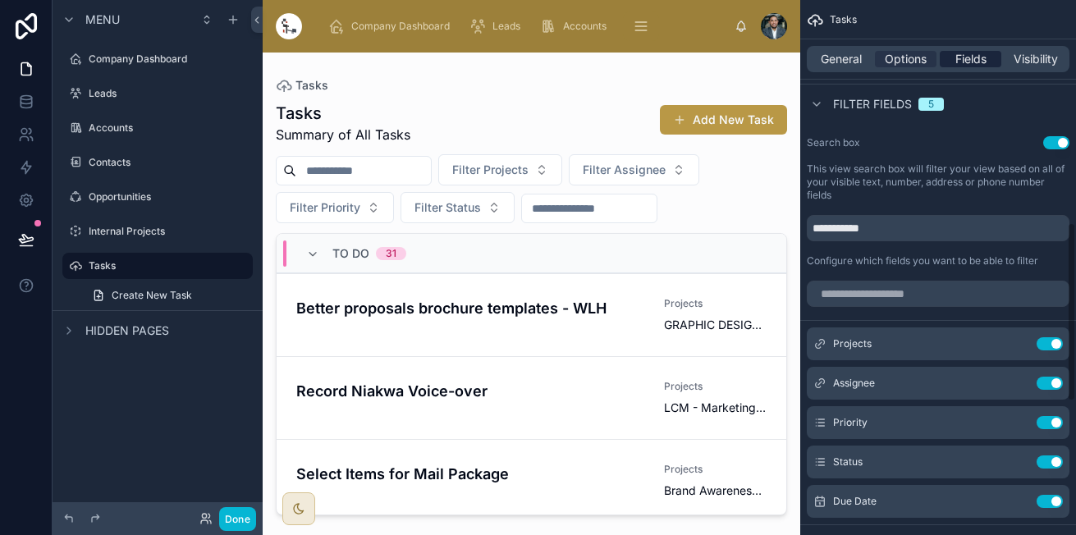
click at [961, 66] on span "Fields" at bounding box center [970, 59] width 31 height 16
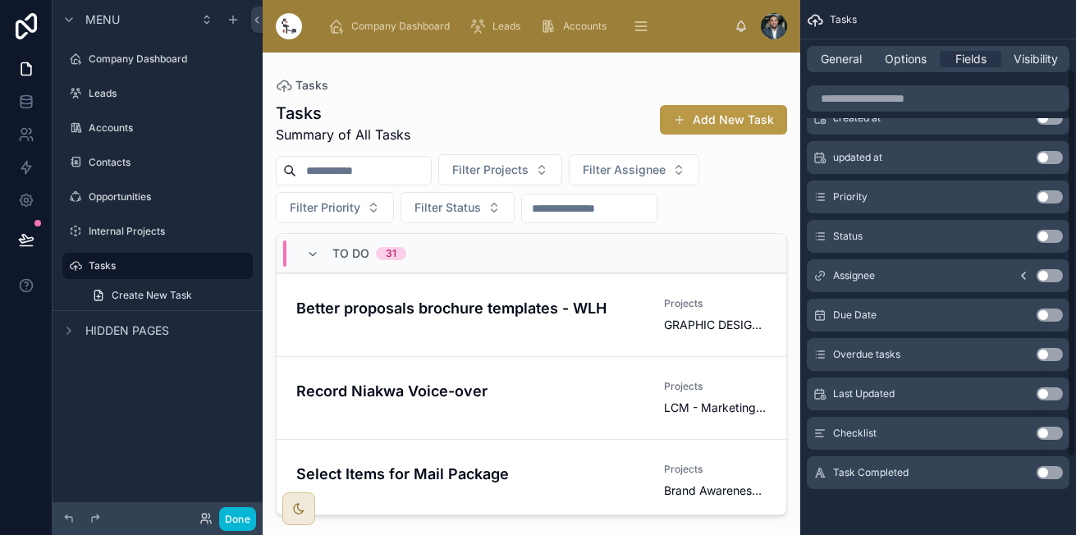
scroll to position [0, 0]
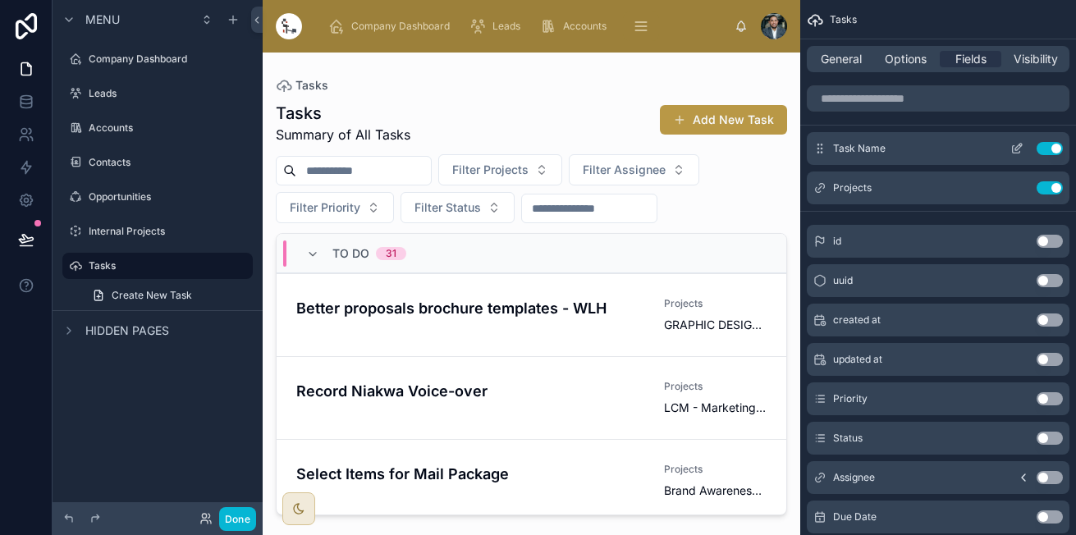
click at [1008, 149] on button "scrollable content" at bounding box center [1016, 148] width 26 height 13
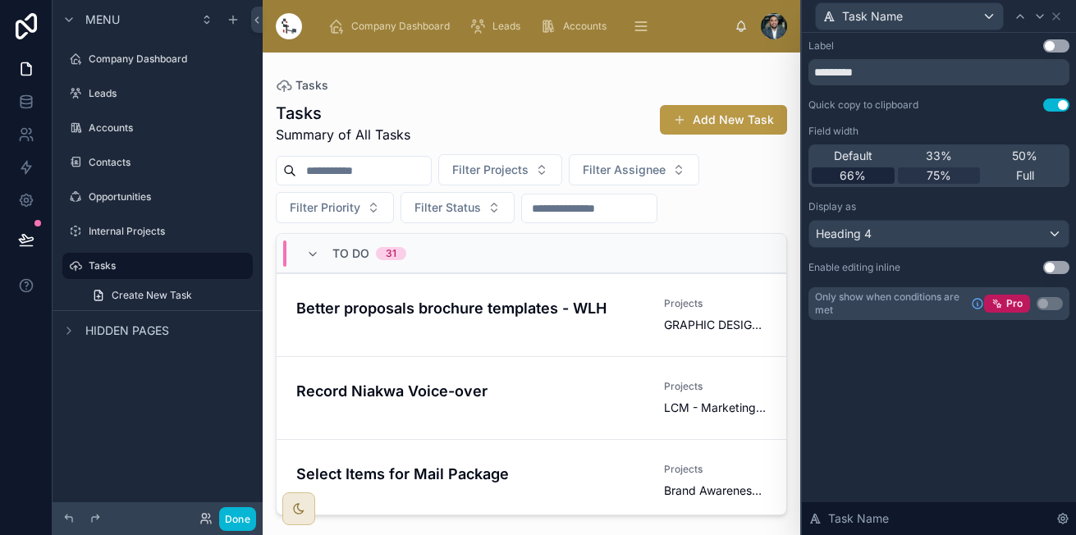
click at [866, 170] on div "66%" at bounding box center [852, 175] width 83 height 16
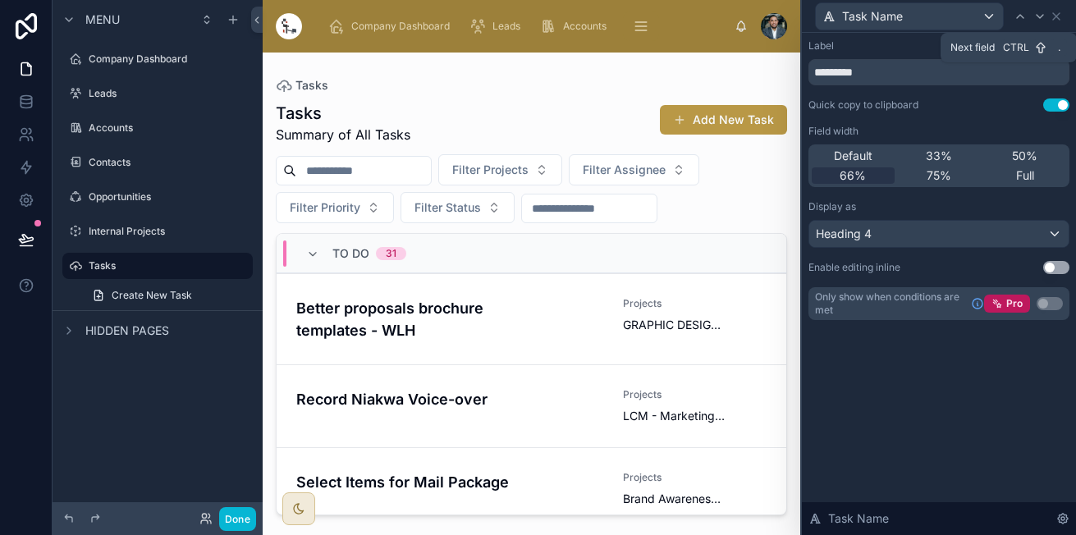
click at [1041, 20] on icon at bounding box center [1039, 16] width 13 height 13
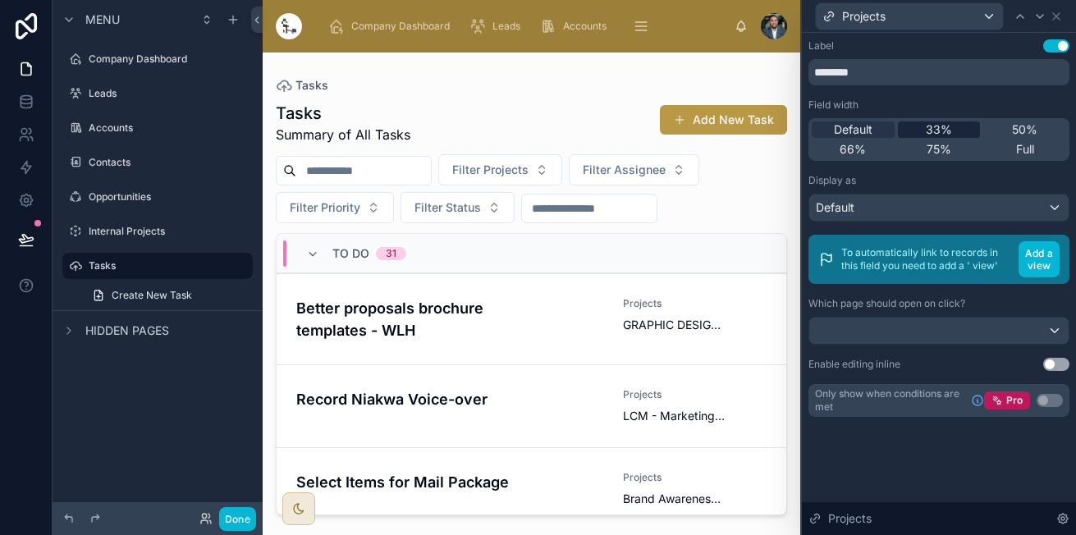
click at [942, 128] on span "33%" at bounding box center [938, 129] width 26 height 16
click at [1036, 129] on span "50%" at bounding box center [1024, 129] width 25 height 16
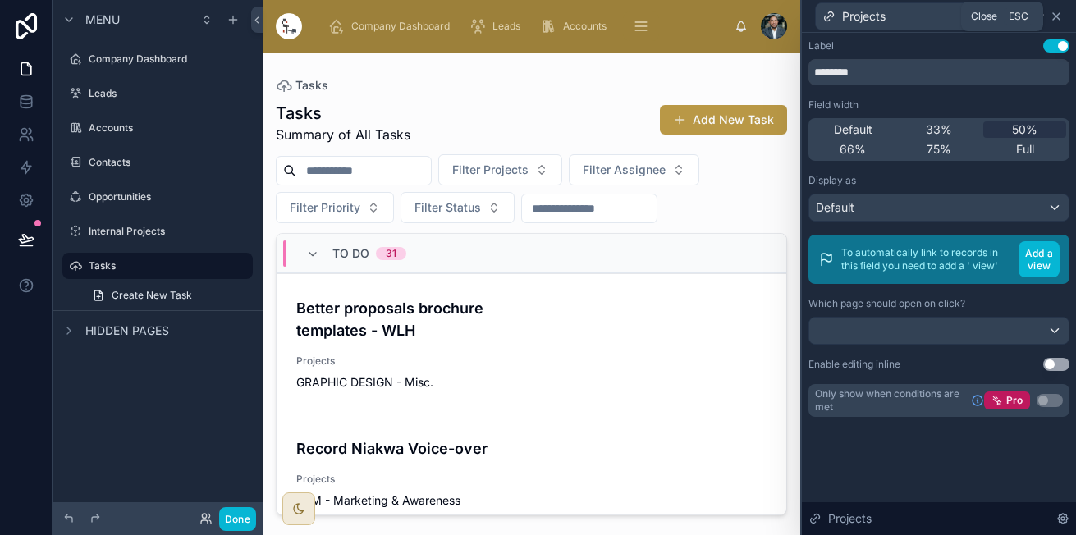
click at [1059, 13] on icon at bounding box center [1056, 16] width 7 height 7
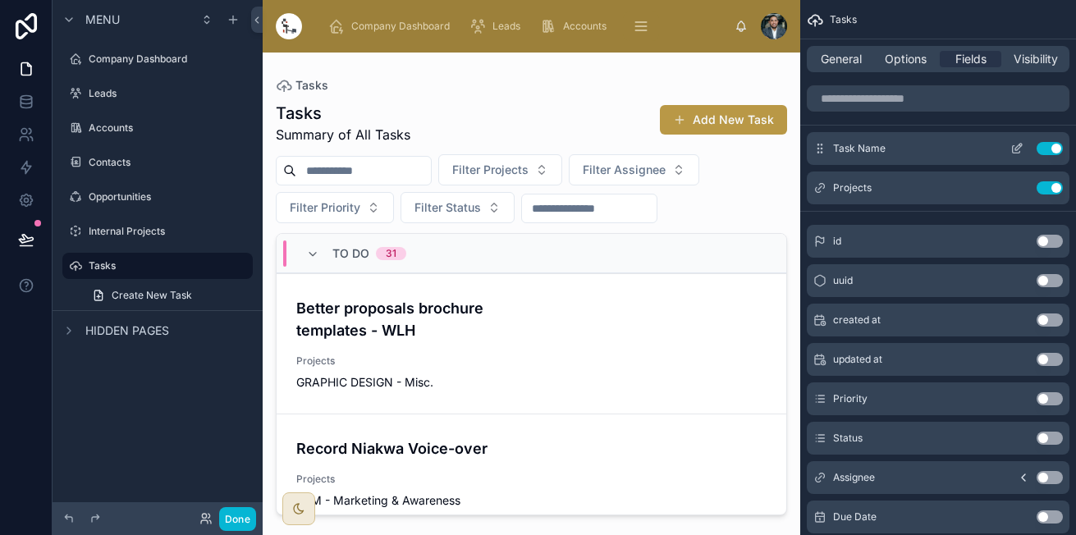
click at [1012, 144] on icon "scrollable content" at bounding box center [1016, 148] width 13 height 13
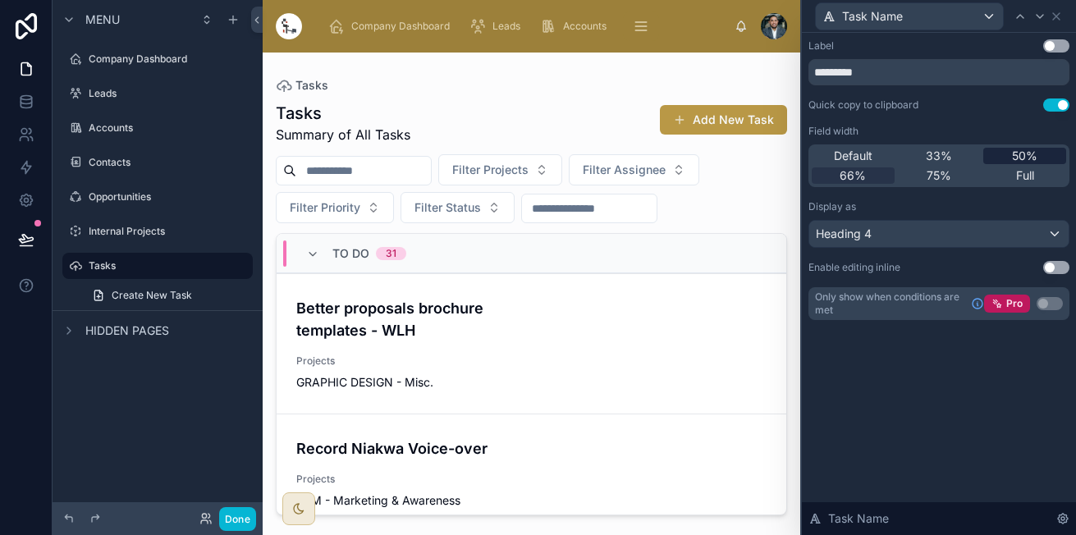
click at [1020, 150] on span "50%" at bounding box center [1024, 156] width 25 height 16
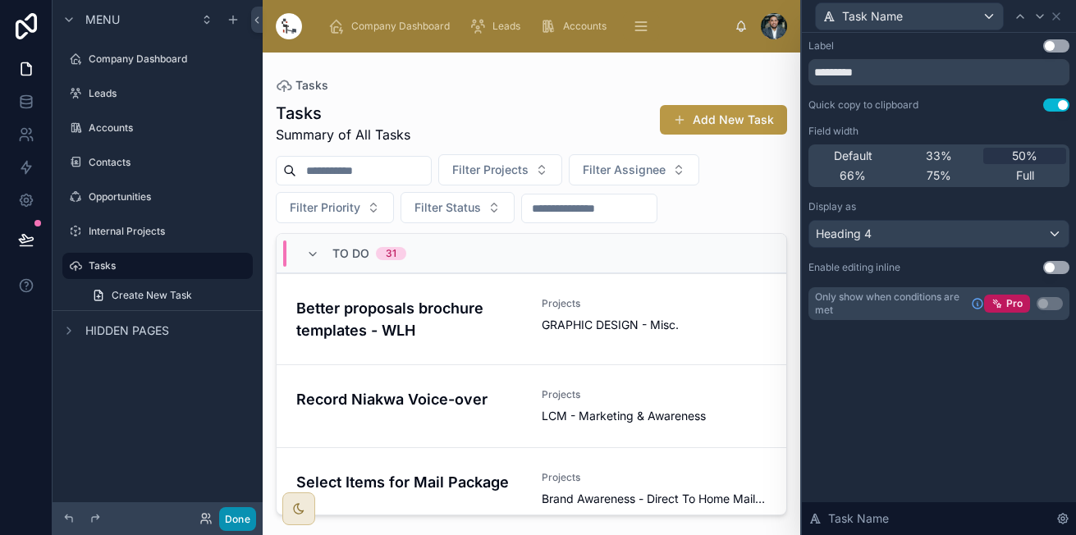
click at [228, 521] on button "Done" at bounding box center [237, 519] width 37 height 24
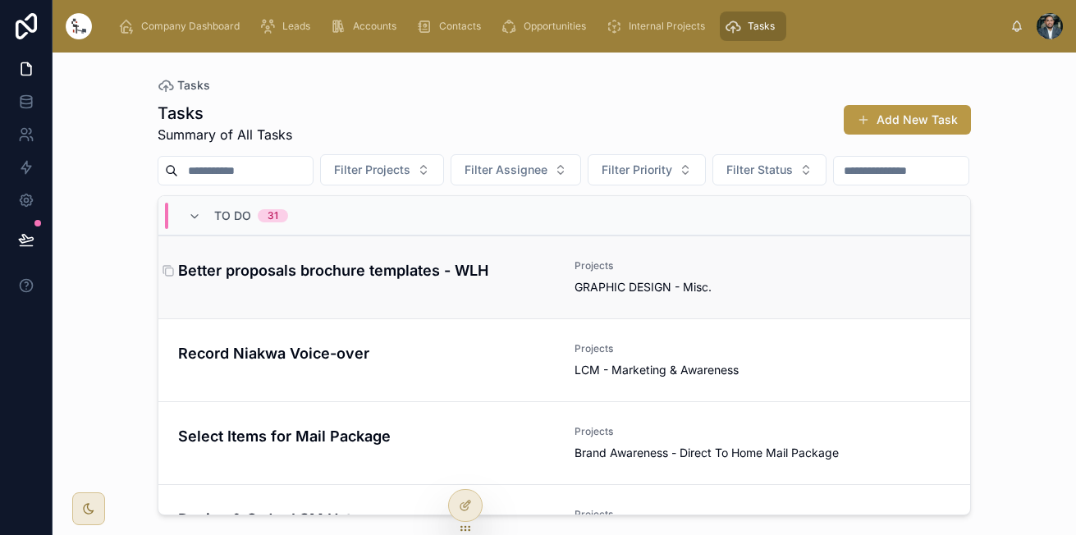
click at [422, 281] on h4 "Better proposals brochure templates - WLH" at bounding box center [366, 270] width 377 height 22
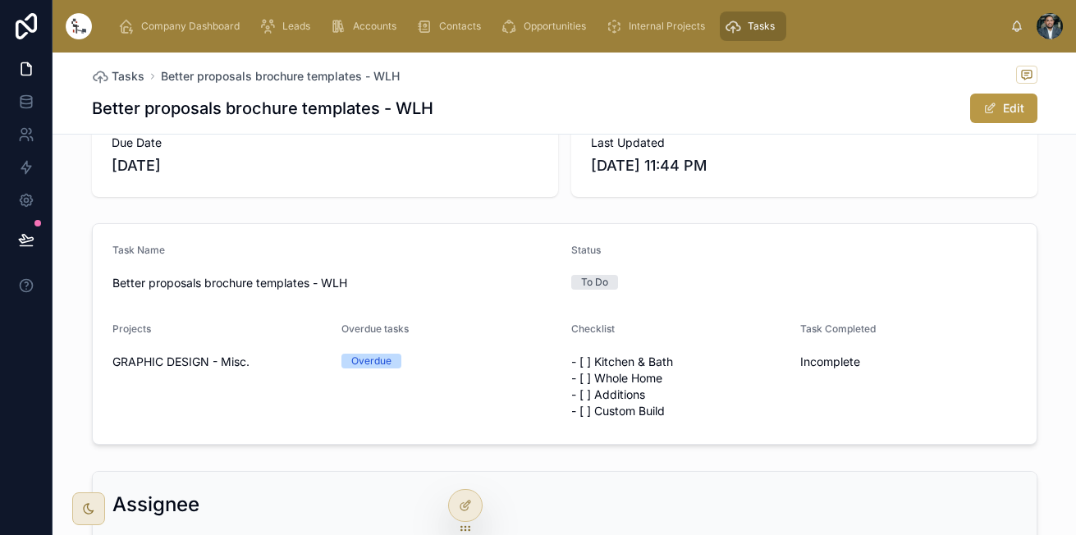
scroll to position [106, 0]
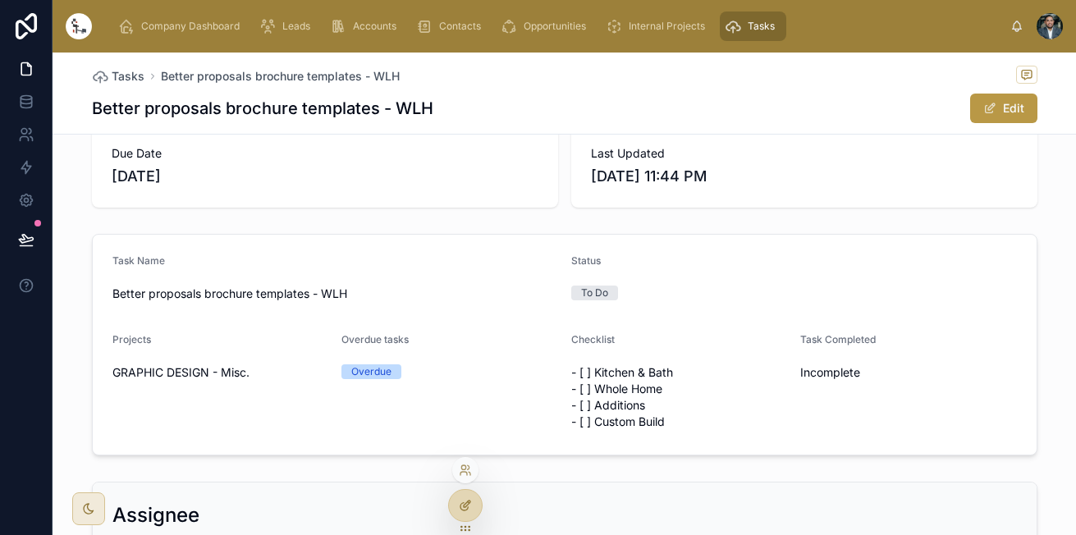
click at [467, 499] on icon at bounding box center [465, 505] width 13 height 13
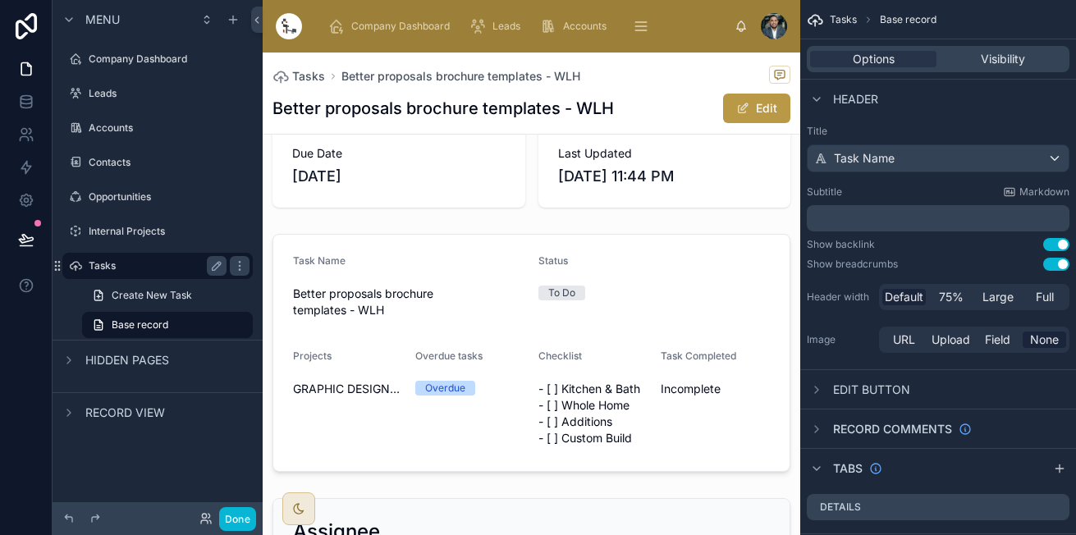
click at [144, 268] on label "Tasks" at bounding box center [154, 265] width 131 height 13
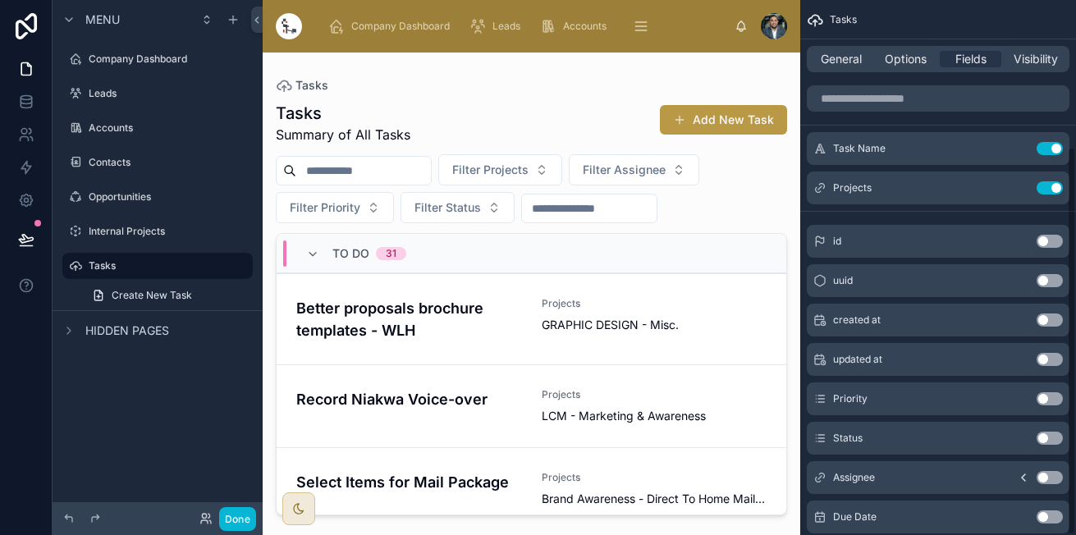
scroll to position [202, 0]
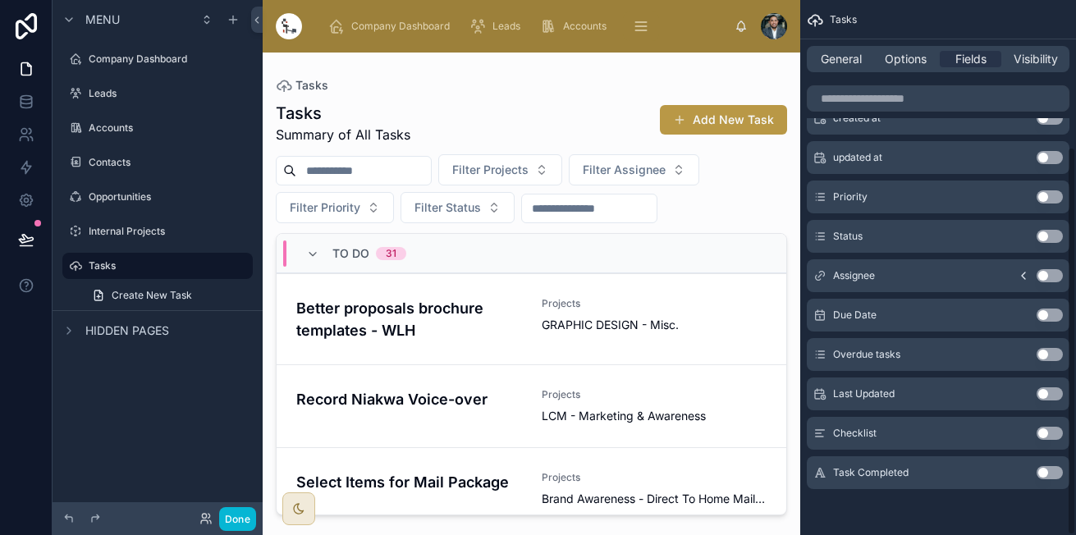
click at [1045, 476] on button "Use setting" at bounding box center [1049, 472] width 26 height 13
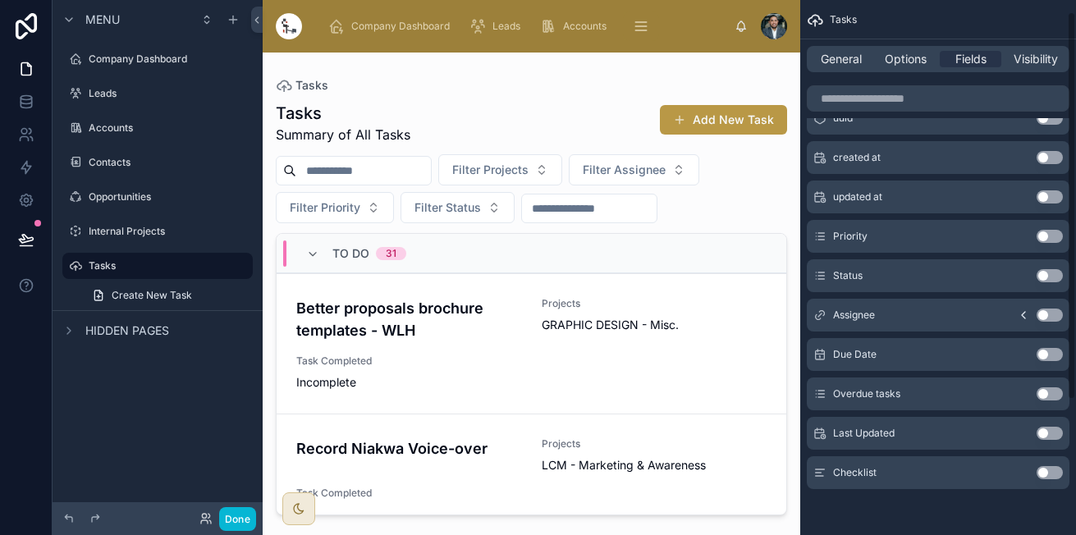
scroll to position [0, 0]
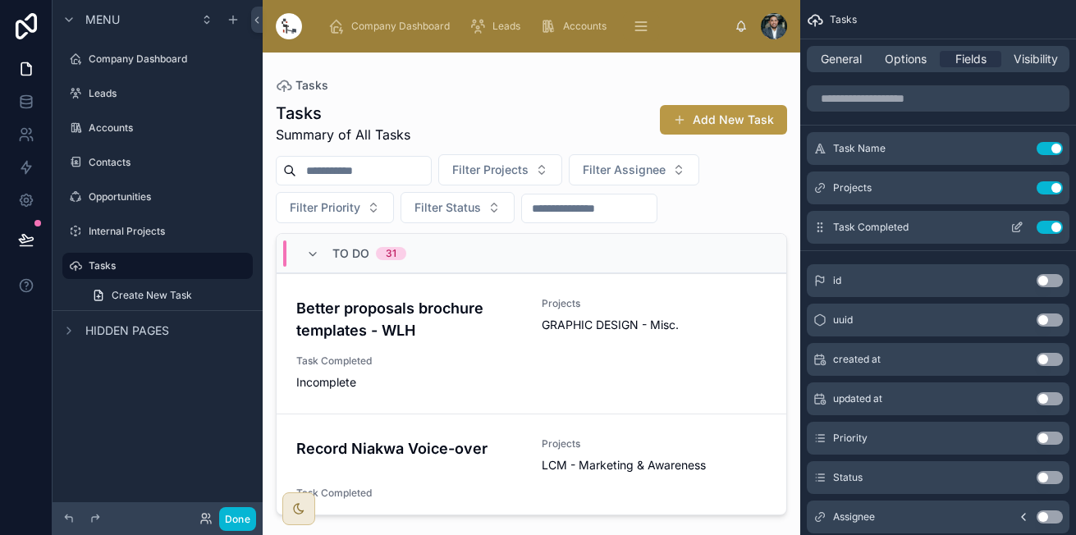
click at [1017, 223] on icon "scrollable content" at bounding box center [1016, 227] width 13 height 13
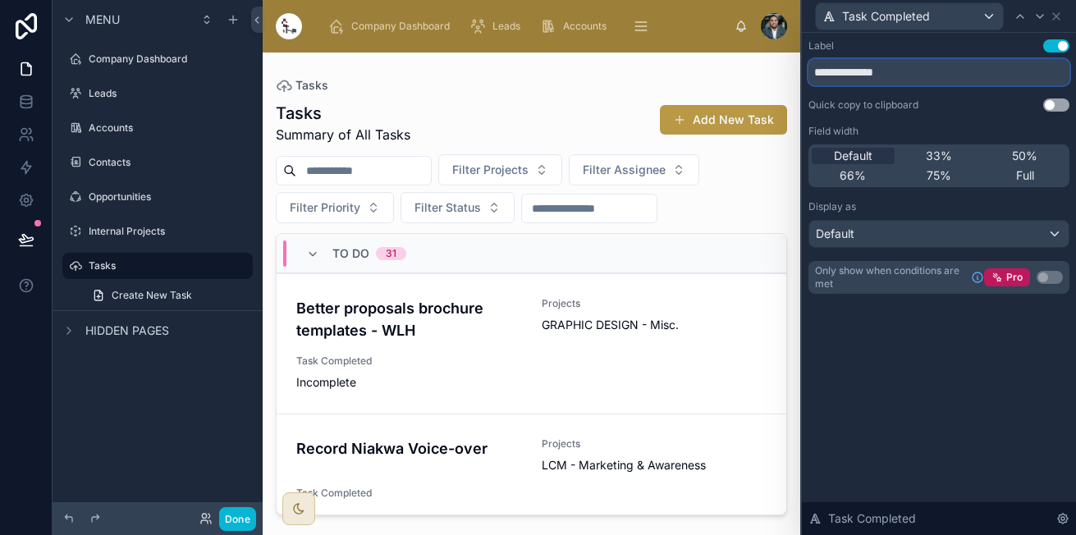
drag, startPoint x: 940, startPoint y: 75, endPoint x: 844, endPoint y: 78, distance: 96.0
click at [844, 78] on input "**********" at bounding box center [938, 72] width 261 height 26
click at [941, 129] on div "Field width" at bounding box center [938, 131] width 261 height 13
click at [963, 72] on input "**********" at bounding box center [938, 72] width 261 height 26
drag, startPoint x: 782, startPoint y: 265, endPoint x: 780, endPoint y: 284, distance: 18.9
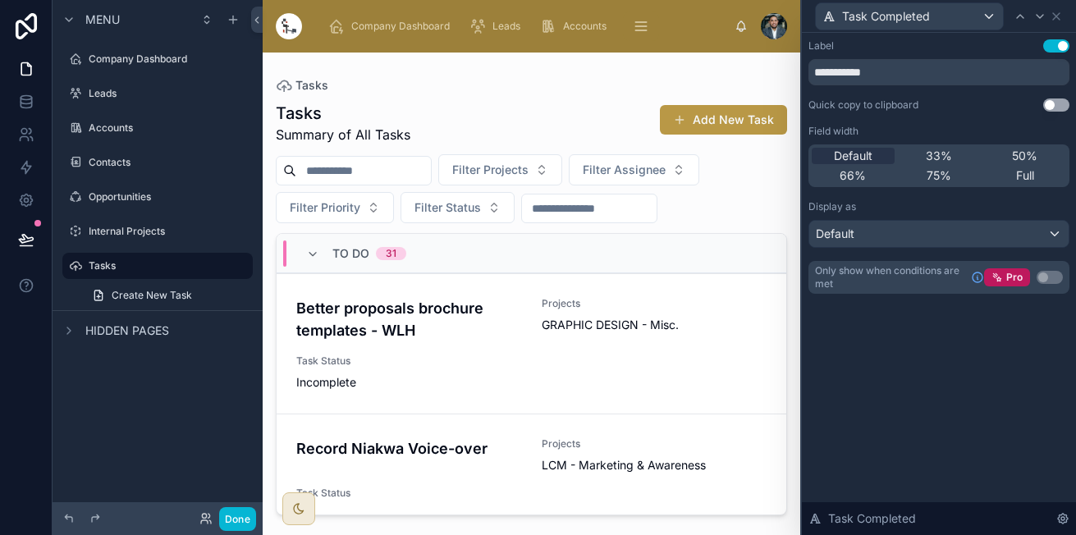
click at [780, 284] on div at bounding box center [531, 284] width 537 height 463
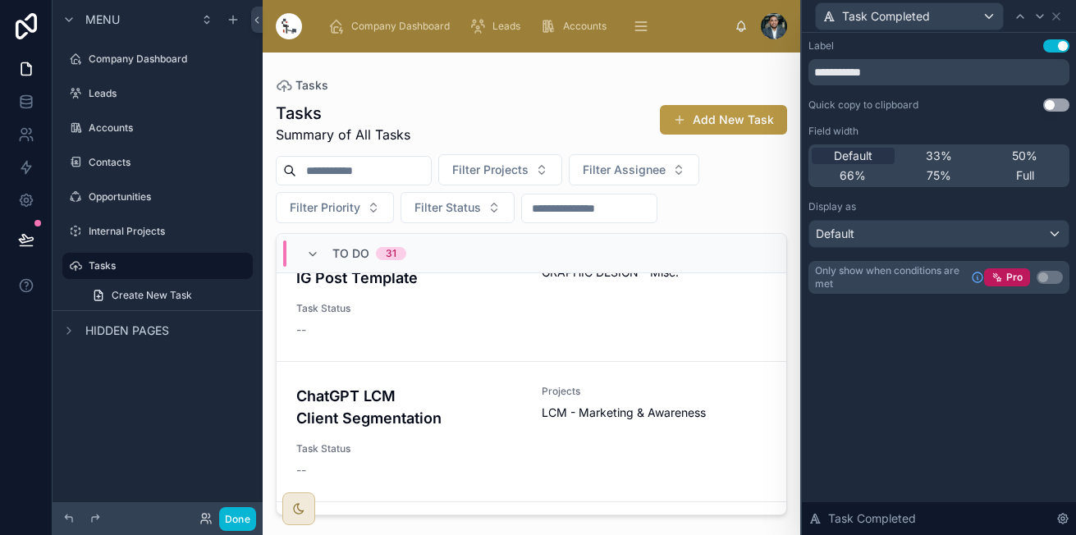
scroll to position [1311, 0]
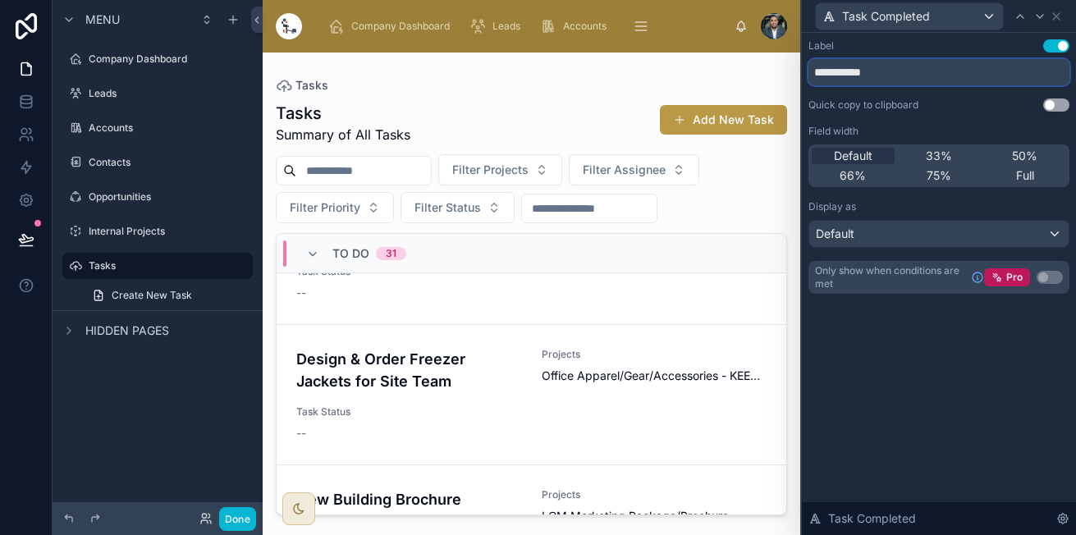
drag, startPoint x: 893, startPoint y: 64, endPoint x: 844, endPoint y: 75, distance: 49.6
click at [844, 75] on input "**********" at bounding box center [938, 72] width 261 height 26
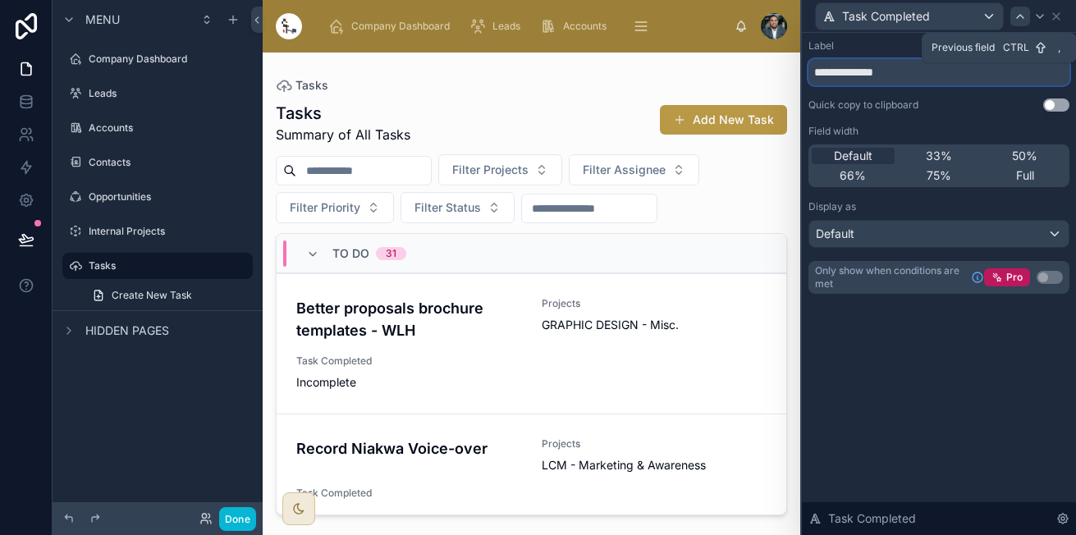
type input "**********"
click at [1021, 20] on icon at bounding box center [1019, 16] width 13 height 13
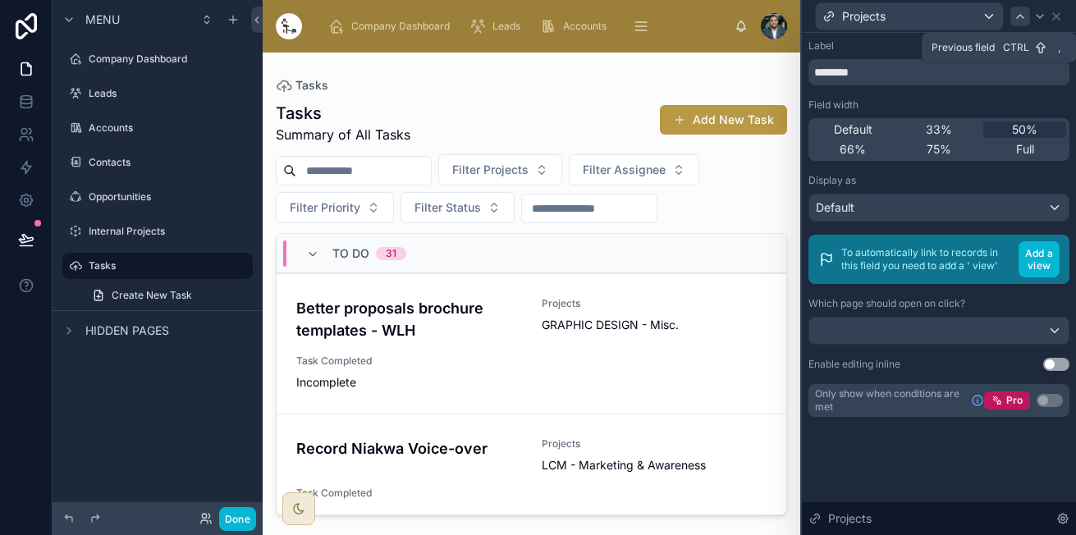
click at [1020, 16] on icon at bounding box center [1019, 16] width 13 height 13
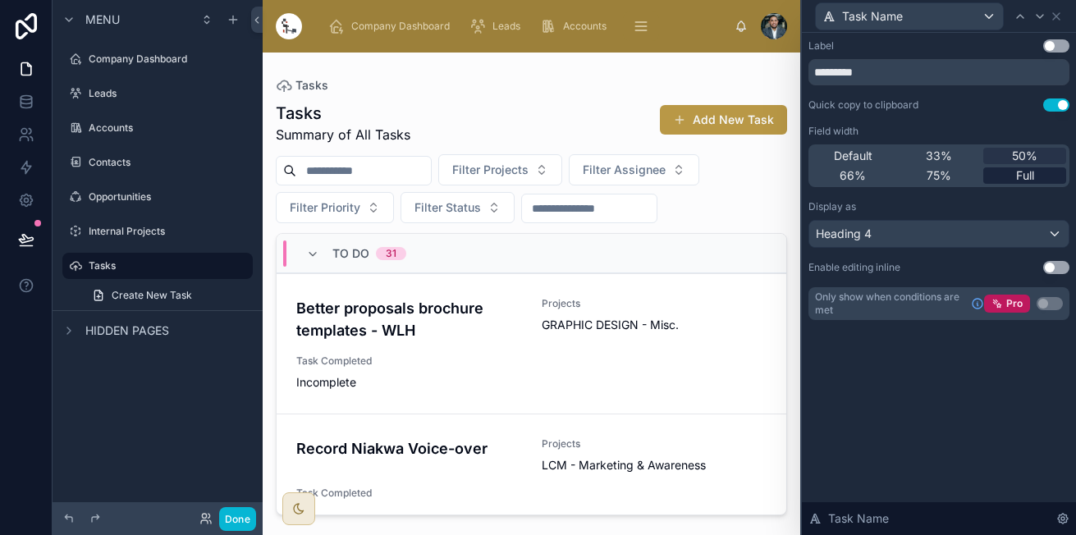
click at [1018, 170] on span "Full" at bounding box center [1025, 175] width 18 height 16
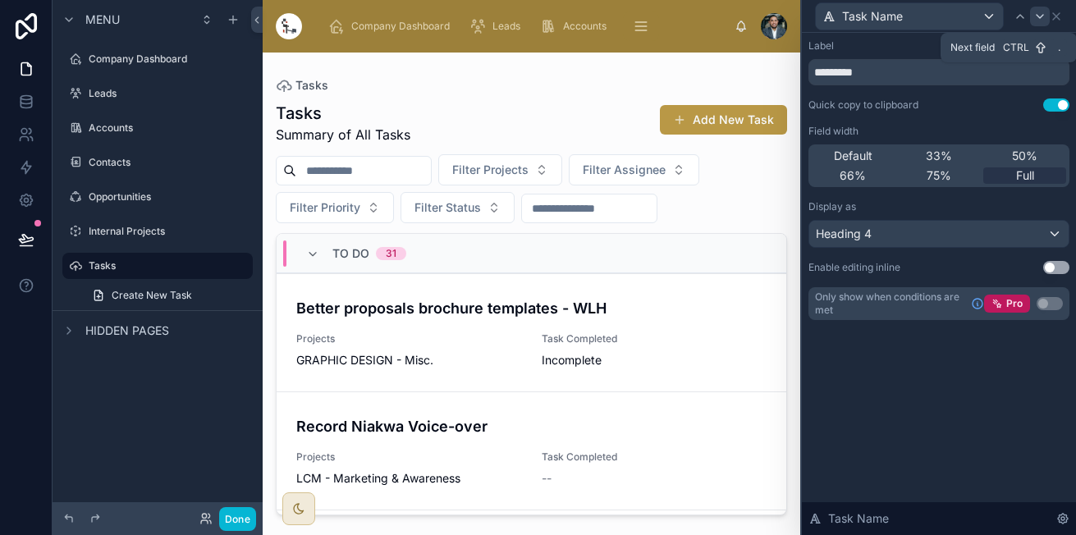
click at [1034, 17] on icon at bounding box center [1039, 16] width 13 height 13
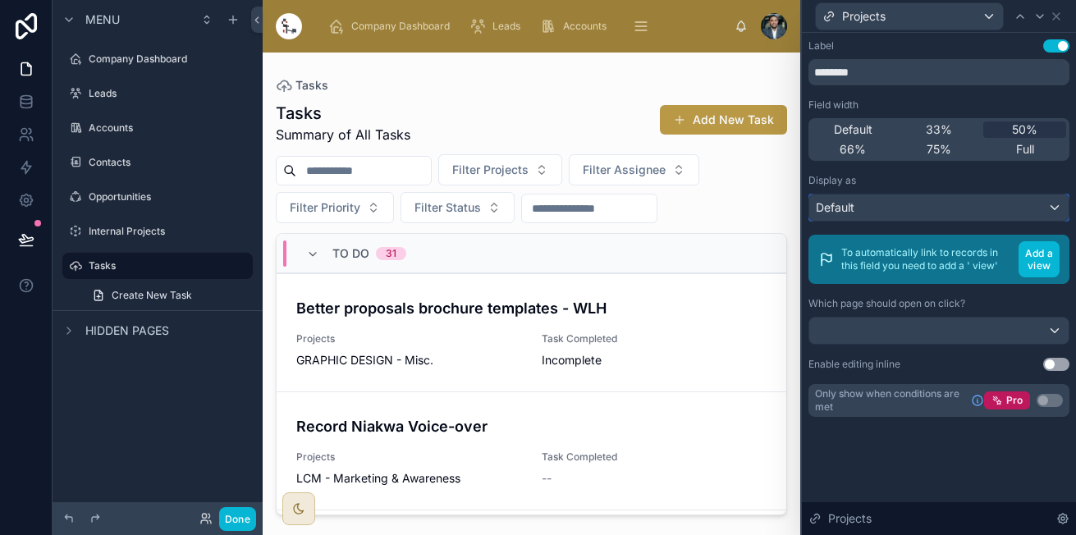
click at [963, 209] on div "Default" at bounding box center [938, 207] width 259 height 26
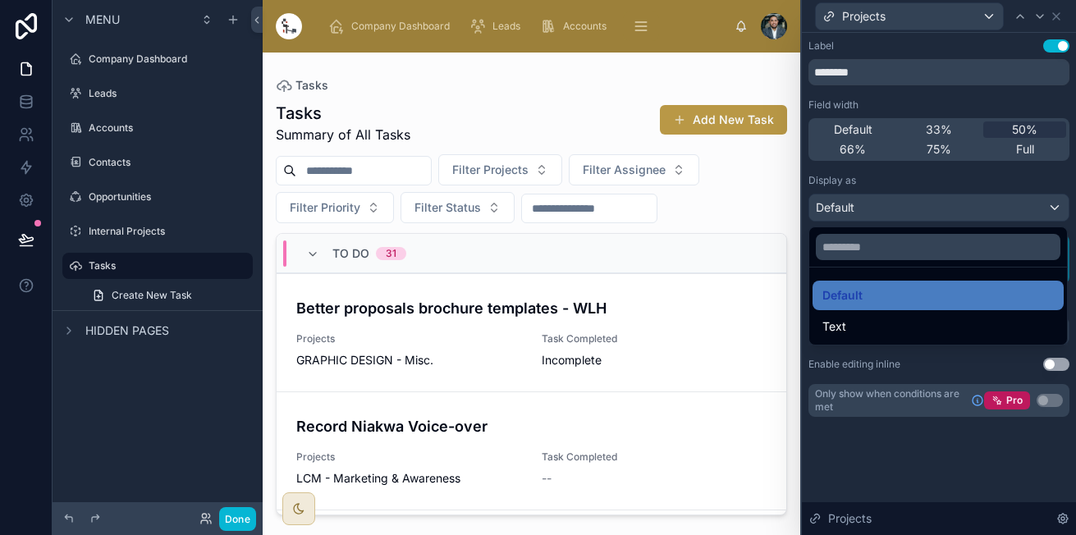
click at [957, 185] on div at bounding box center [939, 267] width 274 height 535
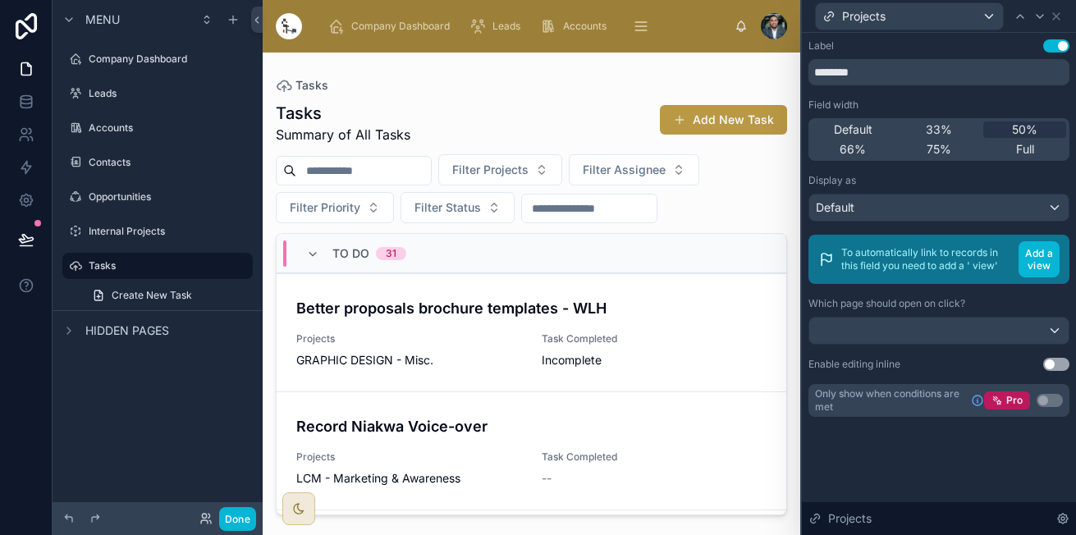
click at [959, 223] on div "Label Use setting ******** Field width Default 33% 50% 66% 75% Full Display as …" at bounding box center [938, 227] width 261 height 377
click at [966, 215] on div "Default" at bounding box center [938, 207] width 259 height 26
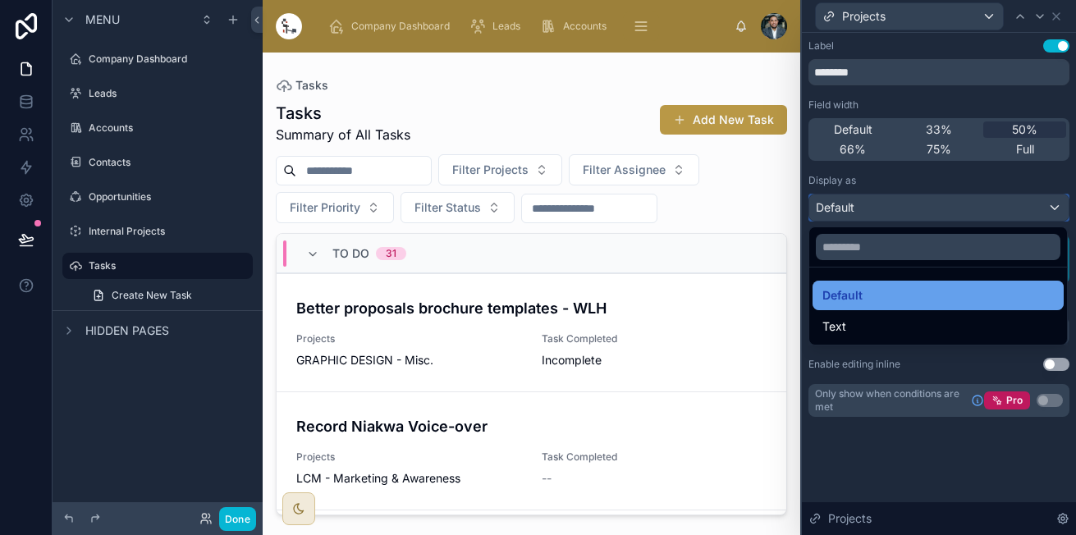
scroll to position [159, 0]
click at [971, 181] on div at bounding box center [939, 267] width 274 height 535
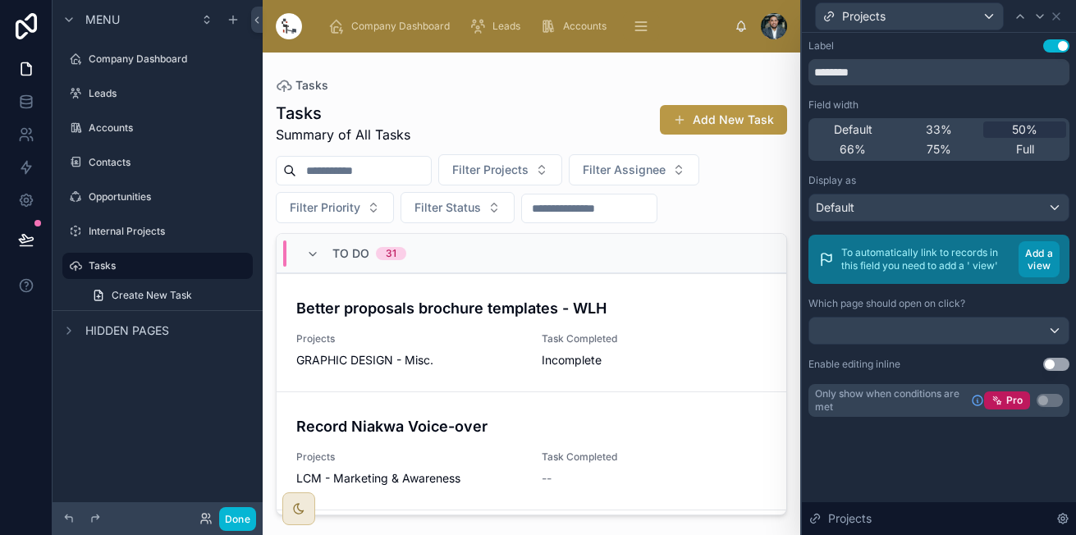
click at [1033, 257] on button "Add a view" at bounding box center [1038, 259] width 41 height 36
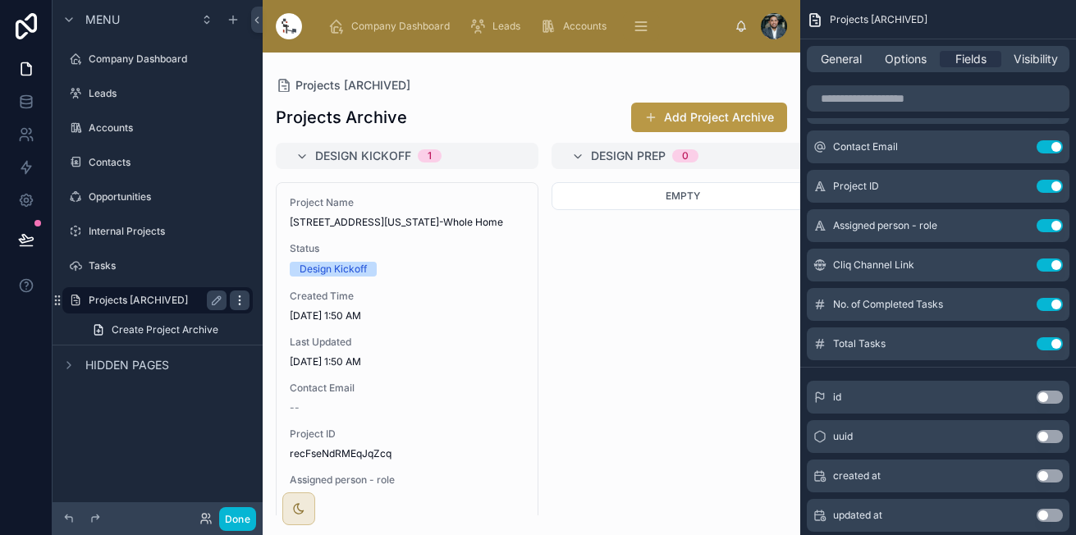
click at [235, 302] on icon "scrollable content" at bounding box center [239, 300] width 13 height 13
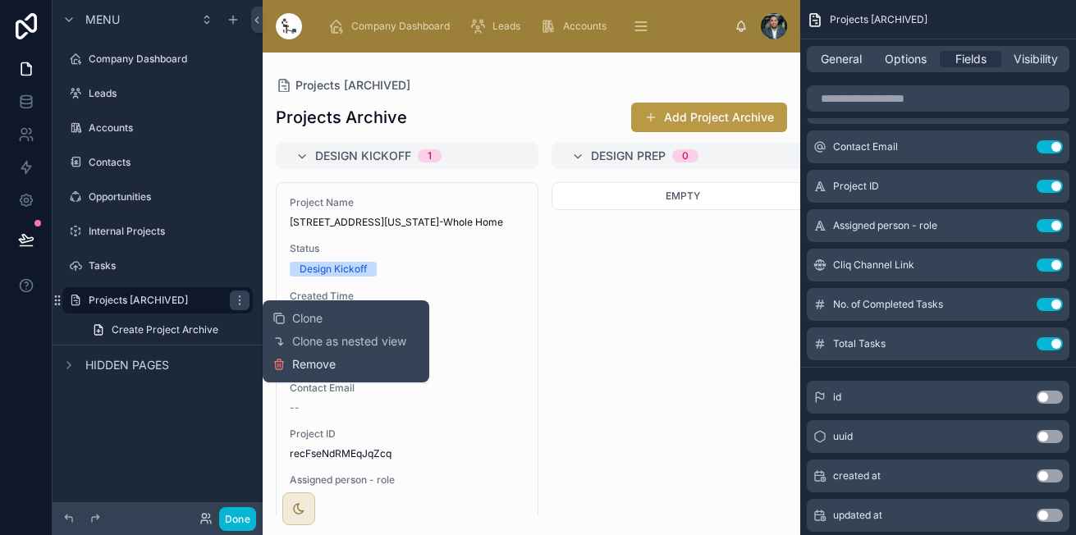
click at [279, 363] on icon at bounding box center [278, 364] width 13 height 13
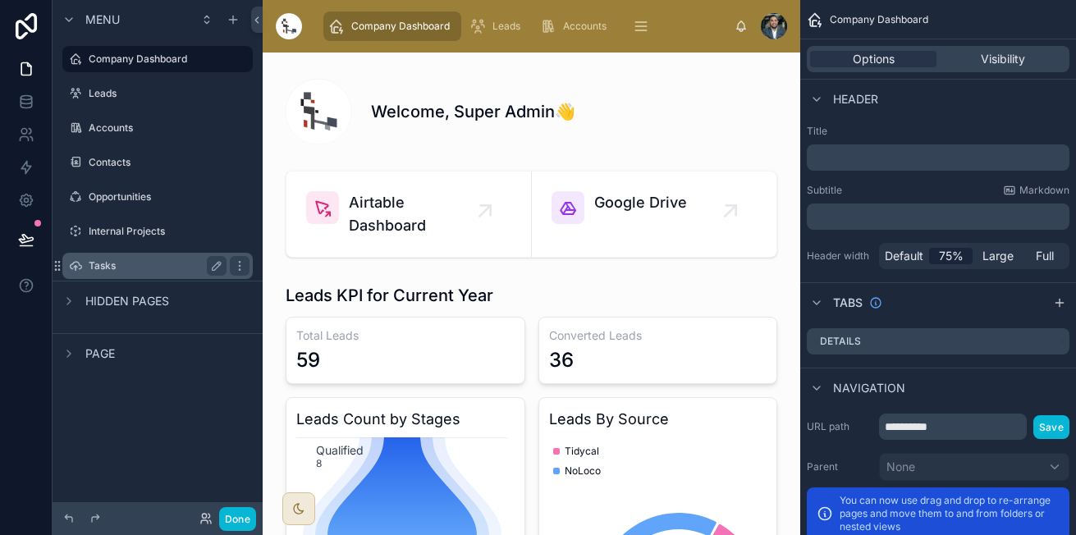
click at [155, 256] on div "Tasks" at bounding box center [158, 266] width 138 height 20
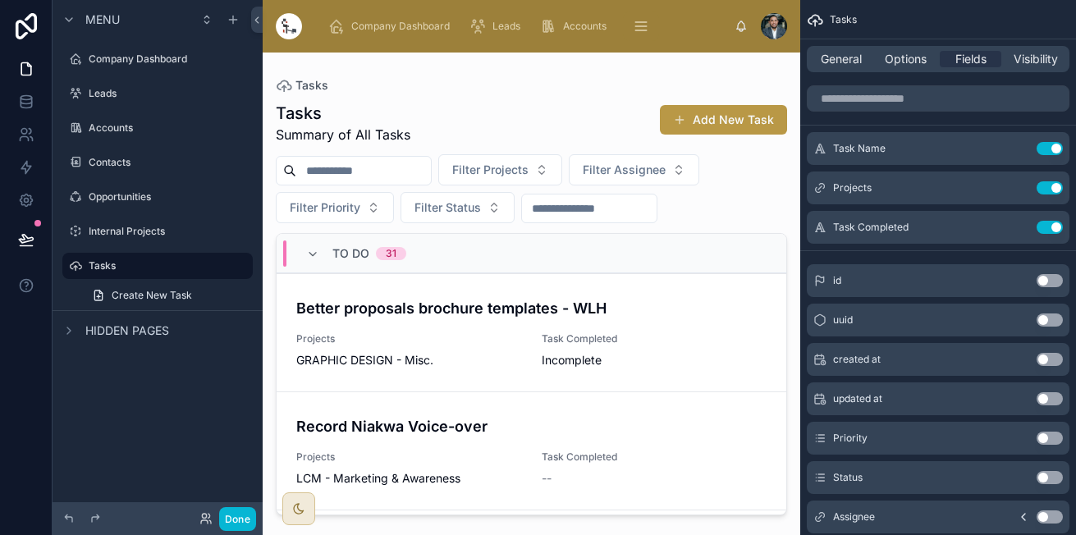
click at [673, 331] on div at bounding box center [531, 284] width 537 height 463
click at [966, 56] on span "Fields" at bounding box center [970, 59] width 31 height 16
click at [1016, 185] on icon "scrollable content" at bounding box center [1016, 187] width 13 height 13
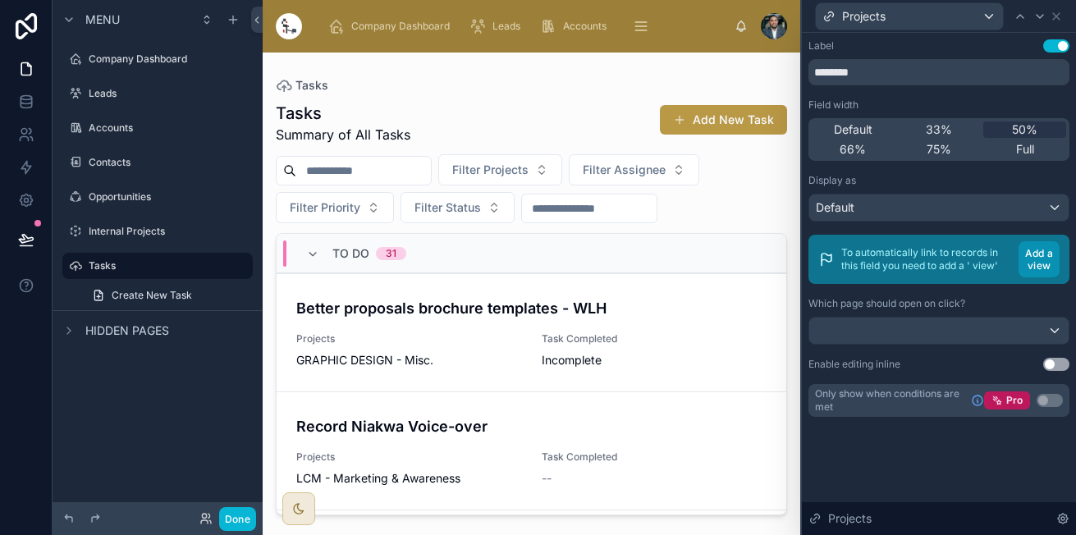
click at [1045, 253] on button "Add a view" at bounding box center [1038, 259] width 41 height 36
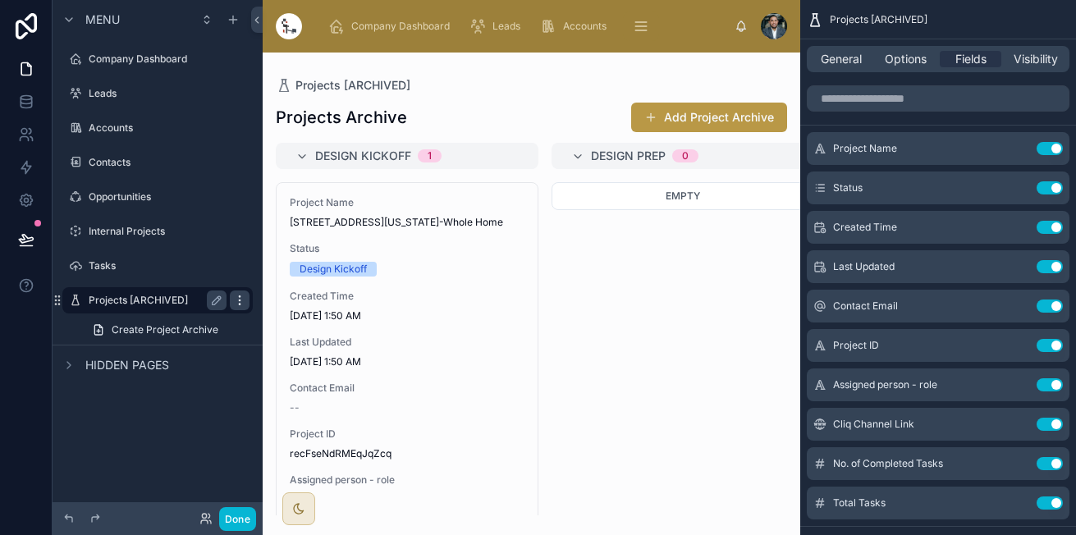
click at [235, 307] on div "scrollable content" at bounding box center [240, 300] width 20 height 20
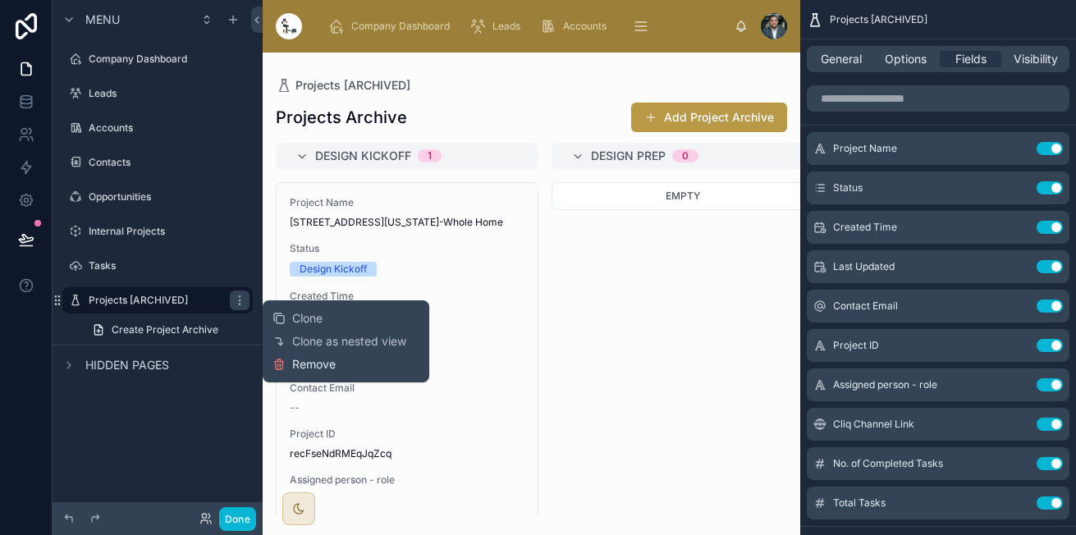
click at [290, 366] on button "Remove" at bounding box center [303, 364] width 63 height 16
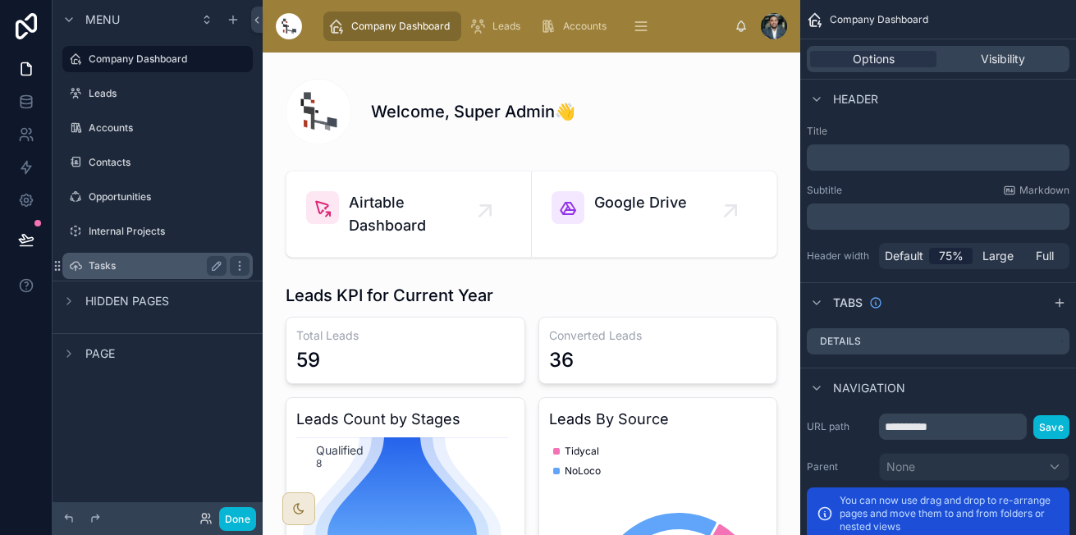
click at [124, 263] on label "Tasks" at bounding box center [154, 265] width 131 height 13
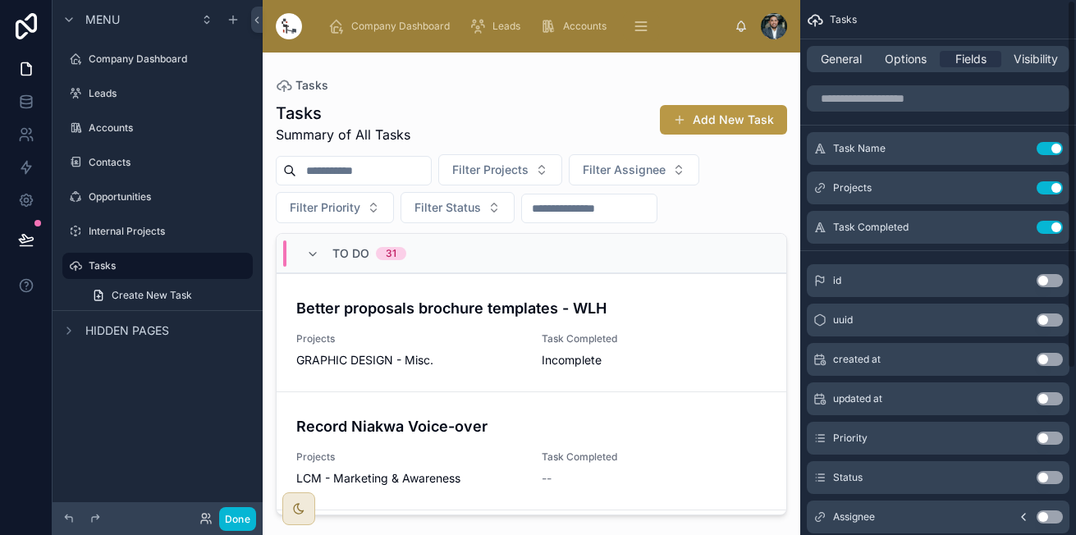
scroll to position [241, 0]
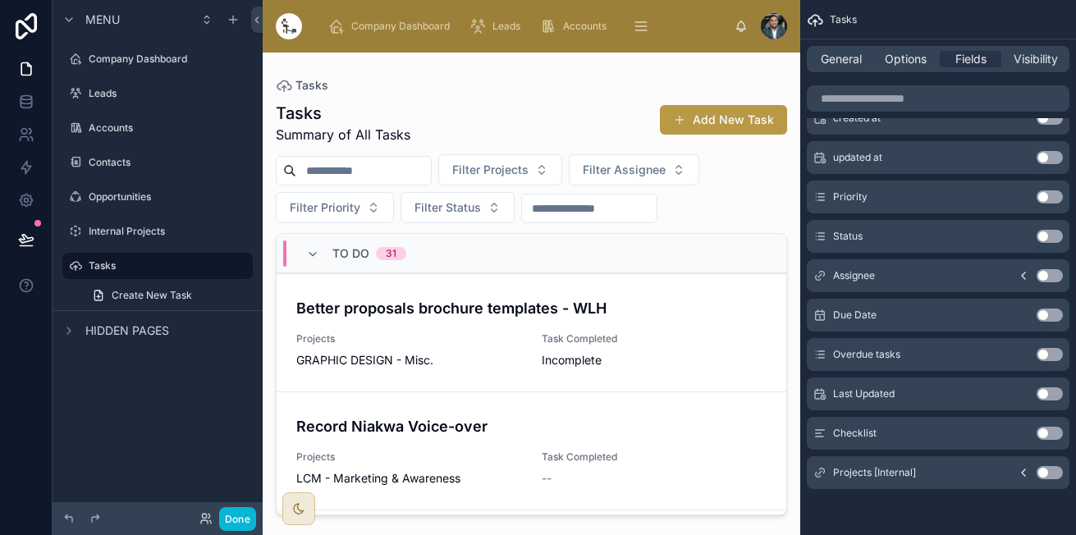
click at [1024, 476] on icon "scrollable content" at bounding box center [1022, 472] width 13 height 13
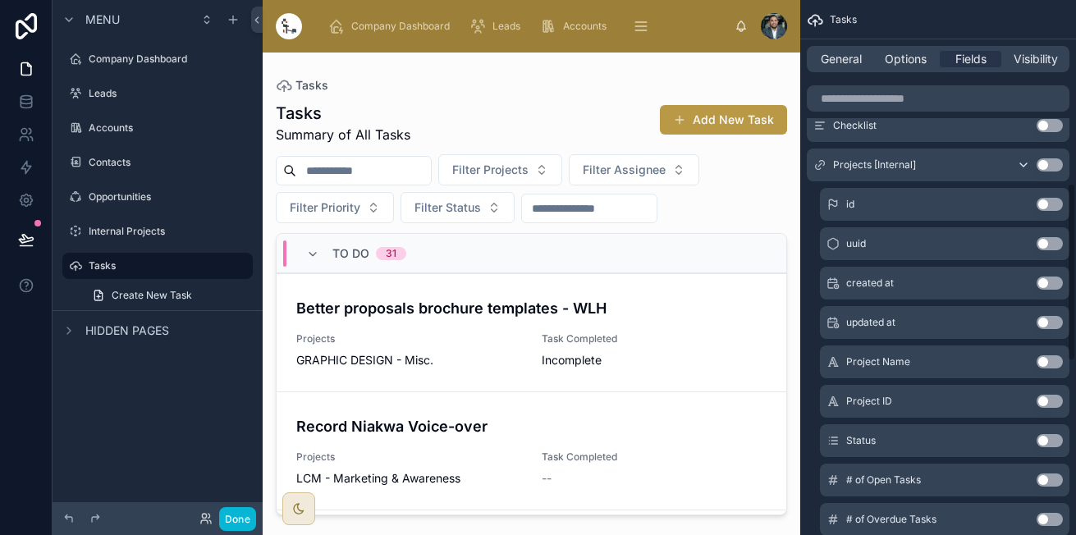
scroll to position [550, 0]
click at [1046, 364] on button "Use setting" at bounding box center [1049, 360] width 26 height 13
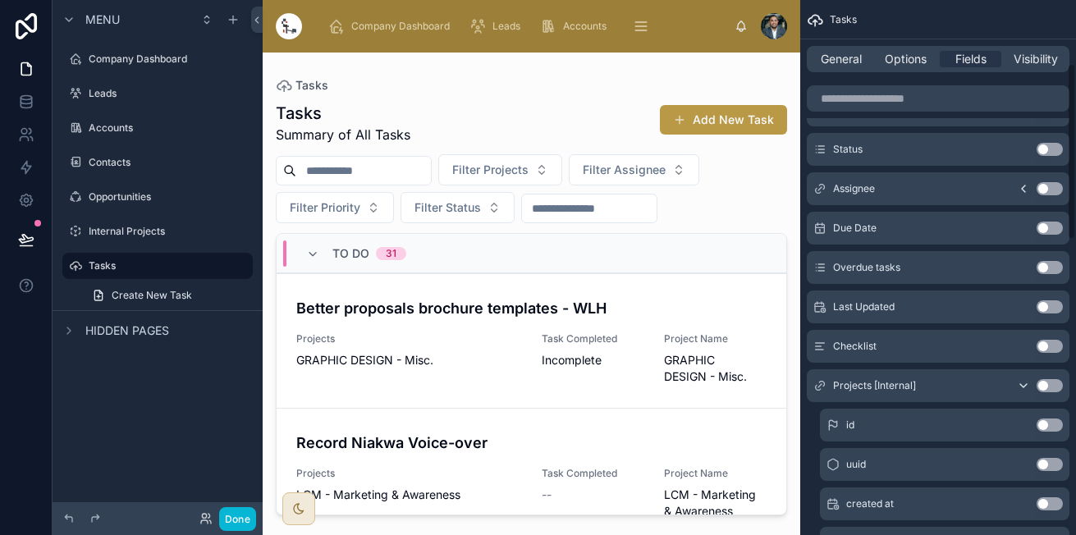
scroll to position [0, 0]
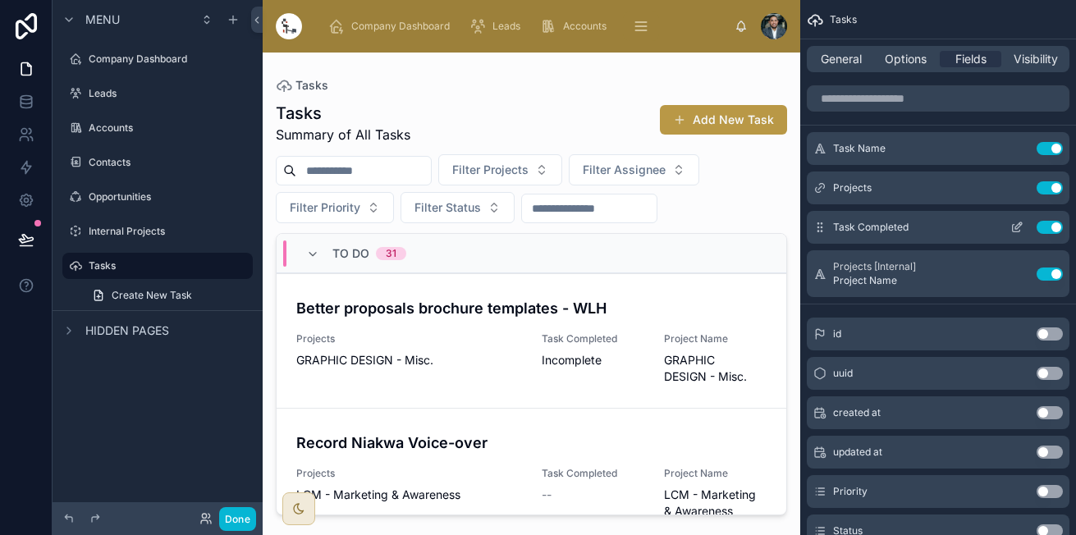
click at [1045, 185] on button "Use setting" at bounding box center [1049, 187] width 26 height 13
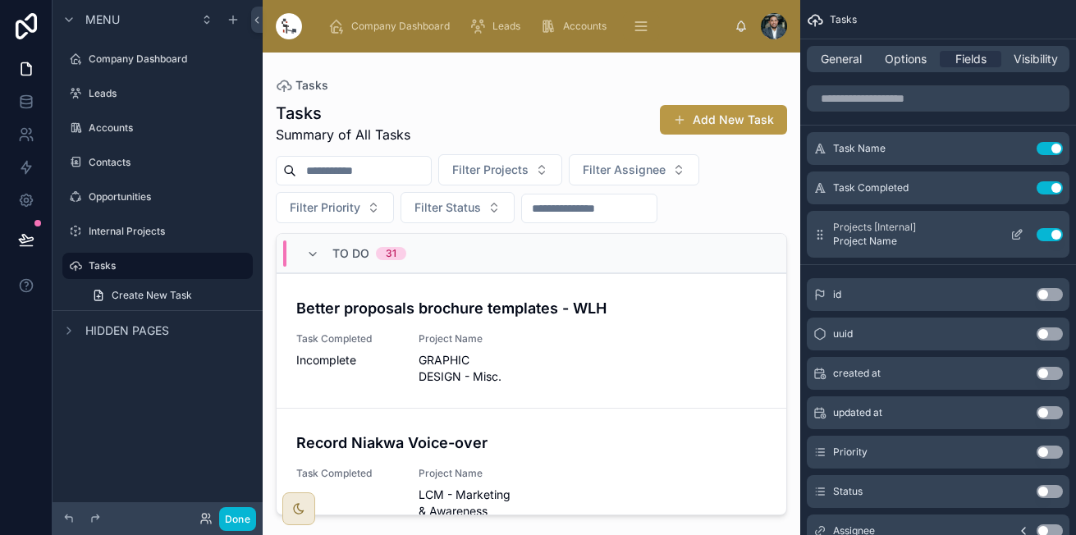
click at [1016, 234] on icon "scrollable content" at bounding box center [1018, 232] width 7 height 7
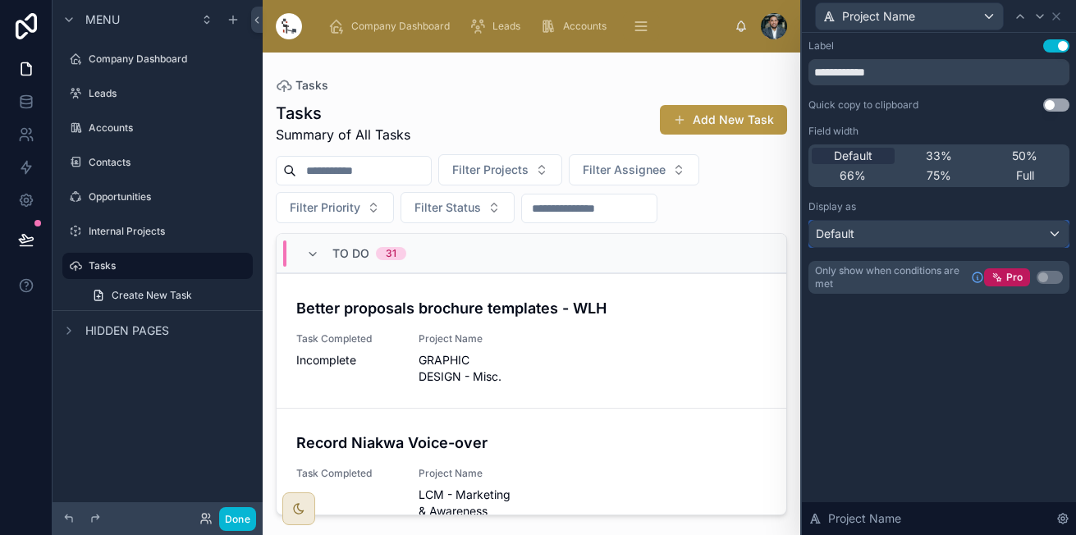
click at [1051, 235] on div "Default" at bounding box center [938, 234] width 259 height 26
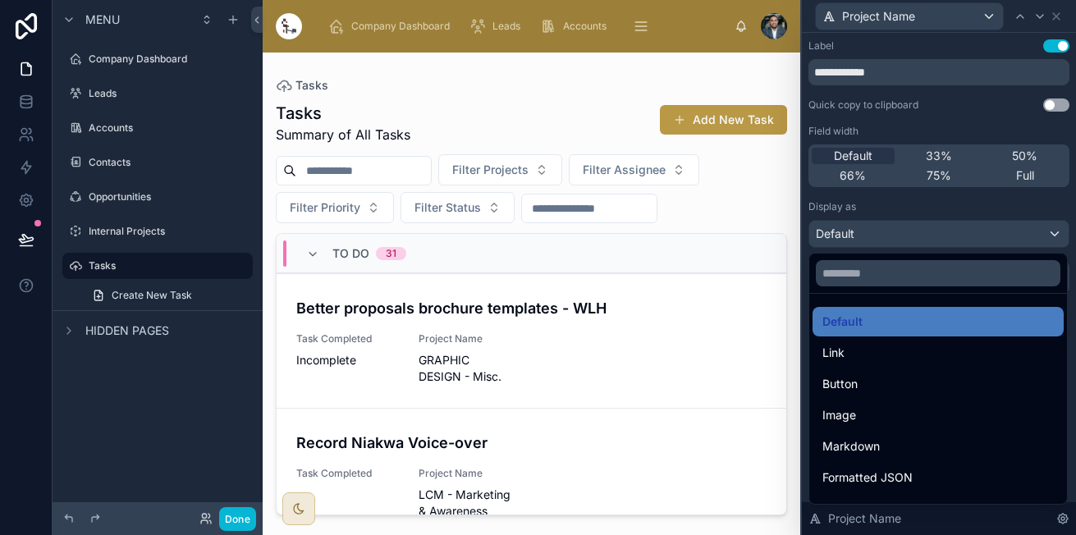
click at [1032, 231] on div at bounding box center [939, 267] width 274 height 535
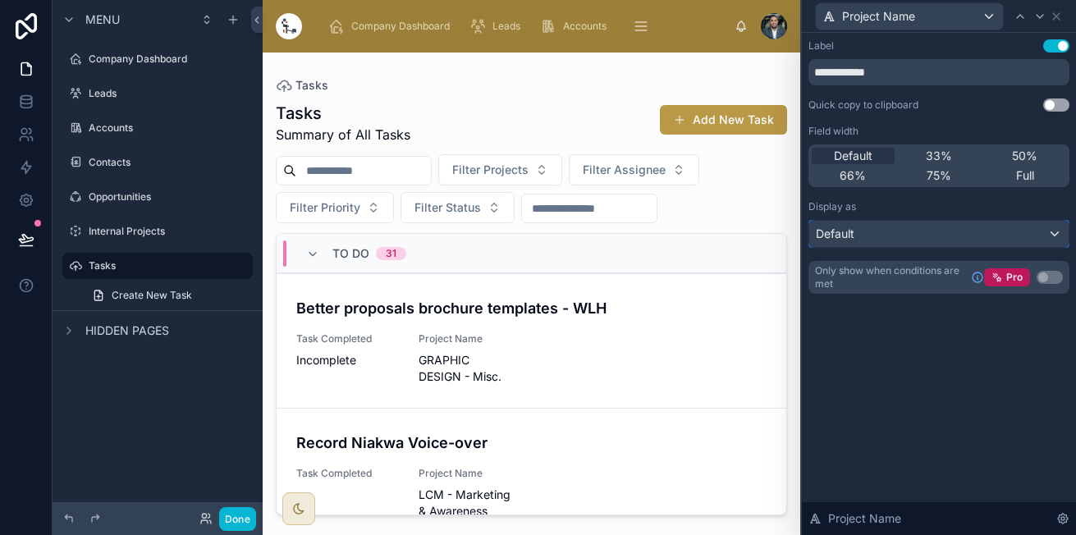
click at [1000, 234] on div "Default" at bounding box center [938, 234] width 259 height 26
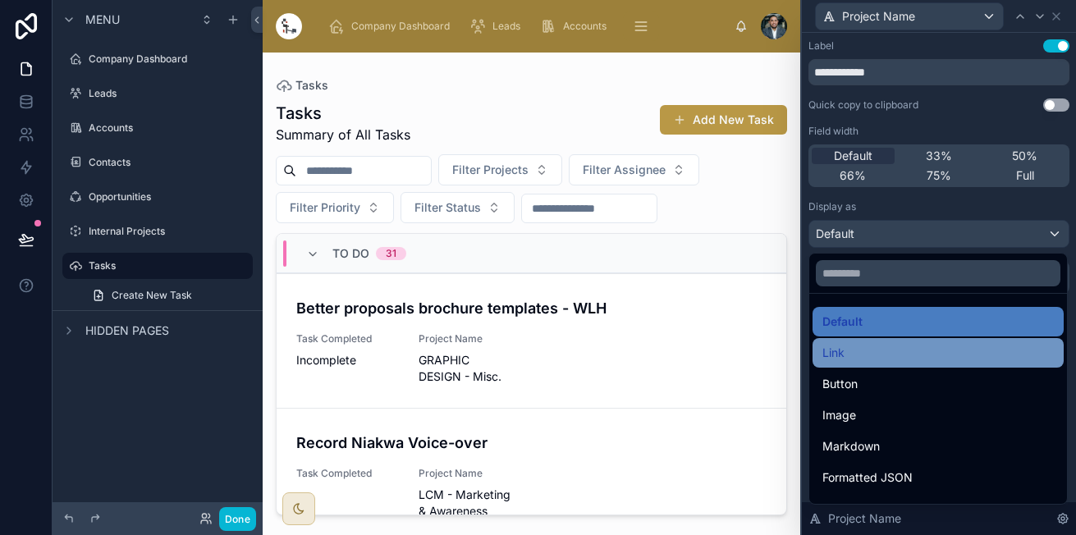
click at [826, 366] on div "Link" at bounding box center [937, 353] width 251 height 30
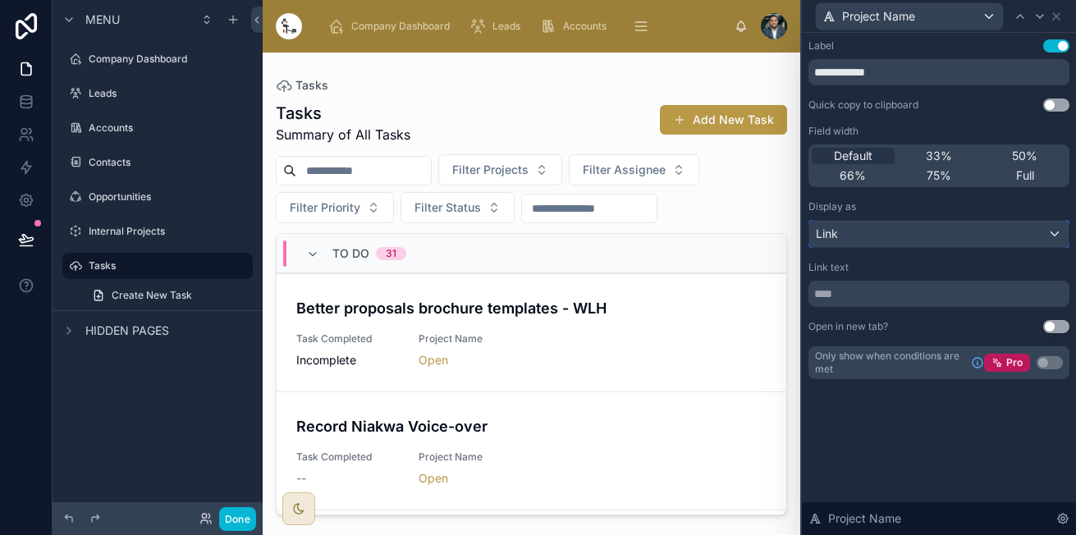
click at [935, 223] on div "Link" at bounding box center [938, 234] width 259 height 26
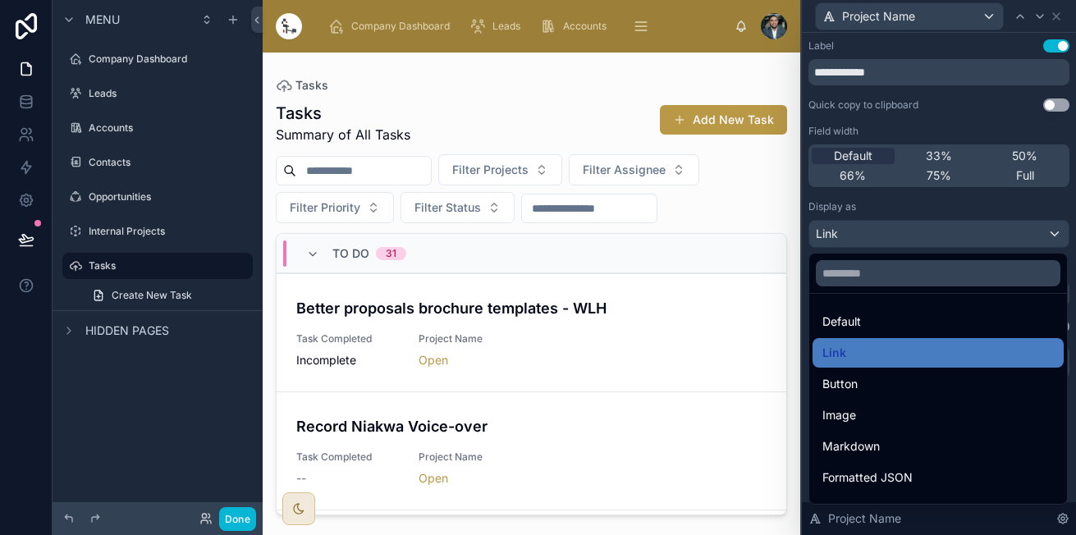
click at [869, 306] on ul "Default Link Button Image Markdown Formatted JSON QR Code Bold Heading 1 Headin…" at bounding box center [938, 399] width 258 height 210
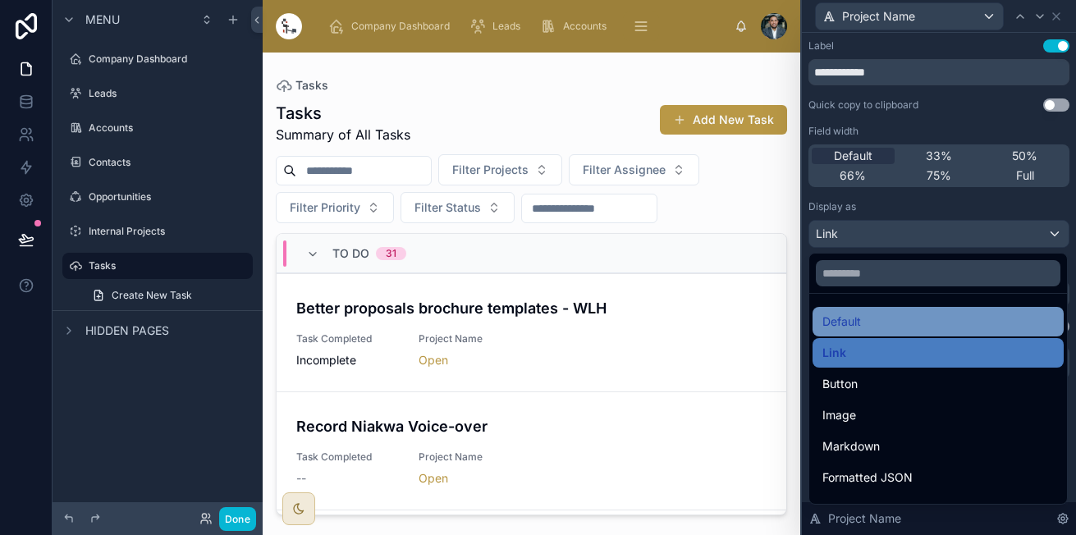
click at [866, 312] on div "Default" at bounding box center [937, 322] width 231 height 20
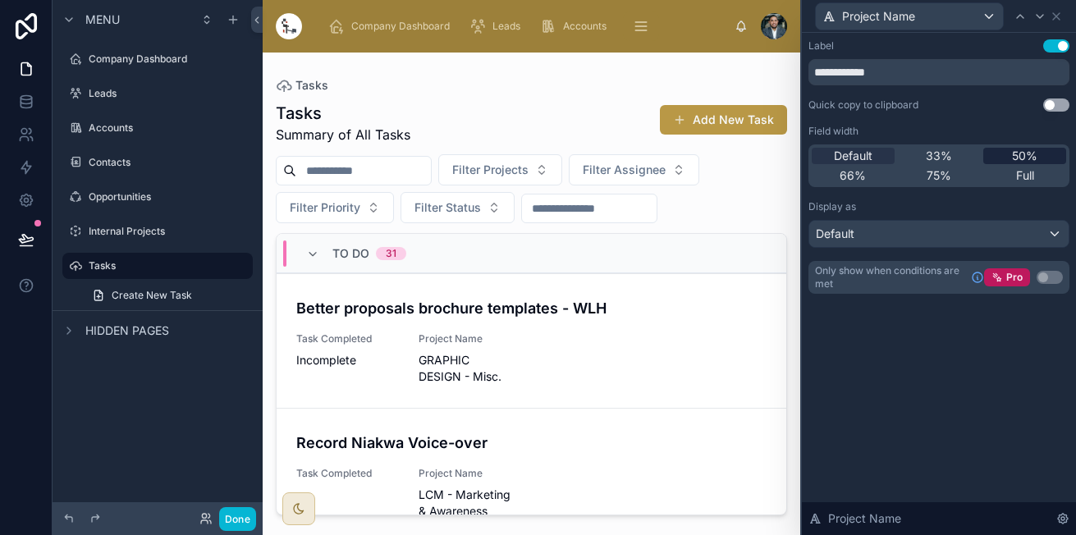
click at [1007, 161] on div "50%" at bounding box center [1024, 156] width 83 height 16
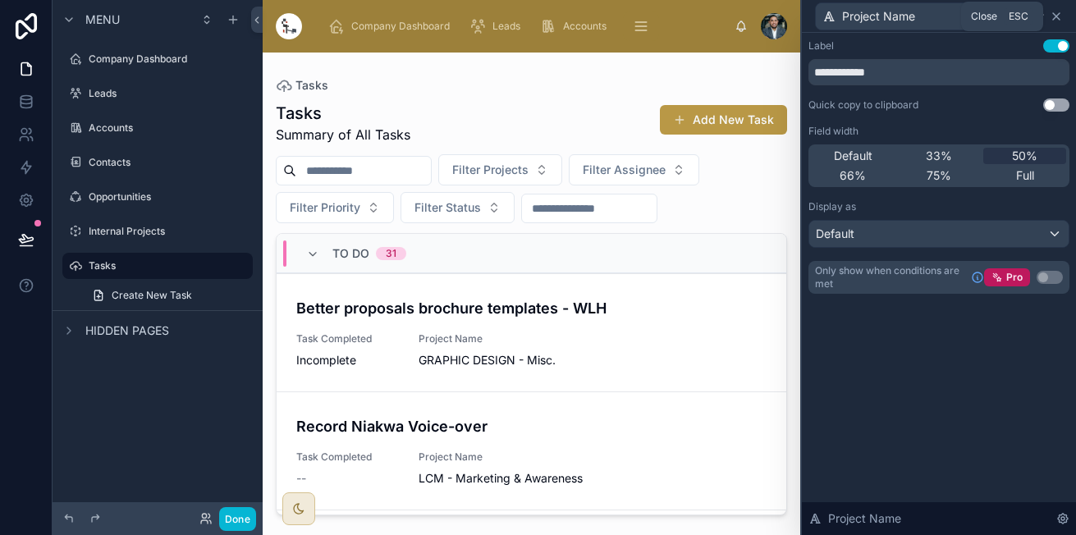
click at [1053, 17] on icon at bounding box center [1055, 16] width 13 height 13
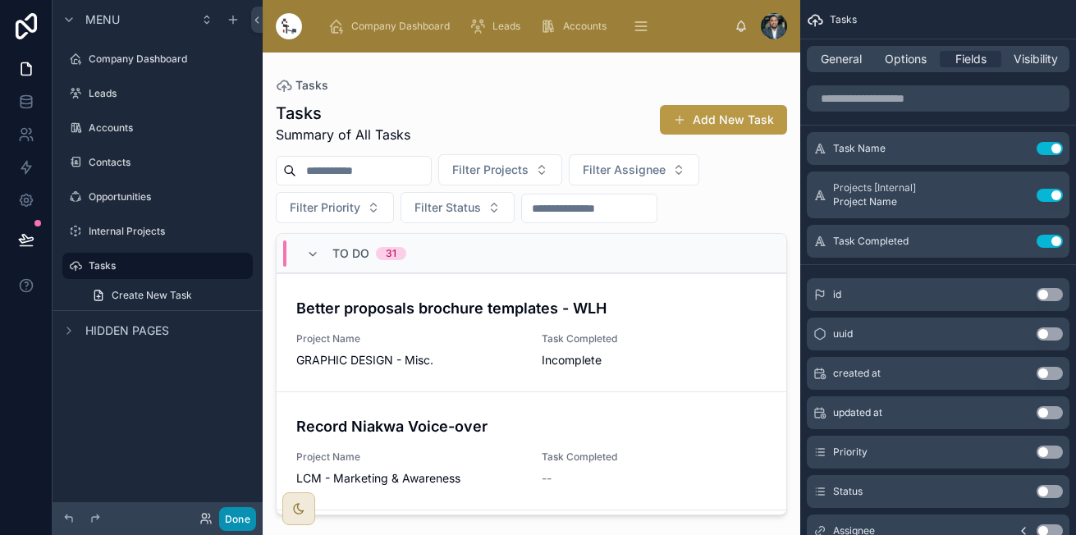
click at [227, 523] on button "Done" at bounding box center [237, 519] width 37 height 24
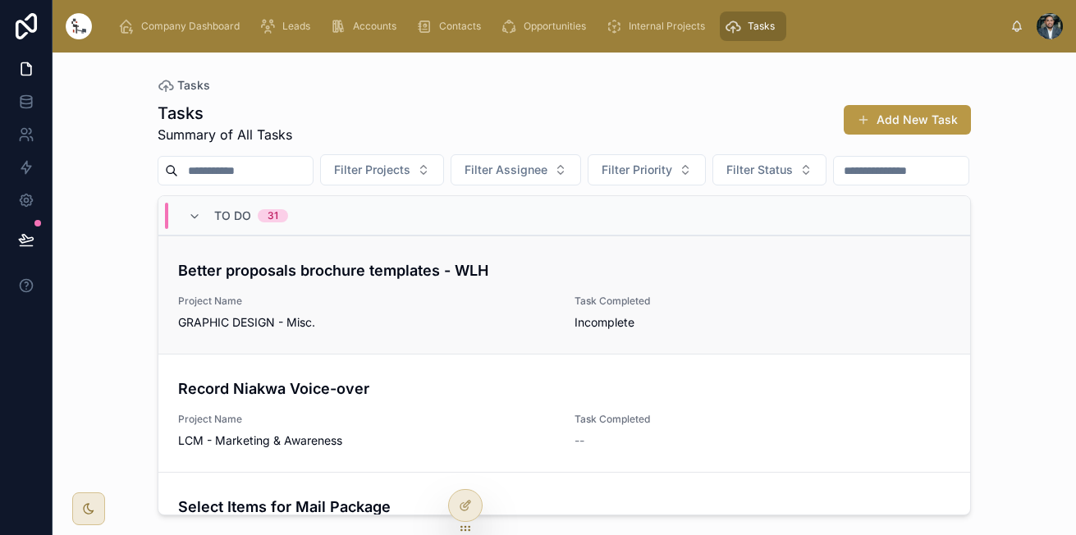
click at [274, 331] on span "GRAPHIC DESIGN - Misc." at bounding box center [366, 322] width 377 height 16
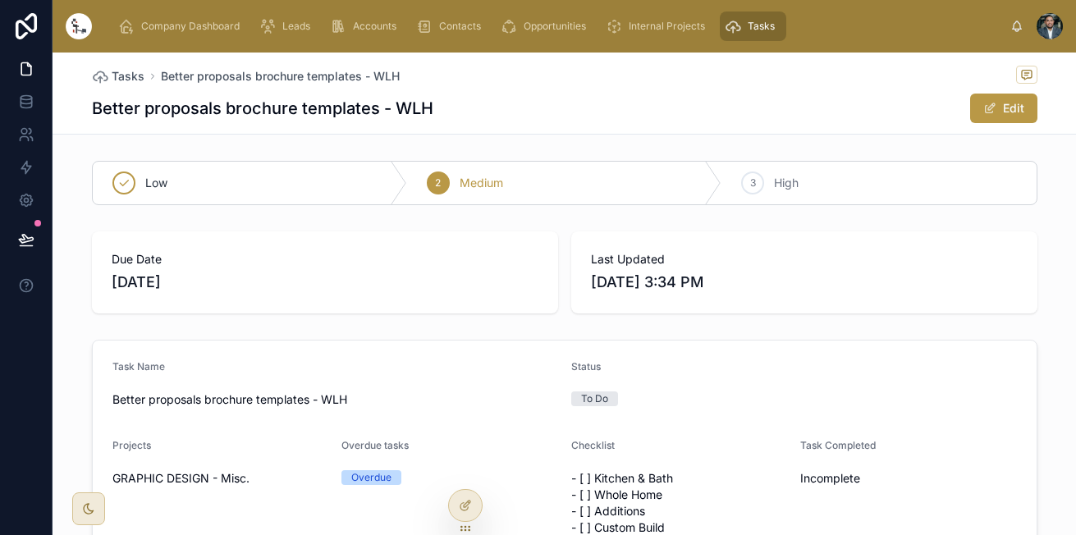
scroll to position [252, 0]
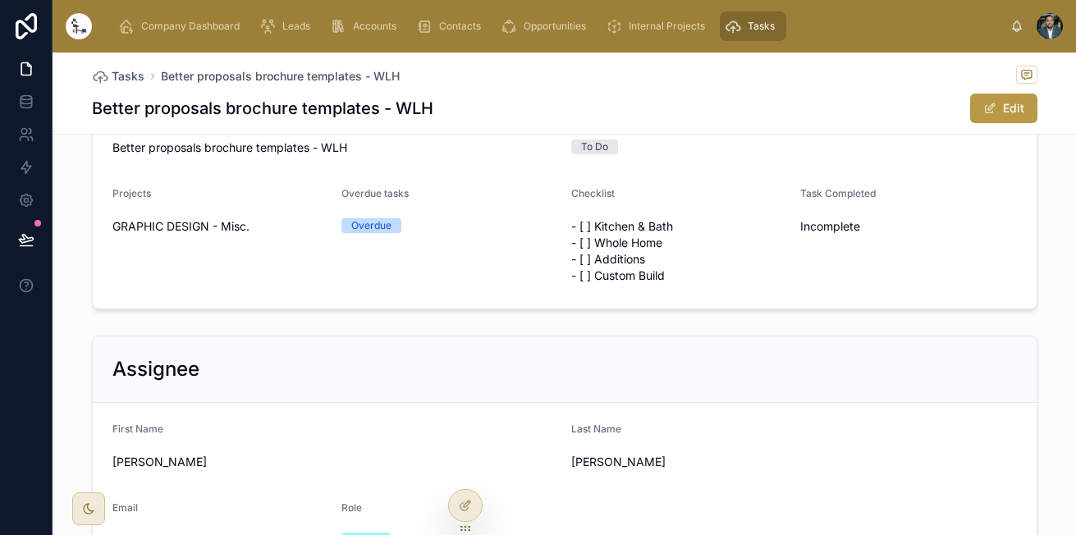
click at [742, 23] on div "Tasks" at bounding box center [752, 26] width 57 height 26
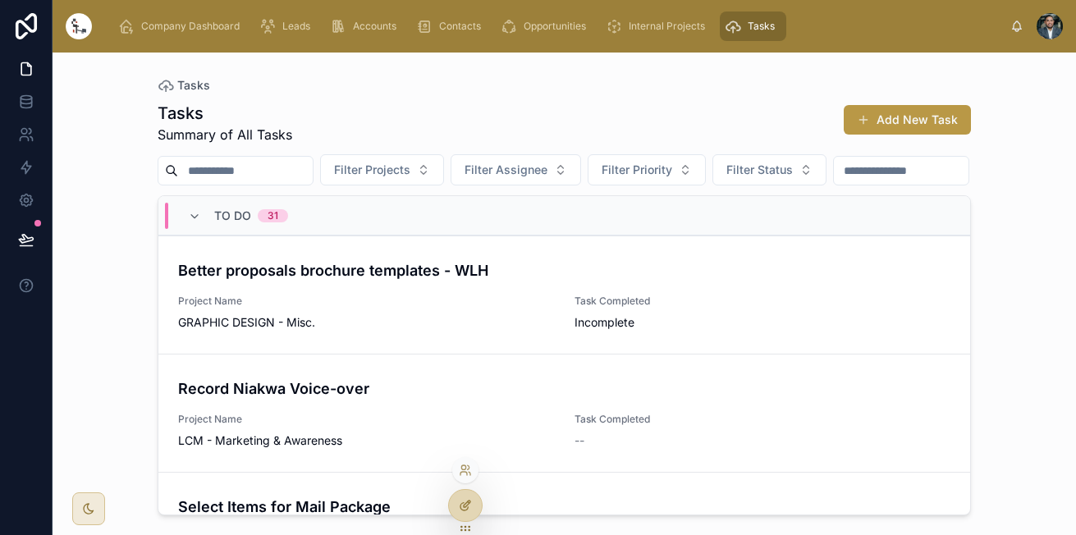
click at [463, 509] on icon at bounding box center [465, 505] width 13 height 13
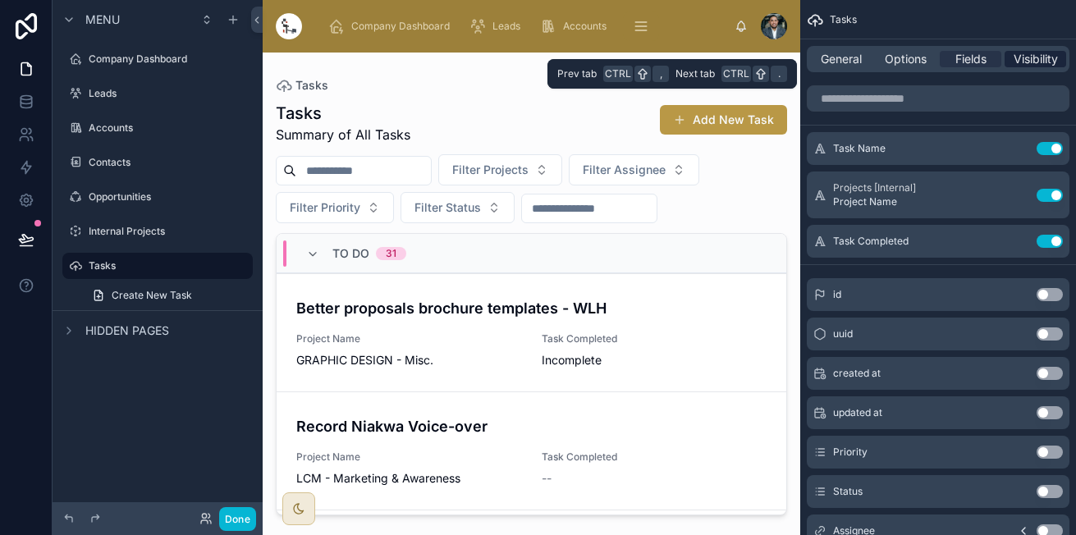
click at [1020, 64] on span "Visibility" at bounding box center [1035, 59] width 44 height 16
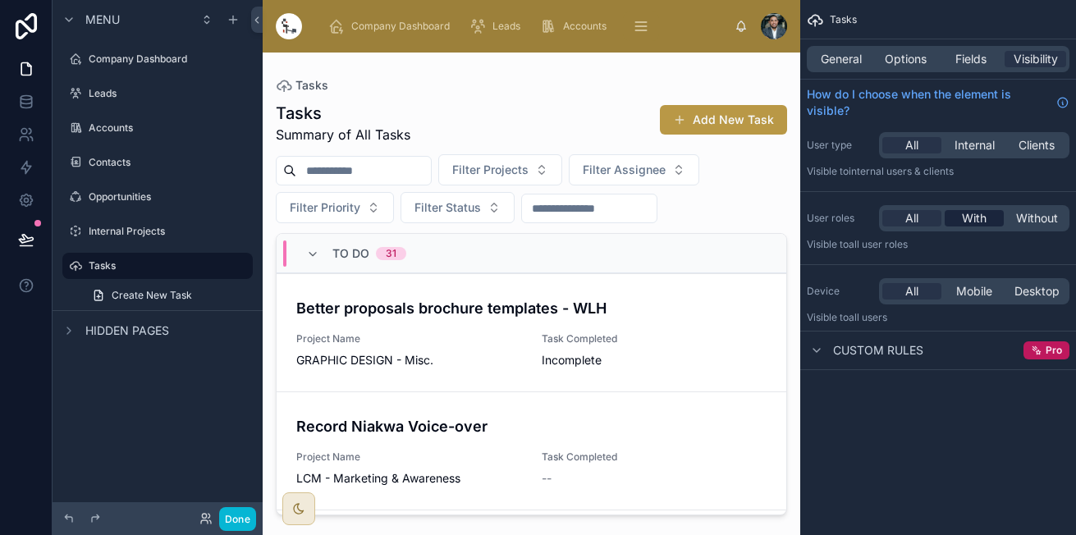
click at [985, 216] on span "With" at bounding box center [973, 218] width 25 height 16
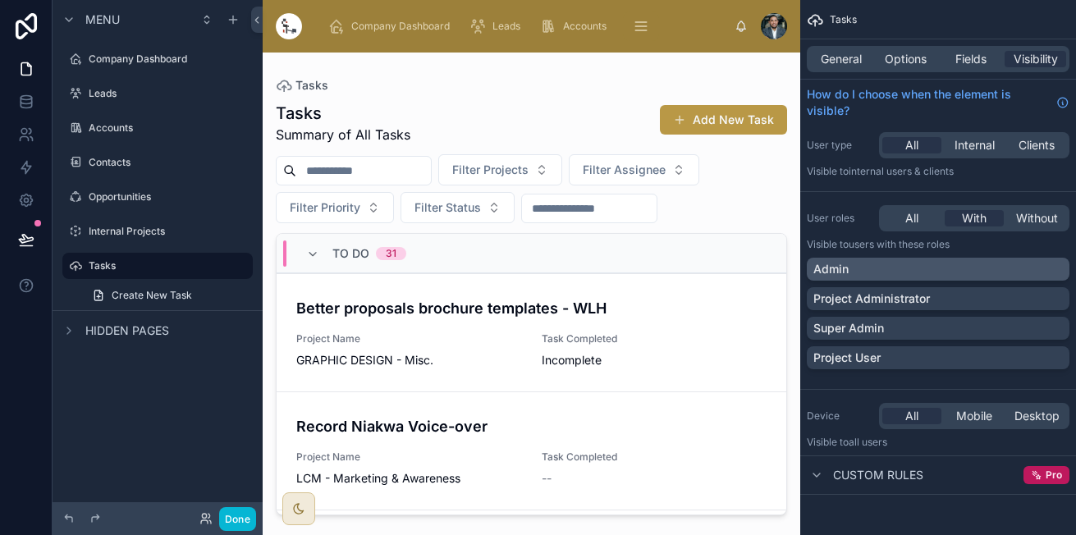
click at [1034, 264] on div "Admin" at bounding box center [937, 269] width 249 height 16
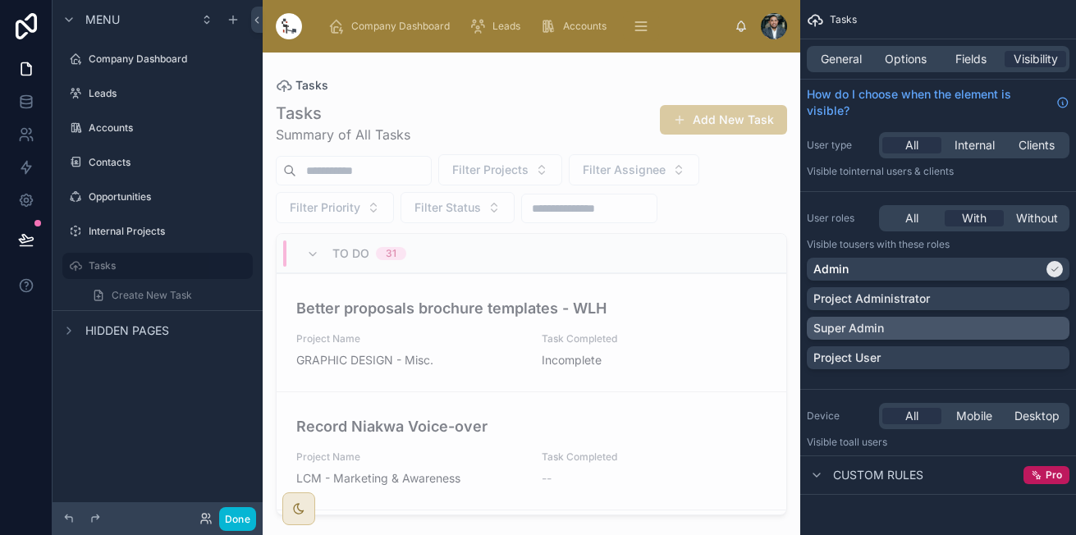
click at [968, 331] on div "Super Admin" at bounding box center [937, 328] width 249 height 16
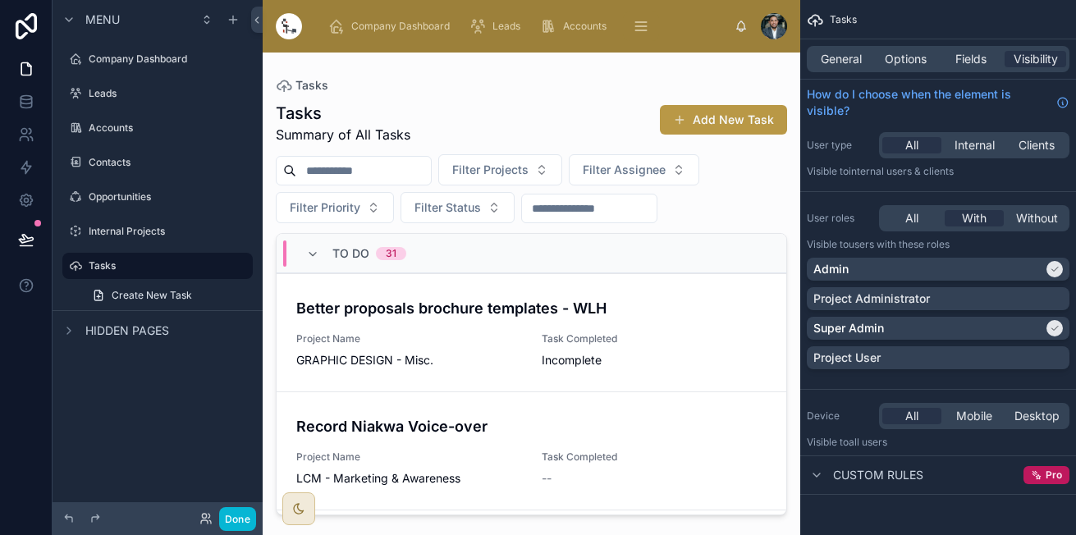
click at [665, 349] on div at bounding box center [531, 284] width 537 height 463
click at [477, 359] on span "GRAPHIC DESIGN - Misc." at bounding box center [409, 360] width 226 height 16
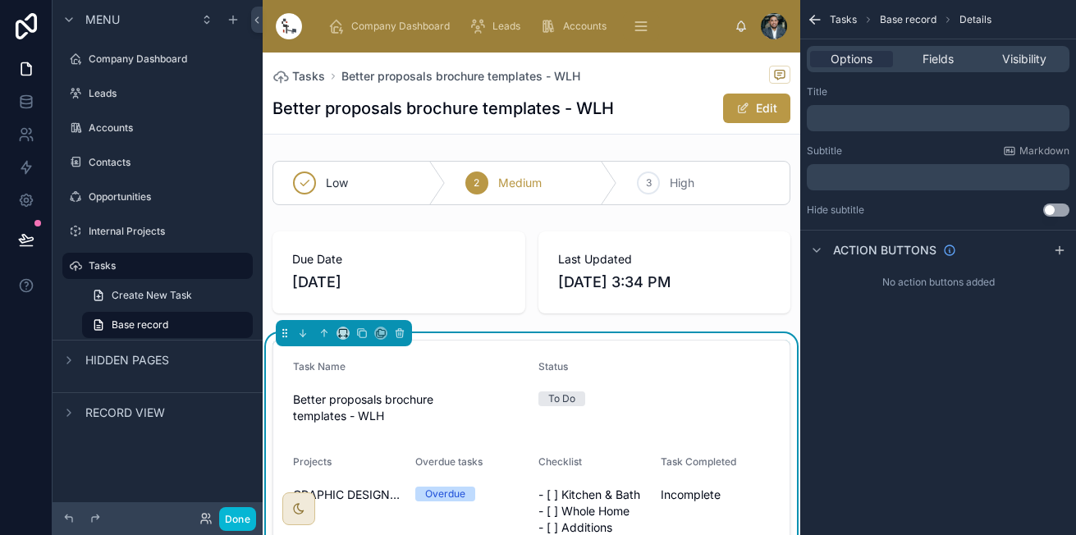
click at [573, 57] on div "Tasks Better proposals brochure templates - WLH Better proposals brochure templ…" at bounding box center [531, 93] width 518 height 81
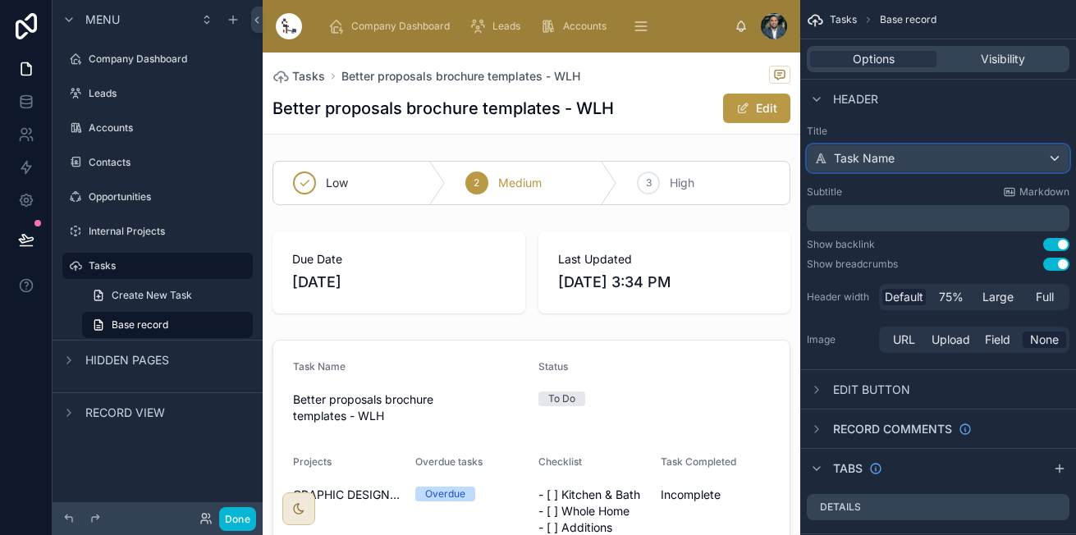
click at [899, 160] on div "Task Name" at bounding box center [937, 158] width 261 height 26
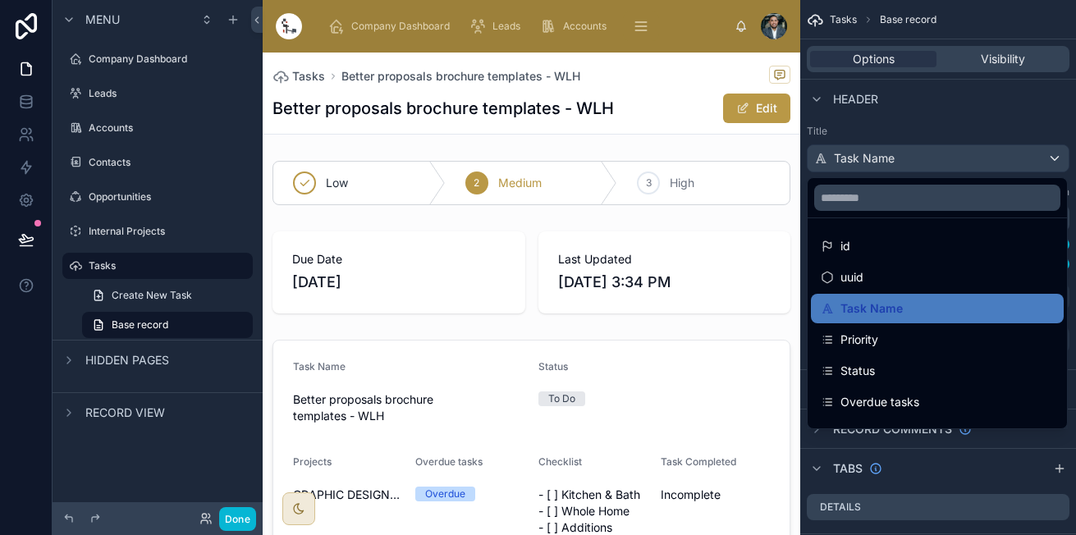
click at [899, 160] on div "scrollable content" at bounding box center [538, 267] width 1076 height 535
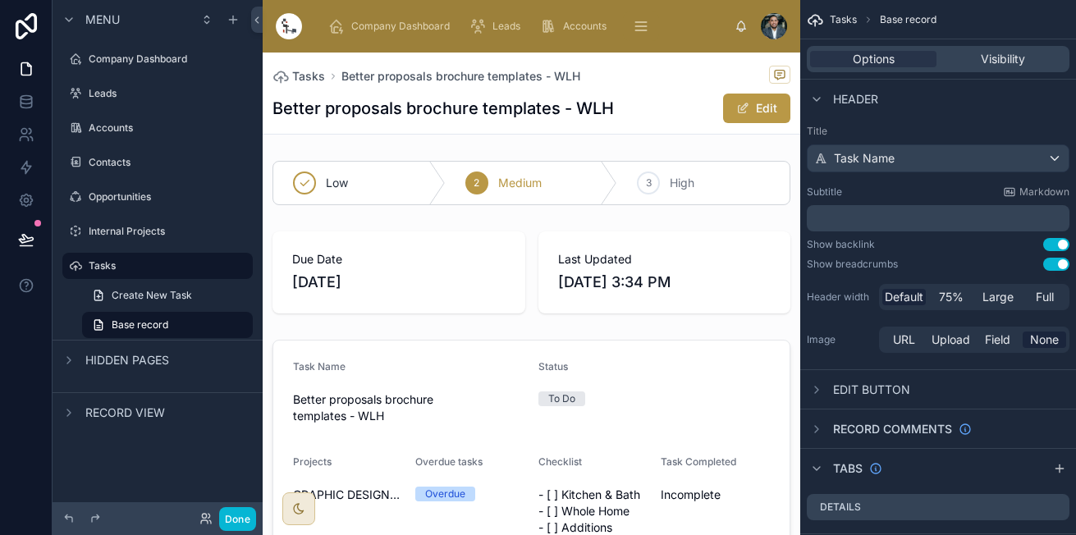
click at [1057, 245] on button "Use setting" at bounding box center [1056, 244] width 26 height 13
click at [1054, 262] on button "Use setting" at bounding box center [1056, 264] width 26 height 13
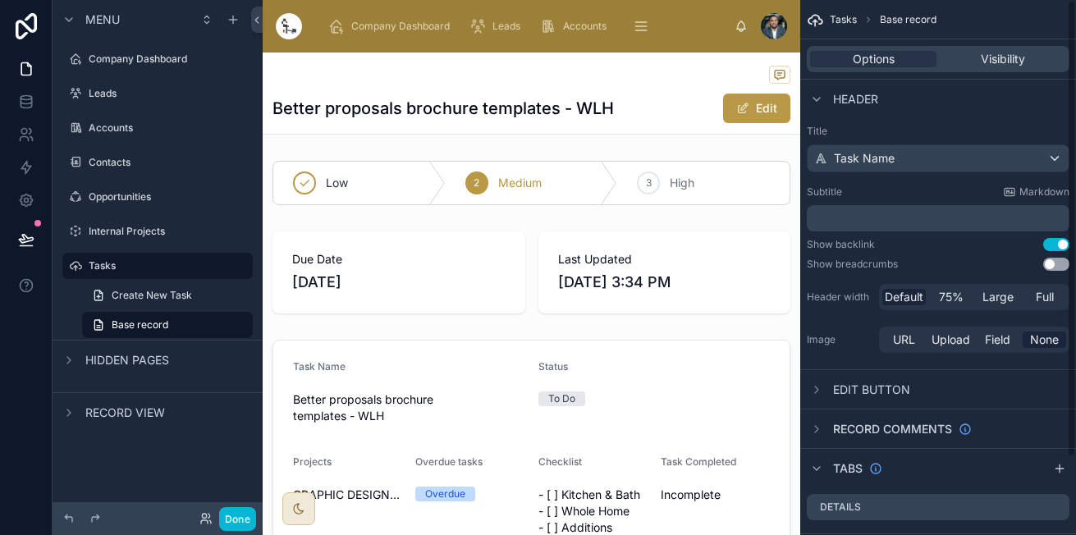
click at [801, 283] on div "Title Task Name Subtitle Markdown ﻿ Show backlink Use setting Show breadcrumbs …" at bounding box center [938, 240] width 276 height 244
click at [875, 382] on span "Edit button" at bounding box center [871, 389] width 77 height 16
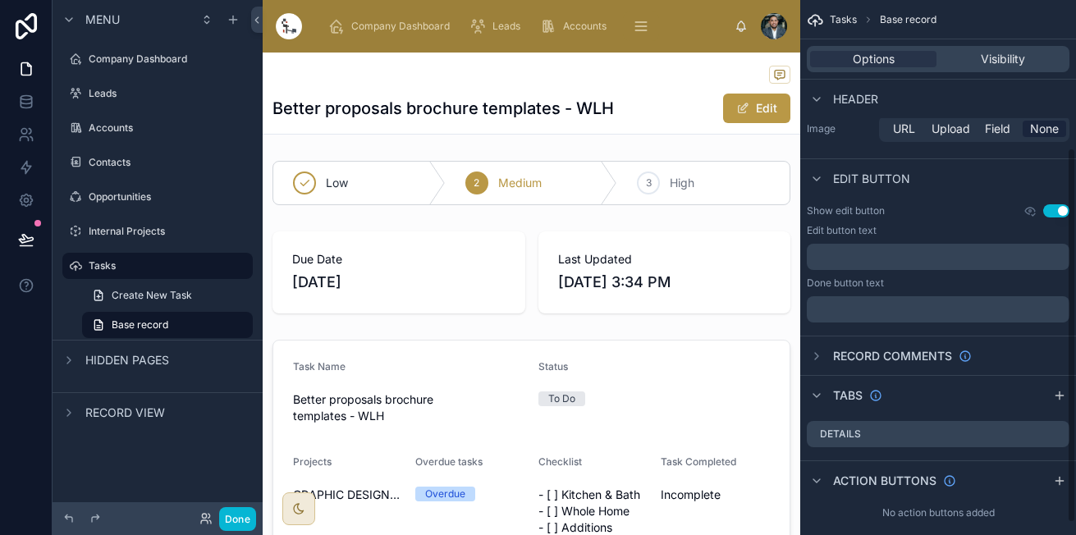
scroll to position [212, 0]
click at [869, 364] on div "Record comments" at bounding box center [888, 355] width 165 height 20
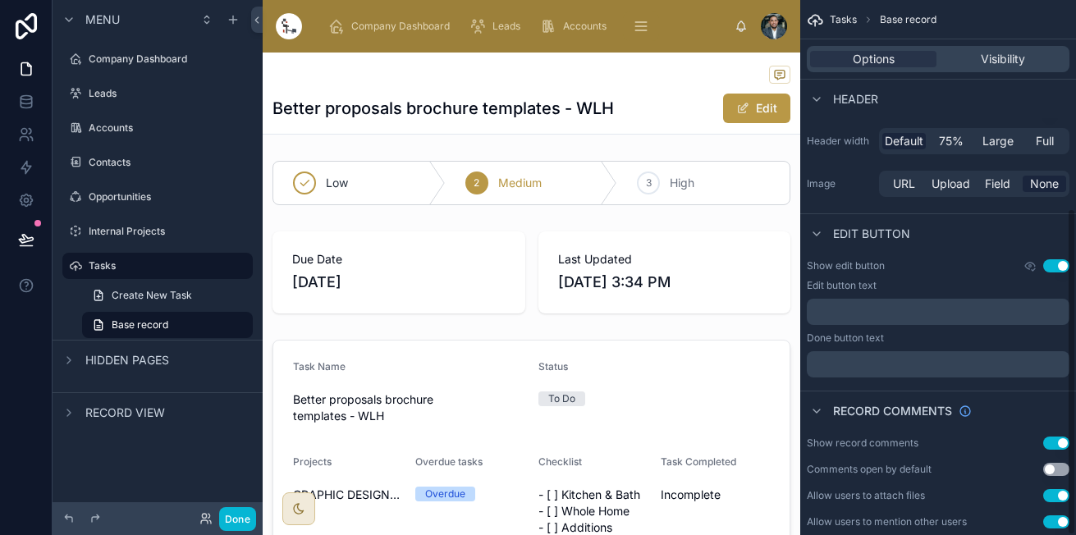
scroll to position [340, 0]
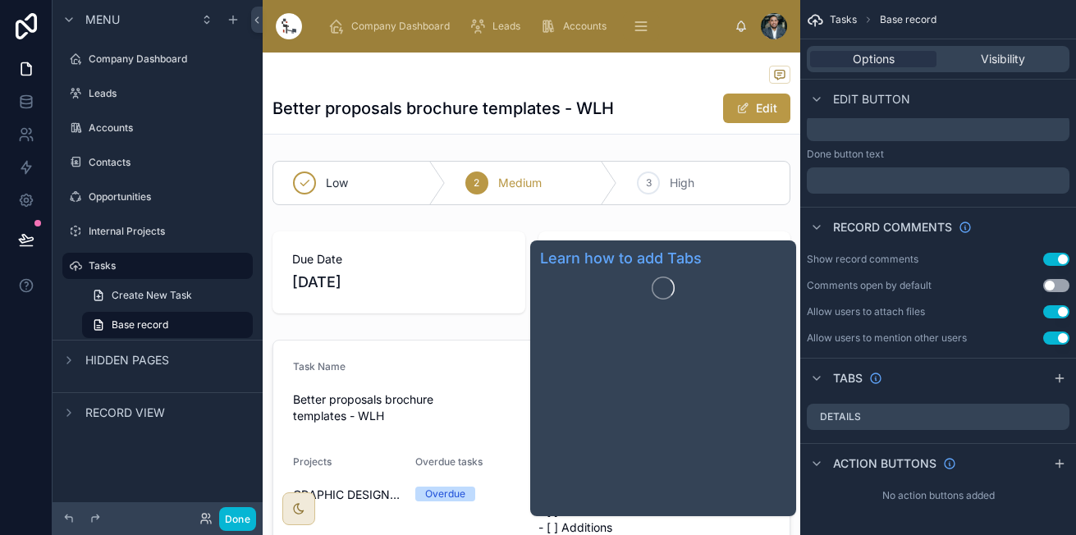
click at [847, 370] on span "Tabs" at bounding box center [848, 378] width 30 height 16
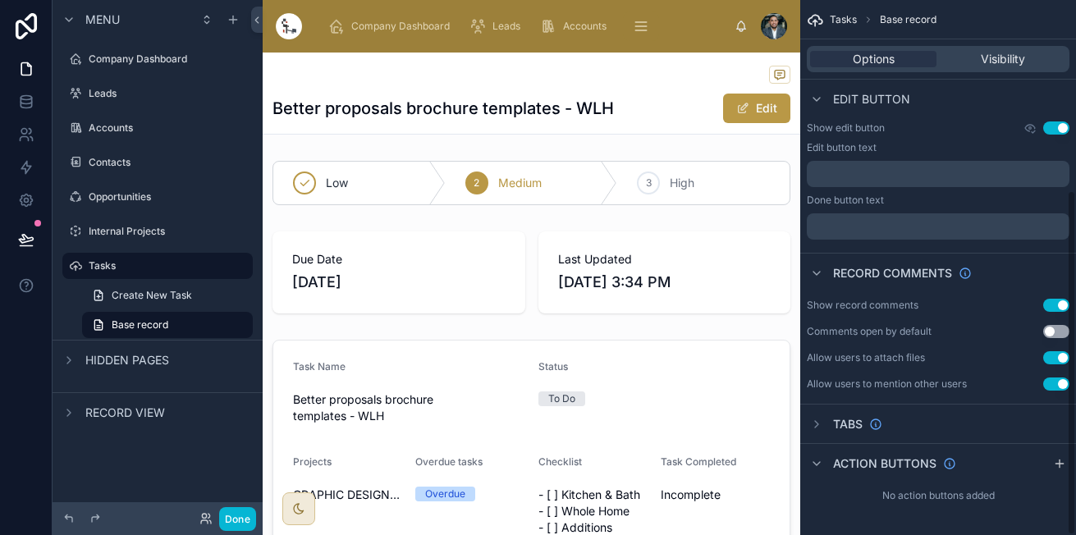
click at [832, 418] on div "Tabs" at bounding box center [843, 424] width 75 height 20
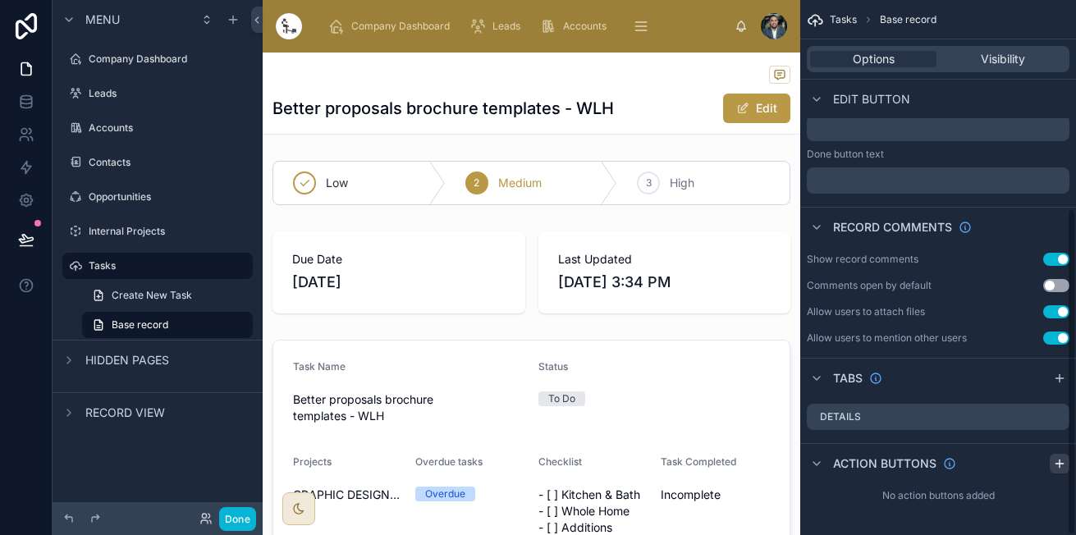
click at [1059, 464] on icon "scrollable content" at bounding box center [1058, 464] width 7 height 0
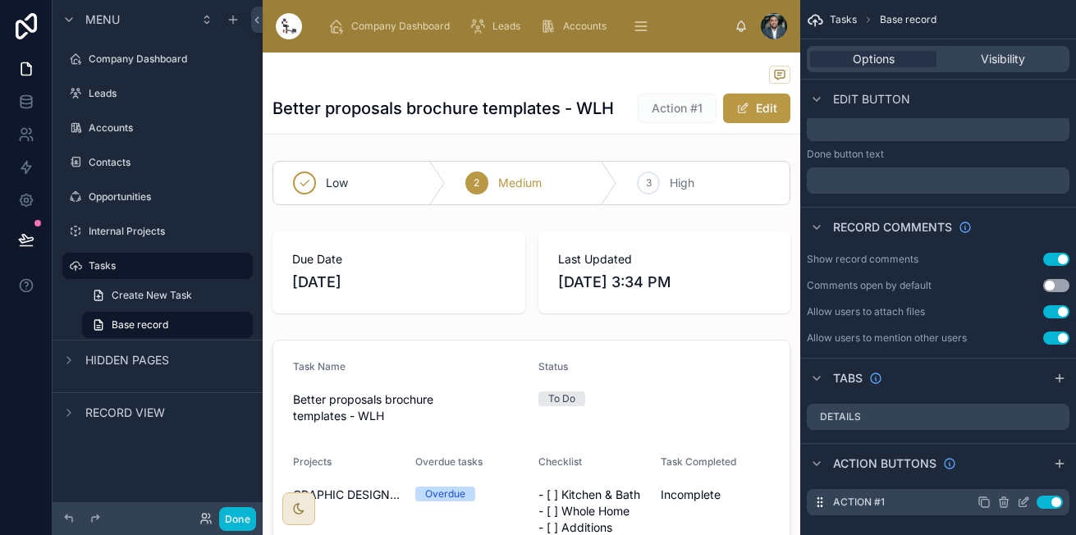
click at [1026, 505] on icon "scrollable content" at bounding box center [1022, 502] width 13 height 13
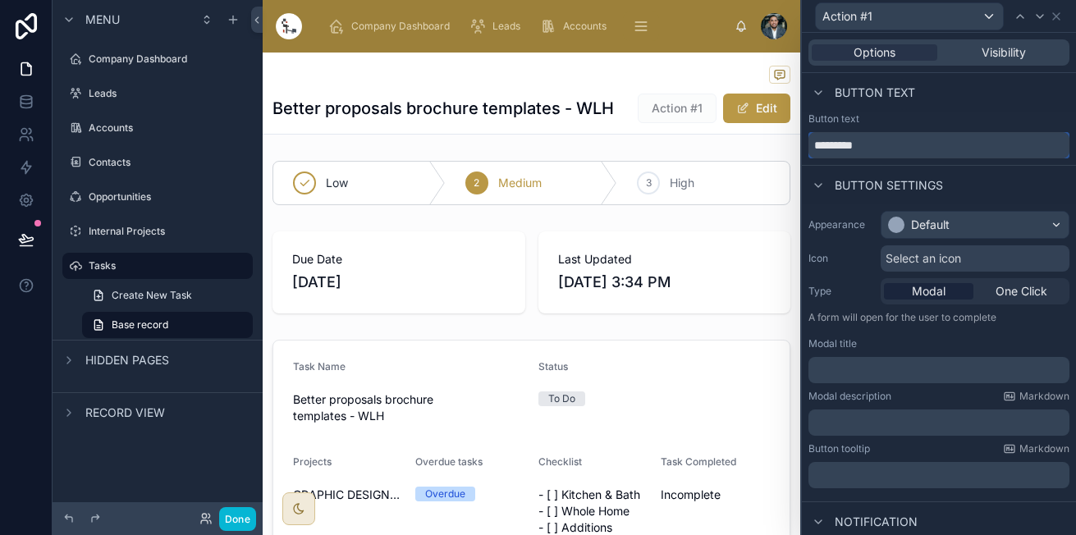
drag, startPoint x: 935, startPoint y: 148, endPoint x: 556, endPoint y: 131, distance: 379.4
click at [556, 131] on div "Action #1 Options Visibility Button text Button text ********* Button settings …" at bounding box center [538, 267] width 1076 height 535
type input "****"
click at [976, 217] on div "Default" at bounding box center [974, 225] width 187 height 26
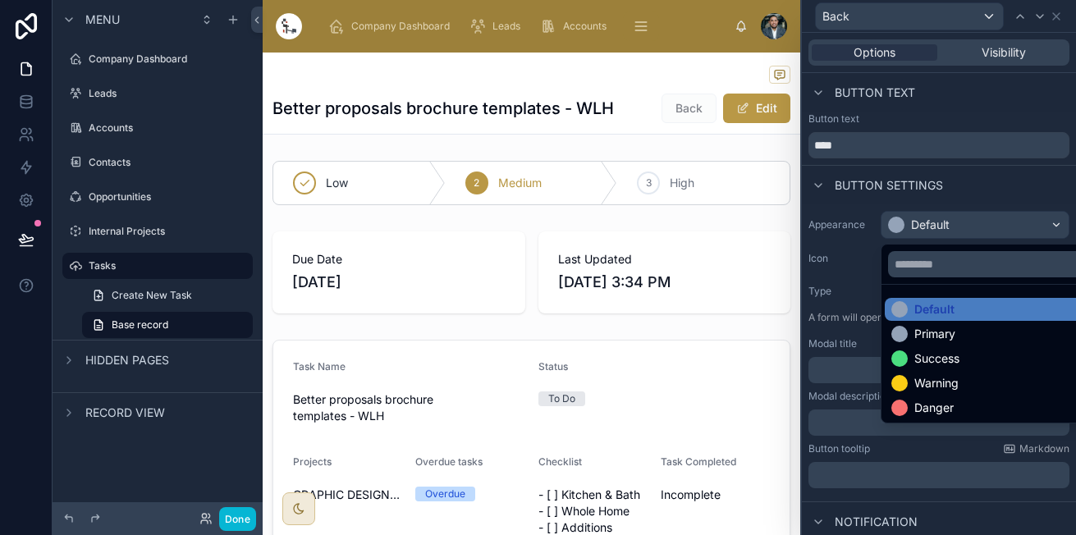
click at [914, 336] on div "Primary" at bounding box center [934, 334] width 41 height 16
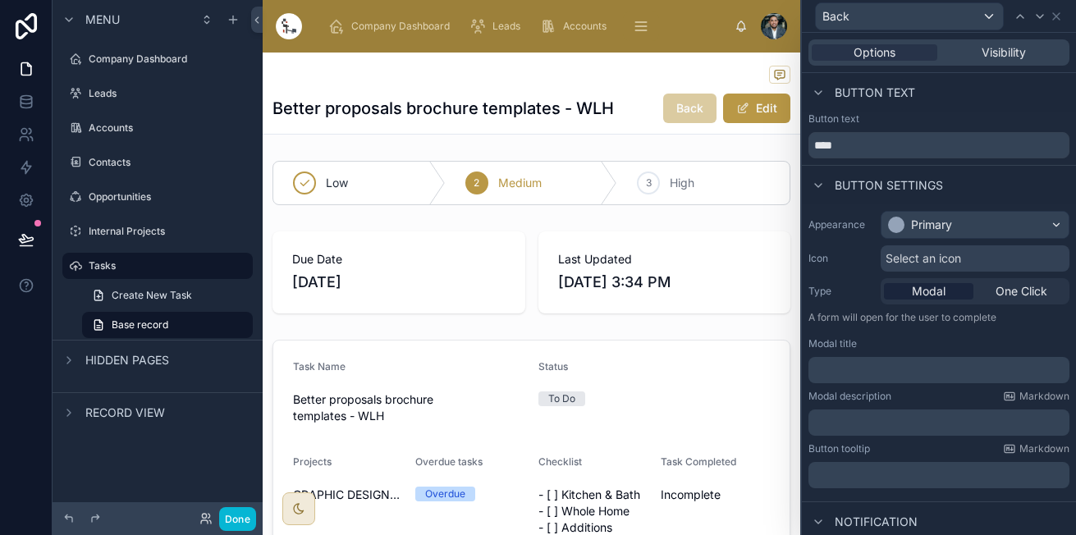
click at [973, 258] on div "Select an icon" at bounding box center [974, 258] width 189 height 26
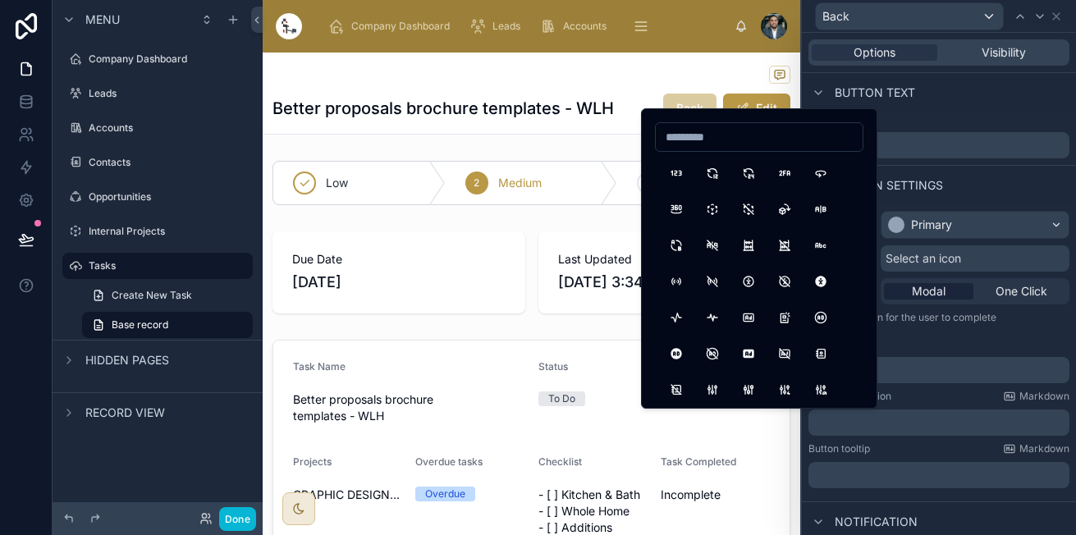
click at [973, 258] on div "Select an icon" at bounding box center [974, 258] width 189 height 26
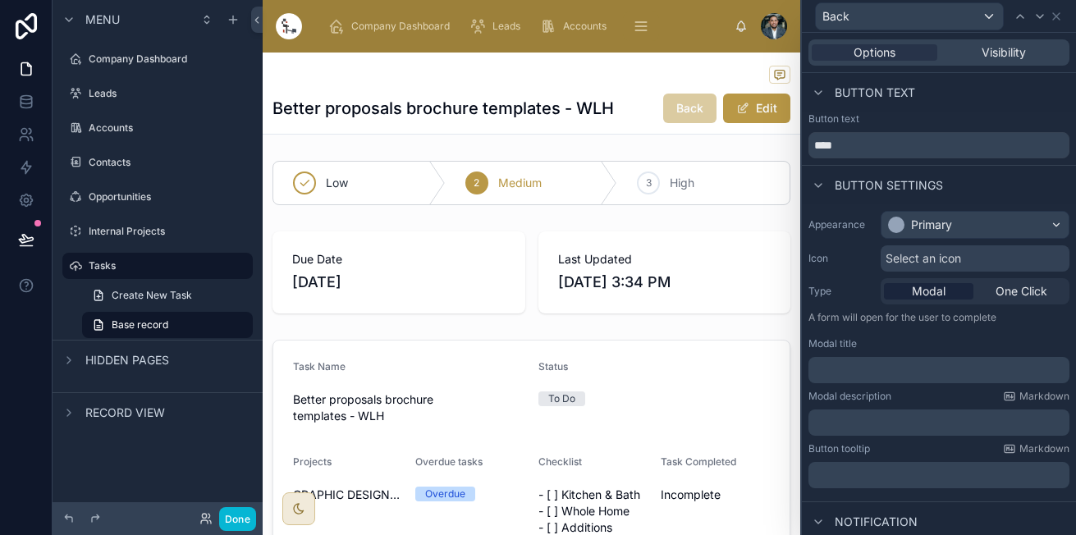
click at [973, 258] on div "Select an icon" at bounding box center [974, 258] width 189 height 26
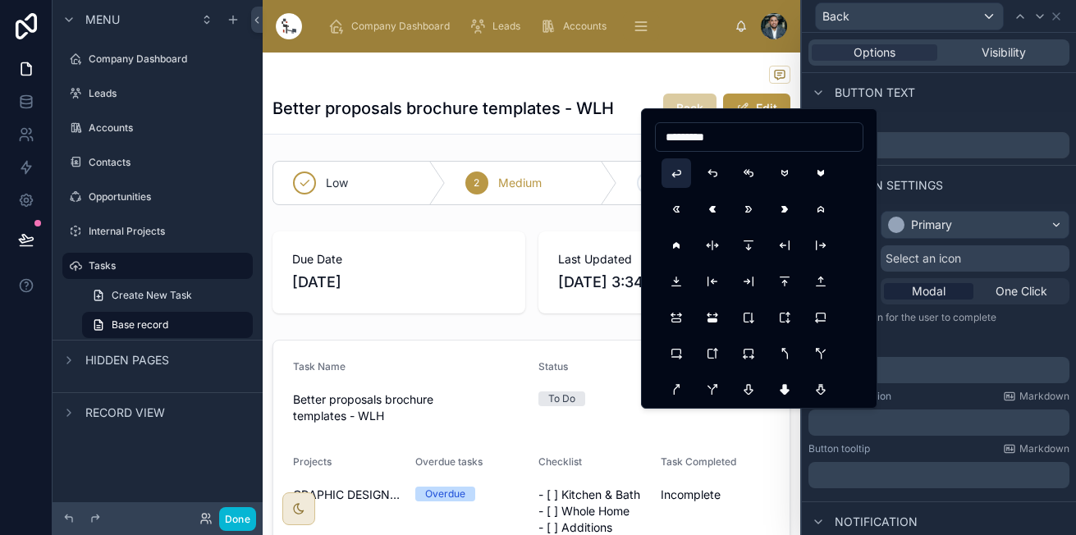
type input "*********"
click at [666, 171] on button "ArrowBack" at bounding box center [676, 173] width 30 height 30
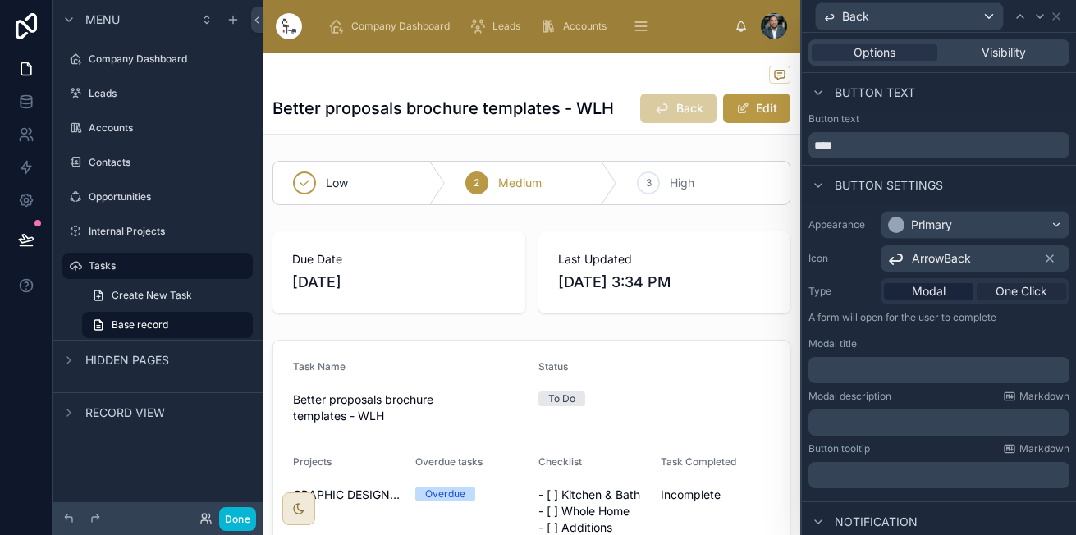
click at [996, 297] on span "One Click" at bounding box center [1021, 291] width 52 height 16
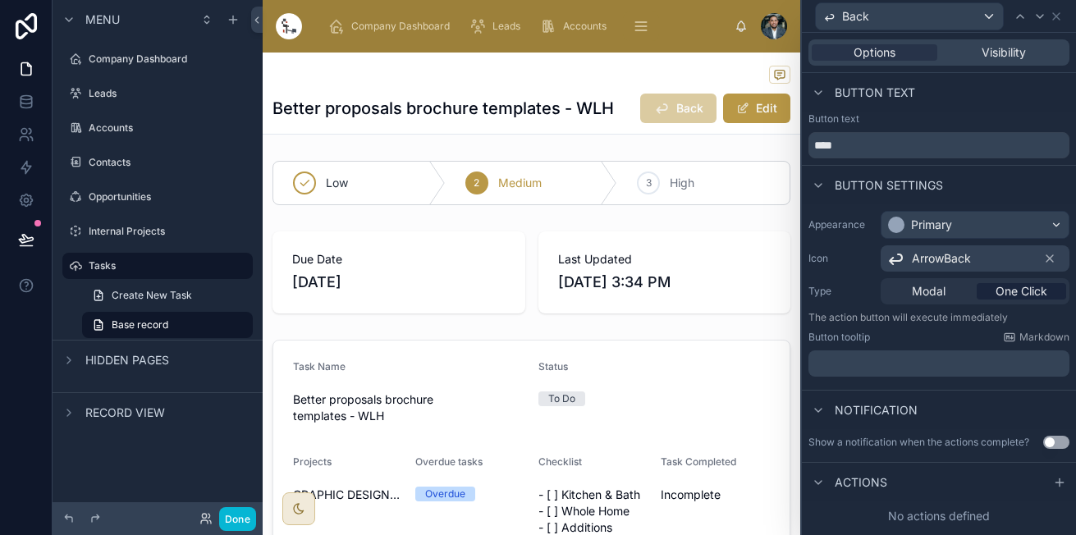
scroll to position [359, 0]
click at [892, 362] on p "﻿" at bounding box center [940, 363] width 251 height 16
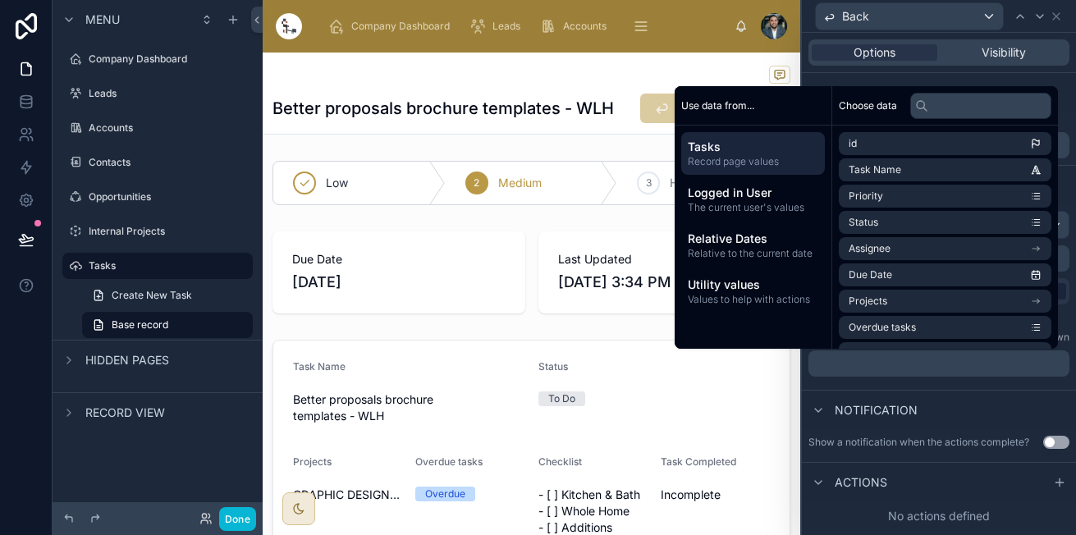
click at [916, 431] on div "Show a notification when the actions complete? Use setting" at bounding box center [939, 442] width 274 height 26
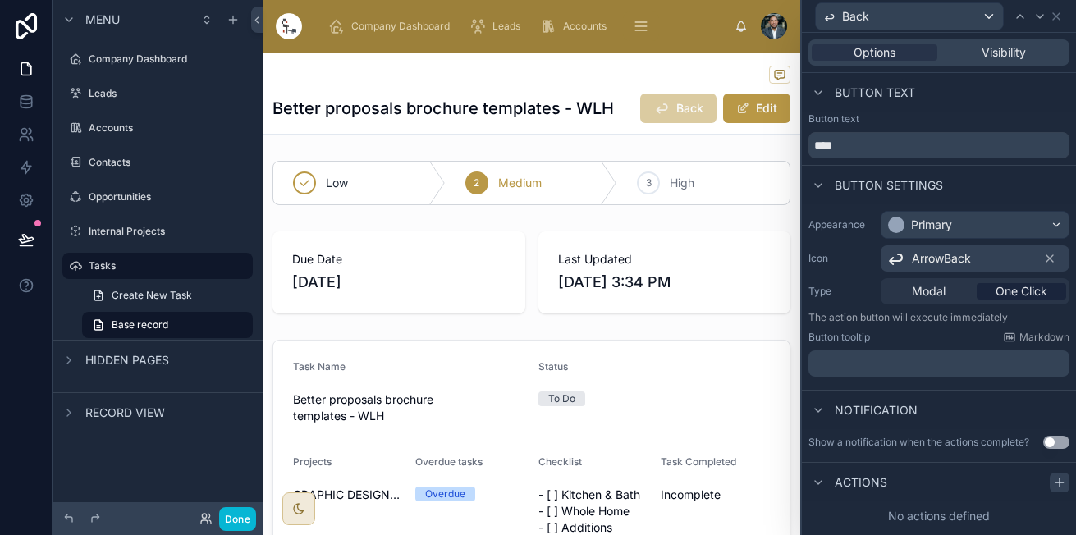
click at [1059, 480] on icon at bounding box center [1059, 481] width 0 height 7
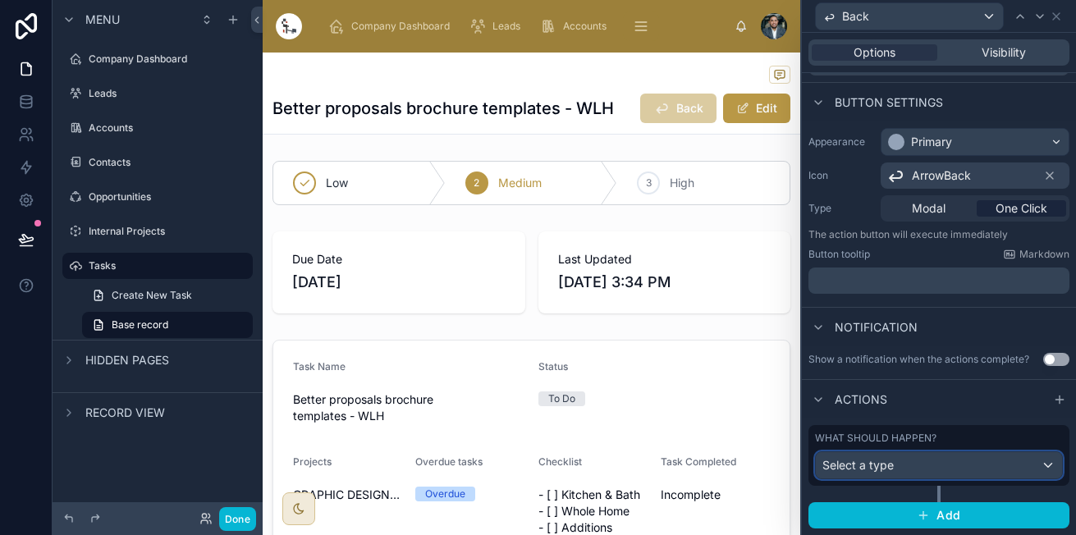
click at [952, 476] on div "Select a type" at bounding box center [938, 465] width 246 height 26
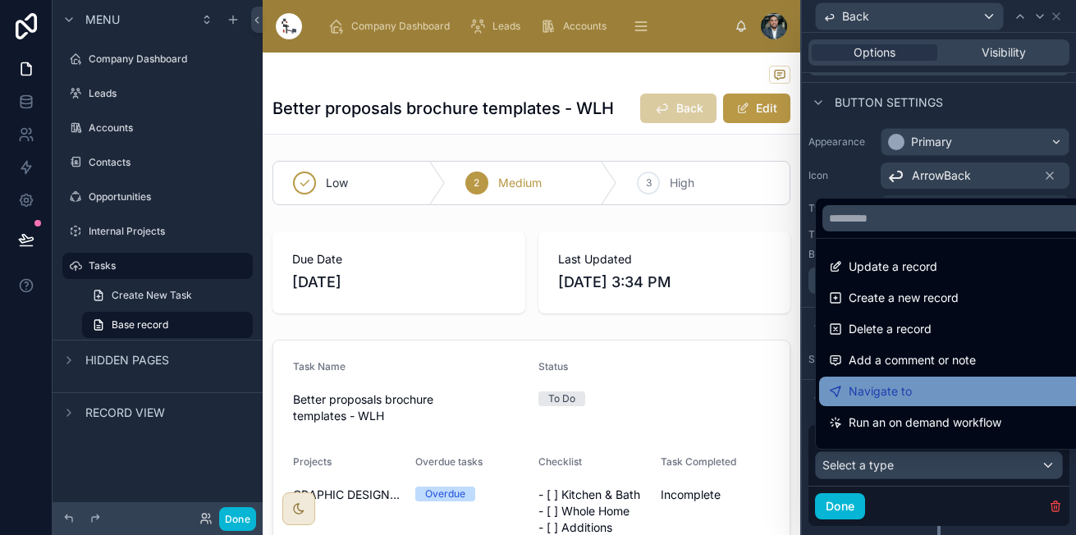
click at [908, 396] on span "Navigate to" at bounding box center [879, 391] width 63 height 20
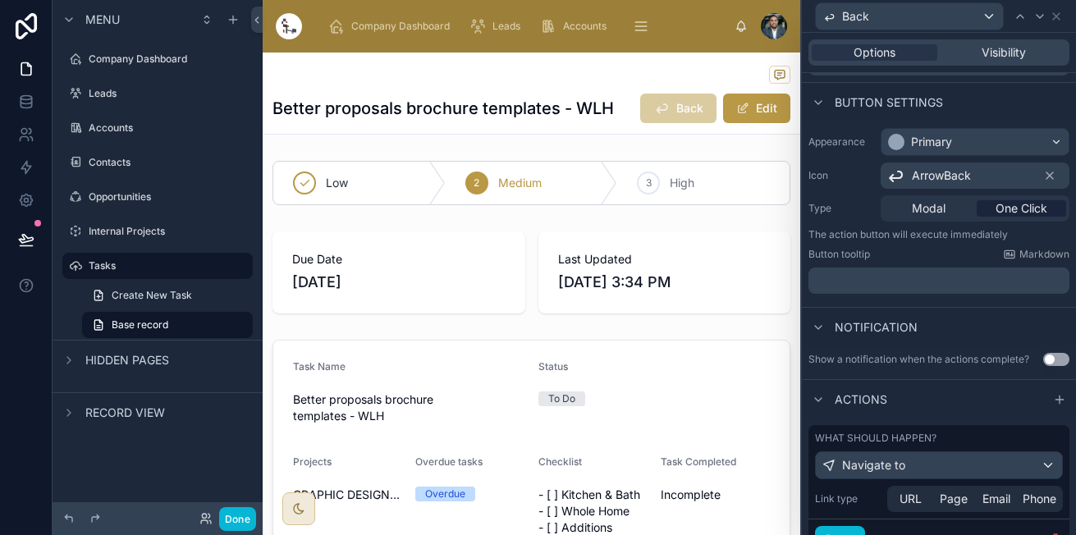
scroll to position [155, 0]
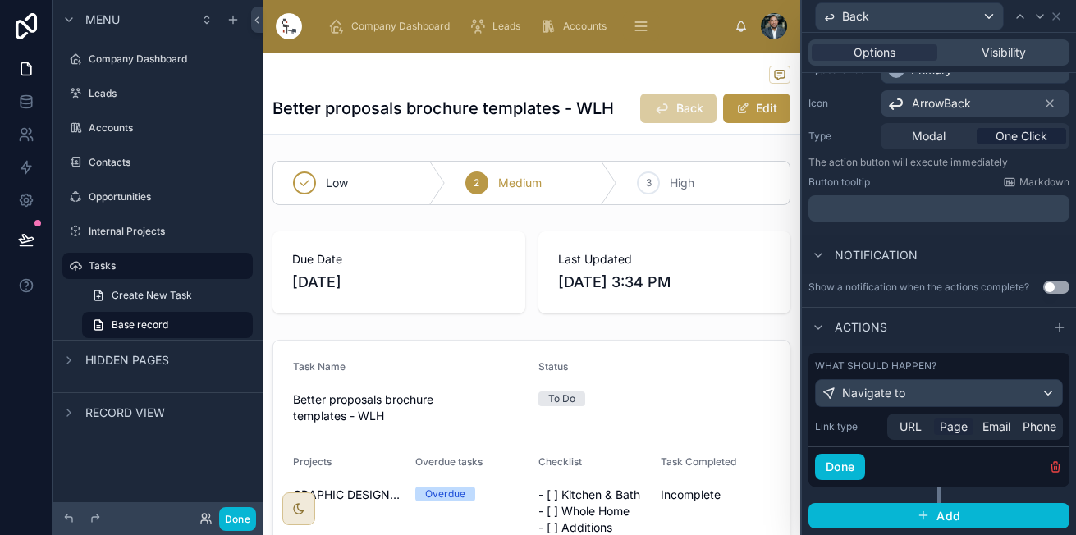
click at [954, 427] on span "Page" at bounding box center [953, 426] width 28 height 16
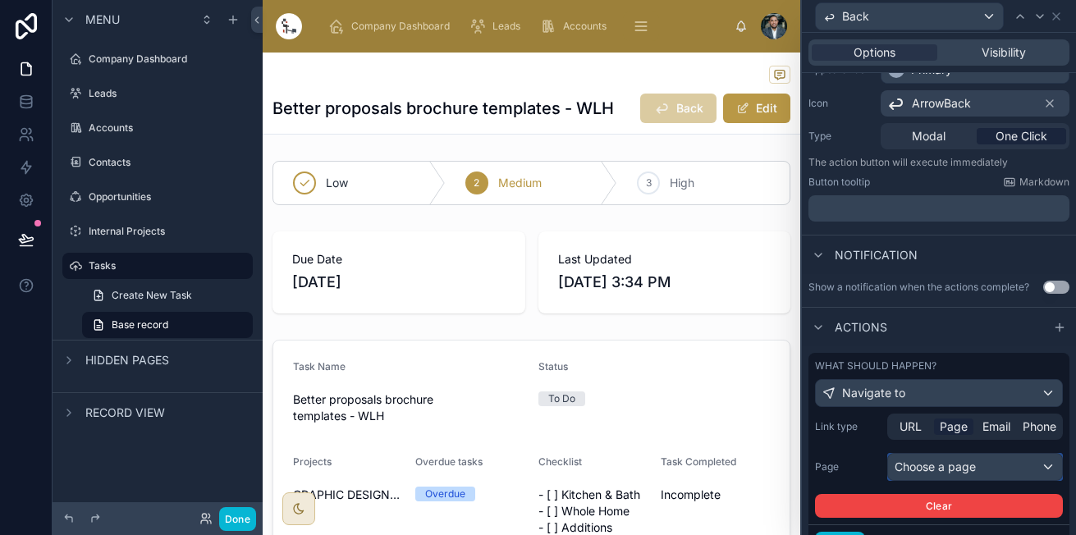
click at [942, 467] on div "Choose a page" at bounding box center [975, 467] width 174 height 26
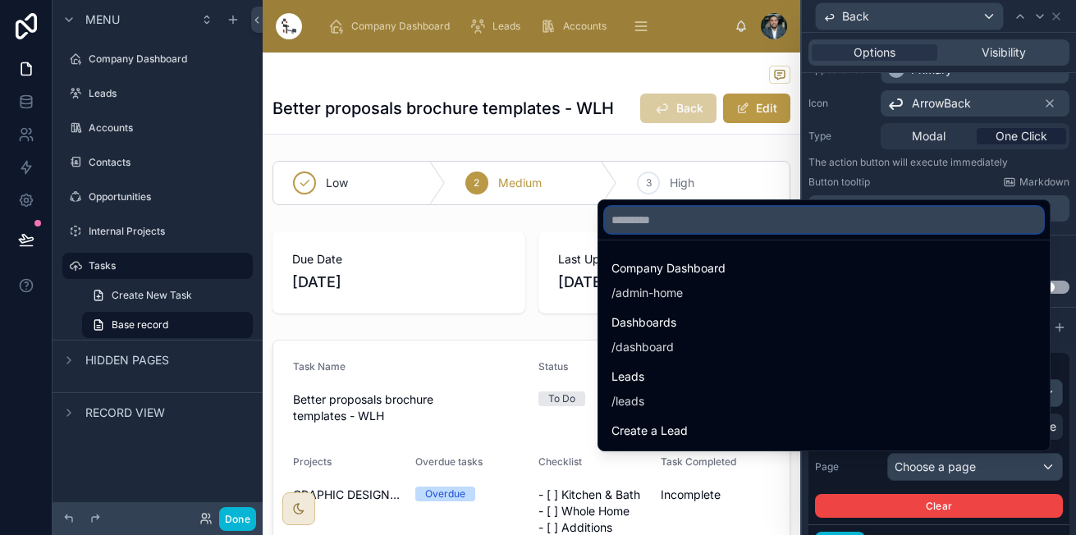
click at [729, 224] on input "text" at bounding box center [824, 220] width 438 height 26
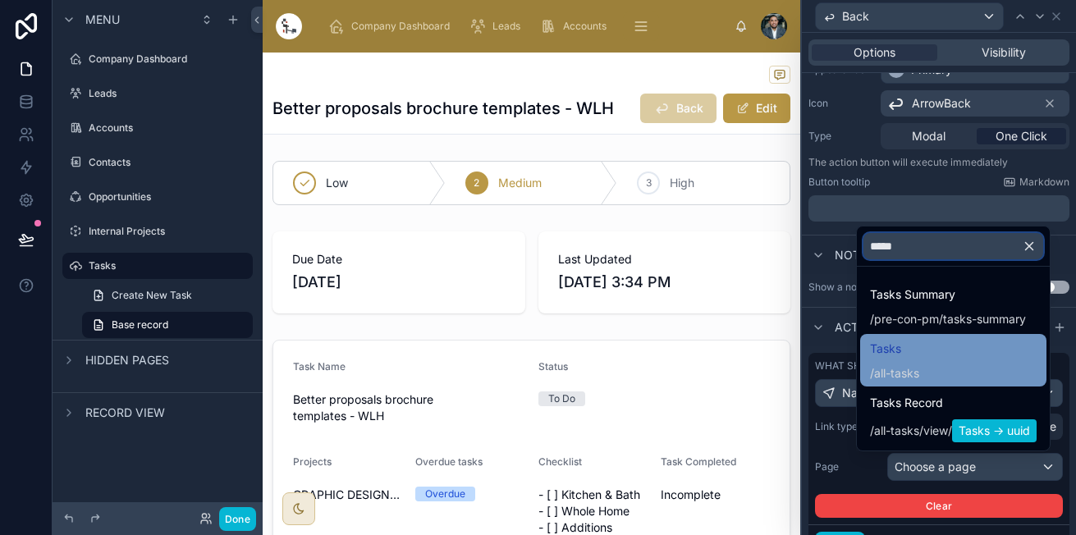
type input "*****"
click at [969, 372] on div "Tasks / all-tasks" at bounding box center [953, 360] width 167 height 43
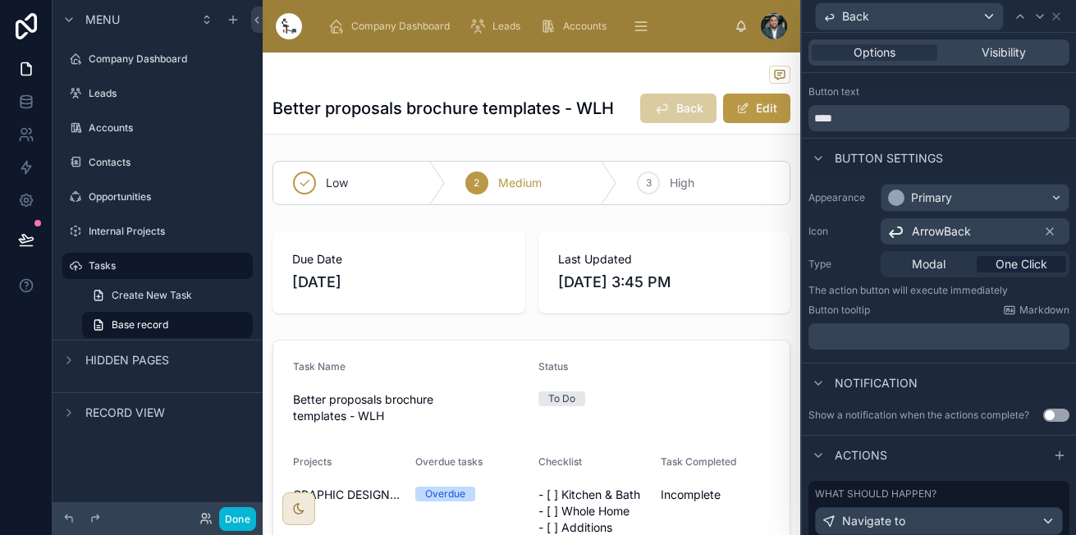
scroll to position [0, 0]
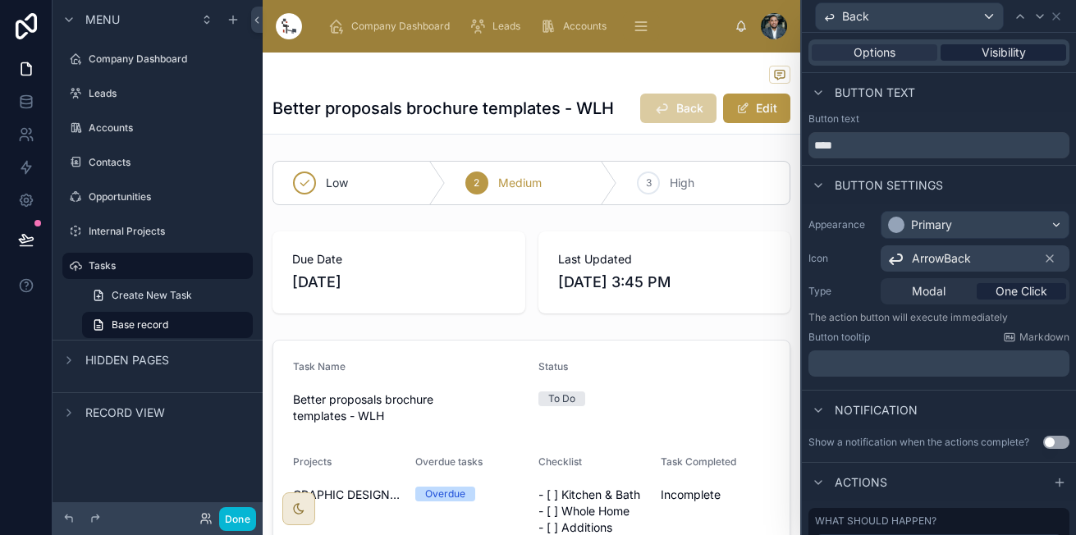
click at [995, 48] on span "Visibility" at bounding box center [1003, 52] width 44 height 16
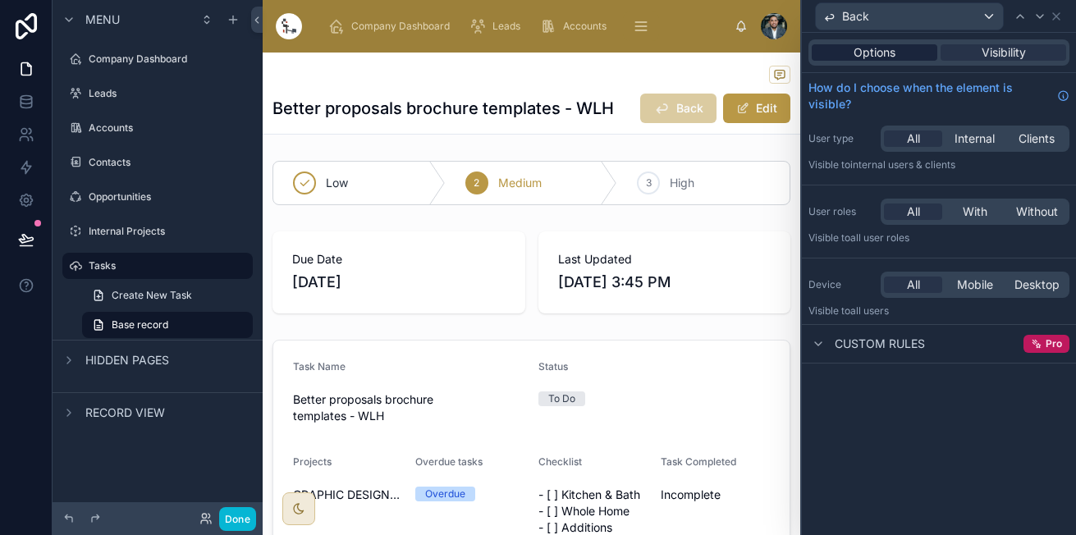
click at [910, 48] on div "Options" at bounding box center [874, 52] width 126 height 16
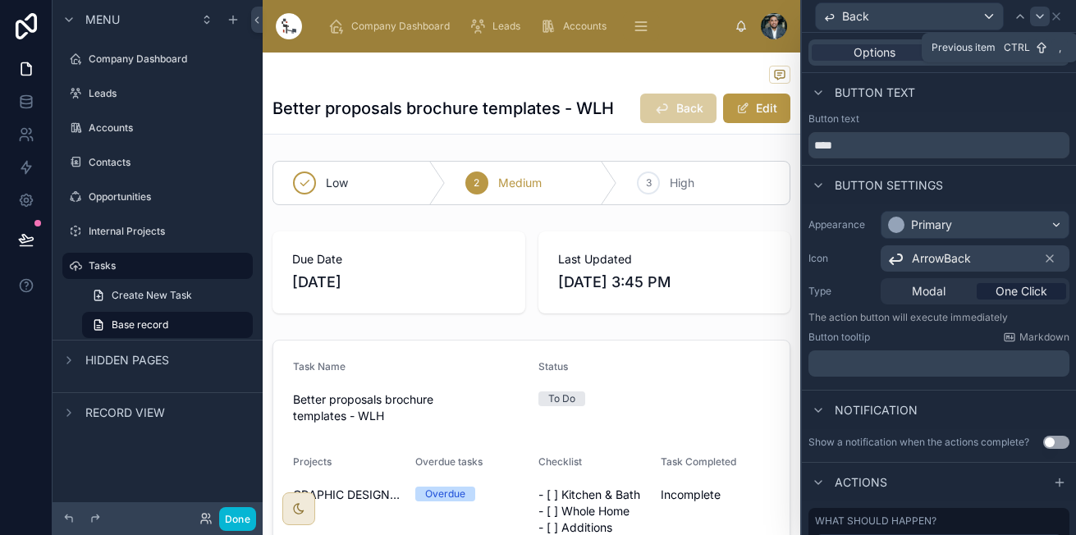
click at [1030, 15] on div at bounding box center [1040, 17] width 20 height 20
click at [1061, 25] on div "Back" at bounding box center [938, 16] width 261 height 32
click at [1054, 18] on icon at bounding box center [1056, 16] width 7 height 7
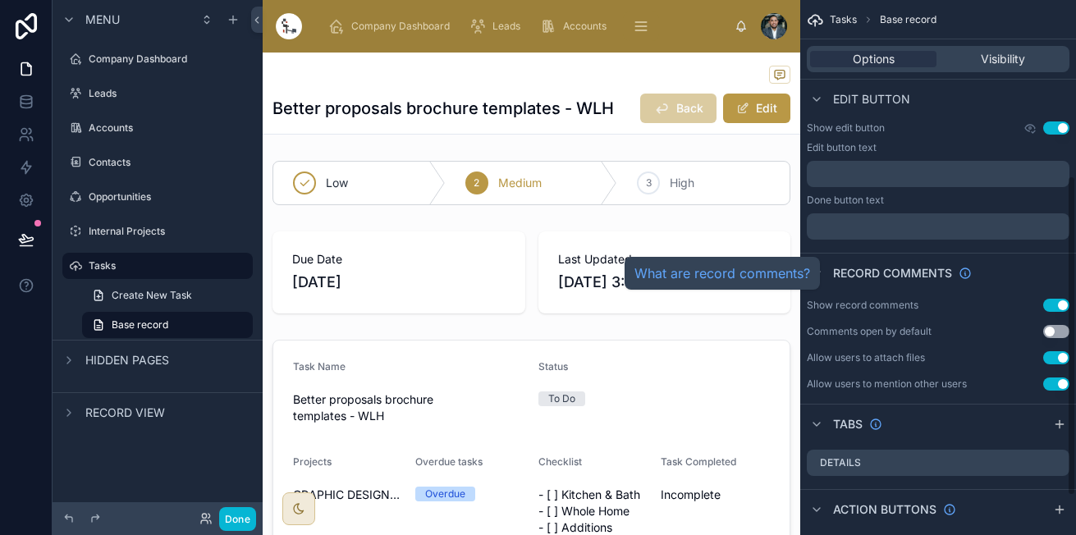
scroll to position [359, 0]
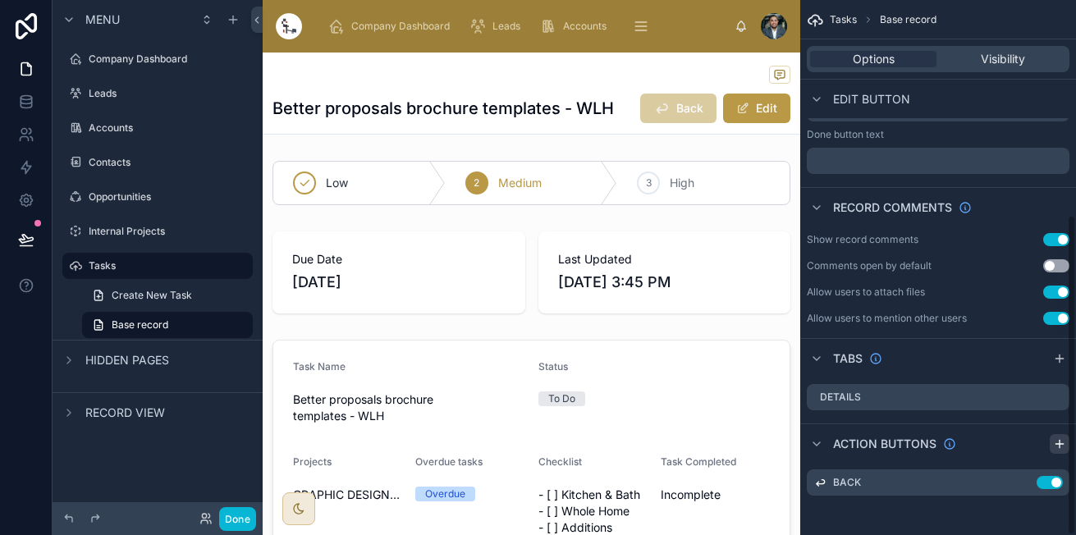
click at [1060, 449] on icon "scrollable content" at bounding box center [1059, 443] width 13 height 13
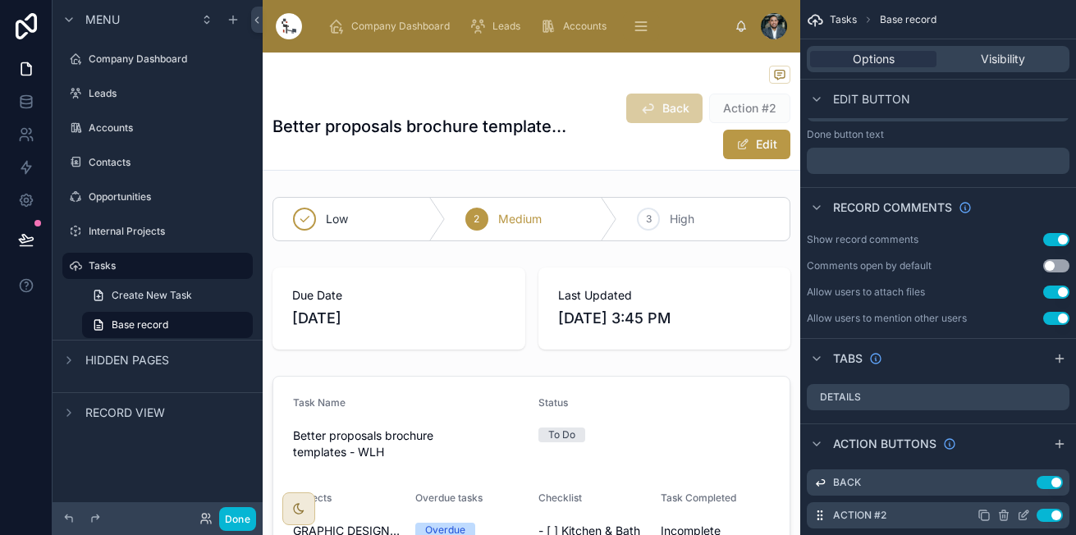
click at [1019, 514] on icon "scrollable content" at bounding box center [1022, 516] width 7 height 7
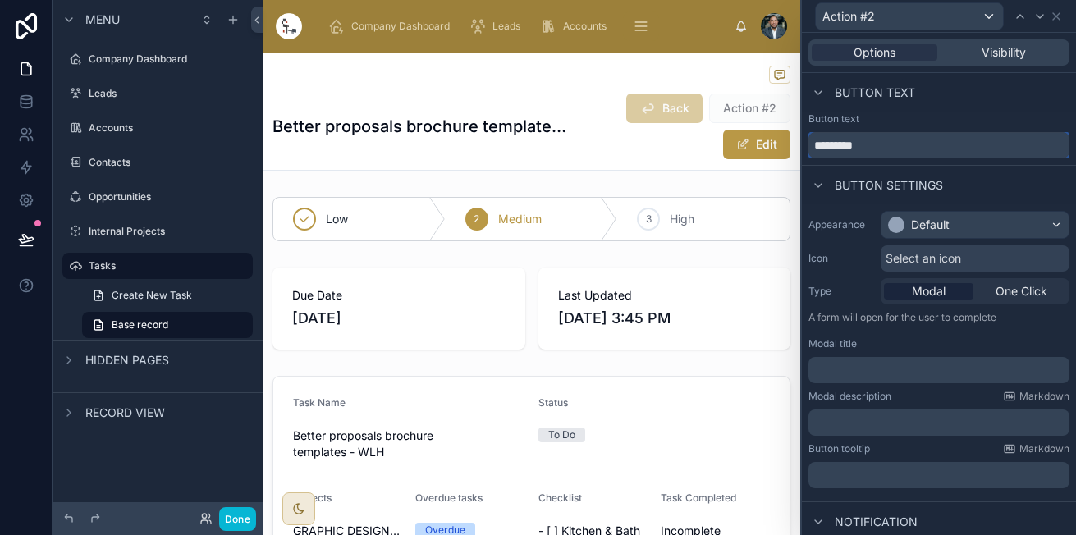
click at [850, 153] on input "*********" at bounding box center [938, 145] width 261 height 26
type input "****"
click at [971, 234] on div "Default" at bounding box center [974, 225] width 187 height 26
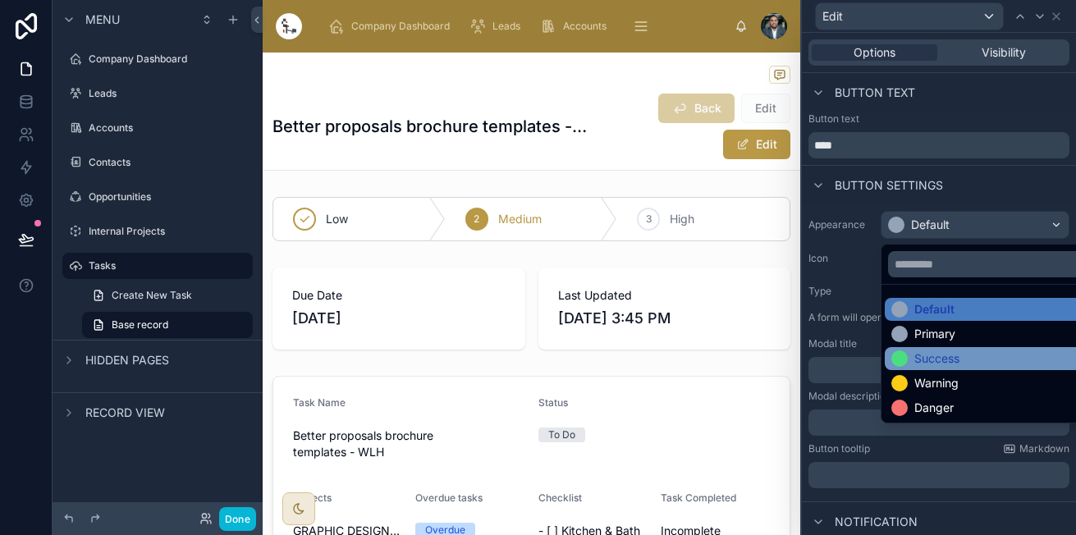
click at [911, 361] on div "Success" at bounding box center [925, 358] width 68 height 16
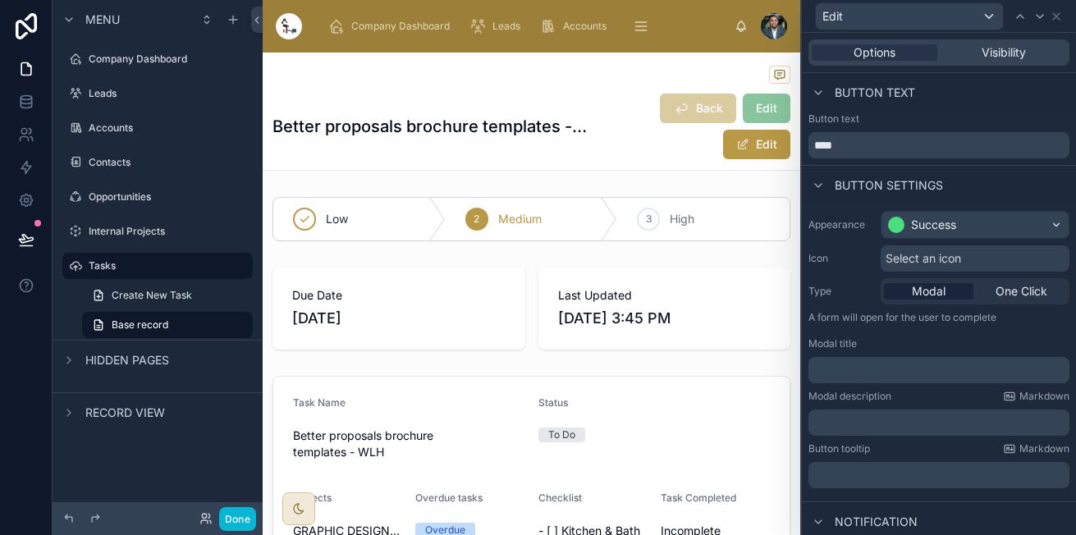
click at [956, 258] on span "Select an icon" at bounding box center [922, 258] width 75 height 16
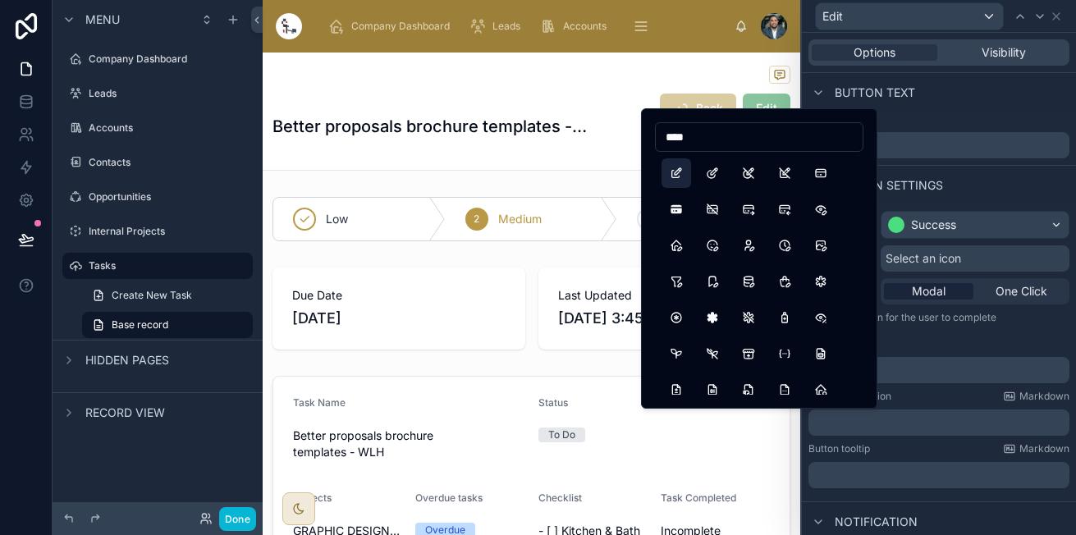
type input "****"
click at [682, 168] on button "Edit" at bounding box center [676, 173] width 30 height 30
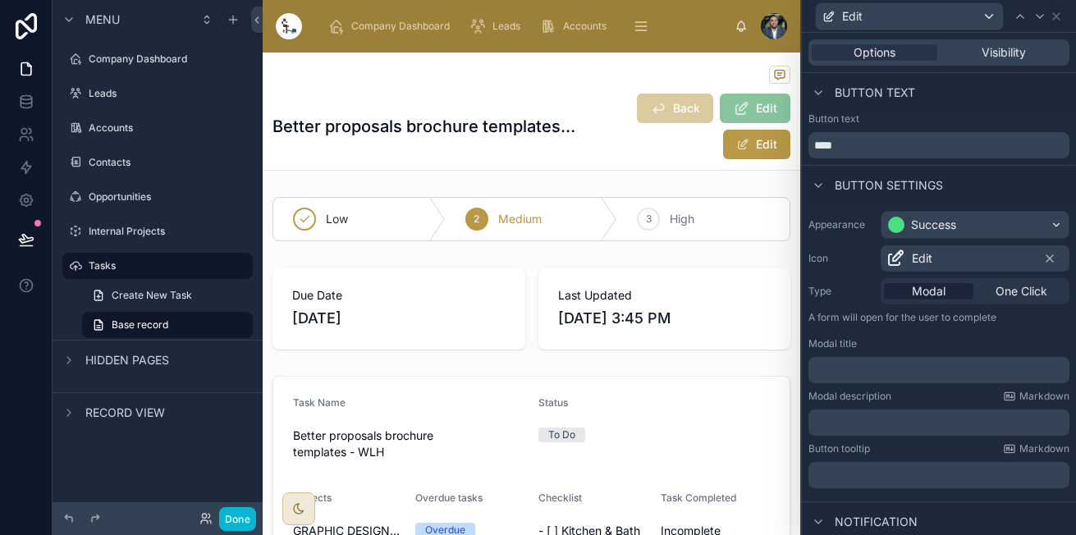
click at [836, 399] on label "Modal description" at bounding box center [849, 396] width 83 height 13
click at [874, 363] on p "﻿" at bounding box center [940, 370] width 251 height 16
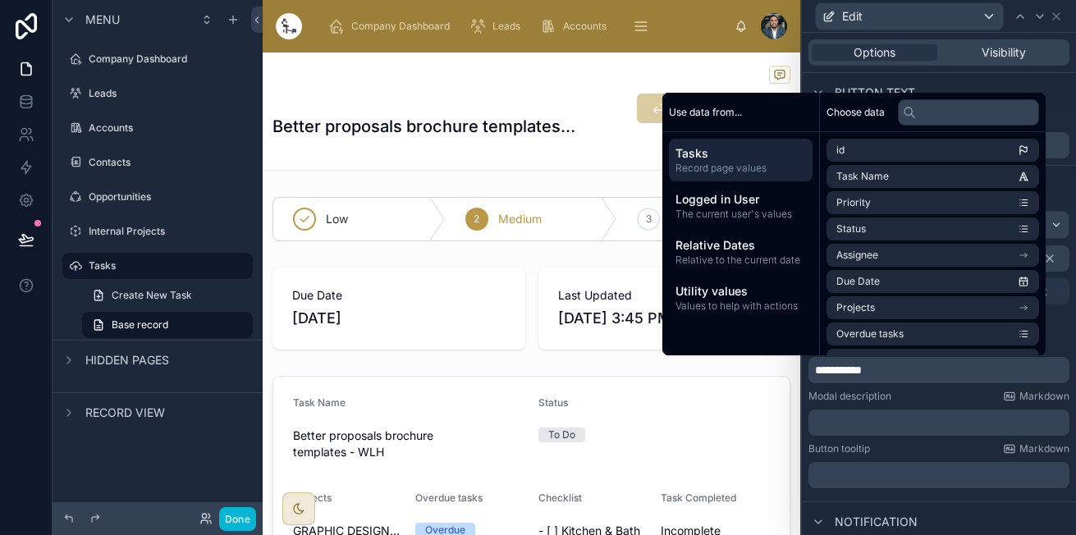
click at [902, 413] on div "﻿" at bounding box center [938, 422] width 261 height 26
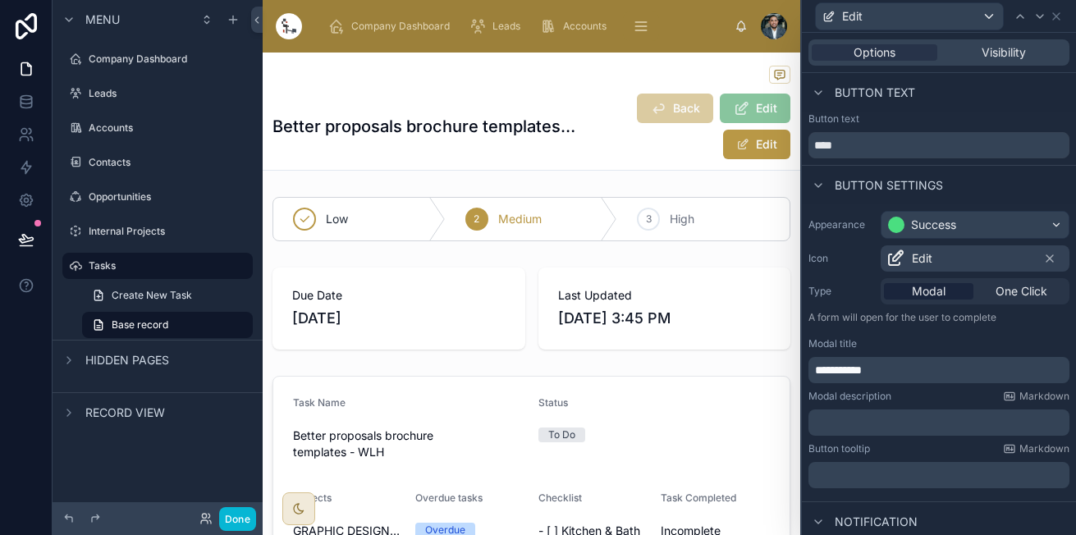
scroll to position [107, 0]
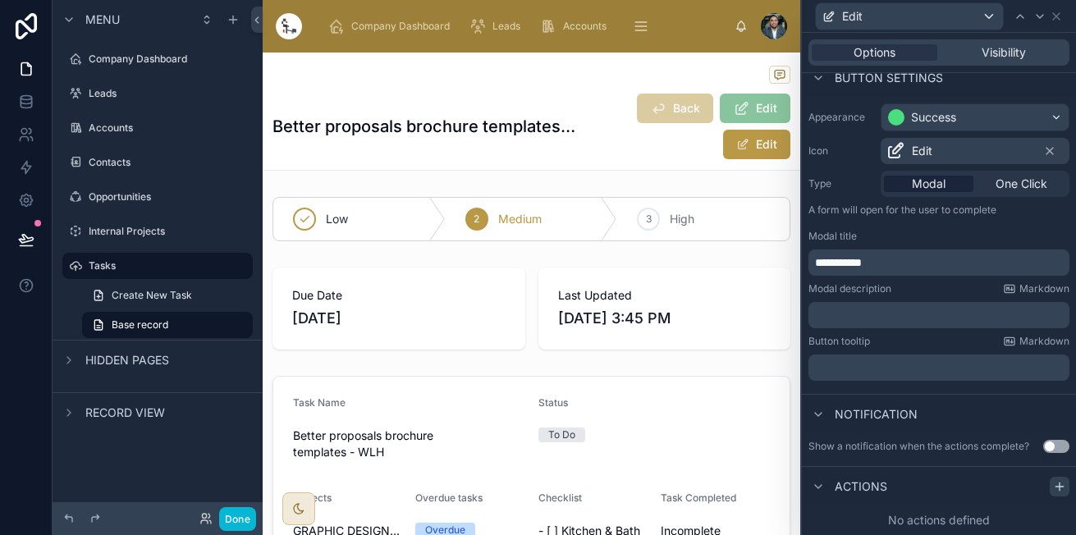
click at [1051, 494] on div at bounding box center [1059, 487] width 20 height 20
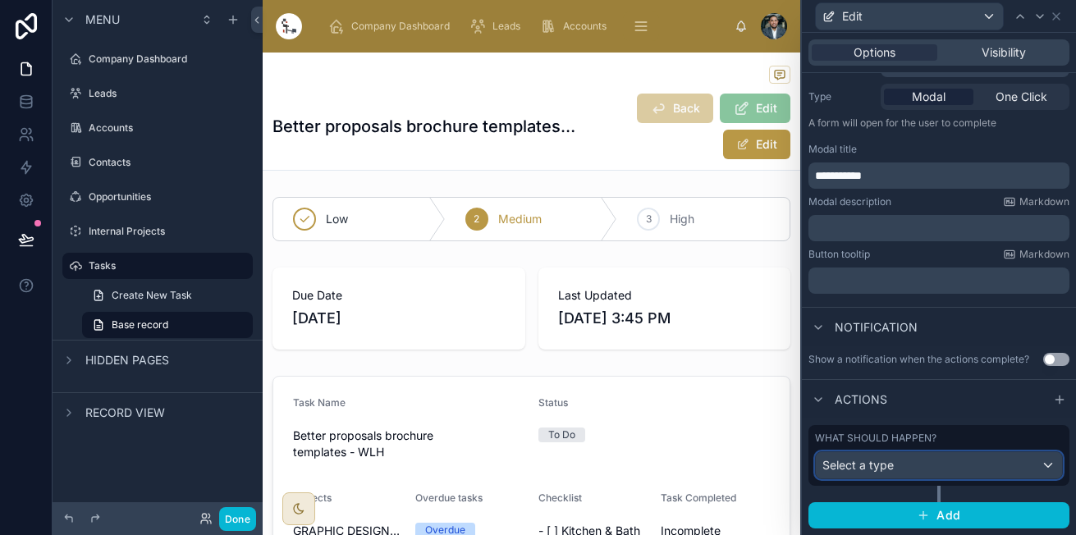
click at [935, 461] on div "Select a type" at bounding box center [938, 465] width 246 height 26
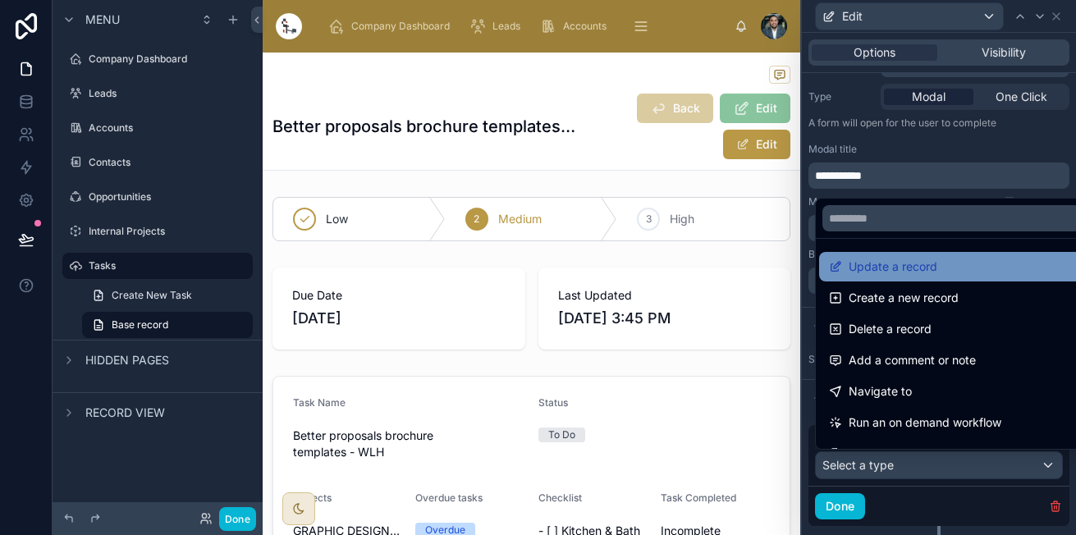
click at [948, 268] on div "Update a record" at bounding box center [951, 267] width 245 height 20
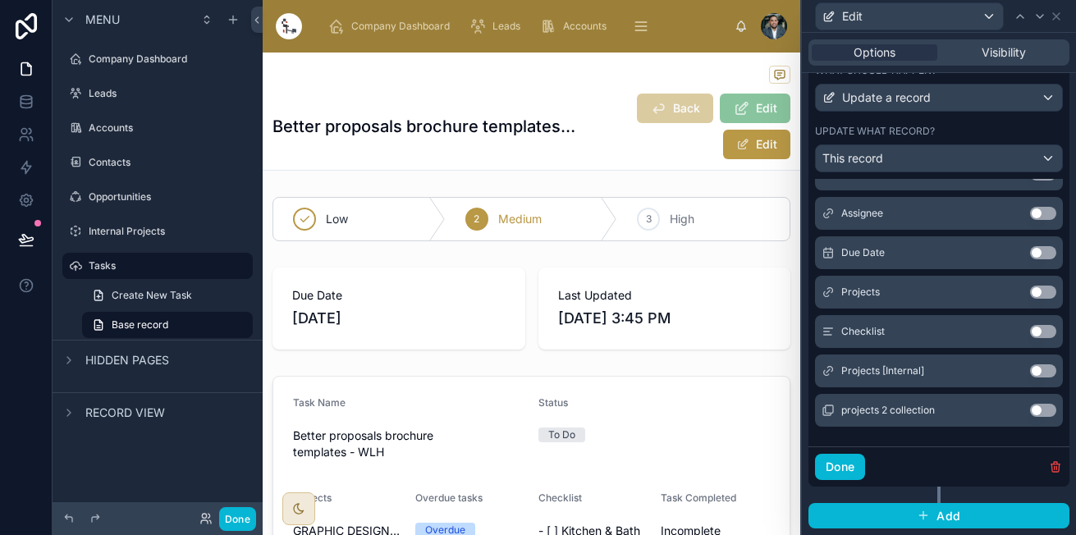
scroll to position [0, 0]
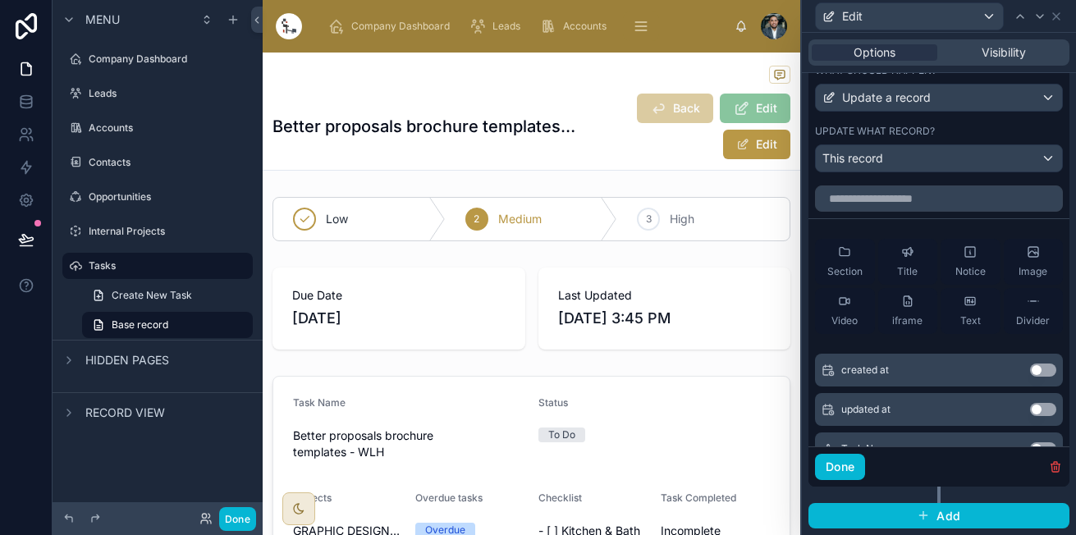
click at [1030, 368] on button "Use setting" at bounding box center [1043, 369] width 26 height 13
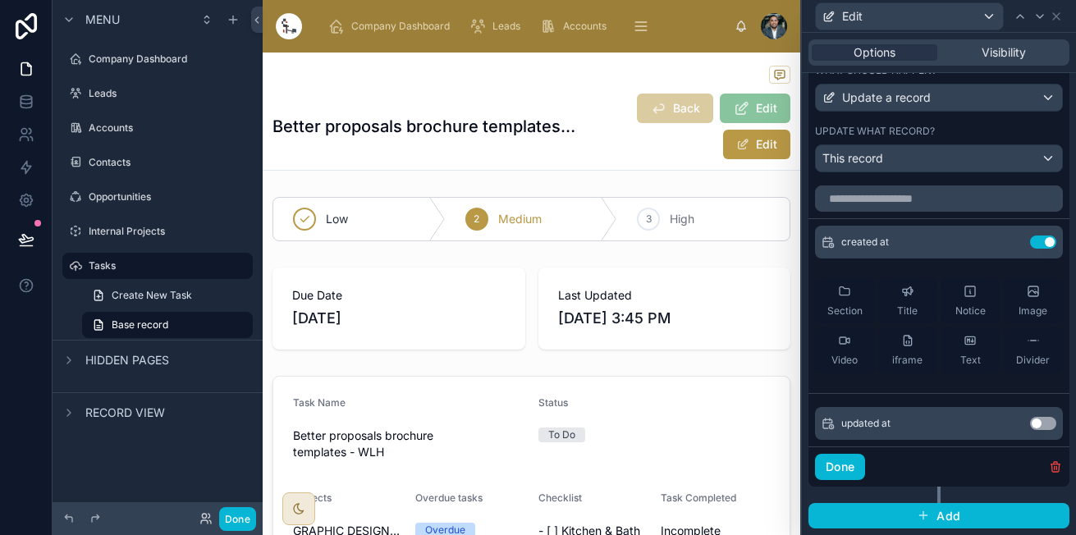
click at [1014, 432] on div "updated at Use setting" at bounding box center [939, 423] width 248 height 33
click at [1030, 423] on button "Use setting" at bounding box center [1043, 423] width 26 height 13
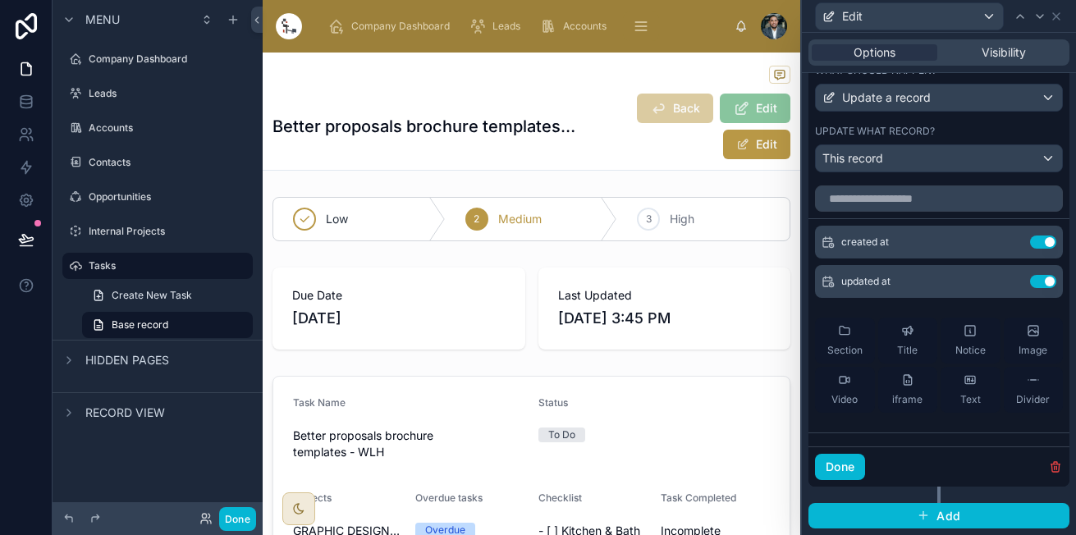
scroll to position [234, 0]
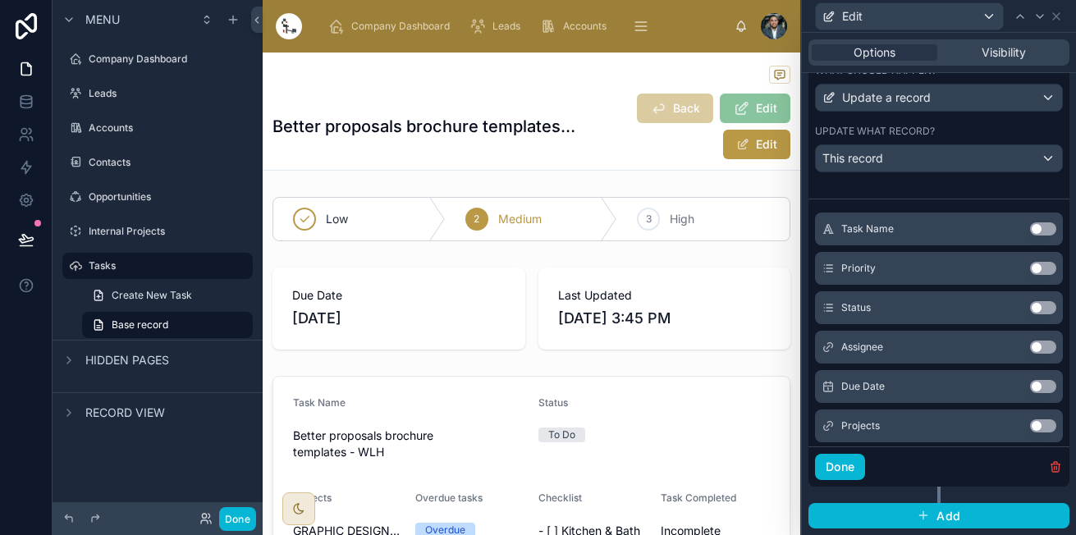
click at [1030, 224] on button "Use setting" at bounding box center [1043, 228] width 26 height 13
click at [1030, 235] on button "Use setting" at bounding box center [1043, 228] width 26 height 13
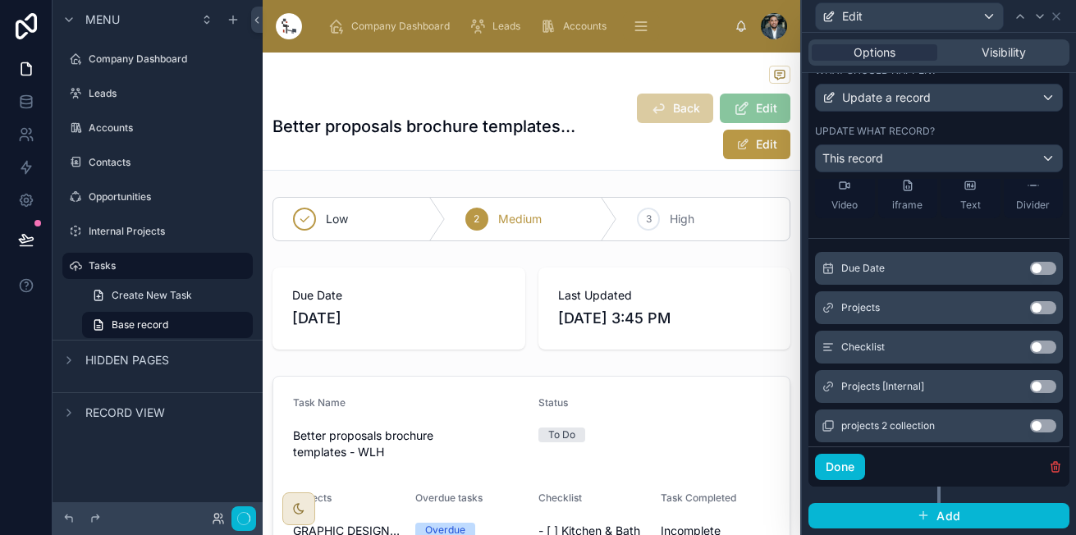
scroll to position [368, 0]
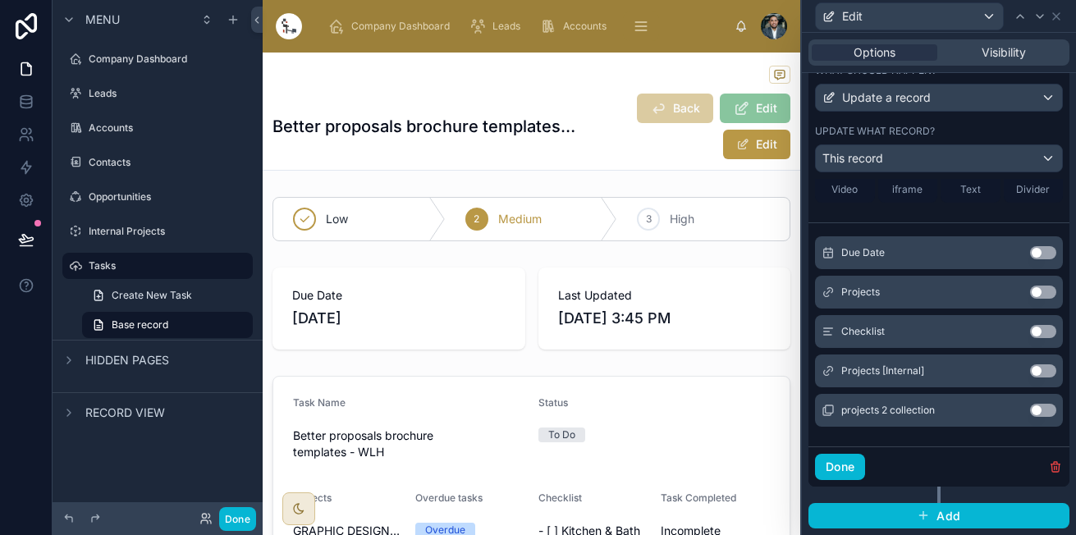
click at [1030, 247] on button "Use setting" at bounding box center [1043, 252] width 26 height 13
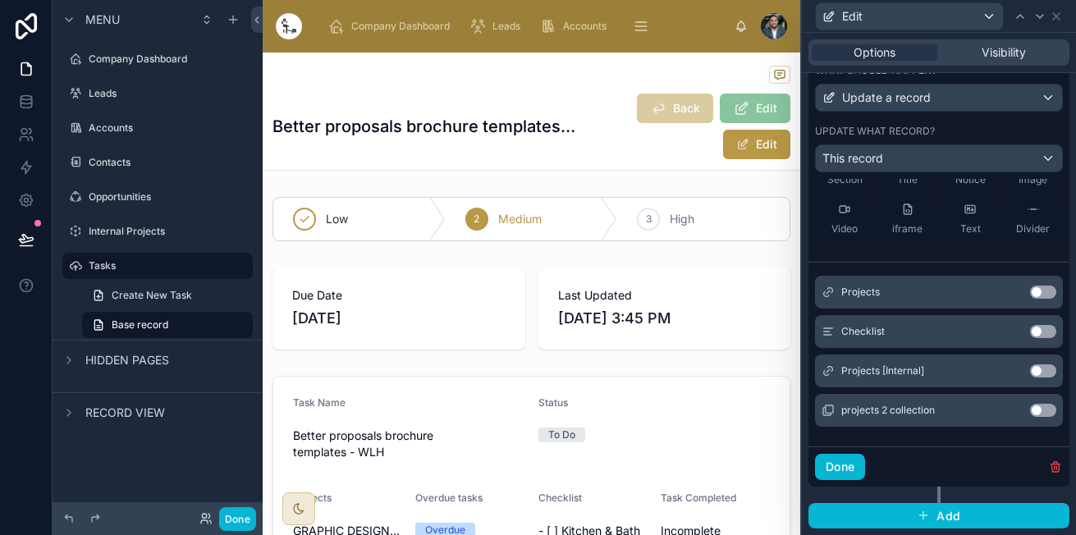
click at [1030, 287] on button "Use setting" at bounding box center [1043, 291] width 26 height 13
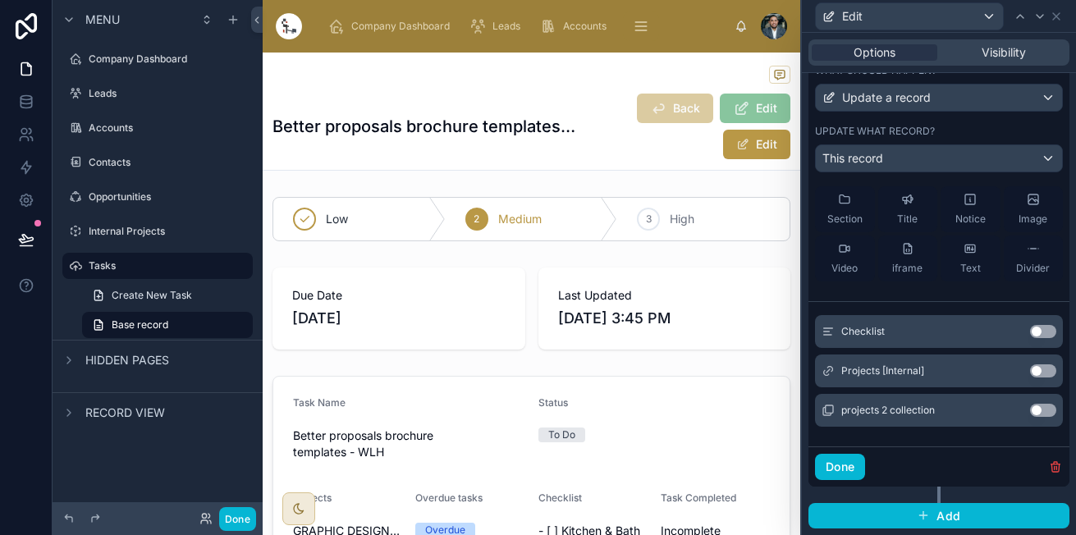
click at [1013, 321] on div "Checklist Use setting" at bounding box center [939, 331] width 248 height 33
click at [1030, 329] on button "Use setting" at bounding box center [1043, 331] width 26 height 13
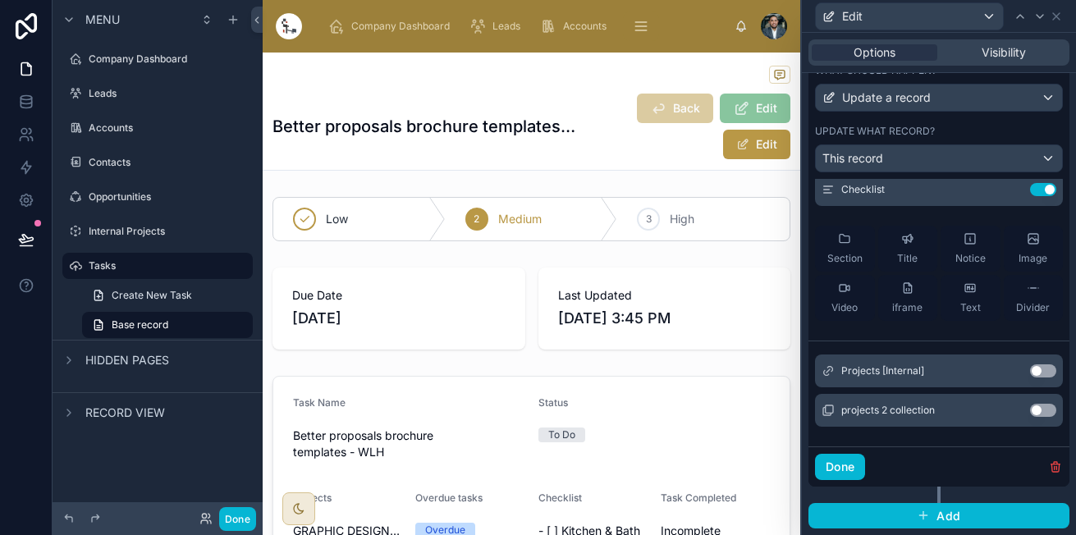
click at [1030, 372] on button "Use setting" at bounding box center [1043, 370] width 26 height 13
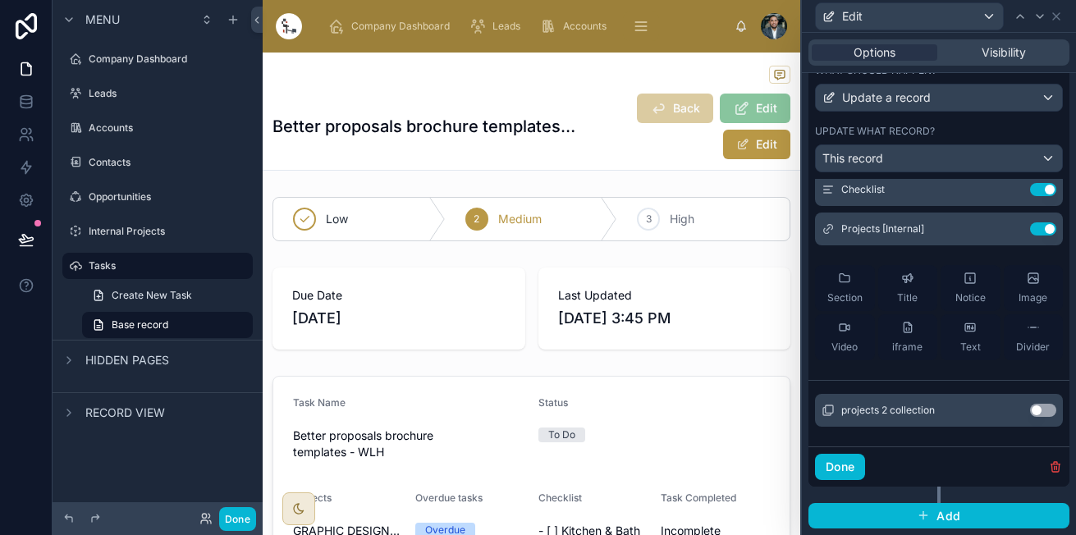
click at [1030, 406] on button "Use setting" at bounding box center [1043, 410] width 26 height 13
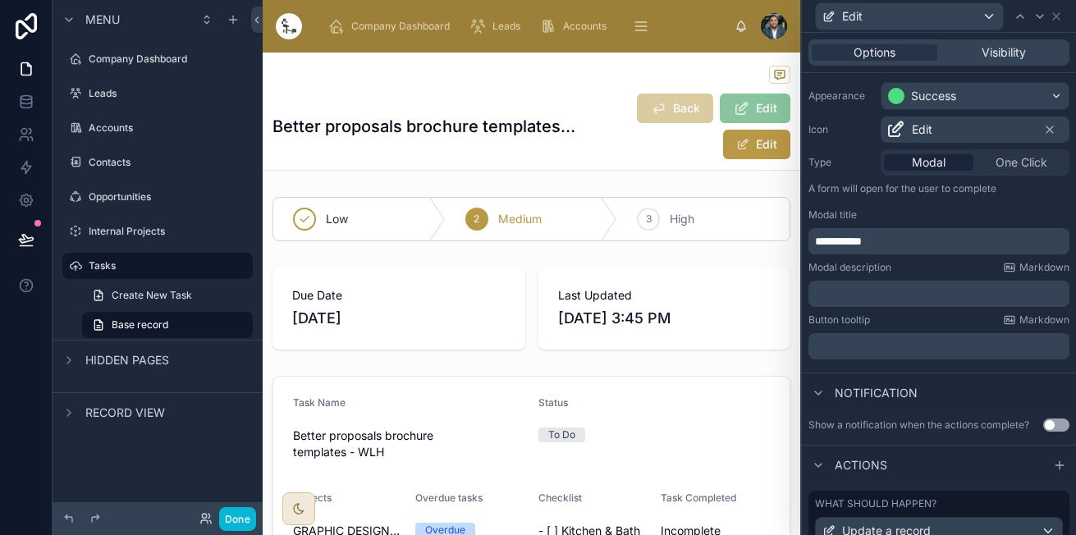
scroll to position [562, 0]
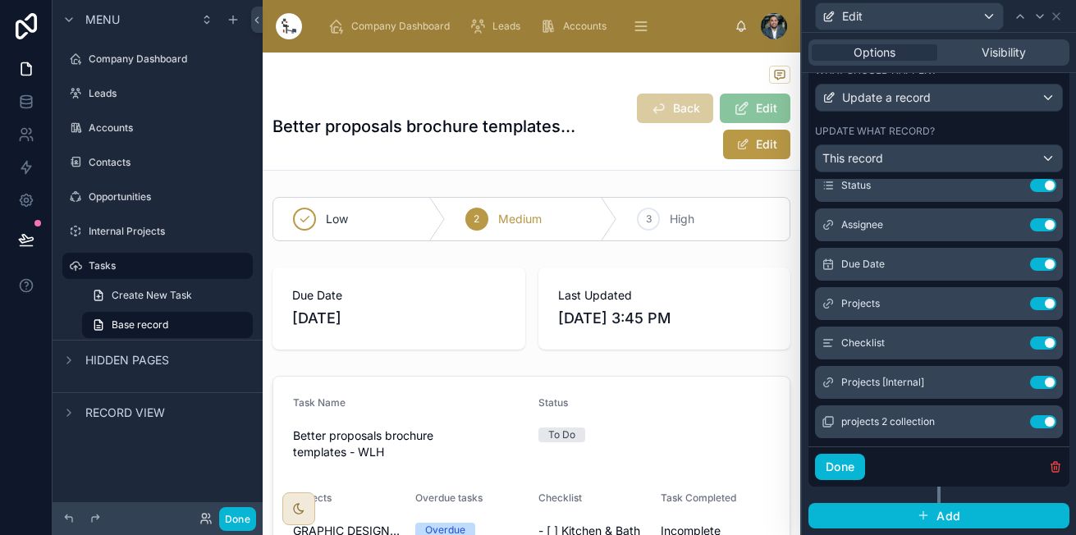
click at [1030, 418] on button "Use setting" at bounding box center [1043, 421] width 26 height 13
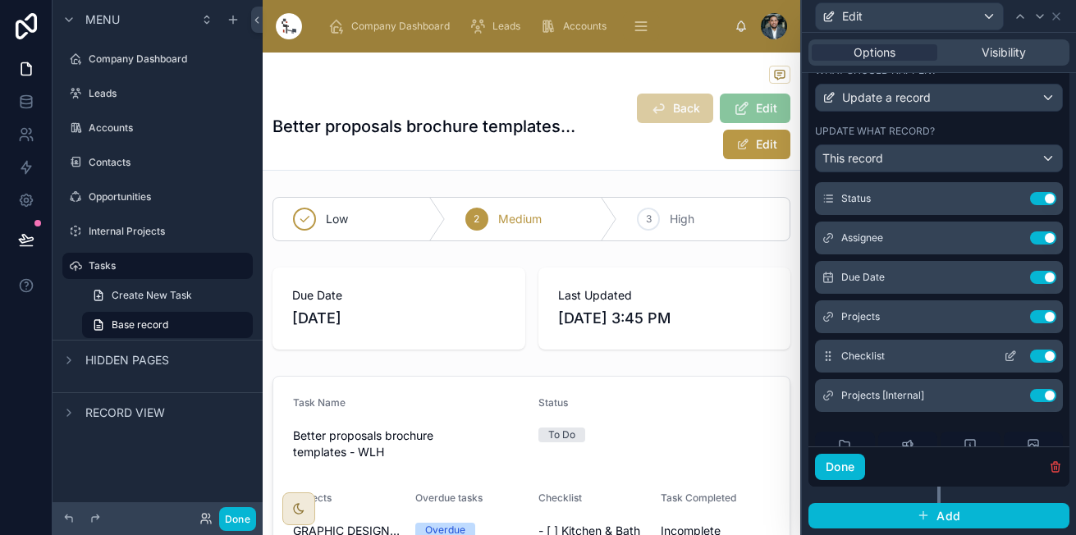
scroll to position [200, 0]
click at [1030, 318] on button "Use setting" at bounding box center [1043, 317] width 26 height 13
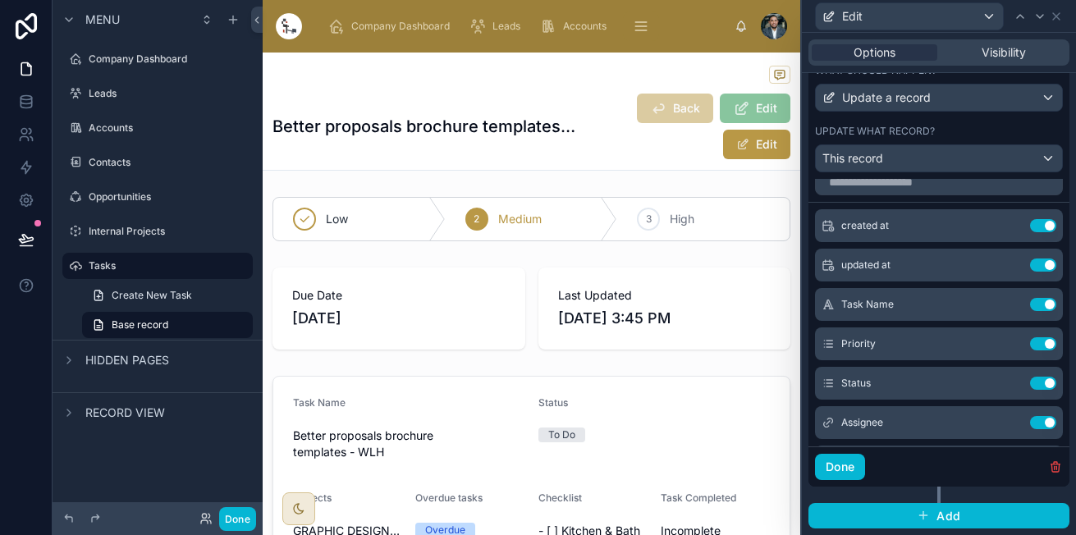
scroll to position [0, 0]
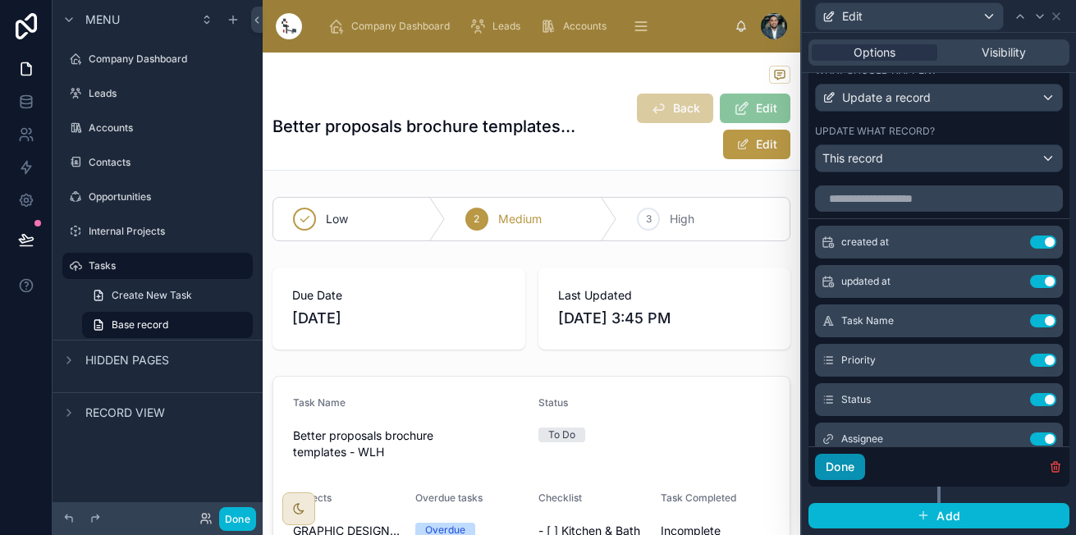
click at [830, 469] on button "Done" at bounding box center [840, 467] width 50 height 26
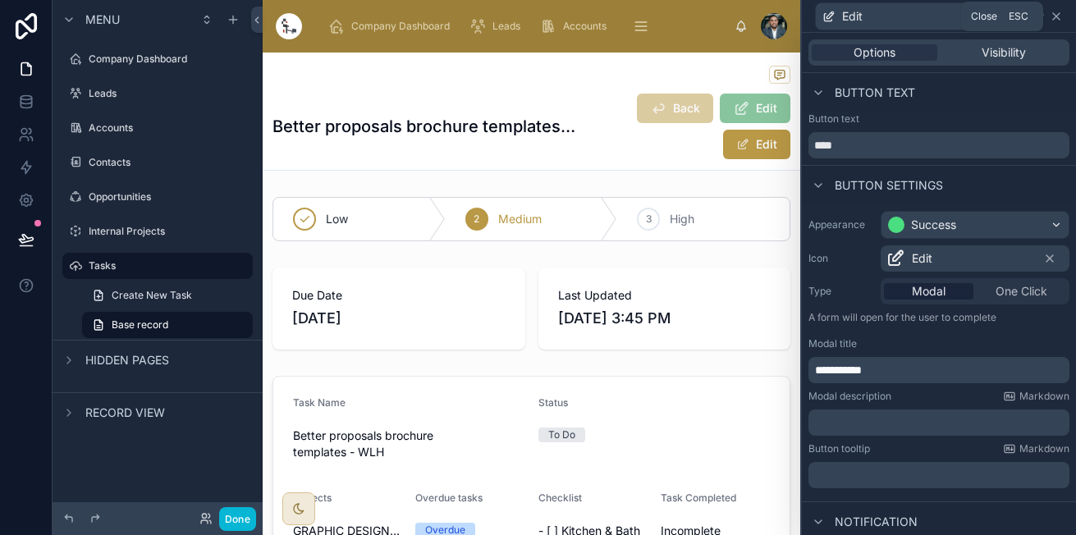
click at [1049, 20] on icon at bounding box center [1055, 16] width 13 height 13
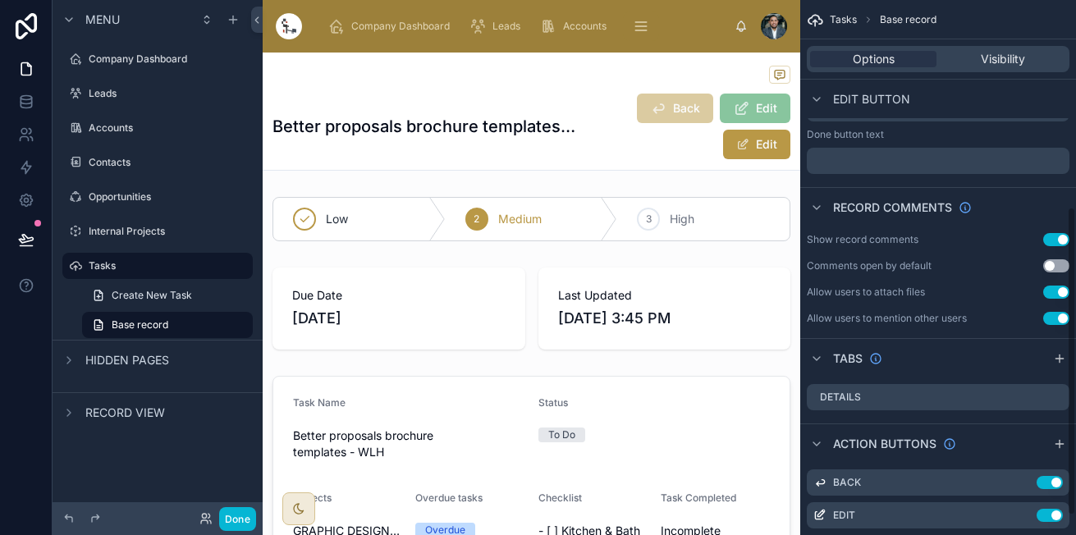
scroll to position [392, 0]
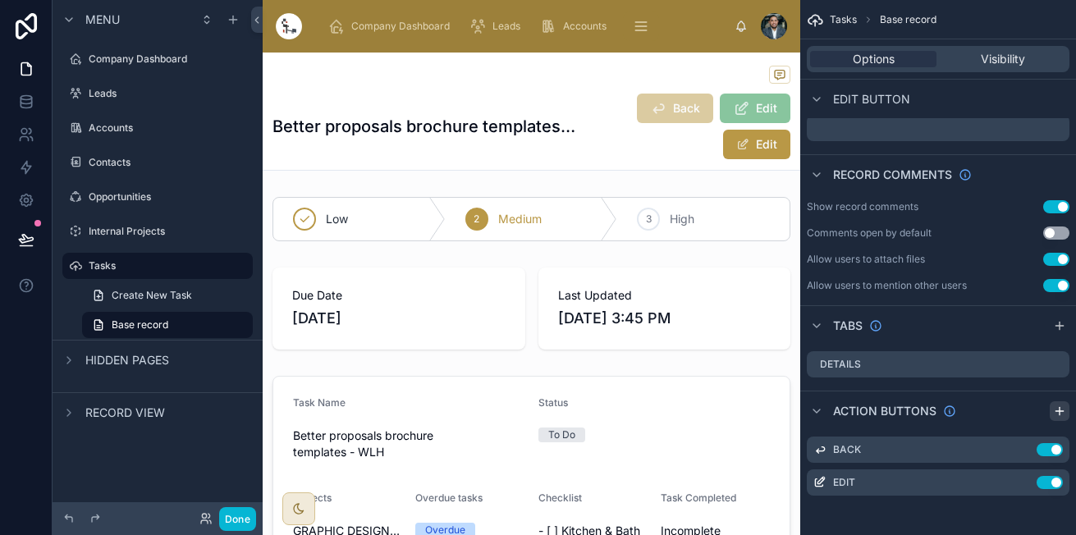
click at [1053, 410] on icon "scrollable content" at bounding box center [1059, 410] width 13 height 13
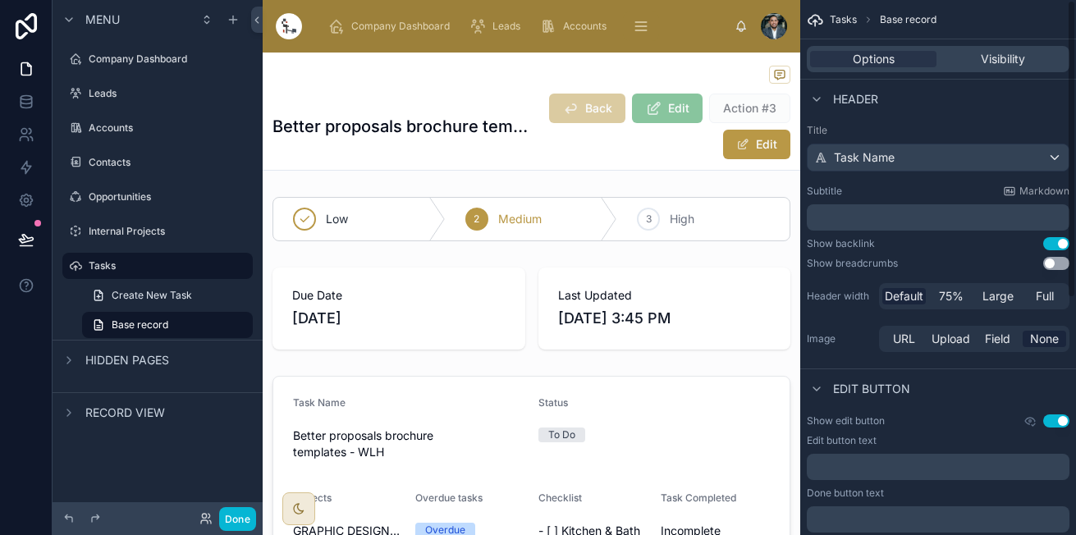
scroll to position [0, 0]
click at [1058, 436] on div "Edit button text" at bounding box center [937, 441] width 263 height 13
click at [1054, 422] on button "Use setting" at bounding box center [1056, 421] width 26 height 13
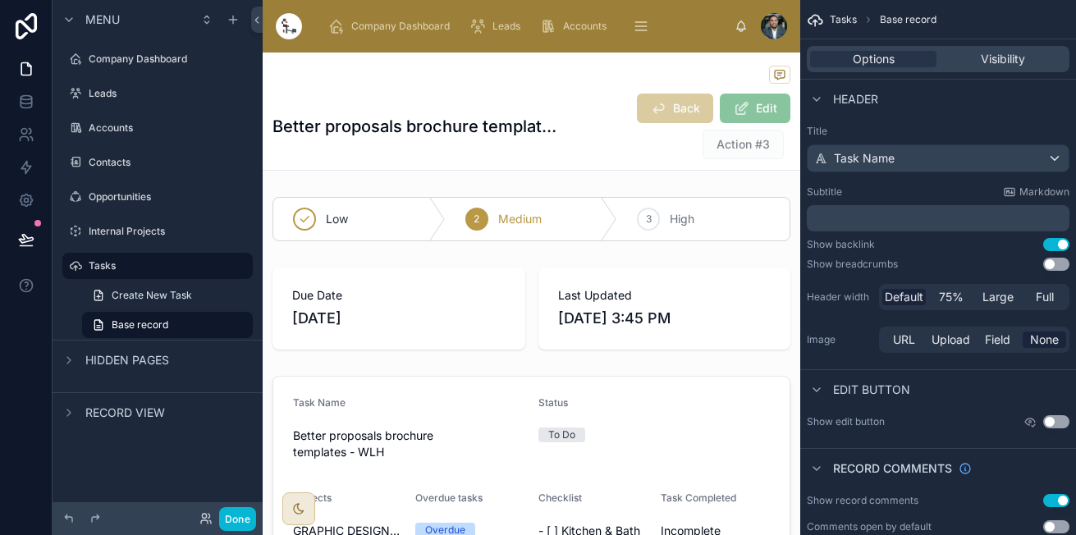
click at [1054, 422] on button "Use setting" at bounding box center [1056, 421] width 26 height 13
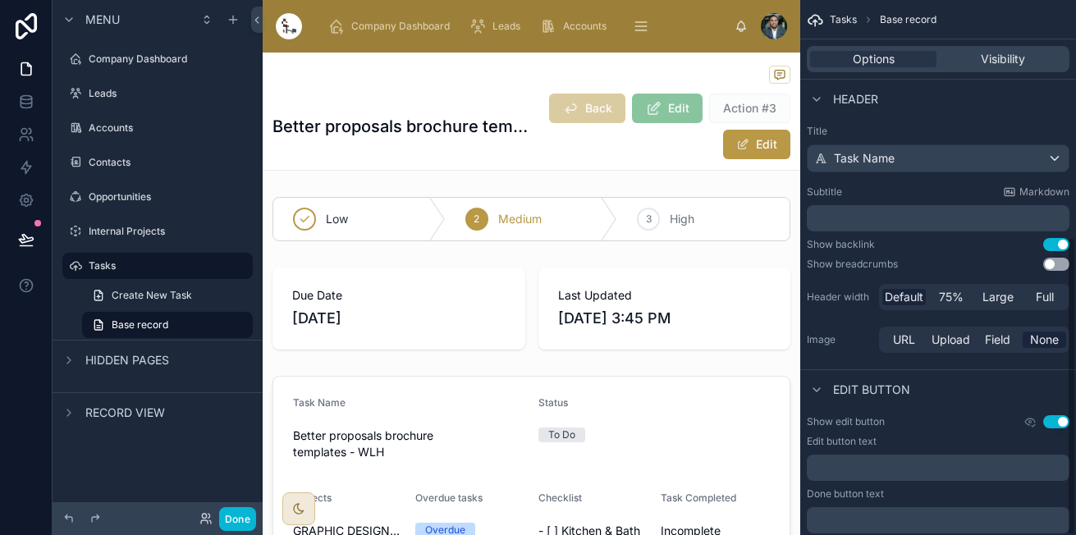
scroll to position [425, 0]
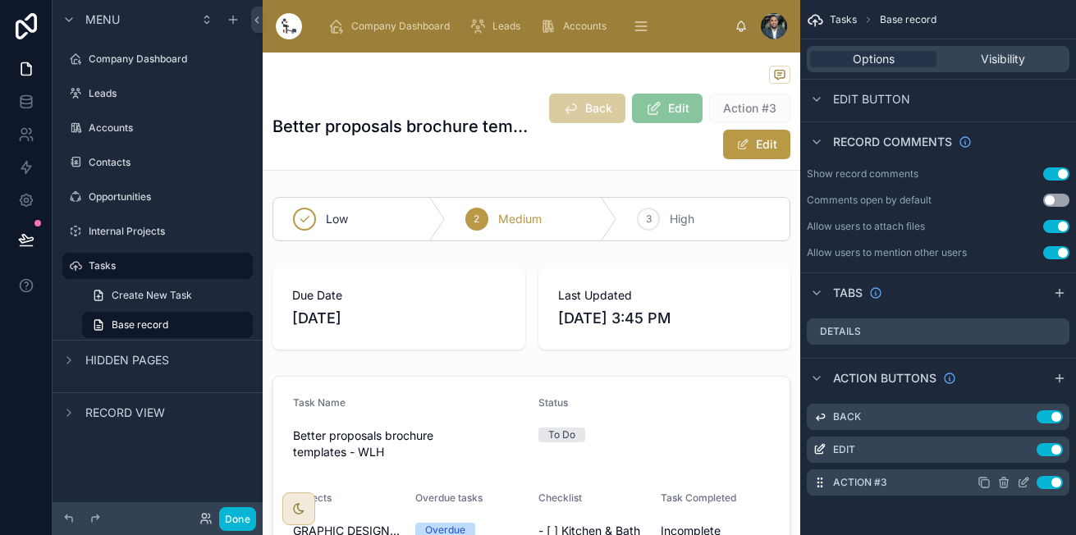
click at [1019, 486] on icon "scrollable content" at bounding box center [1022, 483] width 7 height 7
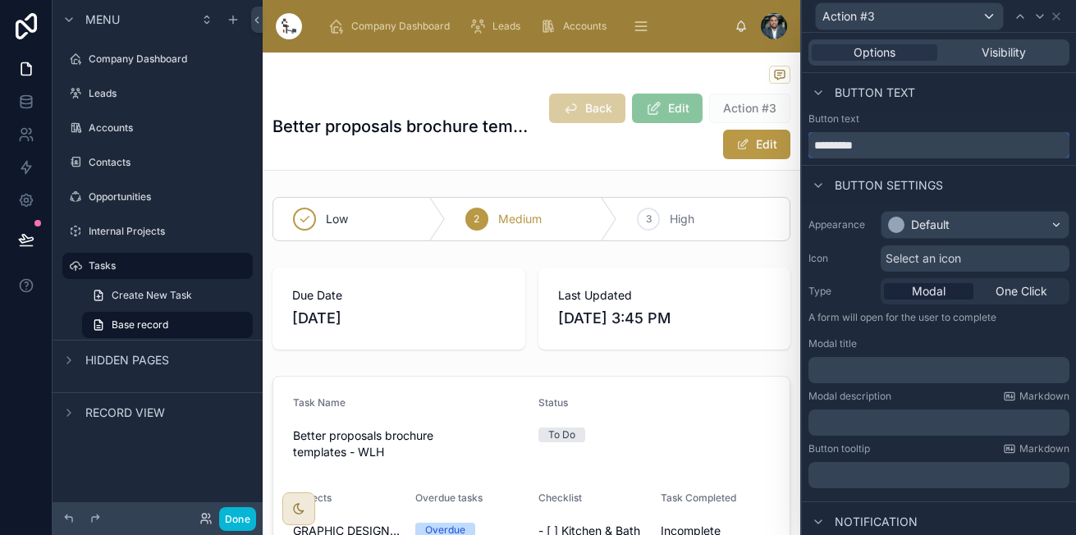
drag, startPoint x: 883, startPoint y: 146, endPoint x: 651, endPoint y: 119, distance: 232.9
click at [651, 119] on div "Action #3 Options Visibility Button text Button text ********* Button settings …" at bounding box center [538, 267] width 1076 height 535
type input "******"
click at [1020, 217] on div "Default" at bounding box center [974, 225] width 187 height 26
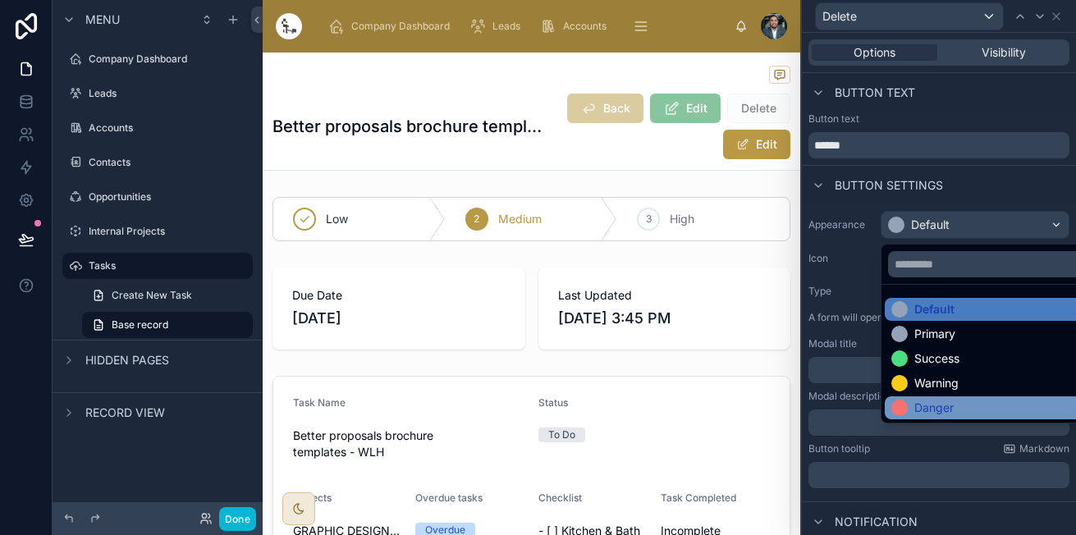
click at [910, 397] on div "Danger" at bounding box center [987, 407] width 206 height 23
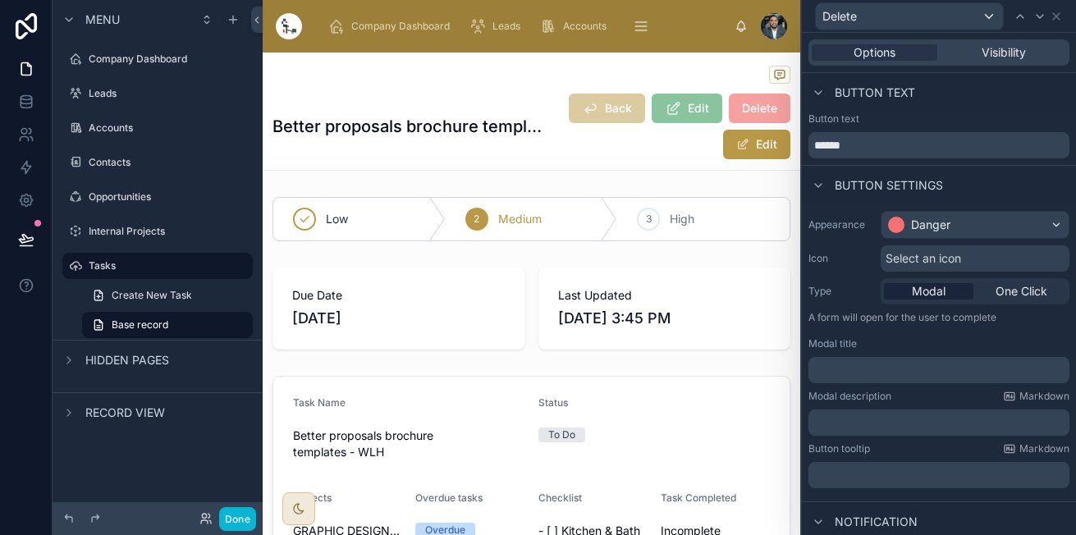
click at [971, 258] on div "Select an icon" at bounding box center [974, 258] width 189 height 26
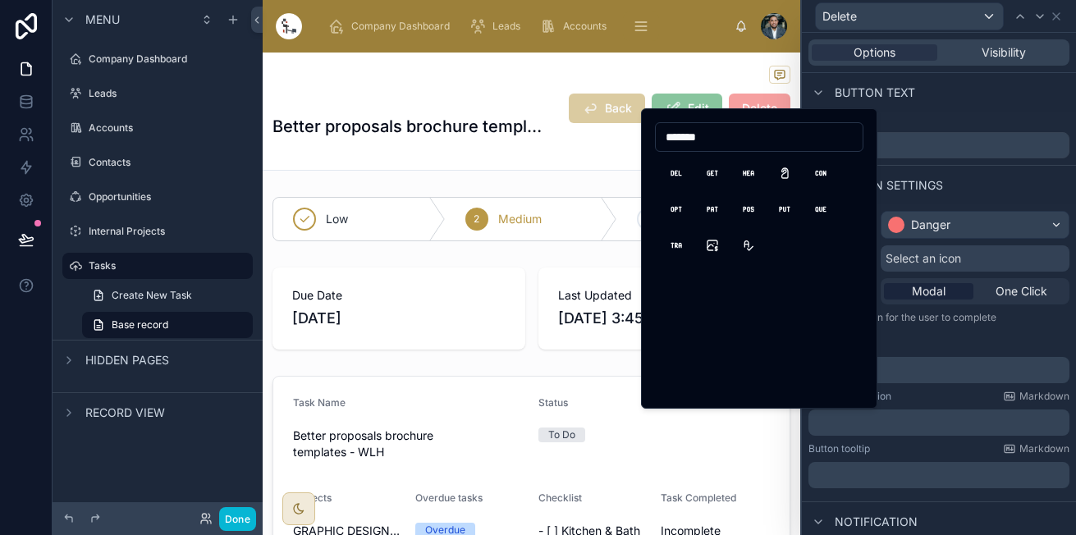
type input "*******"
click at [680, 176] on button "HttpDelete" at bounding box center [676, 173] width 30 height 30
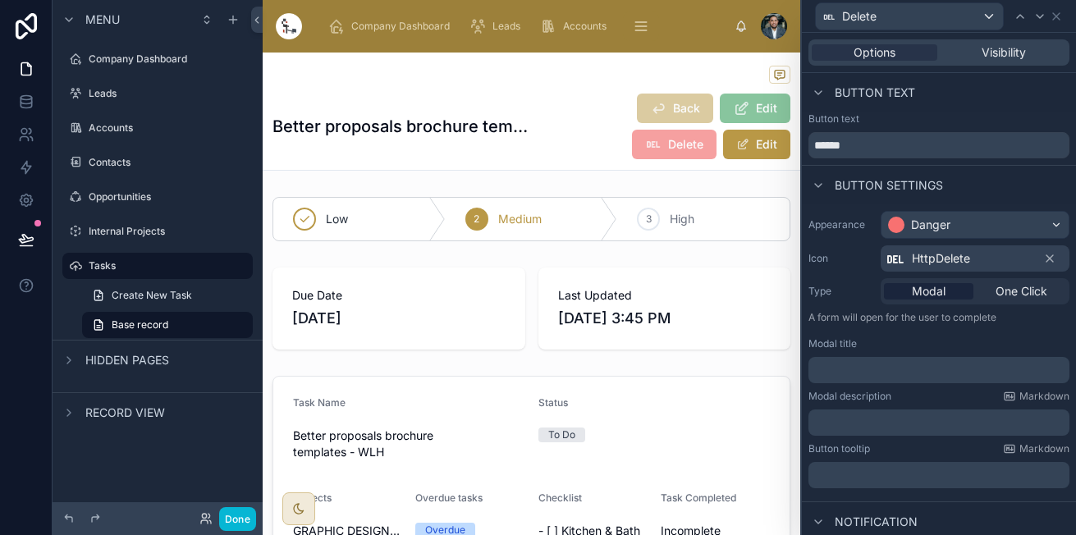
click at [881, 375] on p "﻿" at bounding box center [940, 370] width 251 height 16
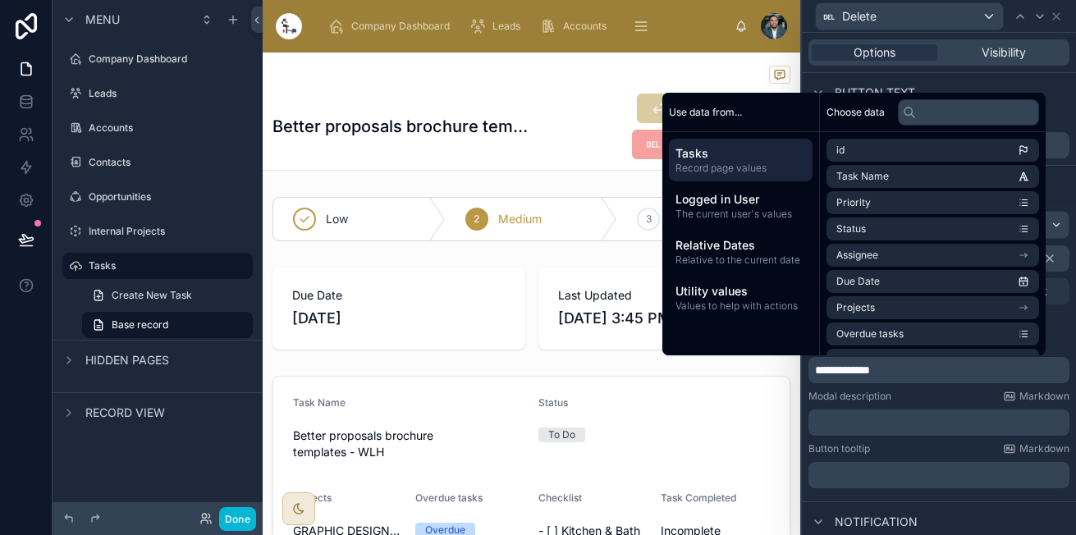
click at [866, 418] on p "﻿" at bounding box center [940, 422] width 251 height 16
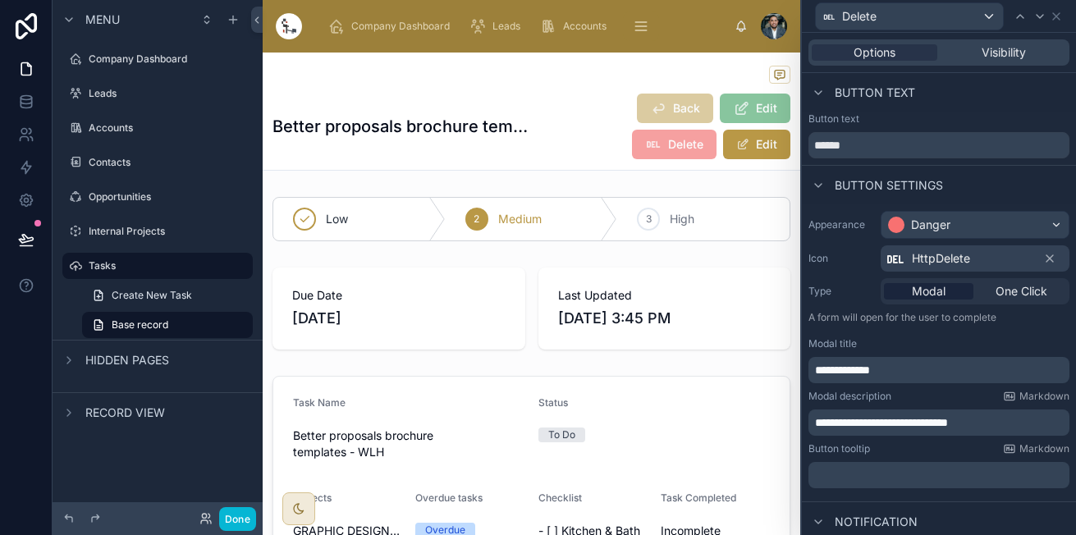
click at [870, 467] on p "﻿" at bounding box center [940, 475] width 251 height 16
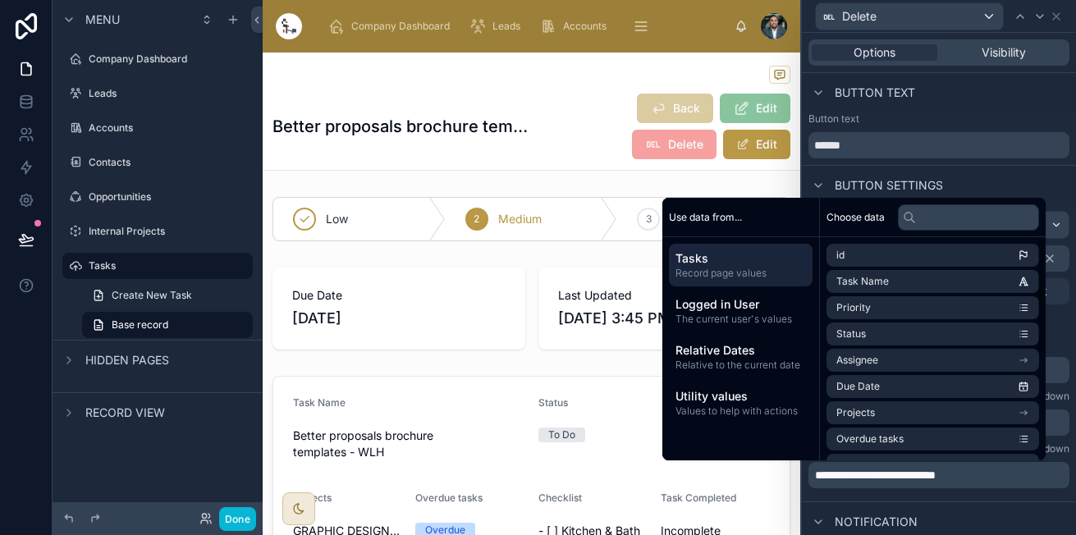
click at [961, 176] on div "Button settings" at bounding box center [939, 184] width 274 height 39
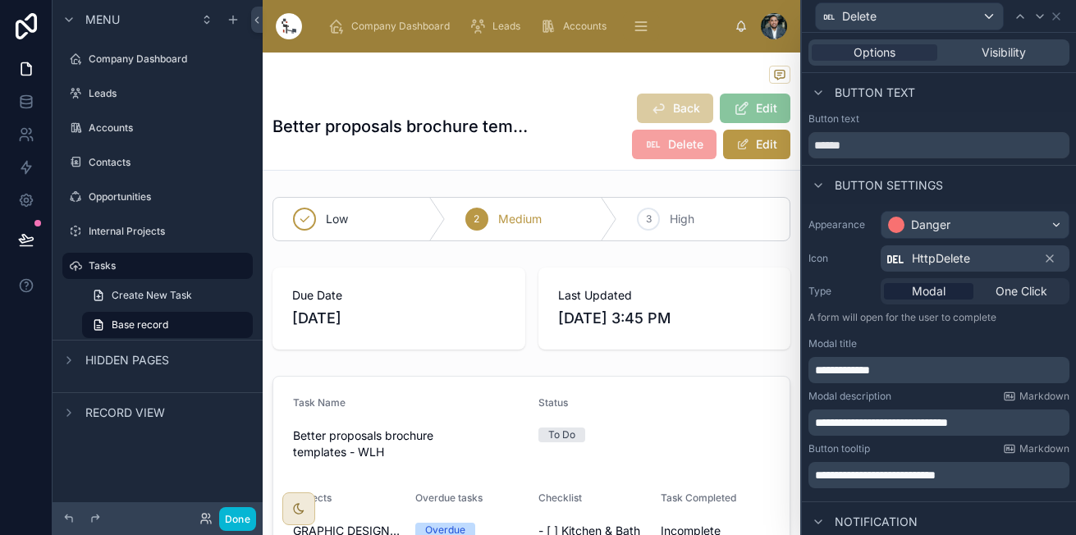
scroll to position [107, 0]
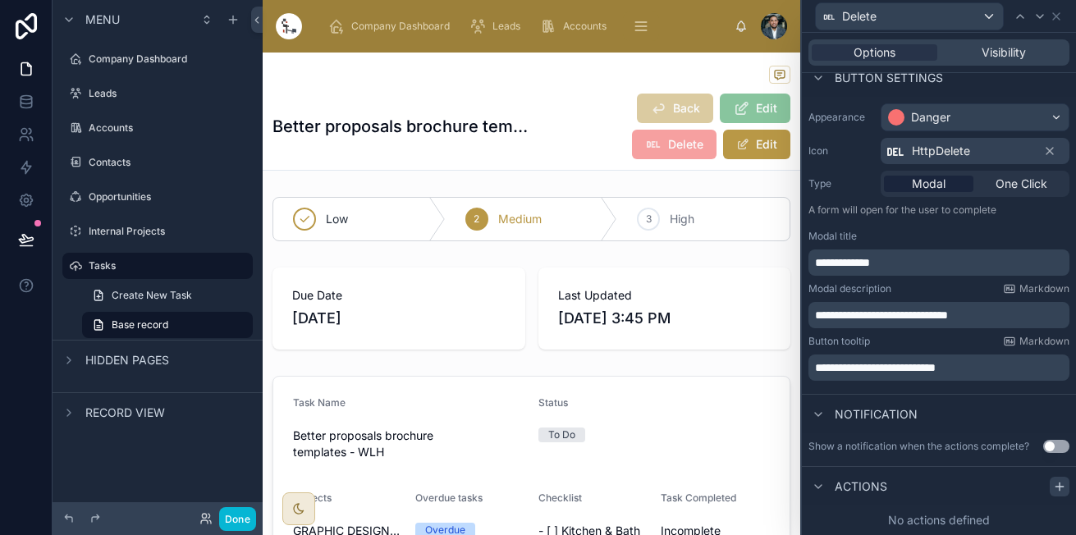
click at [1055, 486] on icon at bounding box center [1058, 486] width 7 height 0
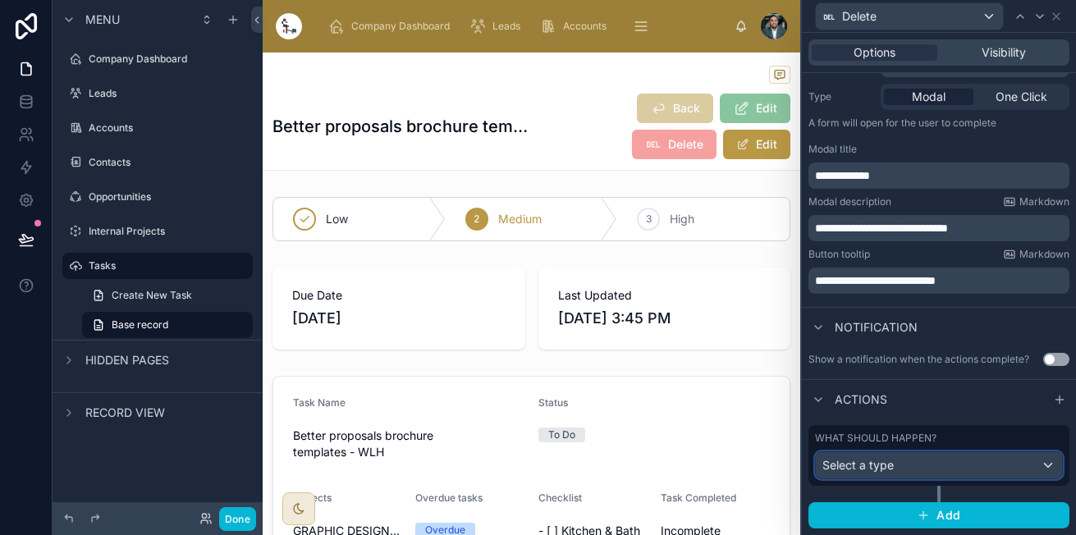
click at [906, 465] on div "Select a type" at bounding box center [938, 465] width 246 height 26
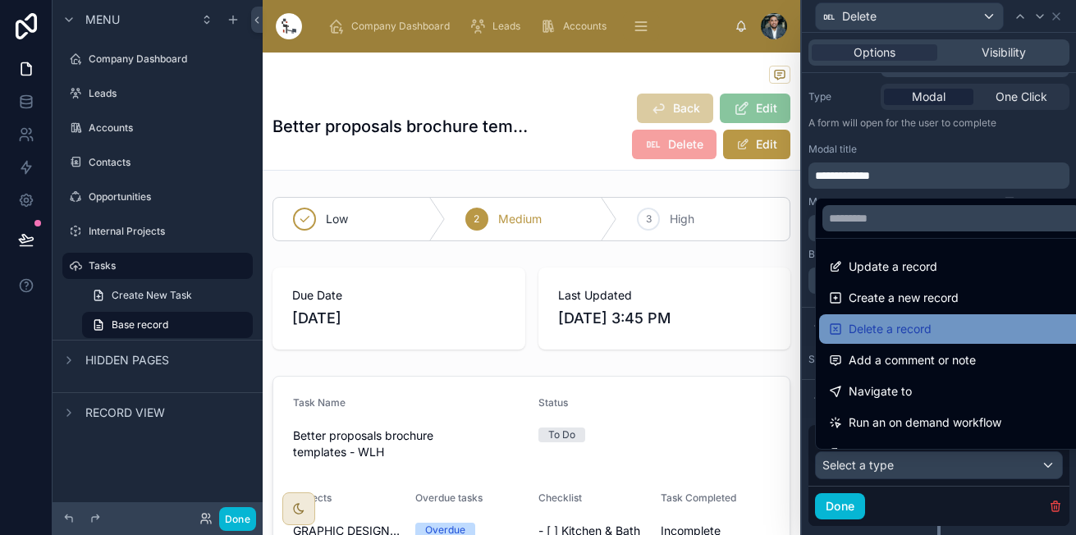
click at [888, 333] on span "Delete a record" at bounding box center [889, 329] width 83 height 20
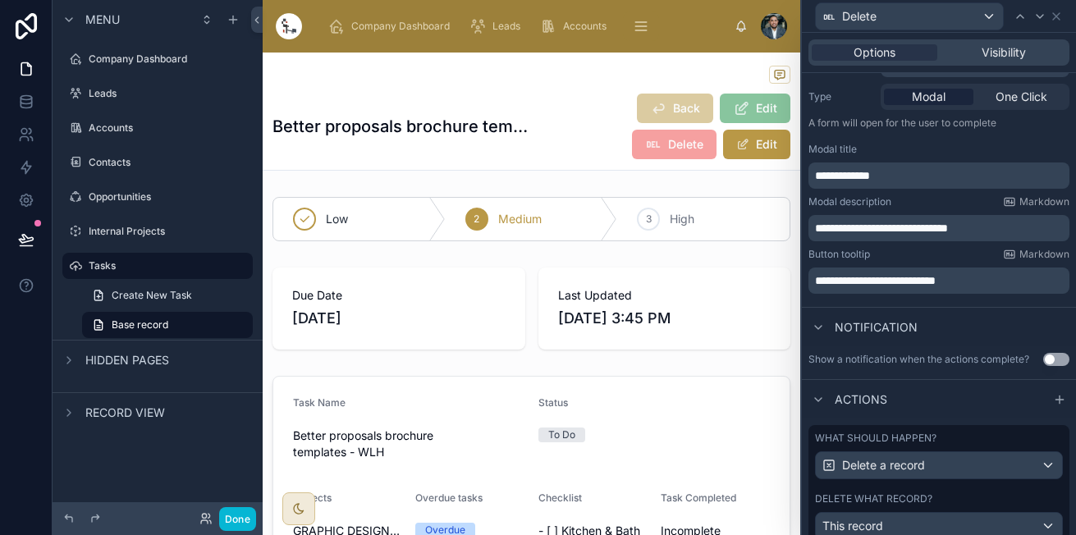
scroll to position [295, 0]
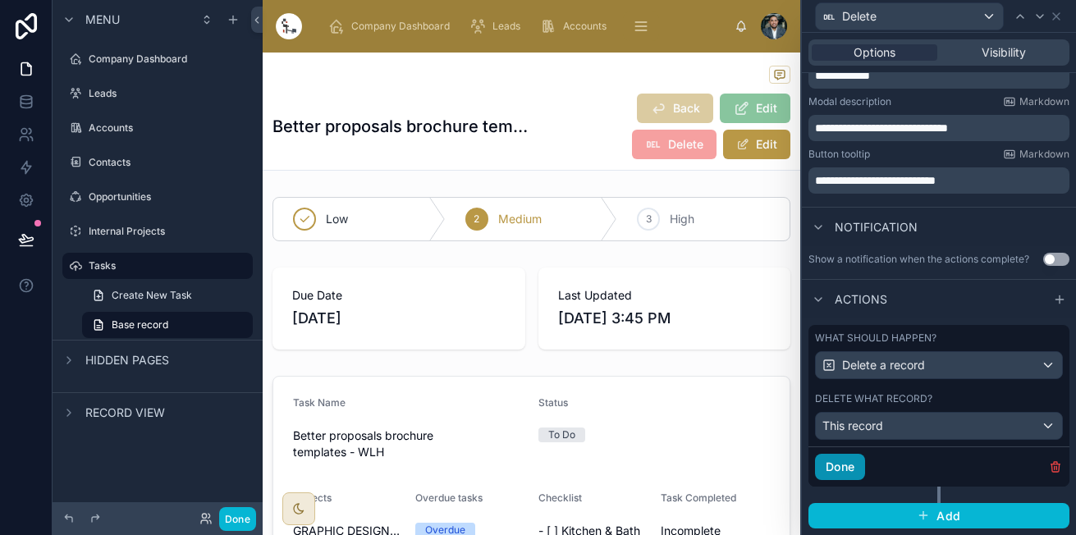
click at [859, 473] on button "Done" at bounding box center [840, 467] width 50 height 26
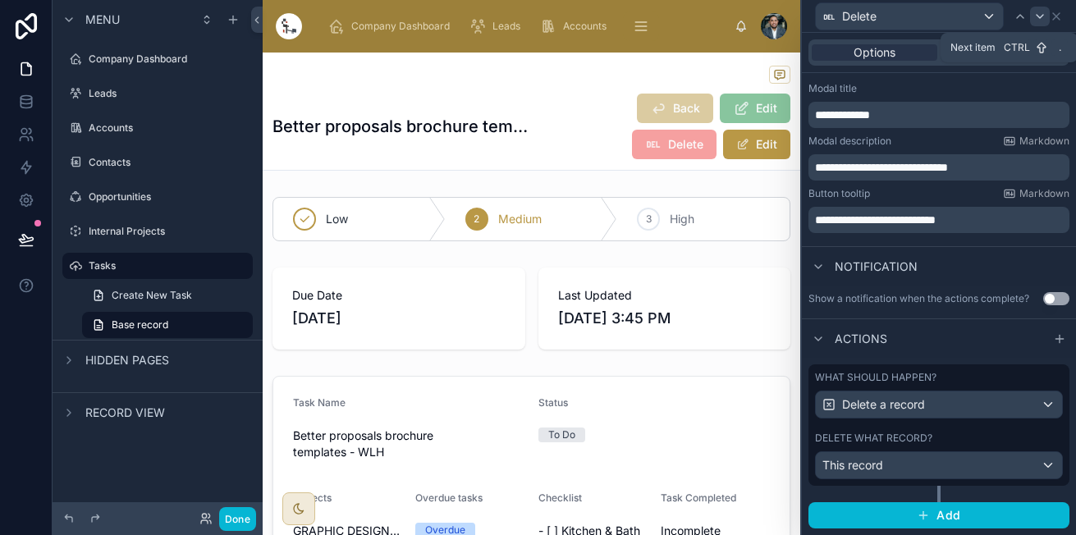
click at [1047, 16] on div at bounding box center [1040, 17] width 20 height 20
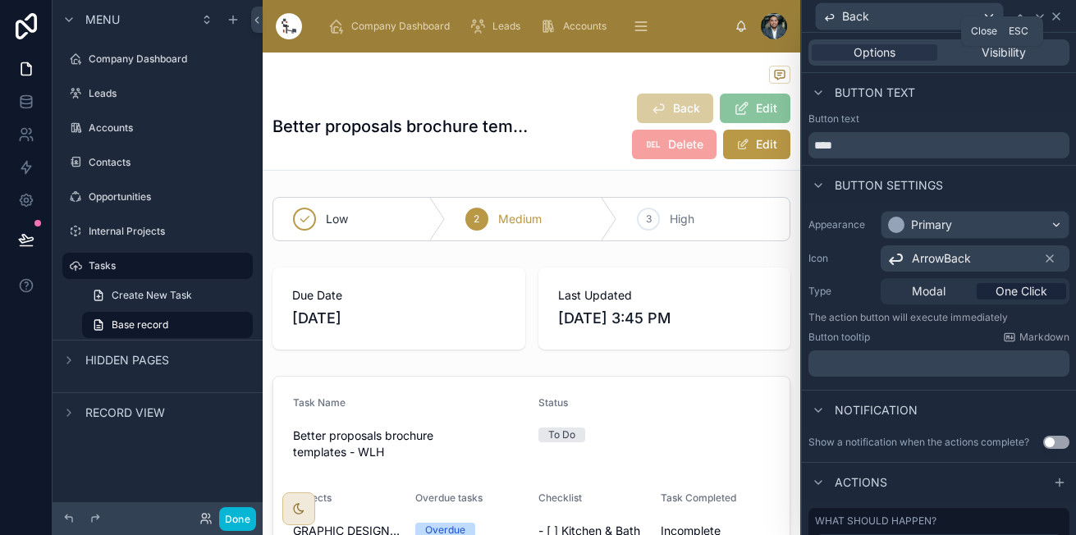
click at [1055, 16] on icon at bounding box center [1056, 16] width 7 height 7
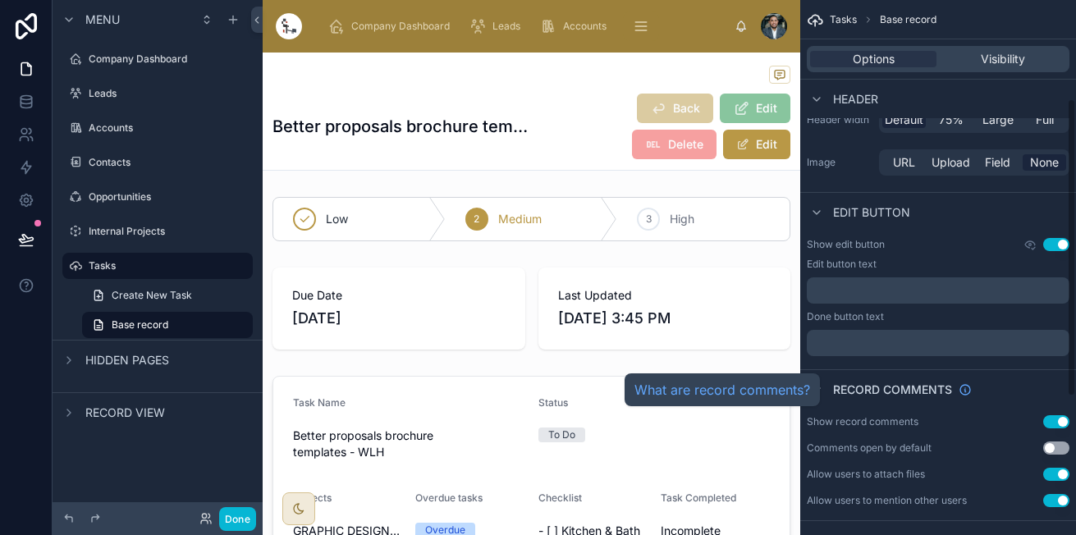
scroll to position [176, 0]
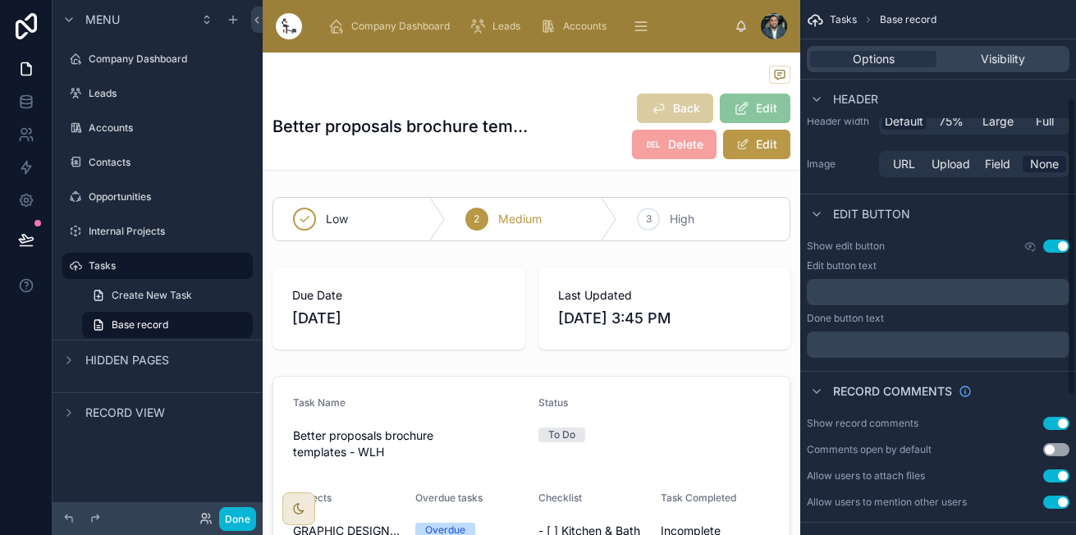
click at [1050, 249] on button "Use setting" at bounding box center [1056, 246] width 26 height 13
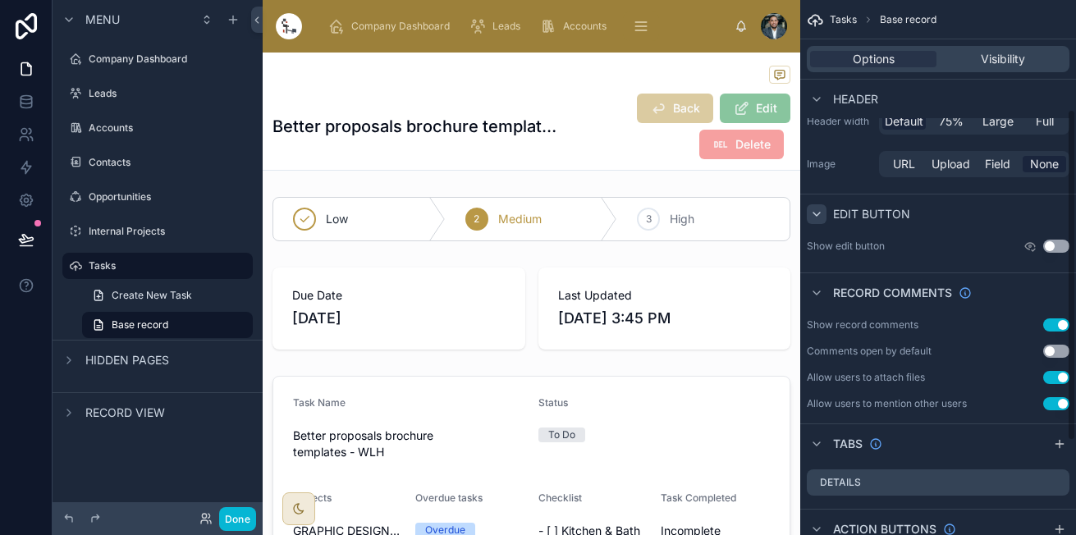
click at [822, 212] on icon "scrollable content" at bounding box center [816, 214] width 13 height 13
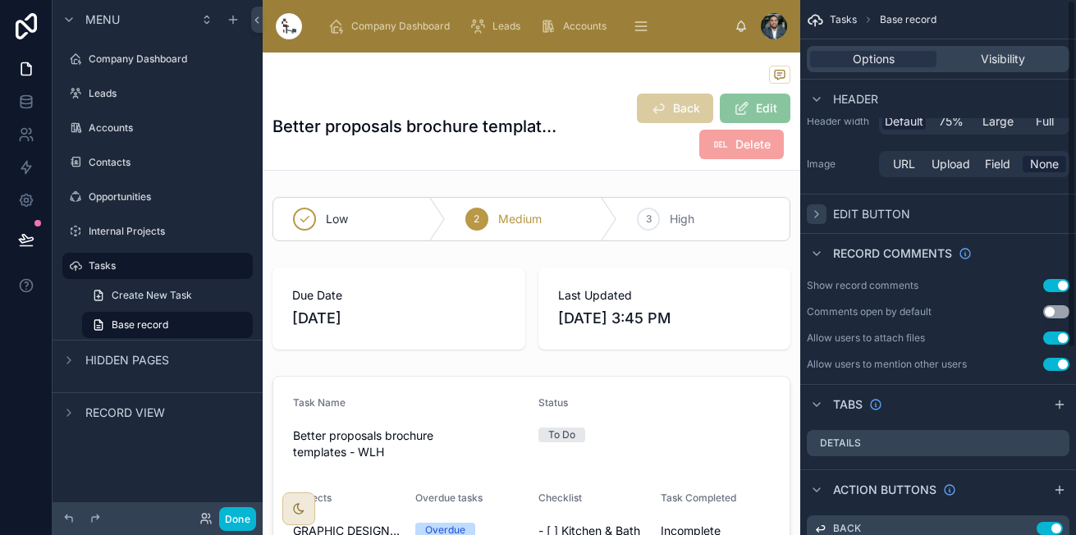
scroll to position [0, 0]
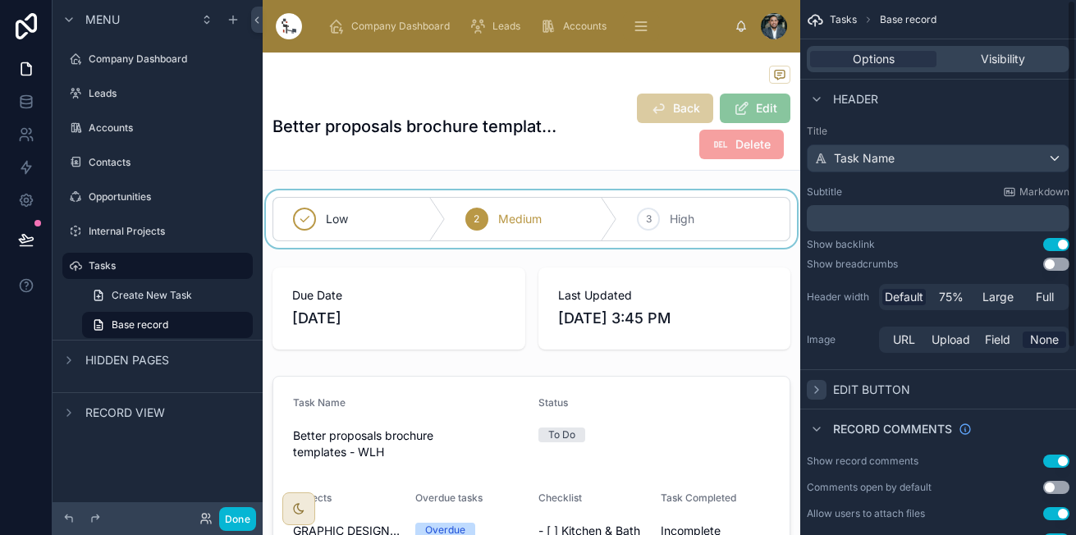
click at [578, 211] on div at bounding box center [531, 218] width 537 height 57
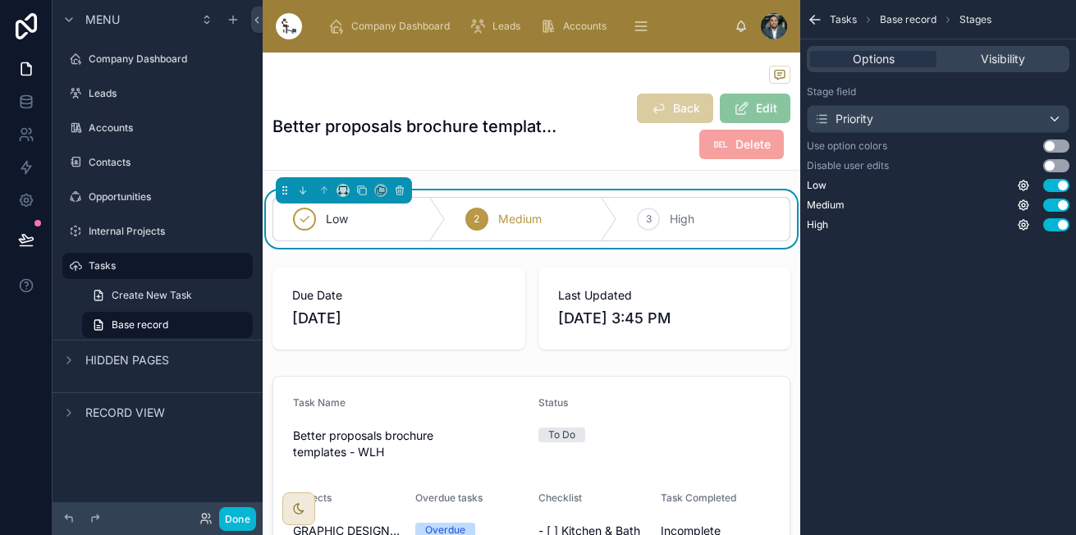
click at [1052, 144] on button "Use setting" at bounding box center [1056, 145] width 26 height 13
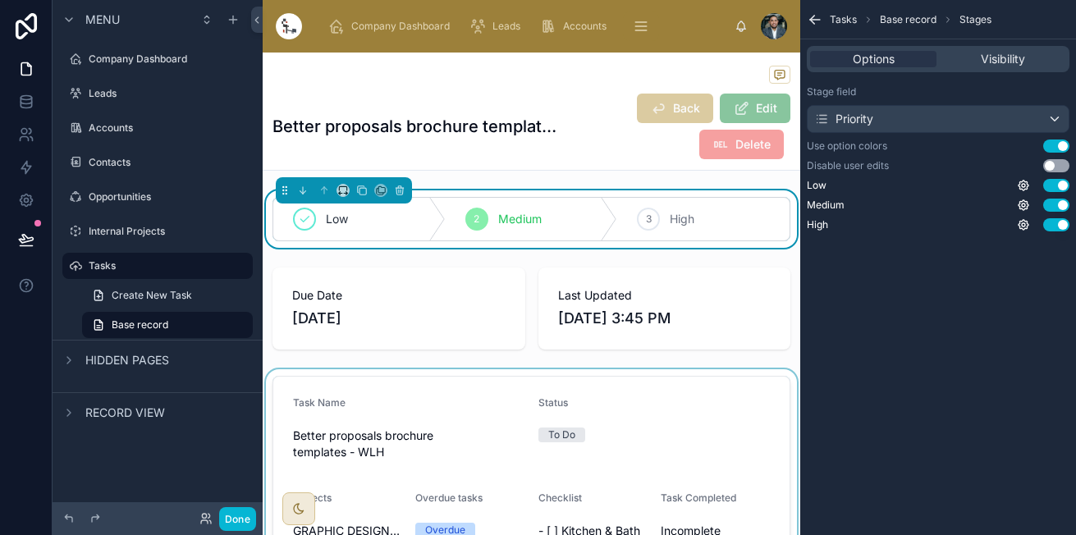
click at [377, 369] on div at bounding box center [531, 494] width 537 height 251
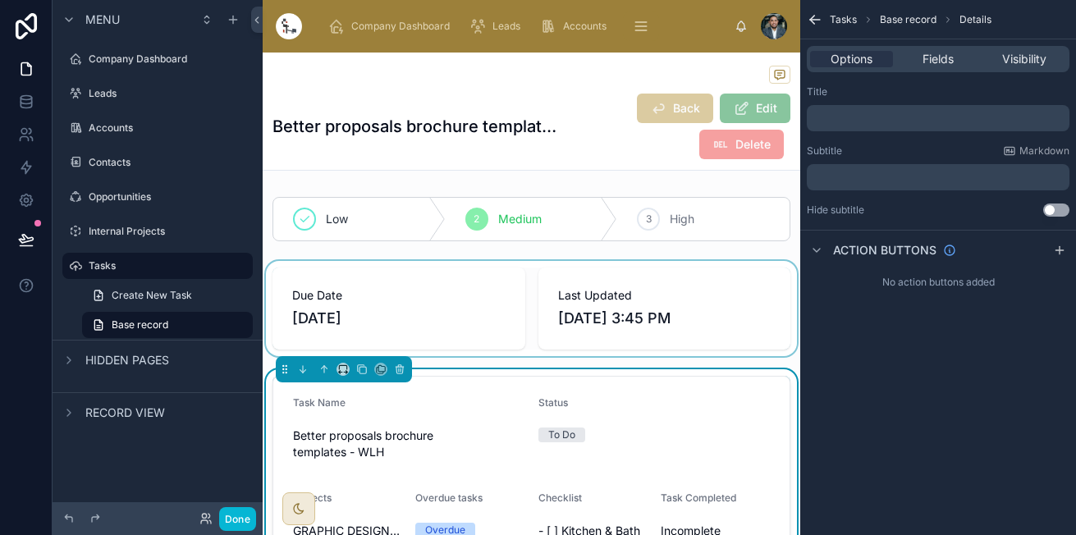
click at [437, 324] on div at bounding box center [531, 308] width 537 height 95
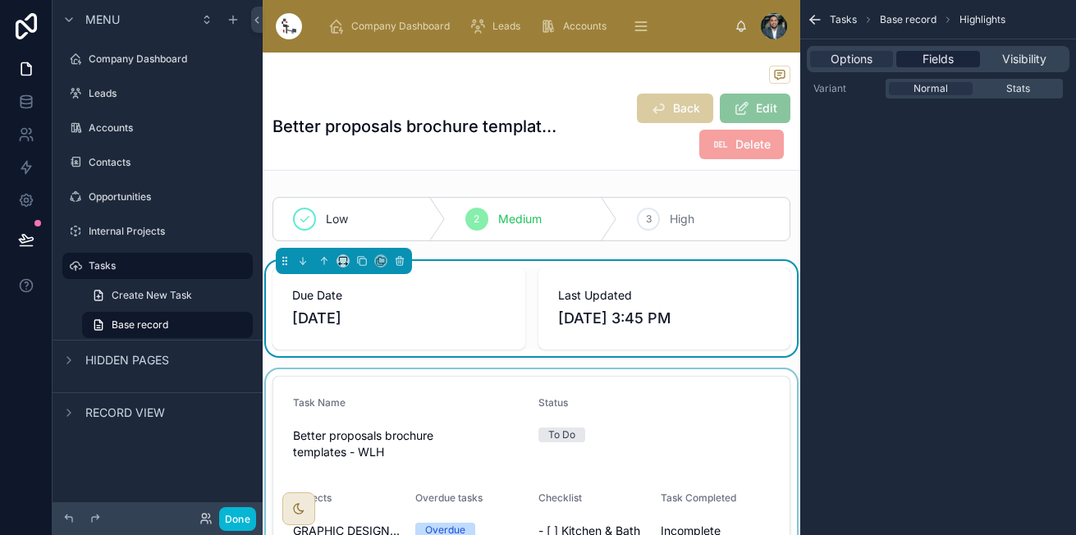
click at [939, 65] on span "Fields" at bounding box center [937, 59] width 31 height 16
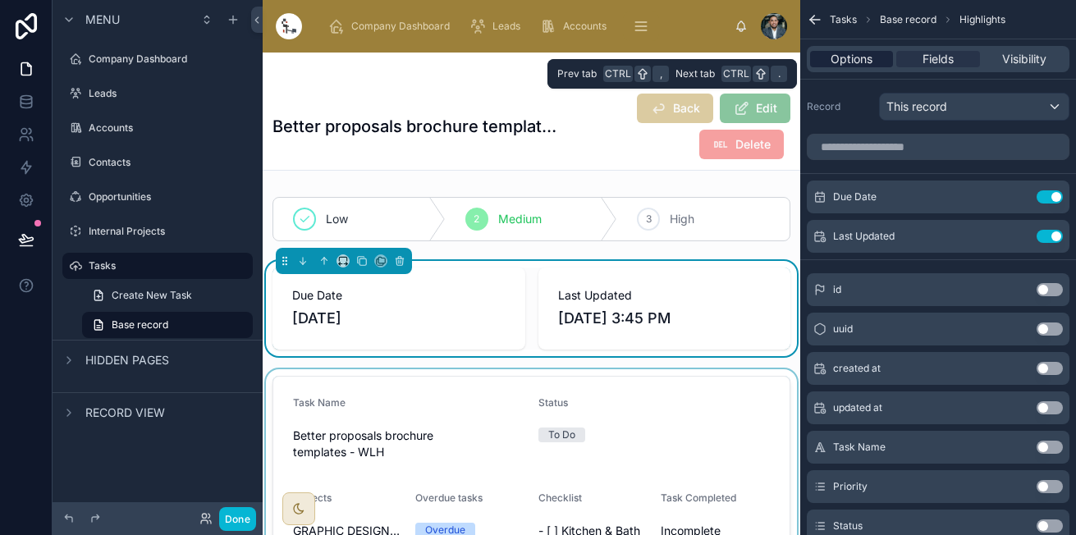
click at [863, 62] on span "Options" at bounding box center [851, 59] width 42 height 16
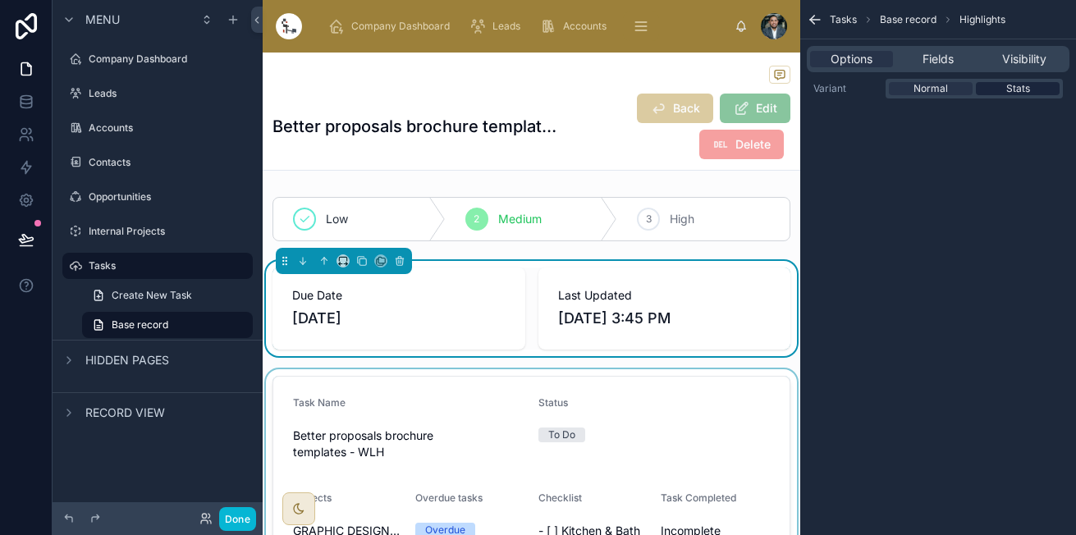
click at [1035, 86] on div "Stats" at bounding box center [1017, 88] width 84 height 13
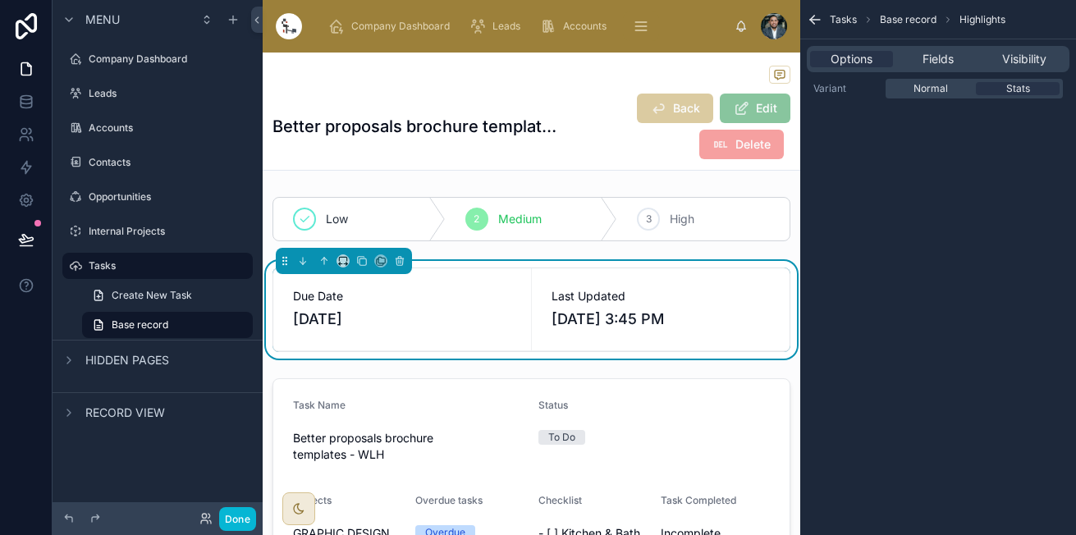
drag, startPoint x: 945, startPoint y: 89, endPoint x: 942, endPoint y: 80, distance: 10.4
click at [944, 88] on span "Normal" at bounding box center [930, 88] width 34 height 13
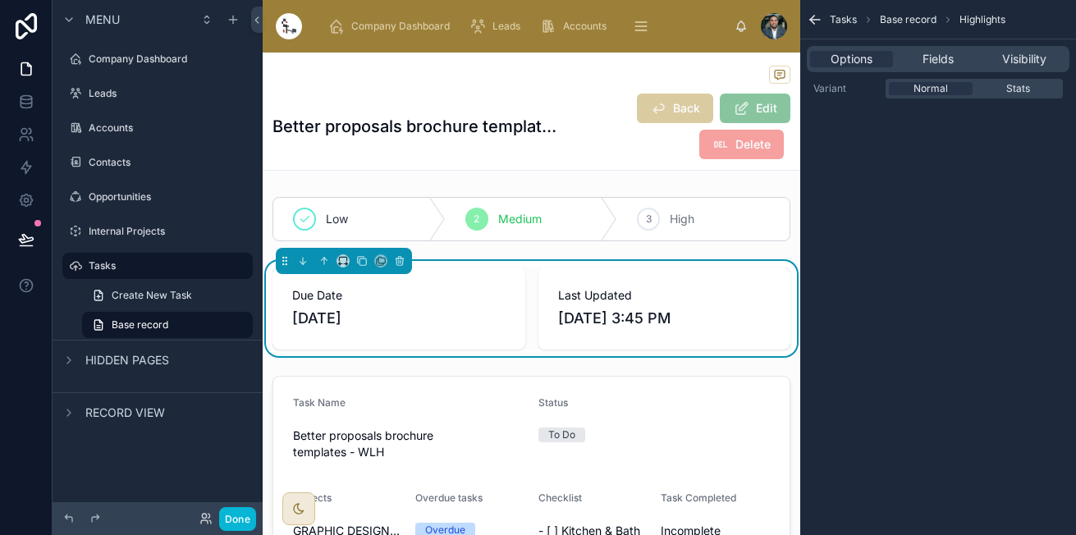
click at [942, 71] on div "Options Fields Visibility" at bounding box center [937, 59] width 263 height 26
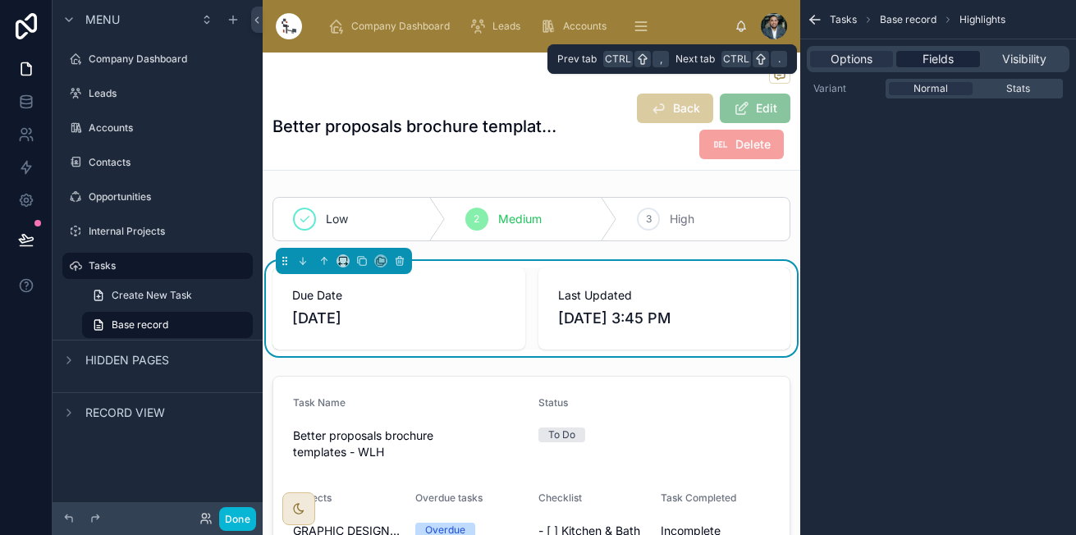
click at [941, 66] on span "Fields" at bounding box center [937, 59] width 31 height 16
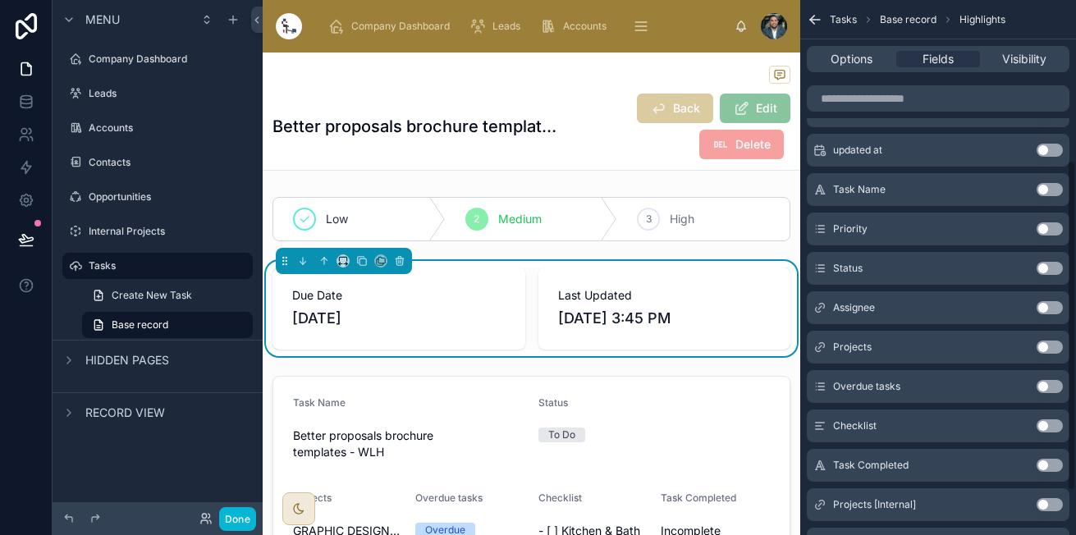
scroll to position [329, 0]
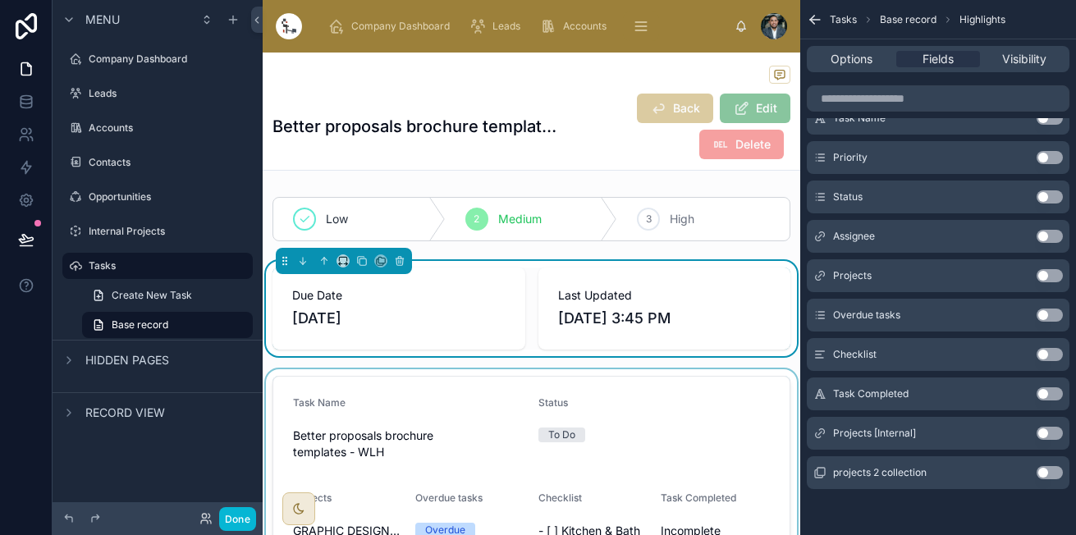
click at [455, 437] on div at bounding box center [531, 494] width 537 height 251
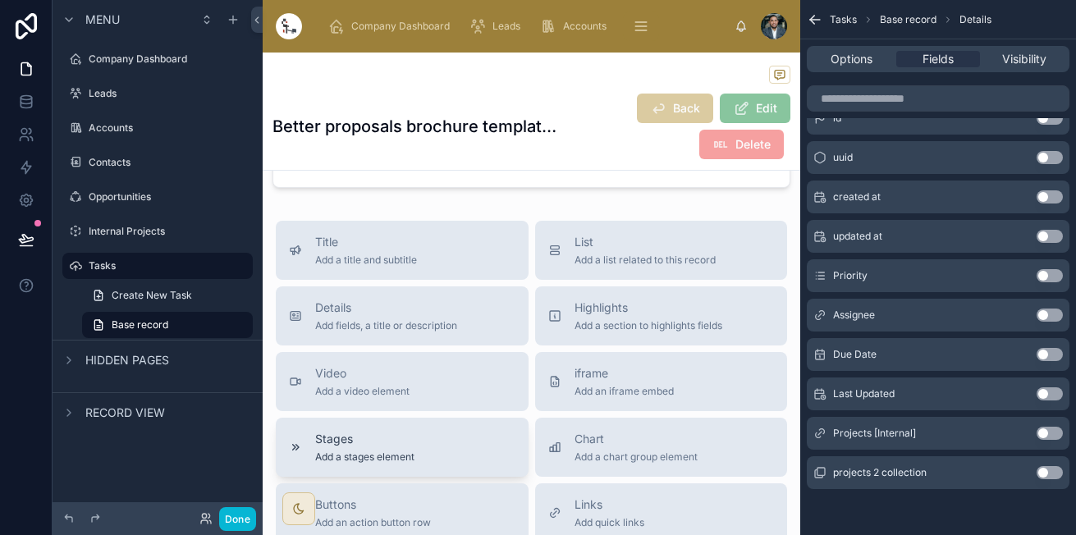
scroll to position [690, 0]
click at [391, 318] on div "Details Add fields, a title or description" at bounding box center [386, 316] width 142 height 33
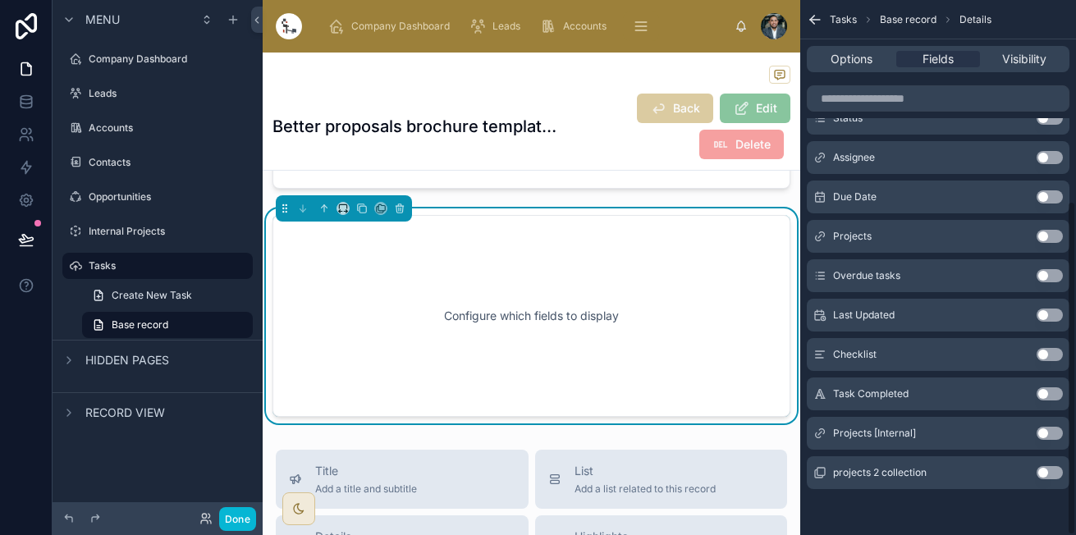
scroll to position [712, 0]
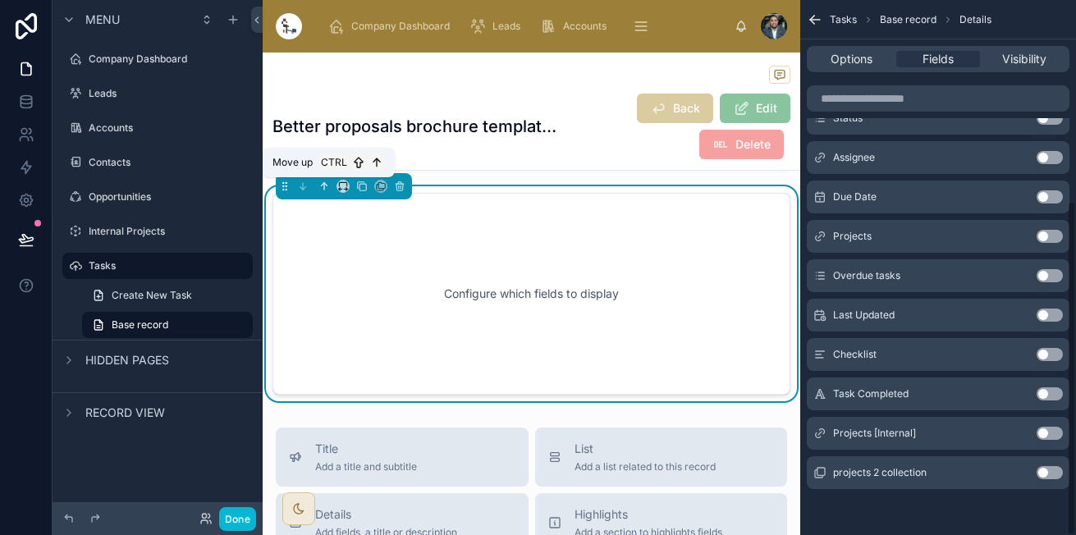
click at [322, 187] on icon at bounding box center [323, 185] width 11 height 11
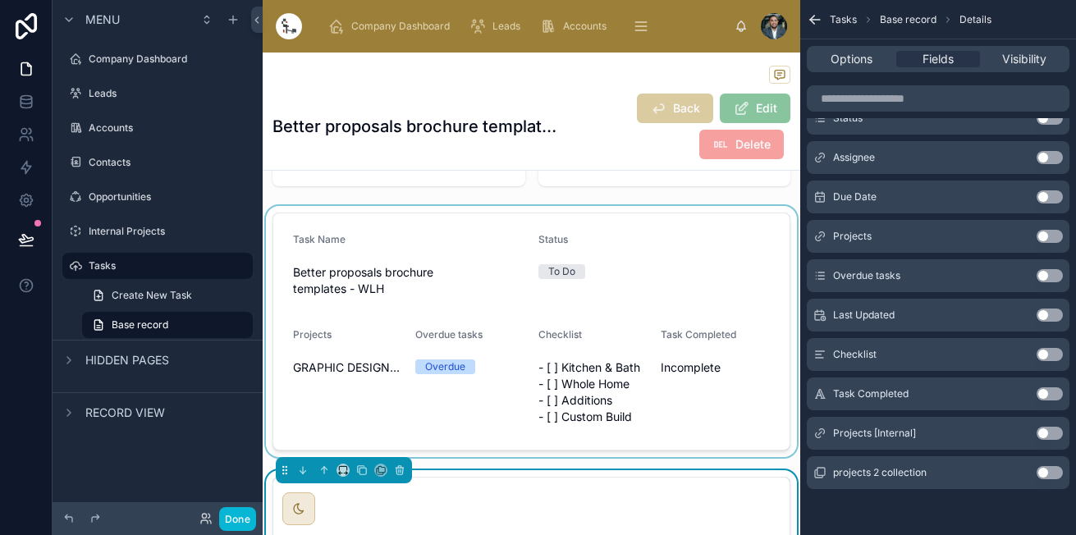
scroll to position [164, 0]
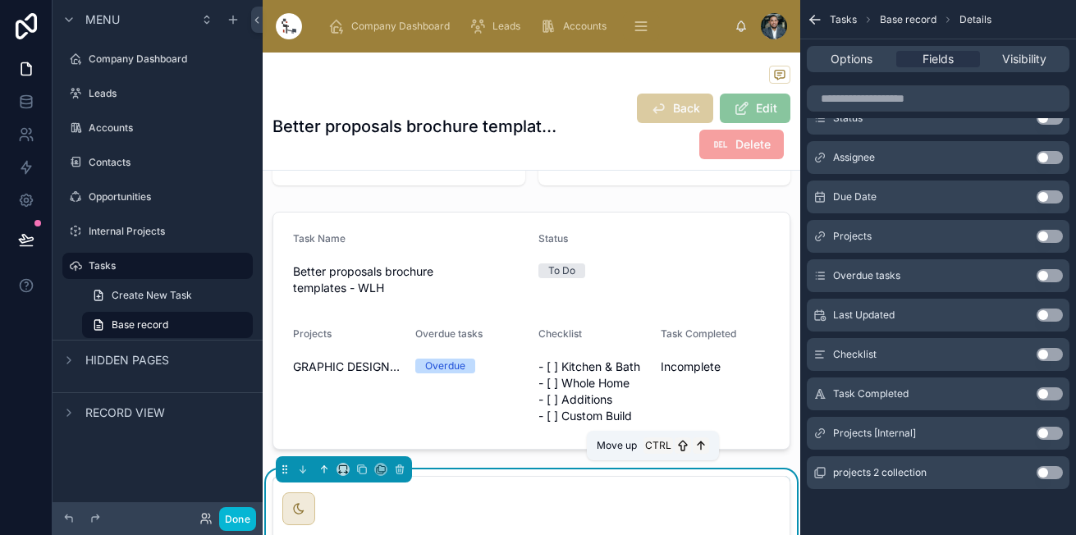
click at [318, 472] on icon at bounding box center [323, 469] width 11 height 11
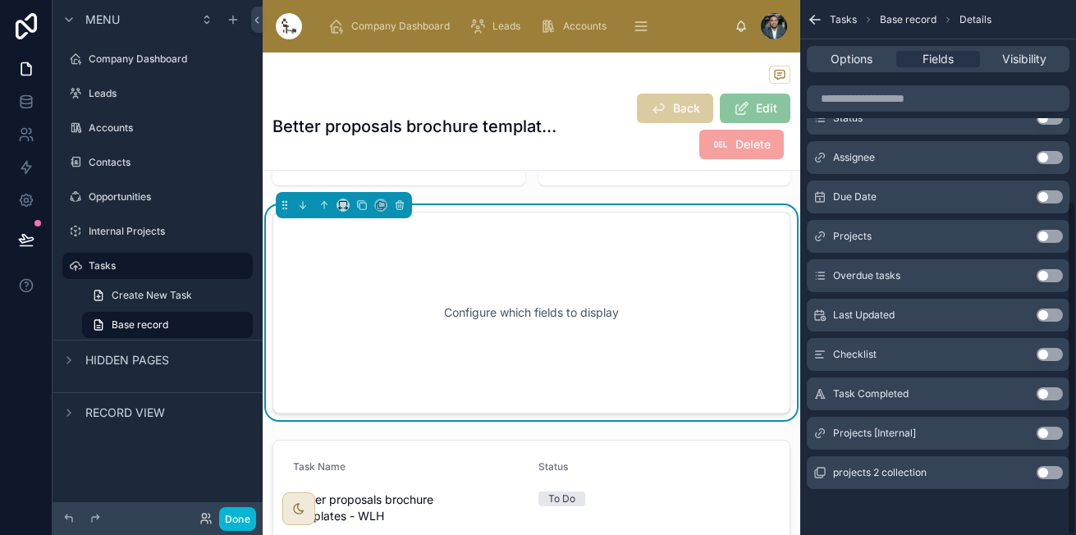
scroll to position [0, 0]
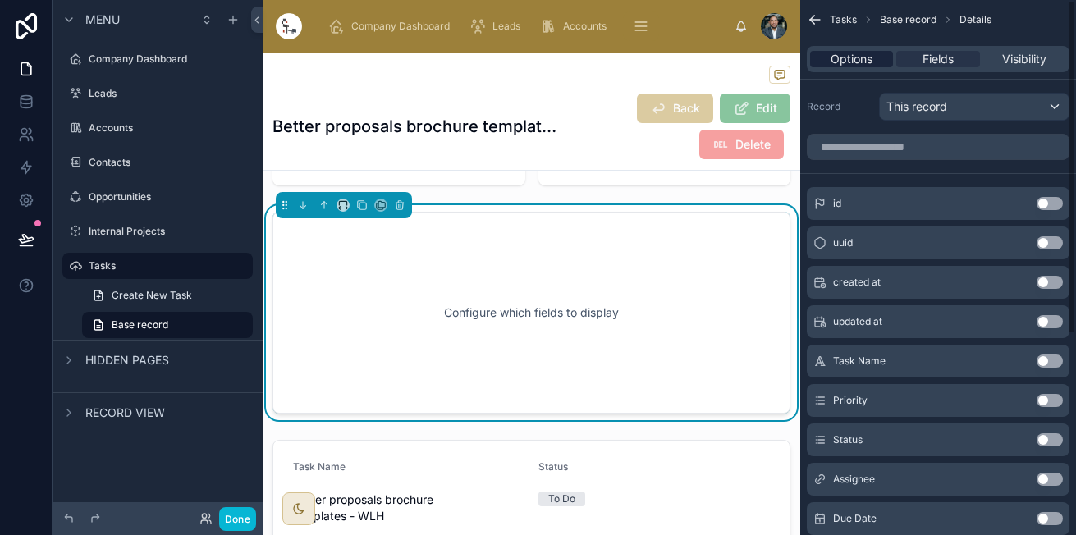
click at [878, 53] on div "Options" at bounding box center [851, 59] width 83 height 16
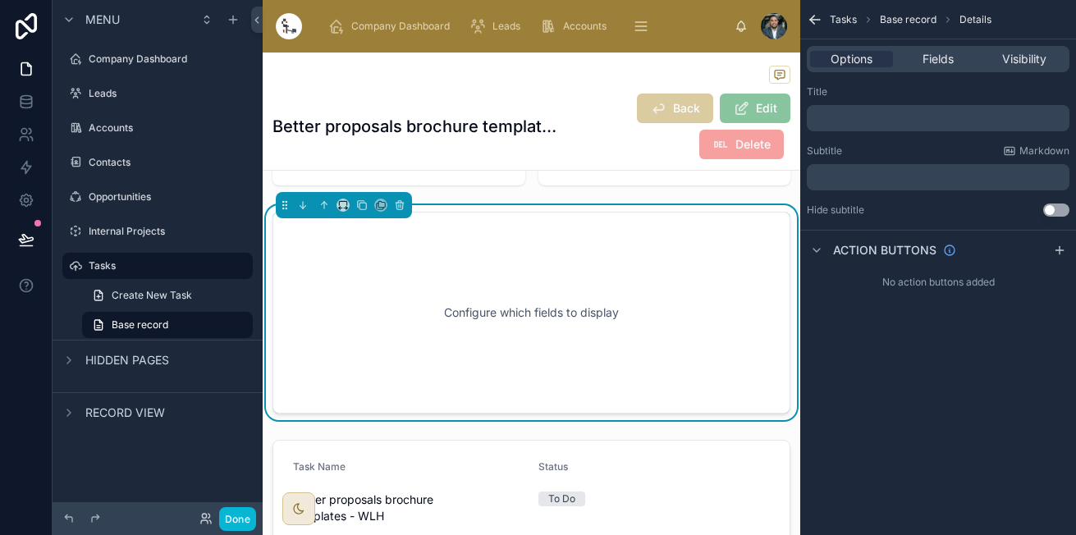
click at [915, 112] on p "﻿" at bounding box center [939, 118] width 253 height 13
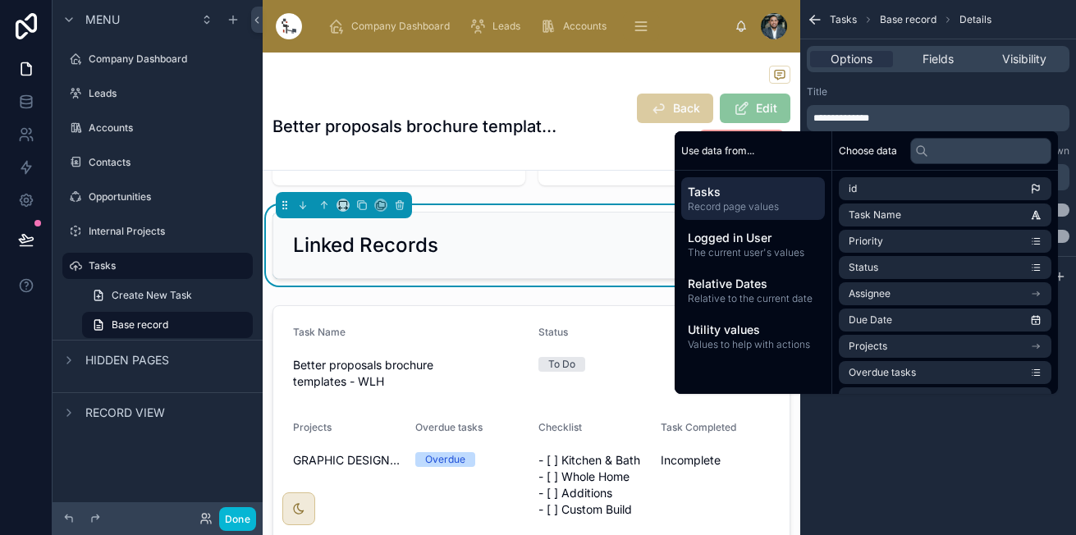
click at [962, 467] on div "**********" at bounding box center [938, 267] width 276 height 535
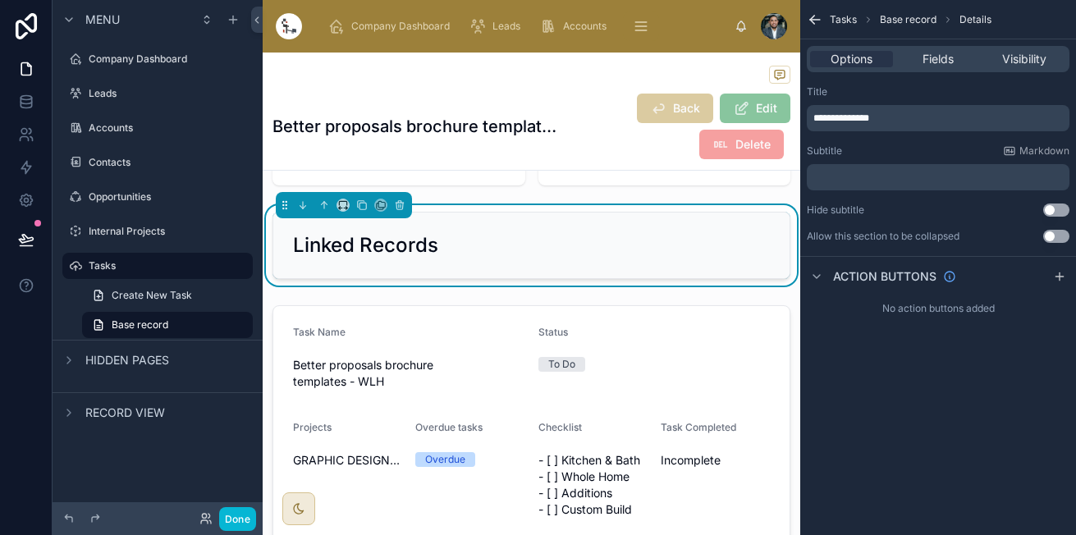
click at [1062, 212] on button "Use setting" at bounding box center [1056, 209] width 26 height 13
click at [1055, 231] on button "Use setting" at bounding box center [1056, 236] width 26 height 13
click at [893, 286] on div "Action buttons" at bounding box center [938, 275] width 276 height 39
click at [954, 57] on div "Fields" at bounding box center [937, 59] width 83 height 16
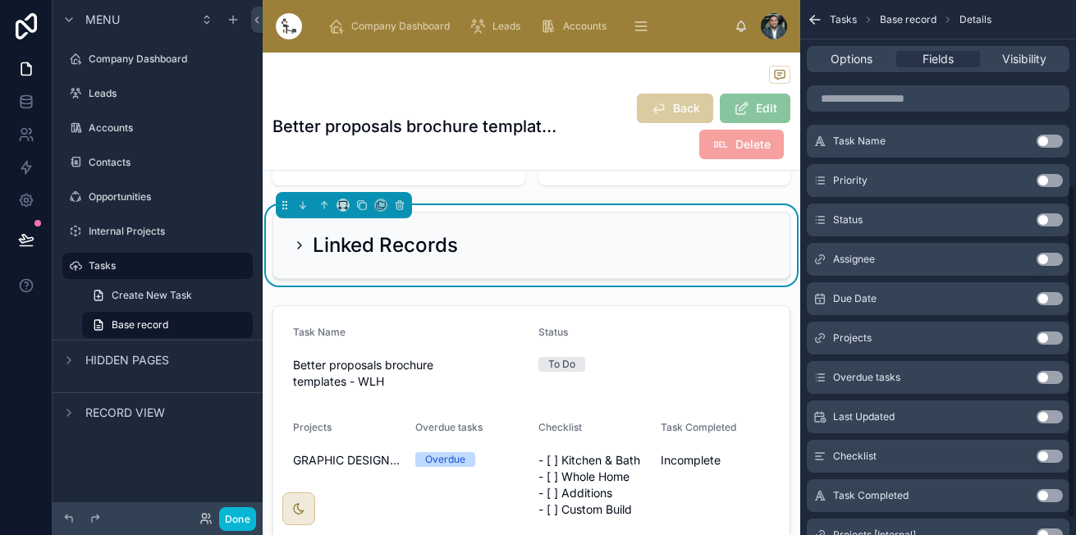
scroll to position [322, 0]
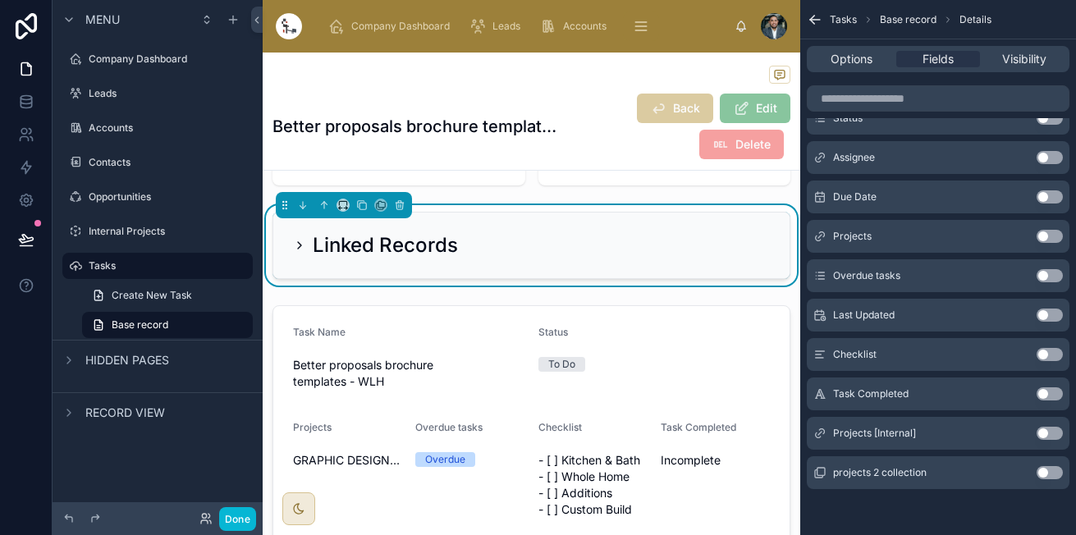
click at [1054, 430] on button "Use setting" at bounding box center [1049, 433] width 26 height 13
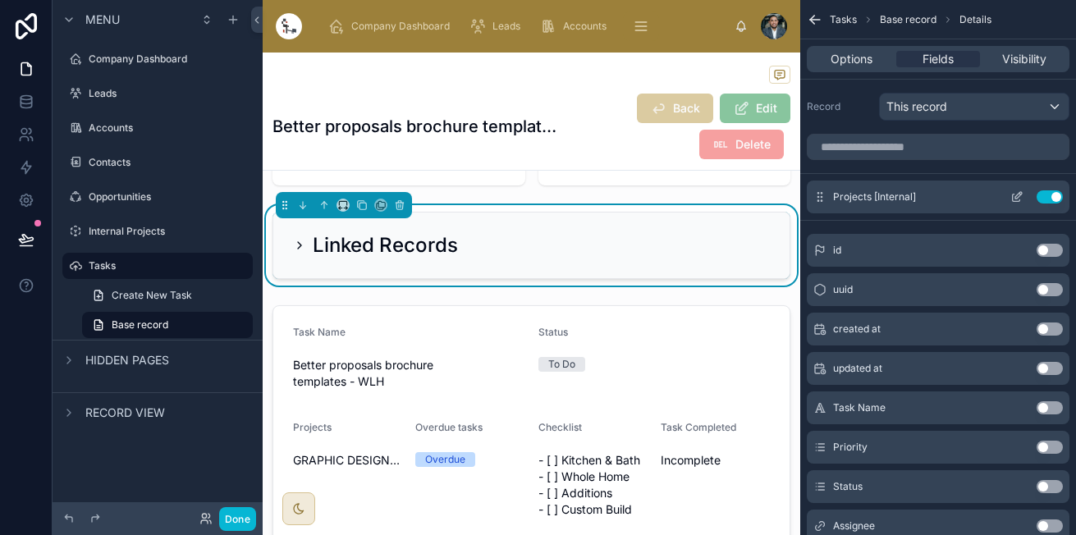
click at [1012, 199] on icon "scrollable content" at bounding box center [1015, 197] width 7 height 7
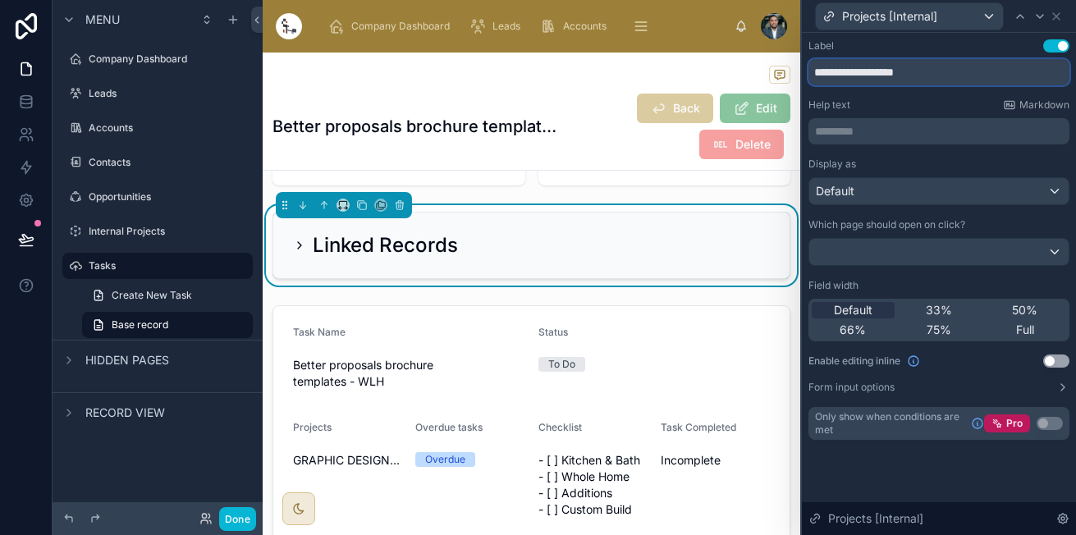
drag, startPoint x: 862, startPoint y: 77, endPoint x: 965, endPoint y: 65, distance: 103.3
click at [965, 65] on input "**********" at bounding box center [938, 72] width 261 height 26
type input "*******"
click at [1053, 10] on icon at bounding box center [1055, 16] width 13 height 13
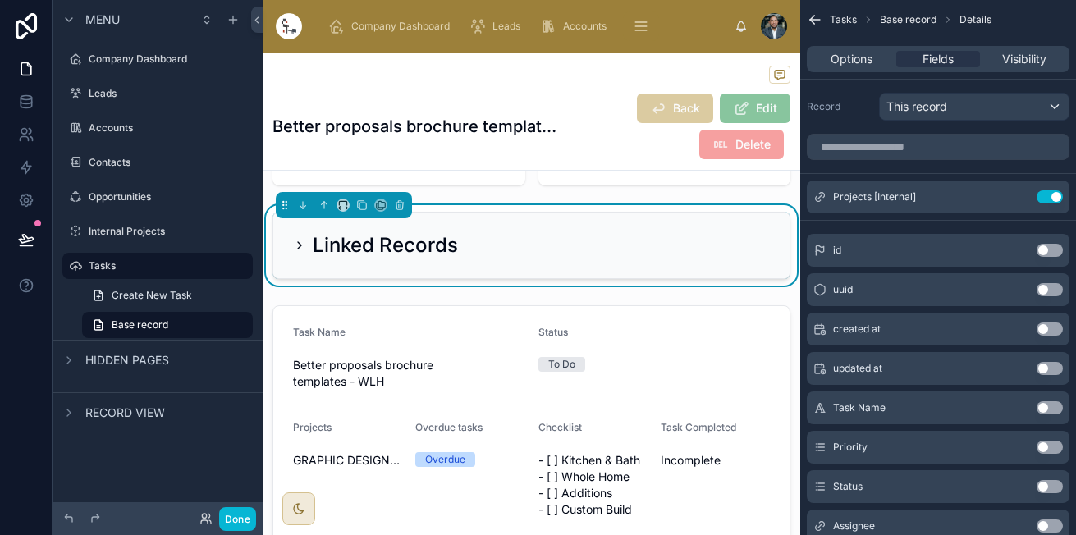
click at [298, 244] on icon at bounding box center [299, 245] width 13 height 13
click at [301, 244] on icon at bounding box center [299, 245] width 13 height 13
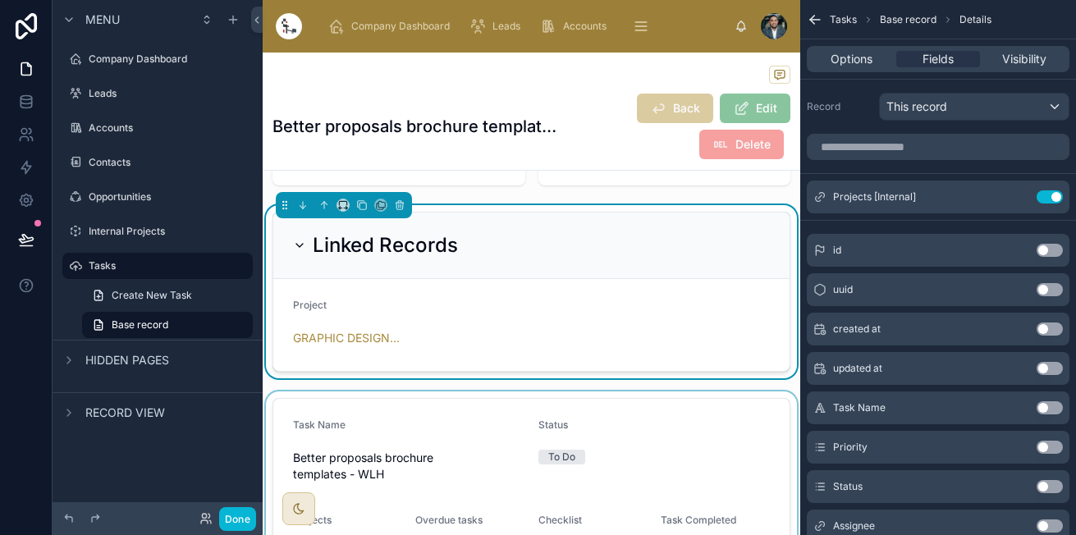
click at [372, 404] on div at bounding box center [531, 516] width 537 height 251
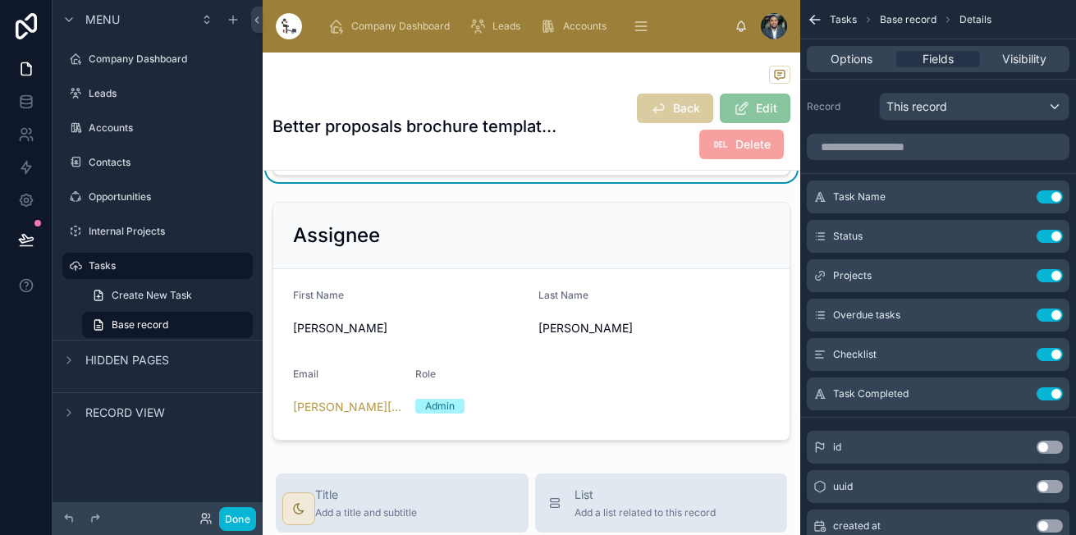
scroll to position [623, 0]
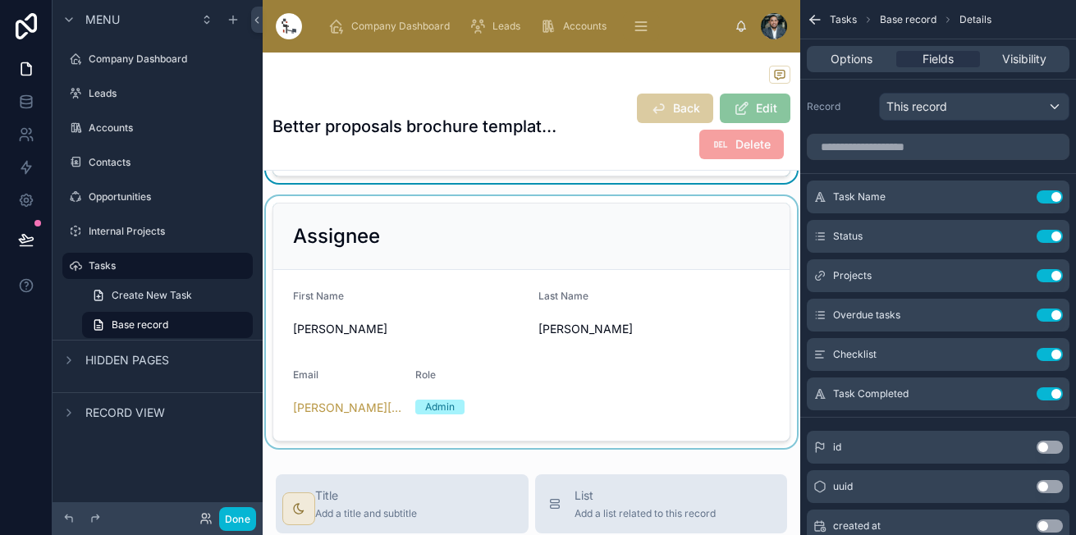
click at [660, 367] on div at bounding box center [531, 322] width 537 height 252
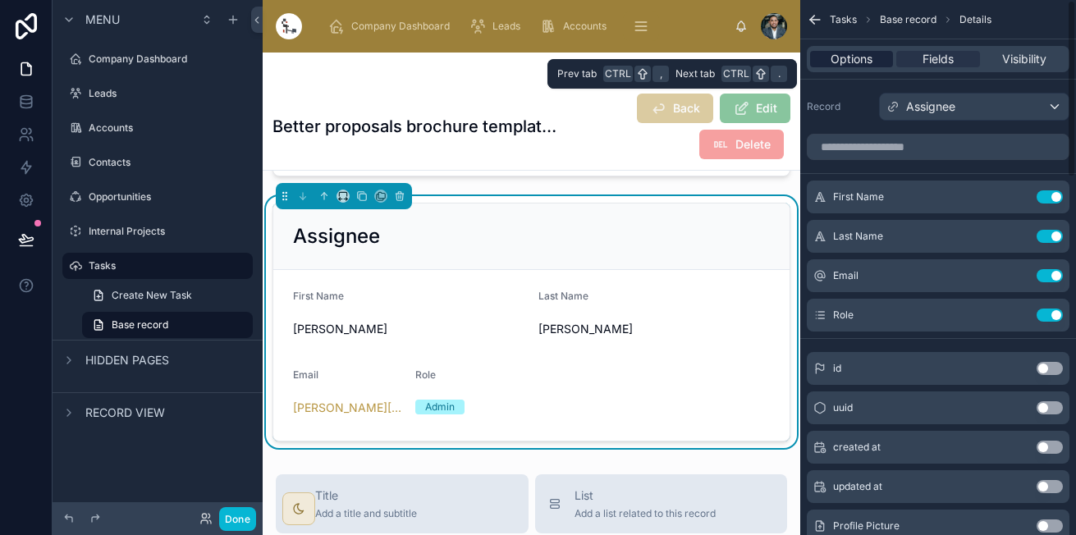
click at [863, 57] on span "Options" at bounding box center [851, 59] width 42 height 16
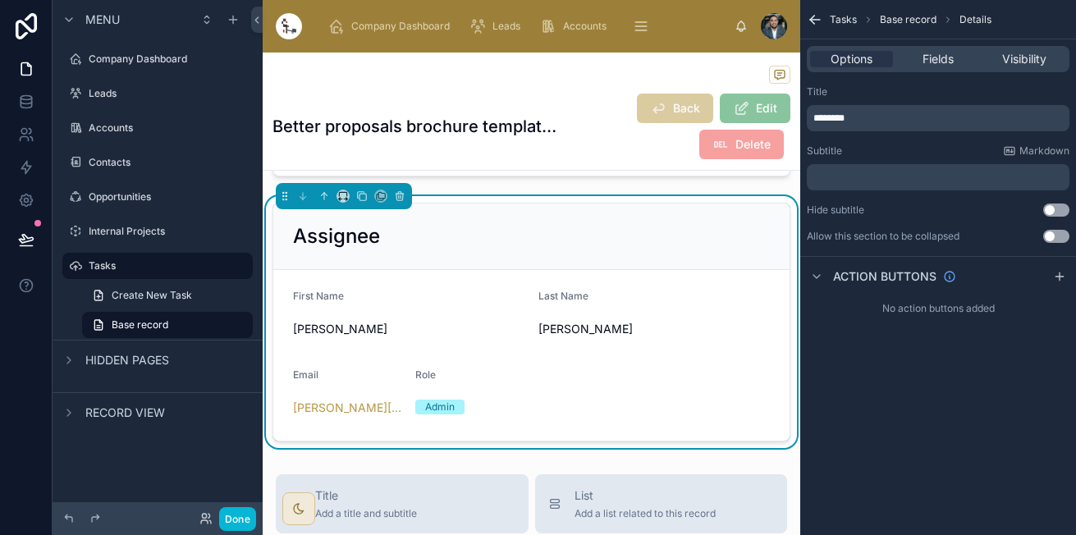
click at [1057, 240] on button "Use setting" at bounding box center [1056, 236] width 26 height 13
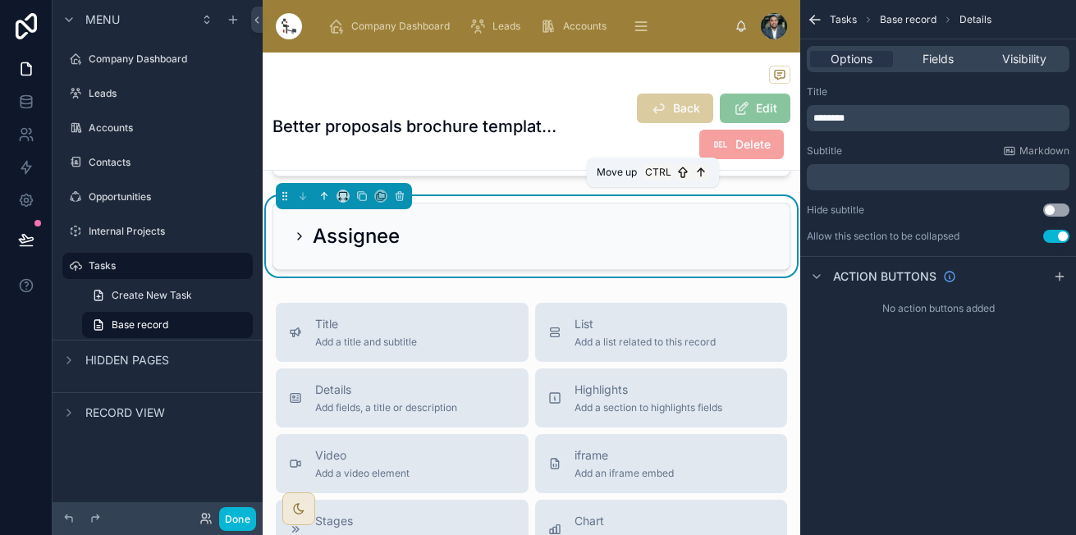
click at [323, 188] on button at bounding box center [324, 196] width 18 height 18
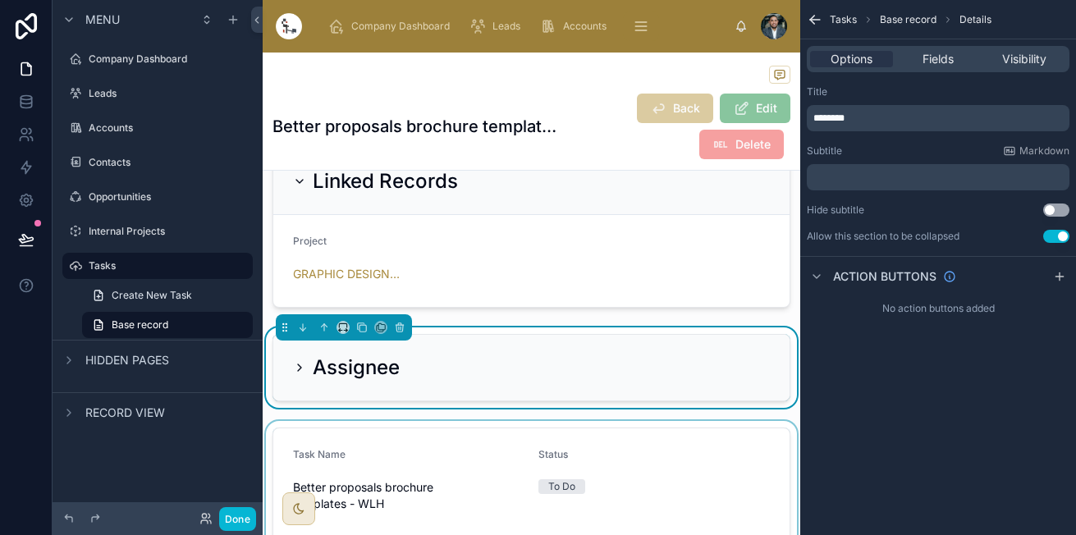
scroll to position [220, 0]
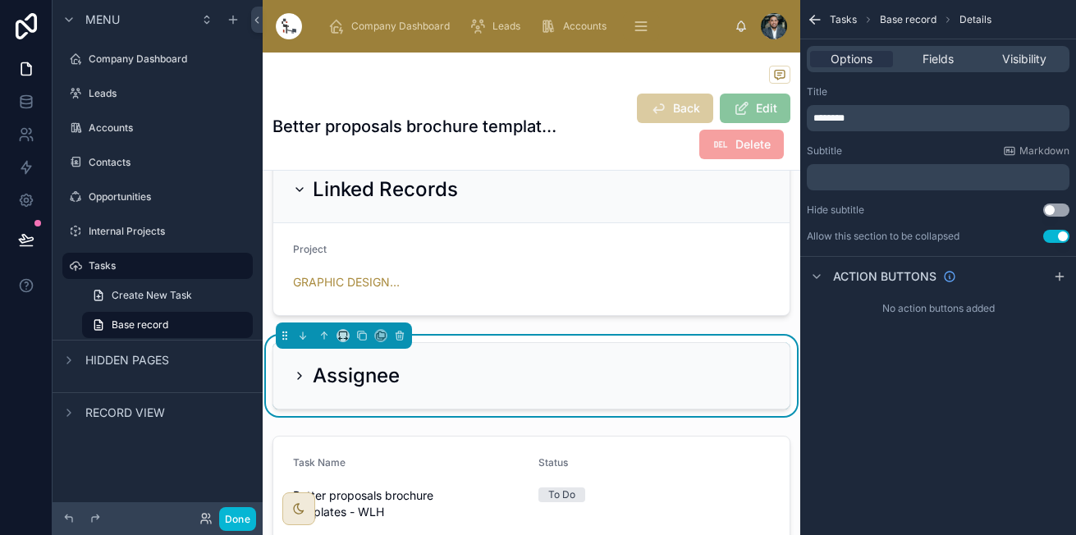
click at [300, 369] on icon at bounding box center [299, 375] width 13 height 13
click at [303, 377] on icon at bounding box center [299, 375] width 13 height 13
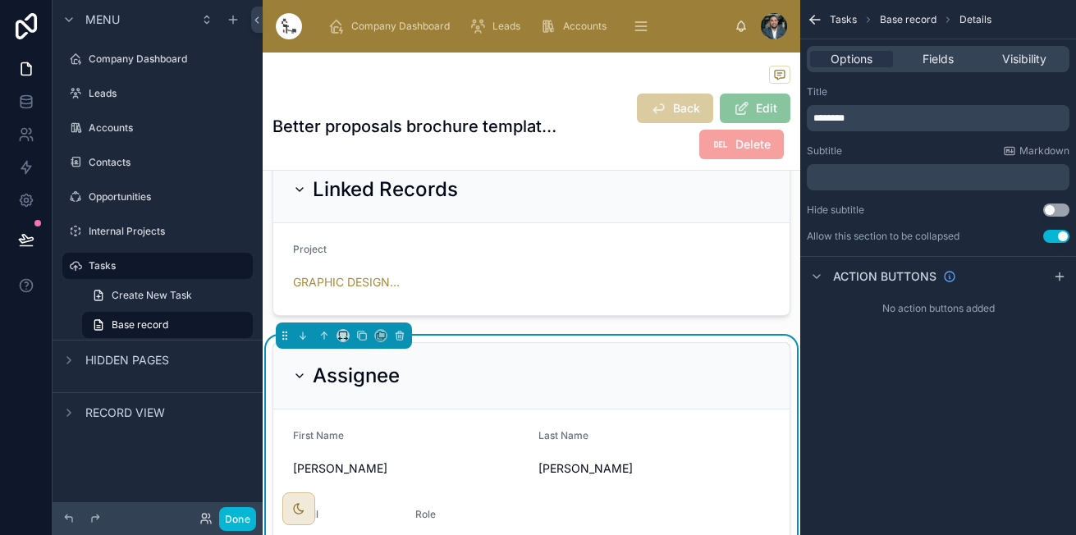
scroll to position [308, 0]
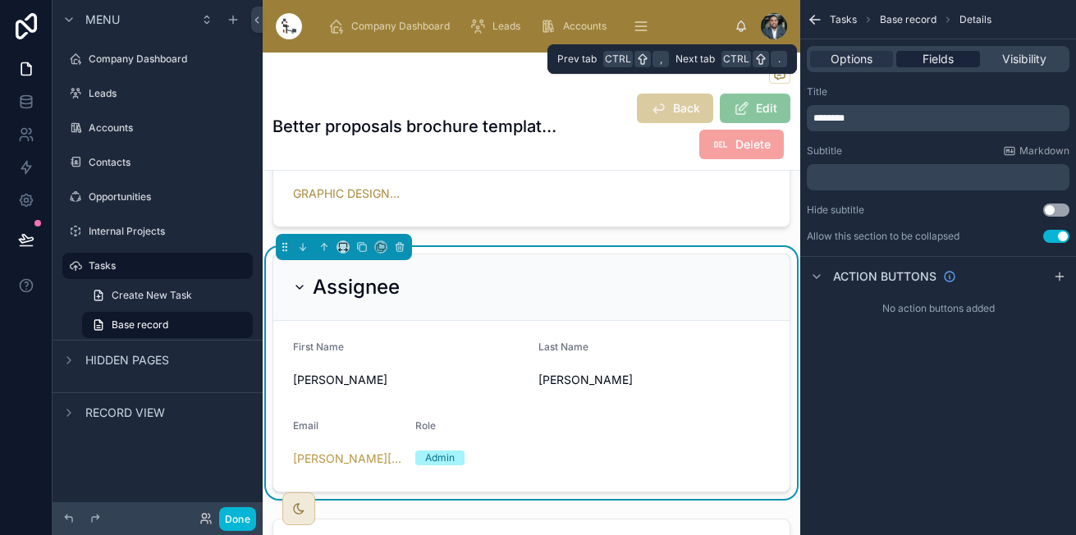
click at [942, 64] on span "Fields" at bounding box center [937, 59] width 31 height 16
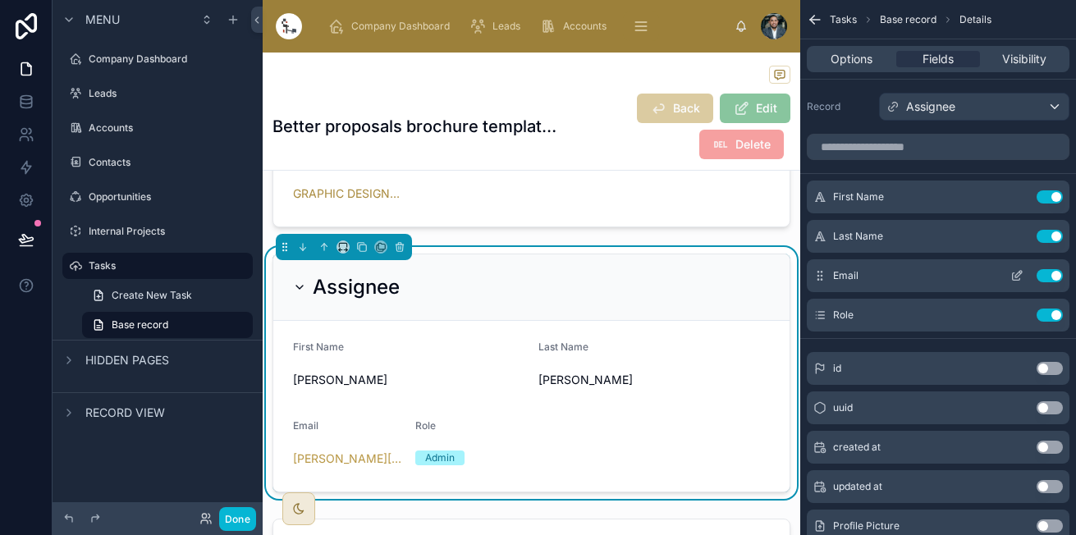
click at [1023, 274] on button "scrollable content" at bounding box center [1016, 275] width 26 height 13
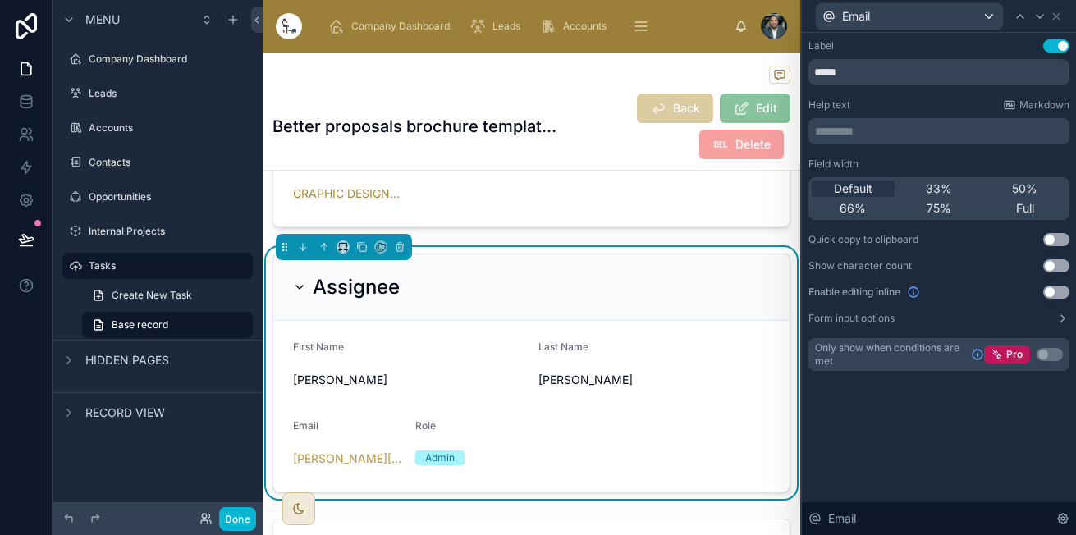
click at [1022, 199] on div "Default 33% 50% 66% 75% Full" at bounding box center [938, 198] width 261 height 43
click at [1022, 190] on span "50%" at bounding box center [1024, 188] width 25 height 16
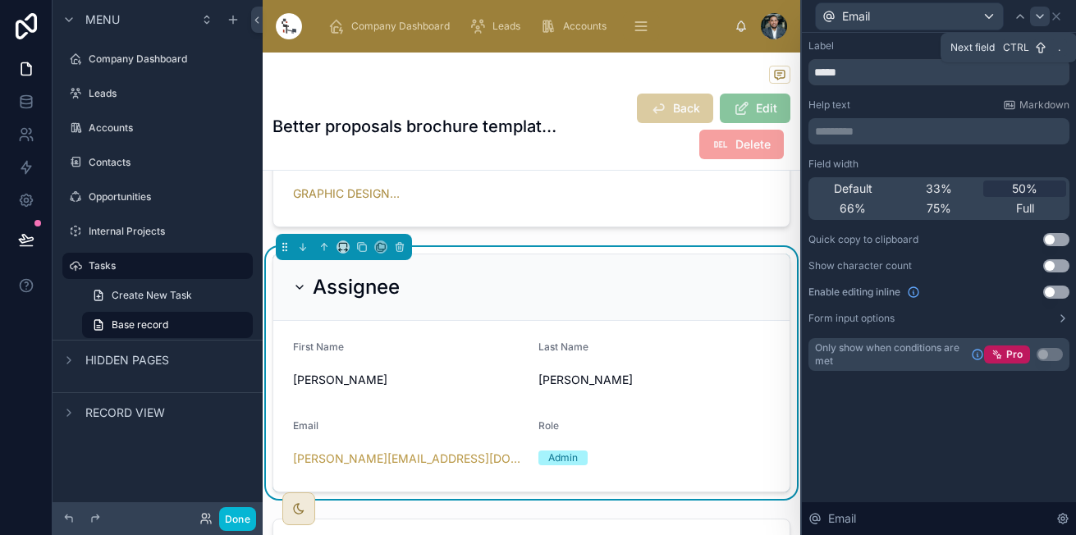
click at [1040, 16] on icon at bounding box center [1039, 16] width 13 height 13
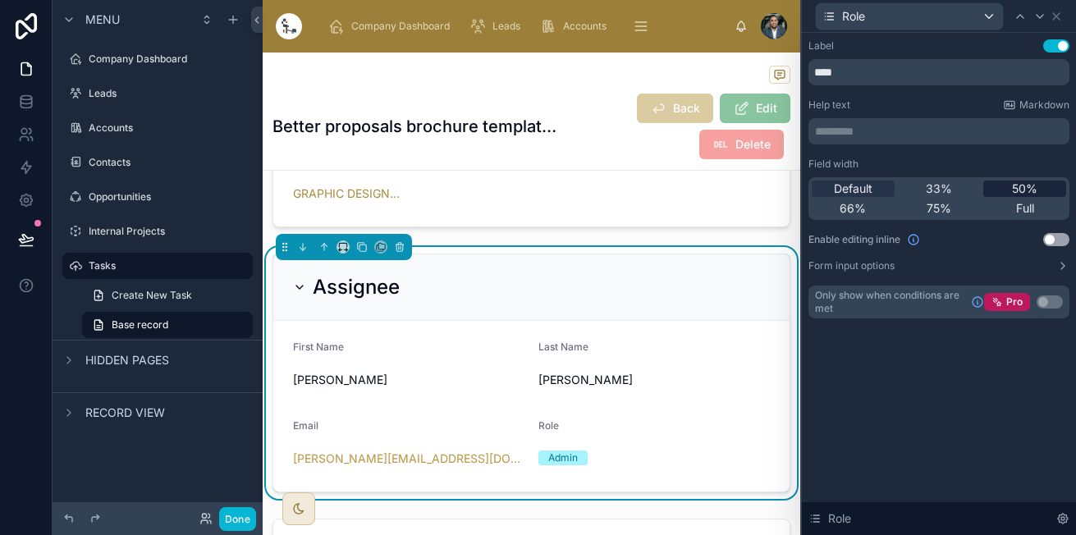
click at [1015, 190] on span "50%" at bounding box center [1024, 188] width 25 height 16
click at [1058, 21] on icon at bounding box center [1055, 16] width 13 height 13
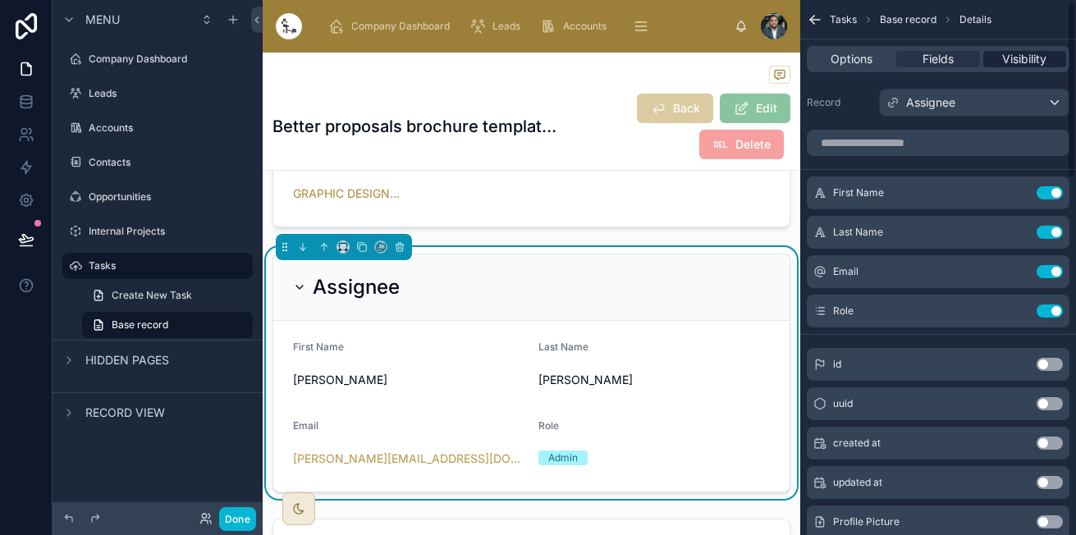
scroll to position [3, 0]
click at [814, 17] on icon "scrollable content" at bounding box center [814, 19] width 16 height 16
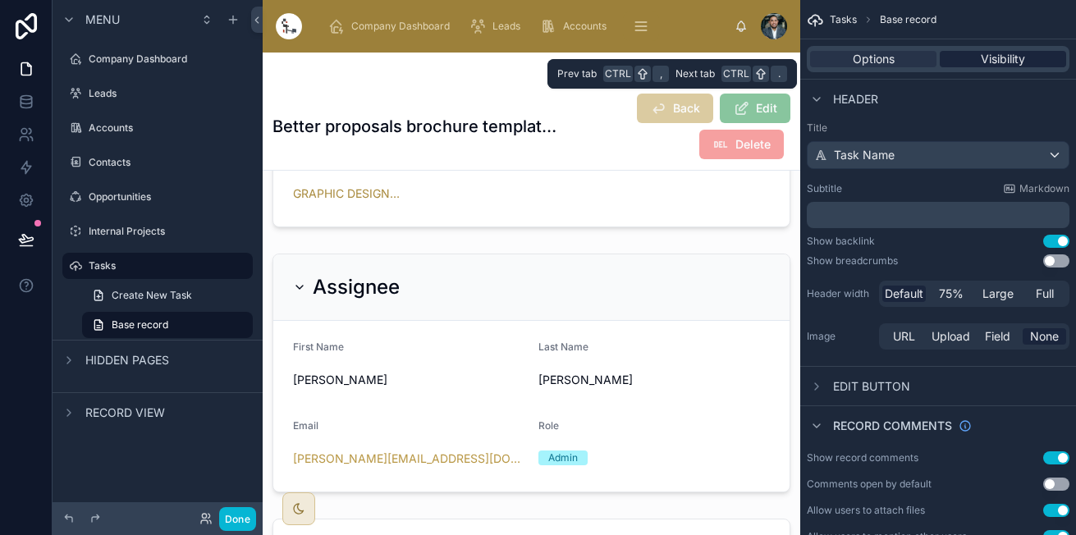
click at [978, 57] on div "Visibility" at bounding box center [1002, 59] width 126 height 16
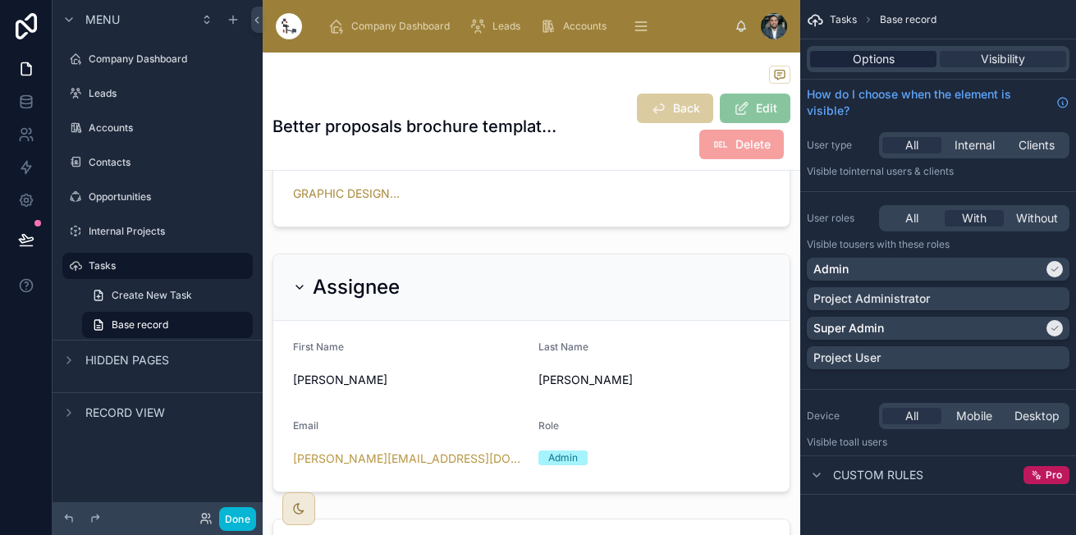
click at [903, 57] on div "Options" at bounding box center [873, 59] width 126 height 16
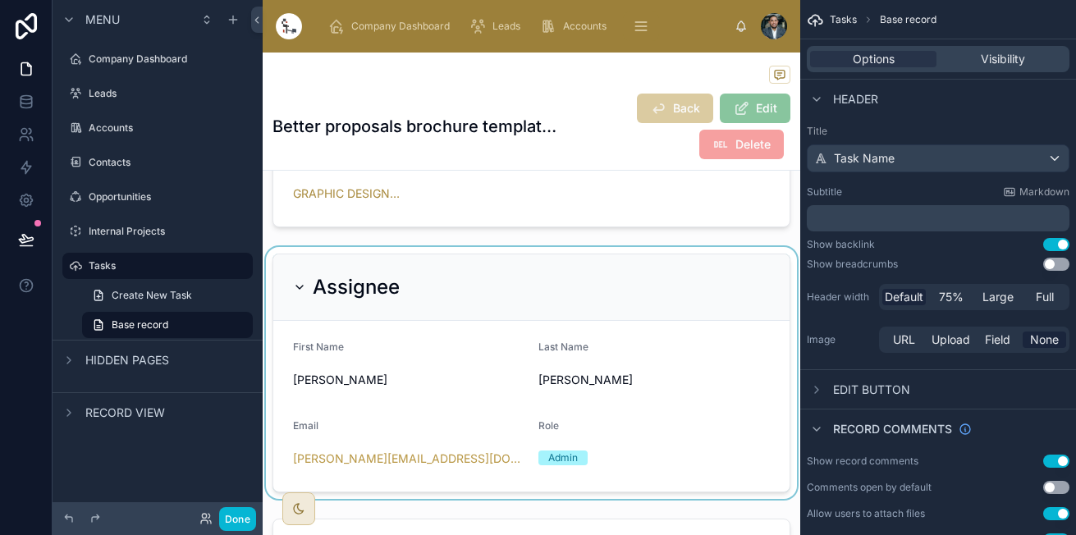
click at [466, 376] on div at bounding box center [531, 373] width 537 height 252
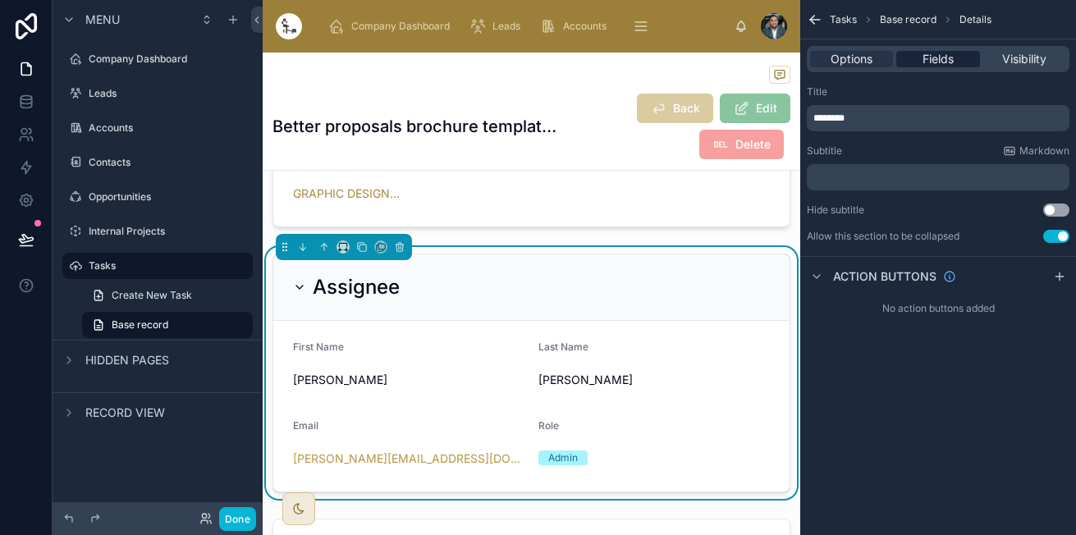
click at [943, 54] on span "Fields" at bounding box center [937, 59] width 31 height 16
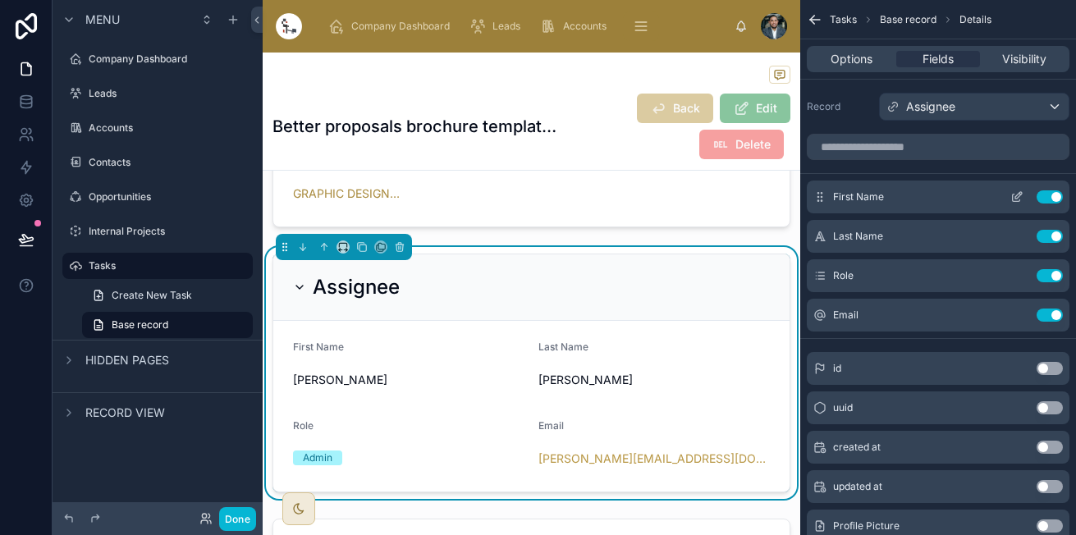
click at [979, 195] on div "First Name Use setting" at bounding box center [937, 196] width 263 height 33
click at [1019, 192] on icon "scrollable content" at bounding box center [1016, 196] width 13 height 13
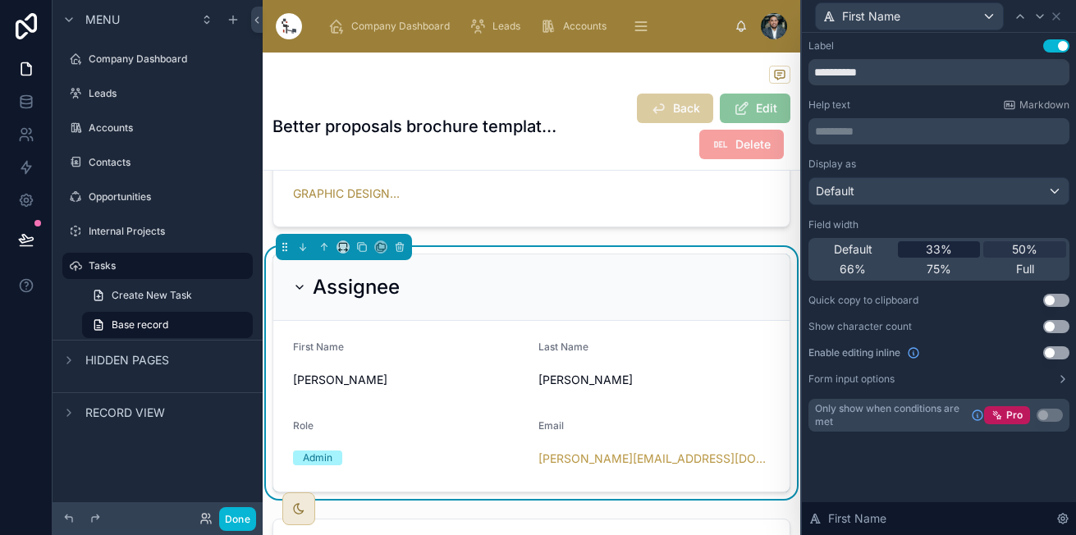
click at [932, 244] on span "33%" at bounding box center [938, 249] width 26 height 16
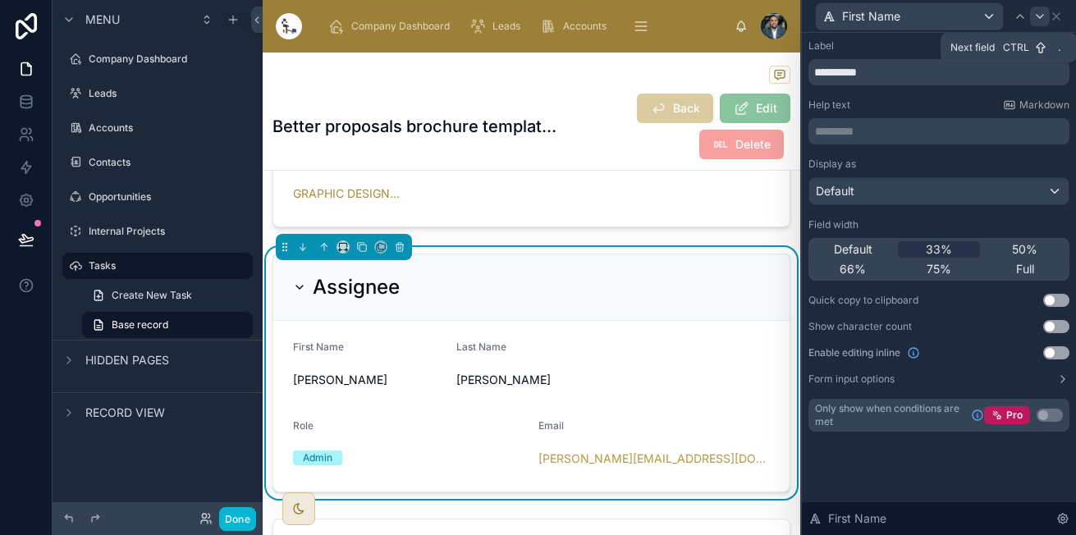
click at [1040, 16] on icon at bounding box center [1039, 16] width 7 height 3
click at [937, 249] on span "33%" at bounding box center [938, 249] width 26 height 16
click at [1038, 16] on icon at bounding box center [1039, 16] width 13 height 13
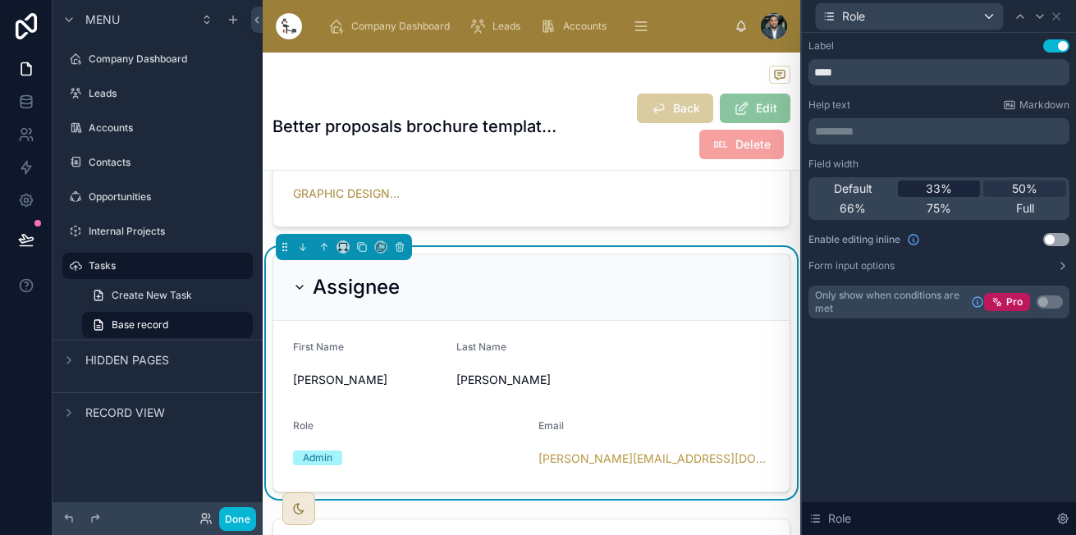
click at [950, 186] on span "33%" at bounding box center [938, 188] width 26 height 16
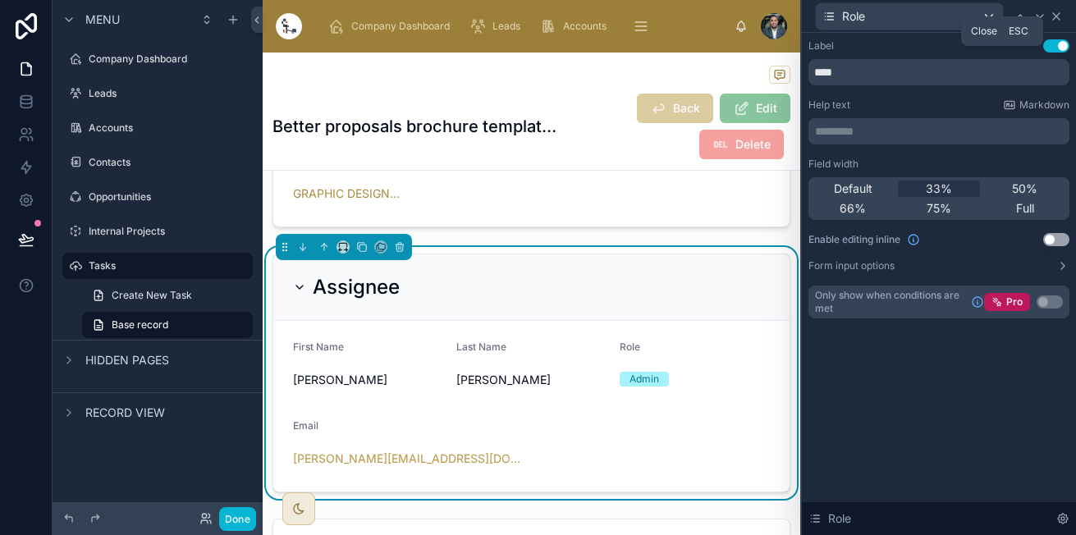
click at [1057, 10] on icon at bounding box center [1055, 16] width 13 height 13
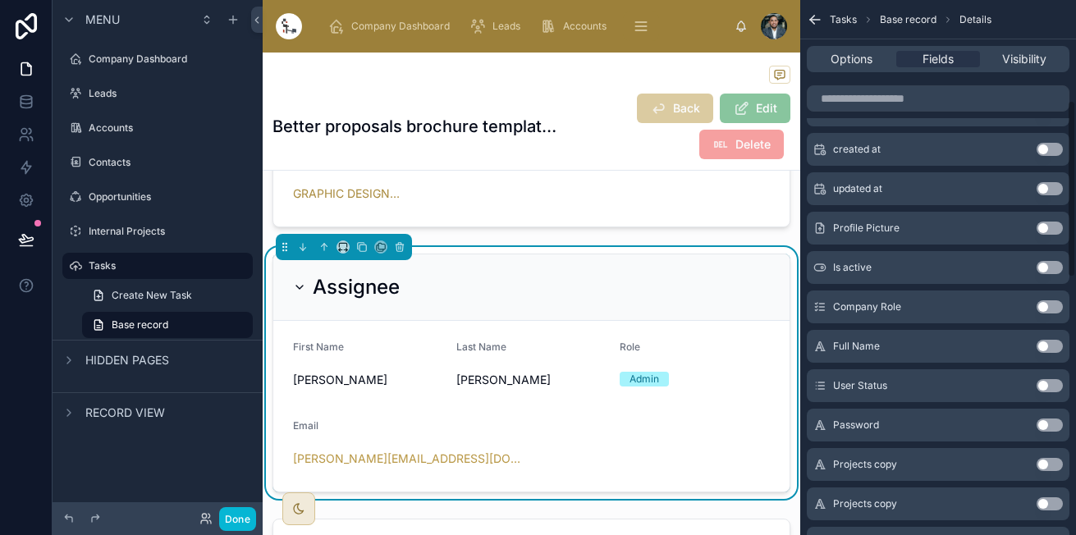
scroll to position [311, 0]
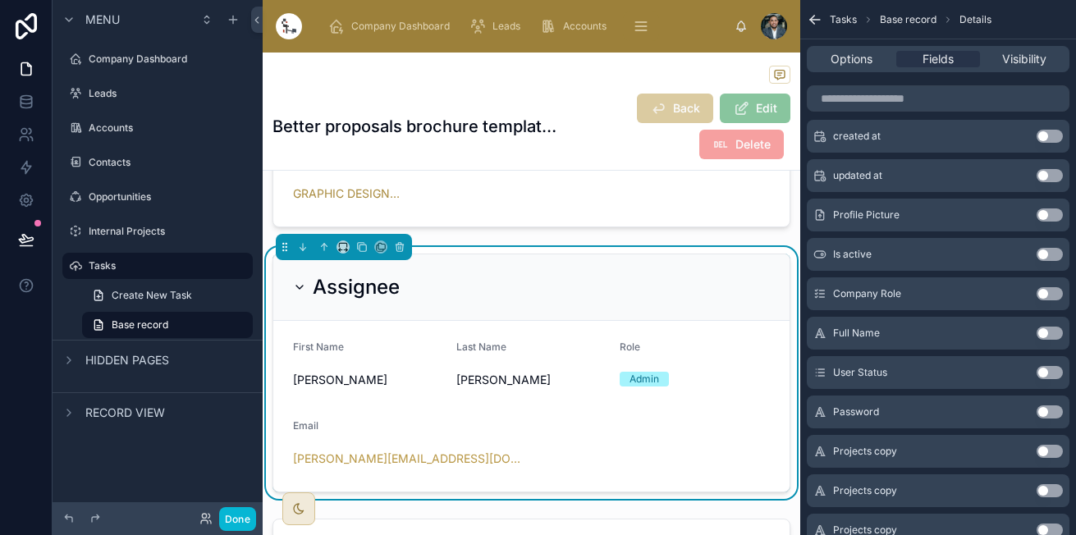
click at [1041, 251] on button "Use setting" at bounding box center [1049, 254] width 26 height 13
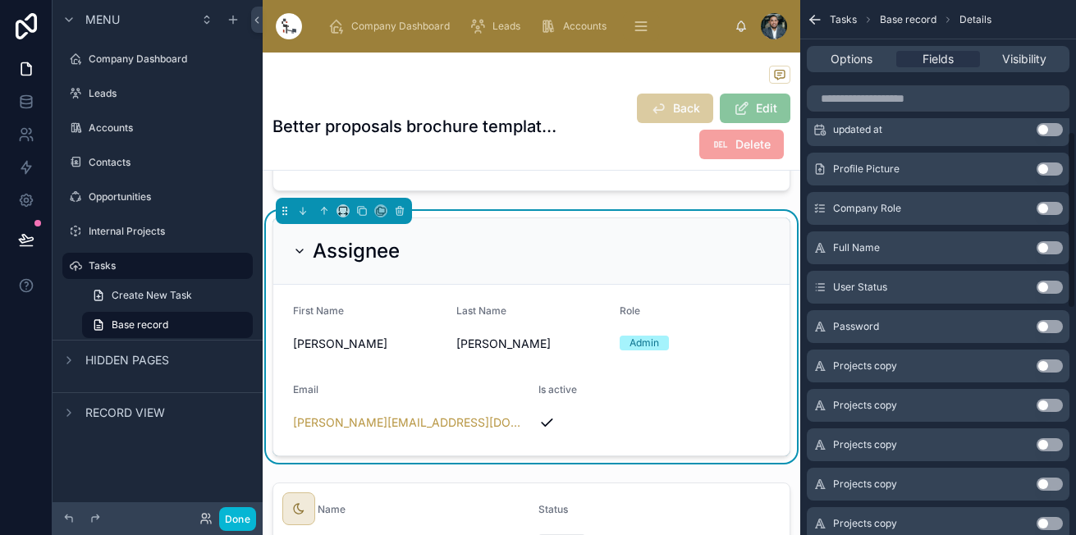
click at [1038, 286] on button "Use setting" at bounding box center [1049, 287] width 26 height 13
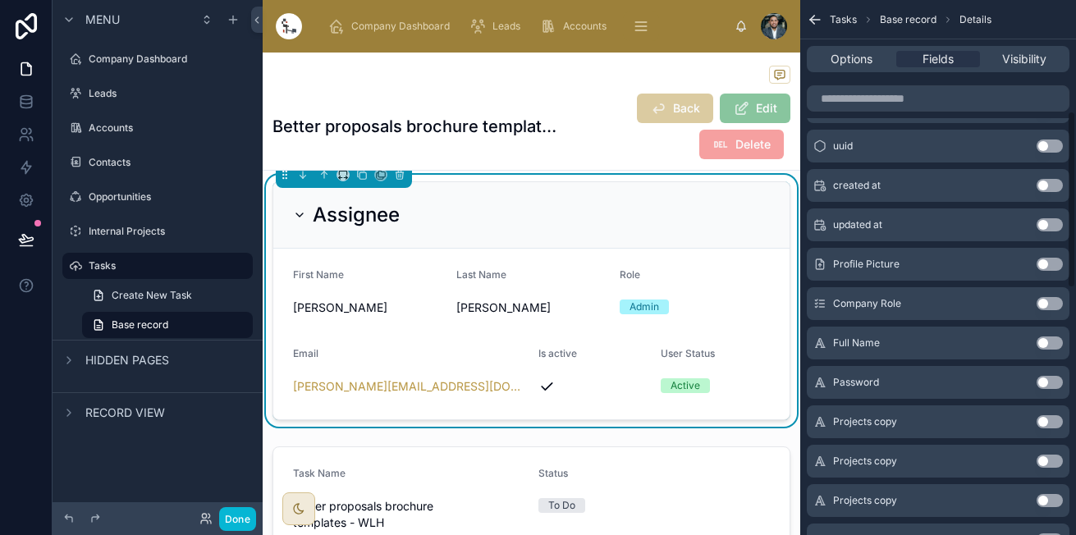
scroll to position [319, 0]
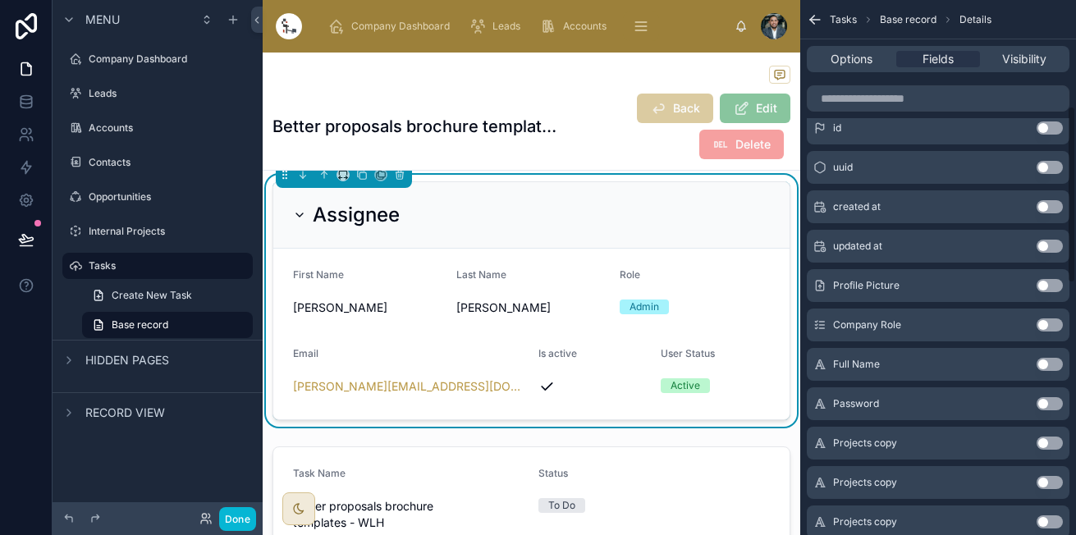
click at [1053, 362] on button "Use setting" at bounding box center [1049, 364] width 26 height 13
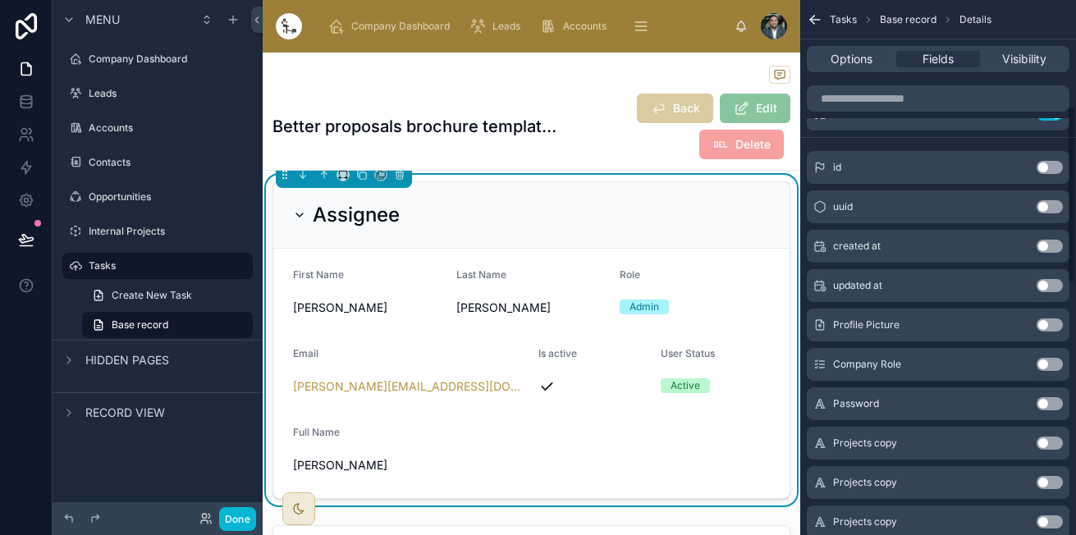
click at [1075, 244] on html "Menu Company Dashboard Leads Accounts Contacts Opportunities Internal Projects …" at bounding box center [538, 267] width 1076 height 535
click at [1052, 240] on button "Use setting" at bounding box center [1049, 246] width 26 height 13
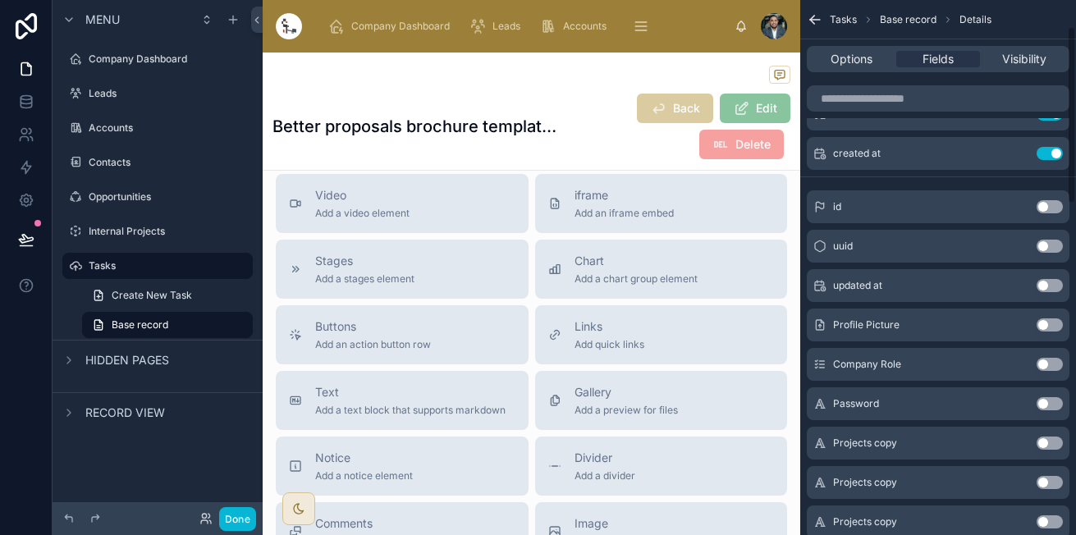
scroll to position [0, 0]
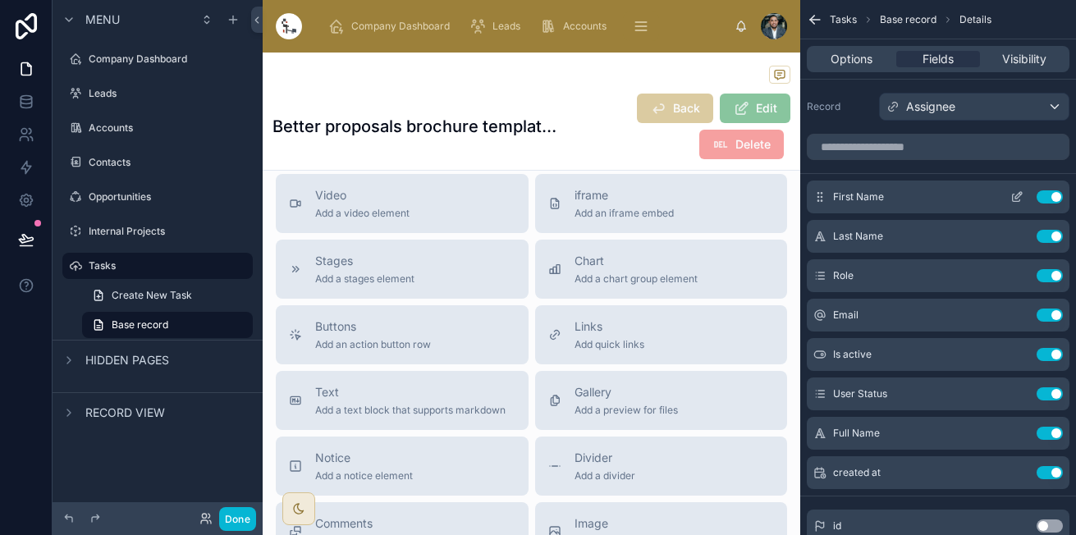
click at [1053, 190] on div "First Name Use setting" at bounding box center [937, 196] width 263 height 33
click at [1048, 194] on button "Use setting" at bounding box center [1049, 196] width 26 height 13
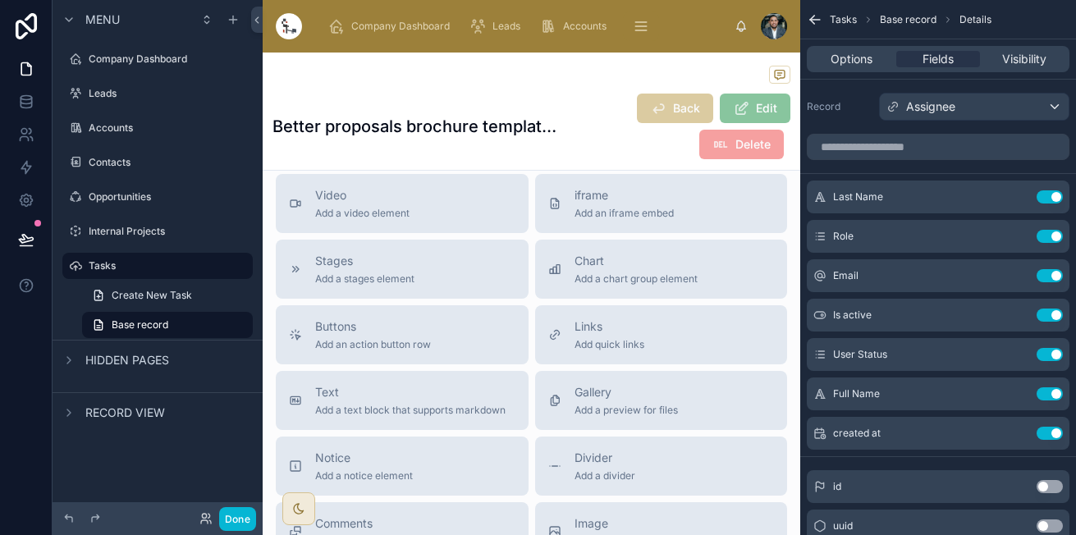
click at [1048, 194] on button "Use setting" at bounding box center [1049, 196] width 26 height 13
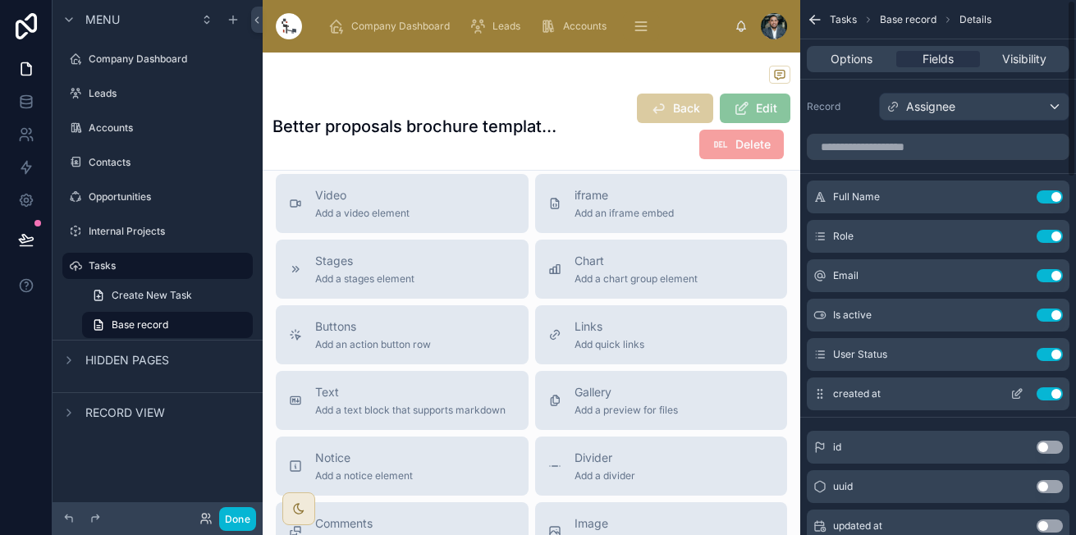
click at [1046, 396] on button "Use setting" at bounding box center [1049, 393] width 26 height 13
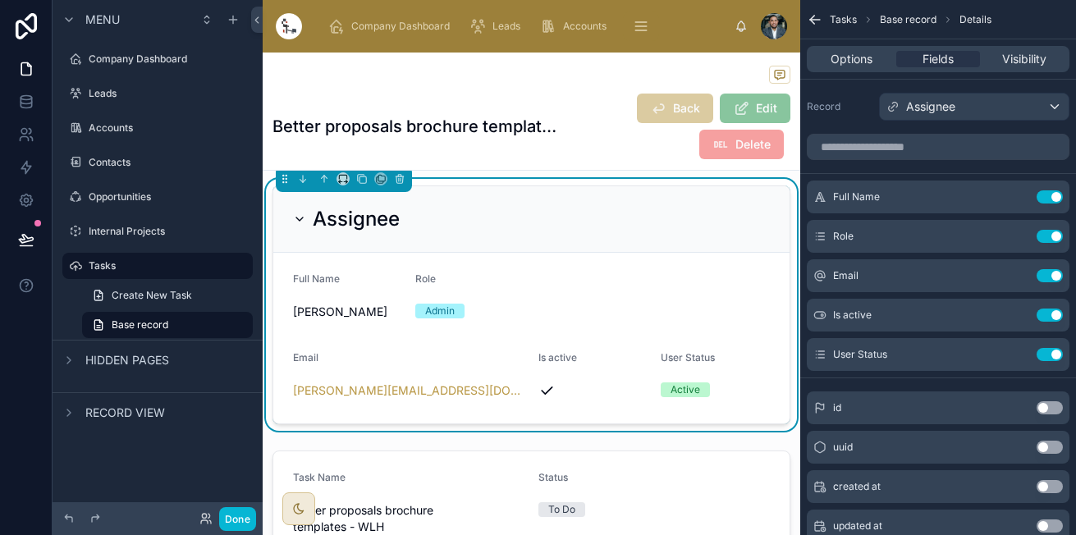
scroll to position [396, 0]
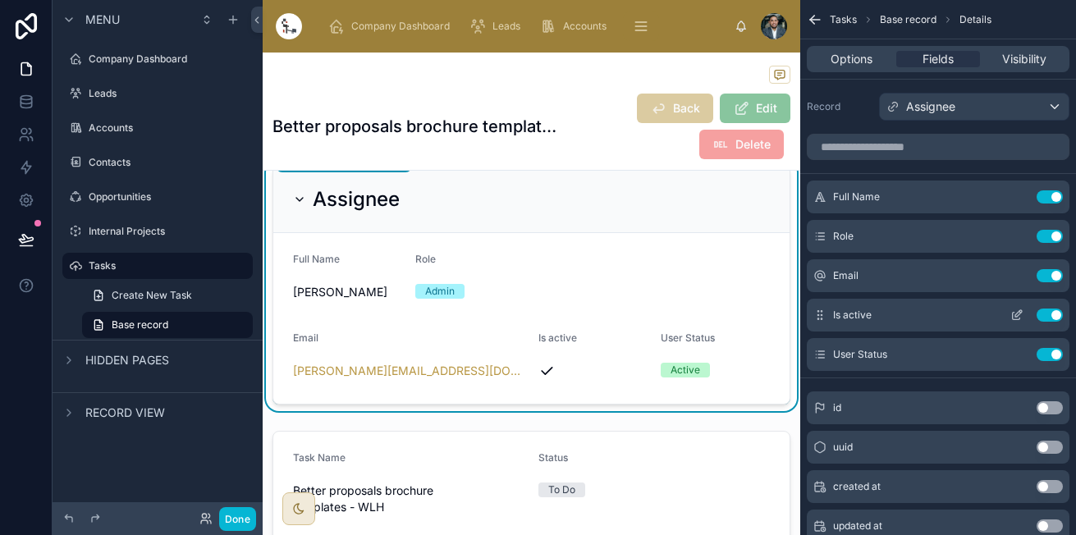
click at [1044, 315] on button "Use setting" at bounding box center [1049, 314] width 26 height 13
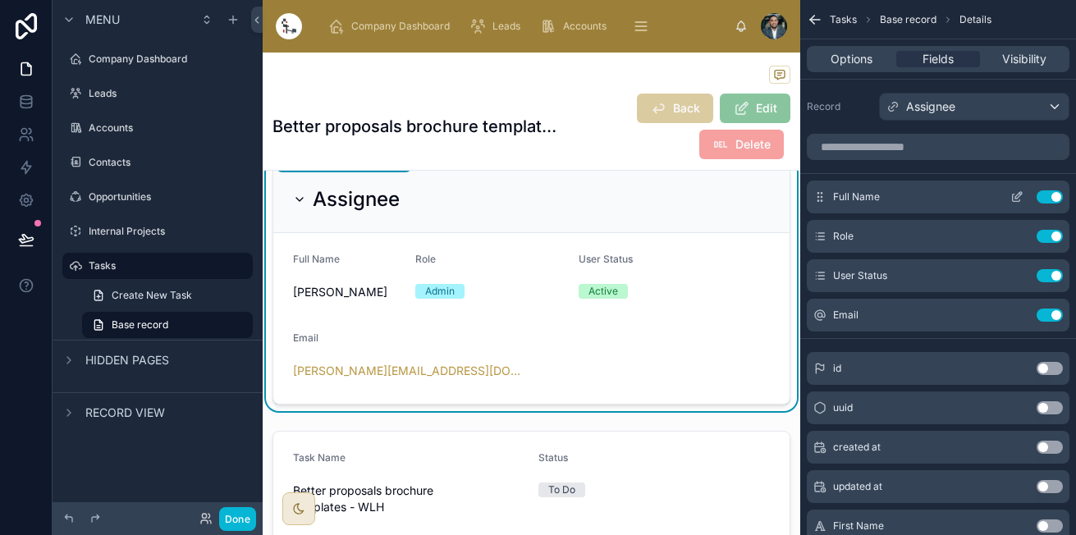
click at [1017, 192] on icon "scrollable content" at bounding box center [1016, 196] width 13 height 13
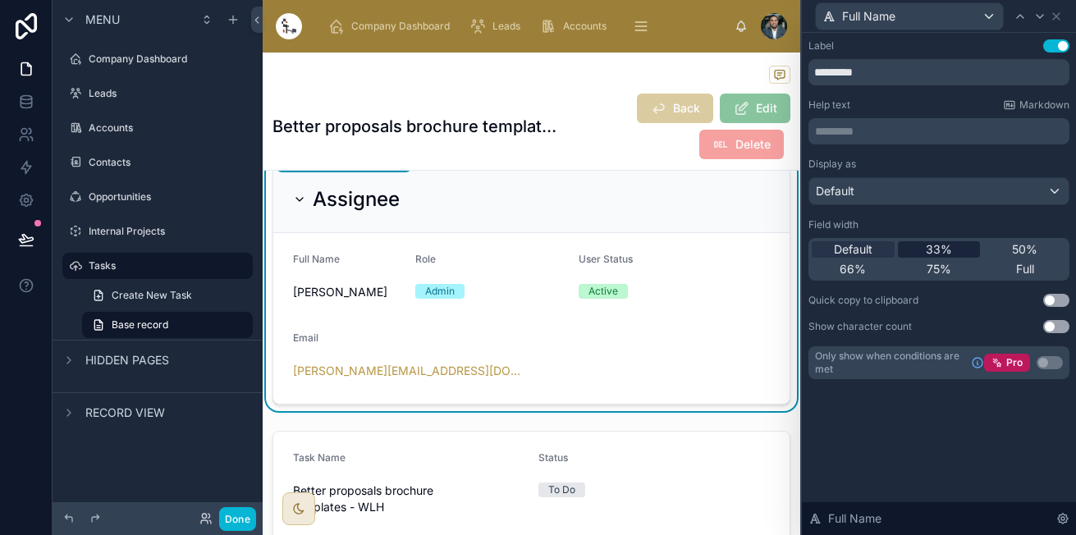
click at [929, 253] on span "33%" at bounding box center [938, 249] width 26 height 16
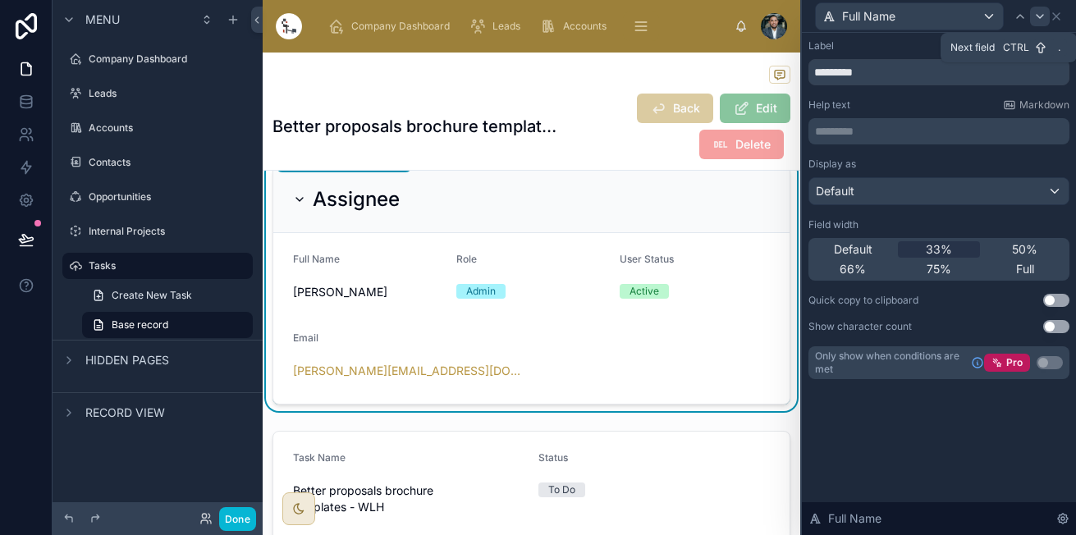
click at [1038, 14] on icon at bounding box center [1039, 16] width 13 height 13
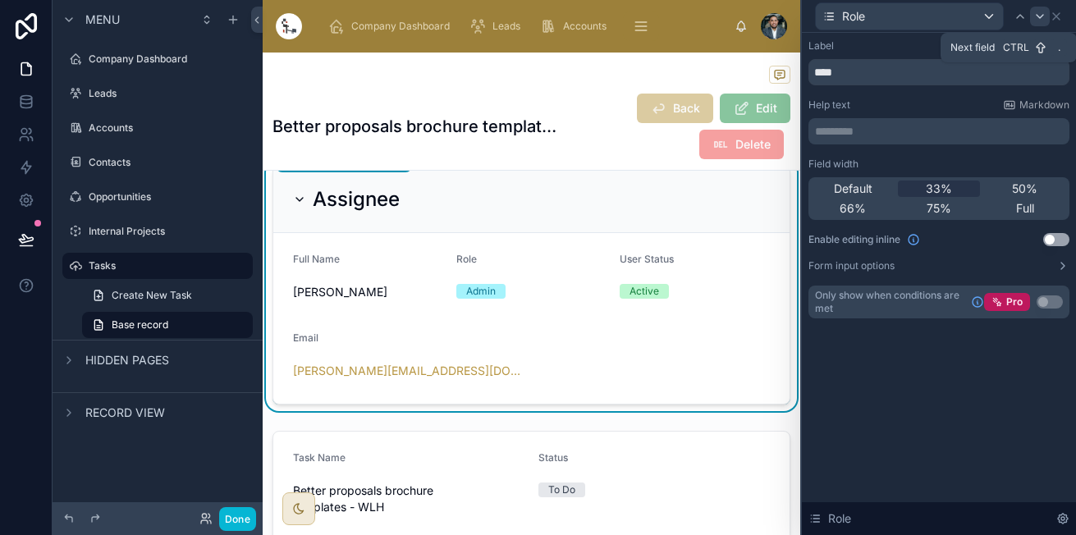
click at [1038, 17] on icon at bounding box center [1039, 16] width 13 height 13
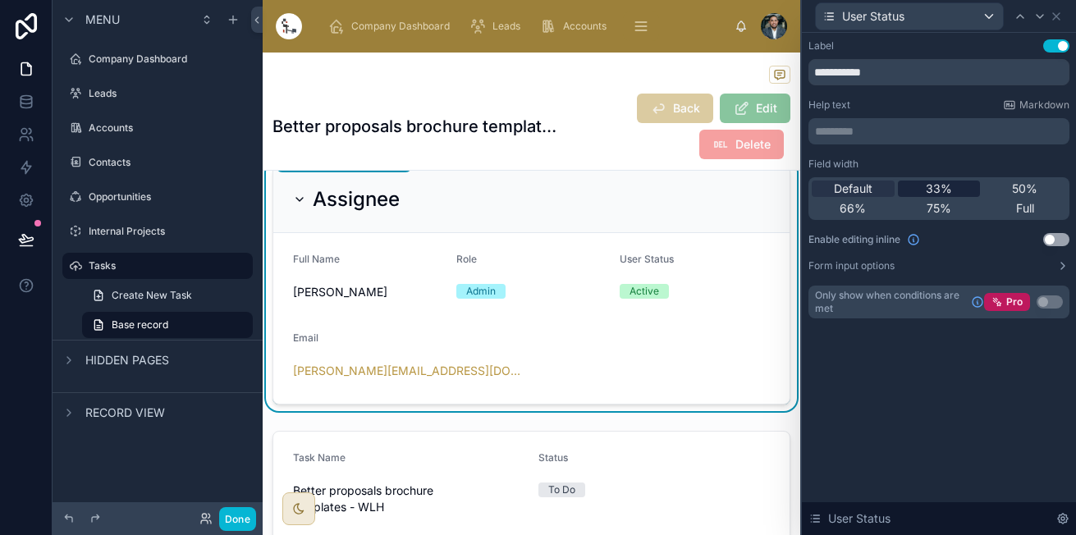
click at [952, 183] on div "33%" at bounding box center [938, 188] width 83 height 16
click at [1039, 20] on icon at bounding box center [1039, 16] width 13 height 13
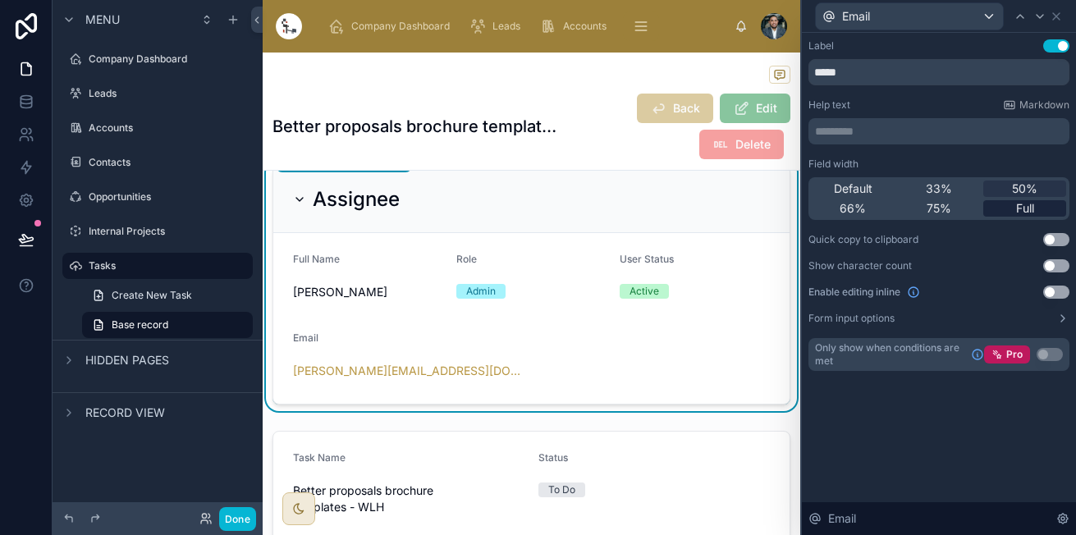
click at [1030, 202] on span "Full" at bounding box center [1025, 208] width 18 height 16
click at [1053, 16] on icon at bounding box center [1055, 16] width 13 height 13
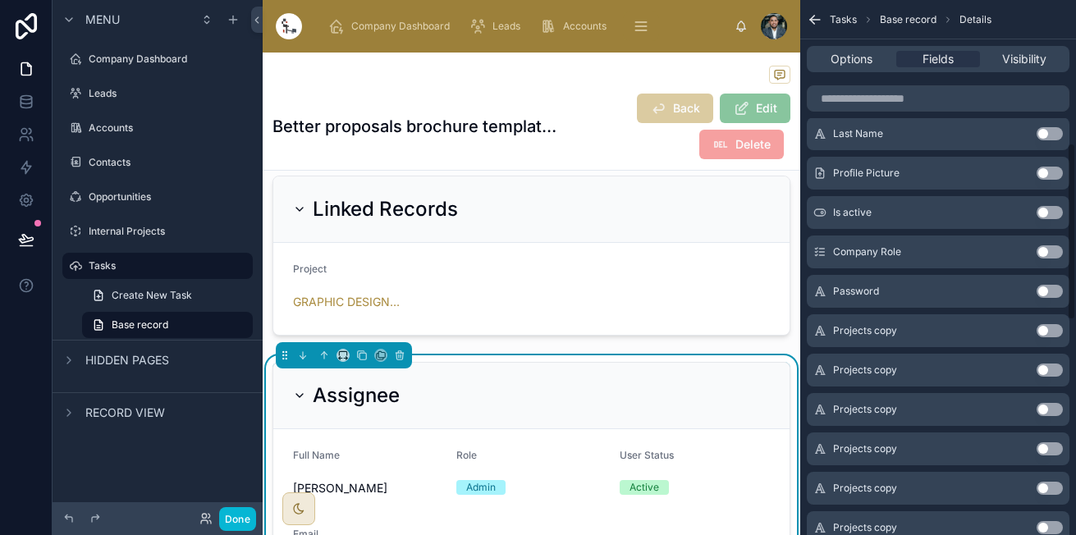
scroll to position [199, 0]
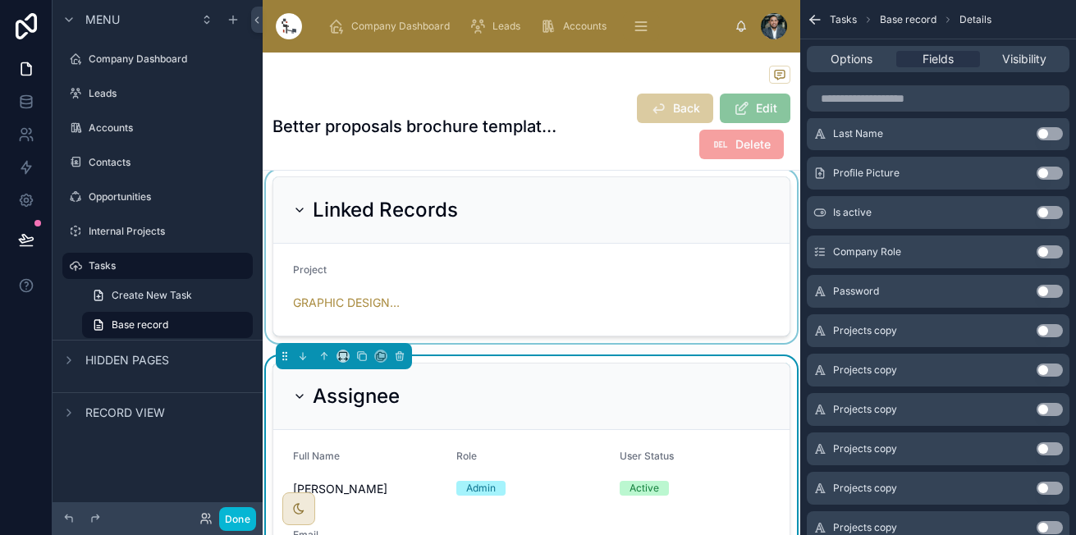
click at [548, 273] on div at bounding box center [531, 256] width 537 height 173
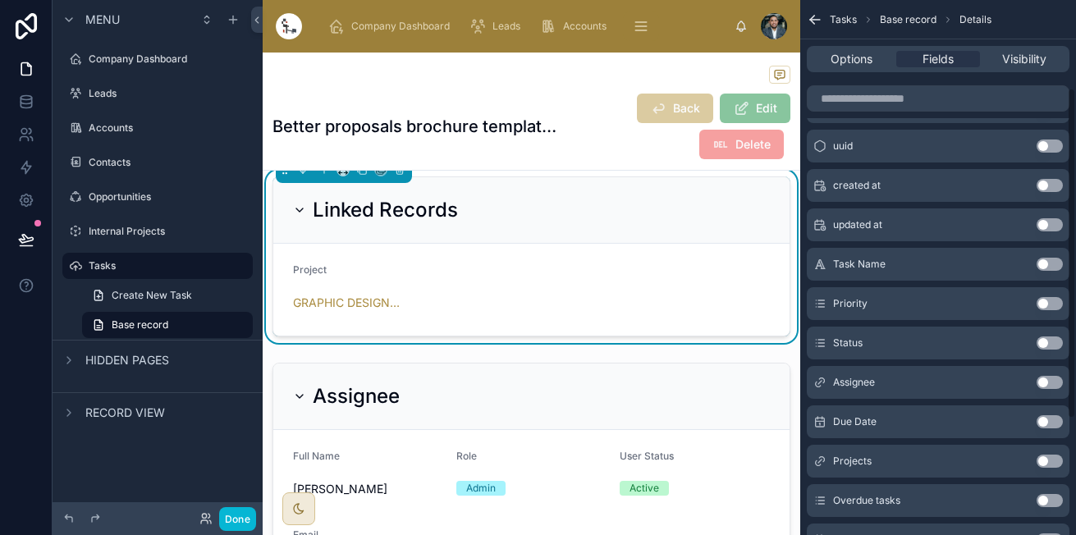
scroll to position [142, 0]
click at [1046, 379] on div "Assignee Use setting" at bounding box center [937, 384] width 263 height 33
click at [1046, 379] on button "Use setting" at bounding box center [1049, 383] width 26 height 13
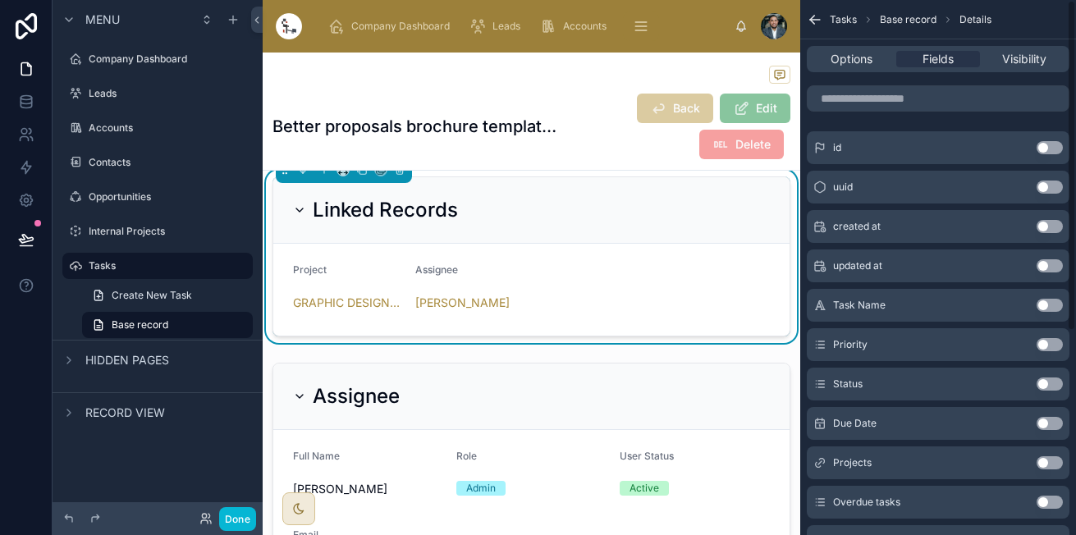
scroll to position [0, 0]
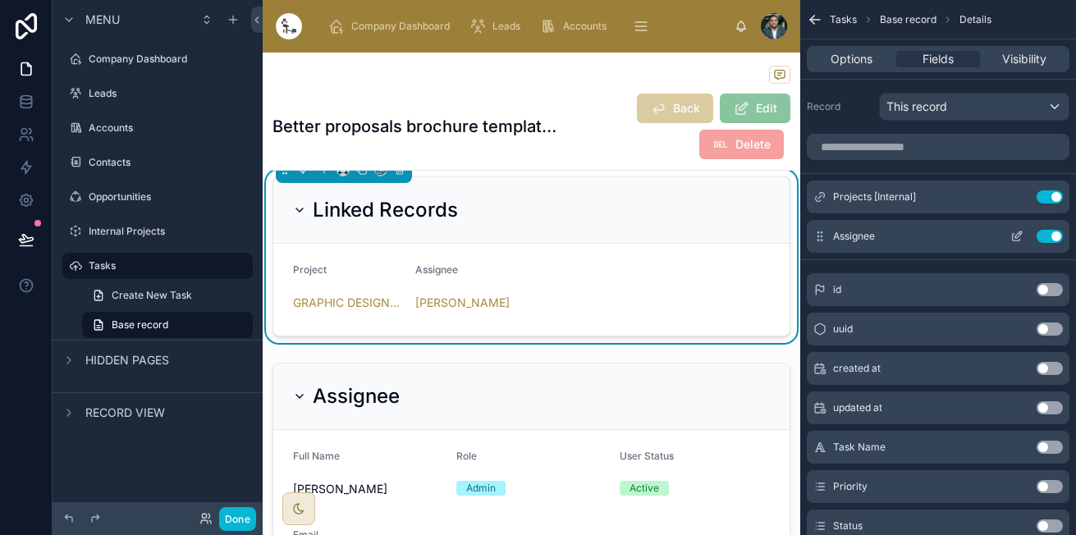
click at [1016, 231] on icon "scrollable content" at bounding box center [1016, 236] width 13 height 13
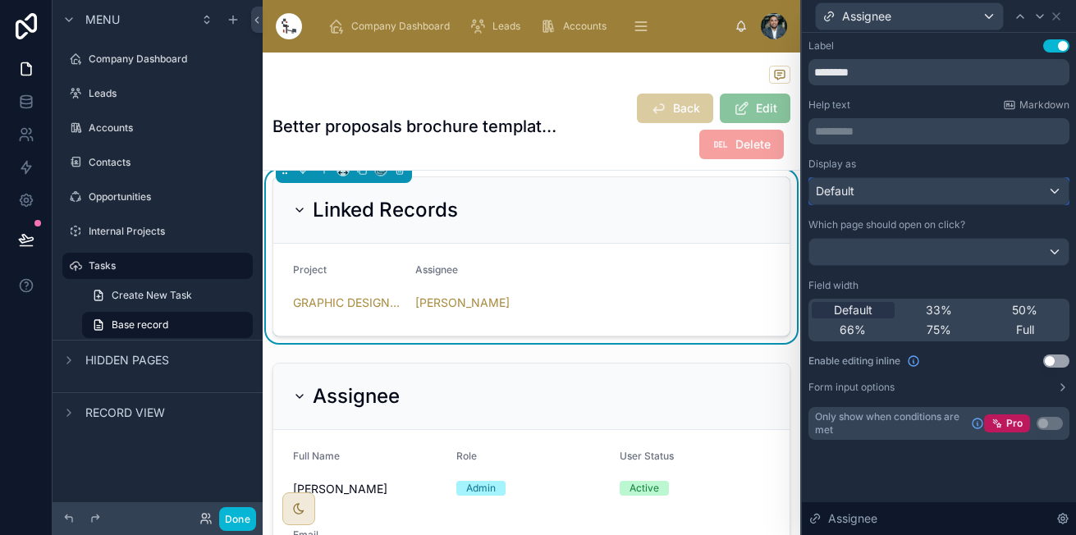
click at [907, 188] on div "Default" at bounding box center [938, 191] width 259 height 26
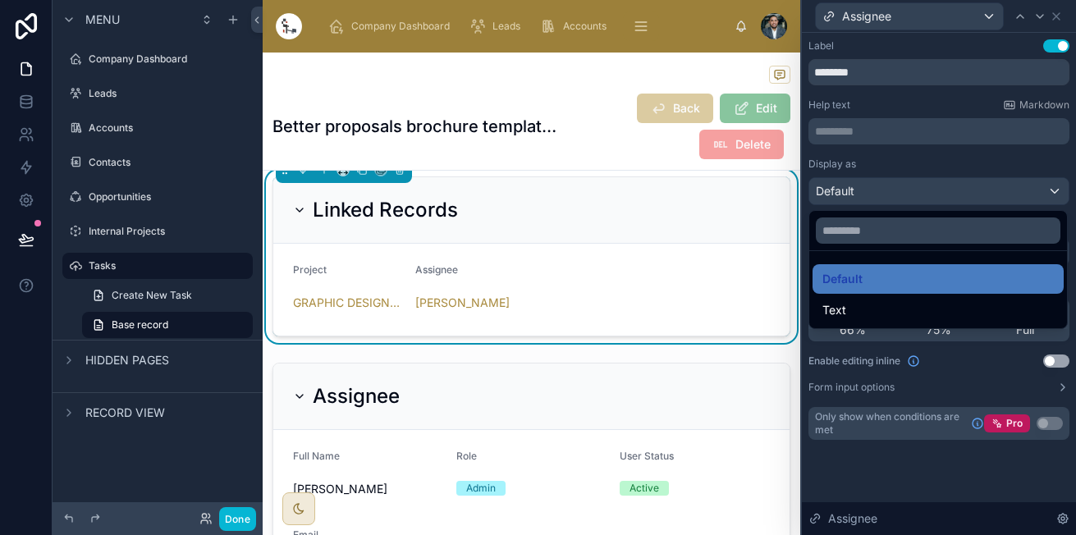
click at [907, 188] on div at bounding box center [939, 267] width 274 height 535
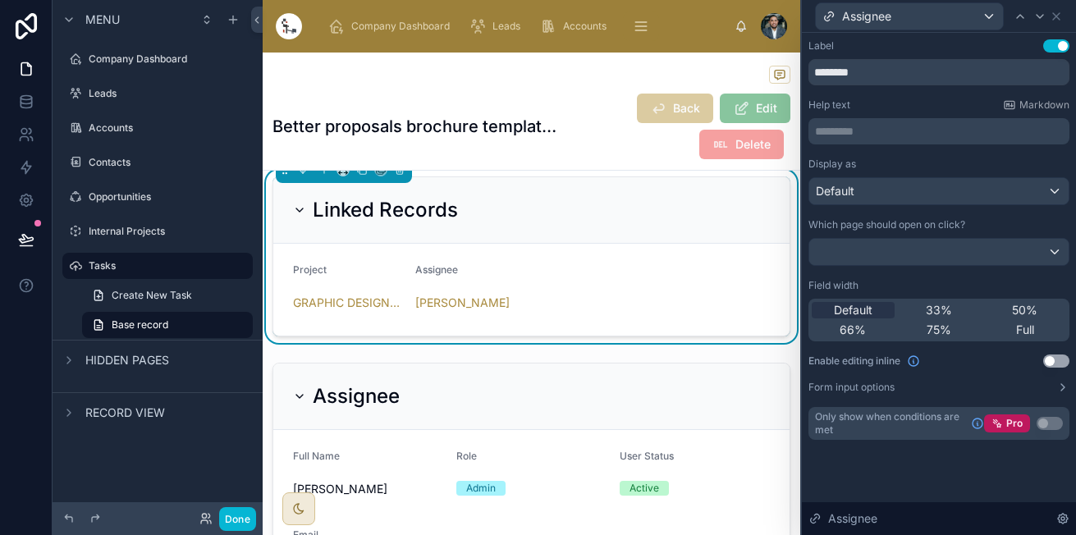
click at [897, 266] on div "Display as Default Which page should open on click? Field width Default 33% 50%…" at bounding box center [938, 276] width 261 height 236
click at [908, 251] on div at bounding box center [938, 252] width 259 height 26
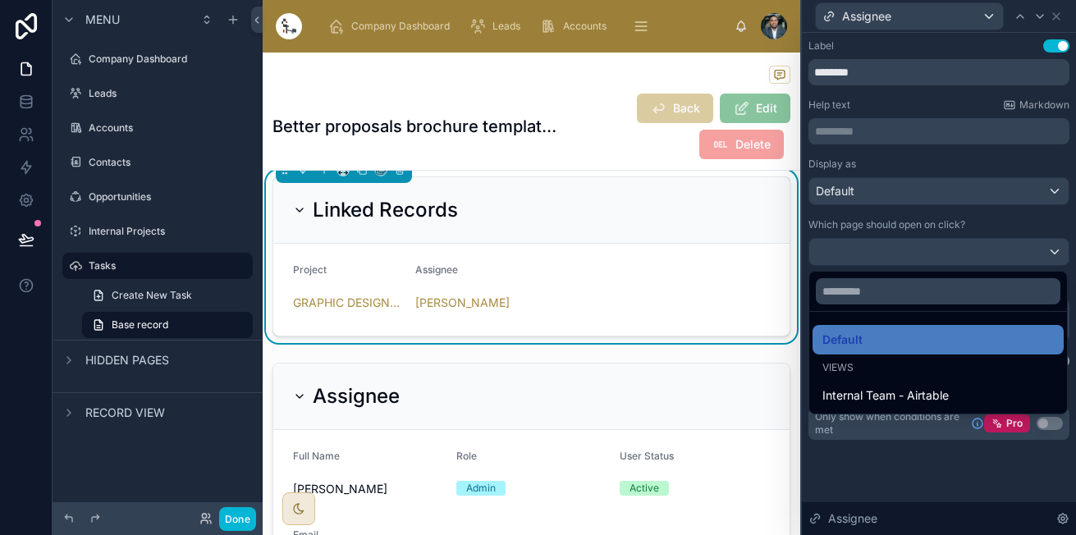
click at [908, 251] on div at bounding box center [939, 267] width 274 height 535
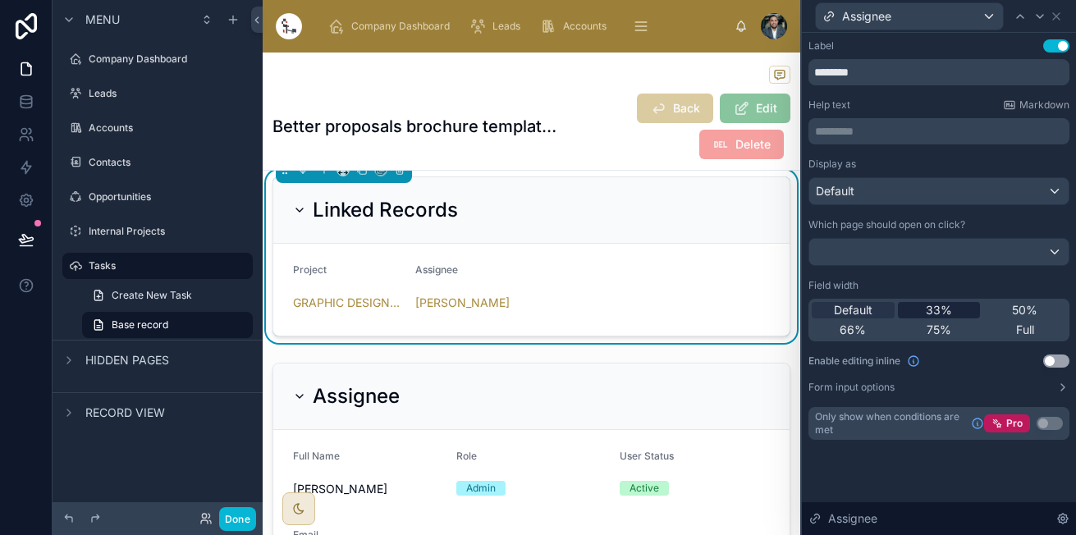
click at [933, 304] on span "33%" at bounding box center [938, 310] width 26 height 16
click at [878, 314] on div "Default" at bounding box center [852, 310] width 83 height 16
click at [1003, 331] on div "Full" at bounding box center [1024, 330] width 83 height 16
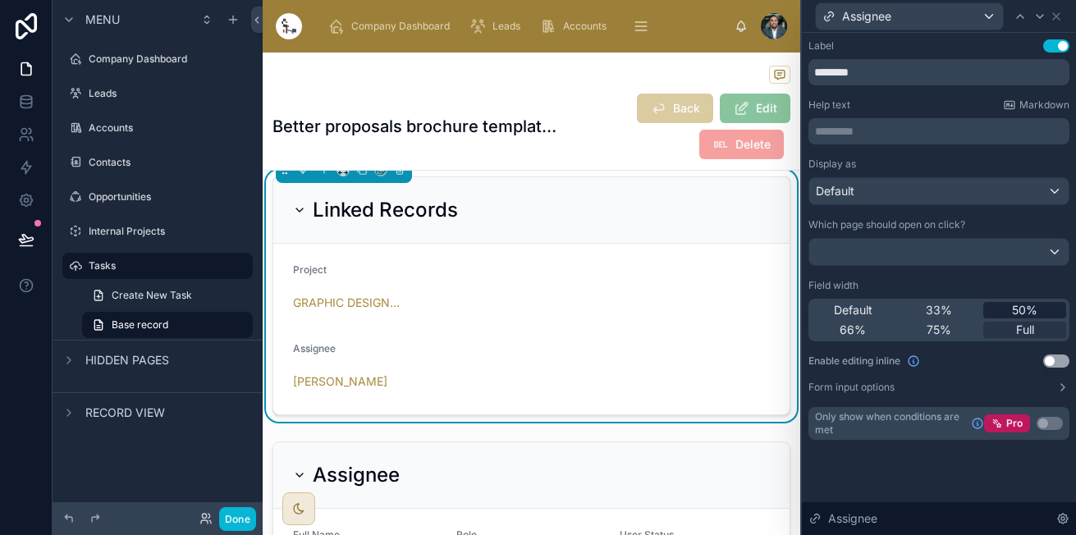
click at [1016, 311] on span "50%" at bounding box center [1024, 310] width 25 height 16
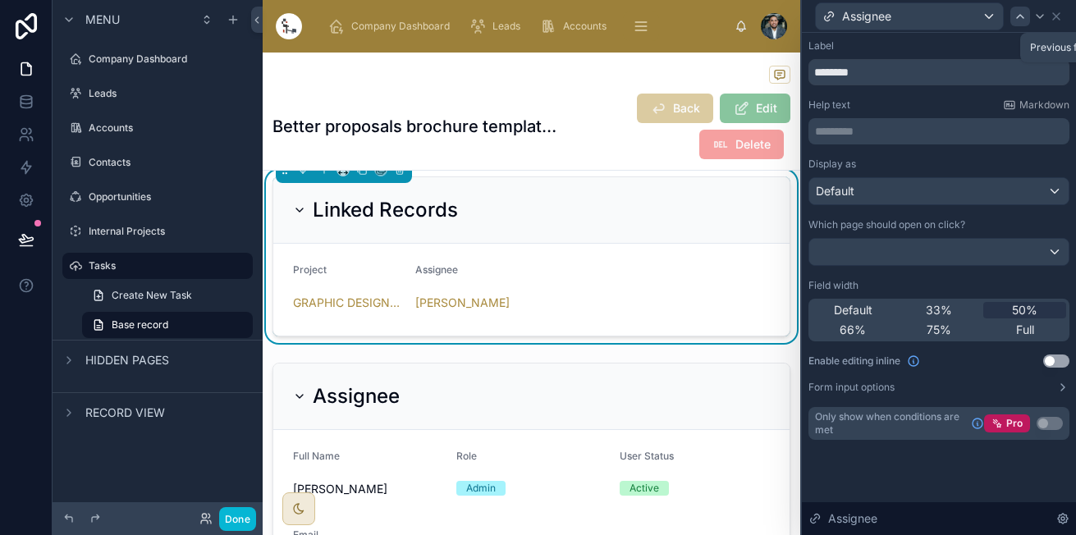
click at [1013, 11] on icon at bounding box center [1019, 16] width 13 height 13
click at [1025, 308] on span "50%" at bounding box center [1024, 310] width 25 height 16
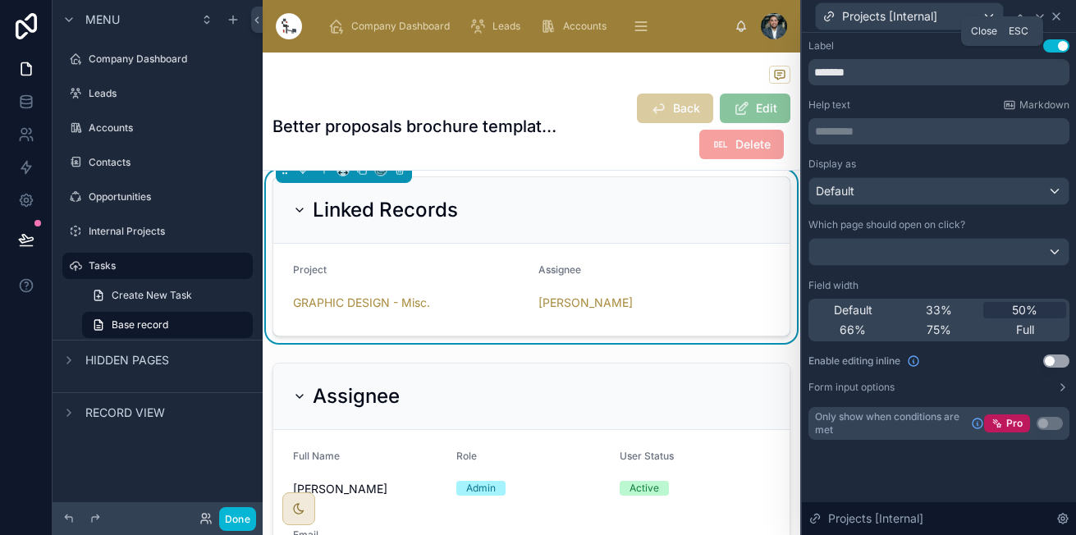
click at [1057, 11] on icon at bounding box center [1055, 16] width 13 height 13
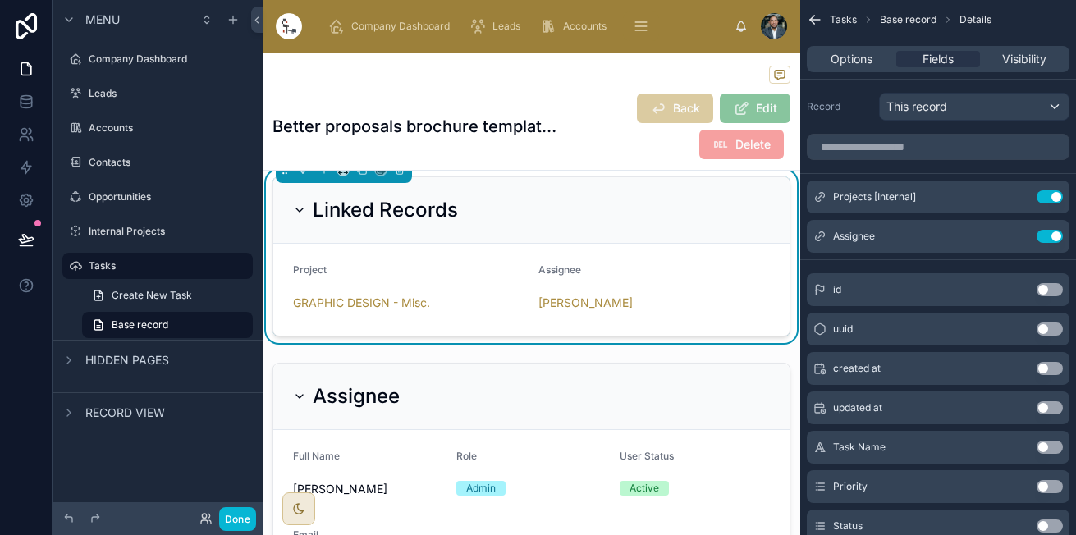
scroll to position [329, 0]
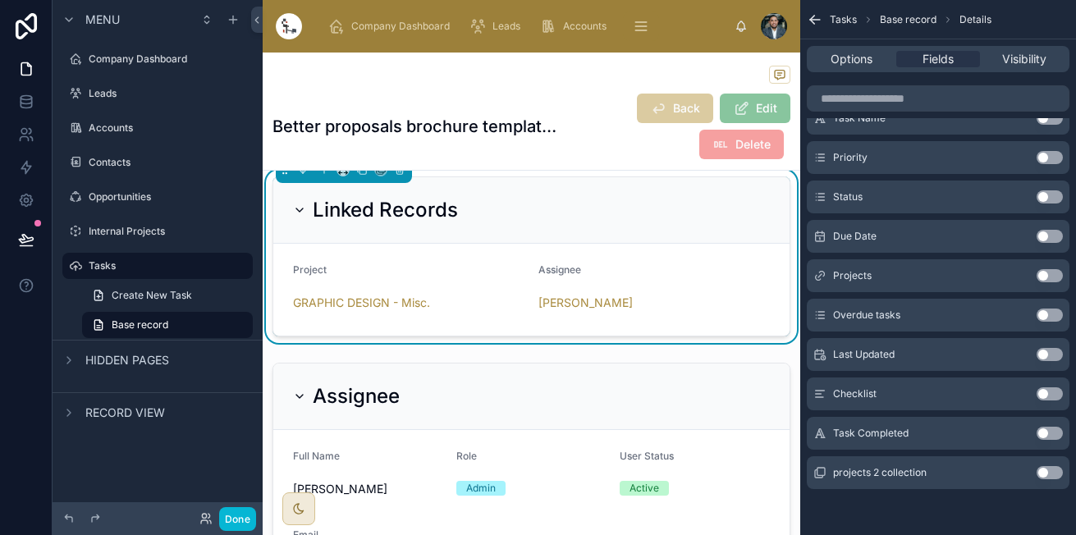
click at [298, 218] on div "Linked Records" at bounding box center [375, 210] width 165 height 26
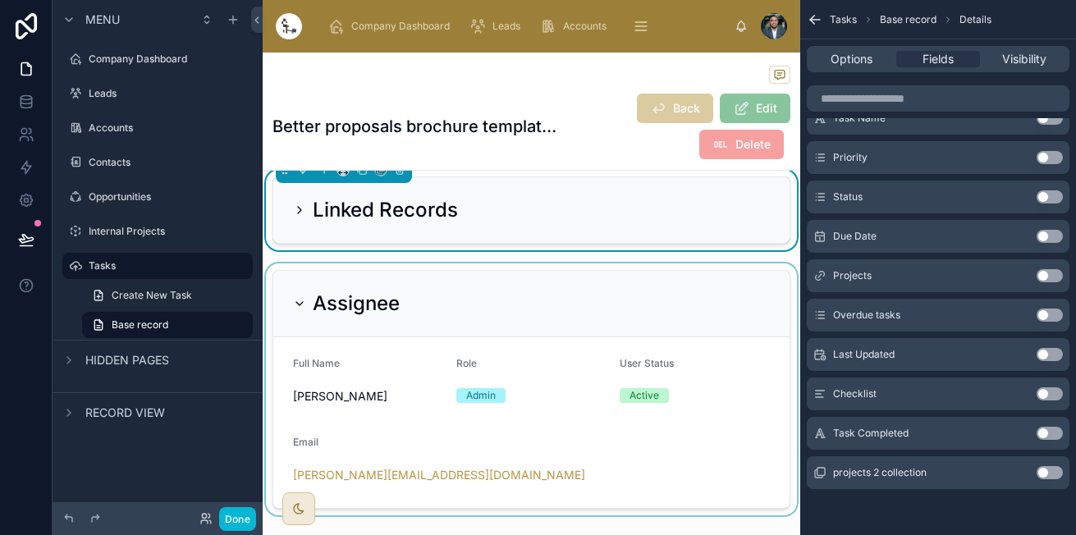
click at [303, 317] on div at bounding box center [531, 389] width 537 height 252
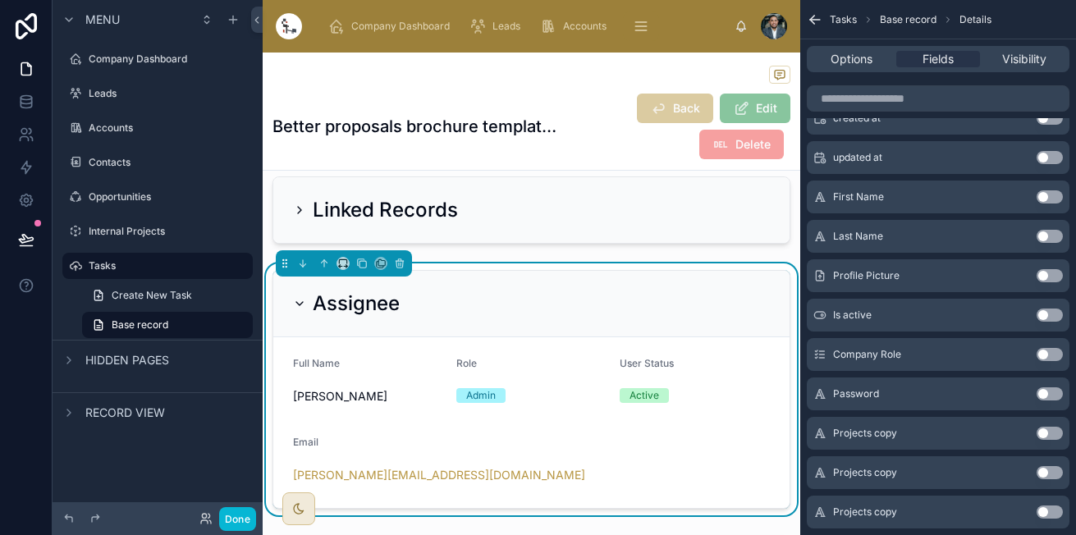
click at [299, 304] on icon at bounding box center [299, 303] width 13 height 13
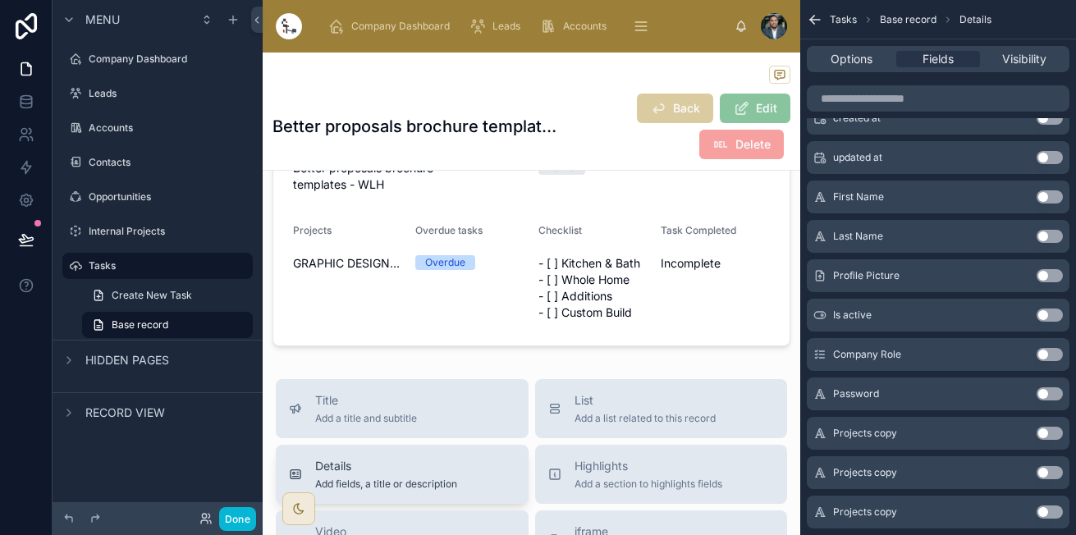
scroll to position [454, 0]
click at [342, 477] on div "Details Add fields, a title or description" at bounding box center [386, 475] width 142 height 33
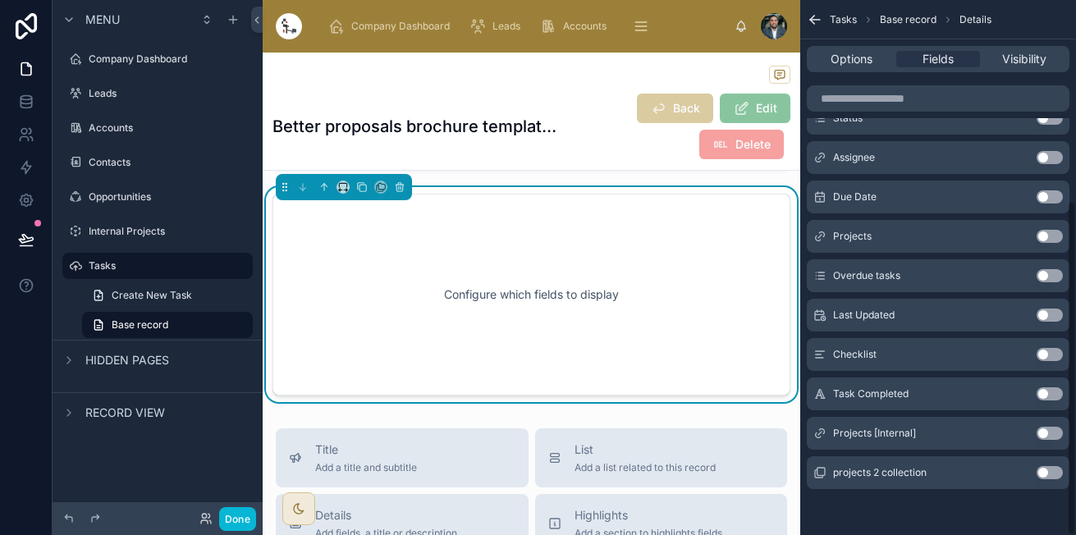
scroll to position [634, 0]
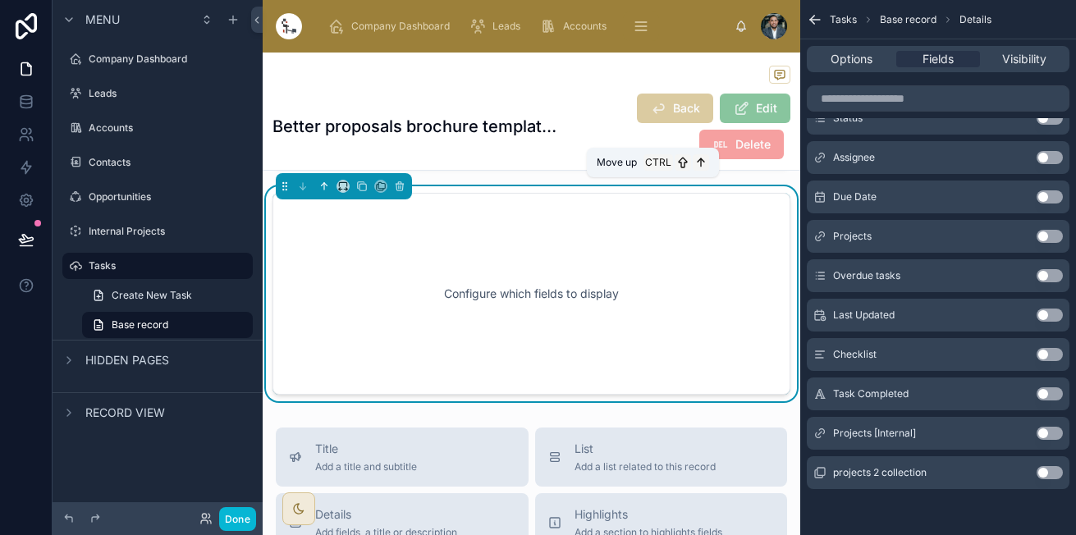
click at [323, 190] on icon at bounding box center [323, 185] width 11 height 11
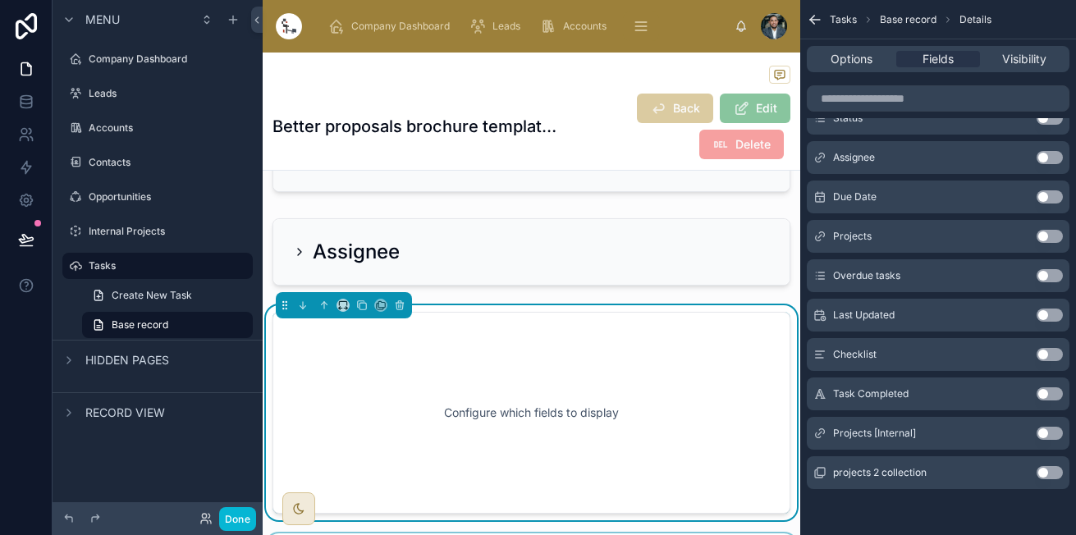
scroll to position [250, 0]
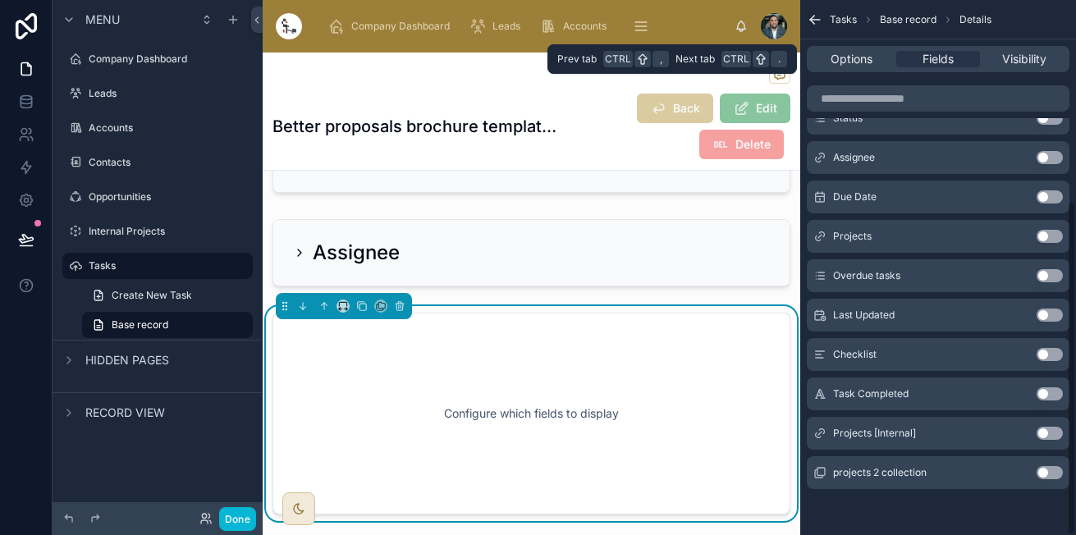
click at [857, 68] on div "Options Fields Visibility" at bounding box center [937, 59] width 263 height 26
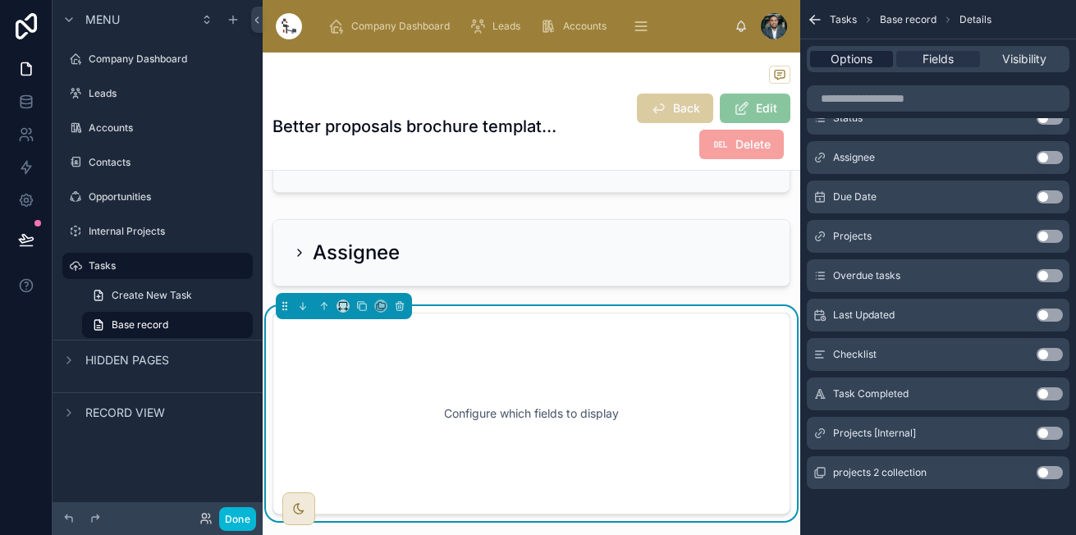
click at [857, 64] on span "Options" at bounding box center [851, 59] width 42 height 16
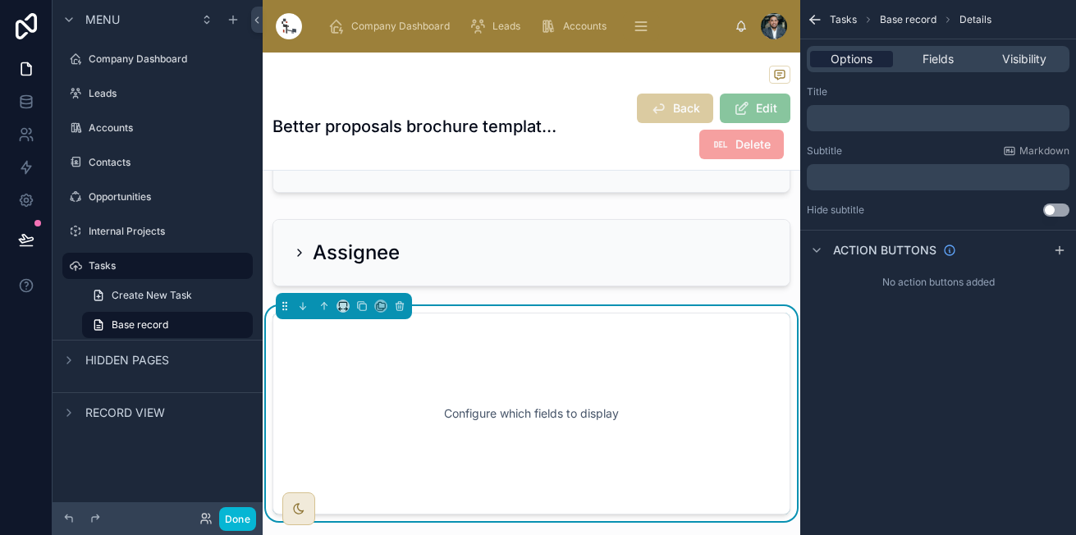
scroll to position [0, 0]
click at [873, 107] on div "﻿" at bounding box center [937, 118] width 263 height 26
click at [872, 109] on div "﻿" at bounding box center [937, 118] width 263 height 26
click at [870, 113] on p "﻿" at bounding box center [939, 118] width 253 height 13
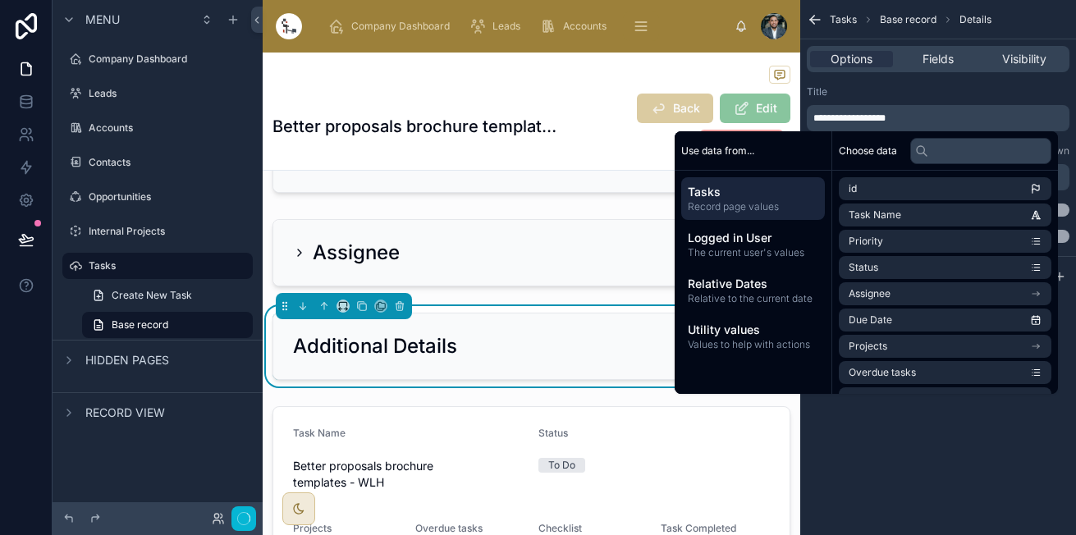
click at [952, 482] on div "**********" at bounding box center [938, 267] width 276 height 535
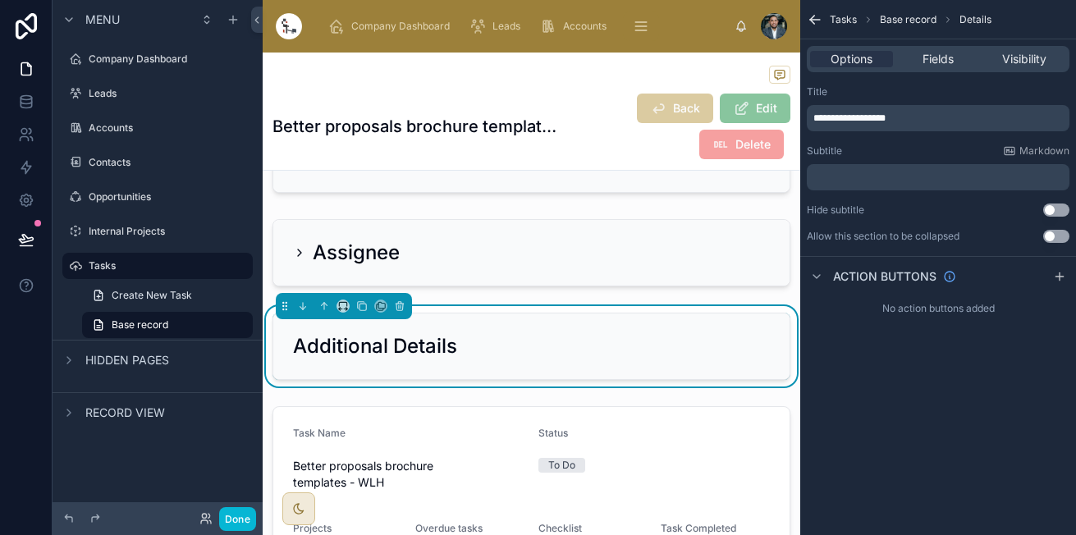
click at [1054, 241] on button "Use setting" at bounding box center [1056, 236] width 26 height 13
click at [939, 65] on span "Fields" at bounding box center [937, 59] width 31 height 16
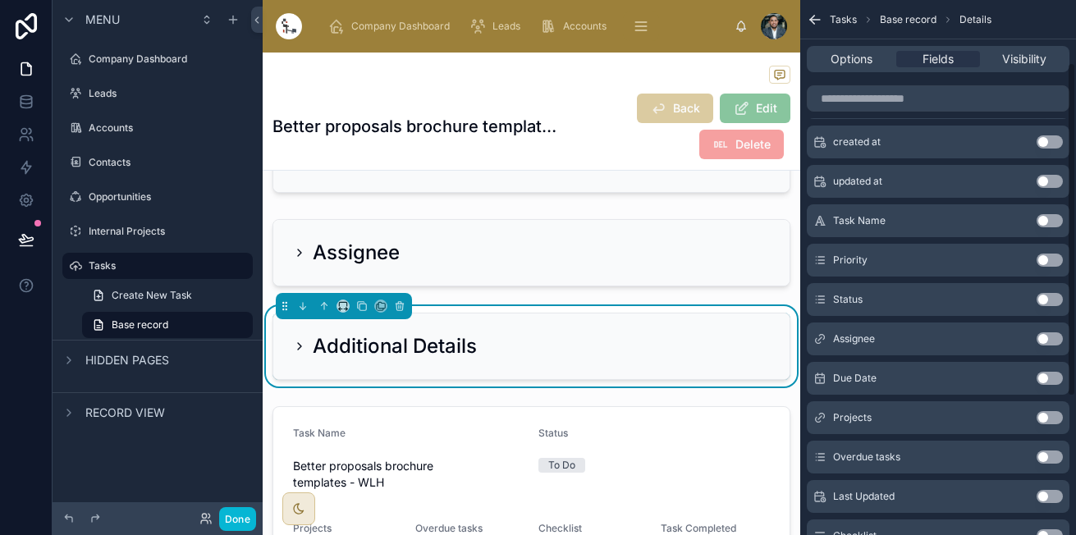
scroll to position [151, 0]
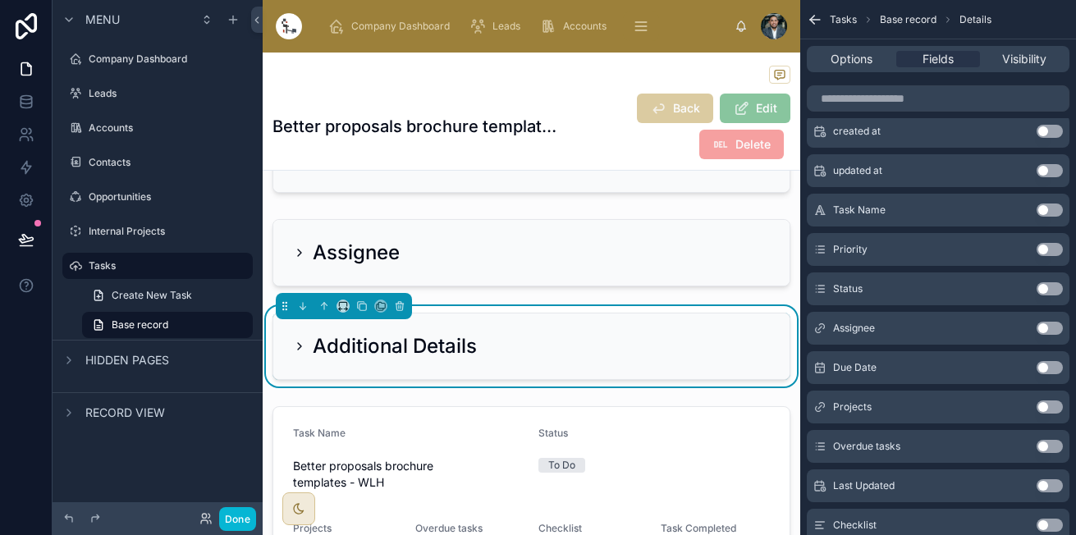
click at [1053, 248] on button "Use setting" at bounding box center [1049, 249] width 26 height 13
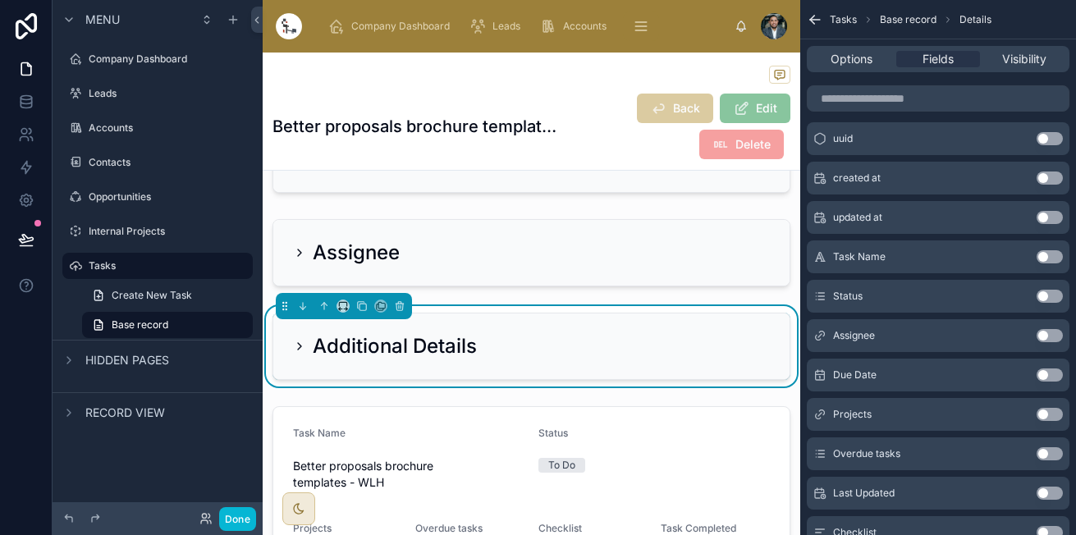
click at [1047, 299] on button "Use setting" at bounding box center [1049, 296] width 26 height 13
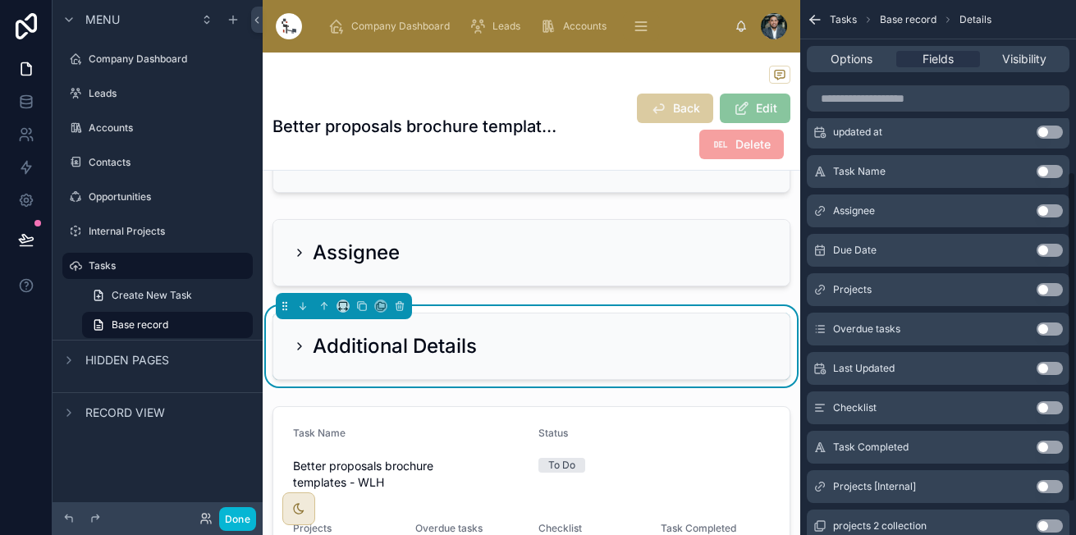
scroll to position [276, 0]
click at [1053, 249] on button "Use setting" at bounding box center [1049, 249] width 26 height 13
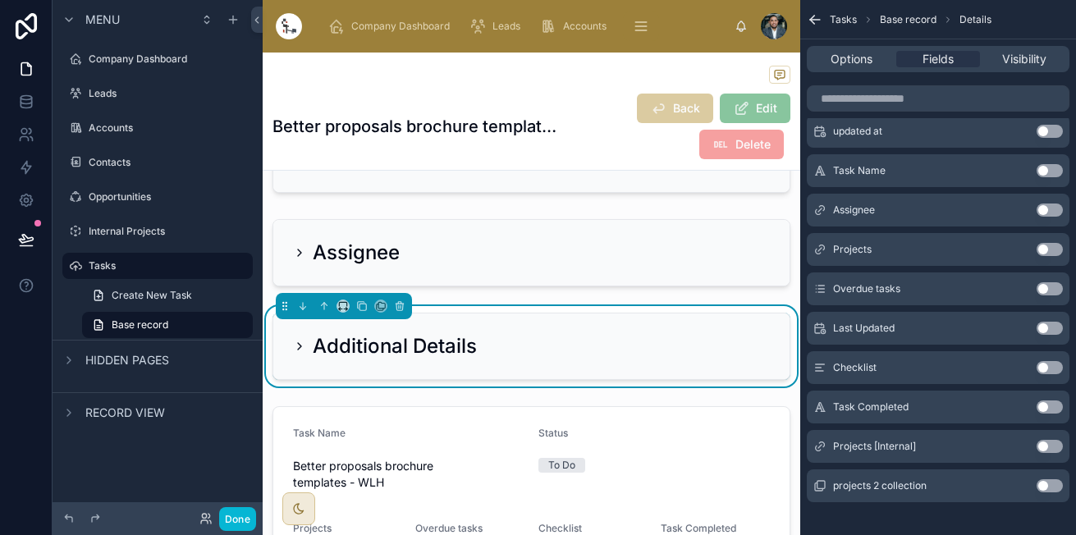
click at [1051, 247] on button "Use setting" at bounding box center [1049, 249] width 26 height 13
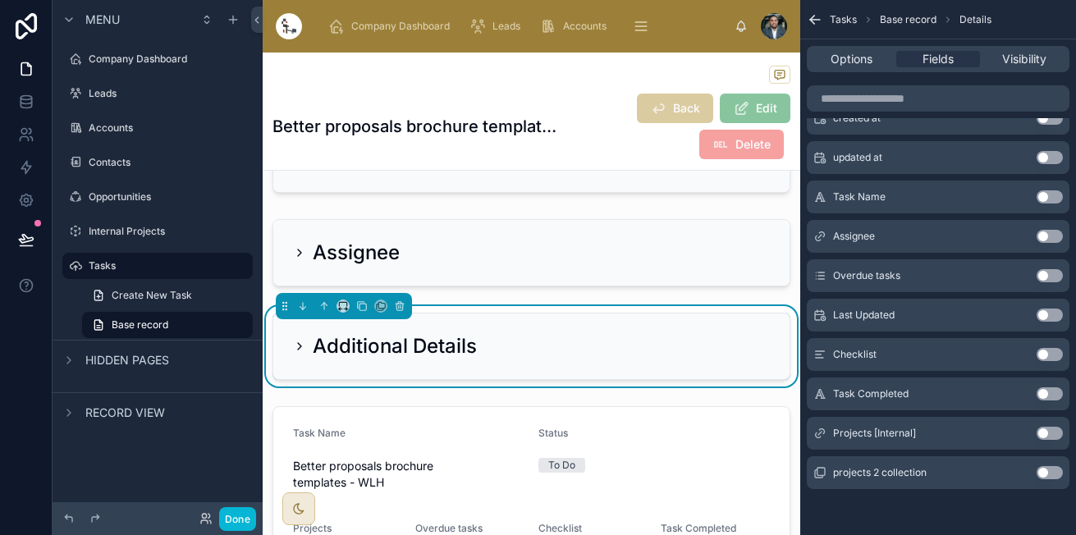
click at [1052, 427] on button "Use setting" at bounding box center [1049, 433] width 26 height 13
click at [1050, 396] on button "Use setting" at bounding box center [1049, 393] width 26 height 13
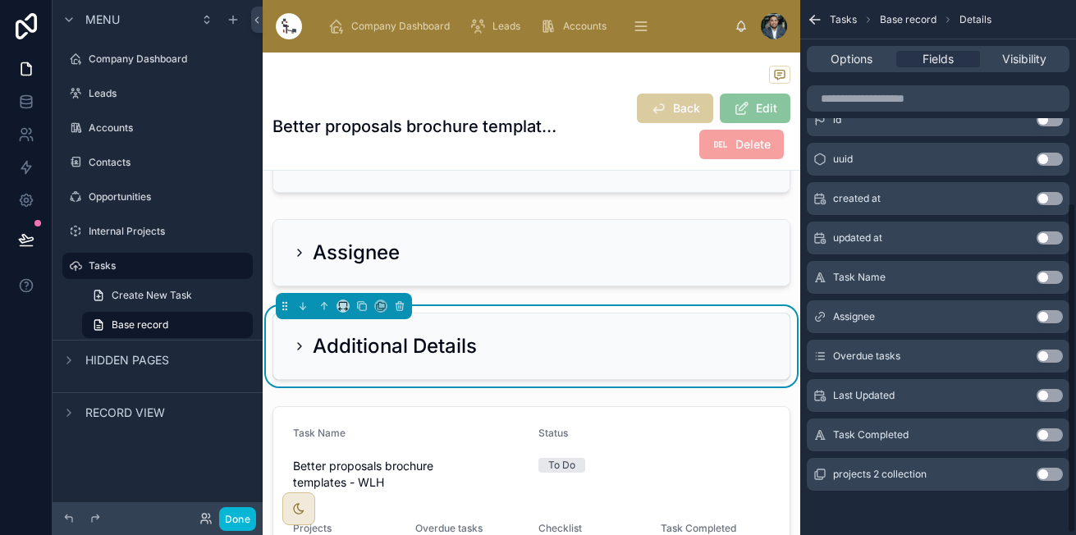
click at [1052, 436] on button "Use setting" at bounding box center [1049, 434] width 26 height 13
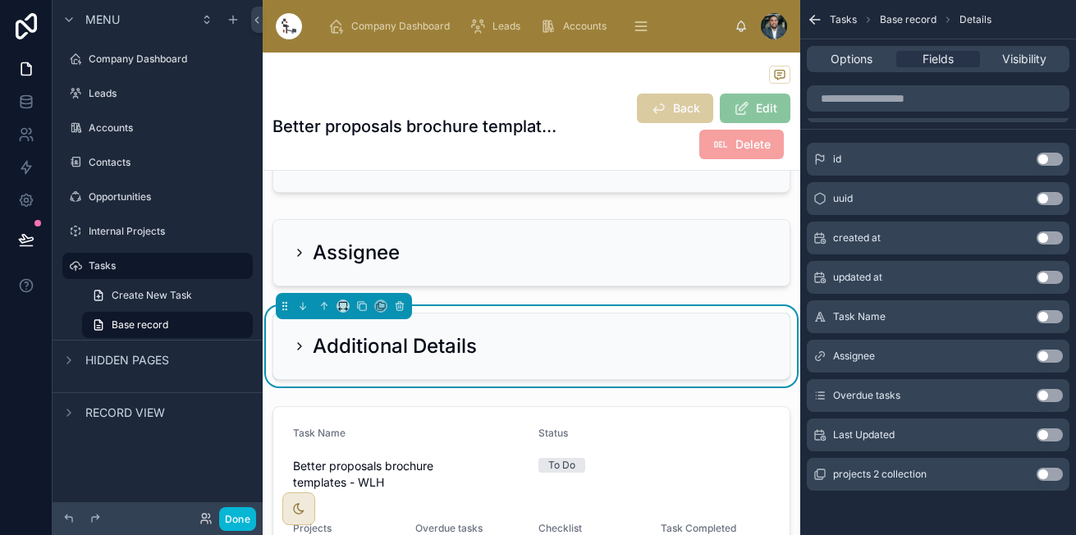
click at [1050, 394] on button "Use setting" at bounding box center [1049, 395] width 26 height 13
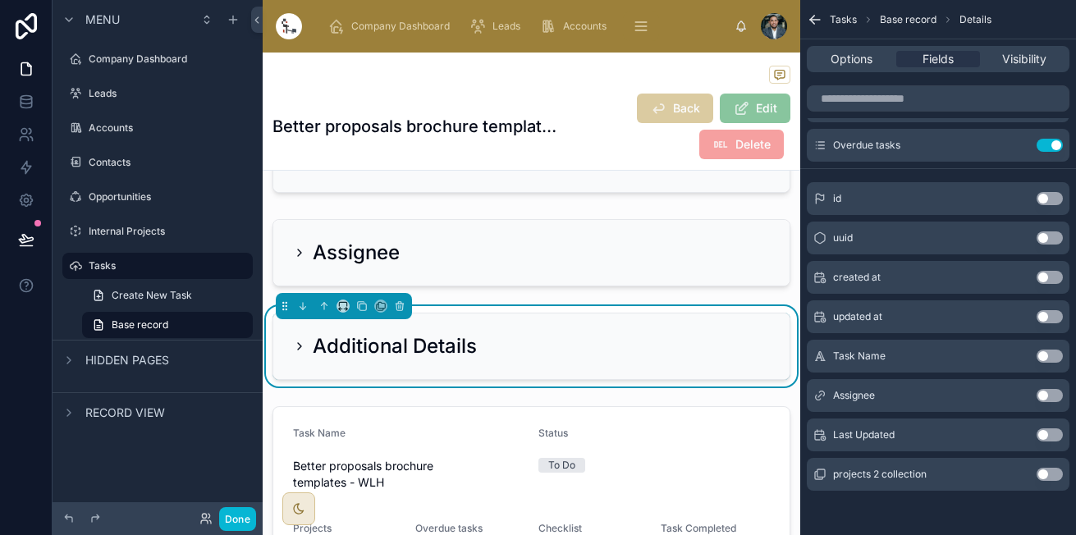
click at [306, 342] on div "Additional Details" at bounding box center [385, 346] width 184 height 26
click at [1048, 280] on button "Use setting" at bounding box center [1049, 277] width 26 height 13
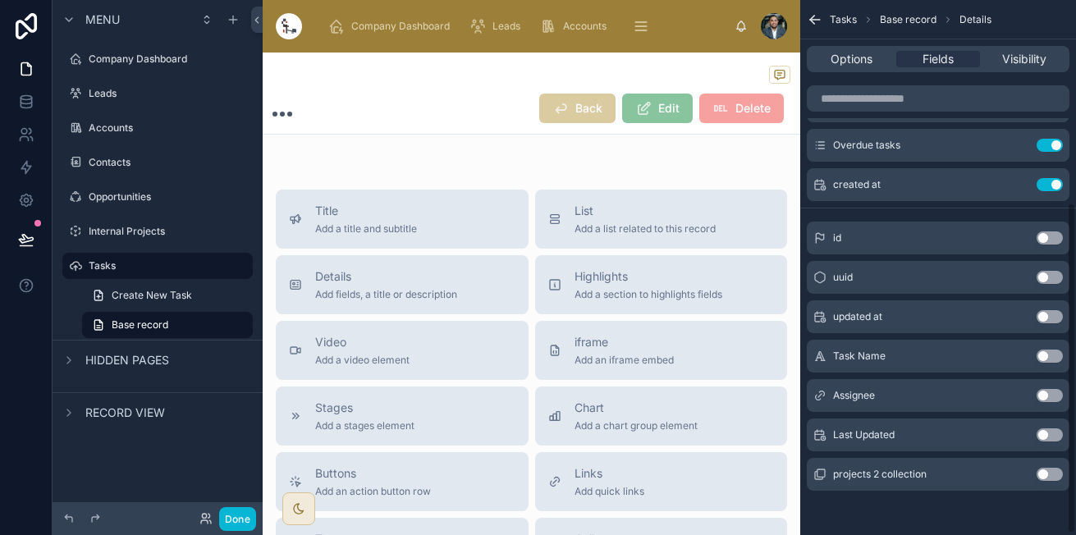
click at [1046, 322] on button "Use setting" at bounding box center [1049, 316] width 26 height 13
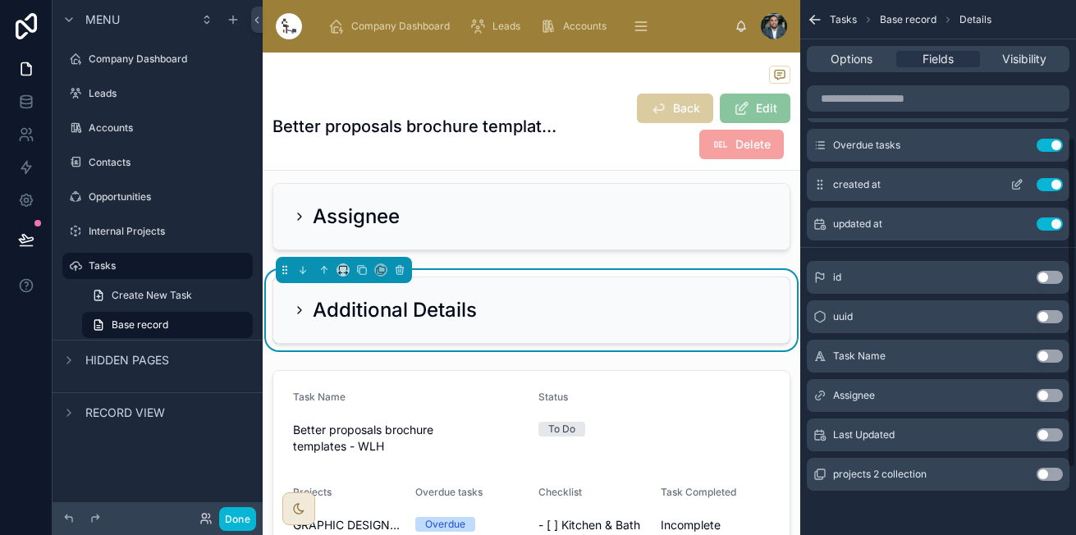
scroll to position [0, 0]
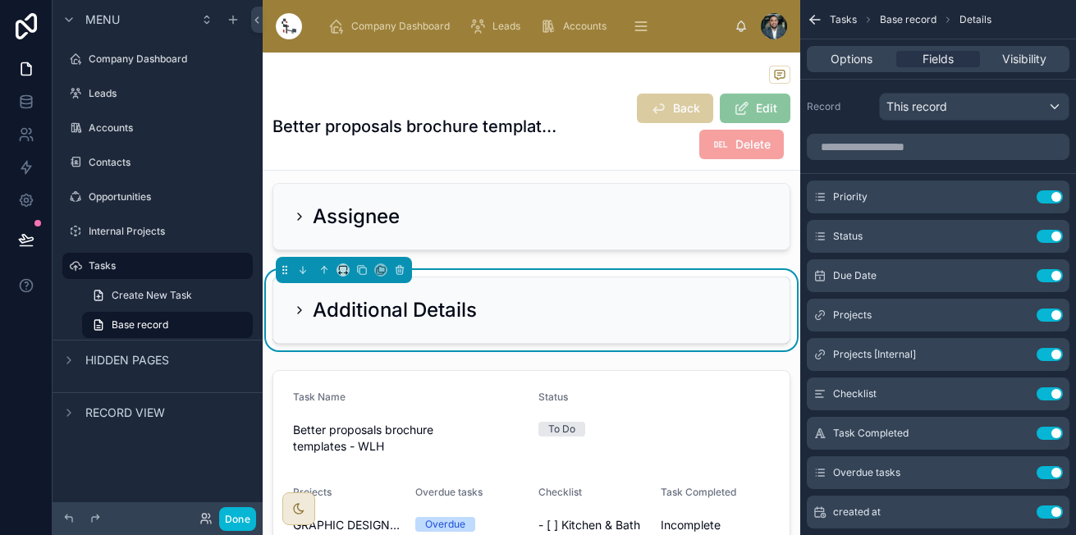
click at [296, 300] on div "Additional Details" at bounding box center [385, 310] width 184 height 26
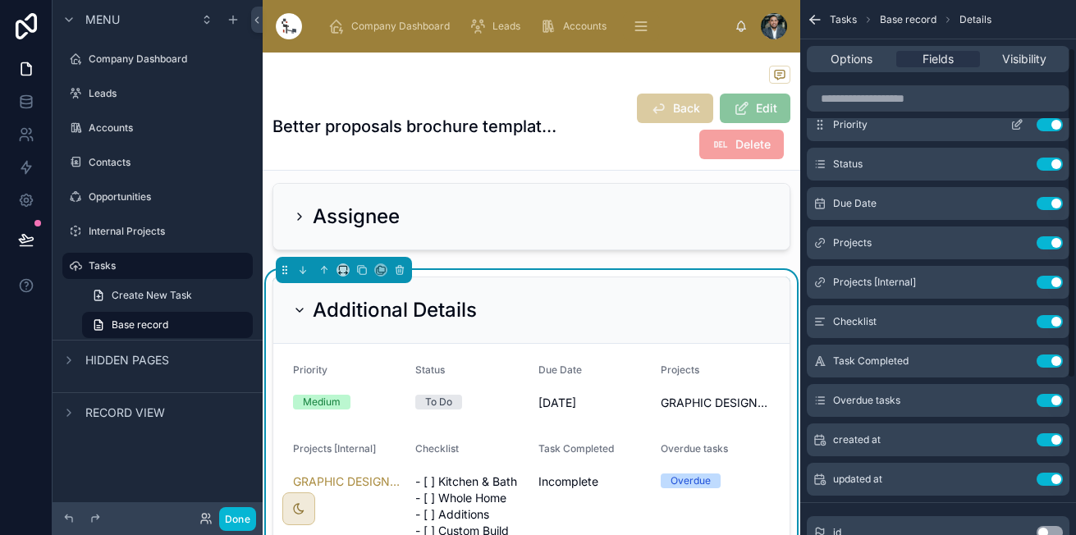
scroll to position [79, 0]
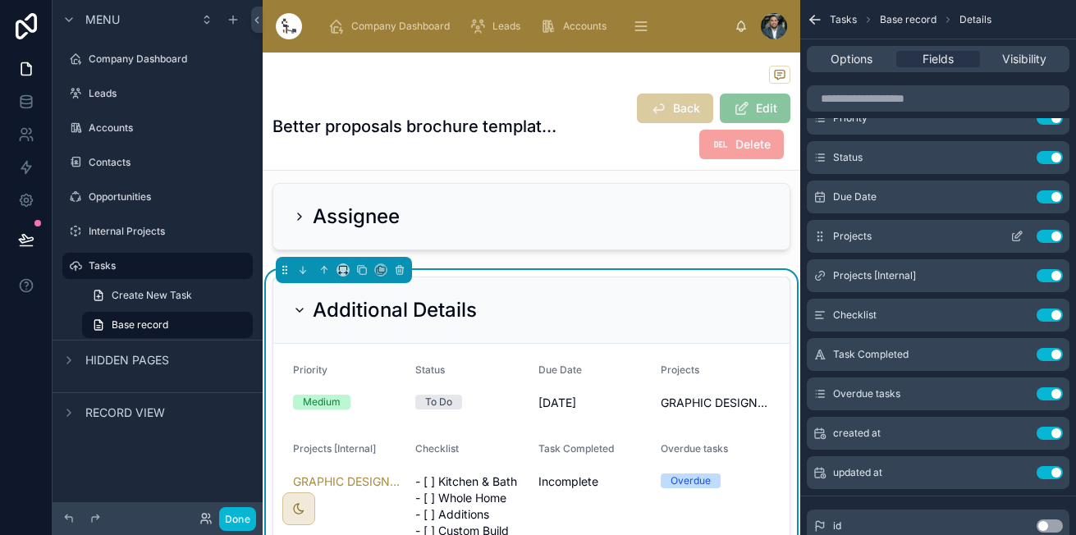
click at [1047, 235] on button "Use setting" at bounding box center [1049, 236] width 26 height 13
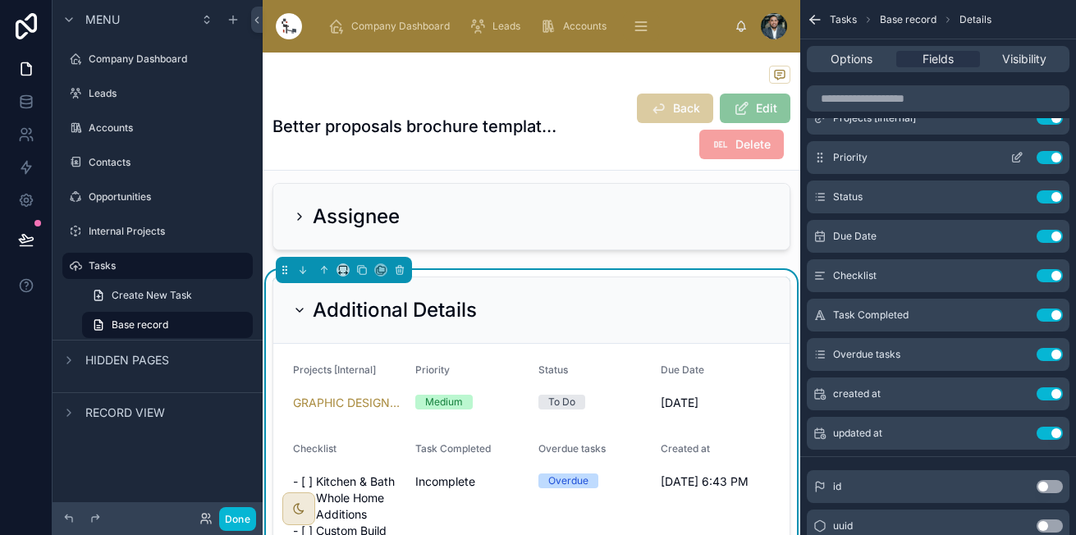
scroll to position [0, 0]
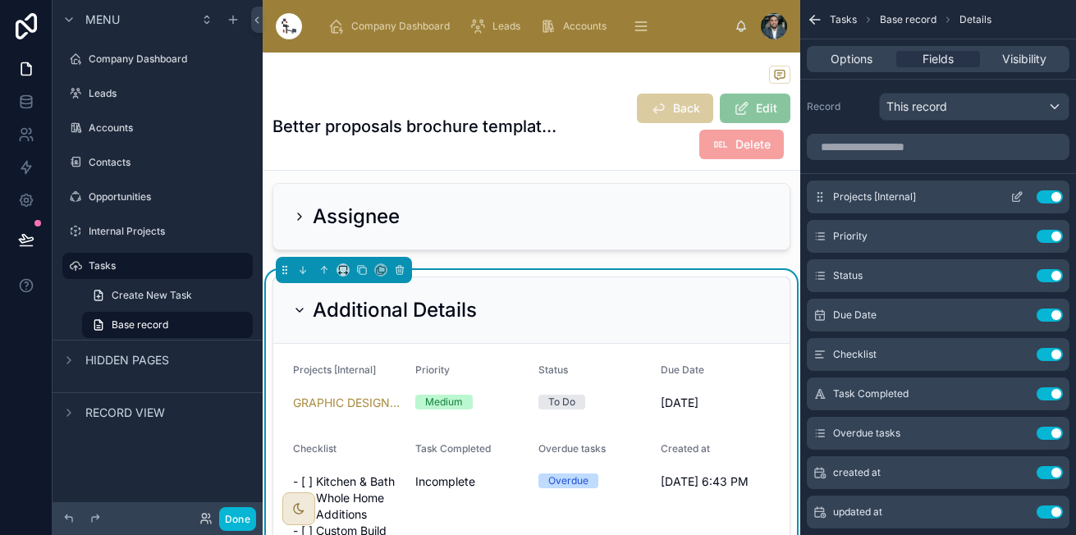
click at [1016, 193] on icon "scrollable content" at bounding box center [1016, 196] width 13 height 13
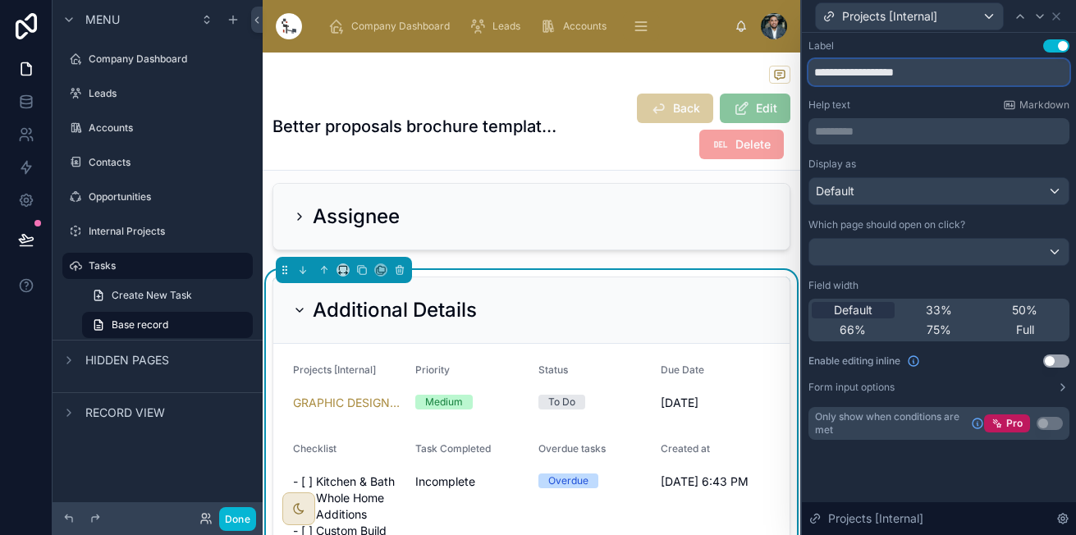
drag, startPoint x: 920, startPoint y: 78, endPoint x: 853, endPoint y: 71, distance: 66.8
click at [853, 71] on input "**********" at bounding box center [938, 72] width 261 height 26
type input "*******"
click at [1012, 310] on span "50%" at bounding box center [1024, 310] width 25 height 16
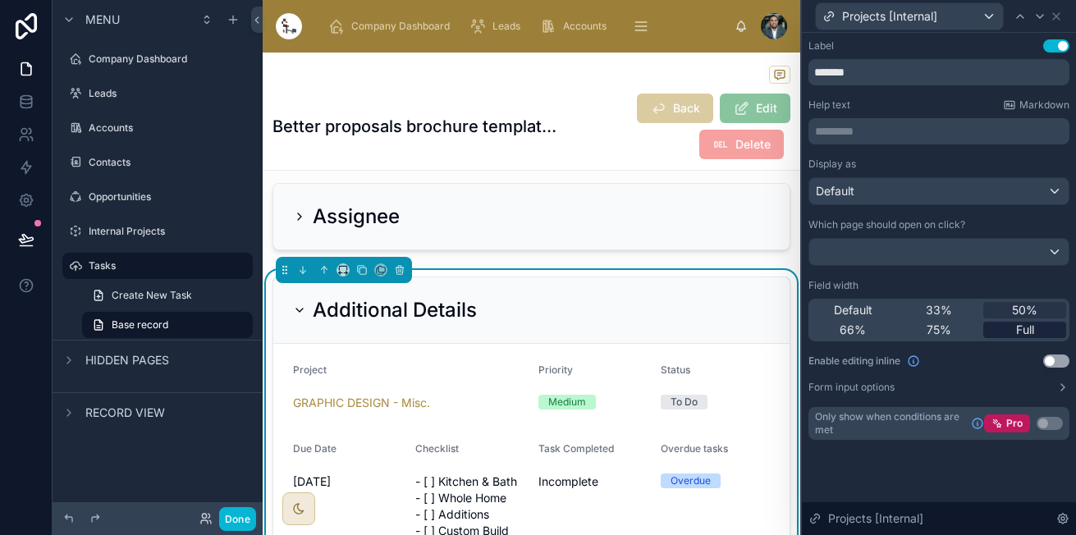
click at [1000, 328] on div "Full" at bounding box center [1024, 330] width 83 height 16
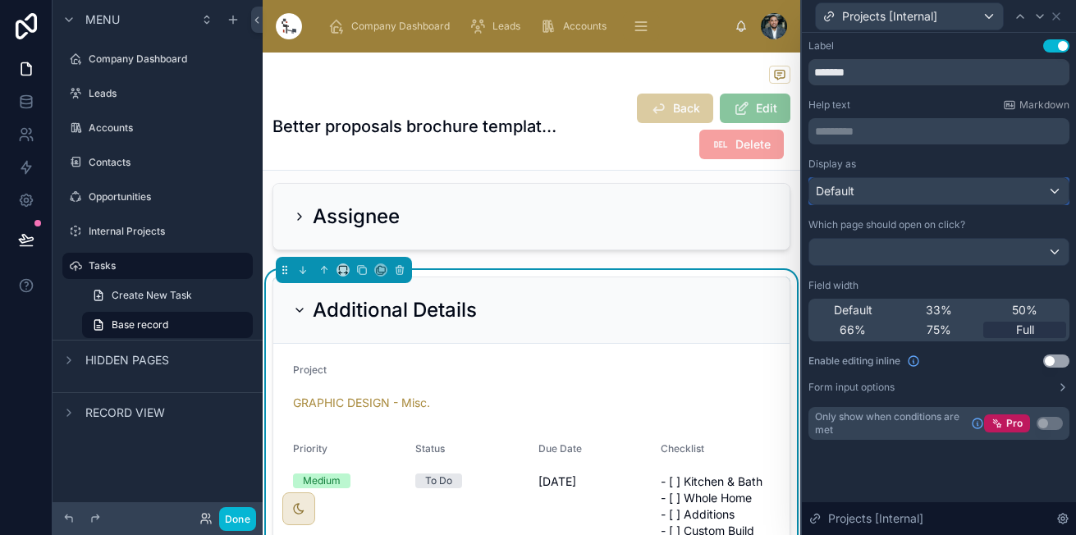
click at [927, 191] on div "Default" at bounding box center [938, 191] width 259 height 26
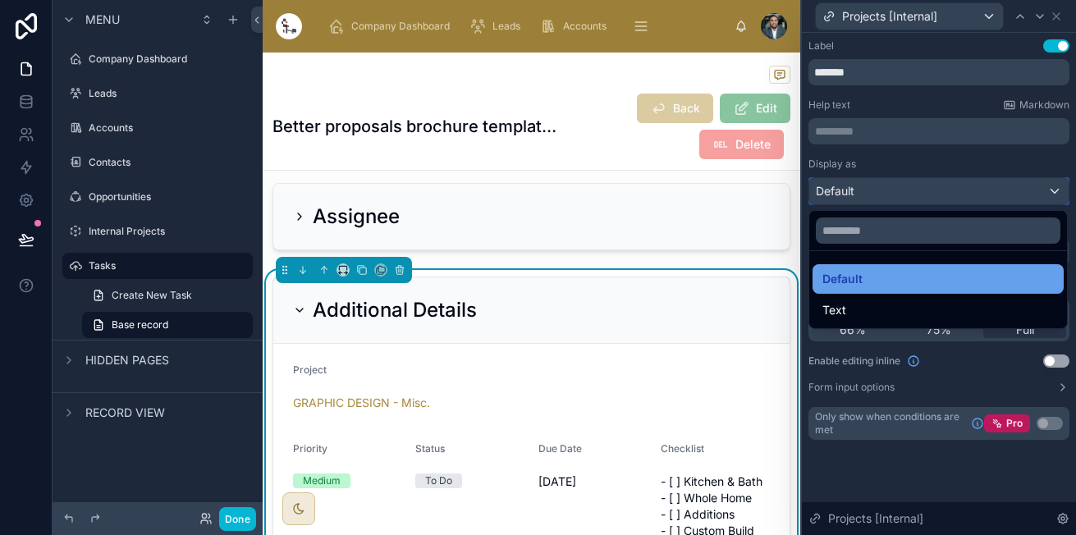
scroll to position [155, 0]
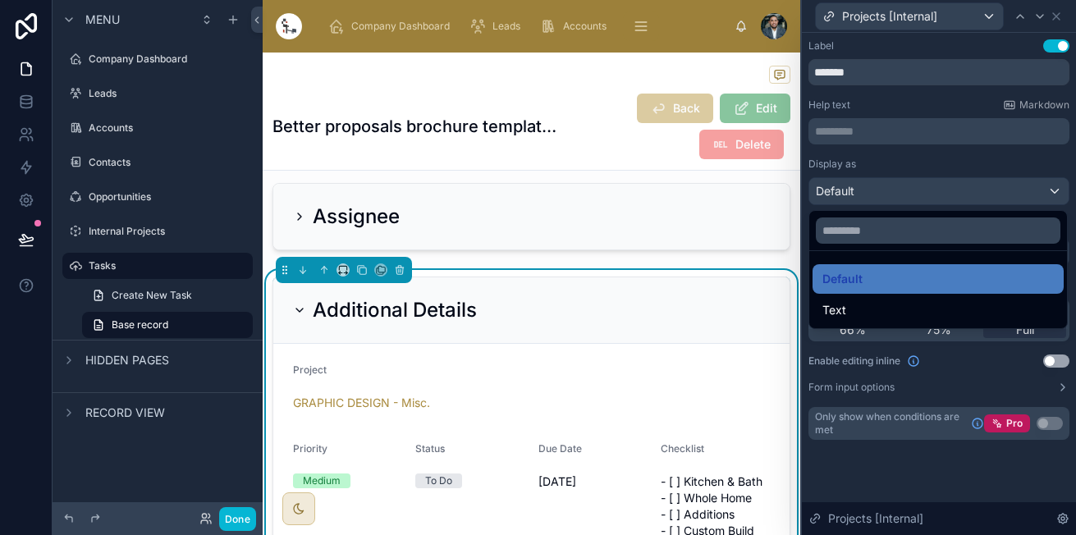
click at [959, 169] on div at bounding box center [939, 267] width 274 height 535
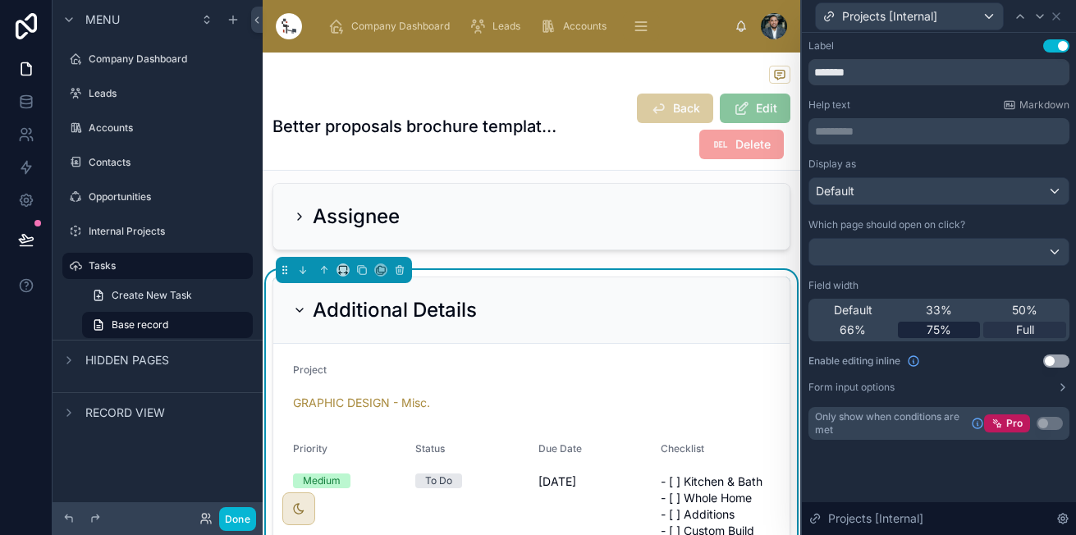
click at [950, 337] on span "75%" at bounding box center [938, 330] width 25 height 16
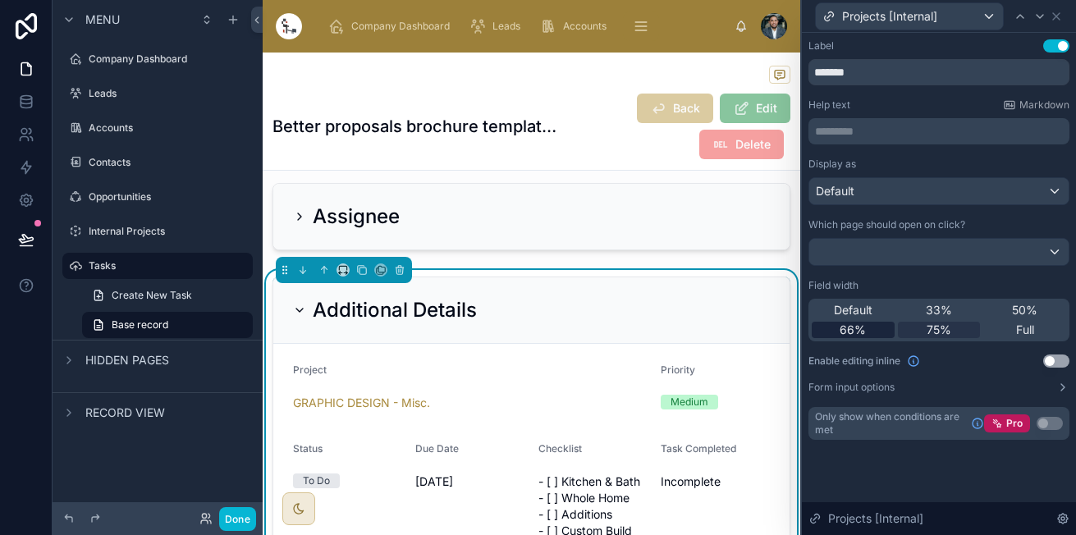
click at [851, 333] on span "66%" at bounding box center [852, 330] width 26 height 16
click at [1007, 330] on div "Full" at bounding box center [1024, 330] width 83 height 16
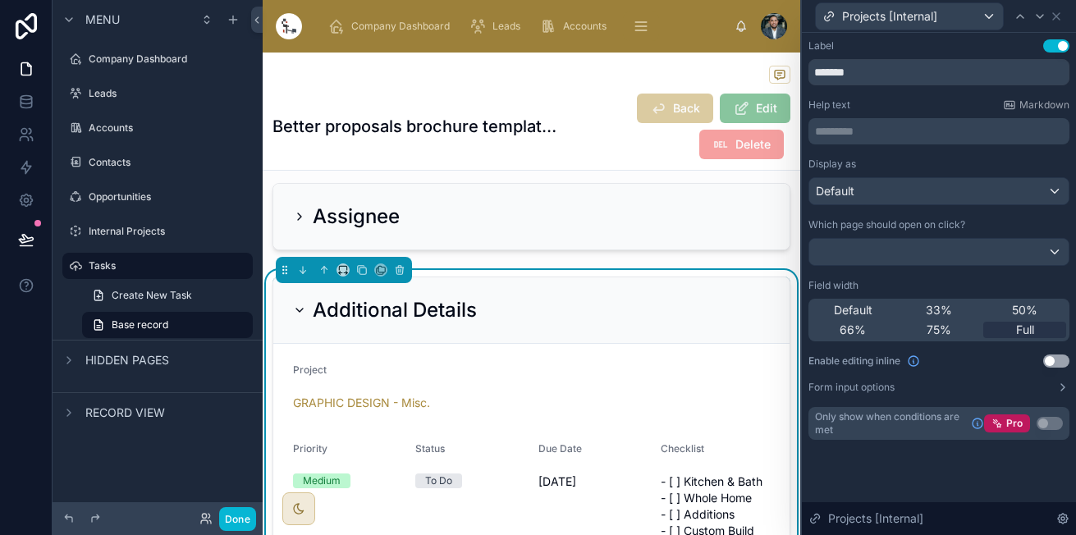
scroll to position [237, 0]
click at [1056, 12] on icon at bounding box center [1055, 16] width 13 height 13
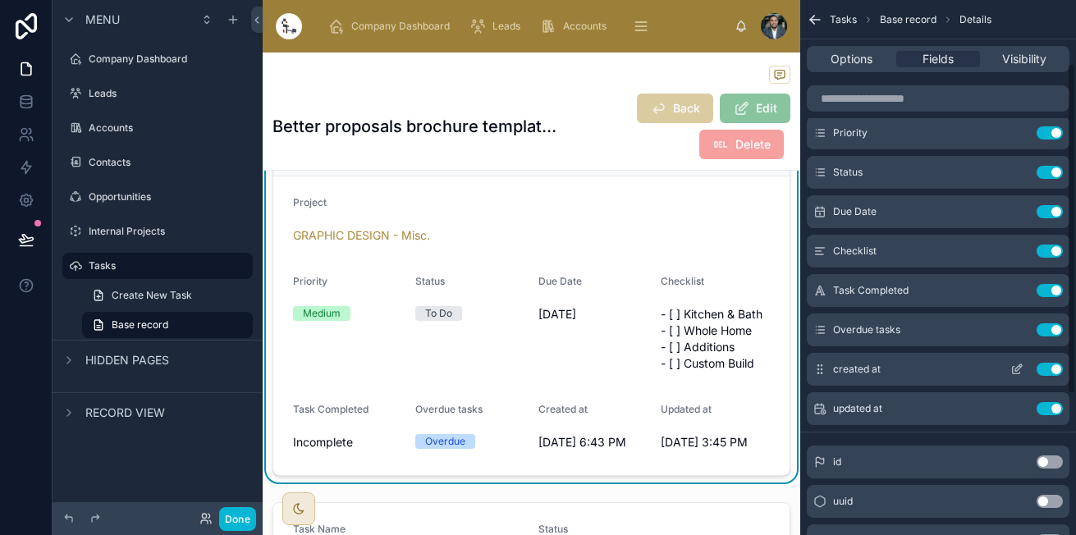
scroll to position [103, 0]
click at [815, 324] on icon "scrollable content" at bounding box center [819, 330] width 13 height 13
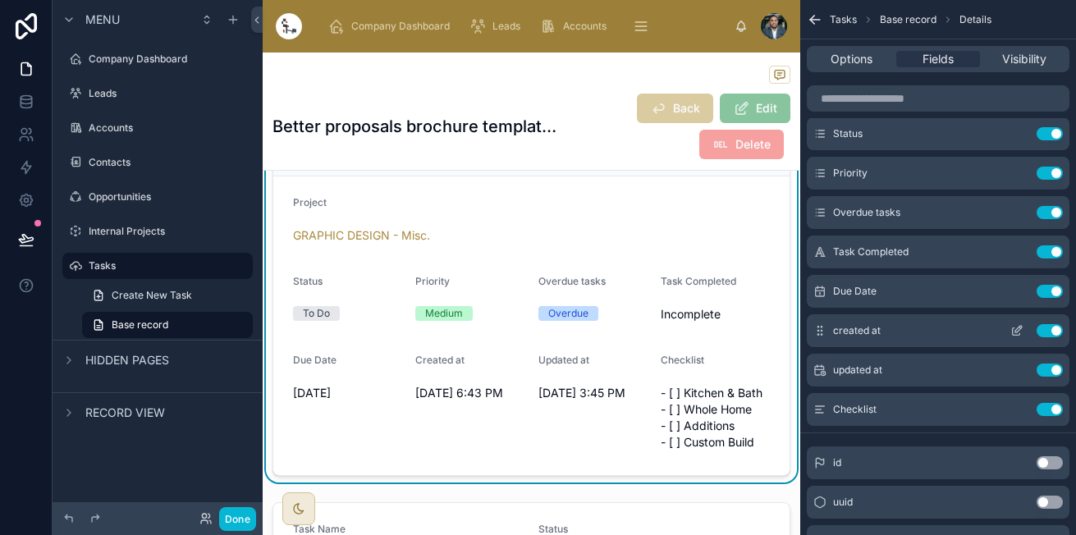
click at [1010, 334] on icon "scrollable content" at bounding box center [1016, 330] width 13 height 13
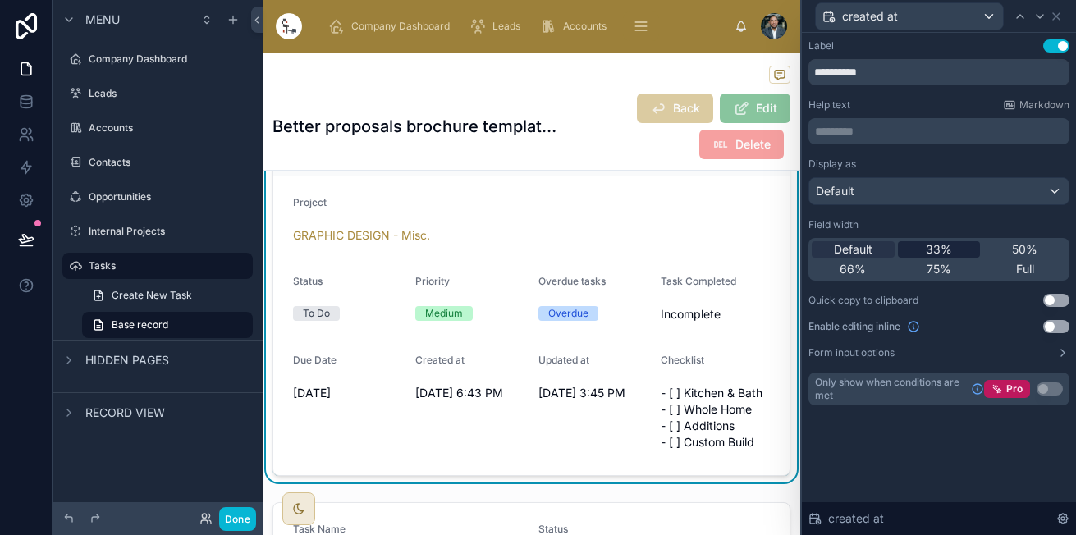
click at [950, 252] on span "33%" at bounding box center [938, 249] width 26 height 16
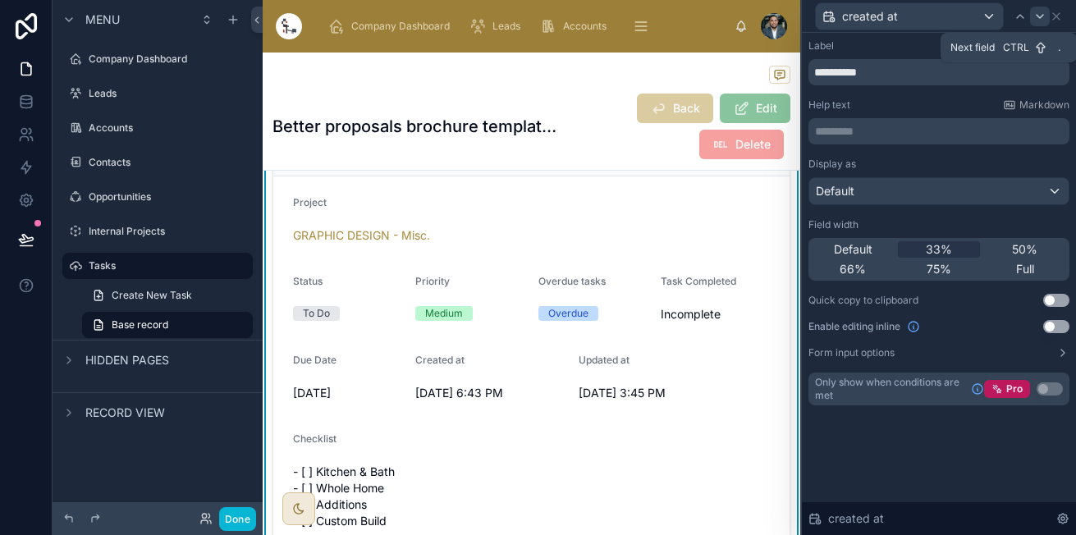
click at [1040, 17] on icon at bounding box center [1039, 16] width 7 height 3
click at [971, 249] on div "33%" at bounding box center [938, 249] width 83 height 16
click at [1039, 16] on icon at bounding box center [1039, 16] width 13 height 13
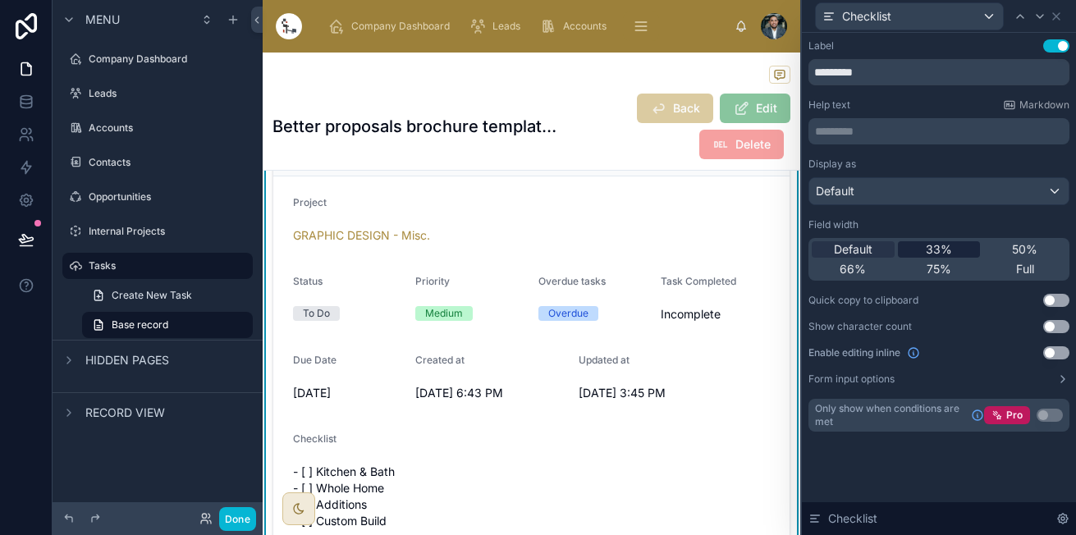
click at [967, 245] on div "33%" at bounding box center [938, 249] width 83 height 16
click at [1016, 271] on span "Full" at bounding box center [1025, 269] width 18 height 16
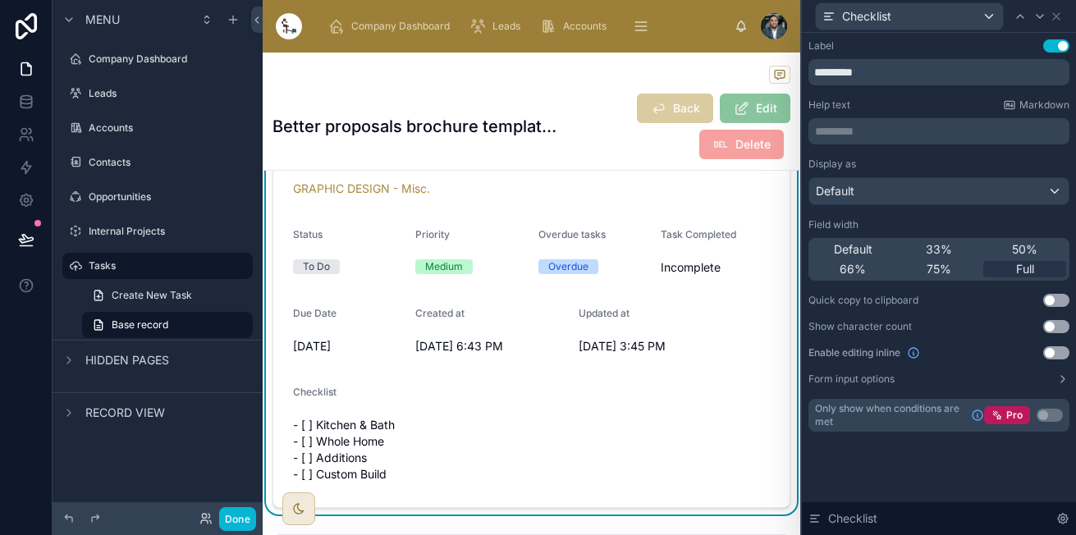
scroll to position [500, 0]
click at [978, 7] on div "Checklist" at bounding box center [908, 16] width 187 height 26
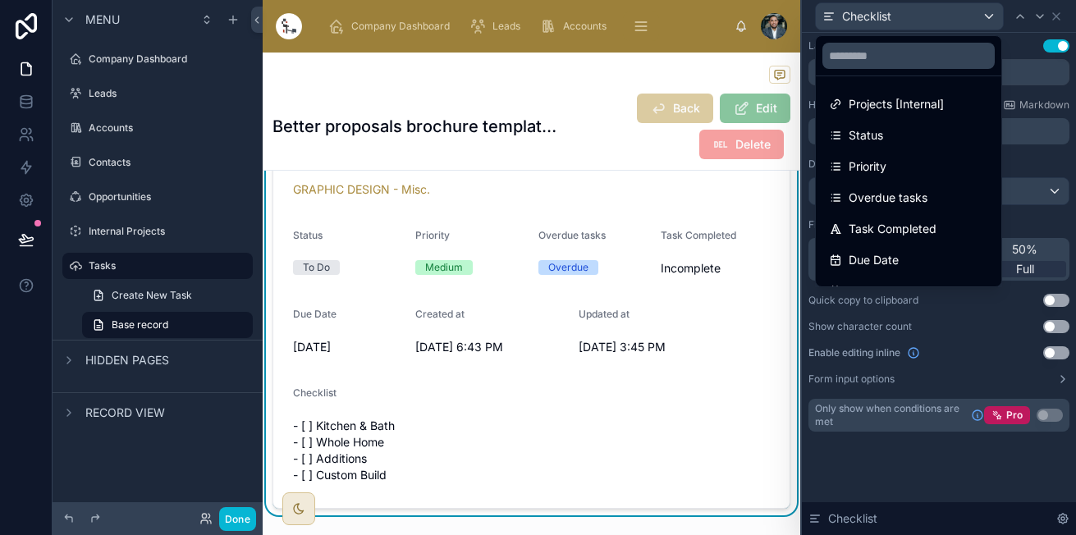
click at [1017, 13] on div at bounding box center [939, 267] width 274 height 535
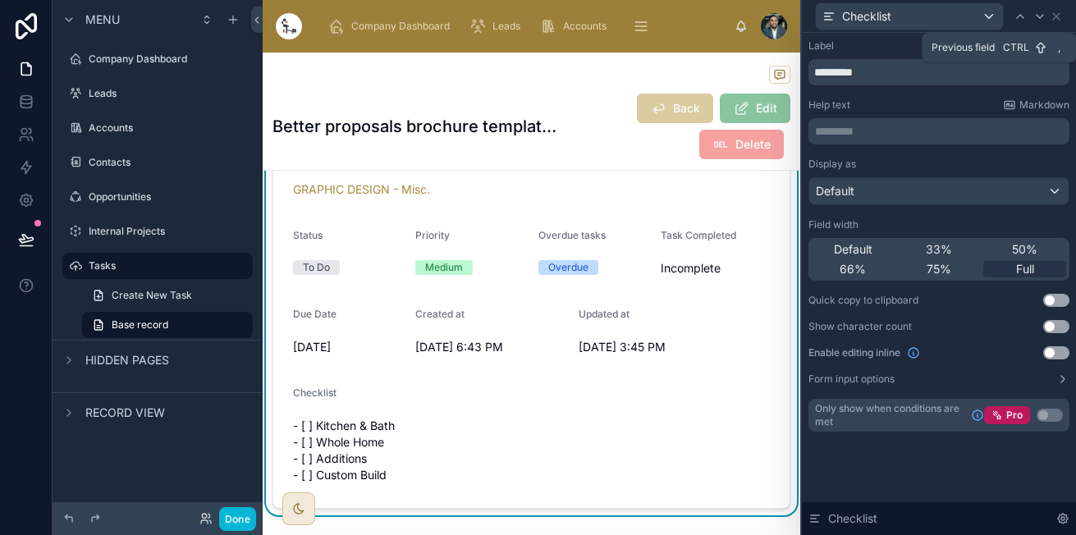
click at [1017, 13] on icon at bounding box center [1019, 16] width 13 height 13
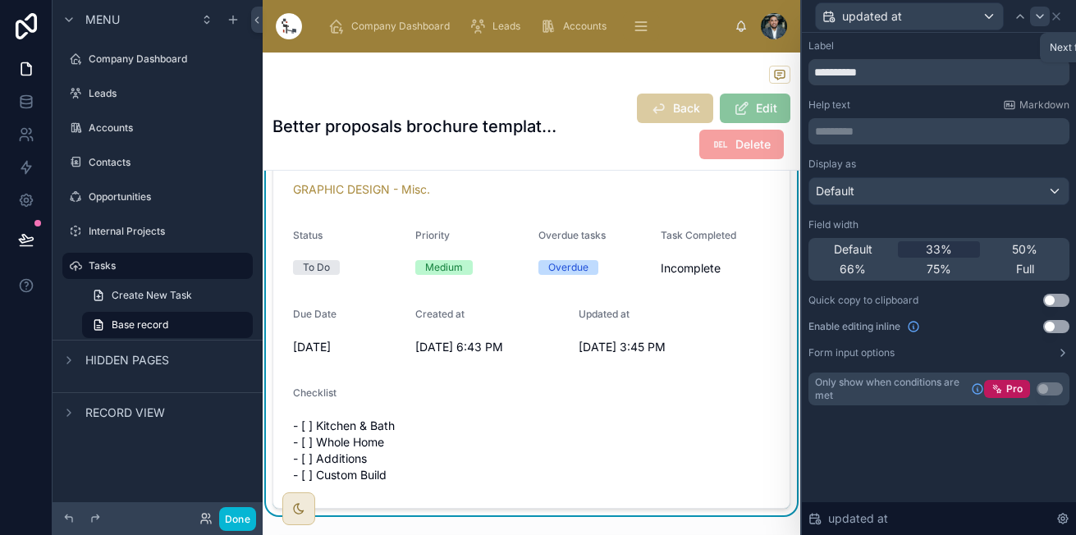
click at [1036, 16] on icon at bounding box center [1039, 16] width 13 height 13
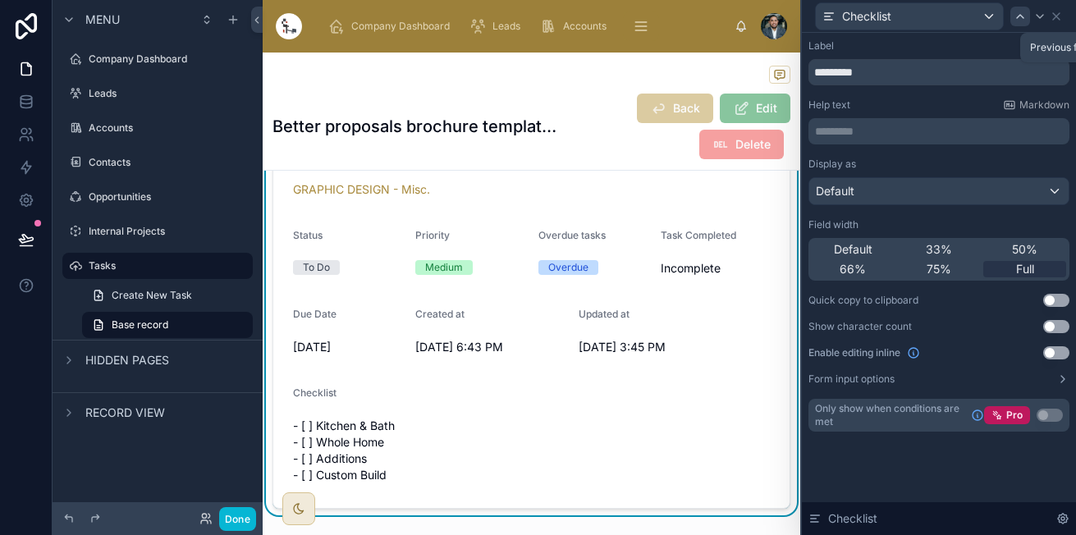
click at [1020, 16] on icon at bounding box center [1019, 16] width 13 height 13
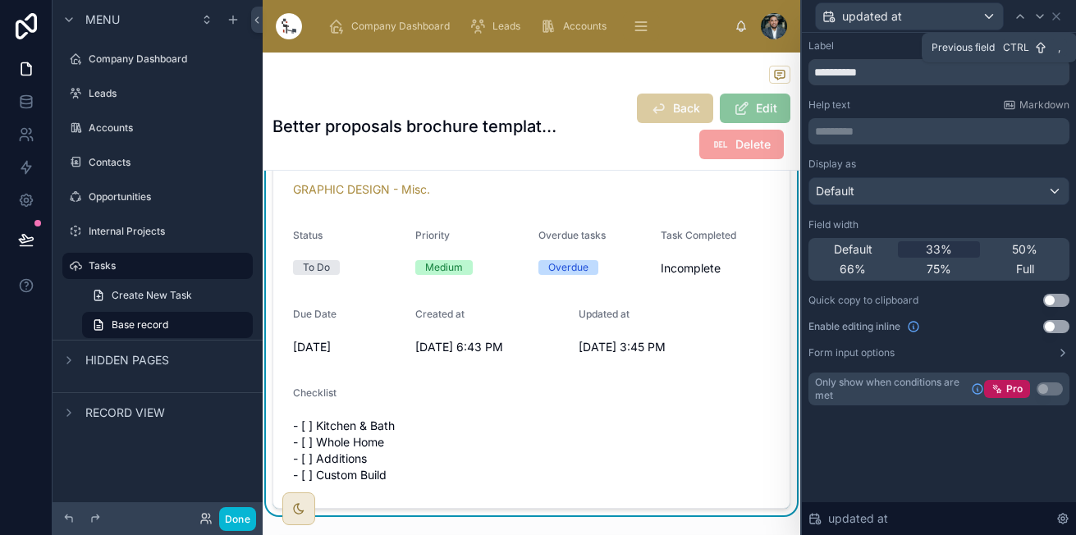
click at [1020, 16] on icon at bounding box center [1019, 16] width 13 height 13
click at [931, 245] on span "33%" at bounding box center [938, 249] width 26 height 16
click at [1022, 16] on icon at bounding box center [1019, 16] width 7 height 3
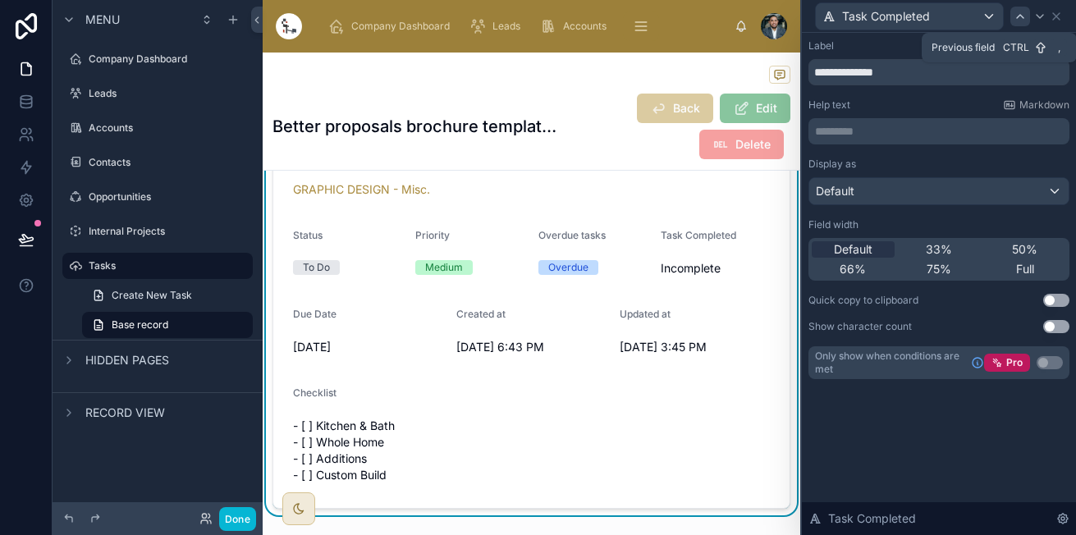
click at [1019, 19] on icon at bounding box center [1019, 16] width 13 height 13
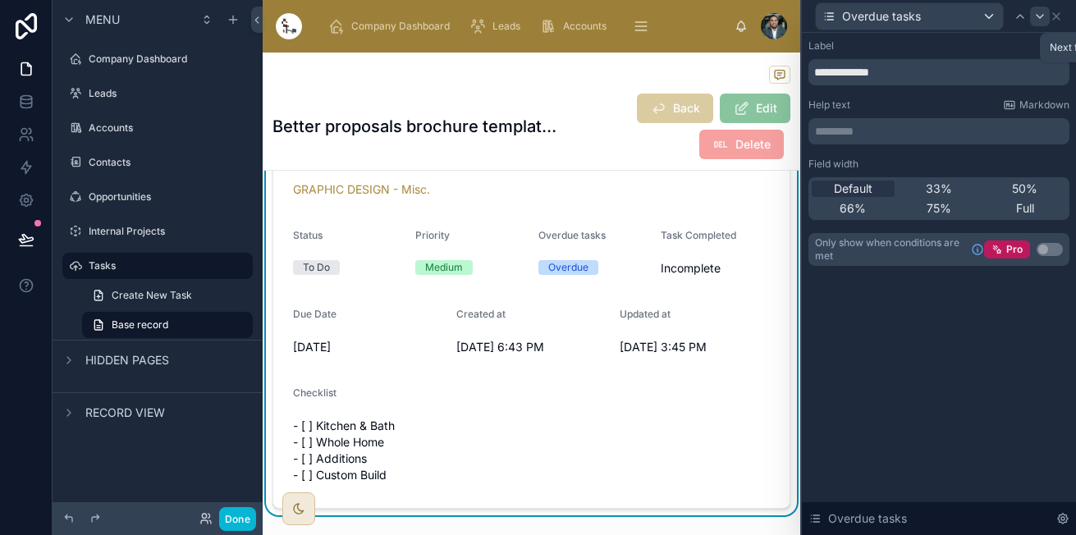
click at [1038, 19] on icon at bounding box center [1039, 16] width 13 height 13
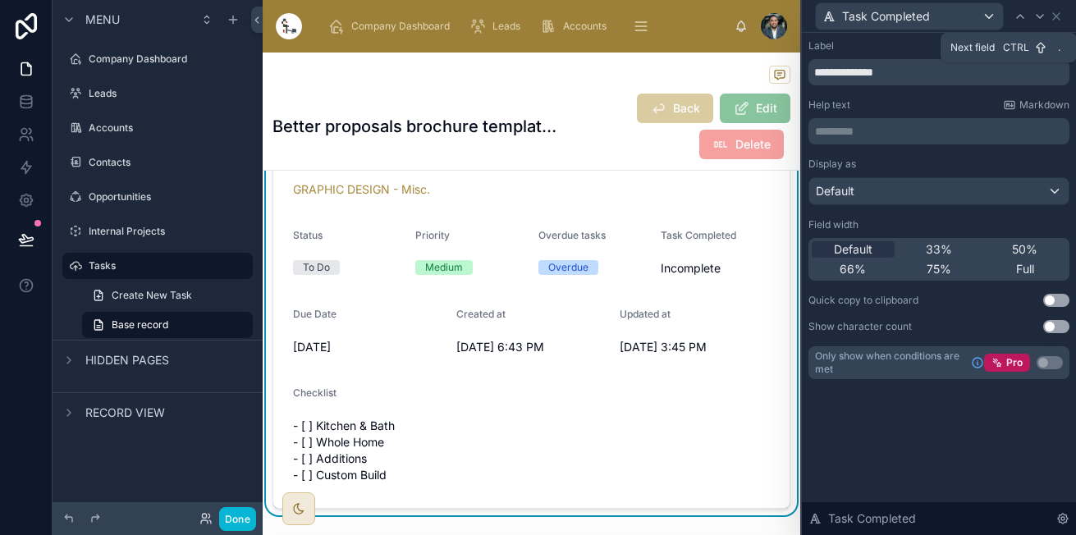
click at [1048, 21] on div at bounding box center [1040, 17] width 20 height 20
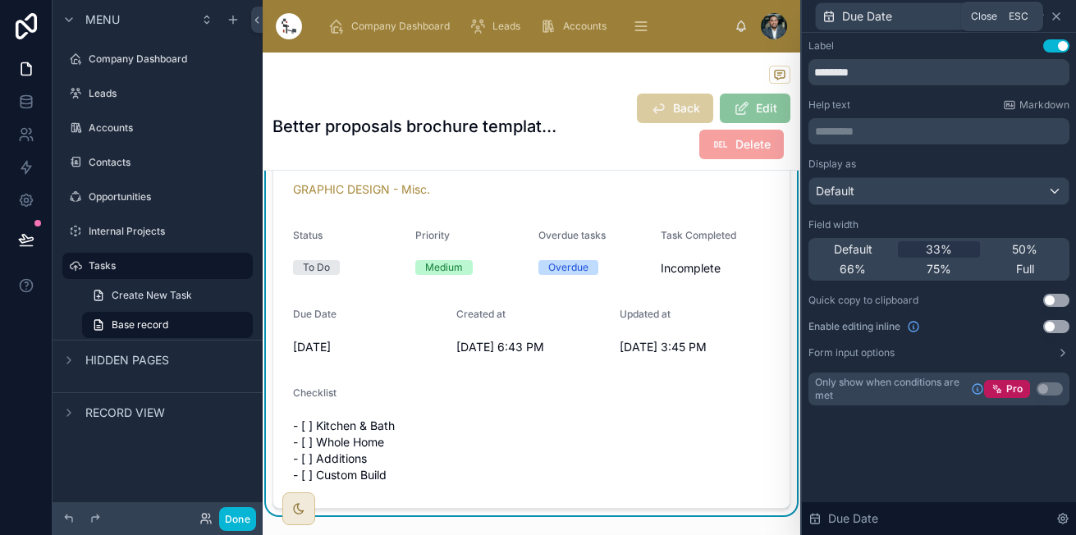
click at [1061, 16] on icon at bounding box center [1055, 16] width 13 height 13
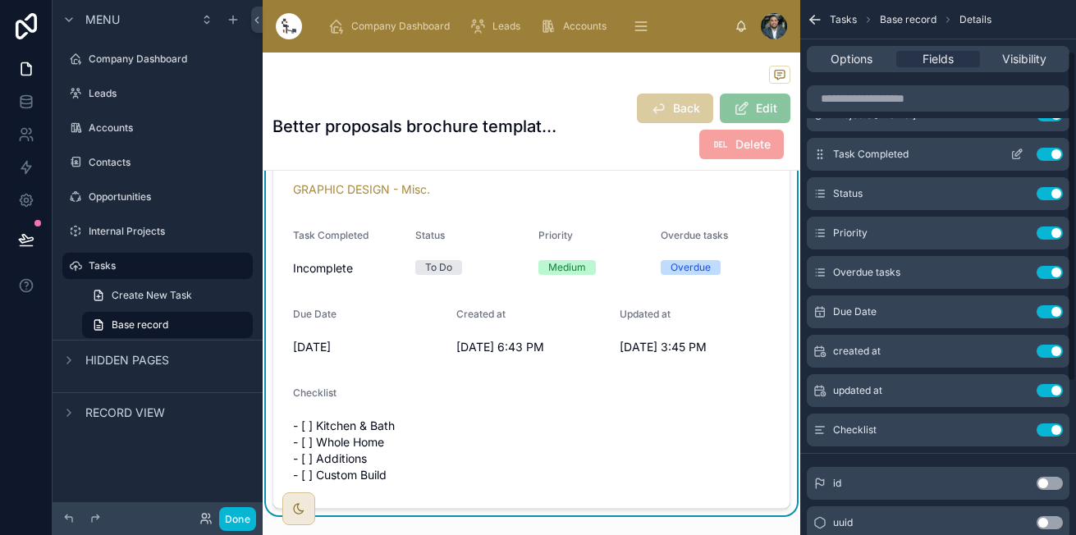
scroll to position [75, 0]
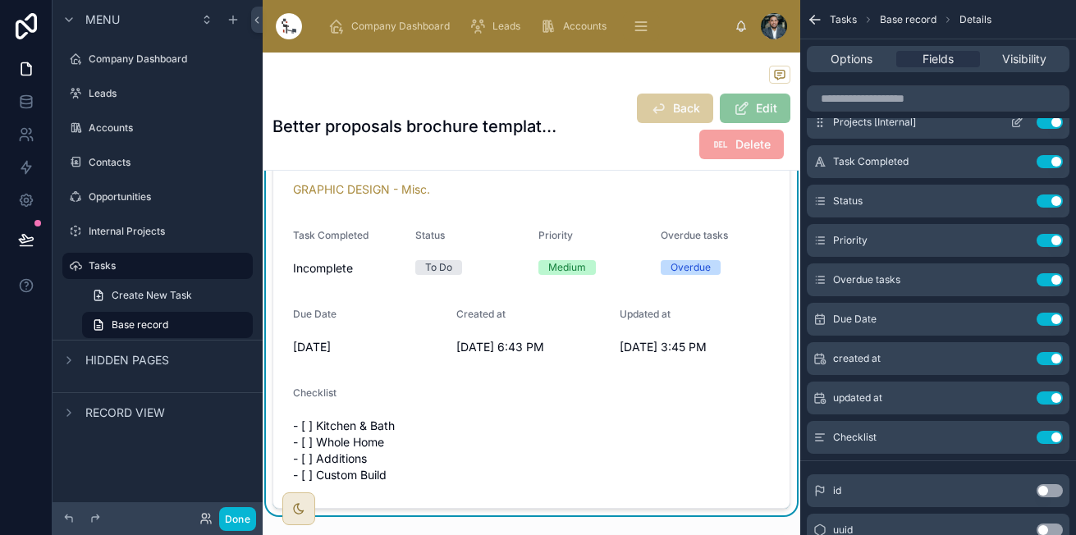
click at [930, 122] on div "Projects [Internal] Use setting" at bounding box center [937, 122] width 263 height 33
click at [1014, 121] on icon "scrollable content" at bounding box center [1016, 122] width 13 height 13
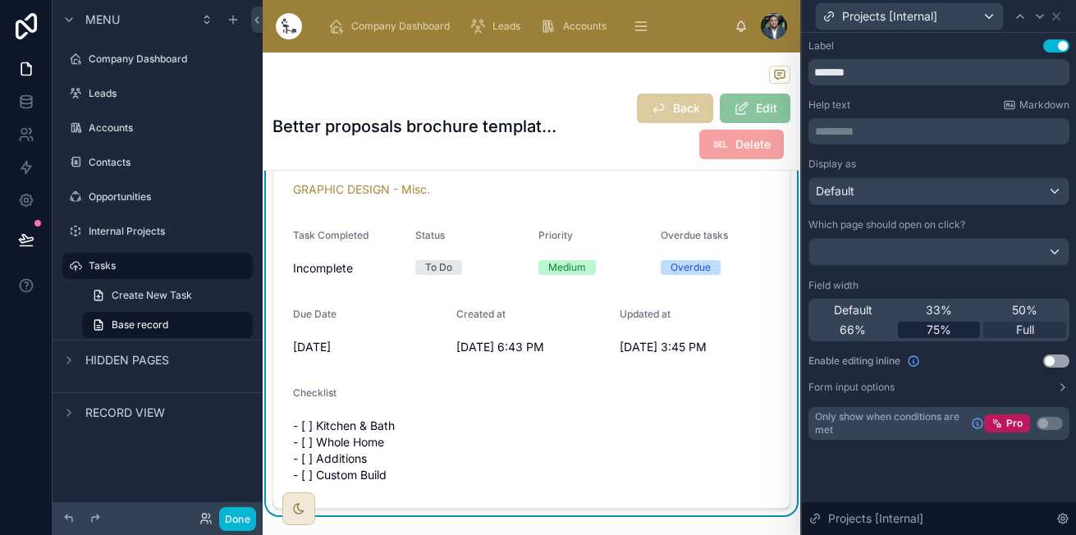
click at [907, 330] on div "75%" at bounding box center [938, 330] width 83 height 16
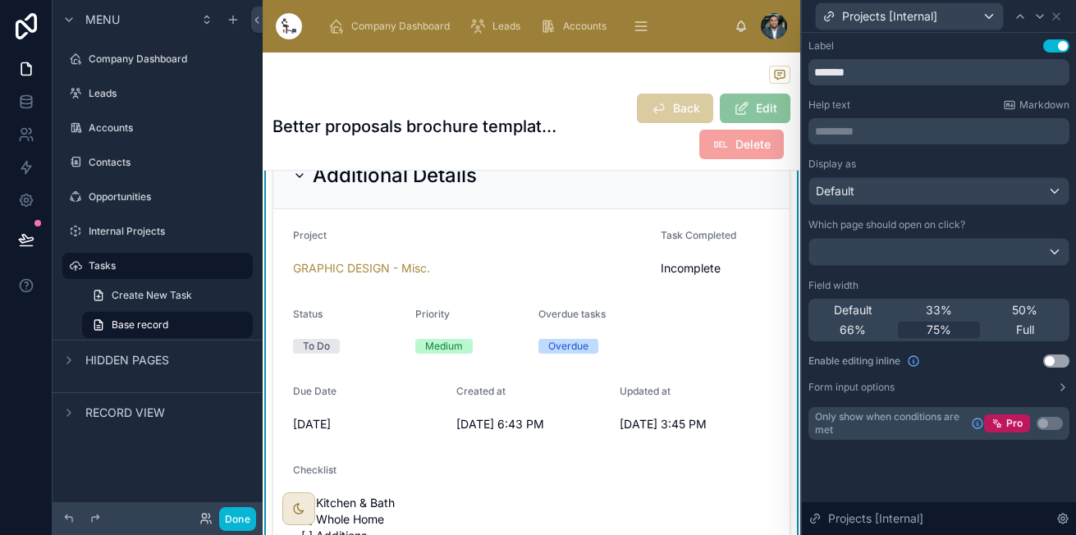
scroll to position [419, 0]
click at [1035, 14] on icon at bounding box center [1039, 16] width 13 height 13
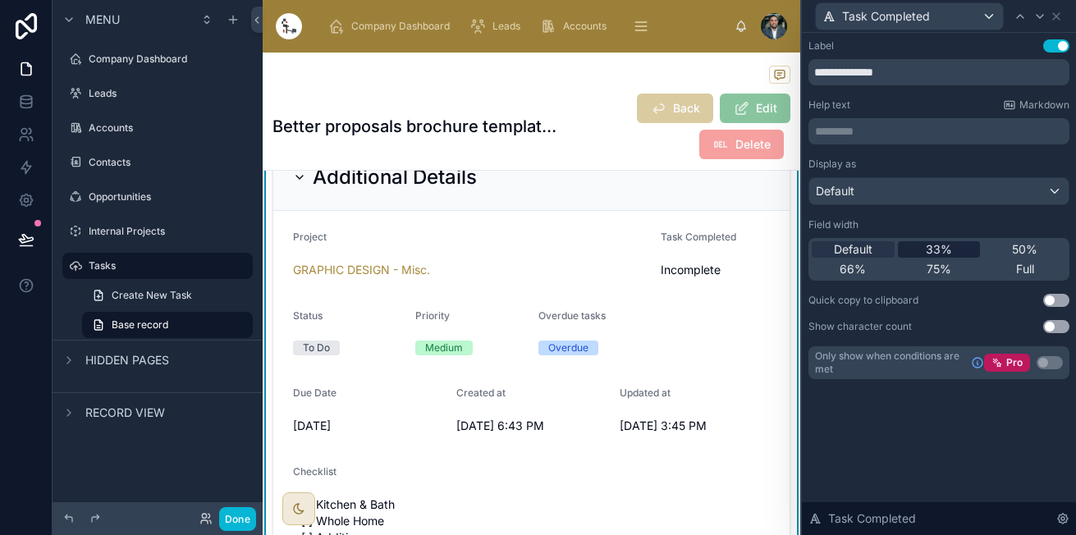
click at [940, 242] on span "33%" at bounding box center [938, 249] width 26 height 16
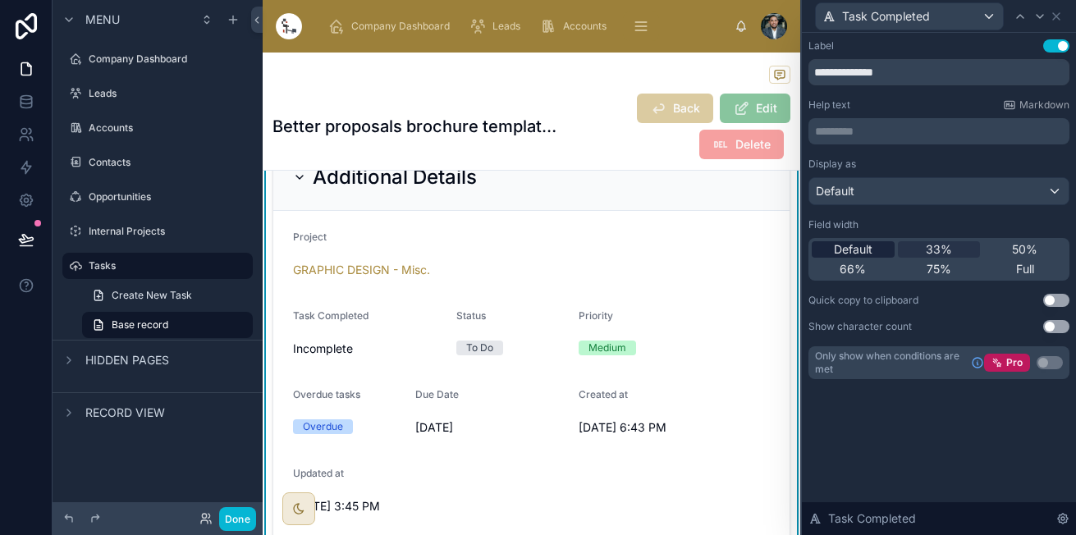
click at [876, 248] on div "Default" at bounding box center [852, 249] width 83 height 16
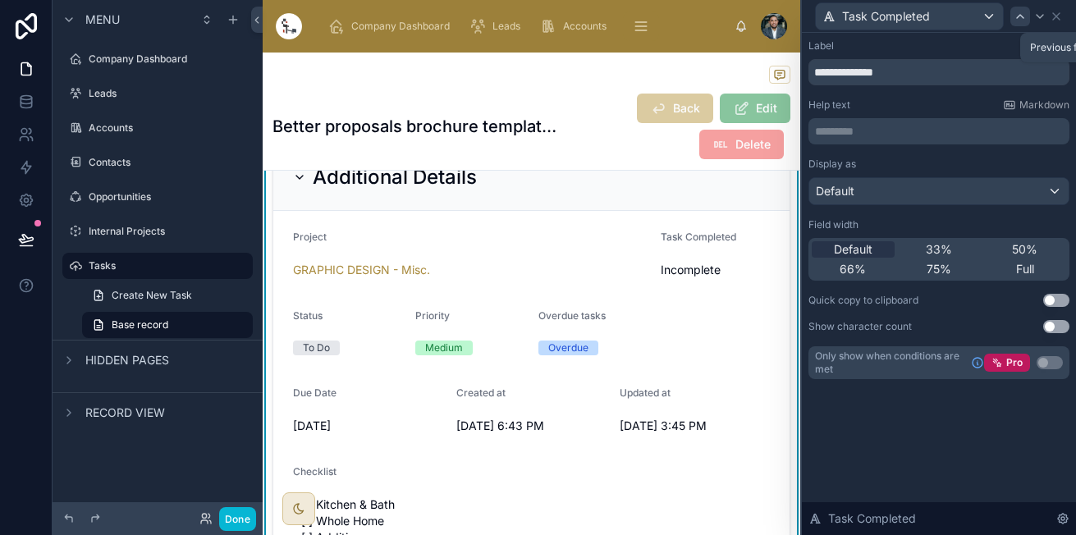
click at [1020, 17] on icon at bounding box center [1019, 16] width 13 height 13
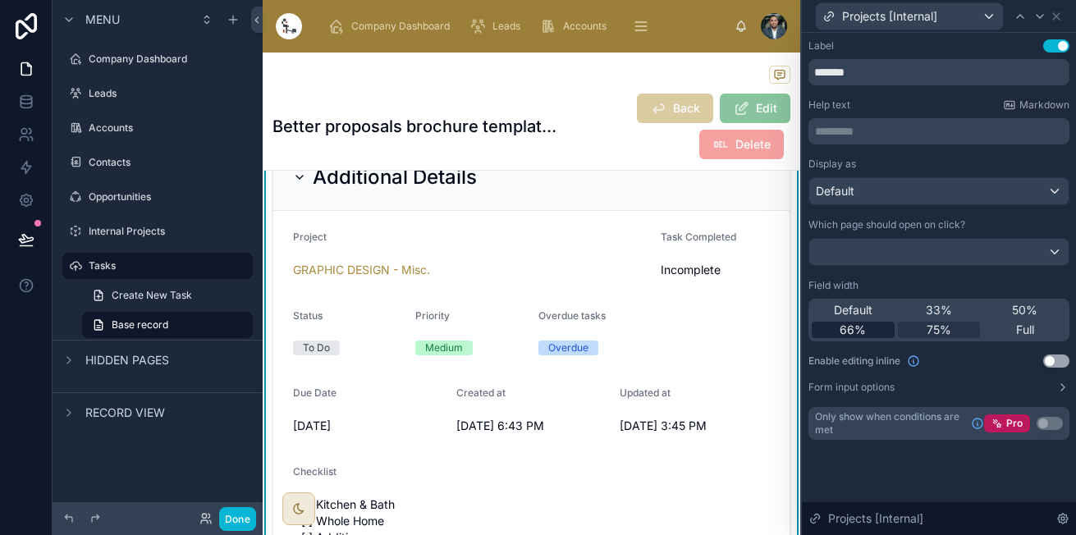
click at [867, 331] on div "66%" at bounding box center [852, 330] width 83 height 16
click at [1036, 18] on icon at bounding box center [1039, 16] width 13 height 13
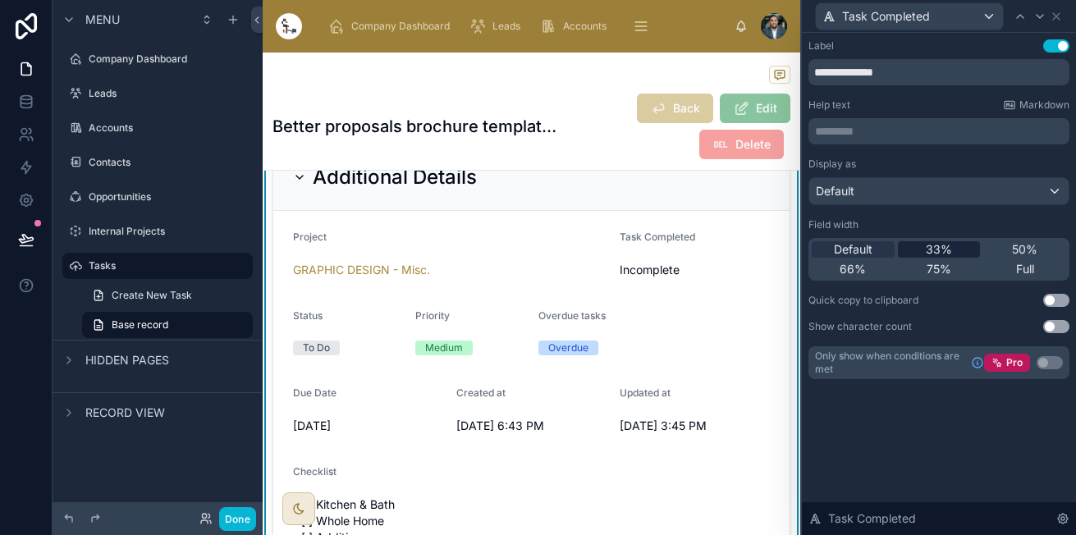
click at [961, 243] on div "33%" at bounding box center [938, 249] width 83 height 16
click at [1040, 21] on icon at bounding box center [1039, 16] width 13 height 13
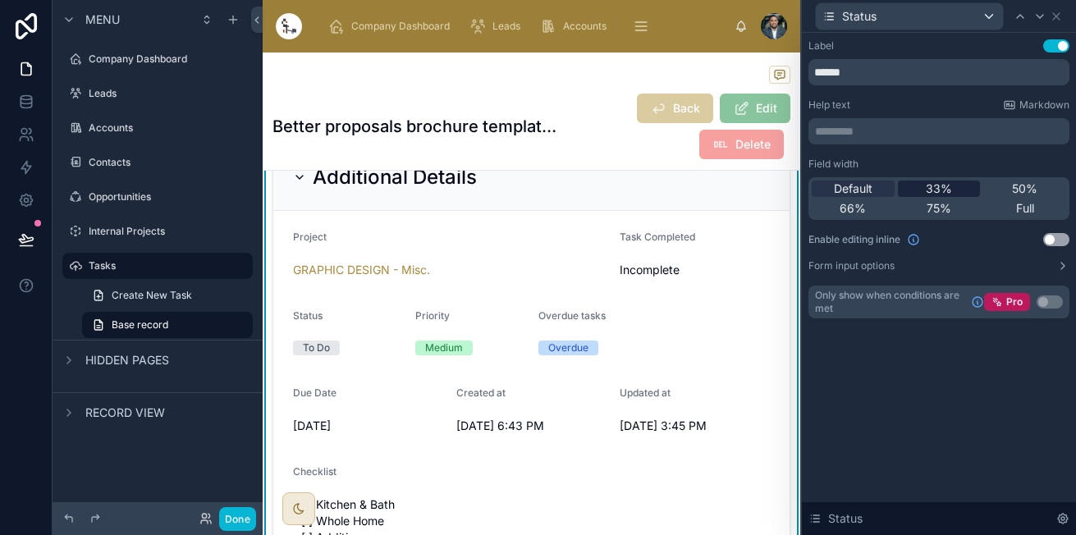
click at [946, 187] on span "33%" at bounding box center [938, 188] width 26 height 16
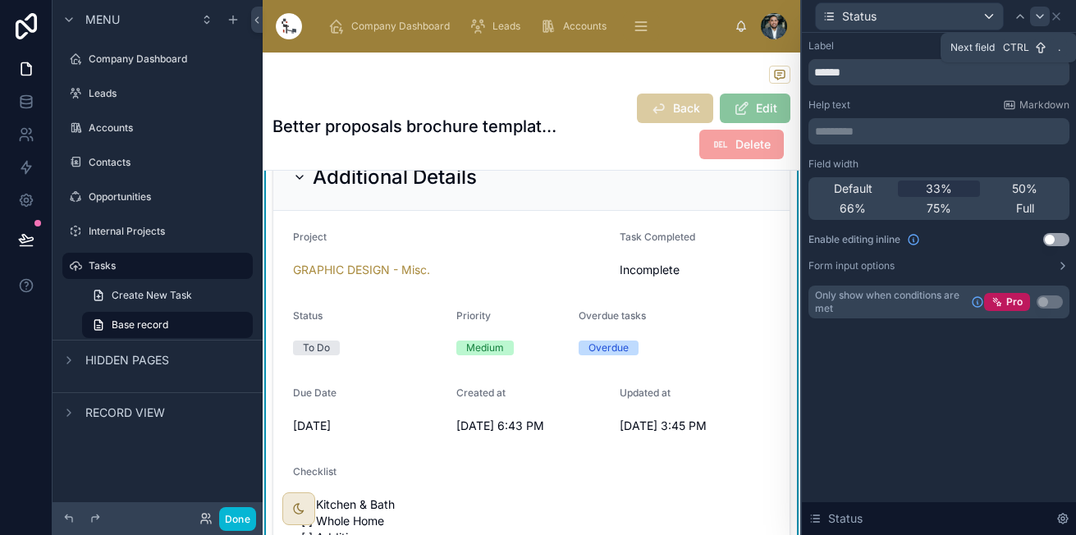
click at [1035, 15] on icon at bounding box center [1039, 16] width 13 height 13
click at [957, 182] on div "33%" at bounding box center [938, 188] width 83 height 16
click at [1032, 16] on div at bounding box center [1040, 17] width 20 height 20
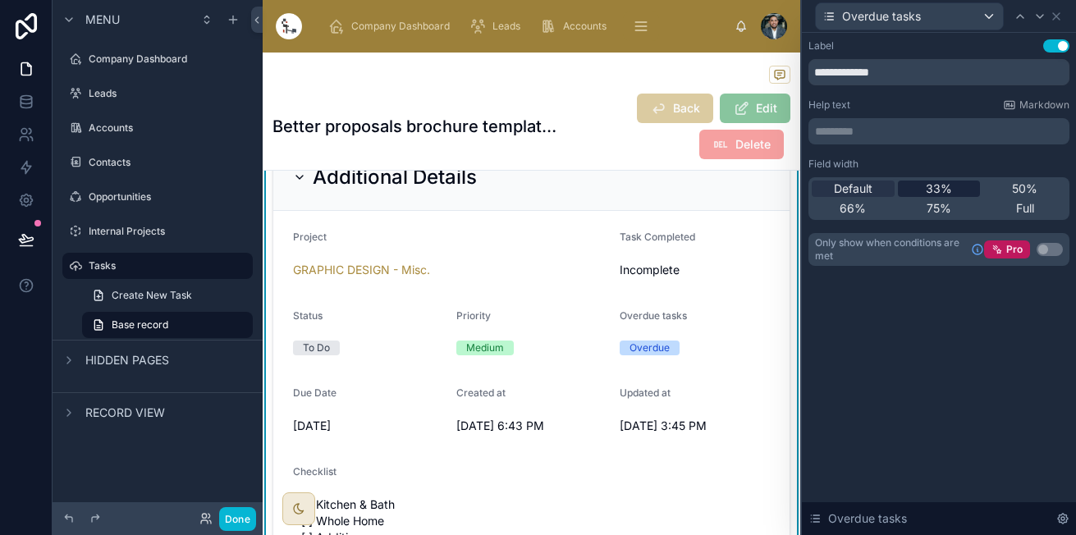
click at [960, 188] on div "33%" at bounding box center [938, 188] width 83 height 16
click at [1061, 15] on icon at bounding box center [1055, 16] width 13 height 13
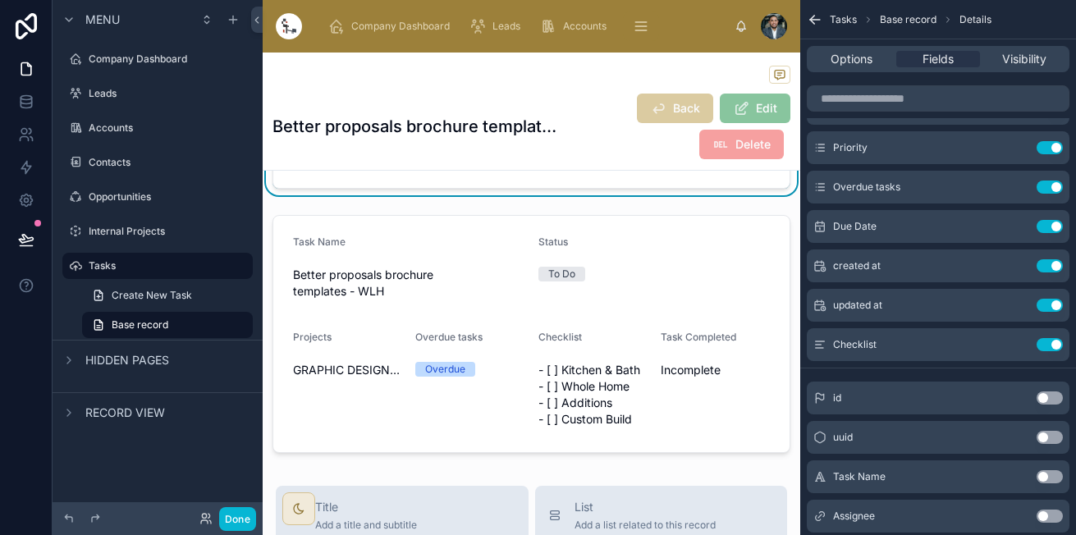
scroll to position [820, 0]
click at [680, 405] on div at bounding box center [531, 332] width 537 height 251
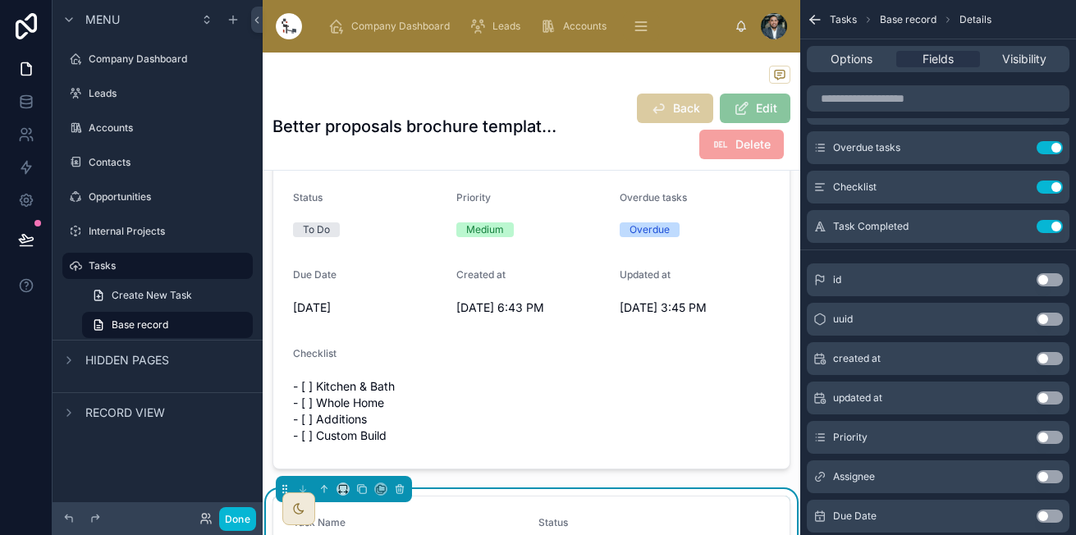
scroll to position [537, 0]
click at [403, 483] on button at bounding box center [400, 490] width 18 height 18
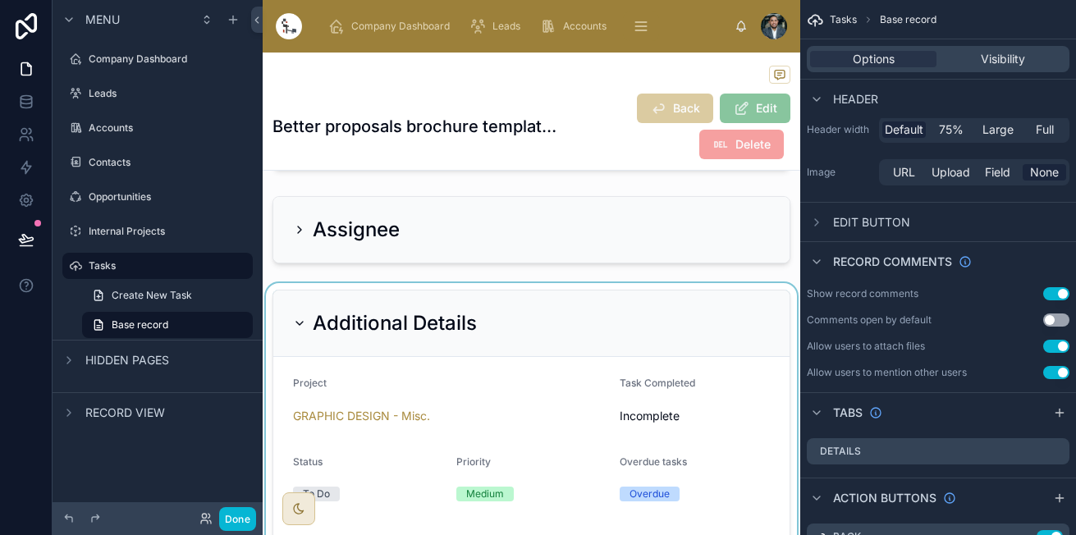
scroll to position [0, 0]
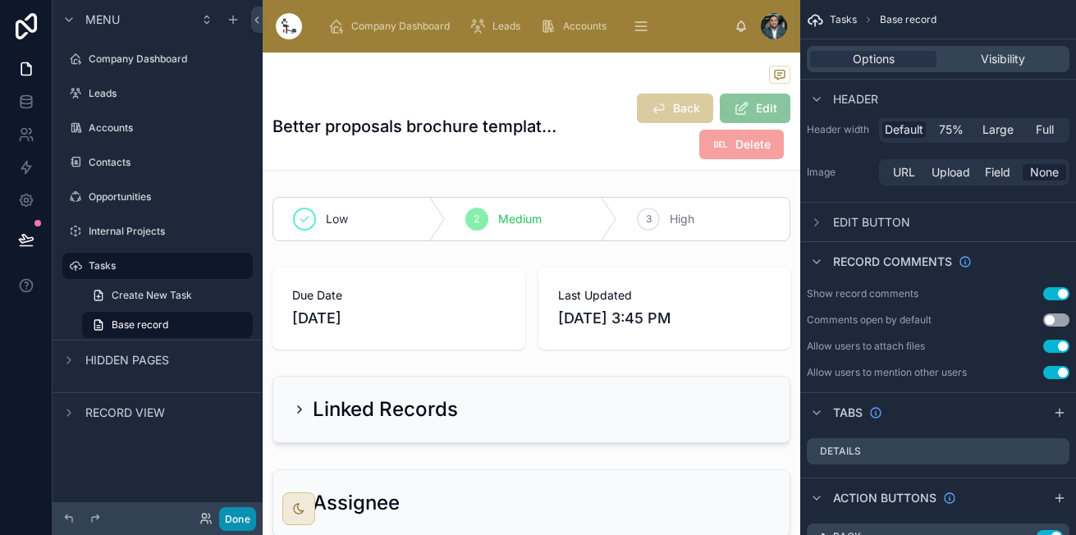
click at [240, 517] on button "Done" at bounding box center [237, 519] width 37 height 24
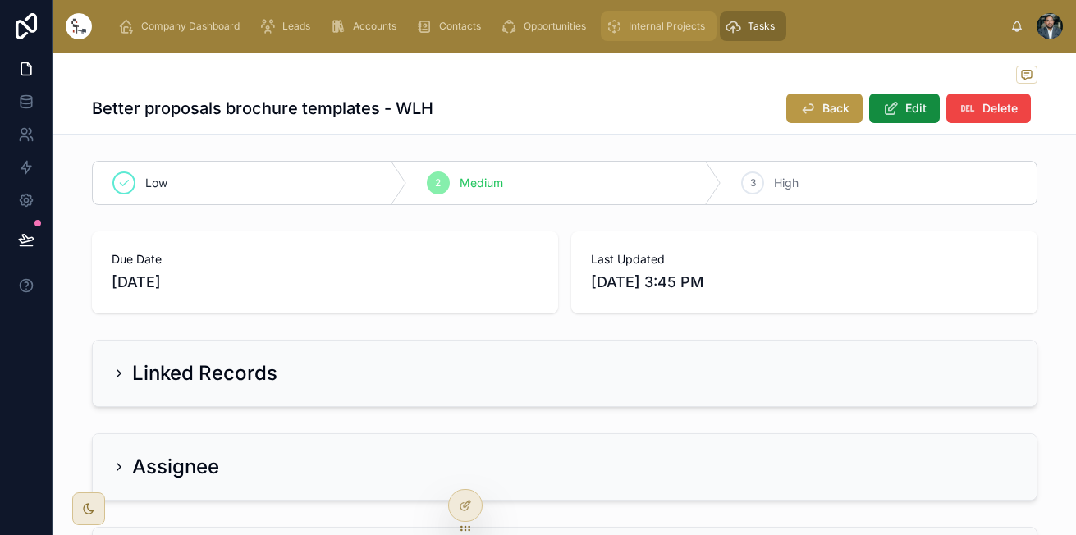
click at [637, 21] on span "Internal Projects" at bounding box center [666, 26] width 76 height 13
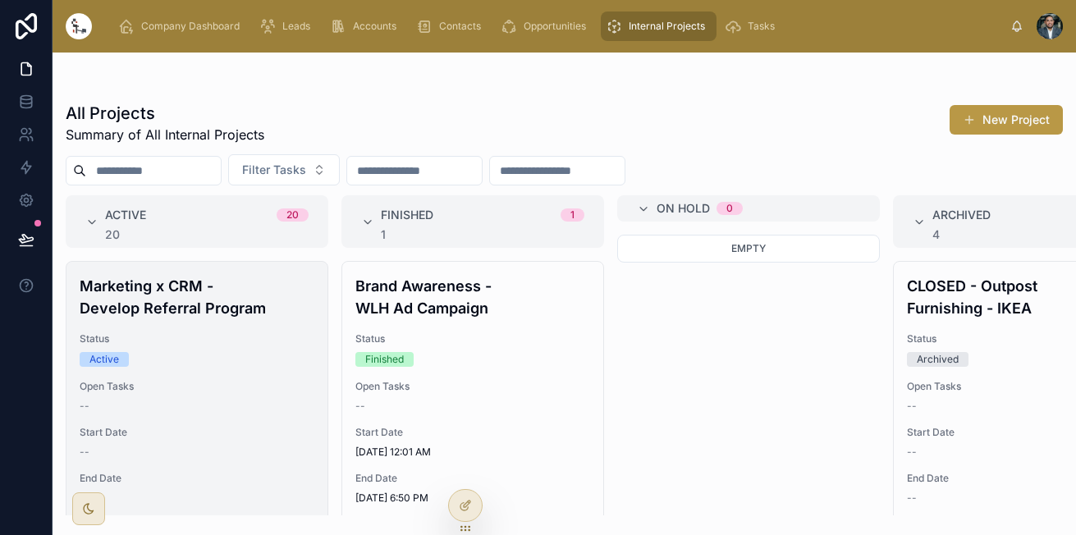
click at [220, 351] on div "Status Active" at bounding box center [197, 349] width 235 height 34
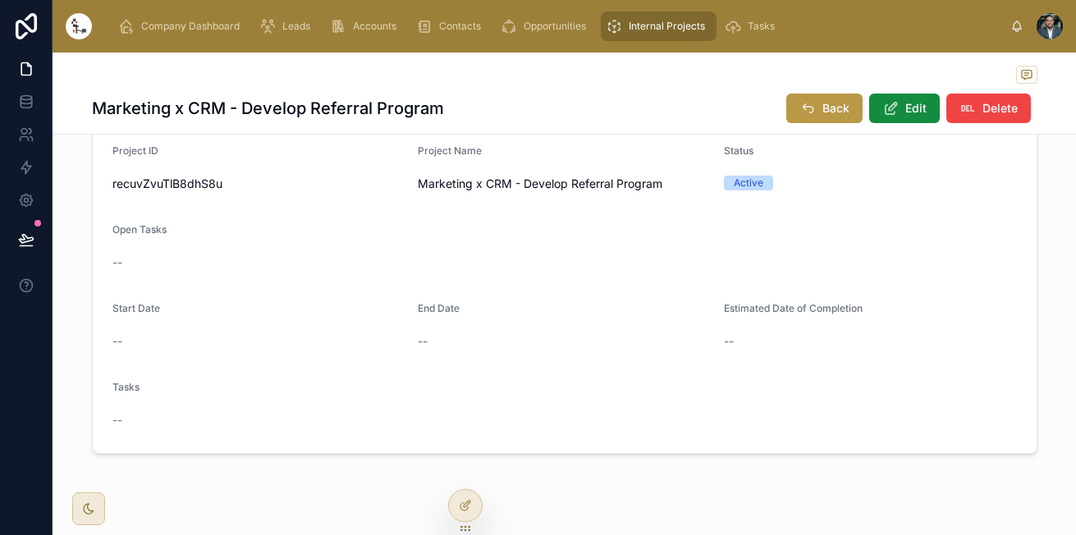
scroll to position [594, 0]
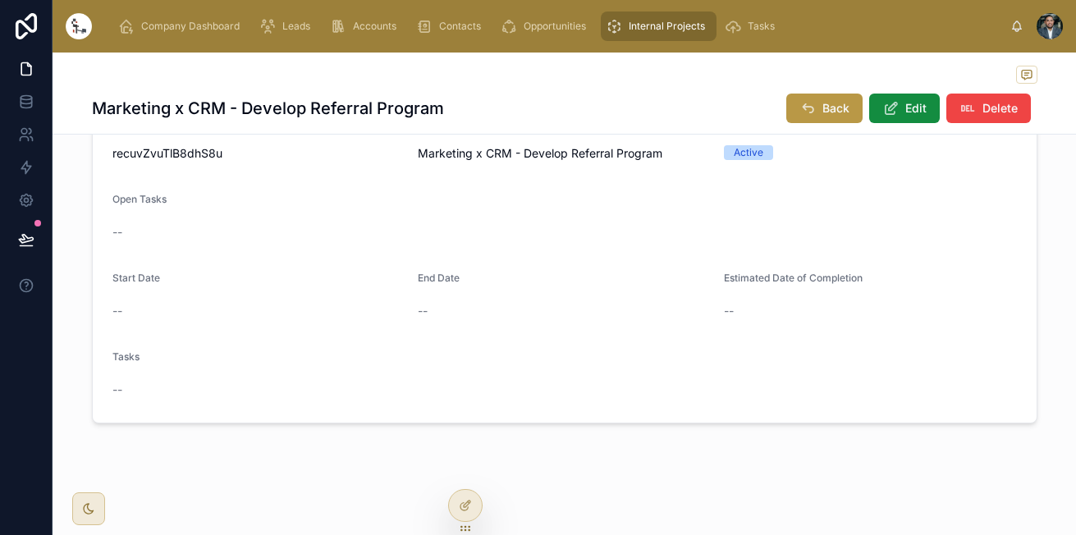
click at [617, 25] on icon "scrollable content" at bounding box center [613, 26] width 16 height 16
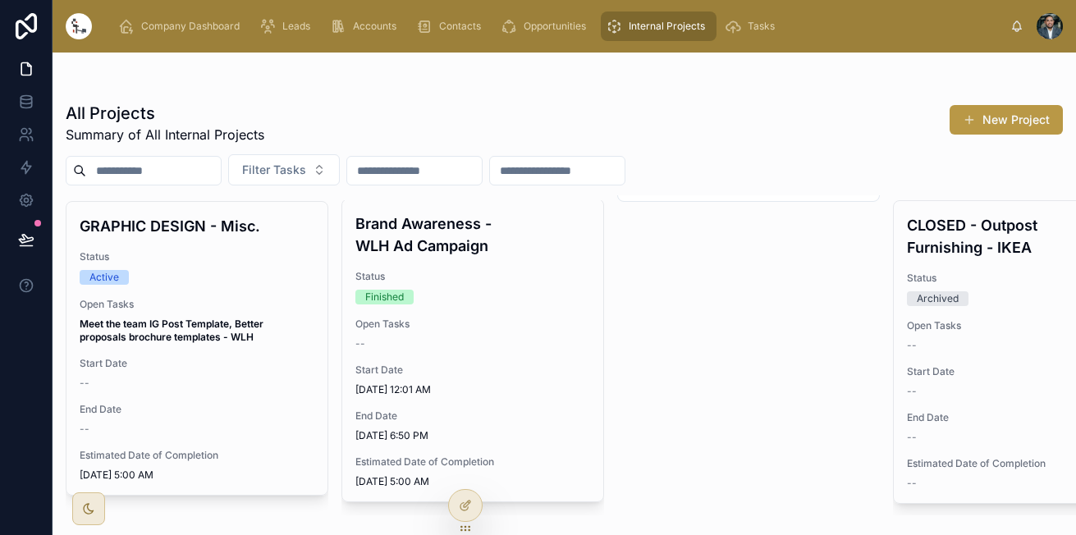
scroll to position [1596, 0]
click at [208, 359] on div "Start Date --" at bounding box center [197, 374] width 235 height 33
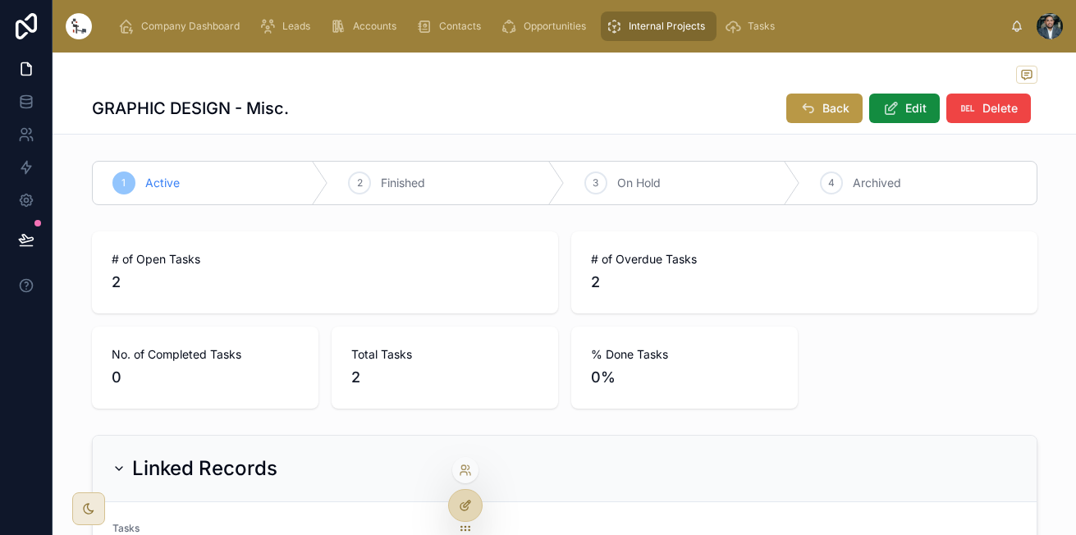
click at [458, 499] on div at bounding box center [465, 505] width 33 height 31
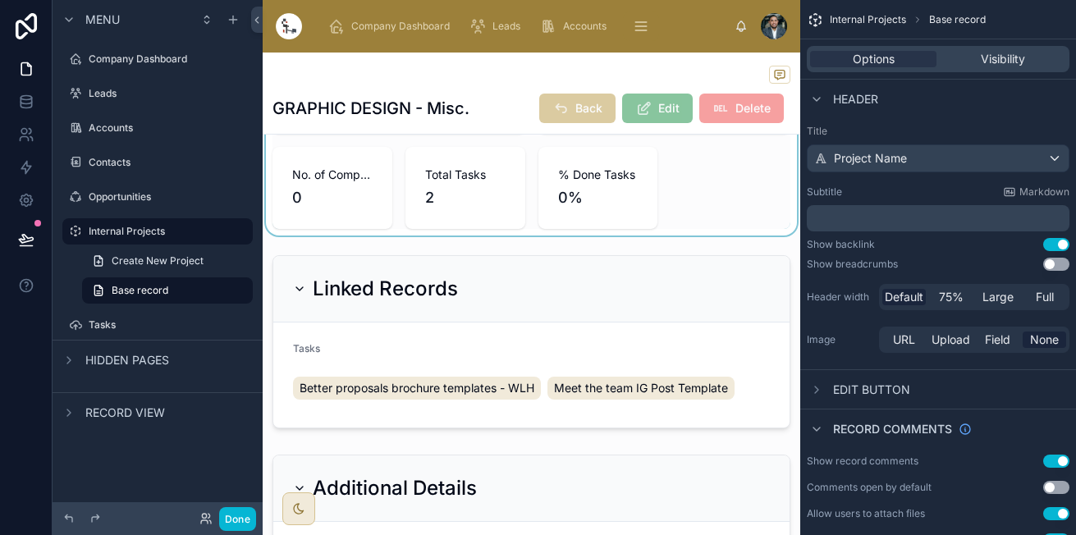
scroll to position [180, 0]
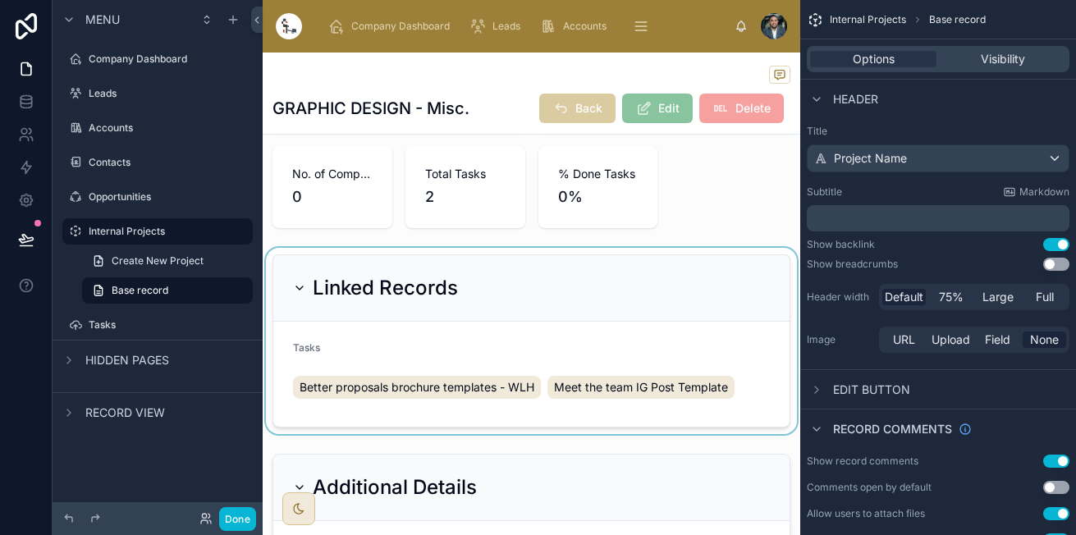
click at [605, 330] on div at bounding box center [531, 341] width 537 height 186
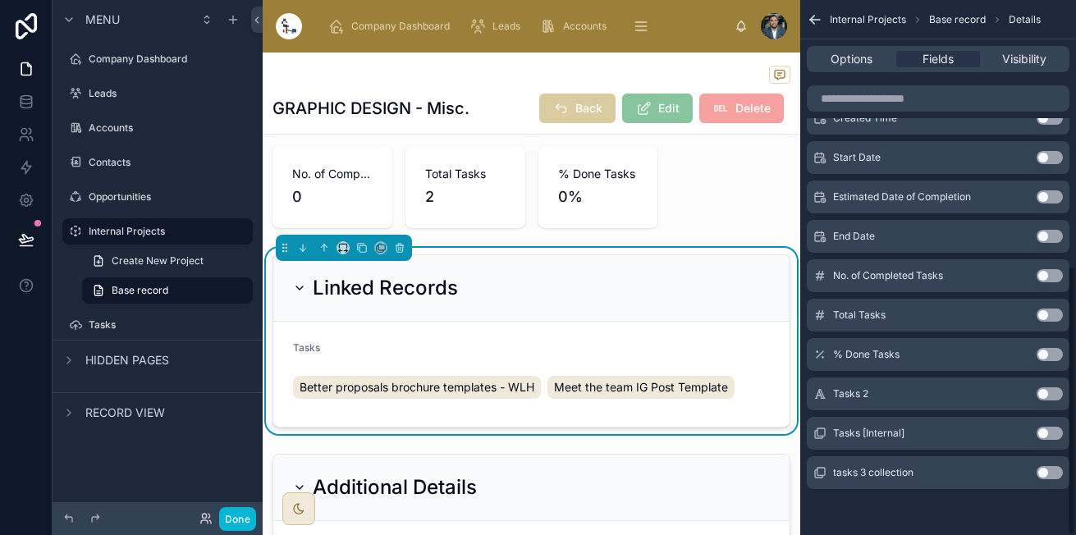
scroll to position [0, 0]
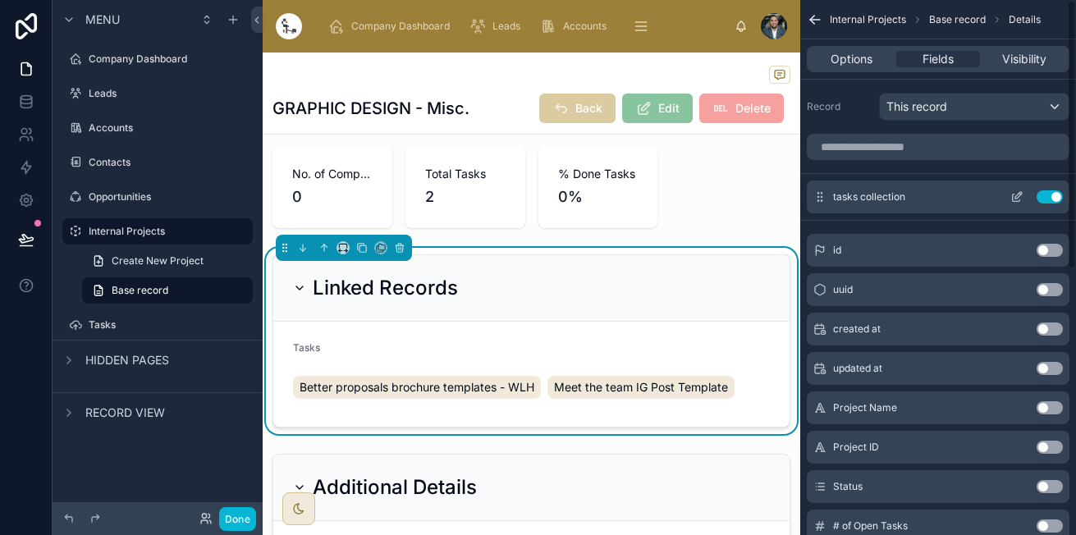
click at [1045, 197] on button "Use setting" at bounding box center [1049, 196] width 26 height 13
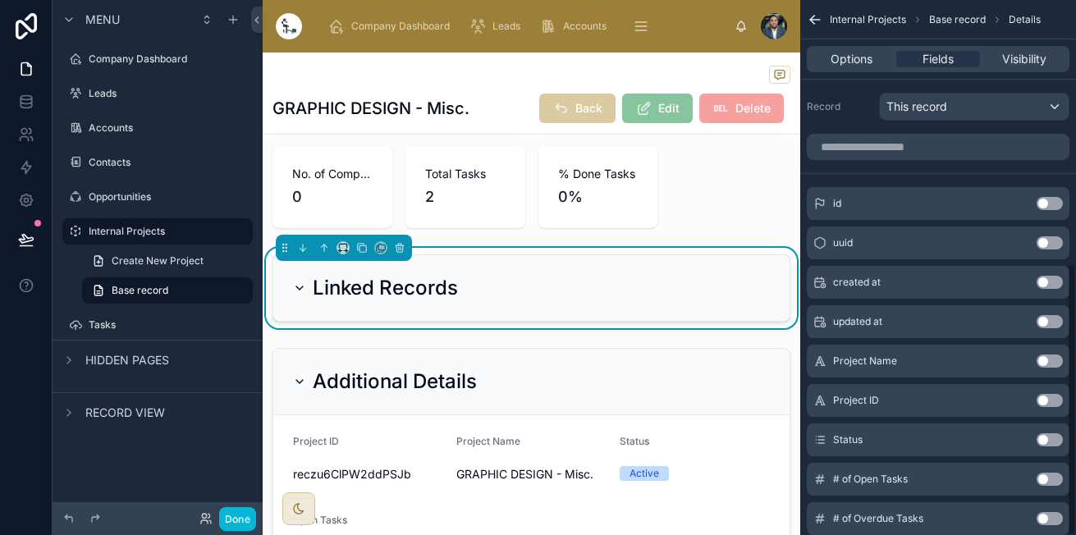
scroll to position [518, 0]
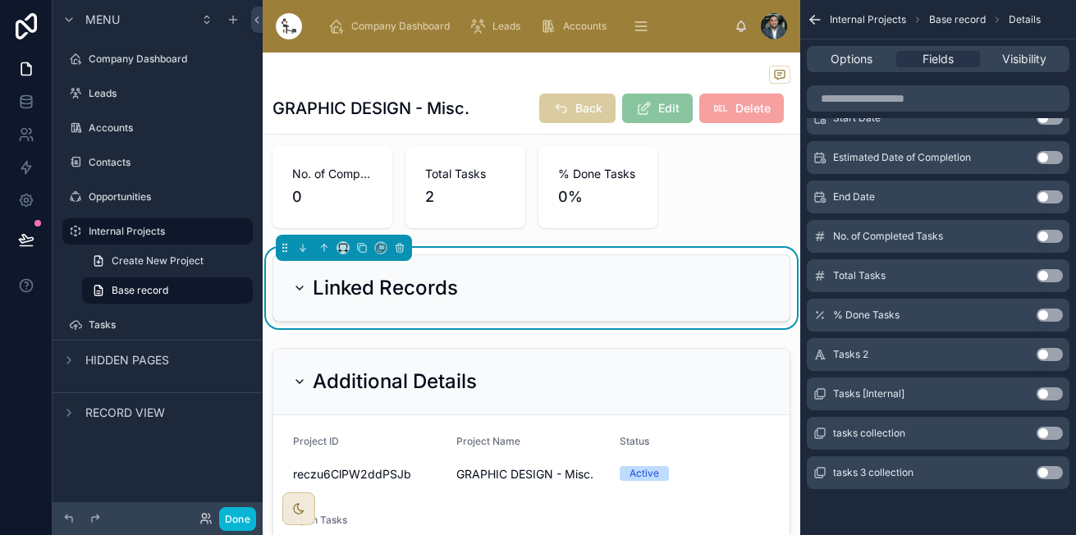
click at [1048, 384] on div "Tasks [Internal] Use setting" at bounding box center [937, 393] width 263 height 33
click at [1045, 393] on button "Use setting" at bounding box center [1049, 393] width 26 height 13
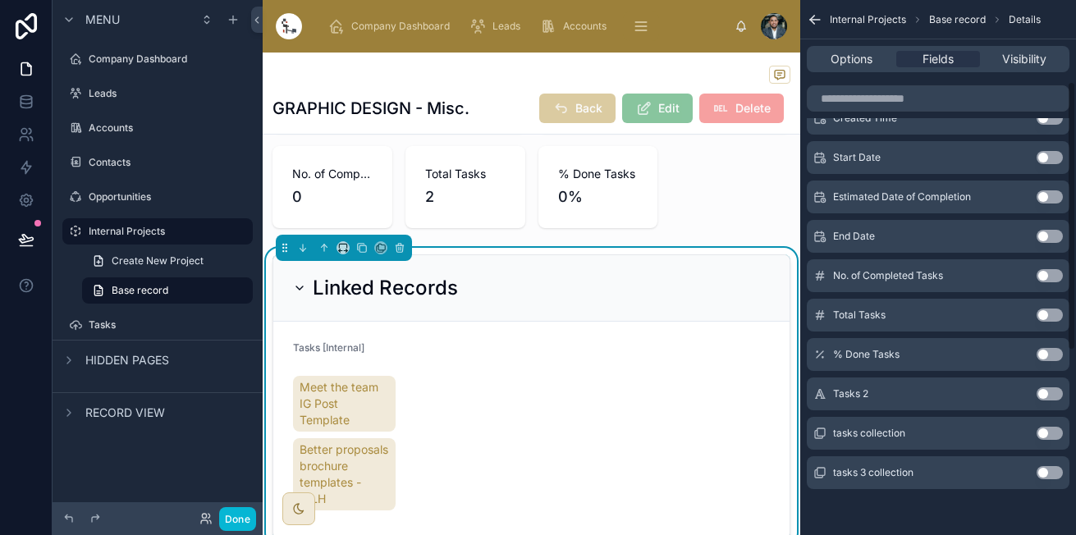
scroll to position [0, 0]
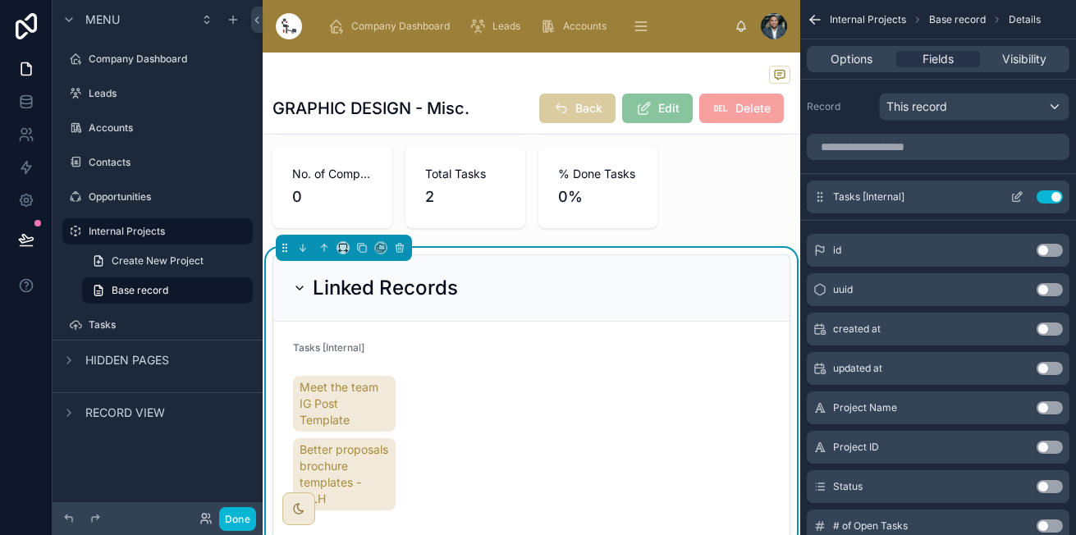
click at [1012, 192] on icon "scrollable content" at bounding box center [1016, 196] width 13 height 13
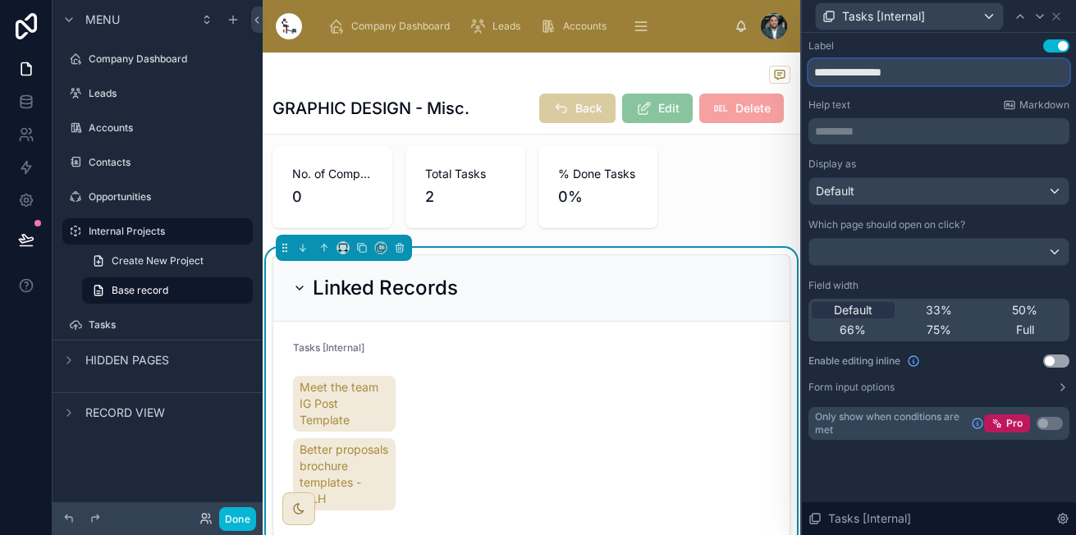
drag, startPoint x: 911, startPoint y: 67, endPoint x: 843, endPoint y: 68, distance: 68.9
click at [843, 68] on input "**********" at bounding box center [938, 72] width 261 height 26
type input "*****"
click at [1016, 327] on span "Full" at bounding box center [1025, 330] width 18 height 16
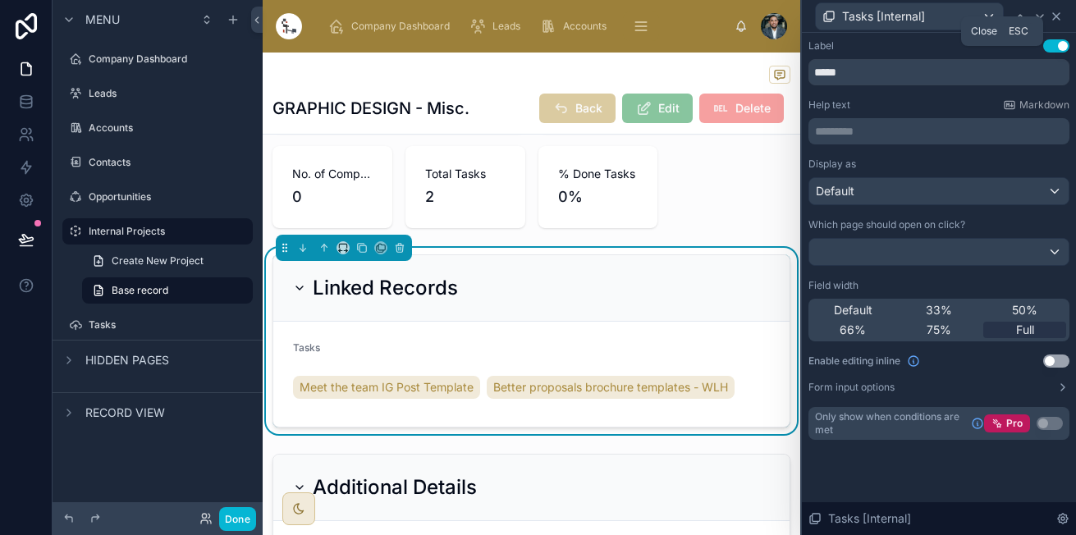
click at [1054, 15] on icon at bounding box center [1056, 16] width 7 height 7
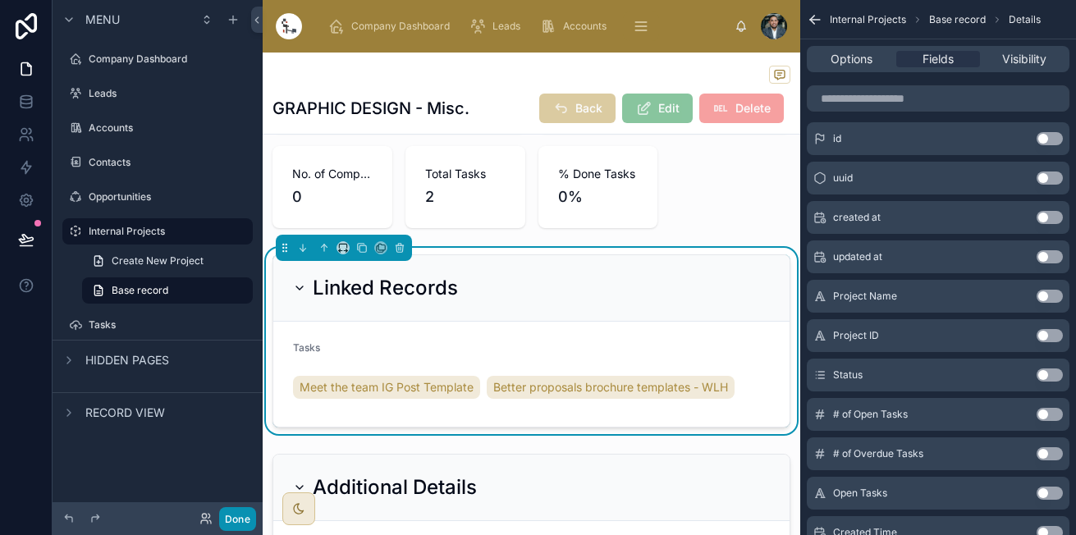
click at [238, 517] on button "Done" at bounding box center [237, 519] width 37 height 24
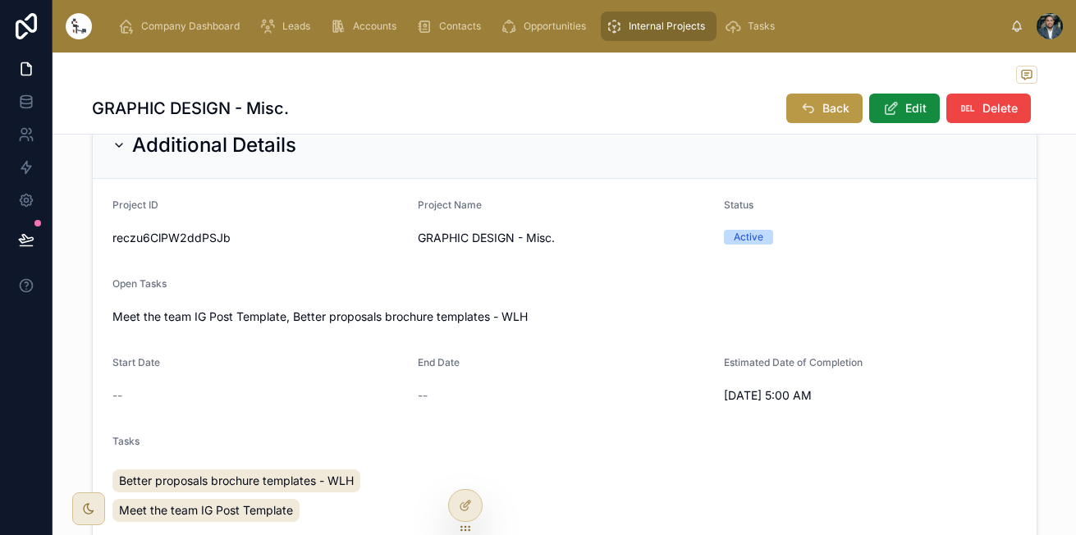
scroll to position [525, 0]
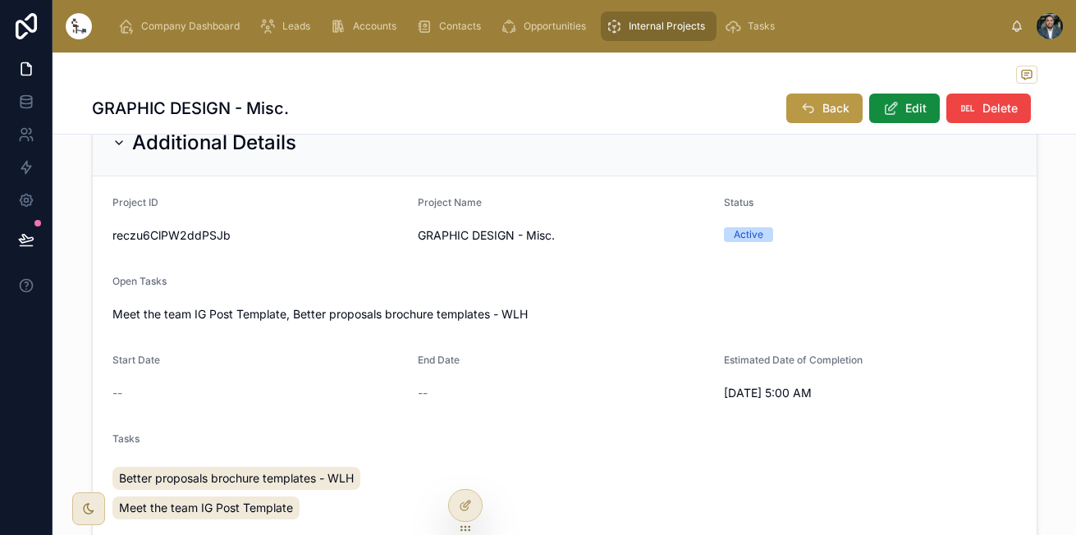
click at [573, 269] on form "Project ID reczu6ClPW2ddPSJb Project Name GRAPHIC DESIGN - Misc. Status Active …" at bounding box center [564, 361] width 943 height 371
click at [468, 506] on icon at bounding box center [465, 505] width 13 height 13
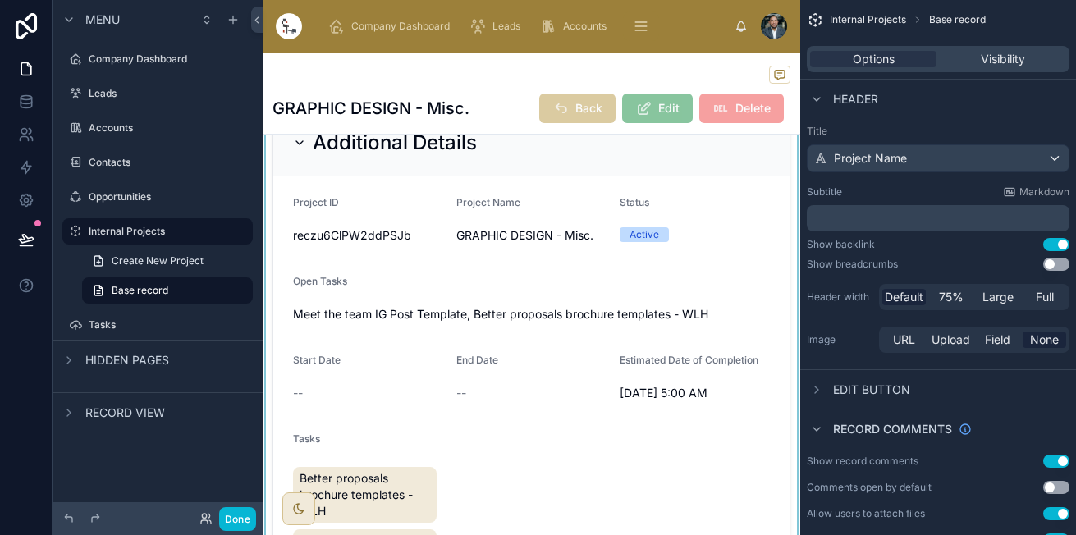
click at [720, 269] on div at bounding box center [531, 353] width 537 height 501
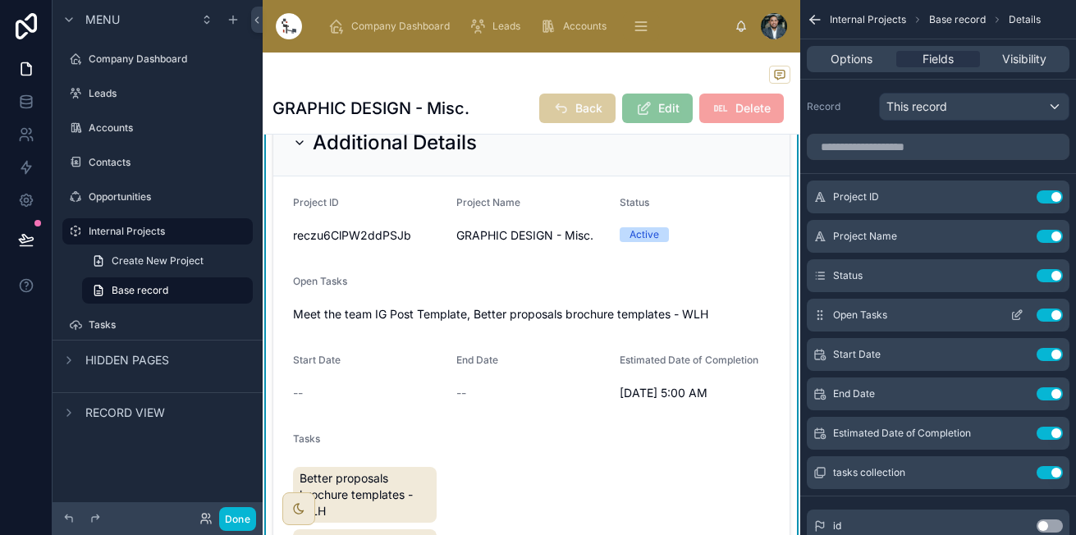
click at [1021, 314] on icon "scrollable content" at bounding box center [1016, 314] width 13 height 13
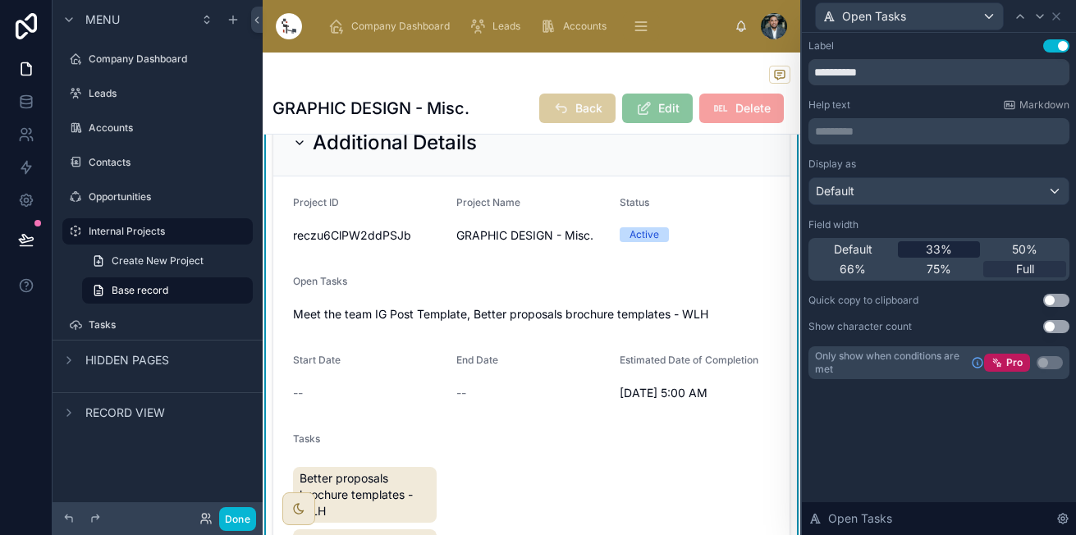
click at [918, 242] on div "33%" at bounding box center [938, 249] width 83 height 16
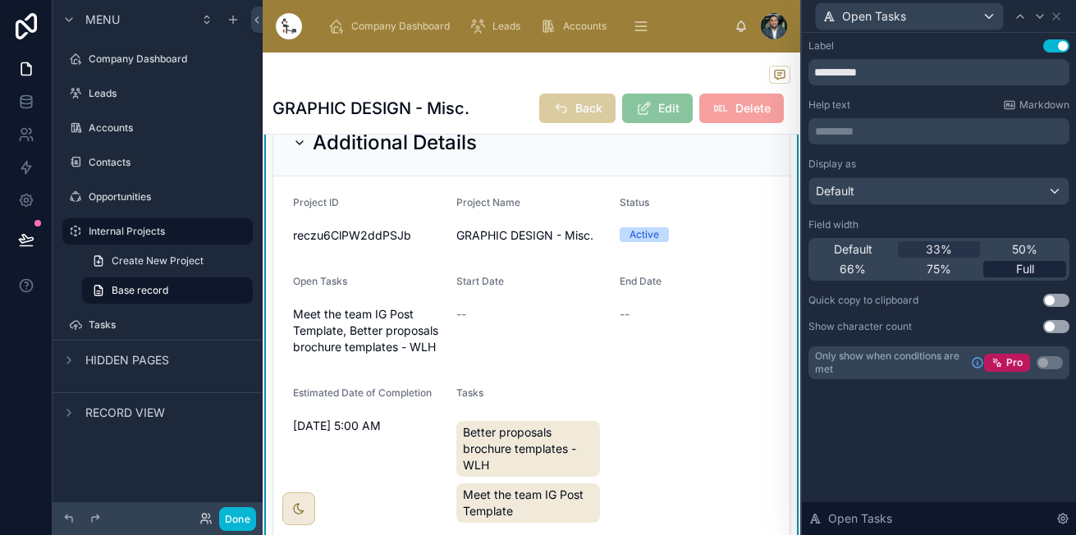
click at [993, 274] on div "Full" at bounding box center [1024, 269] width 83 height 16
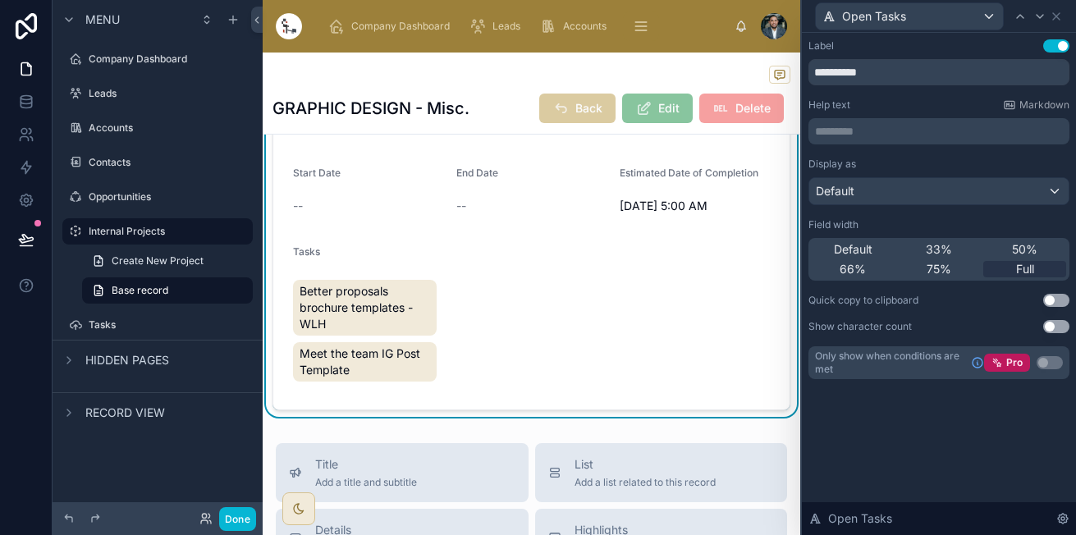
scroll to position [713, 0]
click at [1056, 2] on div "Open Tasks" at bounding box center [938, 16] width 261 height 32
click at [1055, 14] on icon at bounding box center [1055, 16] width 13 height 13
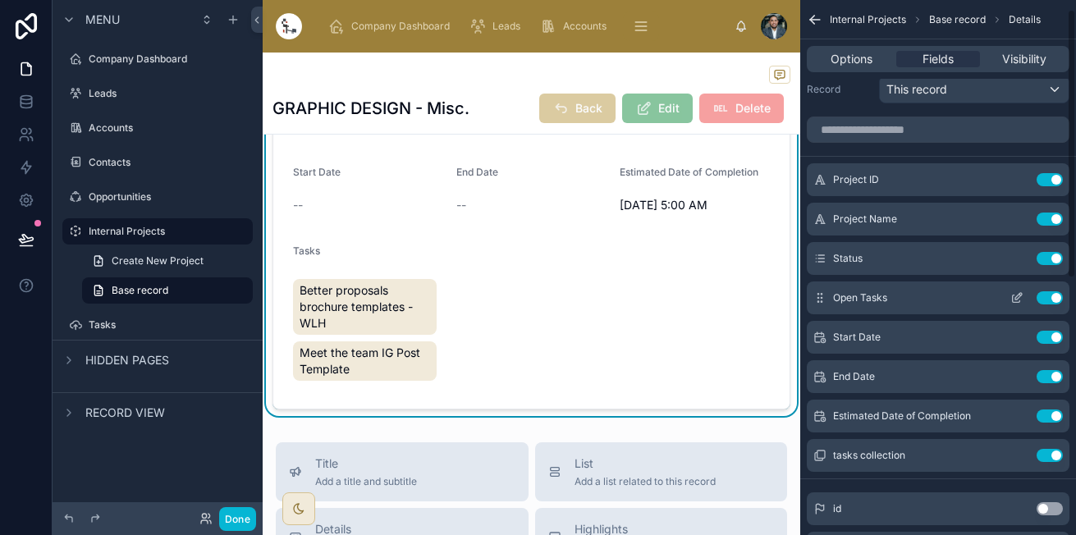
scroll to position [19, 0]
click at [1046, 448] on button "Use setting" at bounding box center [1049, 453] width 26 height 13
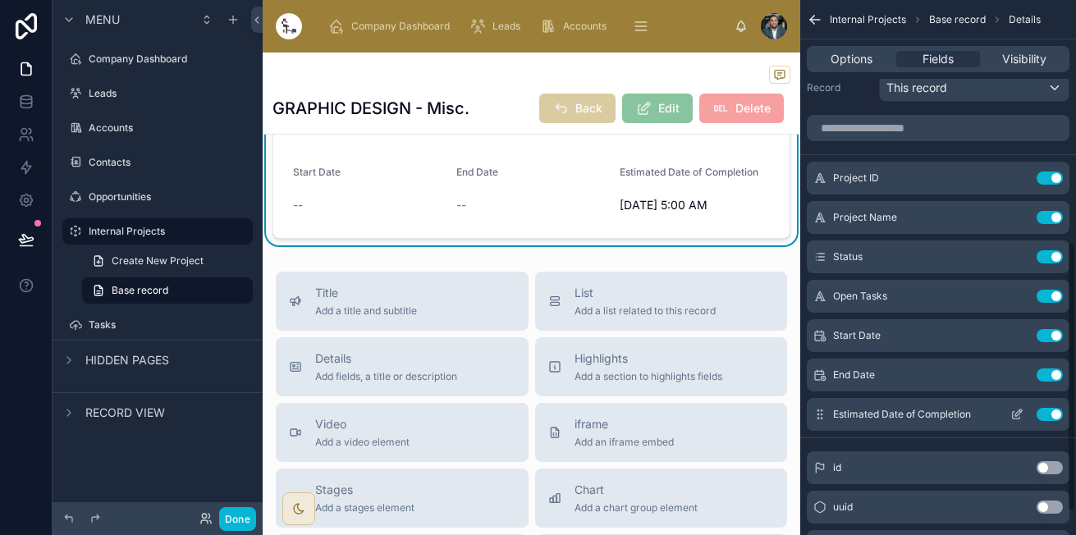
scroll to position [526, 0]
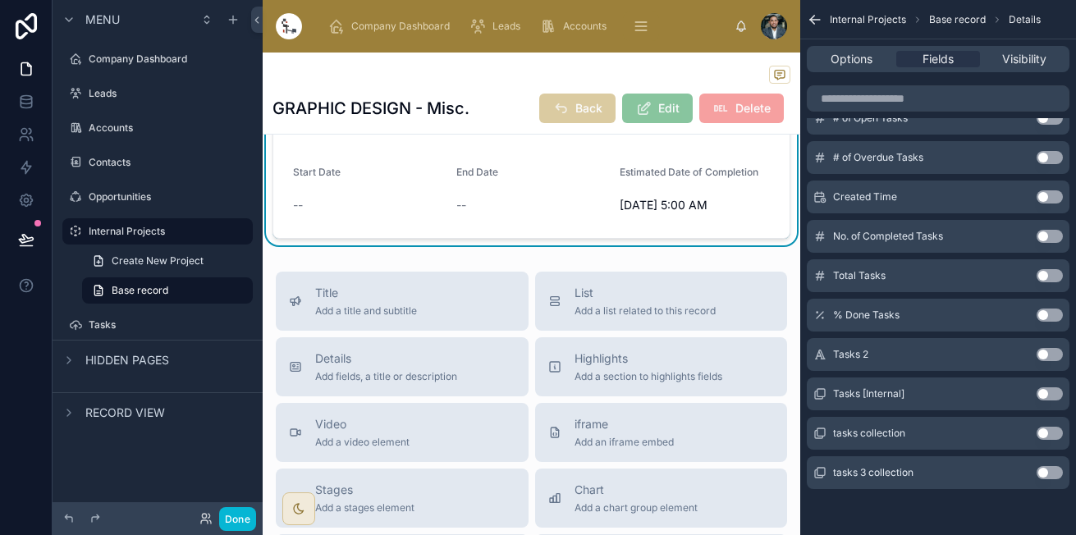
click at [1044, 391] on button "Use setting" at bounding box center [1049, 393] width 26 height 13
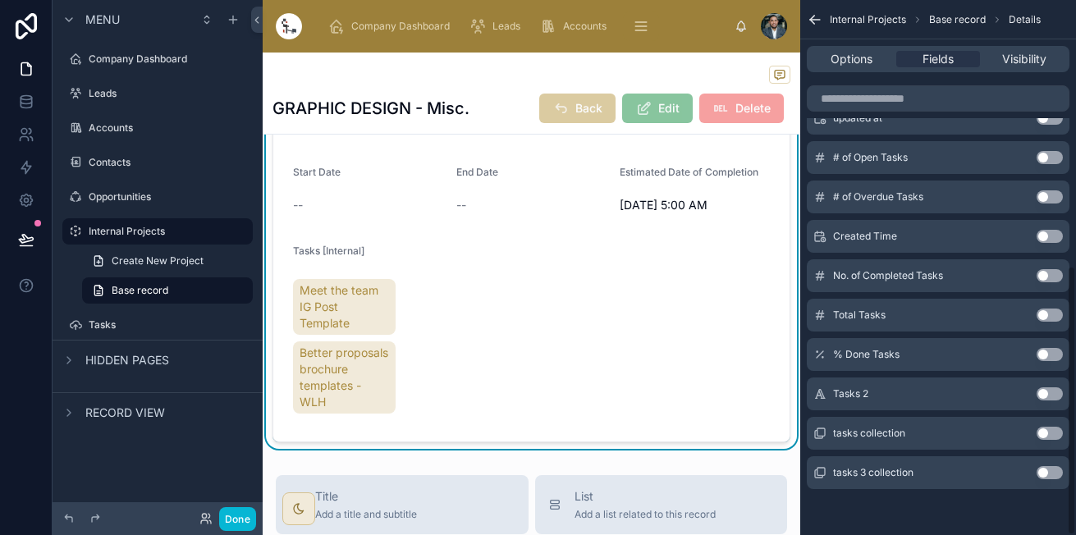
scroll to position [0, 0]
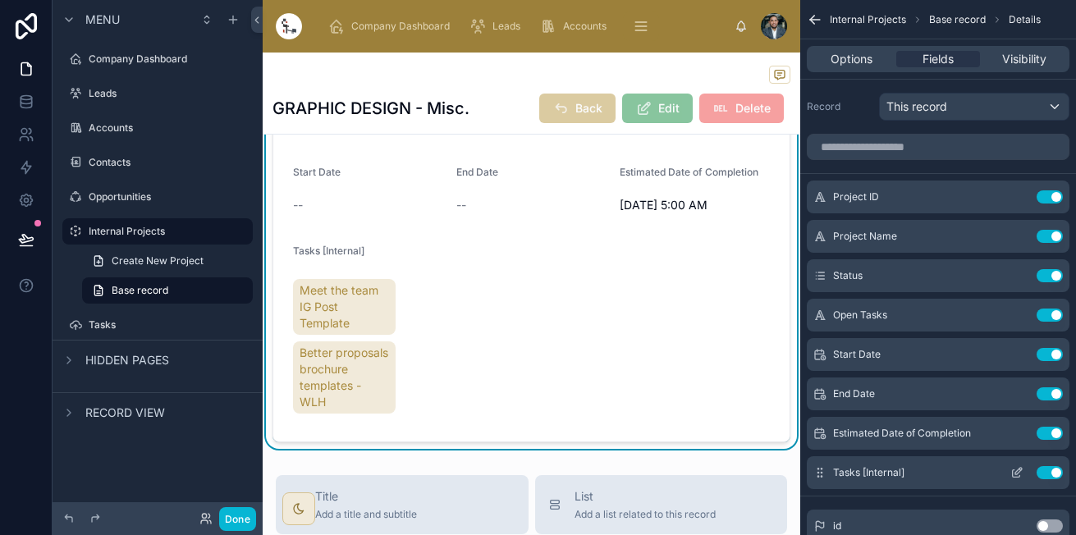
click at [1015, 474] on icon "scrollable content" at bounding box center [1018, 471] width 7 height 7
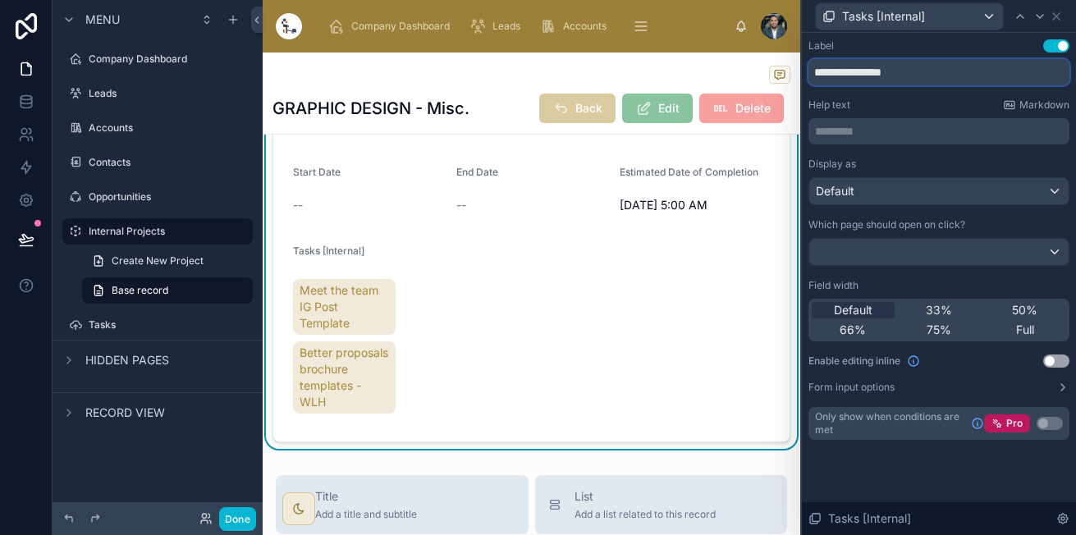
drag, startPoint x: 885, startPoint y: 79, endPoint x: 845, endPoint y: 78, distance: 40.2
click at [845, 78] on input "**********" at bounding box center [938, 72] width 261 height 26
type input "*****"
click at [1008, 323] on div "Full" at bounding box center [1024, 330] width 83 height 16
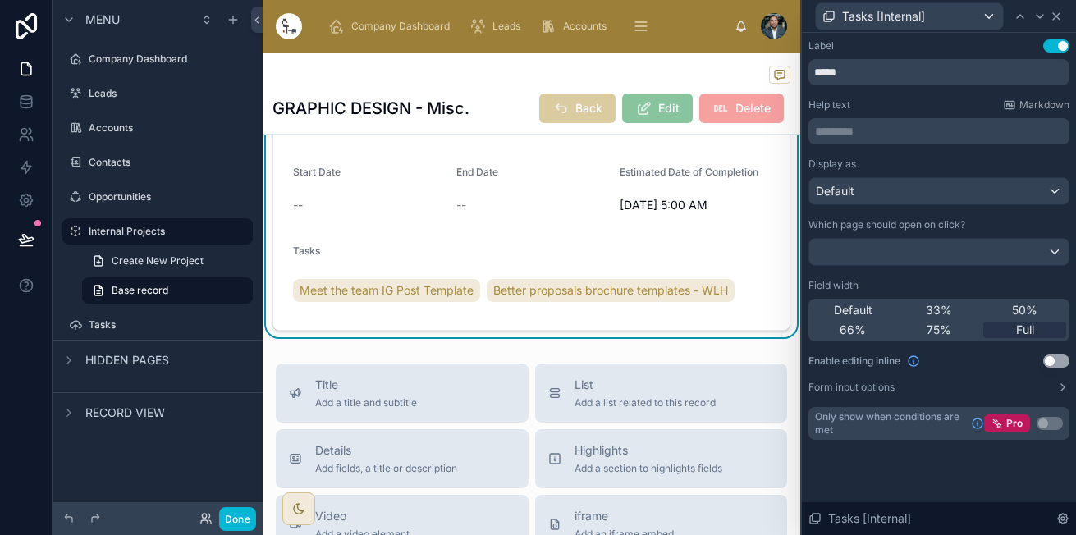
click at [1057, 11] on icon at bounding box center [1055, 16] width 13 height 13
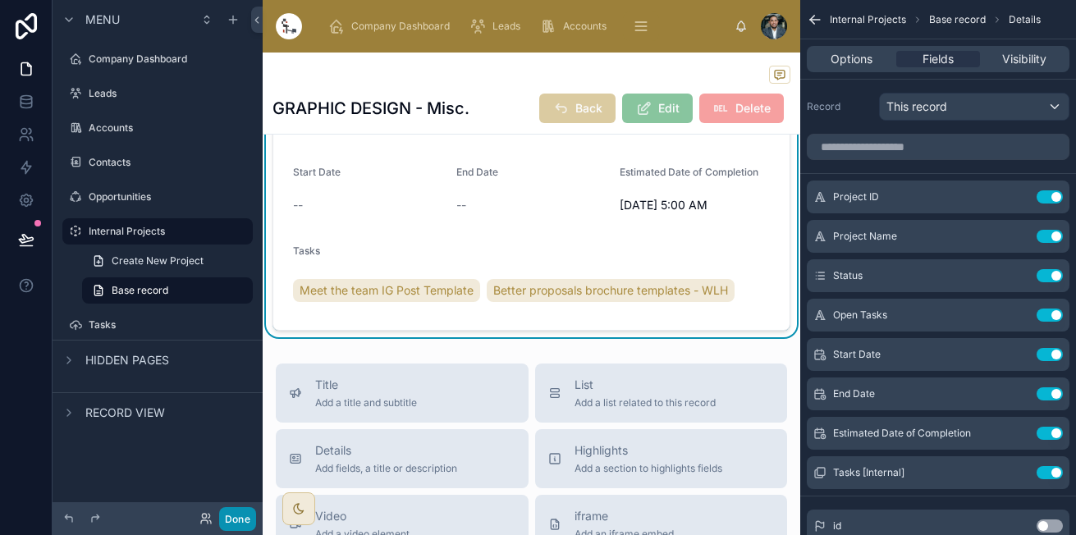
click at [239, 511] on button "Done" at bounding box center [237, 519] width 37 height 24
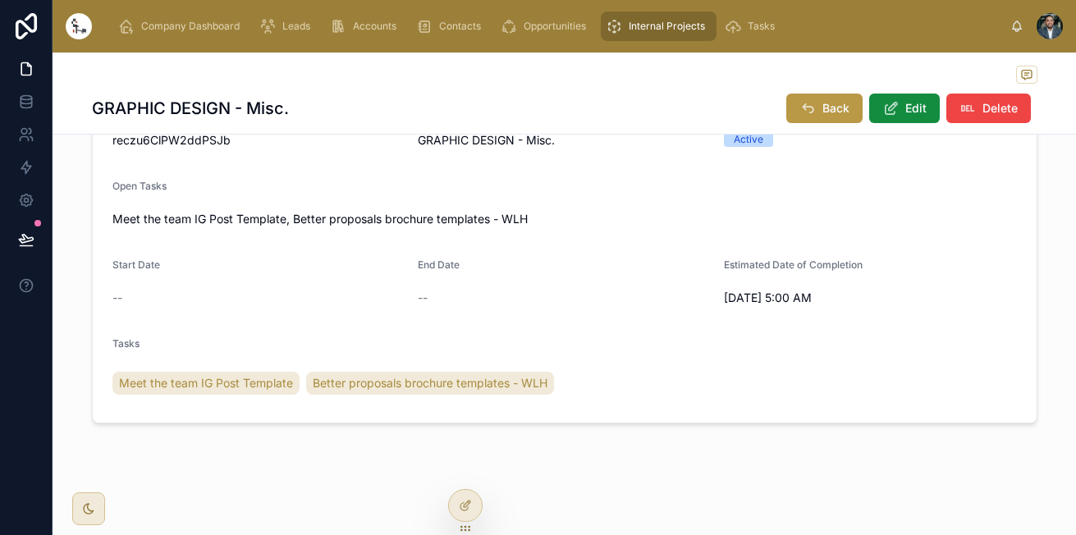
scroll to position [542, 0]
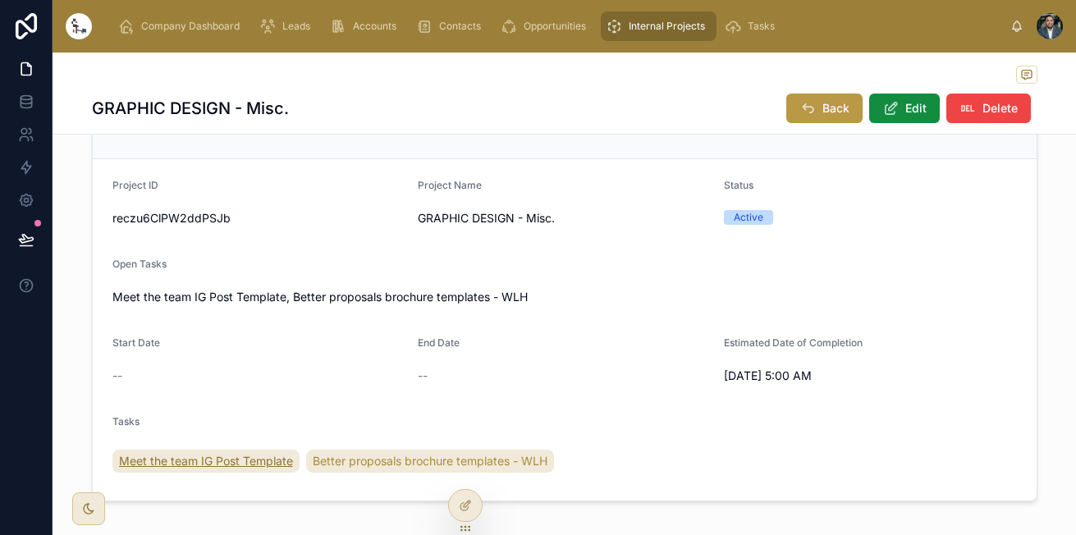
click at [236, 467] on span "Meet the team IG Post Template" at bounding box center [206, 461] width 174 height 16
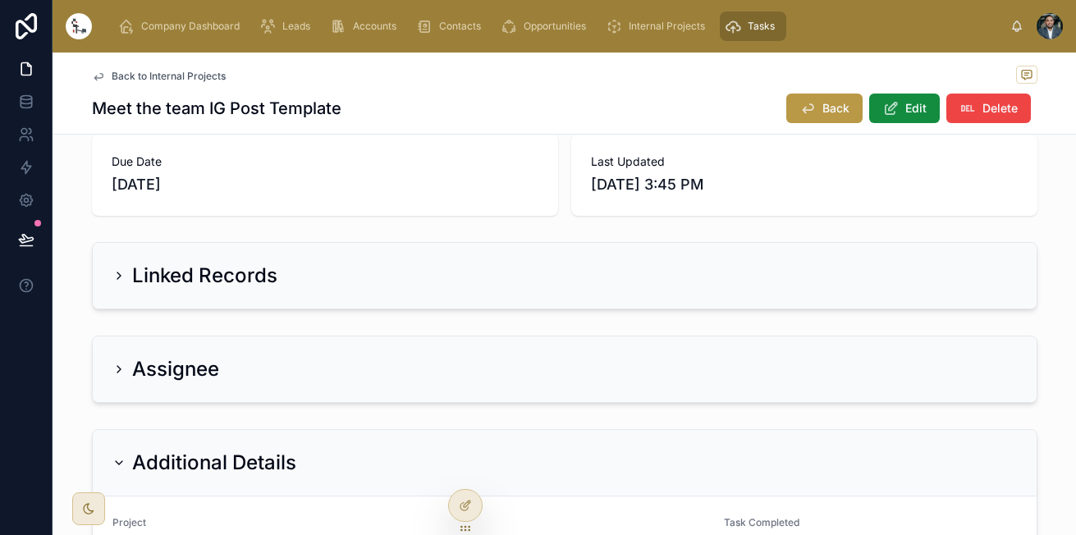
scroll to position [96, 0]
click at [113, 270] on div "Linked Records" at bounding box center [194, 277] width 165 height 26
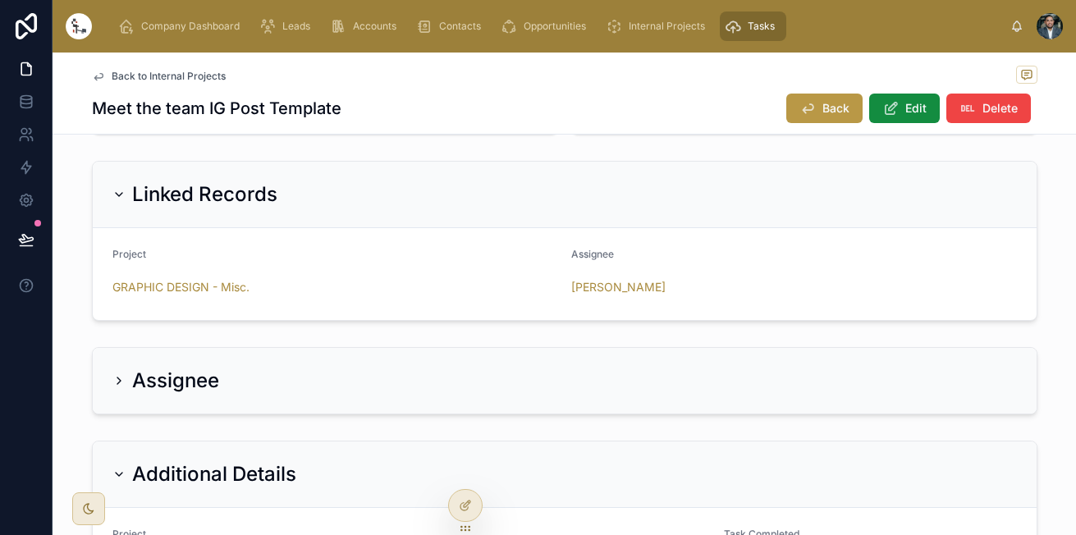
scroll to position [180, 0]
click at [117, 382] on icon at bounding box center [118, 380] width 3 height 7
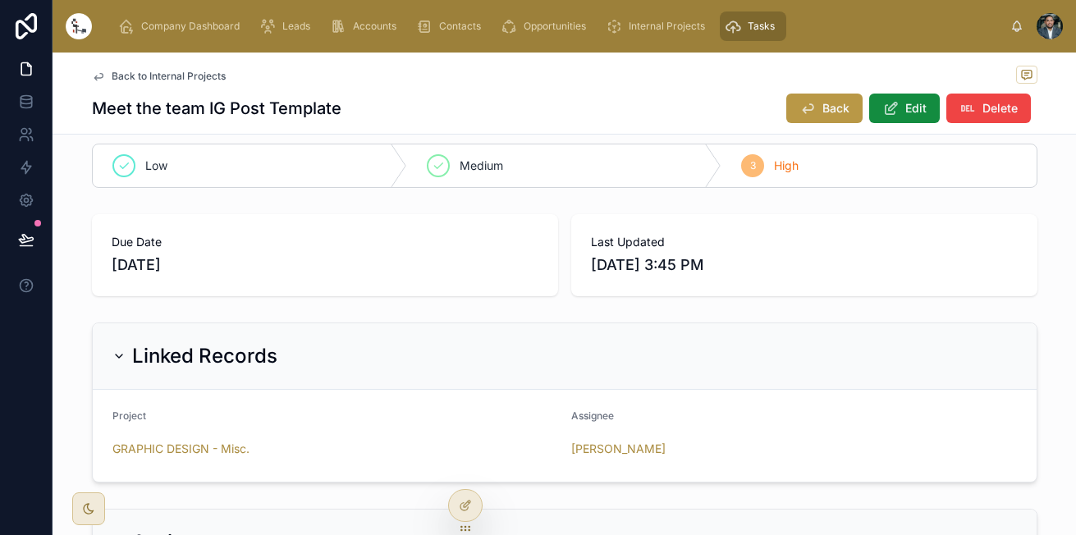
scroll to position [0, 0]
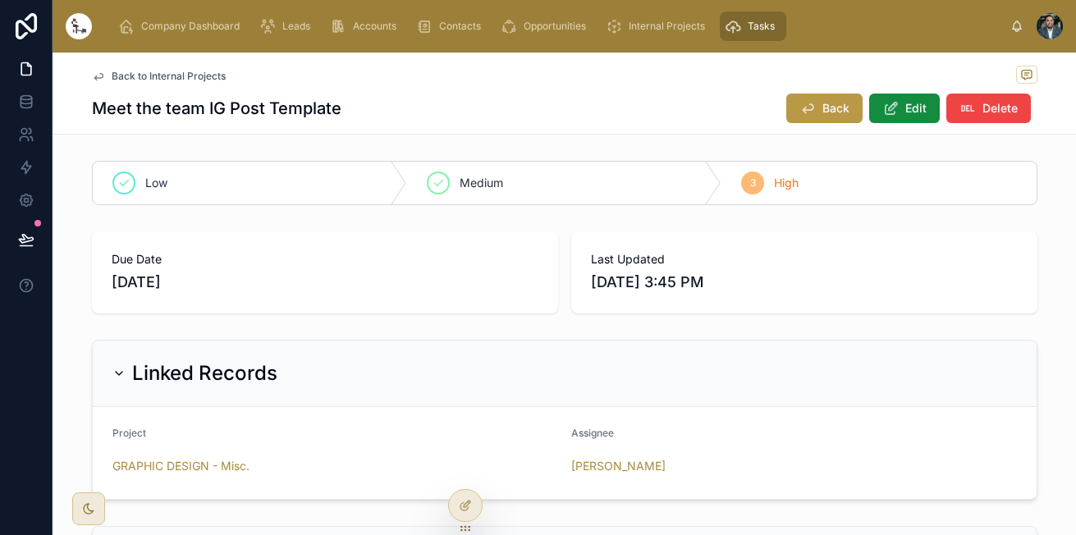
click at [92, 74] on icon at bounding box center [98, 76] width 13 height 13
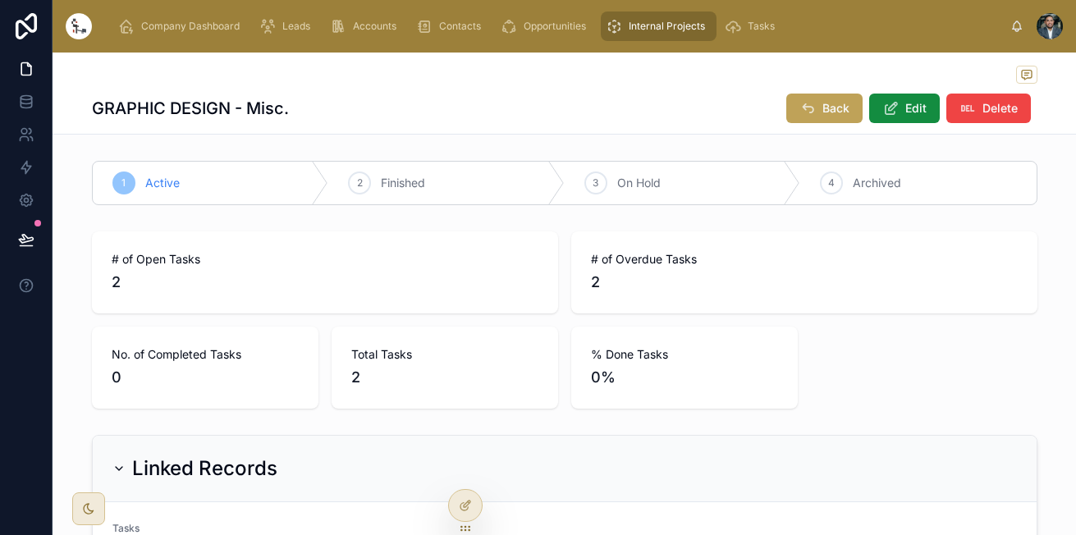
click at [799, 107] on icon at bounding box center [807, 108] width 16 height 16
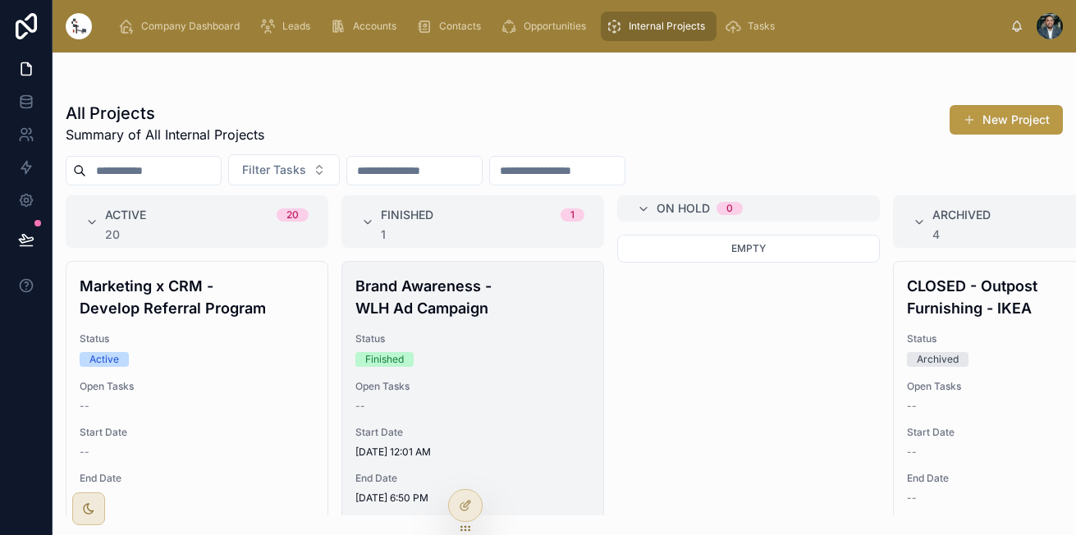
scroll to position [2, 0]
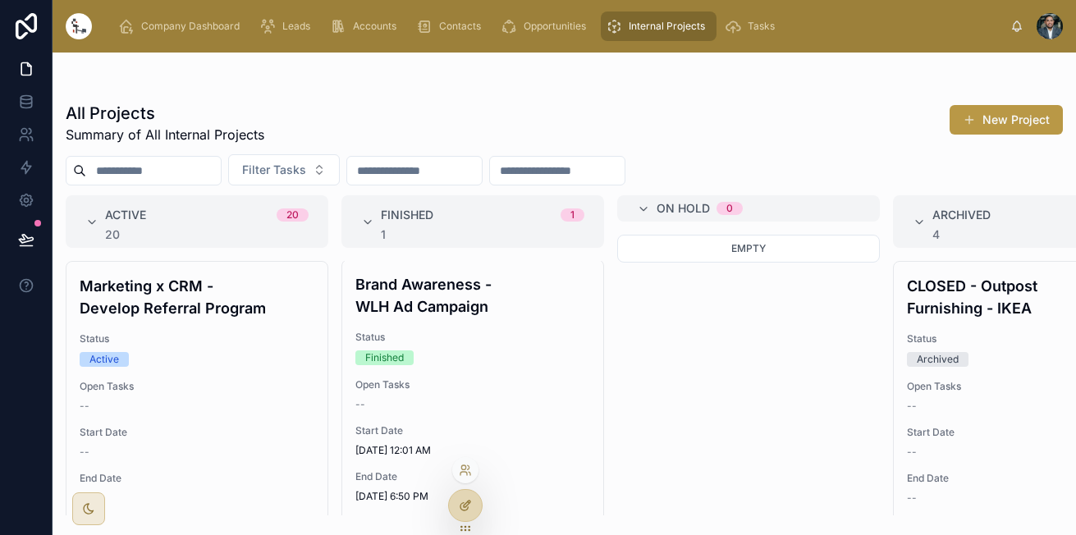
click at [457, 510] on div at bounding box center [465, 505] width 33 height 31
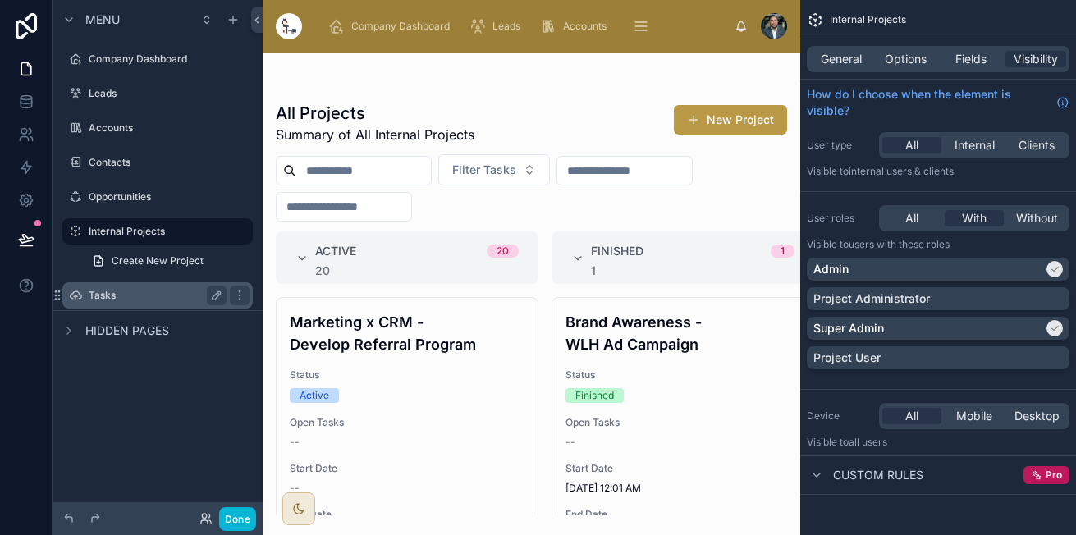
click at [135, 296] on label "Tasks" at bounding box center [154, 295] width 131 height 13
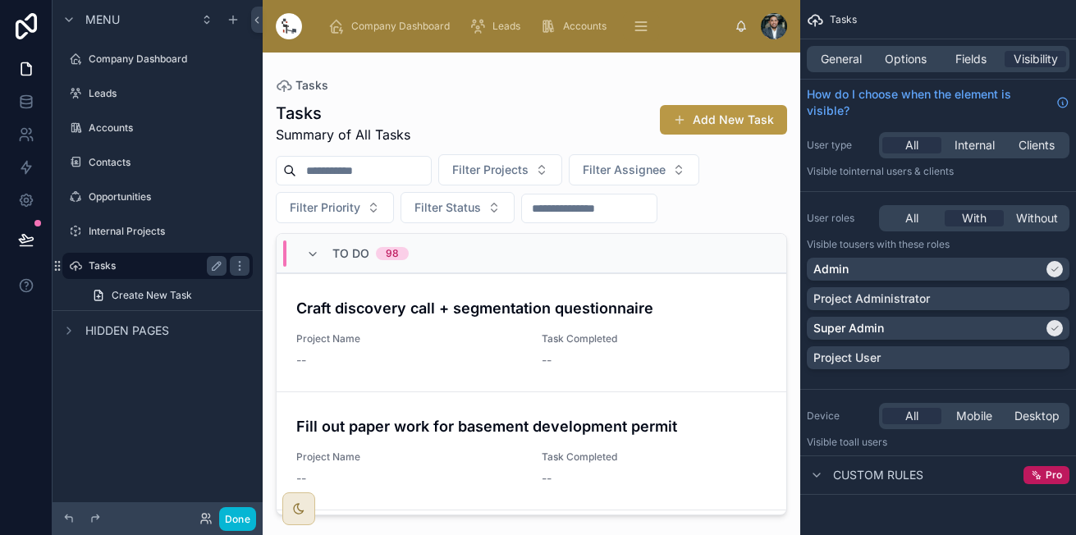
click at [167, 274] on div "Tasks" at bounding box center [158, 266] width 138 height 20
click at [230, 25] on icon "scrollable content" at bounding box center [232, 19] width 13 height 13
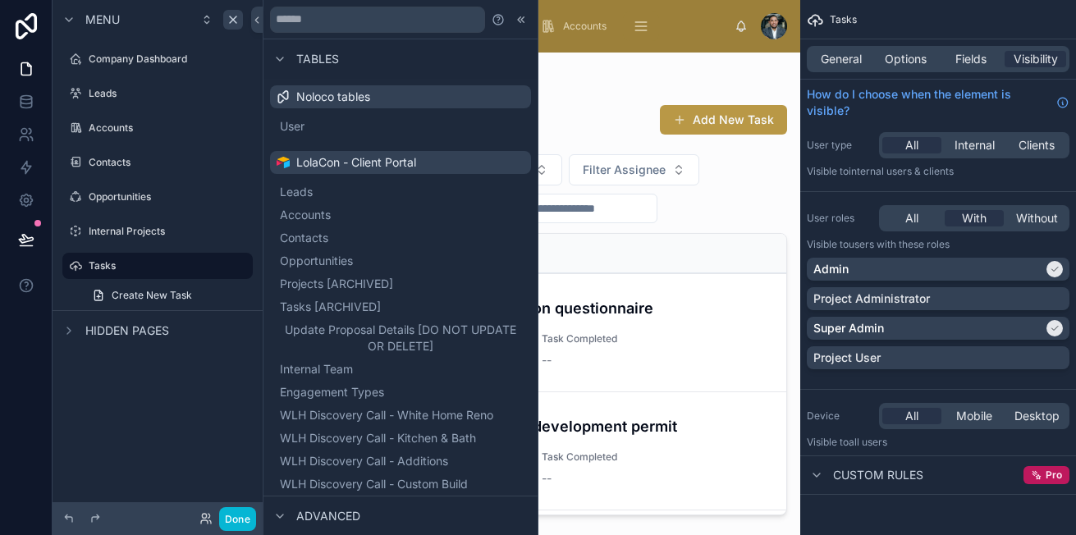
click at [182, 386] on div "Menu Company Dashboard Leads Accounts Contacts Opportunities Internal Projects …" at bounding box center [158, 257] width 210 height 515
click at [163, 276] on div "Tasks" at bounding box center [158, 266] width 184 height 26
click at [161, 269] on label "Tasks" at bounding box center [154, 265] width 131 height 13
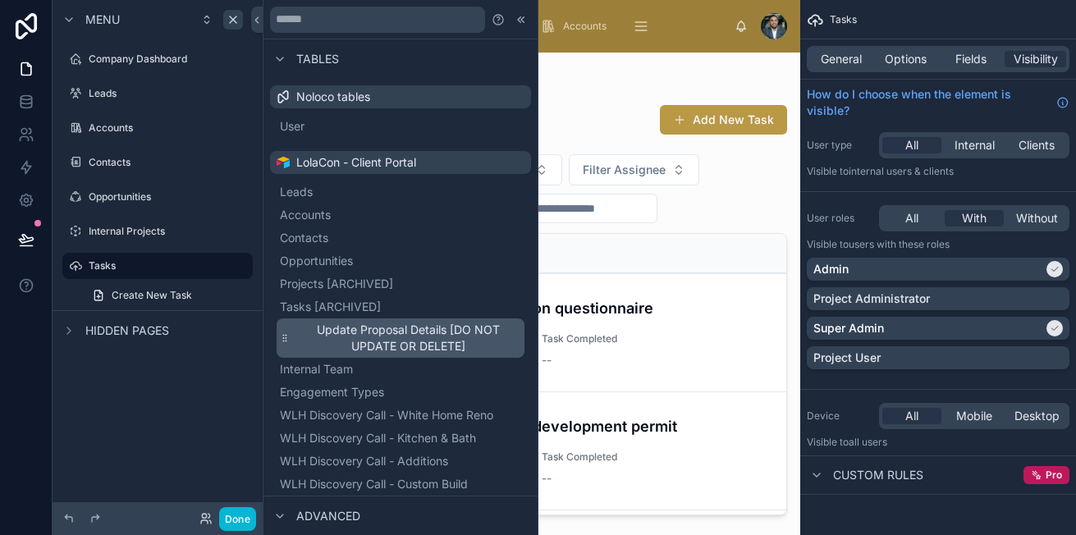
scroll to position [174, 0]
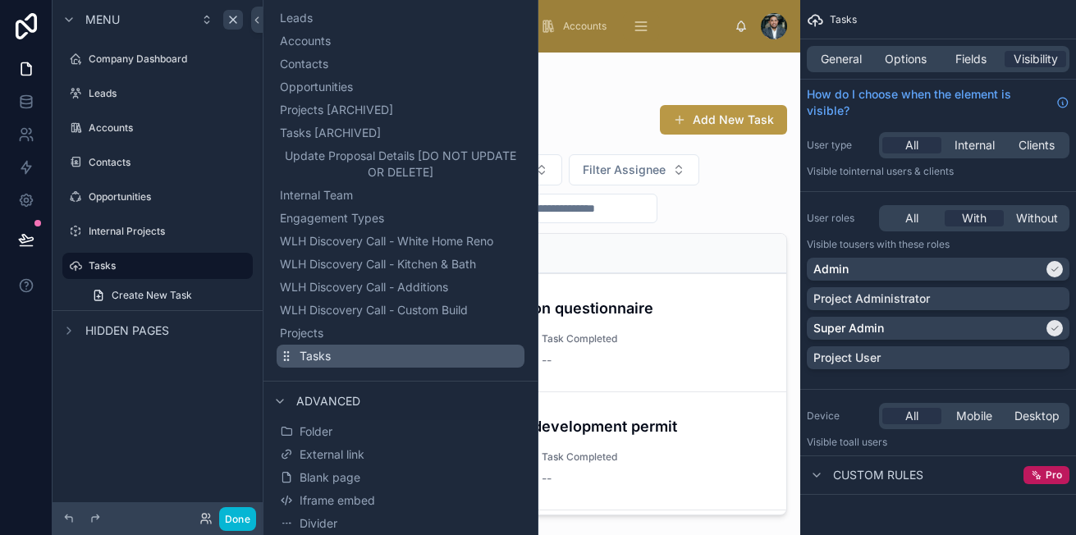
click at [313, 360] on span "Tasks" at bounding box center [314, 356] width 31 height 16
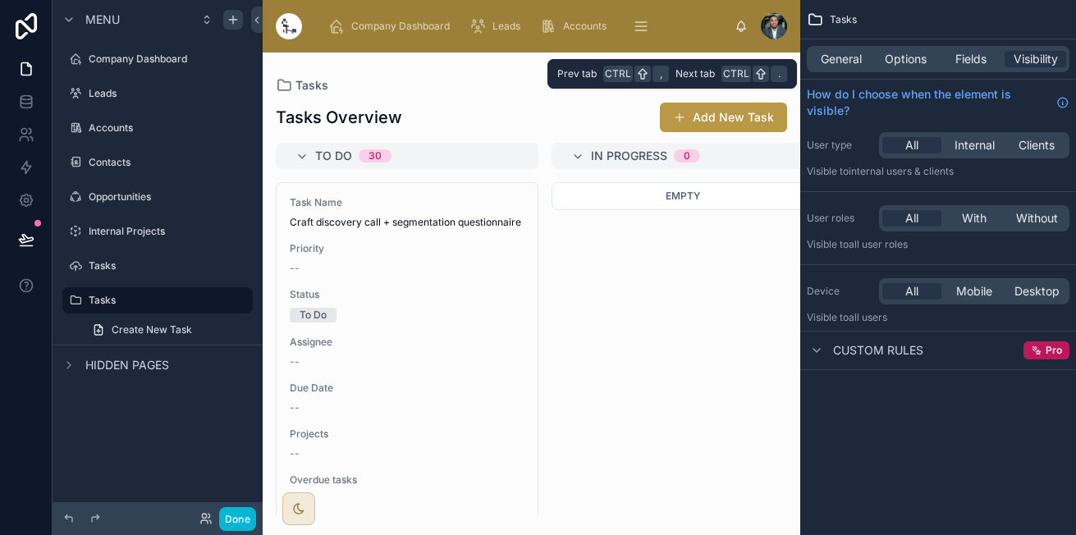
click at [980, 47] on div "General Options Fields Visibility" at bounding box center [937, 59] width 263 height 26
click at [978, 52] on span "Fields" at bounding box center [970, 59] width 31 height 16
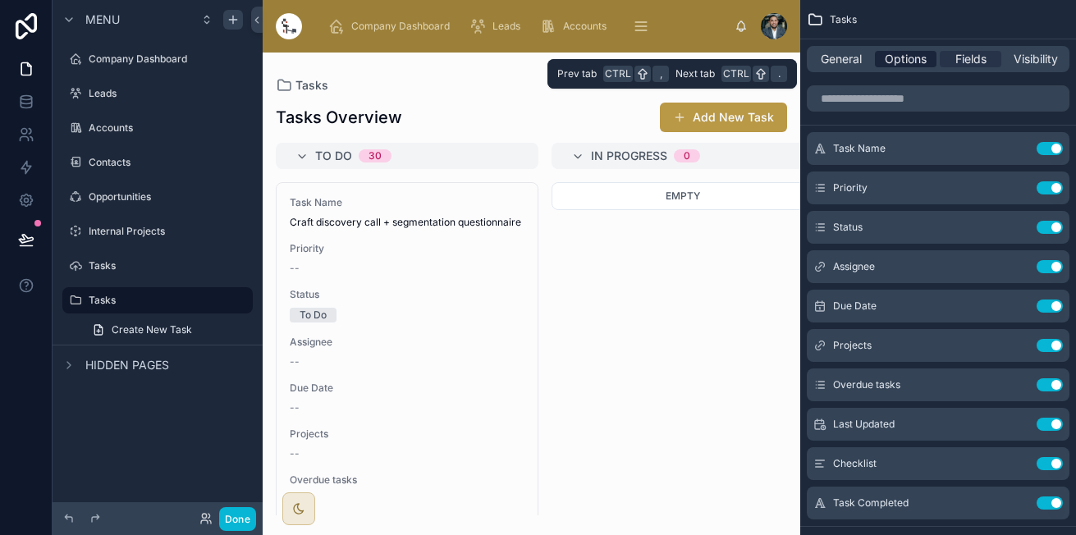
click at [897, 57] on span "Options" at bounding box center [905, 59] width 42 height 16
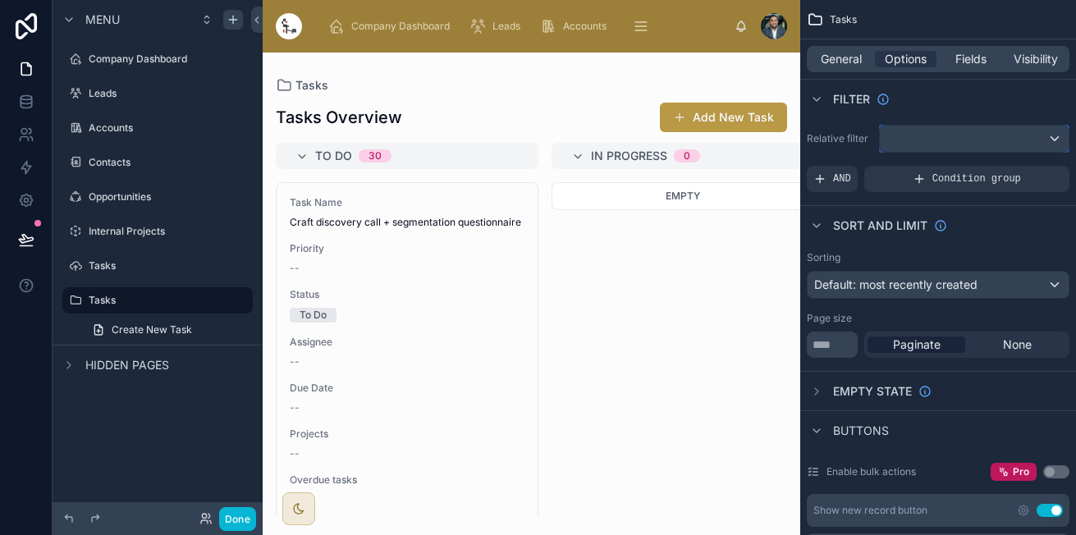
click at [931, 142] on div "scrollable content" at bounding box center [973, 139] width 189 height 26
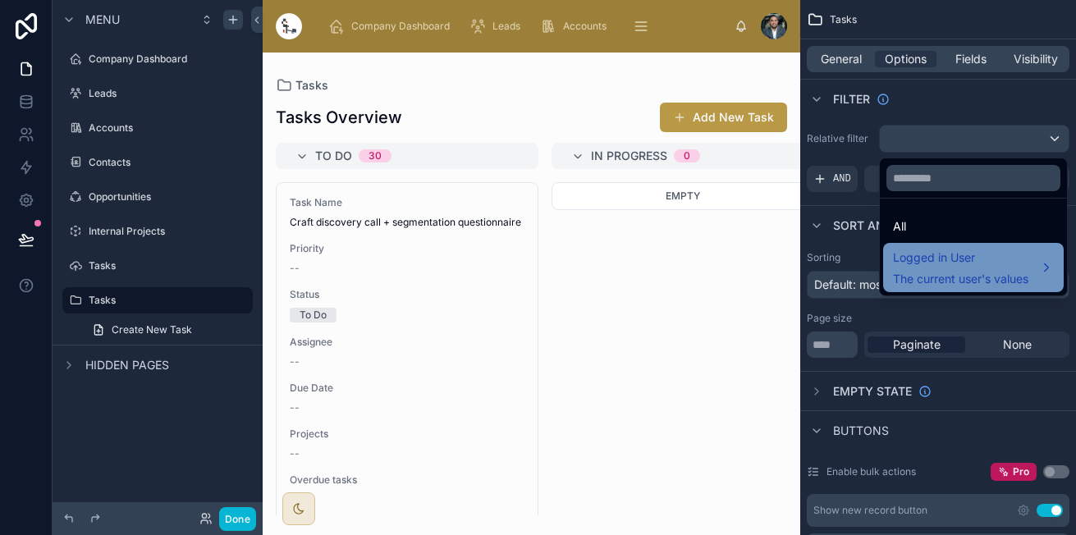
click at [911, 286] on span "The current user's values" at bounding box center [960, 279] width 135 height 16
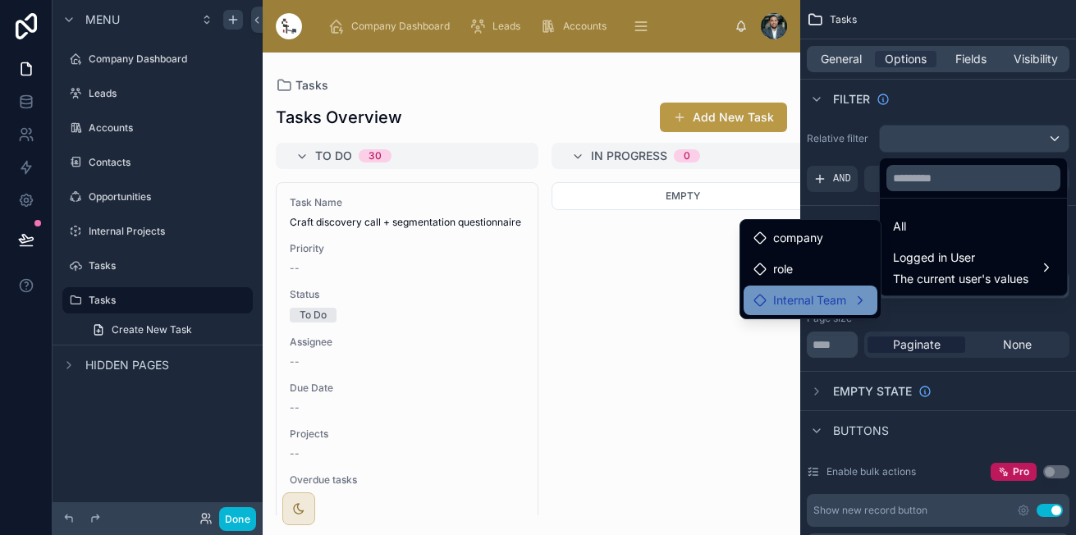
click at [802, 293] on span "Internal Team" at bounding box center [809, 300] width 73 height 20
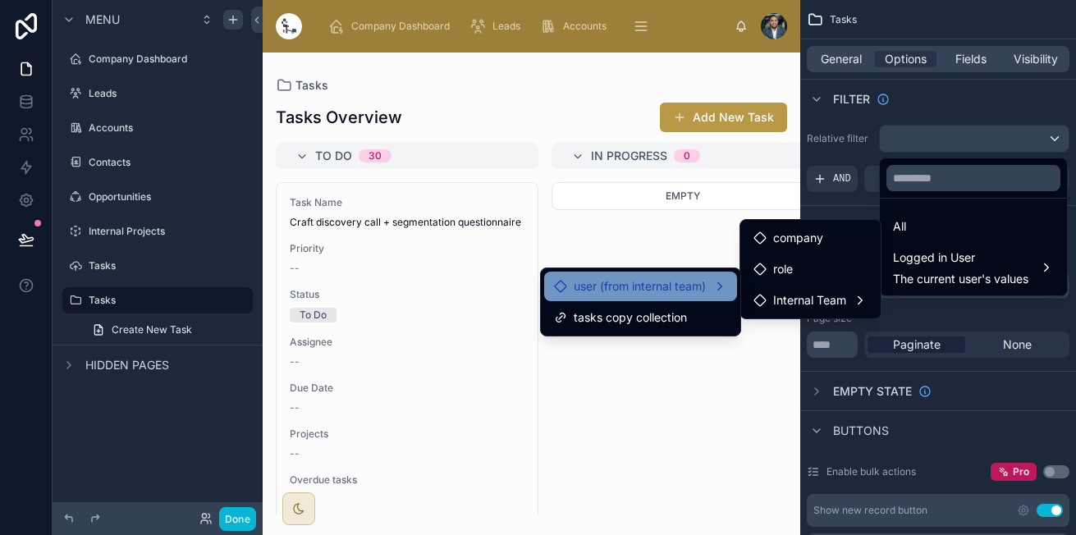
click at [719, 283] on div "user (from internal team)" at bounding box center [640, 286] width 173 height 20
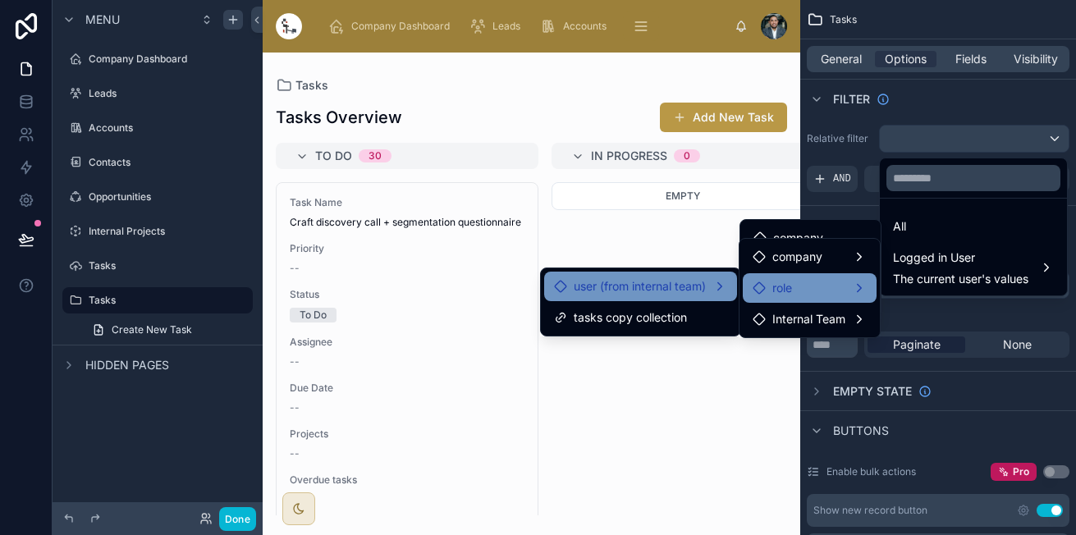
click at [811, 287] on div "role" at bounding box center [809, 288] width 114 height 20
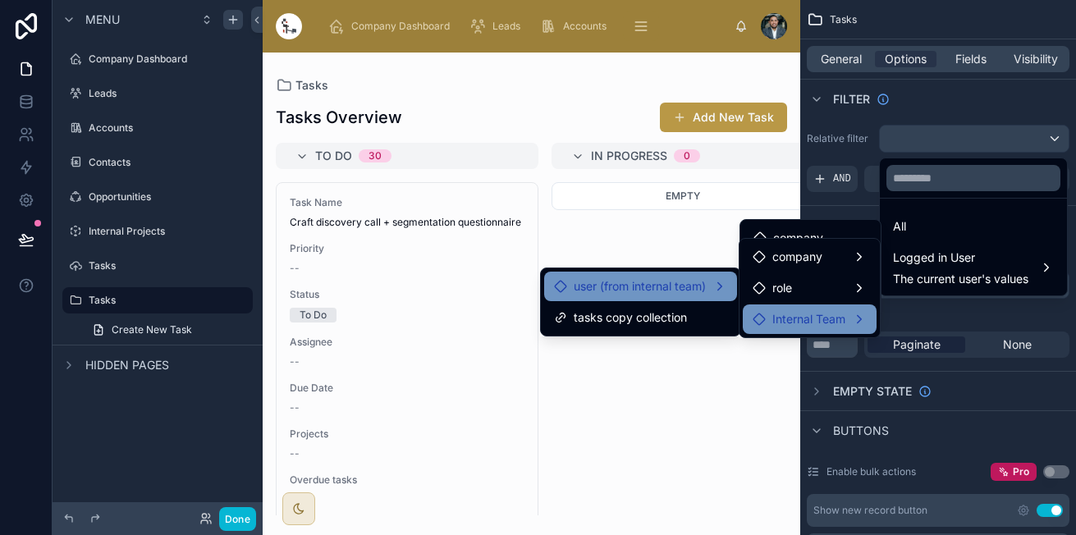
click at [803, 317] on span "Internal Team" at bounding box center [808, 319] width 73 height 20
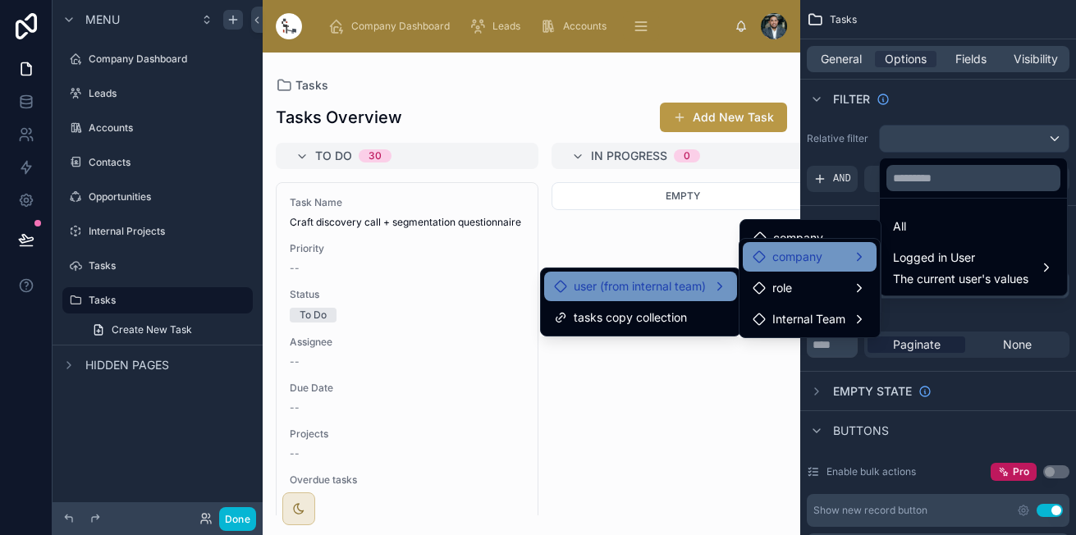
click at [807, 274] on div "role" at bounding box center [809, 288] width 134 height 30
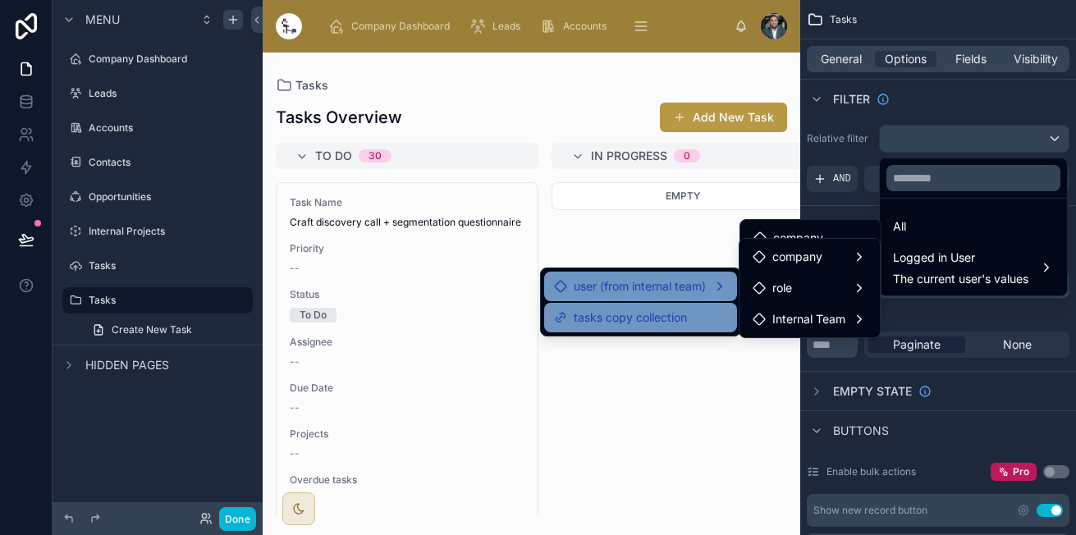
click at [676, 310] on span "tasks copy collection" at bounding box center [629, 318] width 113 height 20
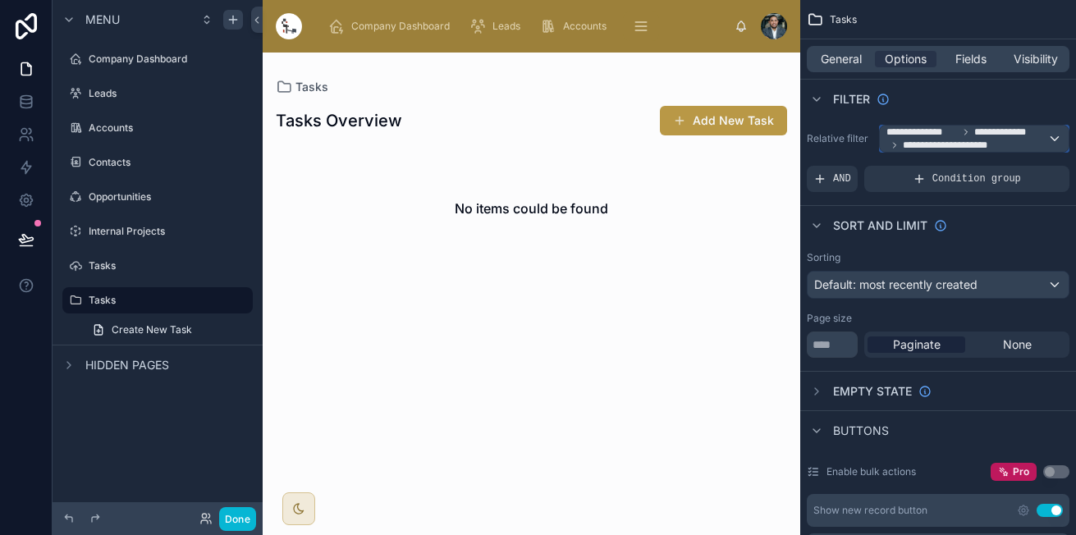
click at [966, 142] on span "**********" at bounding box center [951, 145] width 98 height 13
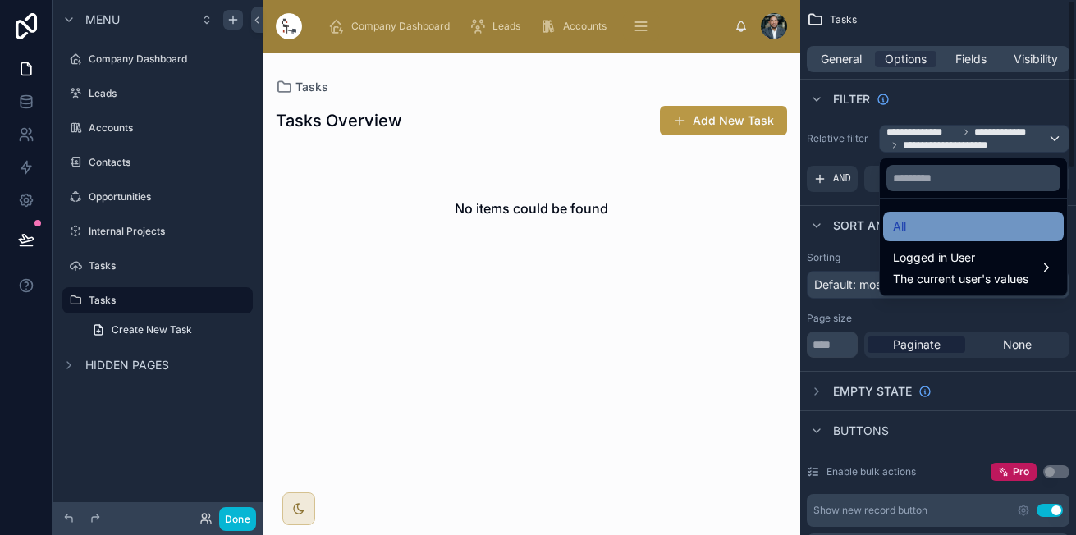
click at [962, 223] on div "All" at bounding box center [973, 227] width 161 height 20
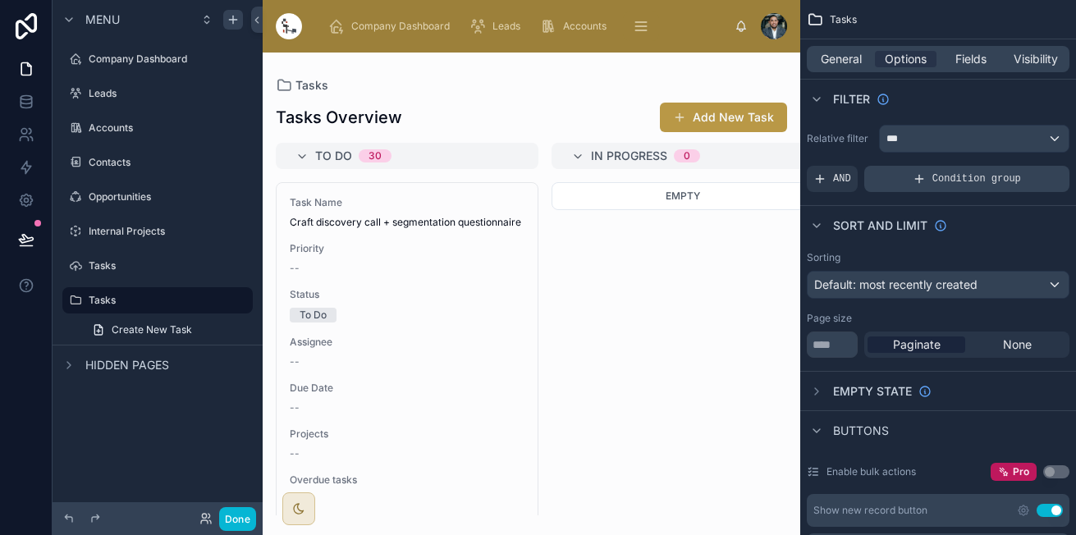
click at [899, 183] on div "Condition group" at bounding box center [966, 179] width 205 height 26
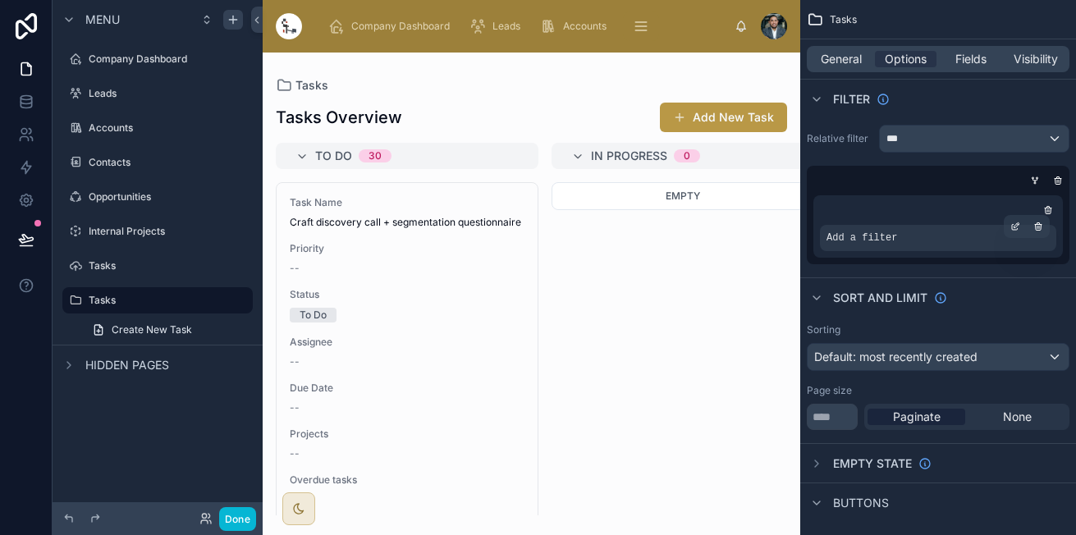
click at [892, 240] on div "Add a filter" at bounding box center [938, 238] width 236 height 26
click at [1018, 228] on icon "scrollable content" at bounding box center [1015, 227] width 10 height 10
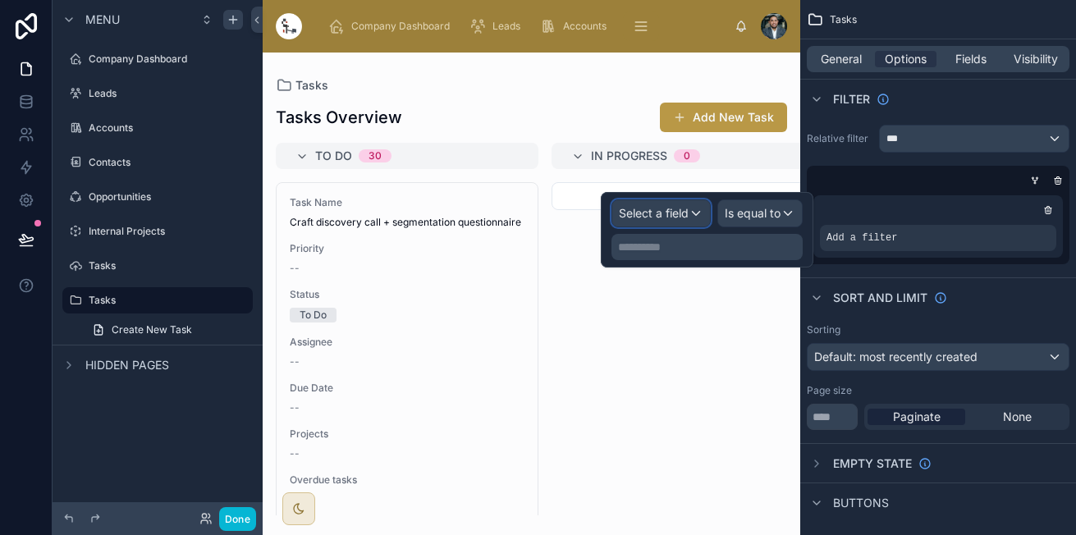
click at [662, 226] on button "Select a field" at bounding box center [660, 213] width 99 height 28
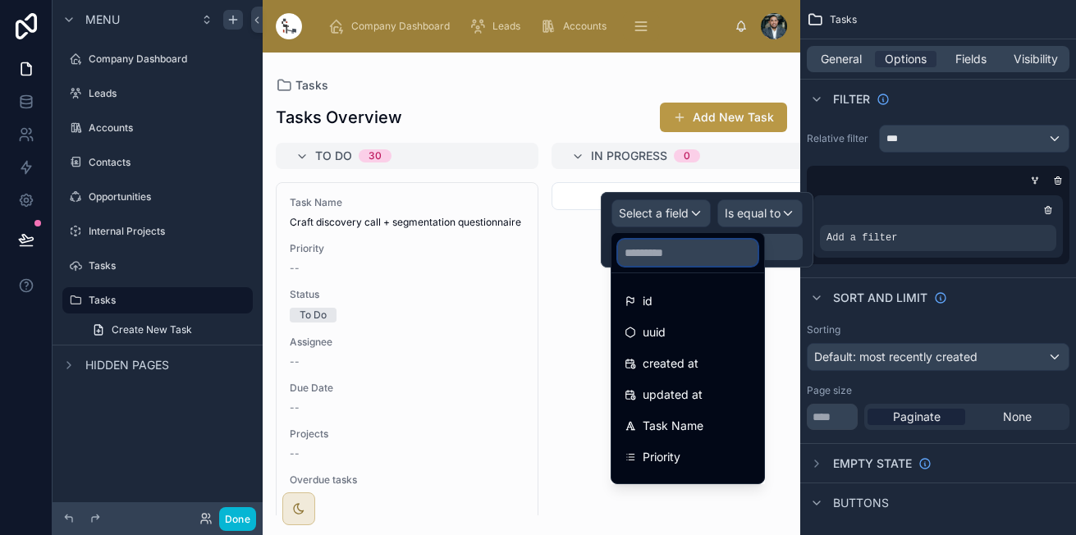
click at [717, 249] on input "text" at bounding box center [687, 253] width 139 height 26
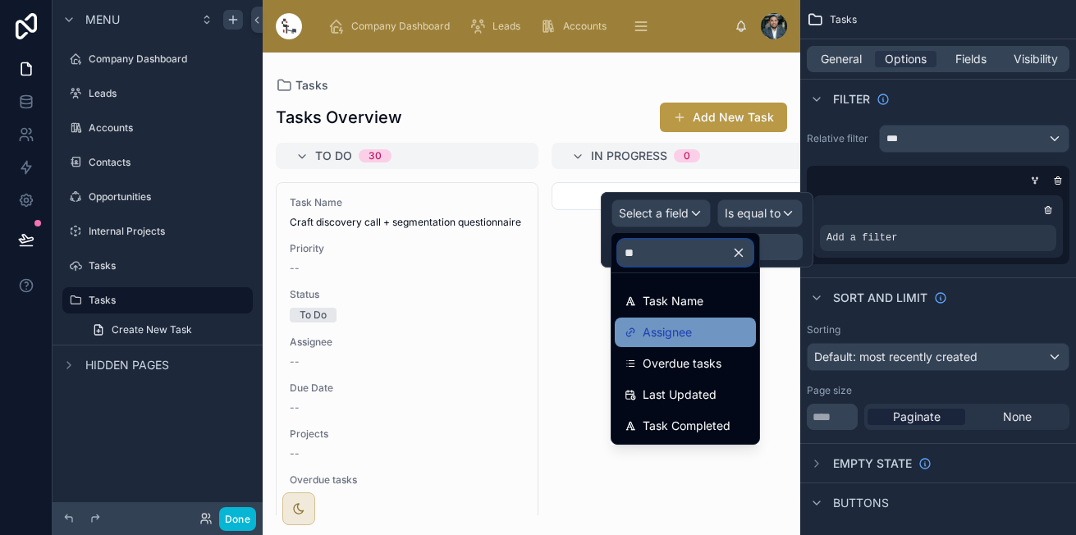
type input "**"
click at [677, 330] on span "Assignee" at bounding box center [666, 332] width 49 height 20
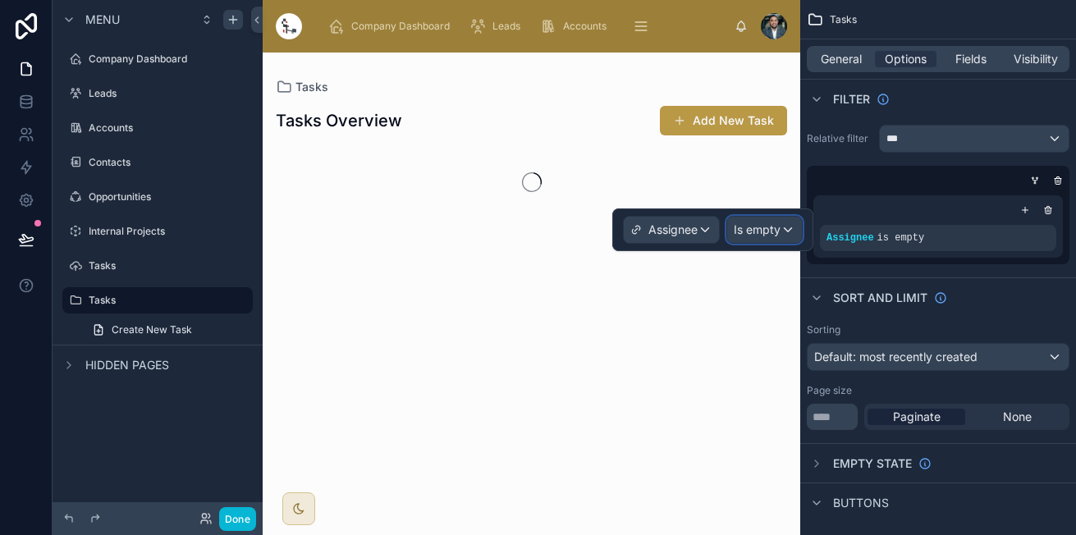
click at [760, 235] on span "Is empty" at bounding box center [756, 230] width 47 height 16
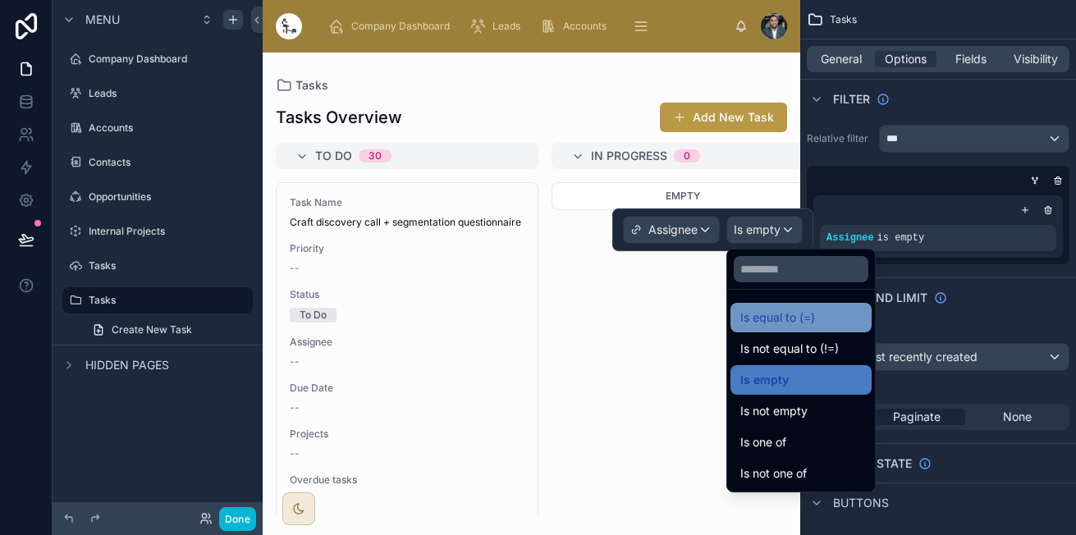
click at [807, 306] on div "Is equal to (=)" at bounding box center [800, 318] width 141 height 30
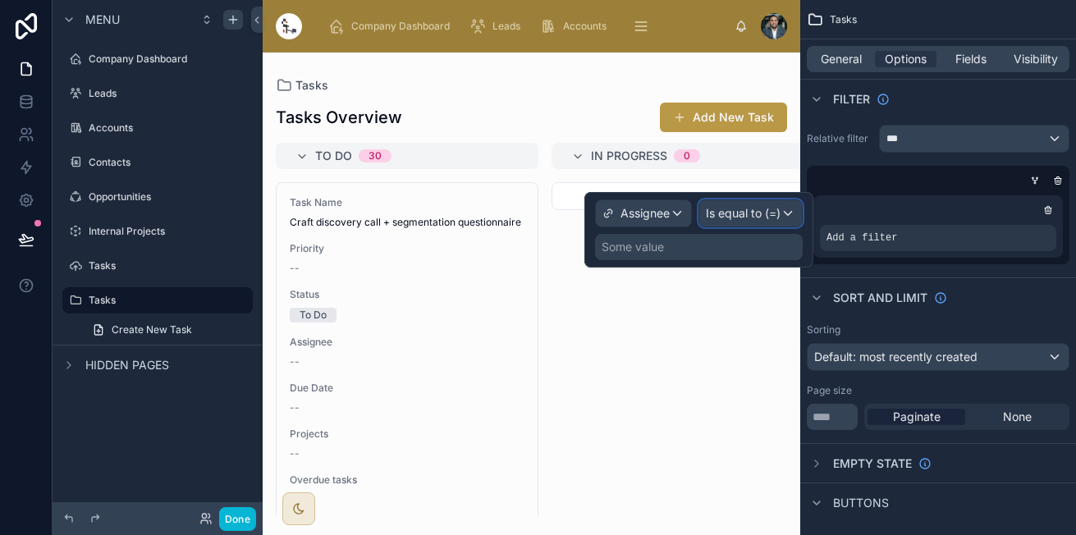
click at [753, 218] on span "Is equal to (=)" at bounding box center [743, 213] width 75 height 16
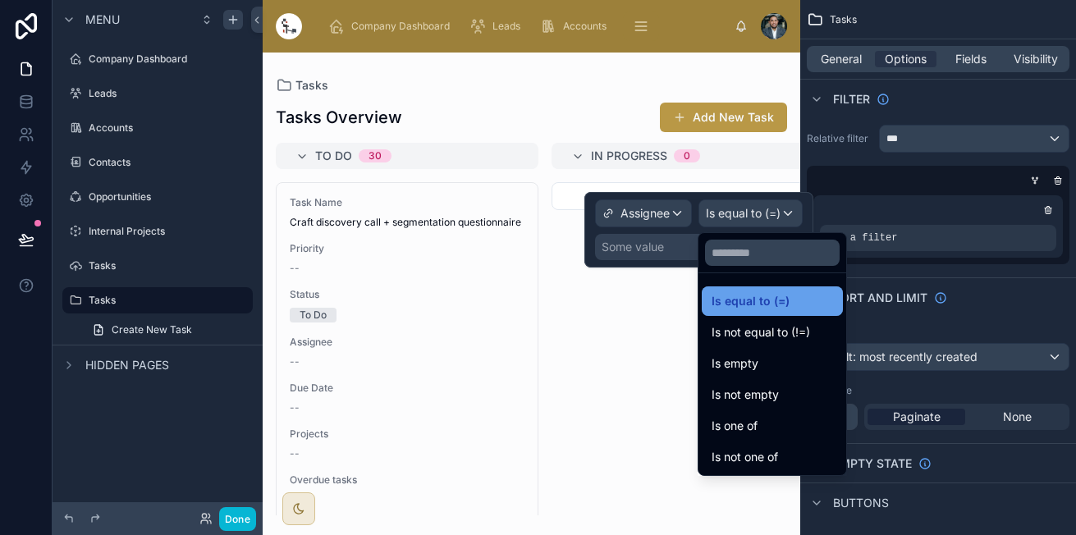
click at [748, 290] on div "Is equal to (=)" at bounding box center [771, 301] width 141 height 30
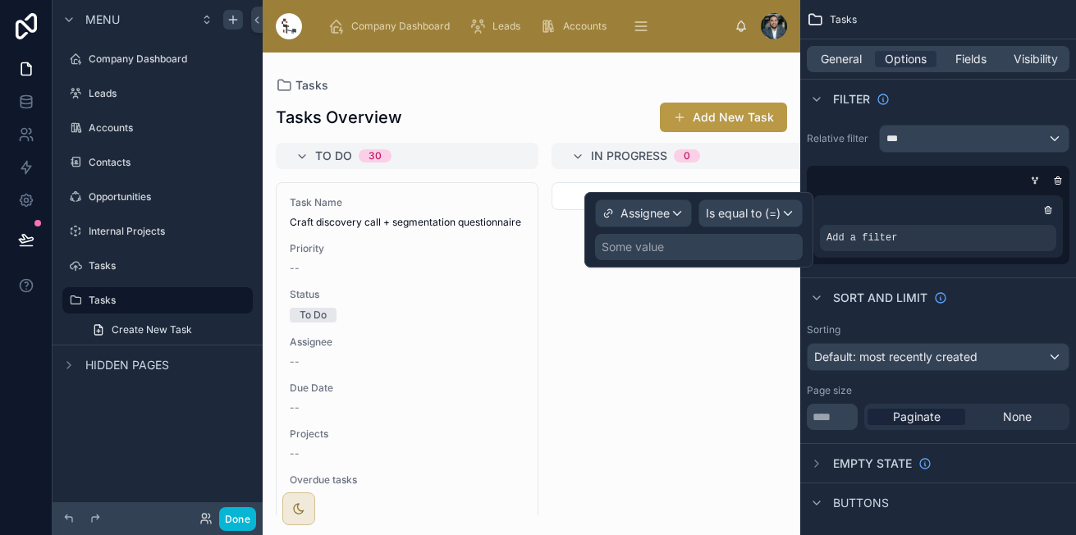
click at [697, 244] on div "Some value" at bounding box center [699, 247] width 208 height 26
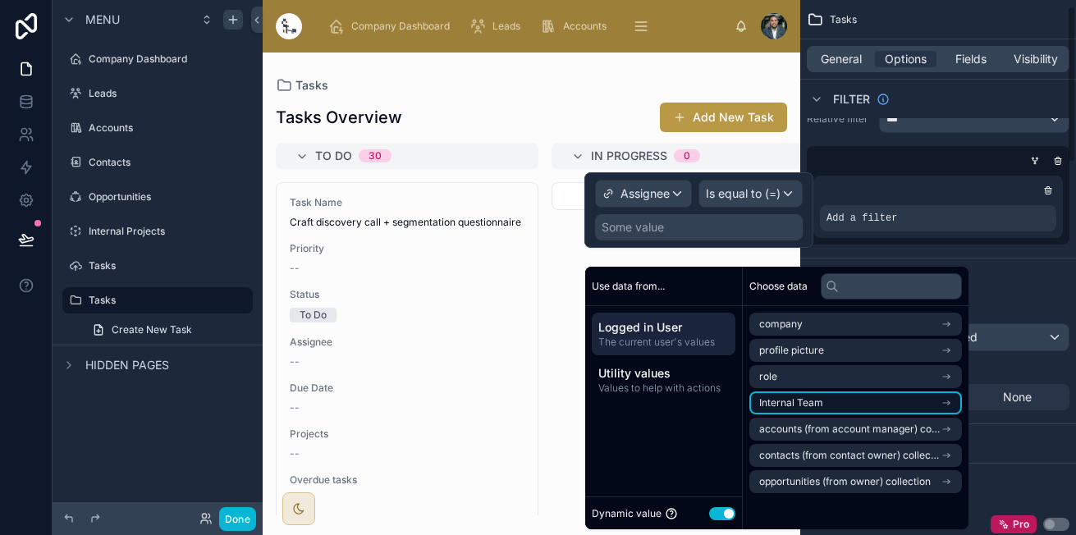
scroll to position [21, 0]
click at [804, 412] on li "Internal Team" at bounding box center [855, 402] width 212 height 23
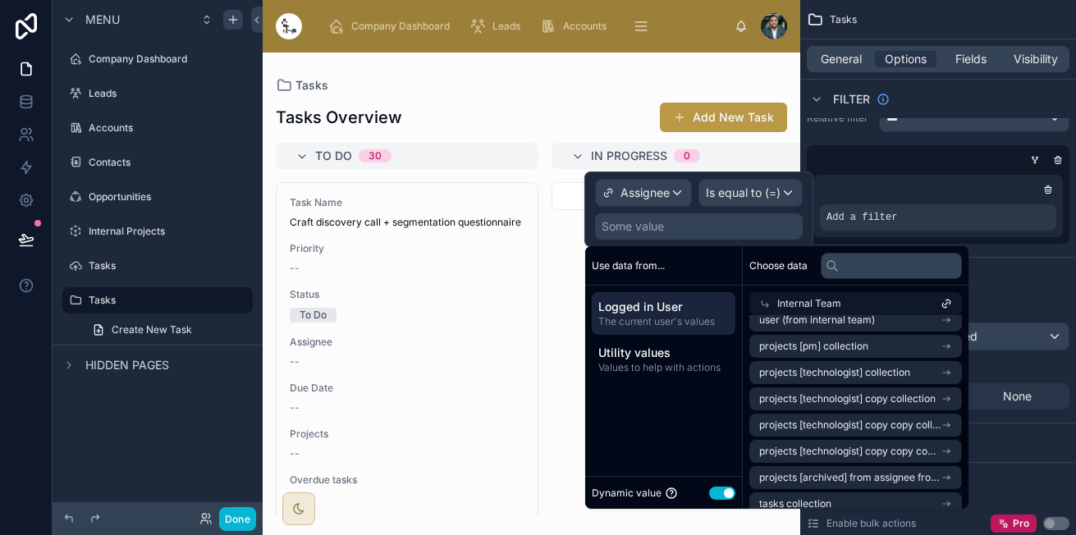
scroll to position [158, 0]
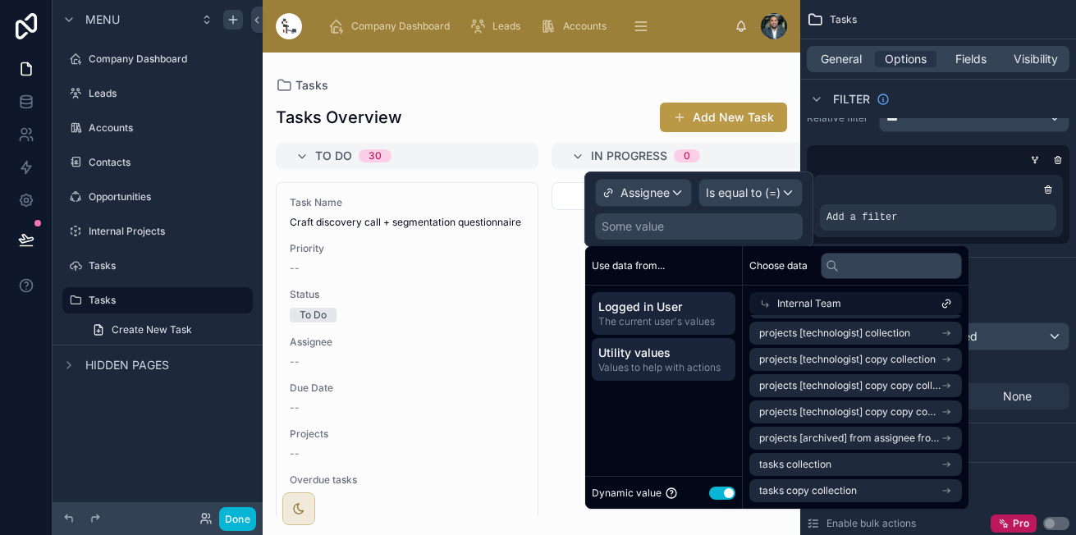
click at [705, 358] on span "Utility values" at bounding box center [663, 353] width 130 height 16
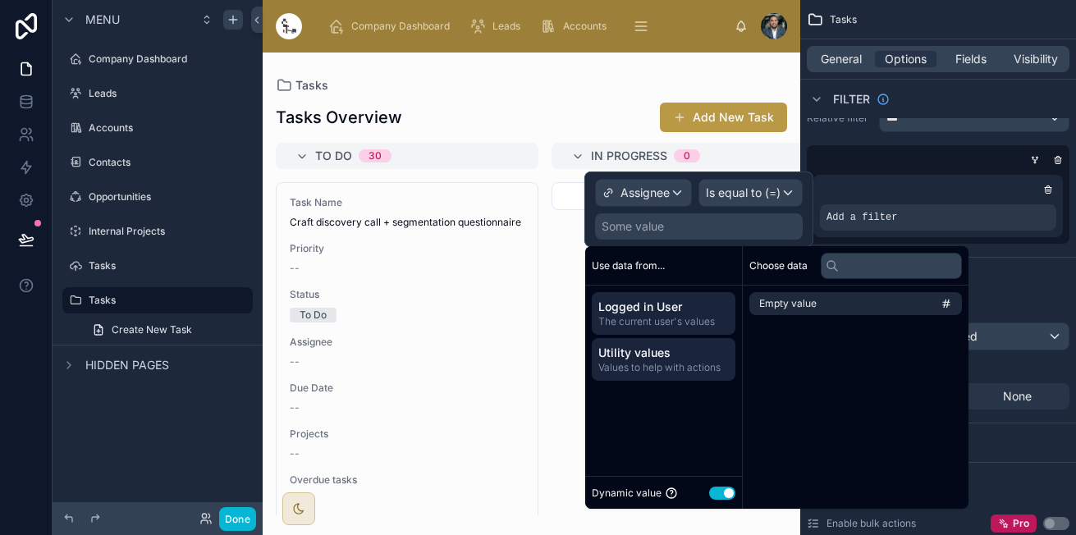
click at [660, 320] on span "The current user's values" at bounding box center [663, 321] width 130 height 13
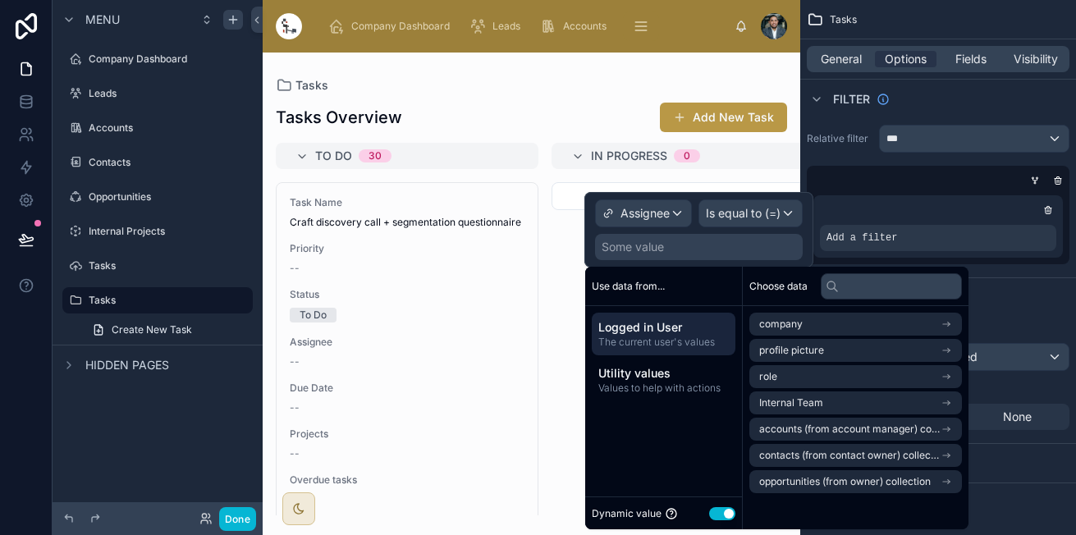
click at [669, 313] on div "Logged in User The current user's values Utility values Values to help with act…" at bounding box center [663, 357] width 157 height 102
click at [672, 323] on span "Logged in User" at bounding box center [663, 327] width 130 height 16
click at [849, 281] on input "text" at bounding box center [890, 286] width 141 height 26
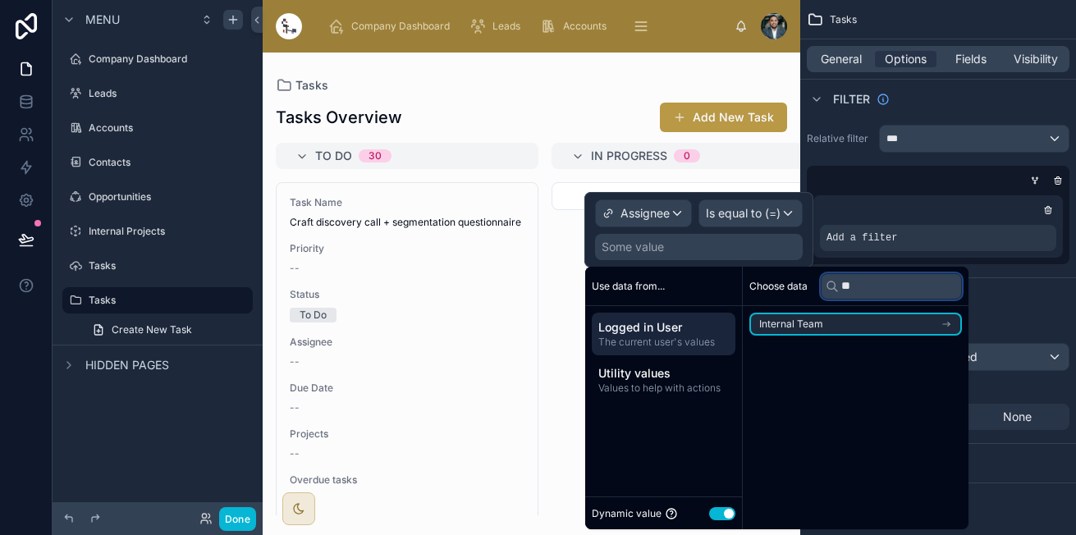
type input "*"
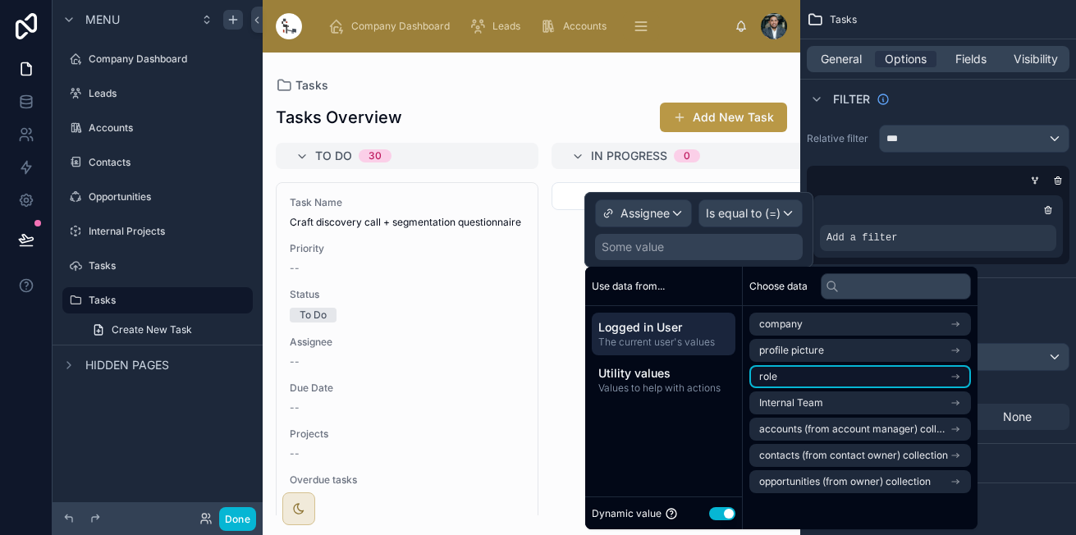
click at [804, 368] on li "role" at bounding box center [860, 376] width 222 height 23
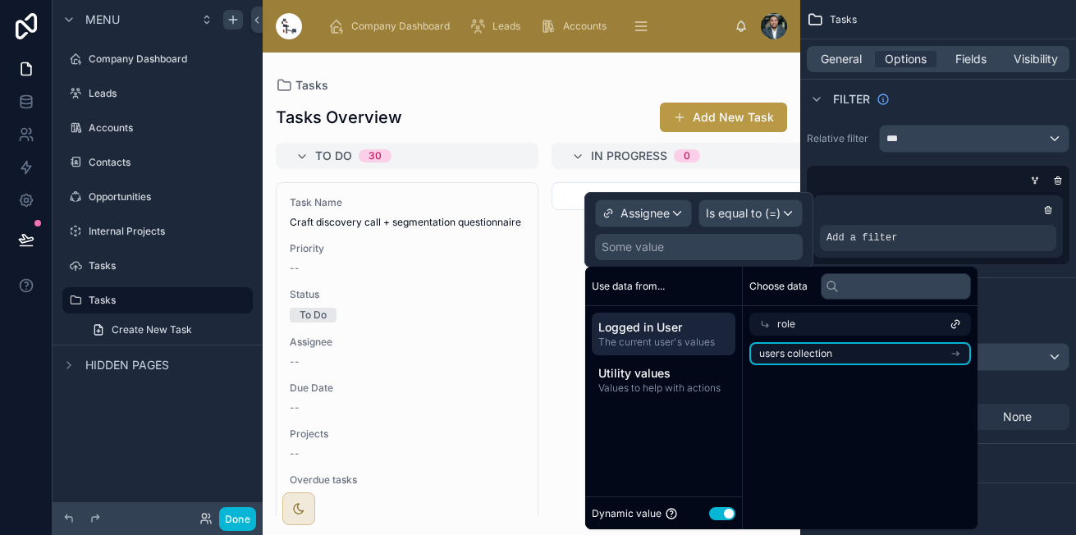
click at [814, 352] on span "users collection" at bounding box center [795, 353] width 73 height 13
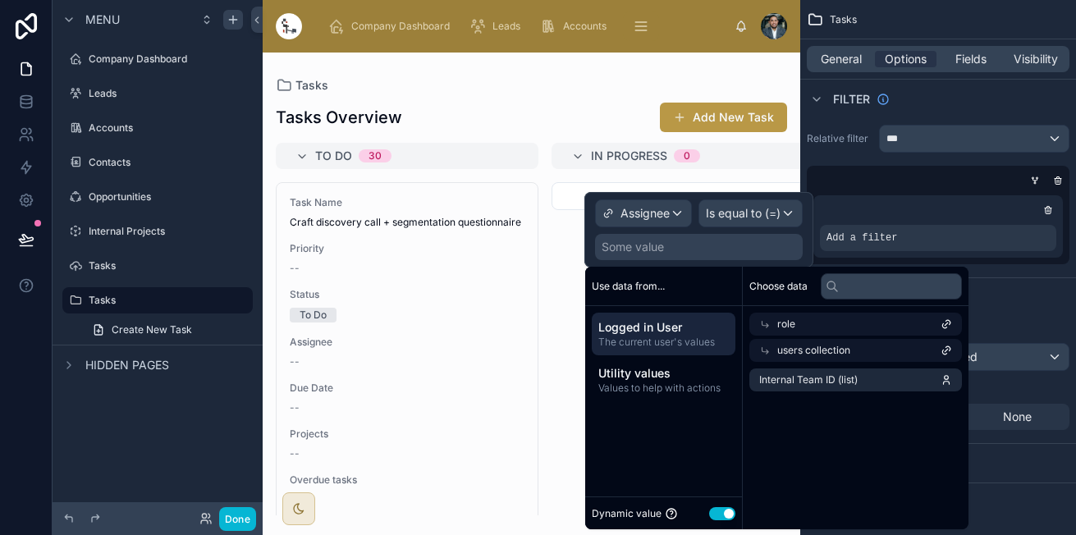
click at [767, 324] on icon at bounding box center [765, 325] width 7 height 7
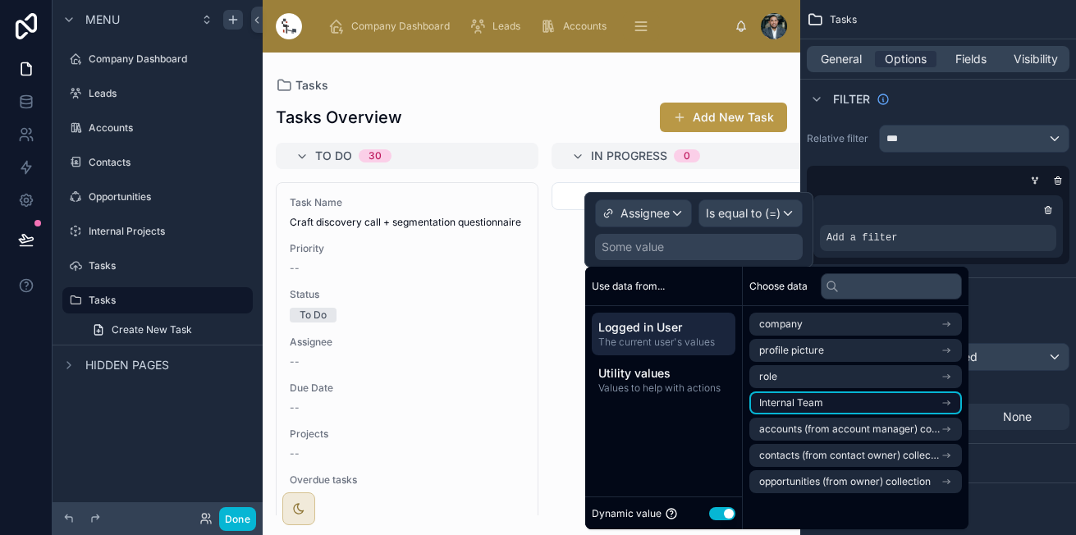
click at [779, 397] on span "Internal Team" at bounding box center [791, 402] width 64 height 13
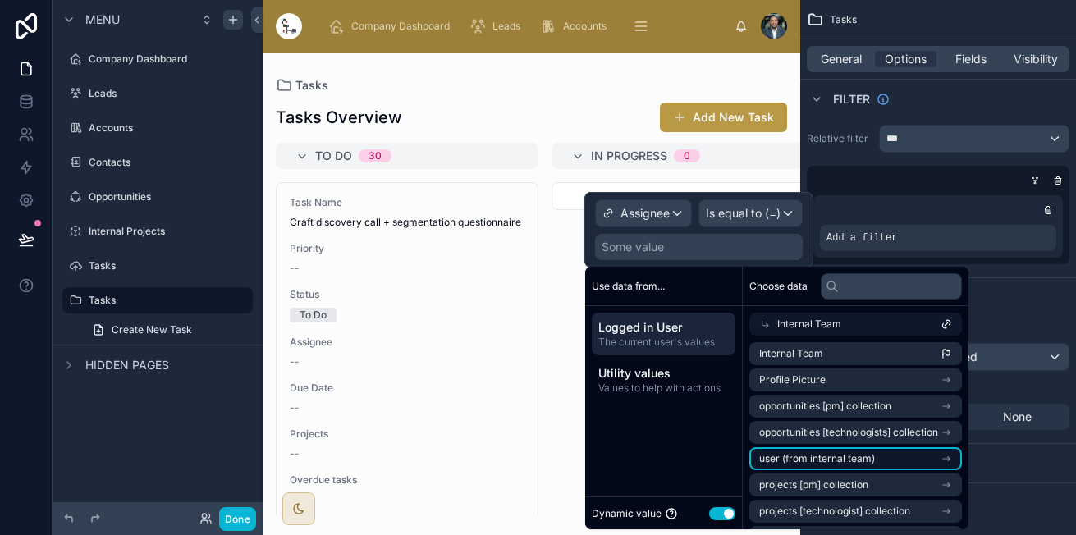
click at [794, 447] on ul "Internal Team Profile Picture opportunities [pm] collection opportunities [tech…" at bounding box center [855, 511] width 212 height 338
click at [794, 447] on li "user (from internal team)" at bounding box center [855, 458] width 212 height 23
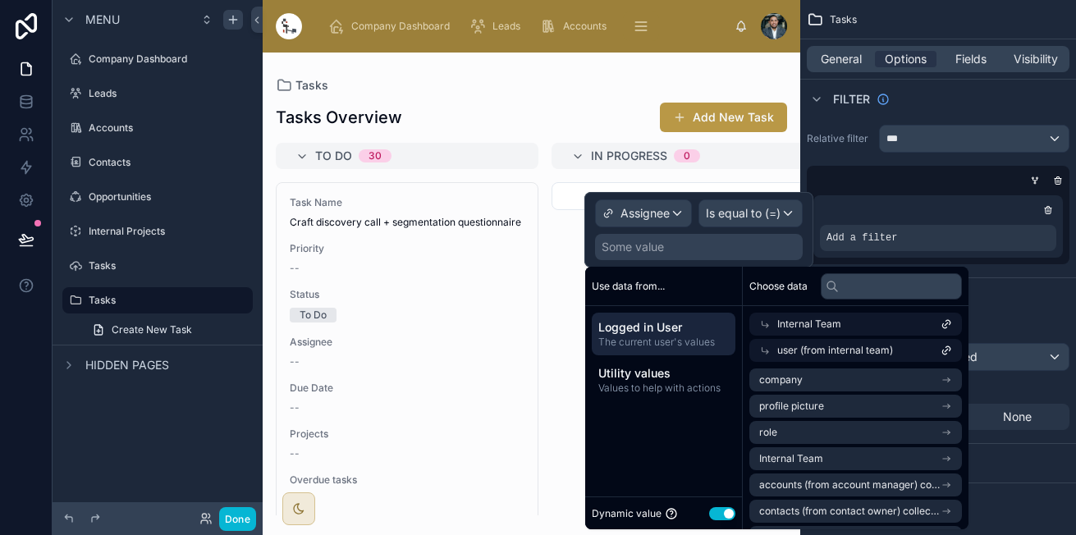
click at [760, 350] on icon at bounding box center [764, 350] width 11 height 11
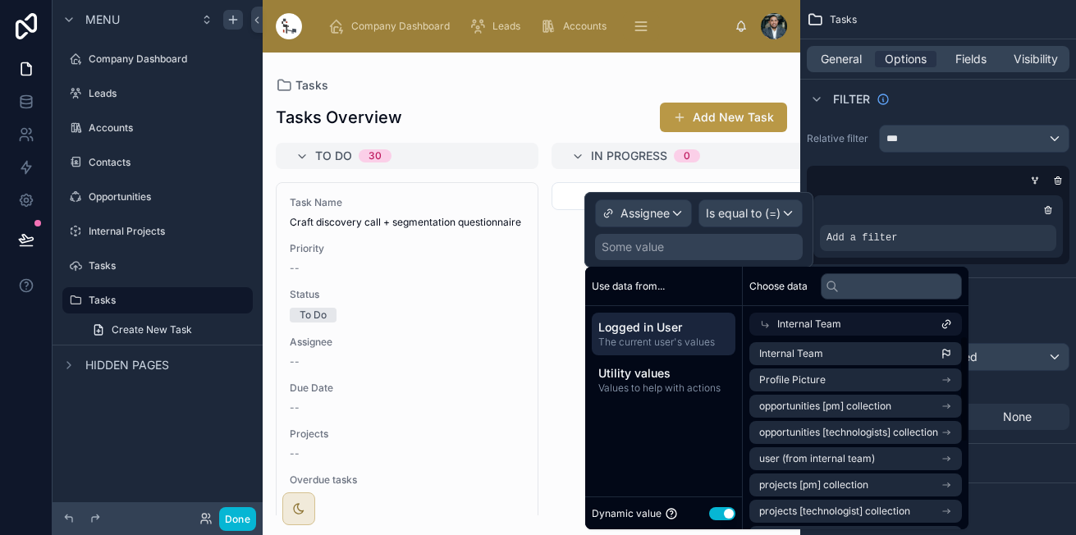
click at [791, 320] on span "Internal Team" at bounding box center [809, 323] width 64 height 13
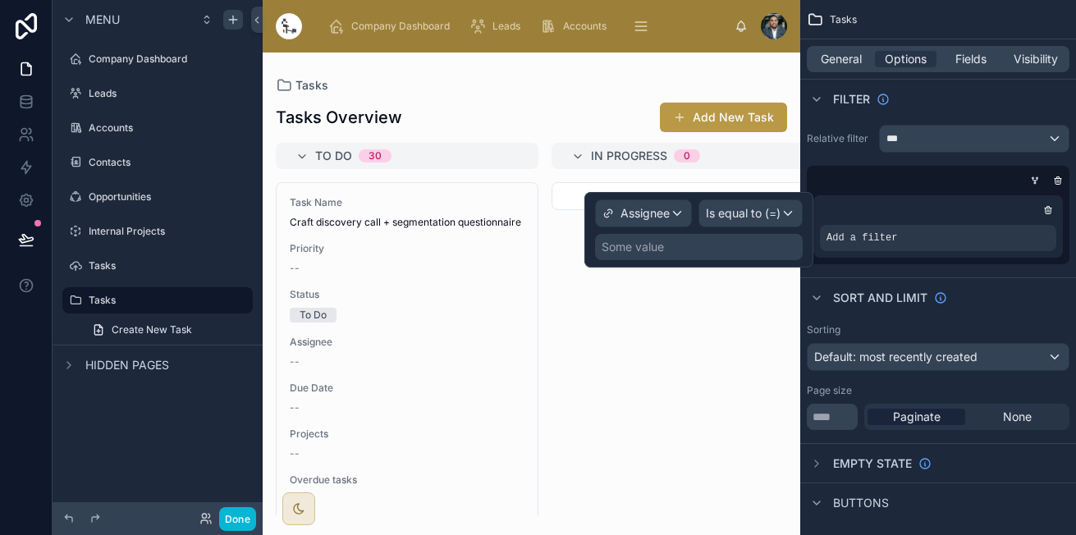
click at [733, 247] on div "Some value" at bounding box center [699, 247] width 208 height 26
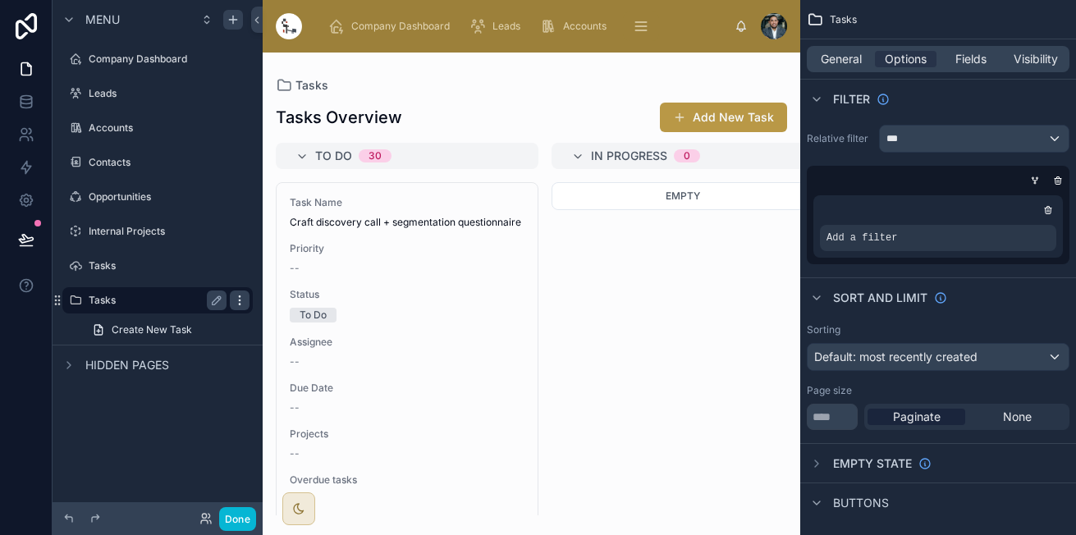
click at [237, 297] on icon "scrollable content" at bounding box center [239, 300] width 13 height 13
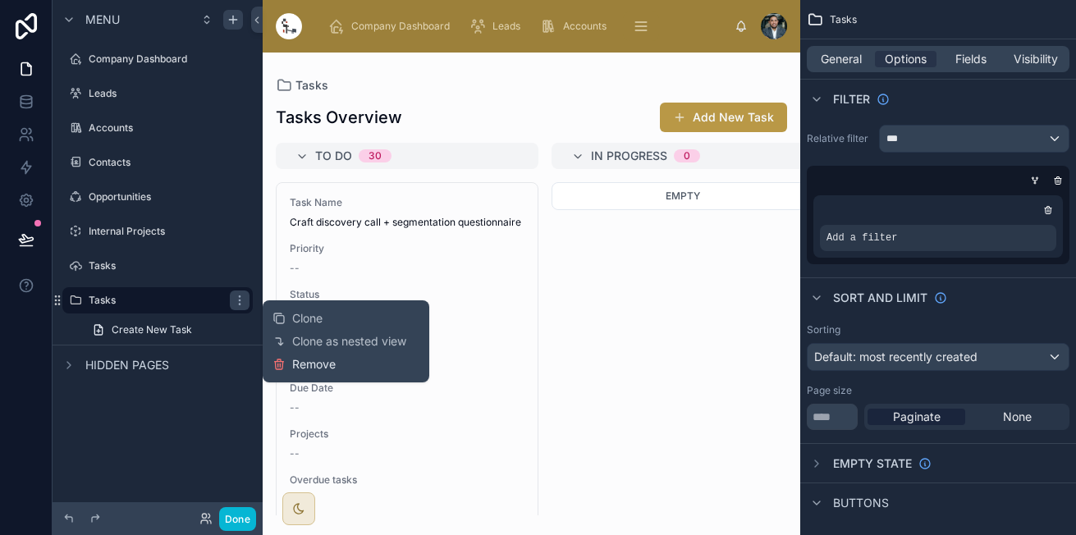
click at [301, 367] on span "Remove" at bounding box center [313, 364] width 43 height 16
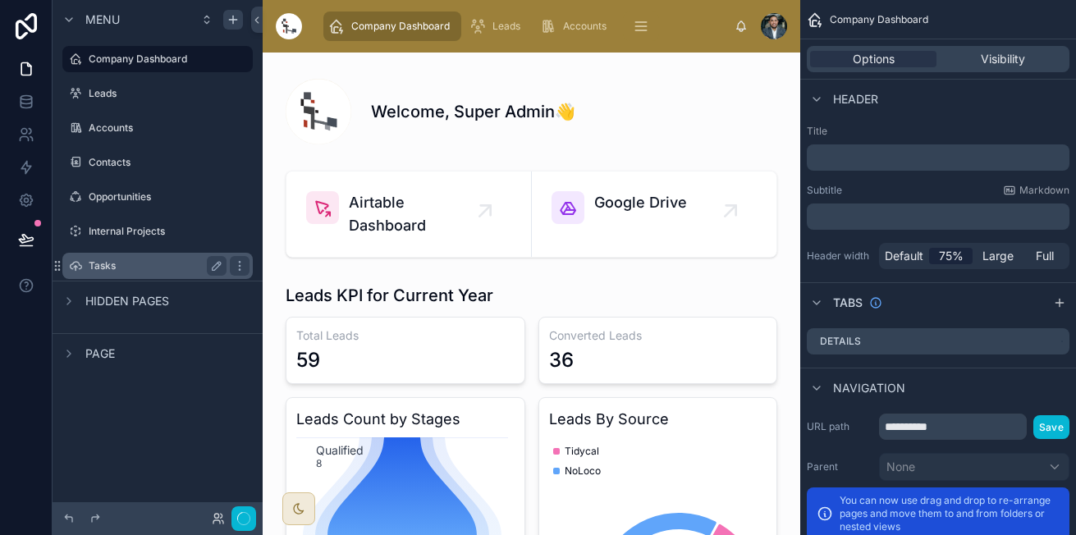
drag, startPoint x: 116, startPoint y: 264, endPoint x: 121, endPoint y: 244, distance: 20.1
click at [116, 264] on label "Tasks" at bounding box center [169, 265] width 161 height 13
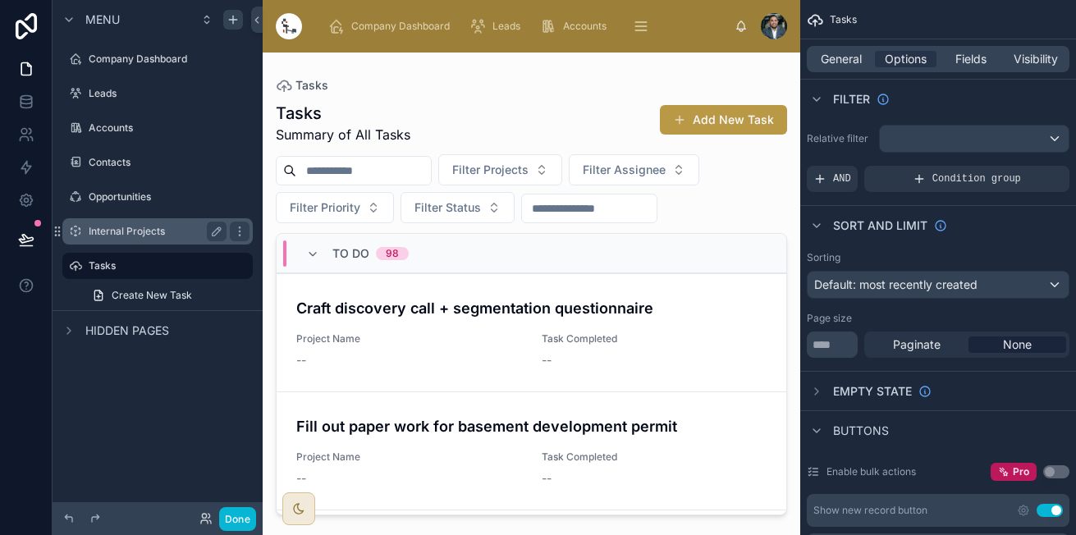
click at [127, 228] on label "Internal Projects" at bounding box center [154, 231] width 131 height 13
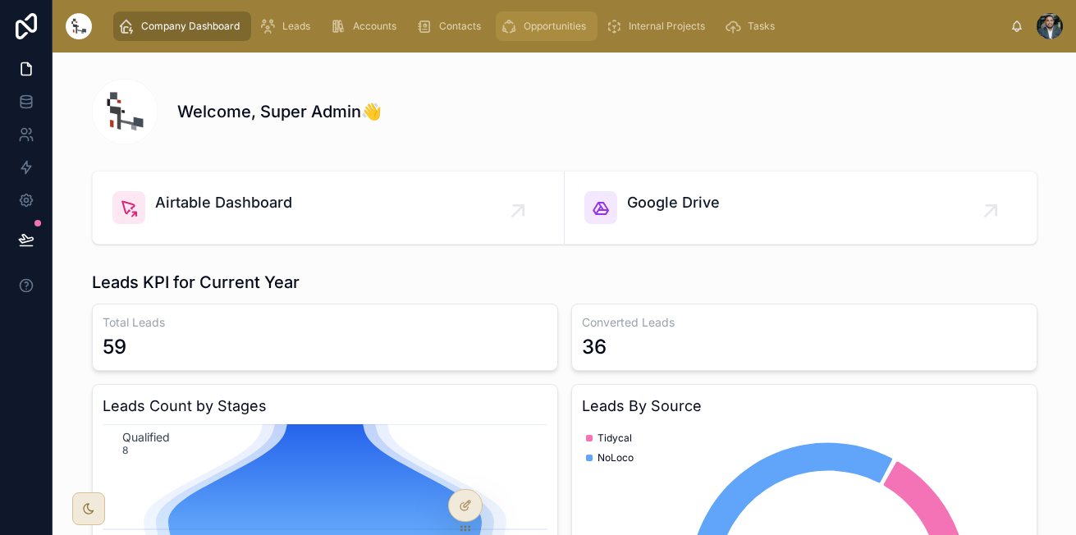
click at [505, 15] on div "Opportunities" at bounding box center [546, 26] width 92 height 26
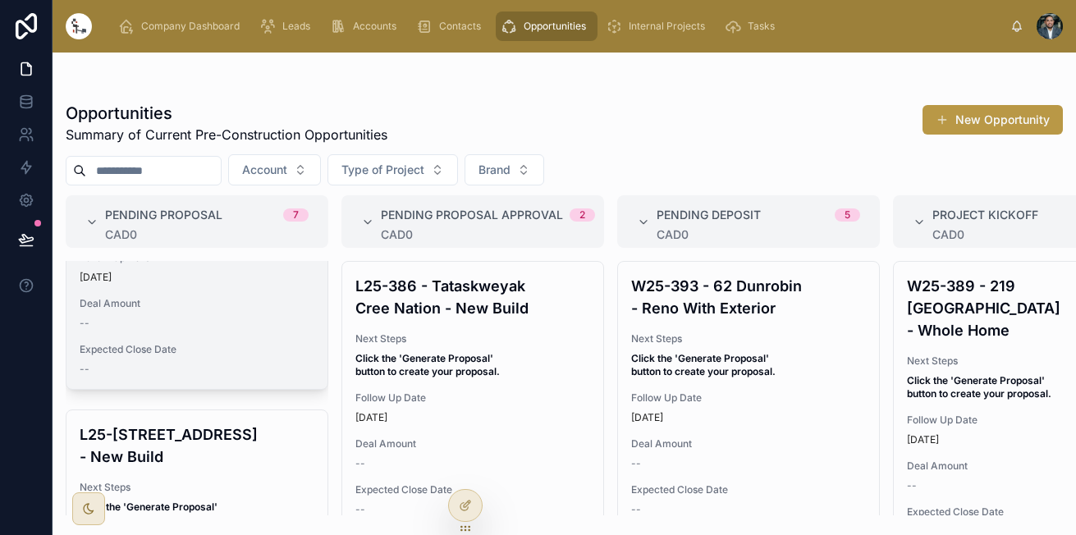
scroll to position [141, 0]
click at [240, 372] on div "--" at bounding box center [197, 368] width 235 height 13
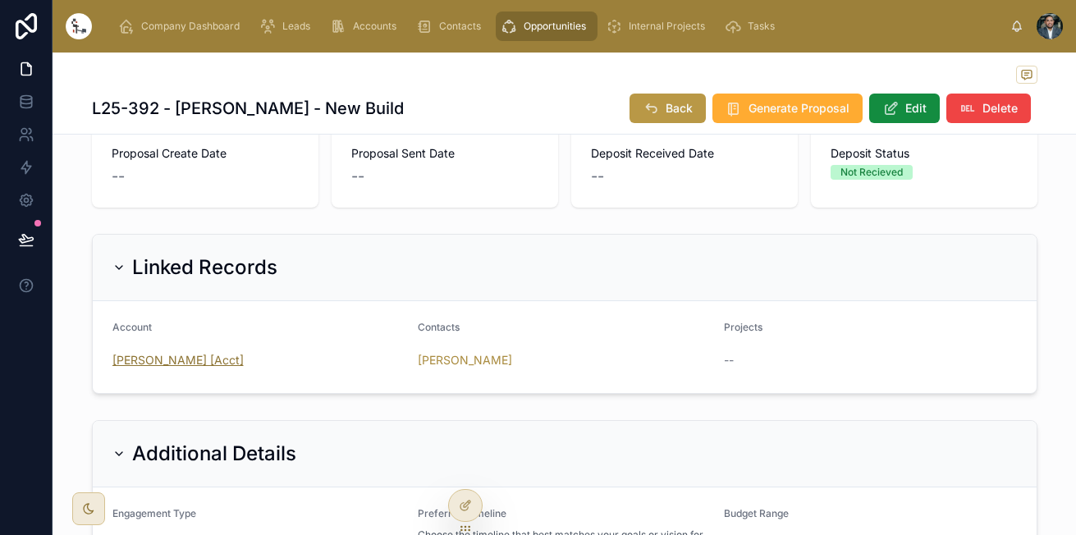
scroll to position [256, 0]
click at [459, 504] on icon at bounding box center [465, 505] width 13 height 13
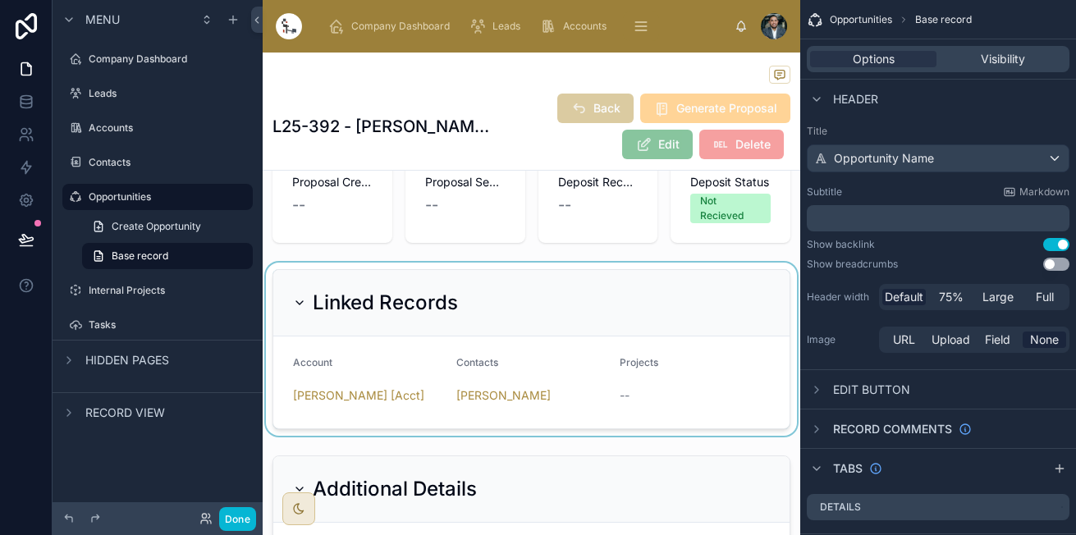
scroll to position [344, 0]
click at [406, 418] on div at bounding box center [531, 348] width 537 height 173
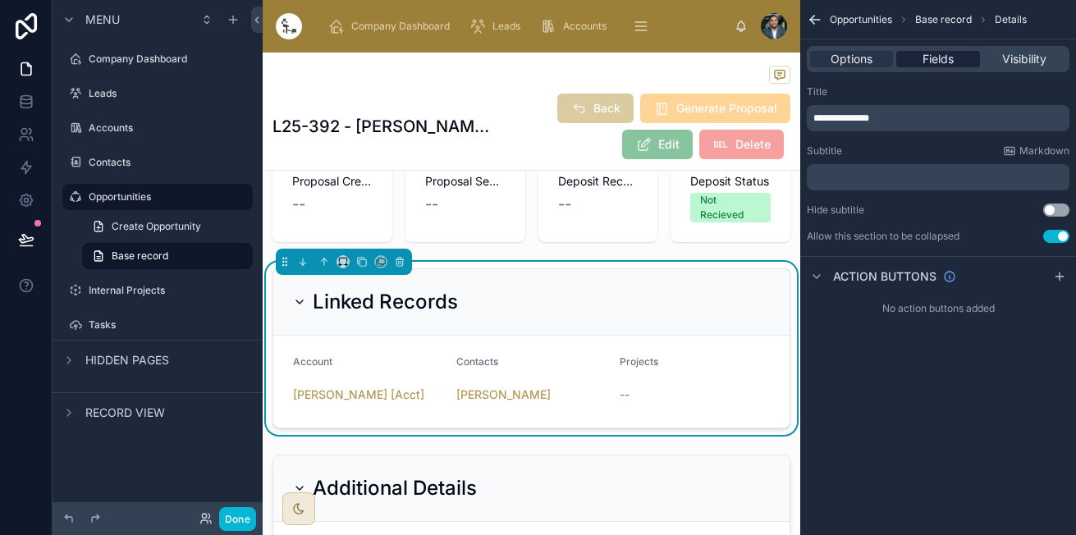
click at [941, 52] on span "Fields" at bounding box center [937, 59] width 31 height 16
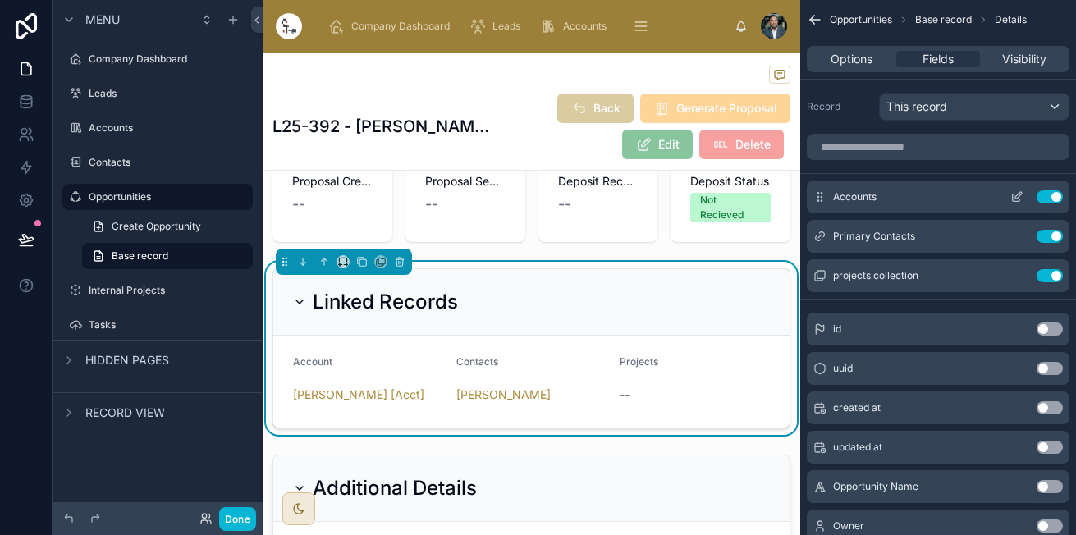
click at [1019, 199] on icon "scrollable content" at bounding box center [1016, 196] width 13 height 13
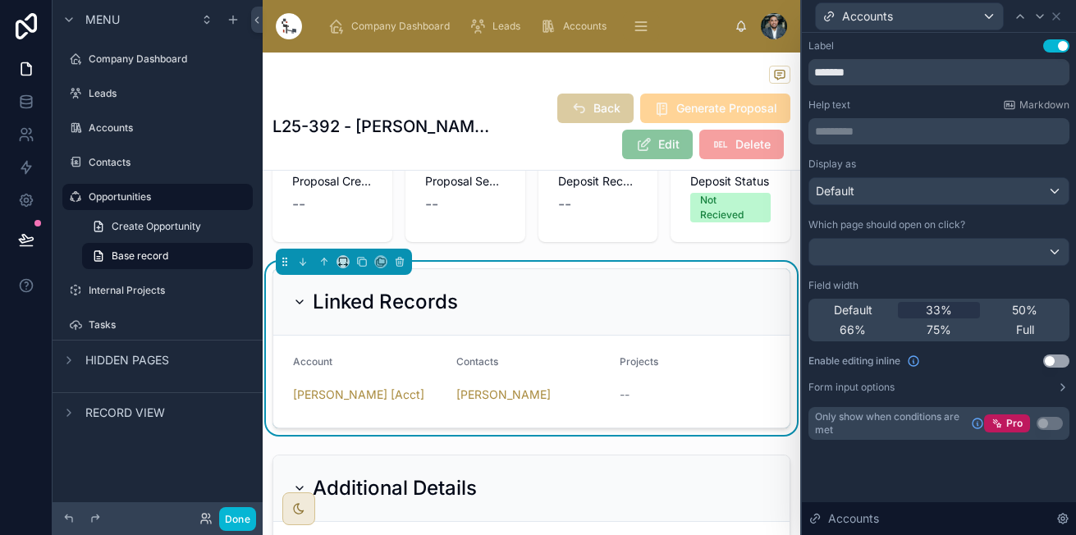
scroll to position [0, 0]
click at [913, 74] on input "*******" at bounding box center [938, 72] width 261 height 26
click at [902, 99] on div "Help text Markdown" at bounding box center [938, 104] width 261 height 13
click at [124, 323] on label "Tasks" at bounding box center [154, 324] width 131 height 13
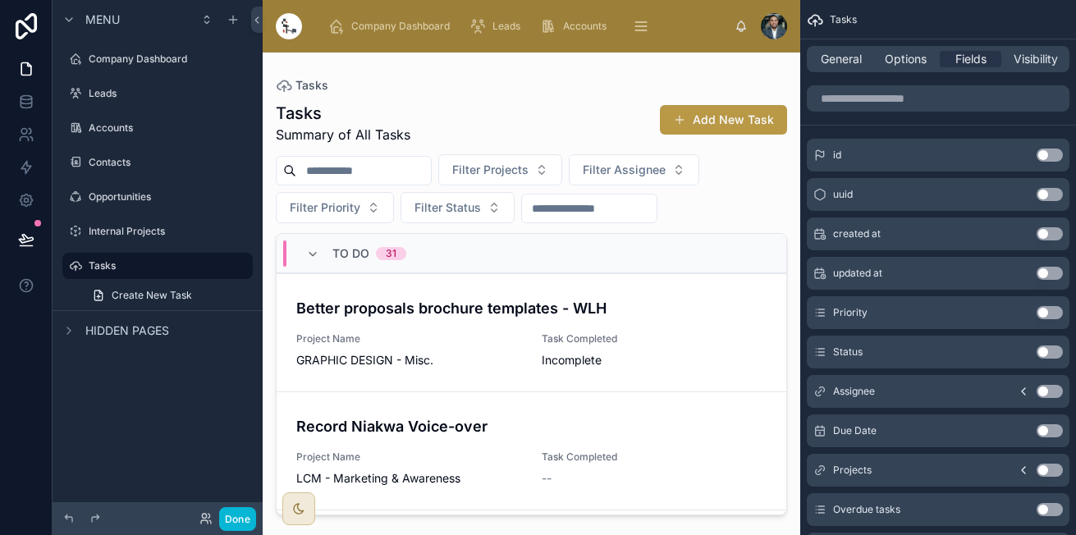
drag, startPoint x: 142, startPoint y: 202, endPoint x: 103, endPoint y: 276, distance: 83.7
click at [141, 202] on label "Opportunities" at bounding box center [169, 196] width 161 height 13
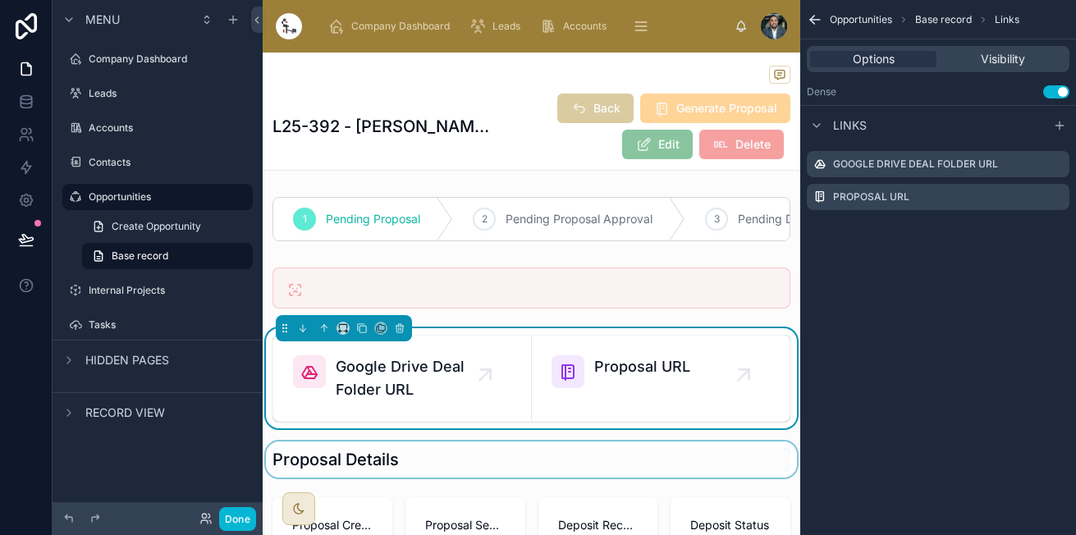
click at [418, 477] on div at bounding box center [531, 459] width 537 height 36
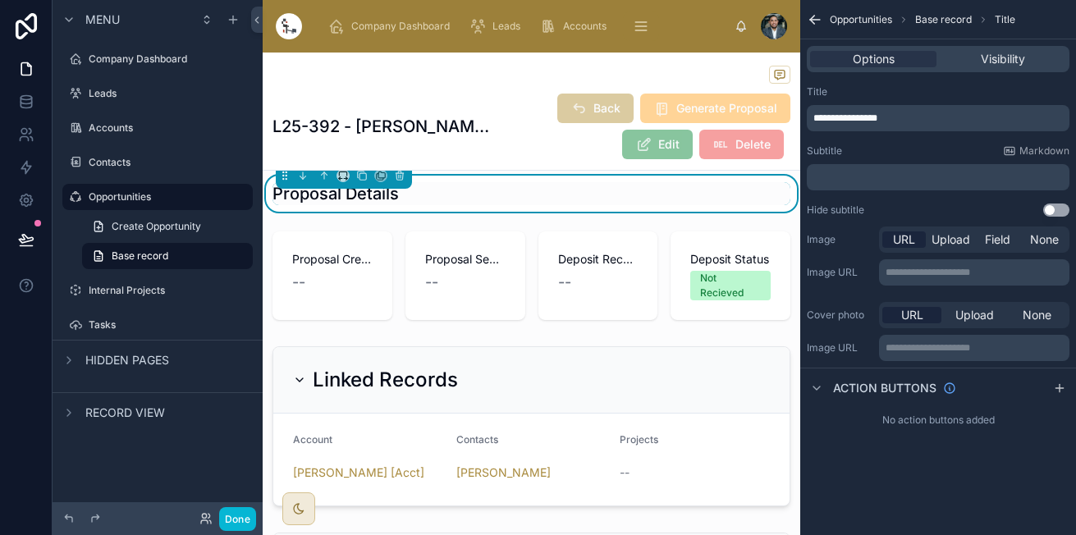
scroll to position [267, 0]
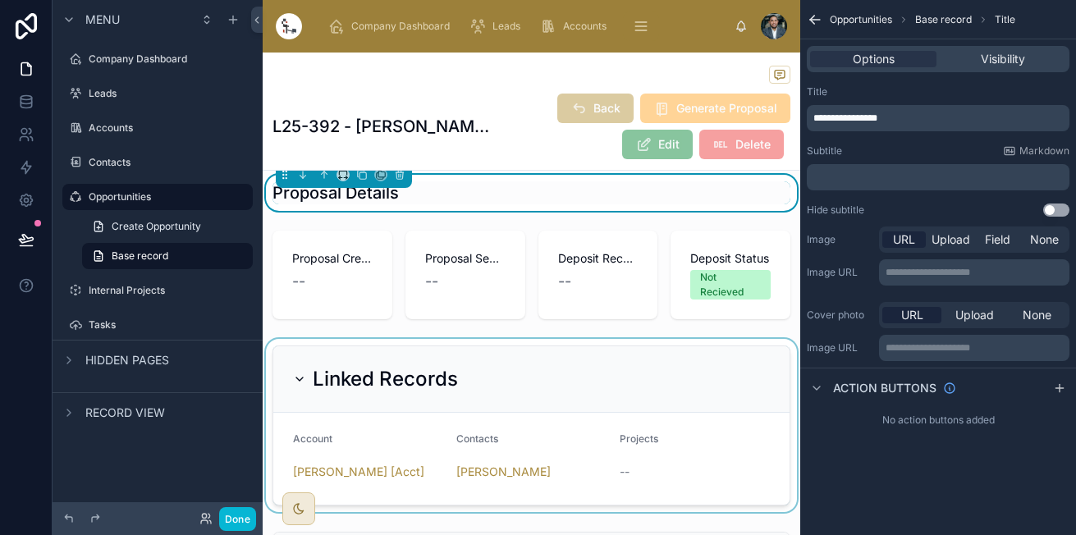
click at [414, 477] on div at bounding box center [531, 425] width 537 height 173
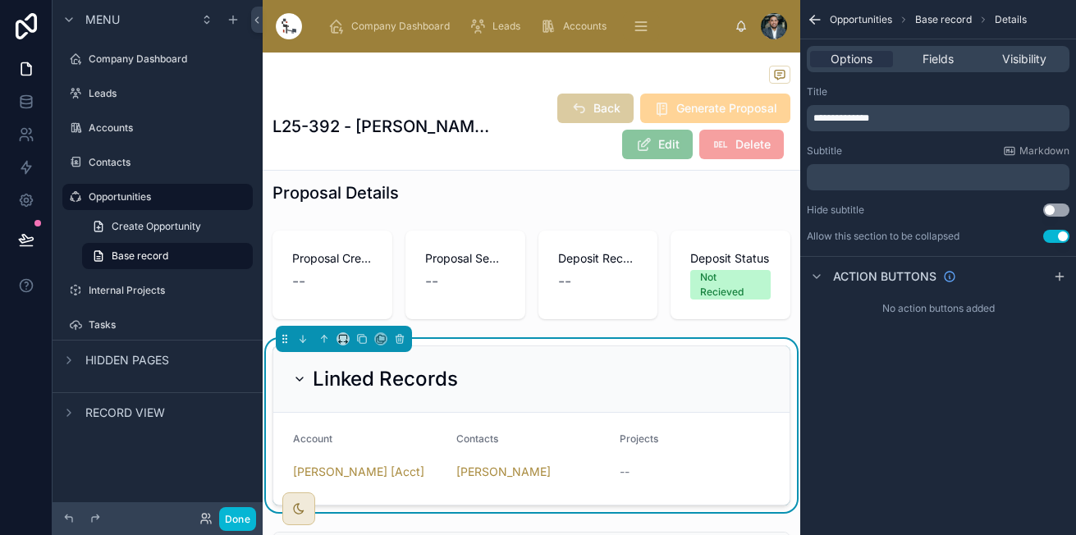
click at [456, 112] on div "L25-392 - Fareea Surtie - New Build Back Generate Proposal Edit Delete" at bounding box center [531, 126] width 518 height 67
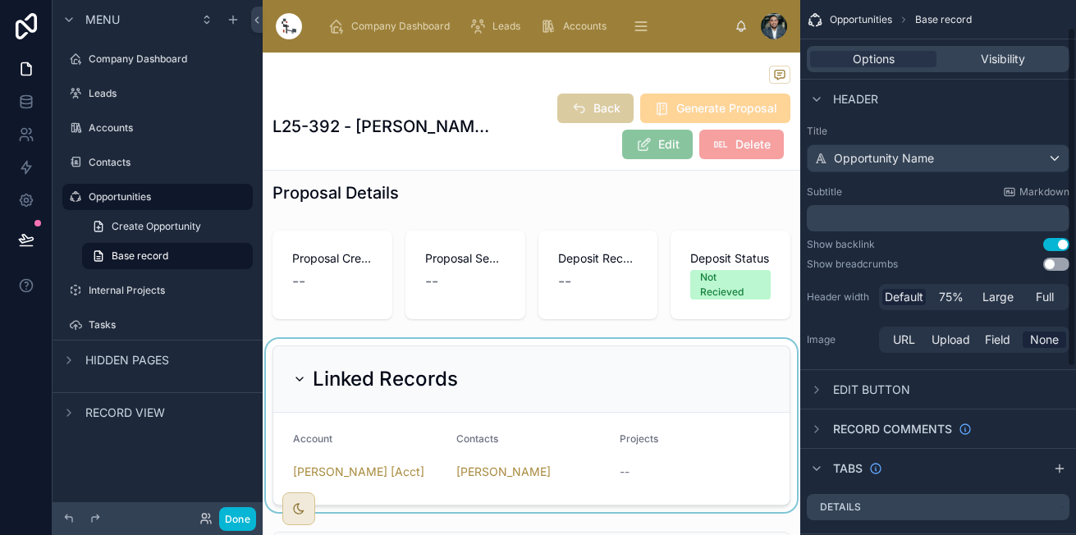
scroll to position [44, 0]
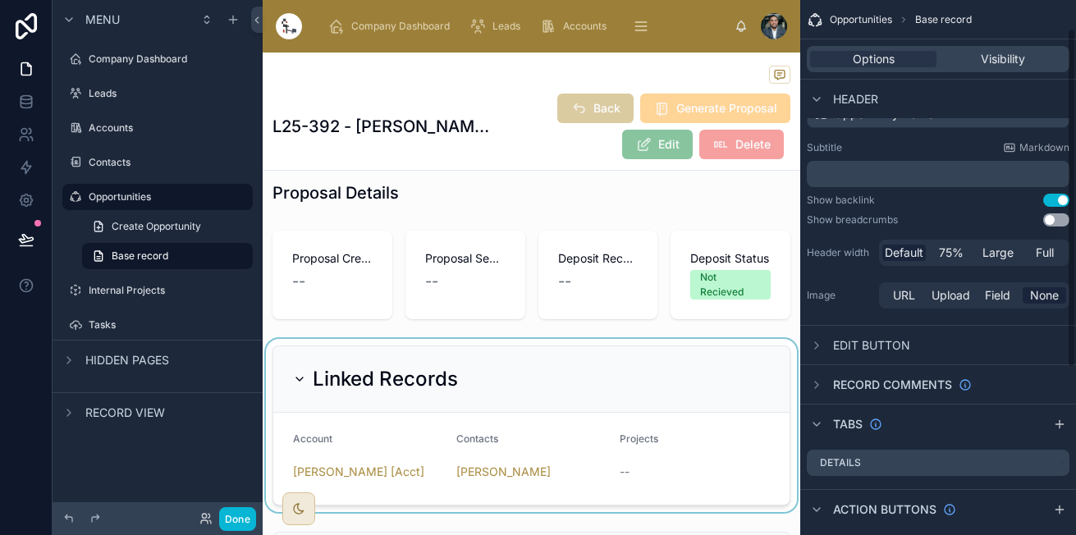
click at [846, 348] on span "Edit button" at bounding box center [871, 345] width 77 height 16
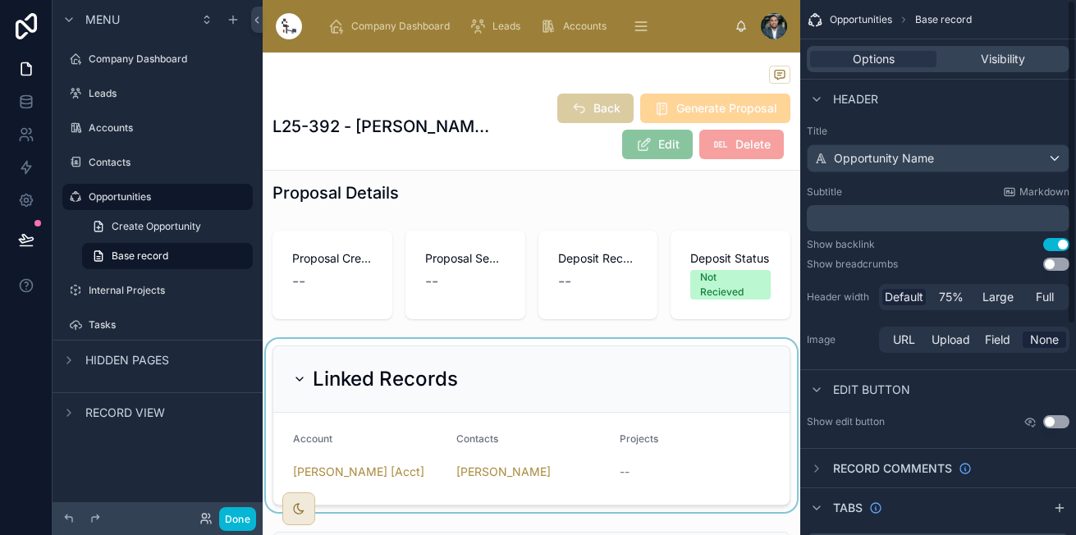
scroll to position [176, 0]
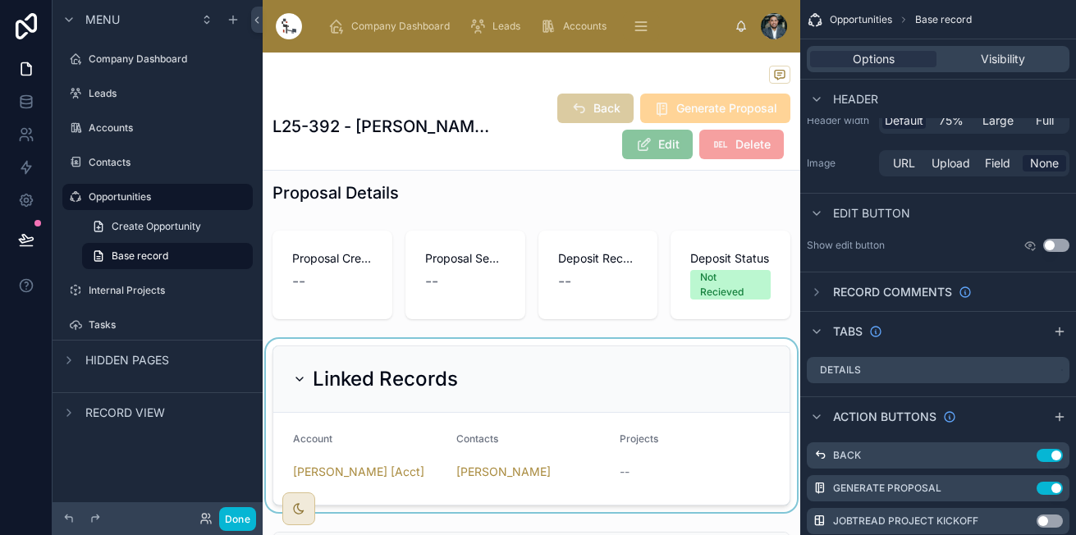
click at [897, 280] on div "Record comments" at bounding box center [938, 291] width 276 height 39
click at [893, 285] on span "Record comments" at bounding box center [892, 292] width 119 height 16
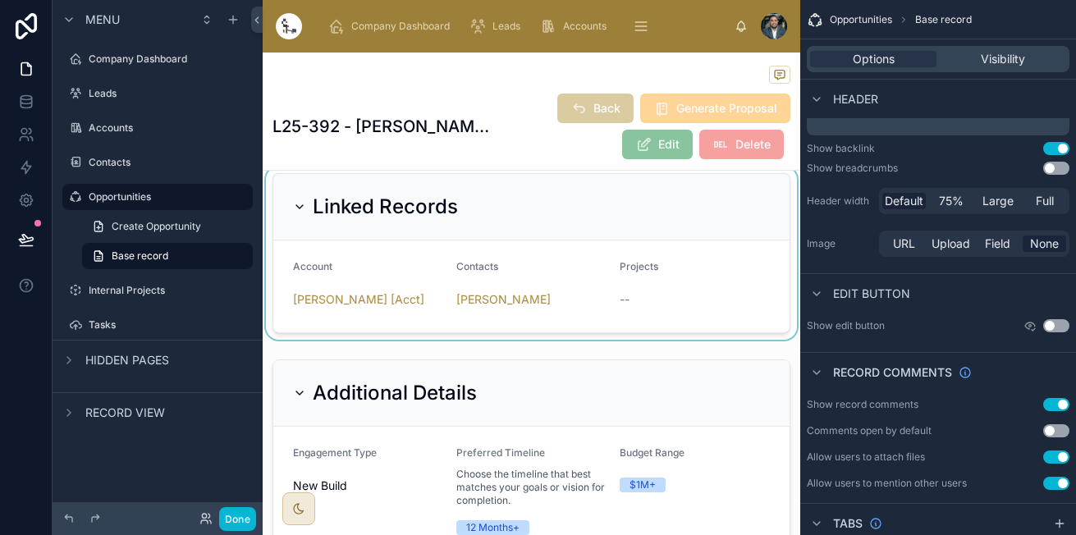
scroll to position [440, 0]
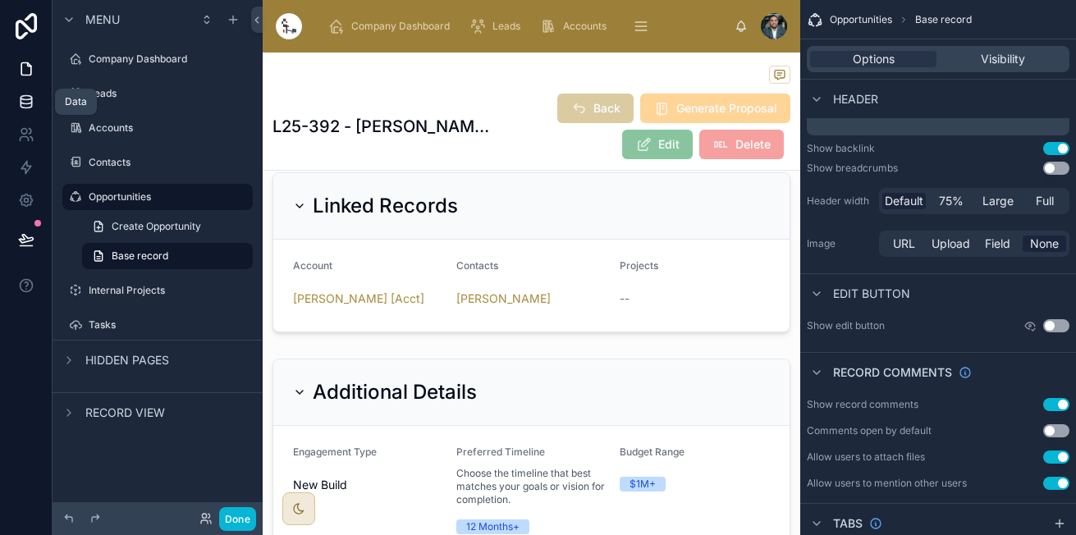
click at [24, 98] on icon at bounding box center [26, 102] width 16 height 16
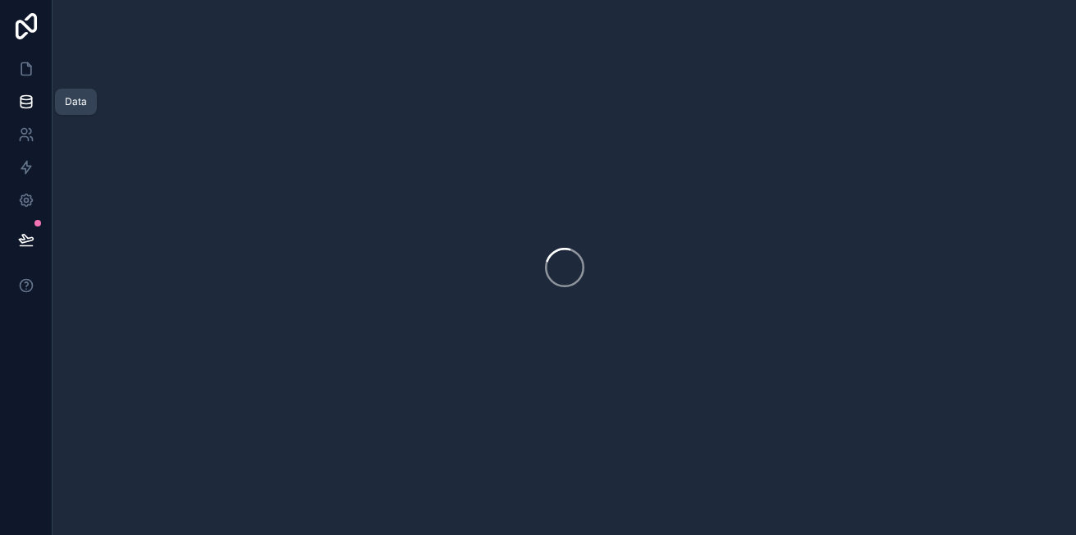
click at [24, 98] on icon at bounding box center [26, 102] width 16 height 16
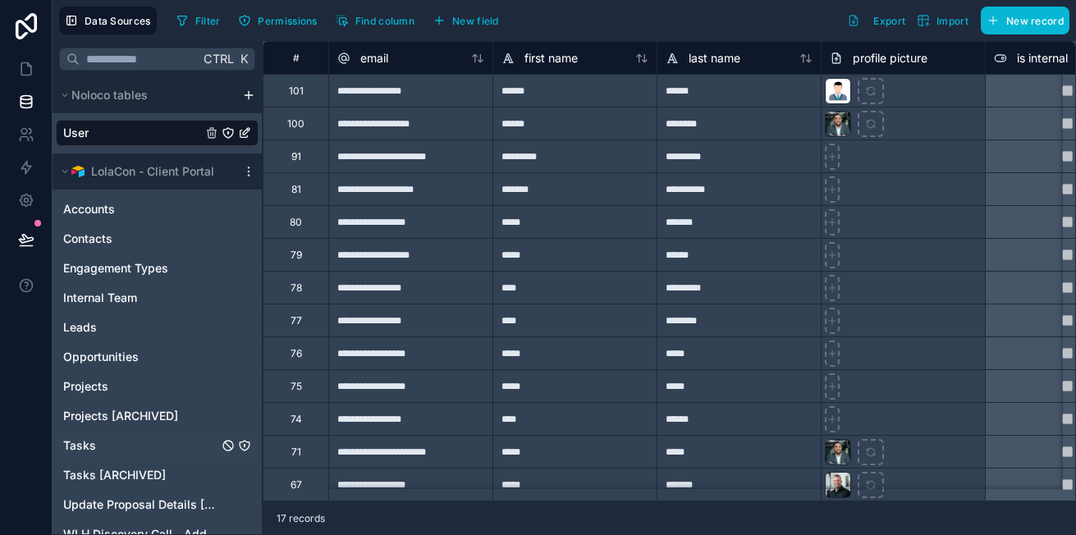
click at [113, 449] on link "Tasks" at bounding box center [140, 445] width 155 height 16
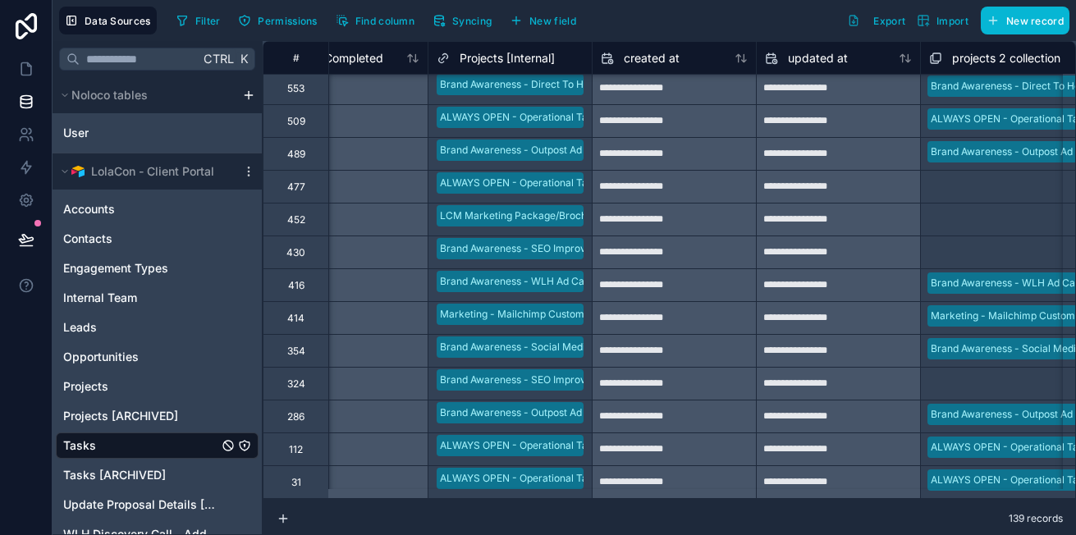
scroll to position [4149, 1542]
click at [25, 77] on link at bounding box center [26, 69] width 52 height 33
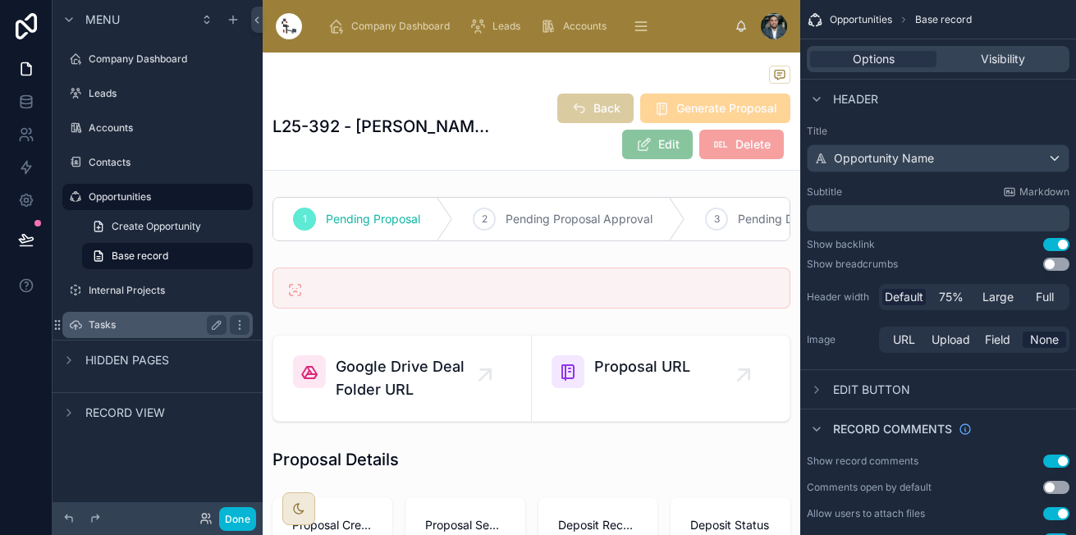
click at [158, 335] on div "Tasks" at bounding box center [158, 325] width 184 height 26
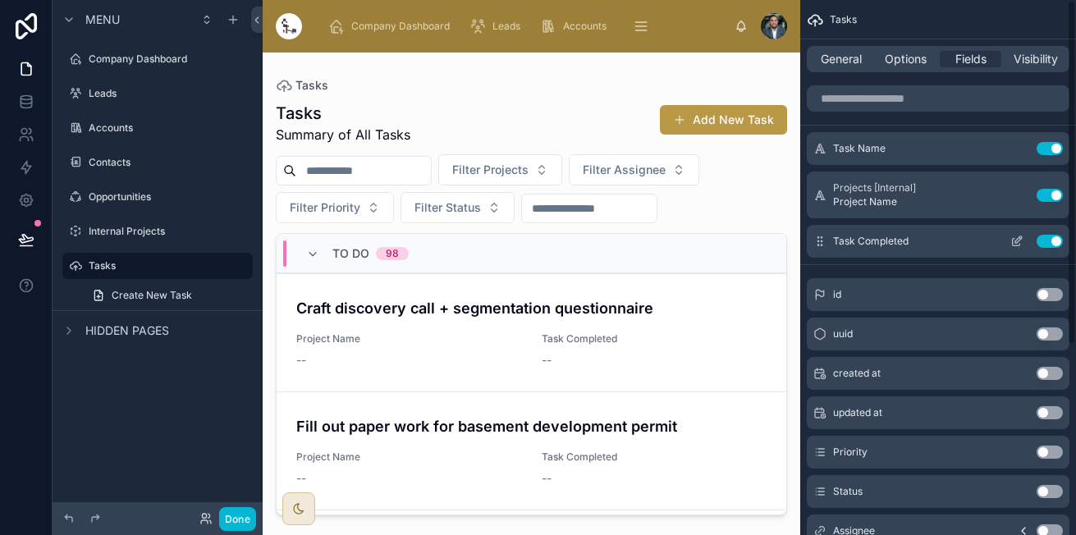
click at [1018, 240] on icon "scrollable content" at bounding box center [1016, 241] width 13 height 13
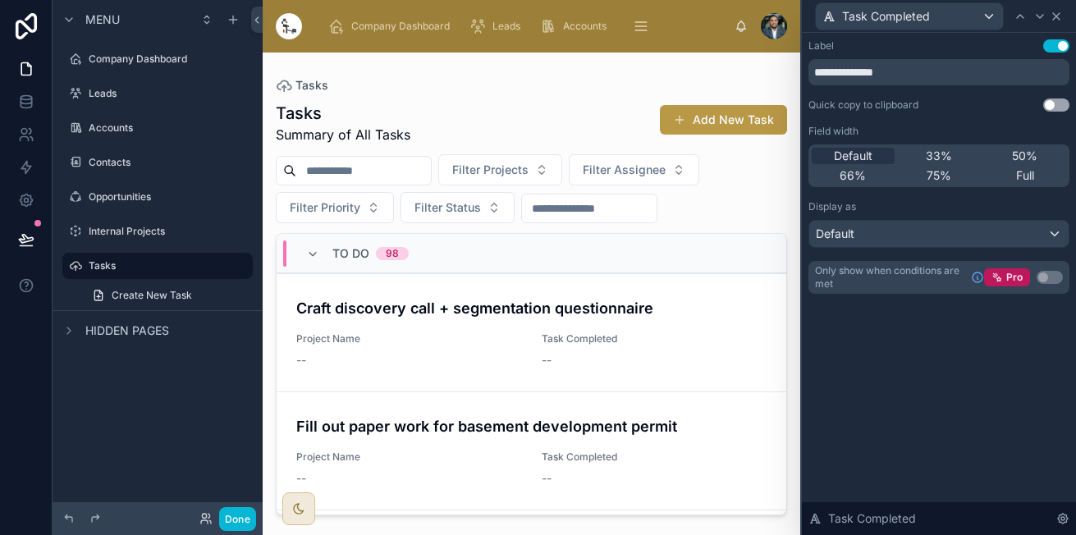
click at [1056, 18] on icon at bounding box center [1055, 16] width 13 height 13
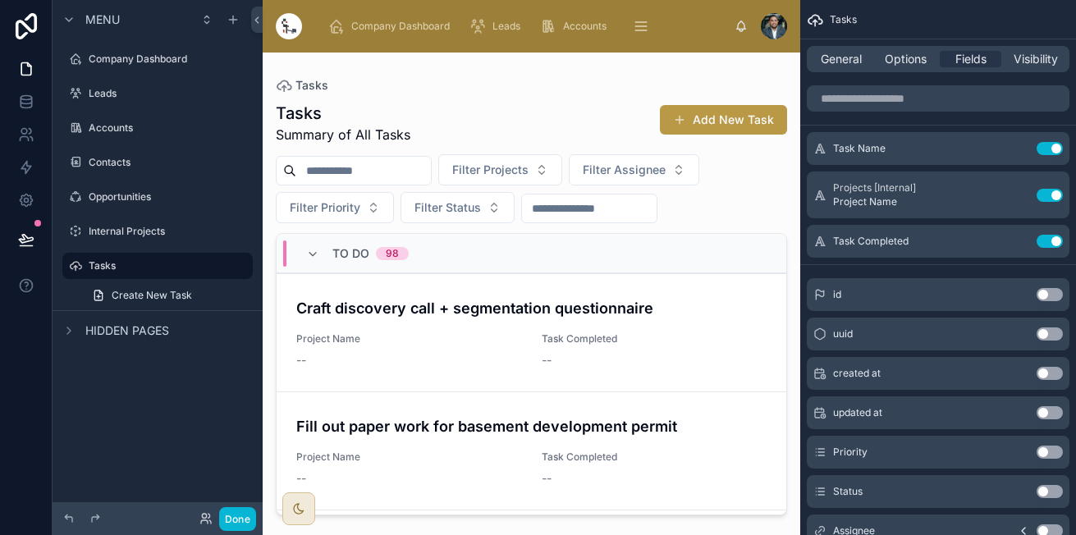
drag, startPoint x: 782, startPoint y: 254, endPoint x: 782, endPoint y: 318, distance: 64.0
click at [782, 318] on div at bounding box center [531, 284] width 537 height 463
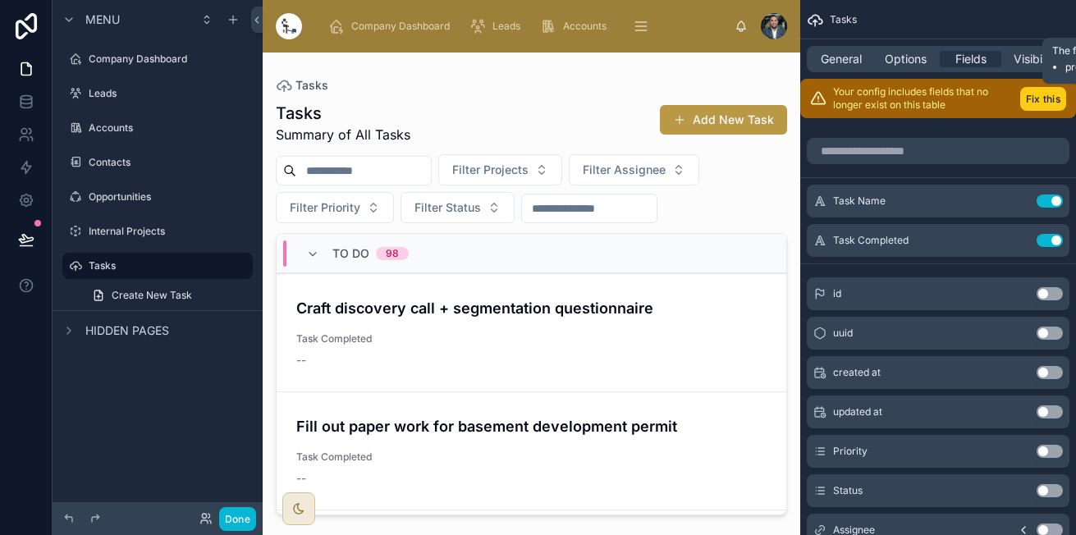
drag, startPoint x: 1043, startPoint y: 101, endPoint x: 1035, endPoint y: 112, distance: 13.7
click at [1043, 96] on button "Fix this" at bounding box center [1043, 99] width 46 height 24
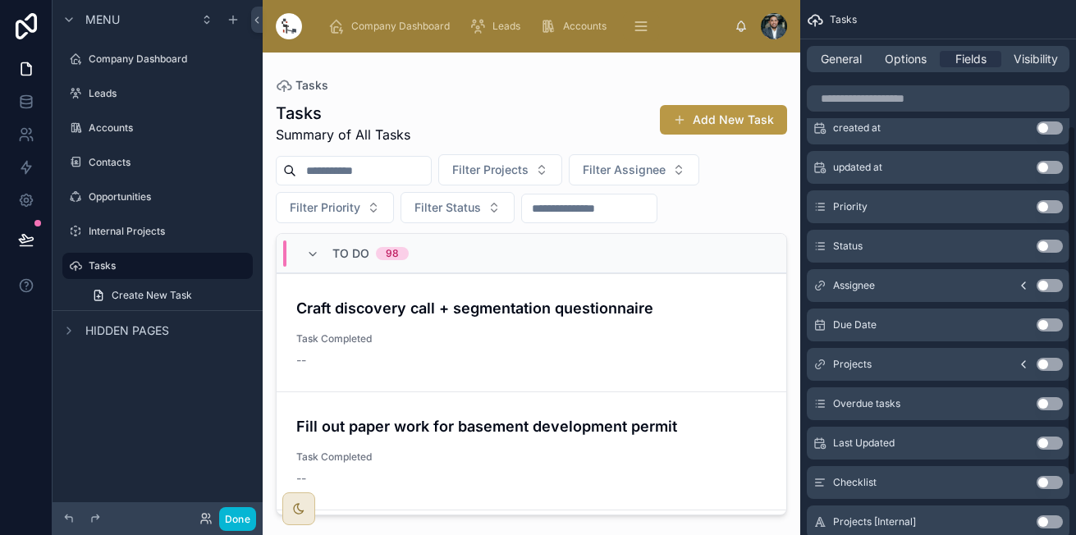
scroll to position [281, 0]
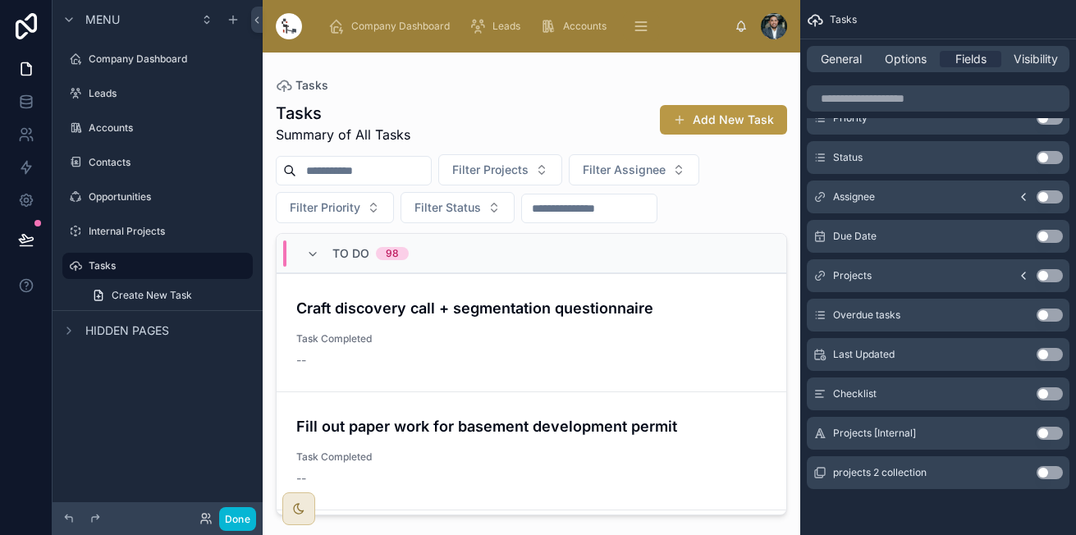
click at [1039, 432] on button "Use setting" at bounding box center [1049, 433] width 26 height 13
click at [1042, 432] on button "Use setting" at bounding box center [1049, 433] width 26 height 13
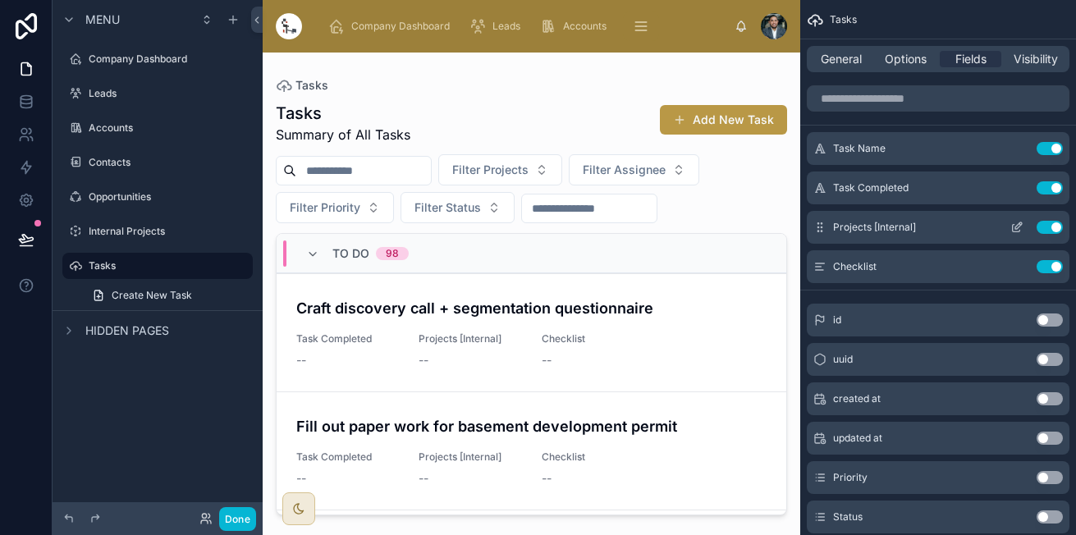
click at [1053, 221] on button "Use setting" at bounding box center [1049, 227] width 26 height 13
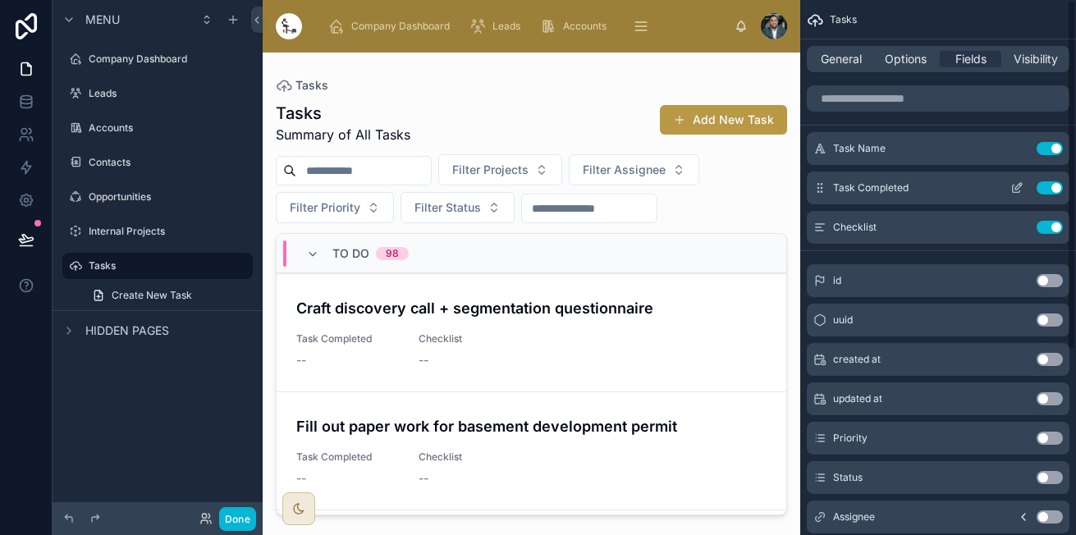
click at [1044, 183] on button "Use setting" at bounding box center [1049, 187] width 26 height 13
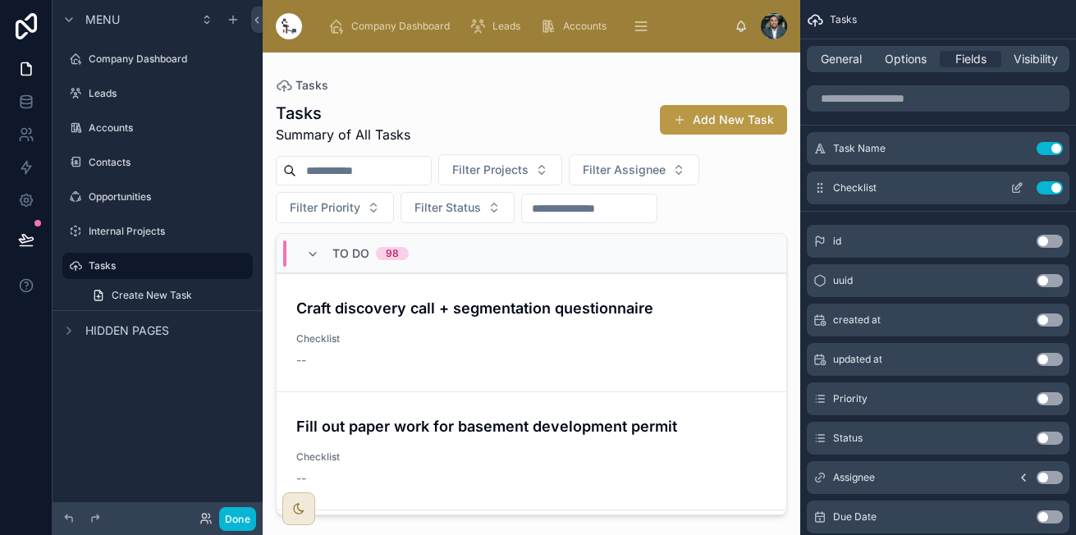
click at [1049, 185] on button "Use setting" at bounding box center [1049, 187] width 26 height 13
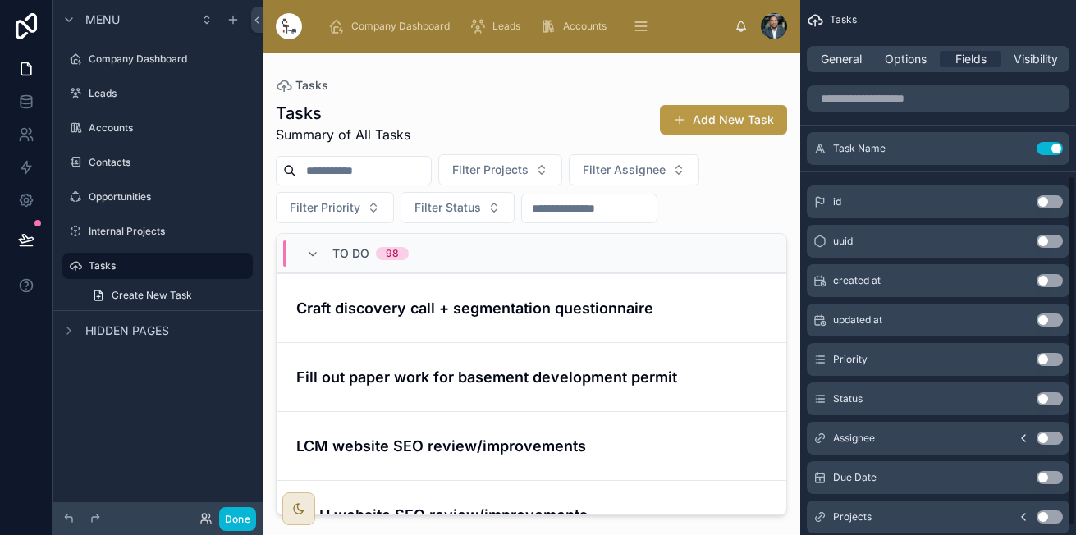
scroll to position [281, 0]
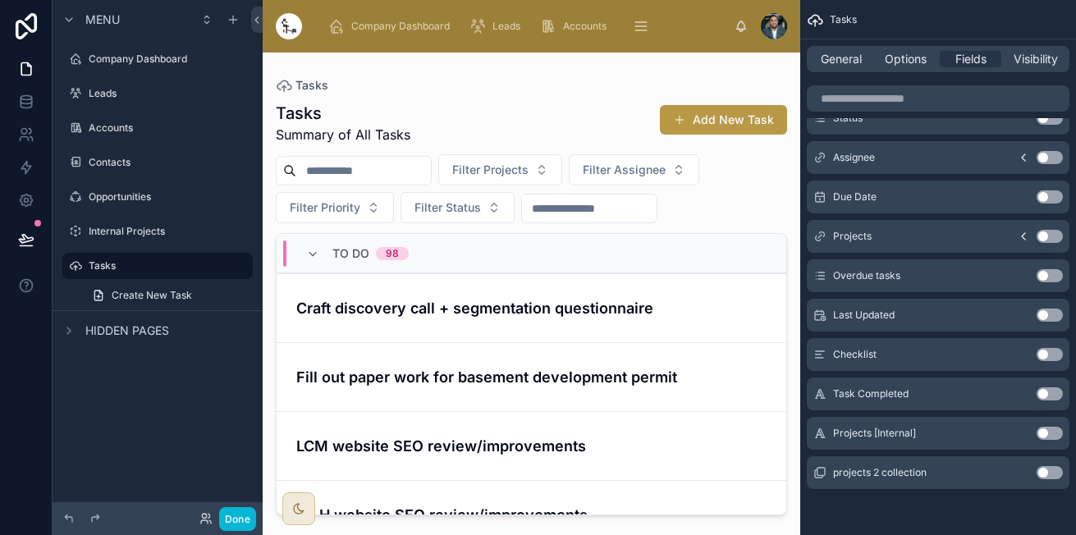
click at [1050, 430] on button "Use setting" at bounding box center [1049, 433] width 26 height 13
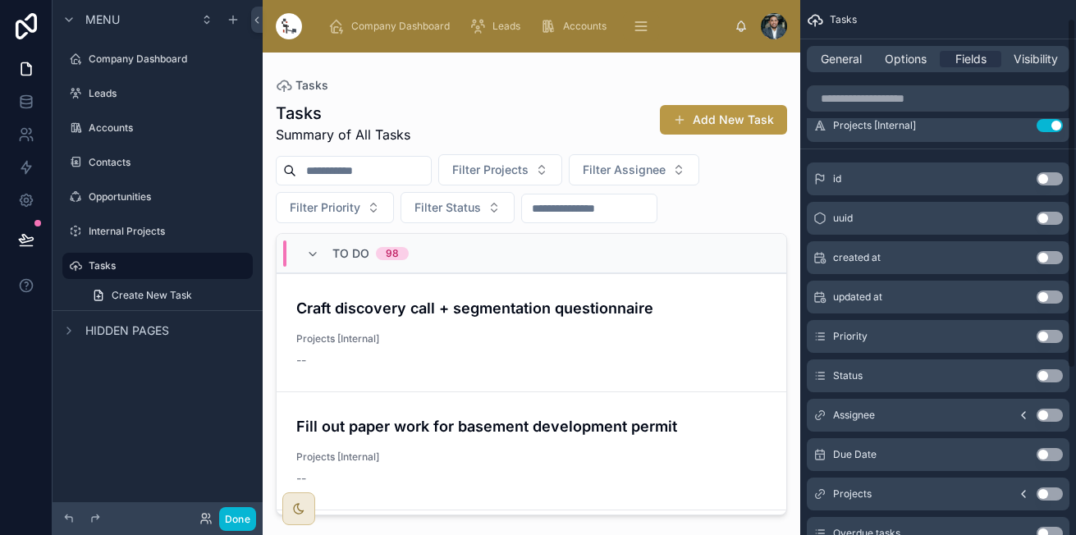
scroll to position [0, 0]
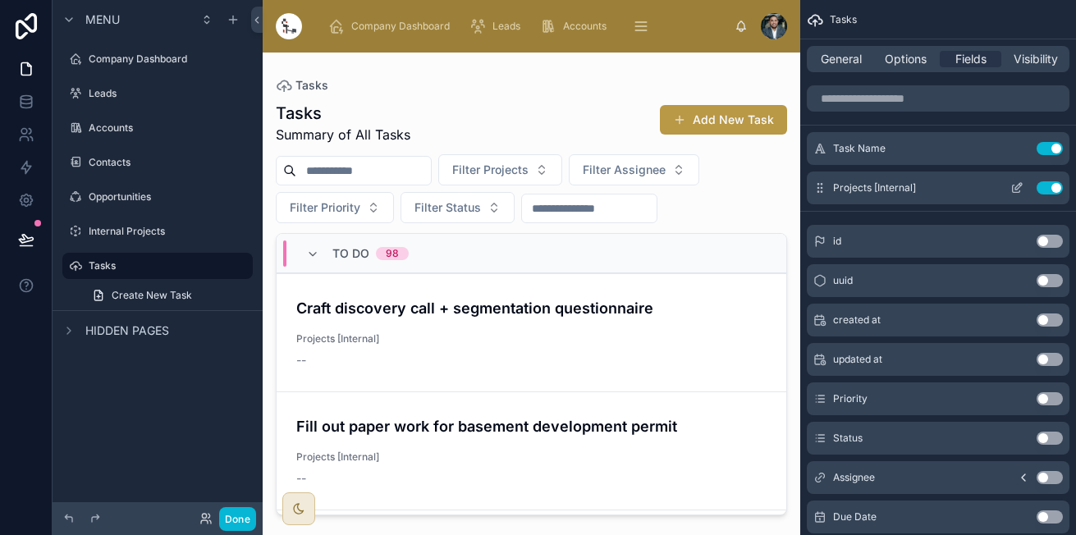
click at [1011, 186] on icon "scrollable content" at bounding box center [1016, 187] width 13 height 13
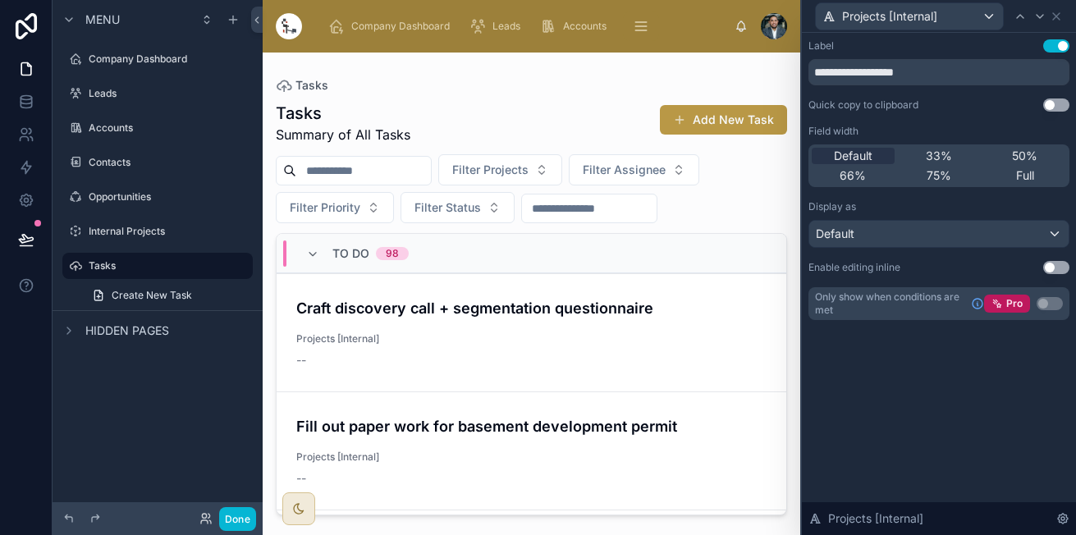
click at [1055, 7] on div "Projects [Internal]" at bounding box center [938, 16] width 261 height 32
drag, startPoint x: 856, startPoint y: 78, endPoint x: 955, endPoint y: 60, distance: 100.1
click at [955, 60] on input "**********" at bounding box center [938, 72] width 261 height 26
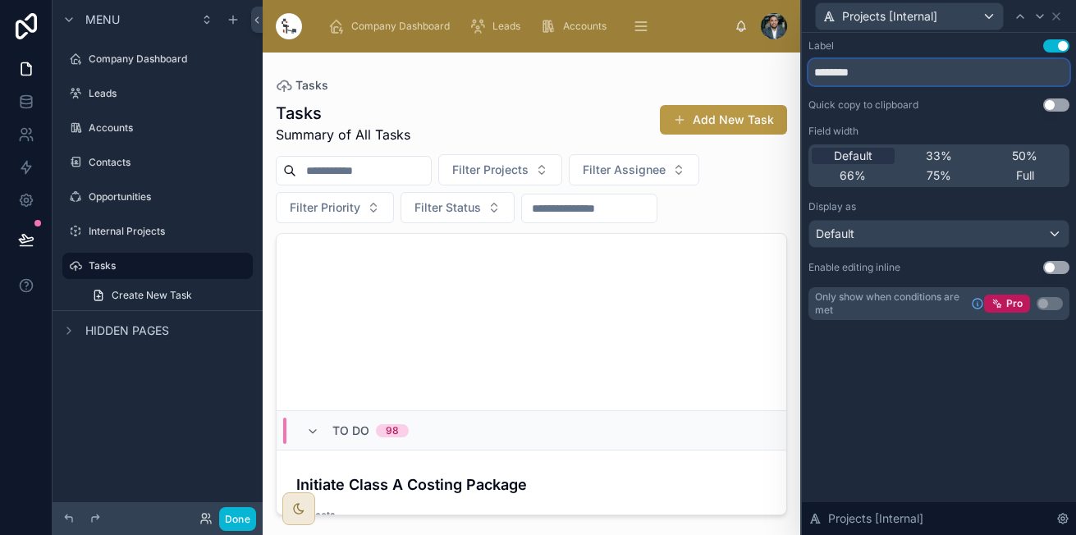
scroll to position [4203, 0]
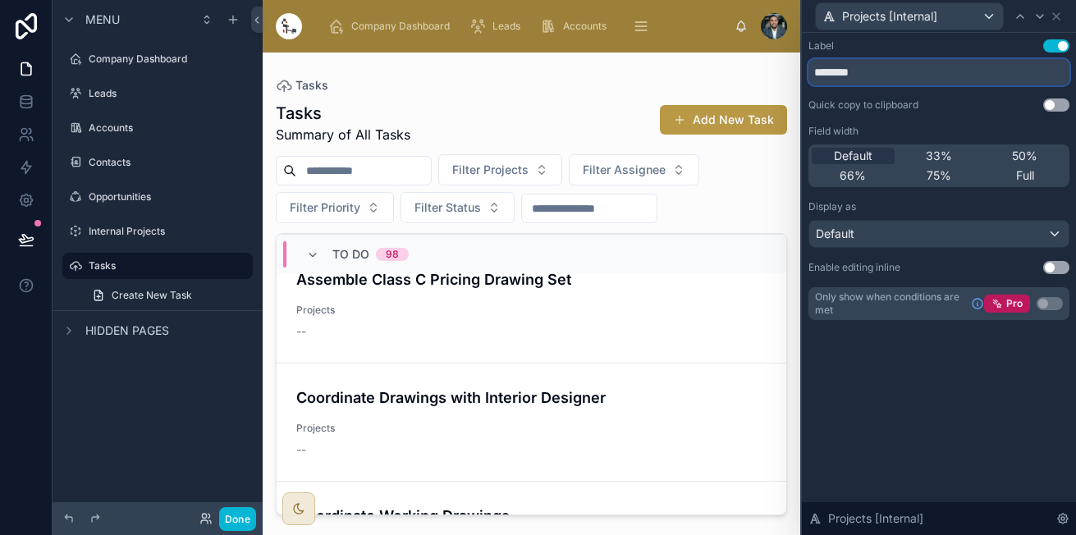
type input "********"
click at [1055, 24] on div "Projects [Internal]" at bounding box center [938, 16] width 261 height 32
click at [1063, 9] on div "Projects [Internal]" at bounding box center [938, 16] width 261 height 32
click at [1061, 11] on icon at bounding box center [1055, 16] width 13 height 13
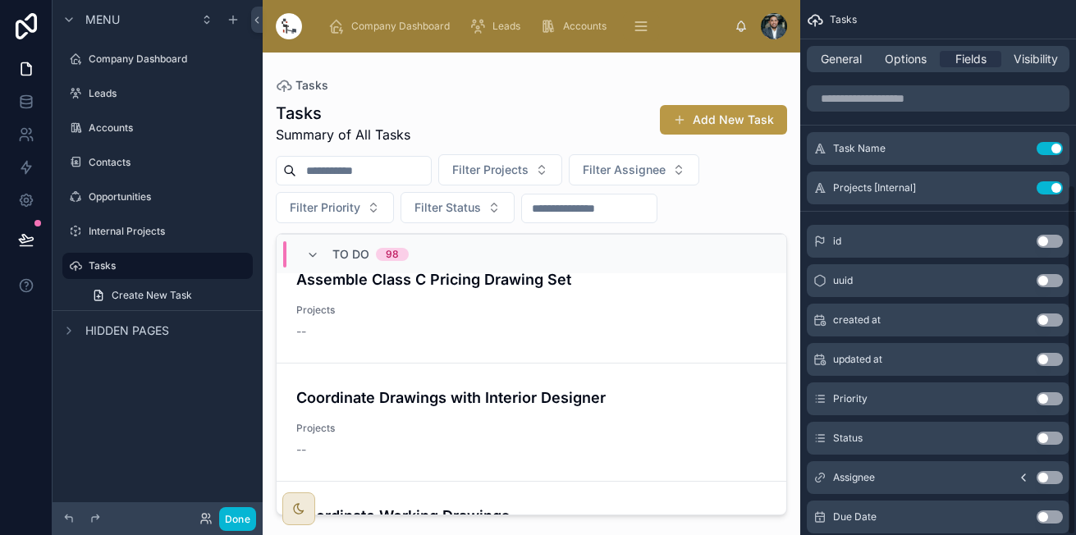
scroll to position [281, 0]
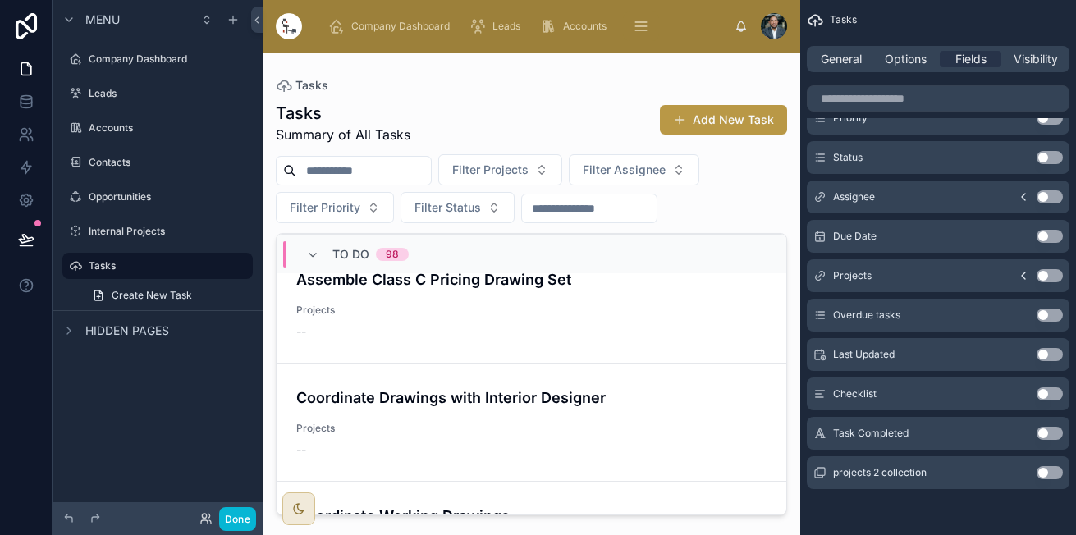
click at [1044, 433] on button "Use setting" at bounding box center [1049, 433] width 26 height 13
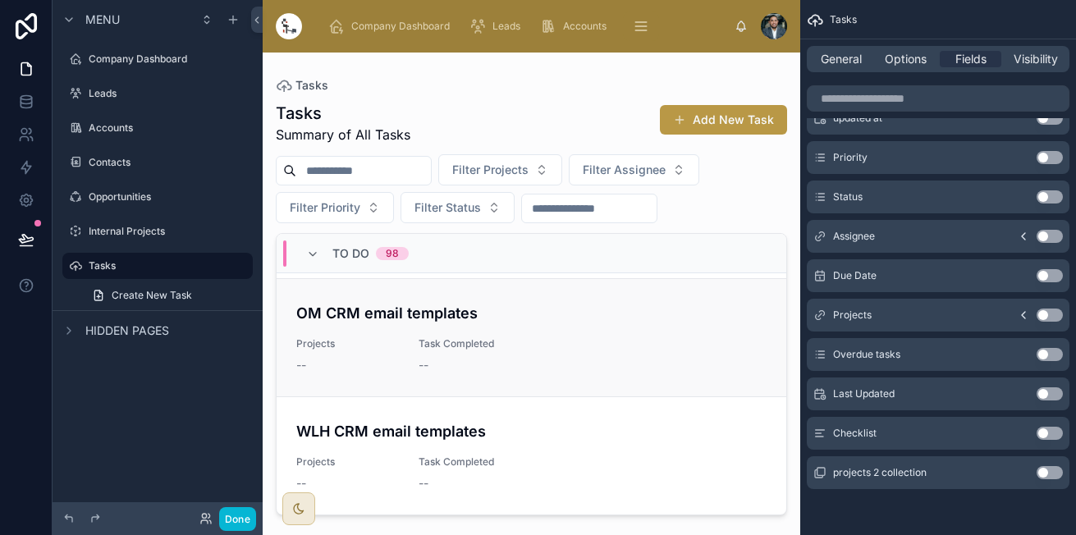
scroll to position [843, 0]
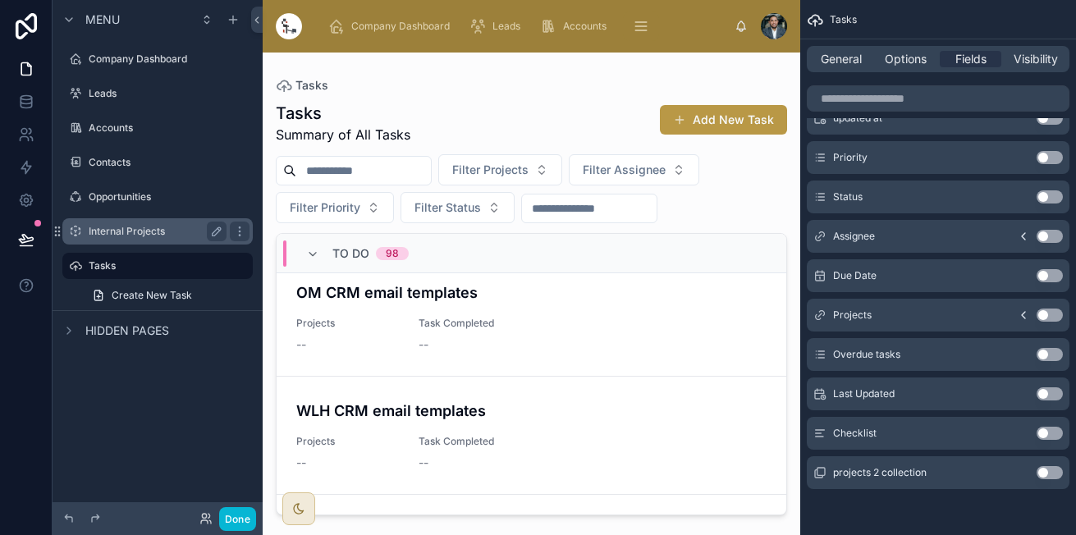
click at [164, 241] on div "Internal Projects" at bounding box center [158, 231] width 184 height 26
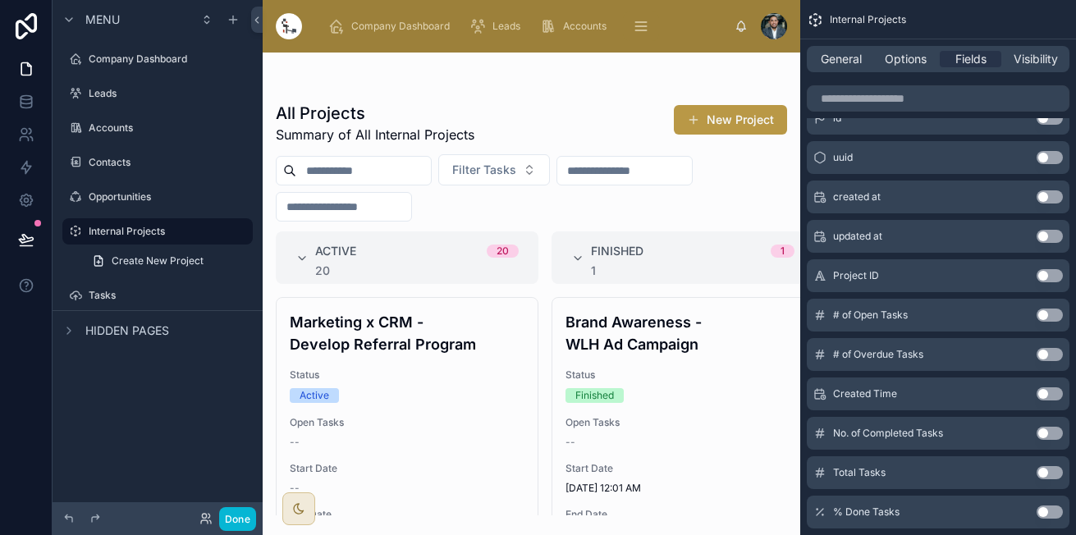
click at [530, 404] on div at bounding box center [531, 294] width 537 height 482
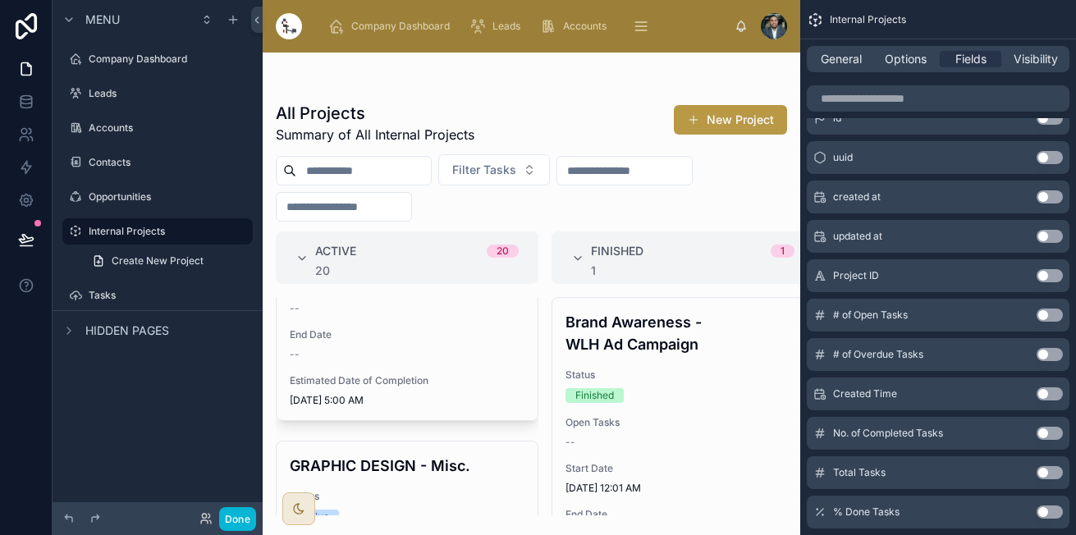
scroll to position [1395, 0]
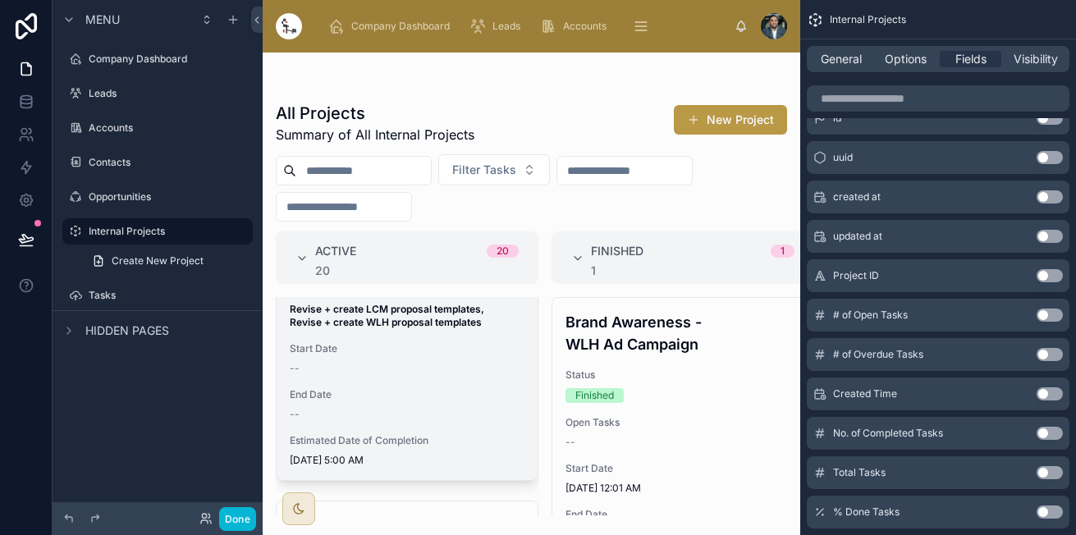
click at [402, 398] on span "End Date" at bounding box center [407, 394] width 235 height 13
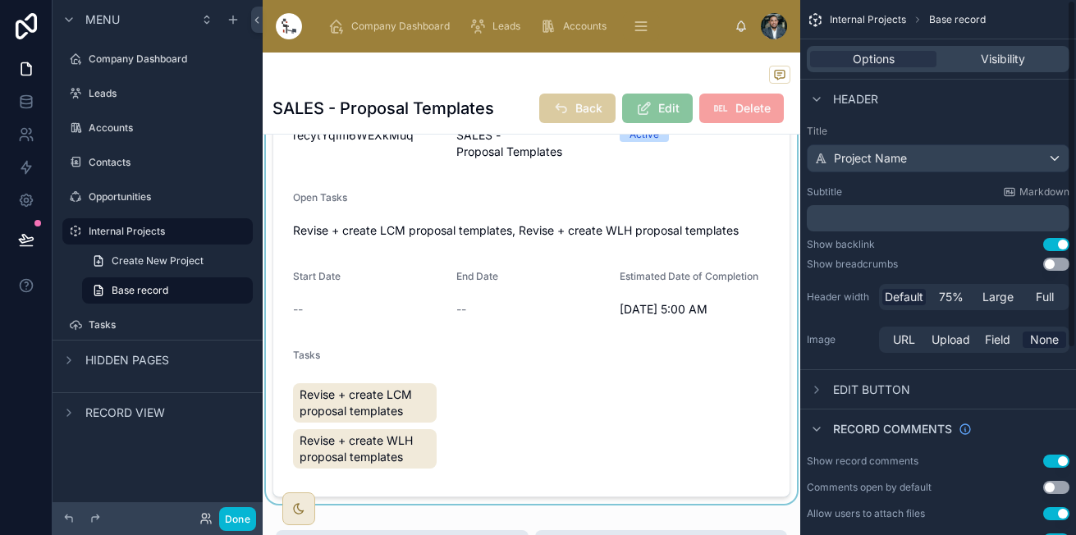
click at [641, 358] on div at bounding box center [531, 252] width 537 height 501
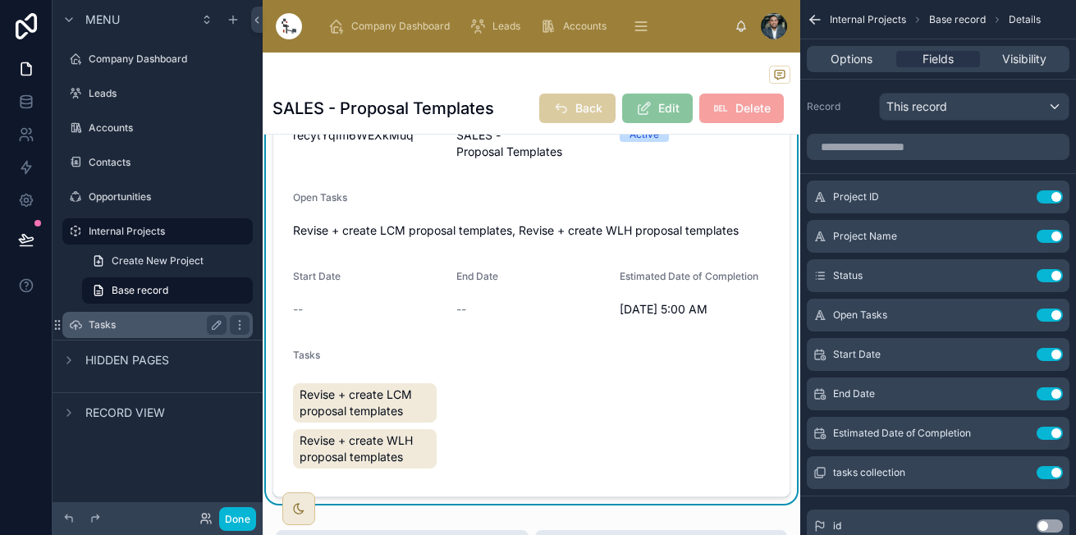
click at [129, 316] on div "Tasks" at bounding box center [158, 325] width 138 height 20
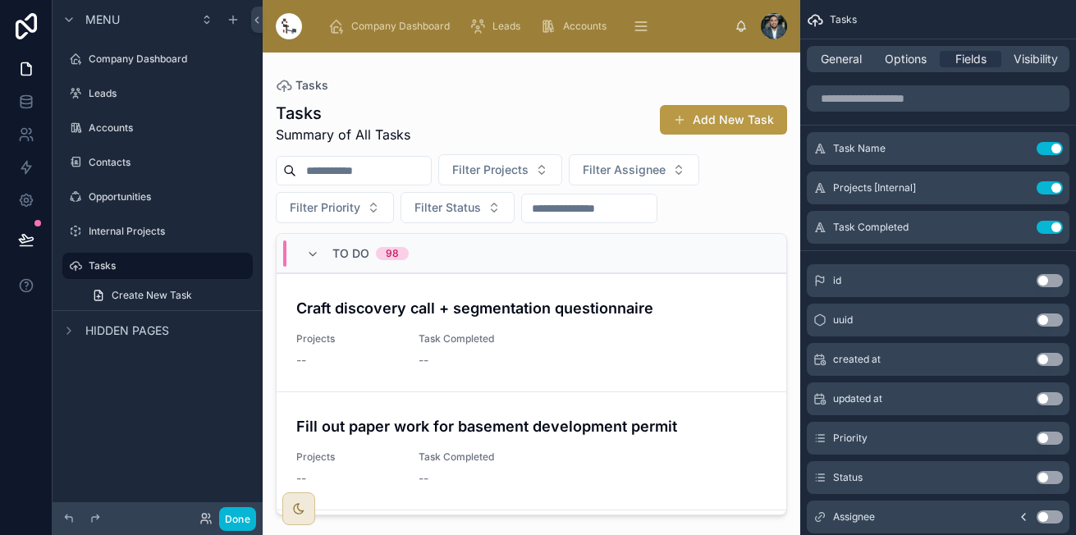
click at [405, 367] on div at bounding box center [531, 284] width 537 height 463
click at [1020, 189] on icon "scrollable content" at bounding box center [1016, 187] width 13 height 13
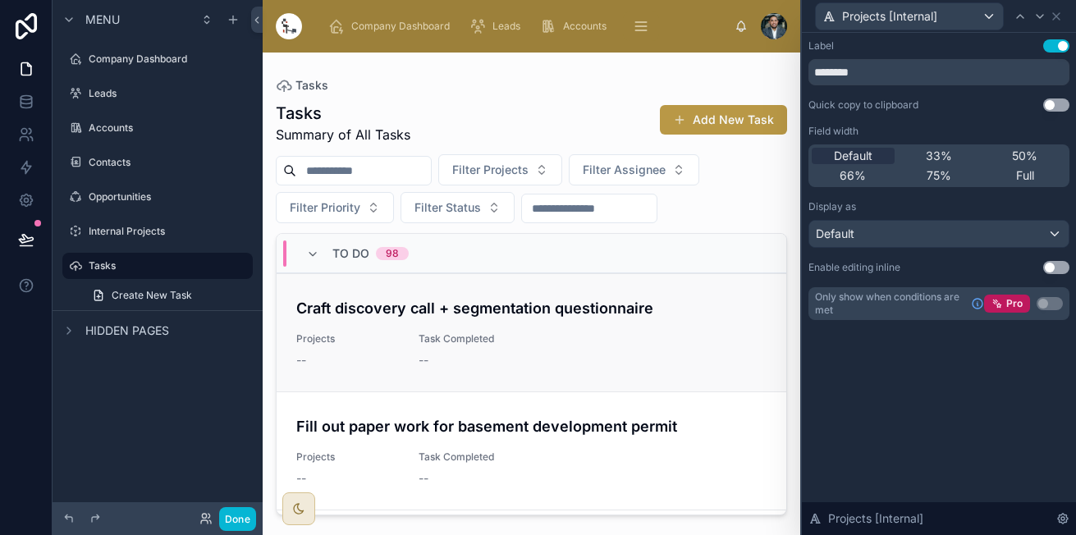
click at [684, 351] on div "Craft discovery call + segmentation questionnaire Projects -- Task Completed --" at bounding box center [531, 332] width 470 height 71
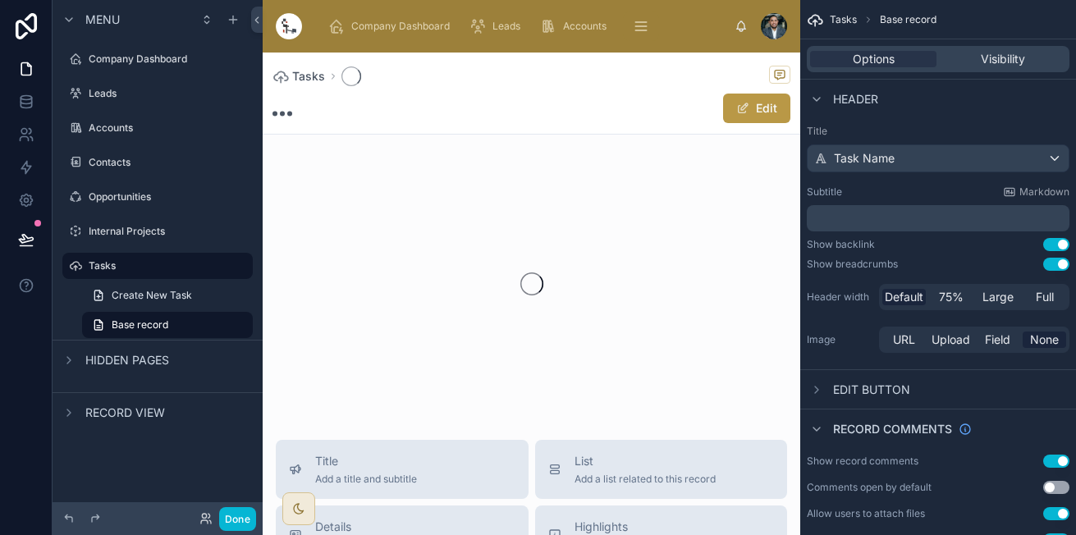
click at [684, 351] on div at bounding box center [531, 283] width 537 height 259
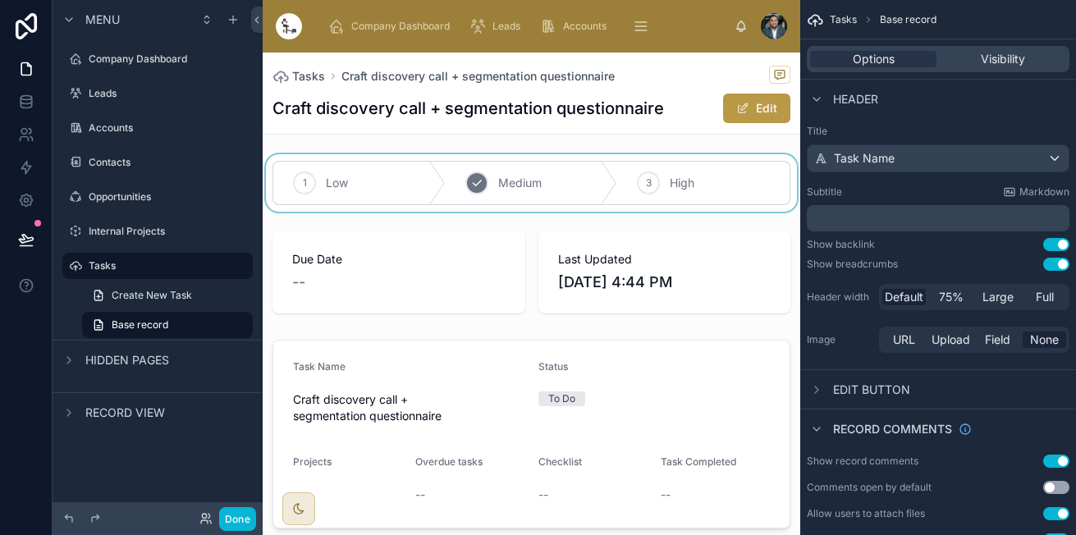
click at [486, 182] on div at bounding box center [531, 182] width 537 height 57
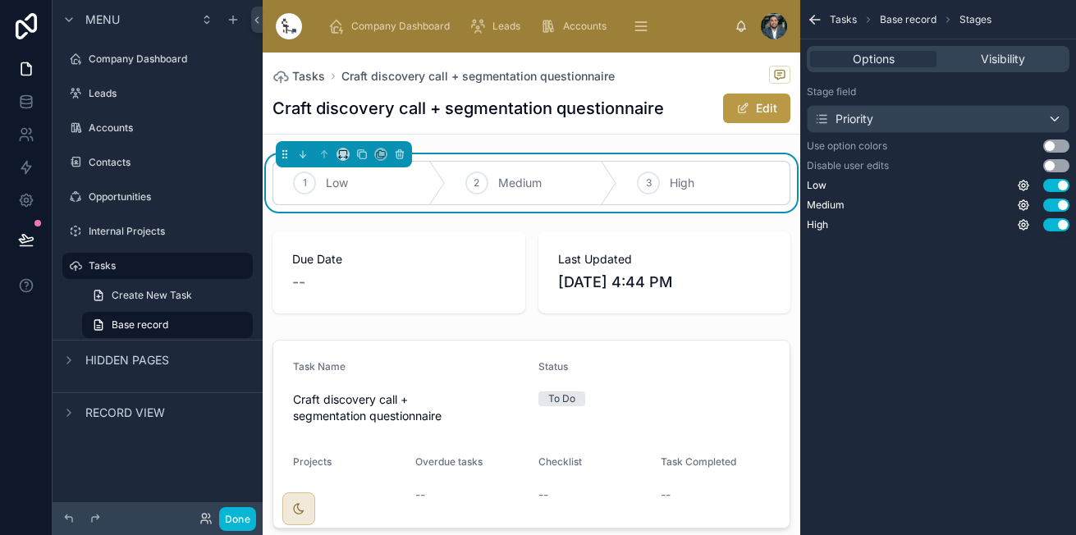
click at [1059, 147] on button "Use setting" at bounding box center [1056, 145] width 26 height 13
click at [642, 77] on div "Tasks Craft discovery call + segmentation questionnaire" at bounding box center [531, 76] width 518 height 21
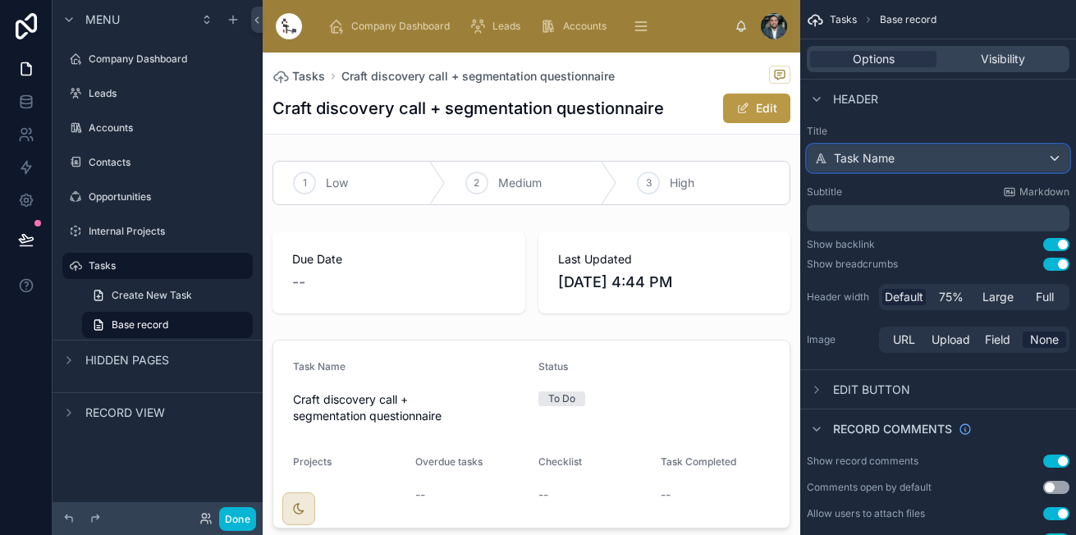
drag, startPoint x: 955, startPoint y: 152, endPoint x: 936, endPoint y: 155, distance: 19.2
click at [936, 155] on div "Task Name" at bounding box center [937, 158] width 261 height 26
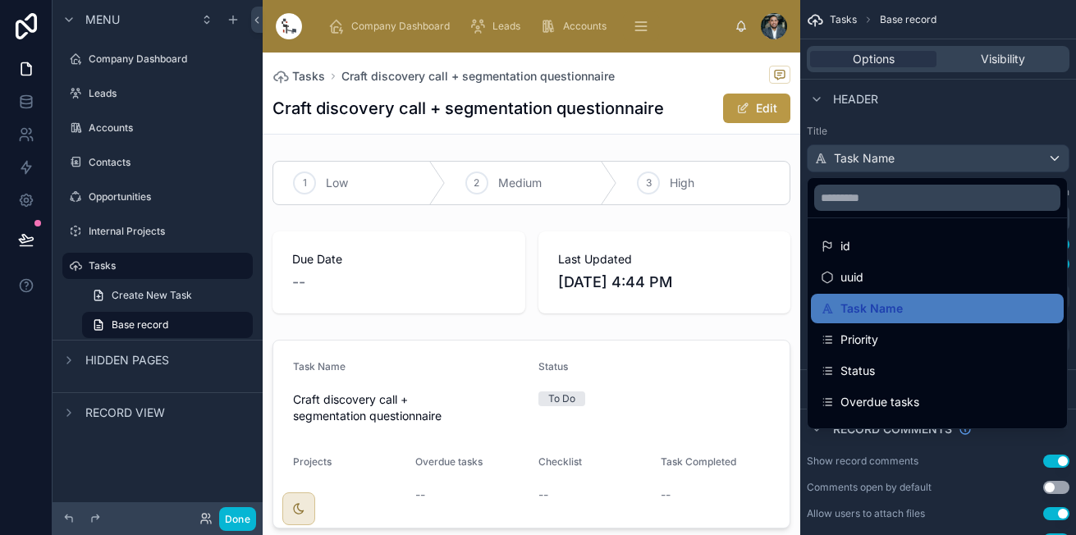
click at [936, 155] on div "scrollable content" at bounding box center [538, 267] width 1076 height 535
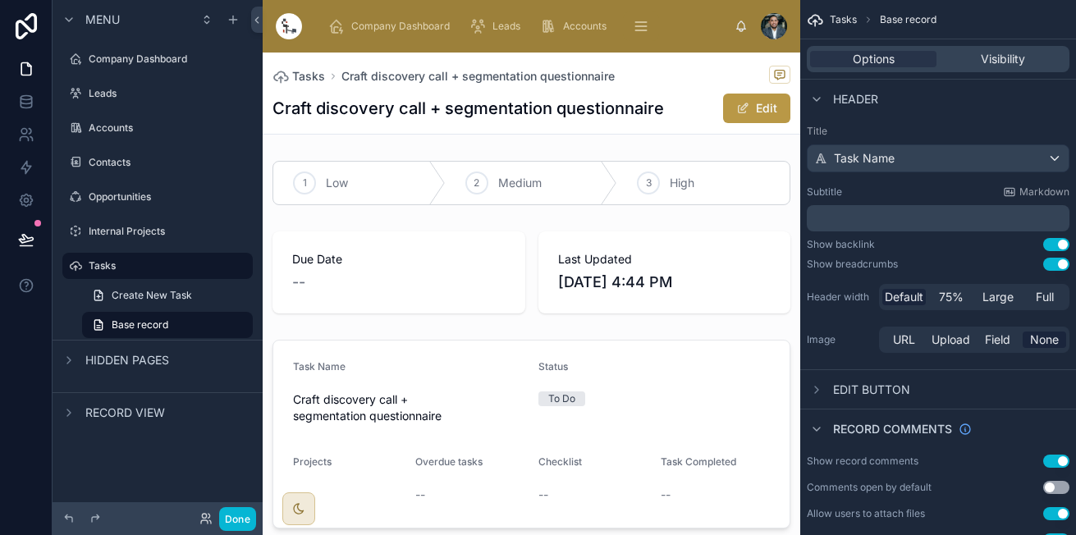
click at [1056, 260] on button "Use setting" at bounding box center [1056, 264] width 26 height 13
click at [1055, 247] on button "Use setting" at bounding box center [1056, 244] width 26 height 13
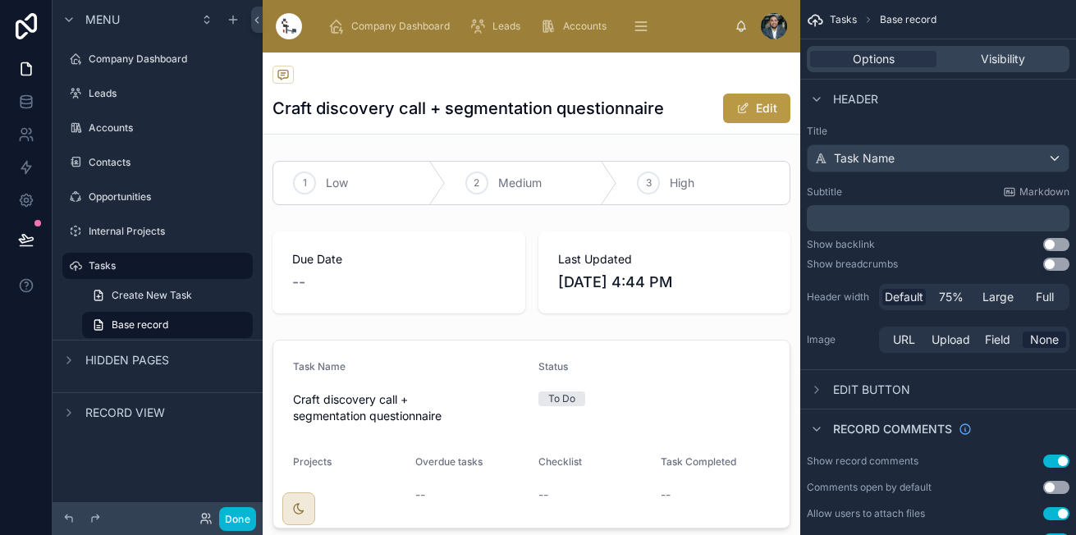
click at [1055, 247] on button "Use setting" at bounding box center [1056, 244] width 26 height 13
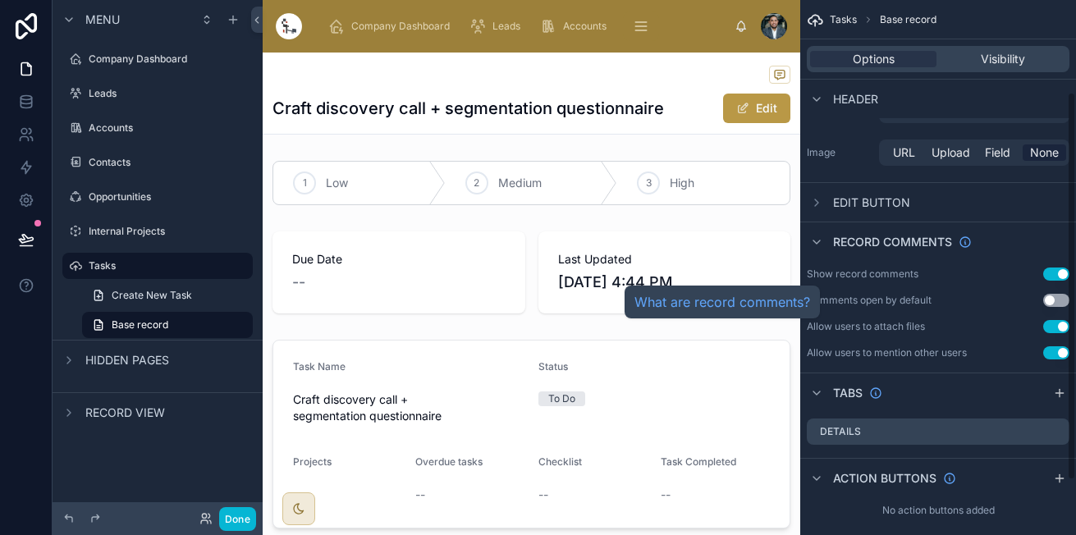
scroll to position [194, 0]
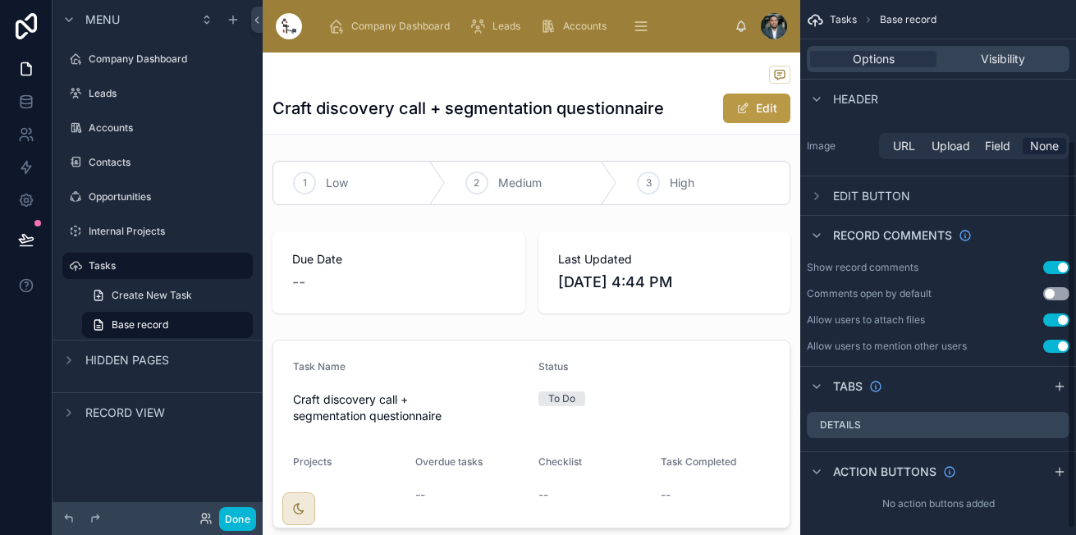
click at [868, 192] on span "Edit button" at bounding box center [871, 196] width 77 height 16
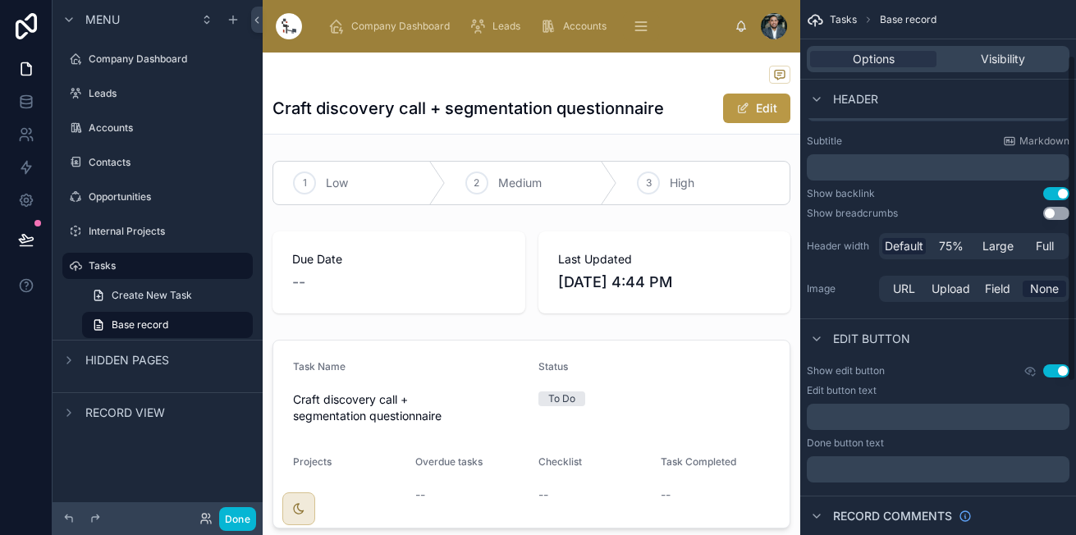
scroll to position [5, 0]
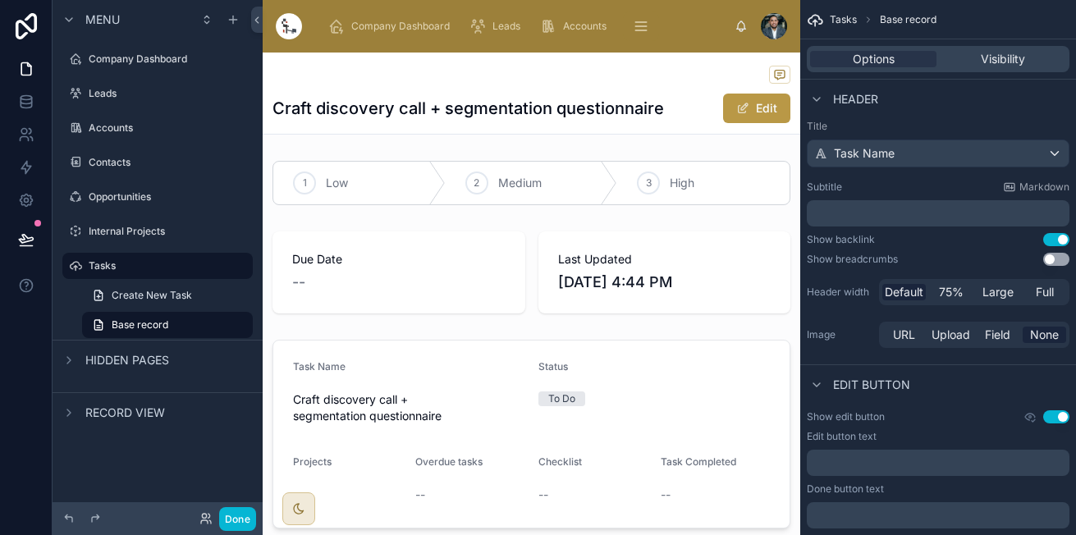
click at [1056, 418] on button "Use setting" at bounding box center [1056, 416] width 26 height 13
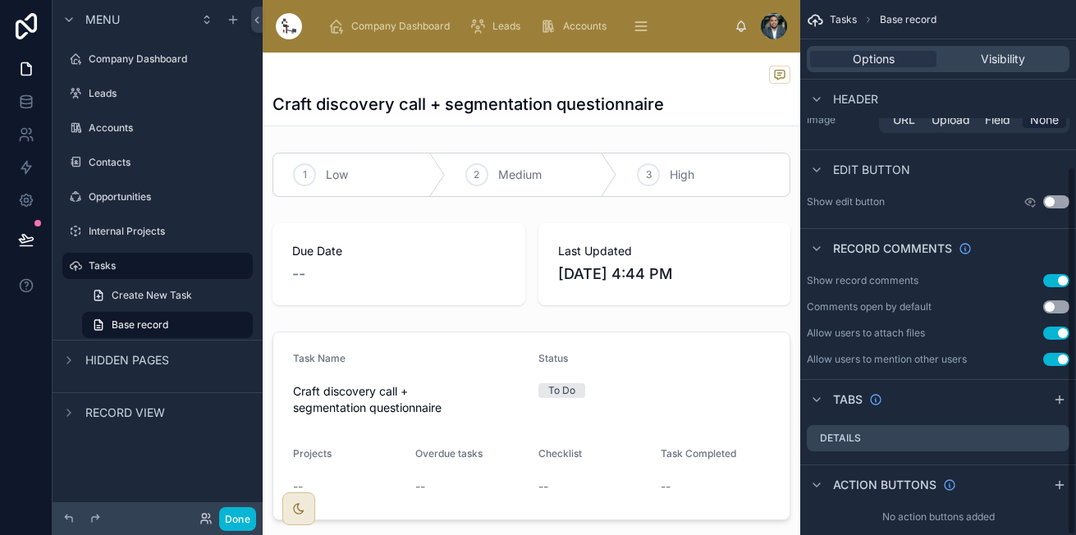
scroll to position [241, 0]
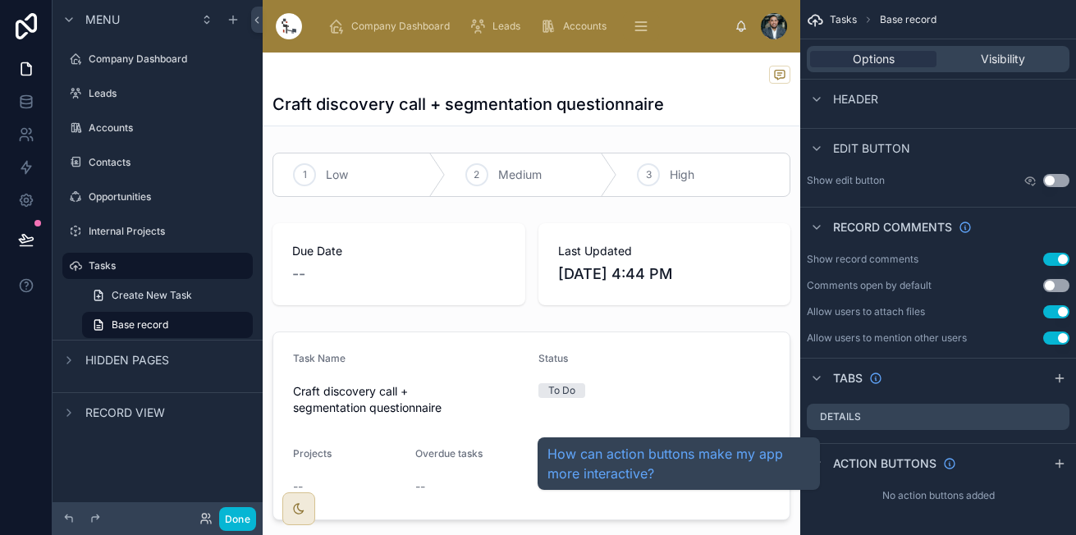
click at [852, 464] on span "Action buttons" at bounding box center [884, 463] width 103 height 16
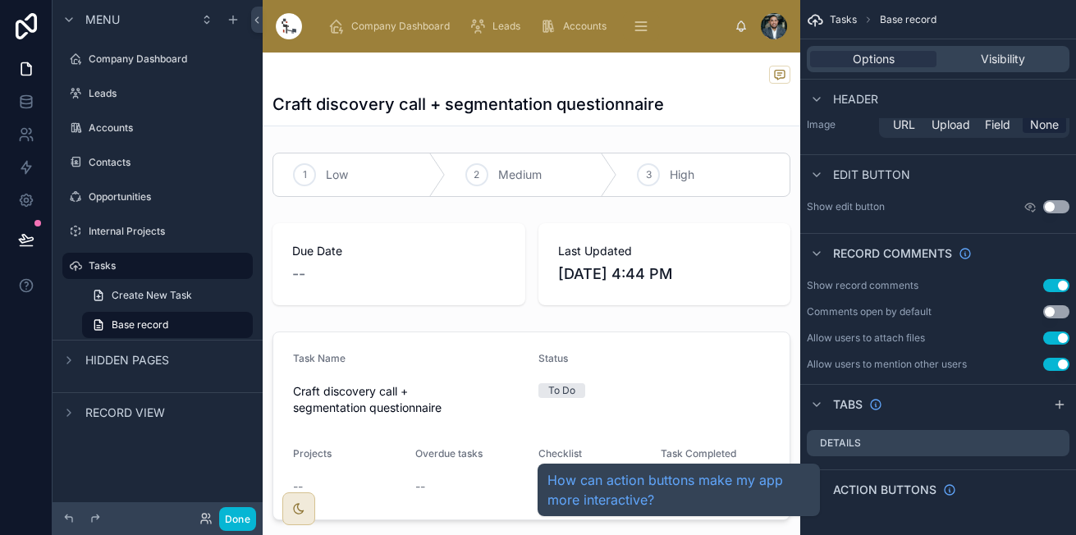
click at [902, 491] on span "Action buttons" at bounding box center [884, 490] width 103 height 16
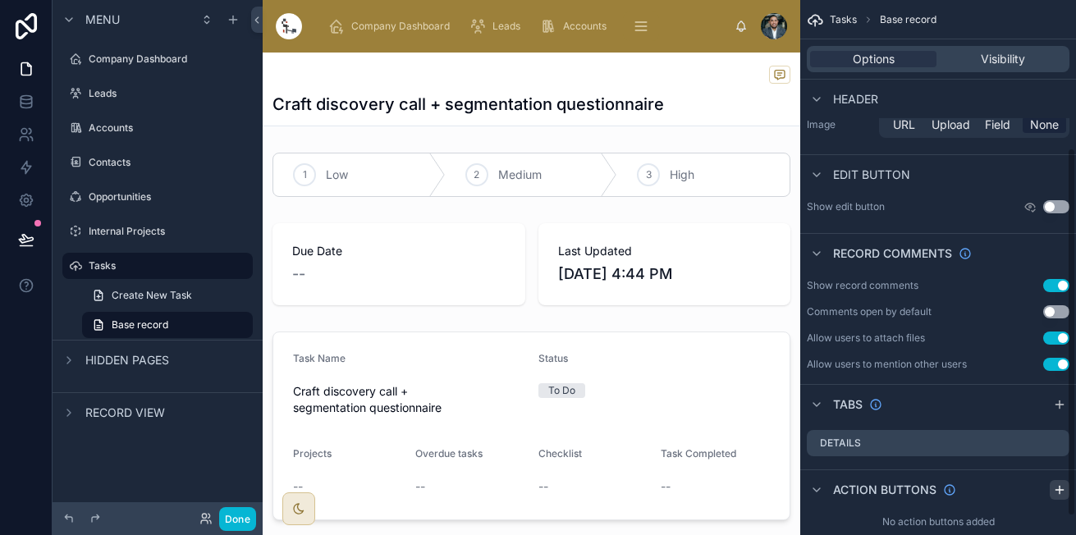
click at [1057, 491] on icon "scrollable content" at bounding box center [1059, 489] width 13 height 13
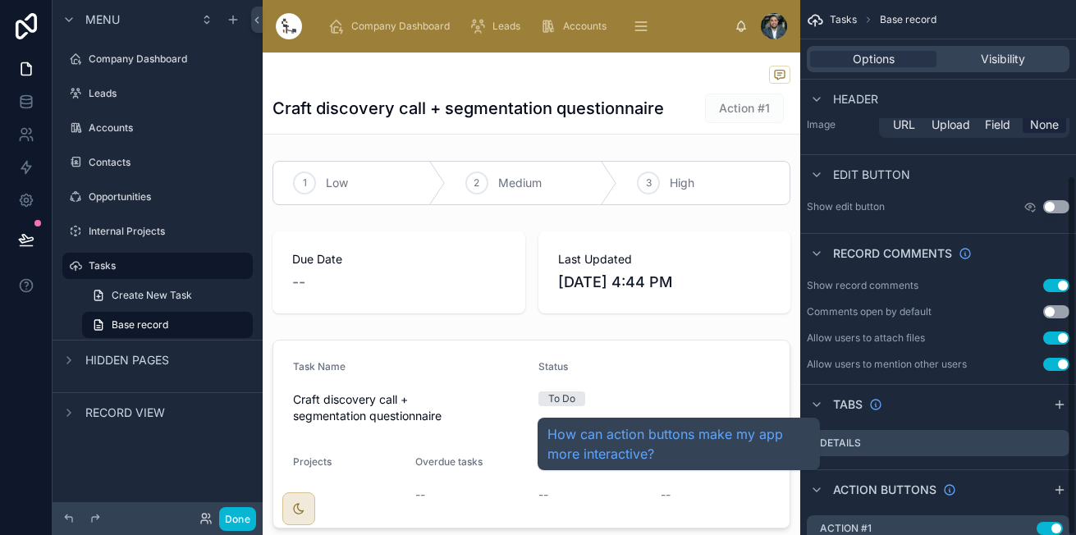
scroll to position [261, 0]
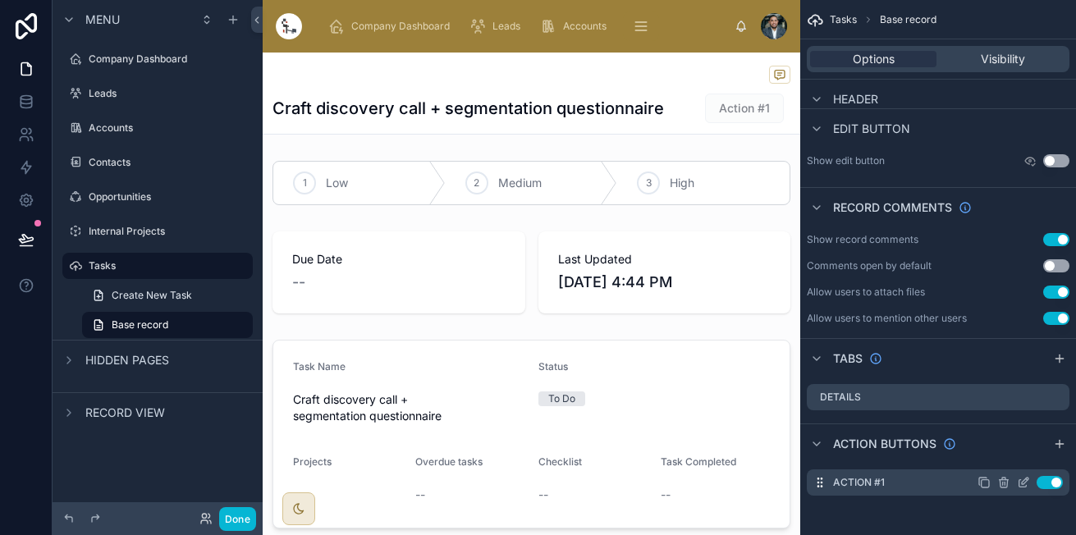
click at [1022, 485] on icon "scrollable content" at bounding box center [1022, 482] width 13 height 13
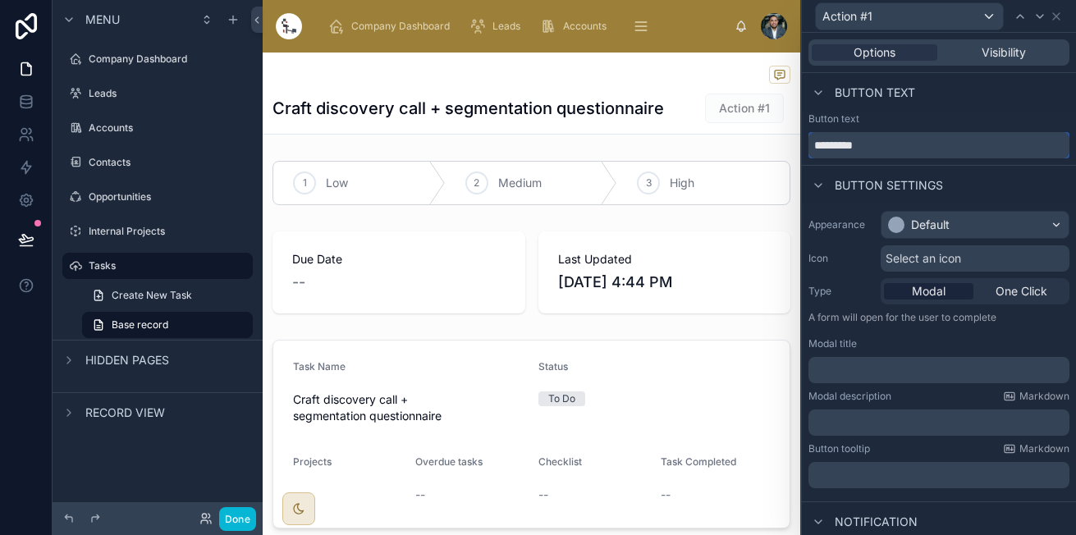
click at [901, 145] on input "*********" at bounding box center [938, 145] width 261 height 26
click at [948, 231] on div "Default" at bounding box center [930, 225] width 39 height 16
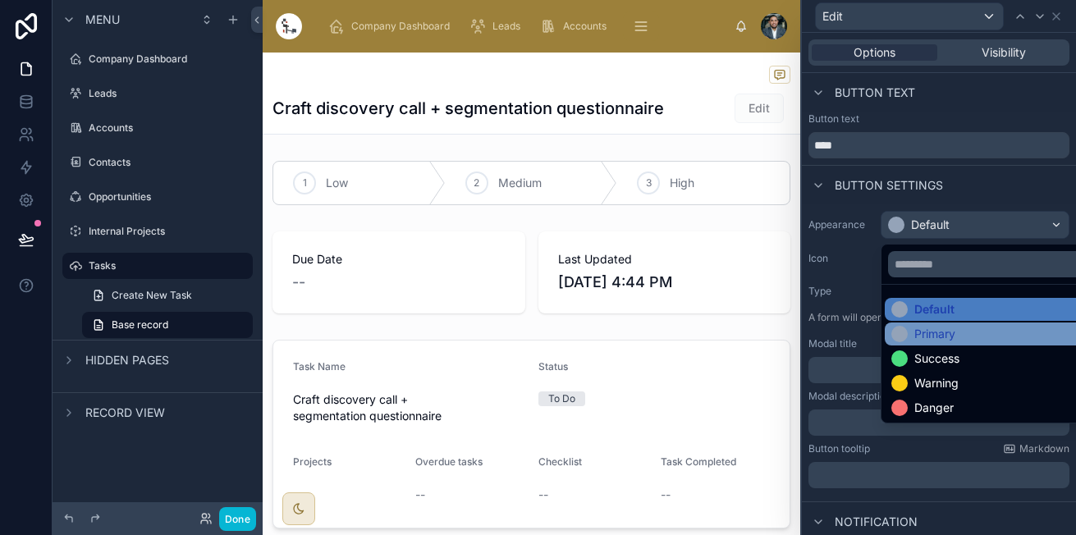
click at [960, 338] on div "Primary" at bounding box center [987, 334] width 193 height 16
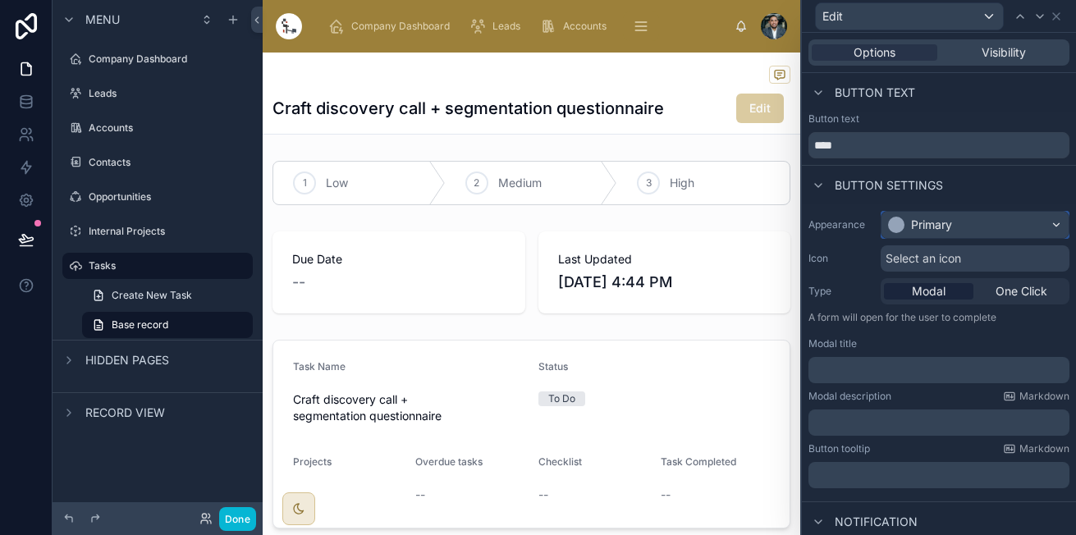
click at [971, 230] on div "Primary" at bounding box center [974, 225] width 187 height 26
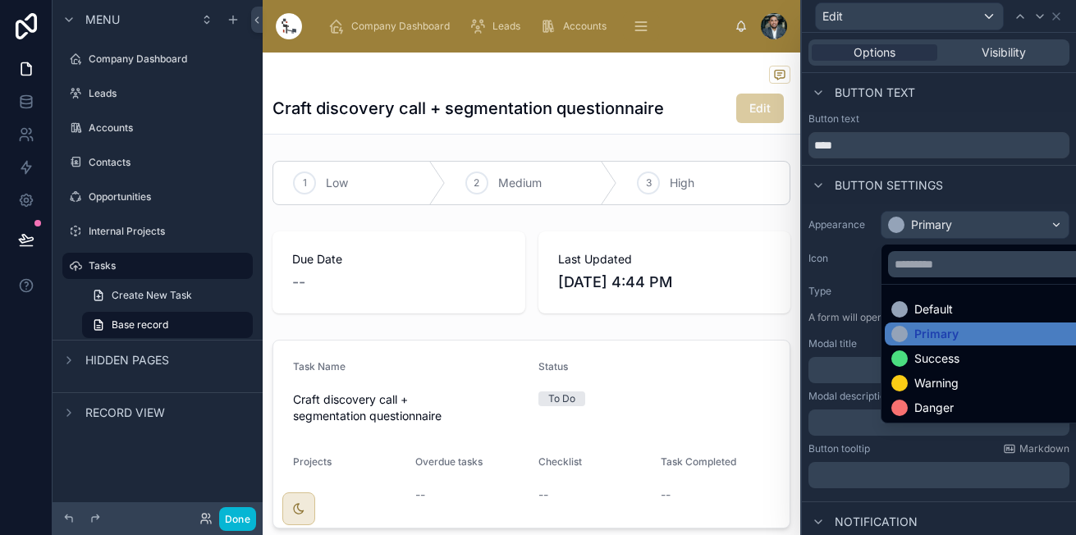
click at [907, 128] on div at bounding box center [939, 267] width 274 height 535
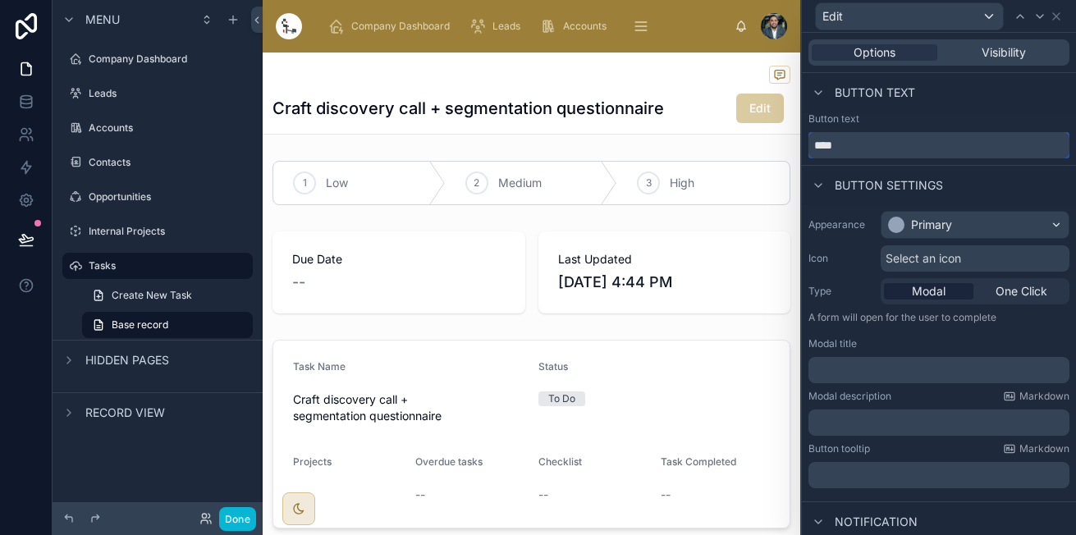
click at [908, 138] on input "****" at bounding box center [938, 145] width 261 height 26
type input "****"
click at [946, 273] on div "Appearance Primary Icon Select an icon Type Modal One Click A form will open fo…" at bounding box center [939, 349] width 274 height 290
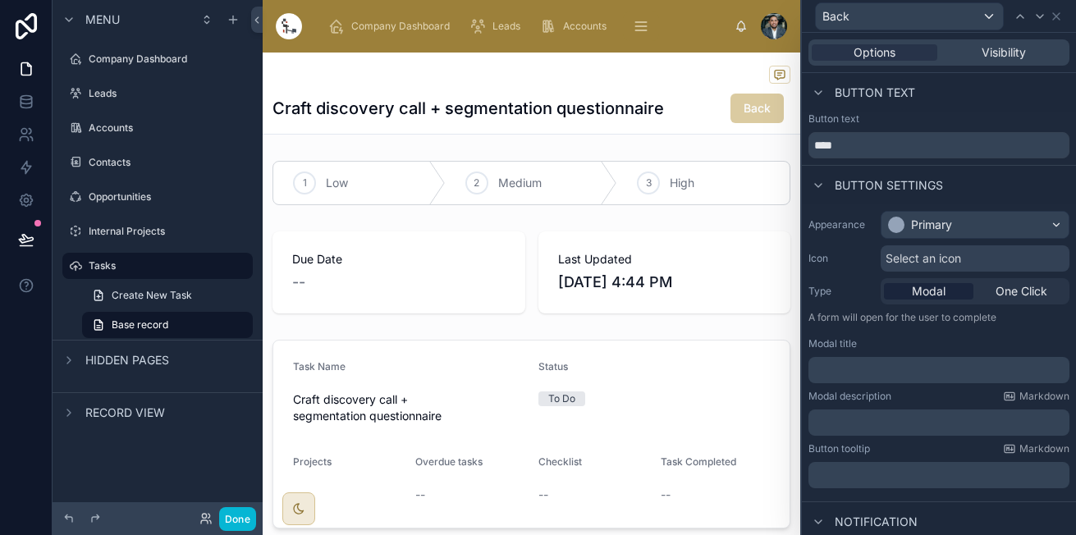
click at [955, 268] on div "Select an icon" at bounding box center [974, 258] width 189 height 26
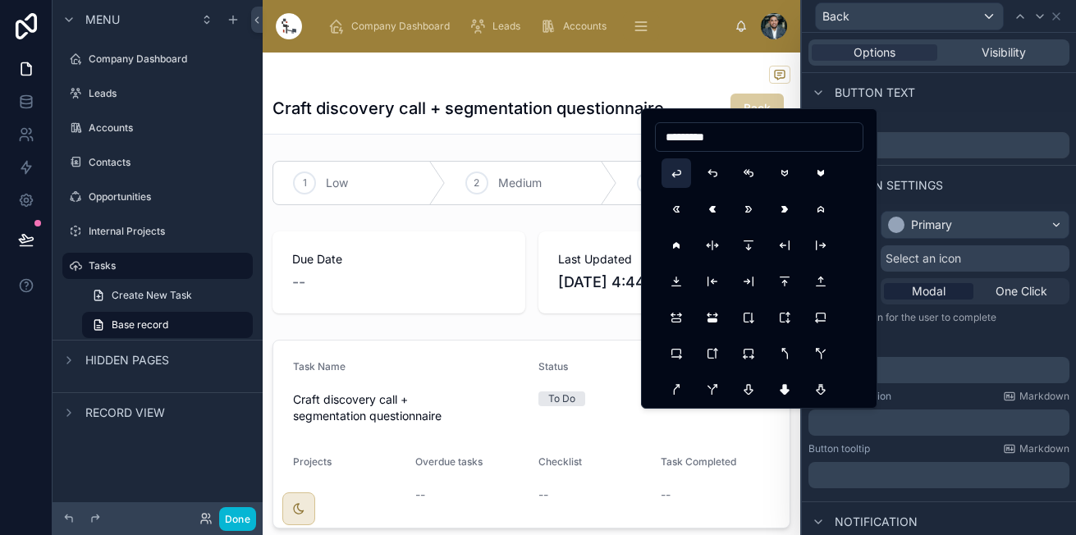
type input "*********"
click at [678, 175] on button "ArrowBack" at bounding box center [676, 173] width 30 height 30
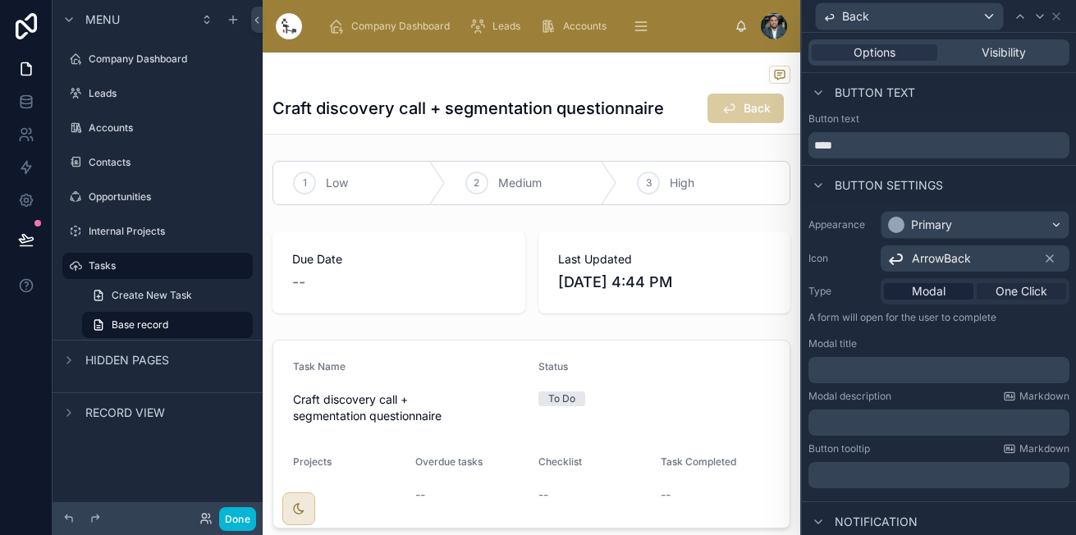
click at [996, 289] on span "One Click" at bounding box center [1021, 291] width 52 height 16
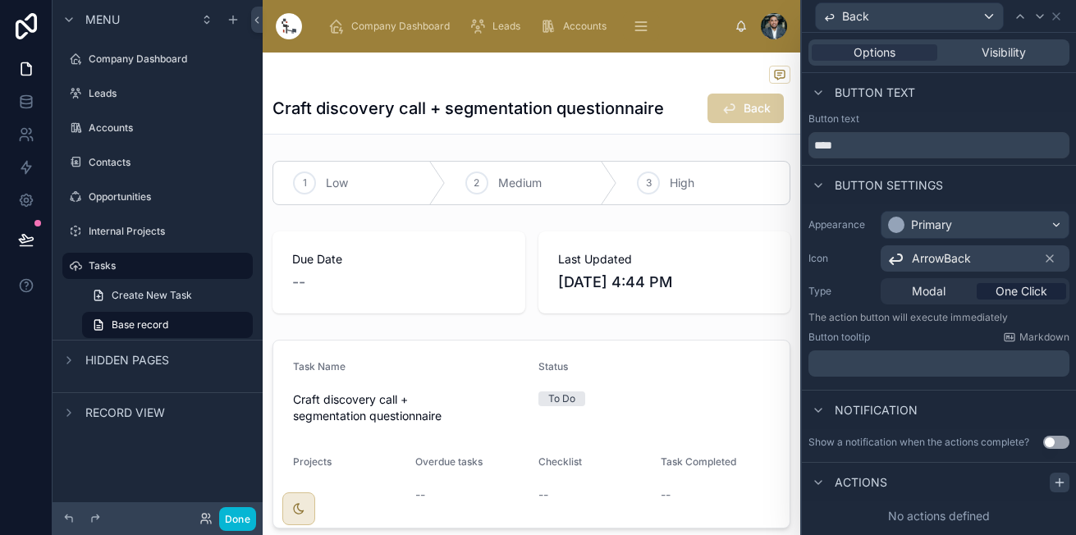
click at [1058, 482] on icon at bounding box center [1058, 482] width 7 height 0
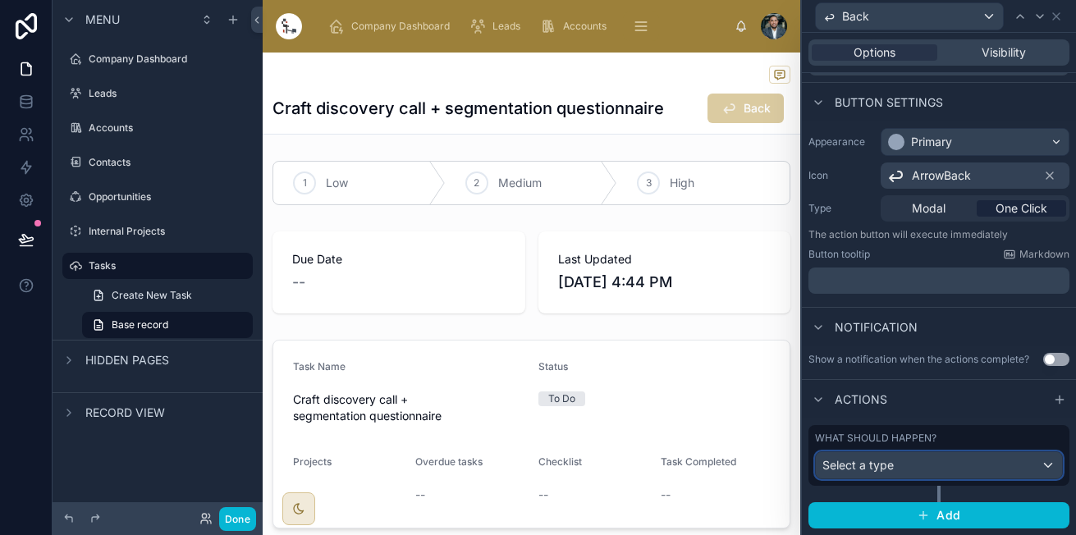
click at [970, 468] on div "Select a type" at bounding box center [938, 465] width 246 height 26
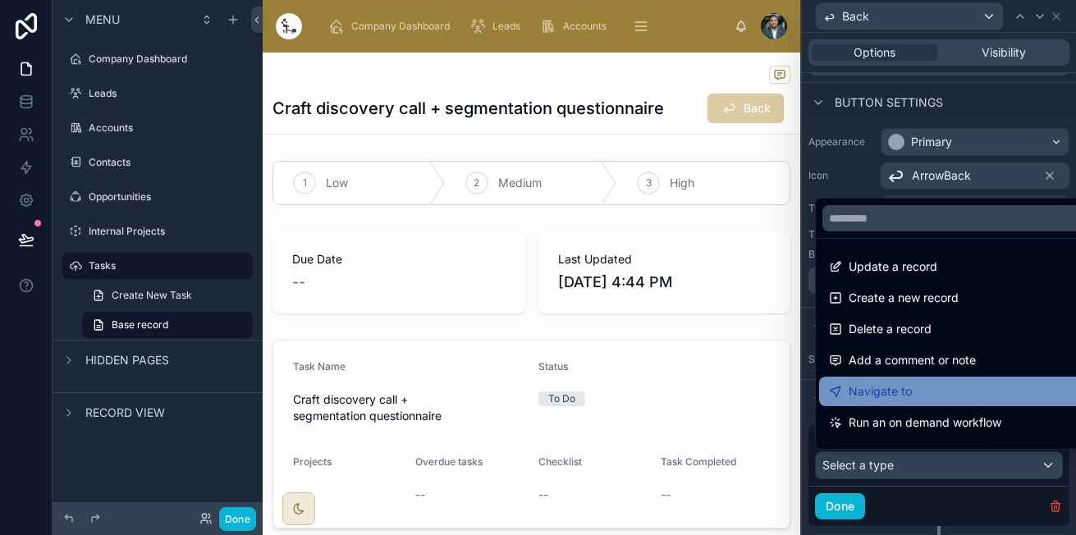
click at [944, 388] on div "Navigate to" at bounding box center [951, 391] width 245 height 20
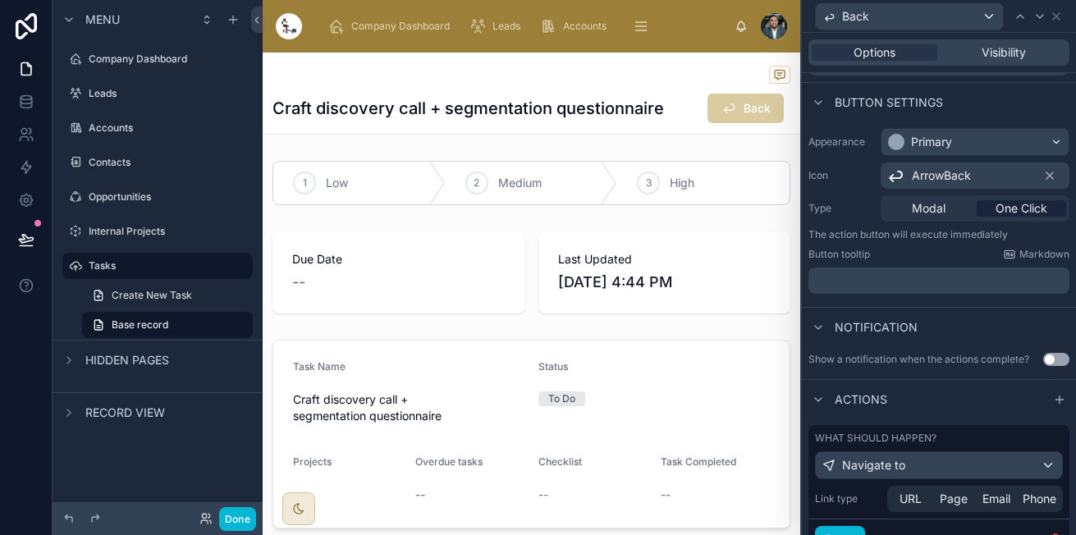
scroll to position [155, 0]
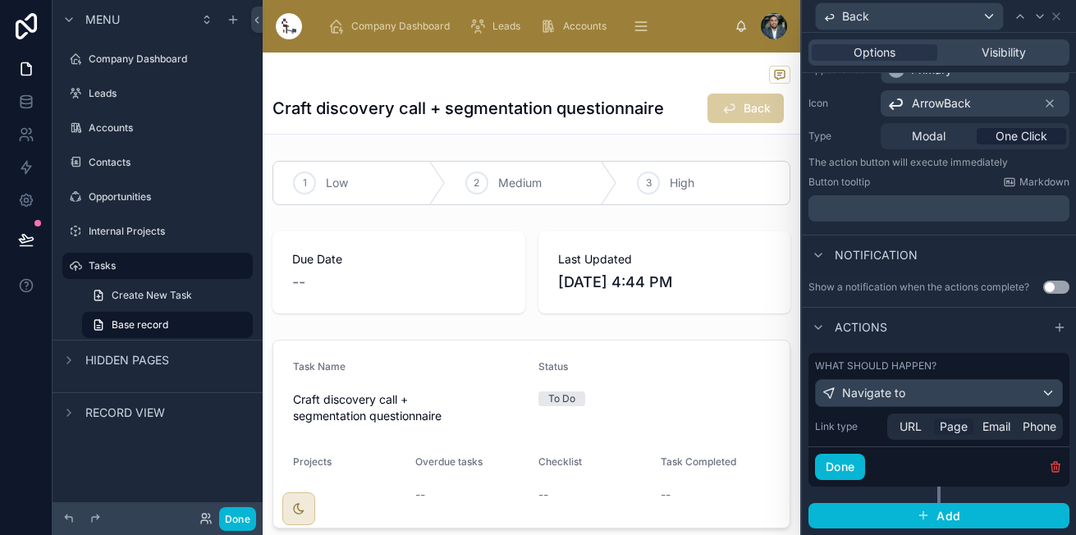
click at [939, 427] on span "Page" at bounding box center [953, 426] width 28 height 16
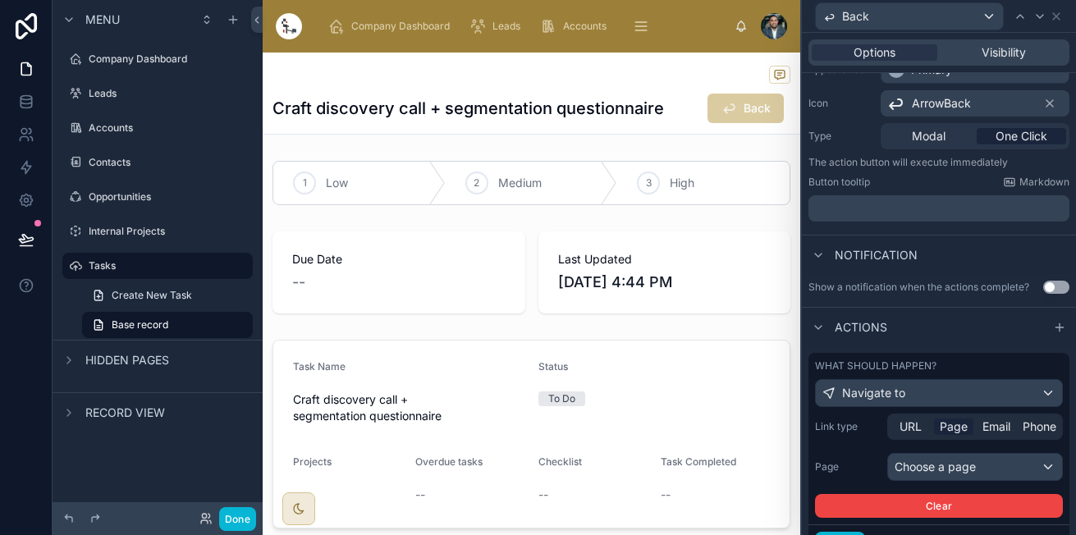
scroll to position [233, 0]
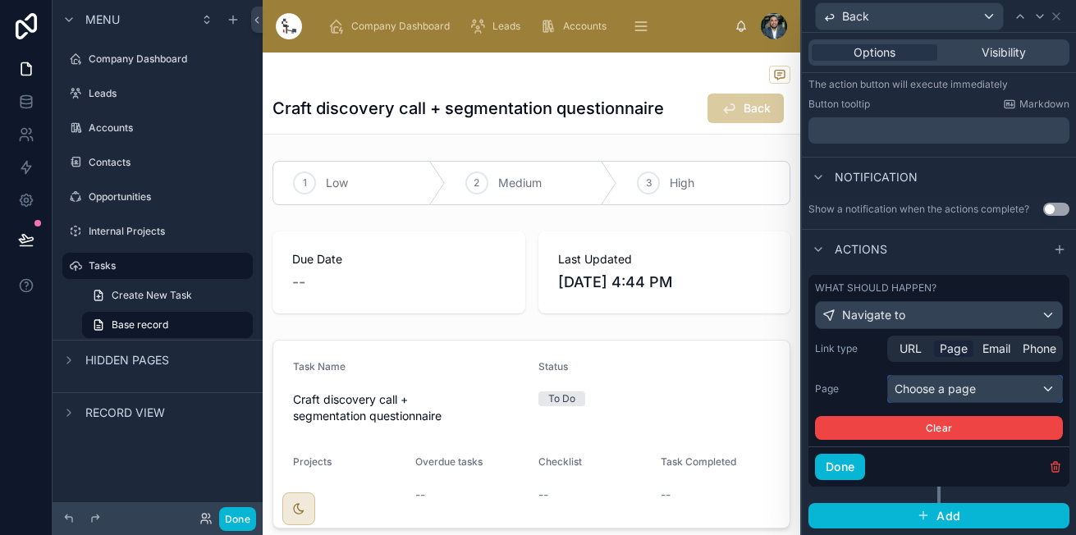
click at [961, 376] on div "Choose a page" at bounding box center [975, 389] width 174 height 26
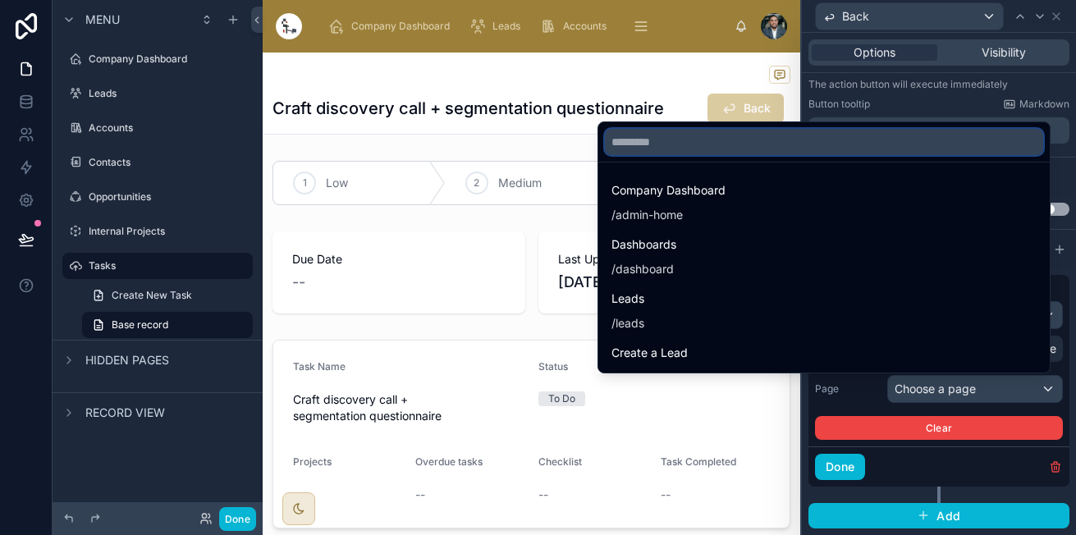
click at [856, 142] on input "text" at bounding box center [824, 142] width 438 height 26
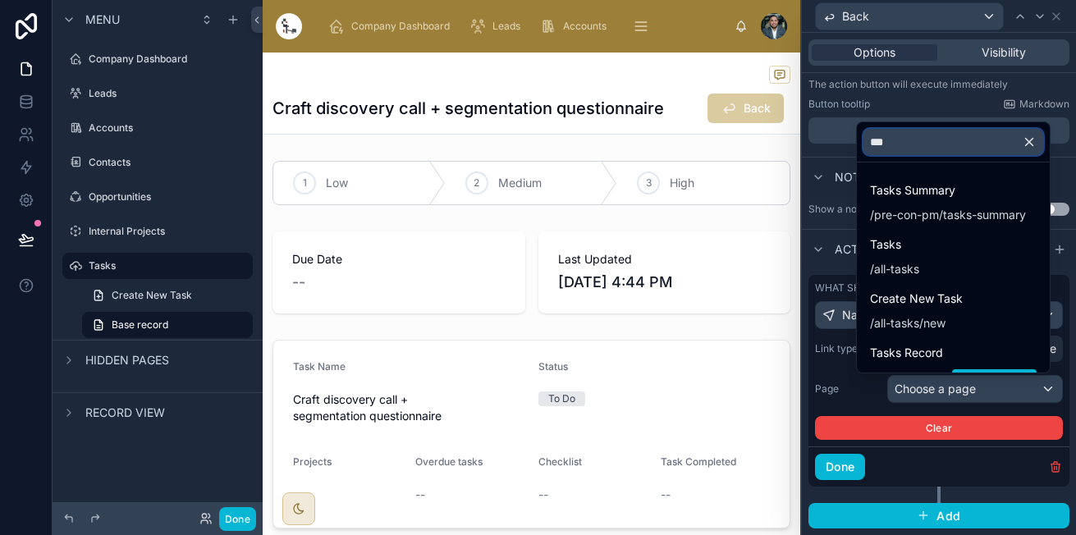
type input "****"
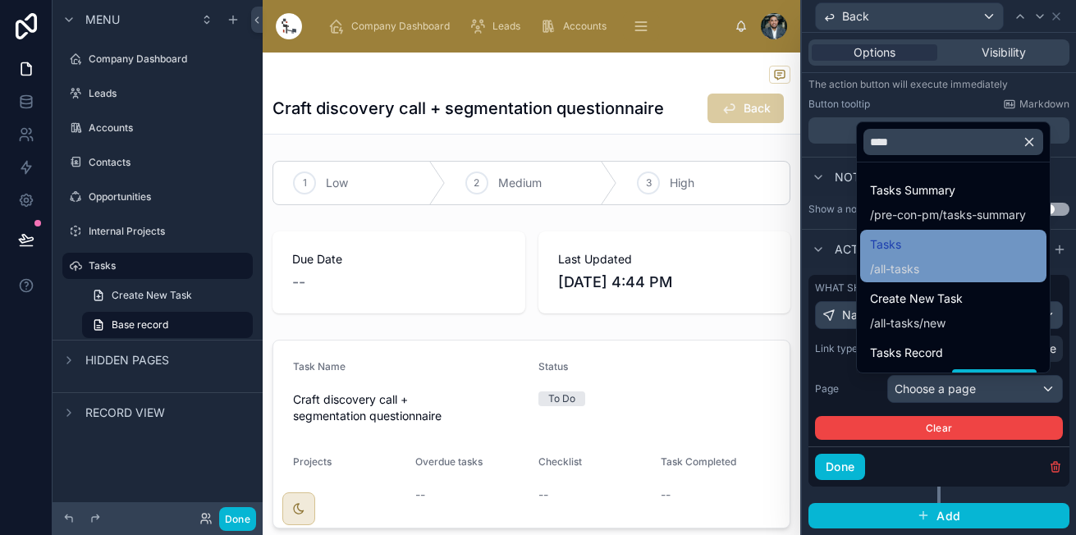
click at [900, 244] on span "Tasks" at bounding box center [894, 245] width 49 height 20
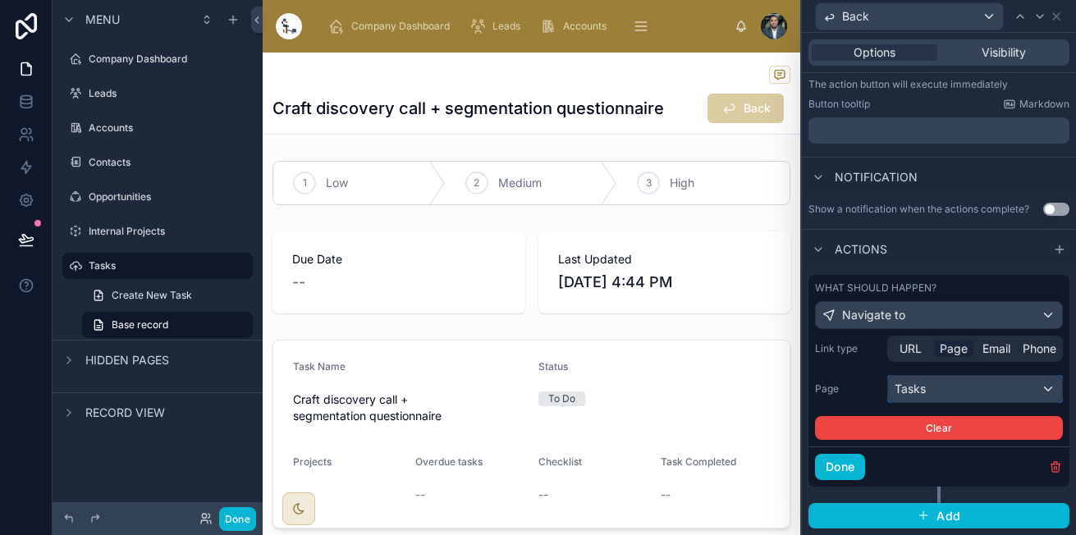
click at [968, 390] on div "Tasks" at bounding box center [975, 389] width 174 height 26
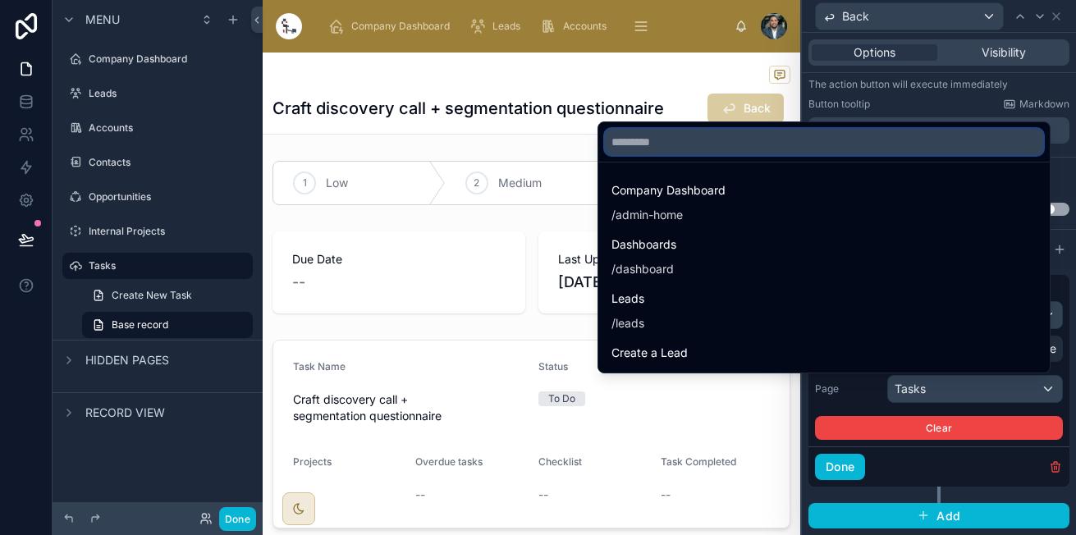
click at [811, 143] on input "text" at bounding box center [824, 142] width 438 height 26
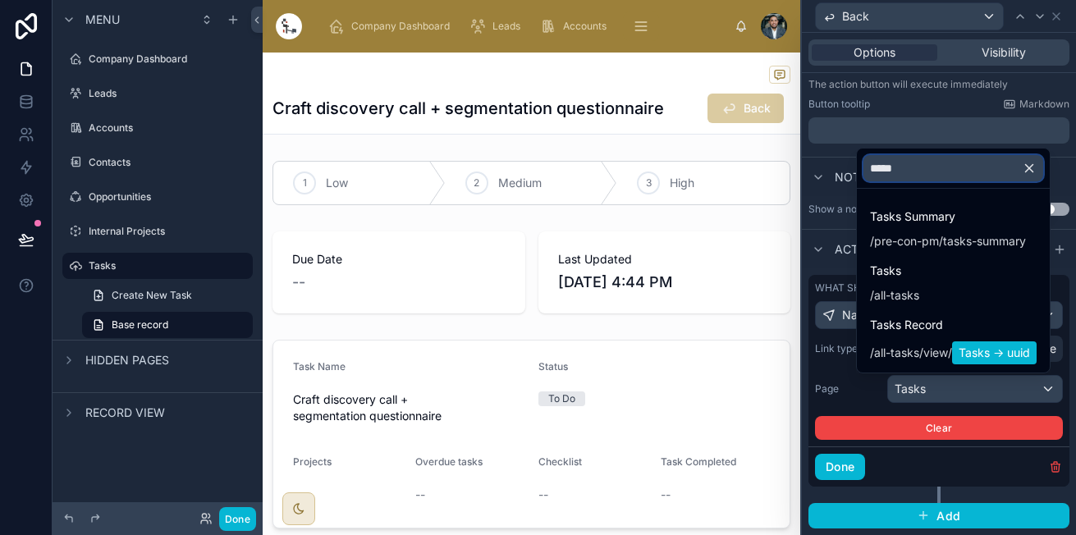
type input "****"
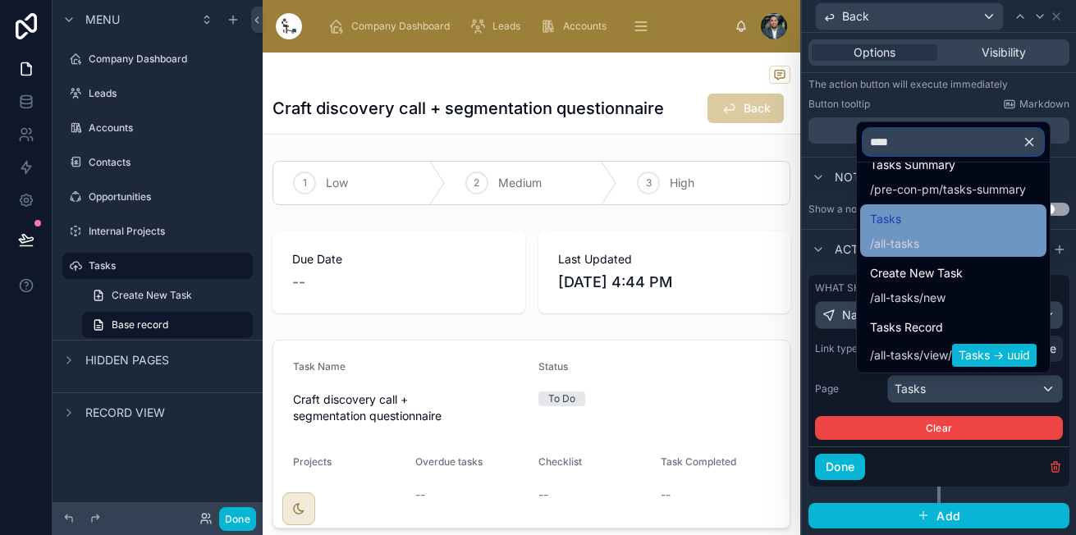
scroll to position [28, 0]
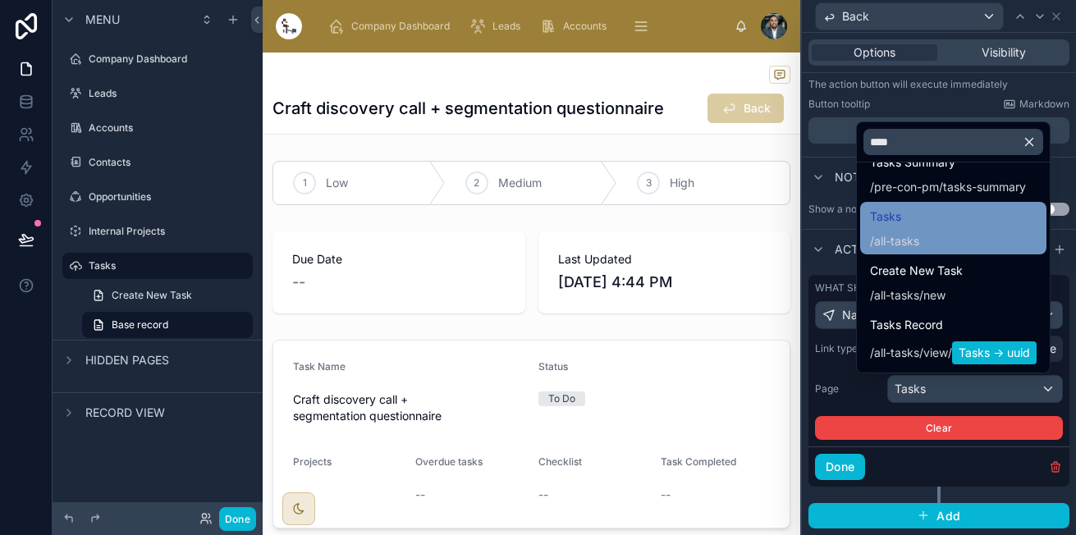
click at [915, 250] on div "Tasks / all-tasks" at bounding box center [953, 228] width 186 height 53
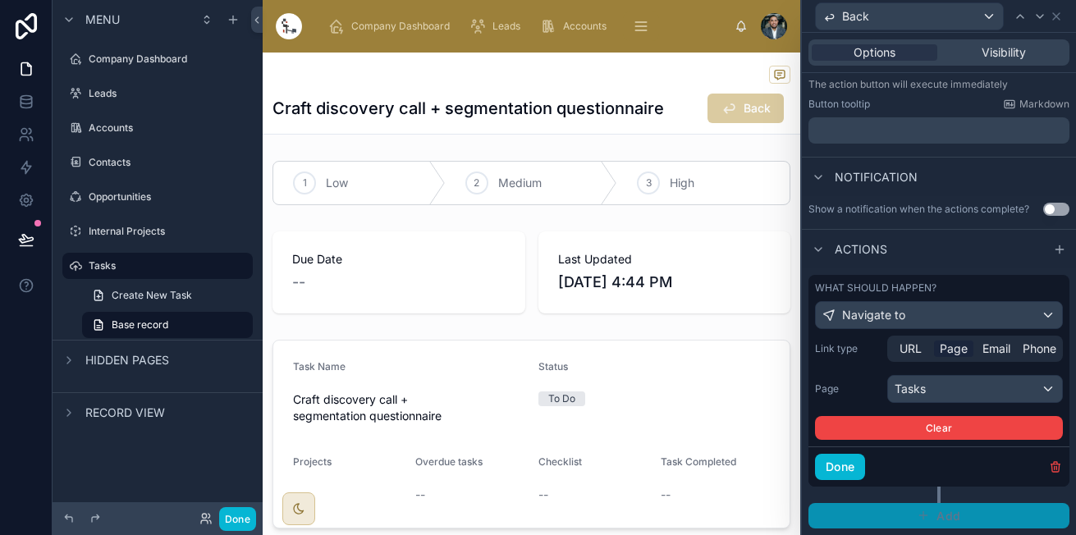
click at [960, 517] on button "Add" at bounding box center [938, 516] width 261 height 26
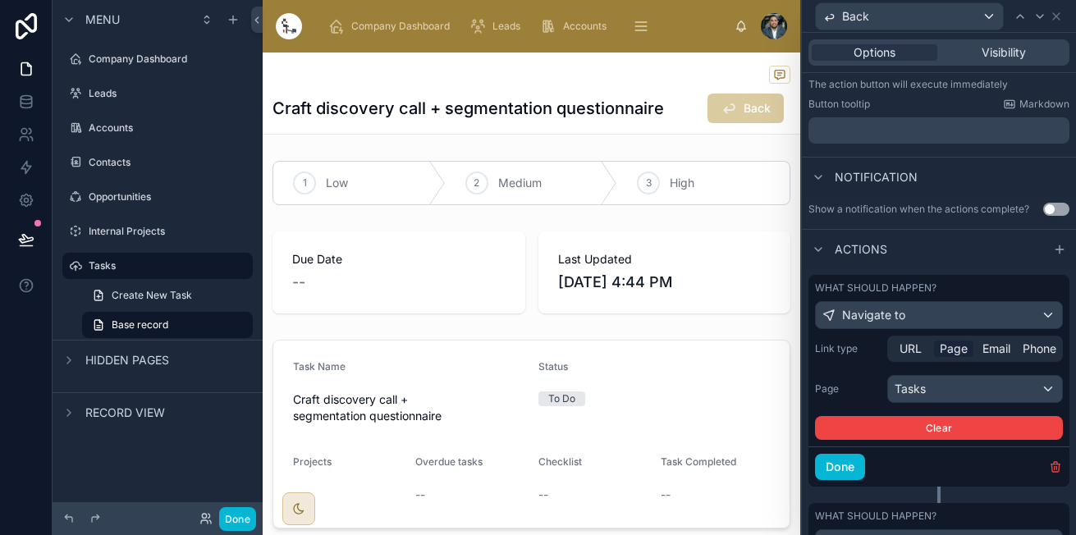
scroll to position [310, 0]
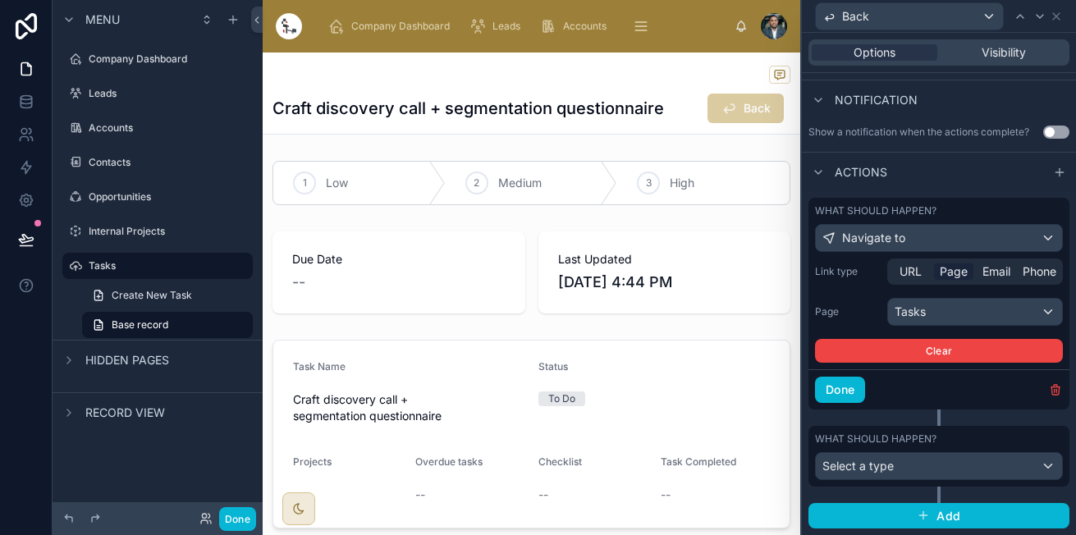
drag, startPoint x: 1000, startPoint y: 431, endPoint x: 875, endPoint y: 397, distance: 129.2
click at [997, 430] on div "What should happen? Select a type" at bounding box center [938, 456] width 261 height 61
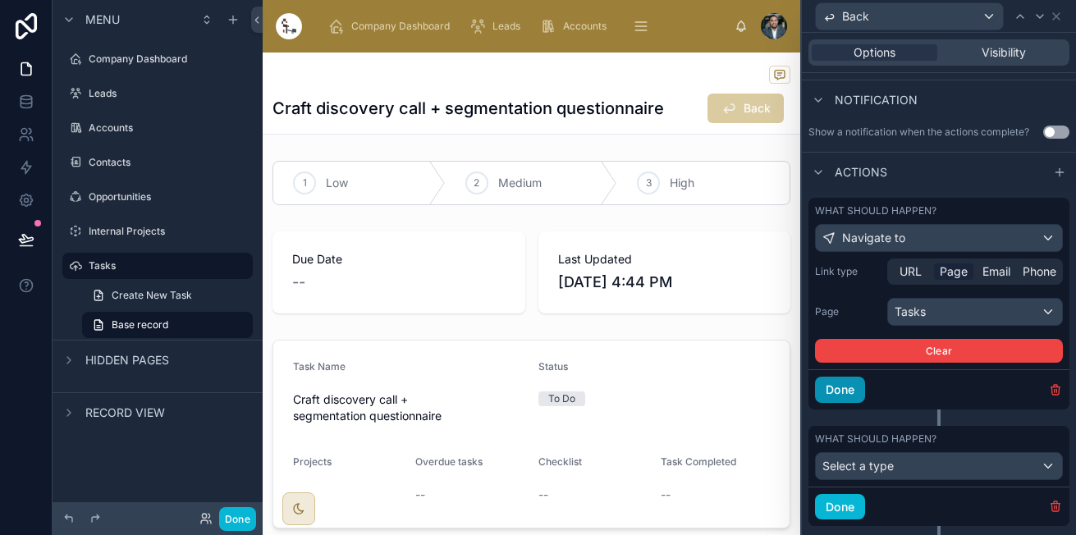
click at [852, 395] on button "Done" at bounding box center [840, 390] width 50 height 26
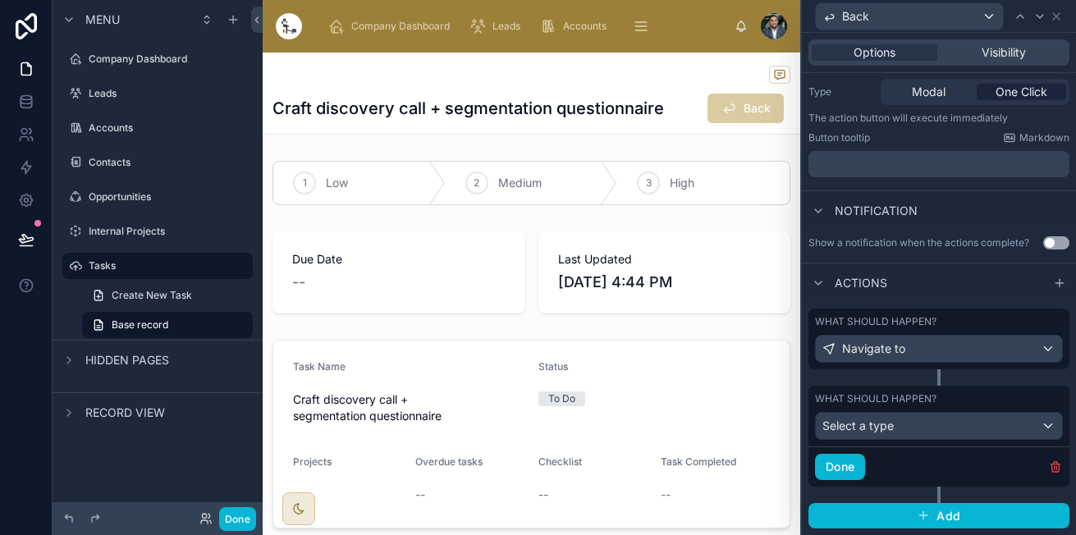
click at [1038, 459] on div "Done" at bounding box center [938, 466] width 261 height 40
click at [1042, 474] on div "Done" at bounding box center [938, 466] width 261 height 40
click at [1051, 471] on icon "button" at bounding box center [1054, 467] width 7 height 7
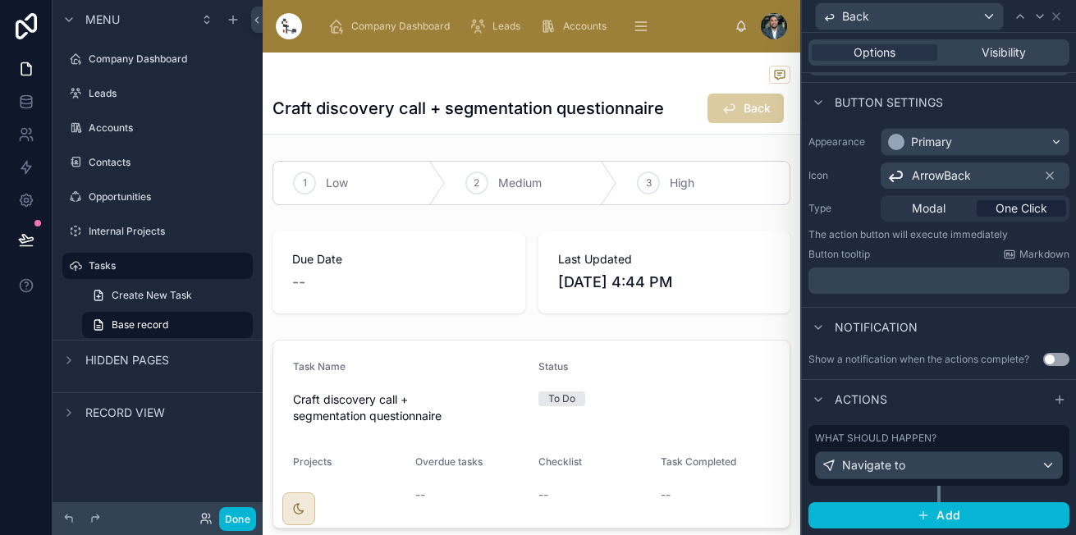
scroll to position [83, 0]
click at [1048, 48] on div "Visibility" at bounding box center [1003, 52] width 126 height 16
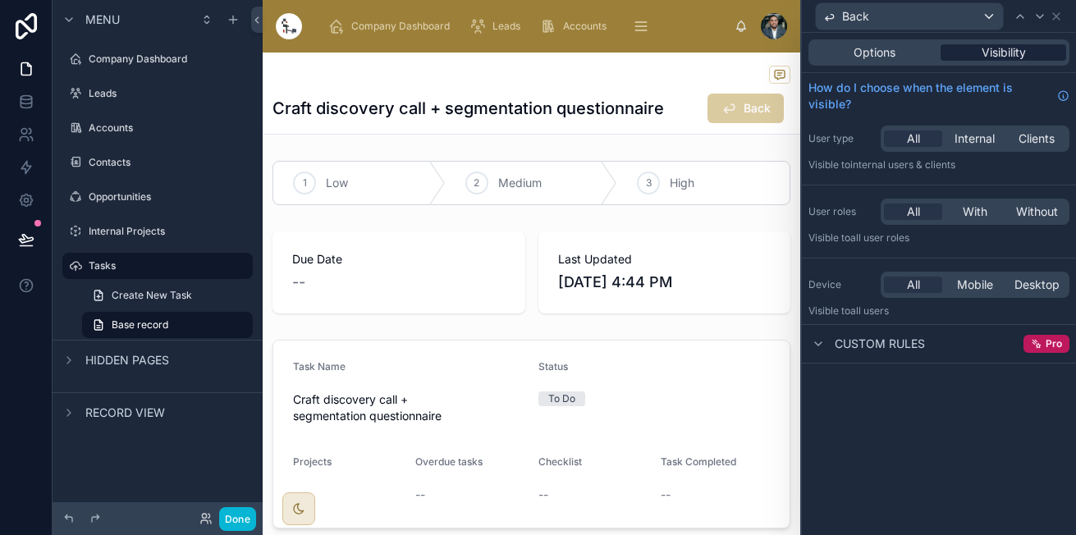
scroll to position [0, 0]
click at [1052, 25] on div "Back" at bounding box center [938, 16] width 261 height 32
click at [1053, 22] on icon at bounding box center [1055, 16] width 13 height 13
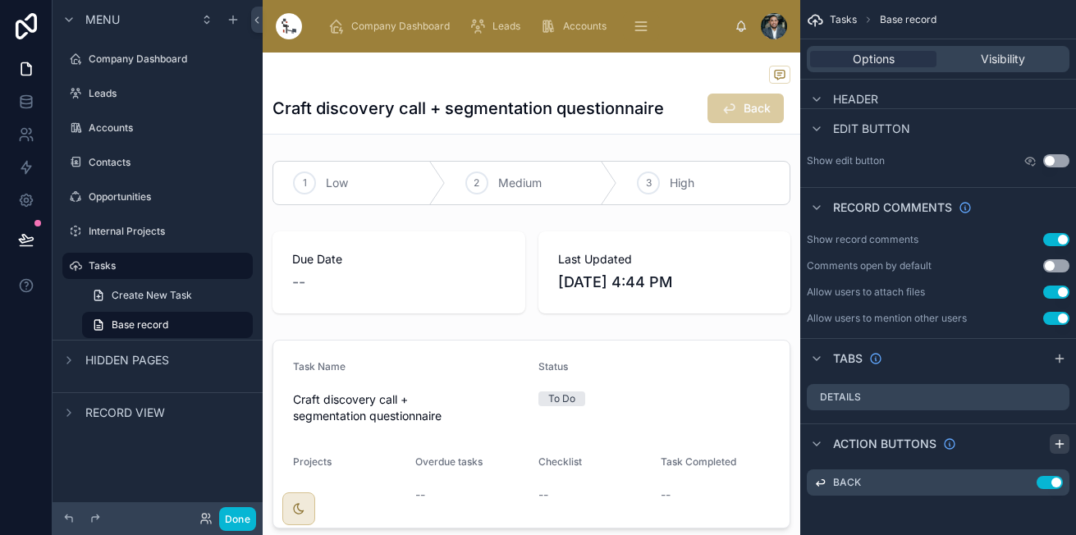
click at [1053, 441] on icon "scrollable content" at bounding box center [1059, 443] width 13 height 13
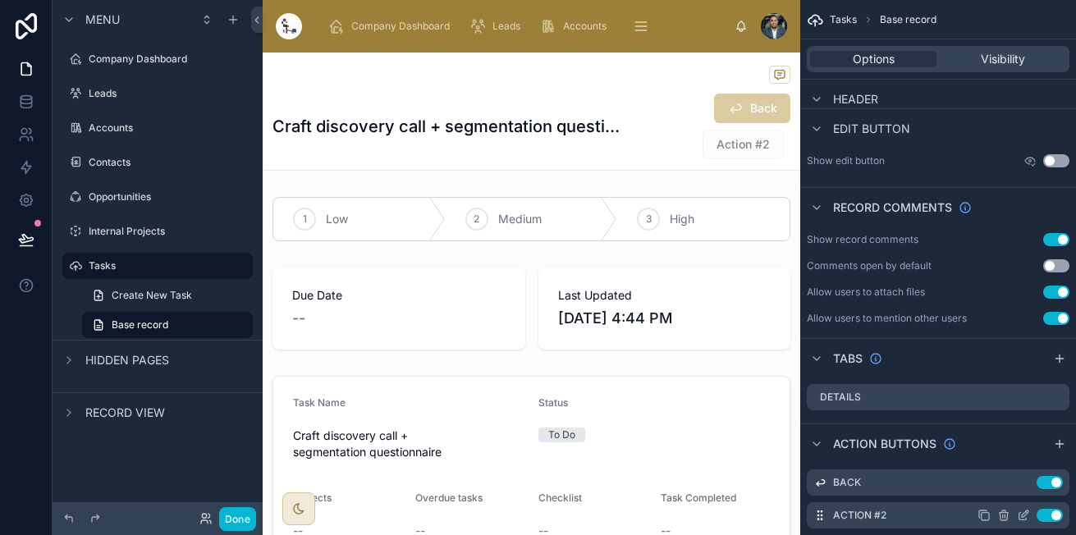
click at [1023, 516] on icon "scrollable content" at bounding box center [1022, 515] width 13 height 13
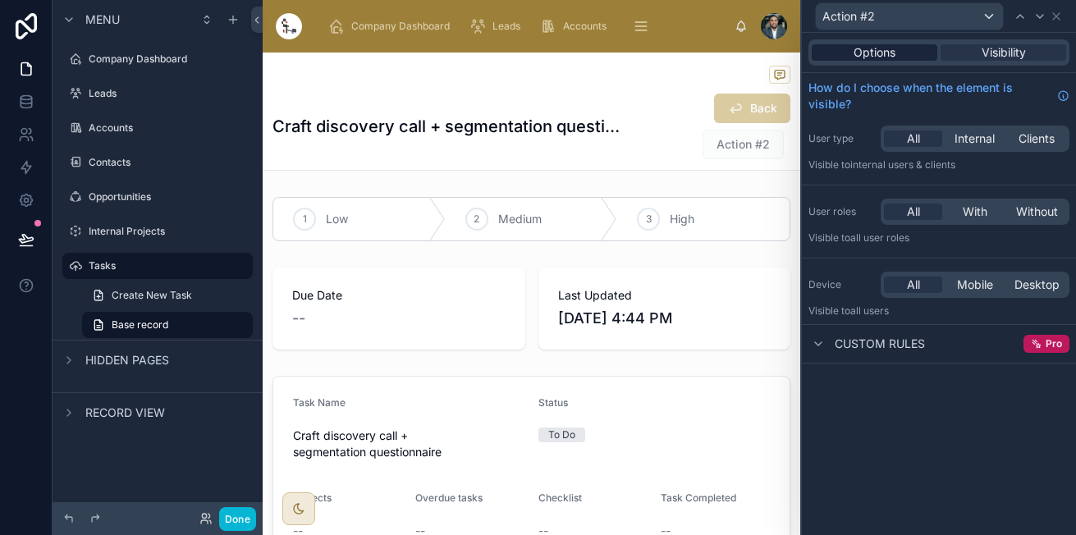
click at [891, 52] on span "Options" at bounding box center [874, 52] width 42 height 16
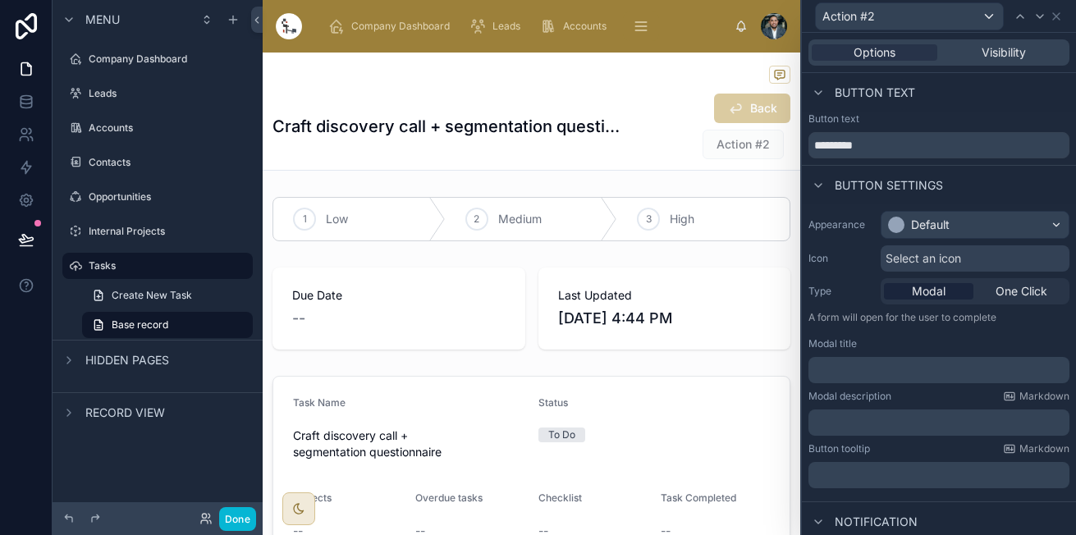
click at [892, 127] on div "Button text *********" at bounding box center [938, 135] width 261 height 46
click at [893, 140] on input "*********" at bounding box center [938, 145] width 261 height 26
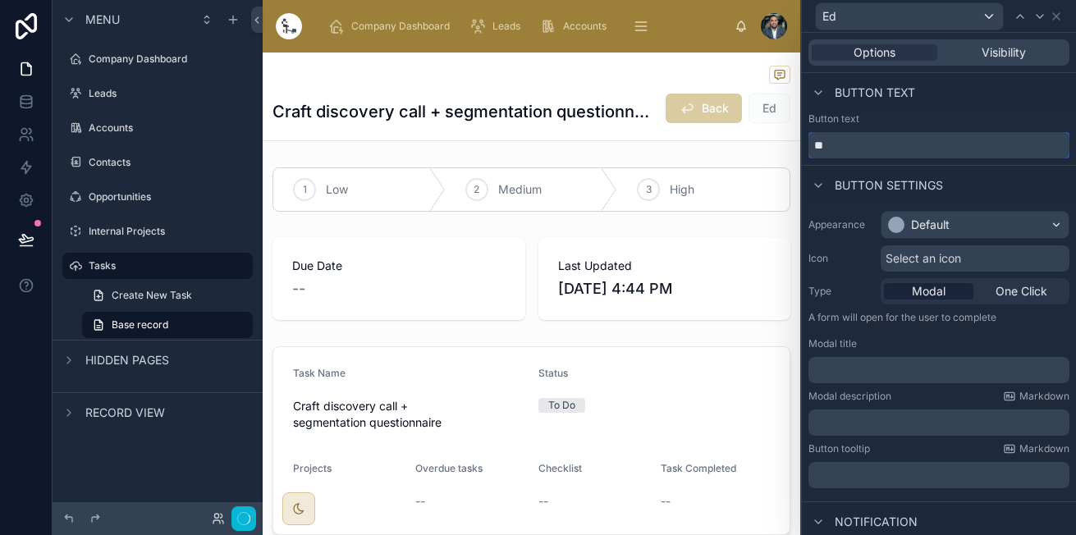
type input "*"
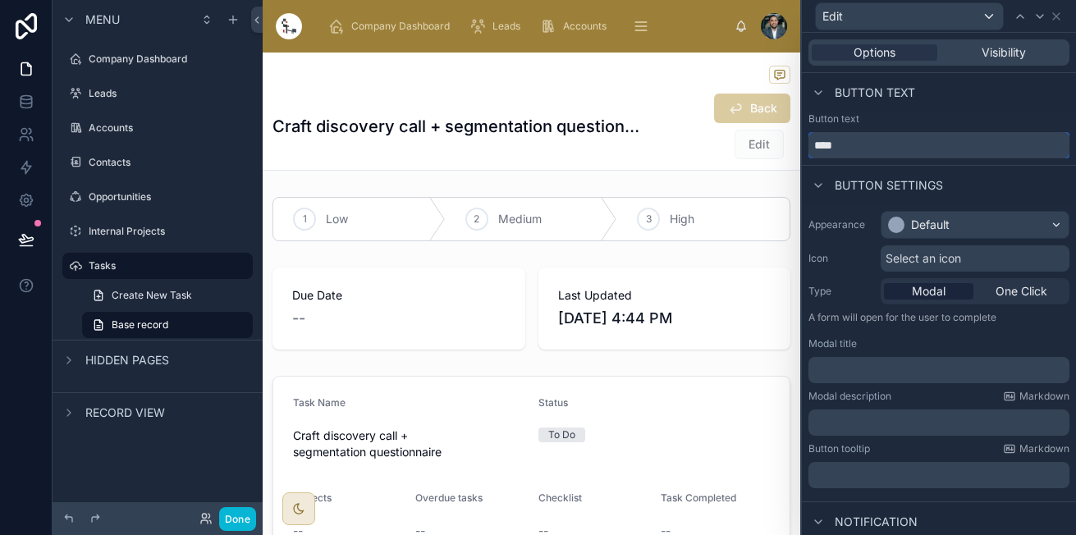
type input "****"
click at [954, 231] on div "Default" at bounding box center [974, 225] width 187 height 26
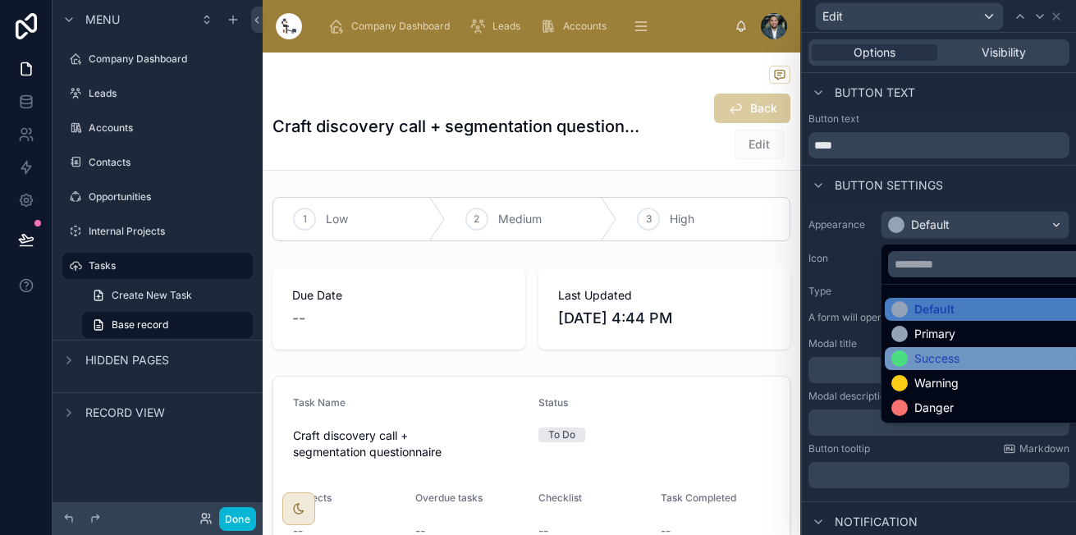
click at [920, 358] on div "Success" at bounding box center [936, 358] width 45 height 16
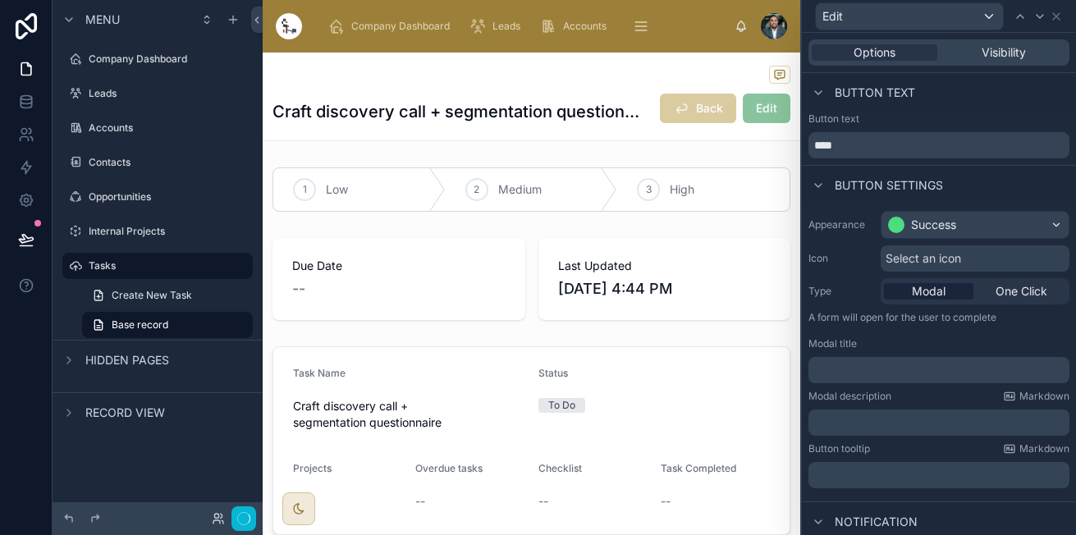
click at [993, 261] on div "Select an icon" at bounding box center [974, 258] width 189 height 26
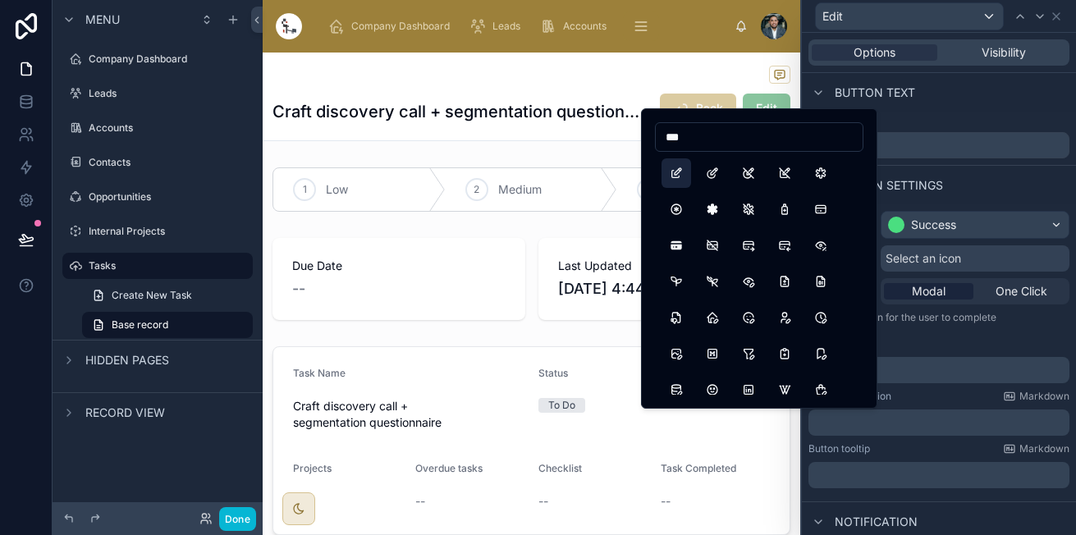
type input "***"
click at [678, 162] on button "Edit" at bounding box center [676, 173] width 30 height 30
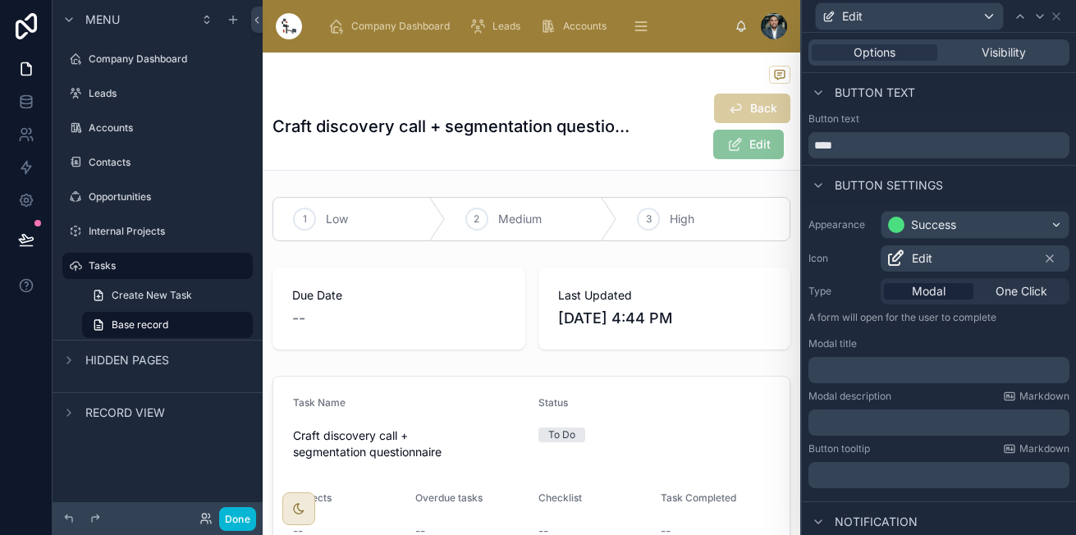
click at [916, 354] on div "Modal title ﻿" at bounding box center [938, 360] width 261 height 46
click at [908, 372] on p "﻿" at bounding box center [940, 370] width 251 height 16
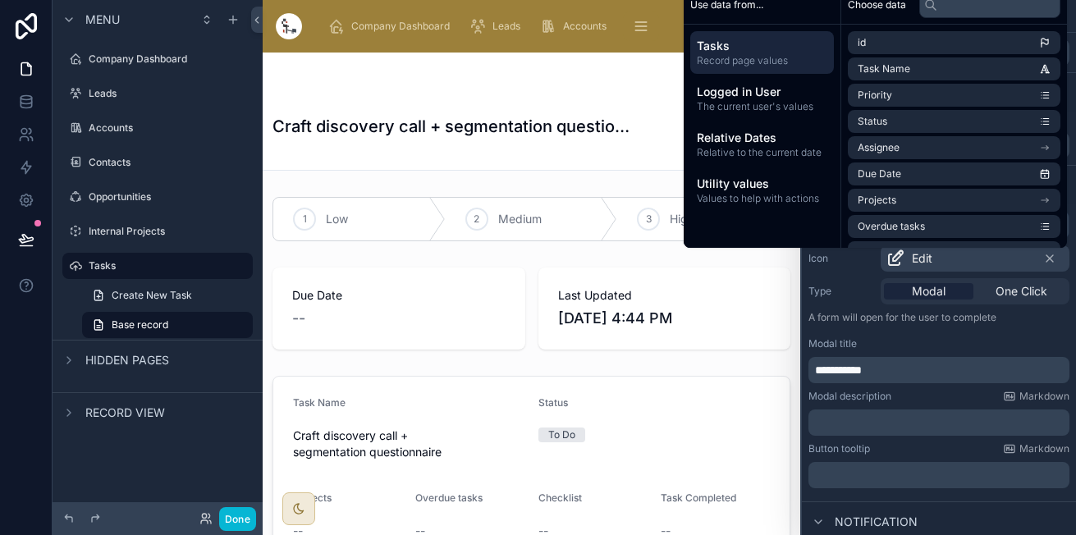
scroll to position [107, 0]
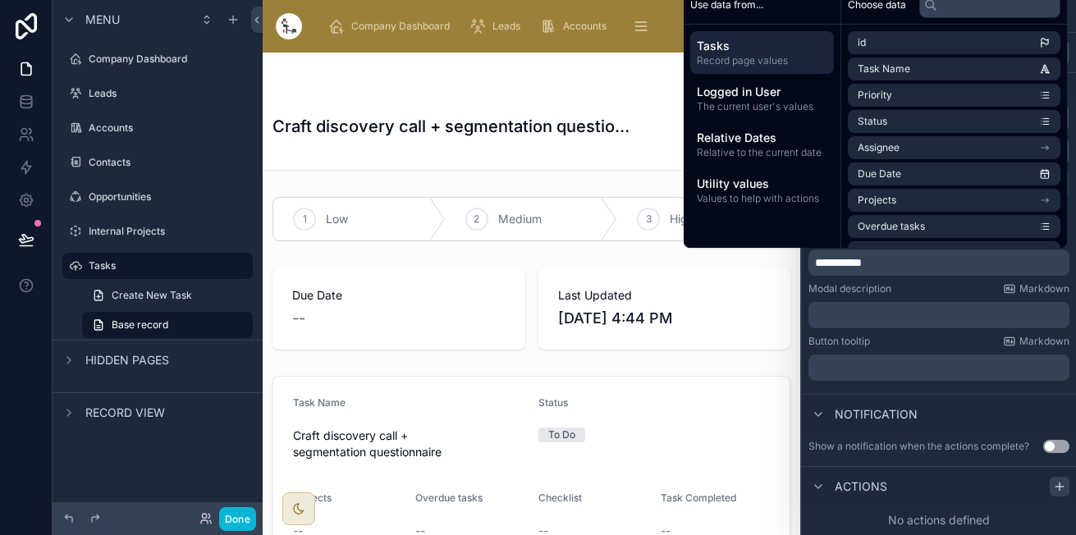
click at [1053, 485] on icon at bounding box center [1059, 486] width 13 height 13
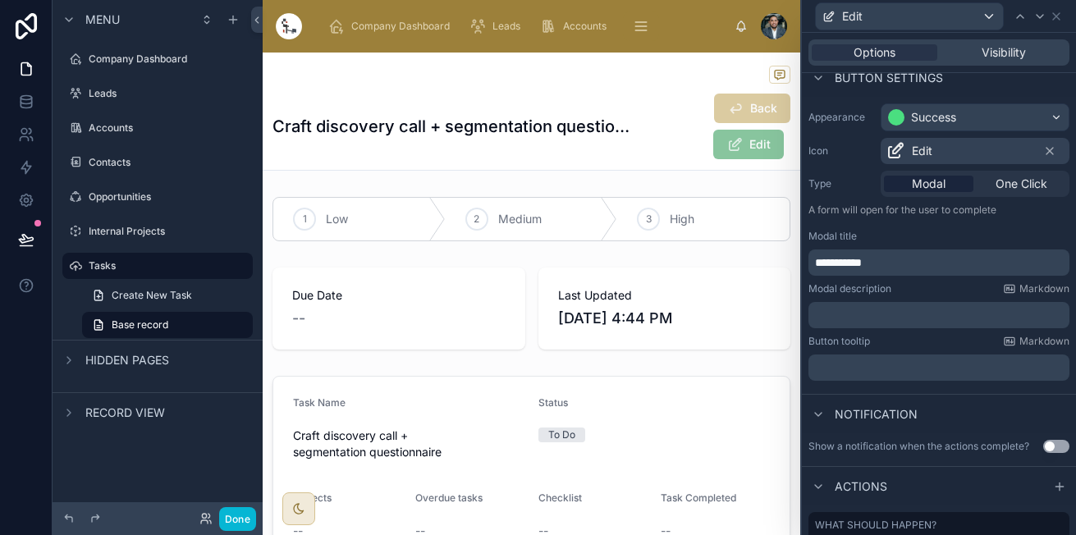
scroll to position [194, 0]
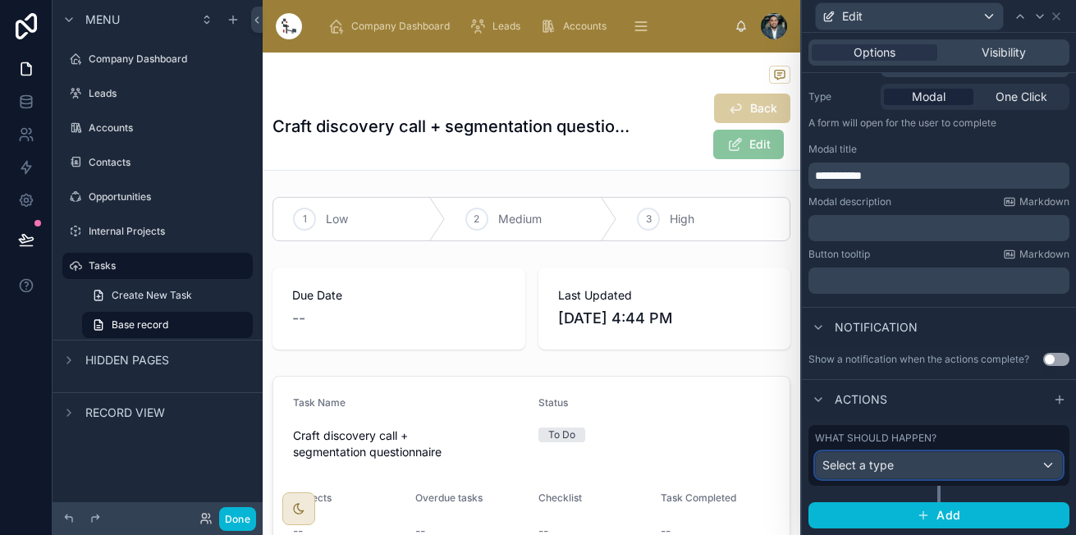
click at [924, 468] on div "Select a type" at bounding box center [938, 465] width 246 height 26
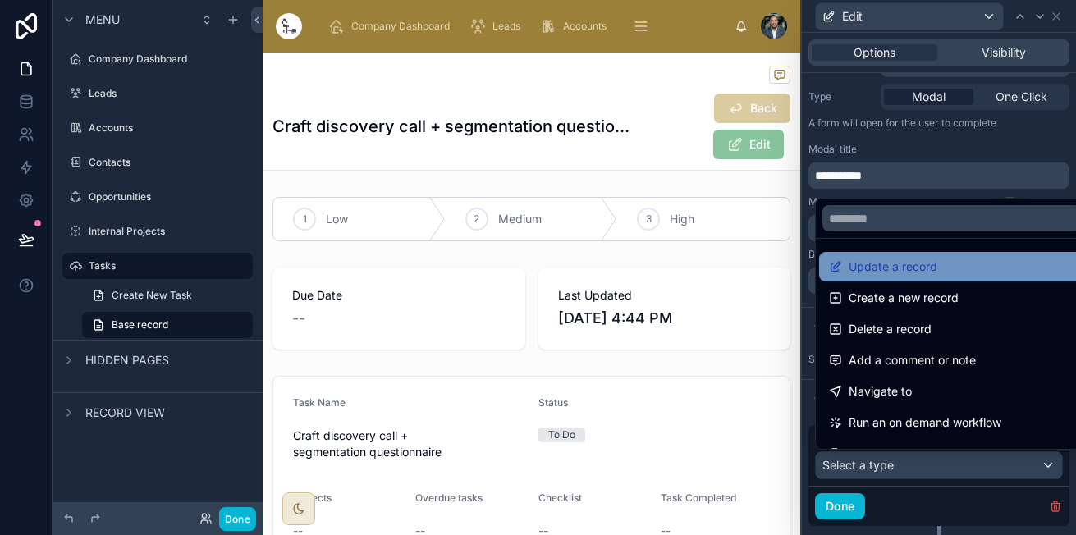
click at [935, 255] on div "Update a record" at bounding box center [951, 267] width 265 height 30
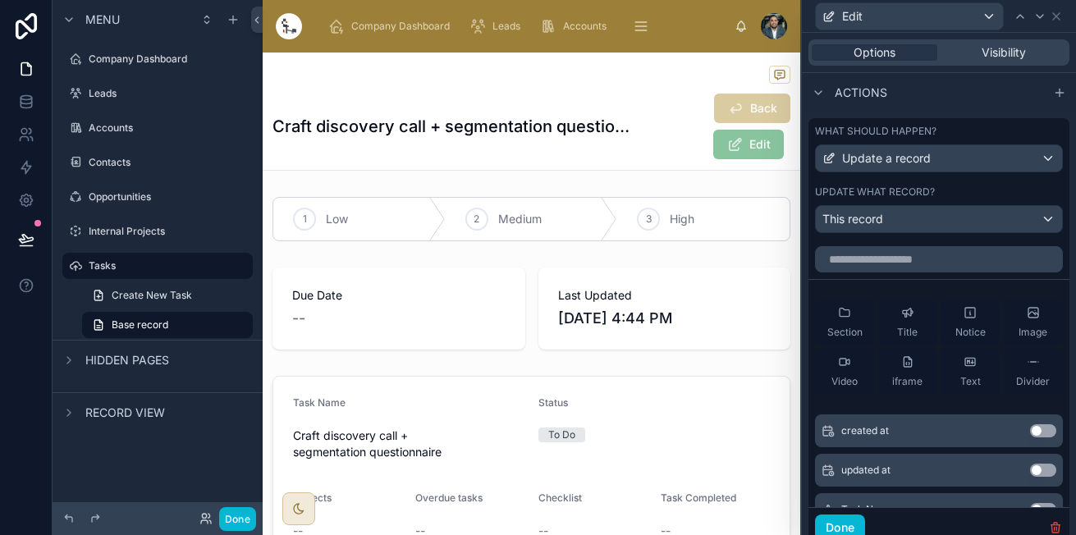
scroll to position [562, 0]
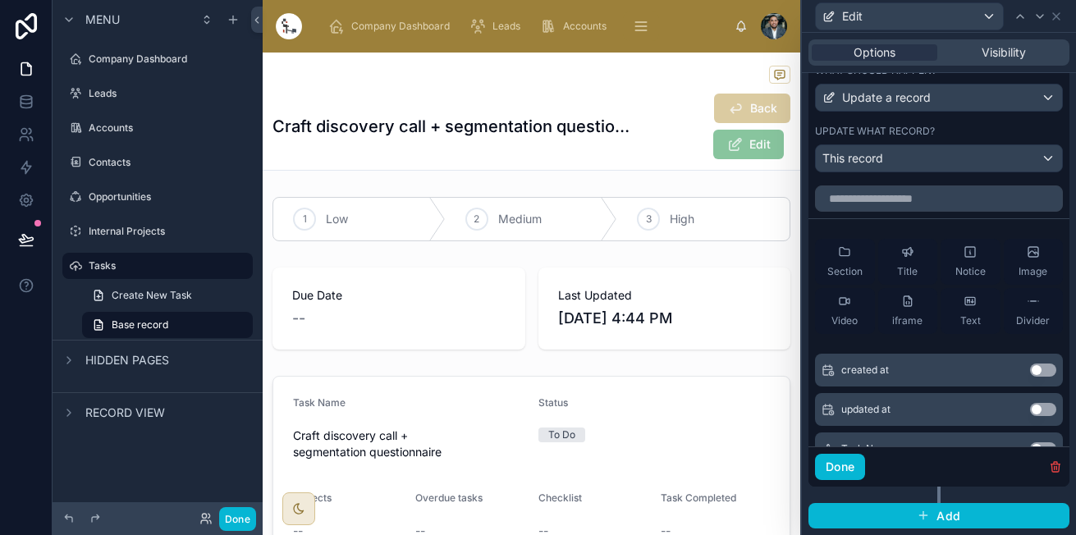
click at [1025, 363] on div "created at Use setting" at bounding box center [939, 370] width 248 height 33
click at [1022, 378] on div "created at Use setting" at bounding box center [939, 370] width 248 height 33
click at [1030, 374] on button "Use setting" at bounding box center [1043, 369] width 26 height 13
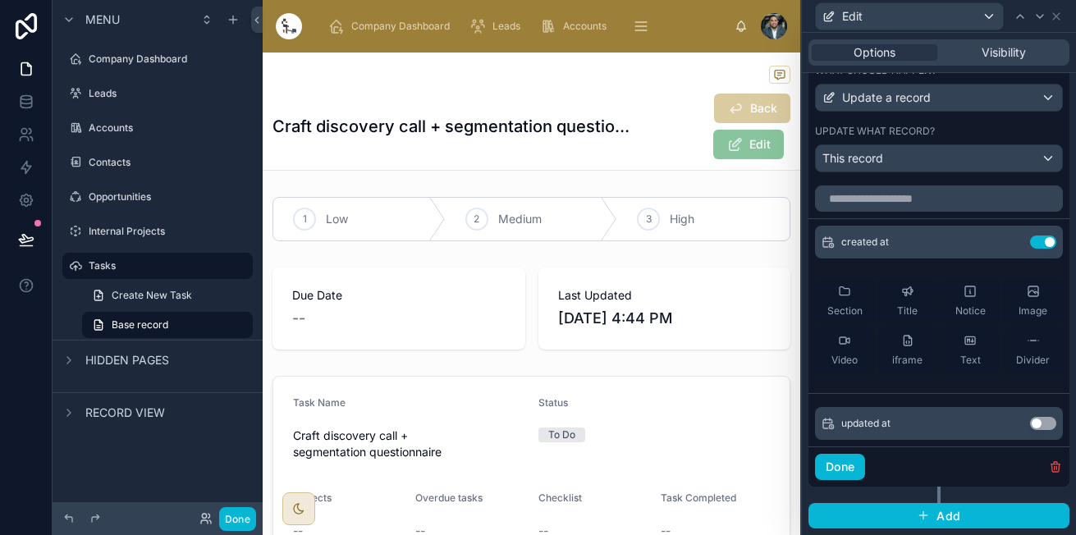
click at [1030, 420] on button "Use setting" at bounding box center [1043, 423] width 26 height 13
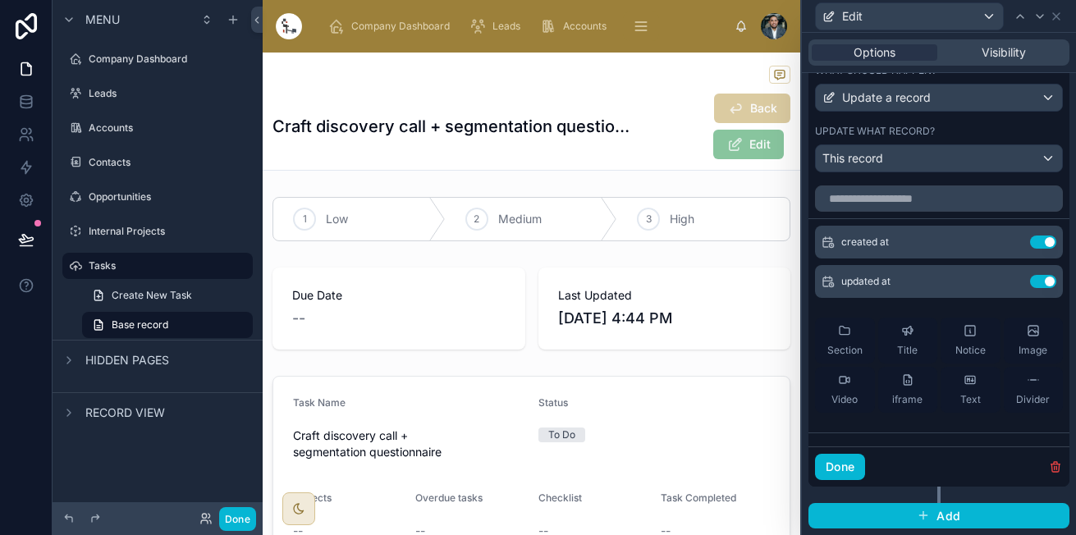
scroll to position [234, 0]
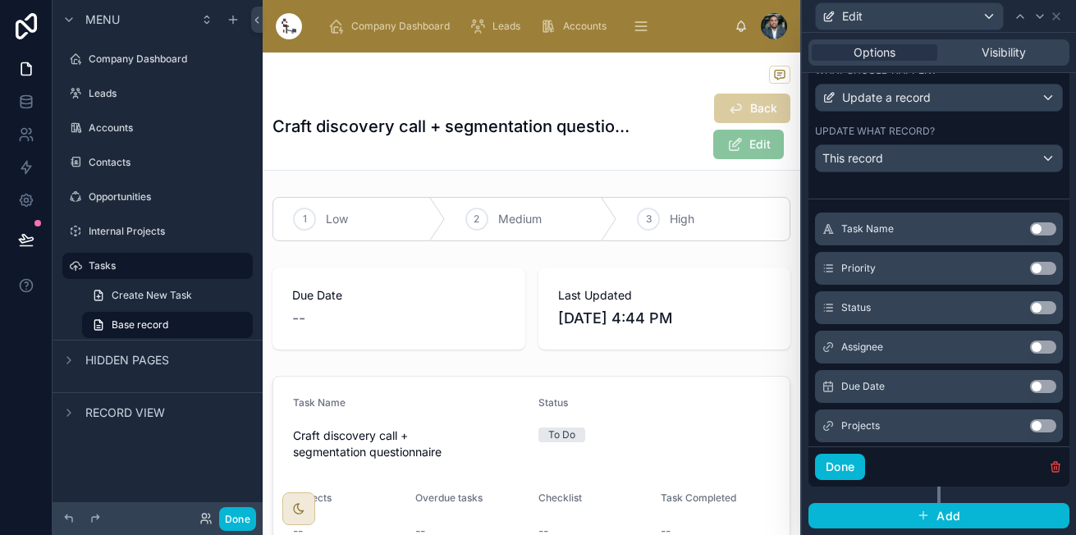
click at [1030, 224] on button "Use setting" at bounding box center [1043, 228] width 26 height 13
click at [1030, 234] on button "Use setting" at bounding box center [1043, 228] width 26 height 13
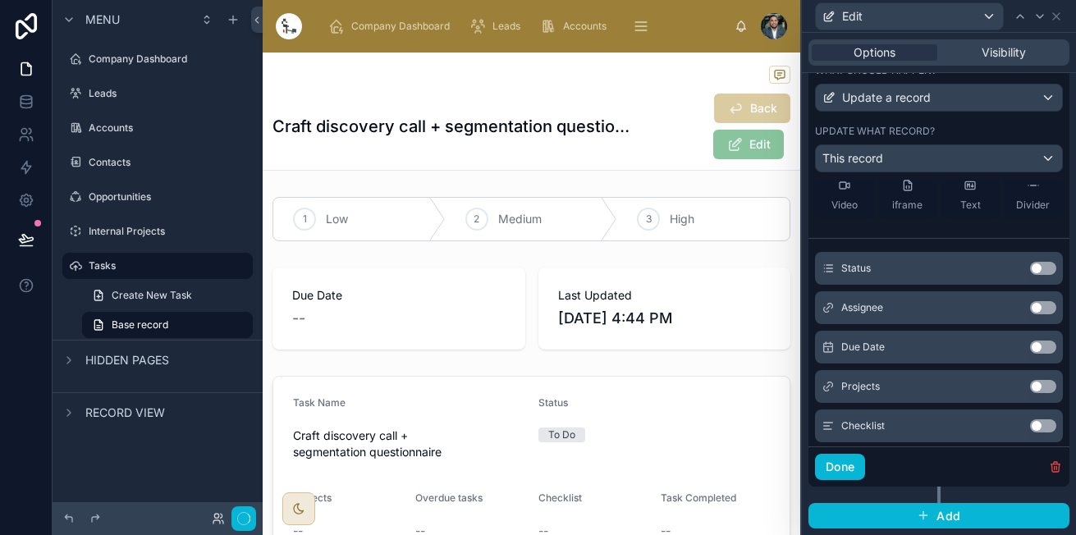
scroll to position [313, 0]
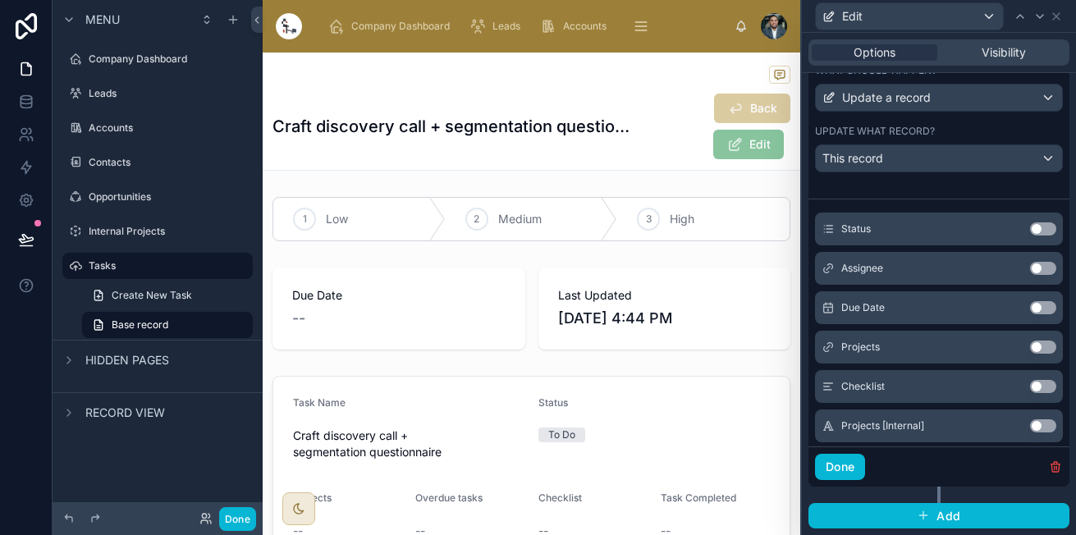
click at [1016, 240] on div "Status Use setting" at bounding box center [939, 228] width 248 height 33
click at [1030, 229] on button "Use setting" at bounding box center [1043, 228] width 26 height 13
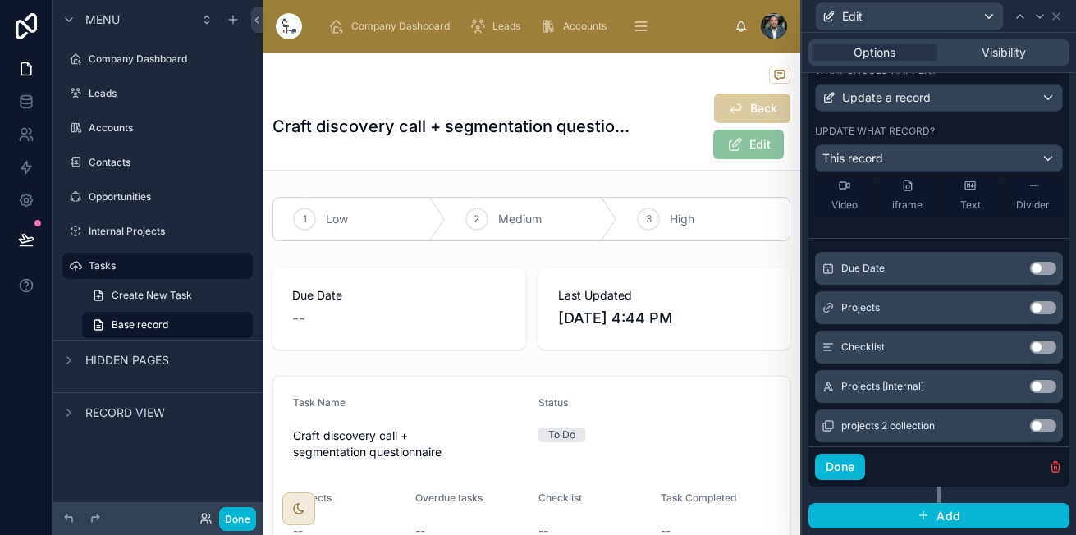
scroll to position [368, 0]
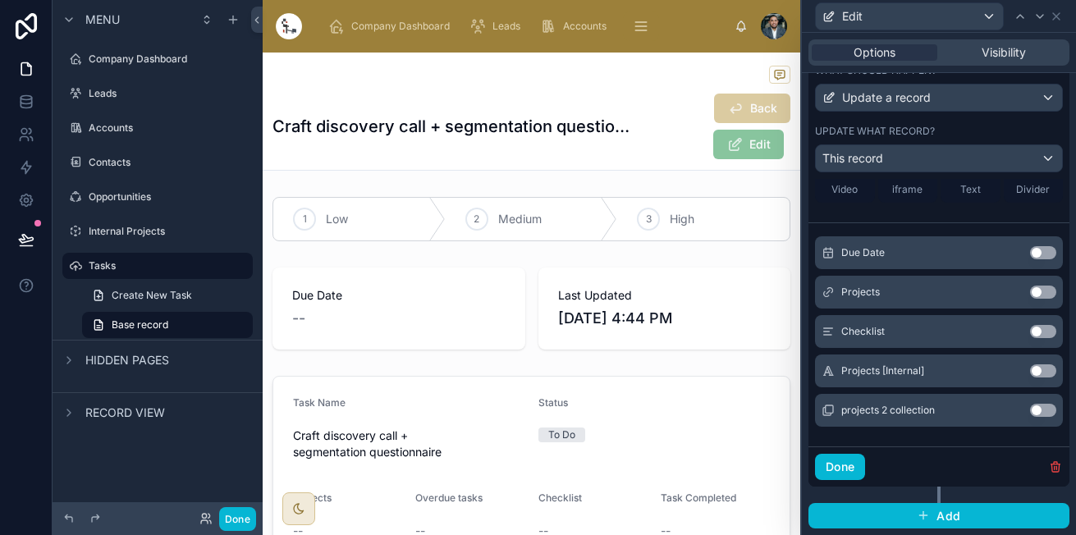
click at [1030, 252] on button "Use setting" at bounding box center [1043, 252] width 26 height 13
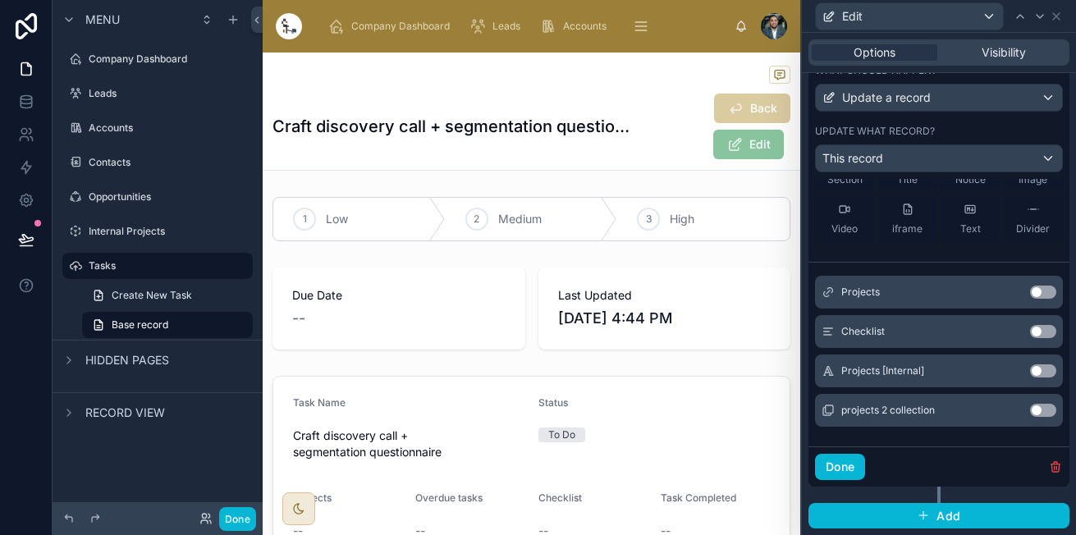
click at [1011, 341] on div "Checklist Use setting" at bounding box center [939, 331] width 248 height 33
click at [1030, 337] on button "Use setting" at bounding box center [1043, 331] width 26 height 13
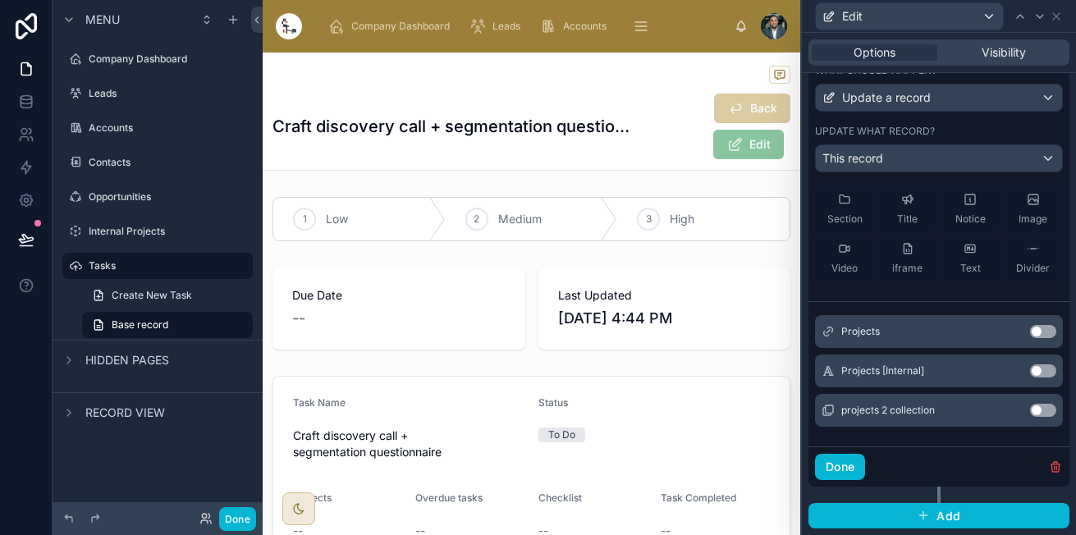
click at [1030, 372] on button "Use setting" at bounding box center [1043, 370] width 26 height 13
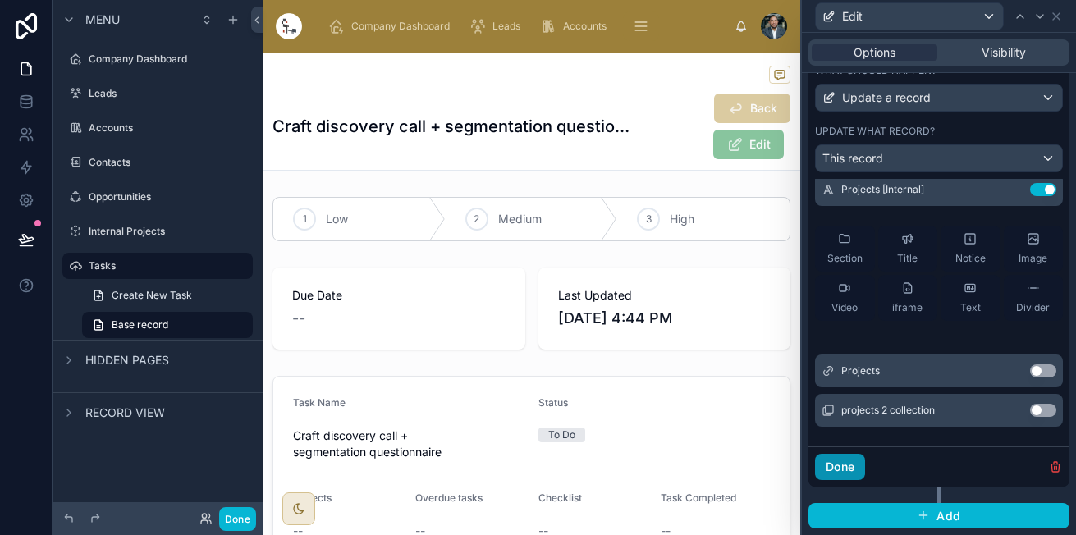
click at [838, 477] on button "Done" at bounding box center [840, 467] width 50 height 26
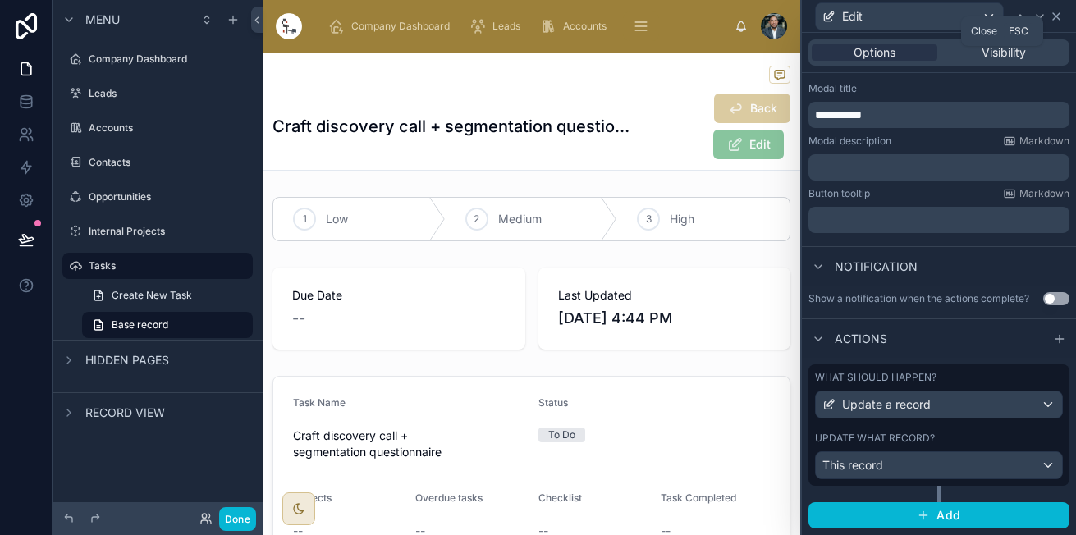
click at [1057, 18] on icon at bounding box center [1055, 16] width 13 height 13
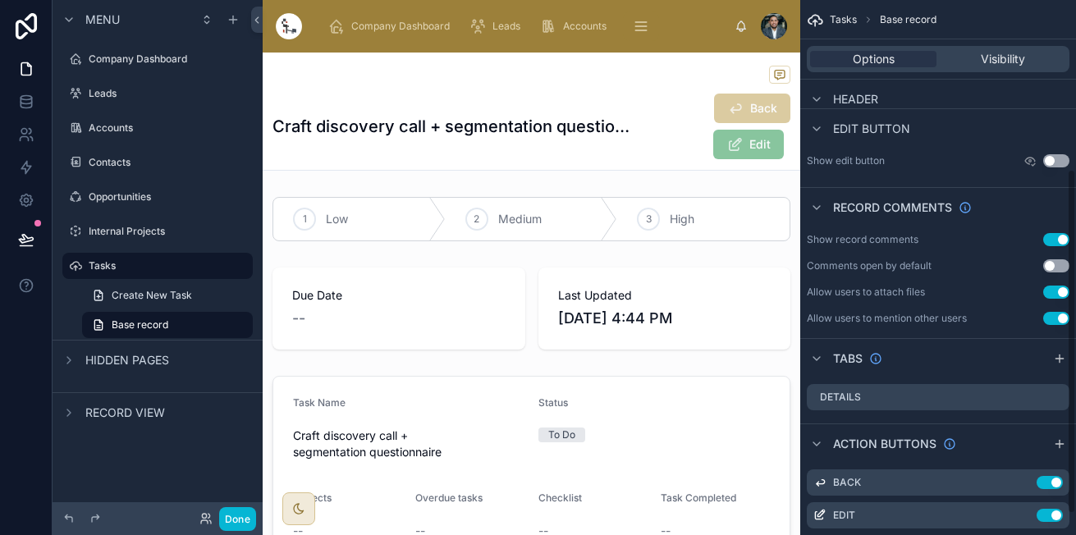
scroll to position [294, 0]
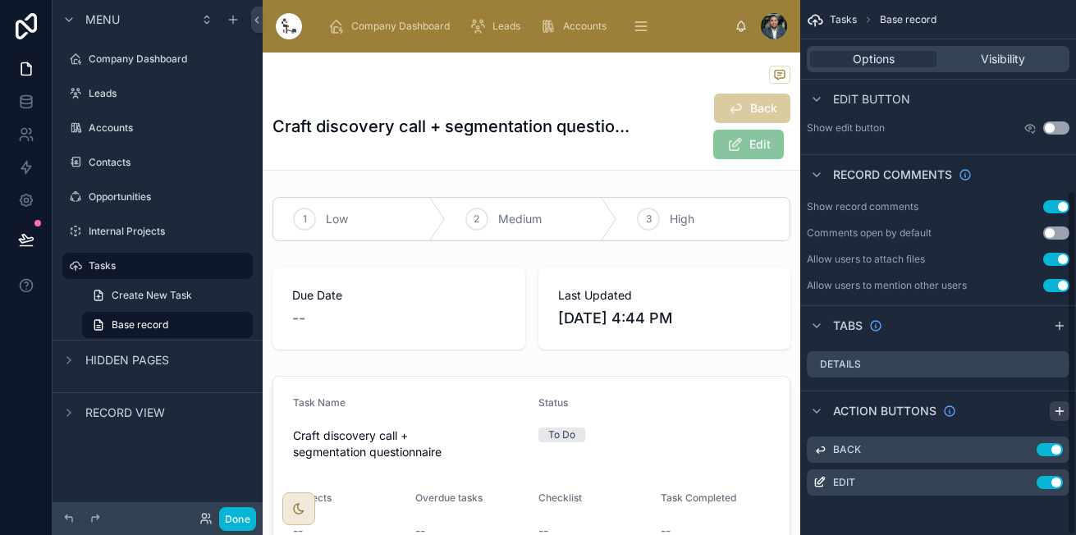
click at [1065, 406] on icon "scrollable content" at bounding box center [1059, 410] width 13 height 13
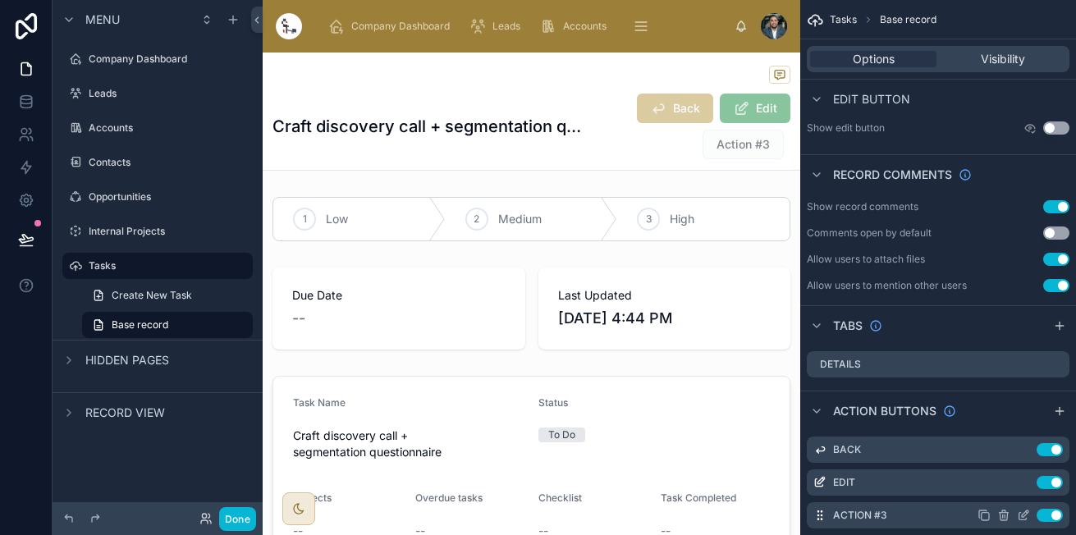
click at [1021, 513] on icon "scrollable content" at bounding box center [1022, 515] width 13 height 13
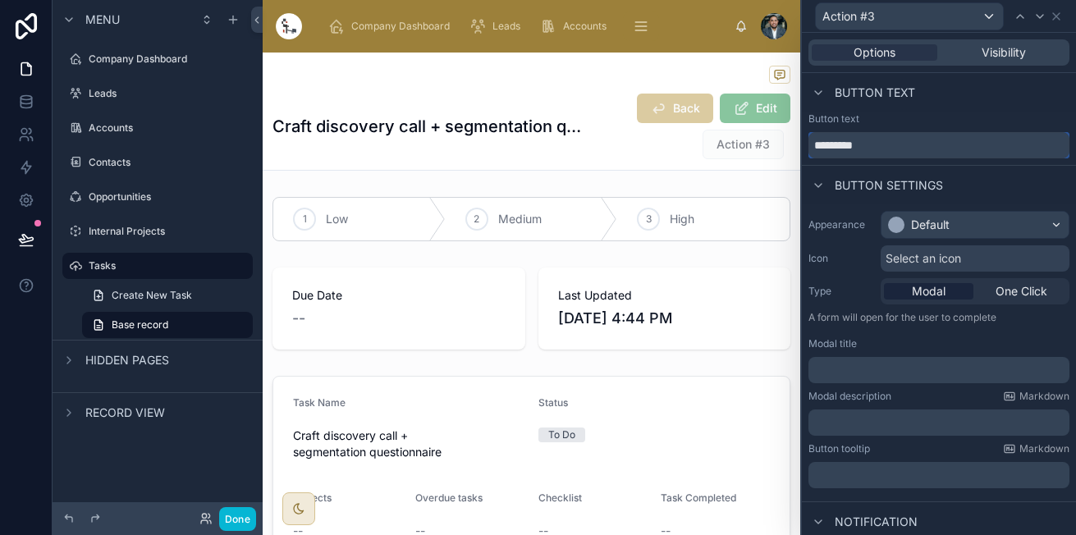
click at [916, 139] on input "*********" at bounding box center [938, 145] width 261 height 26
type input "******"
click at [939, 218] on div "Default" at bounding box center [930, 225] width 39 height 16
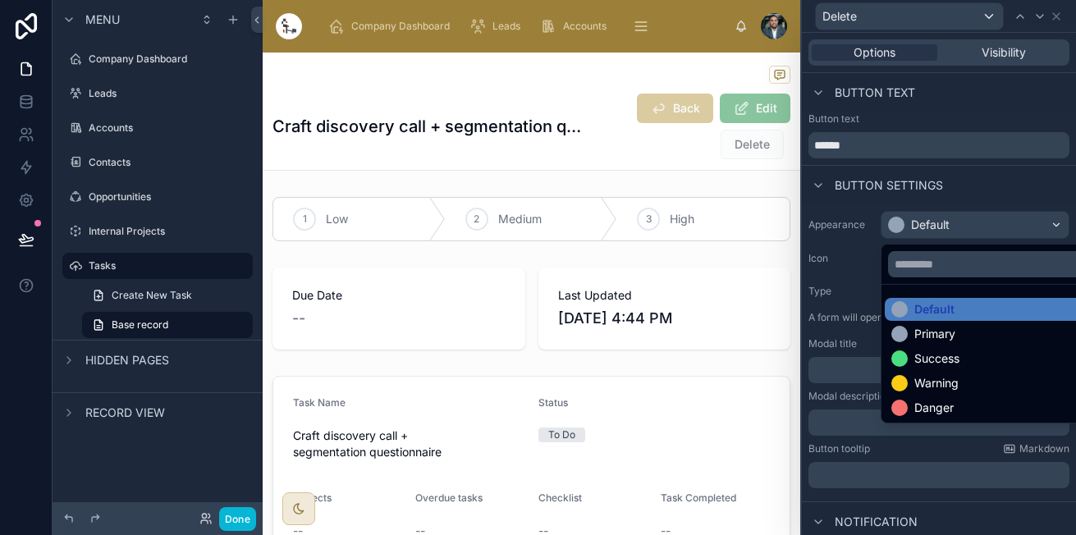
click at [931, 409] on div "Danger" at bounding box center [933, 408] width 39 height 16
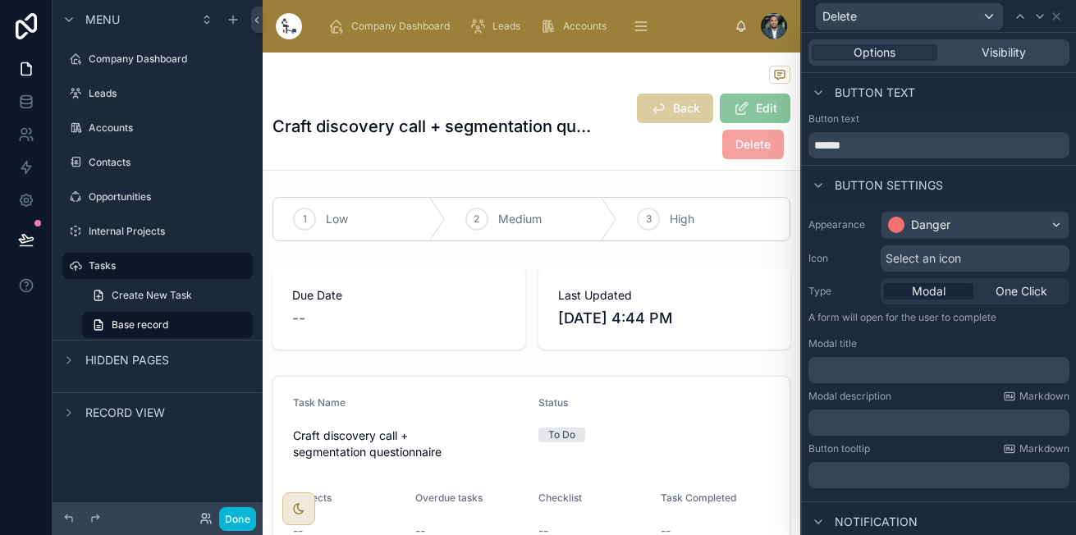
click at [980, 261] on div "Select an icon" at bounding box center [974, 258] width 189 height 26
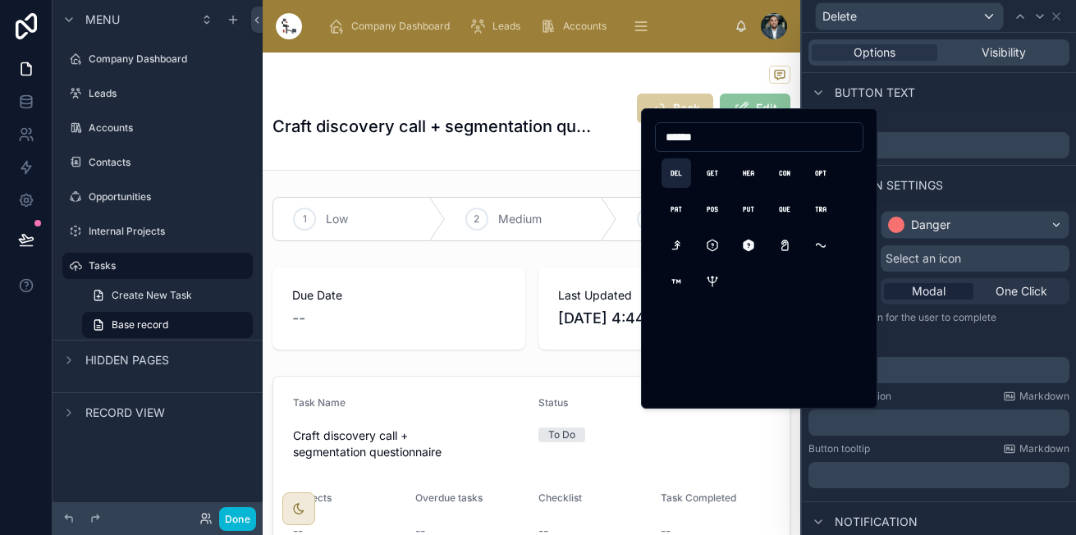
type input "******"
click at [674, 166] on button "HttpDelete" at bounding box center [676, 173] width 30 height 30
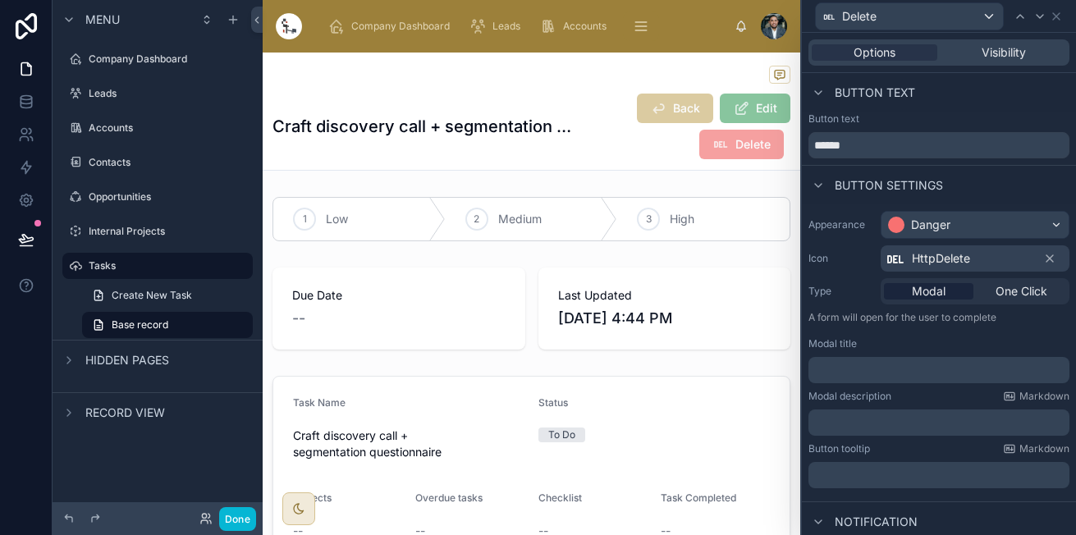
click at [902, 373] on p "﻿" at bounding box center [940, 370] width 251 height 16
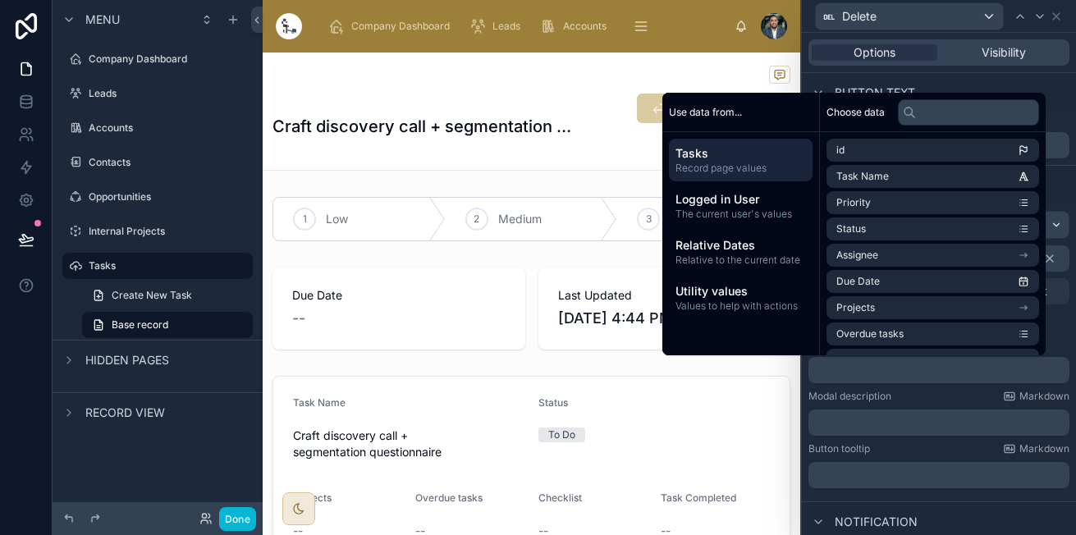
click at [897, 367] on p "﻿" at bounding box center [940, 370] width 251 height 16
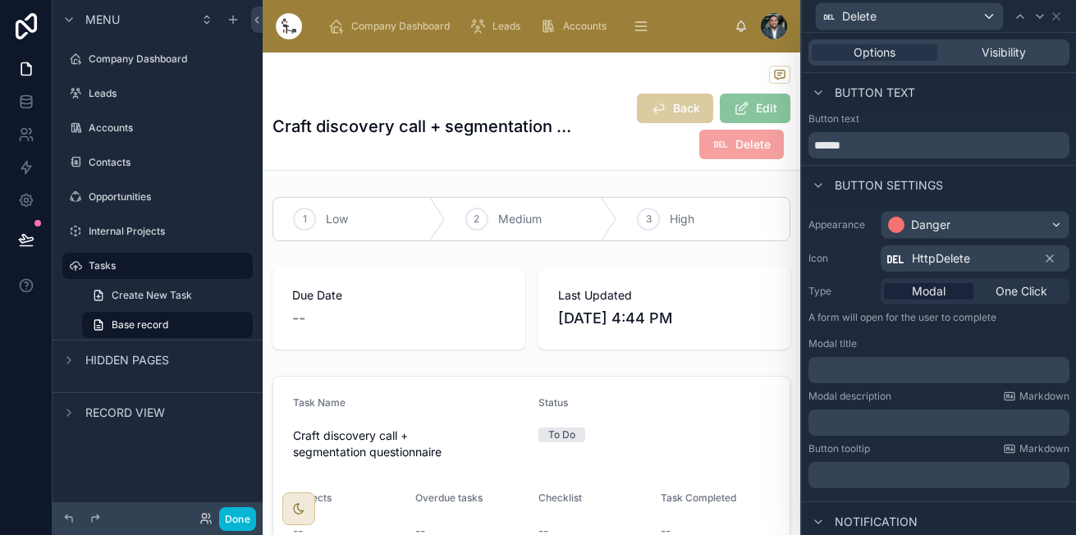
click at [897, 367] on p "﻿" at bounding box center [940, 370] width 251 height 16
click at [875, 427] on p "﻿" at bounding box center [940, 422] width 251 height 16
click at [879, 482] on p "﻿" at bounding box center [940, 475] width 251 height 16
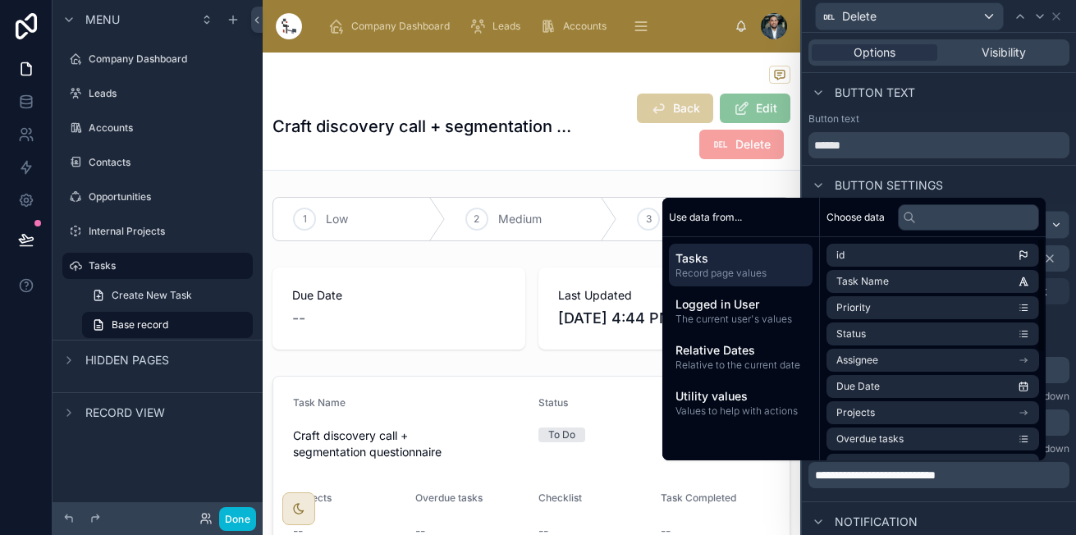
click at [961, 502] on div "Notification" at bounding box center [939, 520] width 274 height 39
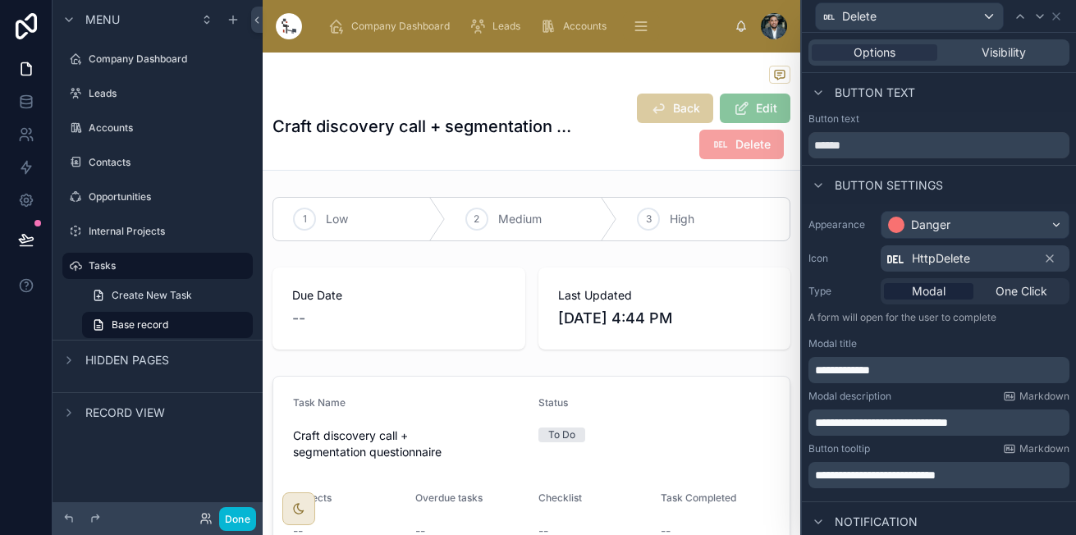
scroll to position [107, 0]
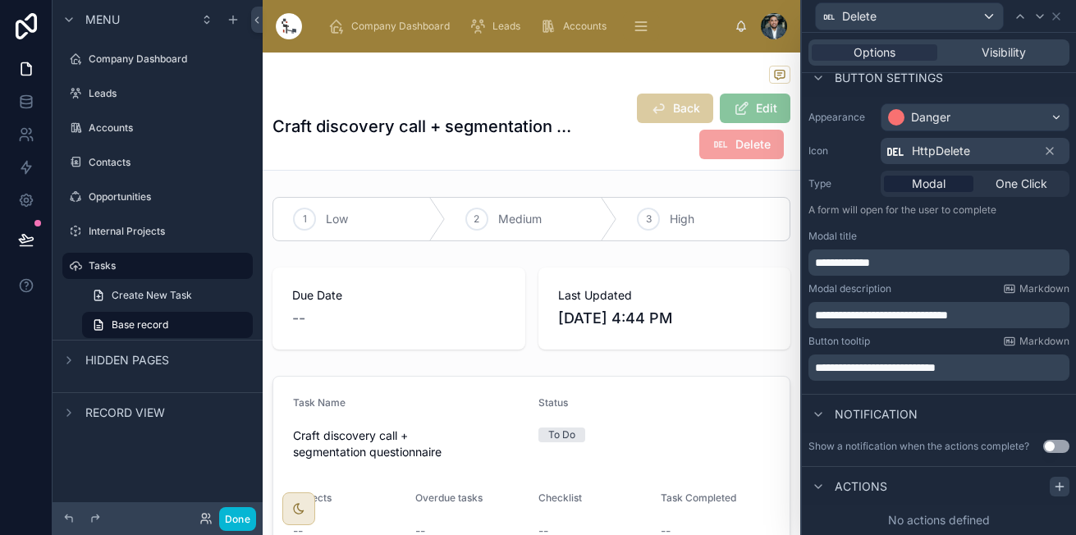
click at [1049, 480] on div at bounding box center [1059, 487] width 20 height 20
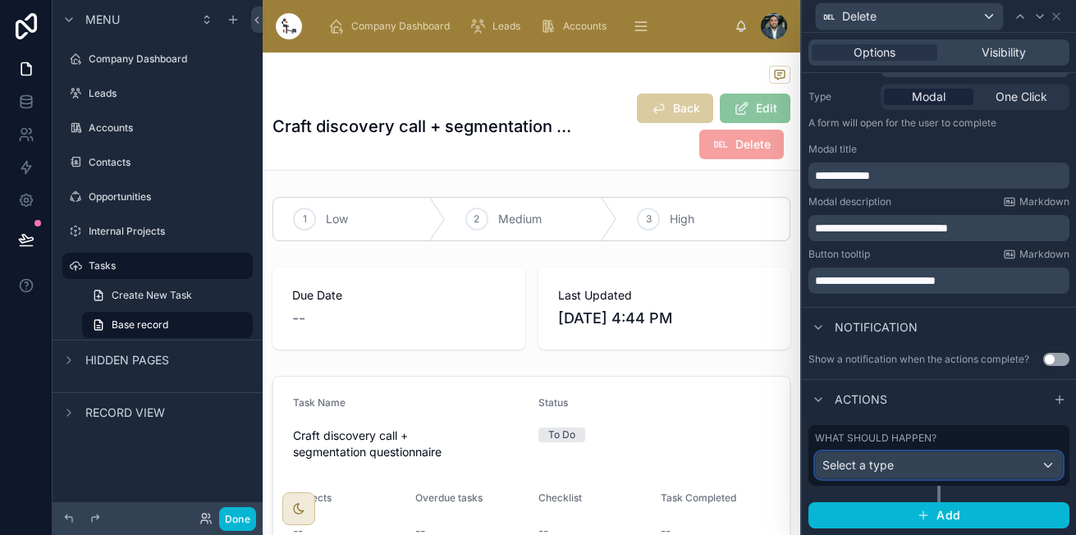
click at [925, 473] on div "Select a type" at bounding box center [938, 465] width 246 height 26
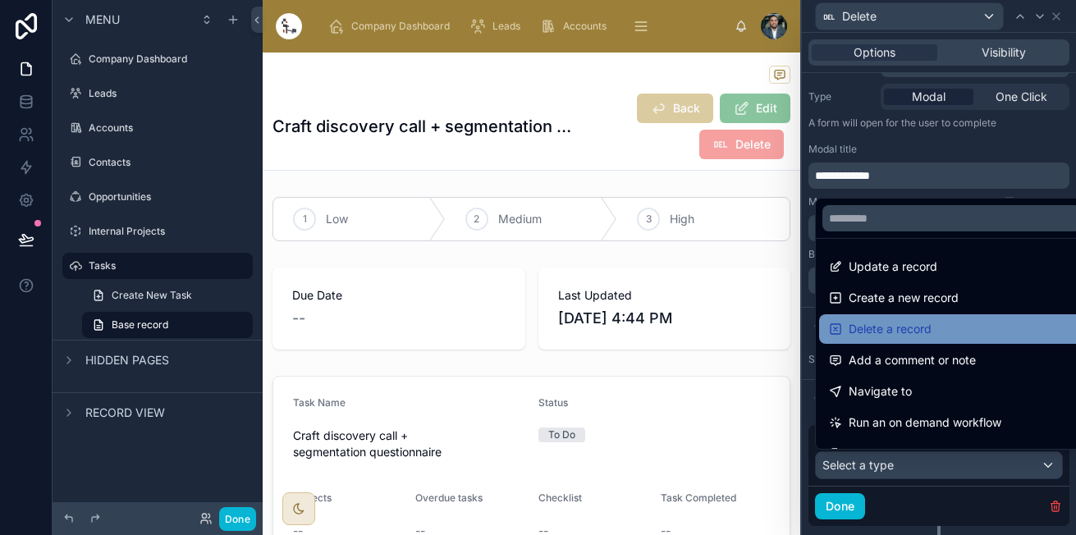
click at [916, 328] on span "Delete a record" at bounding box center [889, 329] width 83 height 20
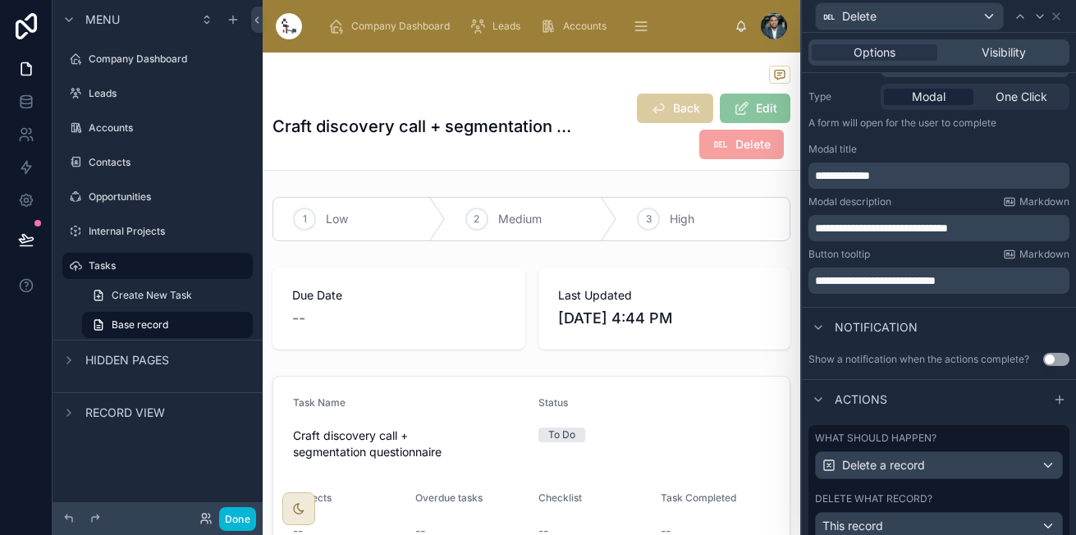
scroll to position [295, 0]
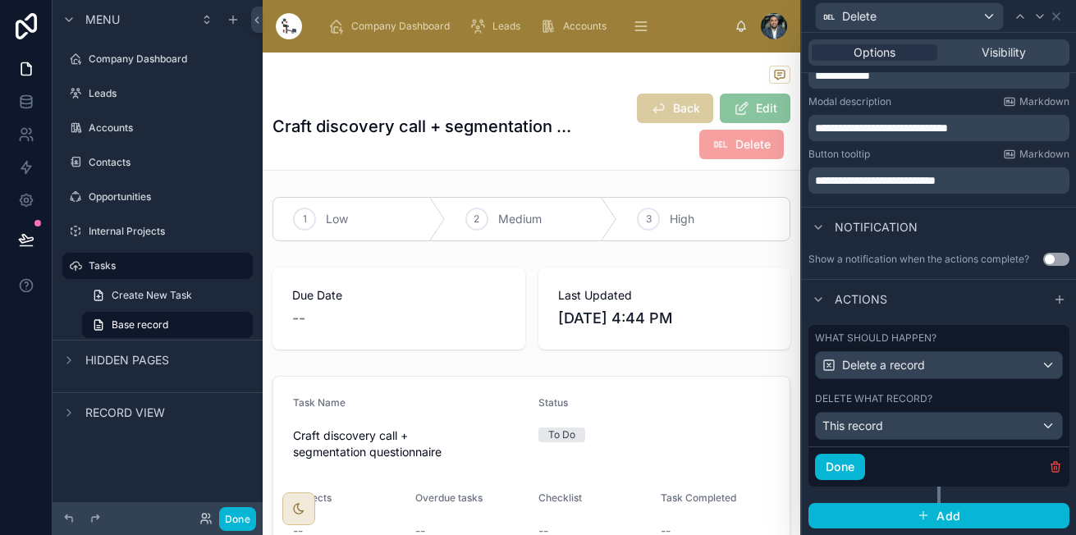
click at [849, 481] on div "Done" at bounding box center [938, 466] width 261 height 40
click at [853, 465] on button "Done" at bounding box center [840, 467] width 50 height 26
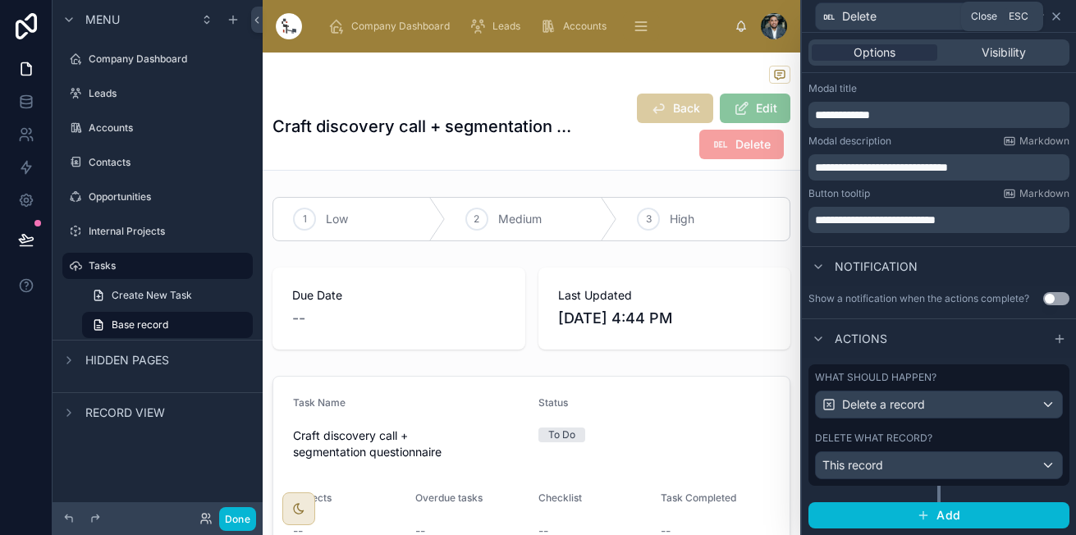
click at [1057, 21] on icon at bounding box center [1055, 16] width 13 height 13
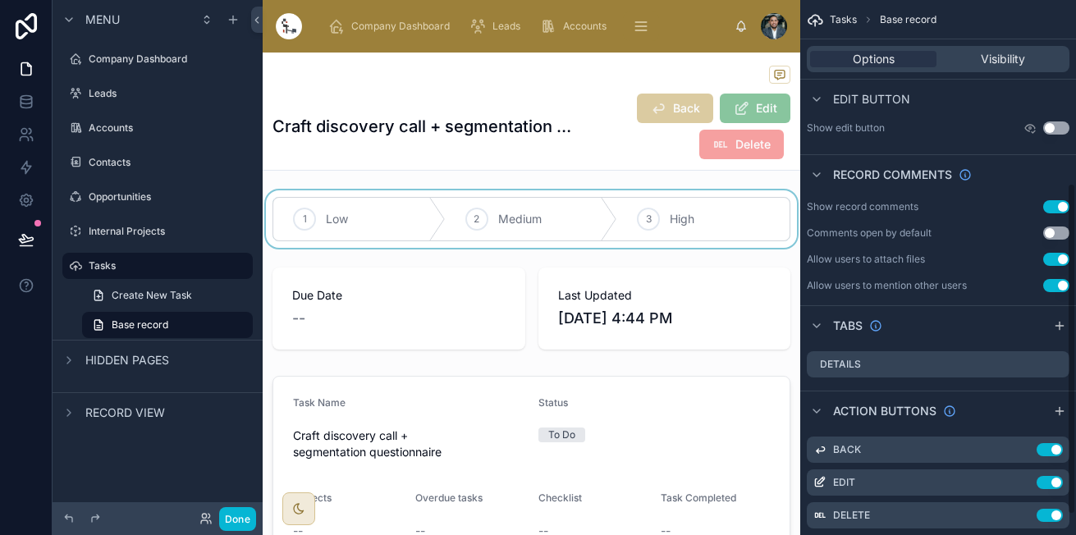
click at [687, 227] on div at bounding box center [531, 218] width 537 height 57
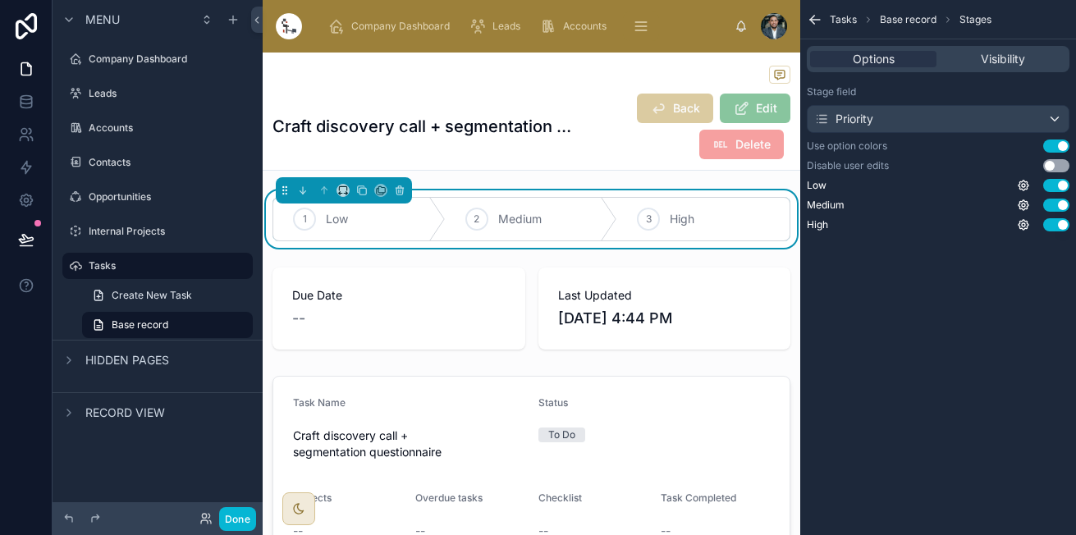
scroll to position [0, 0]
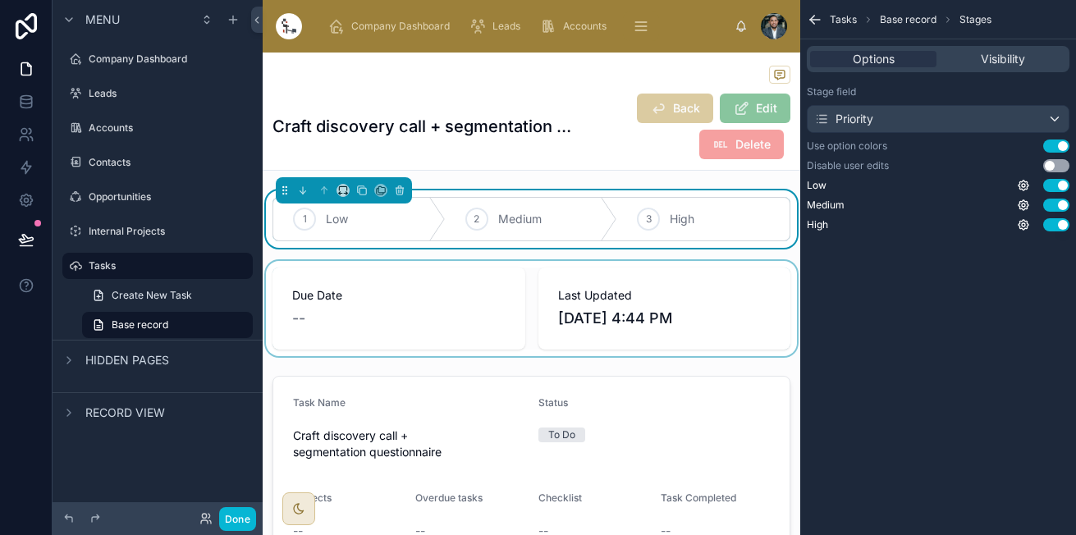
click at [637, 317] on div at bounding box center [531, 308] width 537 height 95
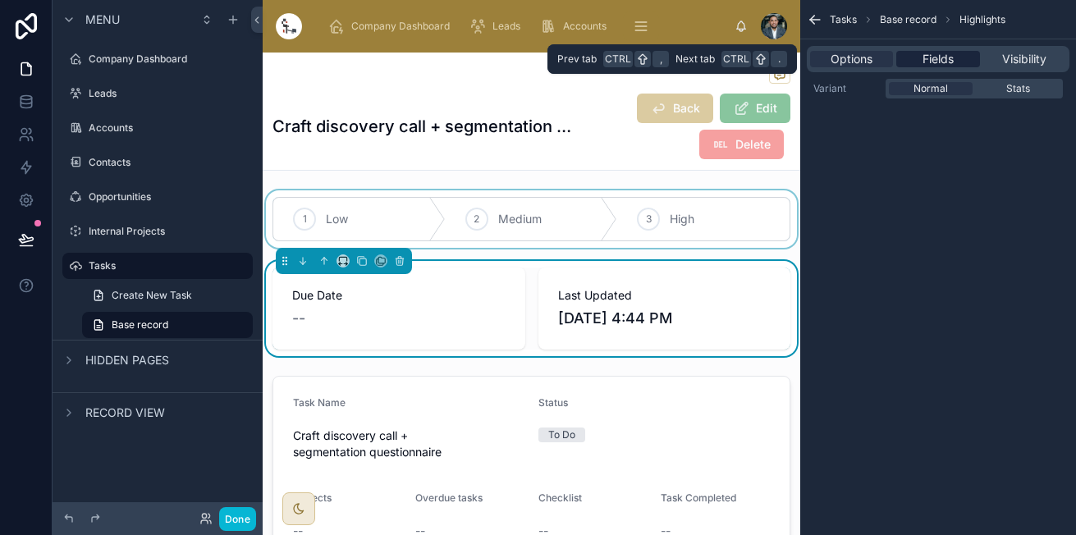
click at [941, 52] on span "Fields" at bounding box center [937, 59] width 31 height 16
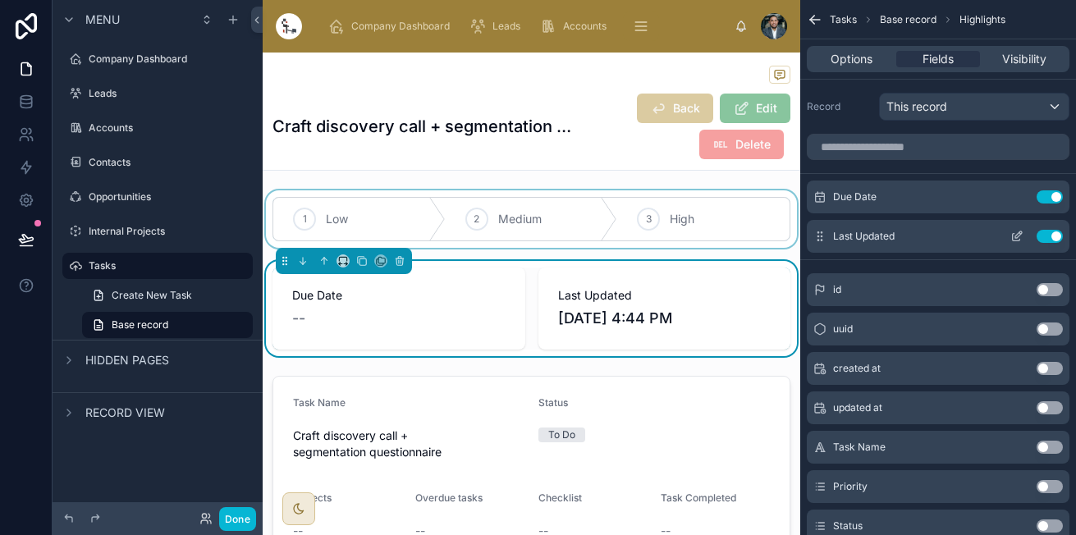
click at [1044, 240] on button "Use setting" at bounding box center [1049, 236] width 26 height 13
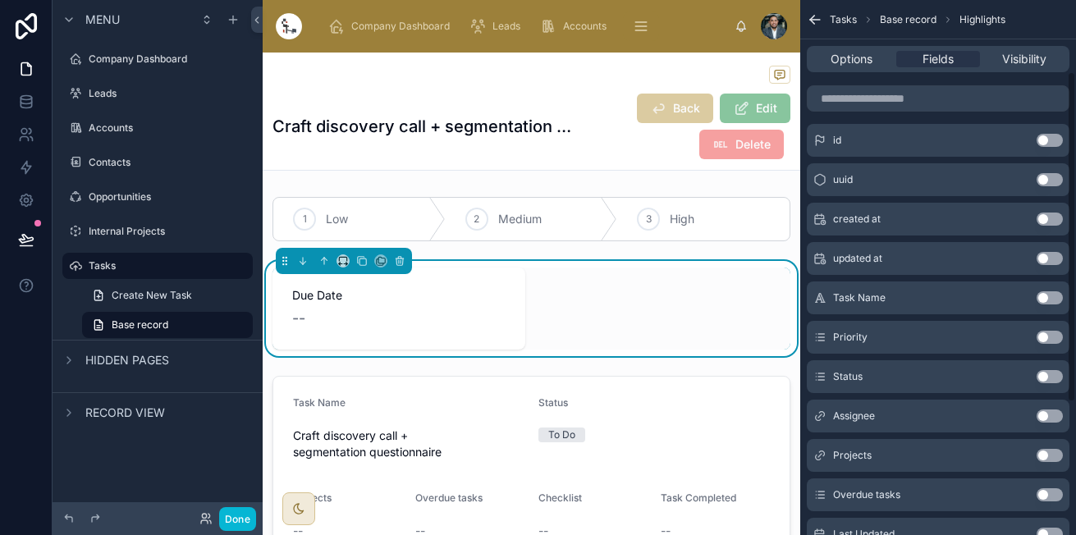
scroll to position [116, 0]
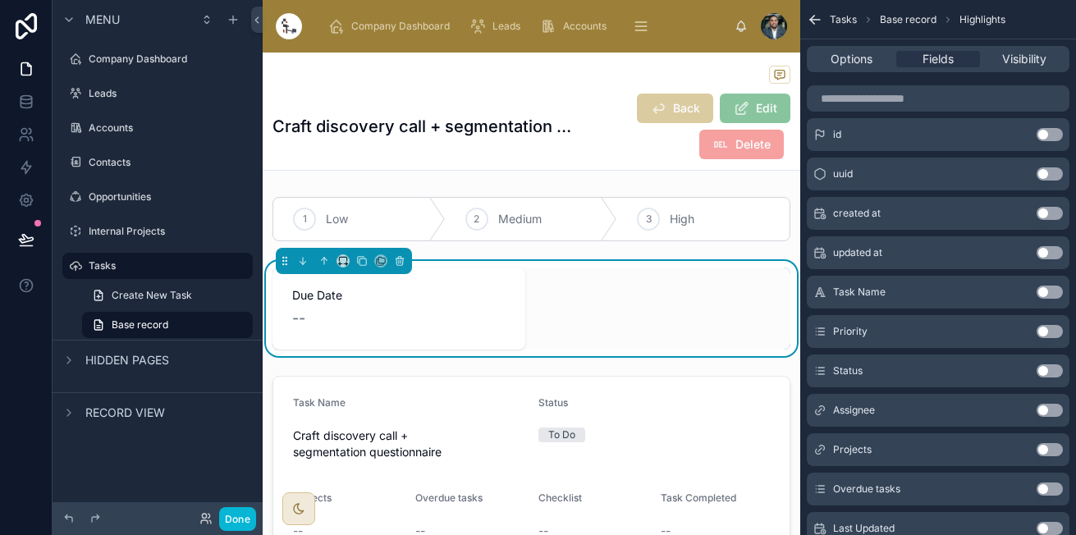
click at [1044, 333] on button "Use setting" at bounding box center [1049, 331] width 26 height 13
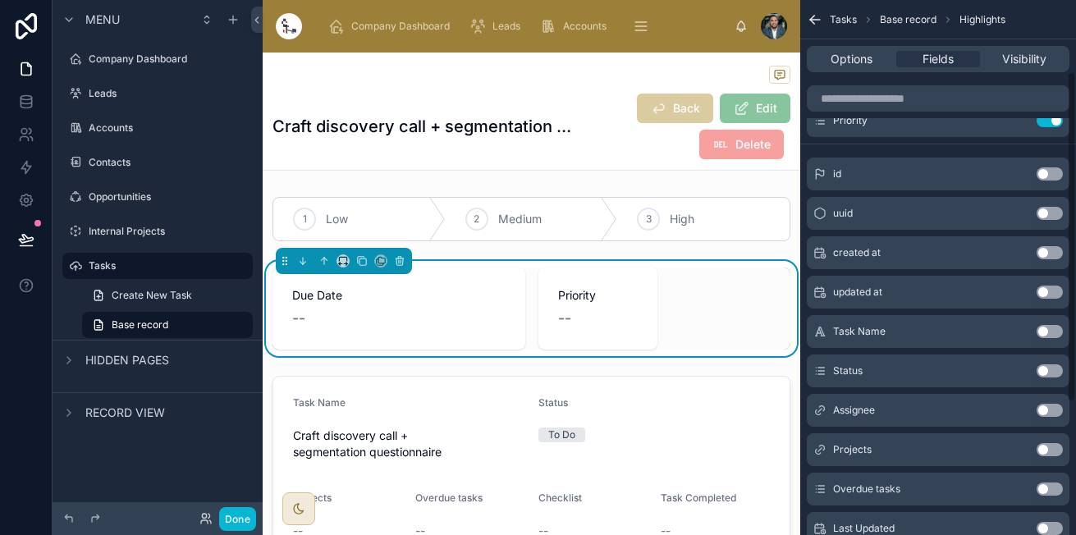
click at [1044, 333] on button "Use setting" at bounding box center [1049, 331] width 26 height 13
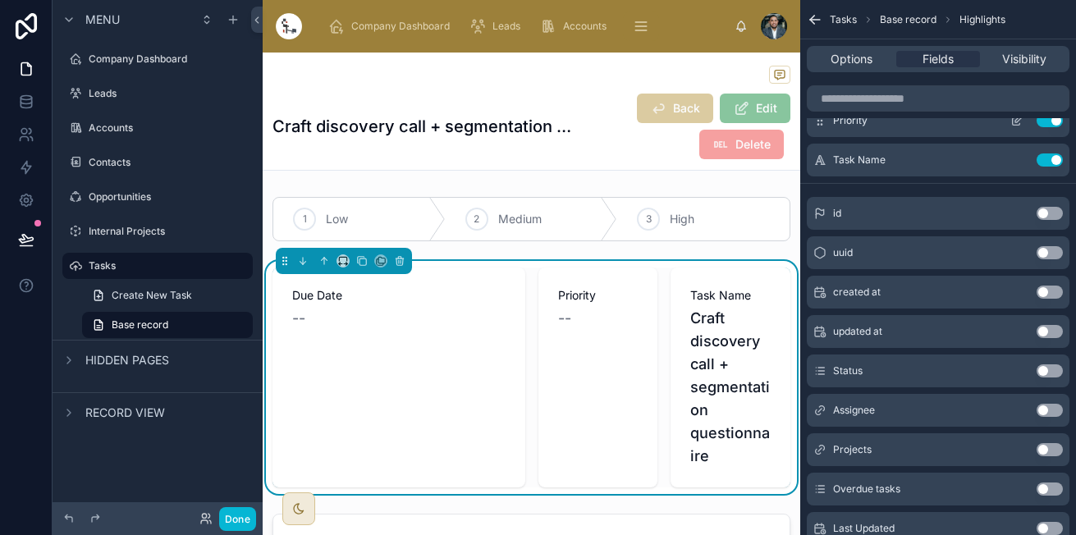
click at [1041, 125] on button "Use setting" at bounding box center [1049, 120] width 26 height 13
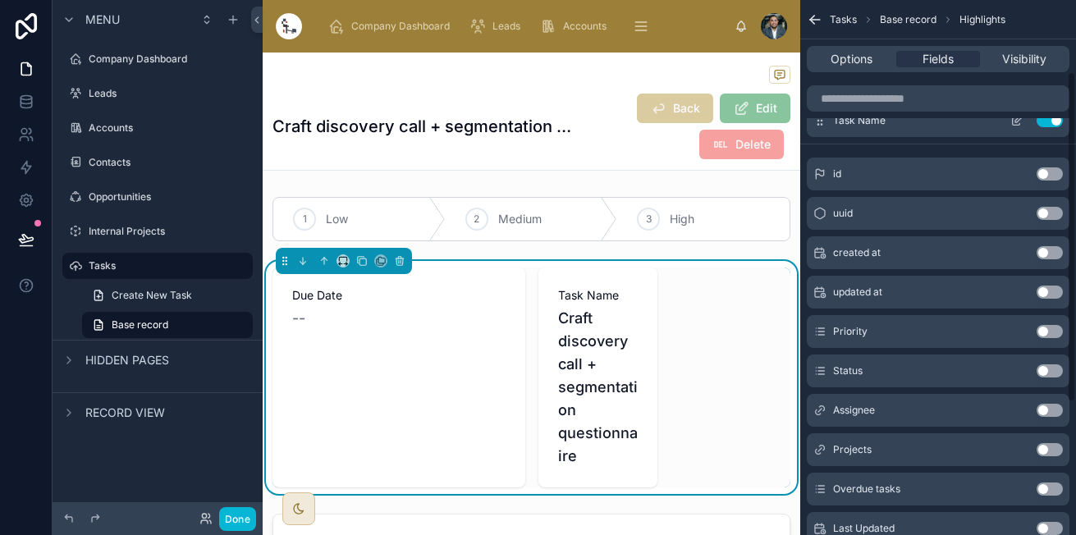
click at [1041, 126] on button "Use setting" at bounding box center [1049, 120] width 26 height 13
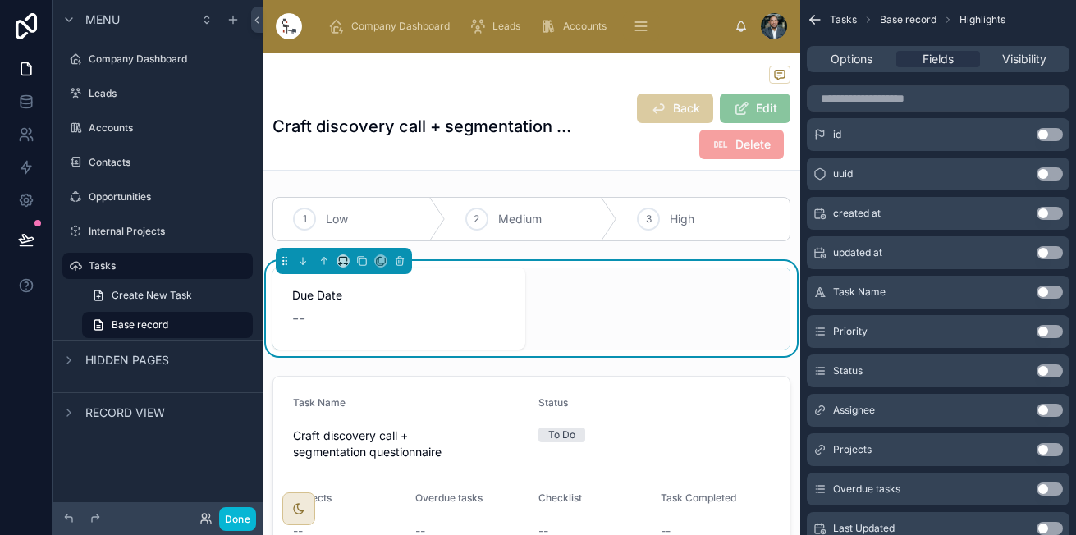
click at [1051, 488] on button "Use setting" at bounding box center [1049, 488] width 26 height 13
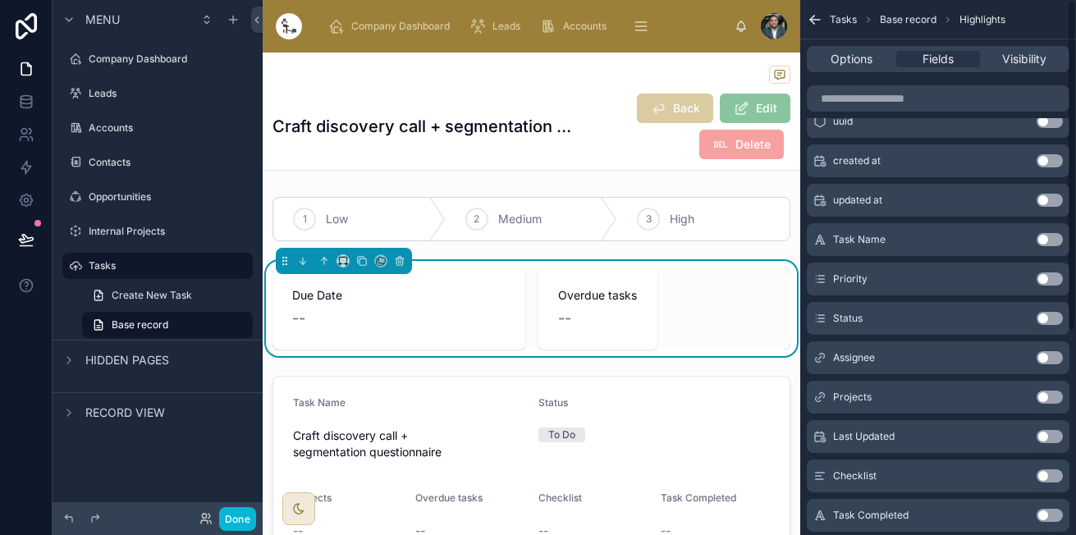
scroll to position [0, 0]
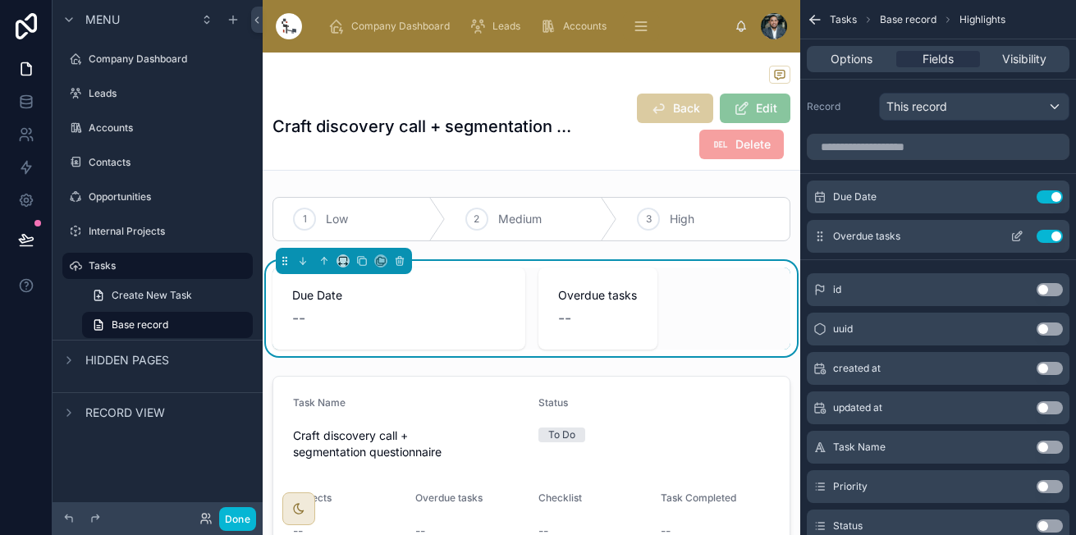
click at [1021, 236] on icon "scrollable content" at bounding box center [1016, 236] width 13 height 13
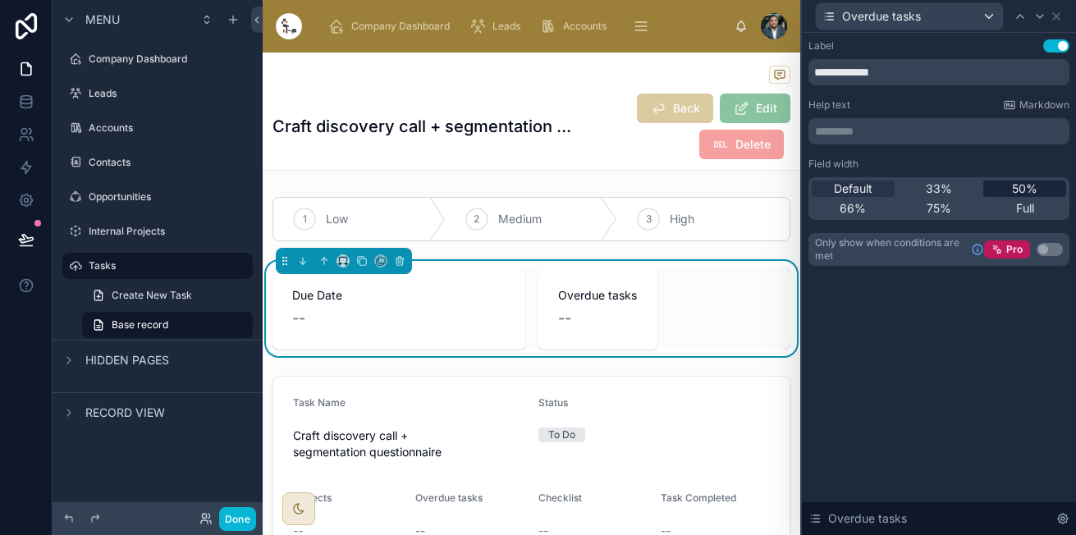
click at [1039, 185] on div "50%" at bounding box center [1024, 188] width 83 height 16
click at [1058, 10] on icon at bounding box center [1055, 16] width 13 height 13
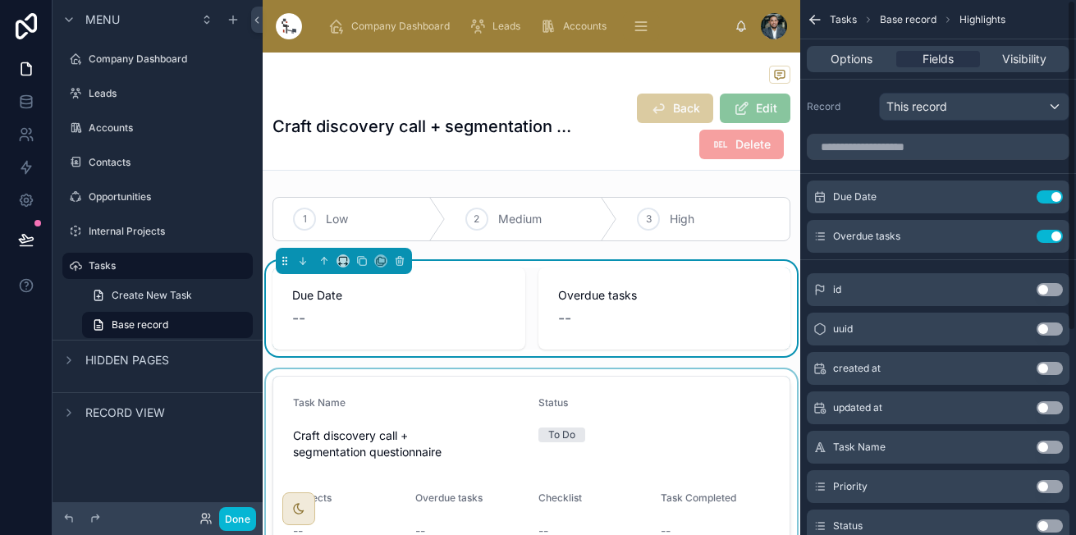
click at [577, 450] on div at bounding box center [531, 470] width 537 height 202
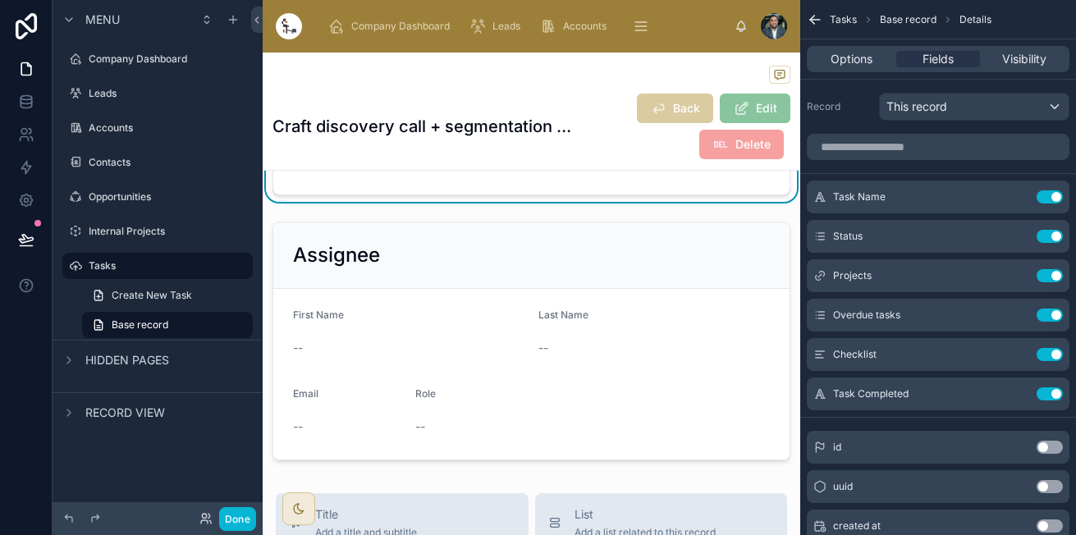
scroll to position [368, 0]
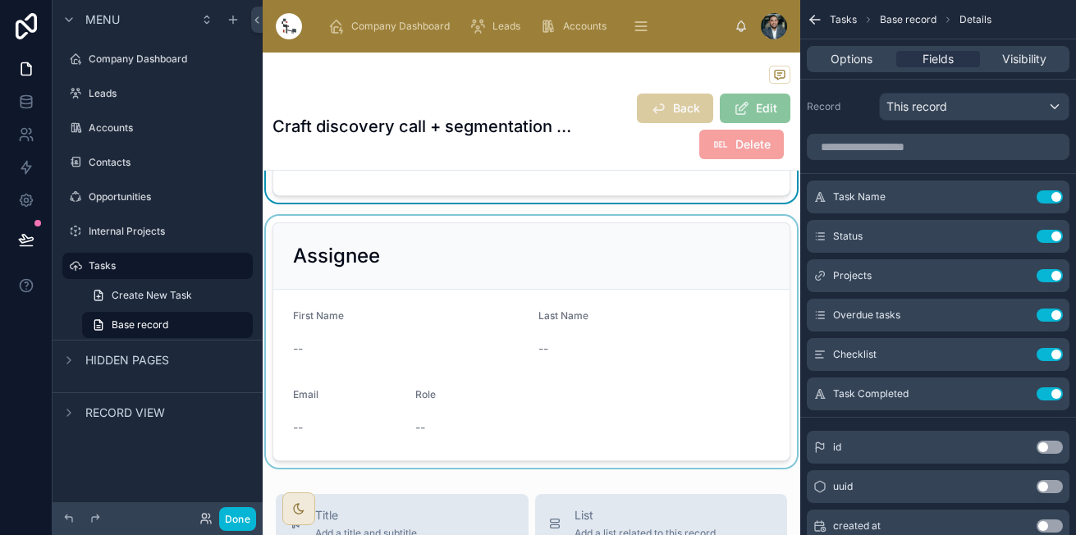
click at [614, 248] on div at bounding box center [531, 342] width 537 height 252
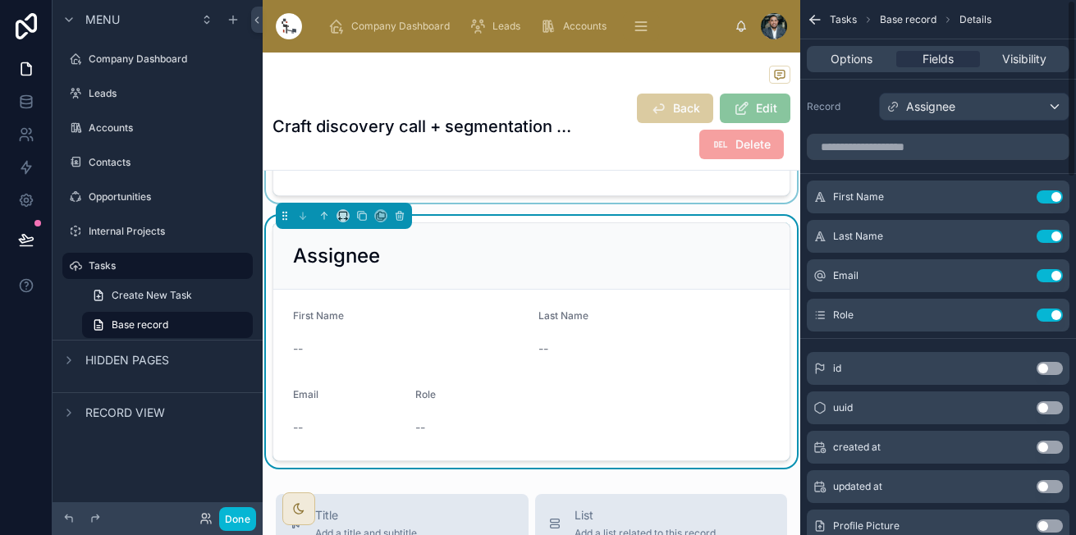
click at [866, 71] on div "Options Fields Visibility" at bounding box center [937, 59] width 263 height 26
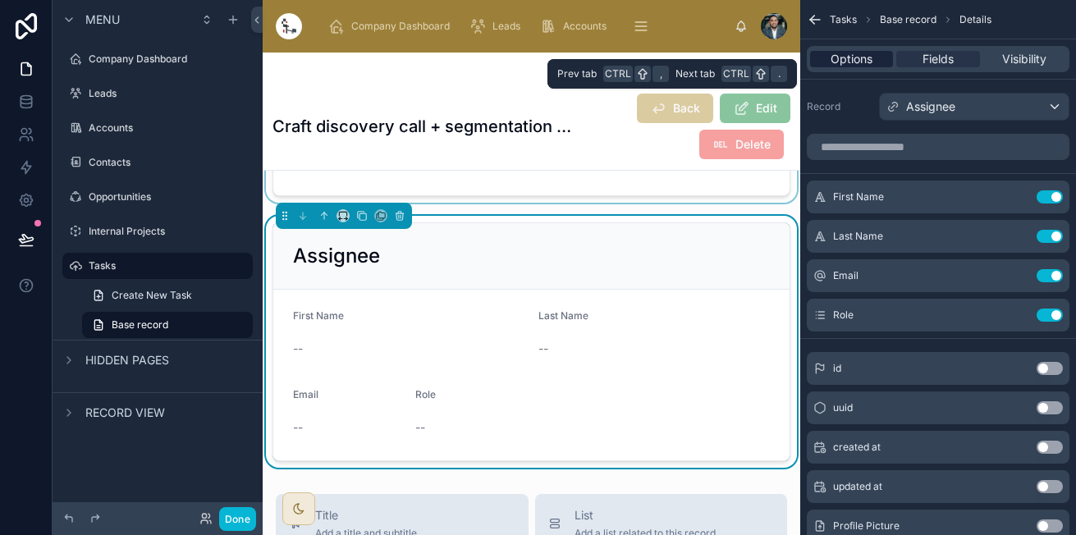
click at [867, 66] on span "Options" at bounding box center [851, 59] width 42 height 16
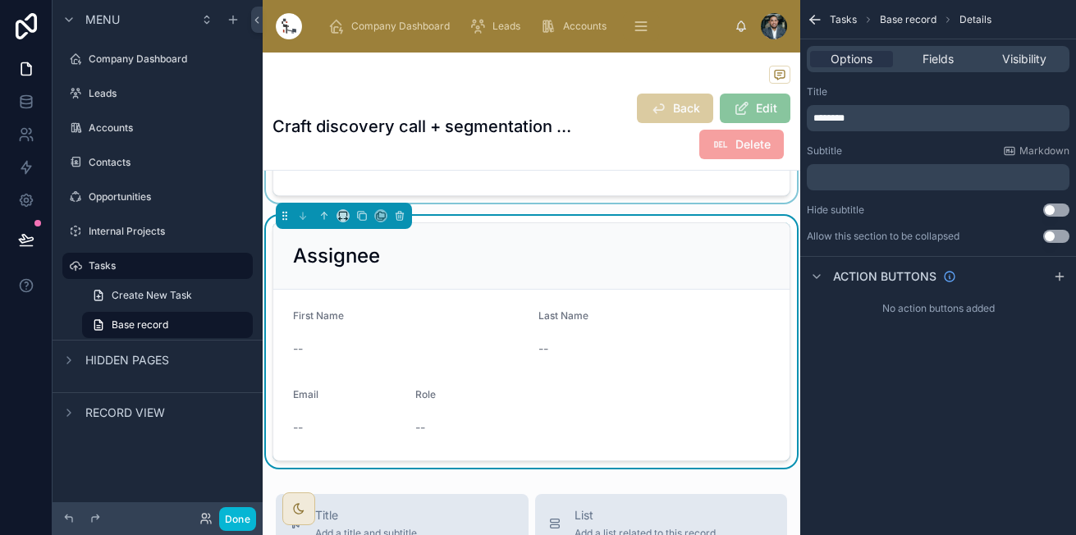
click at [1053, 234] on button "Use setting" at bounding box center [1056, 236] width 26 height 13
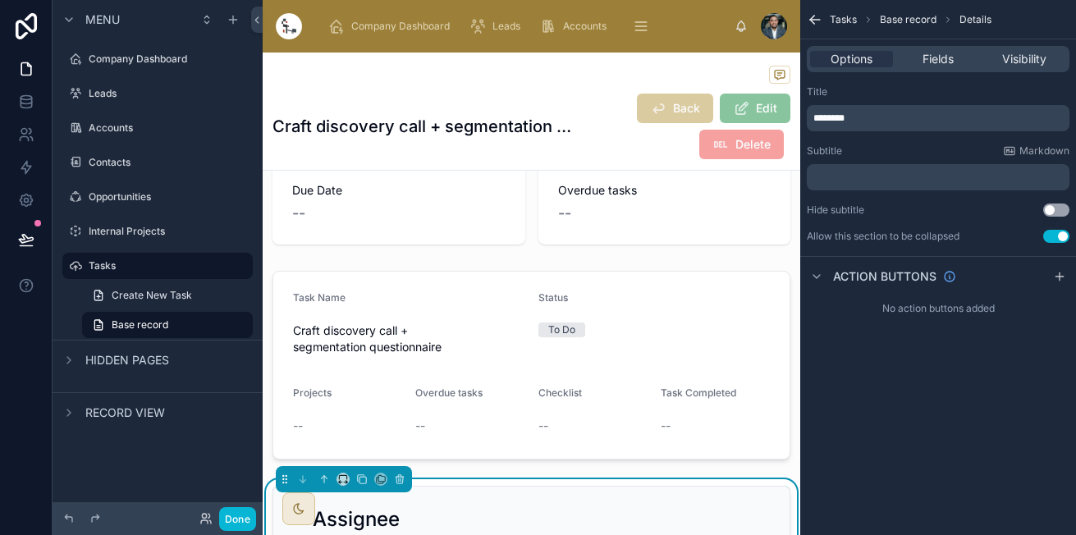
scroll to position [99, 0]
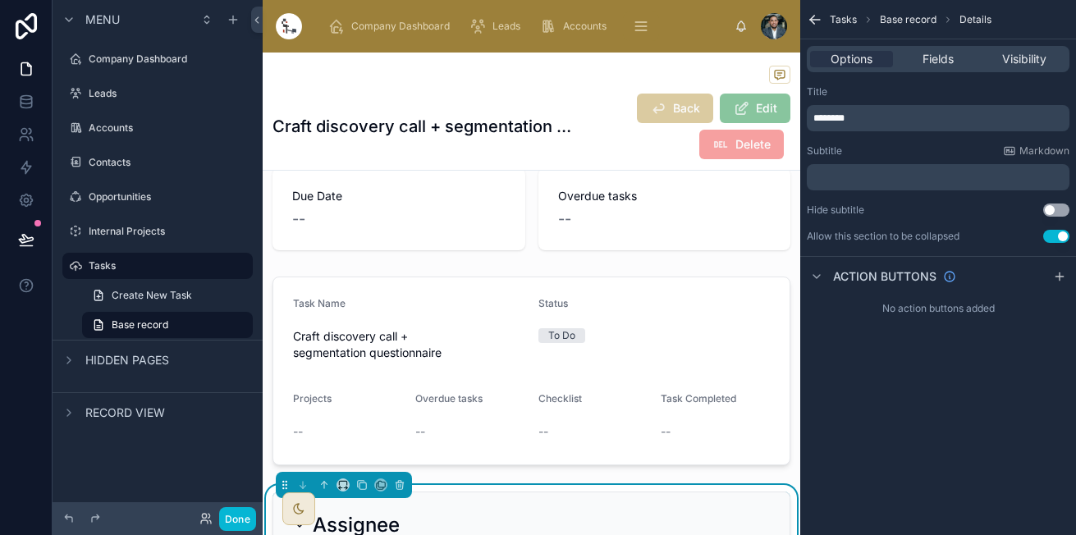
click at [724, 313] on div at bounding box center [531, 371] width 537 height 202
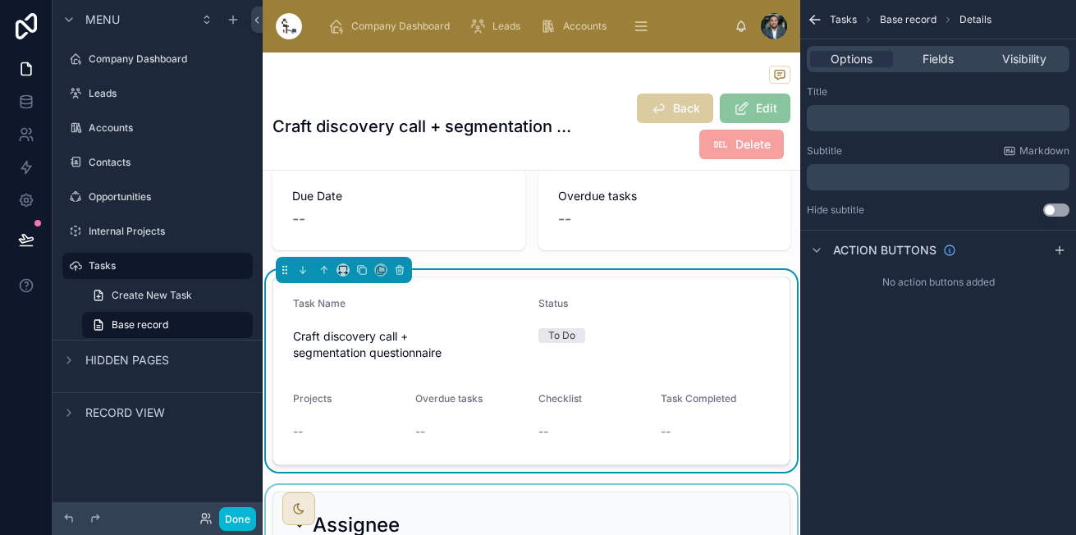
click at [724, 313] on div "Status" at bounding box center [654, 307] width 232 height 20
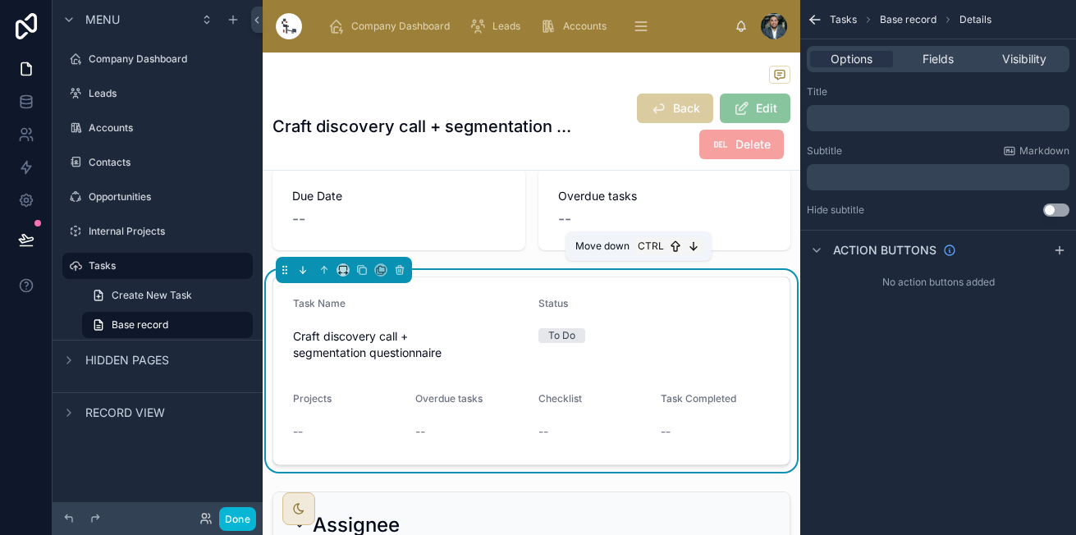
click at [301, 268] on icon at bounding box center [302, 269] width 11 height 11
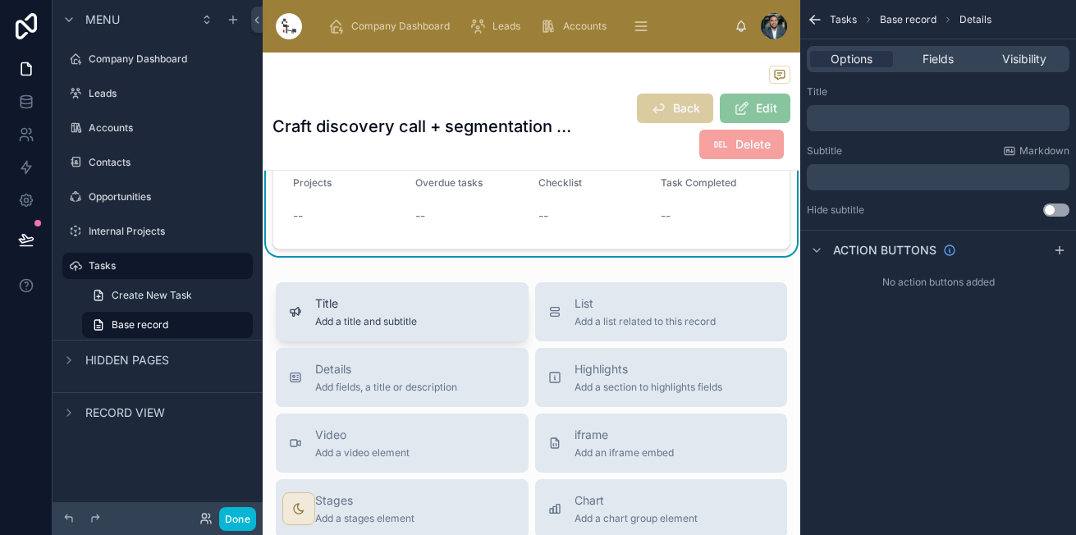
scroll to position [586, 0]
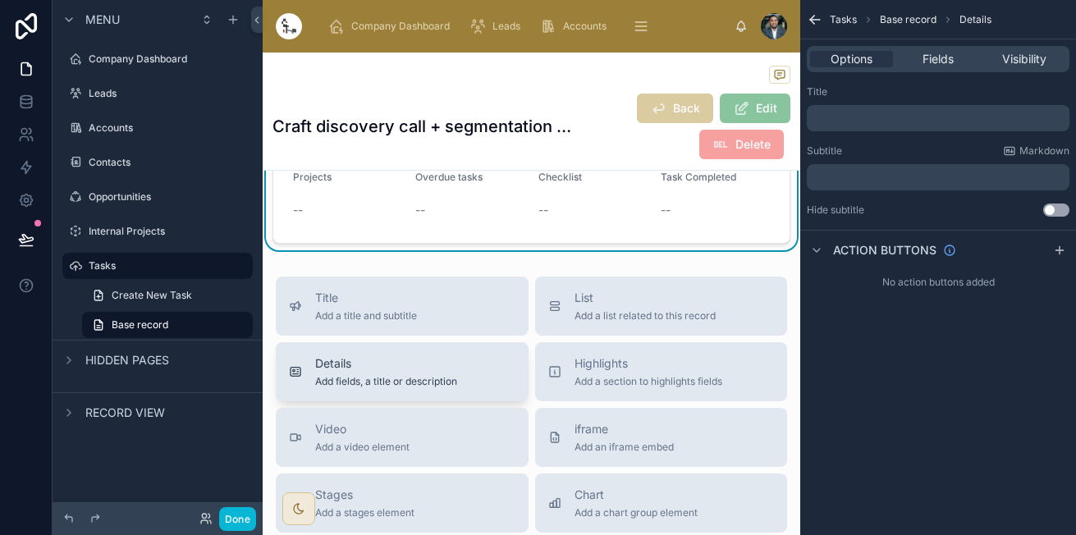
click at [366, 362] on span "Details" at bounding box center [386, 363] width 142 height 16
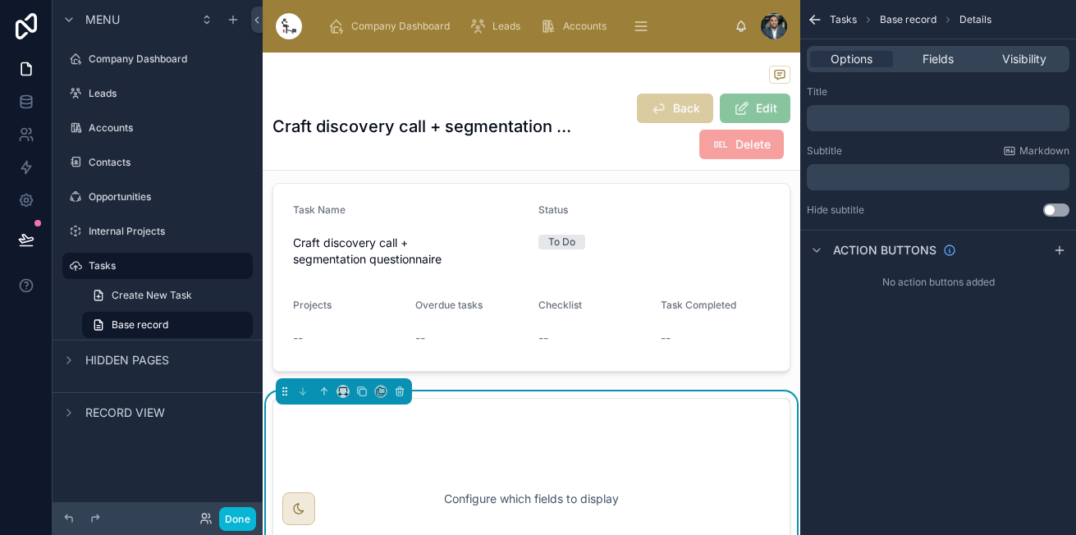
scroll to position [459, 0]
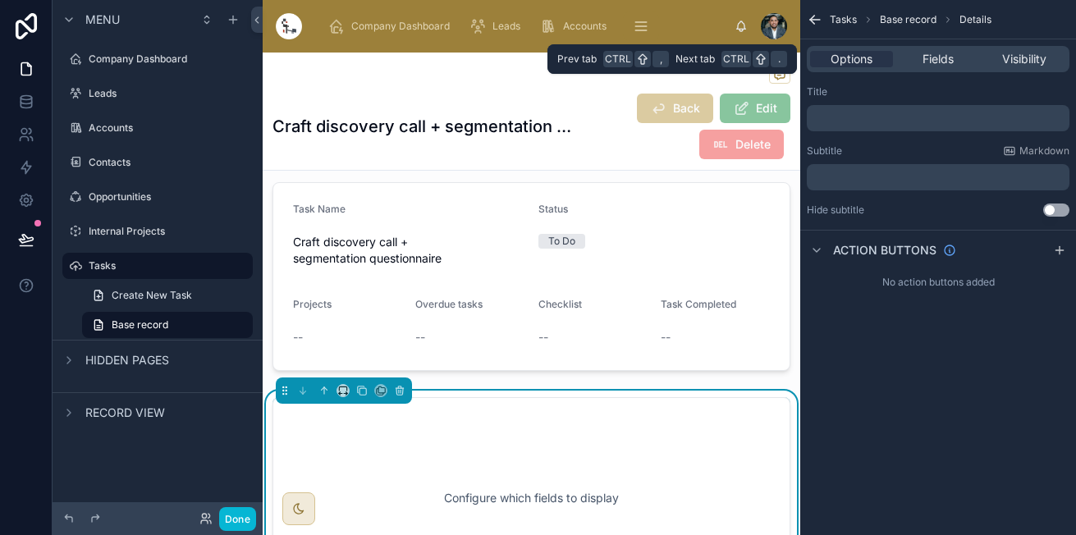
click at [874, 49] on div "Options Fields Visibility" at bounding box center [937, 59] width 263 height 26
click at [934, 55] on span "Fields" at bounding box center [937, 59] width 31 height 16
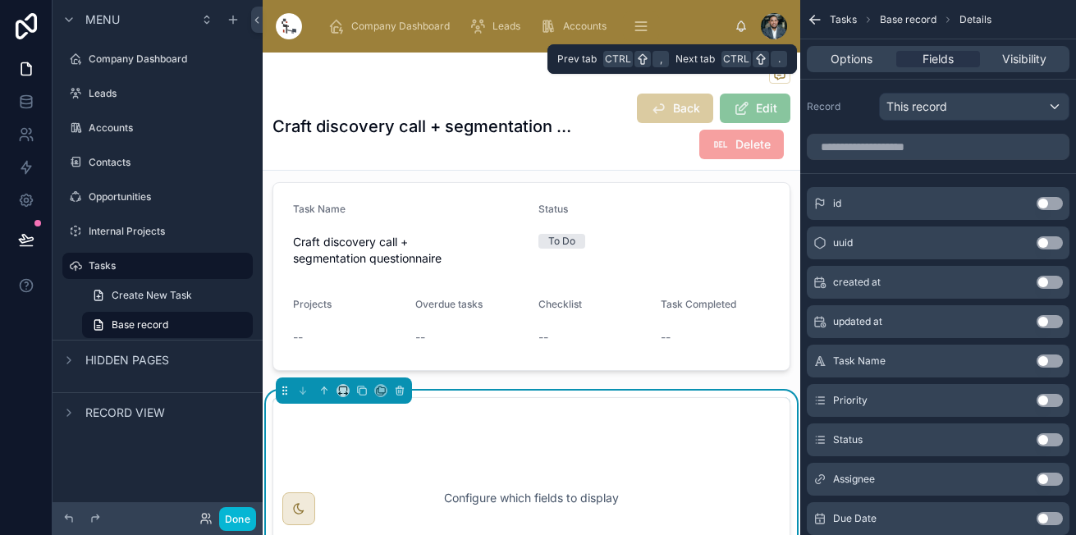
click at [850, 70] on div "Options Fields Visibility" at bounding box center [937, 59] width 263 height 26
click at [859, 54] on span "Options" at bounding box center [851, 59] width 42 height 16
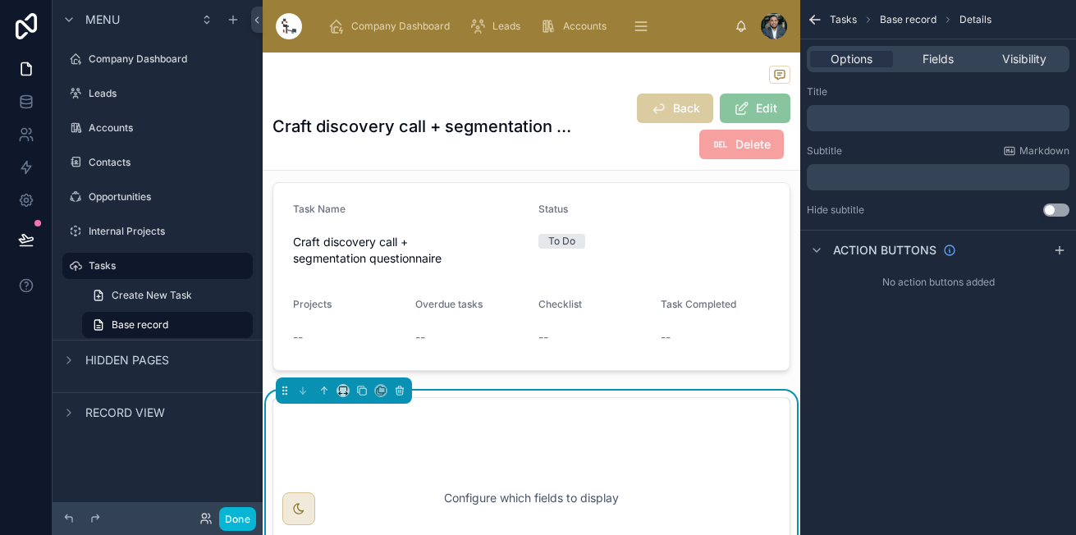
click at [972, 108] on div "﻿" at bounding box center [937, 118] width 263 height 26
click at [967, 113] on p "﻿" at bounding box center [939, 118] width 253 height 13
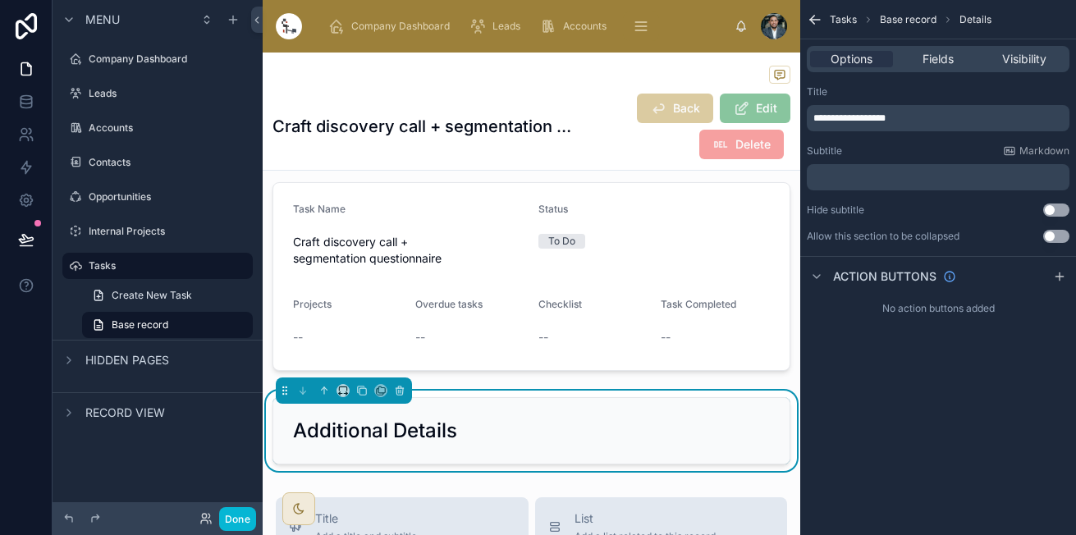
click at [866, 80] on div "**********" at bounding box center [938, 164] width 276 height 171
click at [1052, 233] on button "Use setting" at bounding box center [1056, 236] width 26 height 13
click at [933, 62] on span "Fields" at bounding box center [937, 59] width 31 height 16
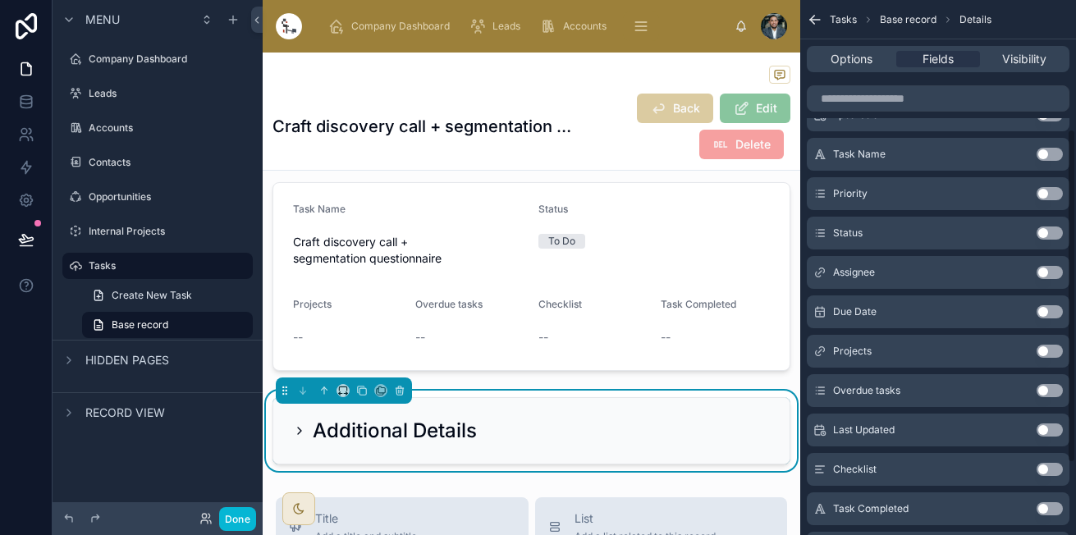
scroll to position [322, 0]
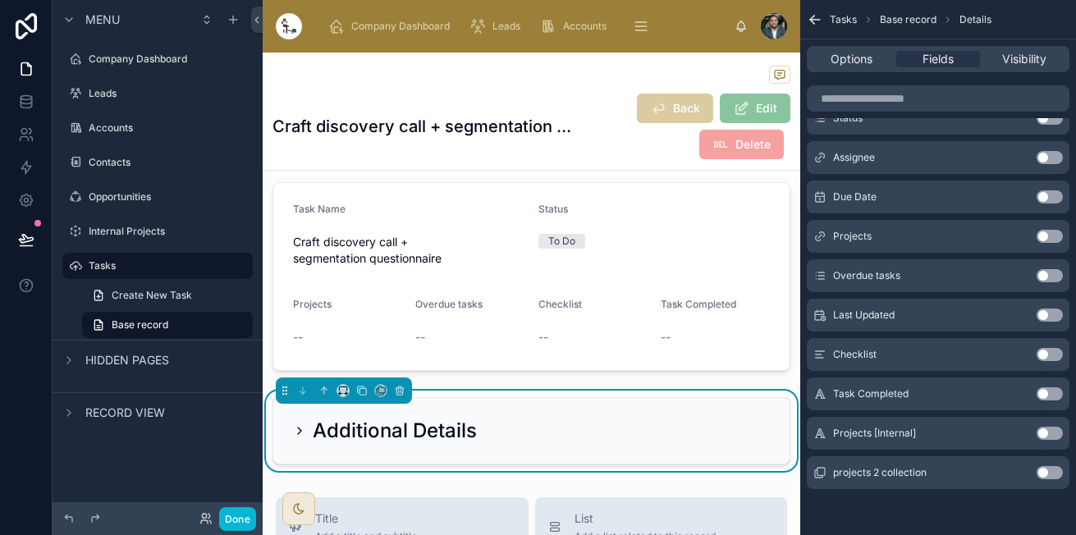
click at [1042, 429] on button "Use setting" at bounding box center [1049, 433] width 26 height 13
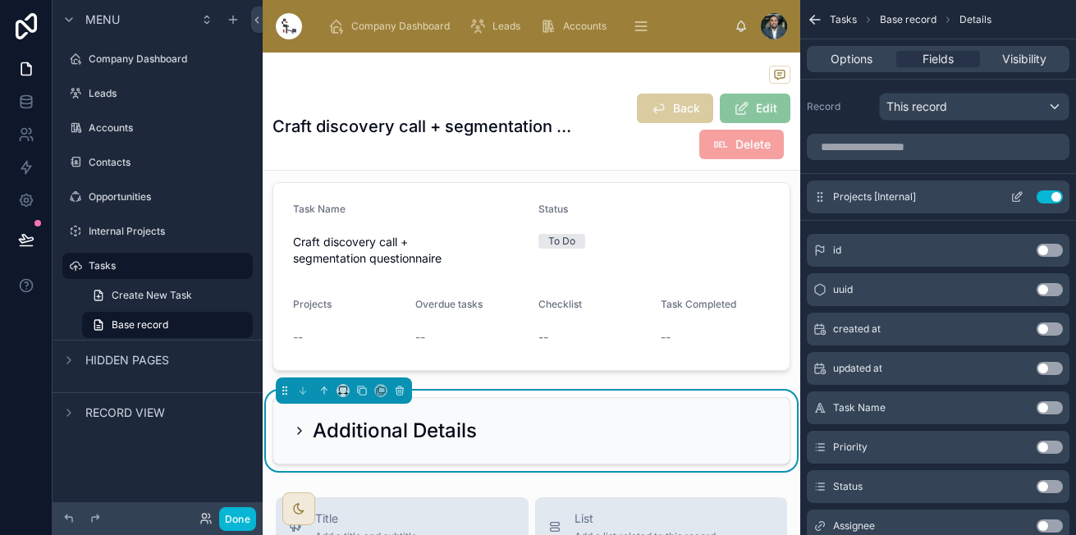
click at [1012, 195] on icon "scrollable content" at bounding box center [1015, 197] width 7 height 7
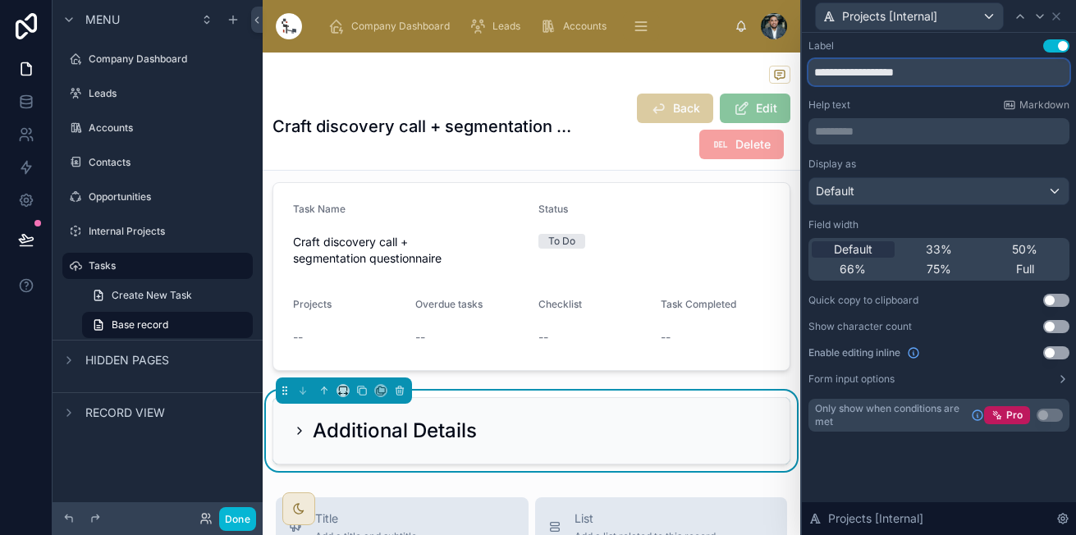
drag, startPoint x: 858, startPoint y: 76, endPoint x: 946, endPoint y: 76, distance: 87.8
click at [946, 76] on input "**********" at bounding box center [938, 72] width 261 height 26
type input "********"
click at [297, 432] on icon at bounding box center [299, 430] width 13 height 13
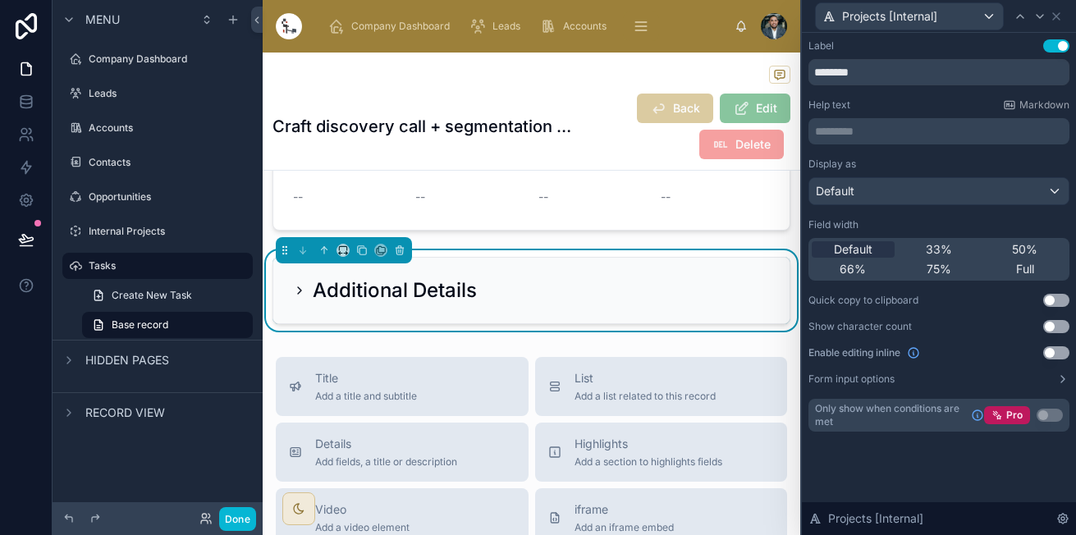
click at [300, 291] on icon at bounding box center [299, 290] width 3 height 7
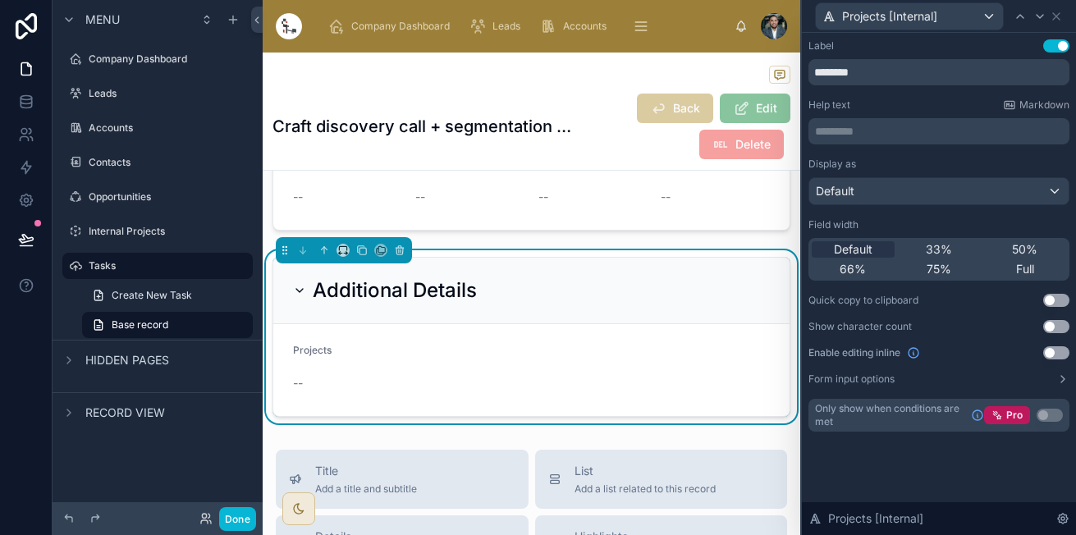
click at [1062, 15] on div "Projects [Internal]" at bounding box center [938, 16] width 261 height 32
click at [1058, 17] on icon at bounding box center [1055, 16] width 13 height 13
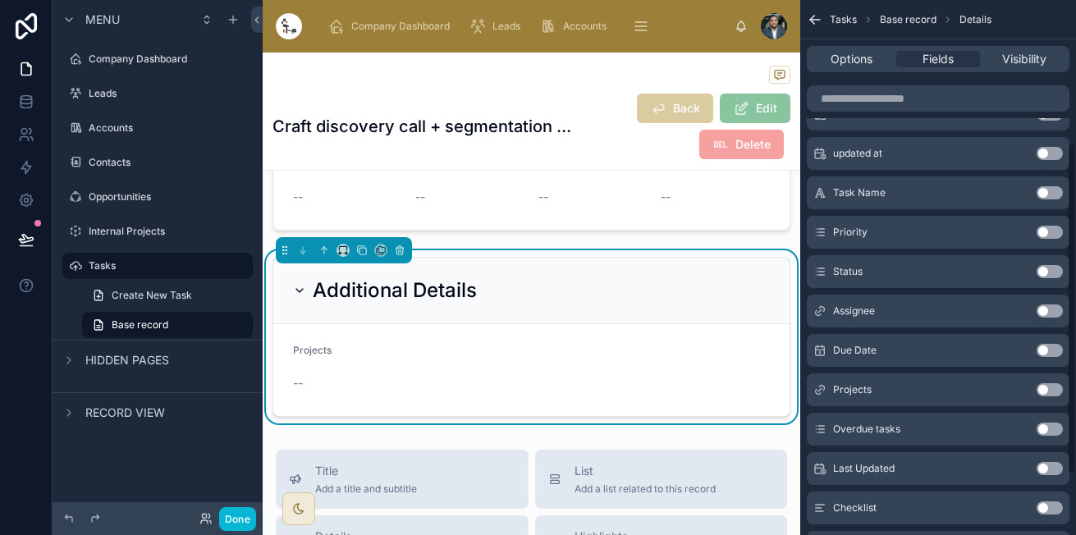
scroll to position [231, 0]
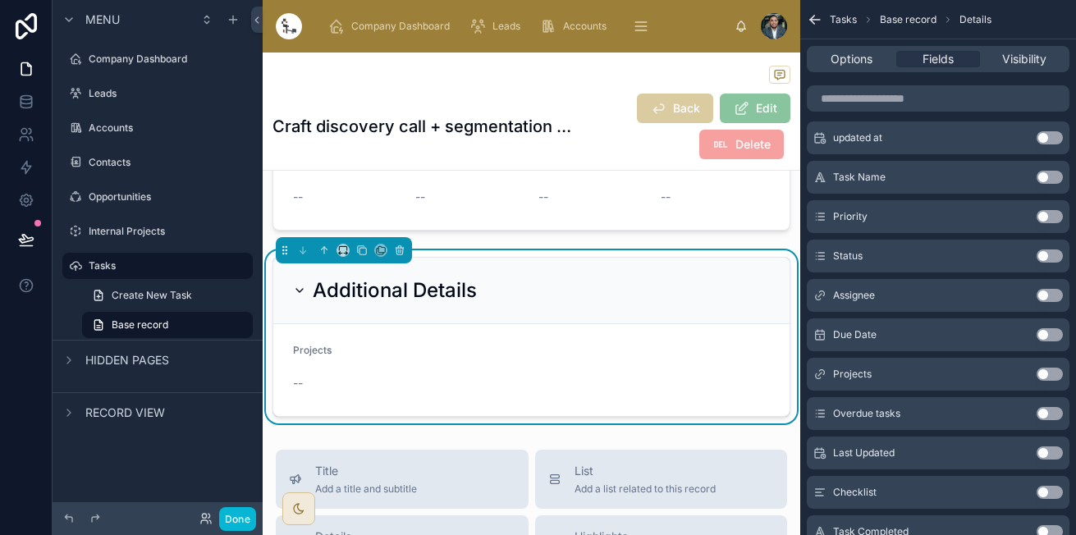
click at [1047, 298] on button "Use setting" at bounding box center [1049, 295] width 26 height 13
click at [1044, 212] on button "Use setting" at bounding box center [1049, 216] width 26 height 13
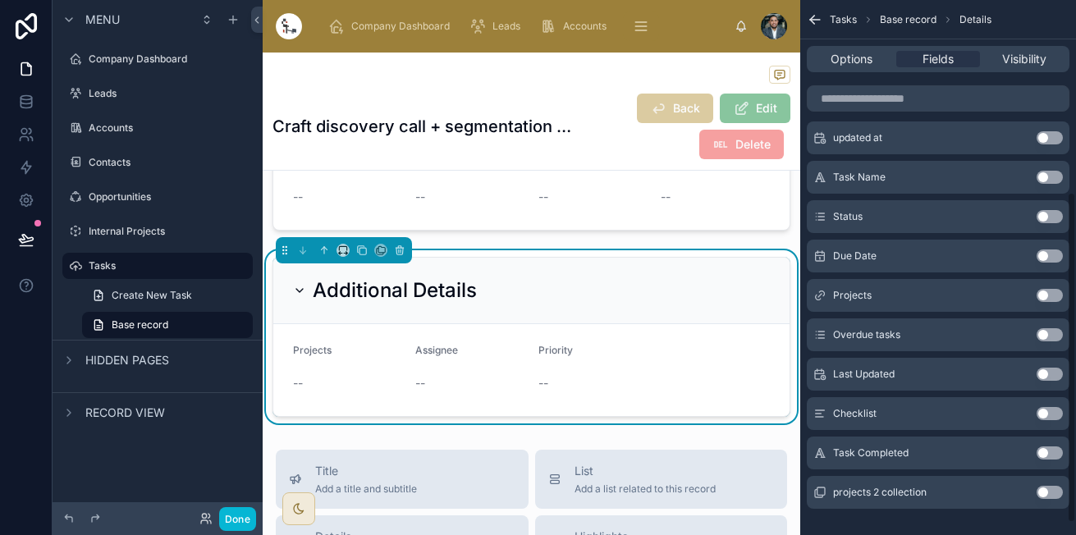
click at [1045, 217] on button "Use setting" at bounding box center [1049, 216] width 26 height 13
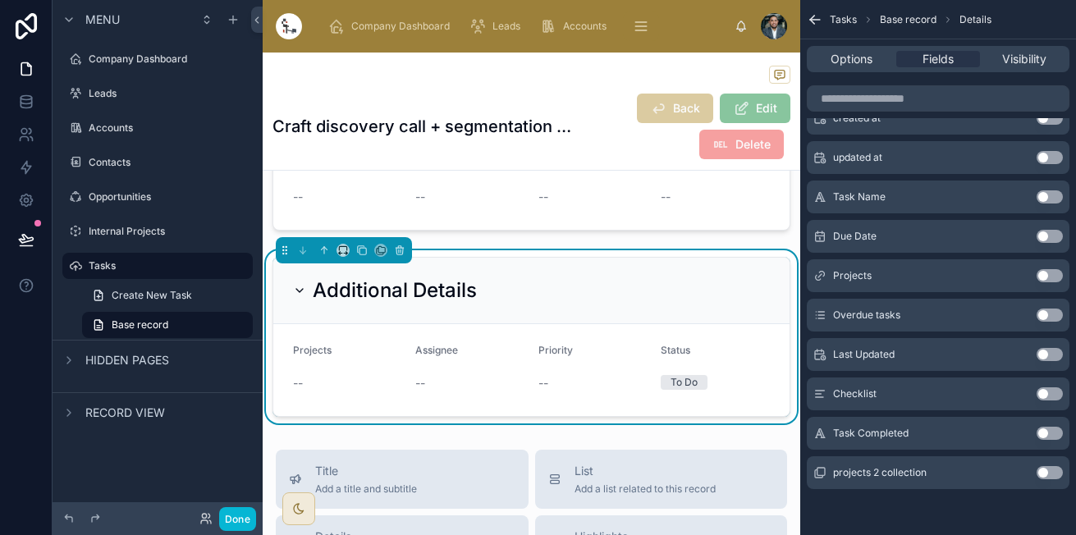
click at [1040, 390] on button "Use setting" at bounding box center [1049, 393] width 26 height 13
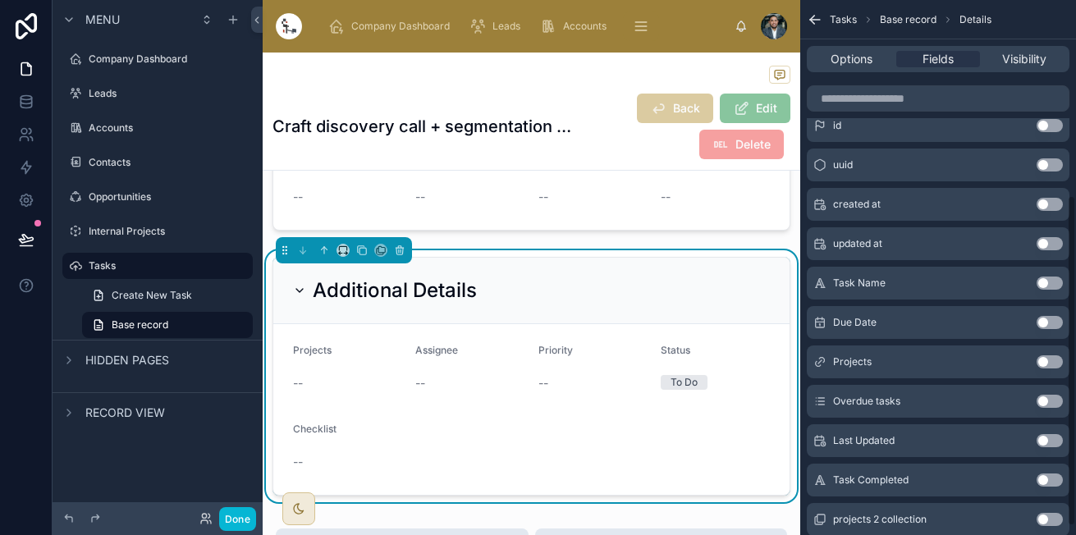
scroll to position [315, 0]
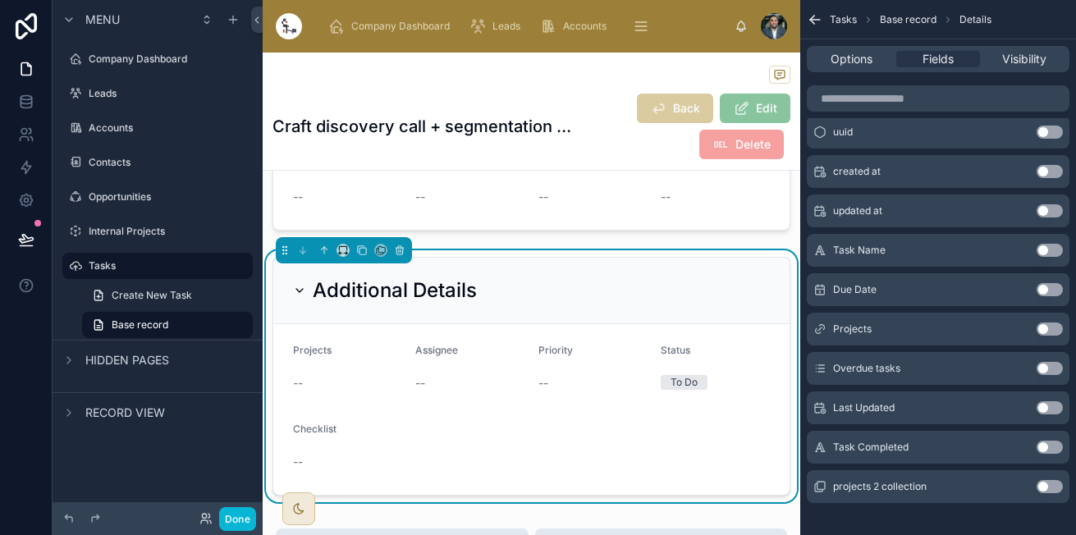
click at [1044, 445] on button "Use setting" at bounding box center [1049, 447] width 26 height 13
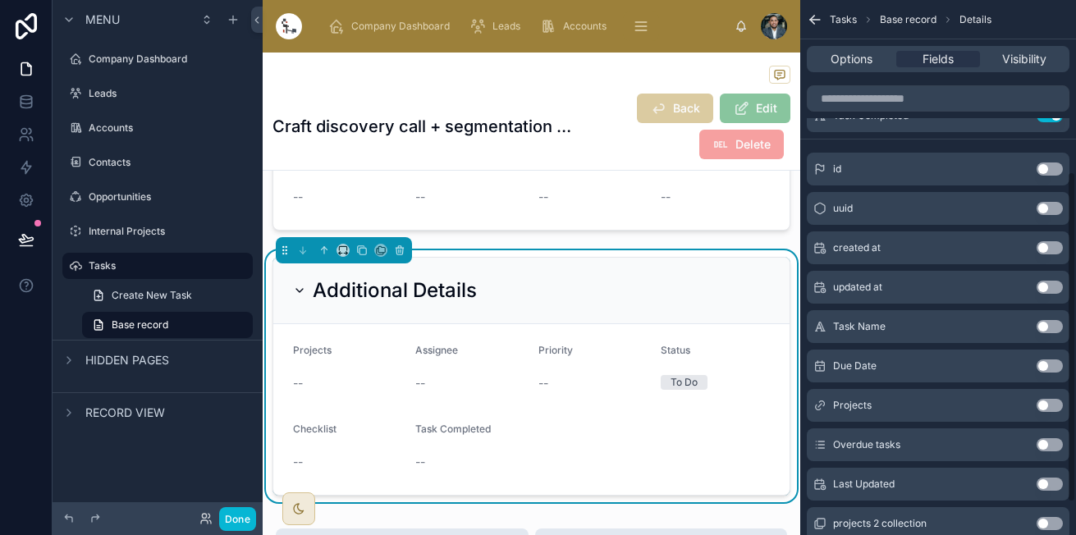
scroll to position [277, 0]
click at [1049, 248] on button "Use setting" at bounding box center [1049, 248] width 26 height 13
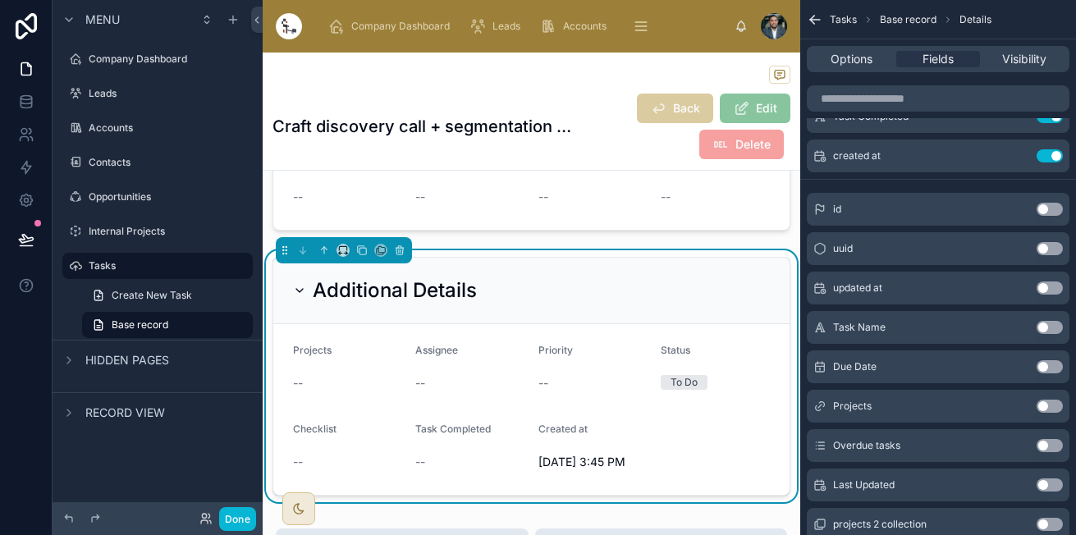
click at [1044, 285] on button "Use setting" at bounding box center [1049, 287] width 26 height 13
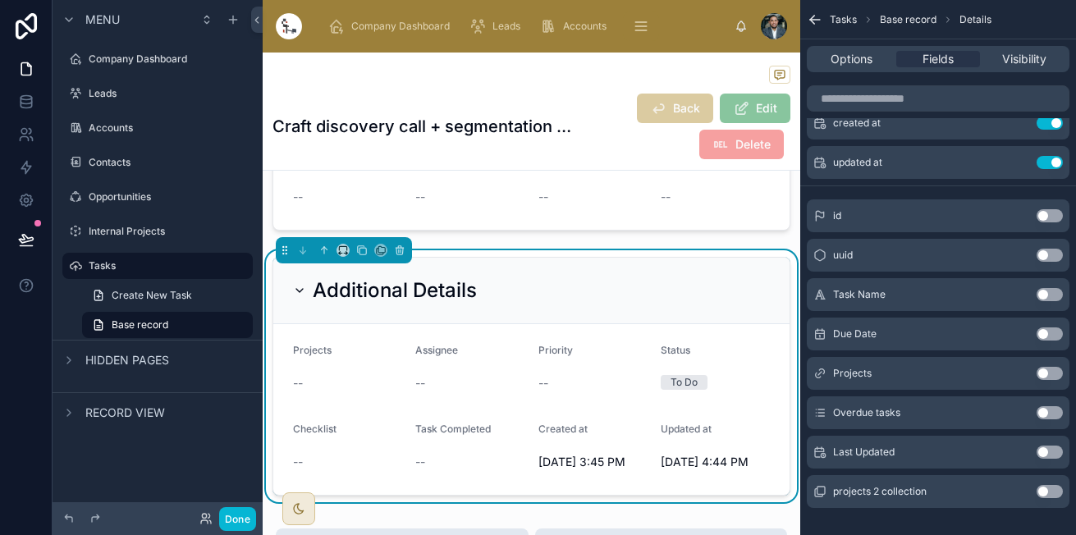
scroll to position [0, 0]
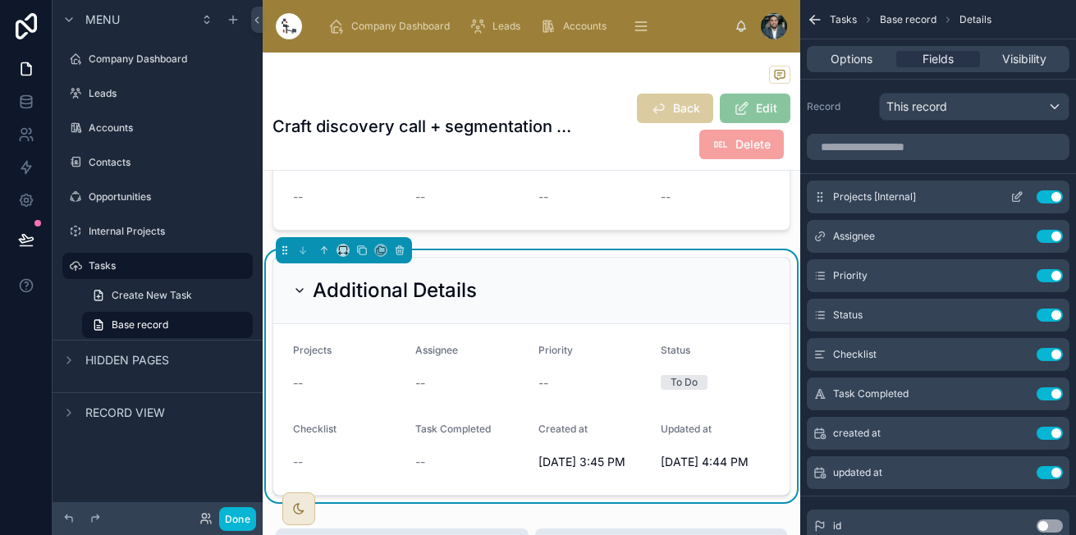
click at [1016, 197] on icon "scrollable content" at bounding box center [1016, 196] width 13 height 13
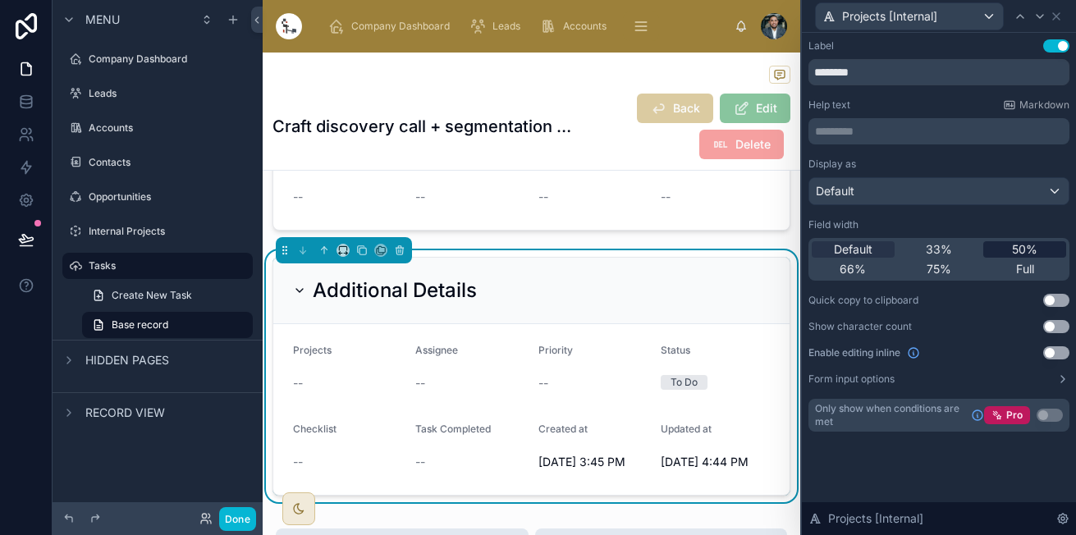
click at [1000, 245] on div "50%" at bounding box center [1024, 249] width 83 height 16
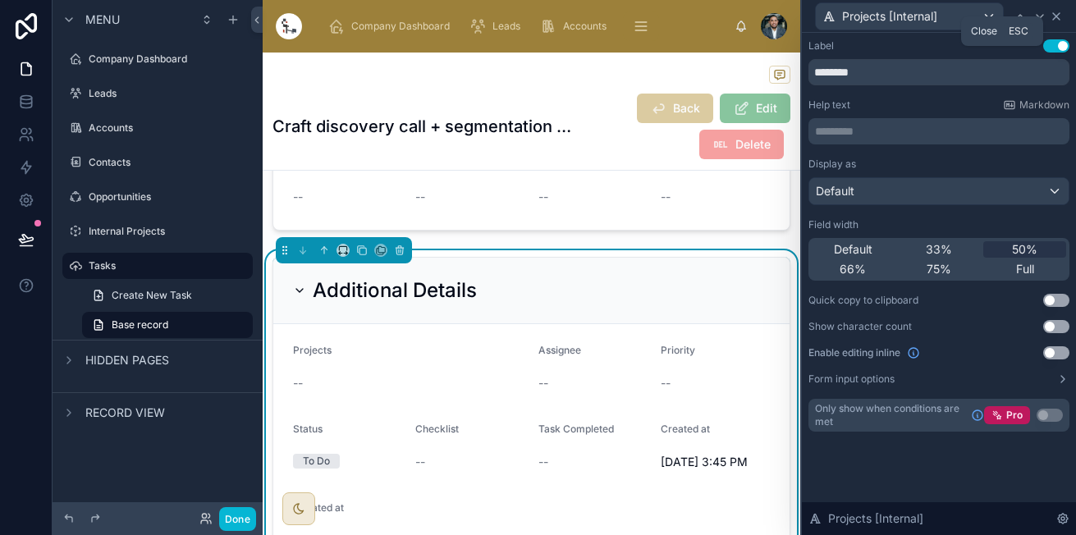
click at [1059, 18] on icon at bounding box center [1055, 16] width 13 height 13
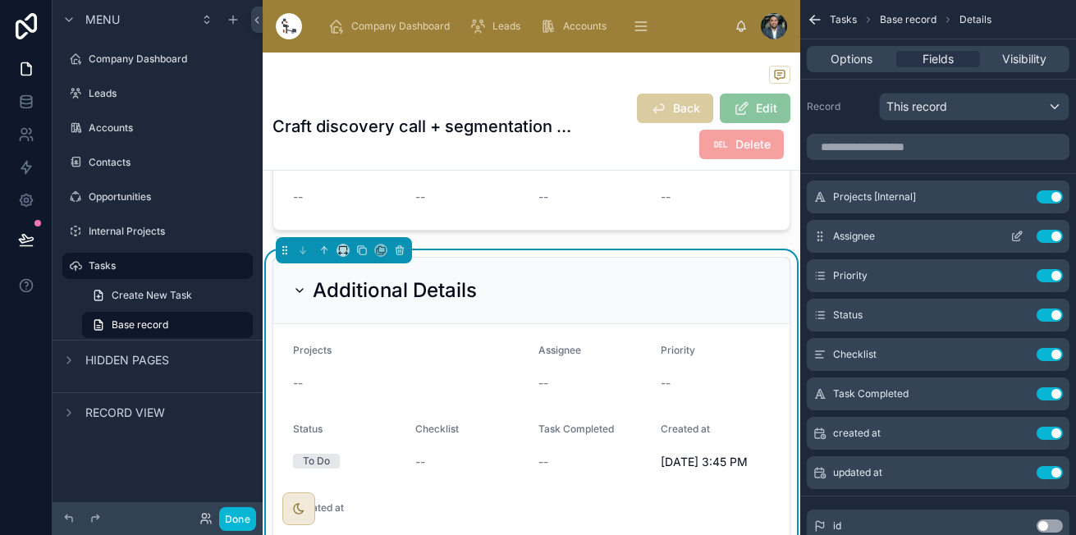
click at [1011, 235] on icon "scrollable content" at bounding box center [1016, 236] width 13 height 13
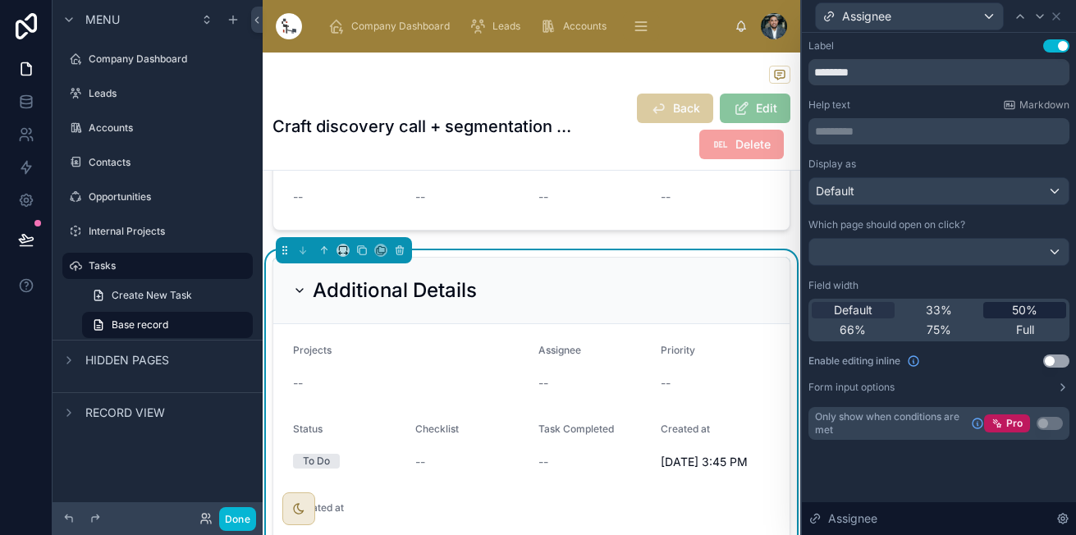
click at [1019, 313] on span "50%" at bounding box center [1024, 310] width 25 height 16
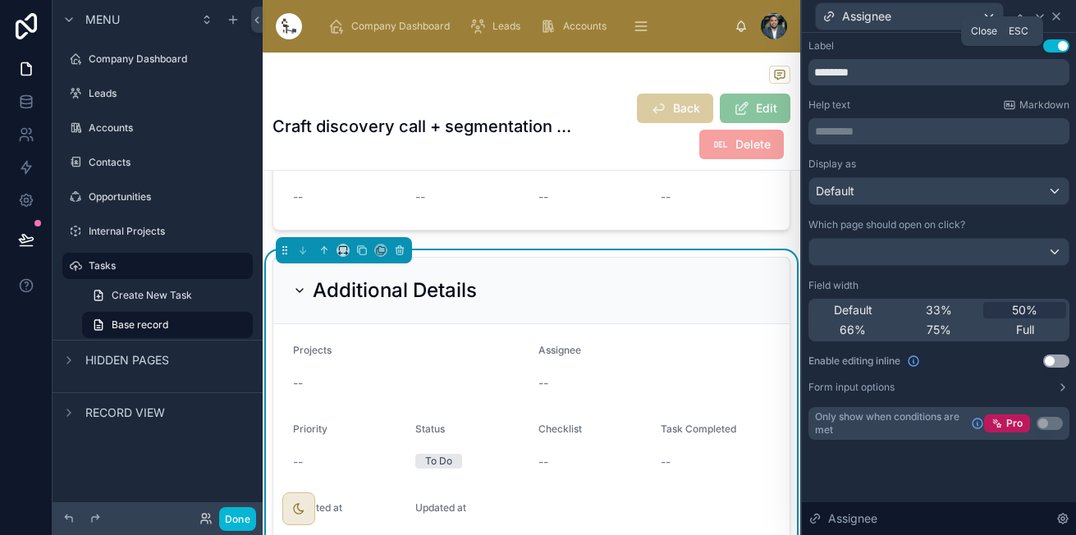
click at [1055, 10] on icon at bounding box center [1055, 16] width 13 height 13
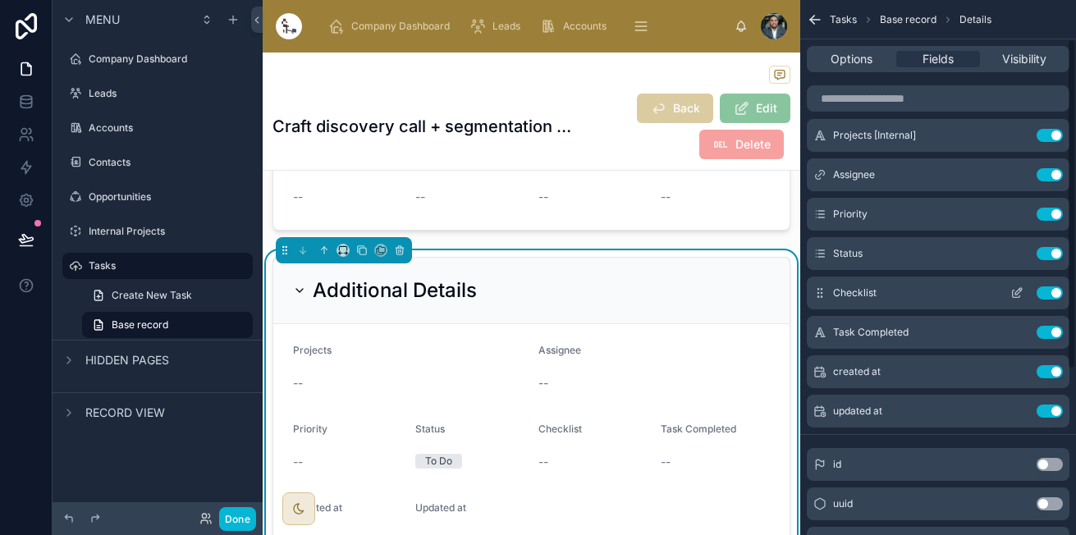
scroll to position [62, 0]
click at [947, 222] on div "Priority Use setting" at bounding box center [937, 213] width 263 height 33
click at [957, 216] on div "Priority Use setting" at bounding box center [937, 213] width 263 height 33
click at [1019, 213] on icon "scrollable content" at bounding box center [1016, 213] width 13 height 13
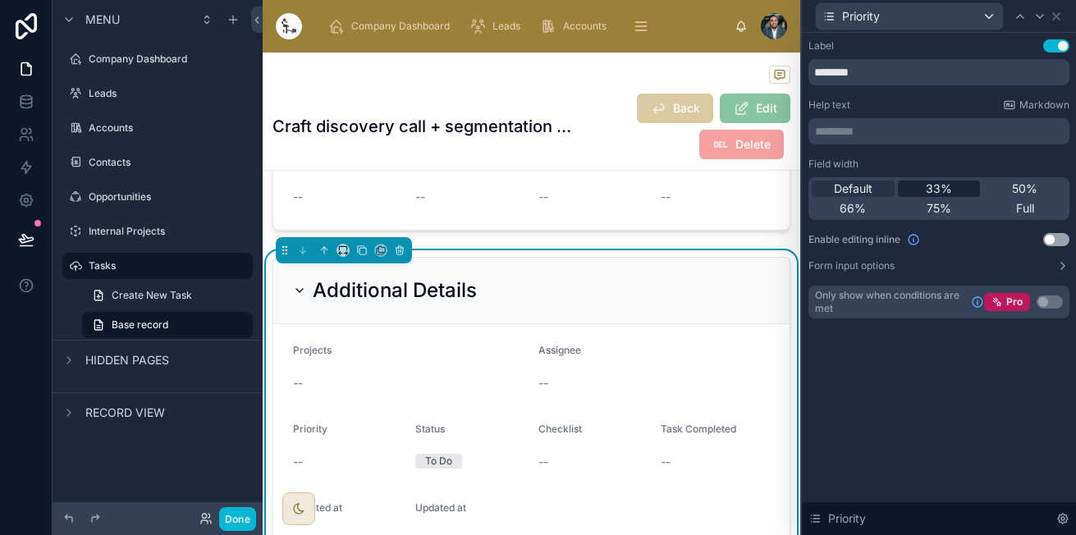
click at [939, 185] on span "33%" at bounding box center [938, 188] width 26 height 16
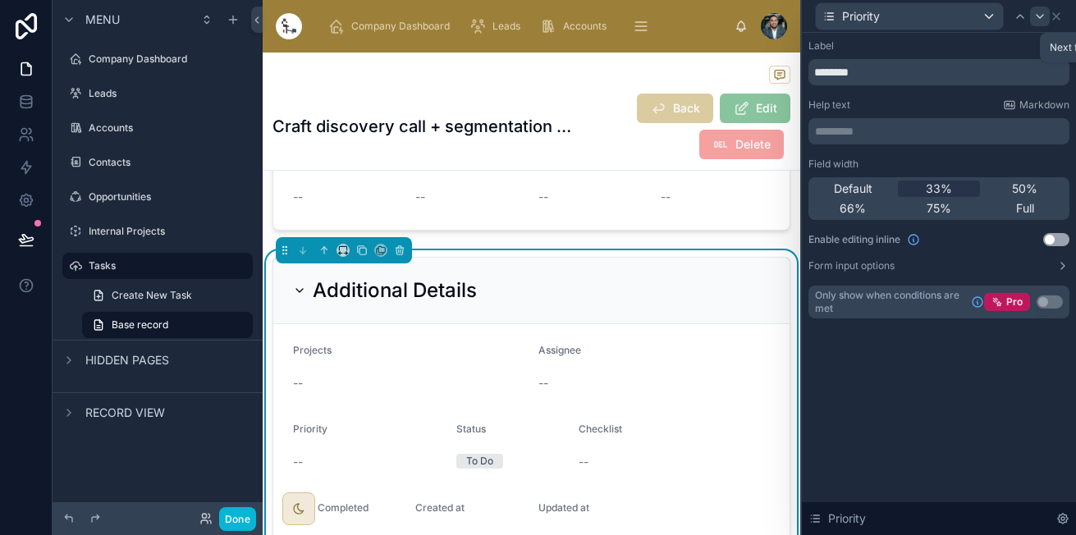
click at [1040, 16] on icon at bounding box center [1039, 16] width 13 height 13
click at [944, 193] on span "33%" at bounding box center [938, 188] width 26 height 16
click at [1038, 28] on div "Status" at bounding box center [932, 16] width 235 height 28
click at [1039, 11] on icon at bounding box center [1039, 16] width 13 height 13
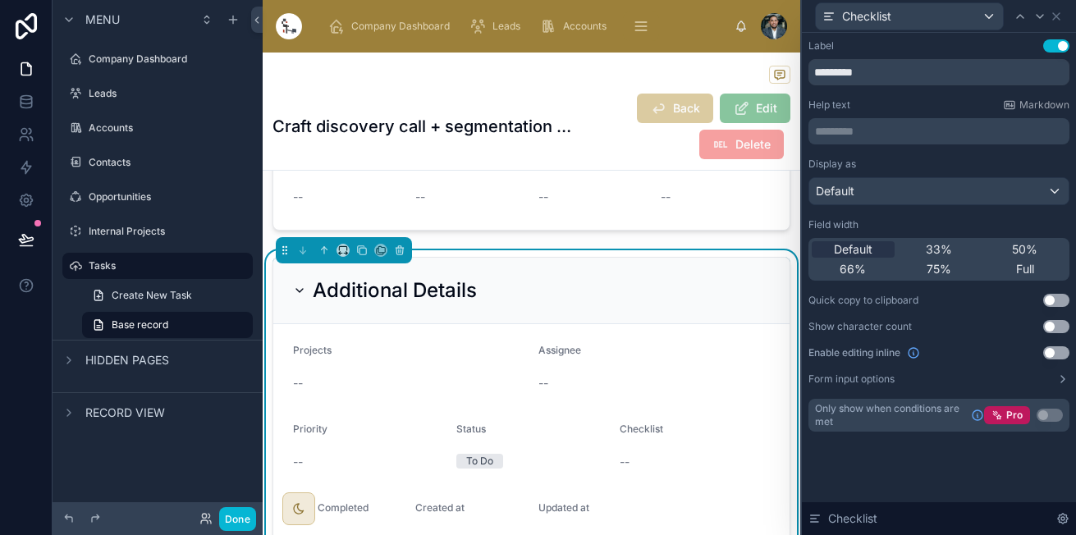
click at [1061, 7] on div "Checklist" at bounding box center [938, 16] width 261 height 32
click at [1053, 18] on icon at bounding box center [1056, 16] width 7 height 7
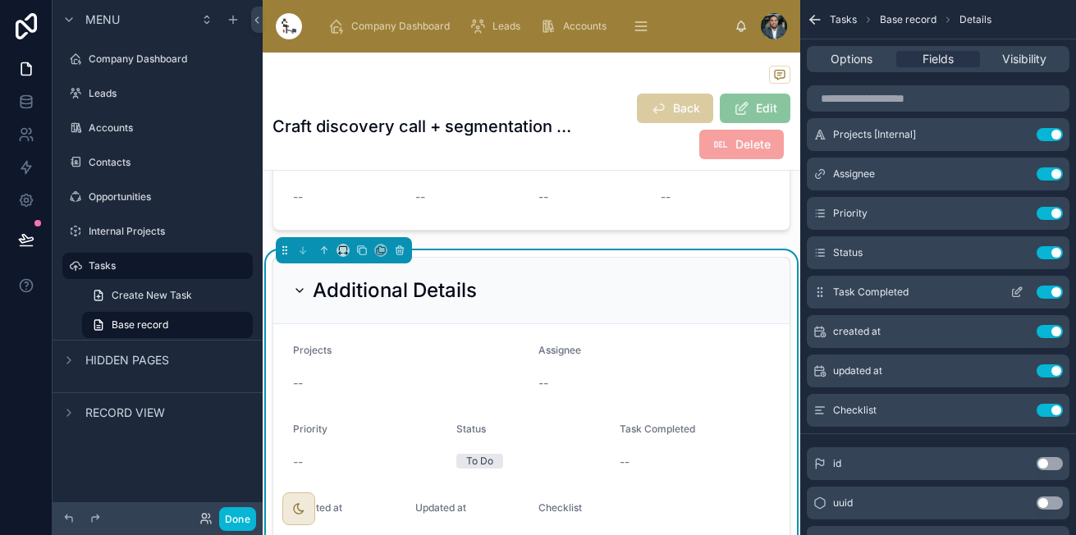
click at [888, 290] on span "Task Completed" at bounding box center [870, 291] width 75 height 13
click at [1013, 330] on icon "scrollable content" at bounding box center [1016, 331] width 13 height 13
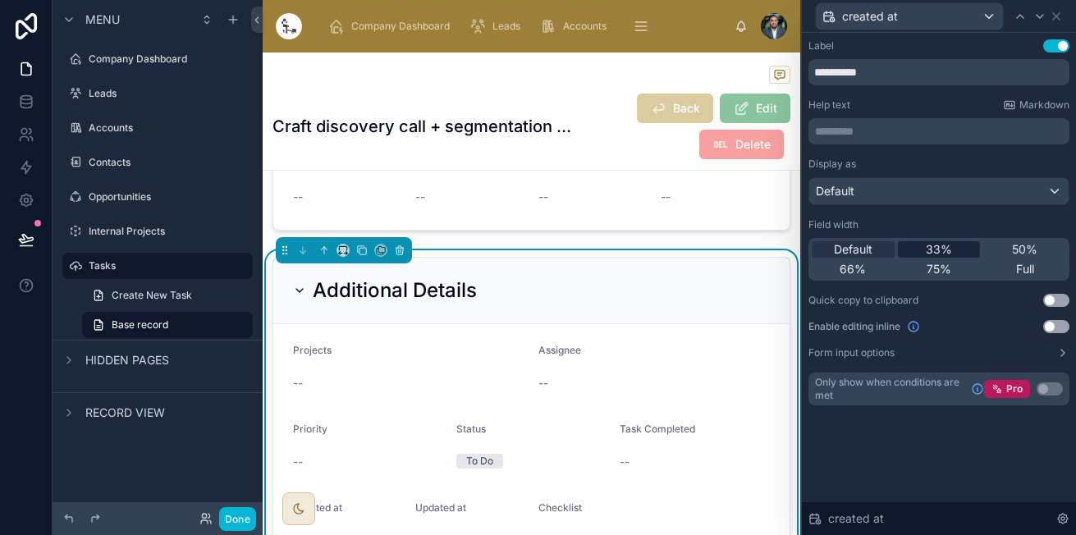
click at [948, 249] on span "33%" at bounding box center [938, 249] width 26 height 16
click at [1040, 20] on icon at bounding box center [1039, 16] width 13 height 13
click at [944, 240] on div "Default 33% 50% 66% 75% Full" at bounding box center [938, 259] width 261 height 43
click at [944, 242] on span "33%" at bounding box center [938, 249] width 26 height 16
click at [1019, 241] on span "50%" at bounding box center [1024, 249] width 25 height 16
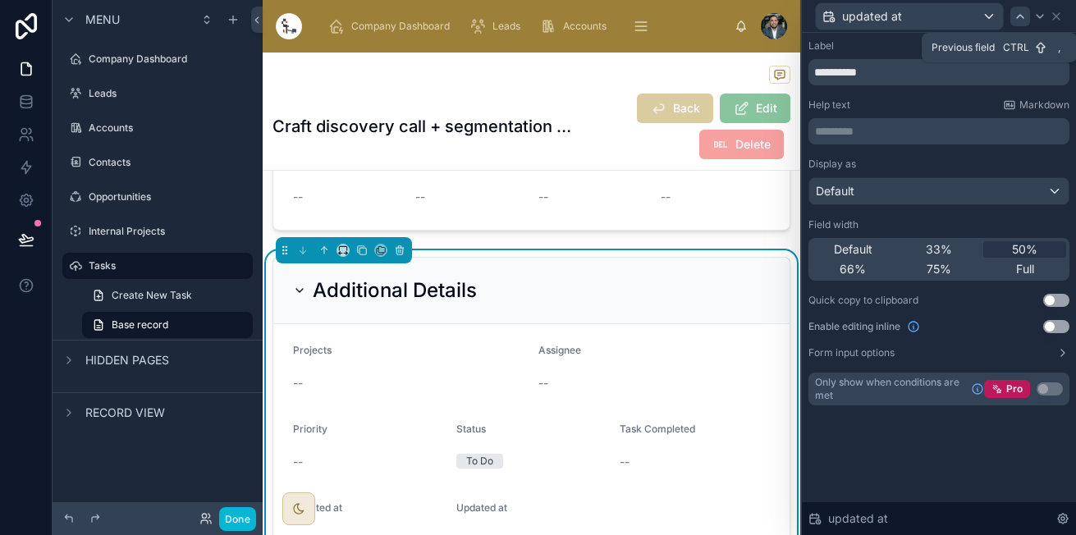
click at [1022, 17] on icon at bounding box center [1019, 16] width 7 height 3
drag, startPoint x: 1030, startPoint y: 253, endPoint x: 1010, endPoint y: 108, distance: 146.5
click at [1030, 252] on span "50%" at bounding box center [1024, 249] width 25 height 16
click at [1013, 17] on icon at bounding box center [1019, 16] width 13 height 13
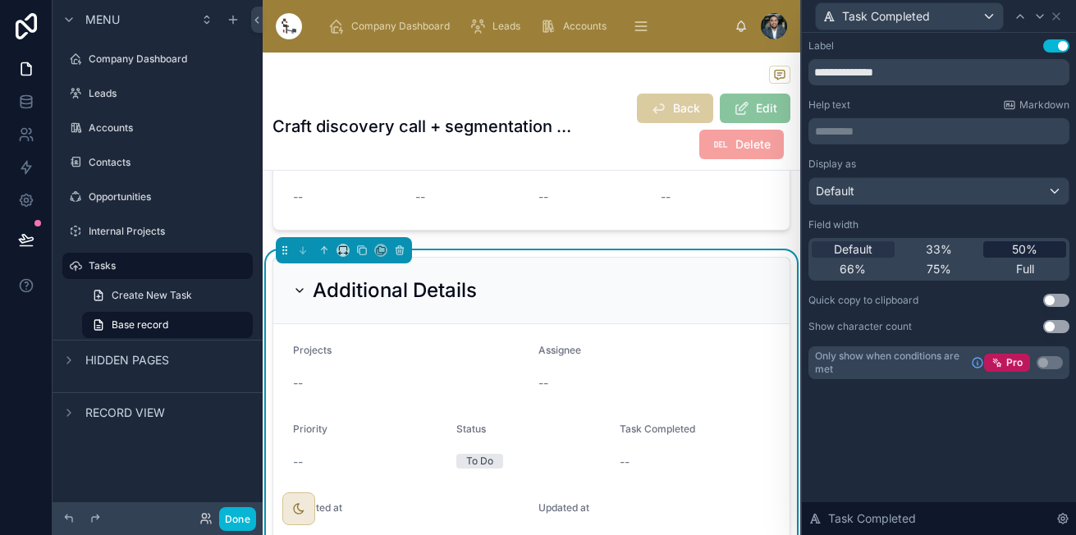
click at [1016, 253] on span "50%" at bounding box center [1024, 249] width 25 height 16
click at [939, 253] on span "33%" at bounding box center [938, 249] width 26 height 16
click at [1052, 11] on icon at bounding box center [1055, 16] width 13 height 13
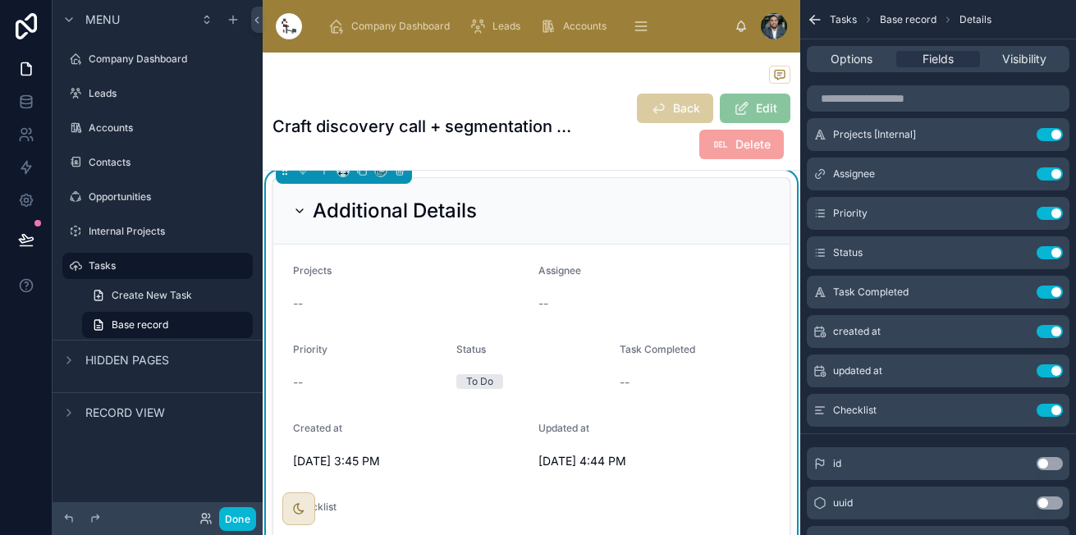
scroll to position [677, 0]
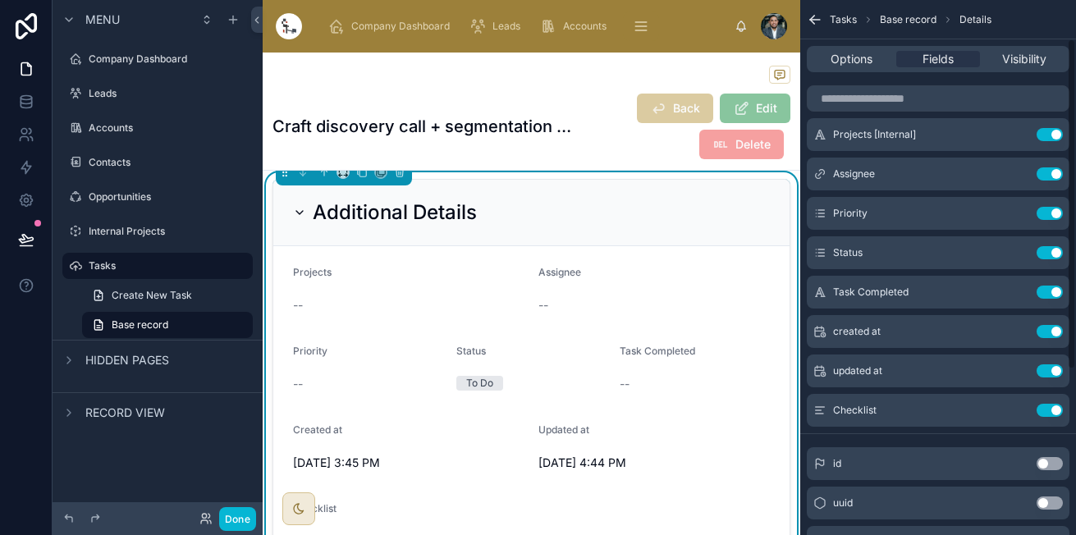
click at [462, 99] on div "Craft discovery call + segmentation questionnaire Back Edit Delete" at bounding box center [531, 126] width 518 height 67
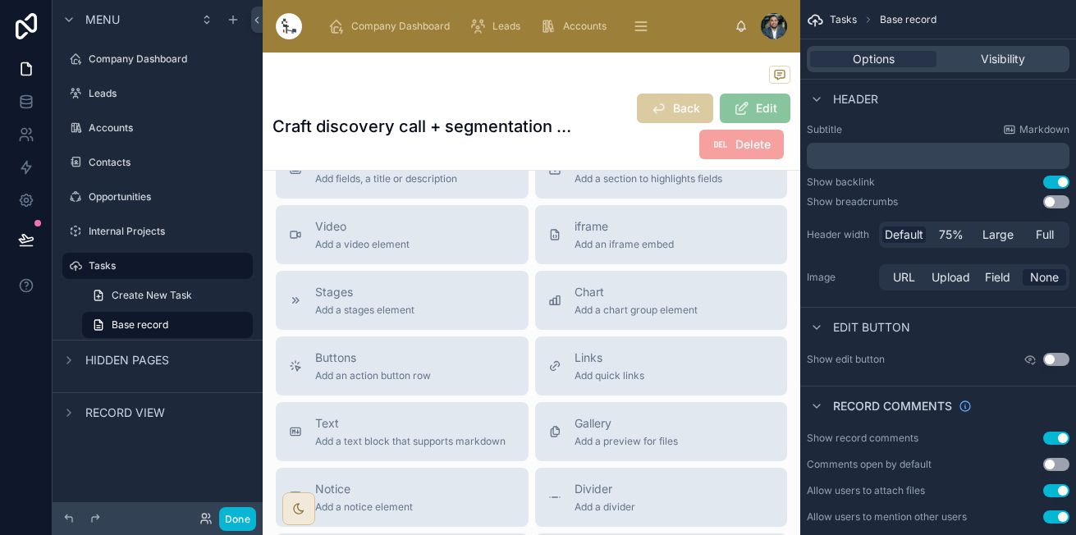
scroll to position [1478, 0]
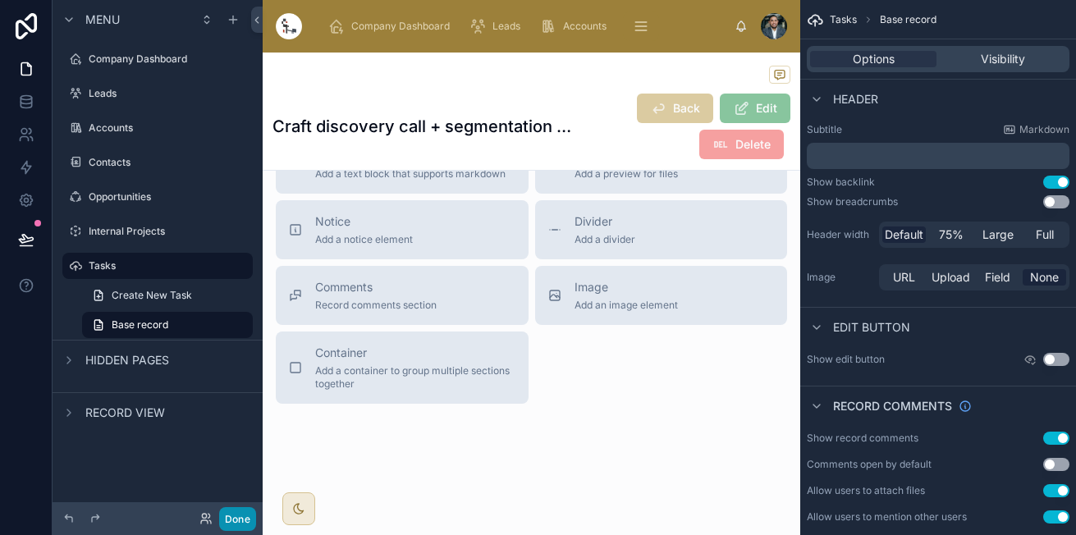
click at [230, 518] on button "Done" at bounding box center [237, 519] width 37 height 24
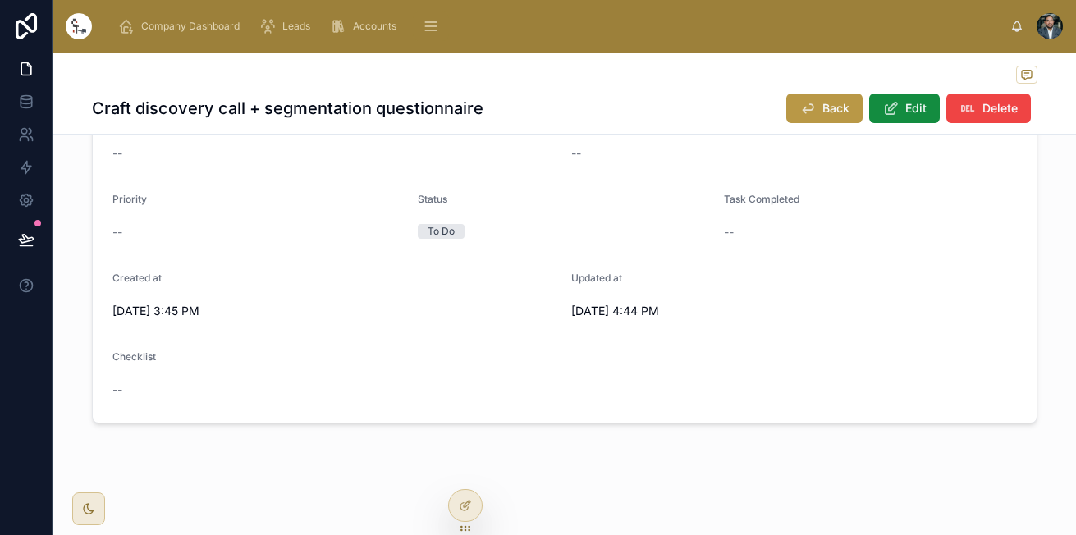
scroll to position [776, 0]
click at [667, 21] on span "Internal Projects" at bounding box center [666, 26] width 76 height 13
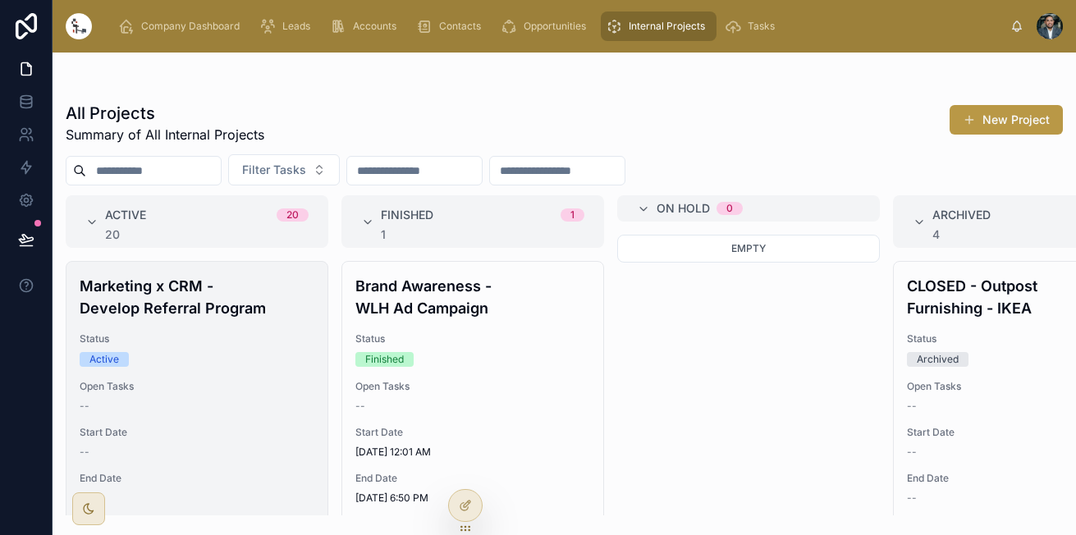
click at [194, 400] on div "--" at bounding box center [197, 406] width 235 height 13
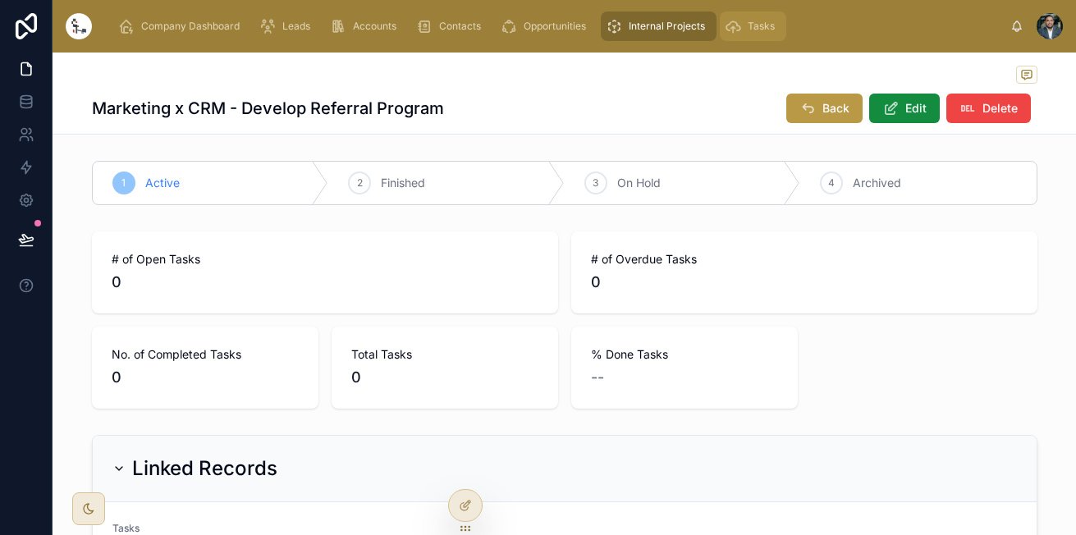
click at [736, 39] on div "Tasks" at bounding box center [752, 26] width 57 height 26
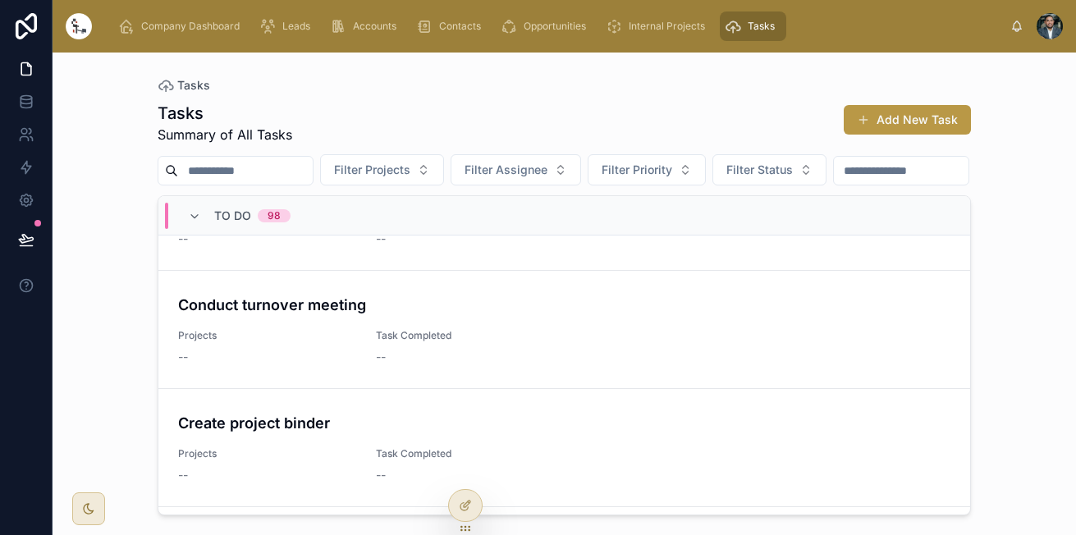
scroll to position [1561, 0]
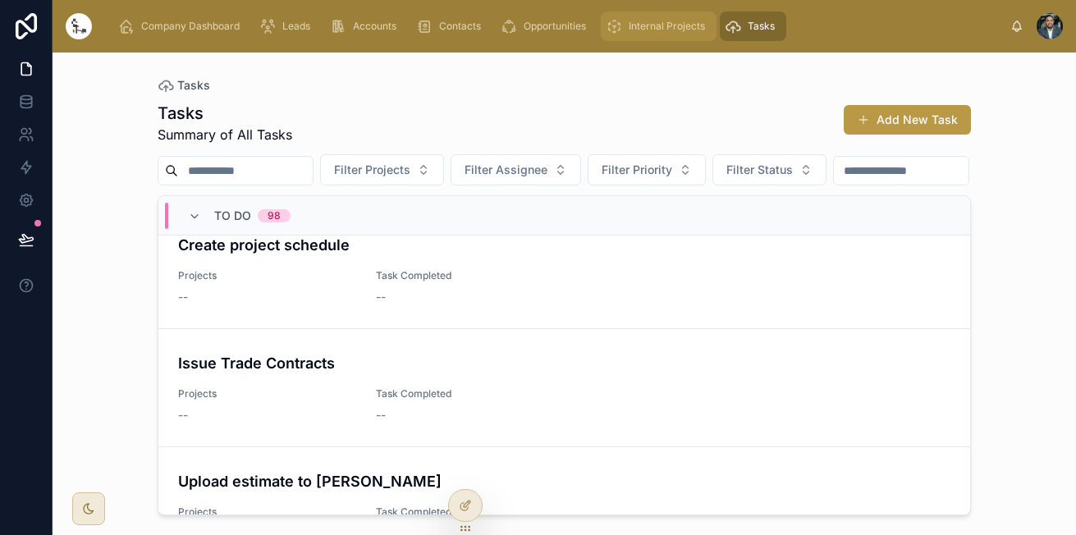
click at [661, 28] on span "Internal Projects" at bounding box center [666, 26] width 76 height 13
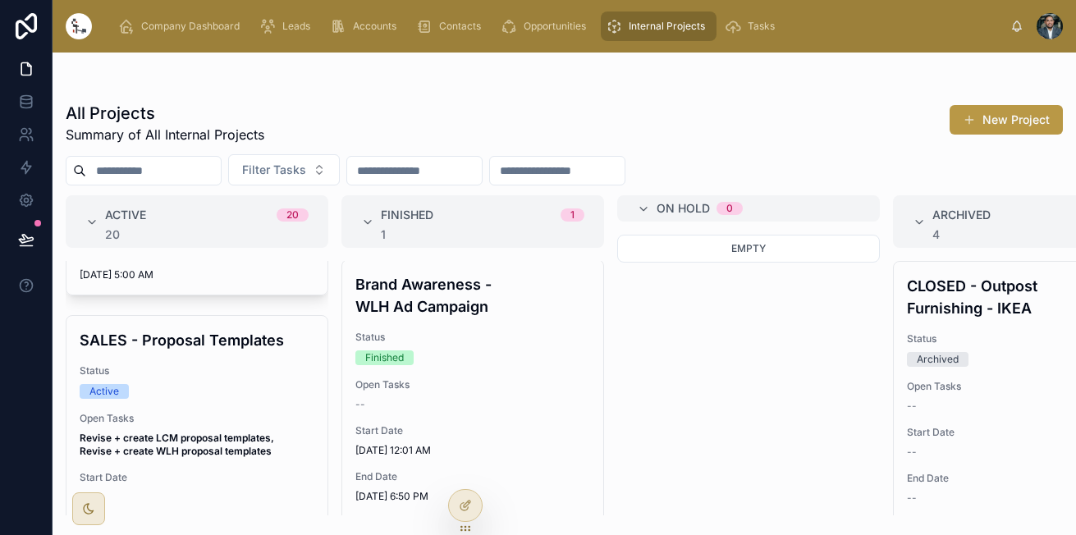
scroll to position [1327, 0]
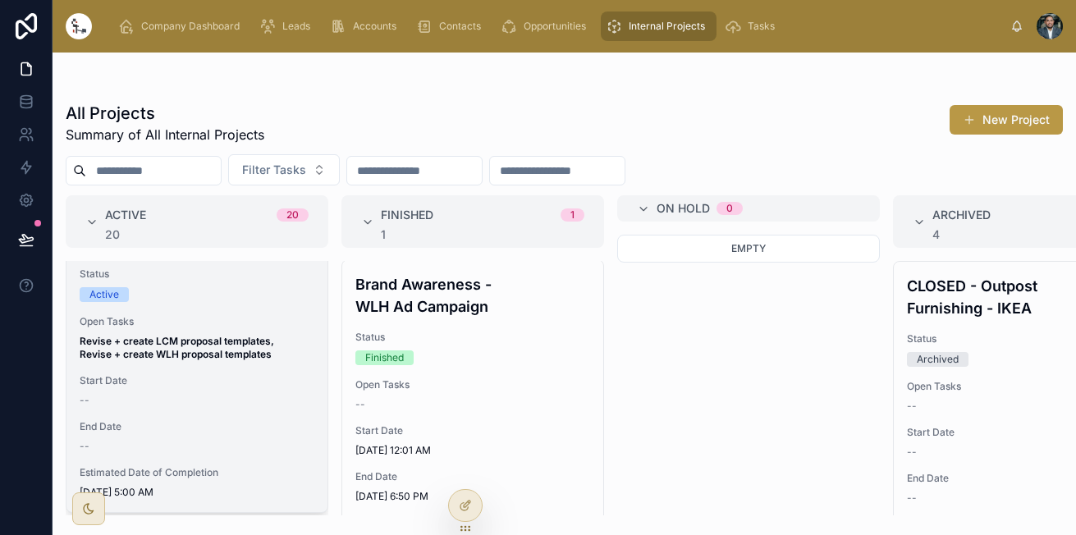
click at [214, 370] on div "SALES - Proposal Templates Status Active Open Tasks Revise + create LCM proposa…" at bounding box center [196, 365] width 261 height 293
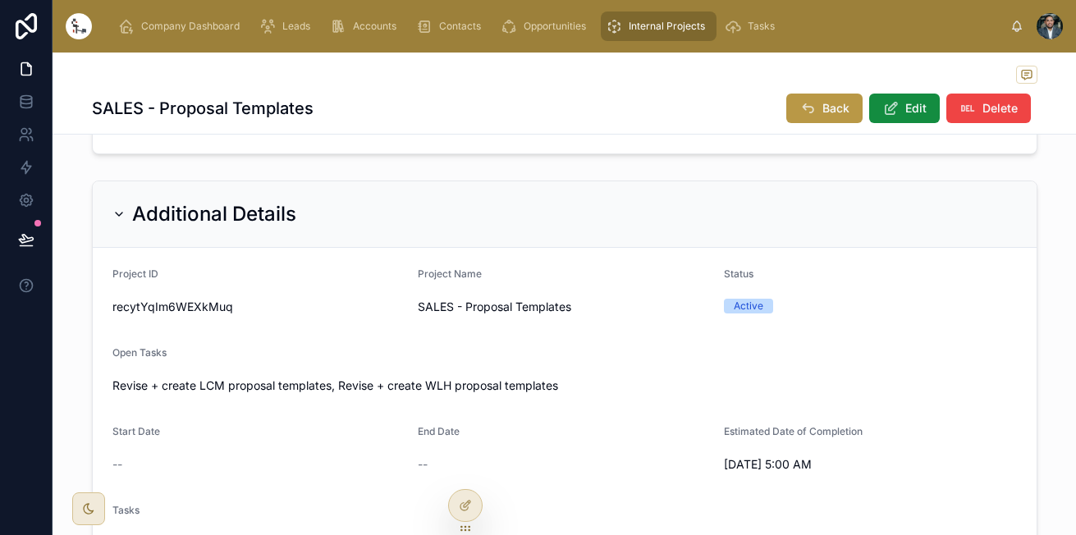
scroll to position [650, 0]
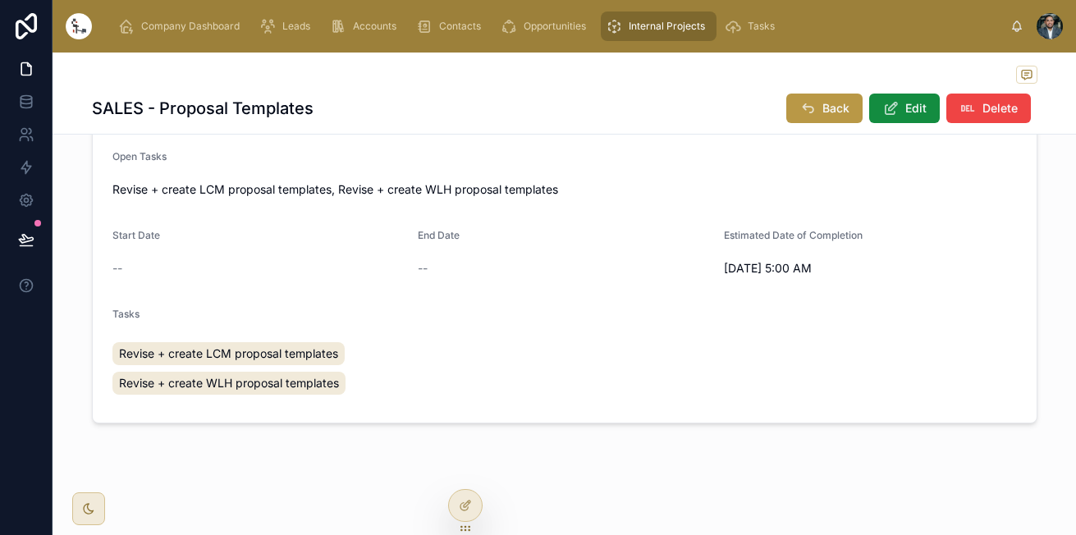
click at [267, 400] on div "Revise + create LCM proposal templates Revise + create WLH proposal templates" at bounding box center [258, 368] width 293 height 69
click at [265, 412] on form "Project ID recytYqIm6WEXkMuq Project Name SALES - Proposal Templates Status Act…" at bounding box center [564, 237] width 943 height 371
drag, startPoint x: 265, startPoint y: 412, endPoint x: 500, endPoint y: 322, distance: 252.2
click at [500, 322] on form "Project ID recytYqIm6WEXkMuq Project Name SALES - Proposal Templates Status Act…" at bounding box center [564, 237] width 943 height 371
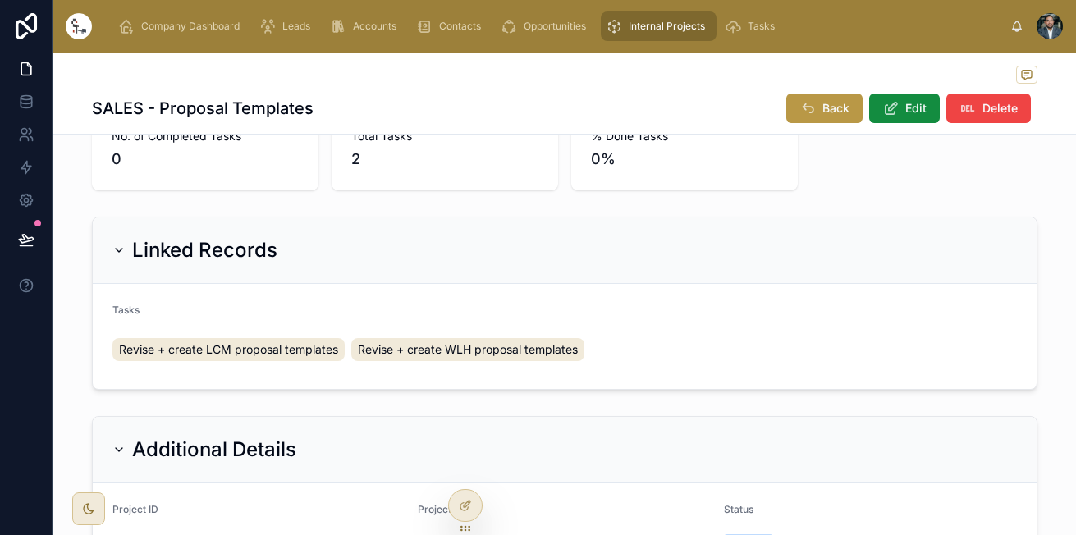
scroll to position [196, 0]
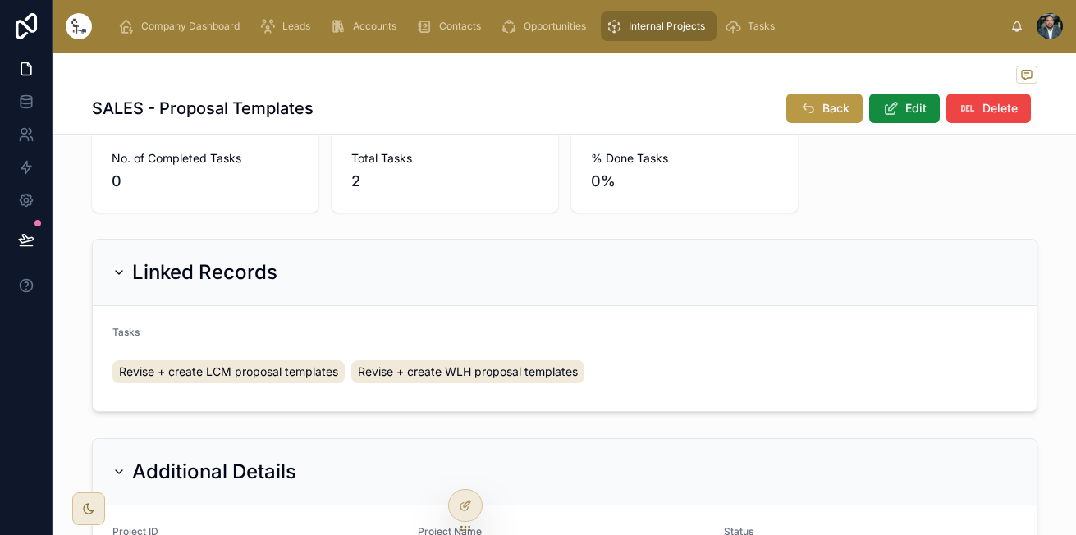
click at [674, 31] on span "Internal Projects" at bounding box center [666, 26] width 76 height 13
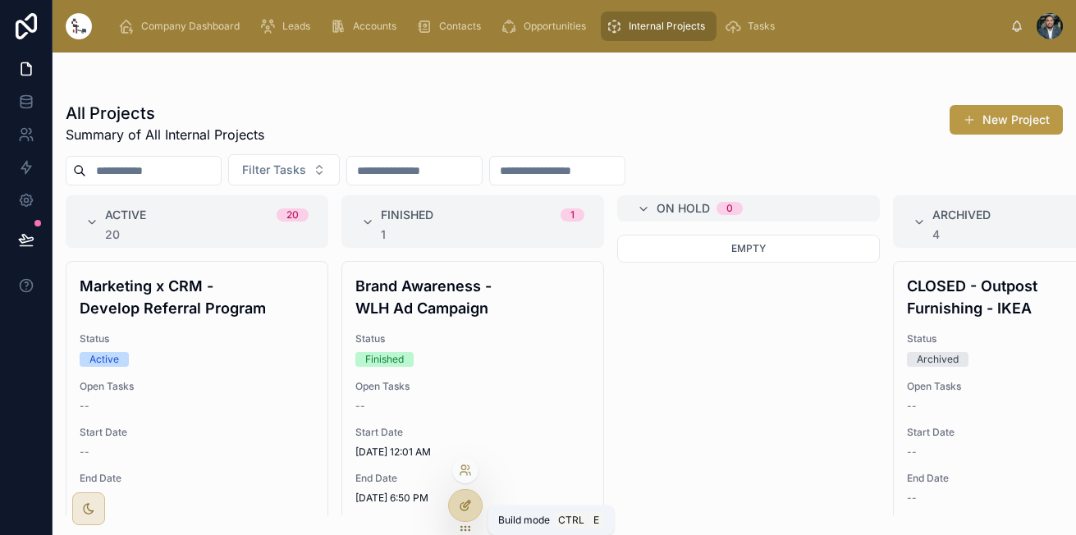
click at [460, 500] on icon at bounding box center [465, 505] width 13 height 13
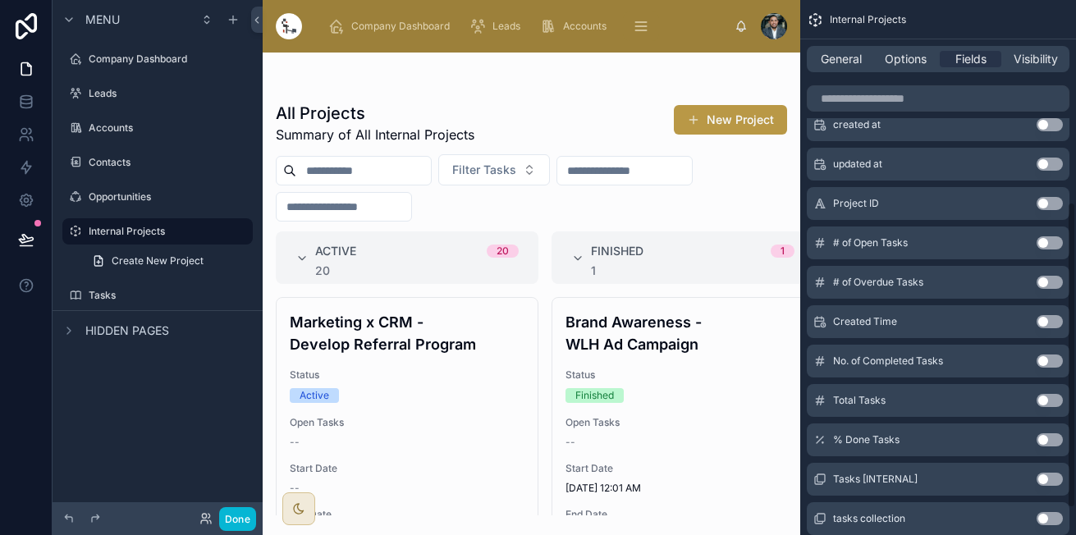
scroll to position [399, 0]
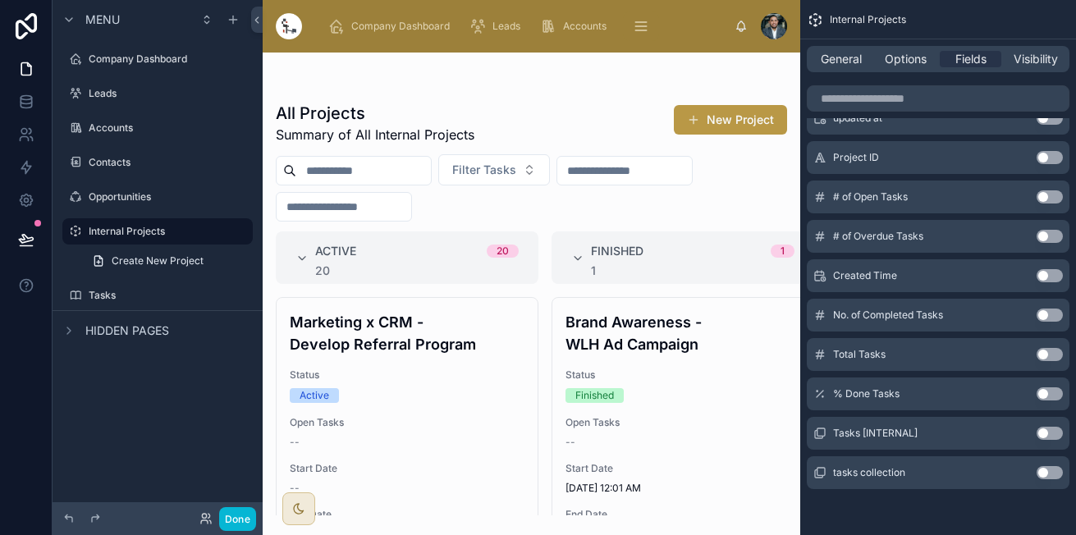
click at [1050, 430] on button "Use setting" at bounding box center [1049, 433] width 26 height 13
drag, startPoint x: 531, startPoint y: 322, endPoint x: 533, endPoint y: 382, distance: 59.9
click at [533, 382] on div at bounding box center [531, 294] width 537 height 482
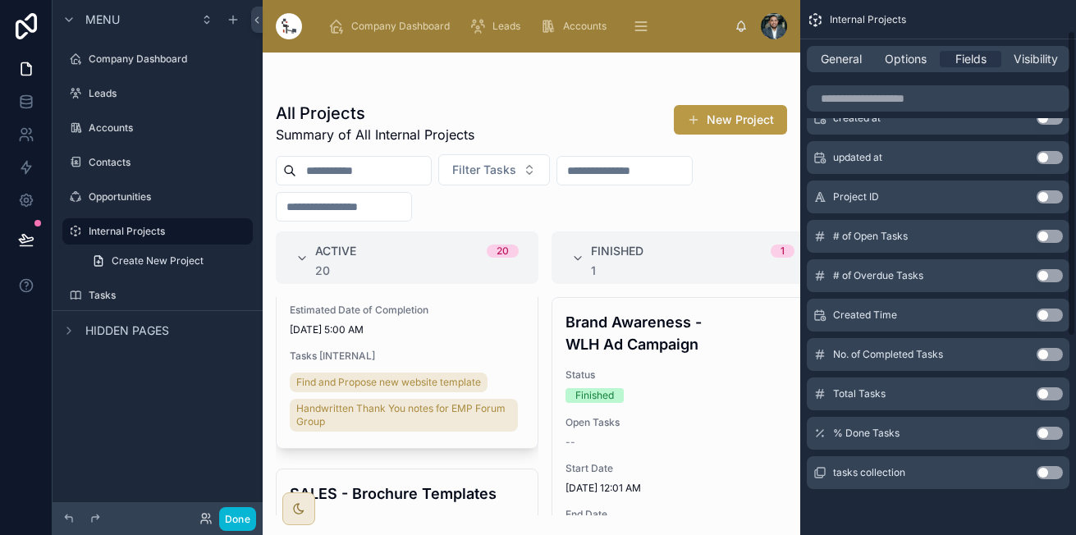
scroll to position [0, 0]
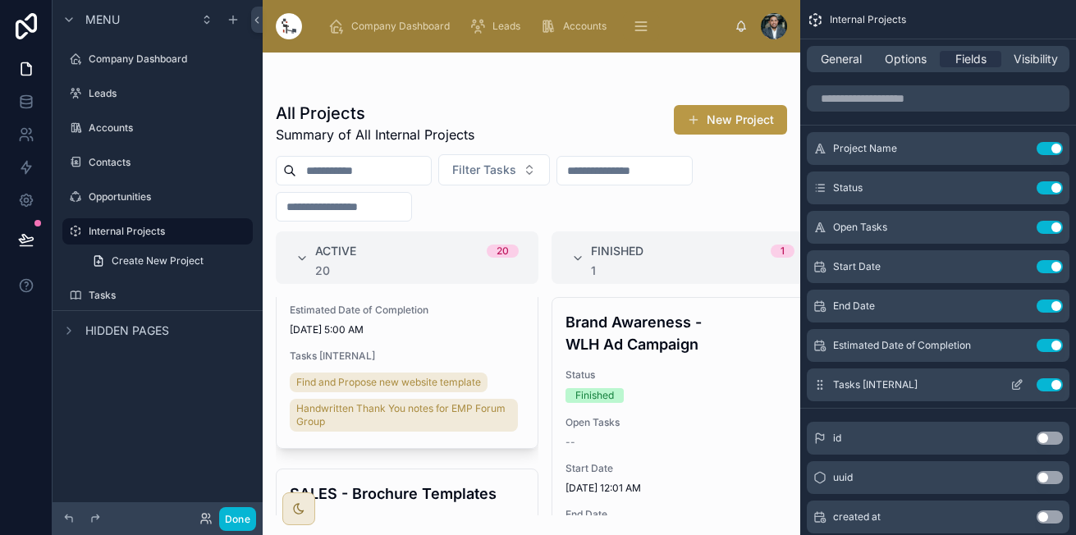
click at [1016, 381] on icon "scrollable content" at bounding box center [1016, 384] width 13 height 13
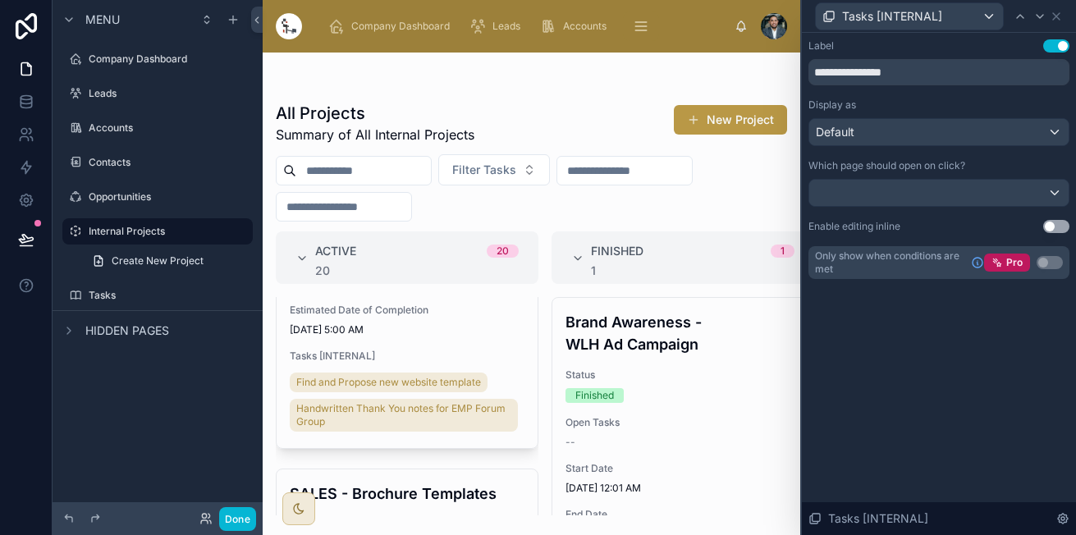
click at [945, 89] on div "**********" at bounding box center [938, 159] width 261 height 240
click at [943, 80] on input "**********" at bounding box center [938, 72] width 261 height 26
drag, startPoint x: 943, startPoint y: 80, endPoint x: 844, endPoint y: 75, distance: 98.6
click at [844, 75] on input "**********" at bounding box center [938, 72] width 261 height 26
type input "*****"
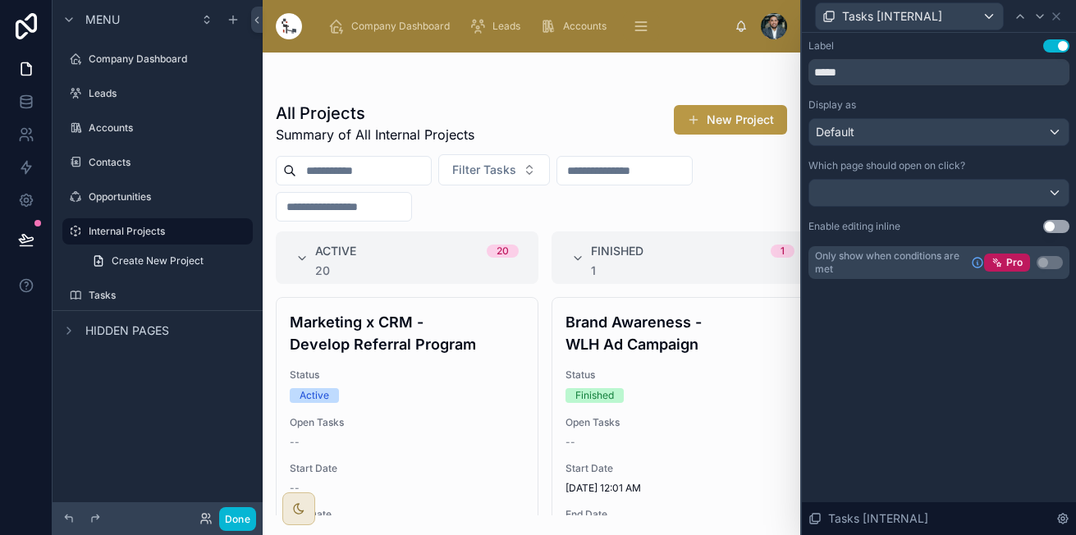
click at [1053, 16] on icon at bounding box center [1055, 16] width 13 height 13
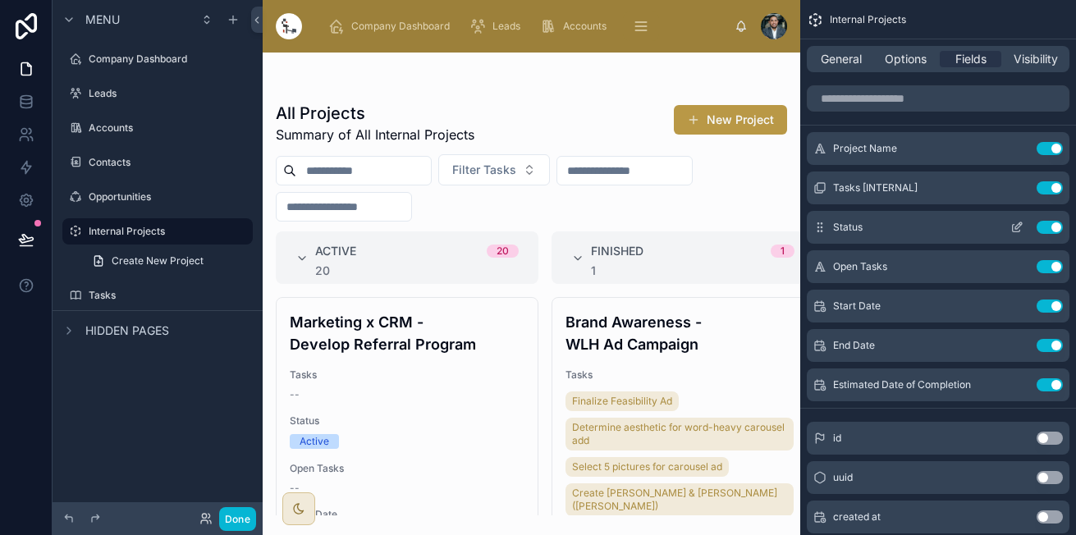
click at [1042, 226] on button "Use setting" at bounding box center [1049, 227] width 26 height 13
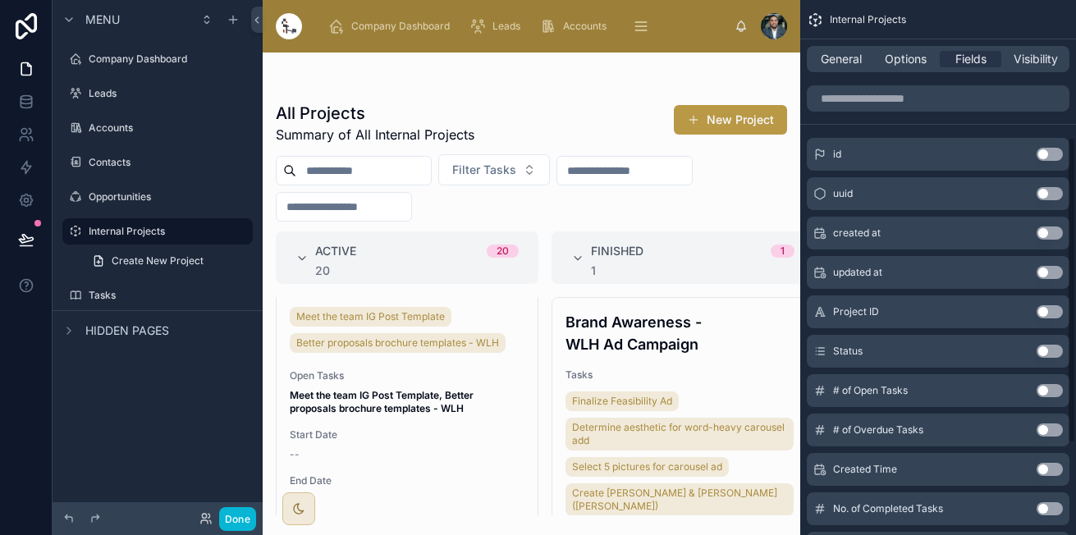
scroll to position [245, 0]
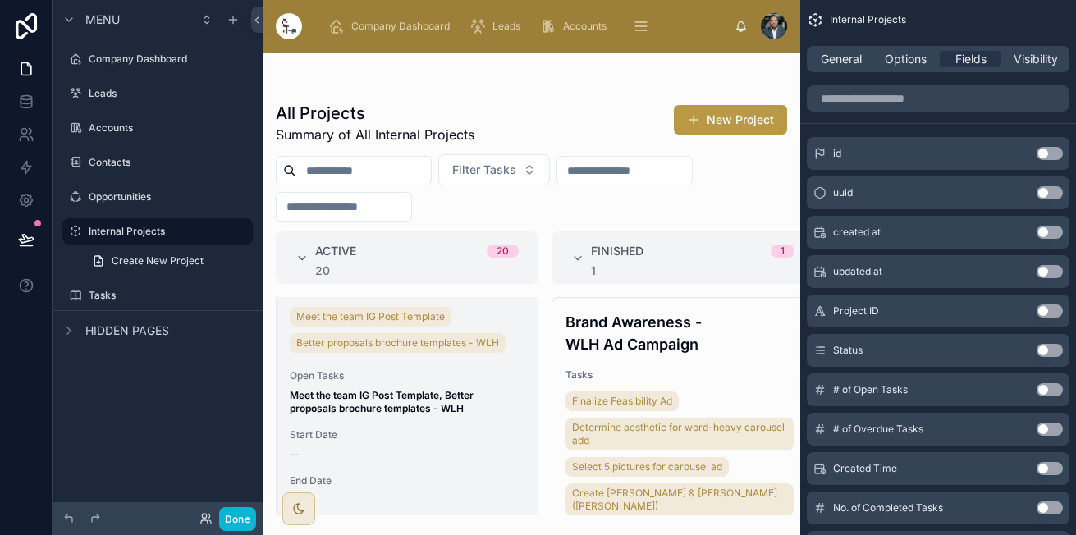
click at [368, 456] on div "--" at bounding box center [407, 454] width 235 height 13
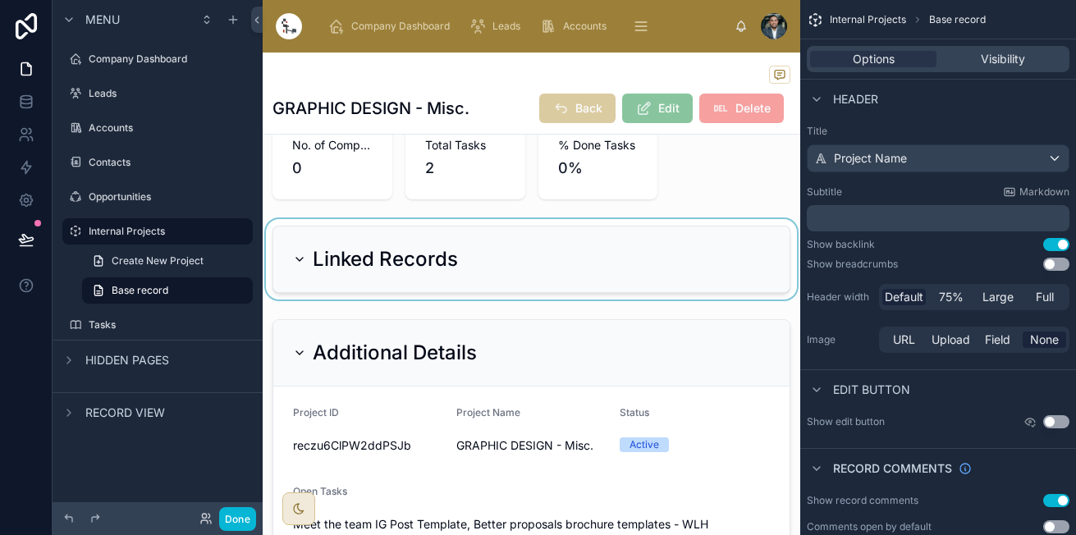
scroll to position [212, 0]
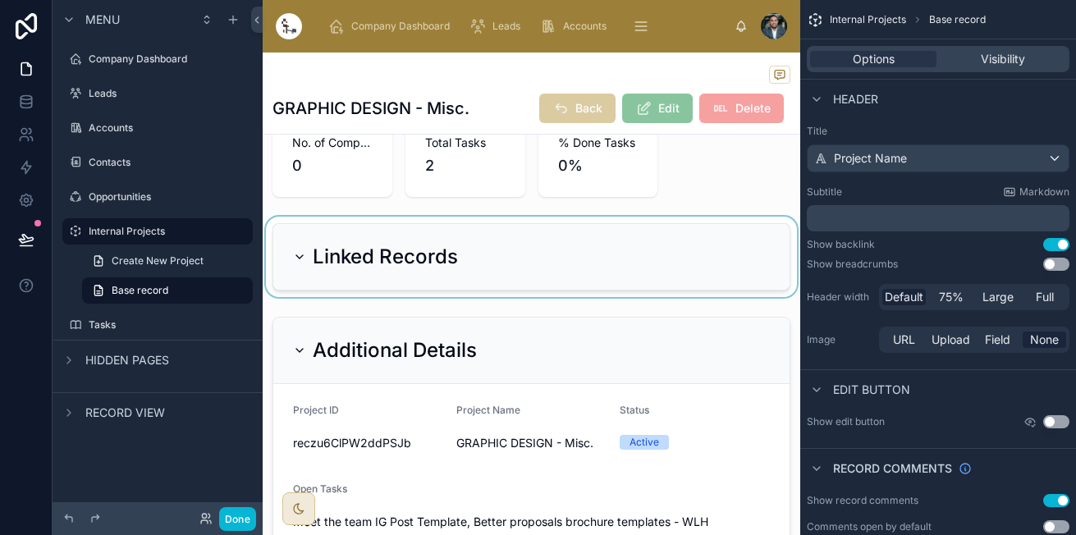
click at [299, 279] on div at bounding box center [531, 257] width 537 height 80
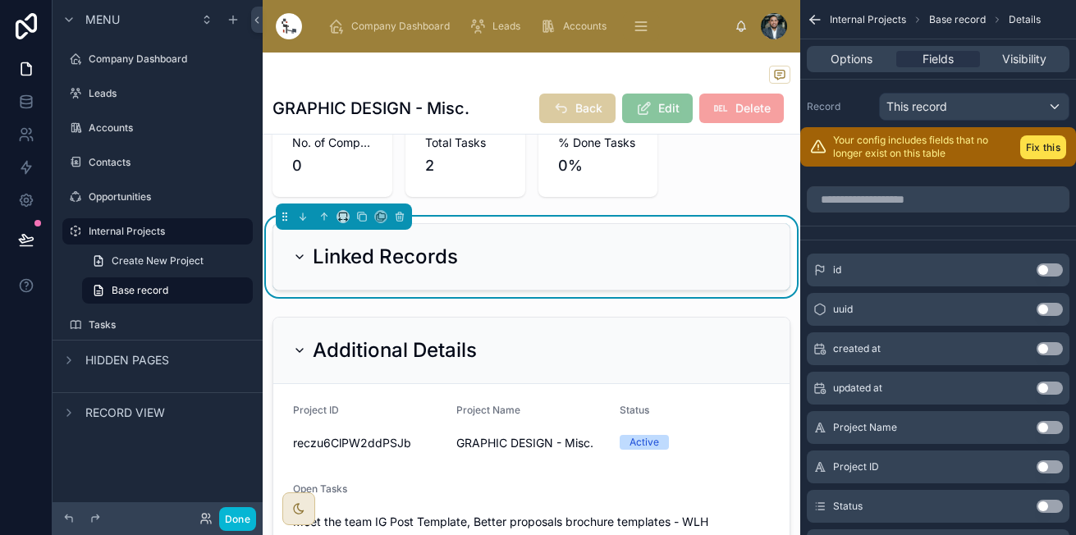
click at [299, 263] on icon at bounding box center [299, 256] width 13 height 13
click at [299, 260] on icon at bounding box center [299, 256] width 3 height 7
click at [299, 258] on icon at bounding box center [299, 256] width 7 height 3
click at [299, 260] on icon at bounding box center [299, 256] width 3 height 7
click at [299, 258] on icon at bounding box center [299, 256] width 7 height 3
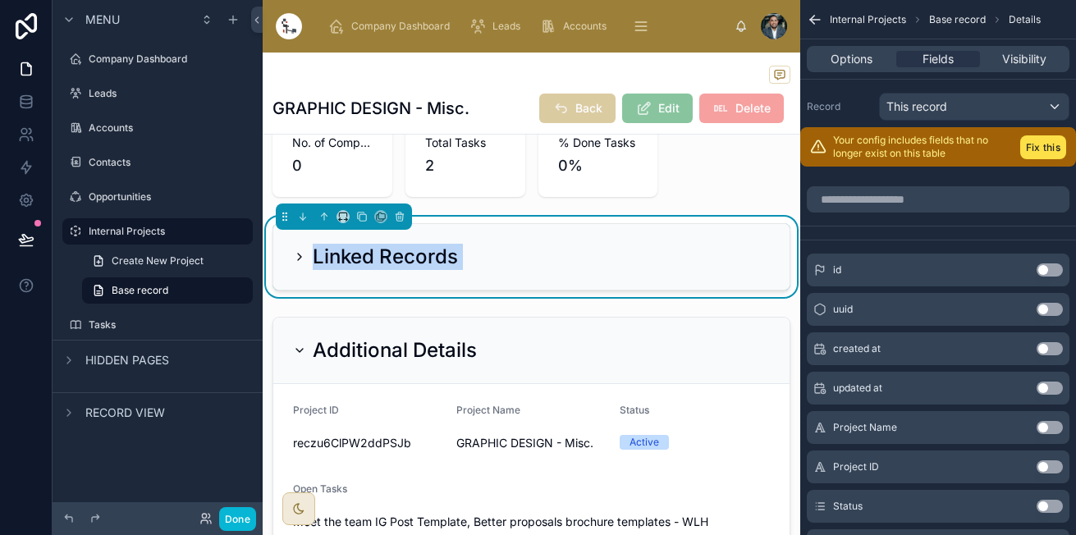
click at [299, 260] on icon at bounding box center [299, 256] width 3 height 7
click at [299, 258] on icon at bounding box center [299, 256] width 7 height 3
click at [299, 260] on icon at bounding box center [299, 256] width 3 height 7
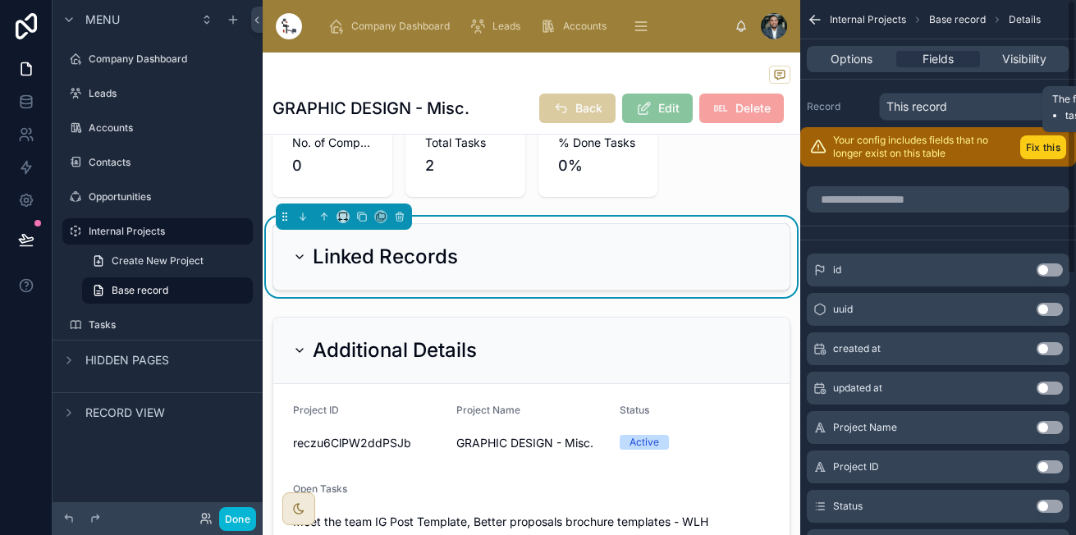
click at [1046, 147] on button "Fix this" at bounding box center [1043, 147] width 46 height 24
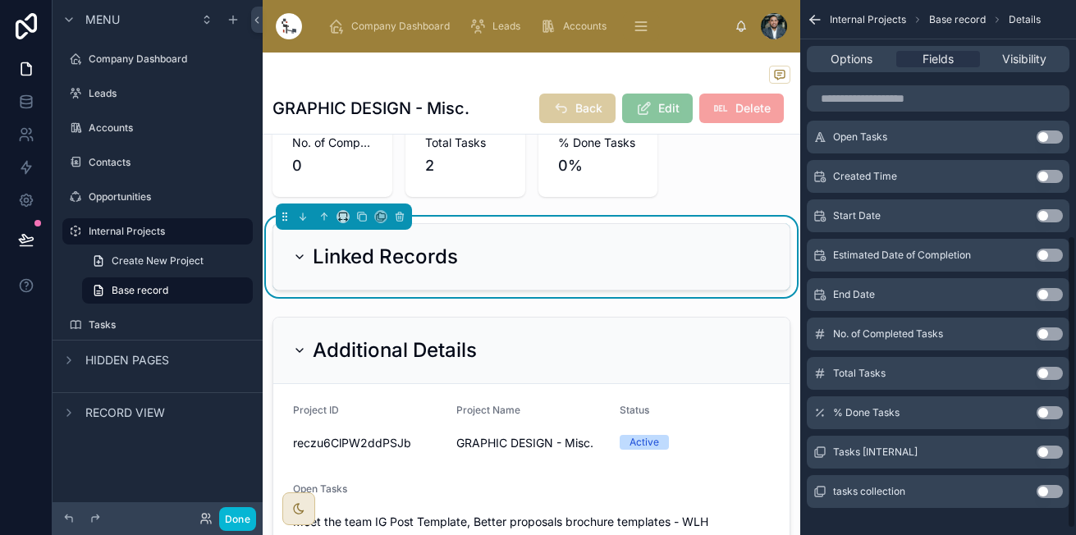
scroll to position [429, 0]
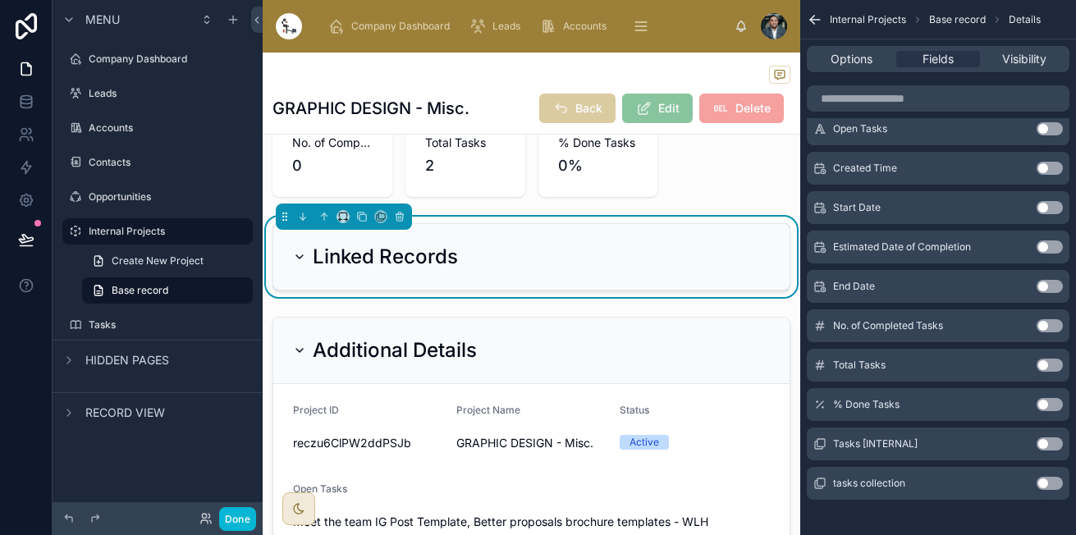
click at [1042, 441] on button "Use setting" at bounding box center [1049, 443] width 26 height 13
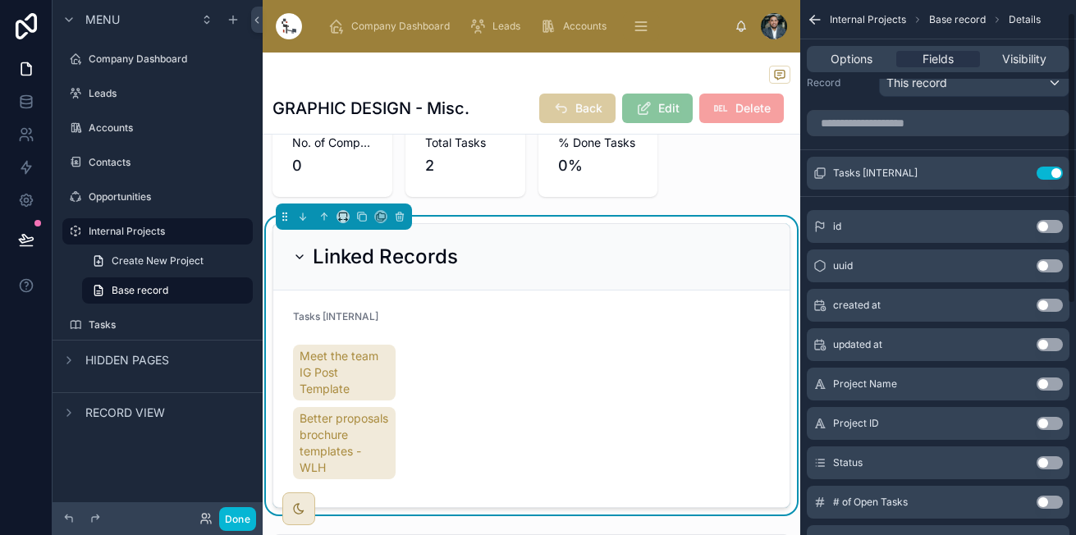
scroll to position [23, 0]
click at [1016, 177] on icon "scrollable content" at bounding box center [1016, 173] width 13 height 13
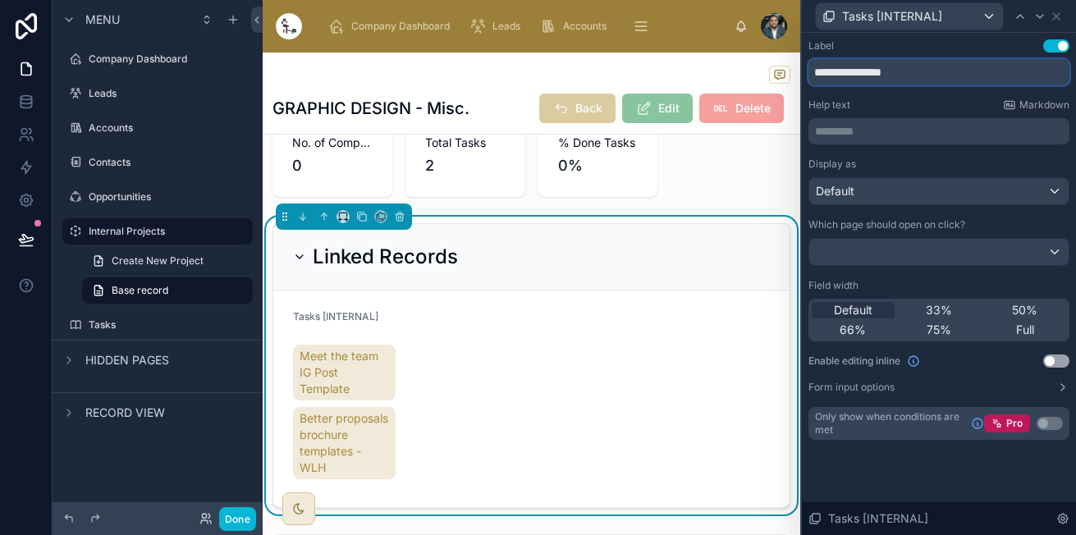
drag, startPoint x: 847, startPoint y: 75, endPoint x: 984, endPoint y: 57, distance: 137.3
click at [984, 57] on div "**********" at bounding box center [938, 62] width 261 height 46
type input "*****"
click at [993, 328] on div "Full" at bounding box center [1024, 330] width 83 height 16
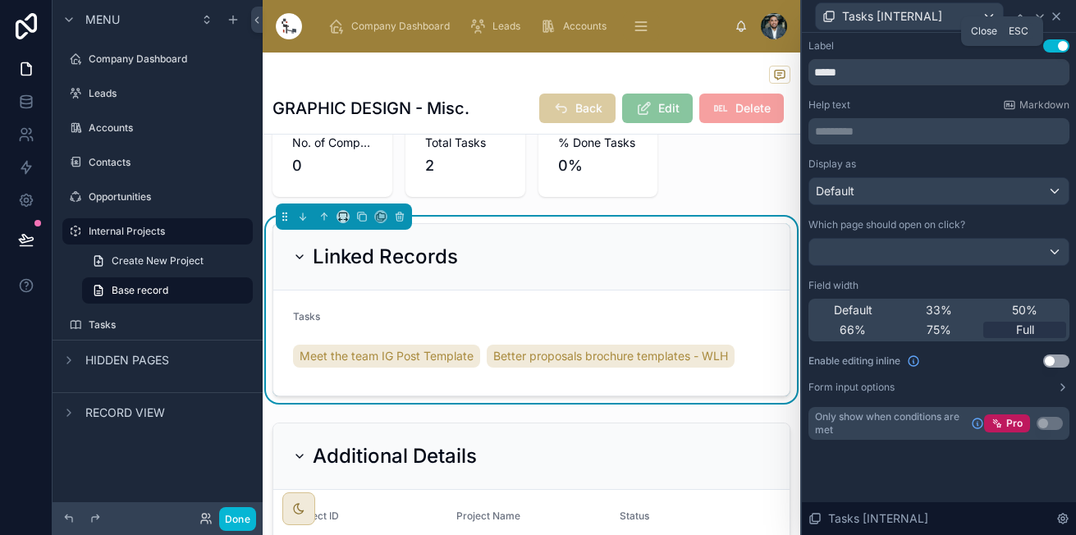
click at [1055, 15] on icon at bounding box center [1056, 16] width 7 height 7
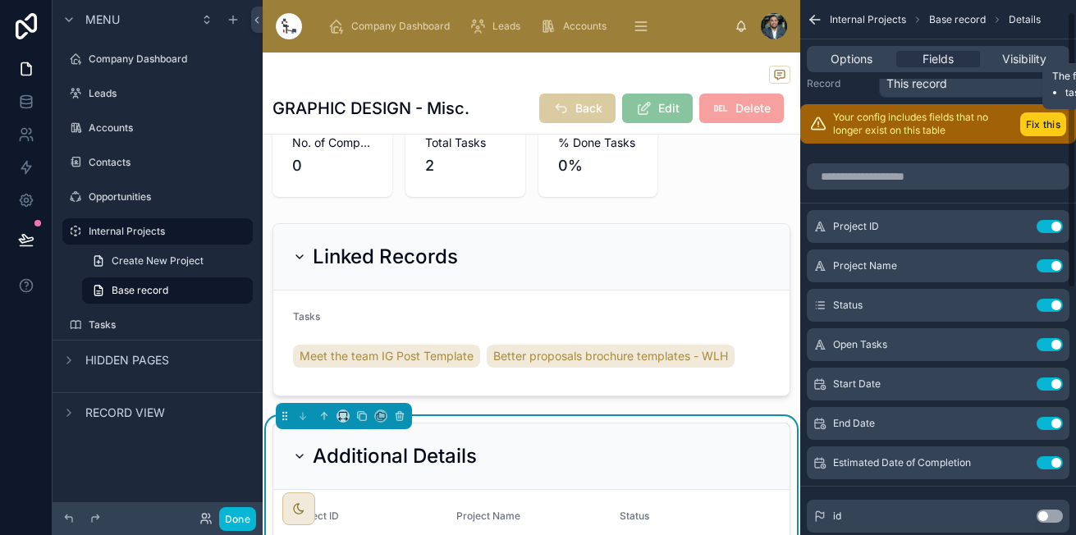
click at [1048, 126] on button "Fix this" at bounding box center [1043, 124] width 46 height 24
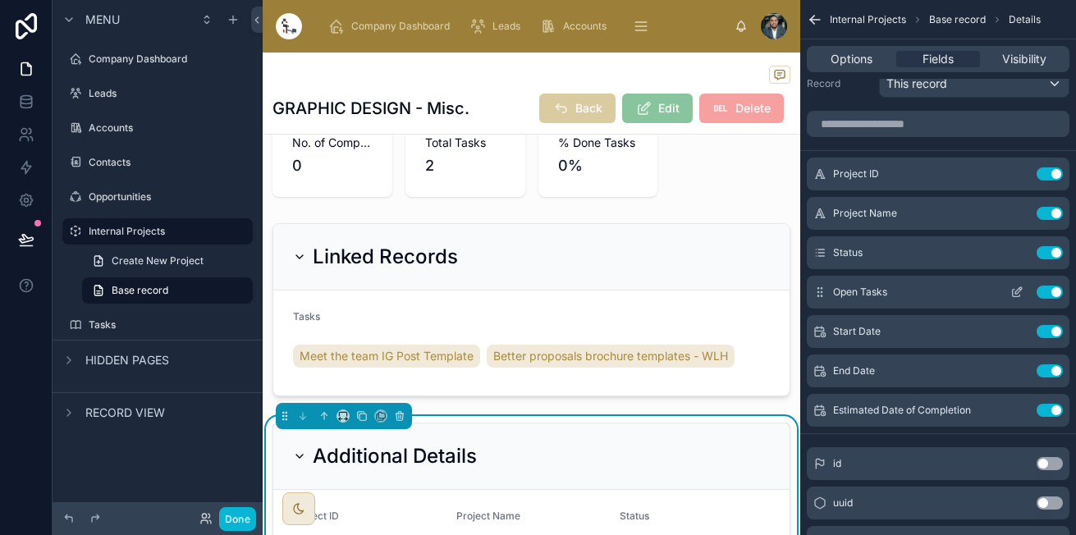
click at [1017, 293] on icon "scrollable content" at bounding box center [1016, 291] width 13 height 13
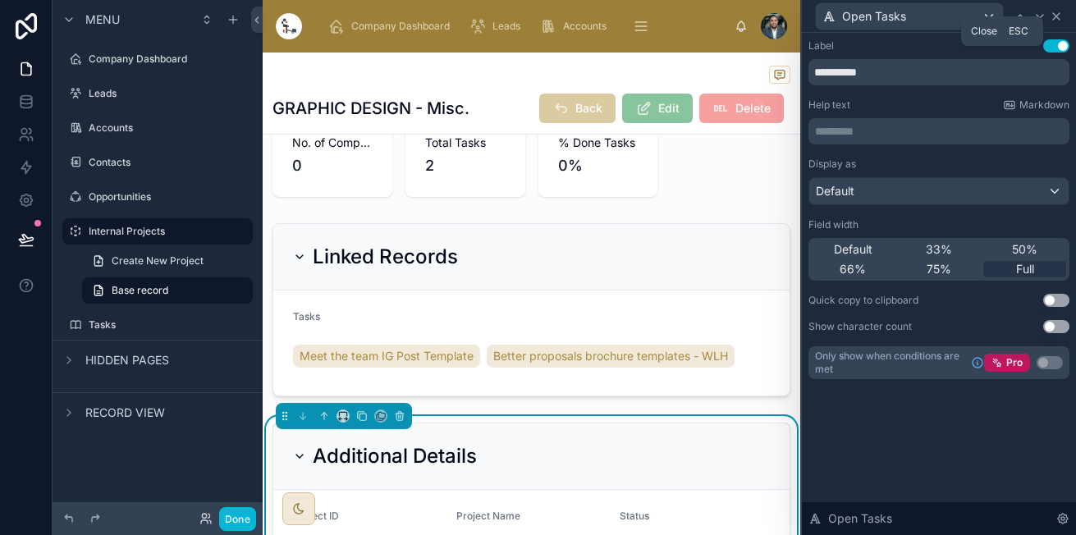
click at [1061, 12] on icon at bounding box center [1055, 16] width 13 height 13
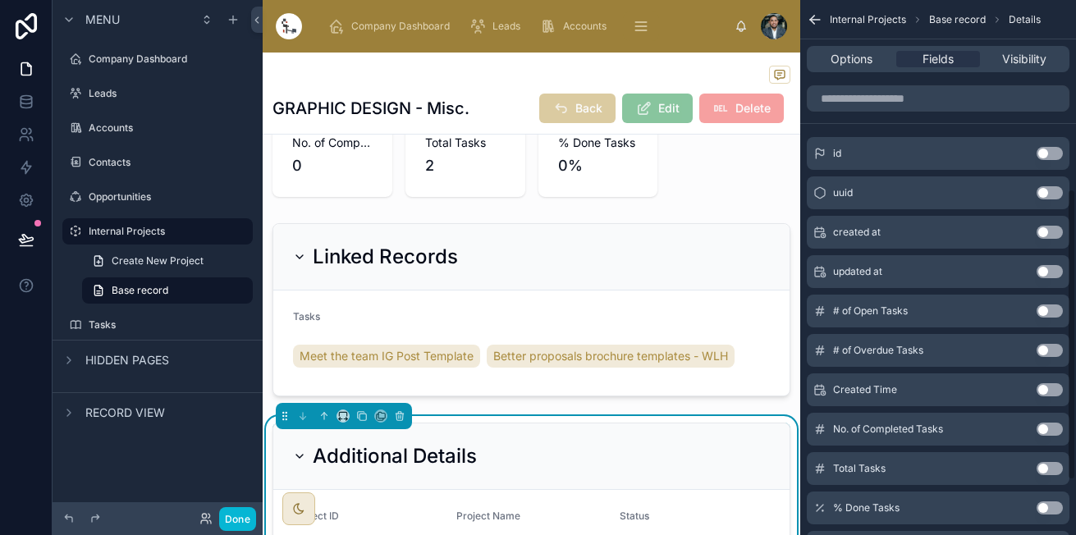
scroll to position [447, 0]
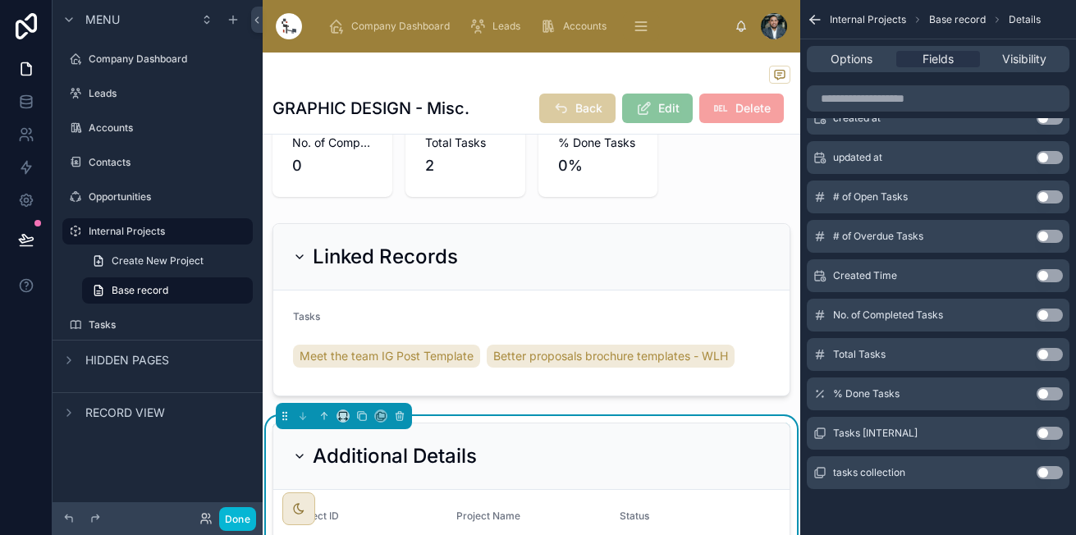
click at [1050, 432] on button "Use setting" at bounding box center [1049, 433] width 26 height 13
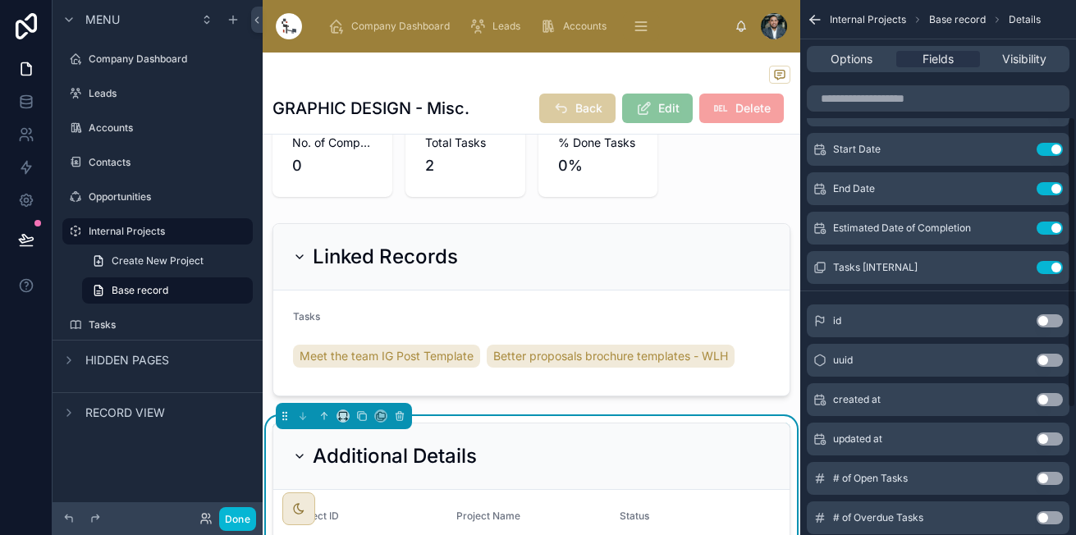
scroll to position [216, 0]
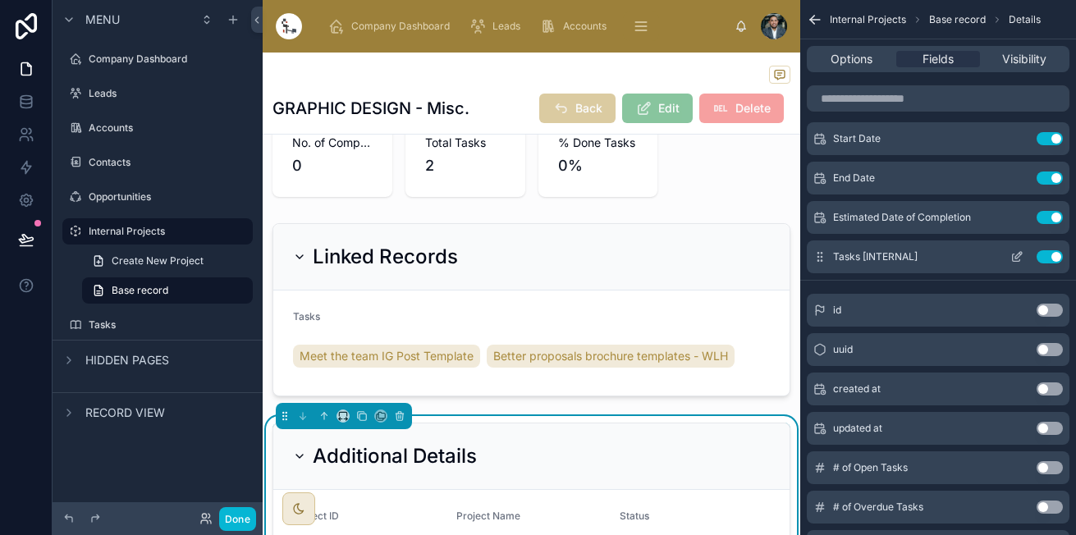
click at [1019, 258] on icon "scrollable content" at bounding box center [1016, 256] width 13 height 13
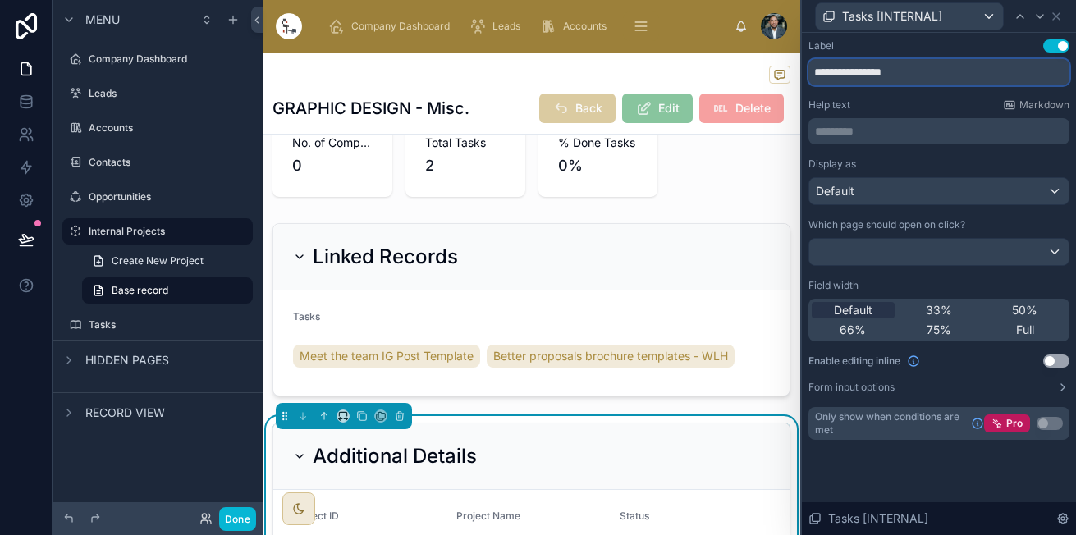
drag, startPoint x: 845, startPoint y: 70, endPoint x: 948, endPoint y: 73, distance: 102.6
click at [948, 73] on input "**********" at bounding box center [938, 72] width 261 height 26
type input "*****"
click at [1039, 333] on div "Full" at bounding box center [1024, 330] width 83 height 16
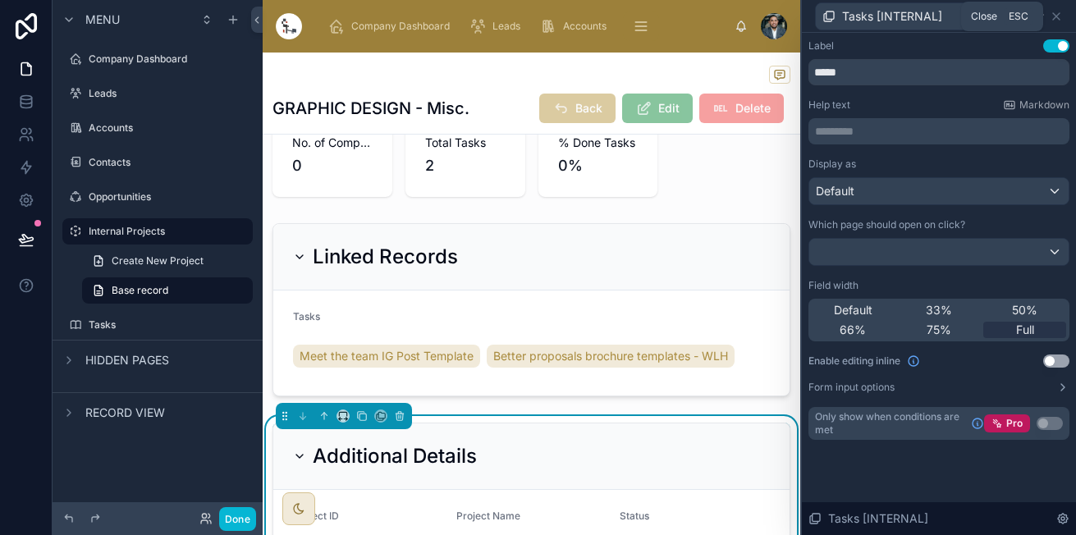
click at [1055, 12] on icon at bounding box center [1055, 16] width 13 height 13
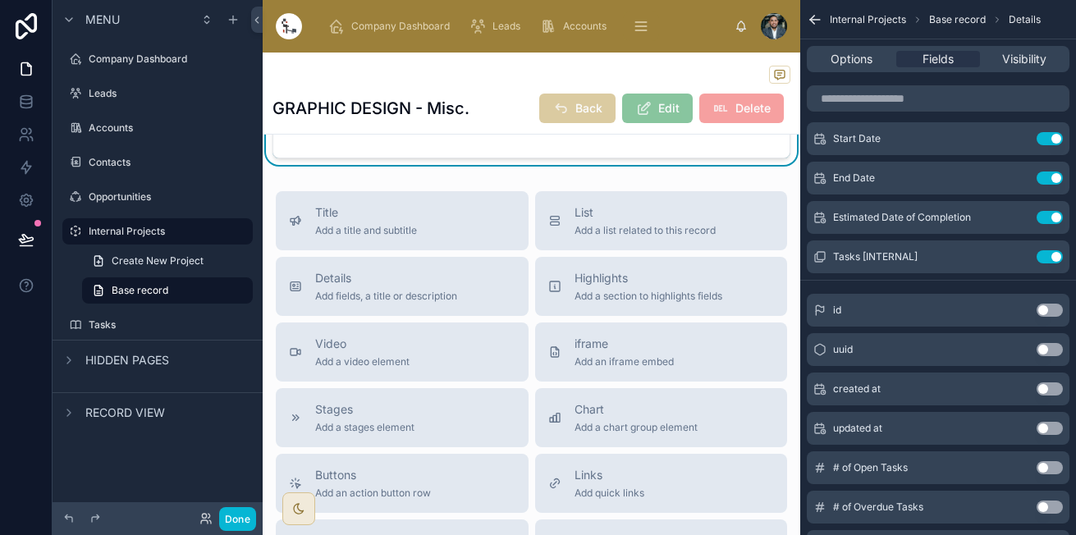
scroll to position [845, 0]
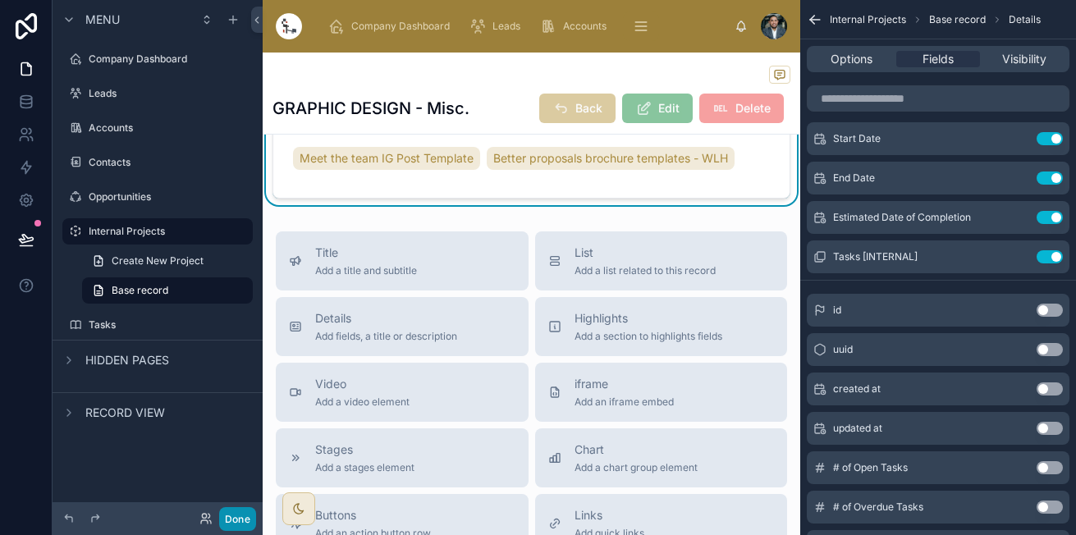
click at [243, 514] on button "Done" at bounding box center [237, 519] width 37 height 24
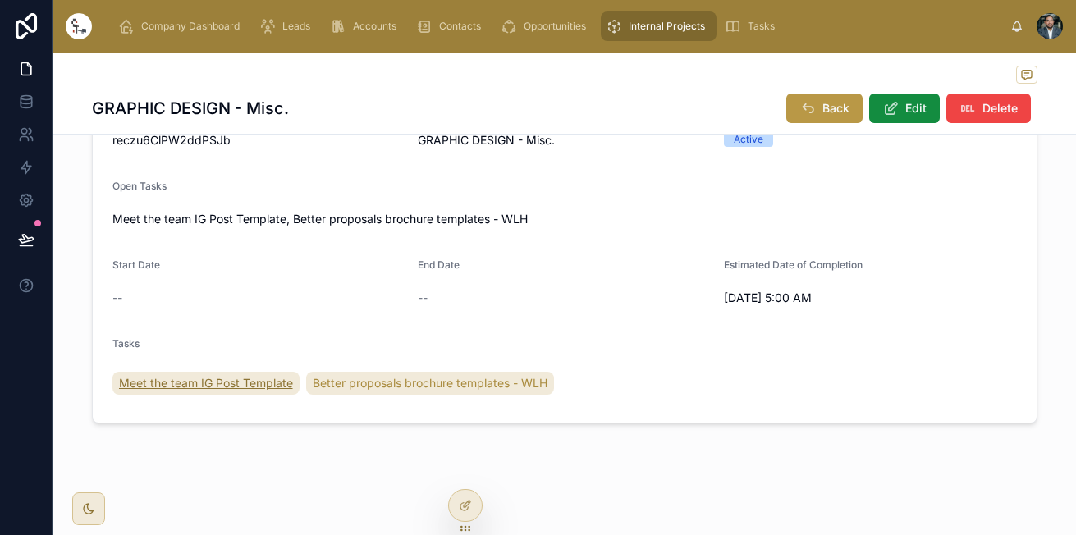
click at [227, 385] on span "Meet the team IG Post Template" at bounding box center [206, 383] width 174 height 16
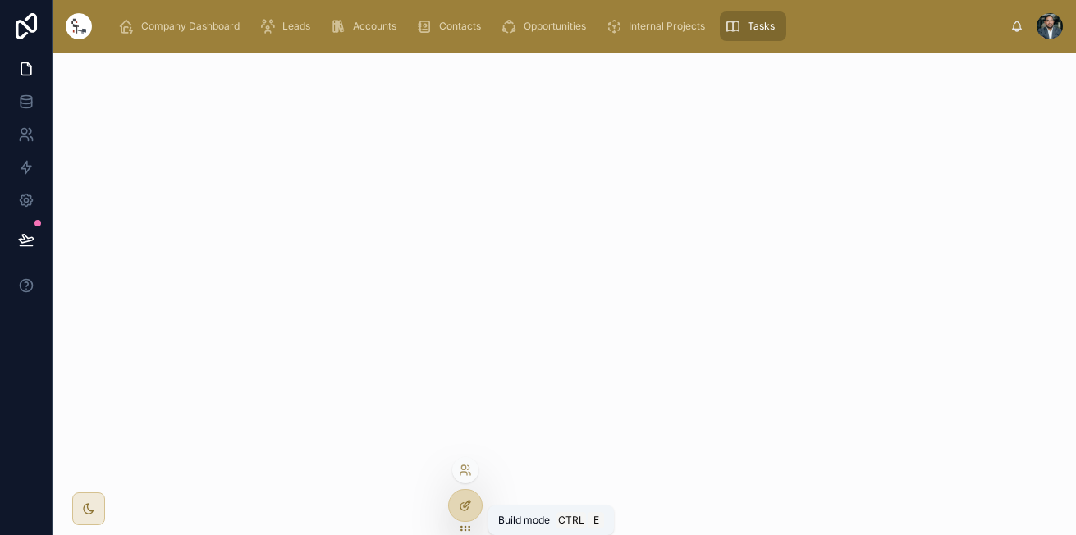
click at [464, 505] on icon at bounding box center [465, 505] width 13 height 13
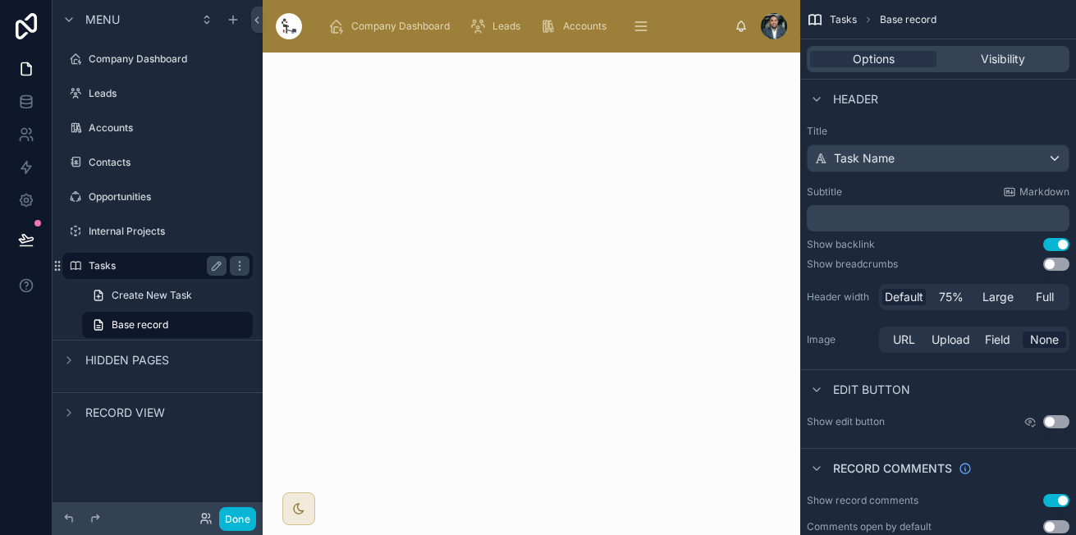
click at [147, 266] on label "Tasks" at bounding box center [154, 265] width 131 height 13
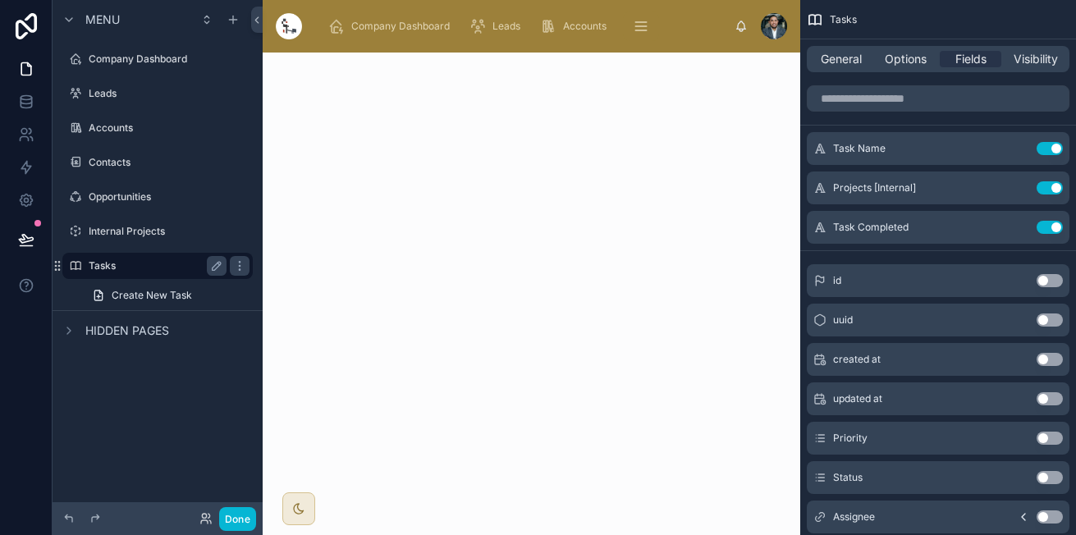
click at [147, 266] on label "Tasks" at bounding box center [154, 265] width 131 height 13
click at [93, 268] on label "Tasks" at bounding box center [154, 265] width 131 height 13
click at [107, 231] on label "Internal Projects" at bounding box center [154, 231] width 131 height 13
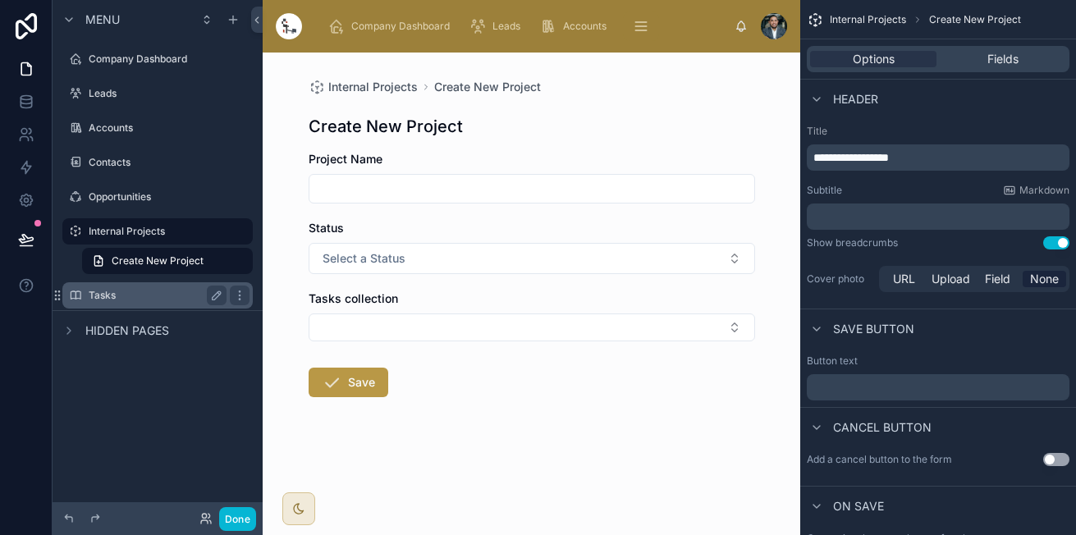
click at [98, 288] on div "Tasks" at bounding box center [158, 295] width 138 height 20
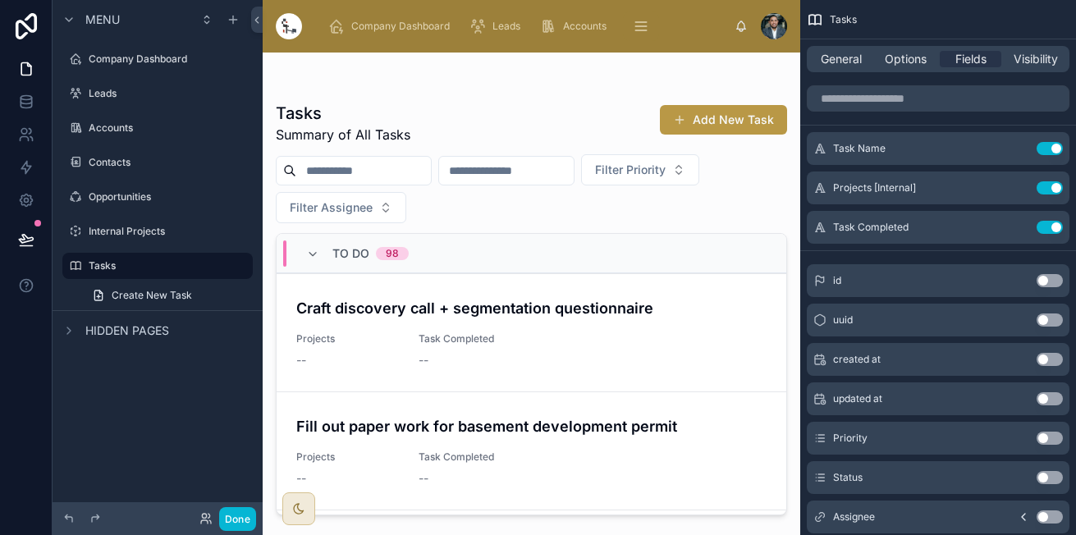
click at [779, 356] on div at bounding box center [531, 284] width 537 height 463
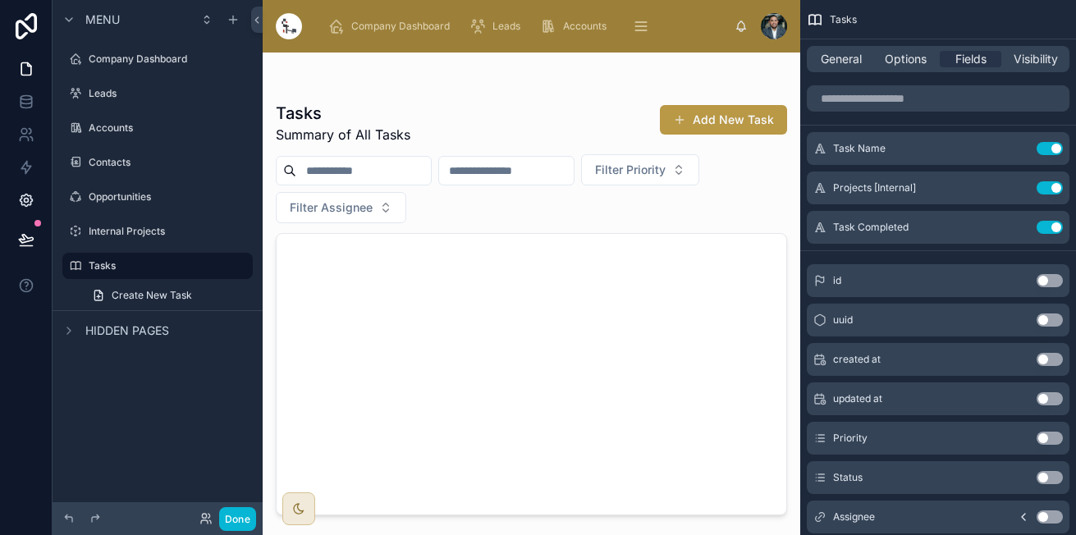
scroll to position [2656, 0]
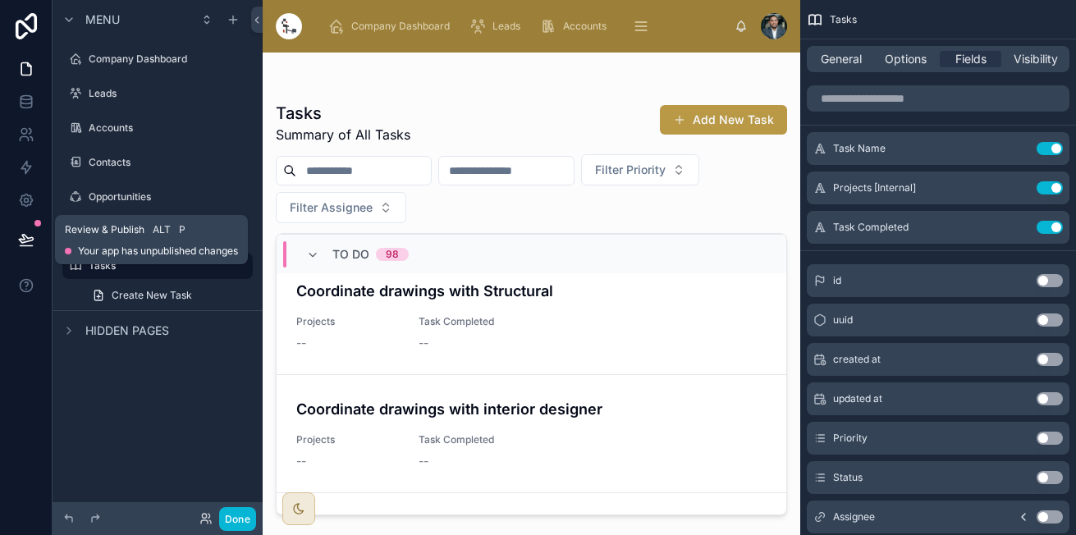
click at [127, 223] on span "Review & Publish" at bounding box center [105, 229] width 80 height 13
click at [106, 227] on label "Internal Projects" at bounding box center [154, 231] width 131 height 13
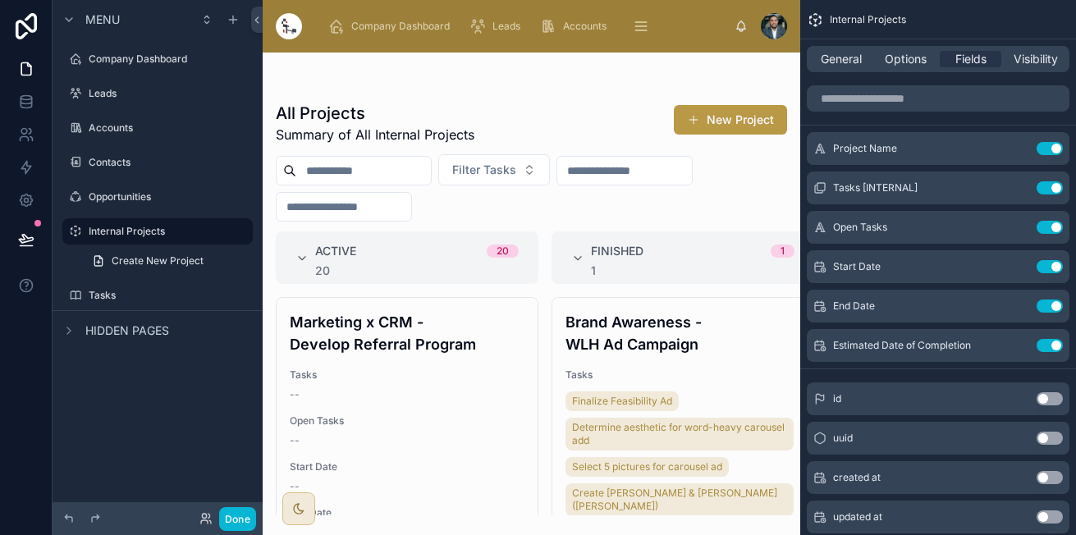
click at [609, 432] on div at bounding box center [531, 294] width 537 height 482
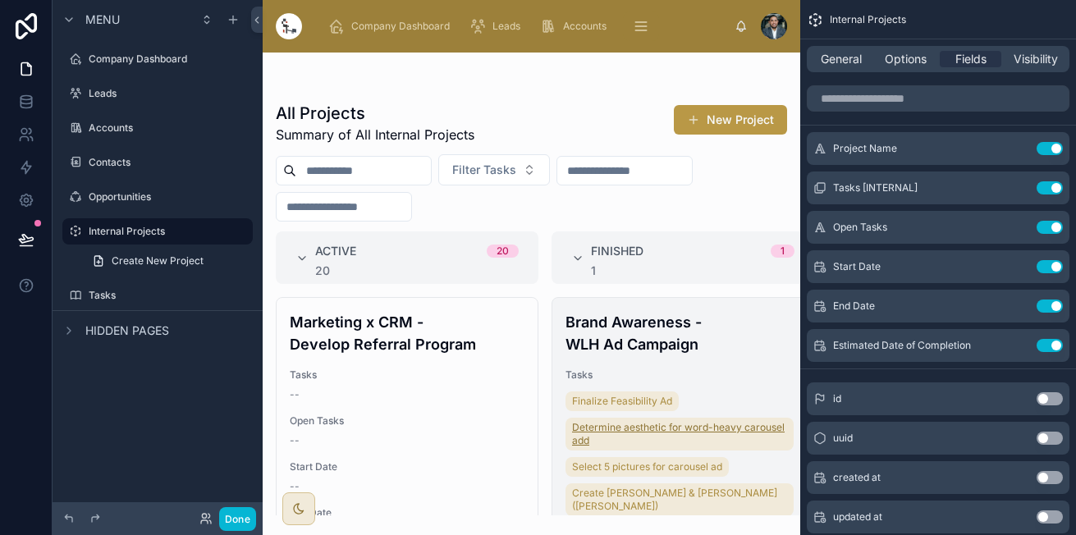
click at [633, 435] on span "Determine aesthetic for word-heavy carousel add" at bounding box center [679, 434] width 215 height 26
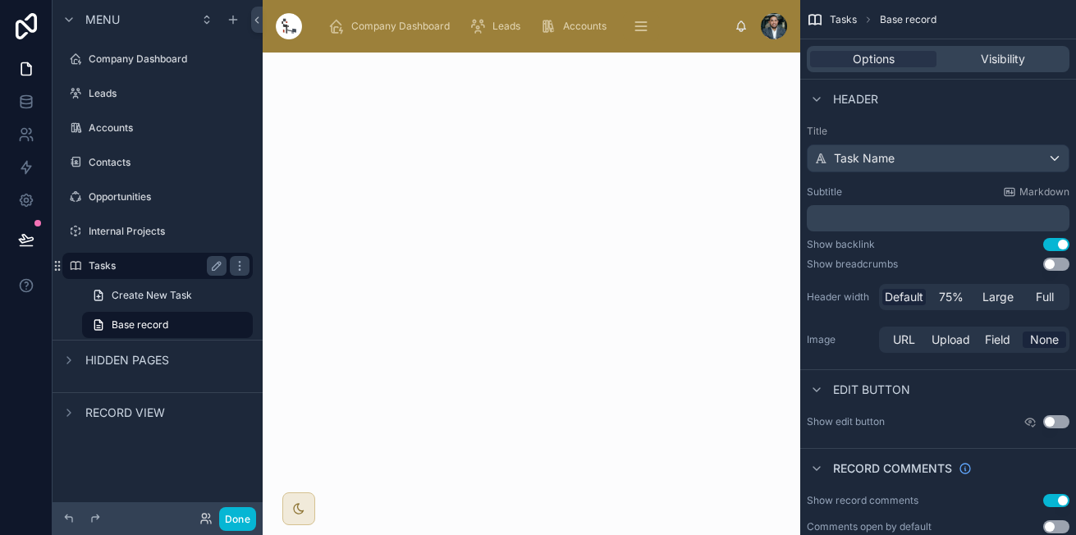
click at [150, 259] on label "Tasks" at bounding box center [154, 265] width 131 height 13
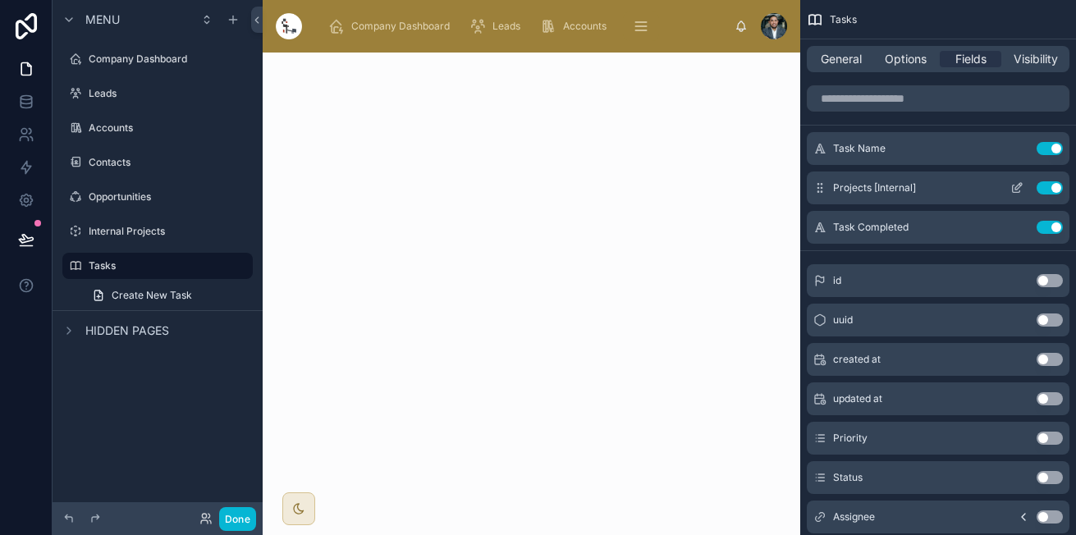
click at [1012, 190] on icon "scrollable content" at bounding box center [1015, 188] width 7 height 7
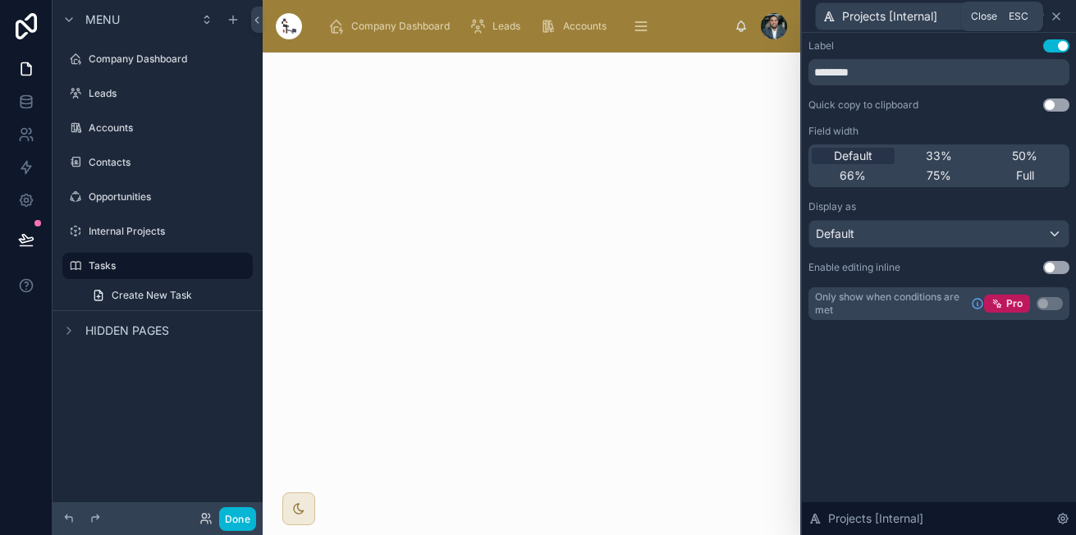
click at [1052, 11] on icon at bounding box center [1055, 16] width 13 height 13
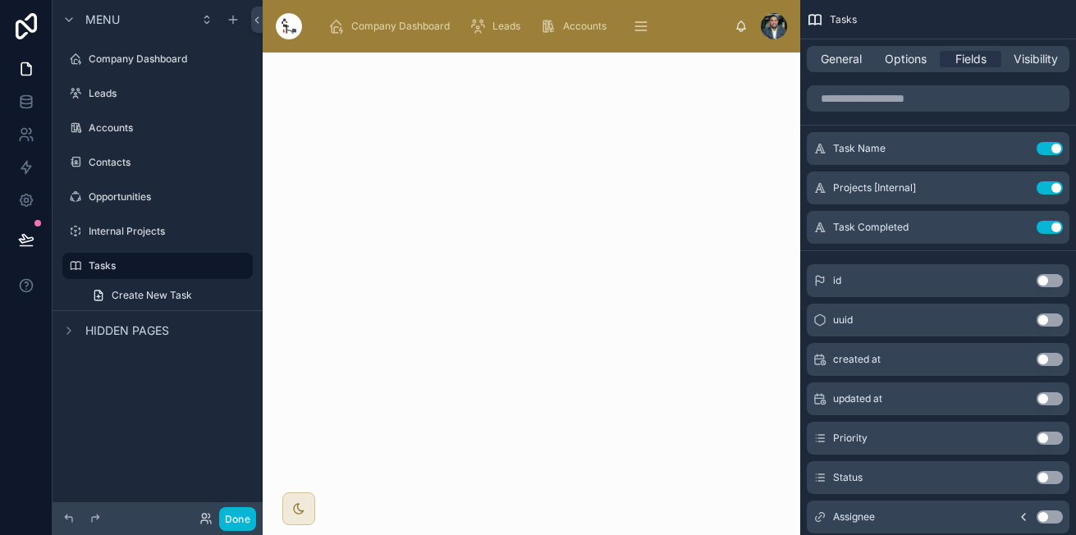
click at [839, 48] on div "General Options Fields Visibility" at bounding box center [938, 58] width 276 height 39
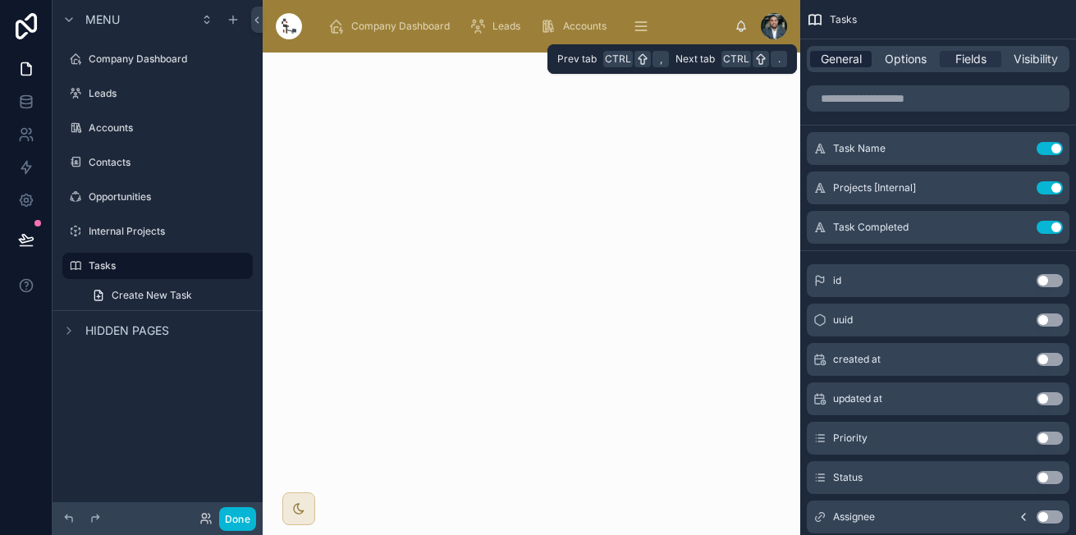
click at [842, 57] on span "General" at bounding box center [840, 59] width 41 height 16
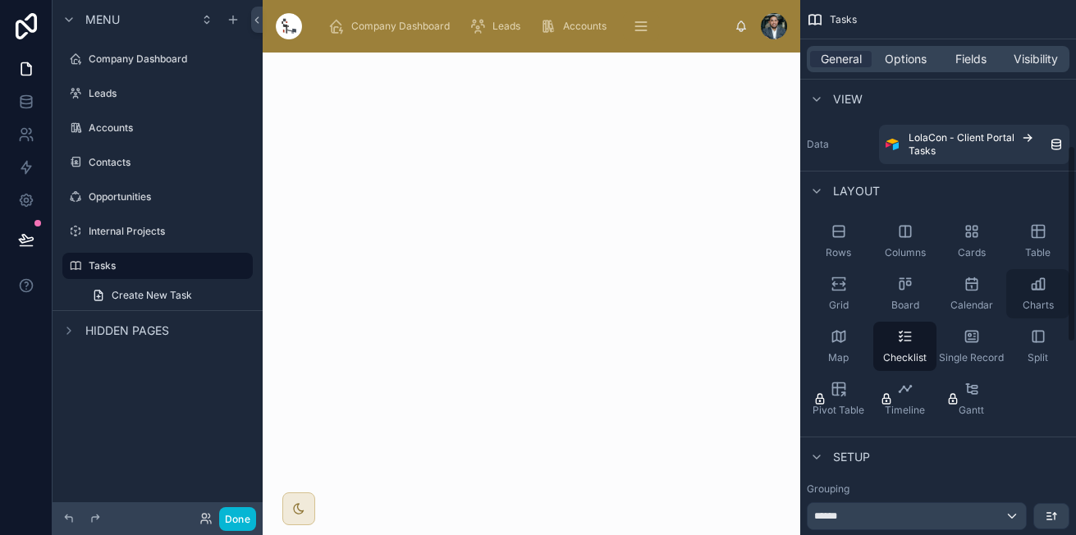
scroll to position [917, 0]
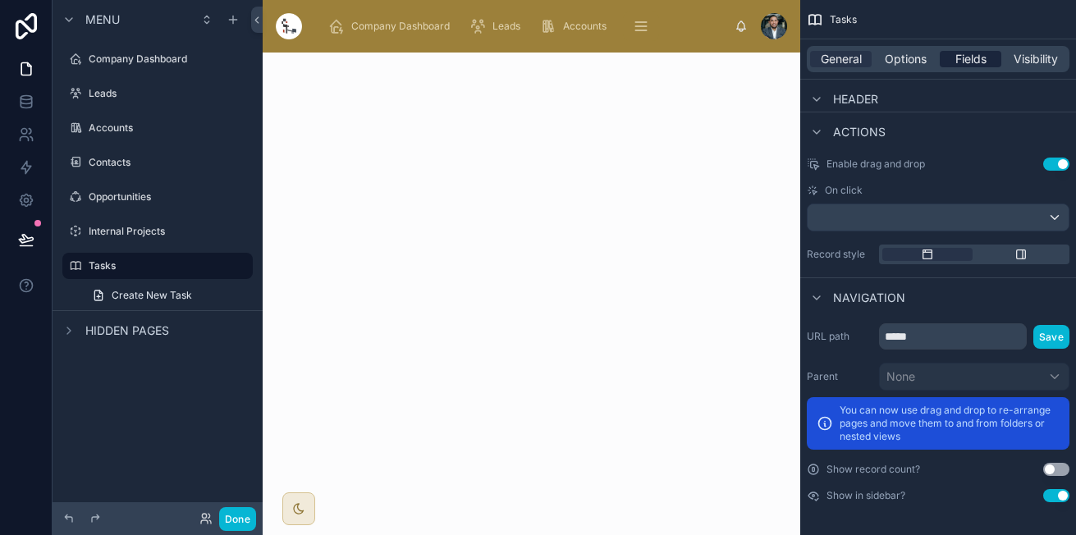
click at [966, 61] on span "Fields" at bounding box center [970, 59] width 31 height 16
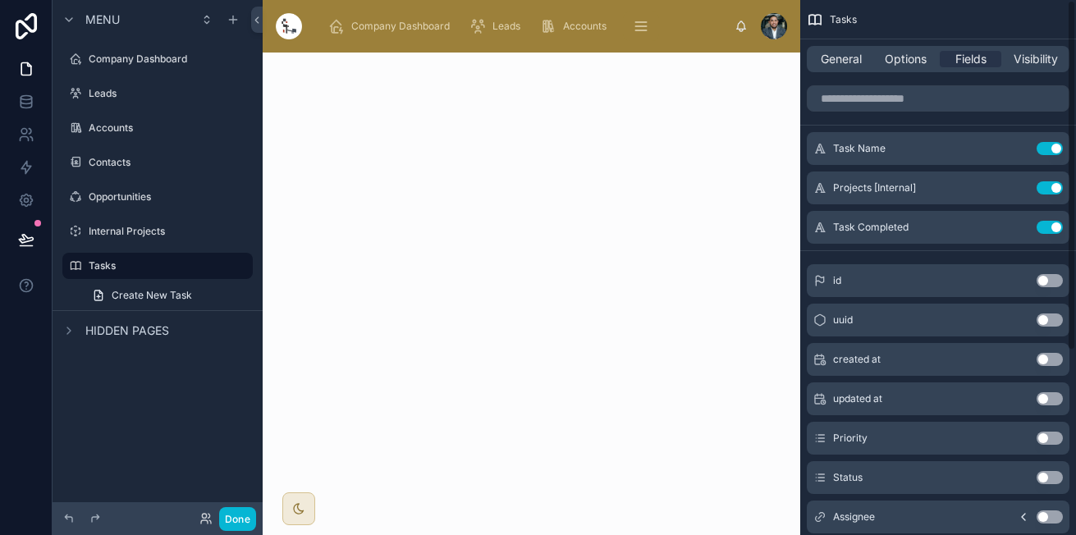
scroll to position [281, 0]
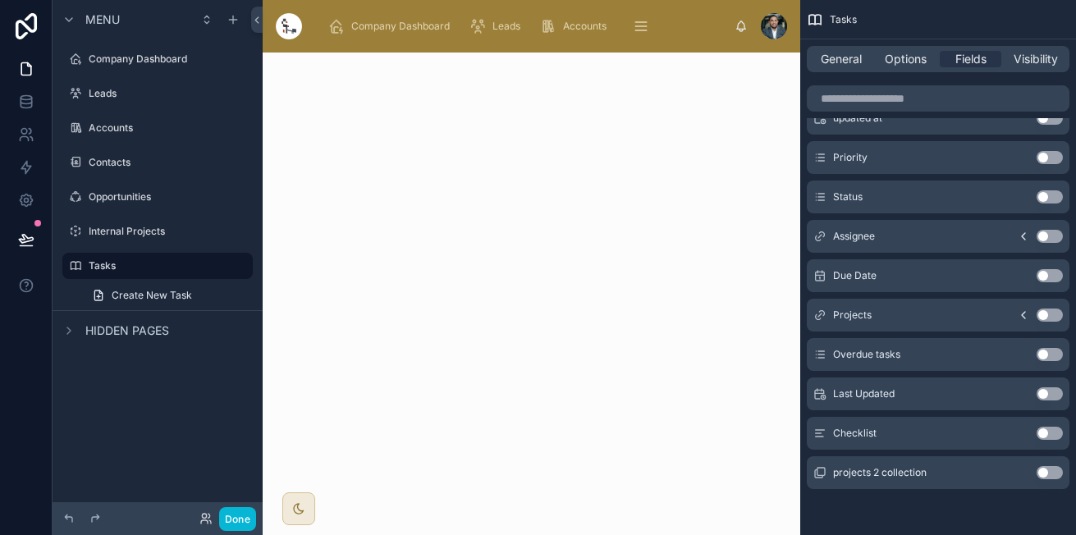
click at [1023, 315] on icon "scrollable content" at bounding box center [1022, 314] width 13 height 13
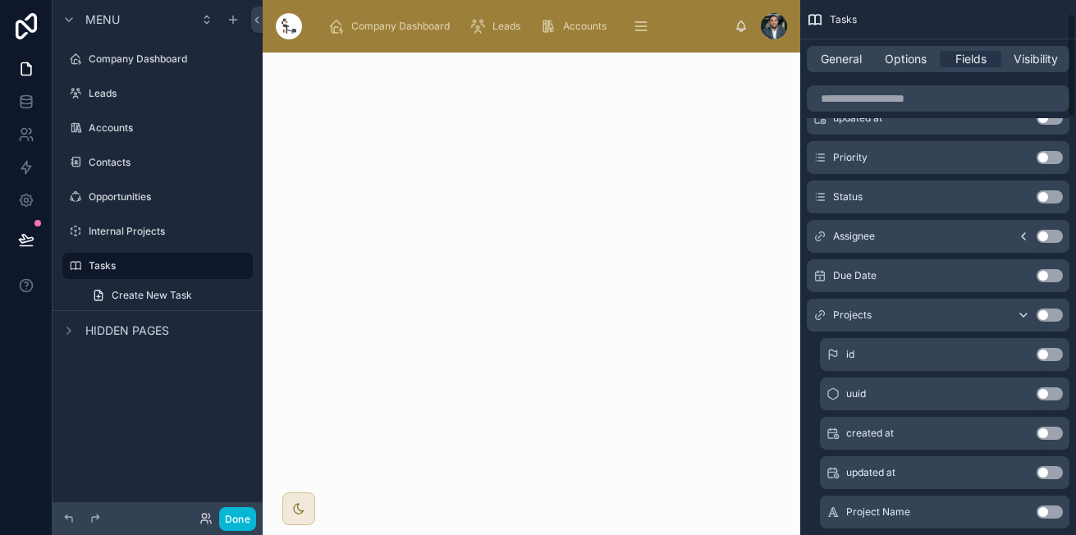
scroll to position [0, 0]
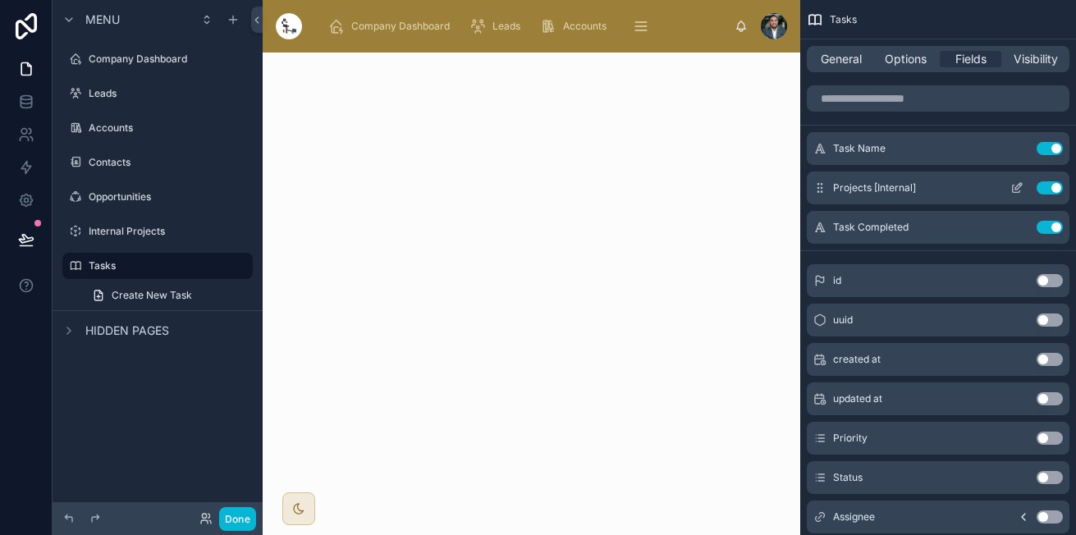
click at [1018, 186] on icon "scrollable content" at bounding box center [1016, 187] width 13 height 13
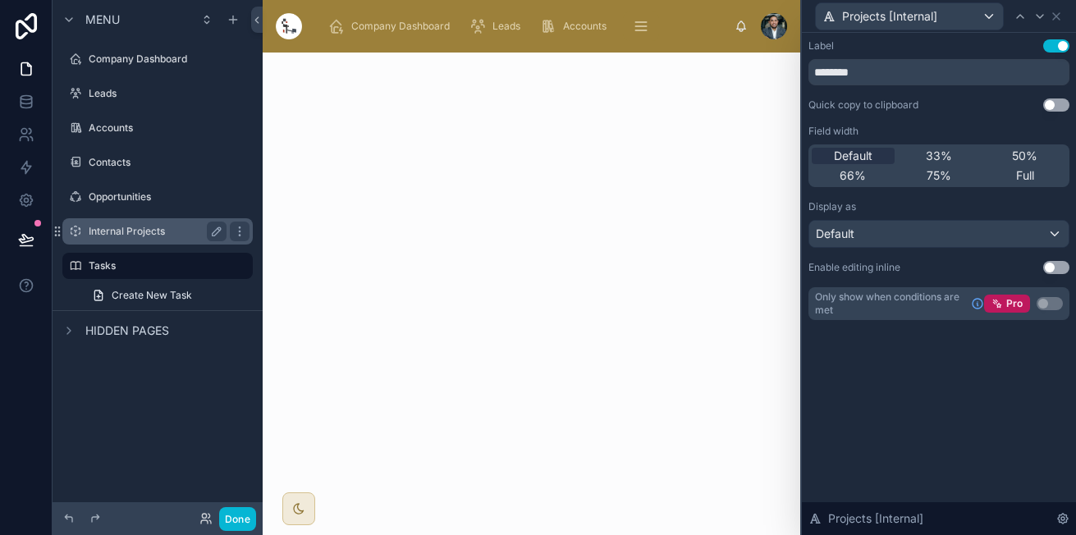
click at [150, 225] on label "Internal Projects" at bounding box center [154, 231] width 131 height 13
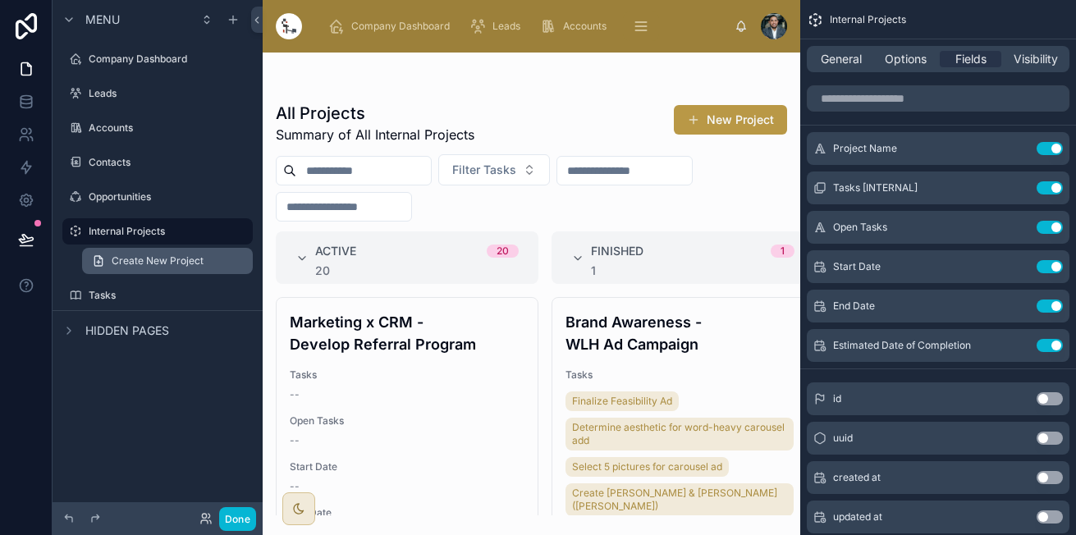
click at [133, 263] on span "Create New Project" at bounding box center [158, 260] width 92 height 13
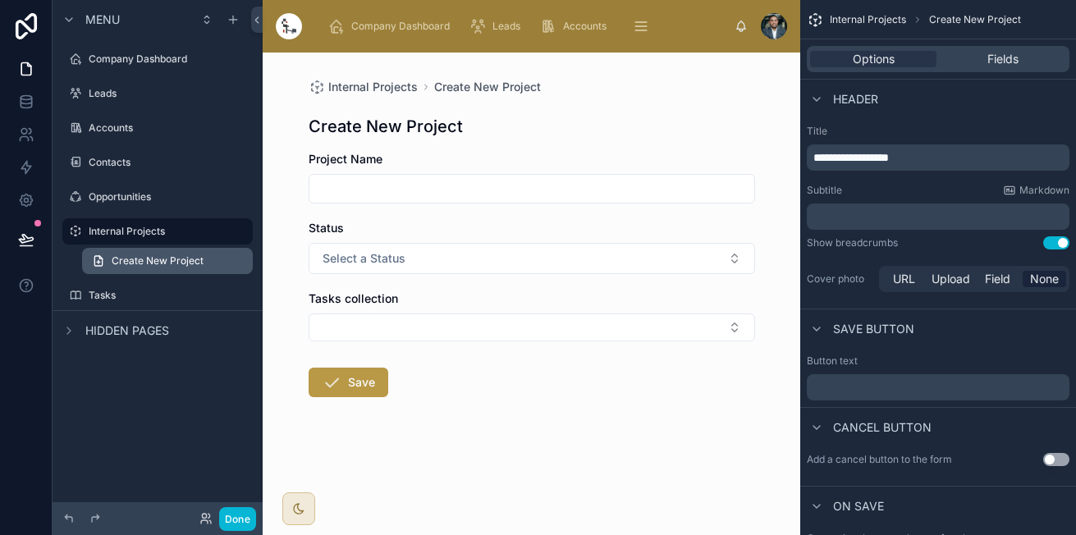
click at [133, 263] on span "Create New Project" at bounding box center [158, 260] width 92 height 13
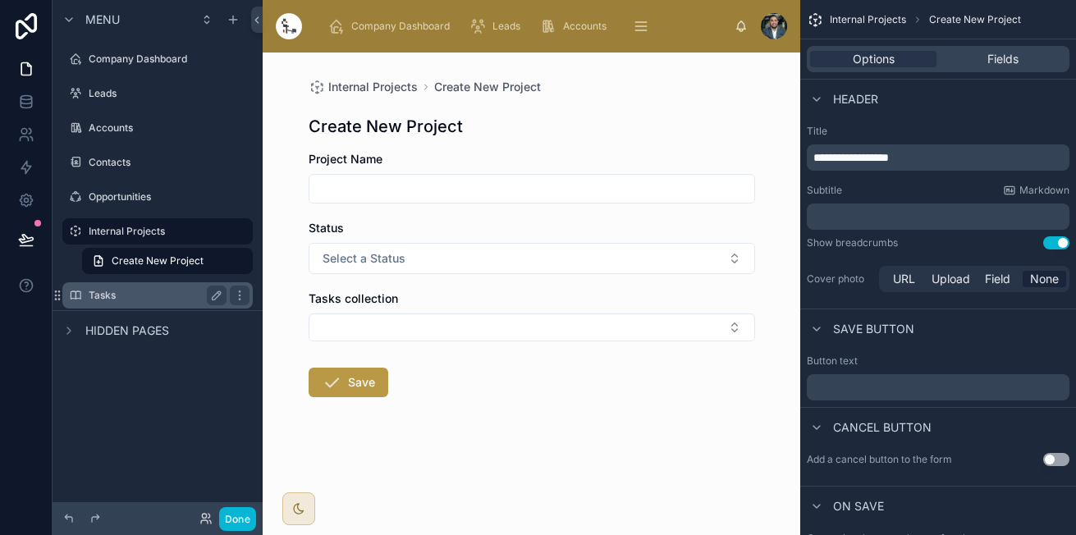
click at [121, 284] on div "Tasks" at bounding box center [158, 295] width 184 height 26
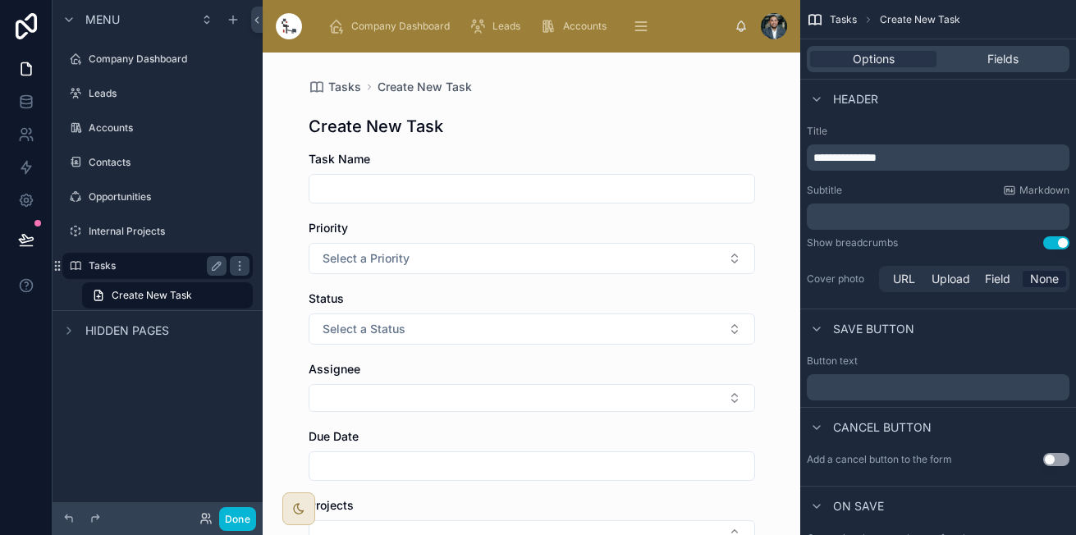
click at [134, 265] on label "Tasks" at bounding box center [154, 265] width 131 height 13
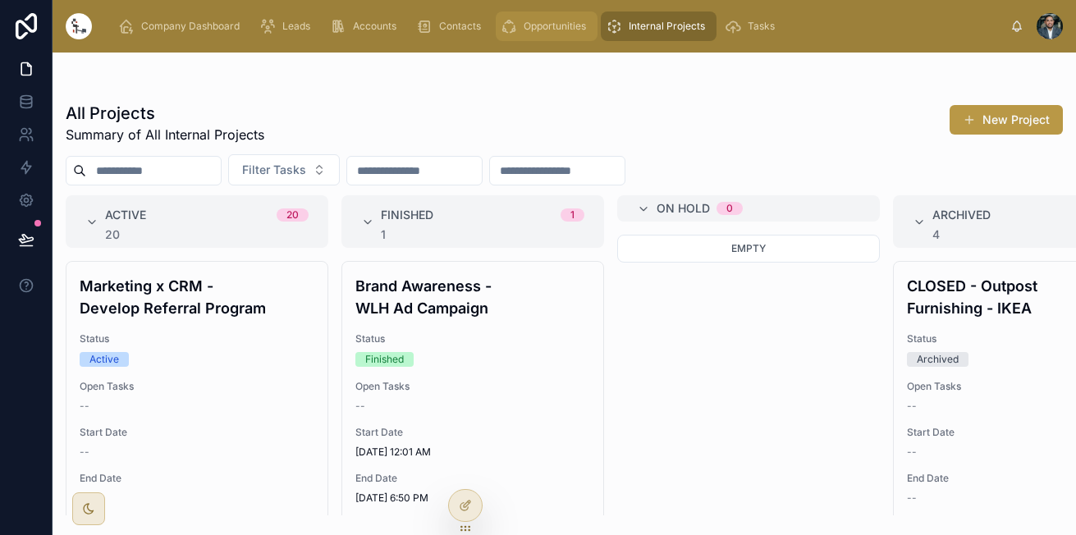
click at [577, 22] on span "Opportunities" at bounding box center [554, 26] width 62 height 13
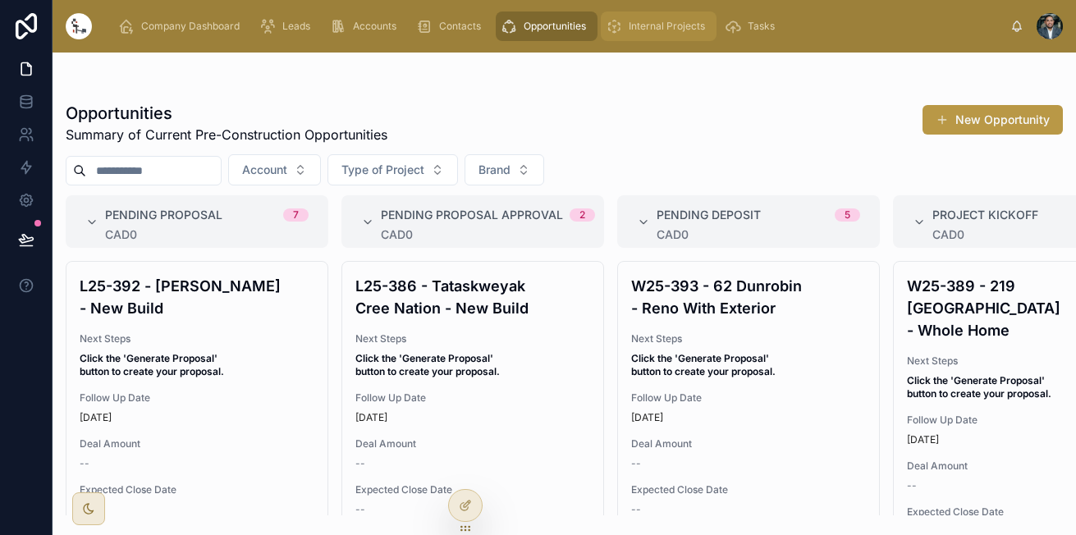
click at [609, 23] on icon "scrollable content" at bounding box center [613, 26] width 16 height 16
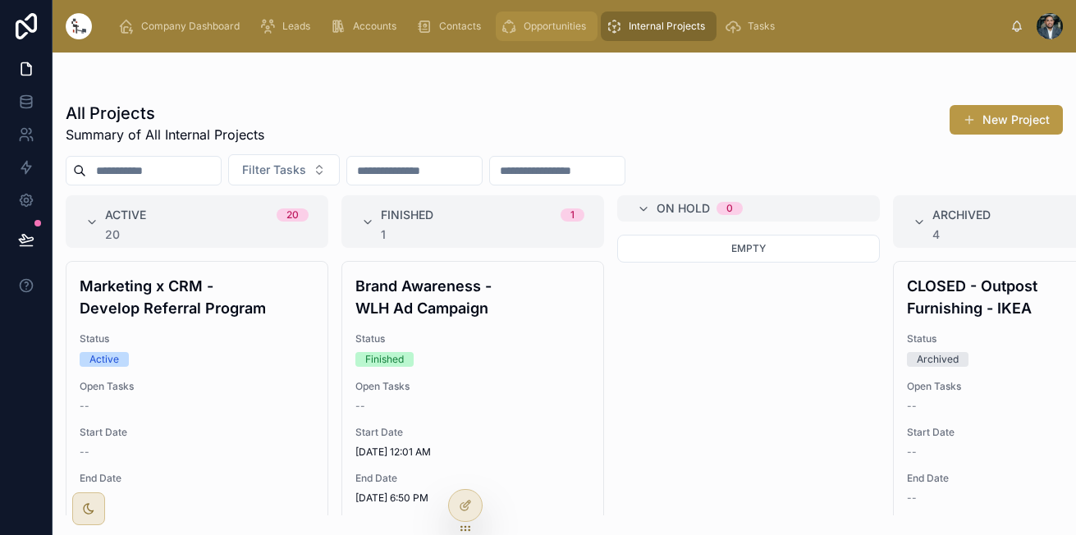
click at [548, 30] on span "Opportunities" at bounding box center [554, 26] width 62 height 13
click at [756, 27] on span "Tasks" at bounding box center [760, 26] width 27 height 13
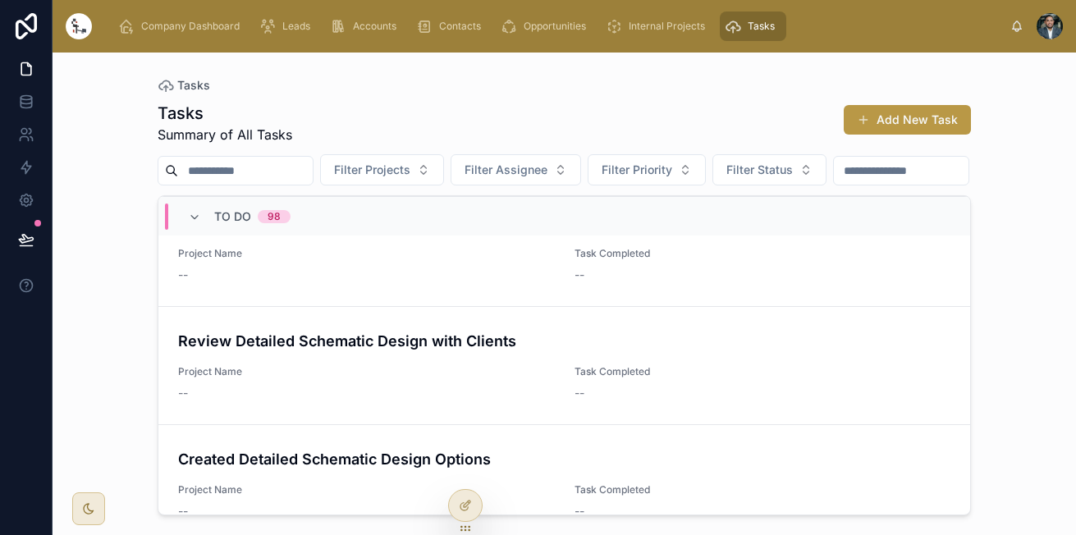
scroll to position [4581, 0]
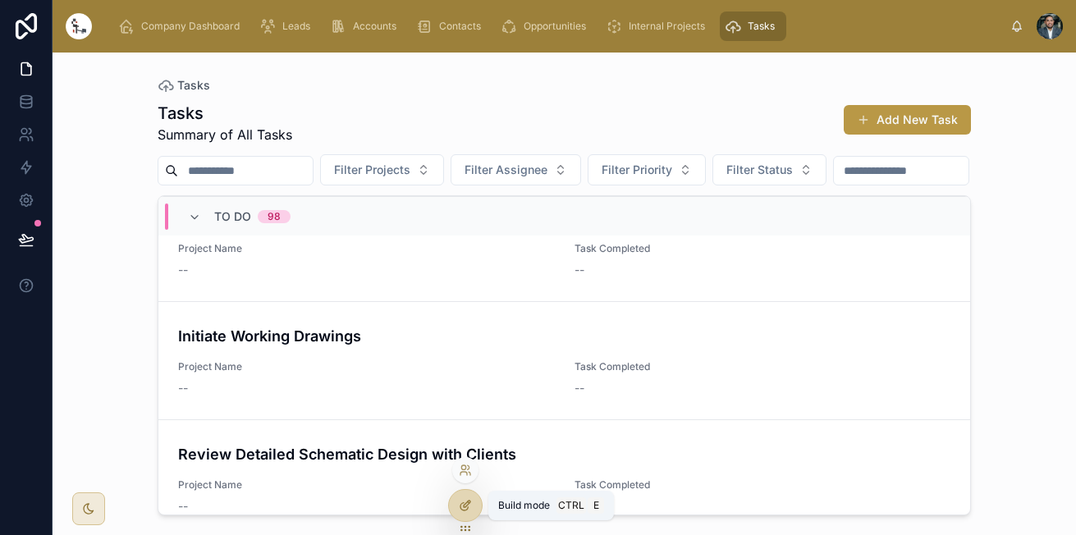
click at [476, 498] on div at bounding box center [465, 505] width 33 height 31
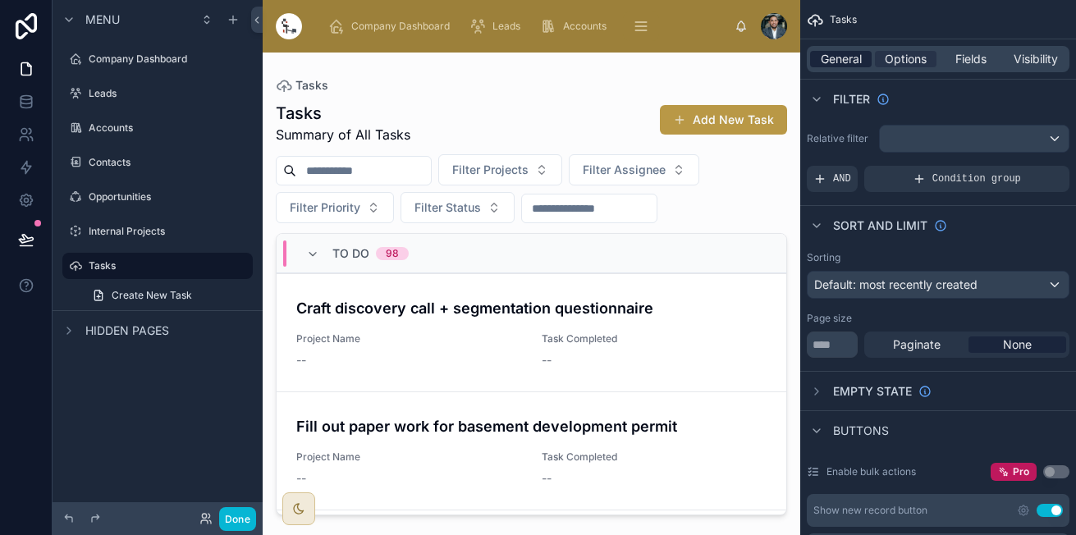
click at [849, 61] on span "General" at bounding box center [840, 59] width 41 height 16
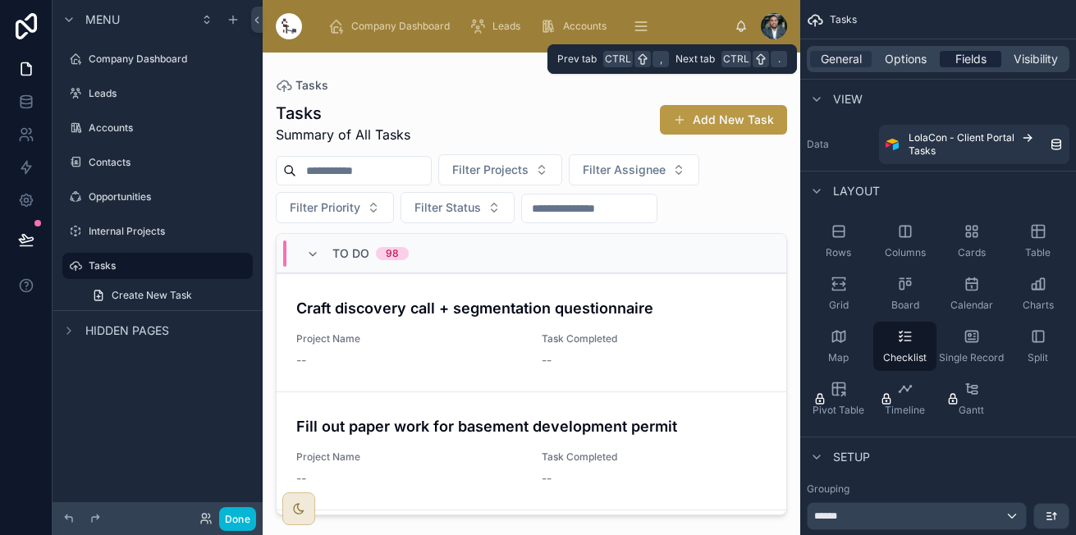
click at [946, 54] on div "Fields" at bounding box center [970, 59] width 62 height 16
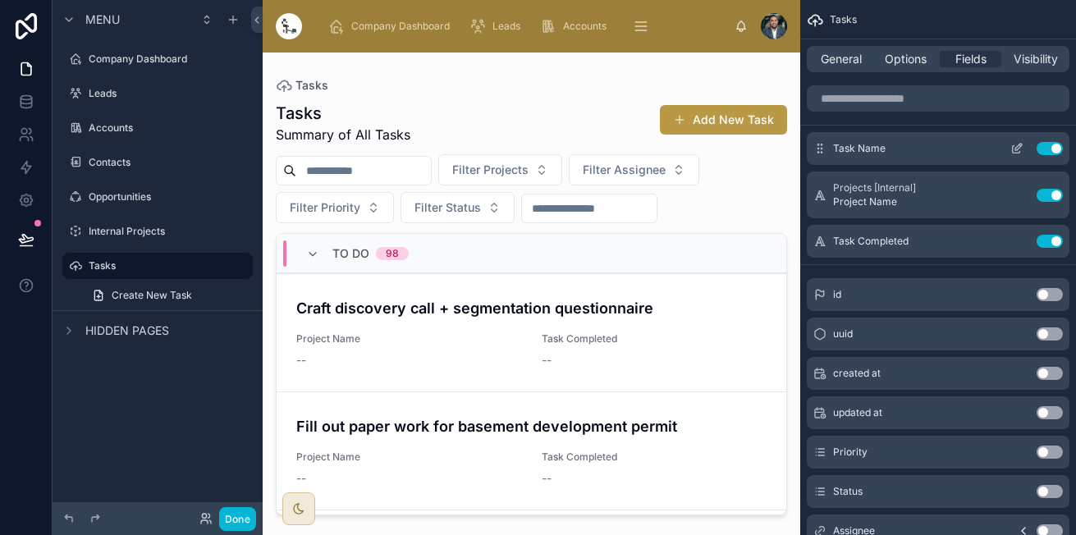
click at [1016, 148] on icon "scrollable content" at bounding box center [1018, 147] width 7 height 7
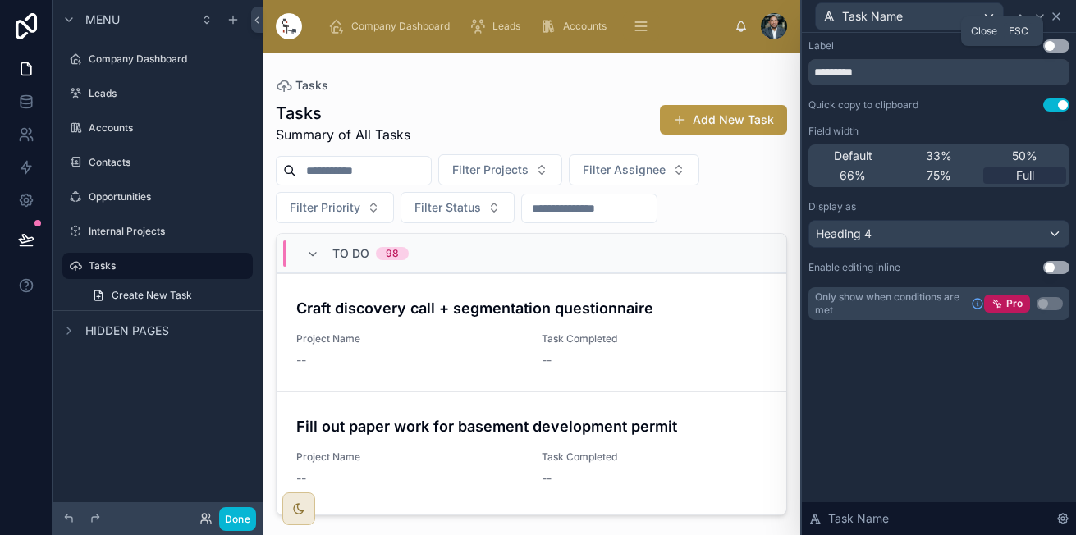
click at [1054, 16] on icon at bounding box center [1055, 16] width 13 height 13
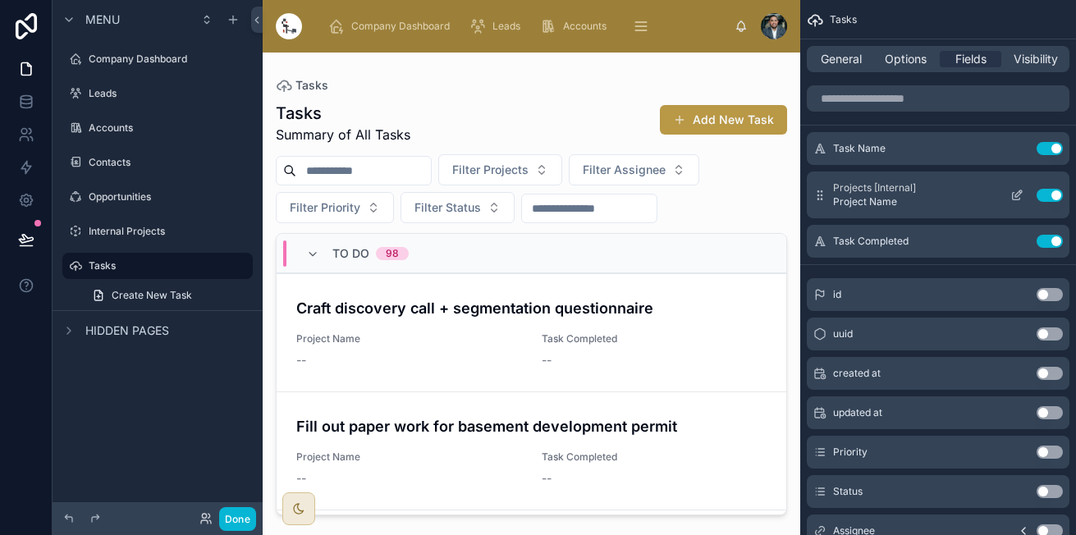
click at [1013, 194] on icon "scrollable content" at bounding box center [1016, 195] width 13 height 13
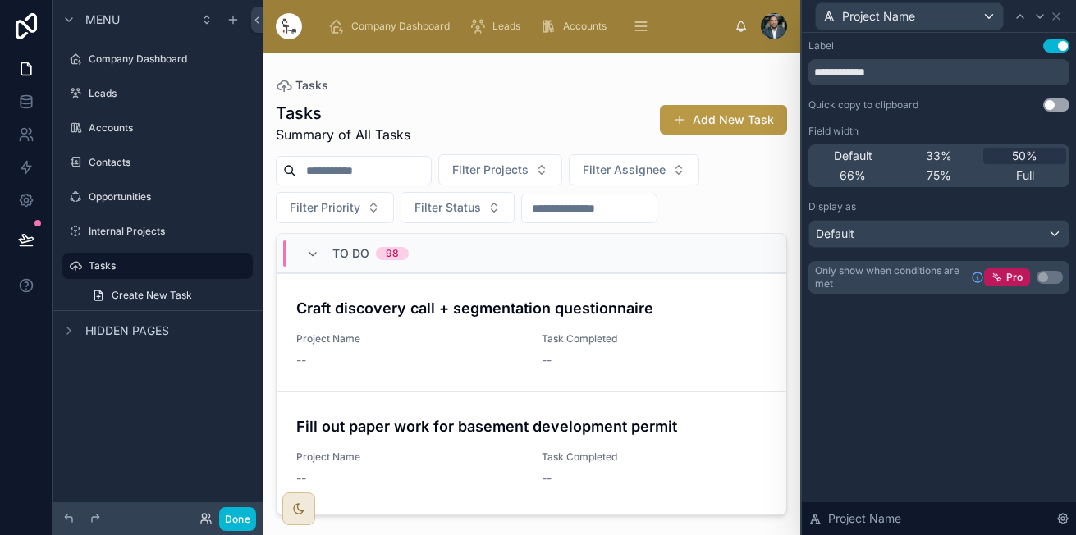
click at [948, 112] on div "**********" at bounding box center [938, 166] width 261 height 254
click at [1051, 42] on button "Use setting" at bounding box center [1056, 45] width 26 height 13
click at [1062, 23] on div "Project Name" at bounding box center [938, 16] width 261 height 32
click at [1058, 21] on icon at bounding box center [1055, 16] width 13 height 13
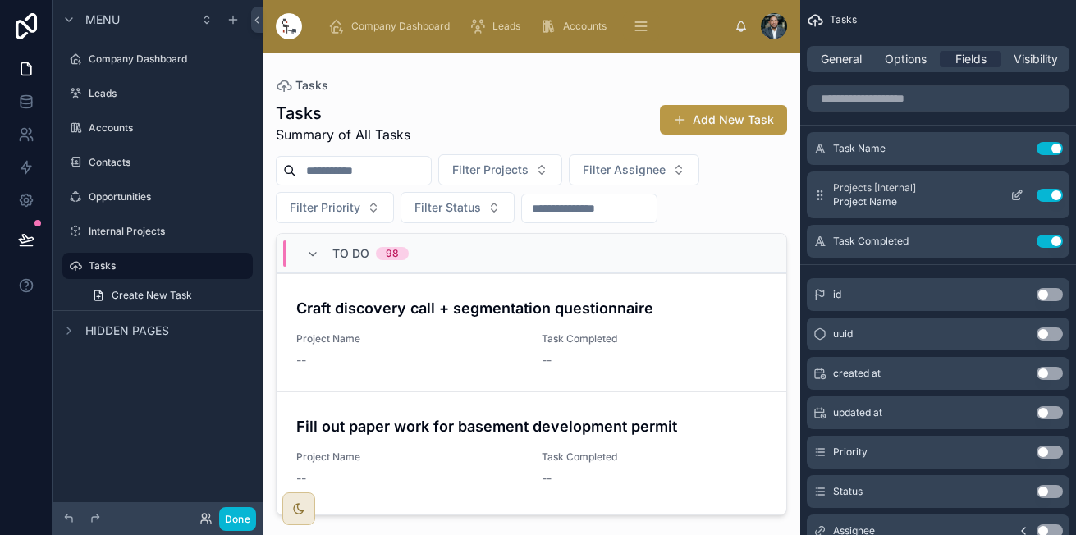
click at [1017, 196] on icon "scrollable content" at bounding box center [1016, 195] width 13 height 13
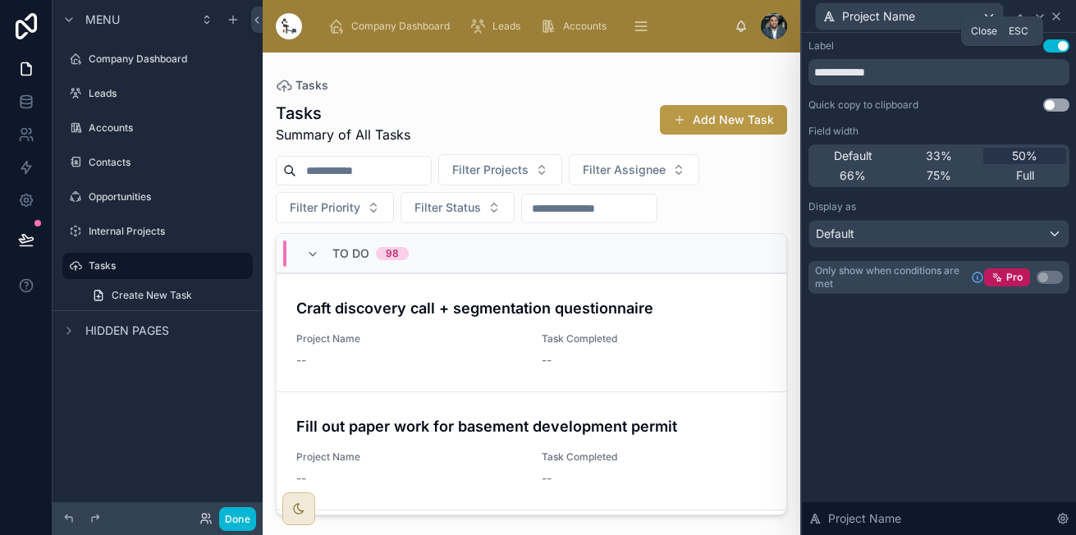
click at [1055, 10] on icon at bounding box center [1055, 16] width 13 height 13
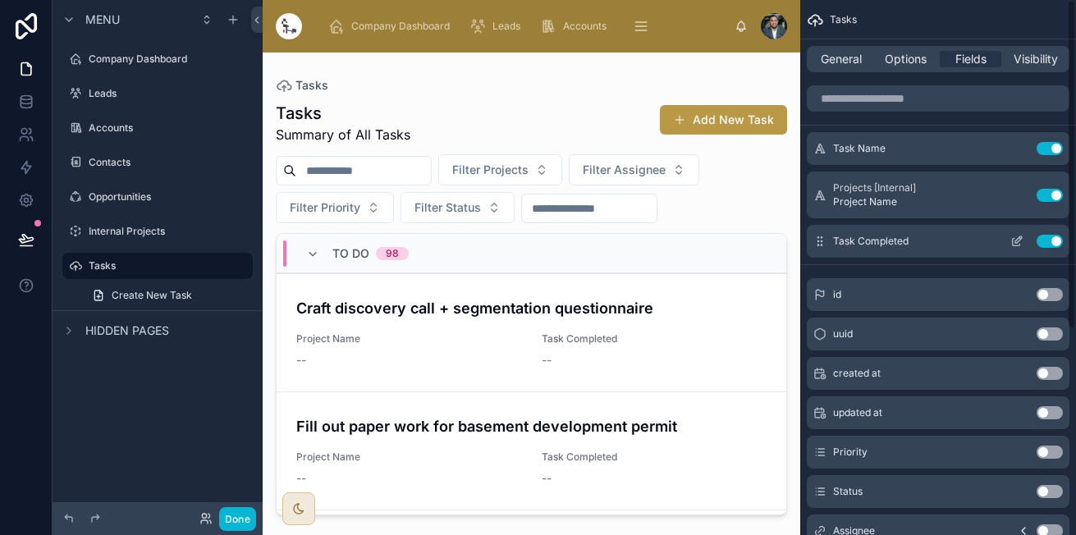
click at [1050, 195] on button "Use setting" at bounding box center [1049, 195] width 26 height 13
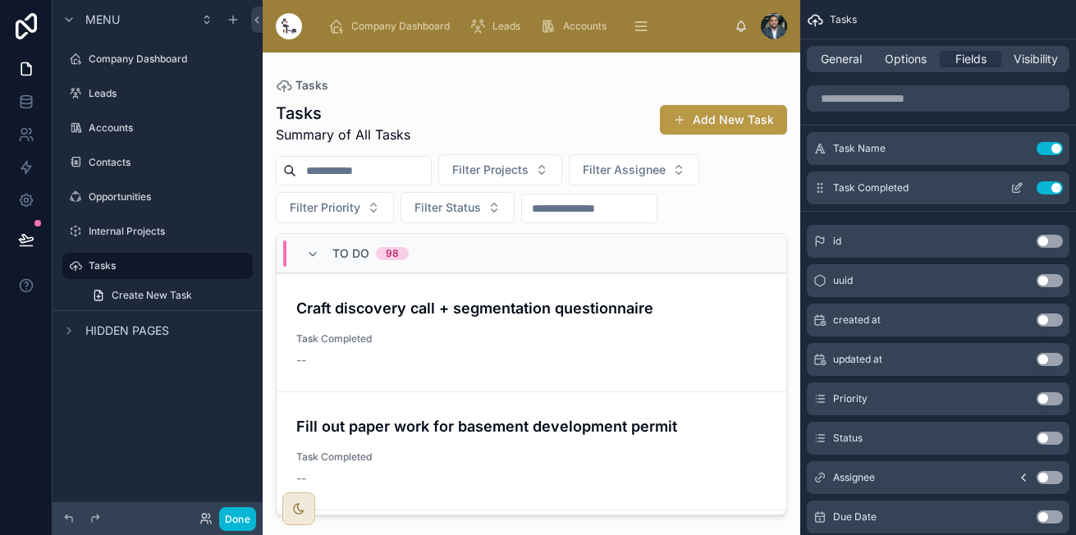
click at [1016, 185] on icon "scrollable content" at bounding box center [1016, 187] width 13 height 13
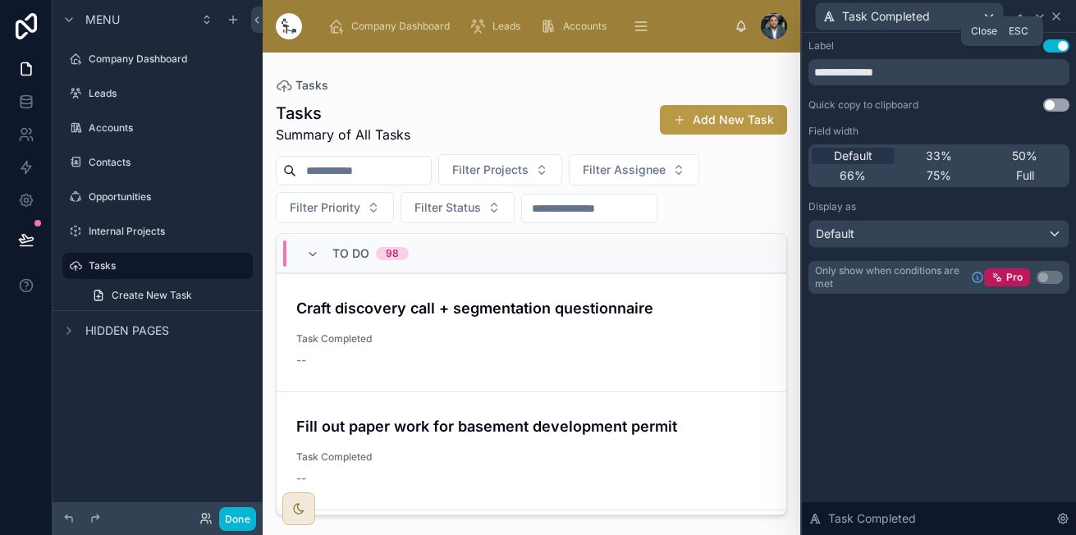
click at [1056, 14] on icon at bounding box center [1055, 16] width 13 height 13
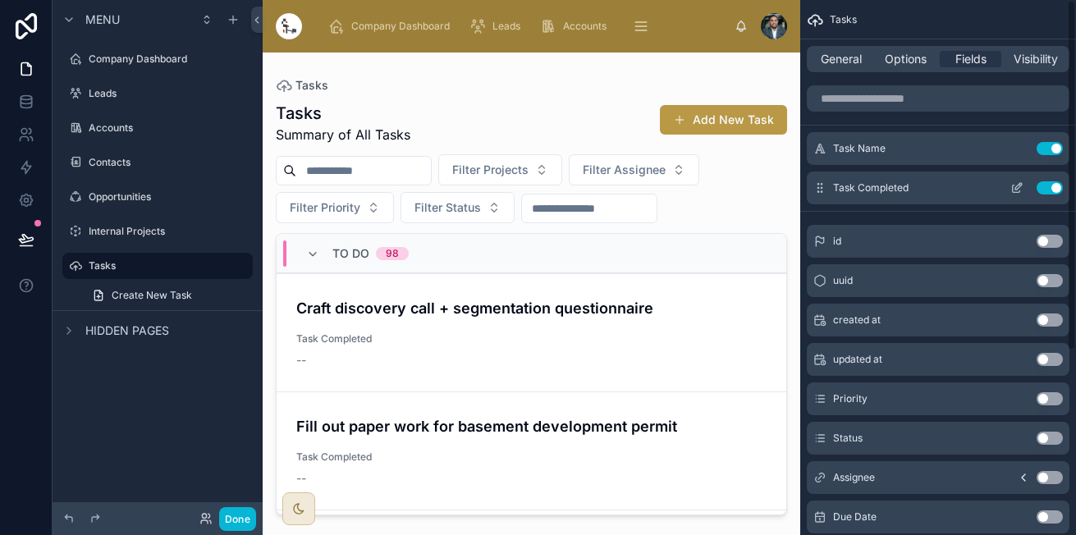
click at [1049, 188] on button "Use setting" at bounding box center [1049, 187] width 26 height 13
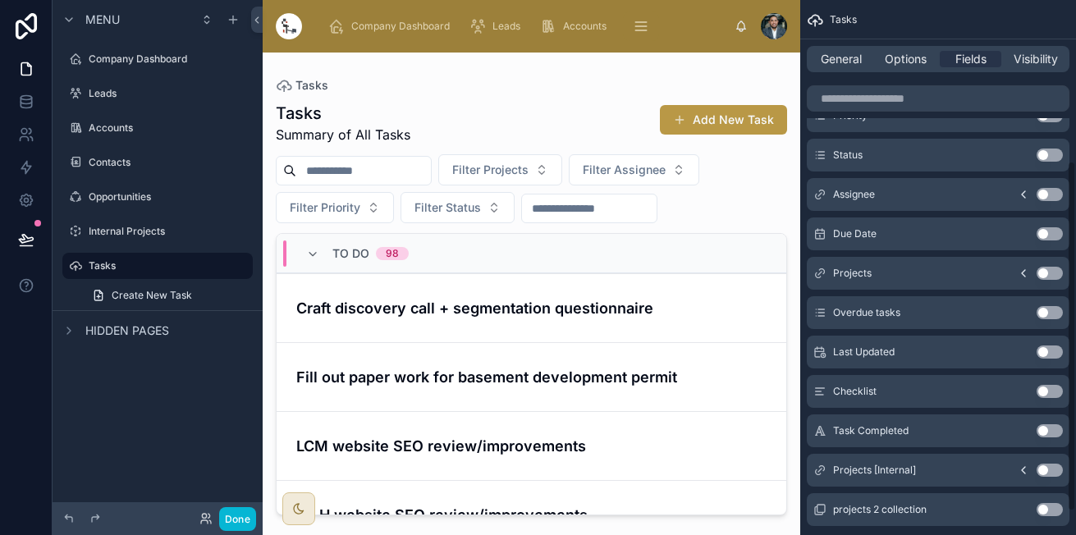
scroll to position [244, 0]
click at [1016, 468] on icon "scrollable content" at bounding box center [1022, 469] width 13 height 13
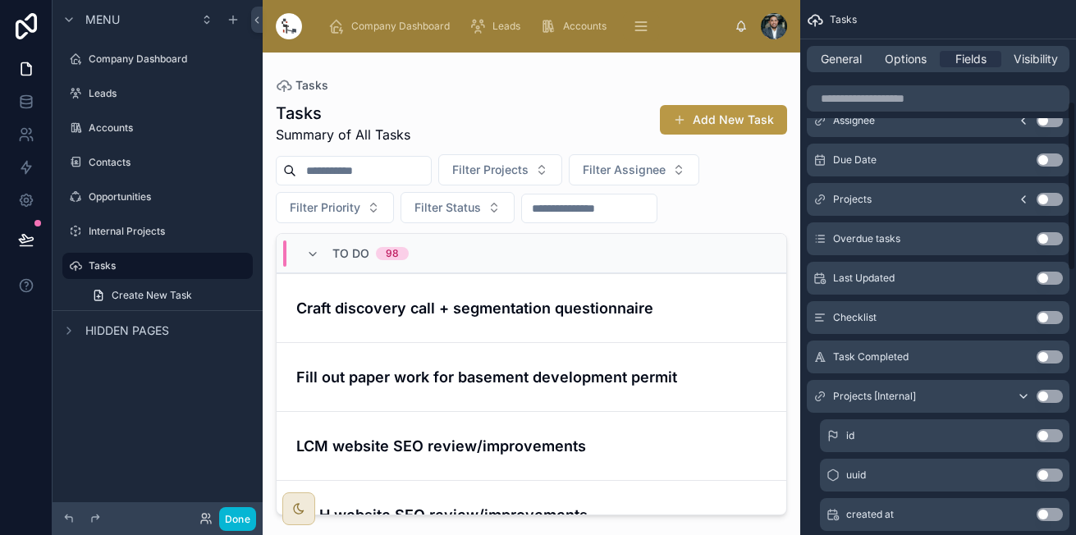
click at [1046, 394] on button "Use setting" at bounding box center [1049, 396] width 26 height 13
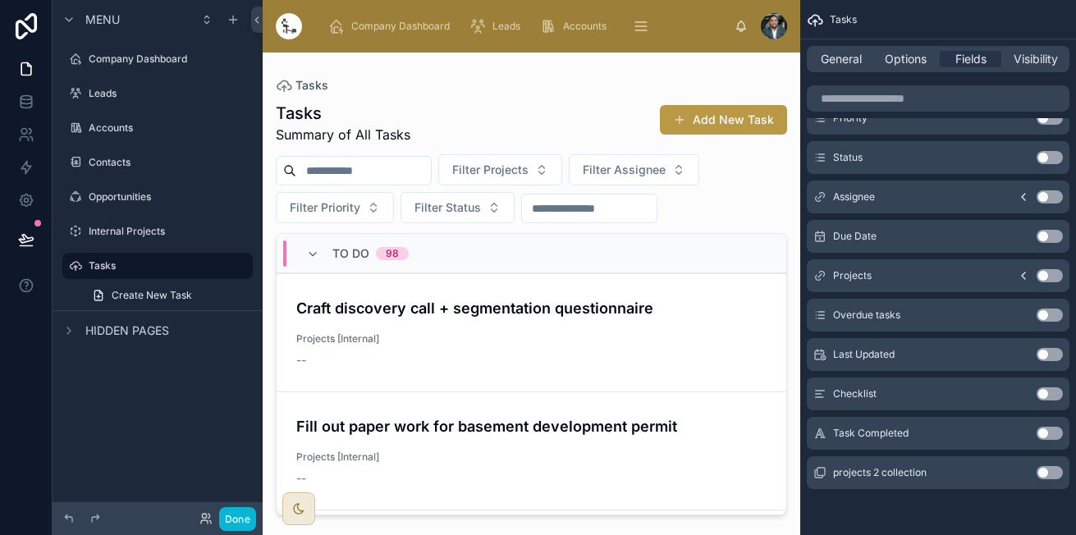
scroll to position [0, 0]
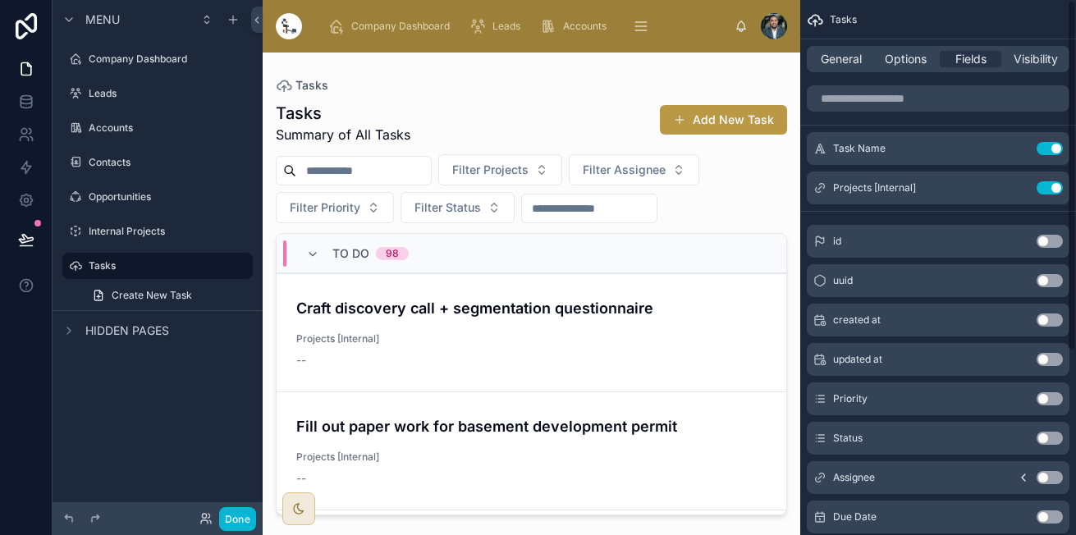
click at [783, 331] on div at bounding box center [531, 284] width 537 height 463
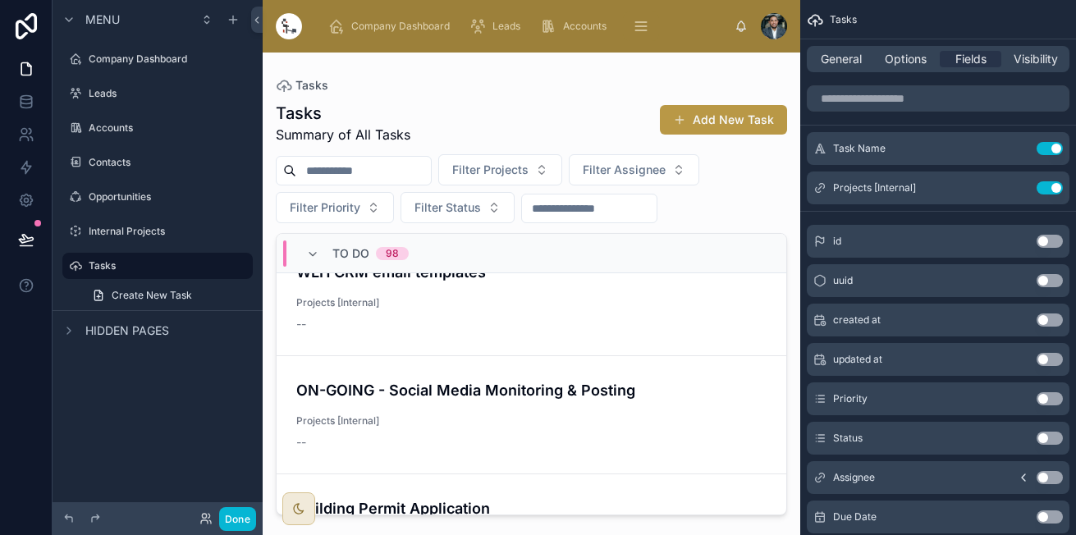
scroll to position [1226, 0]
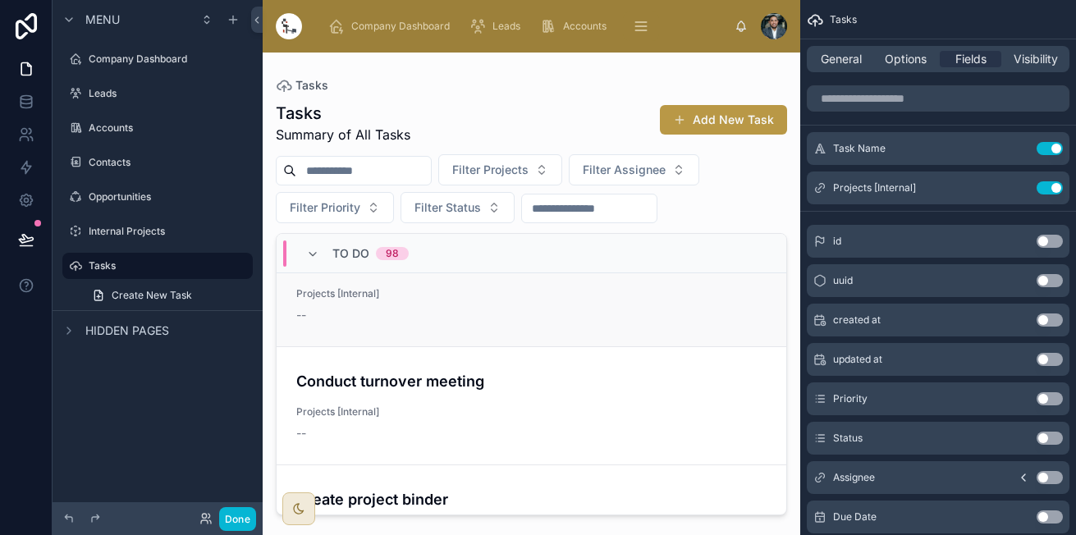
click at [354, 317] on div "--" at bounding box center [347, 315] width 103 height 16
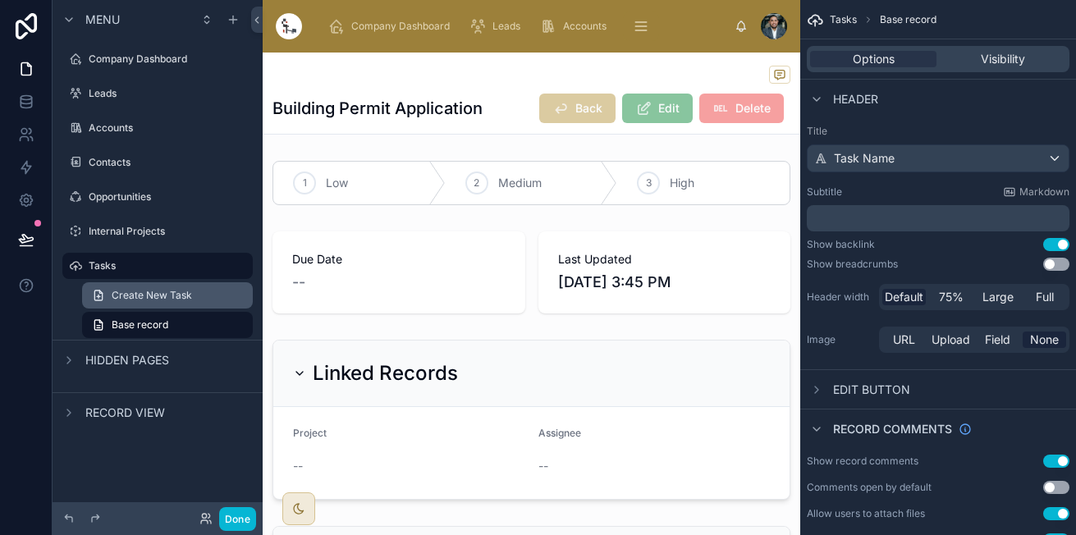
click at [163, 288] on link "Create New Task" at bounding box center [167, 295] width 171 height 26
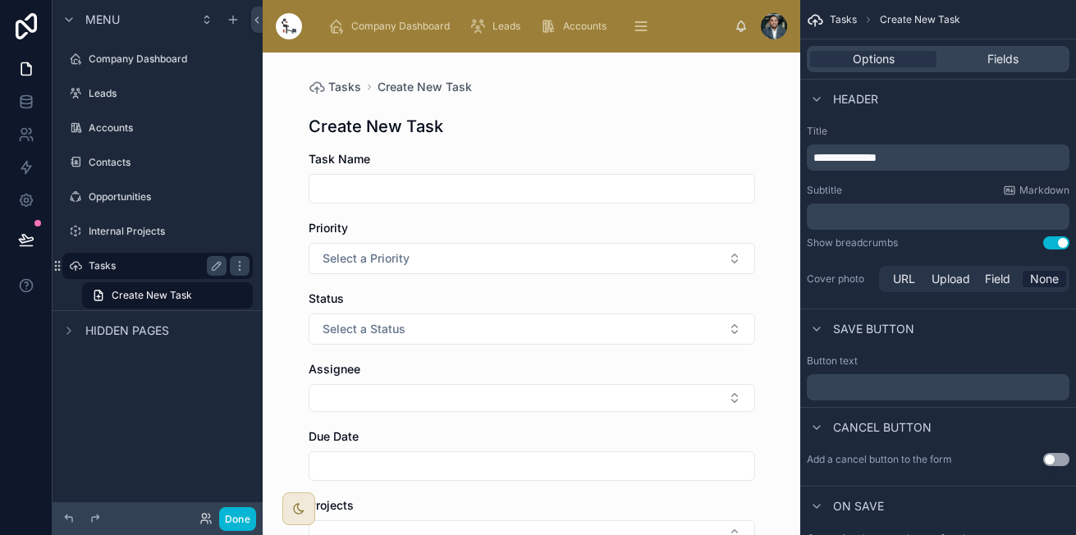
click at [148, 262] on label "Tasks" at bounding box center [154, 265] width 131 height 13
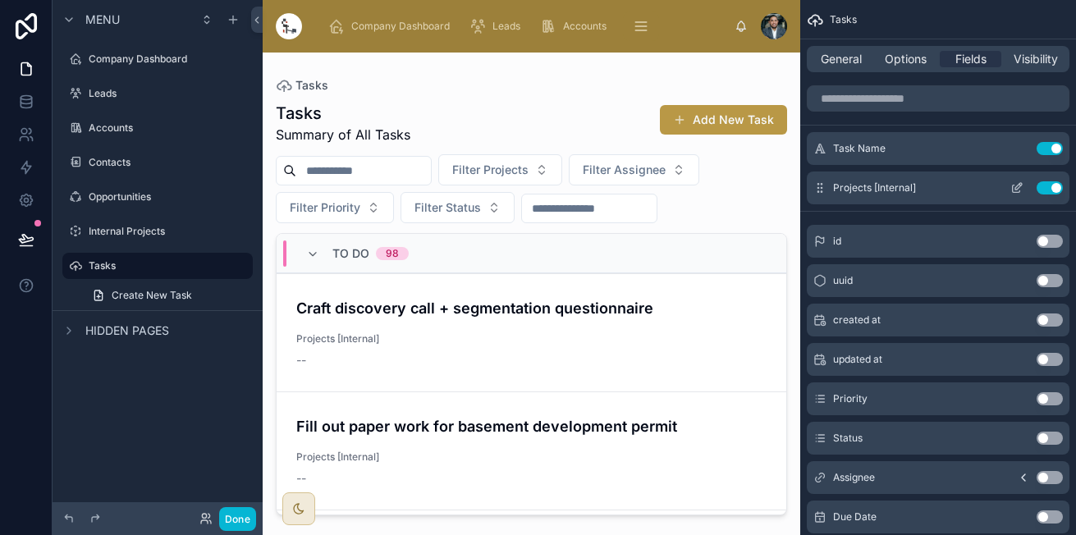
click at [1023, 183] on button "scrollable content" at bounding box center [1016, 187] width 26 height 13
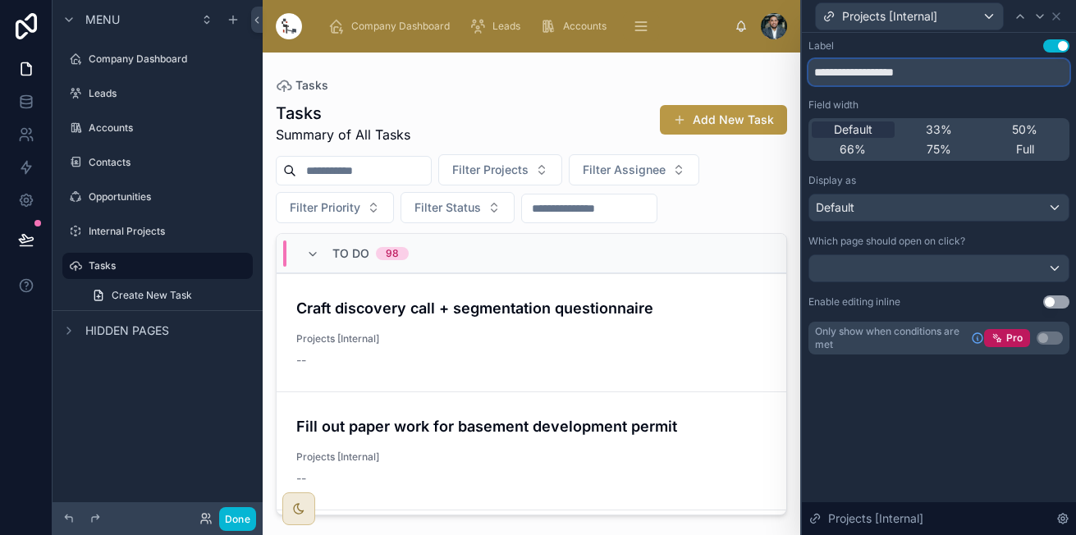
drag, startPoint x: 943, startPoint y: 78, endPoint x: 861, endPoint y: 80, distance: 82.1
click at [861, 80] on input "**********" at bounding box center [938, 72] width 261 height 26
type input "********"
click at [1057, 22] on icon at bounding box center [1055, 16] width 13 height 13
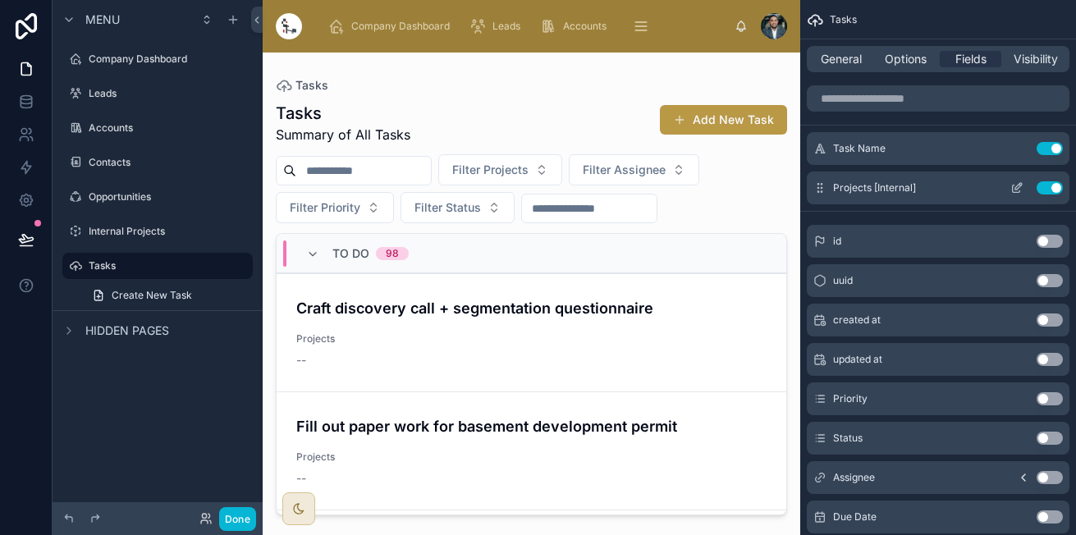
click at [1008, 190] on button "scrollable content" at bounding box center [1016, 187] width 26 height 13
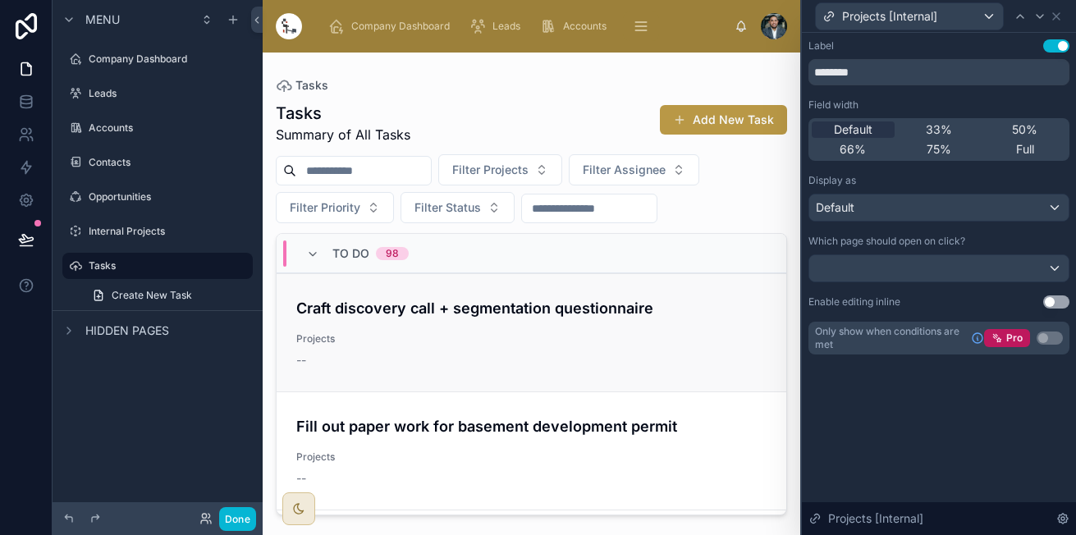
click at [726, 360] on div "Craft discovery call + segmentation questionnaire Projects --" at bounding box center [531, 332] width 470 height 71
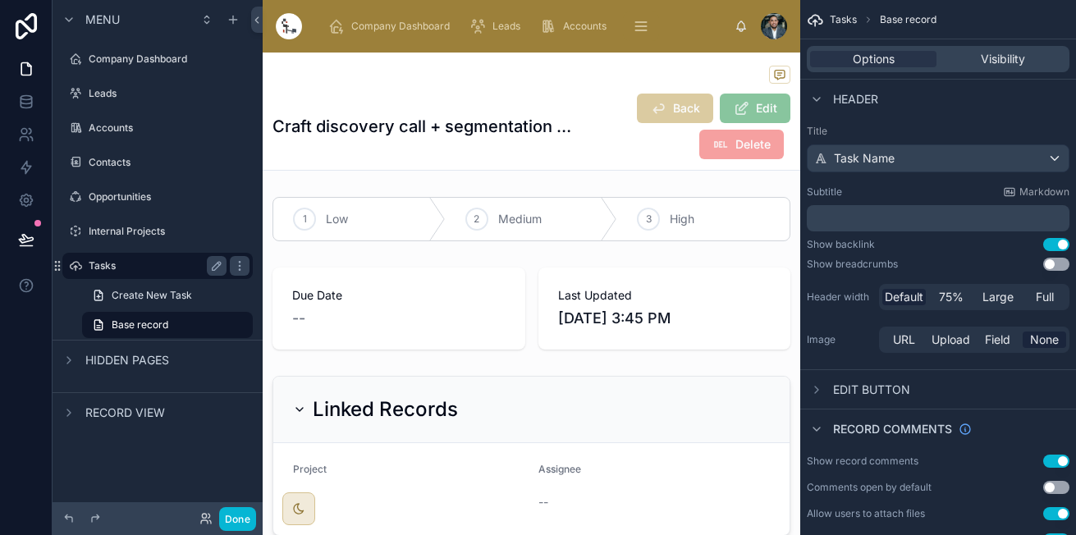
click at [101, 263] on label "Tasks" at bounding box center [154, 265] width 131 height 13
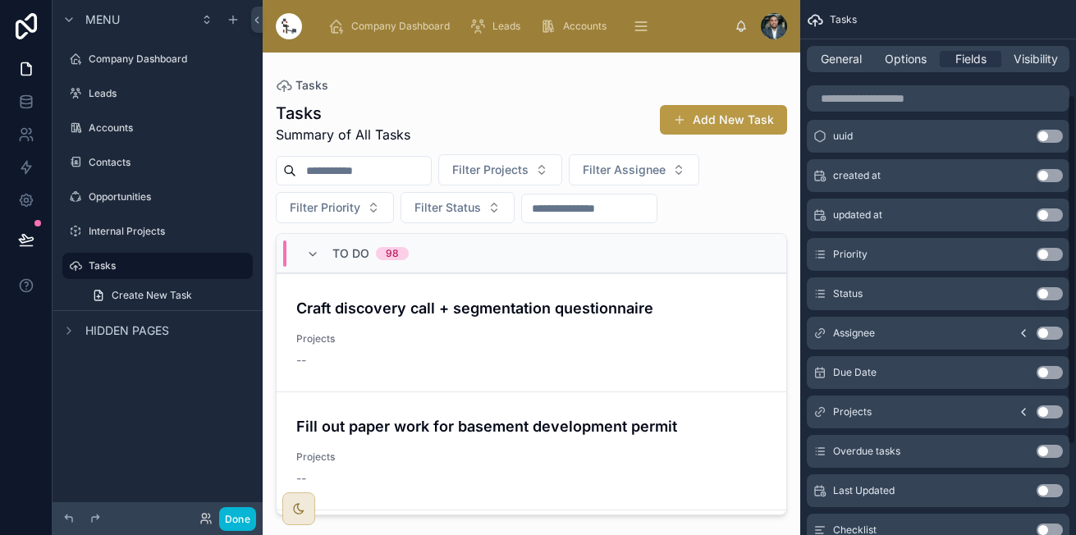
scroll to position [145, 0]
click at [1017, 413] on icon "scrollable content" at bounding box center [1022, 410] width 13 height 13
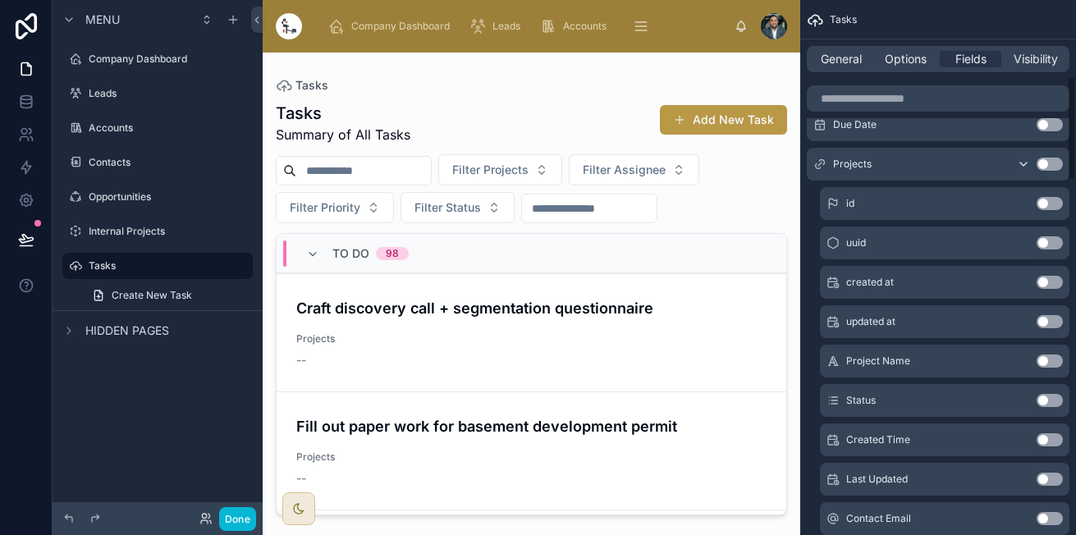
scroll to position [395, 0]
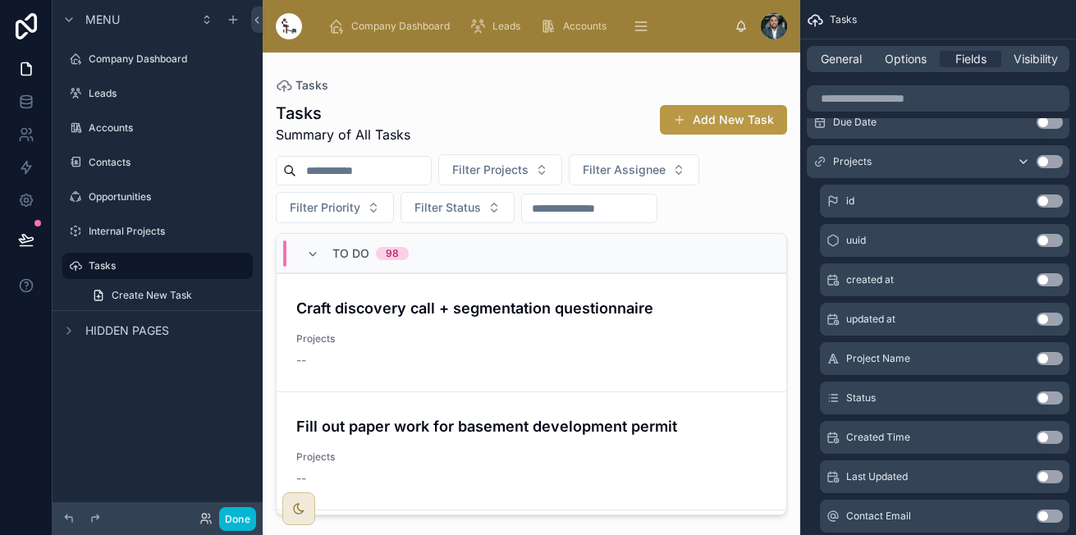
click at [1042, 365] on div "Project Name Use setting" at bounding box center [944, 358] width 249 height 33
click at [1042, 361] on button "Use setting" at bounding box center [1049, 358] width 26 height 13
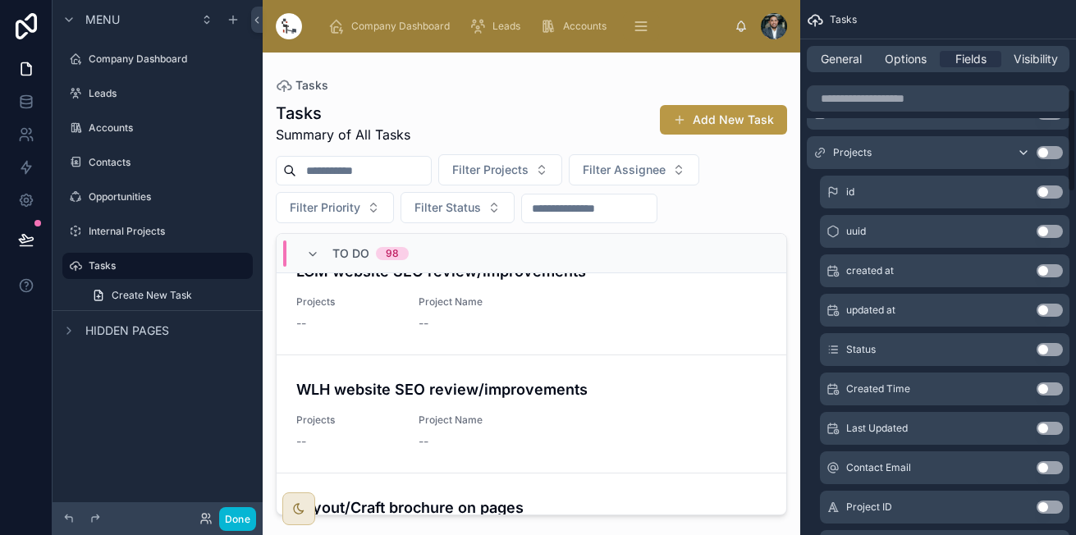
scroll to position [0, 0]
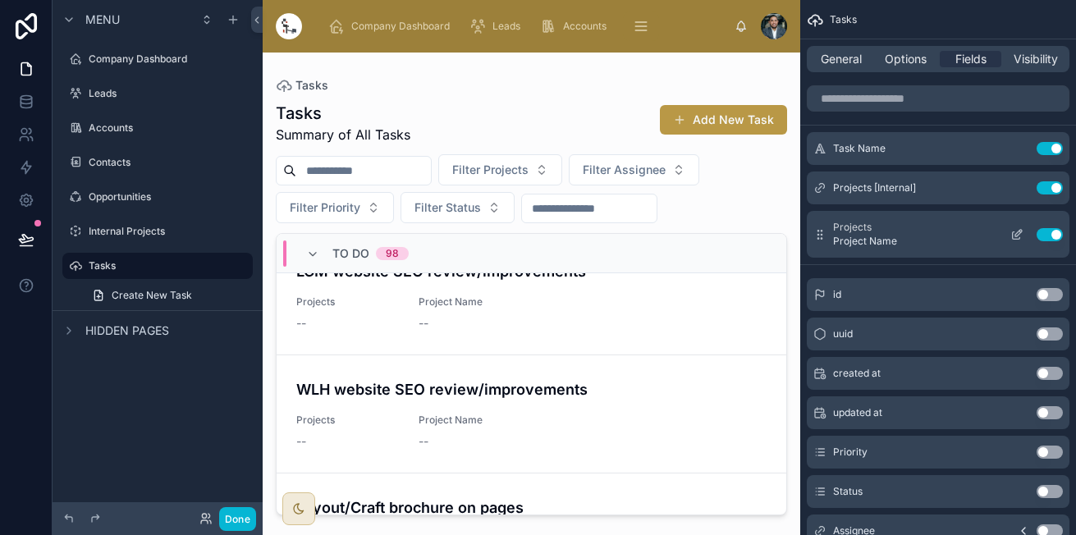
click at [1048, 233] on button "Use setting" at bounding box center [1049, 234] width 26 height 13
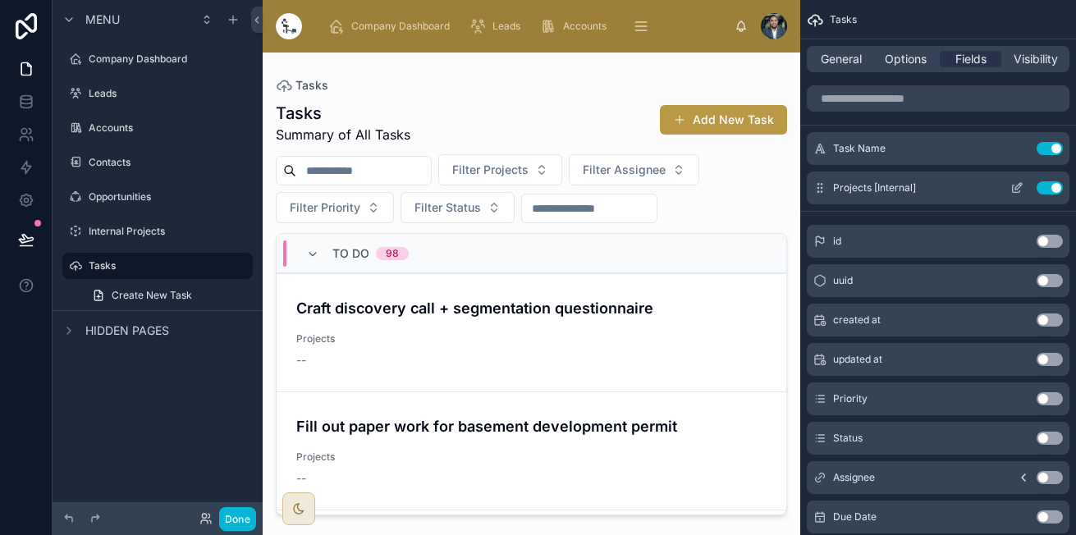
click at [1017, 186] on icon "scrollable content" at bounding box center [1016, 187] width 13 height 13
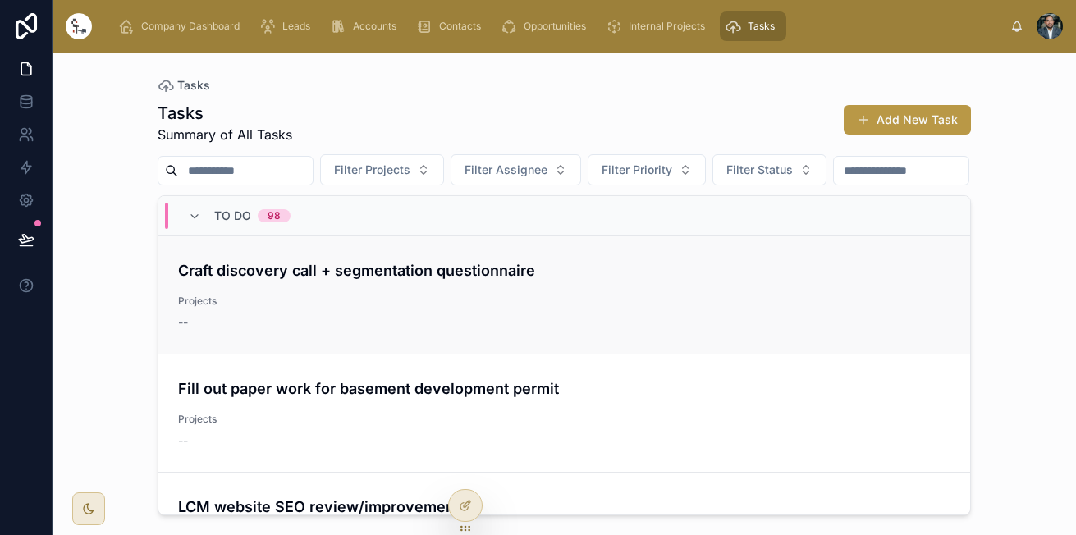
click at [427, 354] on link "Craft discovery call + segmentation questionnaire Projects --" at bounding box center [563, 294] width 811 height 118
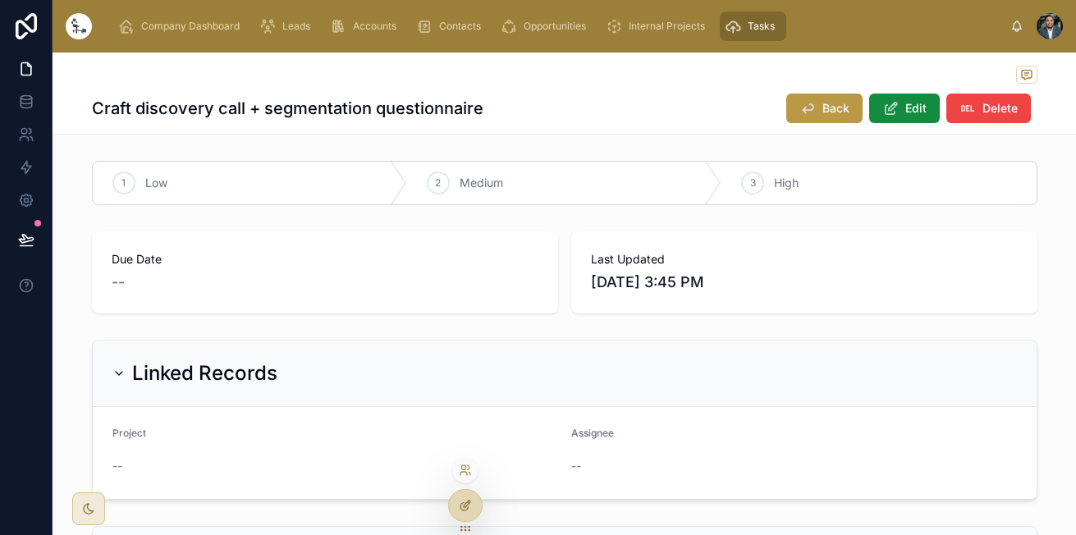
click at [454, 501] on div at bounding box center [465, 505] width 33 height 31
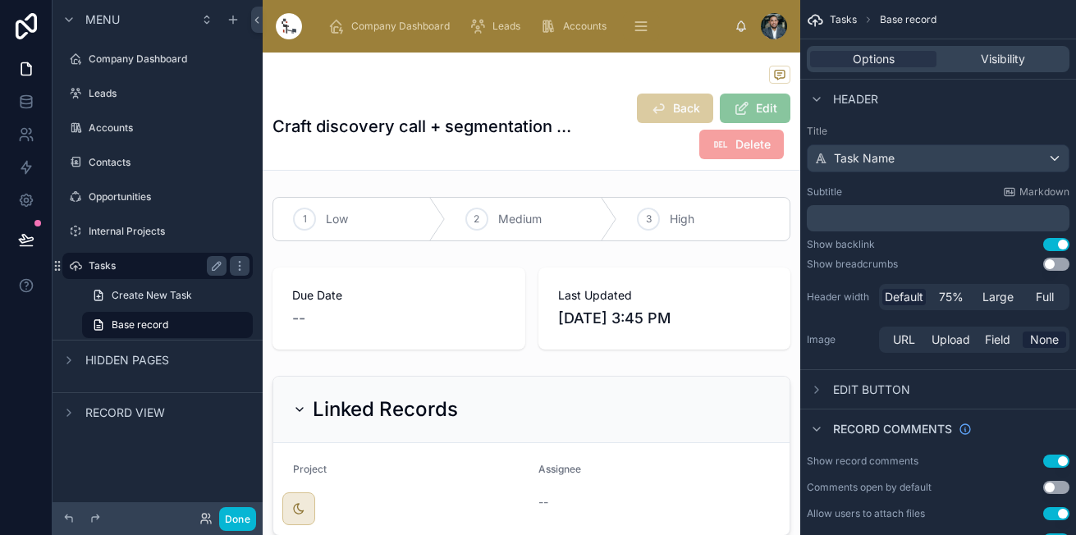
click at [144, 266] on label "Tasks" at bounding box center [154, 265] width 131 height 13
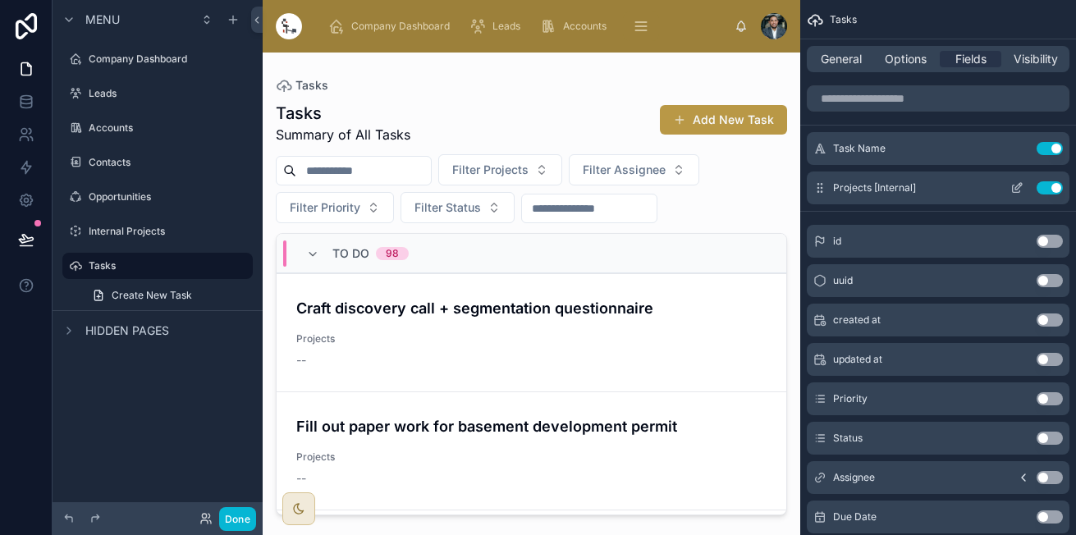
click at [1010, 188] on icon "scrollable content" at bounding box center [1016, 187] width 13 height 13
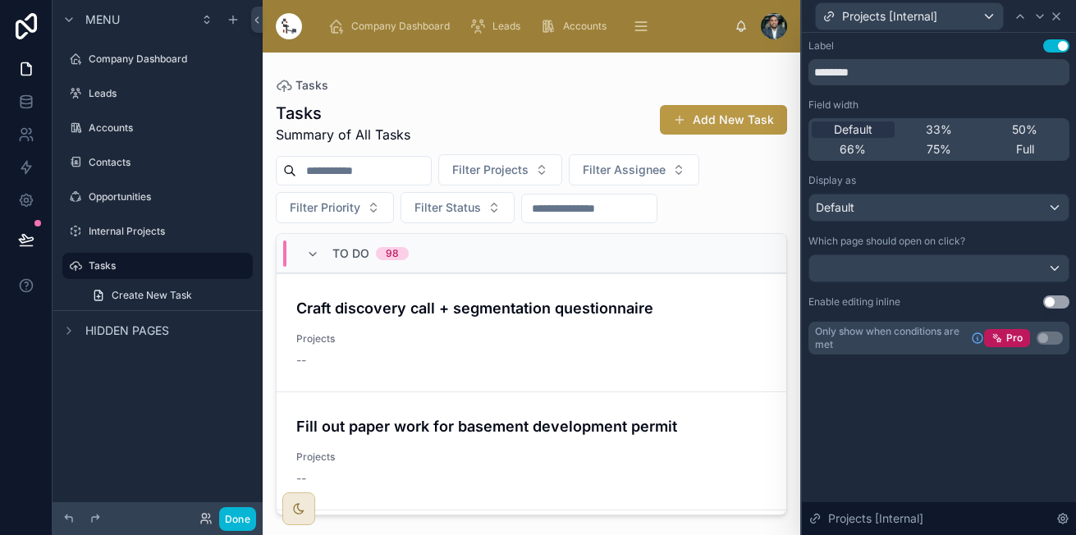
click at [1057, 22] on icon at bounding box center [1055, 16] width 13 height 13
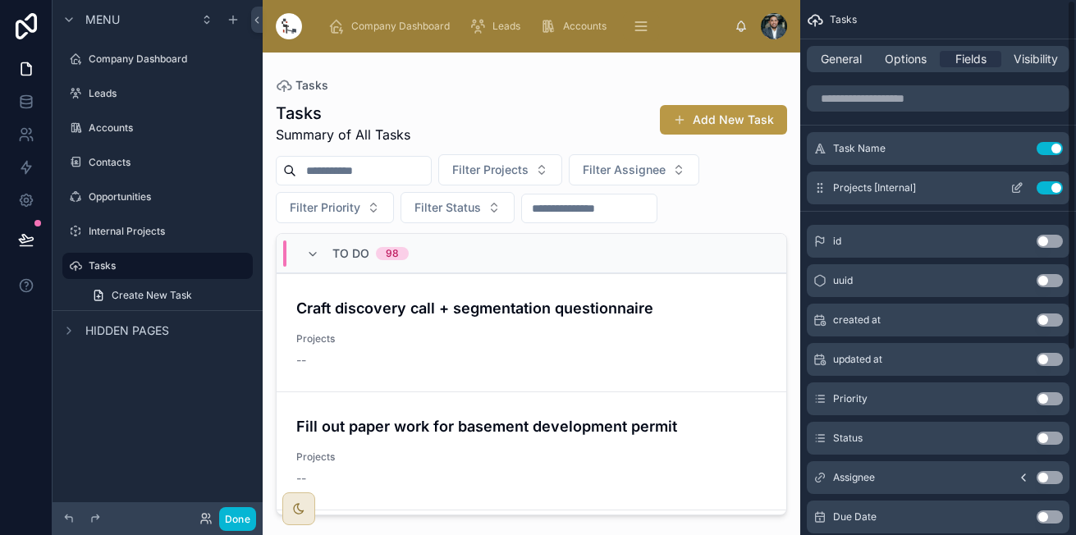
click at [1051, 189] on button "Use setting" at bounding box center [1049, 187] width 26 height 13
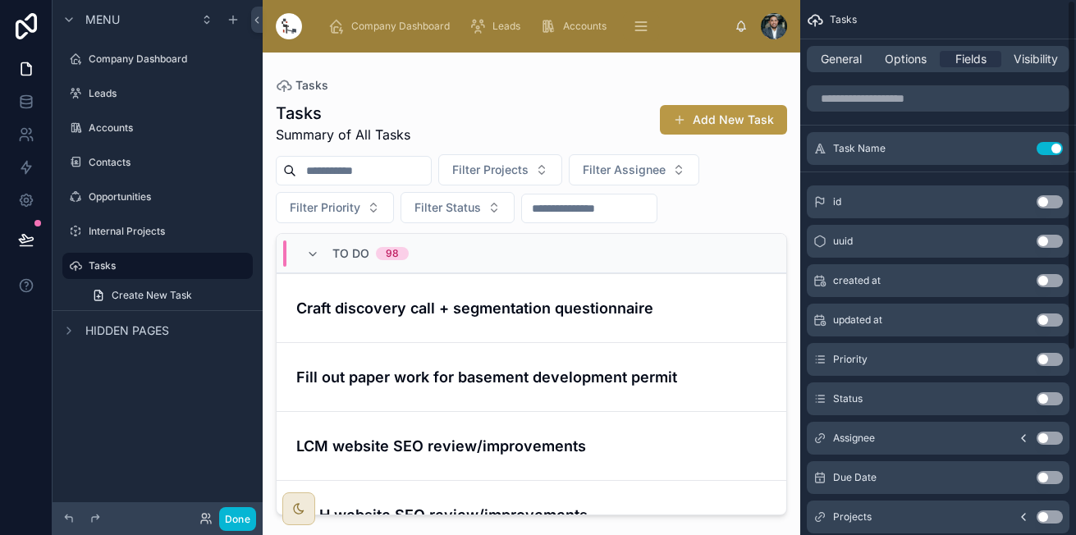
scroll to position [281, 0]
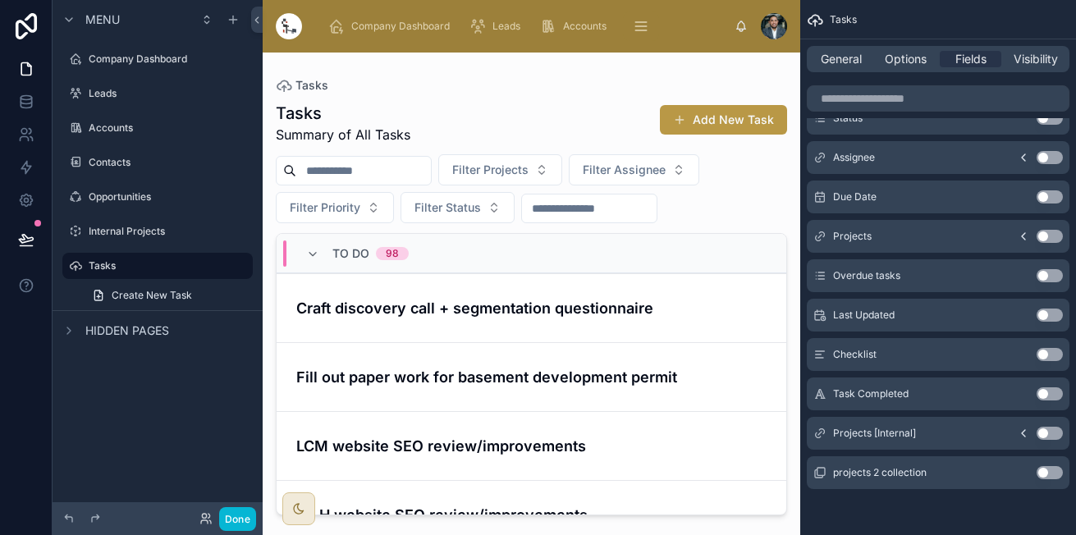
click at [1021, 432] on icon "scrollable content" at bounding box center [1022, 433] width 13 height 13
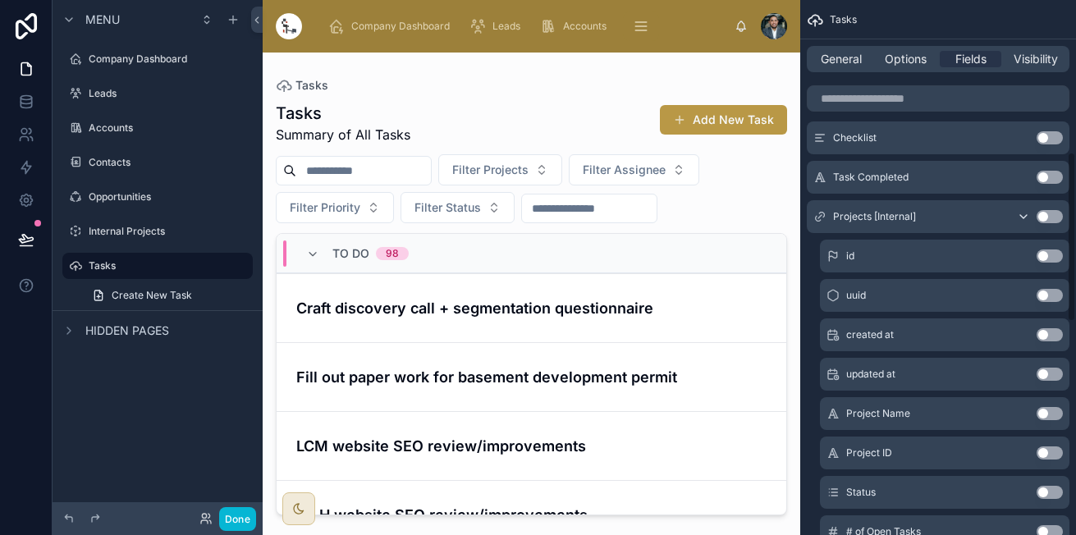
scroll to position [500, 0]
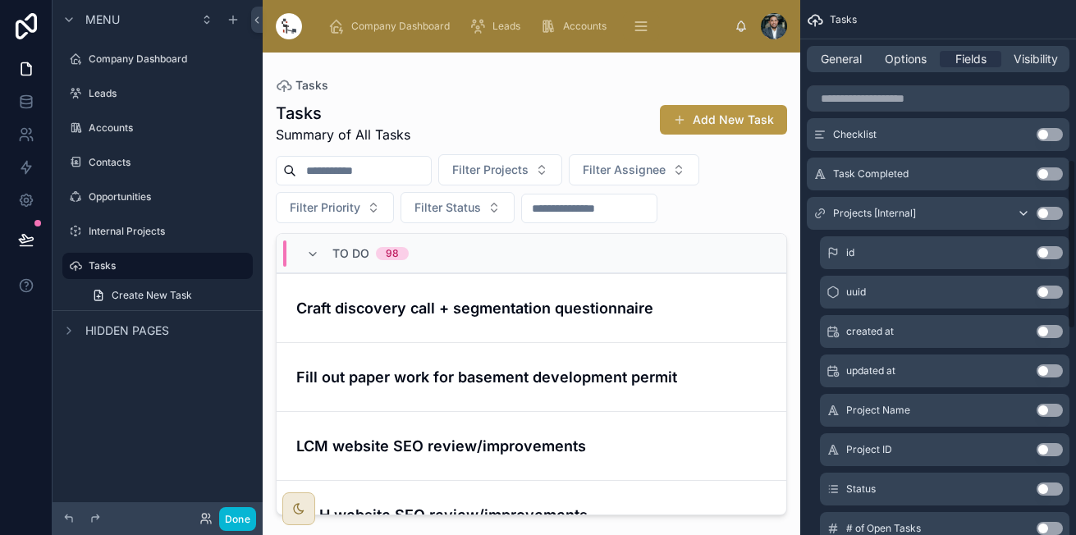
click at [1041, 410] on button "Use setting" at bounding box center [1049, 410] width 26 height 13
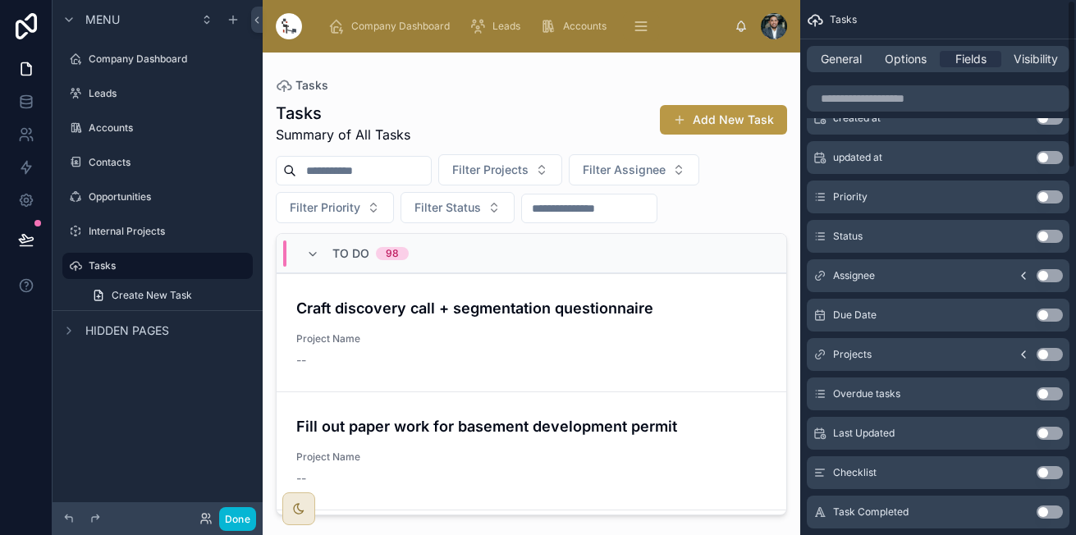
scroll to position [0, 0]
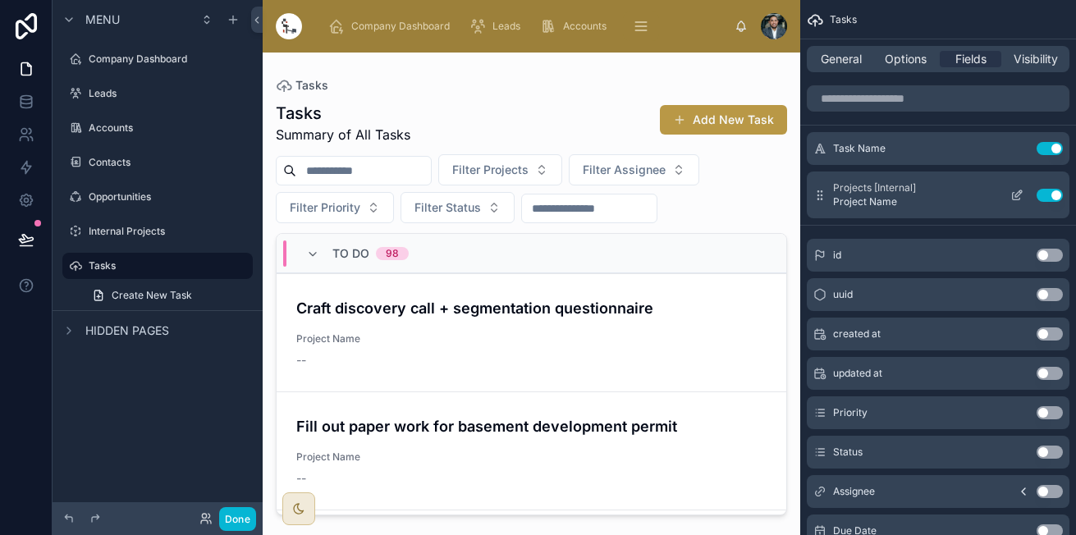
click at [960, 178] on div "Projects [Internal] Project Name Use setting" at bounding box center [937, 194] width 263 height 47
click at [1048, 193] on button "Use setting" at bounding box center [1049, 195] width 26 height 13
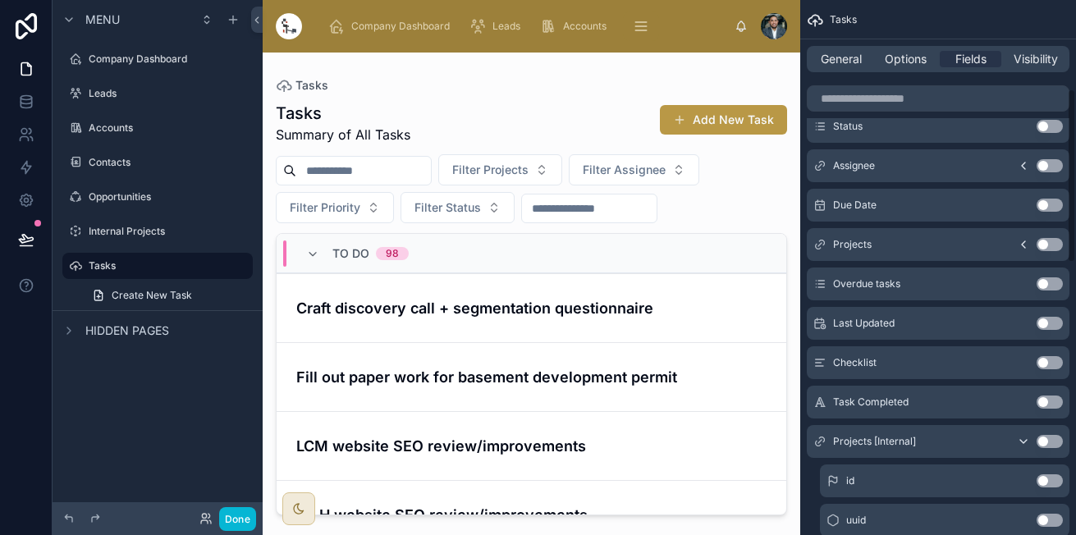
scroll to position [272, 0]
click at [1056, 446] on button "Use setting" at bounding box center [1049, 442] width 26 height 13
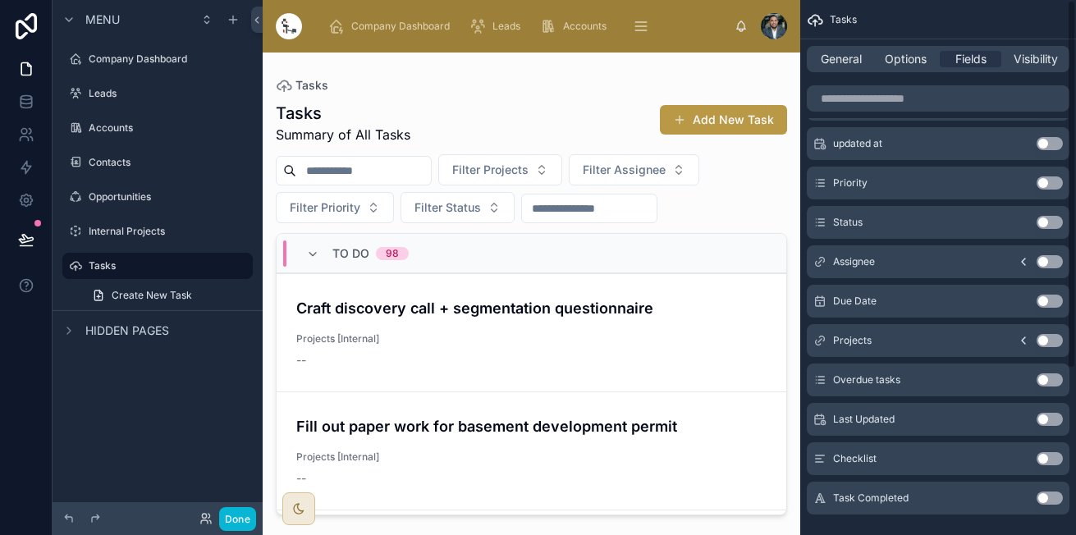
scroll to position [0, 0]
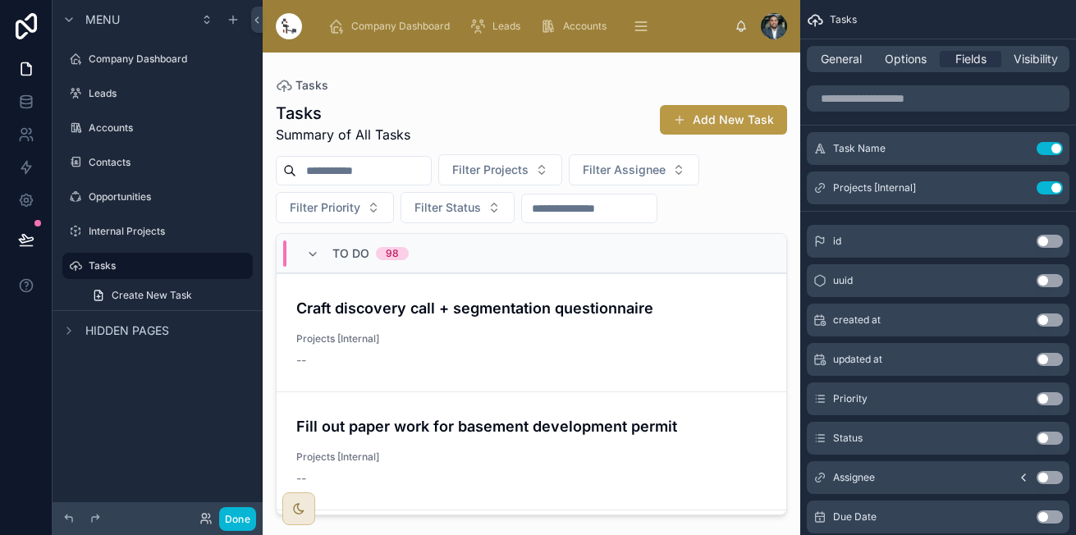
click at [1057, 186] on button "Use setting" at bounding box center [1049, 187] width 26 height 13
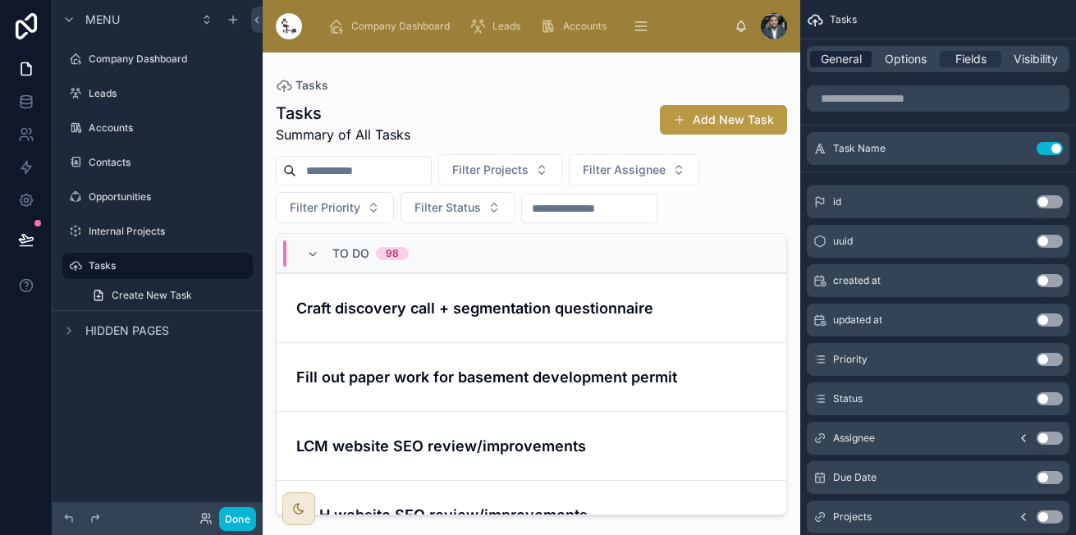
click at [852, 60] on span "General" at bounding box center [840, 59] width 41 height 16
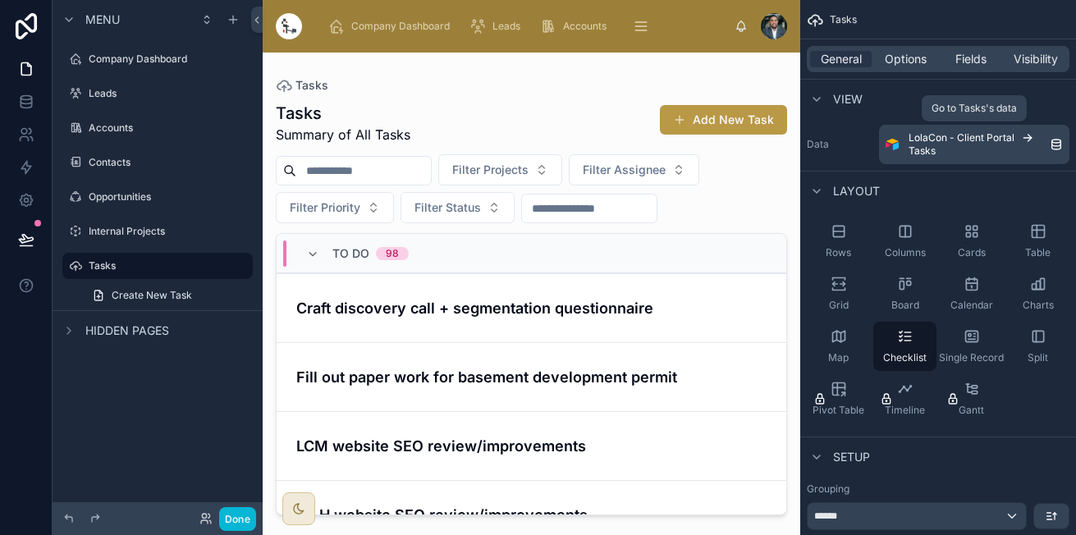
click at [1003, 139] on span "LolaCon - Client Portal" at bounding box center [961, 137] width 106 height 13
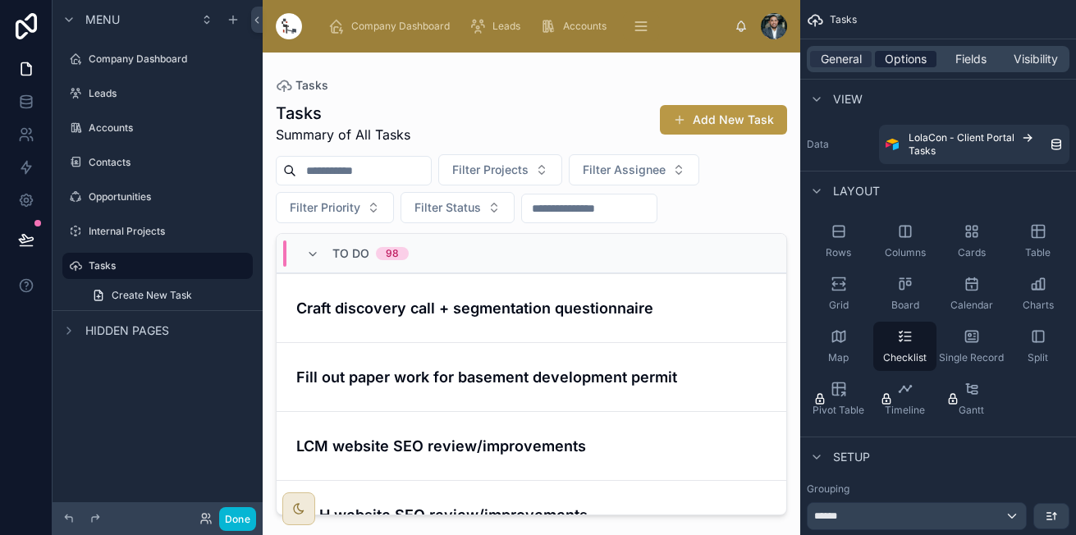
click at [896, 64] on span "Options" at bounding box center [905, 59] width 42 height 16
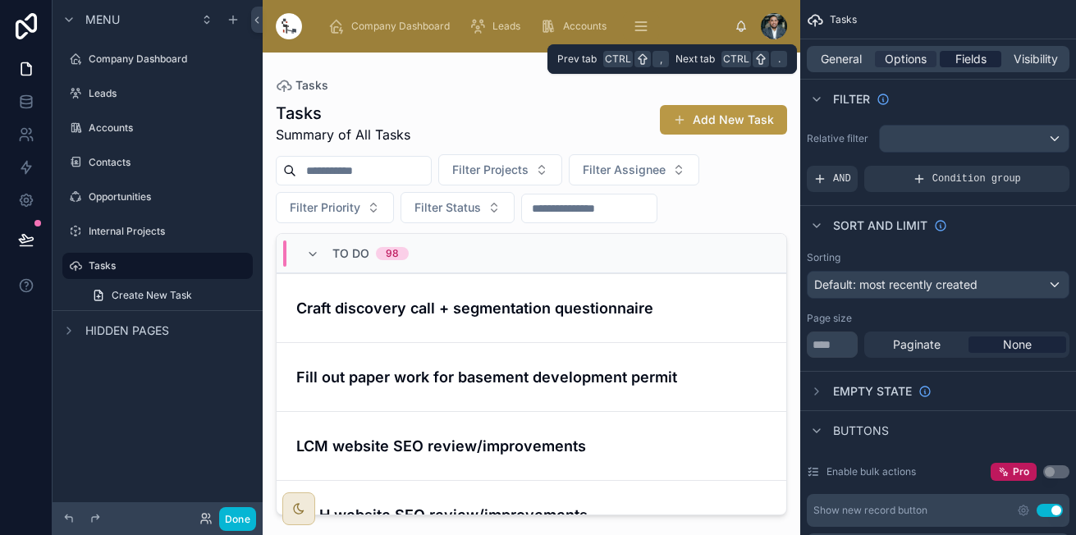
click at [963, 64] on span "Fields" at bounding box center [970, 59] width 31 height 16
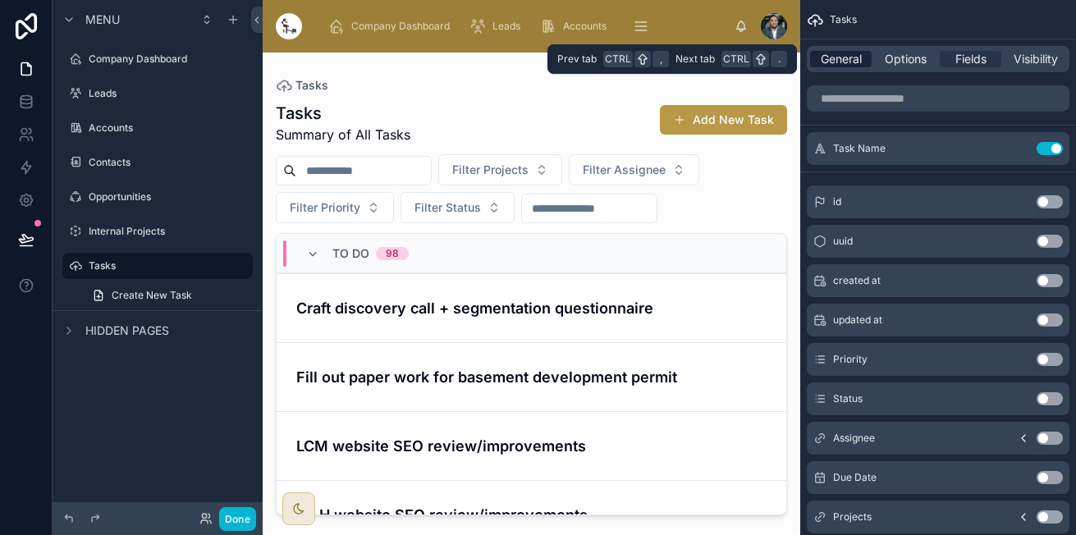
click at [850, 56] on span "General" at bounding box center [840, 59] width 41 height 16
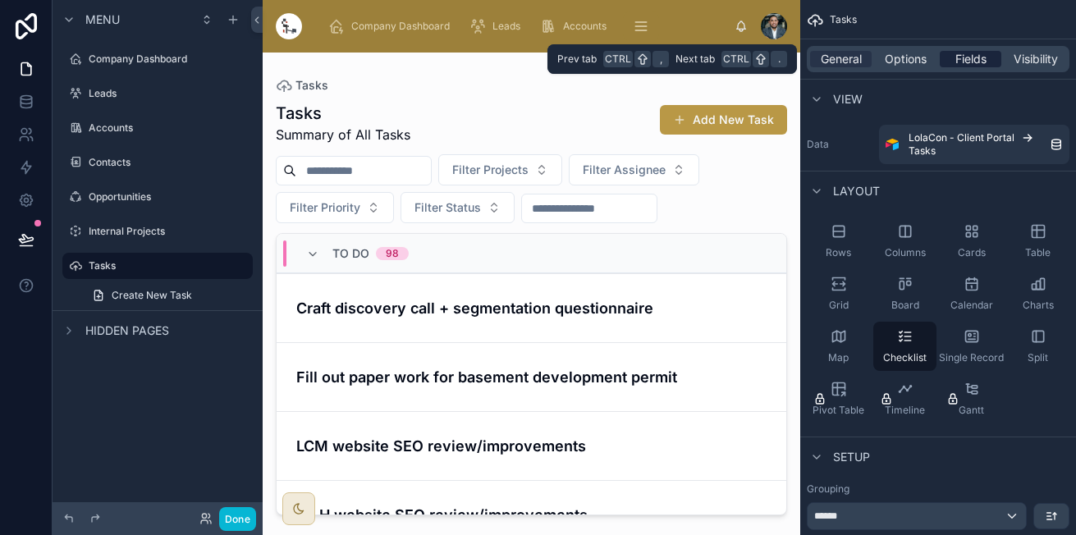
click at [952, 55] on div "Fields" at bounding box center [970, 59] width 62 height 16
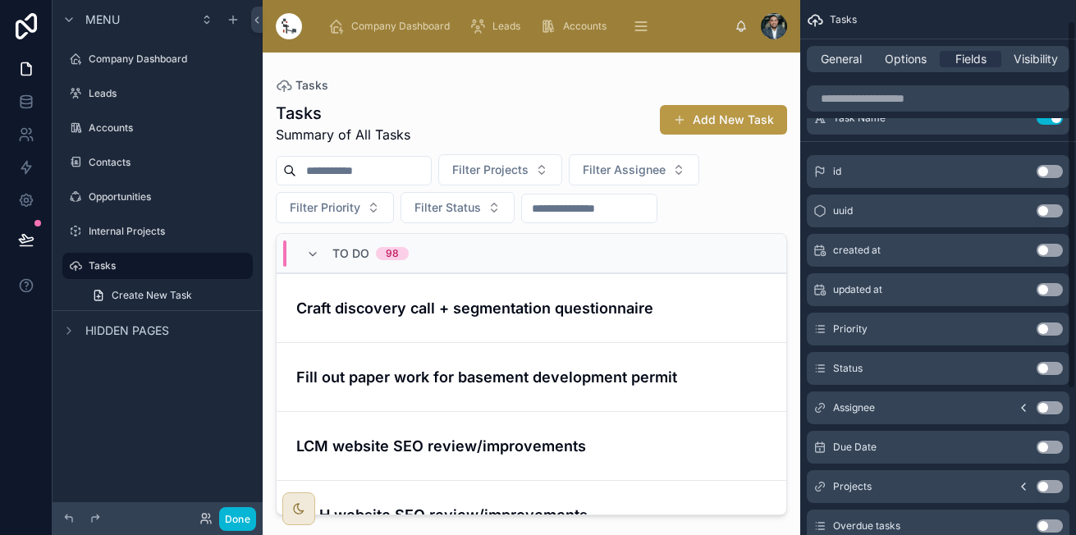
scroll to position [31, 0]
click at [1044, 327] on button "Use setting" at bounding box center [1049, 328] width 26 height 13
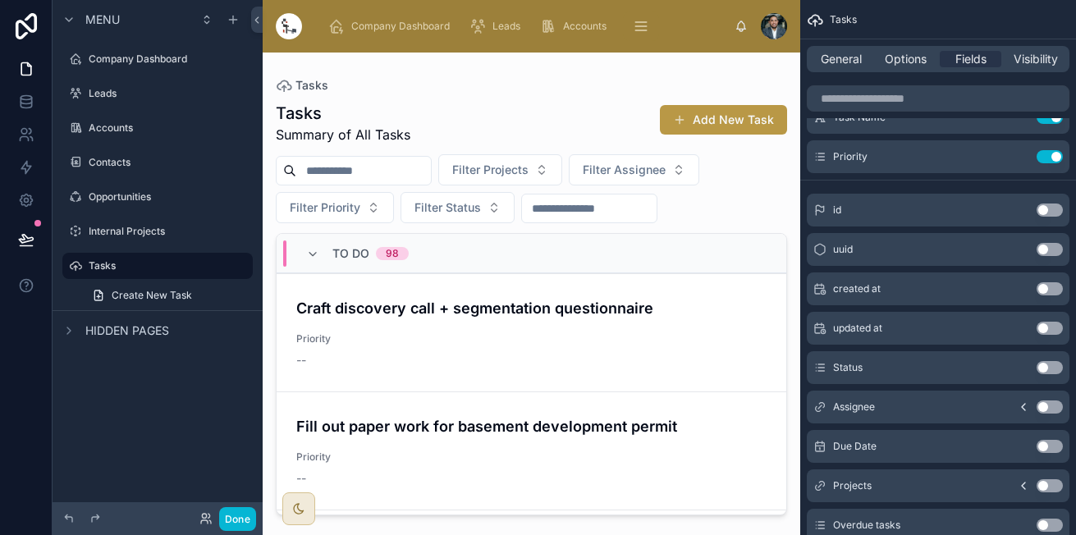
click at [778, 324] on div at bounding box center [531, 284] width 537 height 463
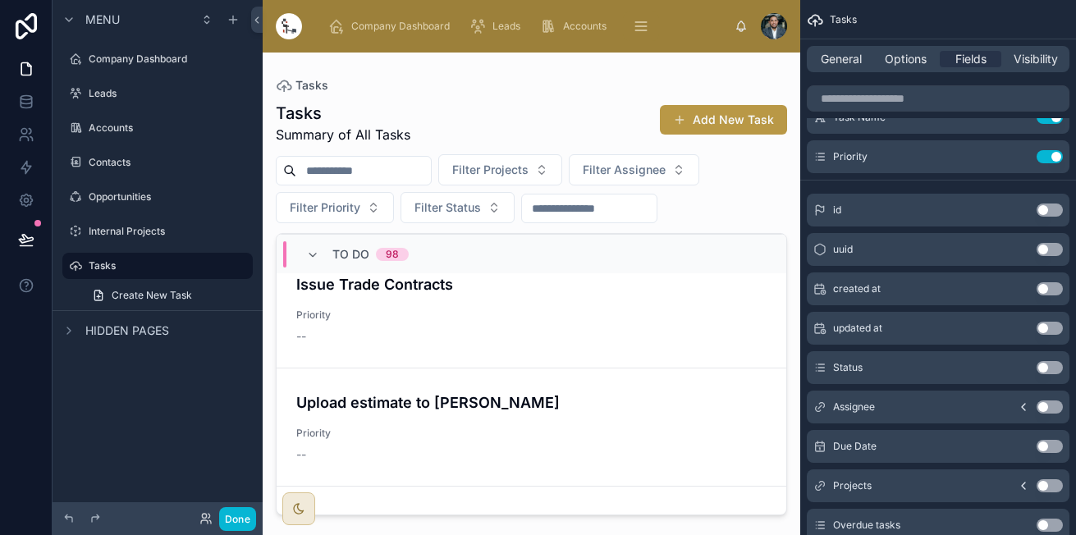
scroll to position [2247, 0]
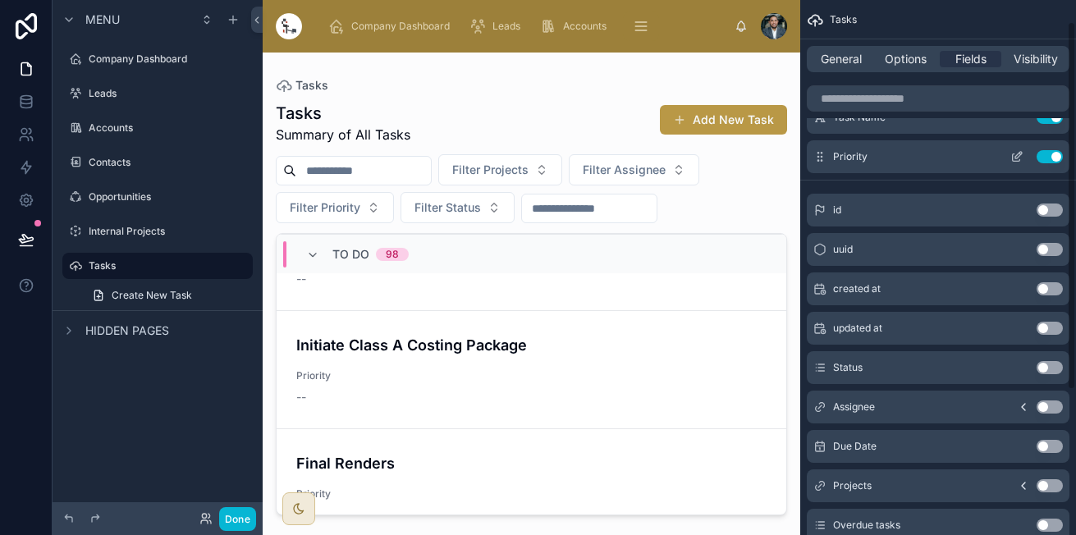
click at [1048, 161] on button "Use setting" at bounding box center [1049, 156] width 26 height 13
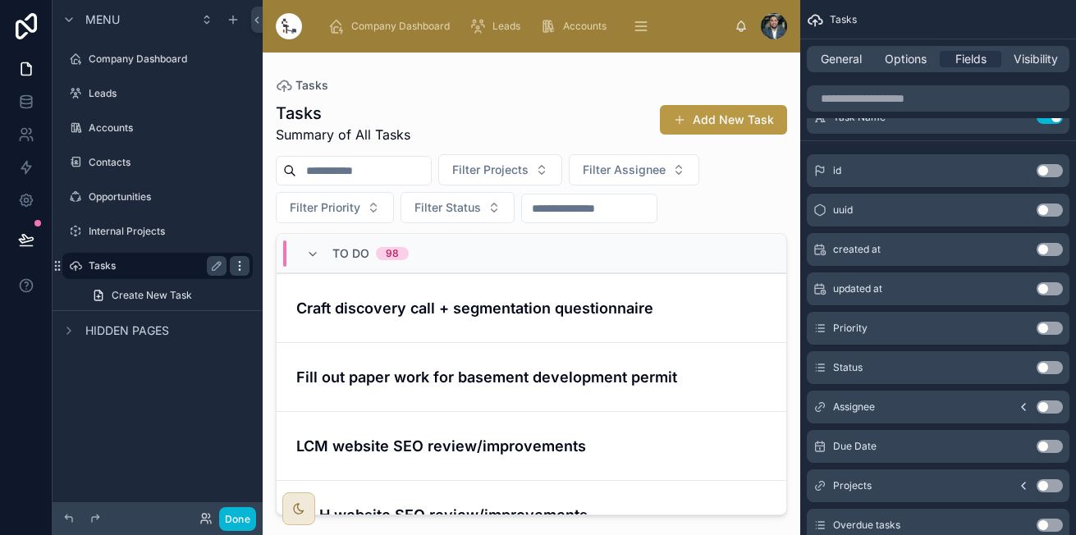
click at [241, 267] on icon "scrollable content" at bounding box center [239, 265] width 13 height 13
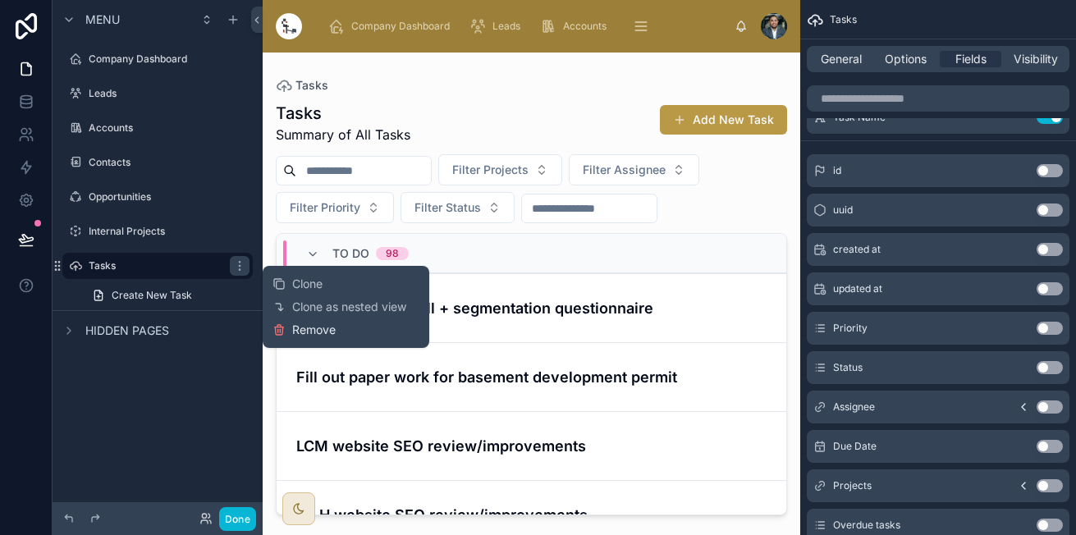
click at [331, 328] on span "Remove" at bounding box center [313, 330] width 43 height 16
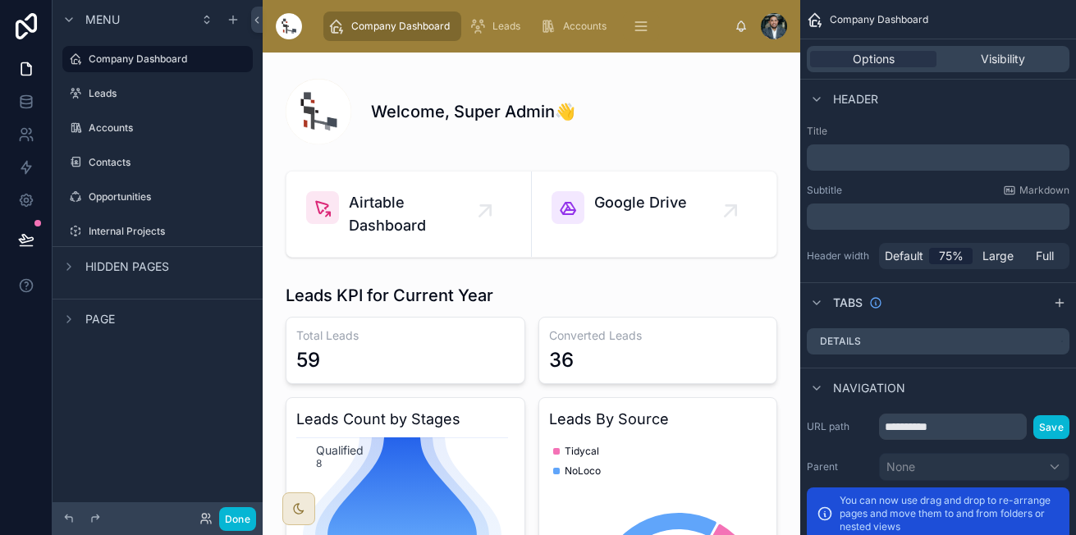
click at [84, 269] on div "Hidden pages" at bounding box center [114, 267] width 110 height 20
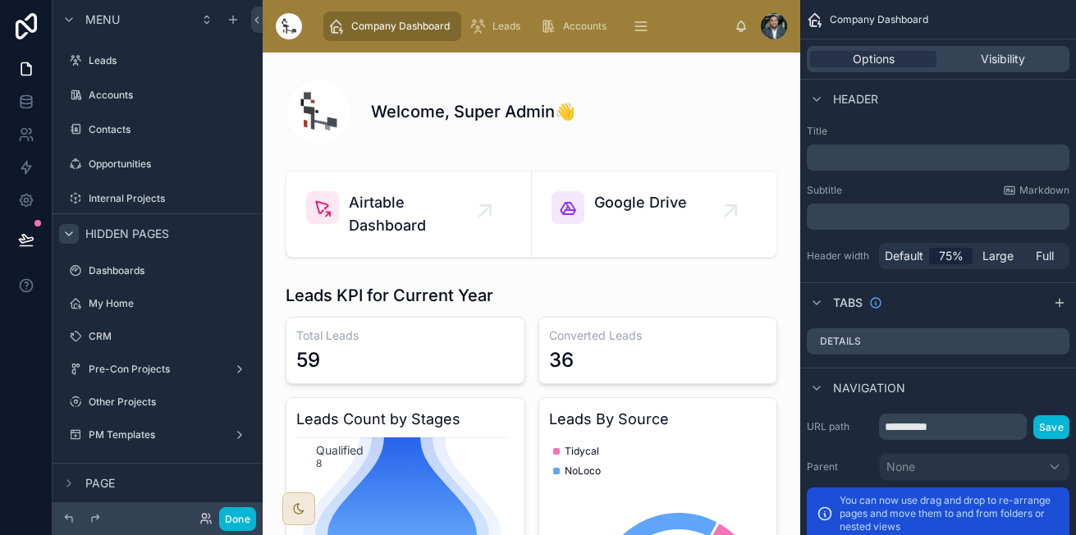
click at [68, 239] on icon "scrollable content" at bounding box center [68, 233] width 13 height 13
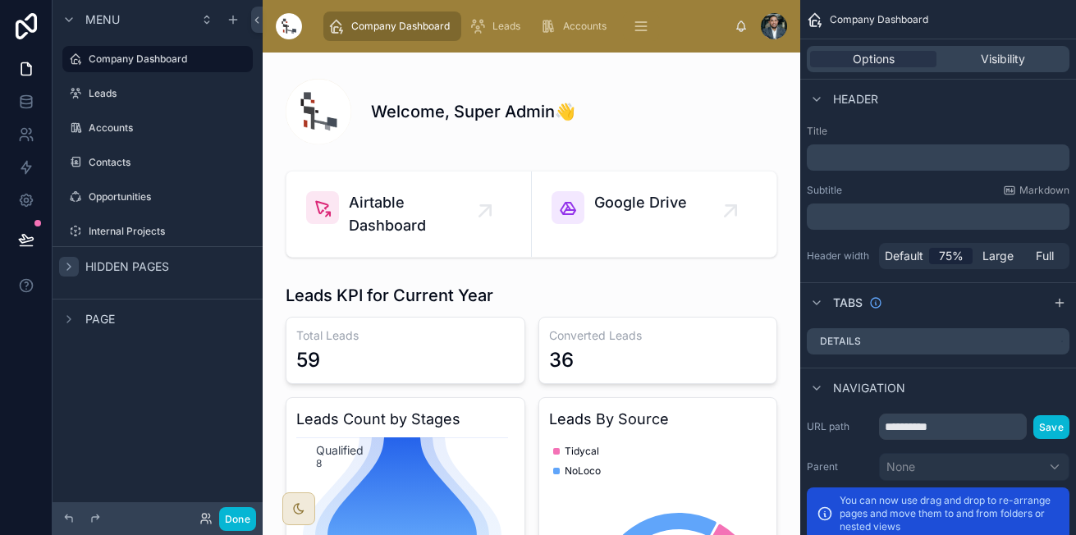
scroll to position [0, 0]
click at [73, 326] on div "scrollable content" at bounding box center [69, 319] width 20 height 20
click at [67, 311] on div "scrollable content" at bounding box center [69, 319] width 20 height 20
click at [228, 23] on icon "scrollable content" at bounding box center [232, 19] width 13 height 13
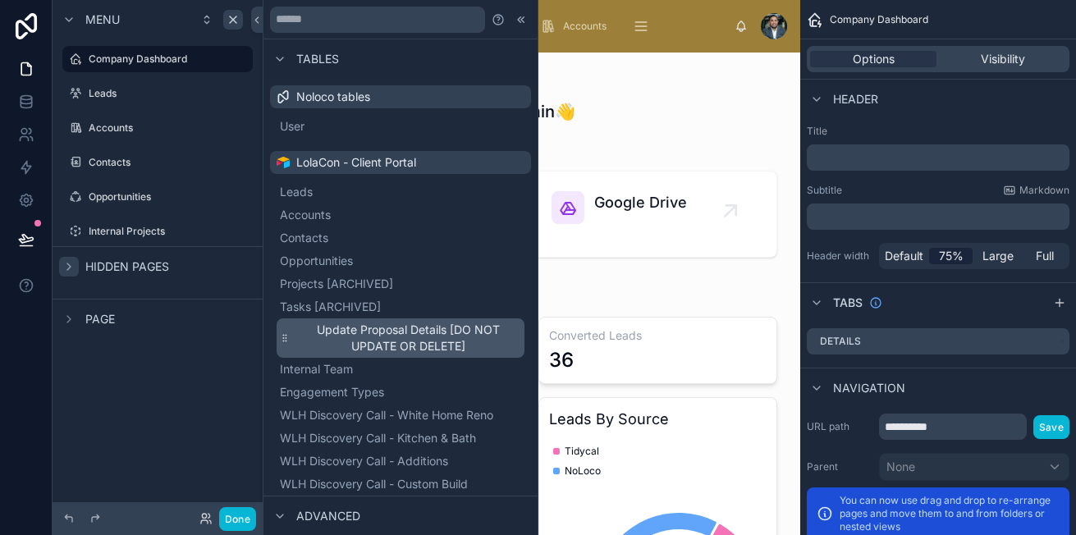
scroll to position [174, 0]
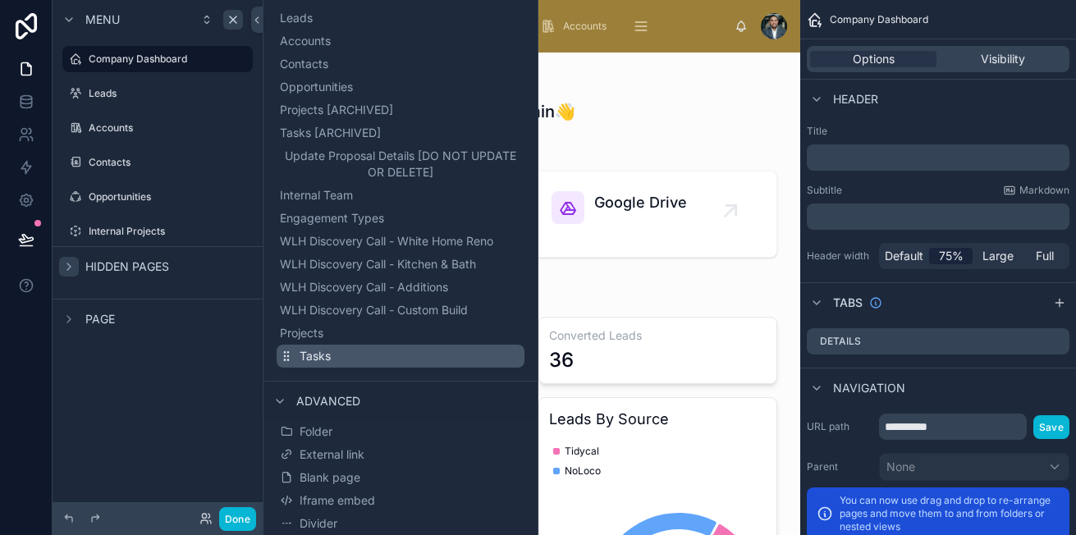
click at [320, 347] on button "Tasks" at bounding box center [400, 356] width 248 height 23
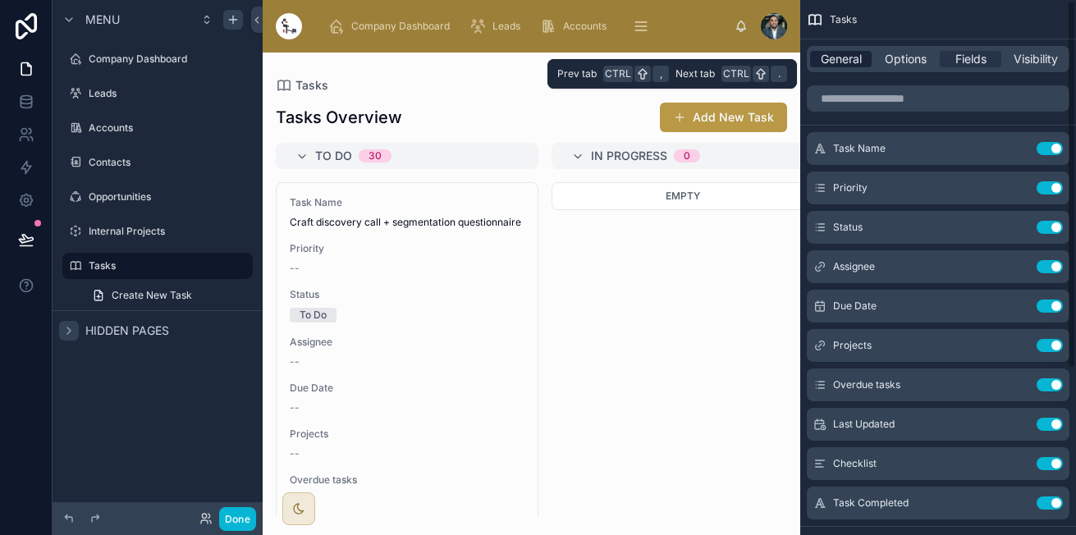
click at [860, 66] on span "General" at bounding box center [840, 59] width 41 height 16
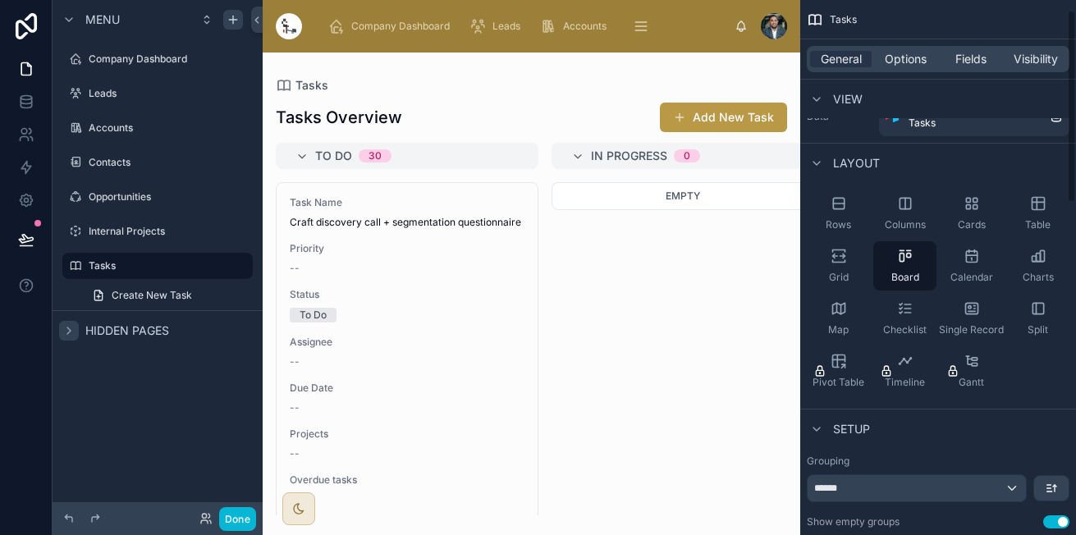
scroll to position [29, 0]
click at [908, 314] on icon "scrollable content" at bounding box center [905, 307] width 16 height 16
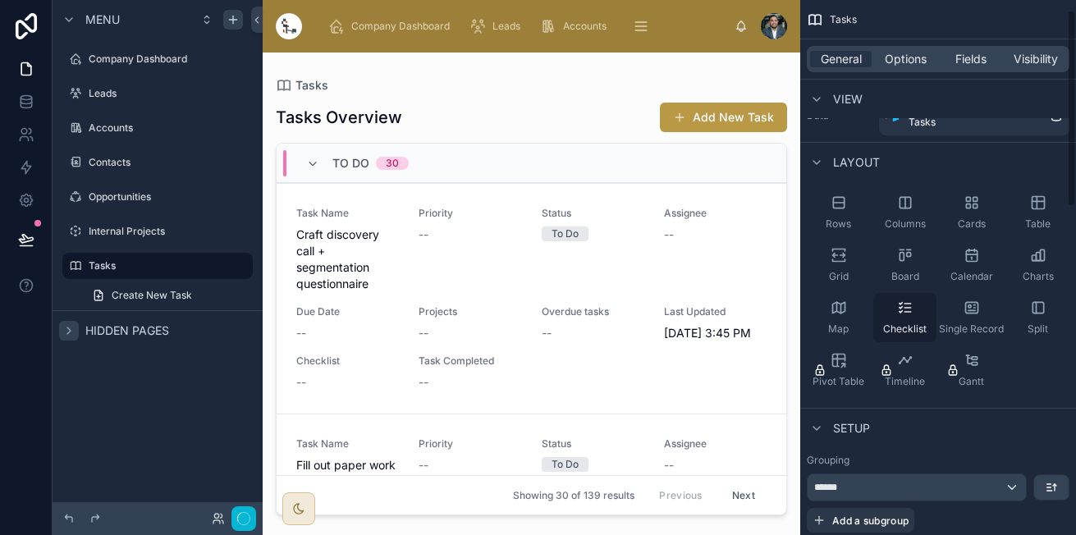
click at [908, 314] on icon "scrollable content" at bounding box center [905, 307] width 16 height 16
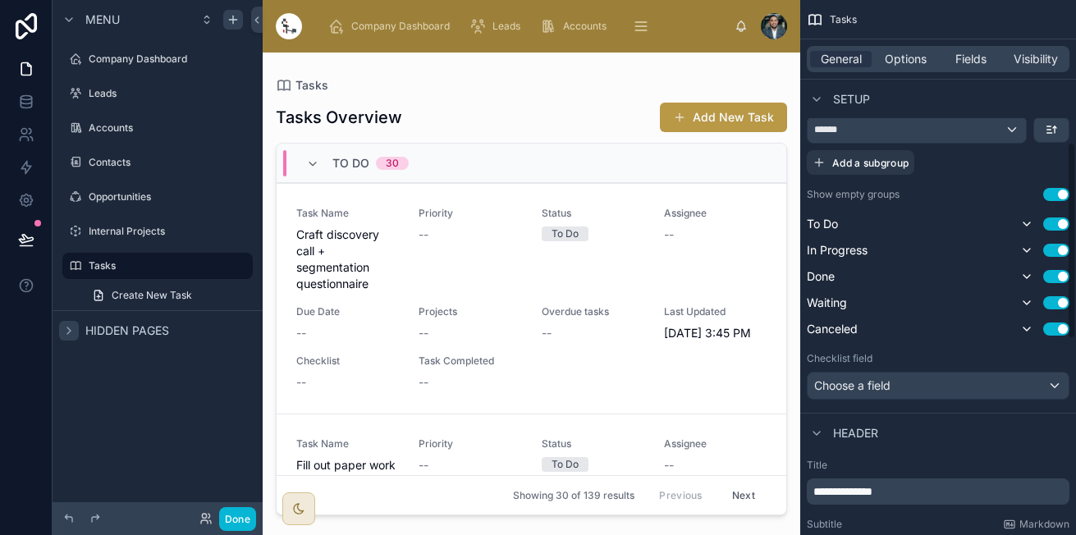
scroll to position [387, 0]
click at [907, 386] on div "Choose a field" at bounding box center [937, 385] width 261 height 26
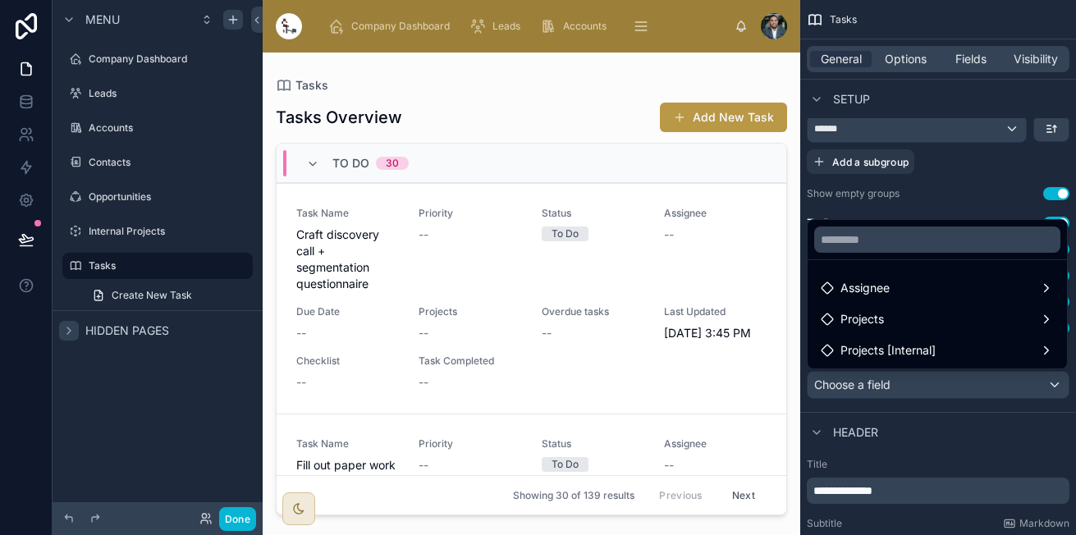
click at [907, 386] on div "scrollable content" at bounding box center [538, 267] width 1076 height 535
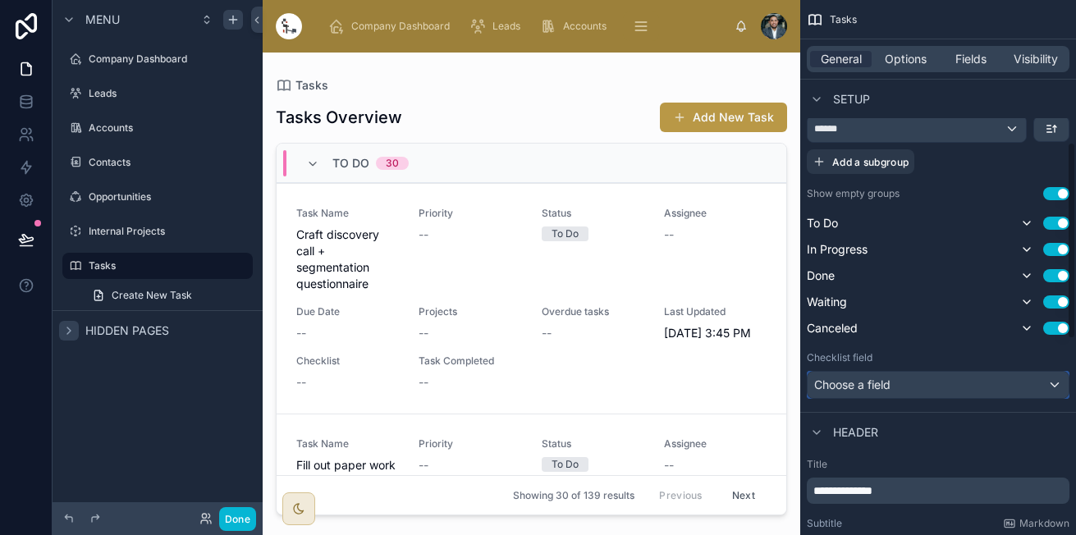
click at [907, 386] on div "Choose a field" at bounding box center [937, 385] width 261 height 26
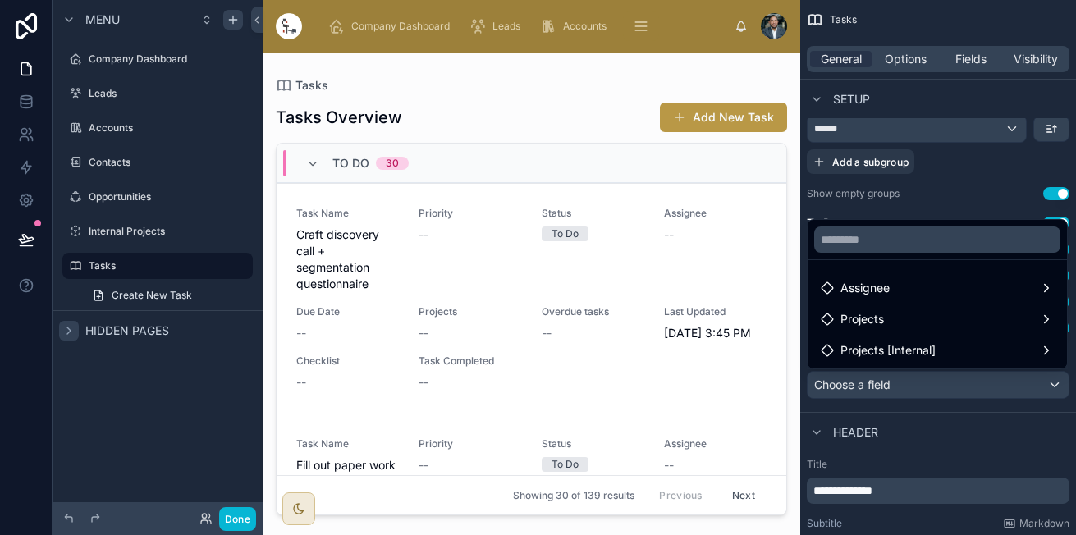
click at [907, 386] on div "scrollable content" at bounding box center [538, 267] width 1076 height 535
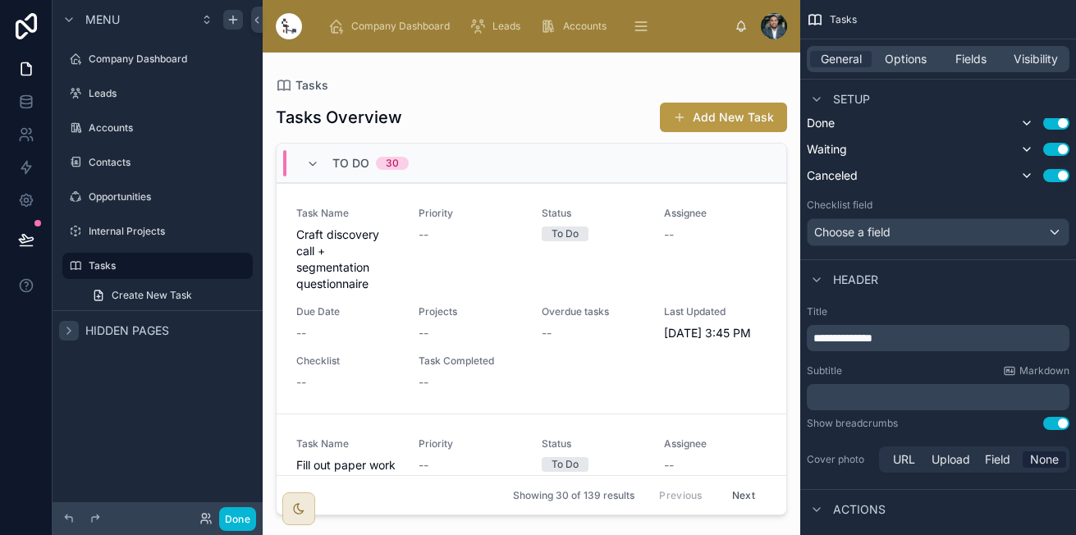
scroll to position [543, 0]
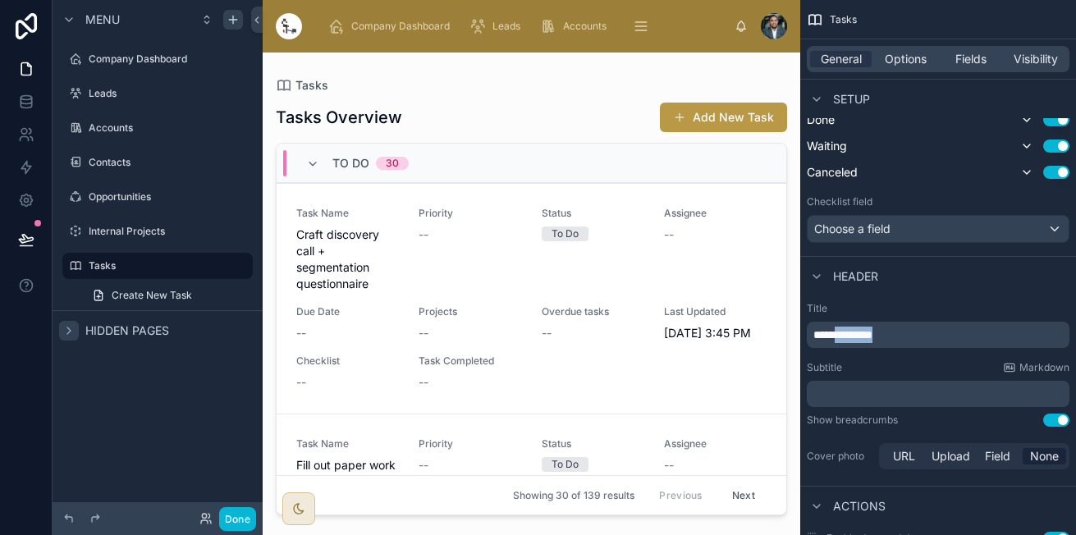
drag, startPoint x: 937, startPoint y: 336, endPoint x: 845, endPoint y: 341, distance: 92.0
click at [845, 341] on p "**********" at bounding box center [939, 335] width 253 height 16
drag, startPoint x: 1043, startPoint y: 427, endPoint x: 1053, endPoint y: 425, distance: 10.8
click at [1044, 426] on div "Title ***** Subtitle Markdown ﻿ Show breadcrumbs Use setting Cover photo URL Up…" at bounding box center [938, 387] width 276 height 184
click at [1057, 425] on button "Use setting" at bounding box center [1056, 419] width 26 height 13
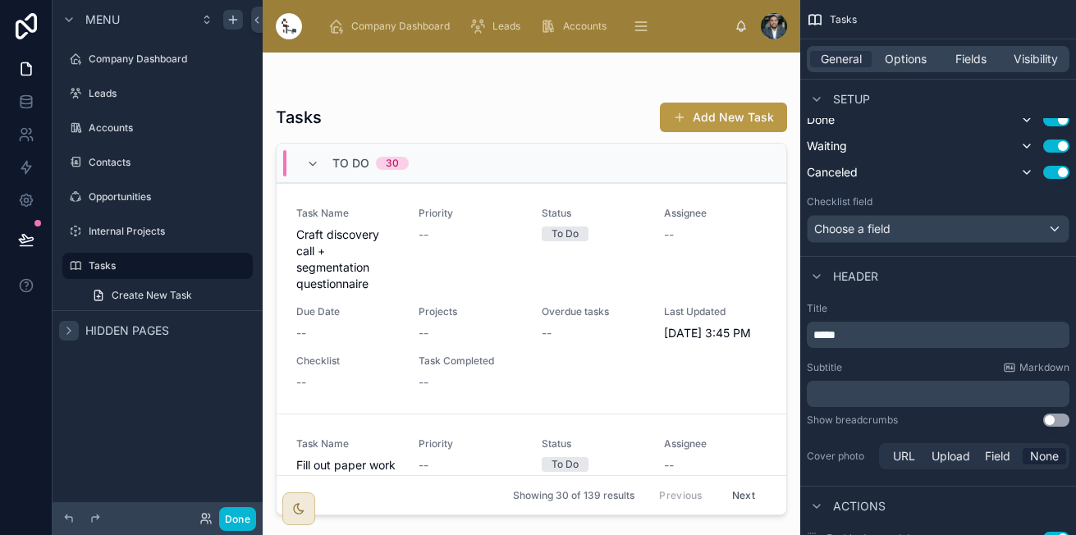
click at [929, 394] on p "﻿" at bounding box center [939, 394] width 253 height 16
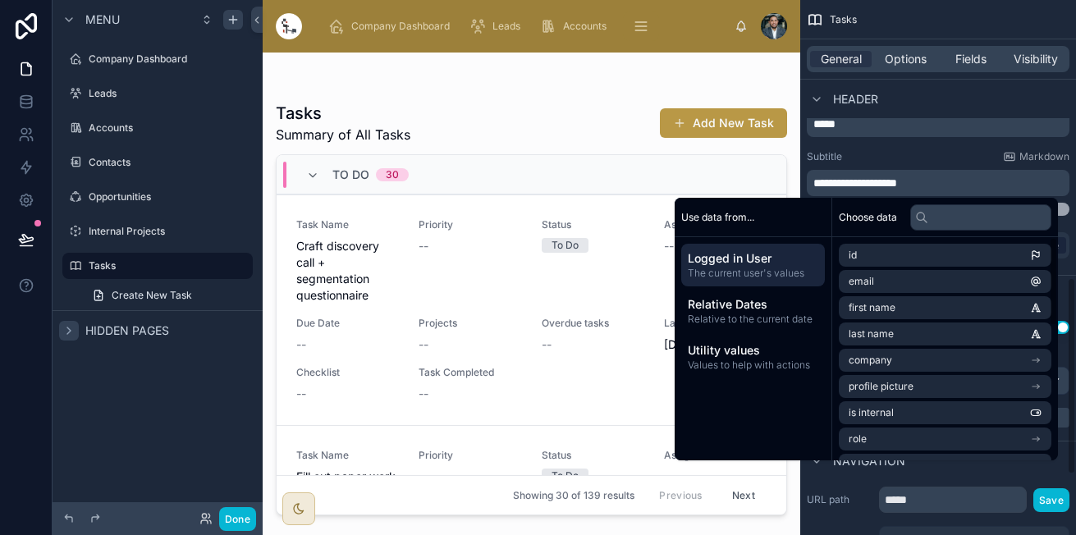
scroll to position [755, 0]
click at [879, 161] on div "Subtitle Markdown" at bounding box center [937, 155] width 263 height 13
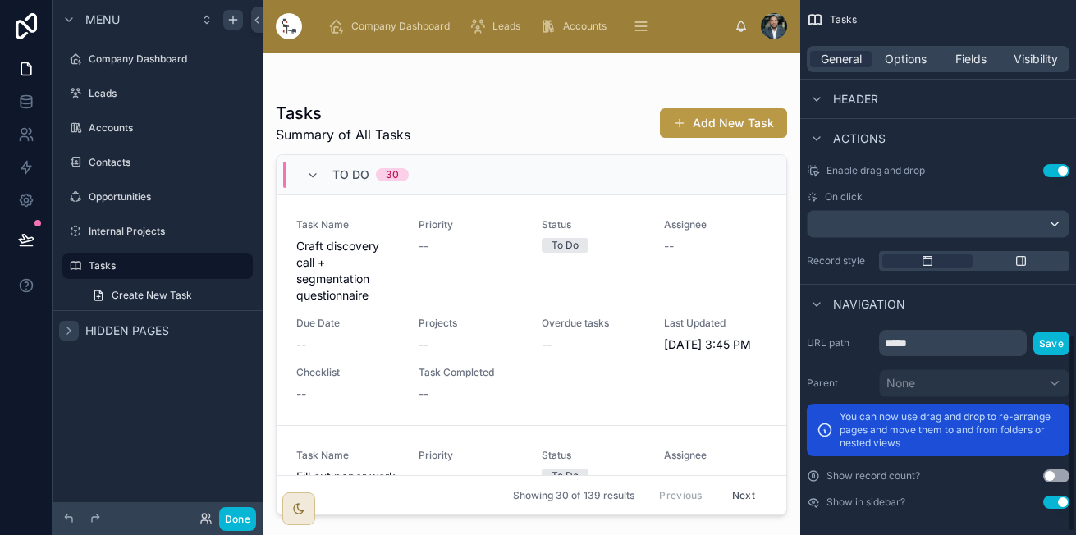
scroll to position [912, 0]
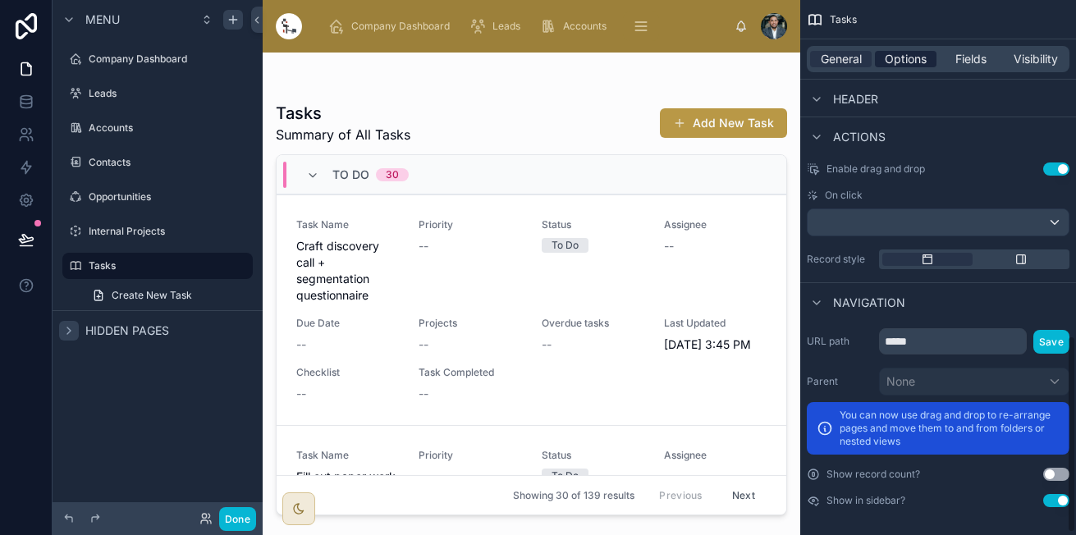
click at [905, 53] on span "Options" at bounding box center [905, 59] width 42 height 16
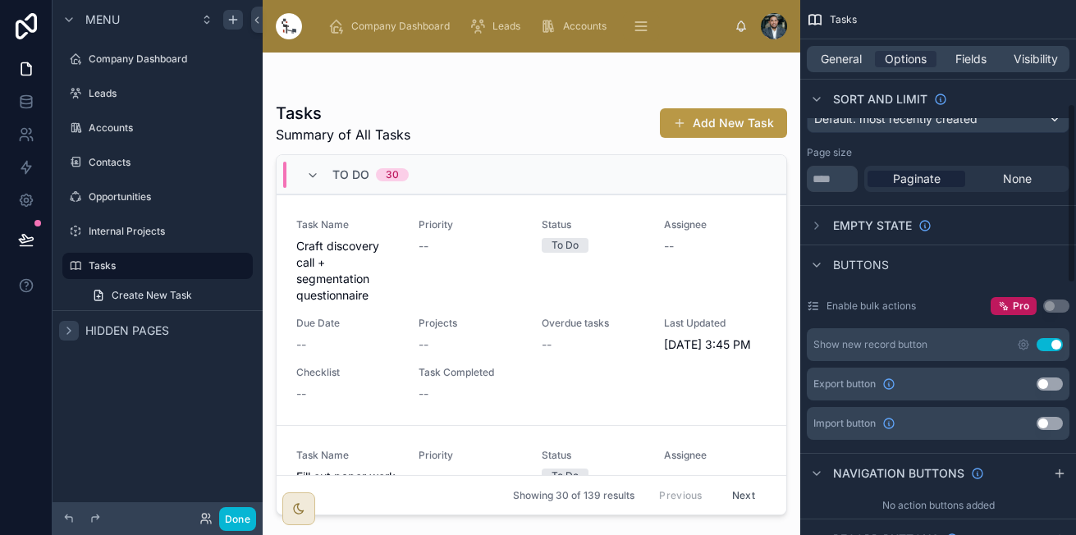
scroll to position [0, 0]
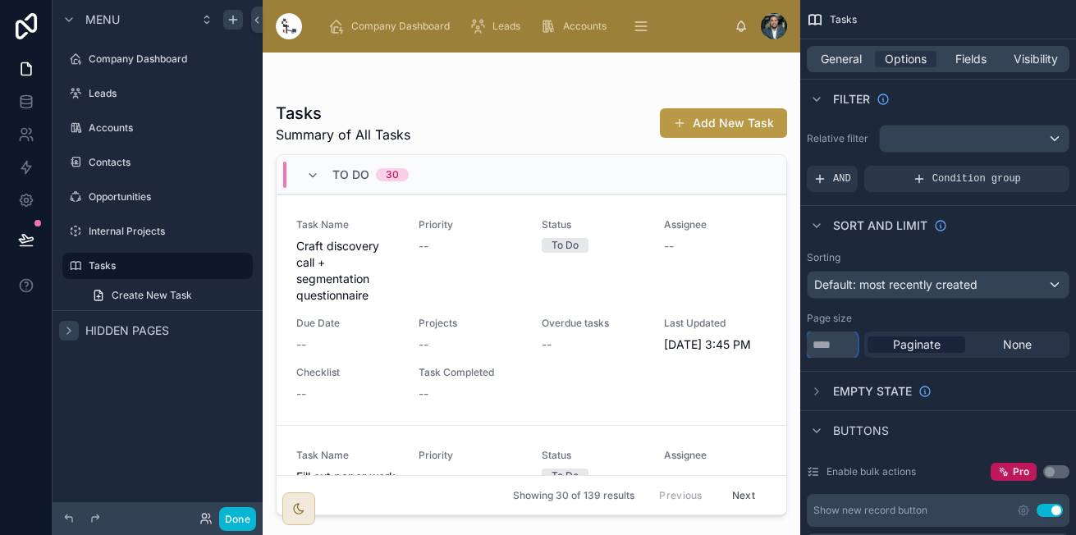
click at [829, 354] on input "**" at bounding box center [831, 344] width 51 height 26
drag, startPoint x: 829, startPoint y: 354, endPoint x: 792, endPoint y: 352, distance: 37.0
click at [792, 352] on div "Company Dashboard Leads Accounts Contacts Opportunities Internal Projects Tasks…" at bounding box center [669, 267] width 813 height 535
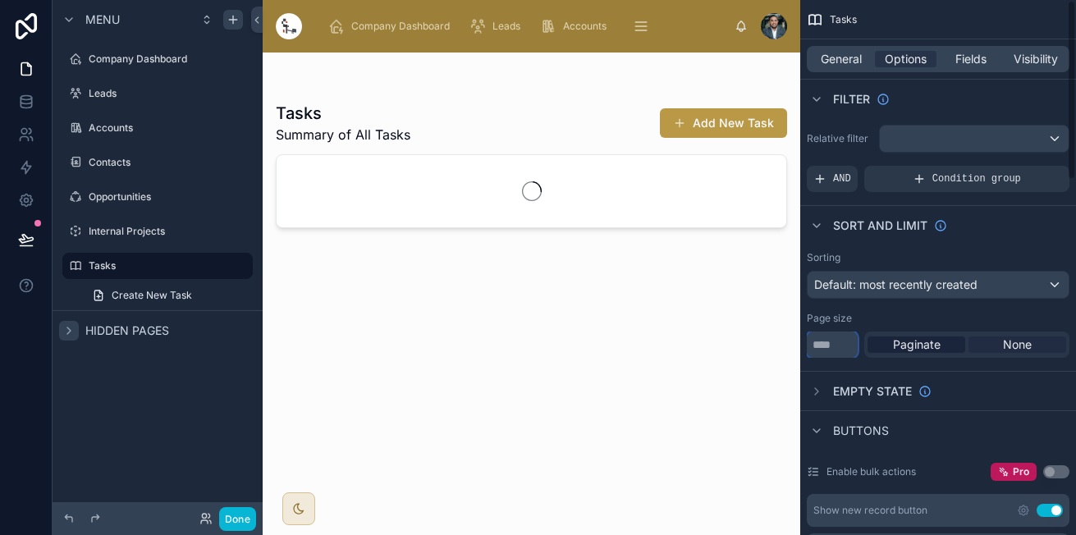
type input "****"
click at [1035, 340] on div "None" at bounding box center [1017, 344] width 98 height 16
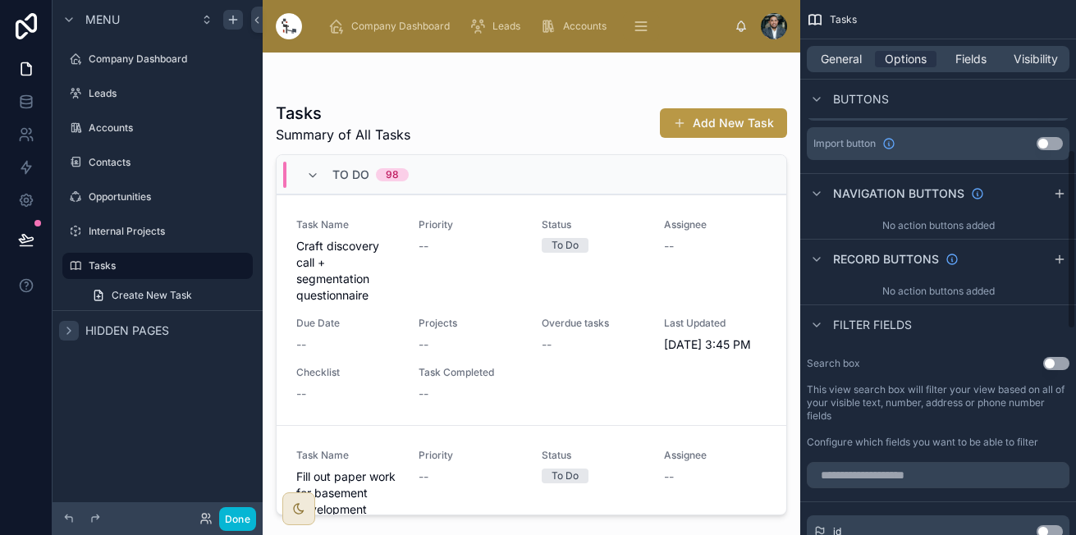
scroll to position [454, 0]
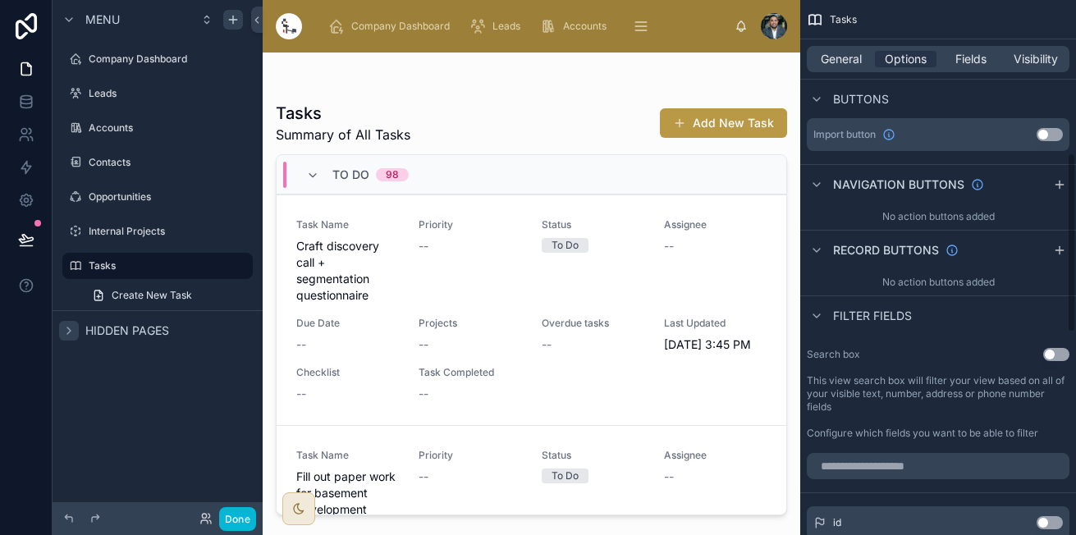
click at [1059, 356] on button "Use setting" at bounding box center [1056, 354] width 26 height 13
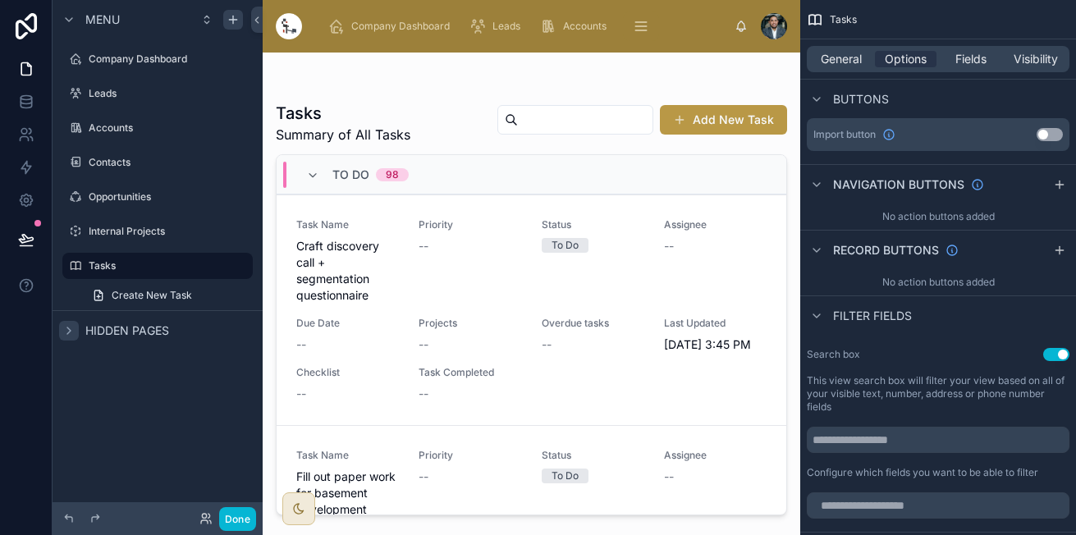
click at [907, 459] on div "Search box Use setting This view search box will filter your view based on all …" at bounding box center [938, 413] width 276 height 144
click at [919, 445] on input "scrollable content" at bounding box center [937, 440] width 263 height 26
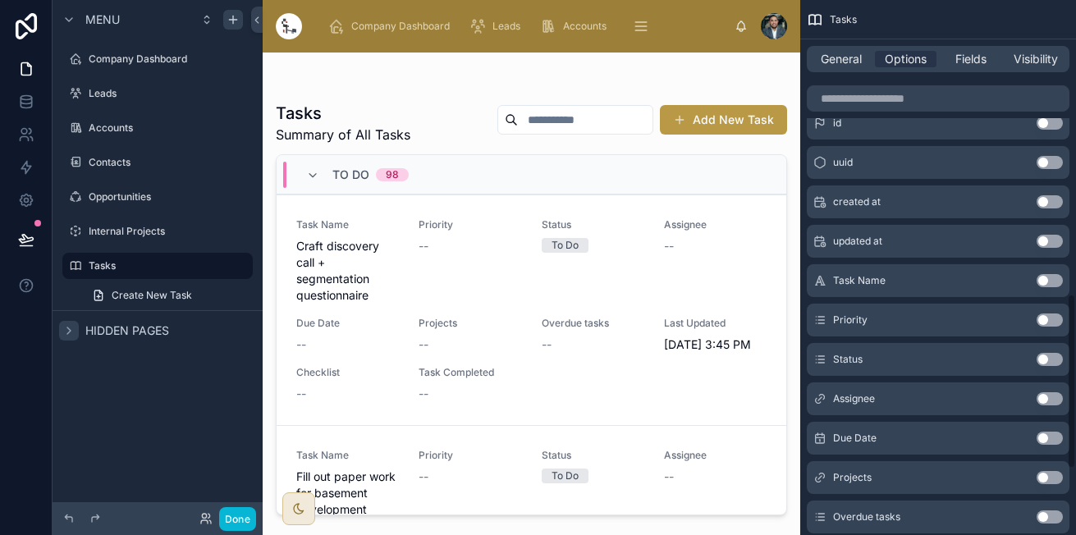
scroll to position [894, 0]
type input "**********"
click at [1050, 275] on button "Use setting" at bounding box center [1049, 279] width 26 height 13
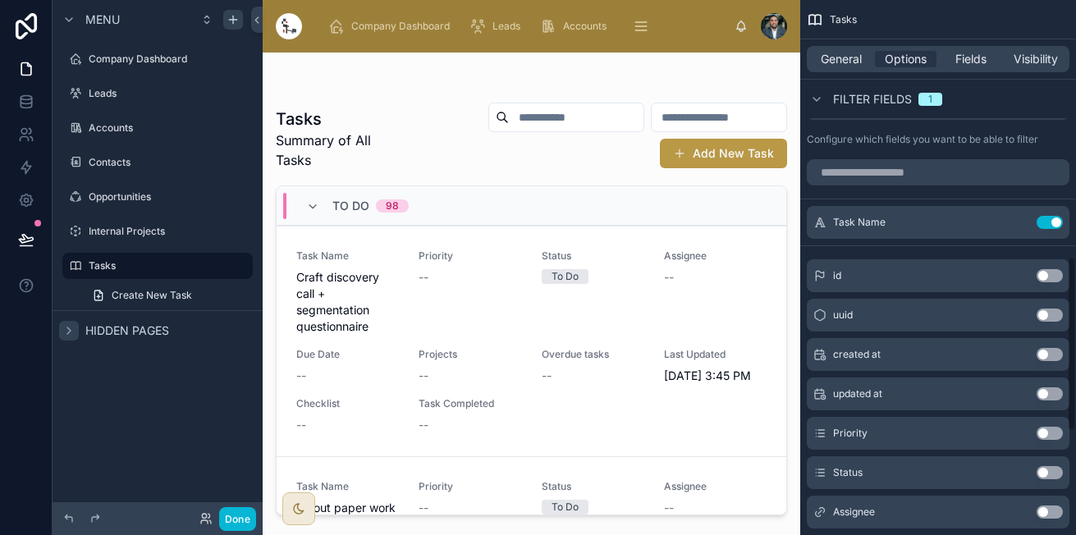
scroll to position [787, 0]
click at [1048, 224] on button "Use setting" at bounding box center [1049, 223] width 26 height 13
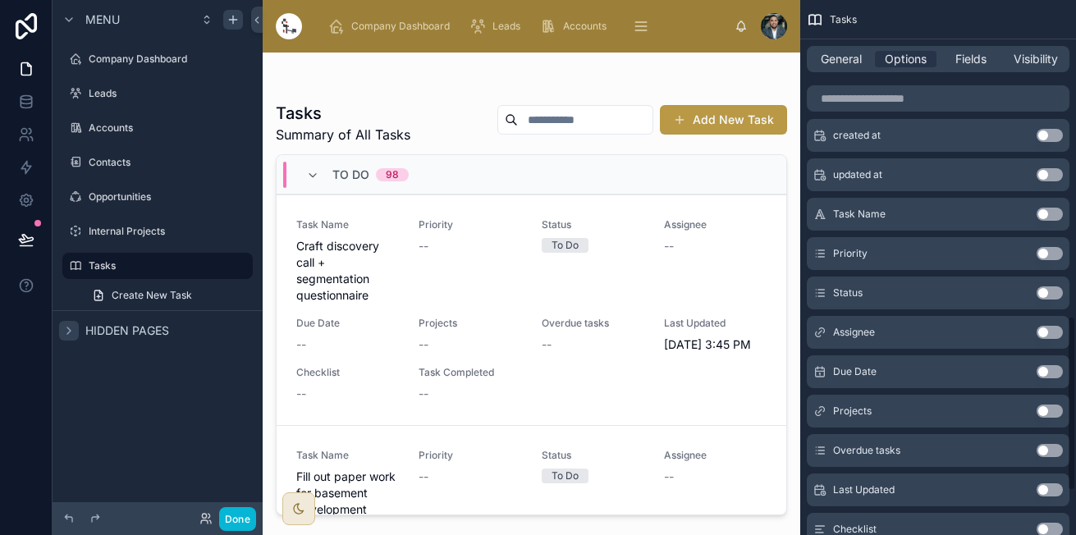
scroll to position [961, 0]
click at [1048, 258] on button "Use setting" at bounding box center [1049, 252] width 26 height 13
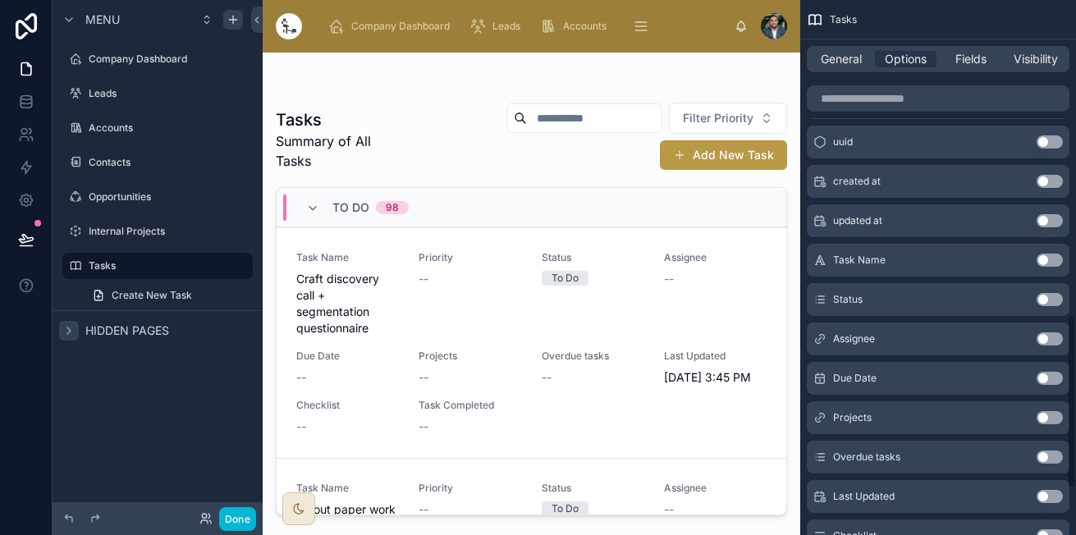
click at [1045, 296] on button "Use setting" at bounding box center [1049, 299] width 26 height 13
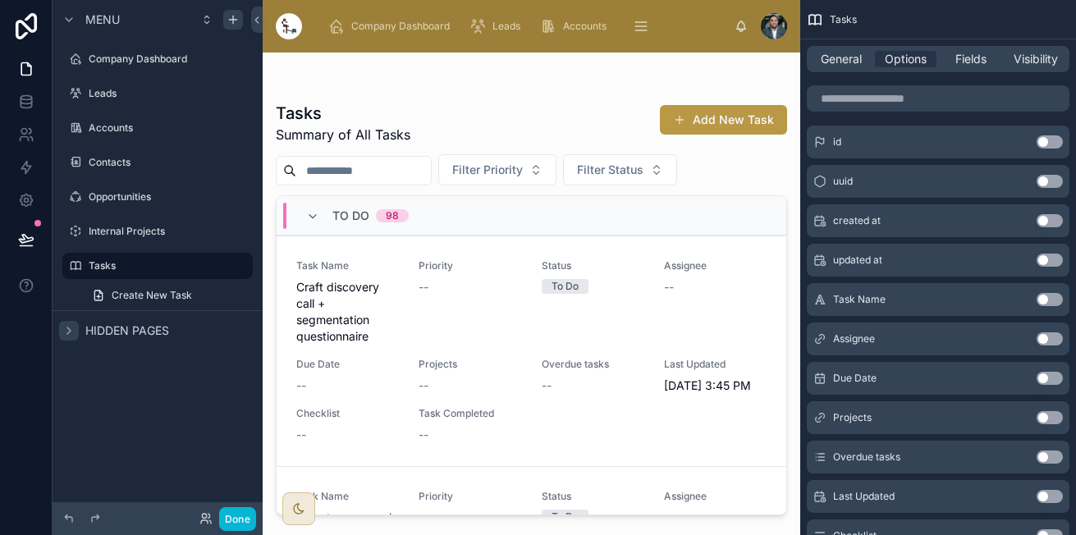
click at [1044, 337] on button "Use setting" at bounding box center [1049, 338] width 26 height 13
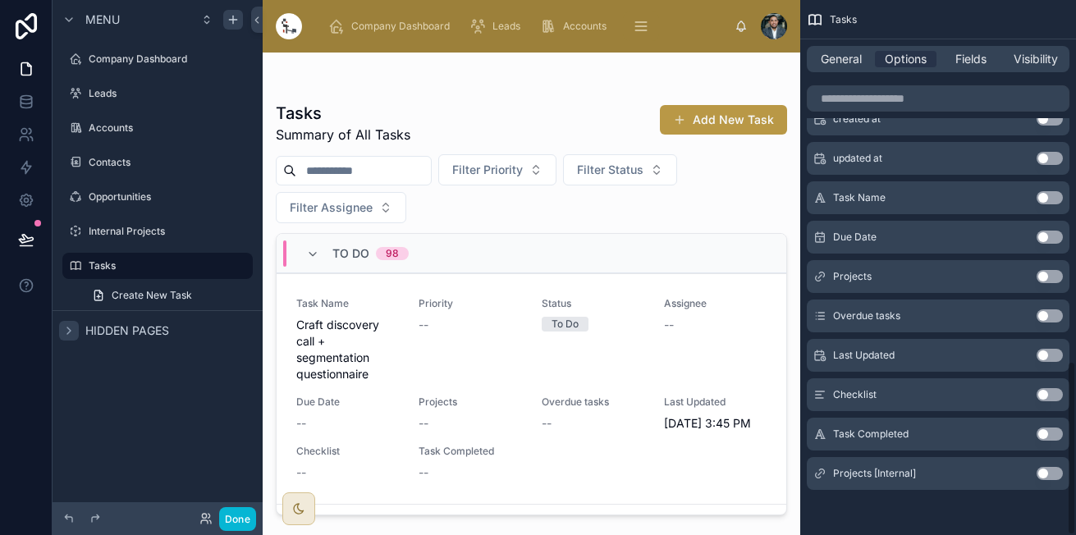
scroll to position [1103, 0]
click at [1046, 484] on div "Projects [Internal] Use setting" at bounding box center [937, 472] width 263 height 33
click at [1049, 475] on button "Use setting" at bounding box center [1049, 472] width 26 height 13
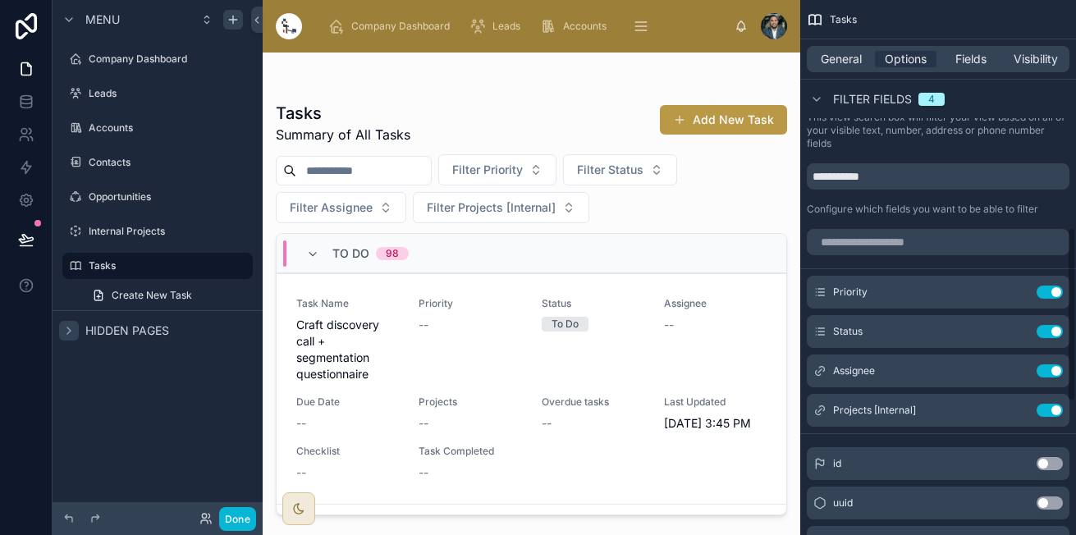
scroll to position [719, 0]
click at [1047, 365] on button "Use setting" at bounding box center [1049, 369] width 26 height 13
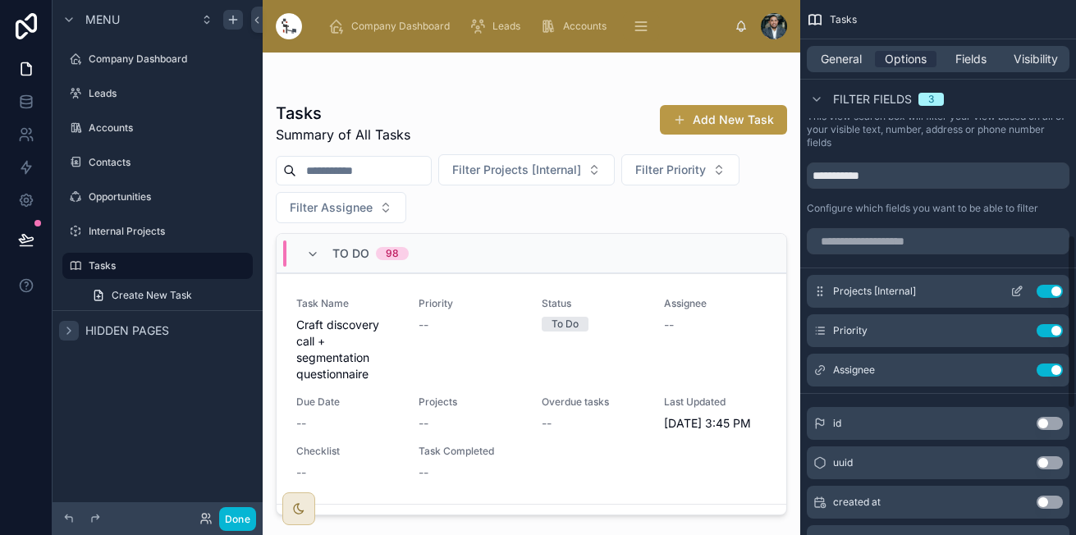
click at [1018, 289] on icon "scrollable content" at bounding box center [1016, 291] width 13 height 13
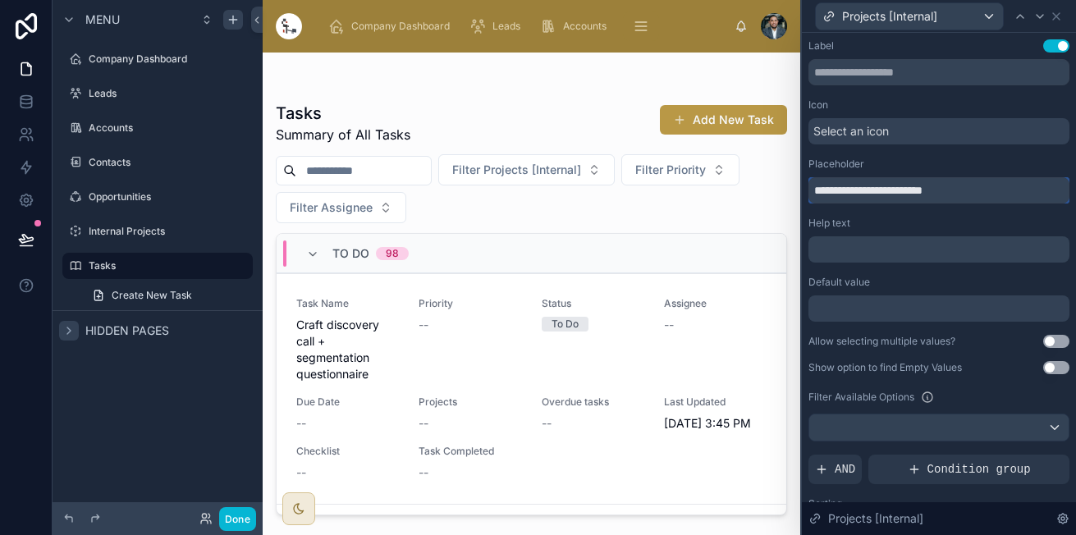
drag, startPoint x: 953, startPoint y: 193, endPoint x: 888, endPoint y: 191, distance: 65.7
click at [888, 191] on input "**********" at bounding box center [938, 190] width 261 height 26
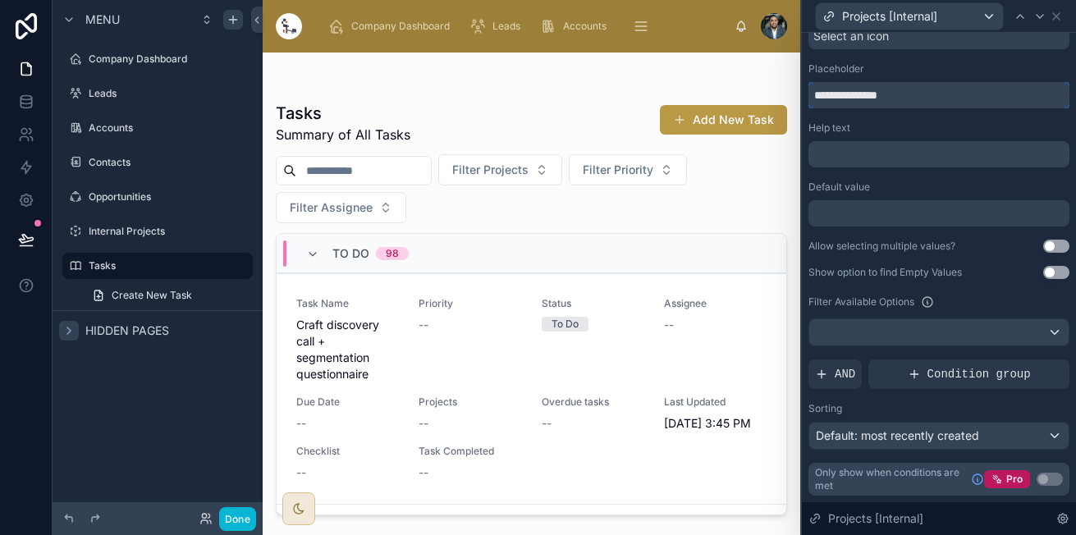
scroll to position [0, 0]
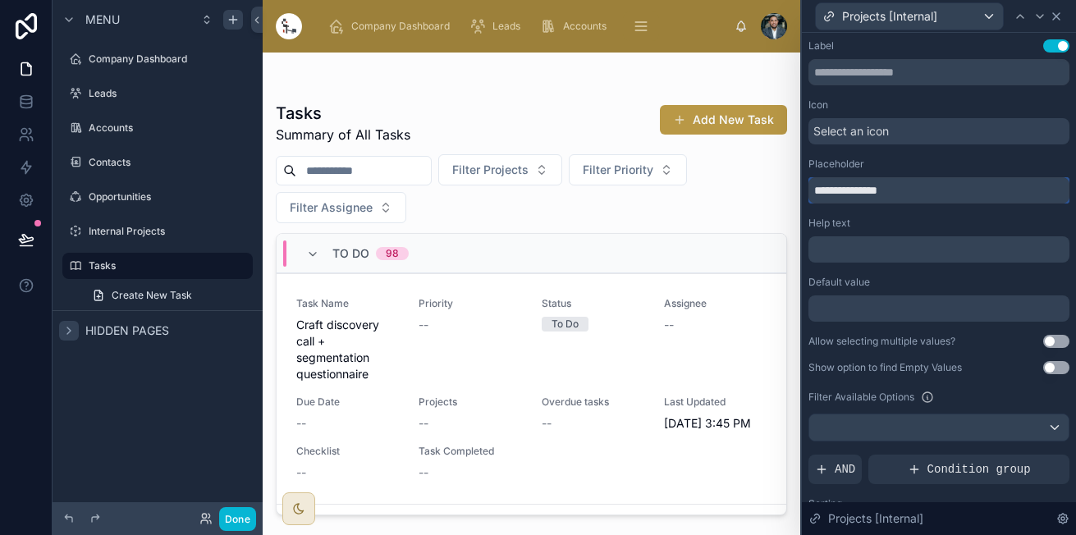
type input "**********"
click at [1057, 10] on icon at bounding box center [1055, 16] width 13 height 13
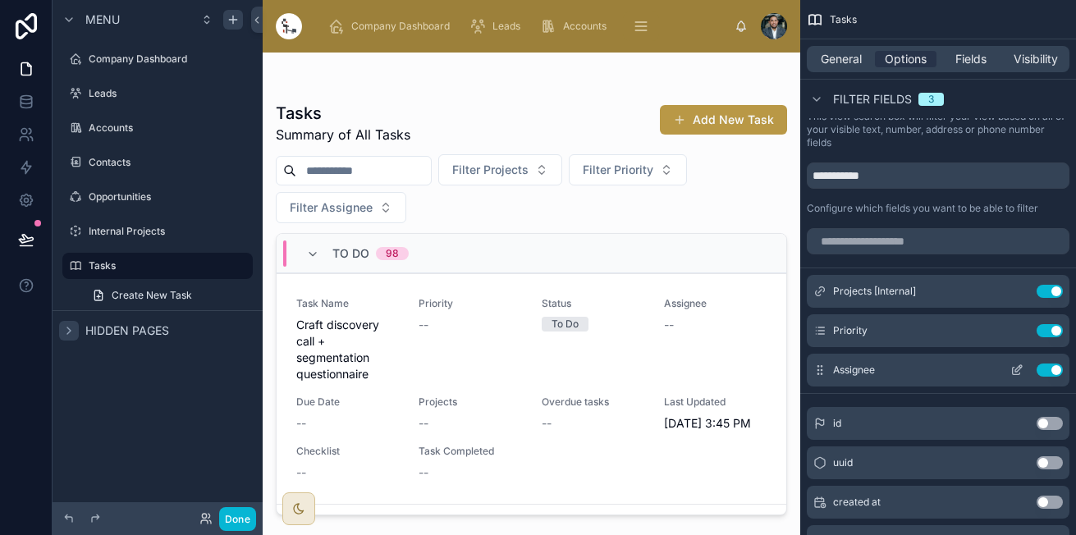
click at [1017, 380] on div "Assignee Use setting" at bounding box center [937, 370] width 263 height 33
click at [1017, 373] on icon "scrollable content" at bounding box center [1016, 369] width 13 height 13
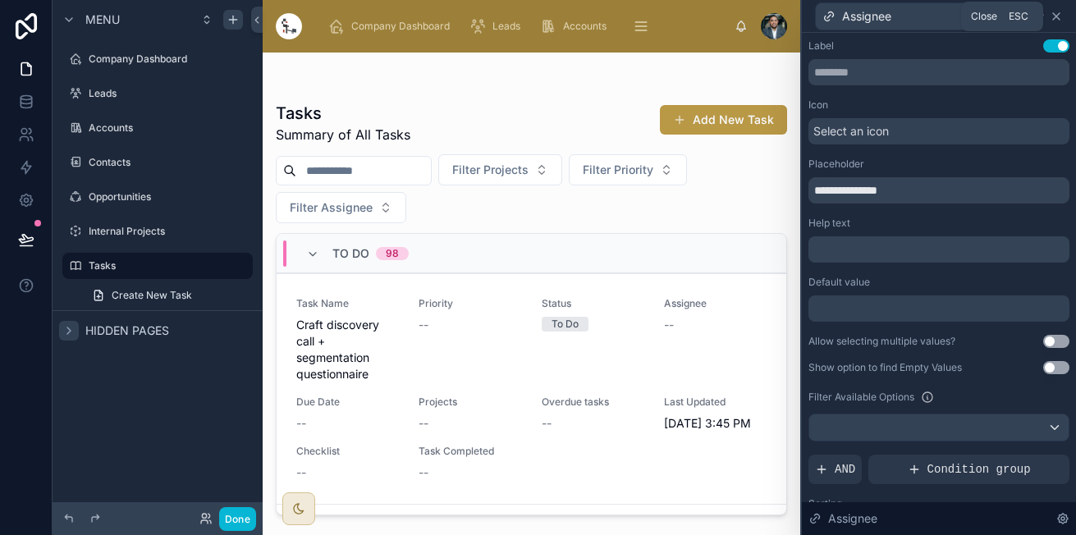
click at [1061, 11] on icon at bounding box center [1055, 16] width 13 height 13
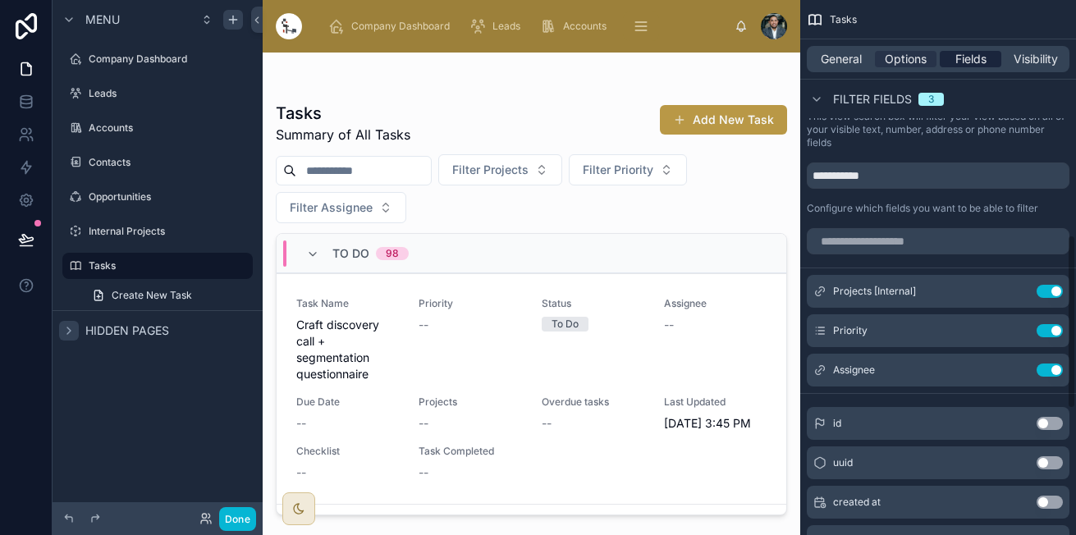
click at [966, 61] on span "Fields" at bounding box center [970, 59] width 31 height 16
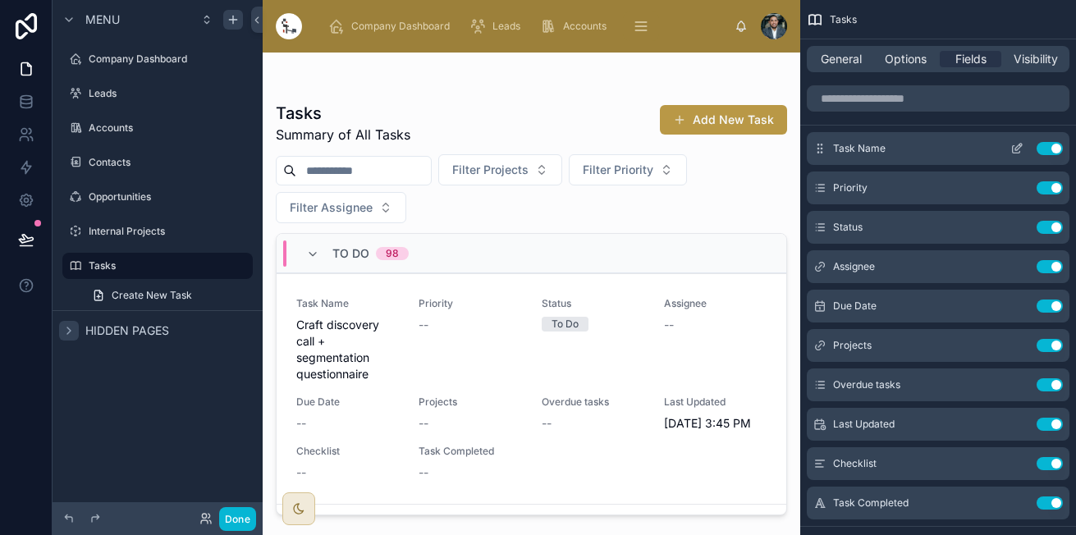
click at [1014, 148] on icon "scrollable content" at bounding box center [1016, 148] width 13 height 13
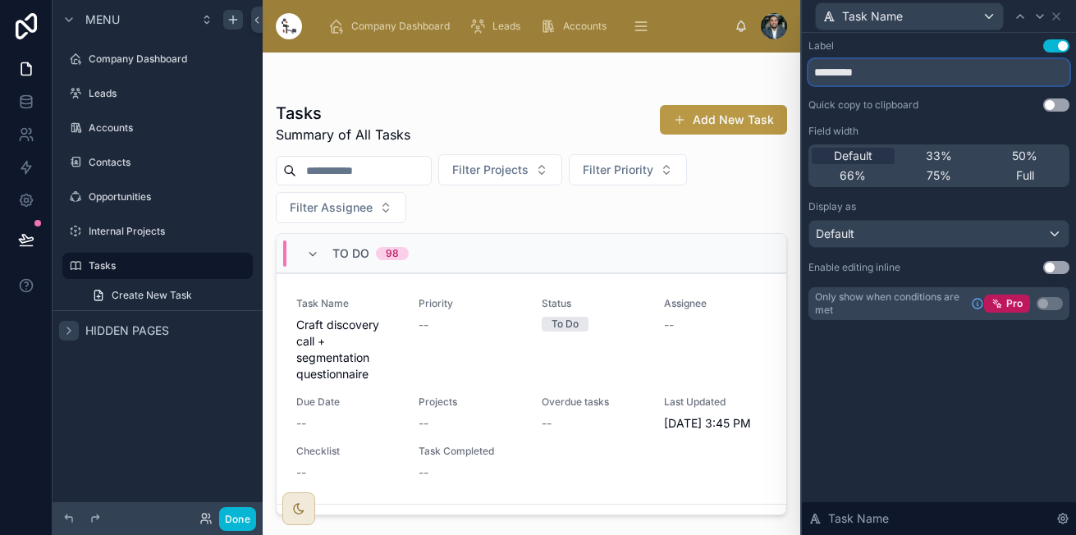
click at [979, 80] on input "*********" at bounding box center [938, 72] width 261 height 26
drag, startPoint x: 979, startPoint y: 80, endPoint x: 751, endPoint y: 82, distance: 227.3
click at [751, 82] on div "Task Name Label Use setting ********* Quick copy to clipboard Use setting Field…" at bounding box center [538, 267] width 1076 height 535
click at [1053, 50] on button "Use setting" at bounding box center [1056, 45] width 26 height 13
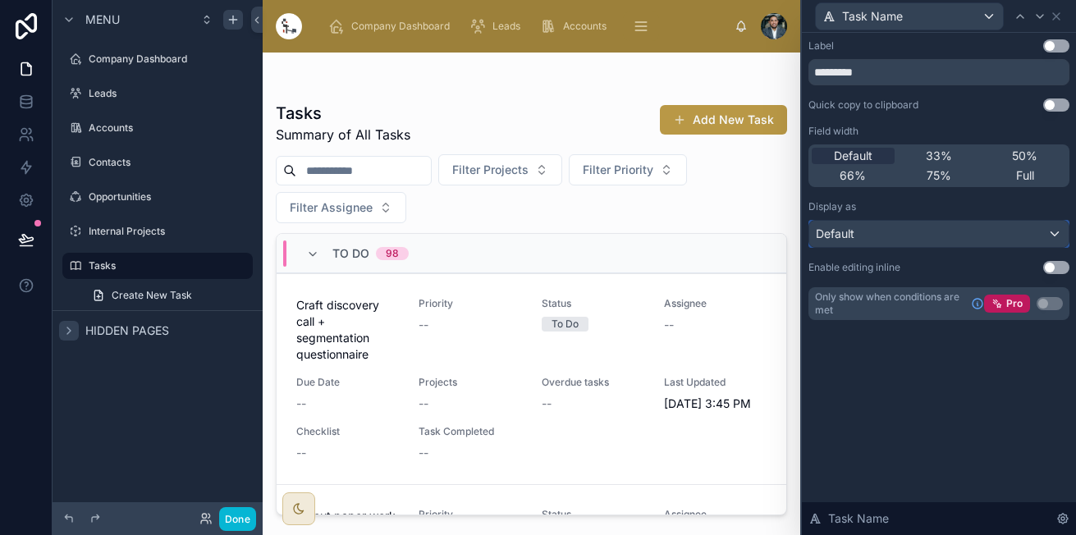
click at [918, 226] on div "Default" at bounding box center [938, 234] width 259 height 26
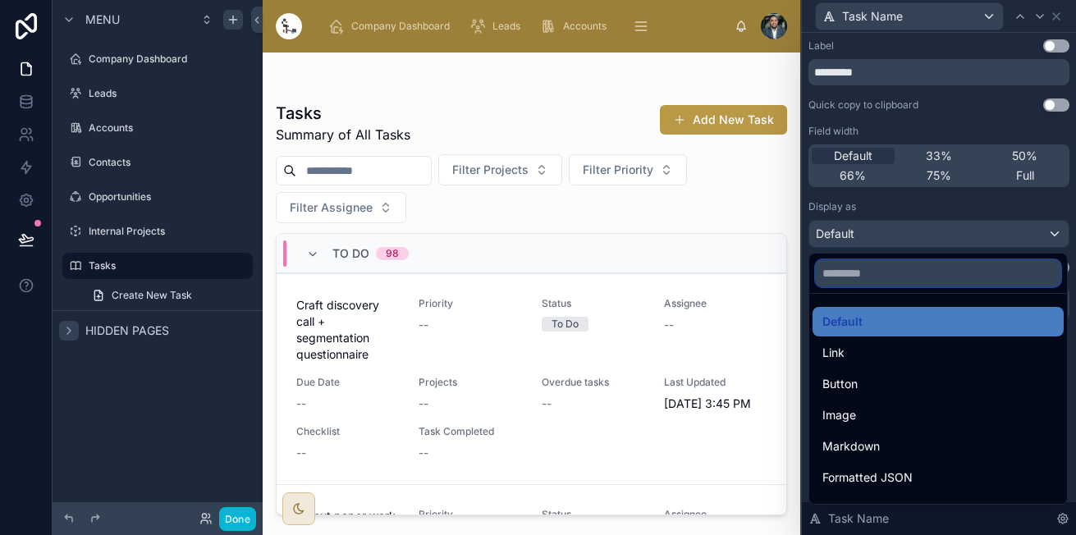
click at [893, 277] on input "text" at bounding box center [937, 273] width 244 height 26
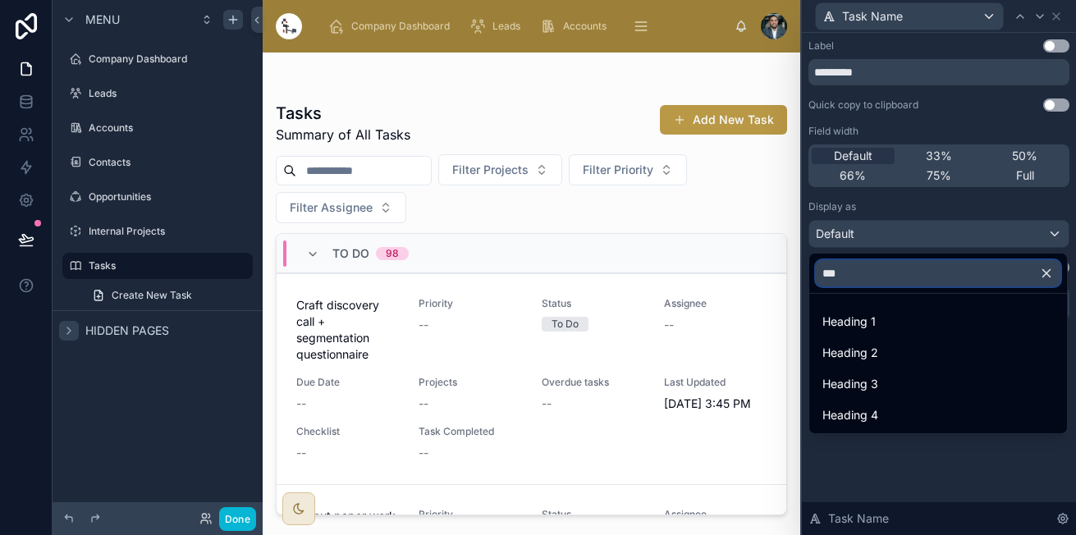
type input "***"
click at [847, 409] on span "Heading 4" at bounding box center [850, 415] width 56 height 20
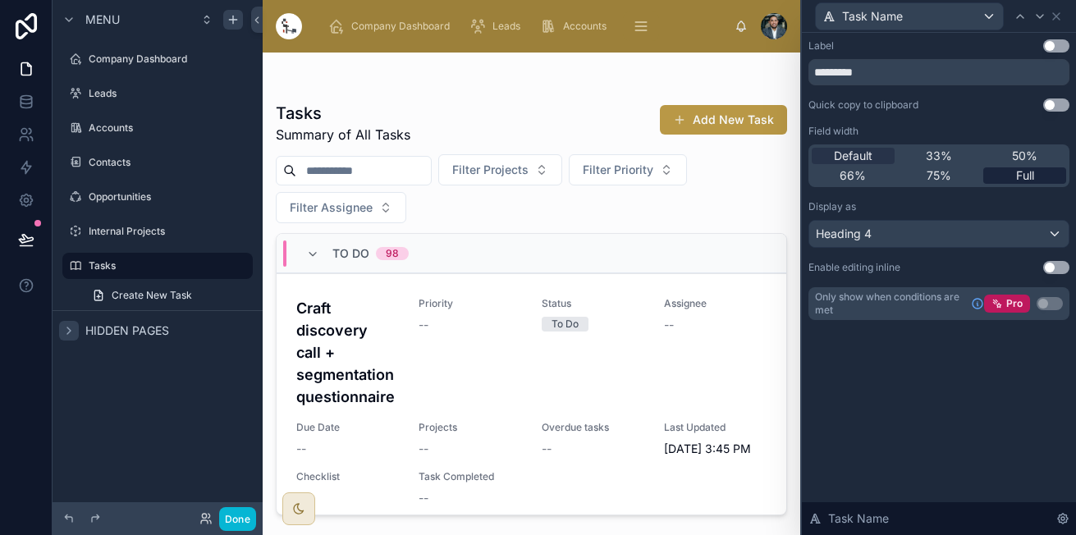
click at [1030, 171] on span "Full" at bounding box center [1025, 175] width 18 height 16
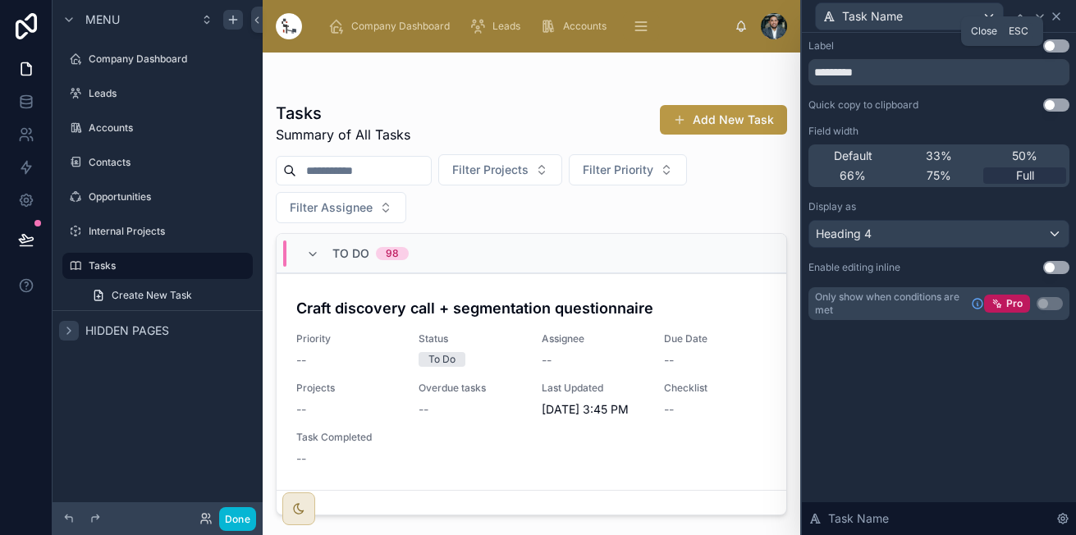
click at [1055, 18] on icon at bounding box center [1055, 16] width 13 height 13
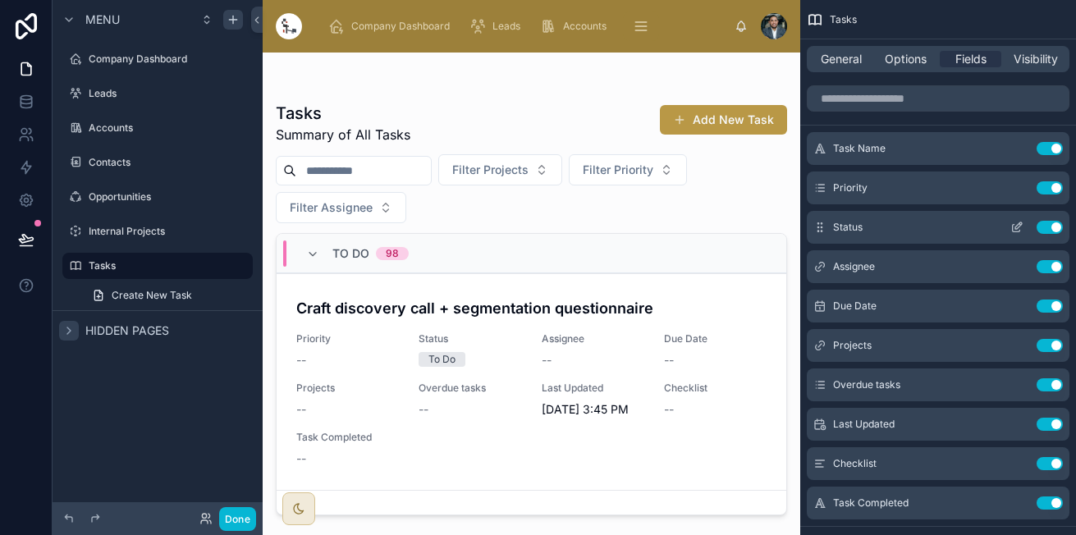
click at [1045, 228] on button "Use setting" at bounding box center [1049, 227] width 26 height 13
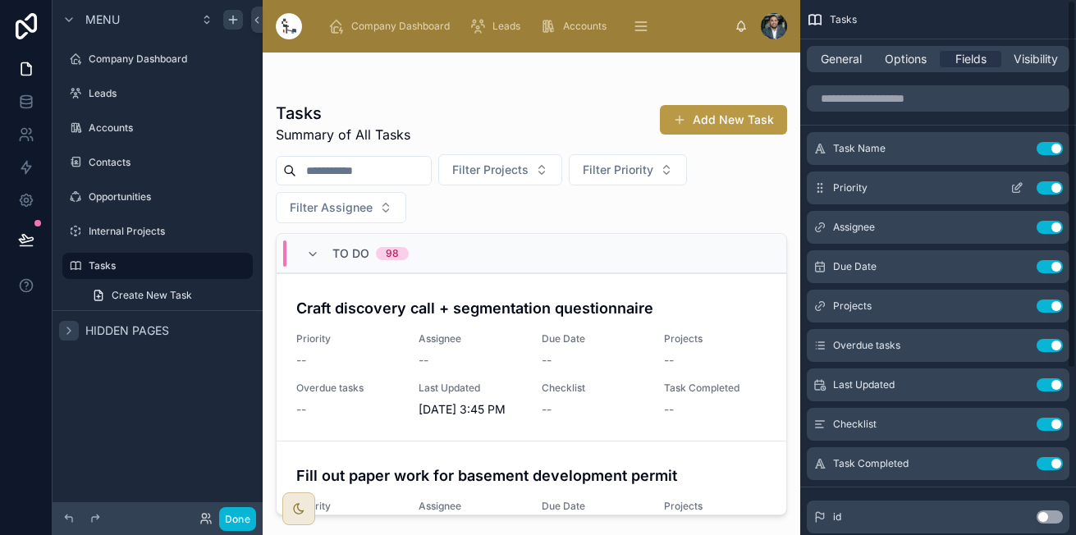
click at [1048, 186] on button "Use setting" at bounding box center [1049, 187] width 26 height 13
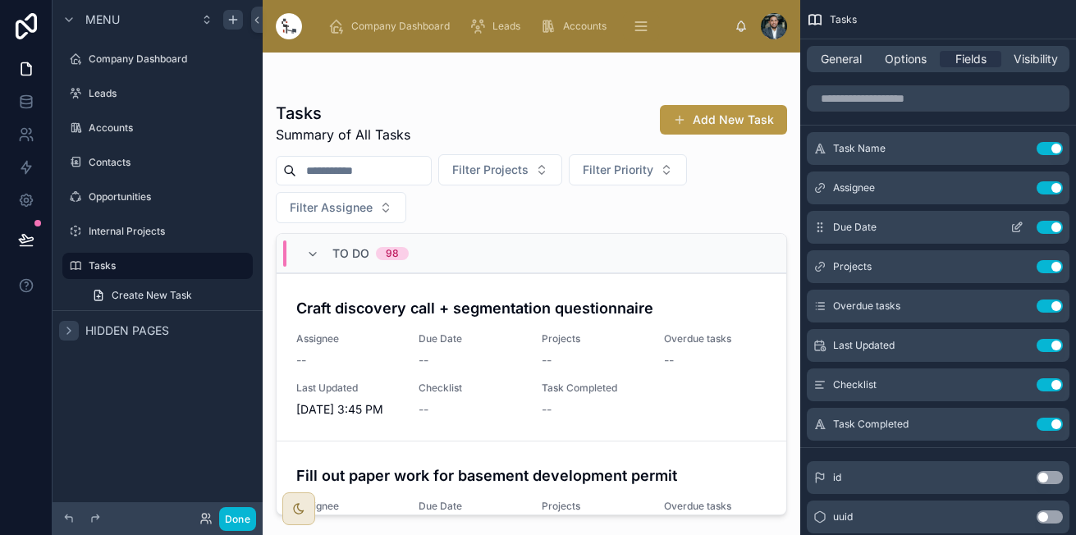
click at [1054, 187] on button "Use setting" at bounding box center [1049, 187] width 26 height 13
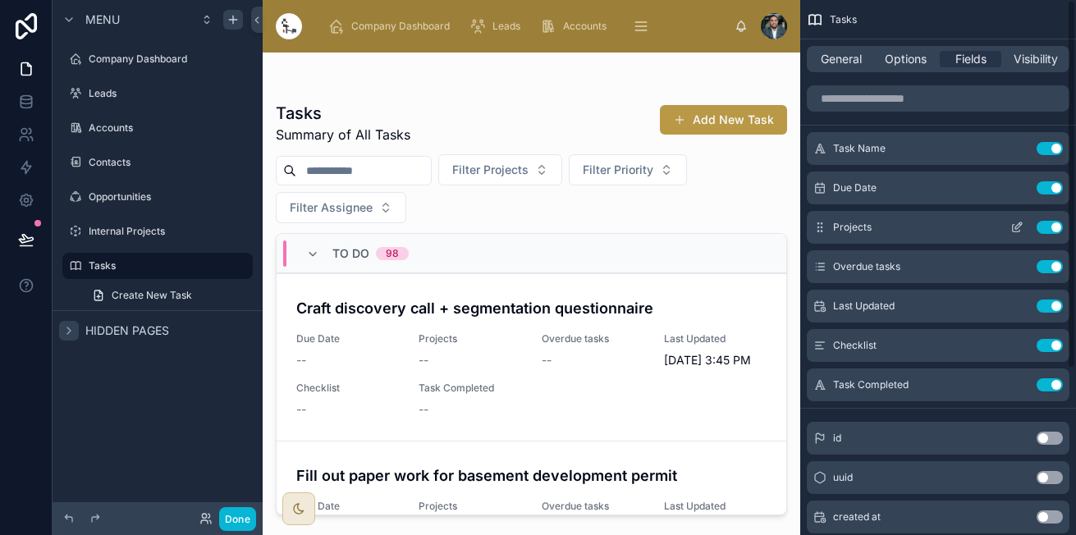
click at [1052, 191] on button "Use setting" at bounding box center [1049, 187] width 26 height 13
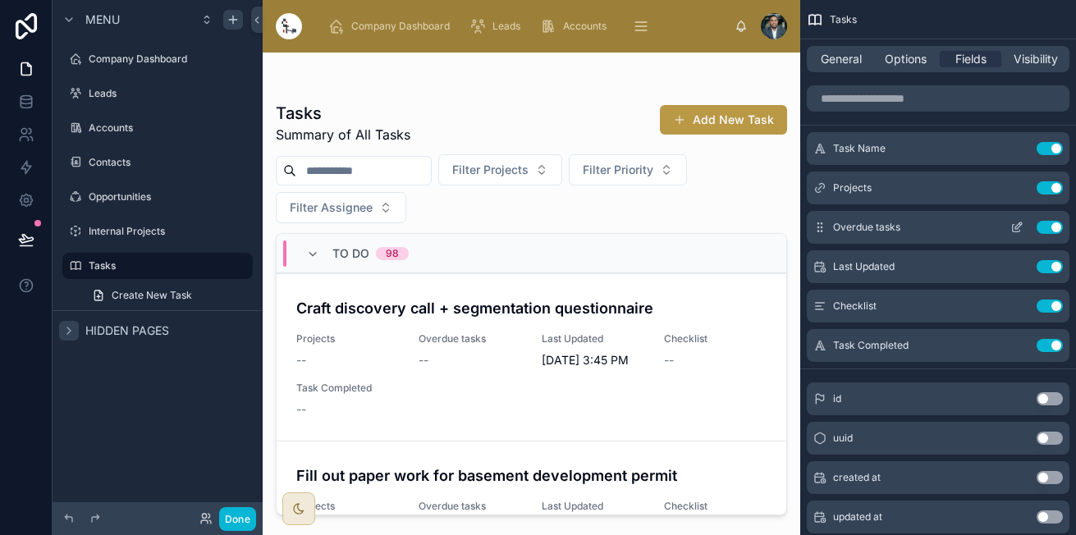
click at [1032, 226] on div "Use setting" at bounding box center [1032, 227] width 59 height 13
click at [1043, 227] on button "Use setting" at bounding box center [1049, 227] width 26 height 13
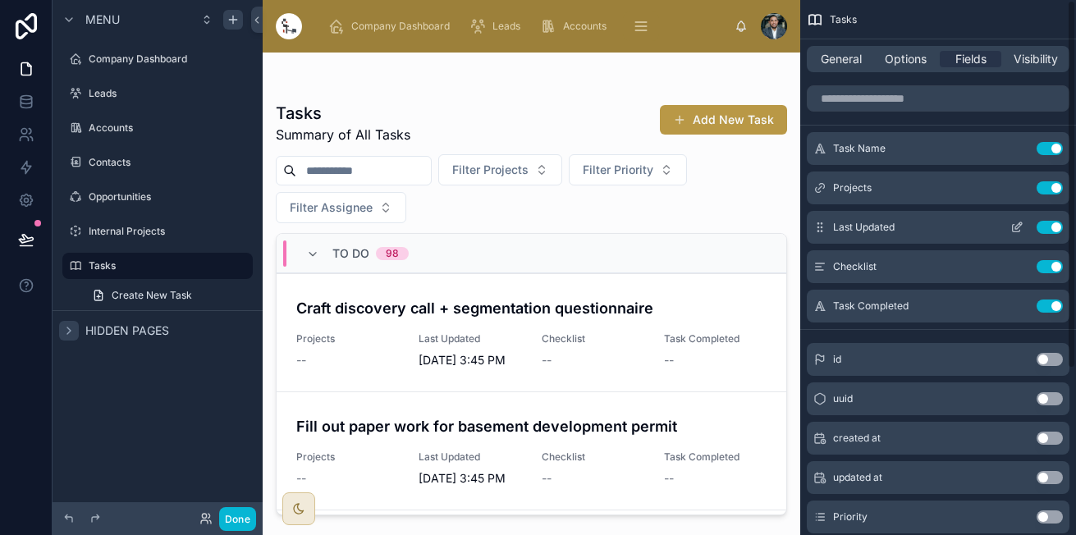
click at [1043, 229] on button "Use setting" at bounding box center [1049, 227] width 26 height 13
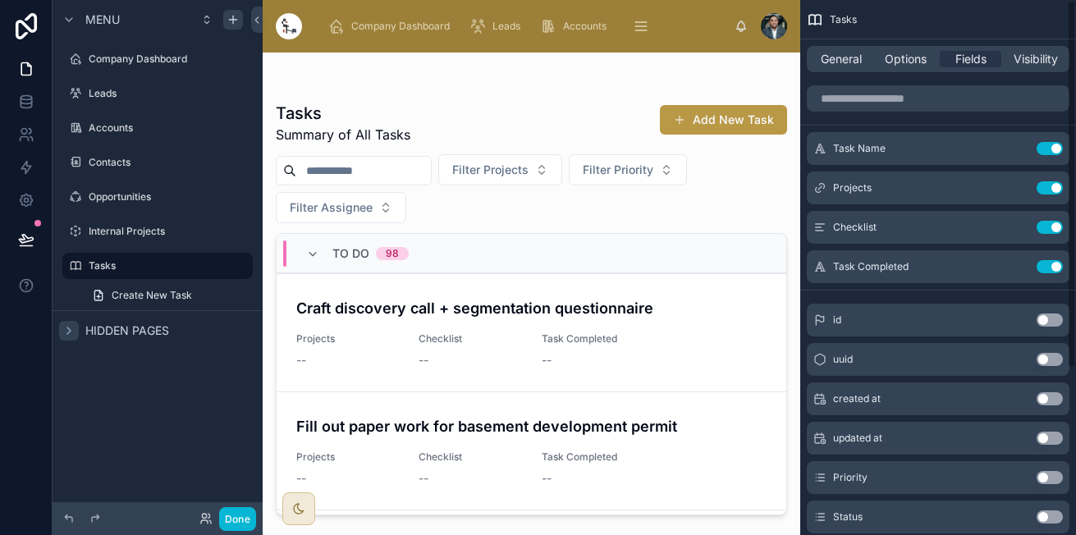
click at [1043, 229] on button "Use setting" at bounding box center [1049, 227] width 26 height 13
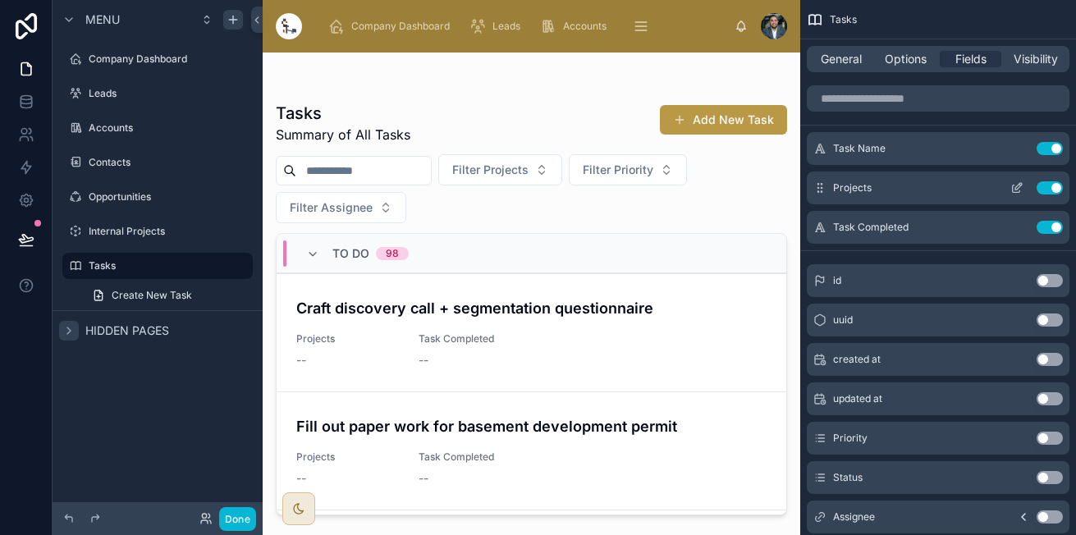
click at [1013, 190] on icon "scrollable content" at bounding box center [1016, 187] width 13 height 13
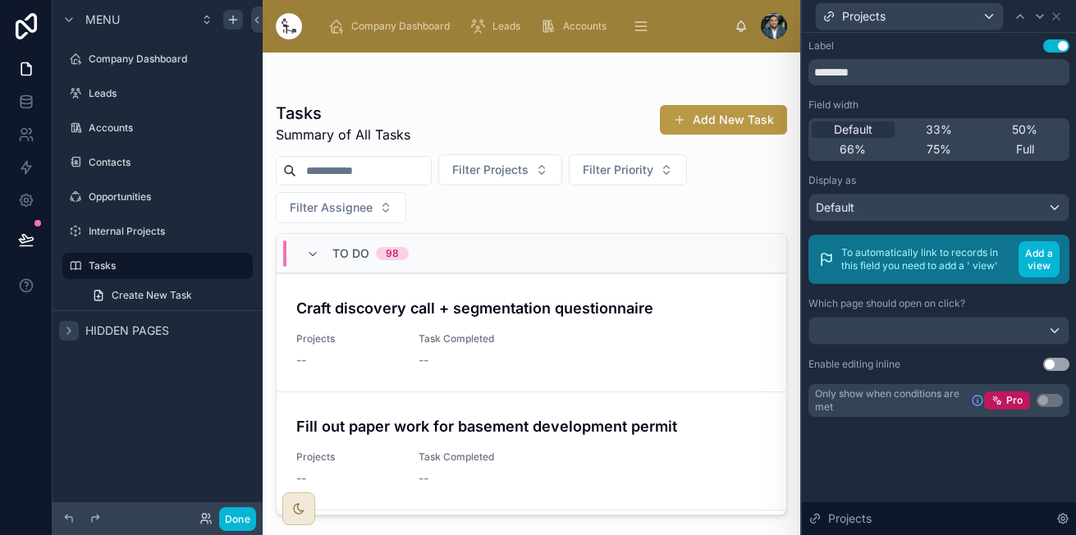
click at [778, 276] on div at bounding box center [531, 284] width 537 height 463
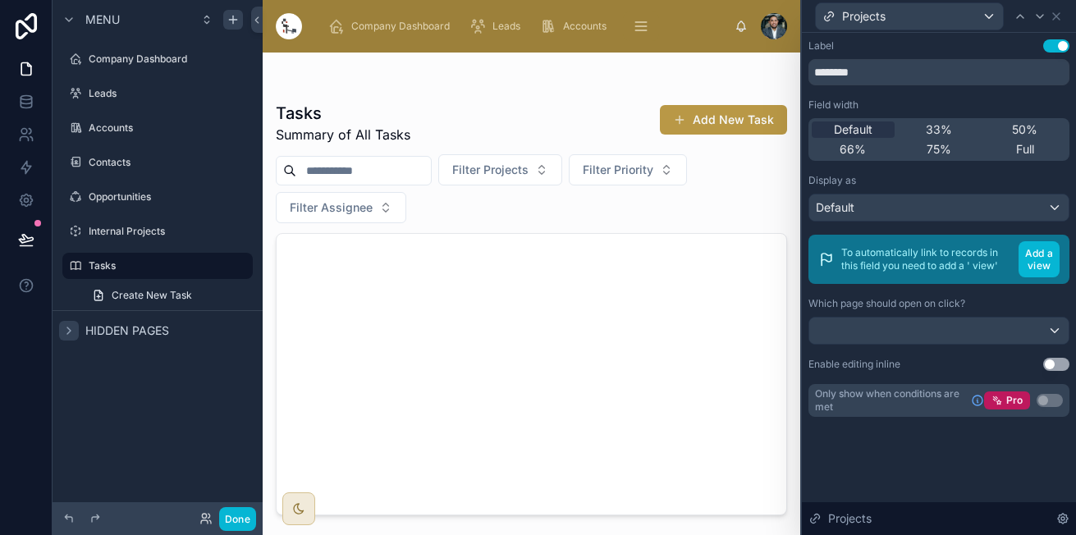
scroll to position [13594, 0]
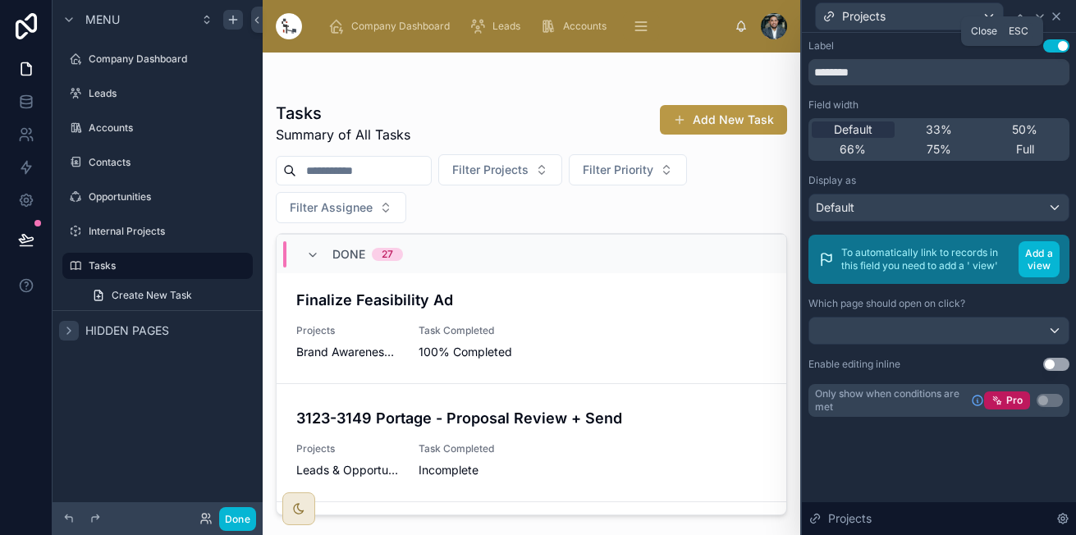
click at [1060, 19] on icon at bounding box center [1055, 16] width 13 height 13
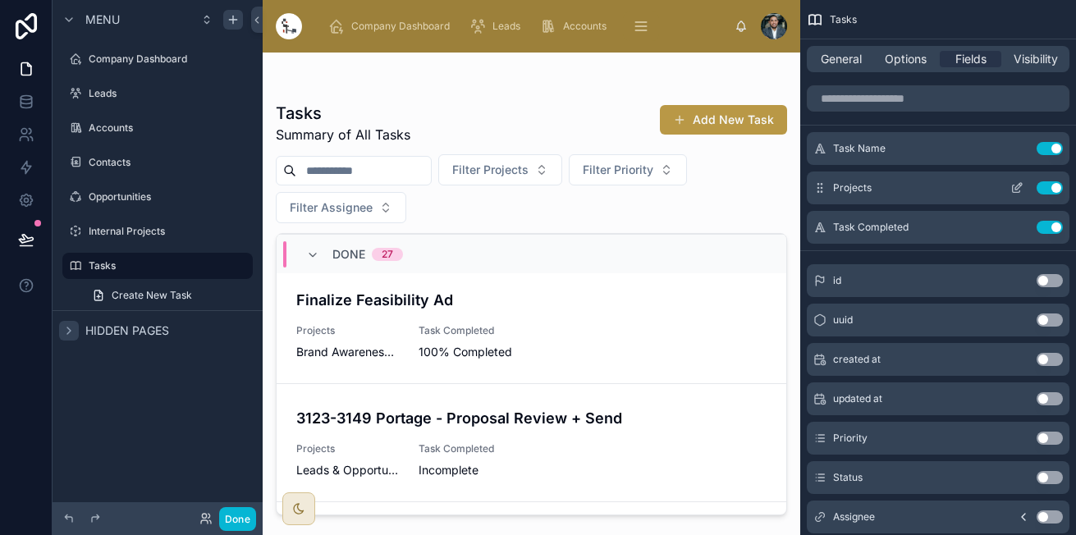
click at [1049, 181] on button "Use setting" at bounding box center [1049, 187] width 26 height 13
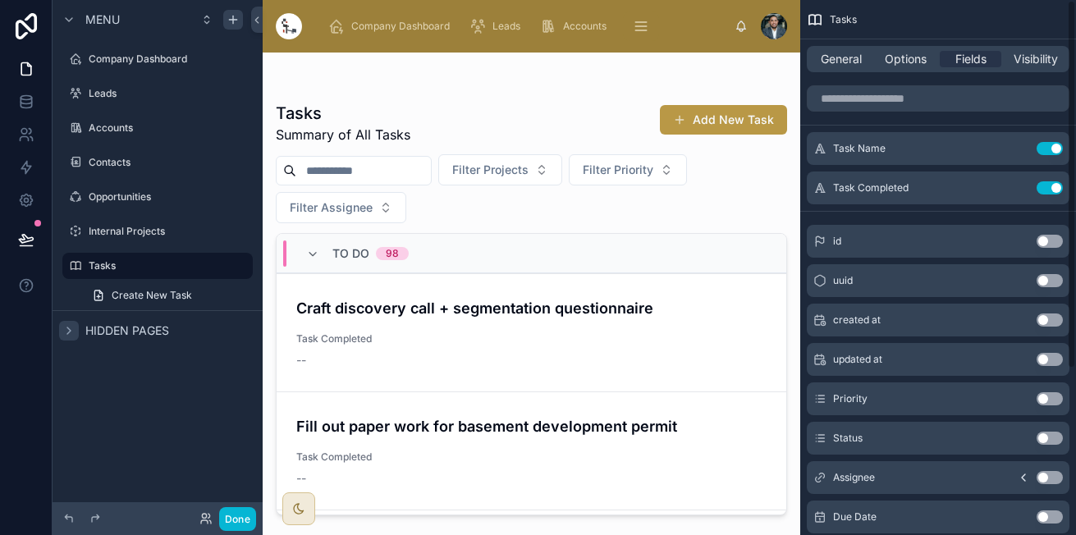
click at [1049, 181] on button "Use setting" at bounding box center [1049, 187] width 26 height 13
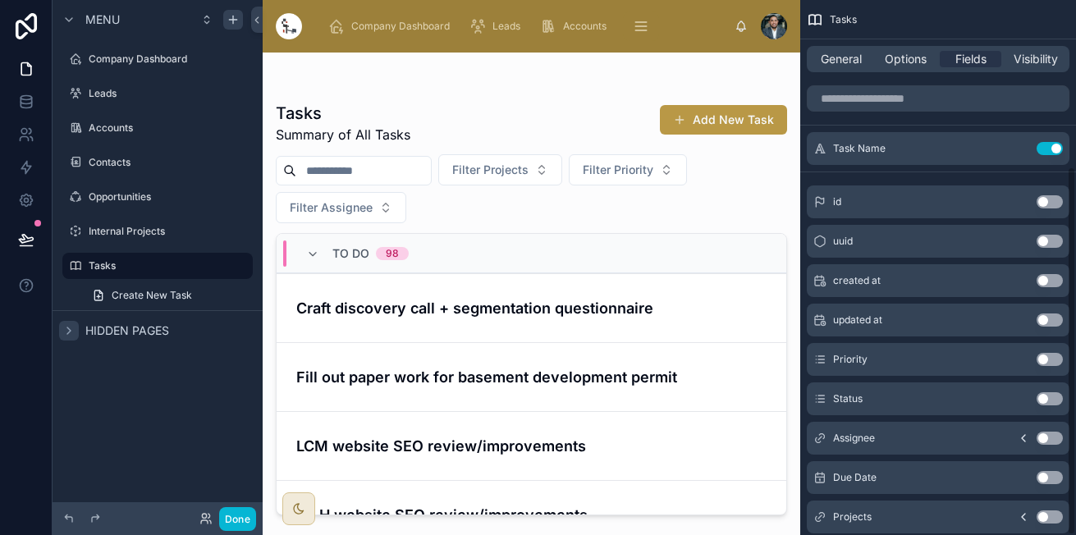
scroll to position [241, 0]
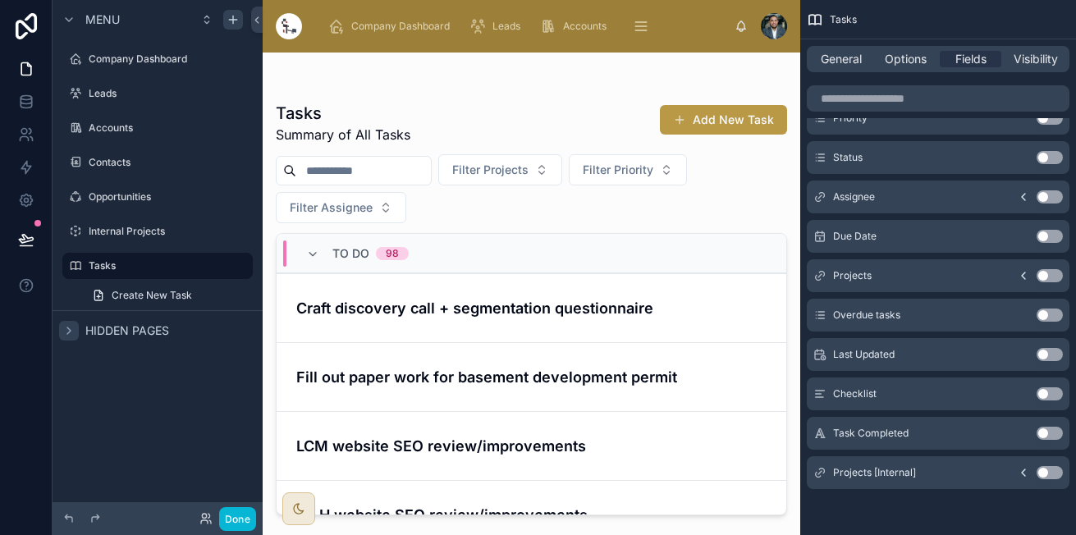
click at [1046, 467] on button "Use setting" at bounding box center [1049, 472] width 26 height 13
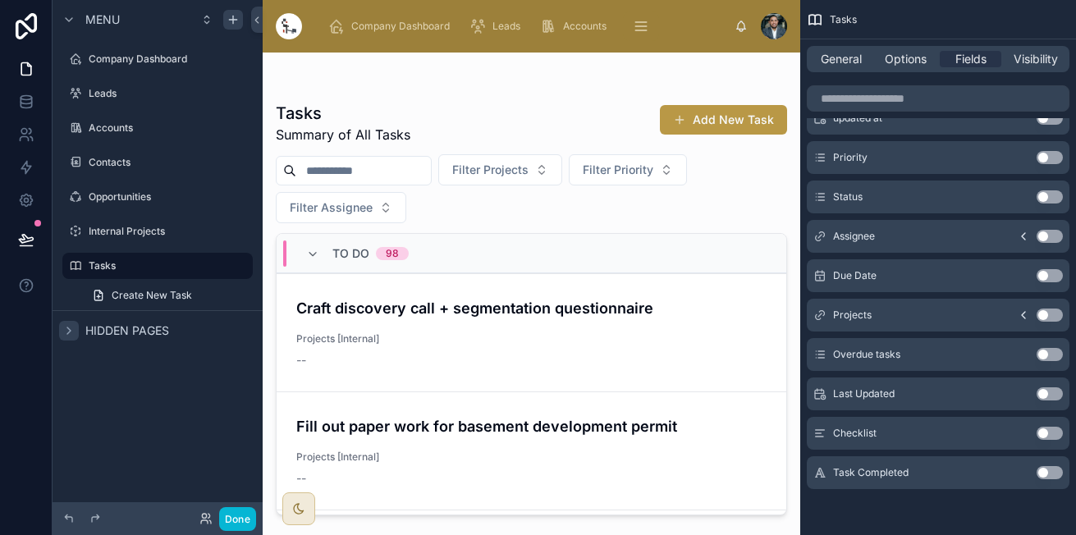
click at [786, 379] on div "To Do 98 Craft discovery call + segmentation questionnaire Projects [Internal] …" at bounding box center [531, 374] width 511 height 282
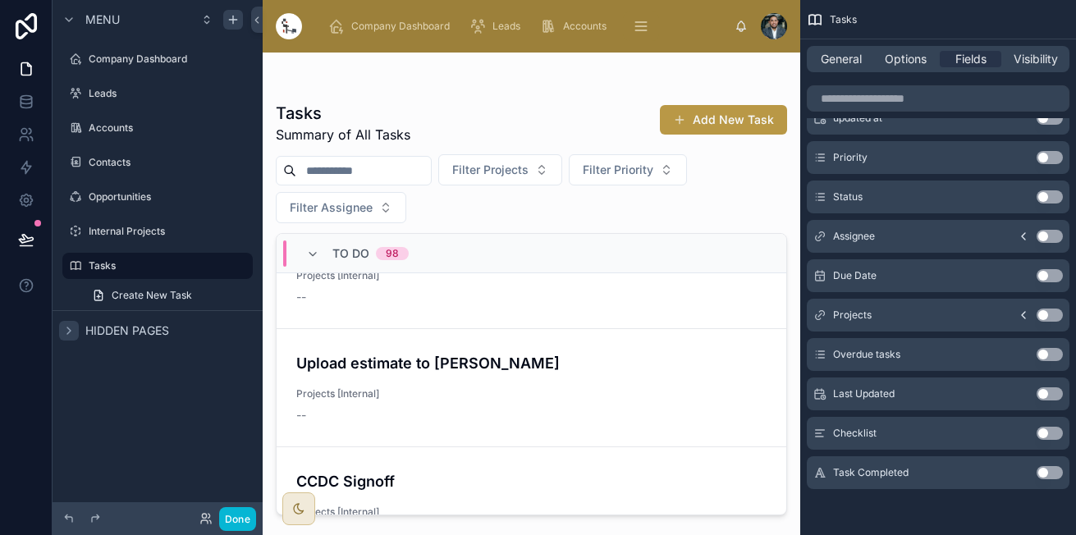
scroll to position [0, 0]
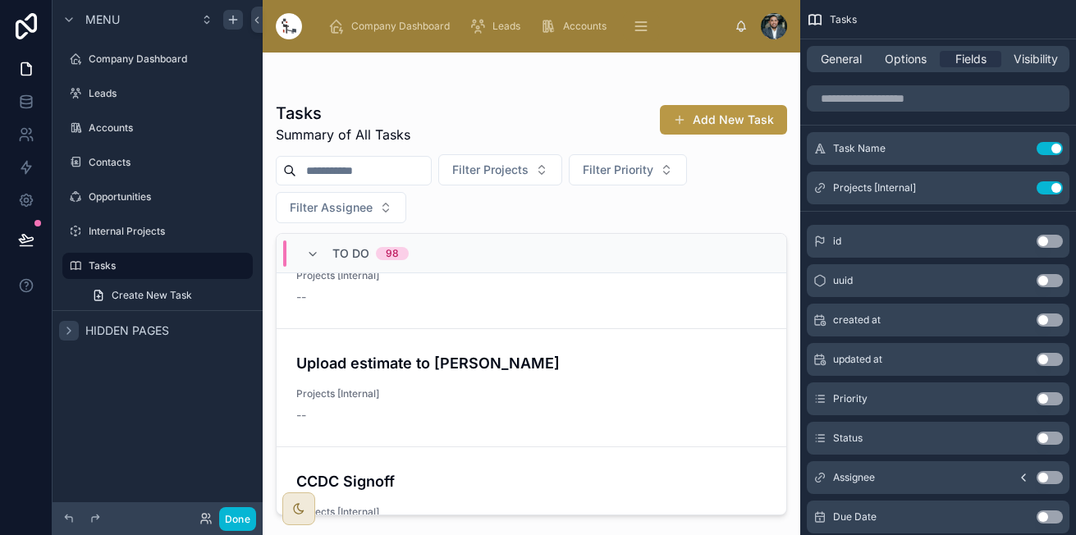
click at [1041, 183] on button "Use setting" at bounding box center [1049, 187] width 26 height 13
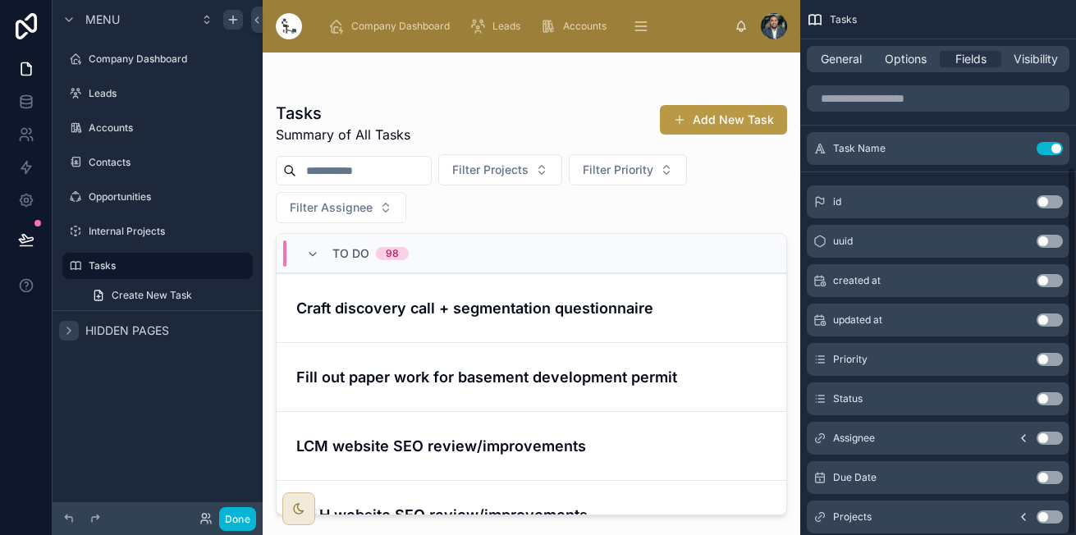
scroll to position [241, 0]
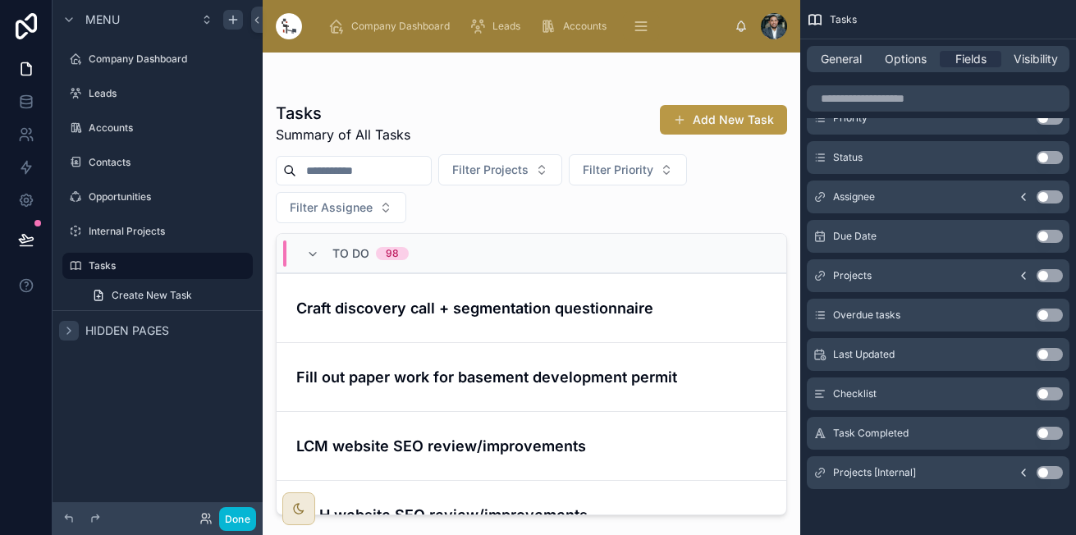
click at [1020, 477] on icon "scrollable content" at bounding box center [1022, 472] width 13 height 13
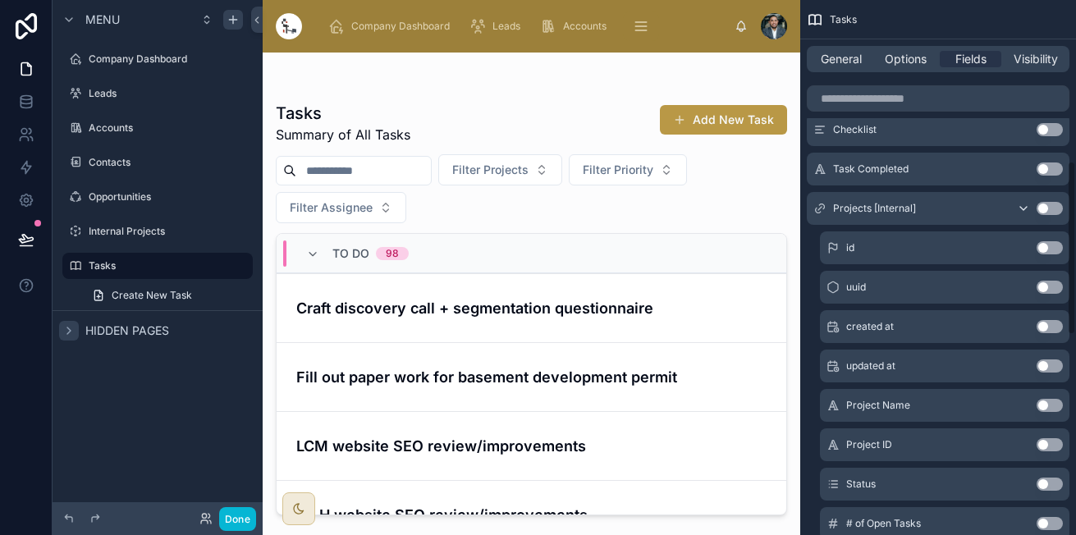
scroll to position [512, 0]
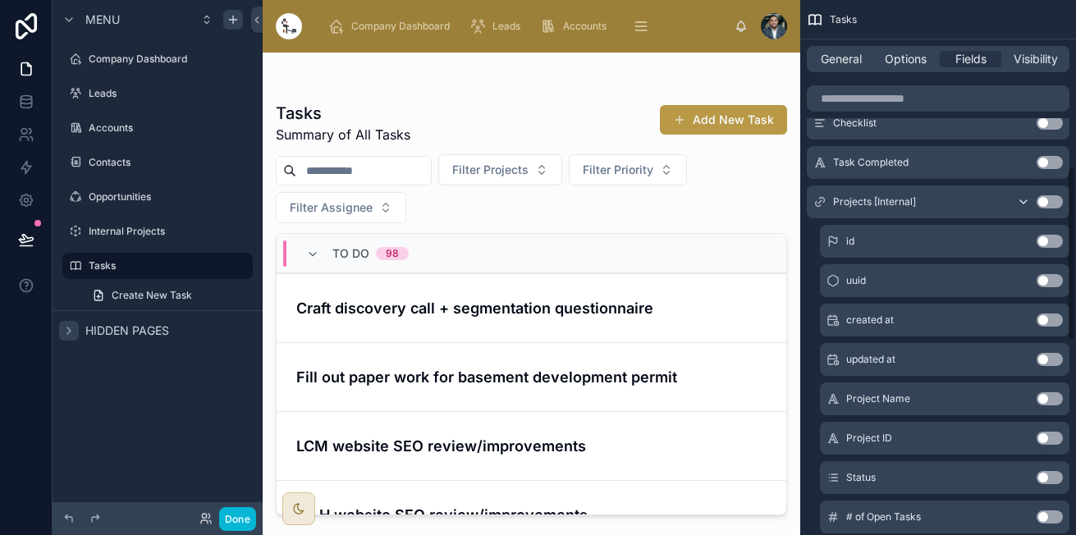
click at [1043, 400] on button "Use setting" at bounding box center [1049, 398] width 26 height 13
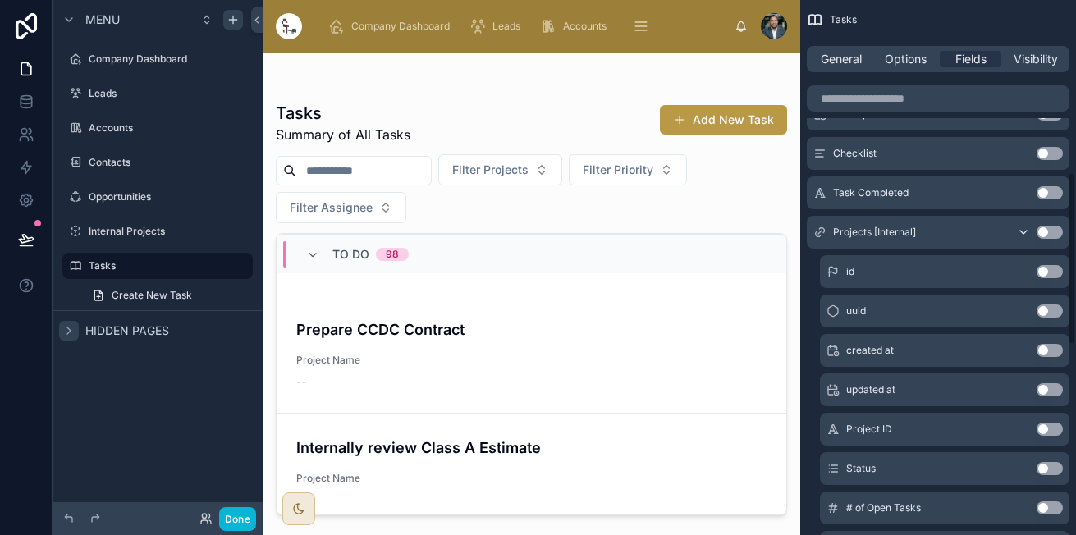
scroll to position [525, 0]
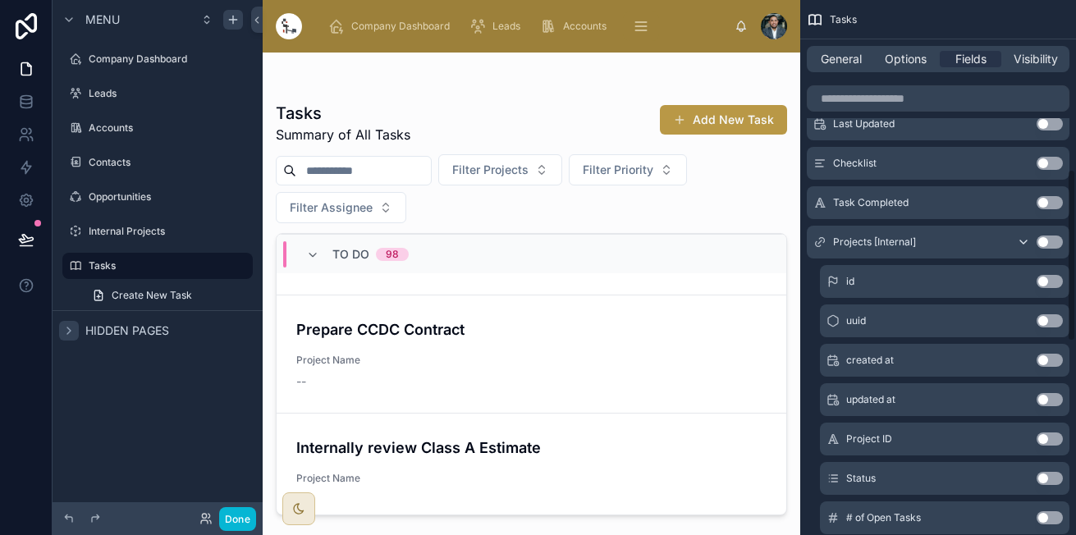
click at [1014, 240] on button "scrollable content" at bounding box center [1023, 241] width 26 height 13
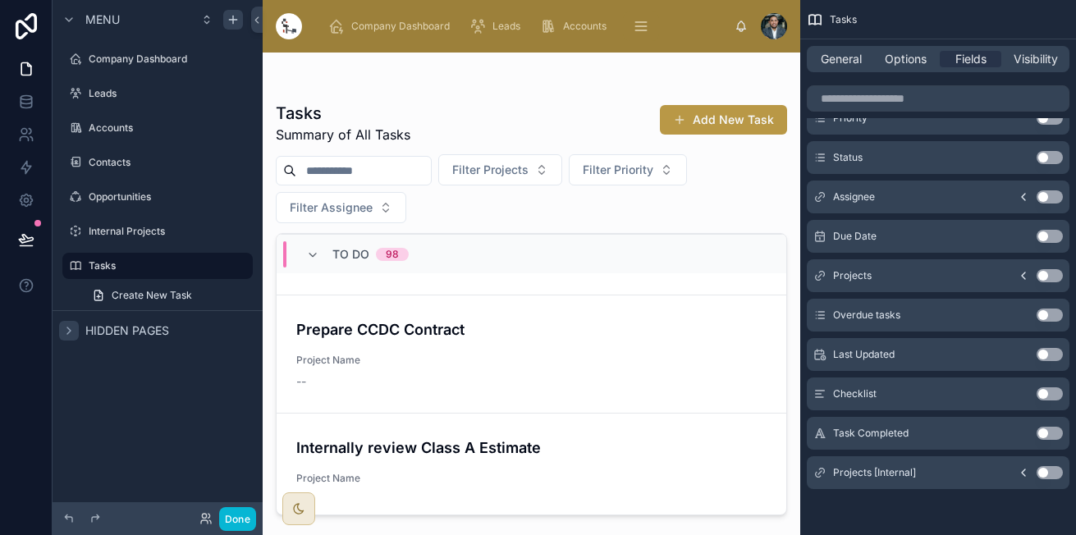
click at [1042, 432] on button "Use setting" at bounding box center [1049, 433] width 26 height 13
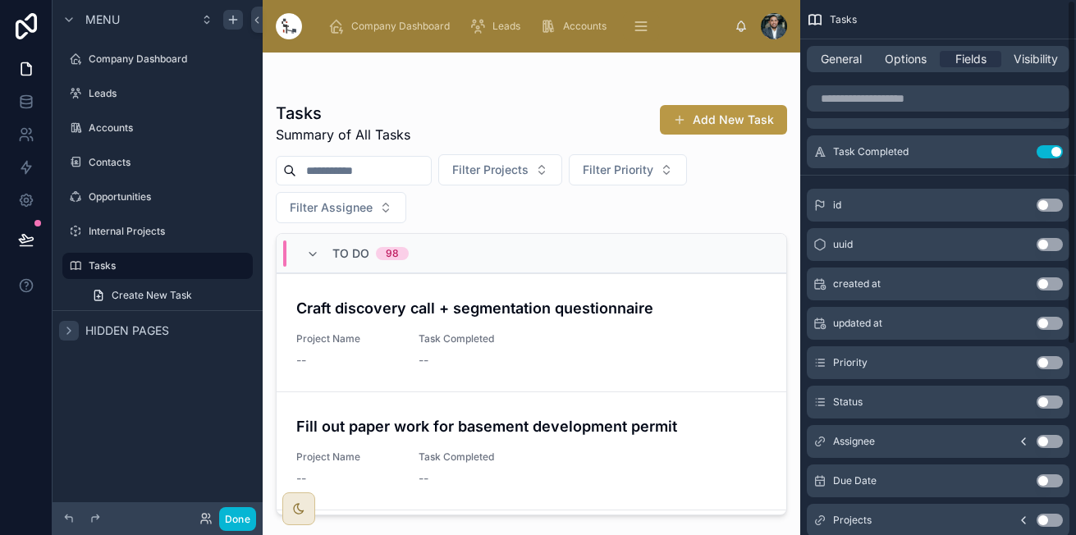
scroll to position [0, 0]
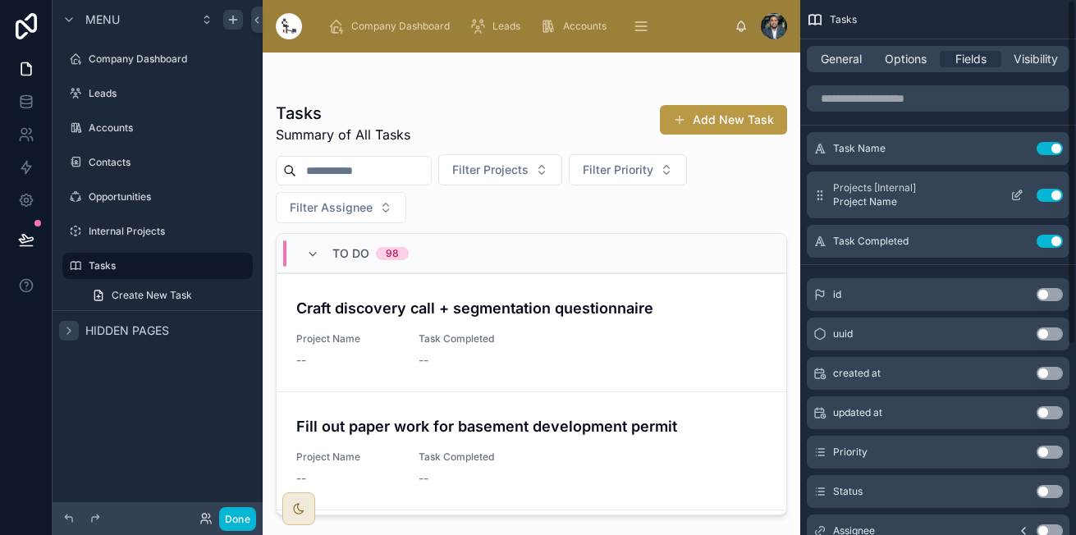
click at [1009, 197] on button "scrollable content" at bounding box center [1016, 195] width 26 height 13
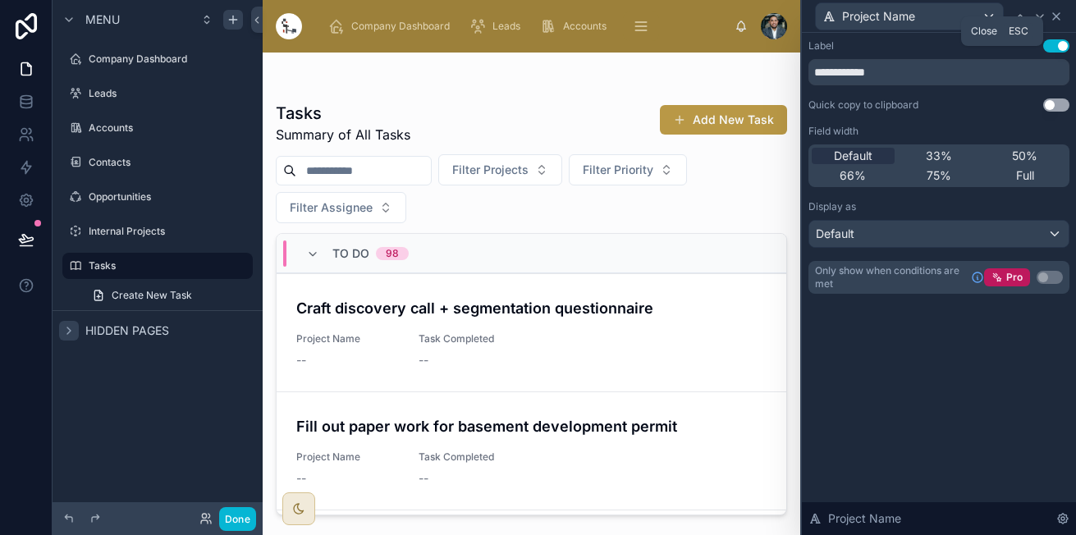
click at [1057, 21] on icon at bounding box center [1055, 16] width 13 height 13
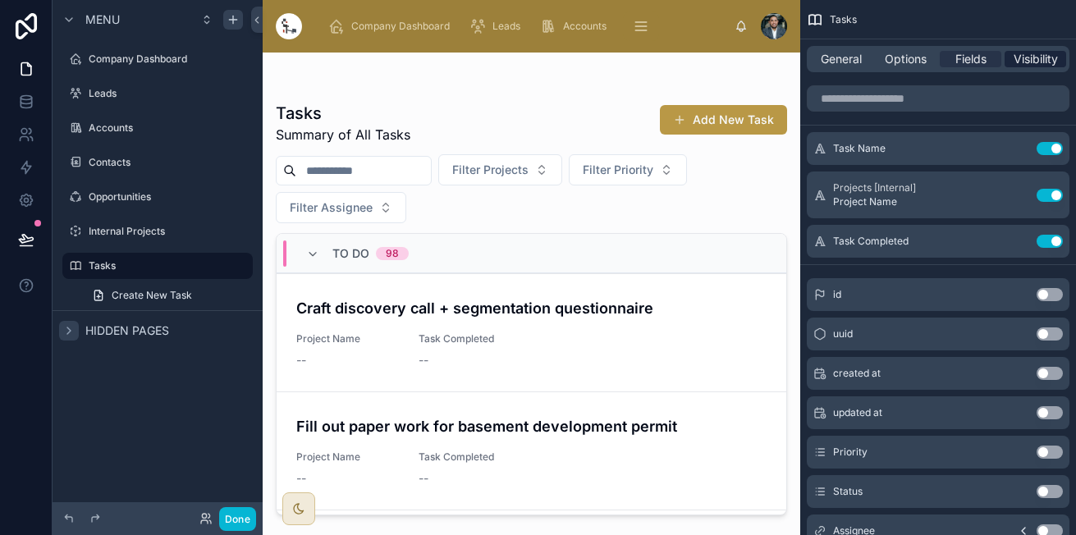
click at [1022, 52] on span "Visibility" at bounding box center [1035, 59] width 44 height 16
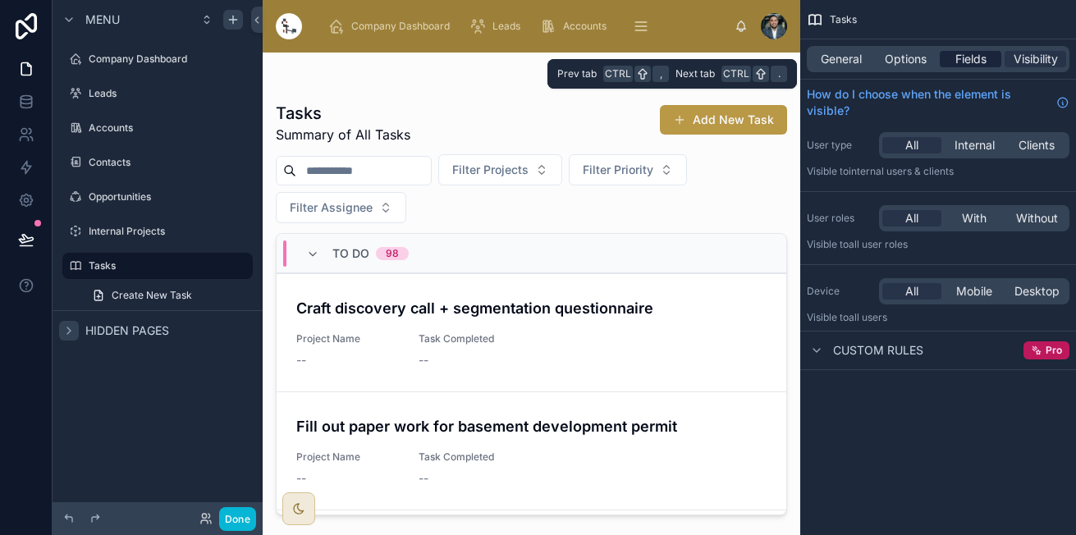
click at [978, 57] on span "Fields" at bounding box center [970, 59] width 31 height 16
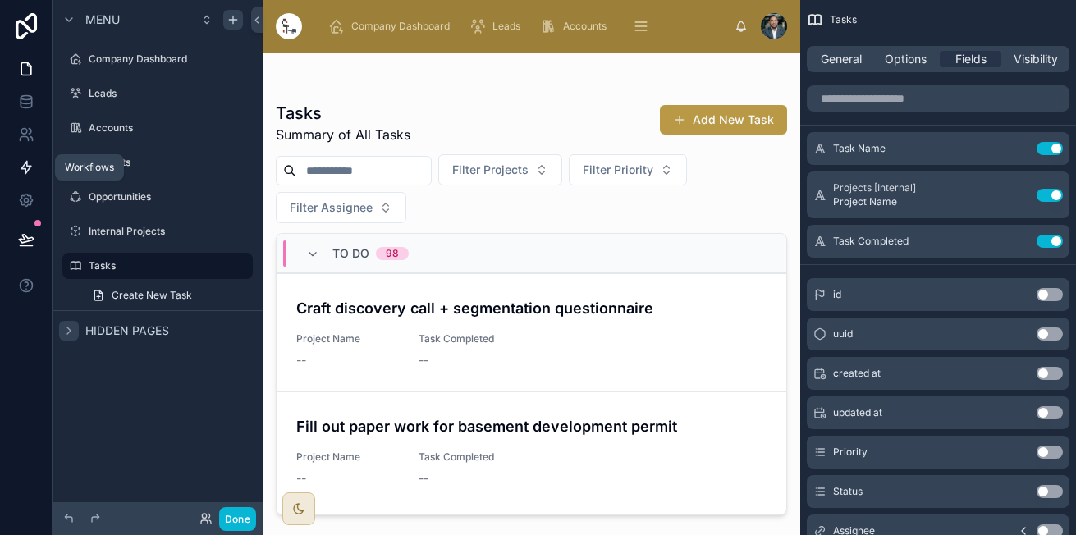
click at [25, 167] on icon at bounding box center [26, 167] width 16 height 16
